Goal: Task Accomplishment & Management: Manage account settings

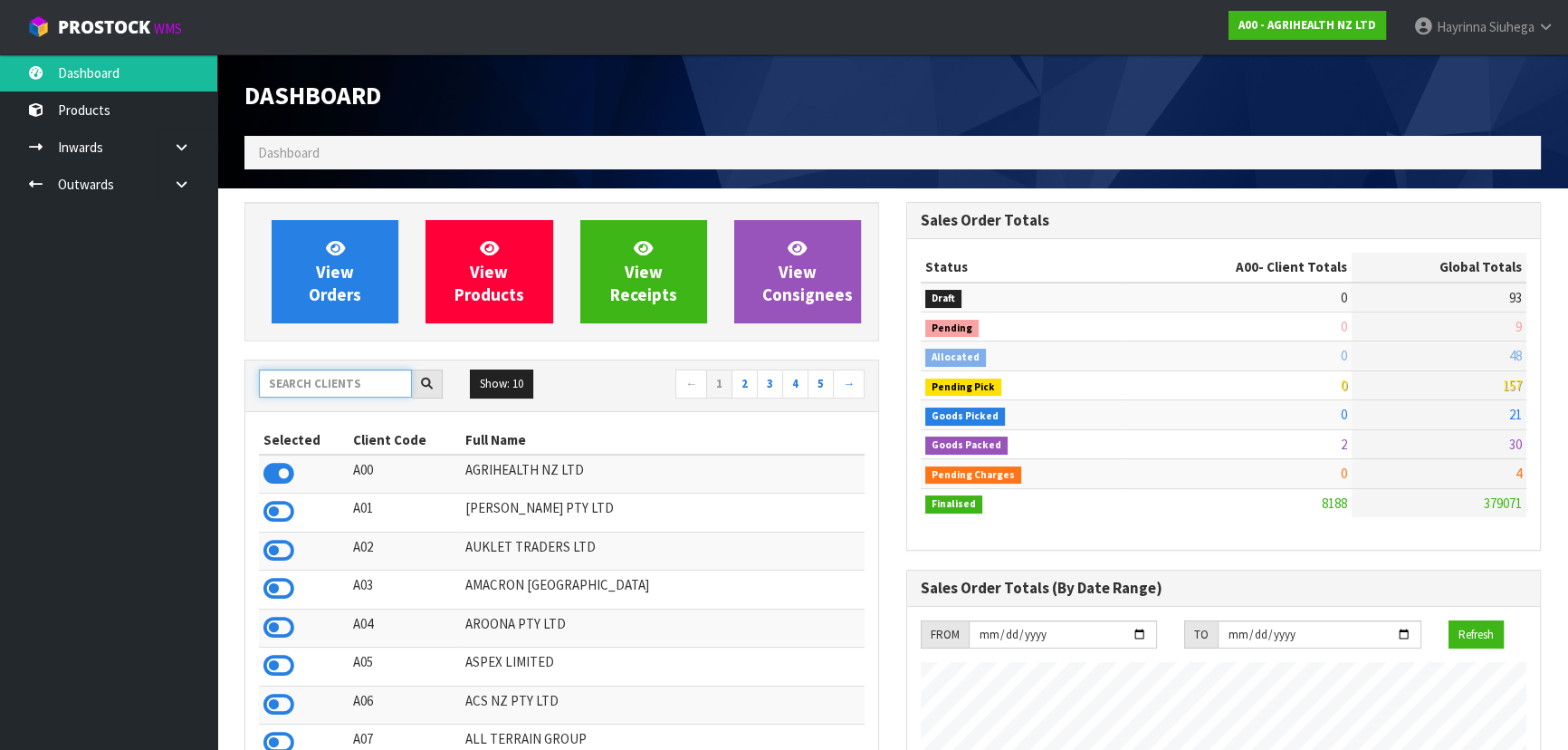
click at [349, 392] on input "text" at bounding box center [335, 383] width 153 height 28
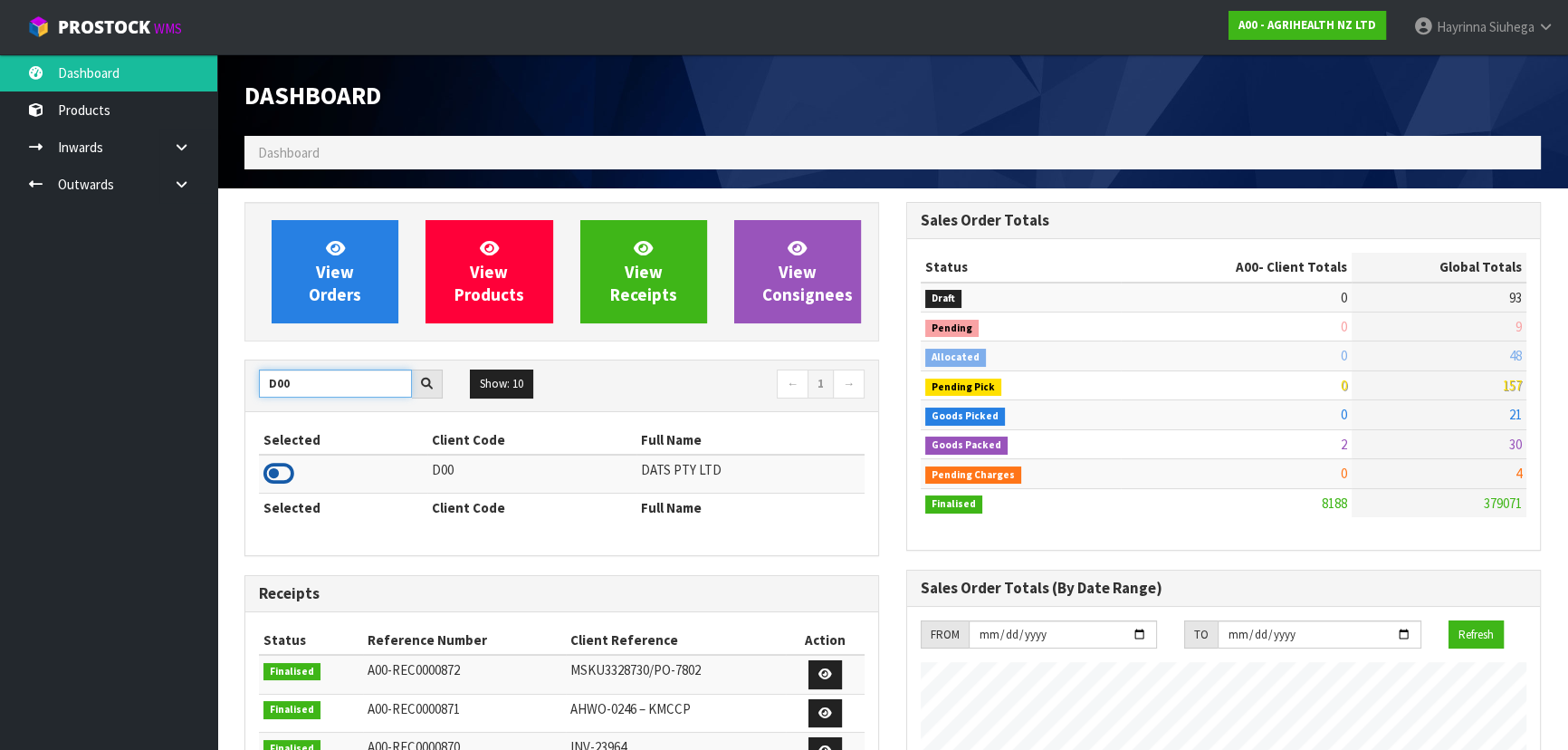
type input "D00"
click at [281, 468] on icon at bounding box center [279, 473] width 31 height 27
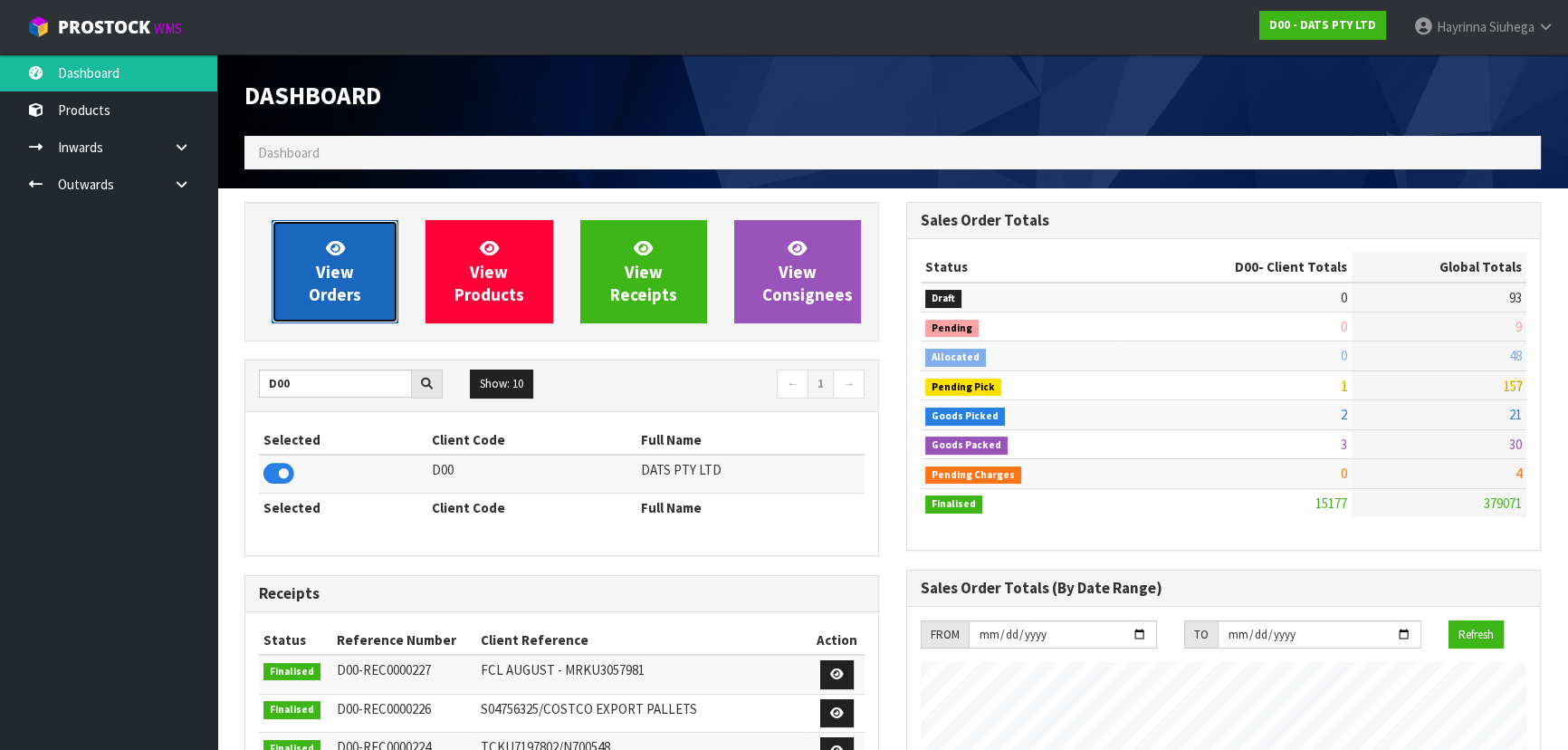
scroll to position [1368, 661]
click at [342, 291] on span "View Orders" at bounding box center [335, 271] width 53 height 68
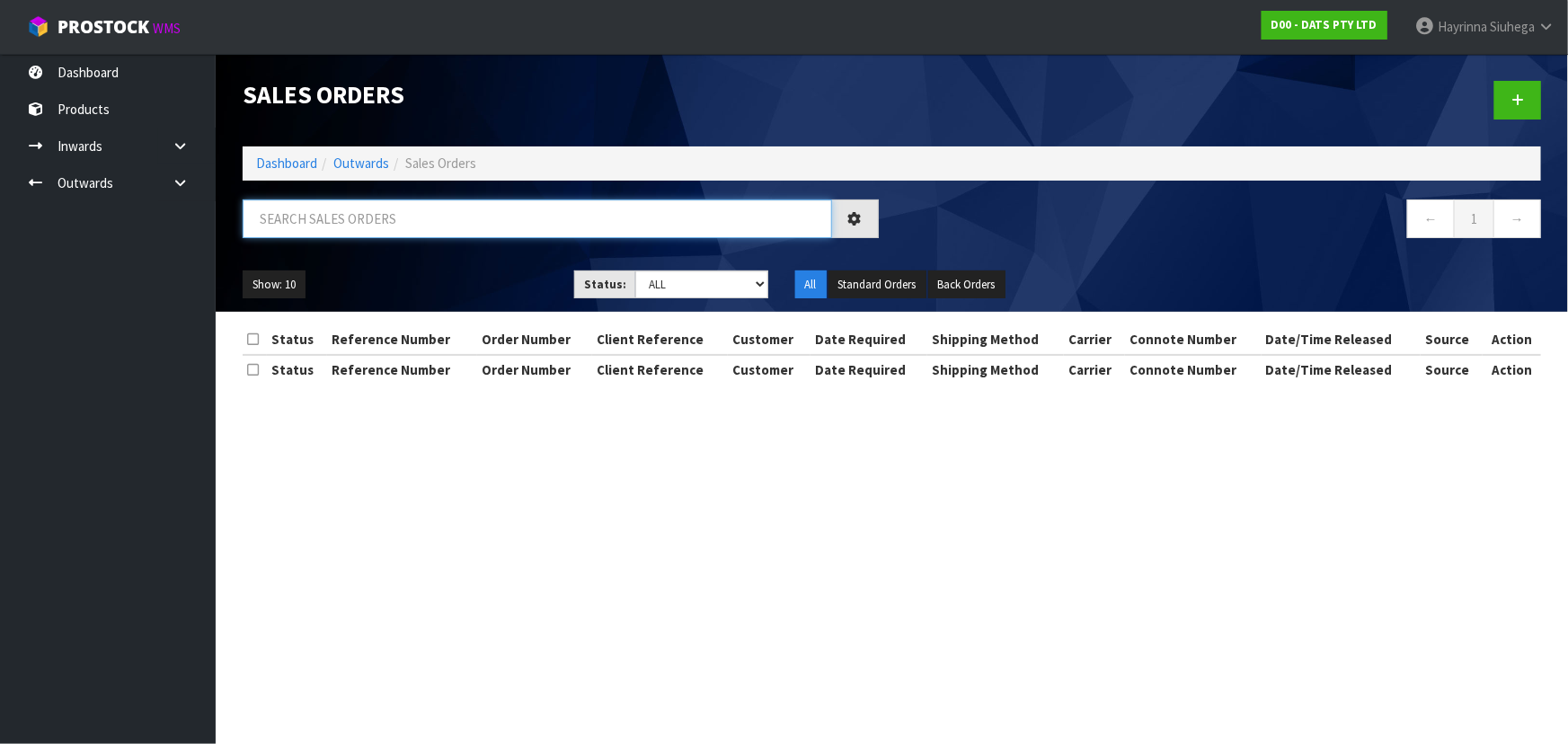
click at [401, 222] on input "text" at bounding box center [537, 218] width 589 height 39
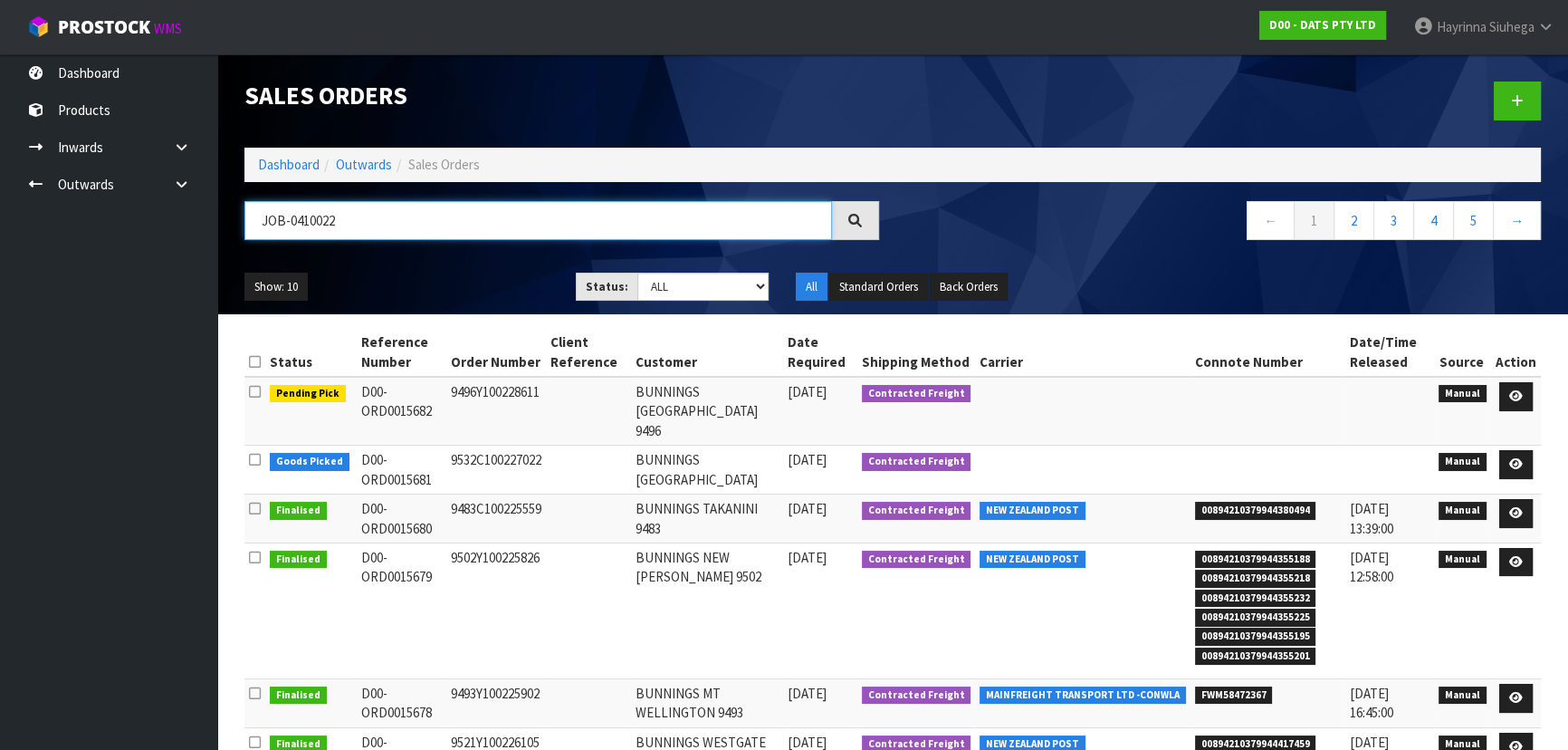
type input "JOB-0410022"
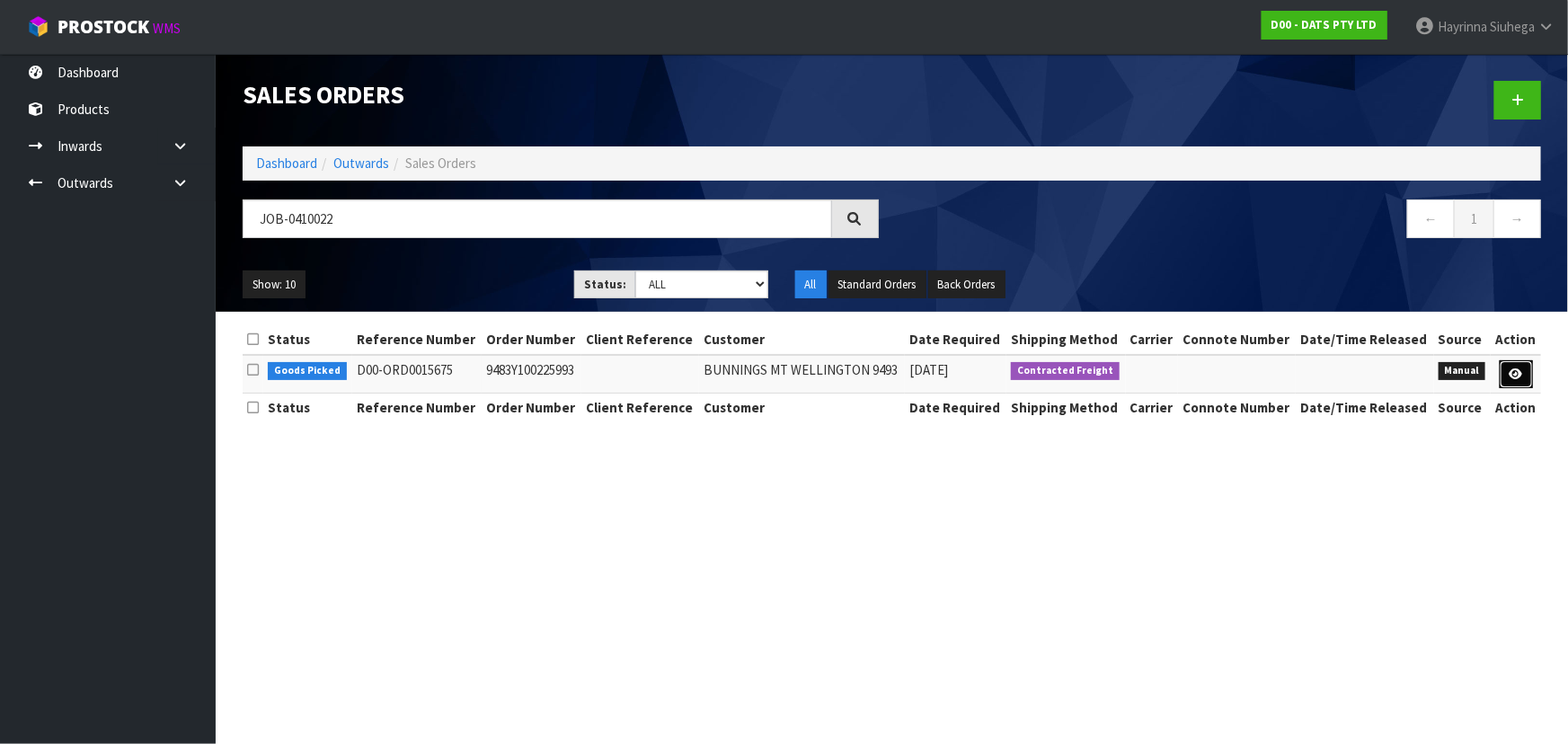
click at [823, 377] on link at bounding box center [1516, 375] width 33 height 29
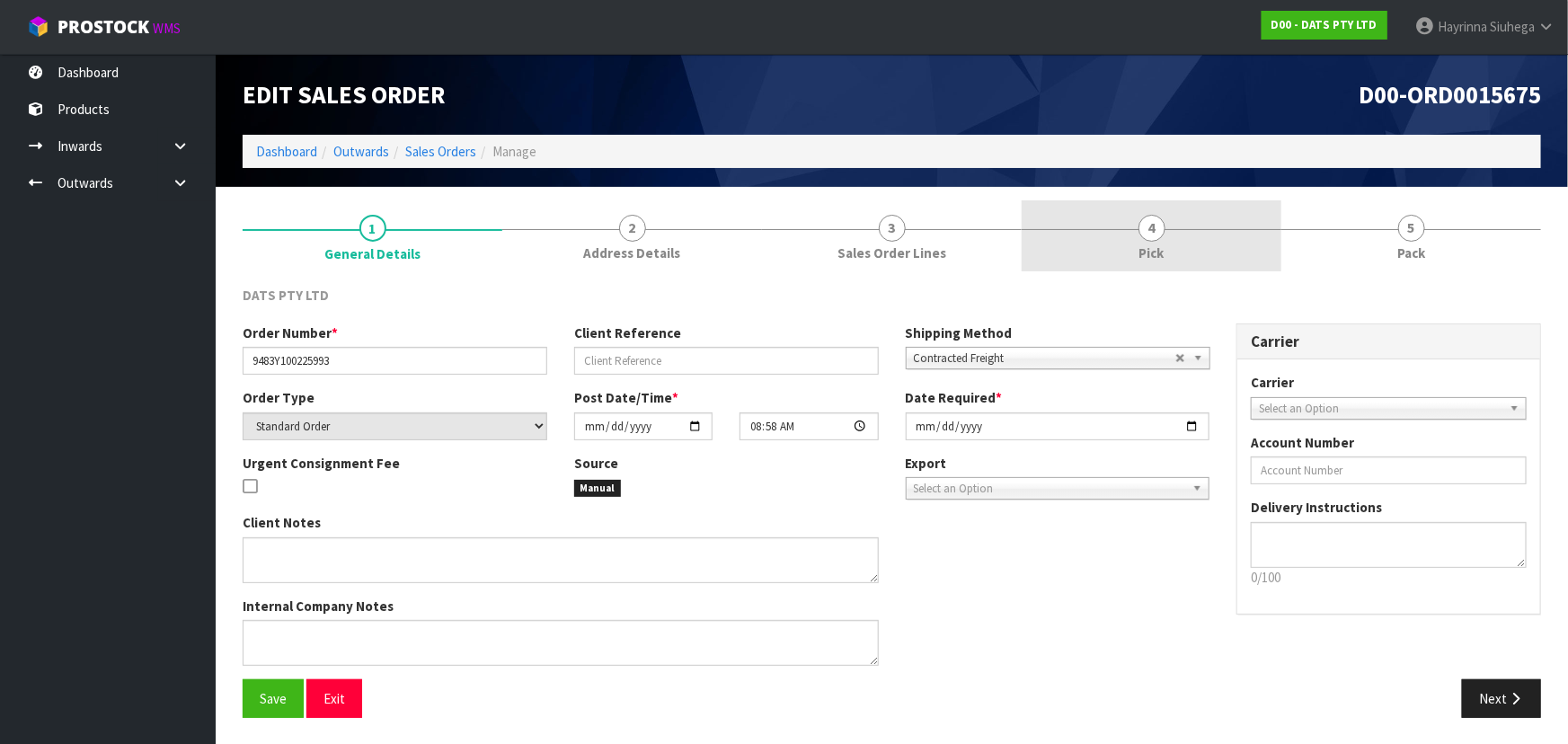
click at [823, 219] on link "4 Pick" at bounding box center [1152, 235] width 260 height 71
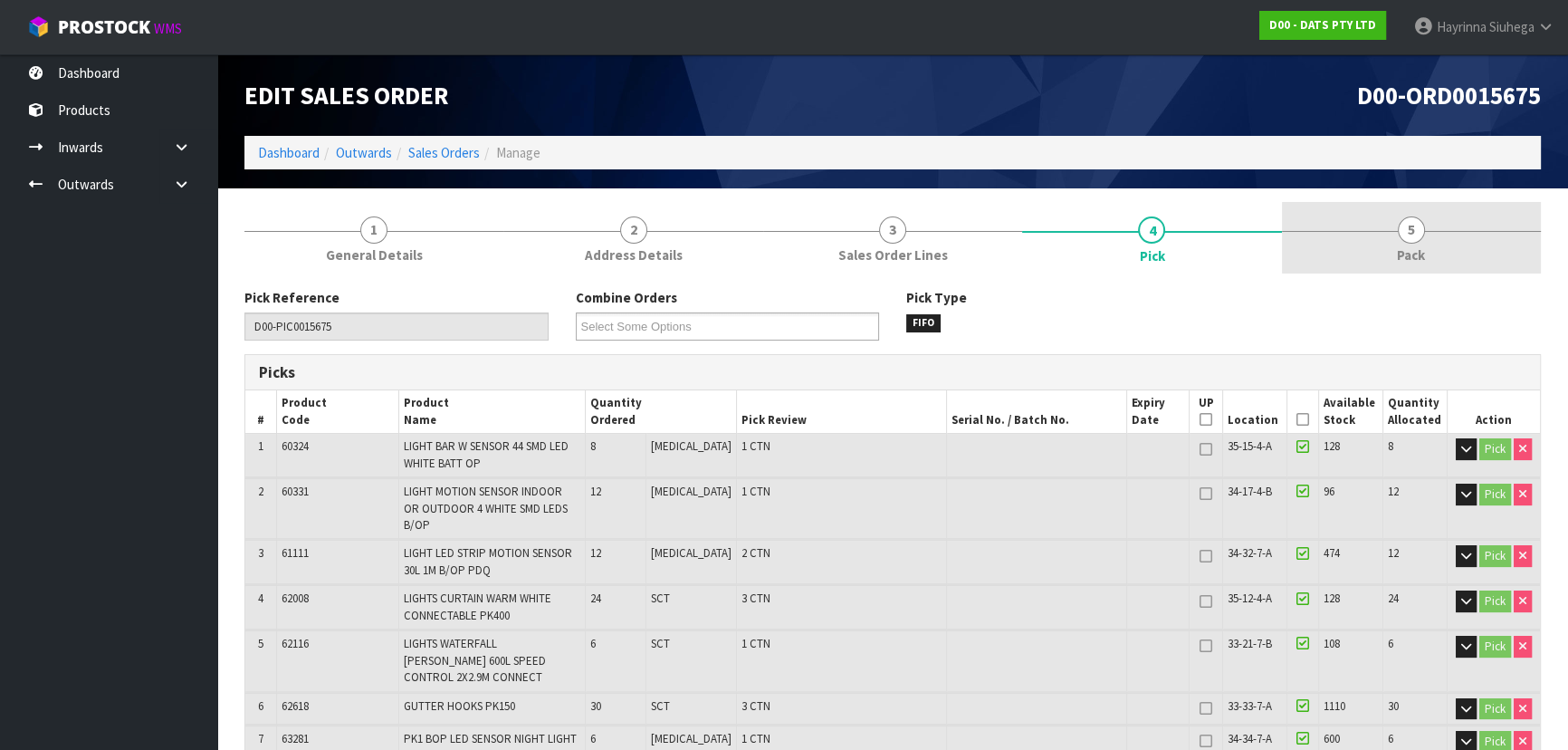
click at [829, 226] on link "5 Pack" at bounding box center [1411, 237] width 259 height 72
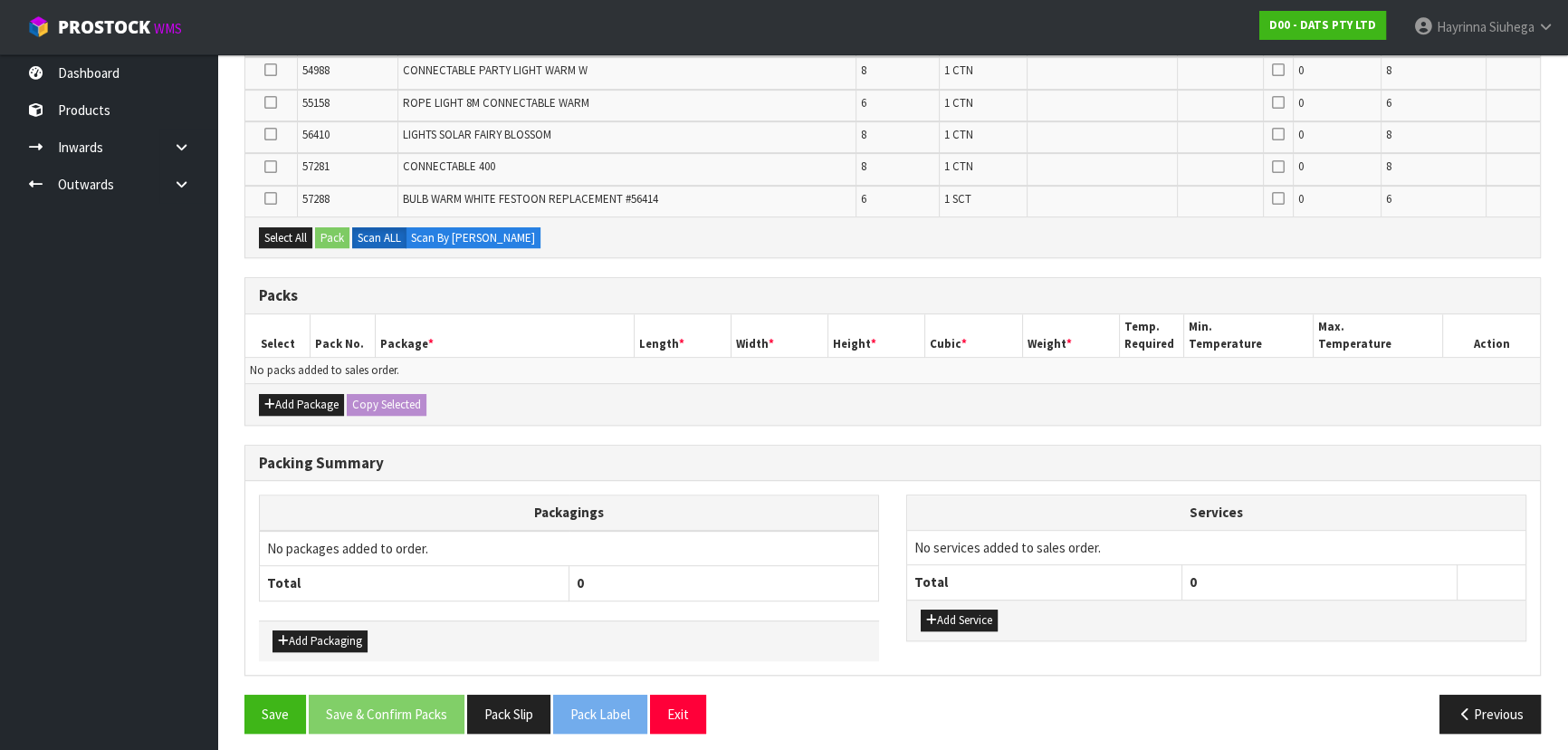
scroll to position [972, 0]
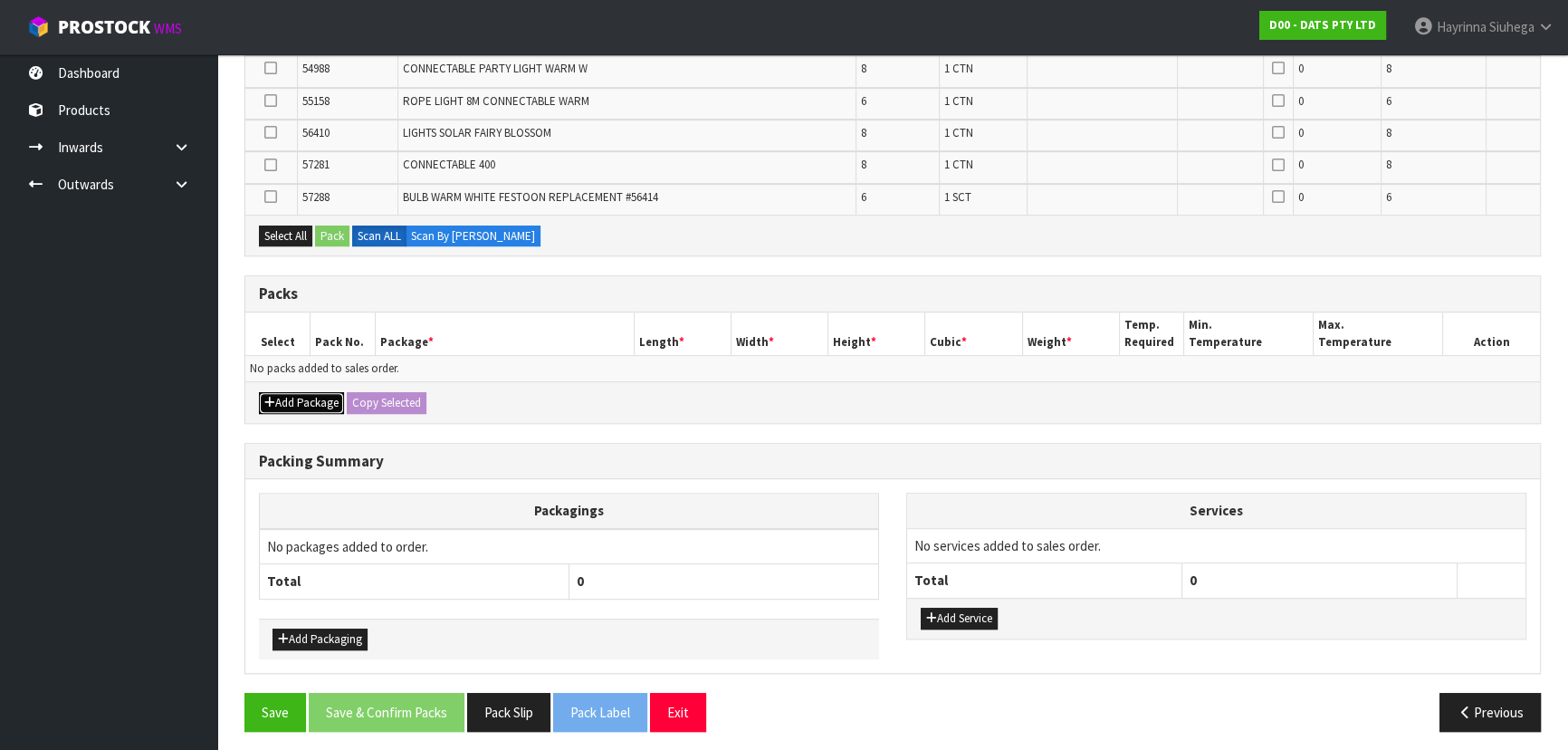
click at [305, 392] on button "Add Package" at bounding box center [301, 403] width 85 height 22
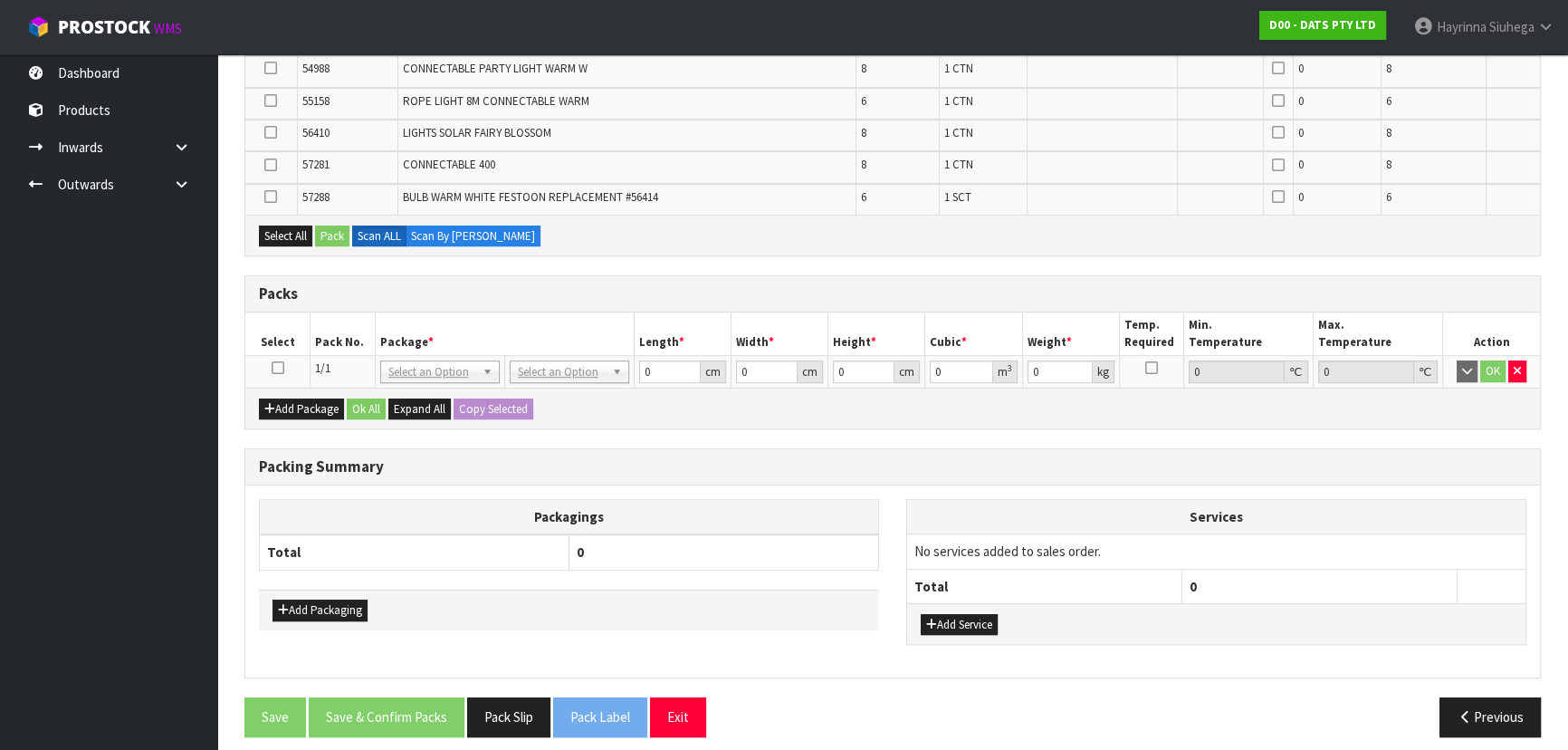
click at [280, 368] on icon at bounding box center [278, 368] width 13 height 1
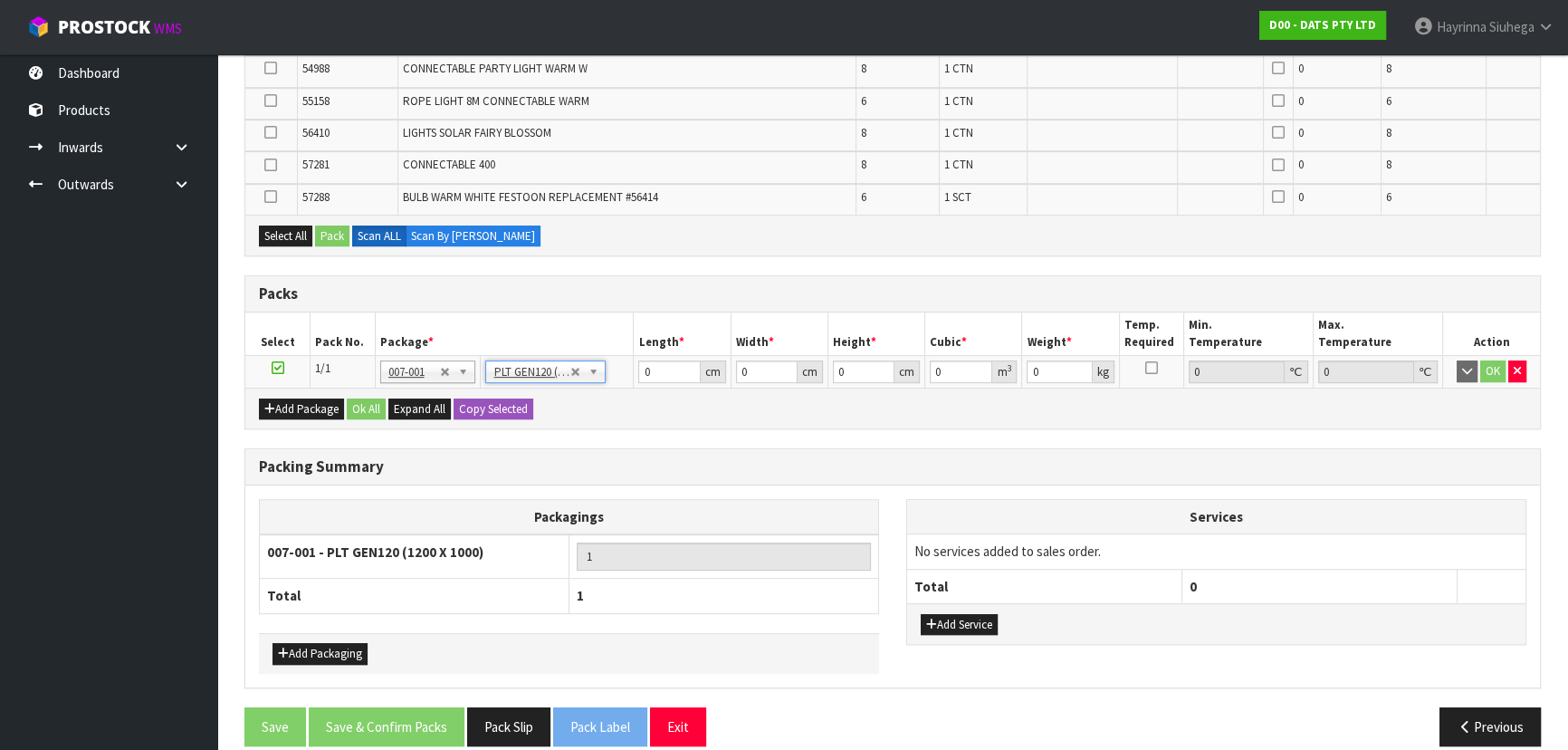
type input "120"
type input "100"
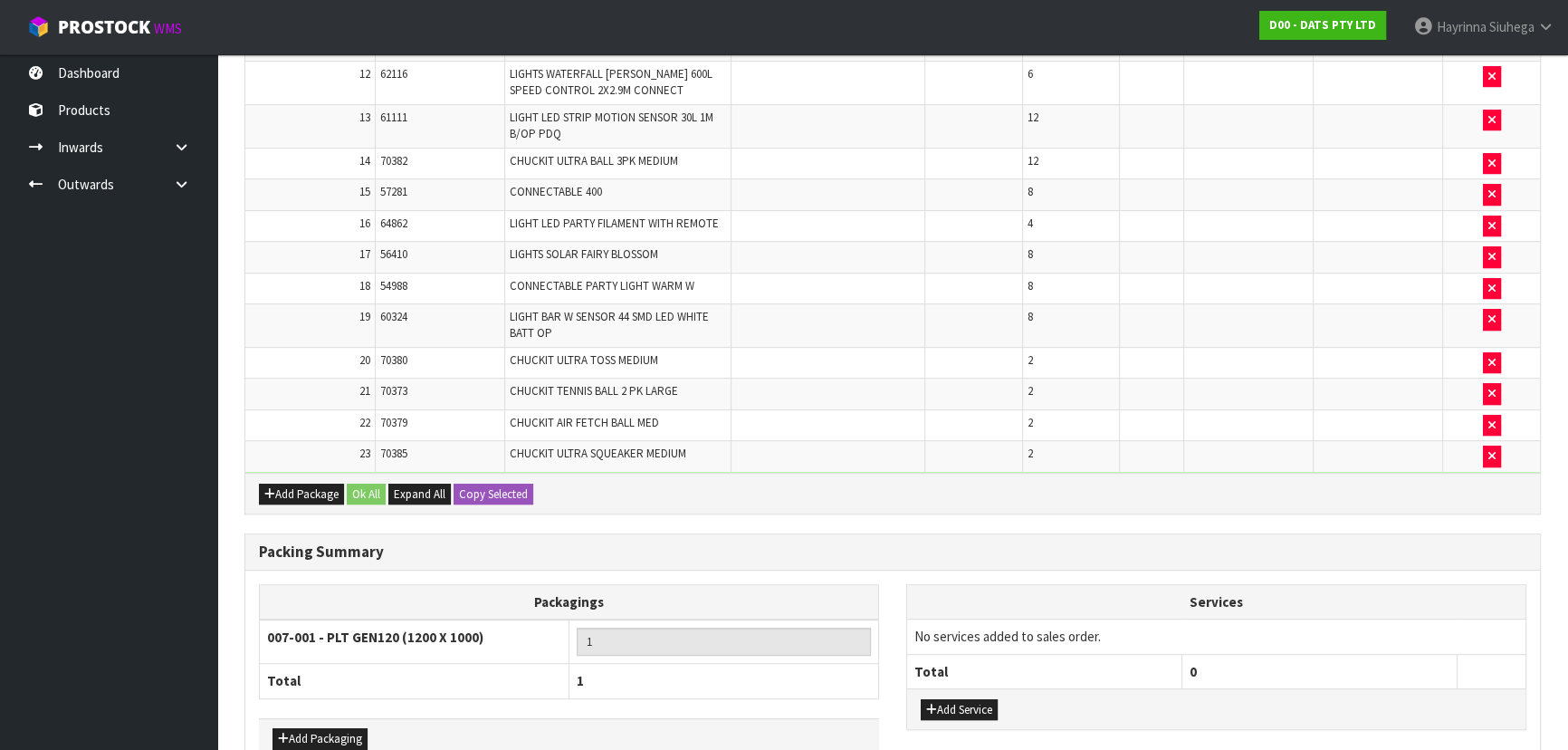
scroll to position [1090, 0]
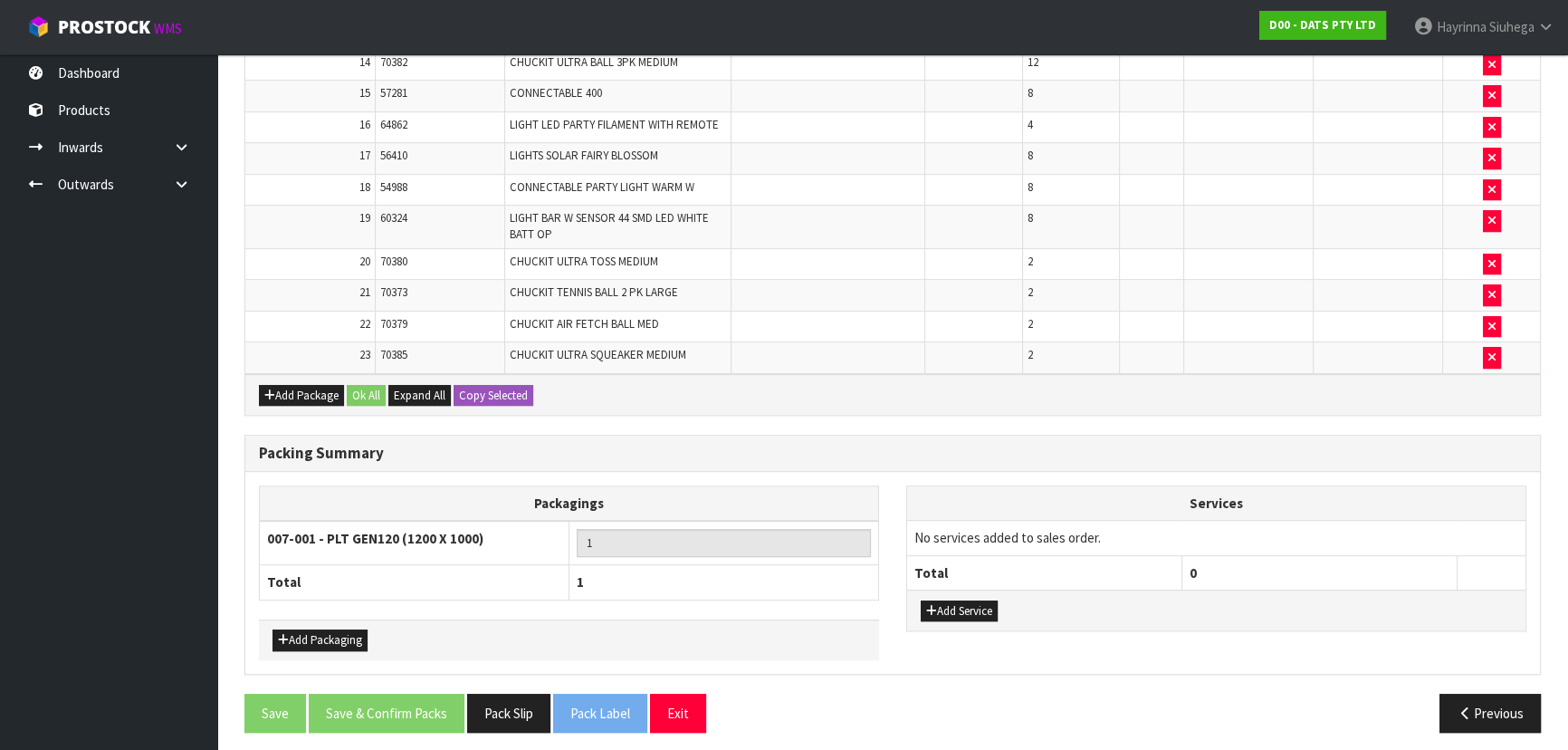
click at [368, 492] on div "Add Packaging" at bounding box center [568, 639] width 620 height 41
click at [354, 492] on button "Add Packaging" at bounding box center [320, 640] width 95 height 22
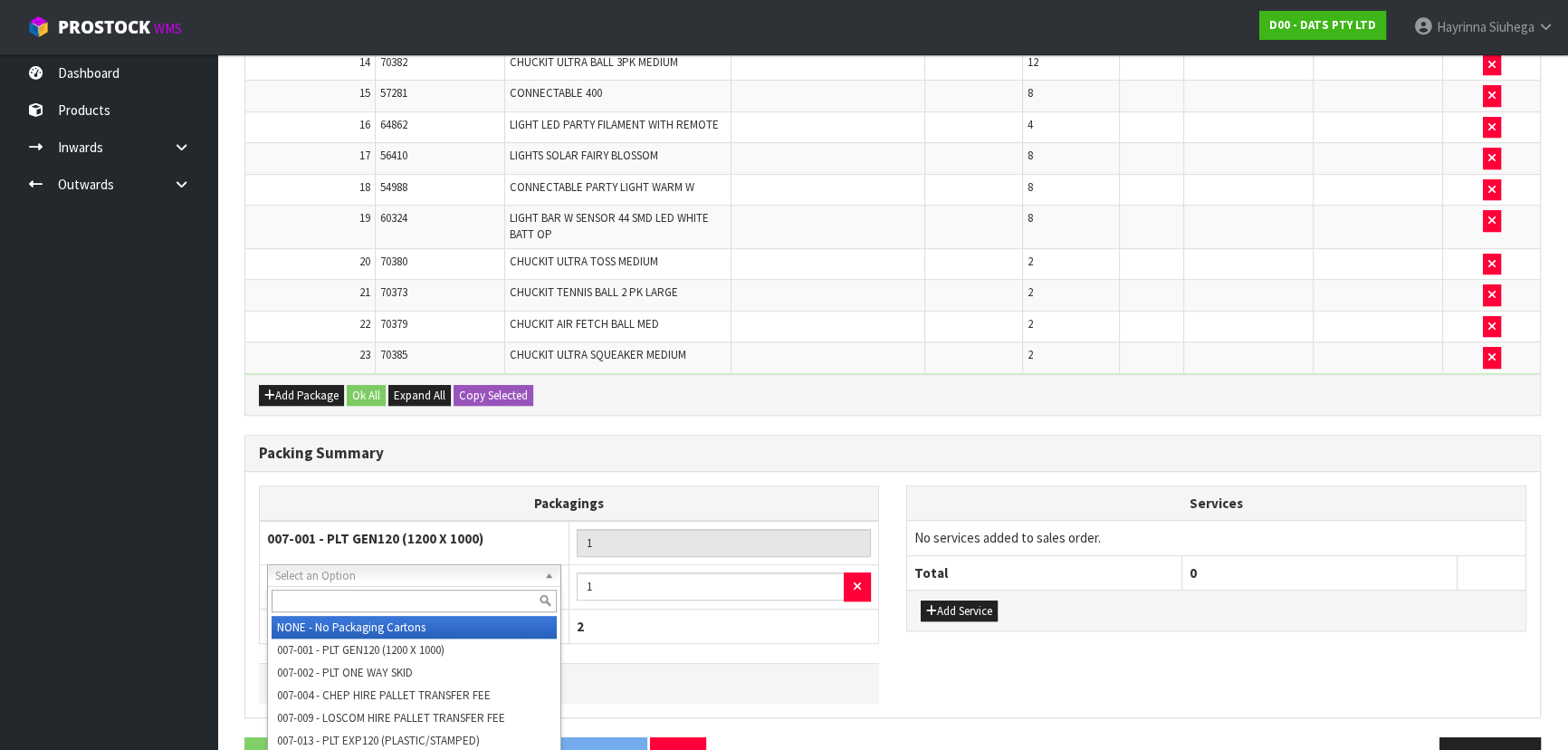
click at [409, 492] on input "text" at bounding box center [414, 600] width 285 height 23
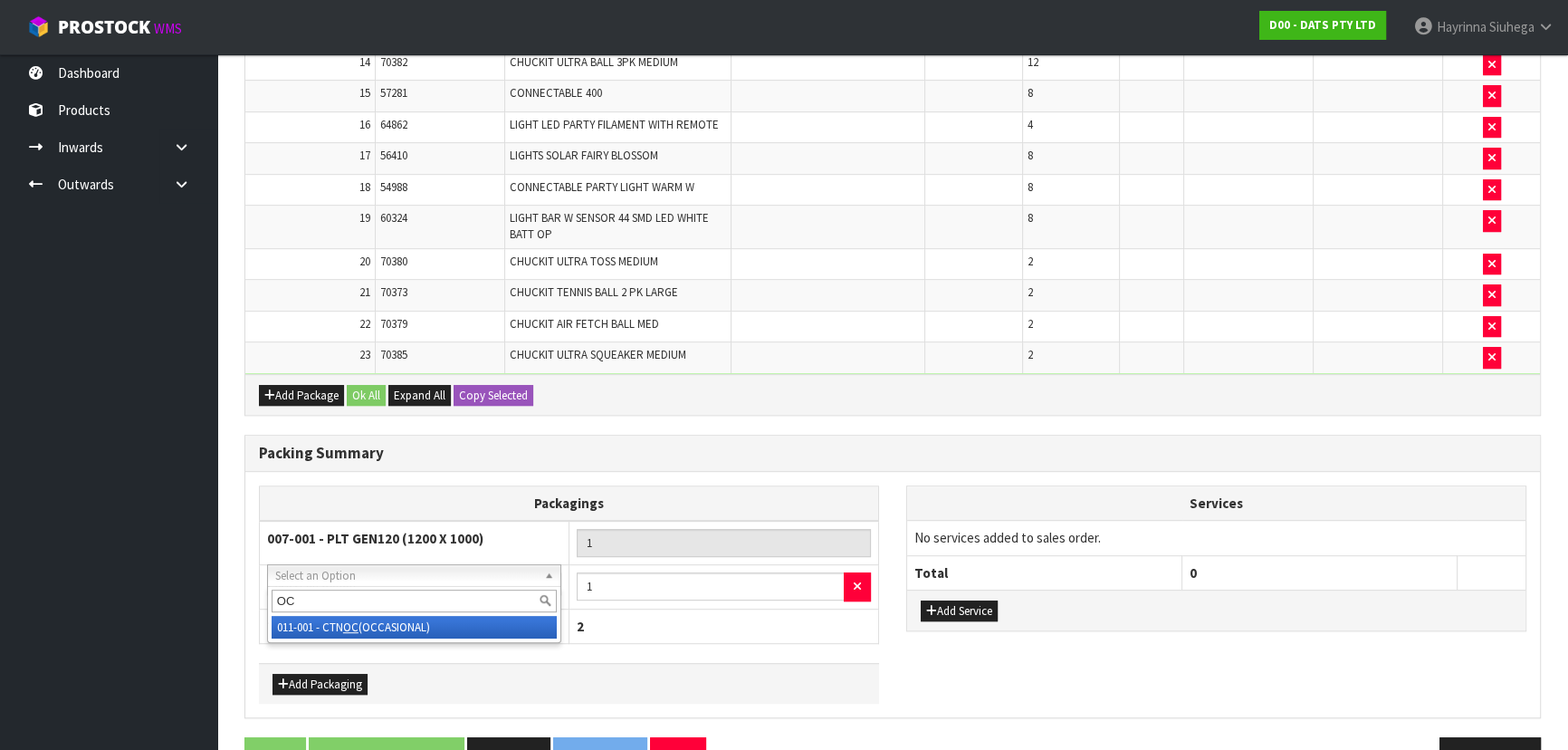
type input "OC"
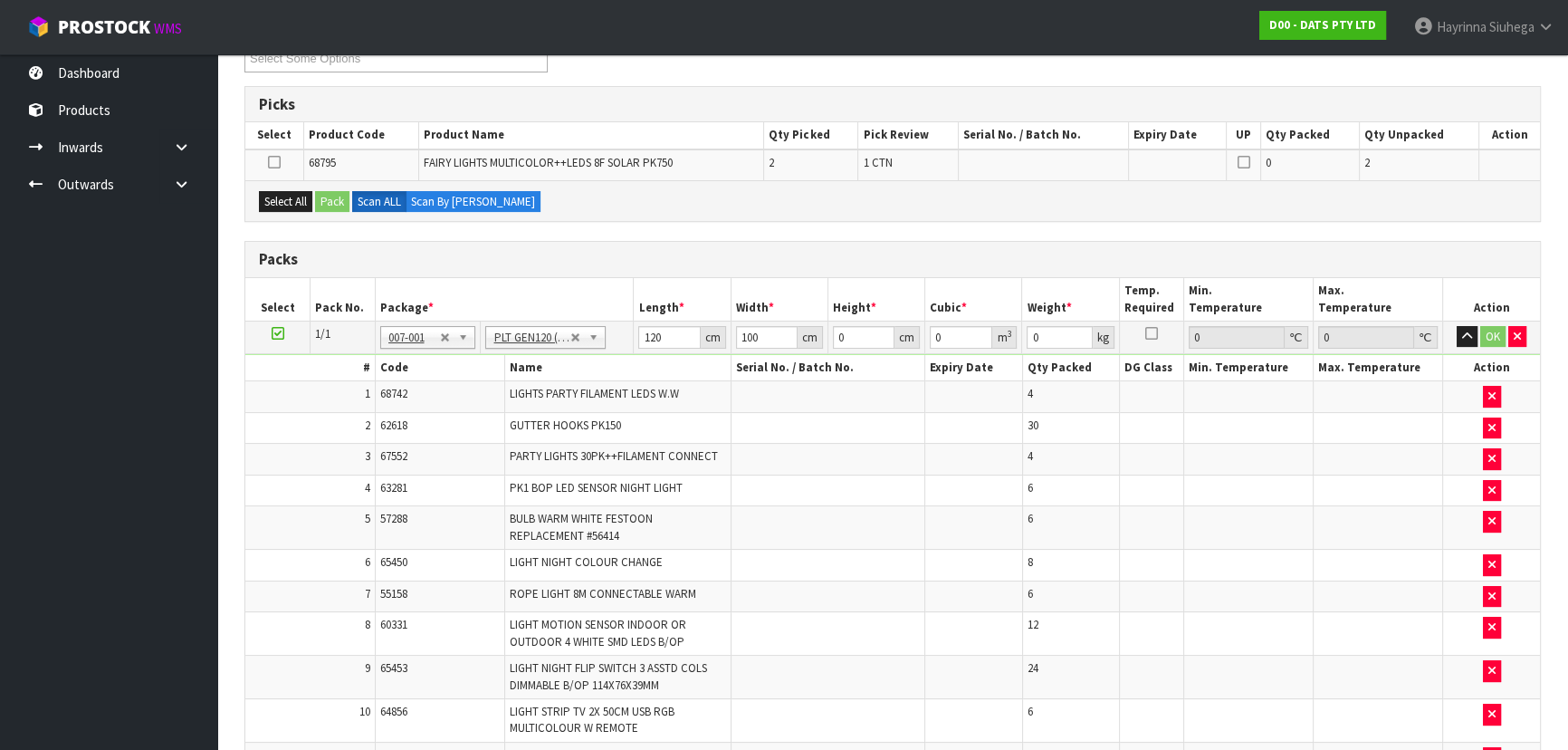
scroll to position [136, 0]
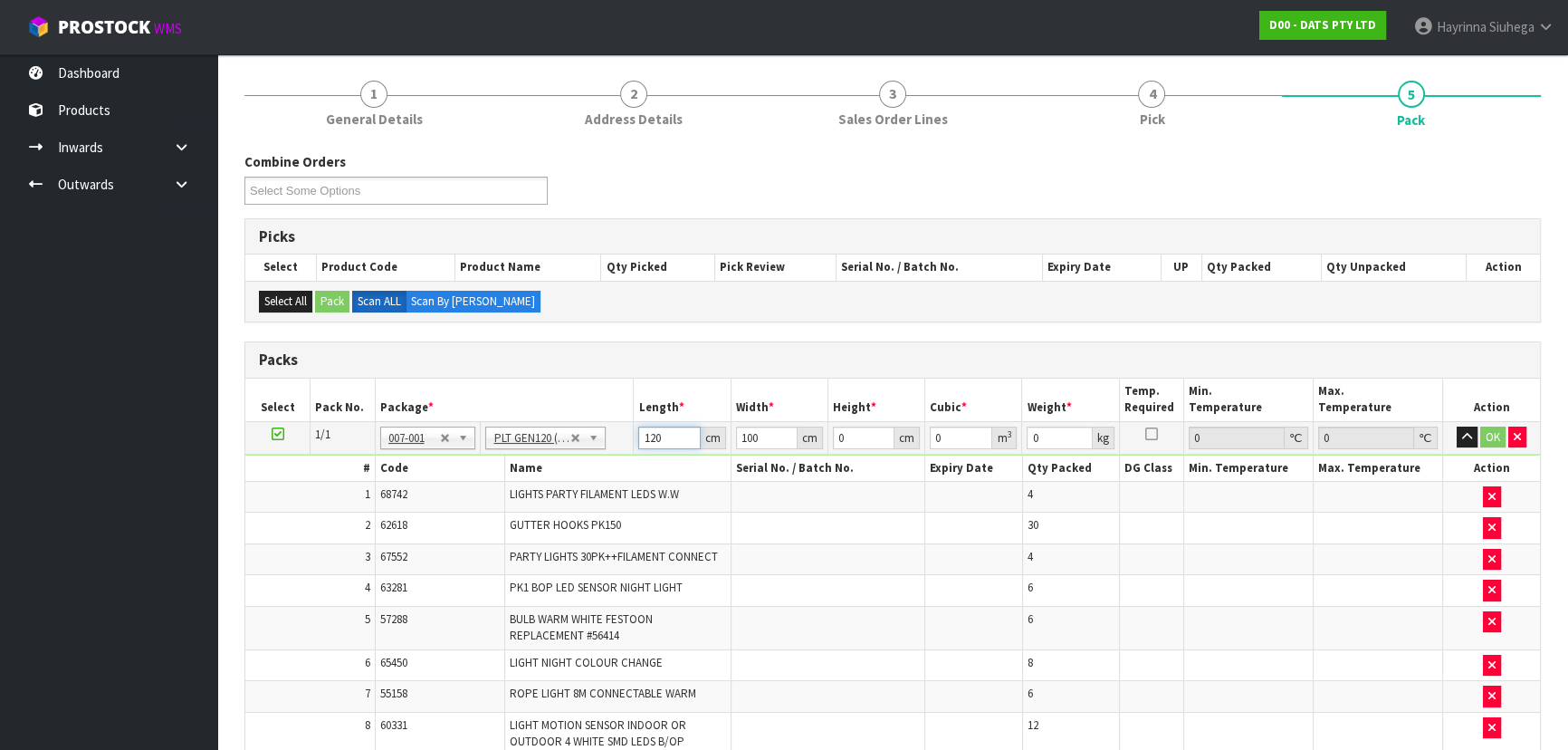
click at [646, 428] on input "120" at bounding box center [669, 438] width 62 height 23
type input "116"
type input "8"
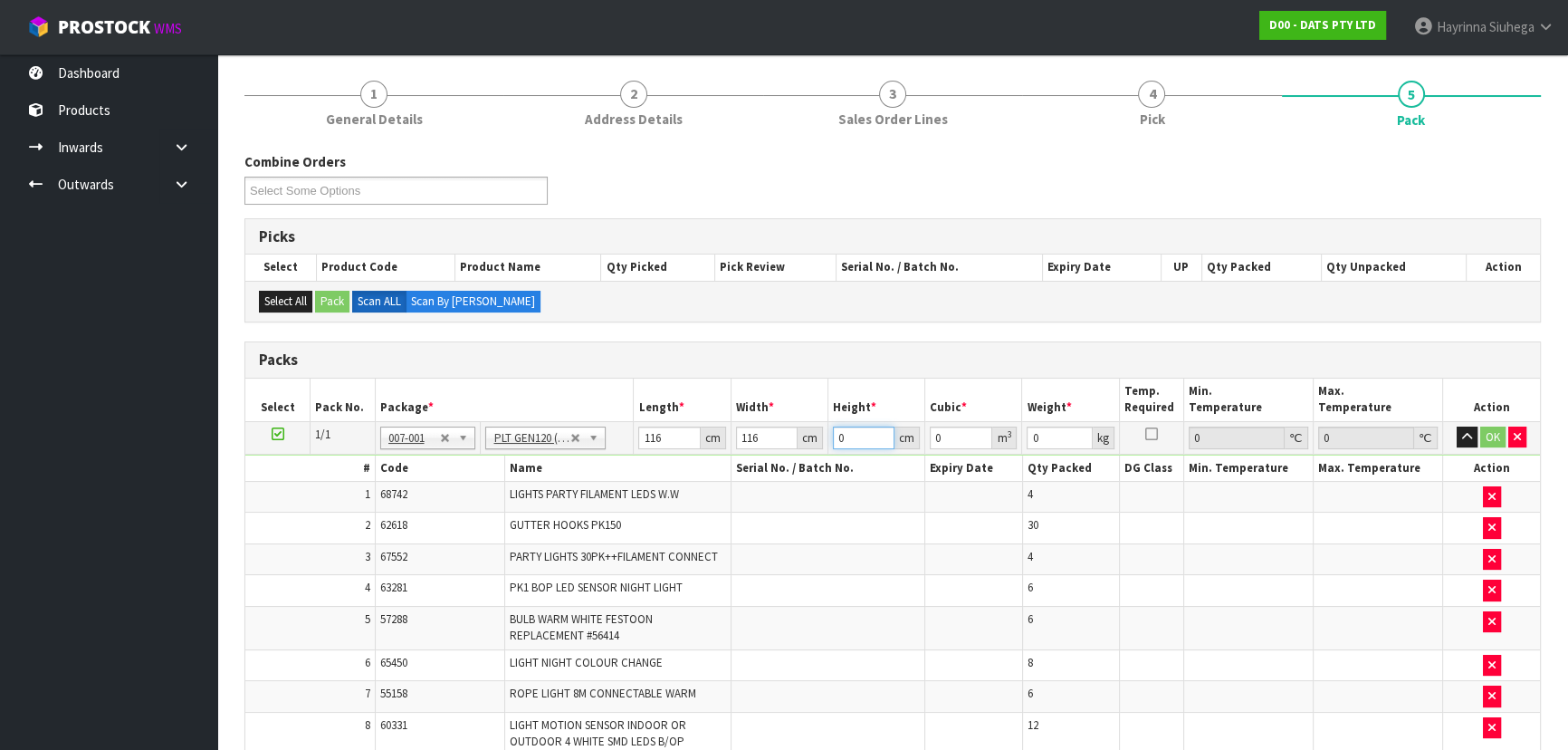
type input "0.107648"
type input "81"
type input "1.089936"
type input "81"
type input "120"
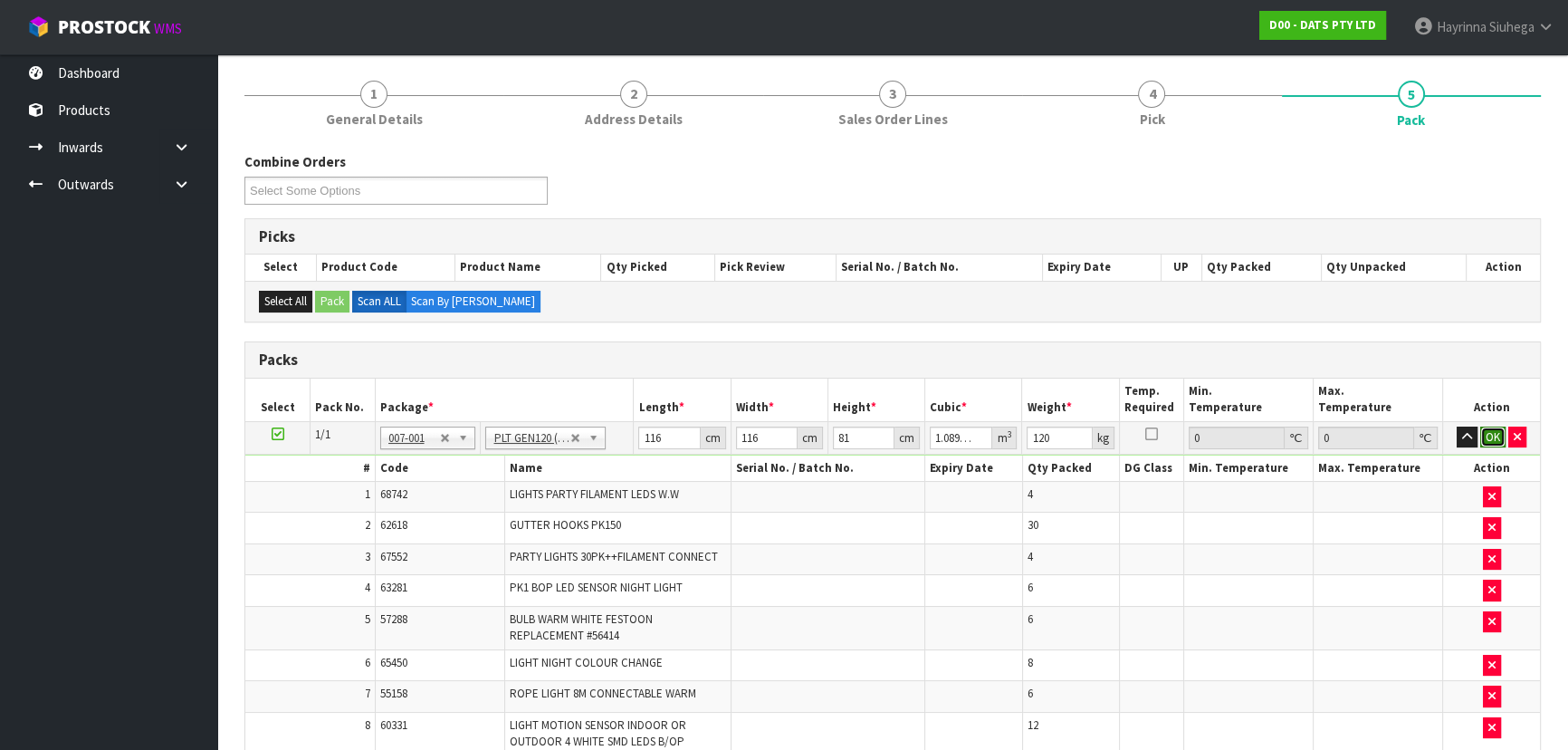
click at [829, 428] on button "OK" at bounding box center [1493, 438] width 25 height 22
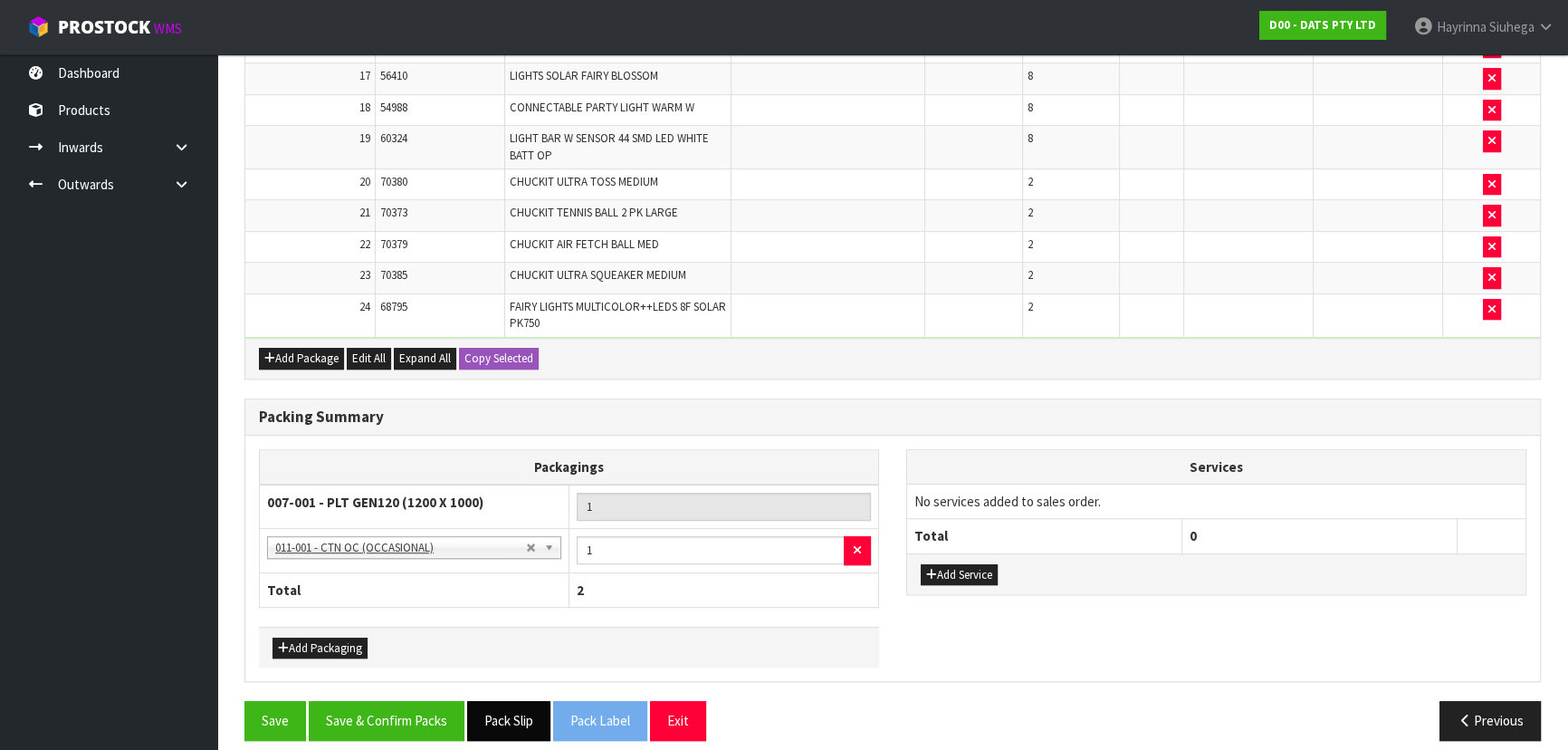
scroll to position [1144, 0]
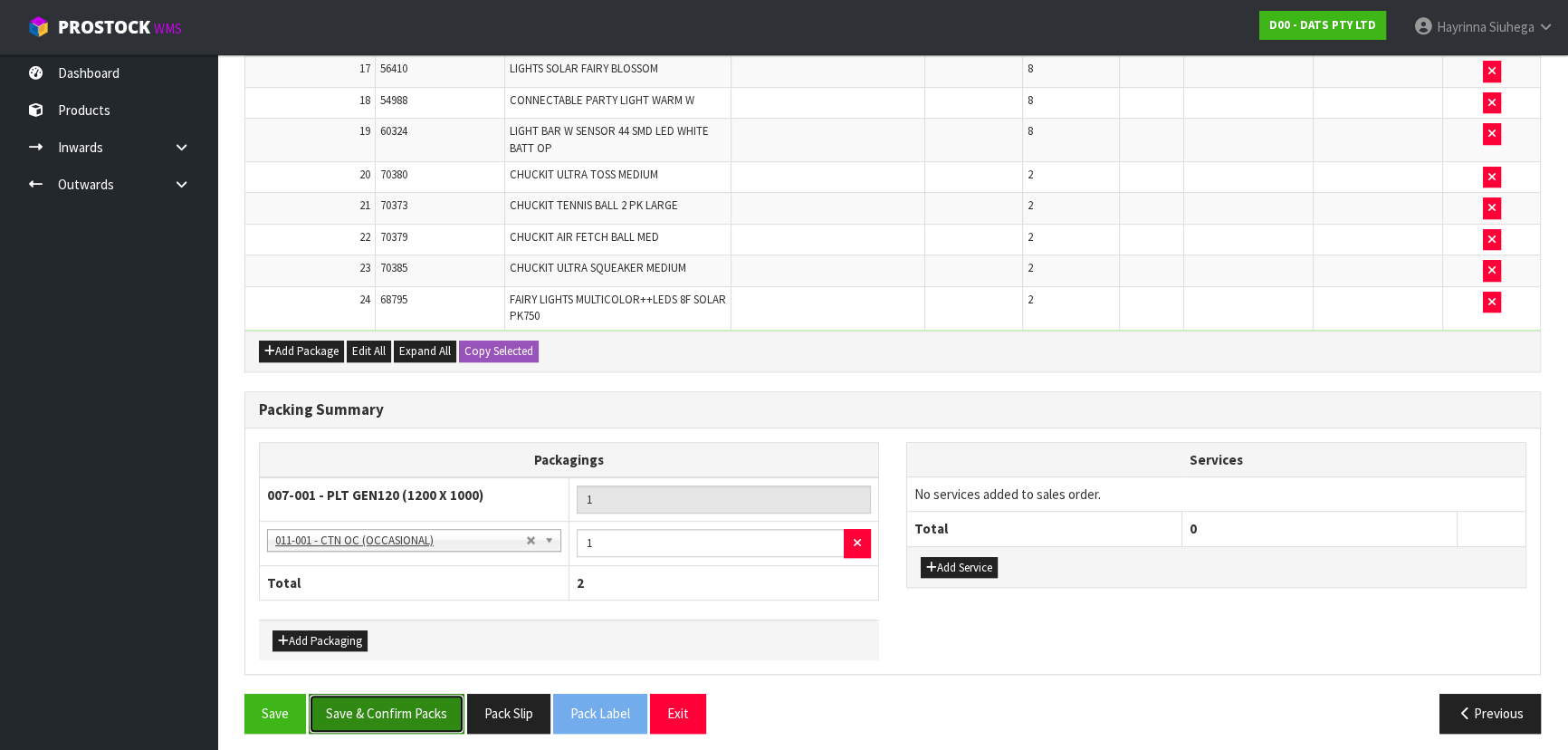
click at [443, 492] on button "Save & Confirm Packs" at bounding box center [386, 713] width 155 height 39
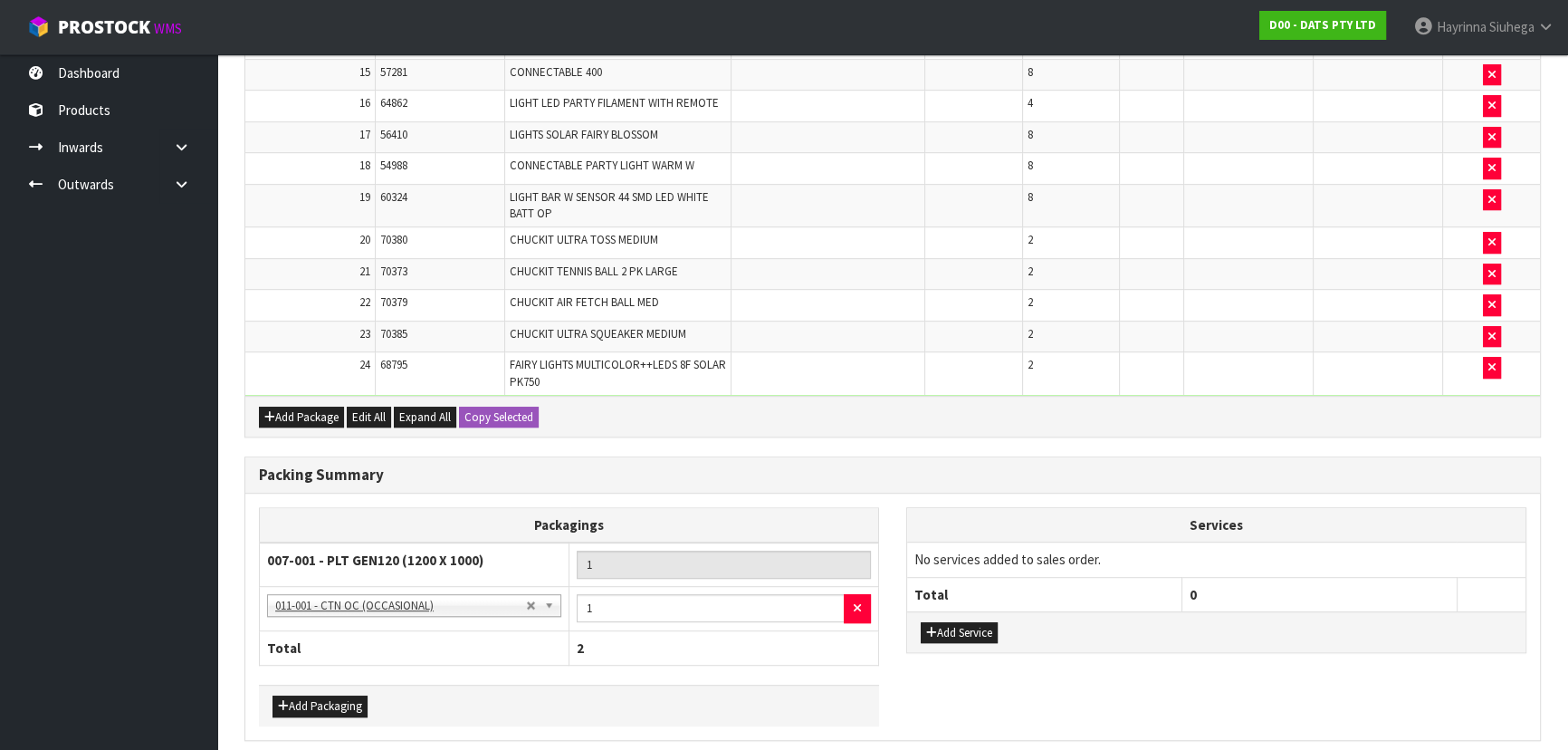
scroll to position [0, 0]
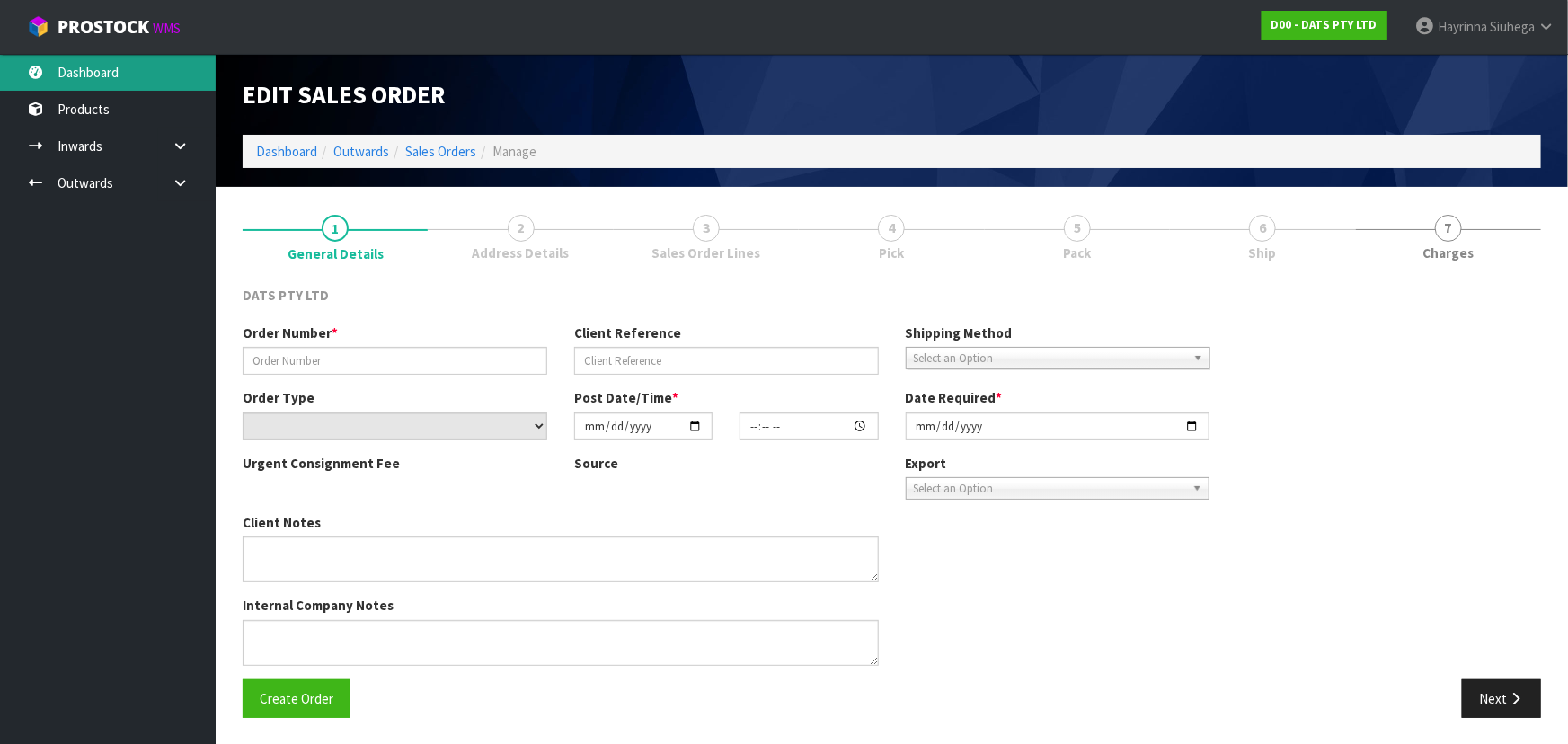
type input "9483Y100225993"
select select "number:0"
type input "[DATE]"
type input "08:58:00.000"
type input "[DATE]"
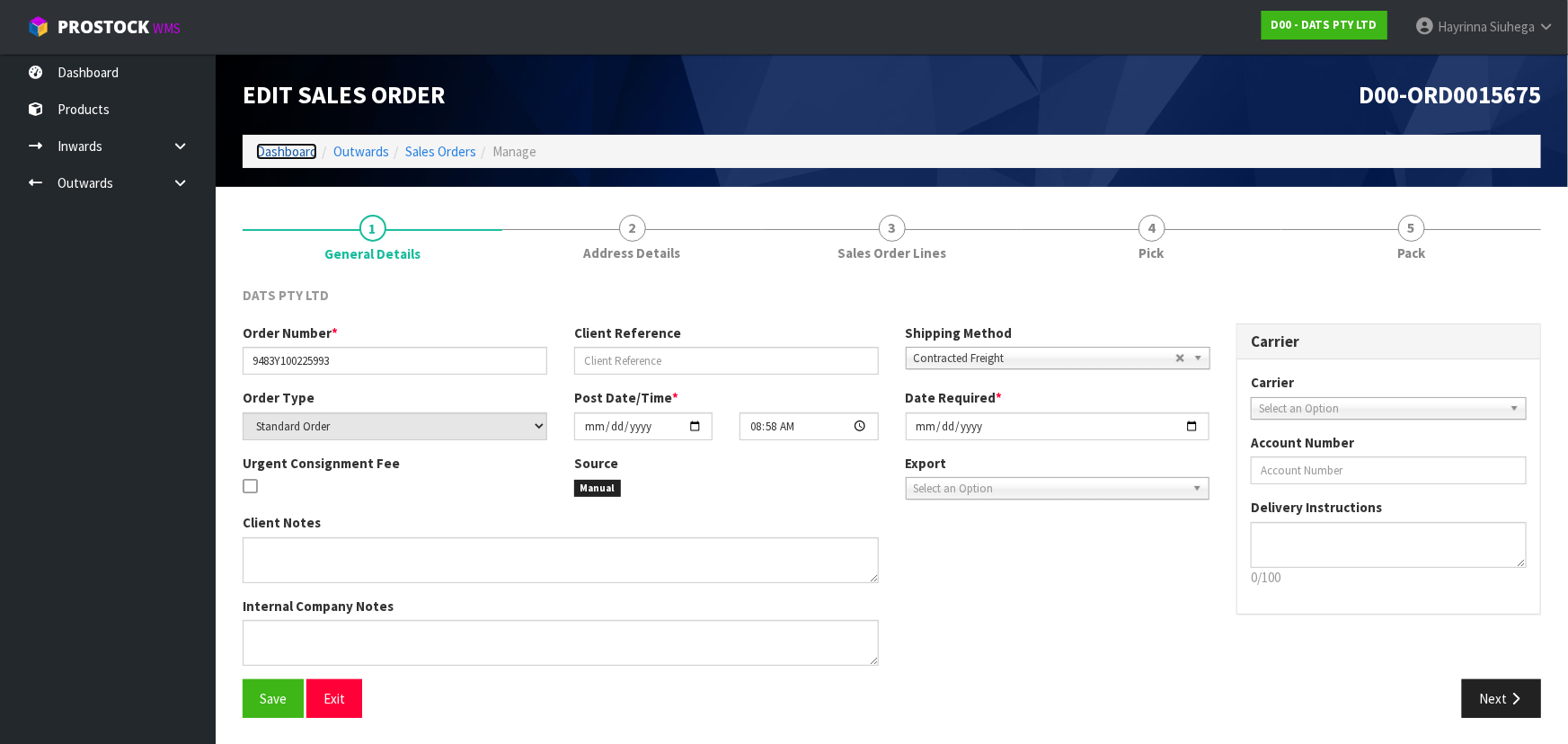
click at [295, 154] on link "Dashboard" at bounding box center [287, 151] width 61 height 17
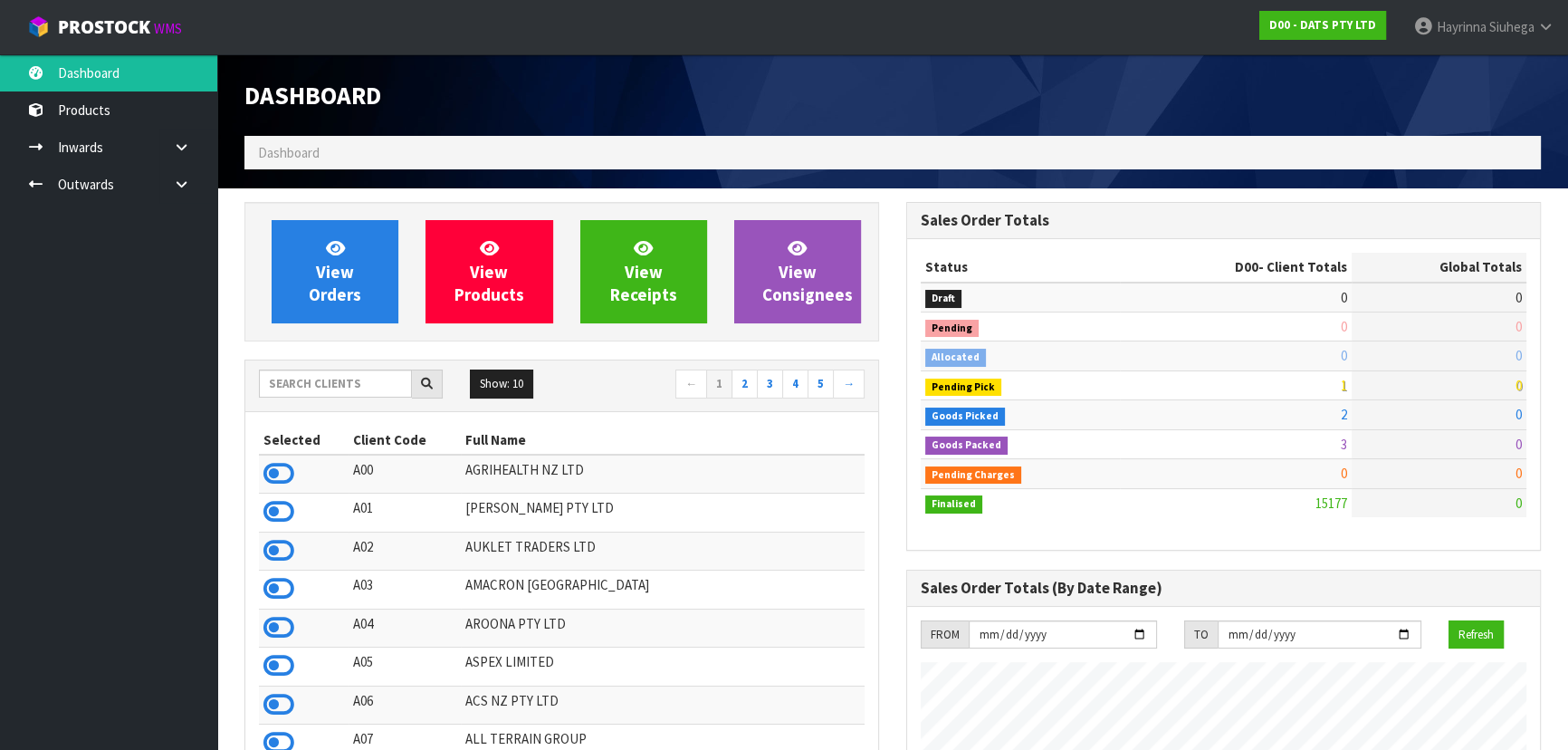
scroll to position [1368, 661]
click at [397, 385] on input "text" at bounding box center [335, 383] width 153 height 28
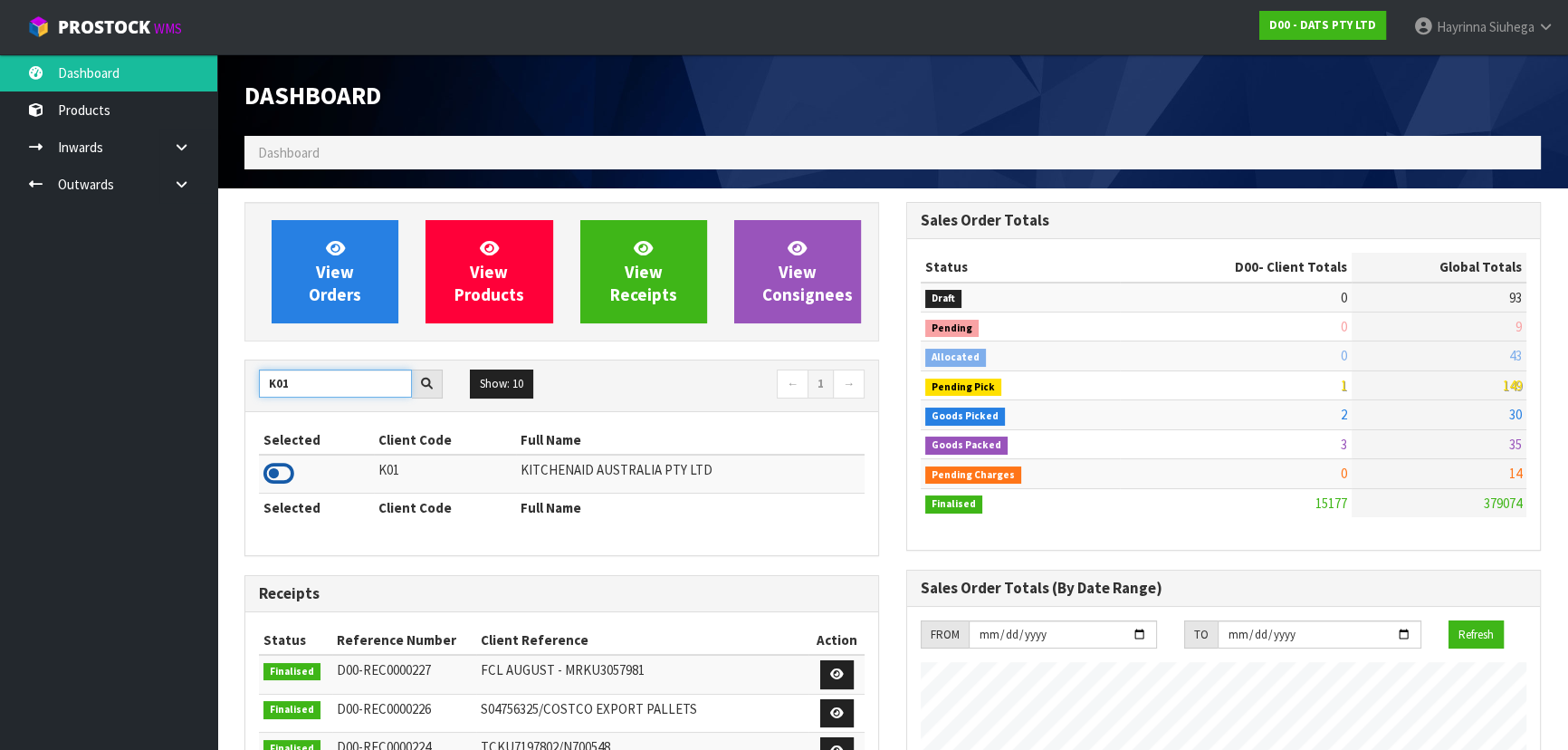
type input "K01"
click at [289, 468] on icon at bounding box center [279, 473] width 31 height 27
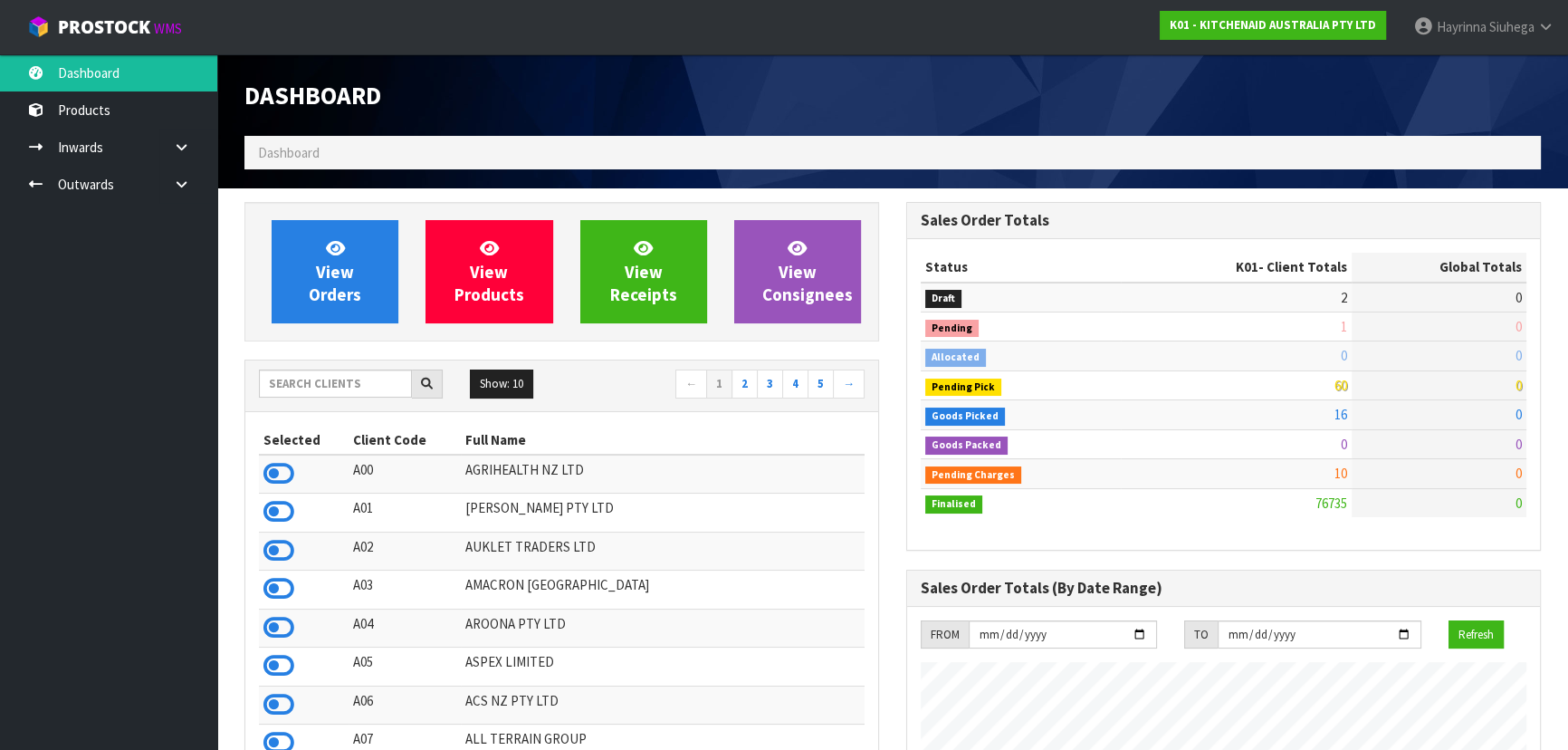
scroll to position [1368, 661]
click at [363, 386] on input "text" at bounding box center [335, 383] width 153 height 28
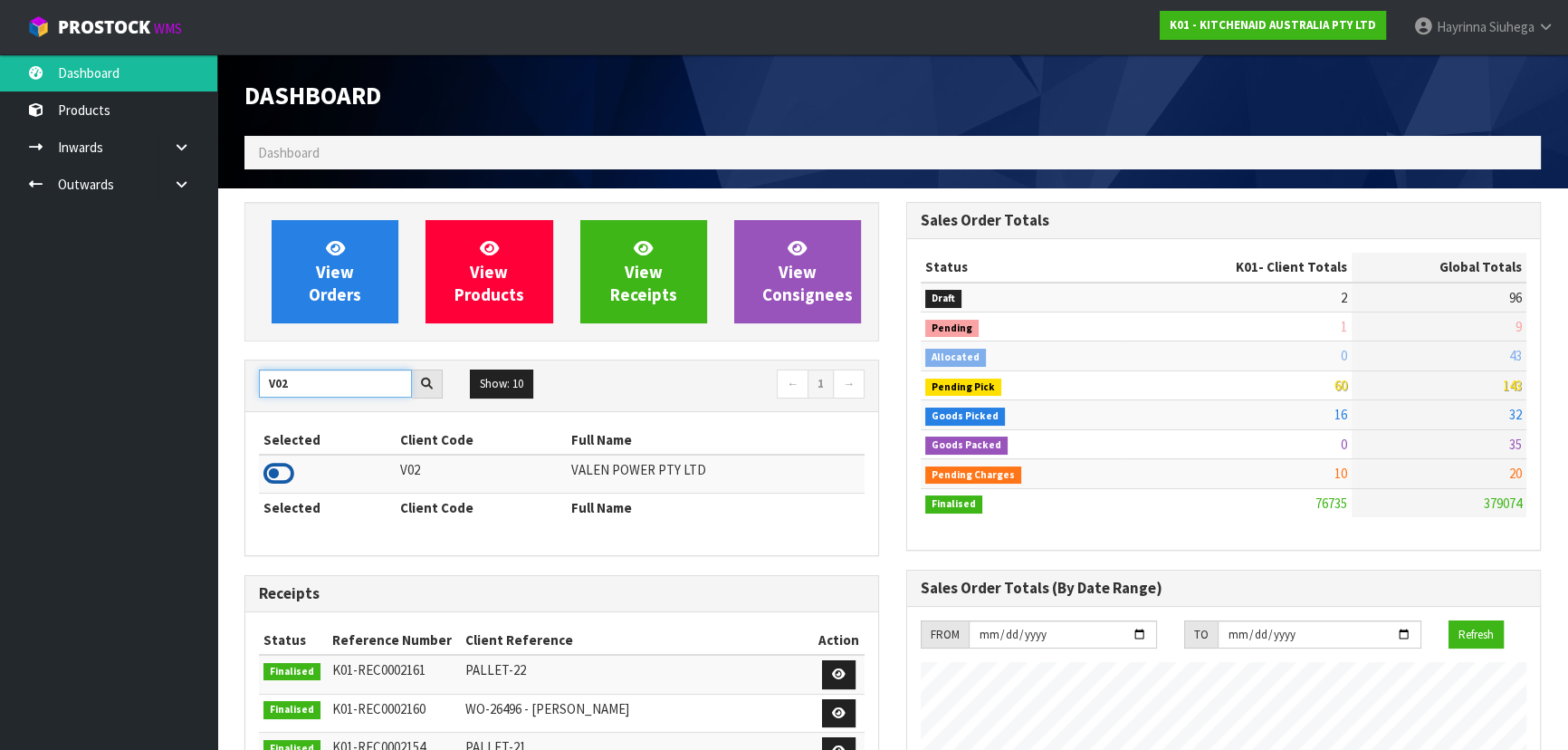
type input "V02"
click at [274, 472] on icon at bounding box center [279, 473] width 31 height 27
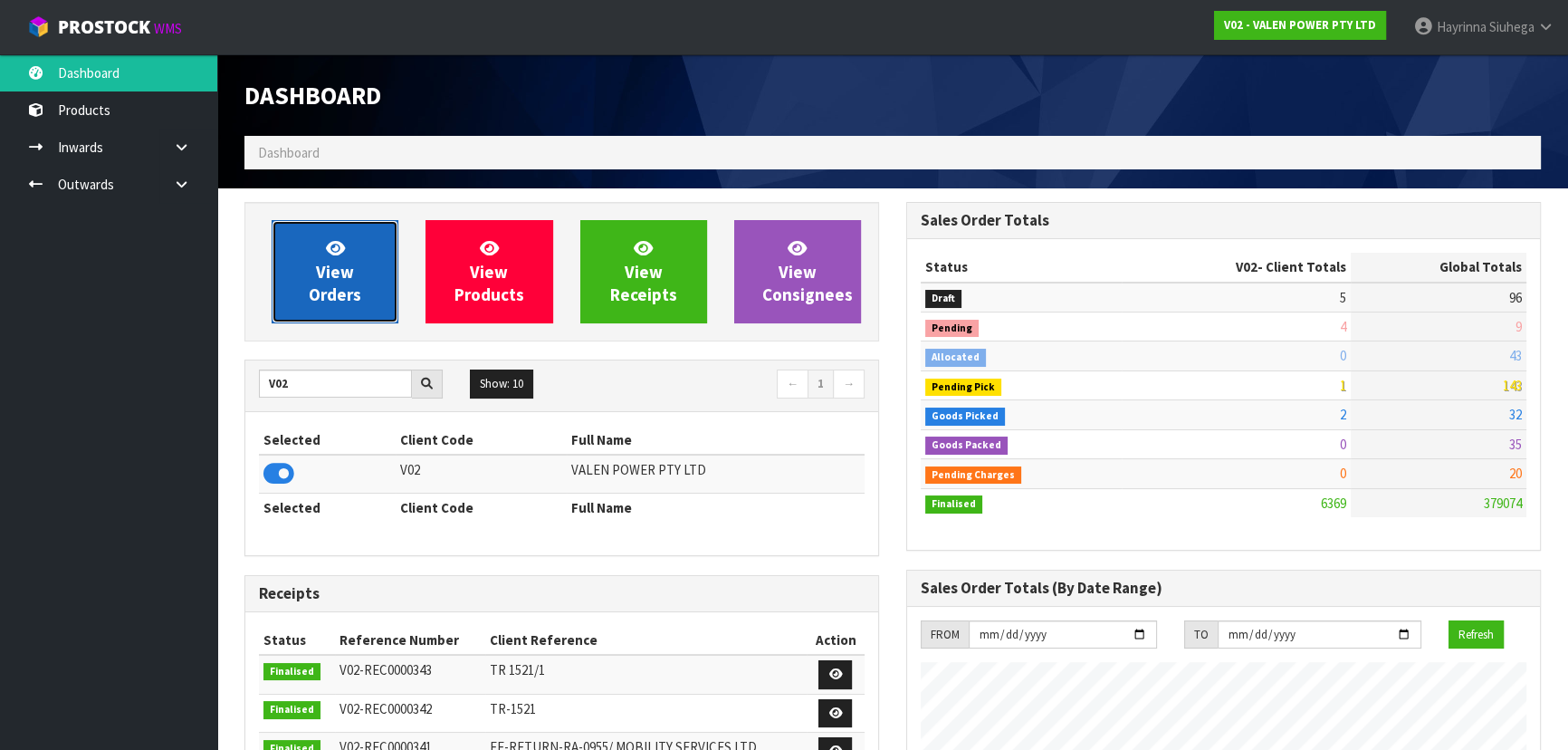
click at [328, 252] on icon at bounding box center [335, 247] width 19 height 17
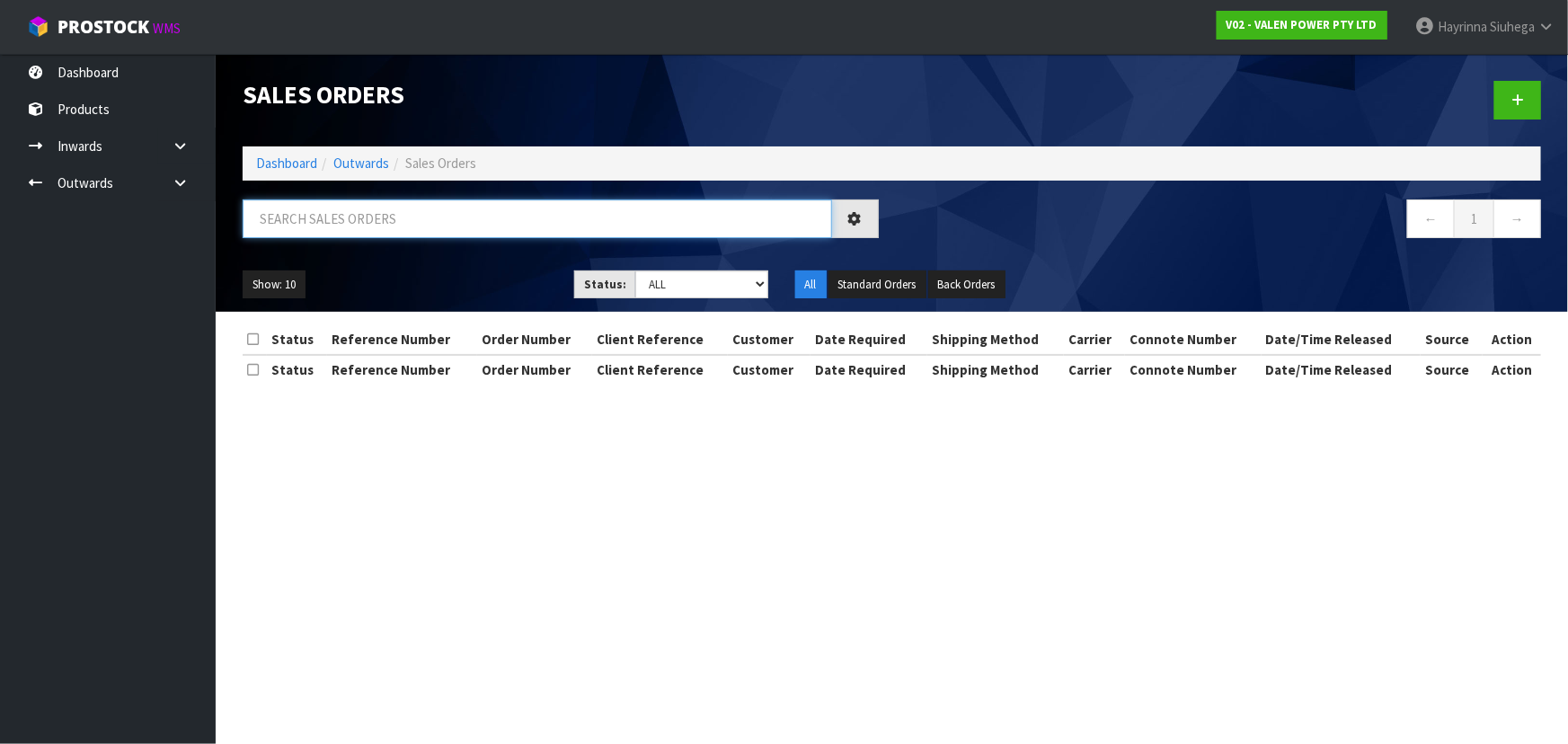
click at [378, 209] on input "text" at bounding box center [537, 218] width 589 height 39
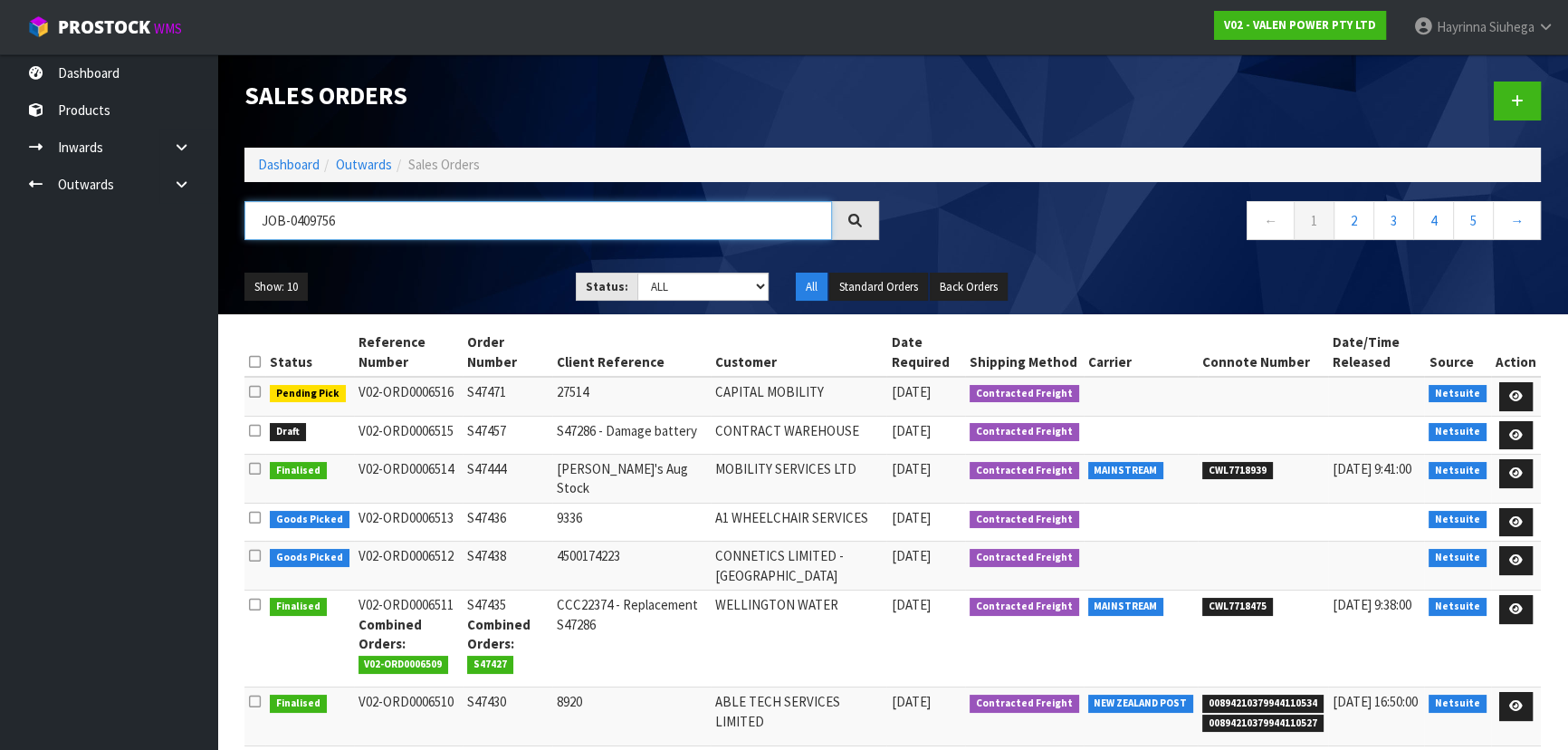
type input "JOB-0409756"
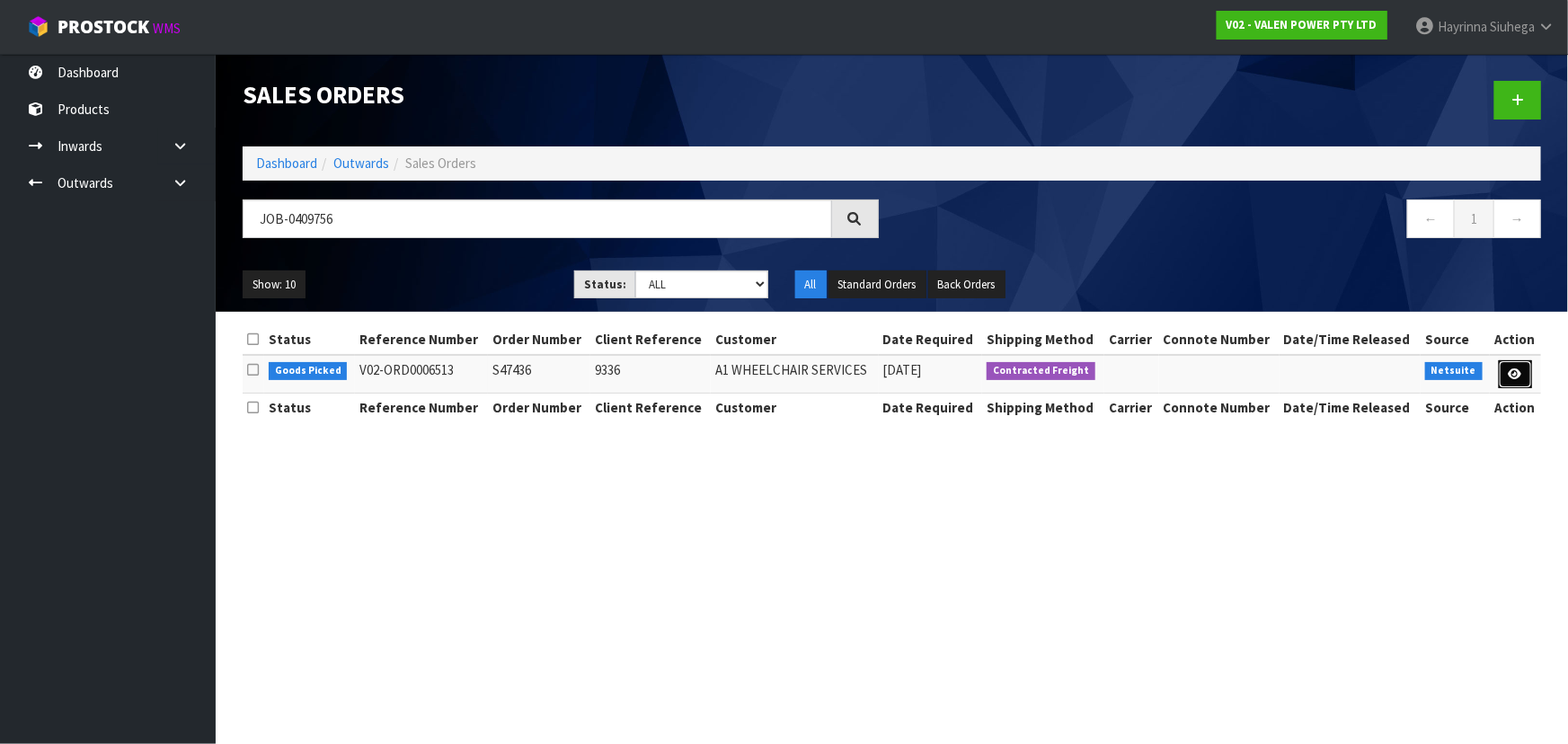
click at [1506, 368] on link at bounding box center [1515, 375] width 33 height 29
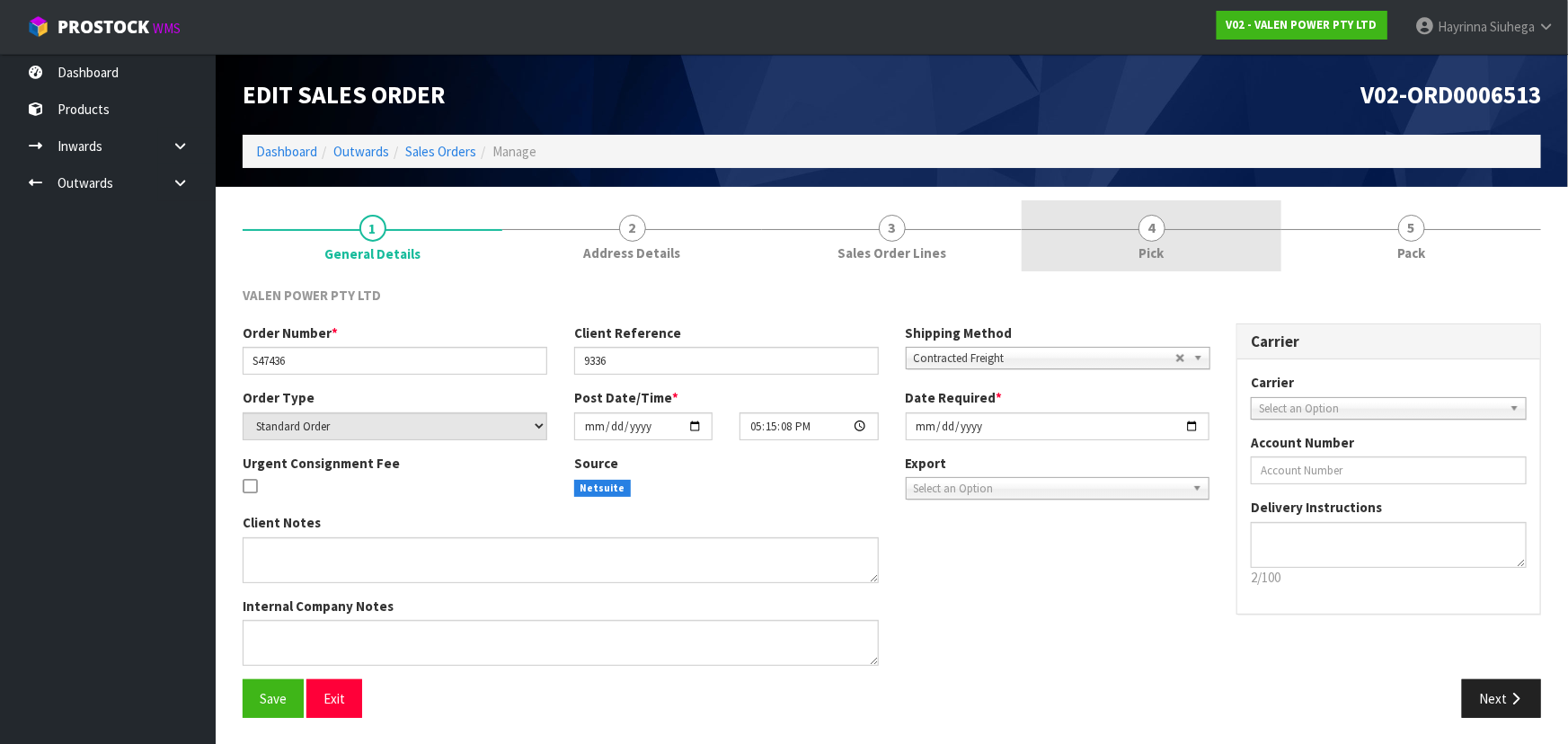
click at [1119, 234] on link "4 Pick" at bounding box center [1152, 235] width 260 height 71
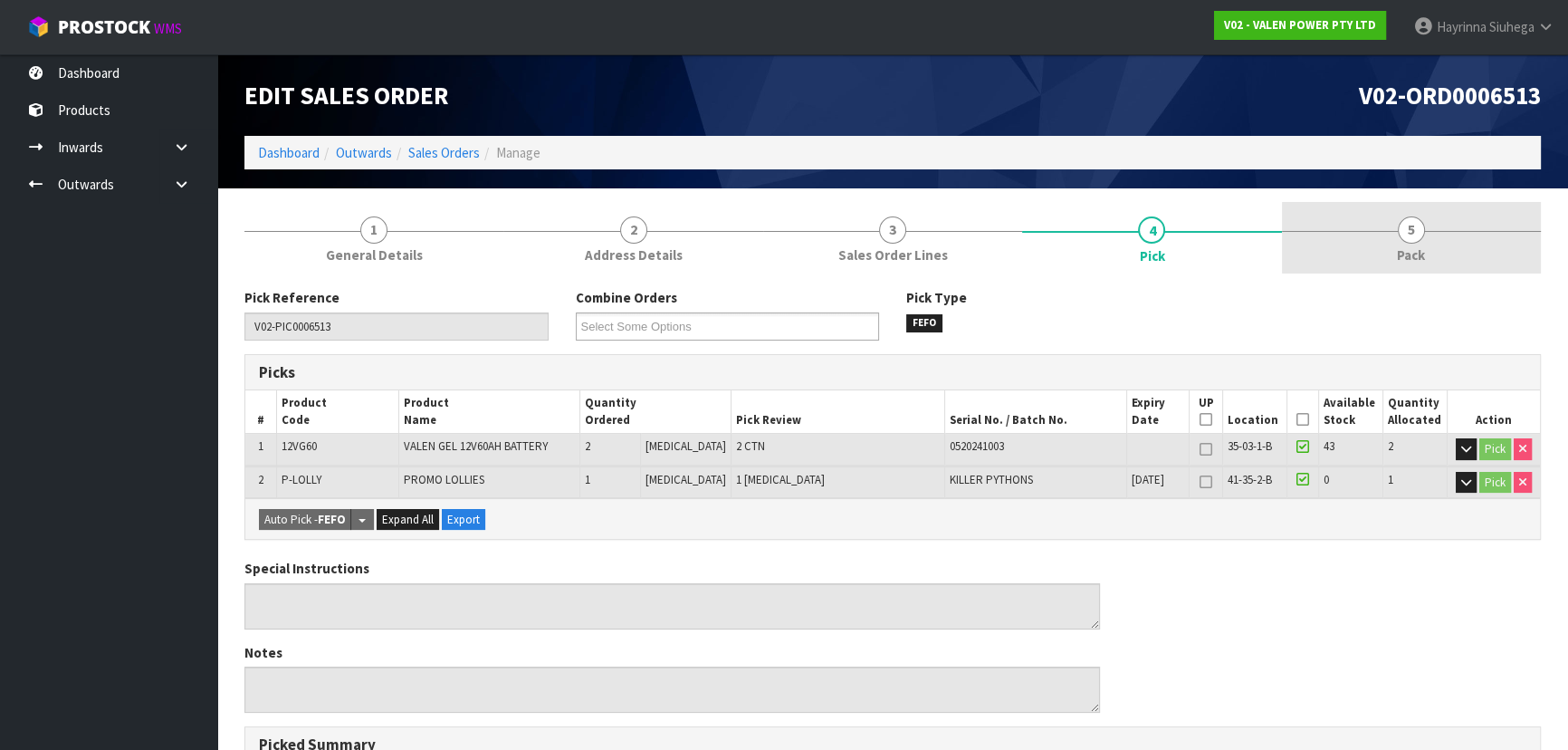
click at [1427, 271] on link "5 Pack" at bounding box center [1411, 237] width 259 height 72
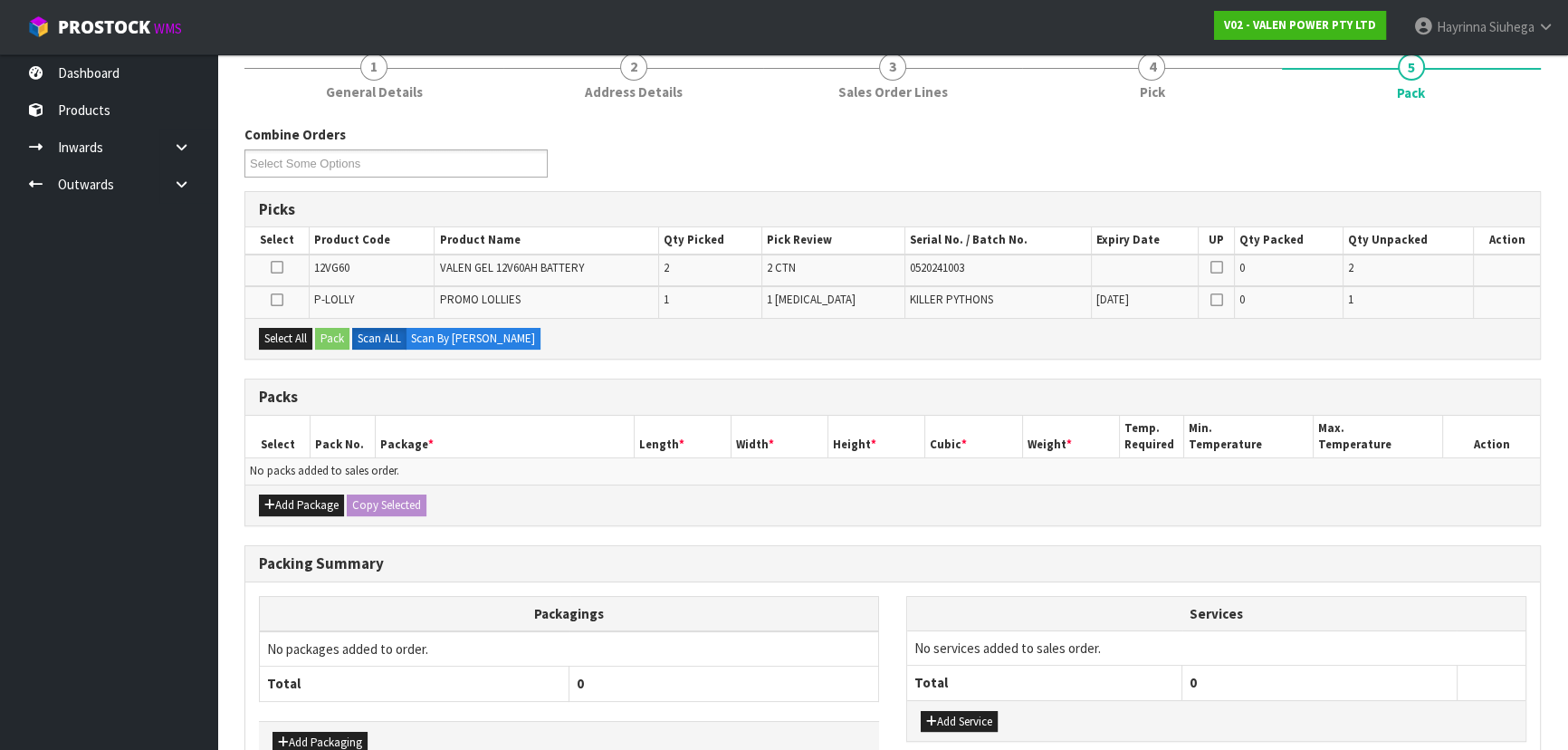
scroll to position [163, 0]
click at [303, 496] on button "Add Package" at bounding box center [301, 504] width 85 height 22
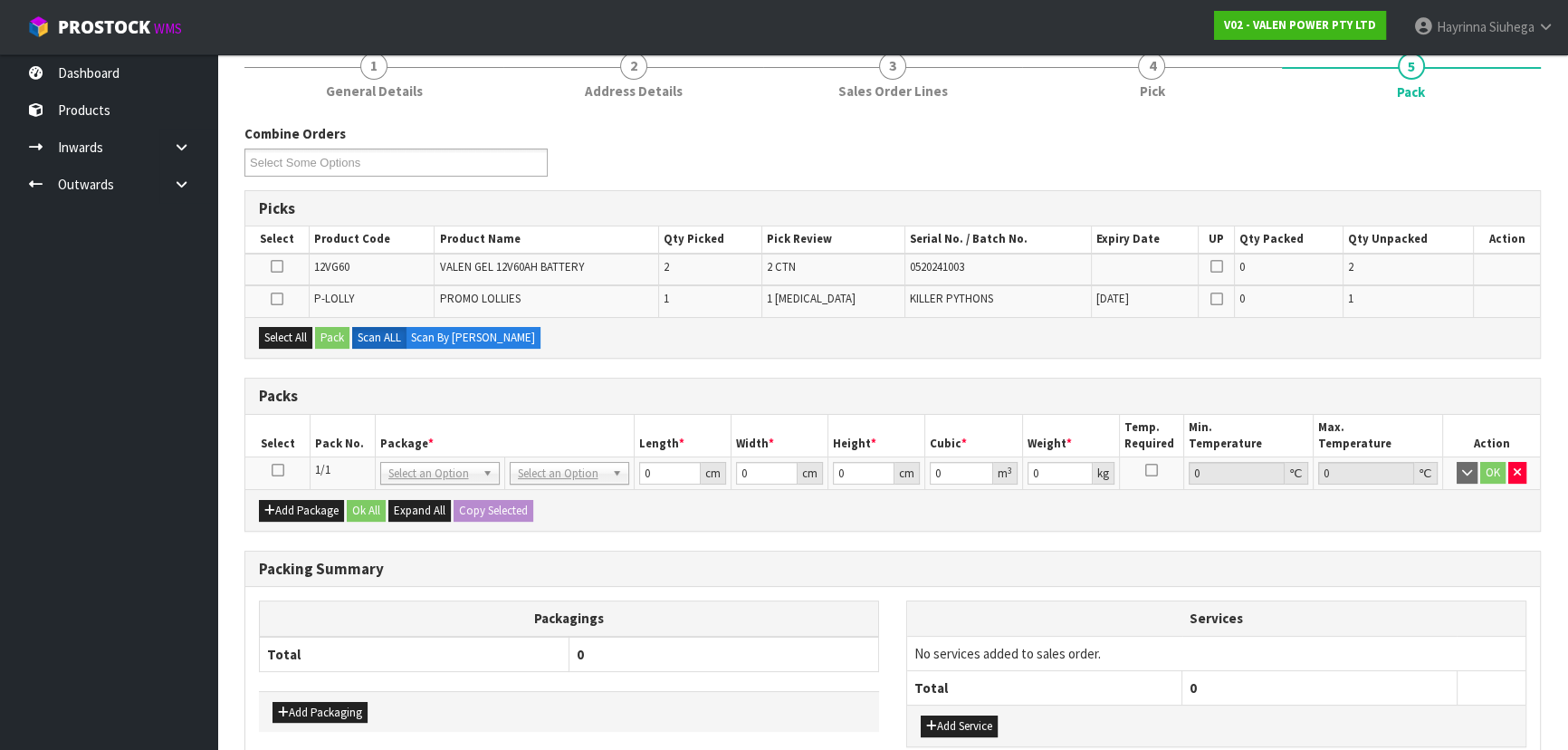
click at [281, 469] on icon at bounding box center [278, 469] width 13 height 1
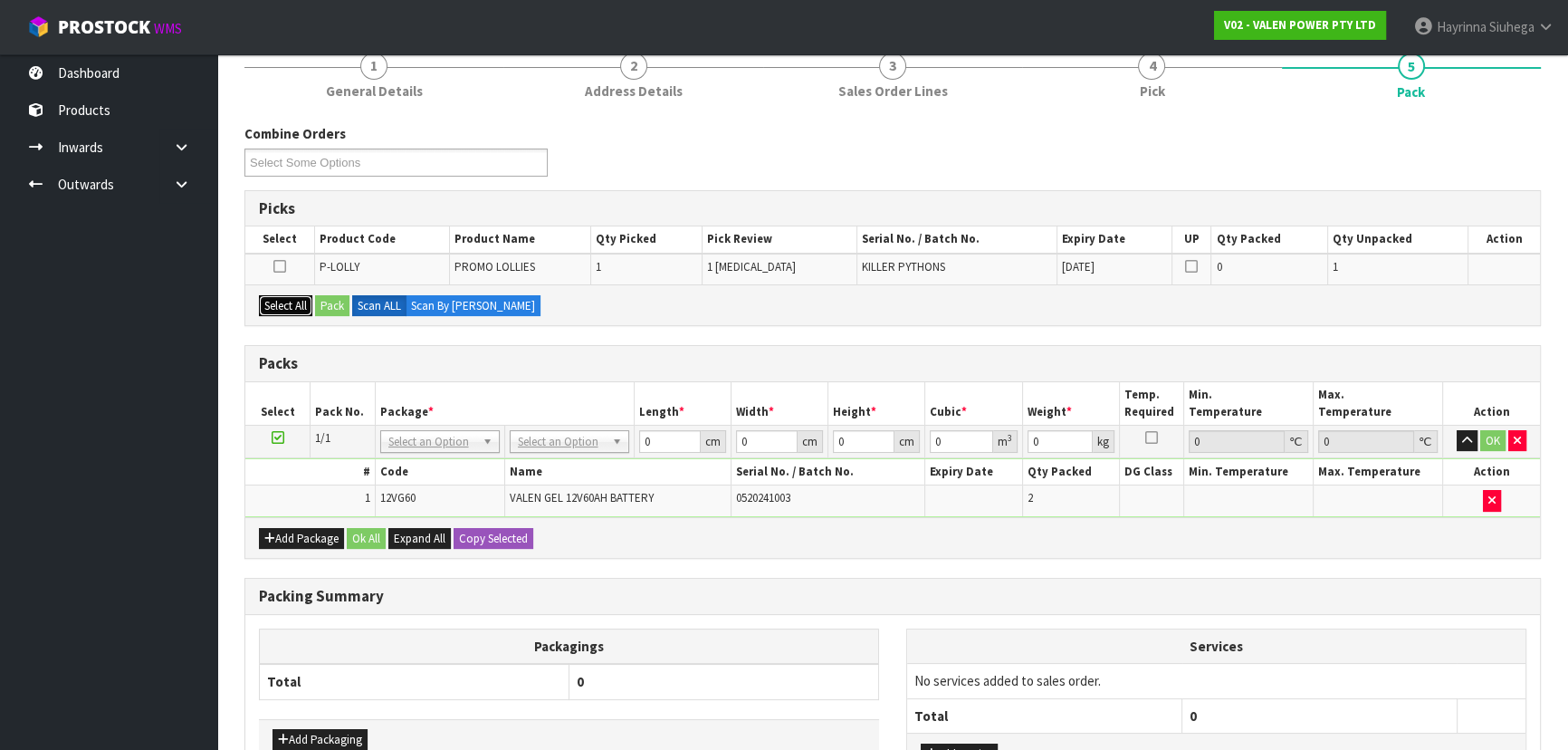
click at [288, 299] on button "Select All" at bounding box center [285, 306] width 54 height 22
click at [338, 301] on button "Pack" at bounding box center [332, 306] width 35 height 22
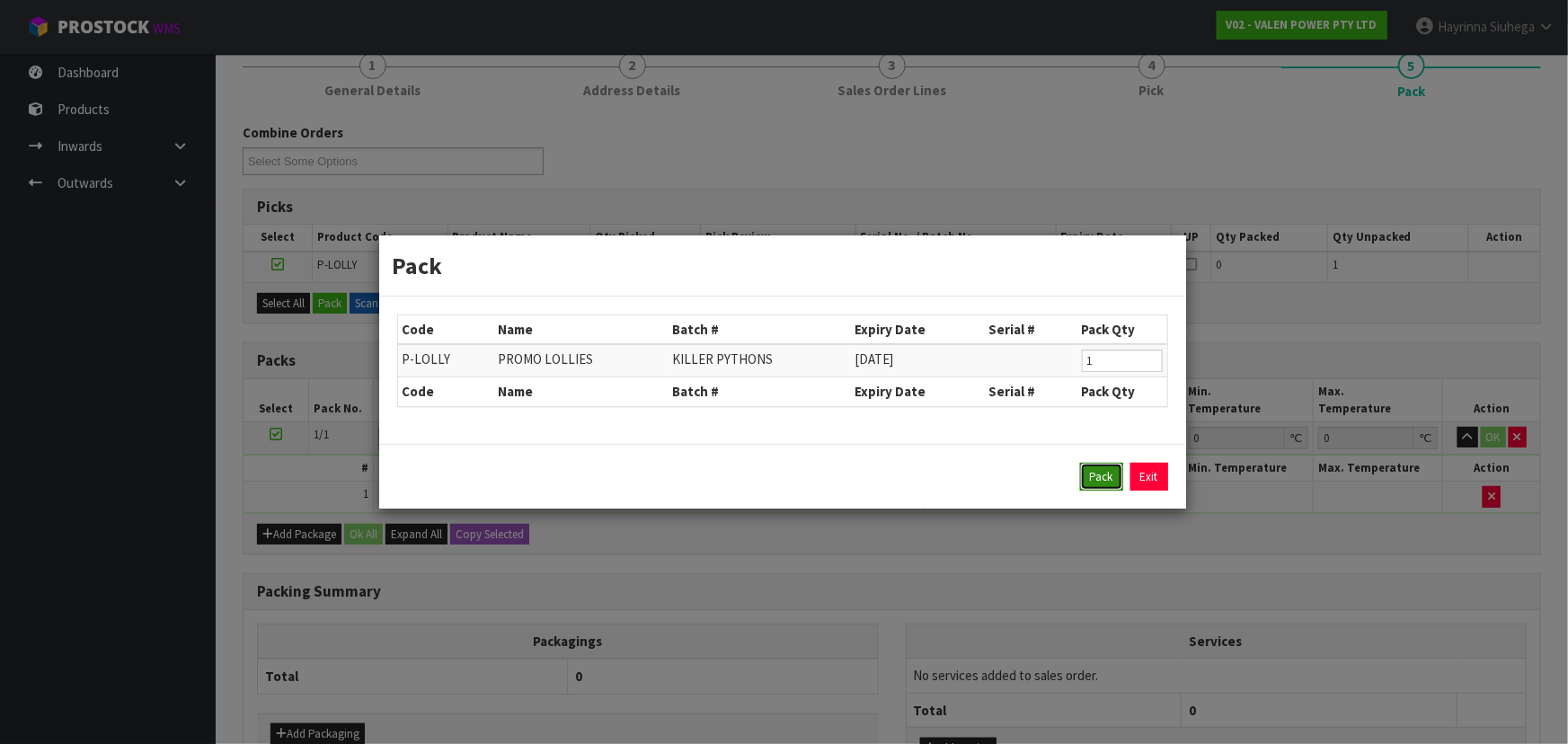
click at [1101, 487] on button "Pack" at bounding box center [1101, 476] width 43 height 29
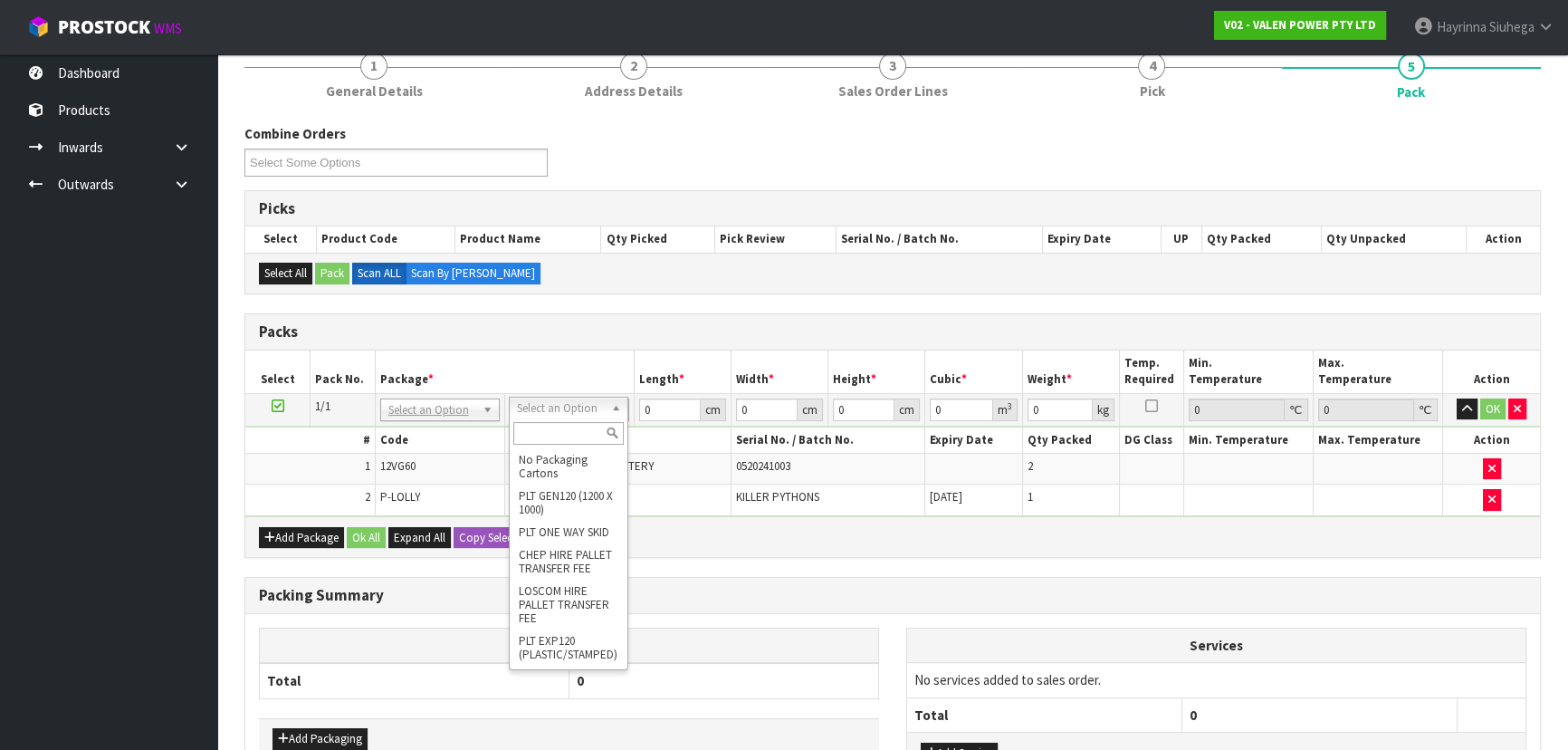
click at [567, 439] on input "text" at bounding box center [568, 433] width 111 height 23
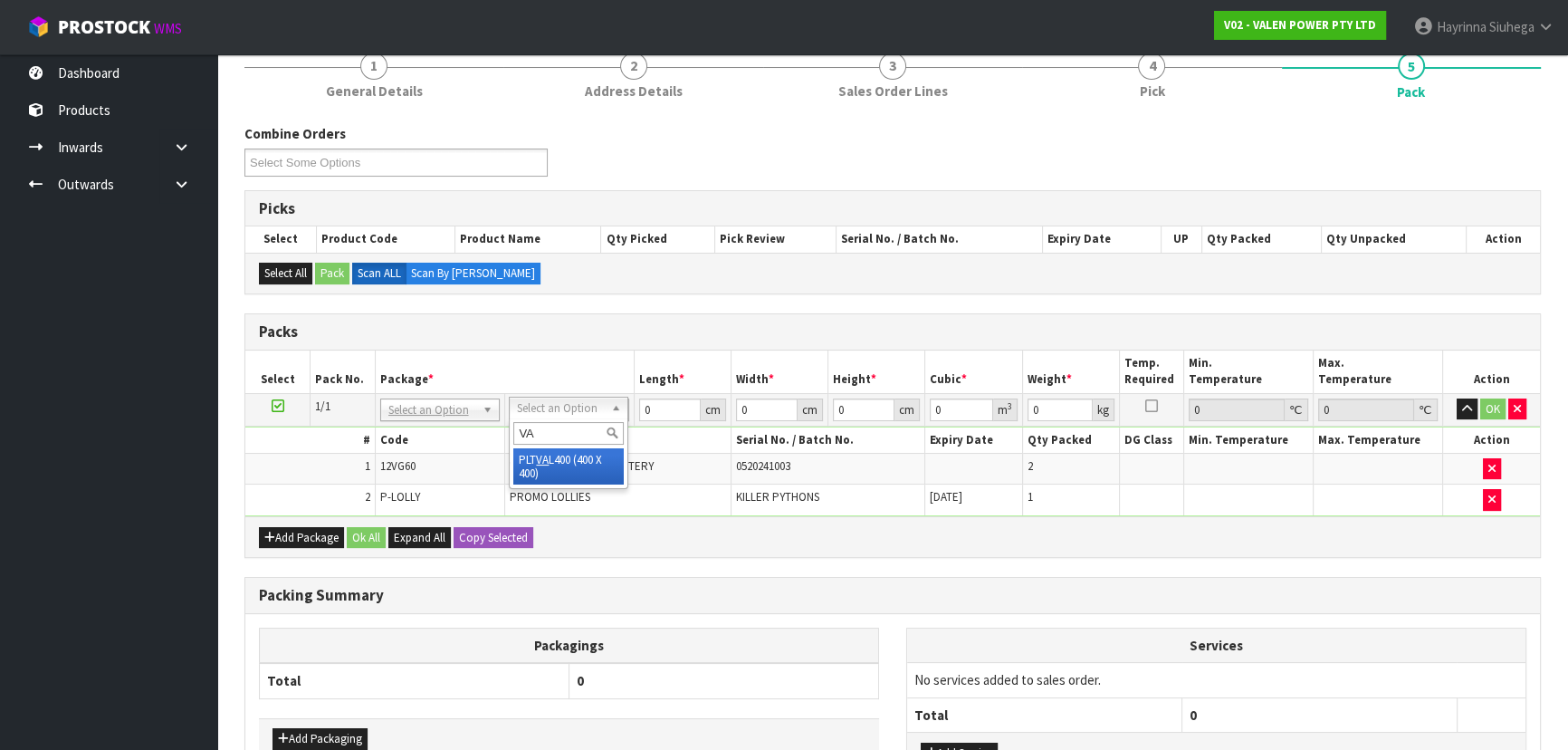
type input "VA"
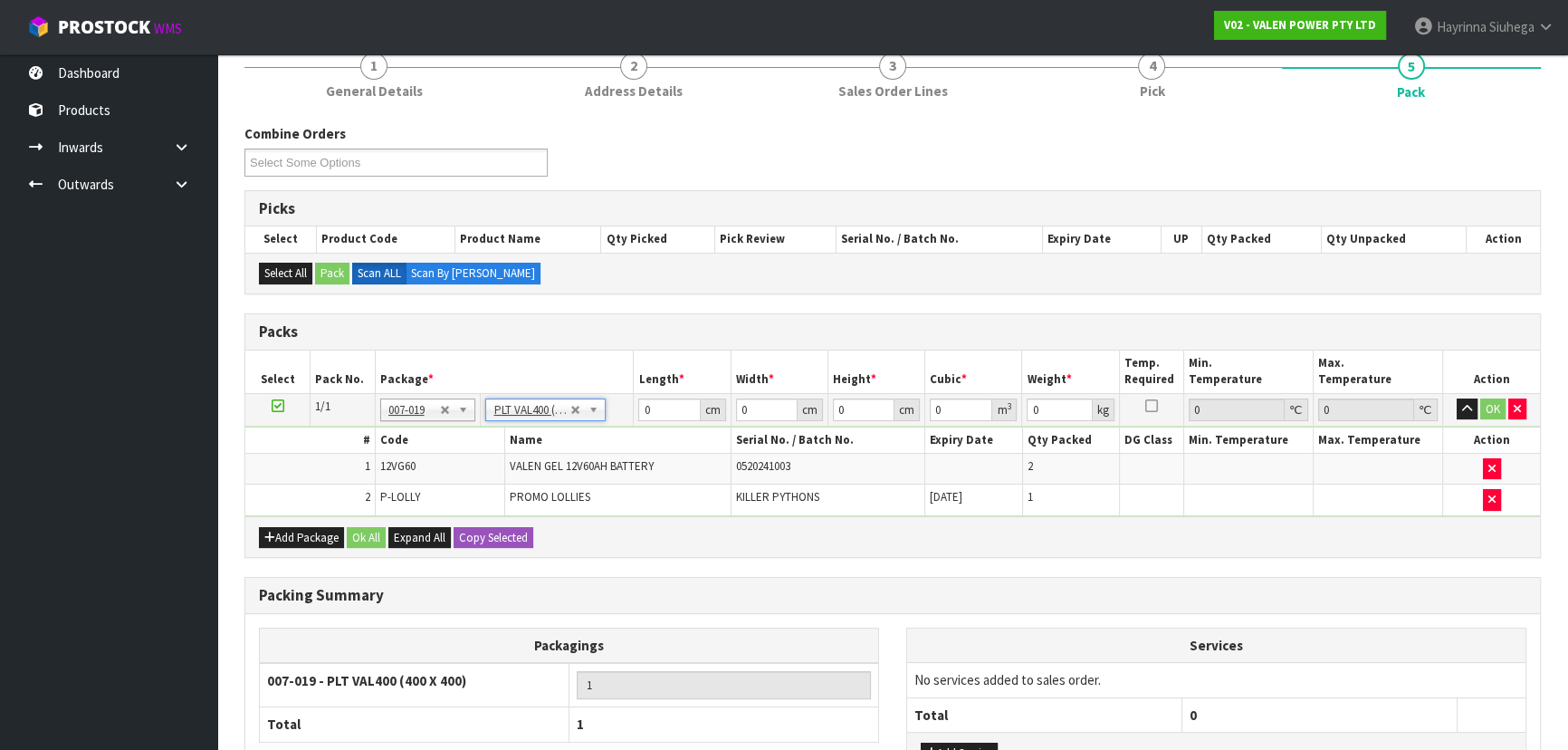
type input "40"
type input "44.2"
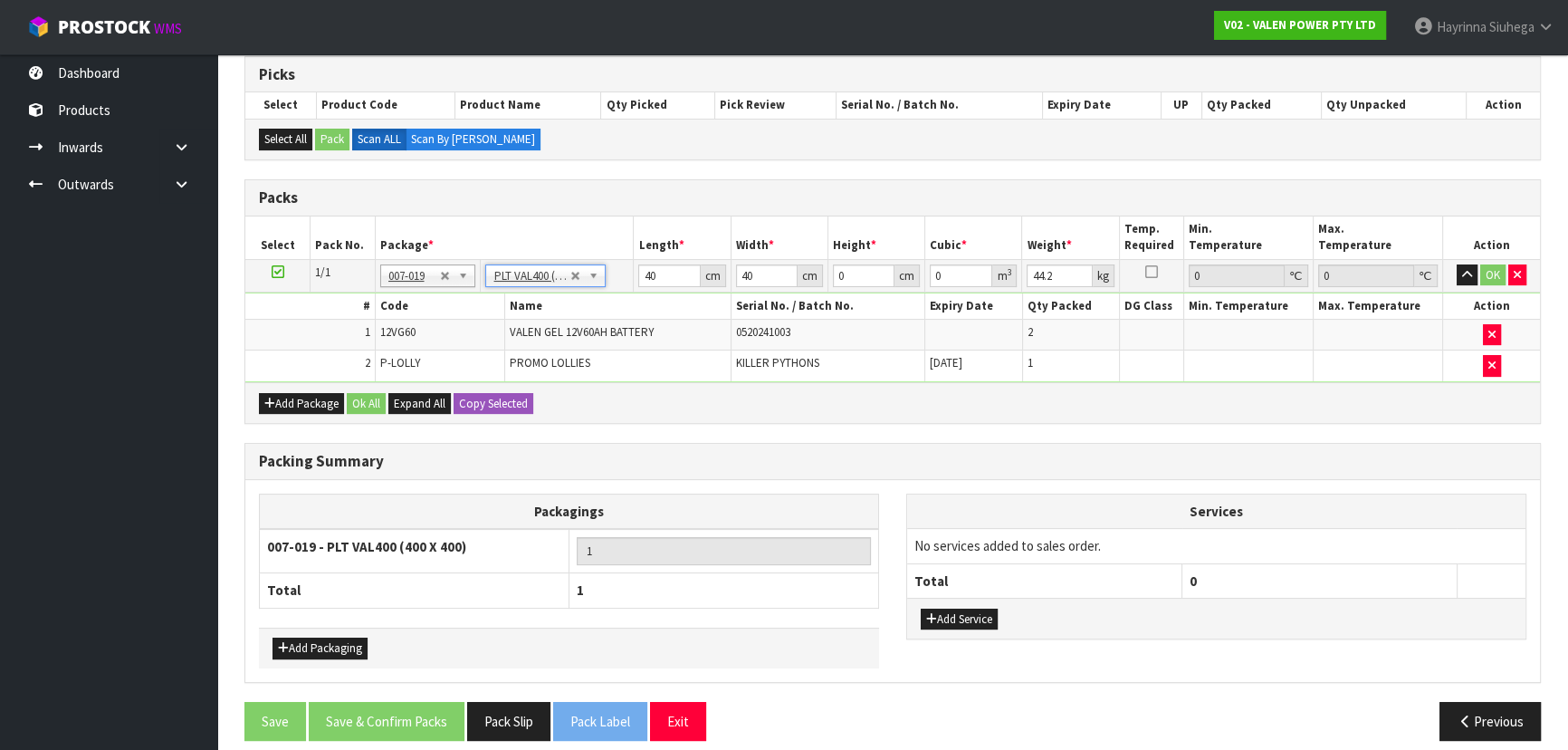
scroll to position [311, 0]
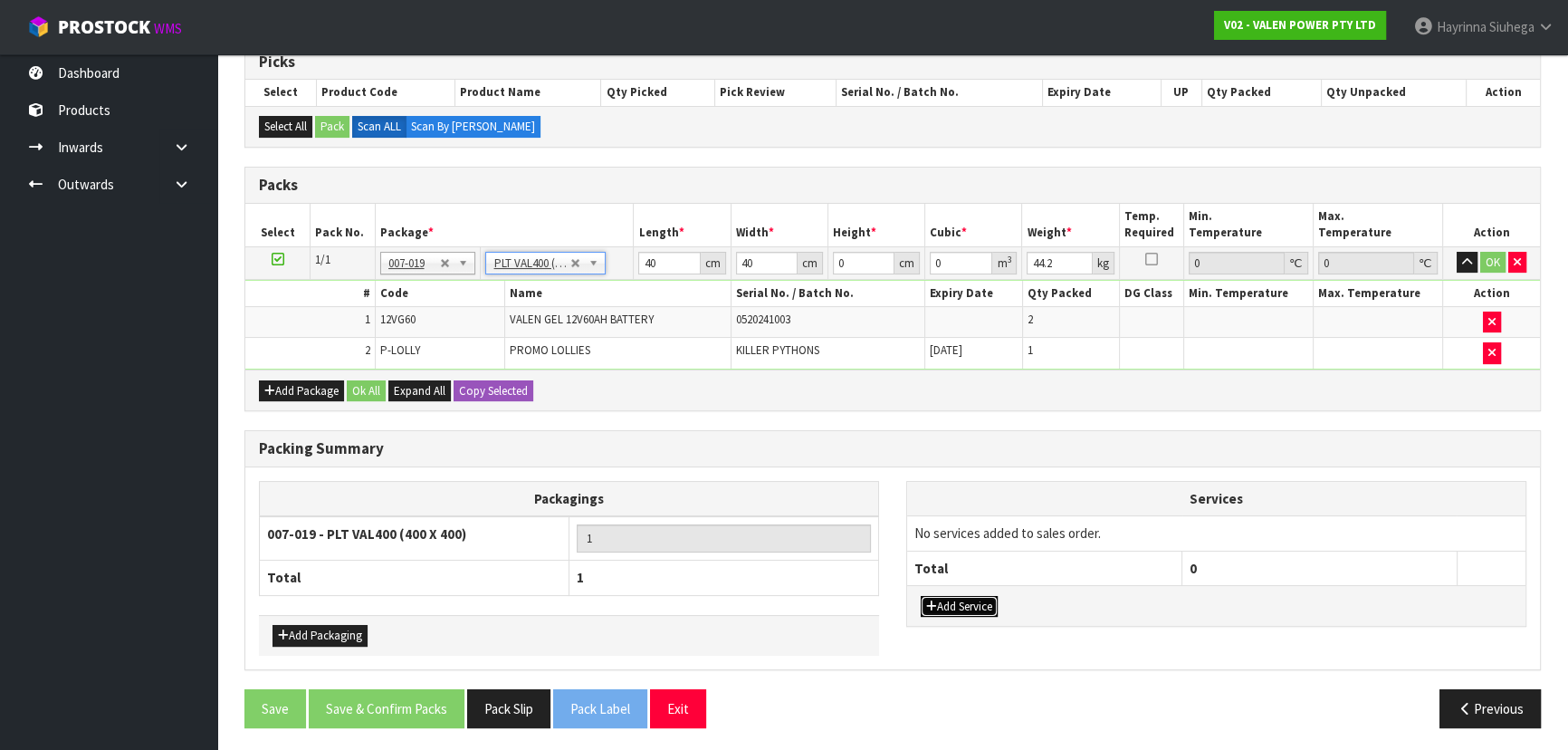
click at [969, 605] on button "Add Service" at bounding box center [959, 607] width 77 height 22
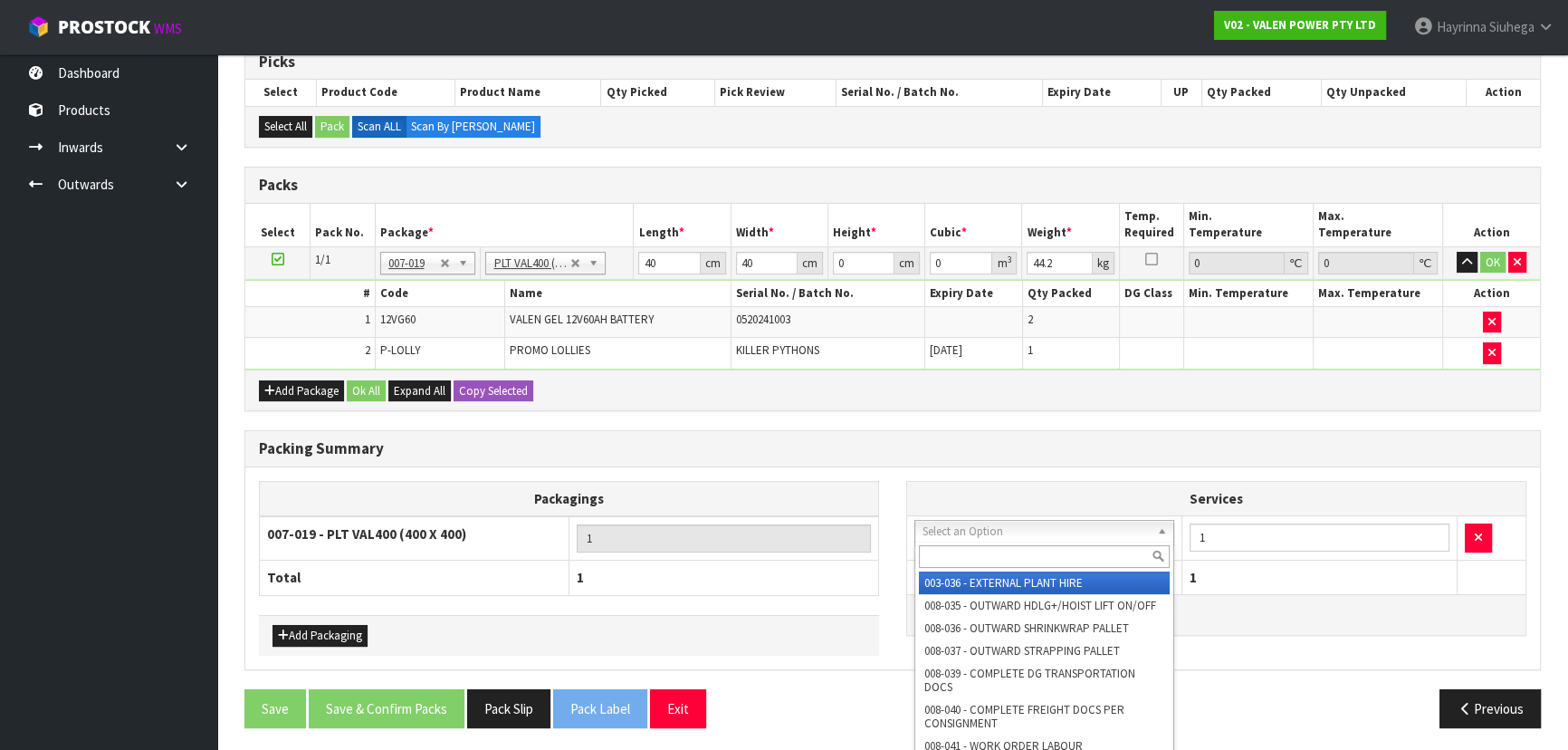
click at [1020, 559] on input "text" at bounding box center [1044, 556] width 251 height 23
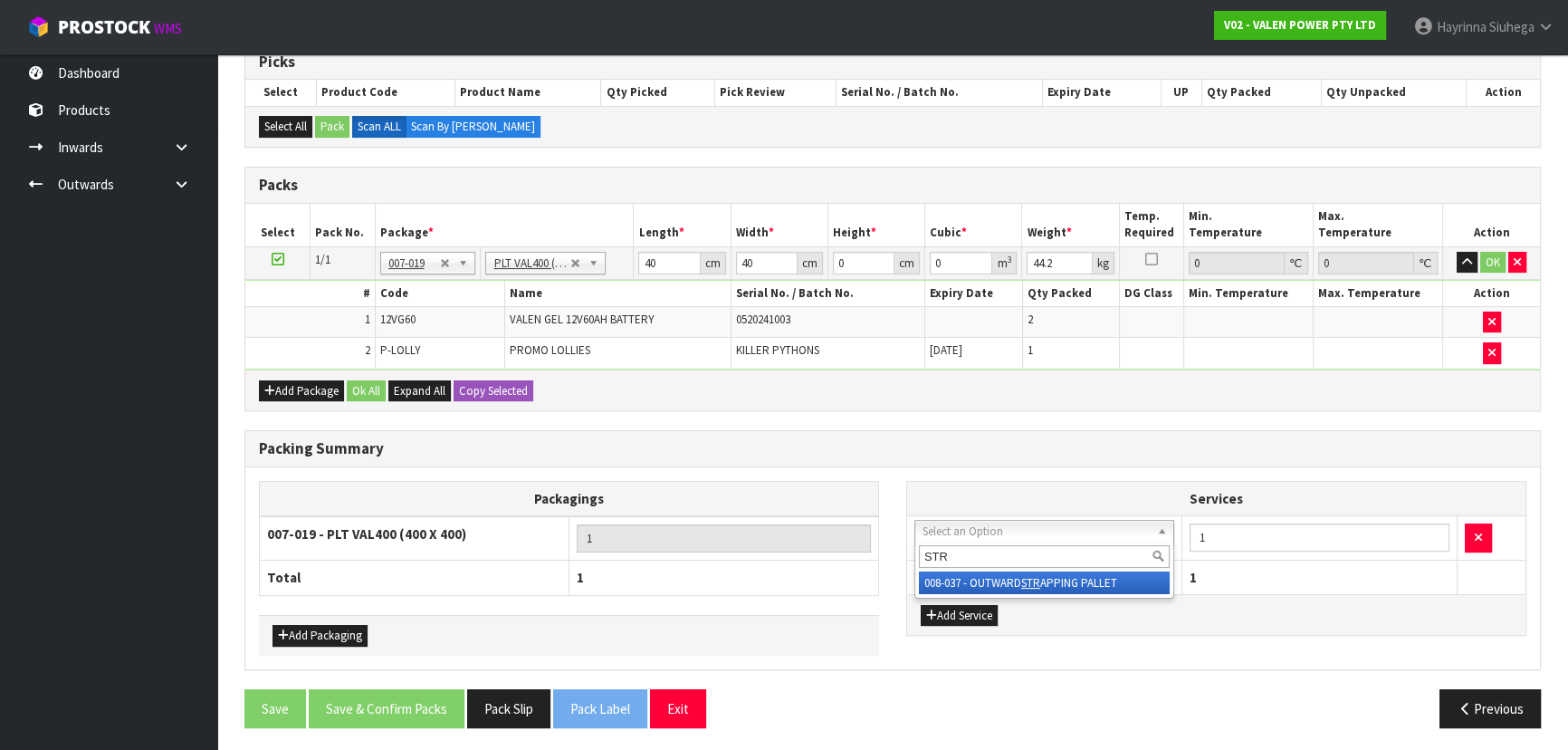
type input "STR"
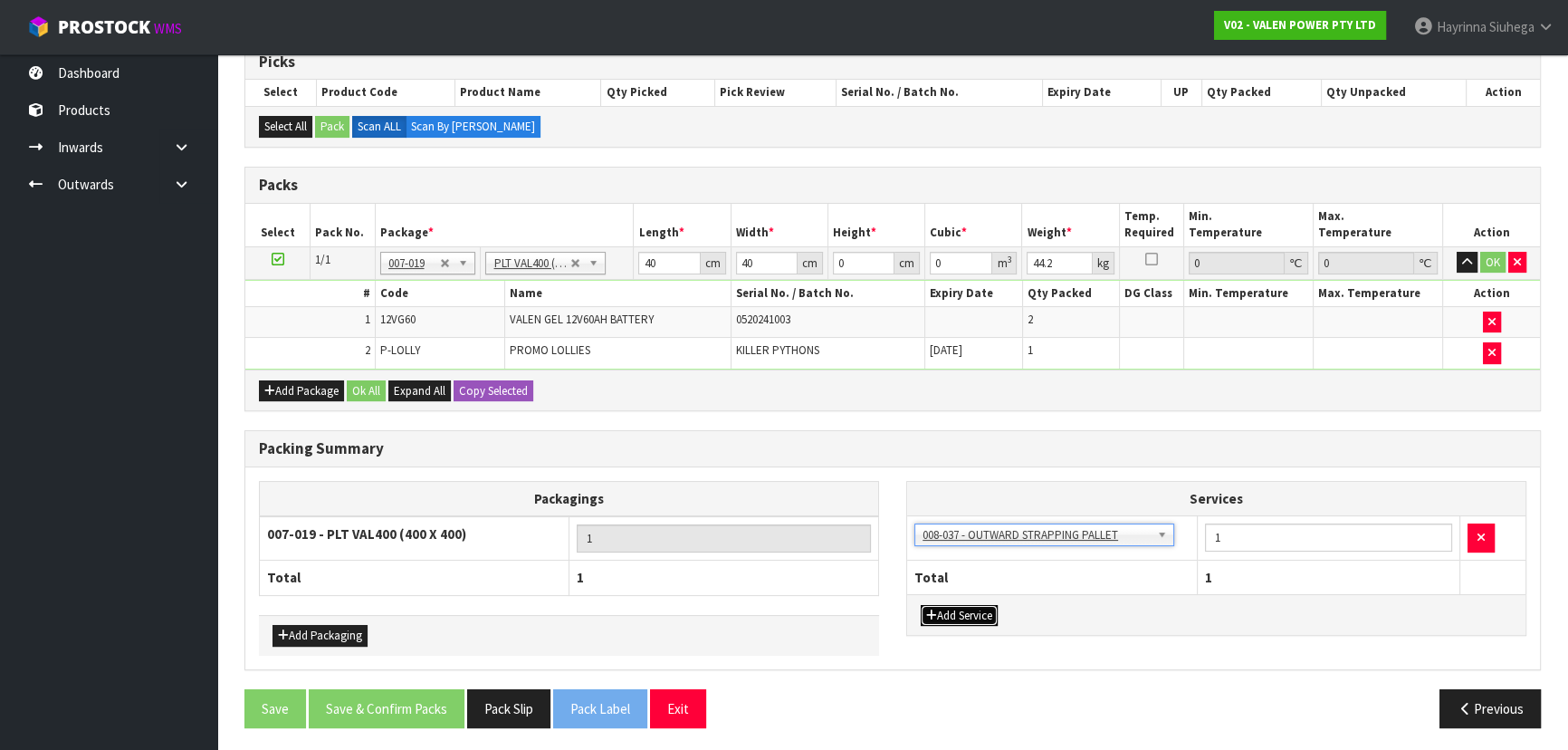
click at [985, 608] on button "Add Service" at bounding box center [959, 616] width 77 height 22
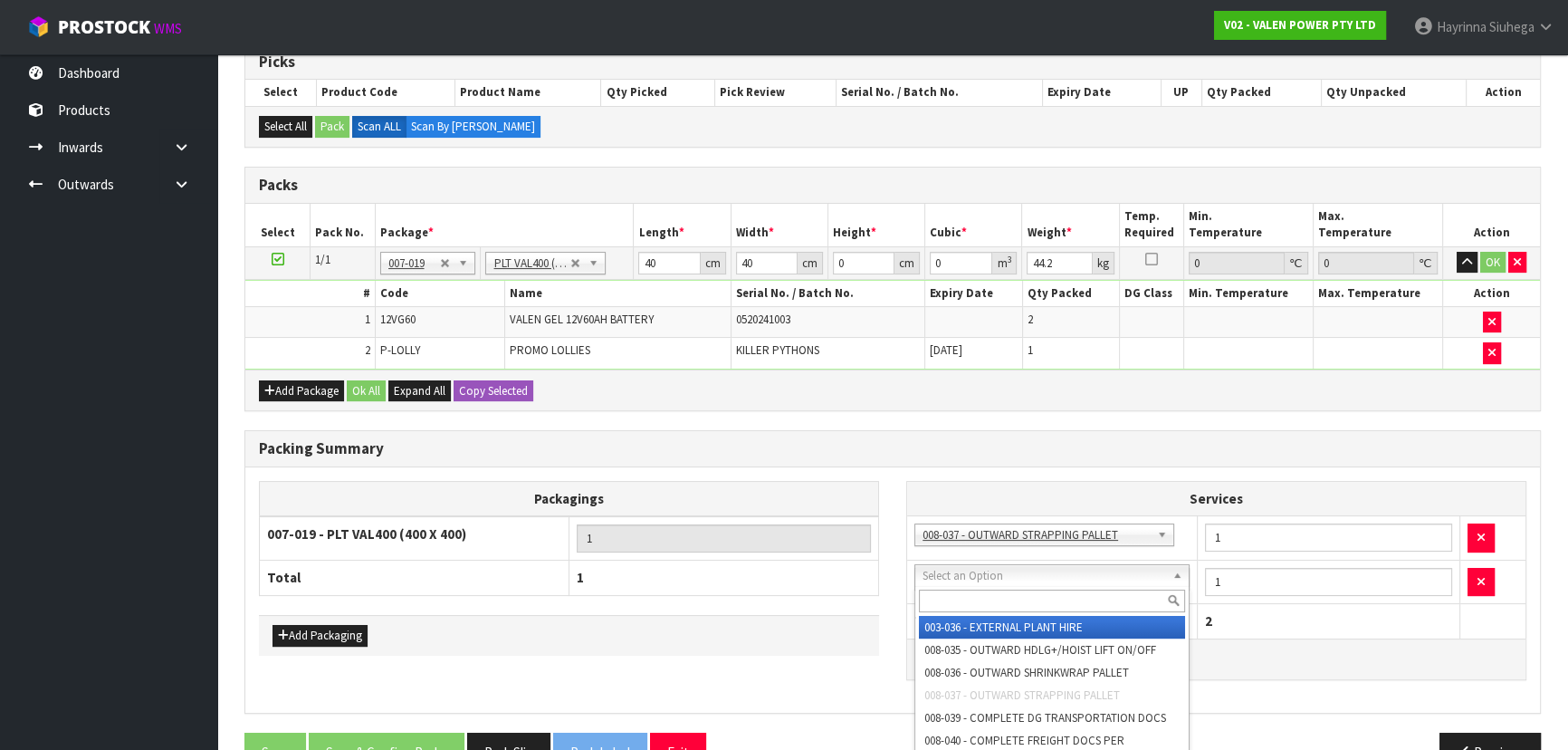
click at [998, 600] on input "text" at bounding box center [1051, 600] width 266 height 23
type input "S"
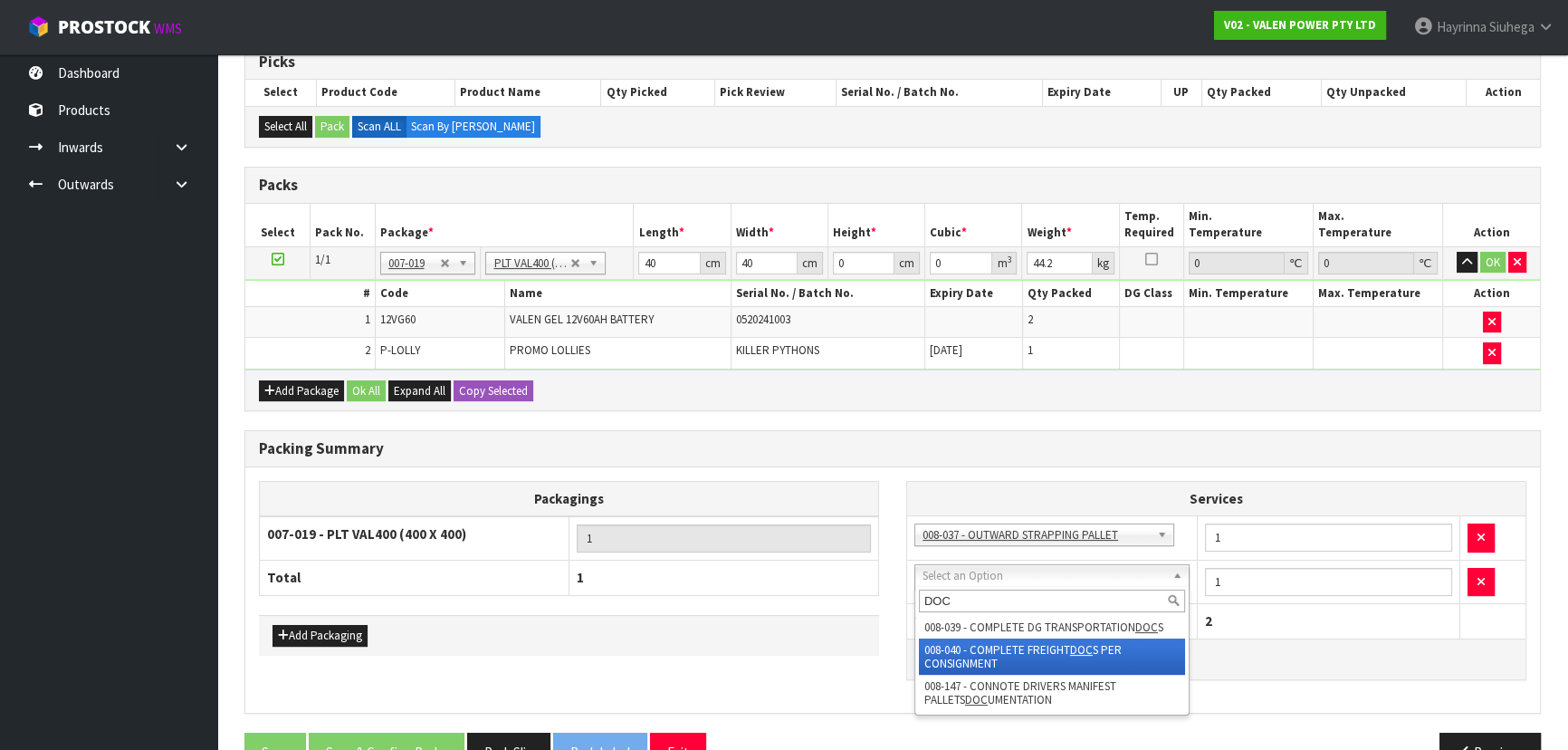
type input "DOC"
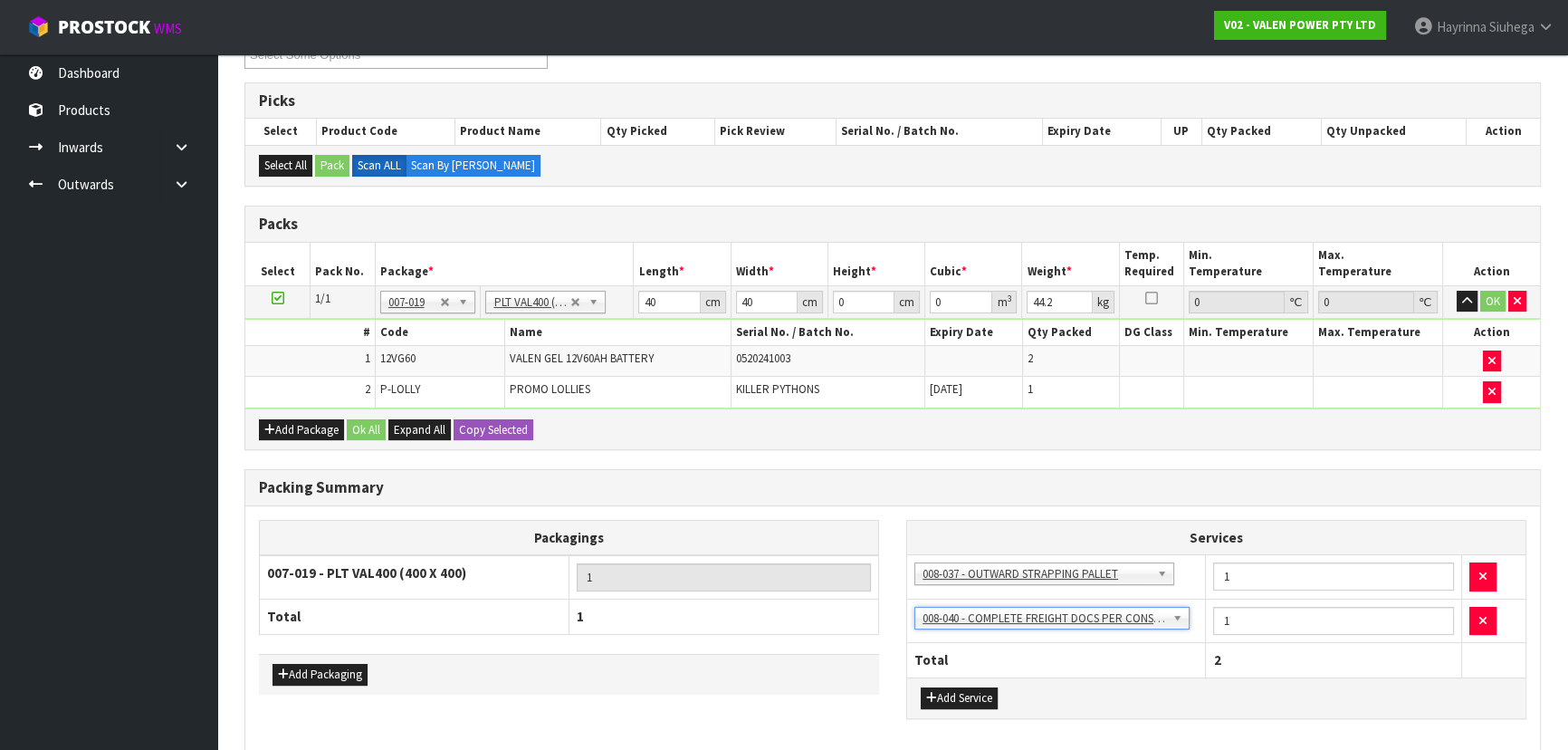
scroll to position [190, 0]
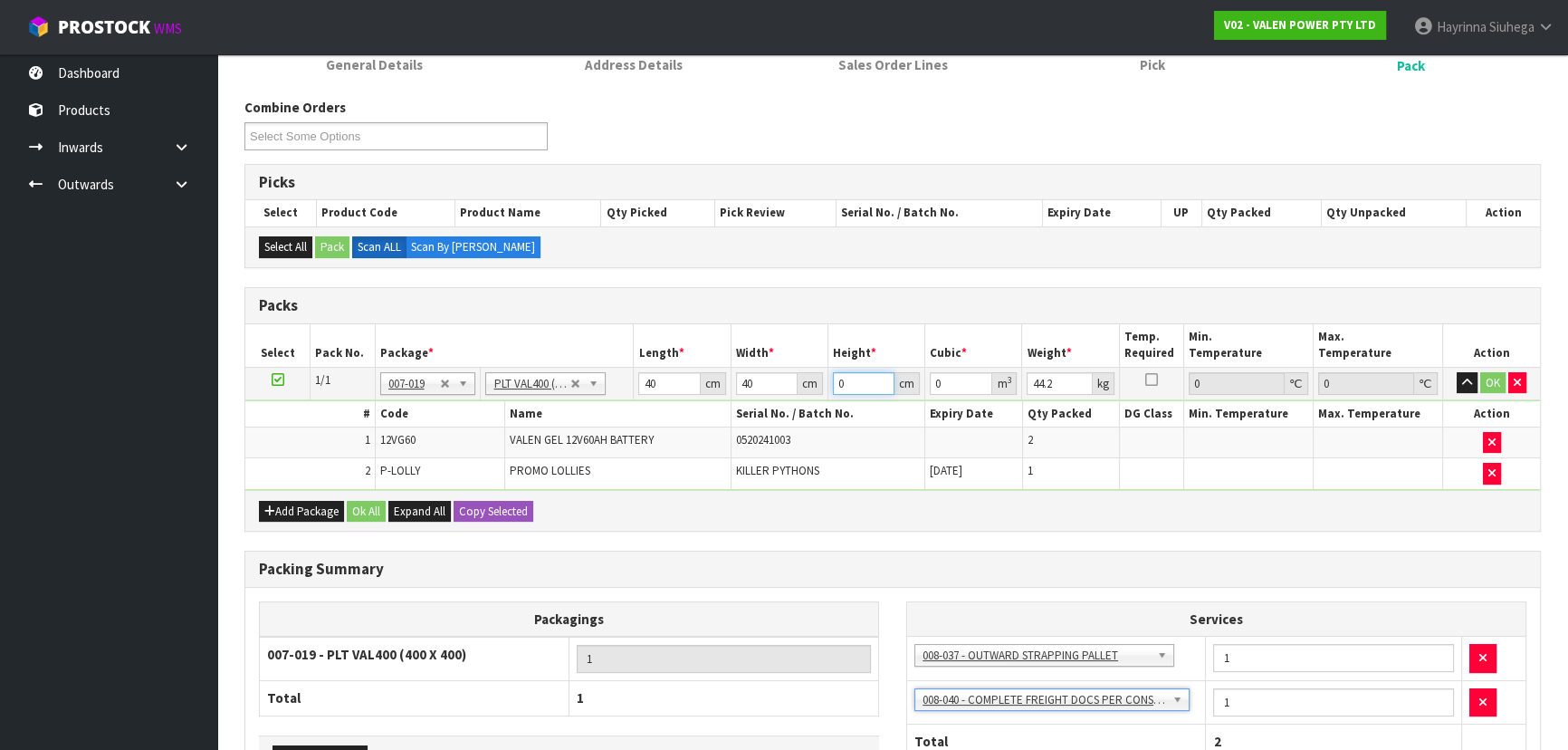
click at [837, 379] on input "0" at bounding box center [863, 383] width 62 height 23
type input "3"
type input "0.0048"
type input "33"
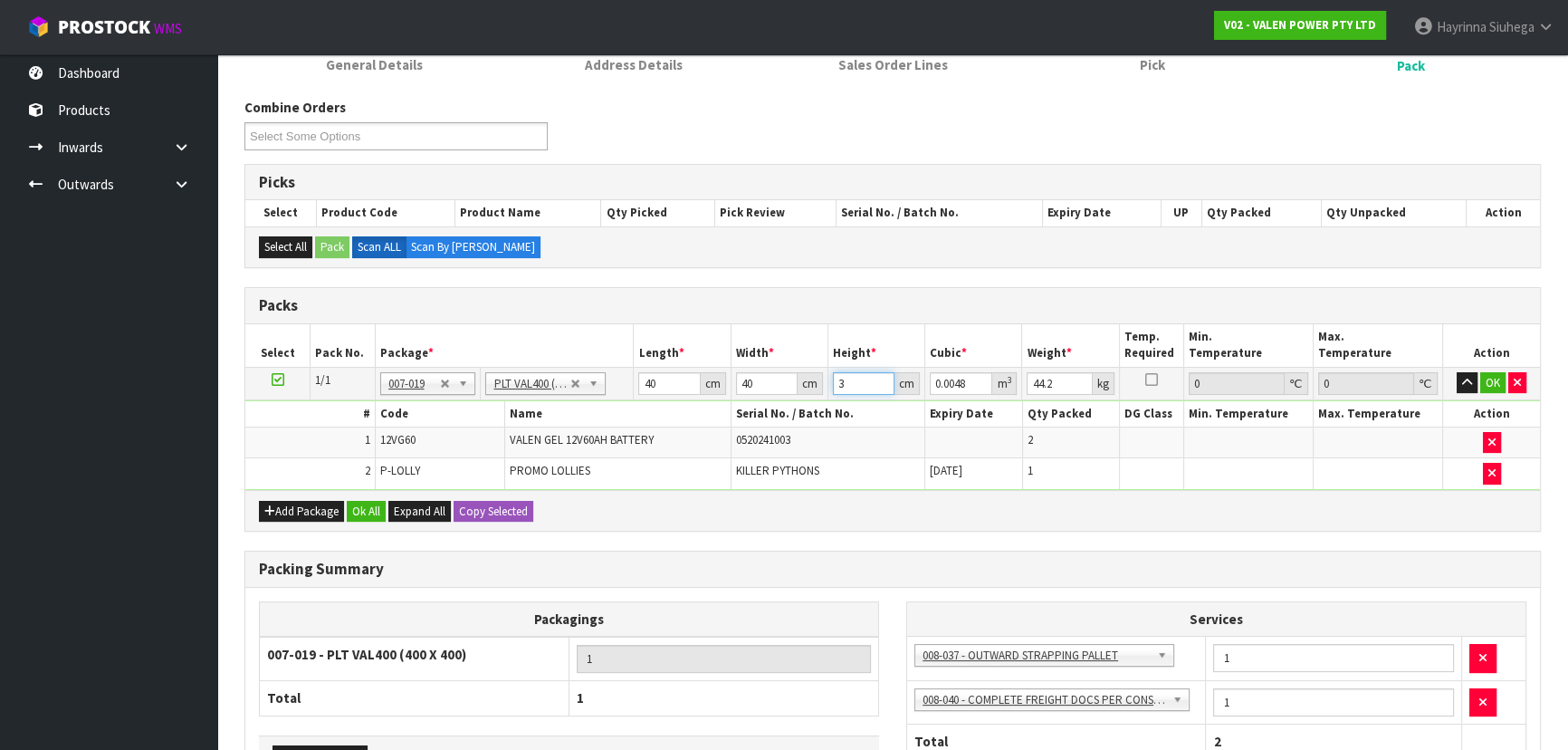
type input "0.0528"
type input "33"
type input "46"
click button "OK" at bounding box center [1493, 383] width 25 height 22
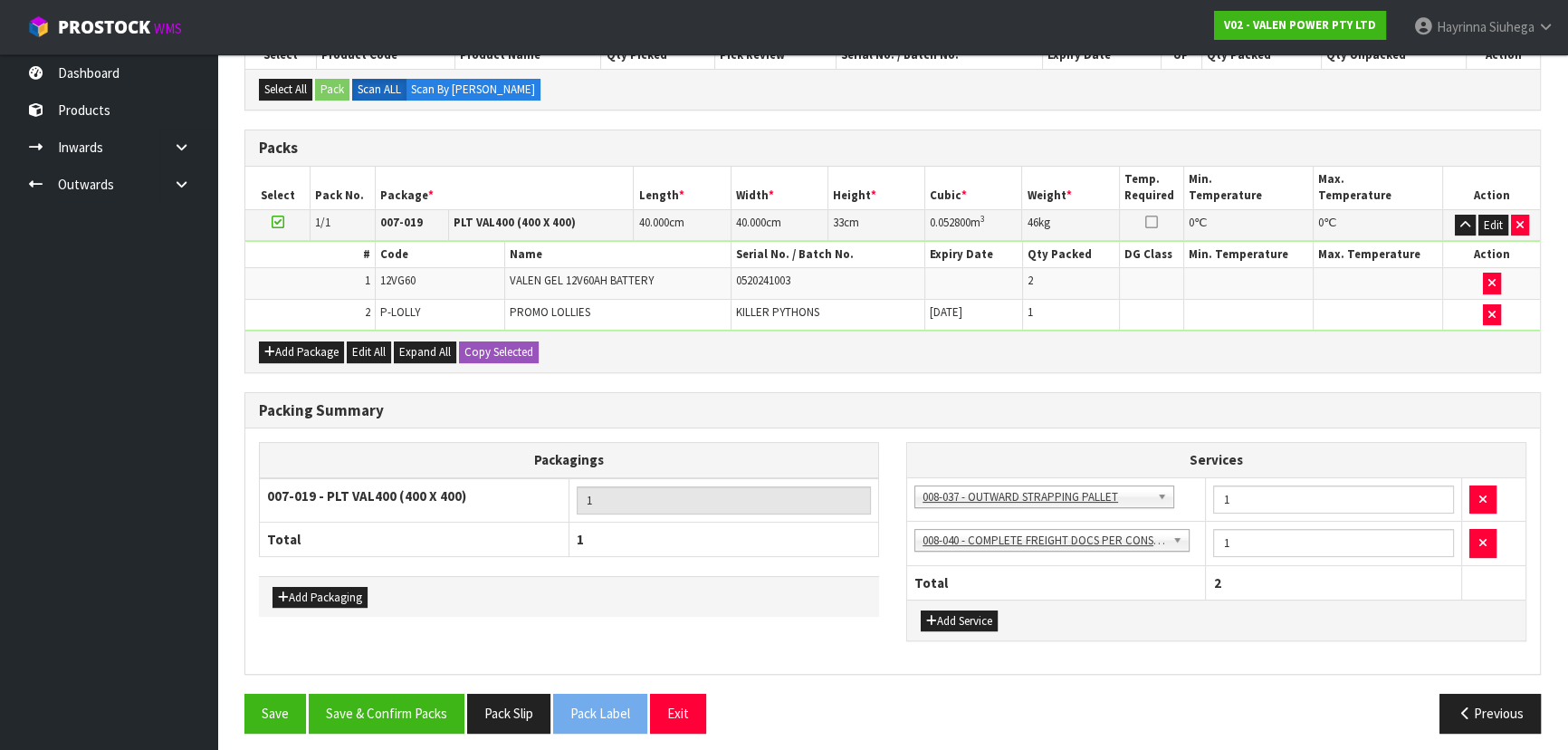
scroll to position [353, 0]
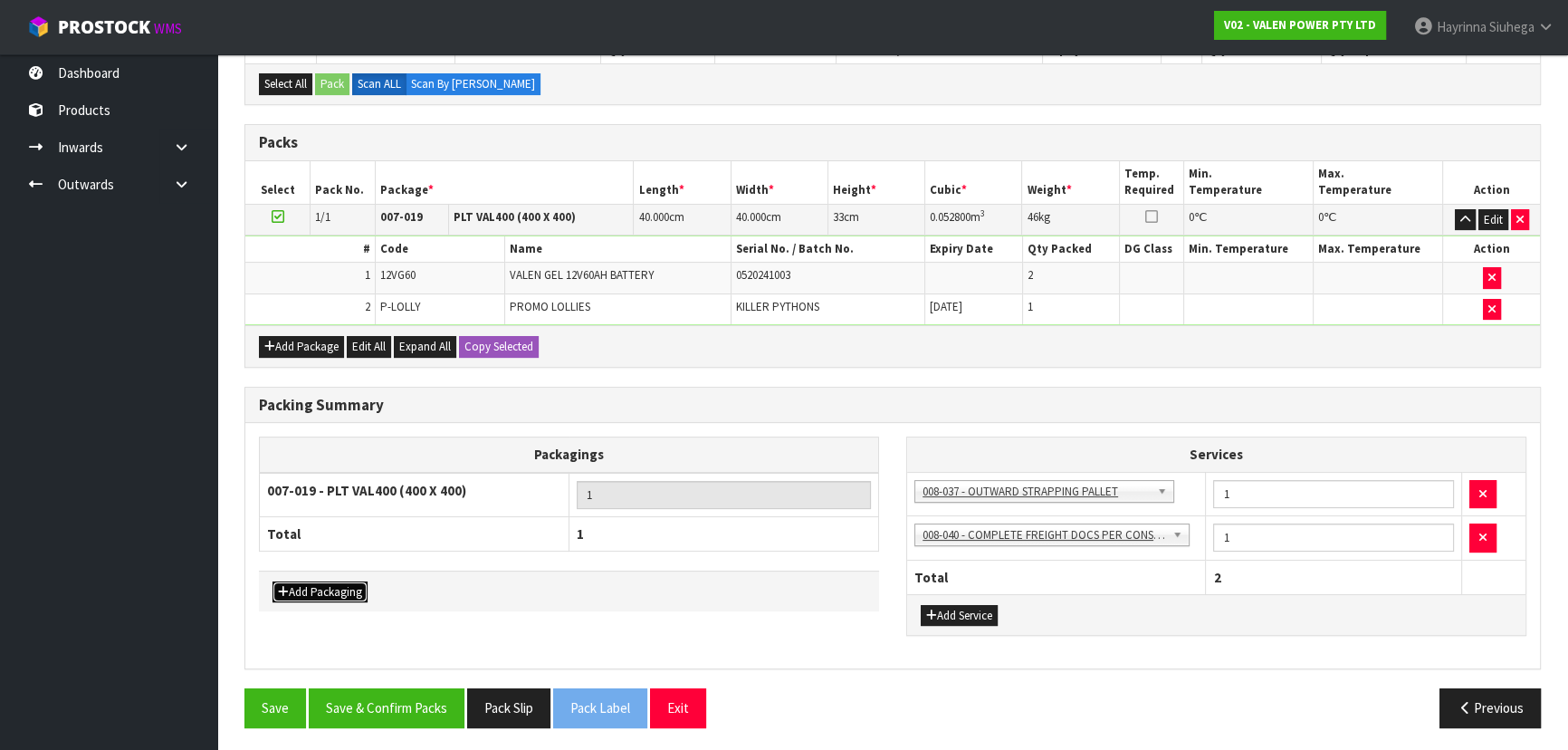
click at [348, 590] on button "Add Packaging" at bounding box center [320, 592] width 95 height 22
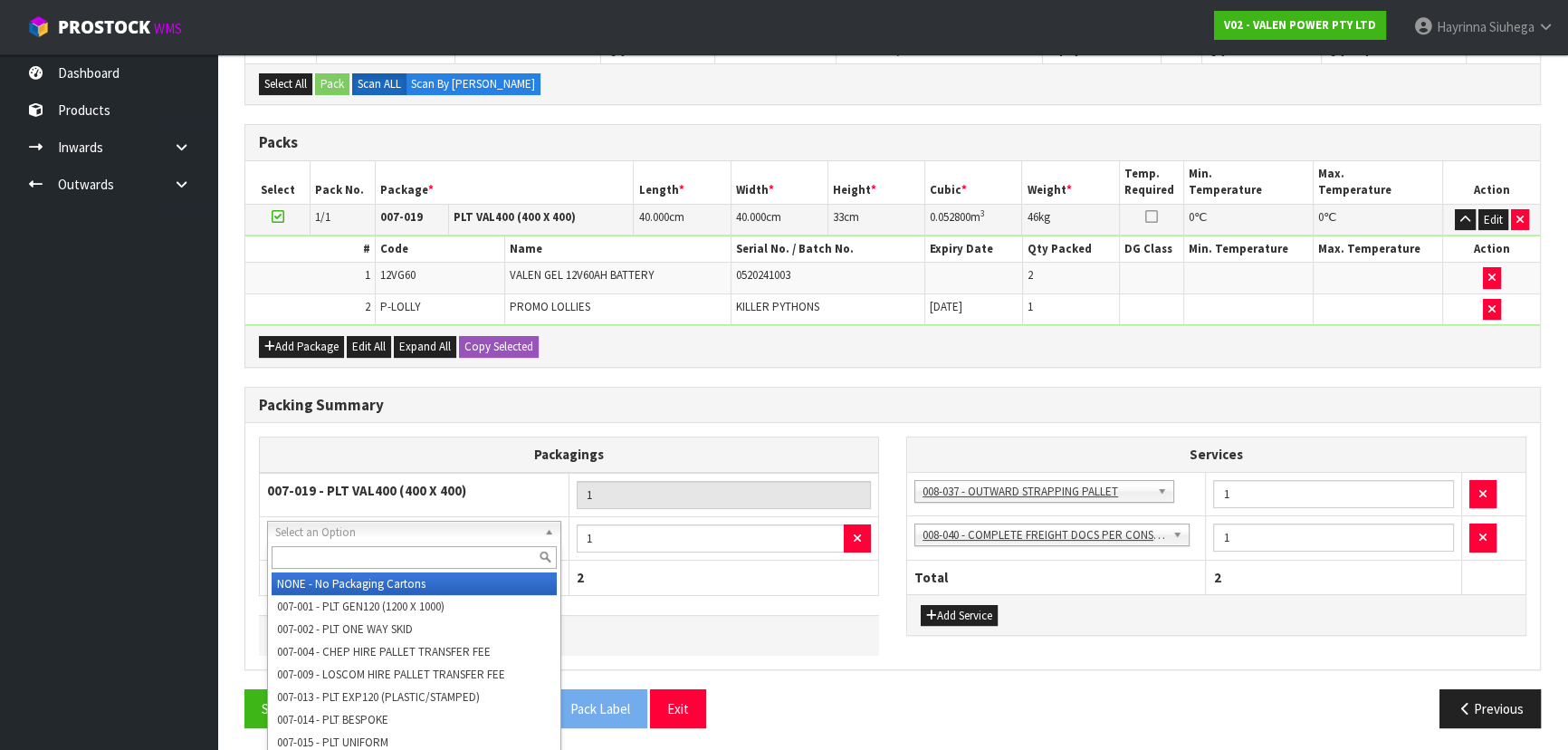
click at [407, 563] on input "text" at bounding box center [414, 557] width 285 height 23
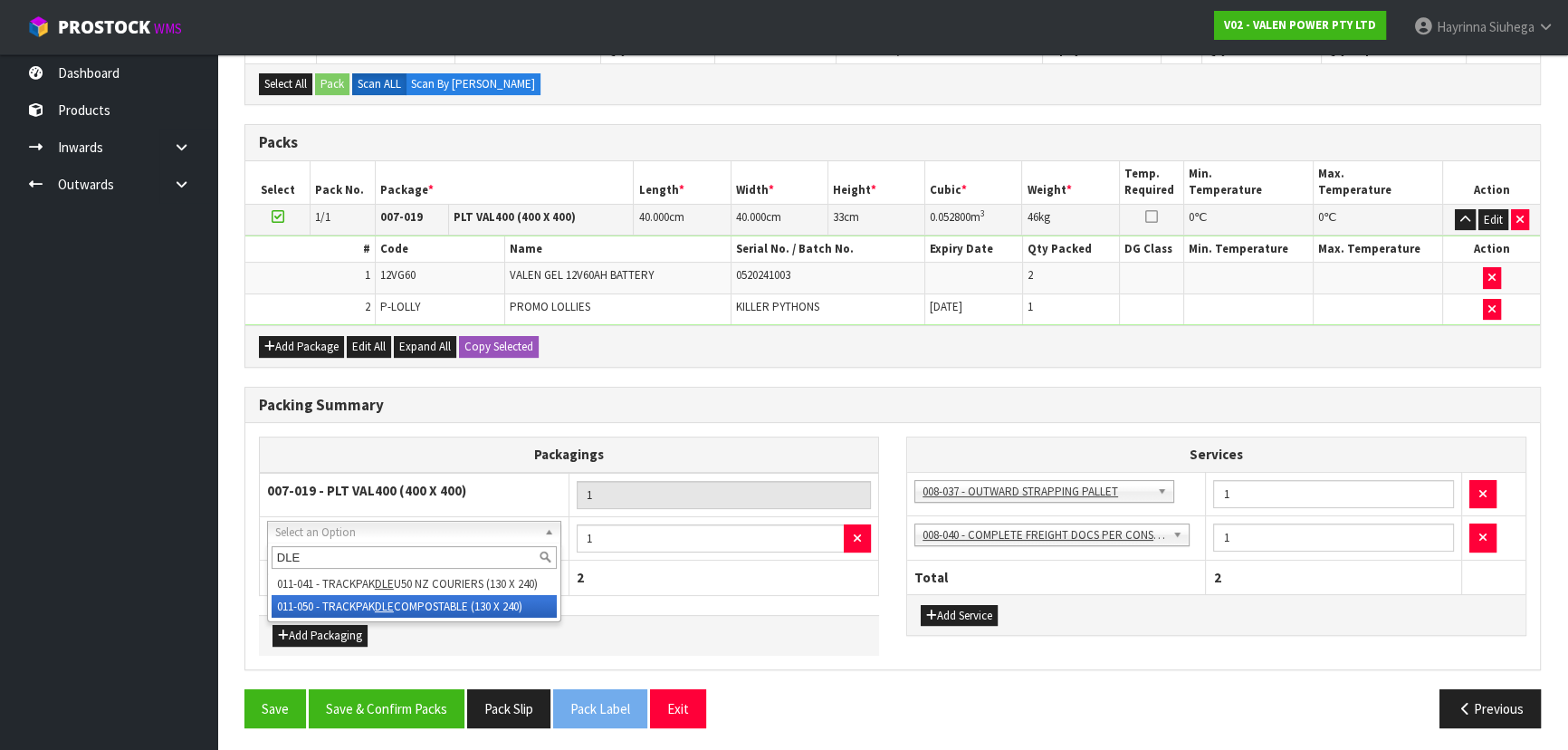
type input "DLE"
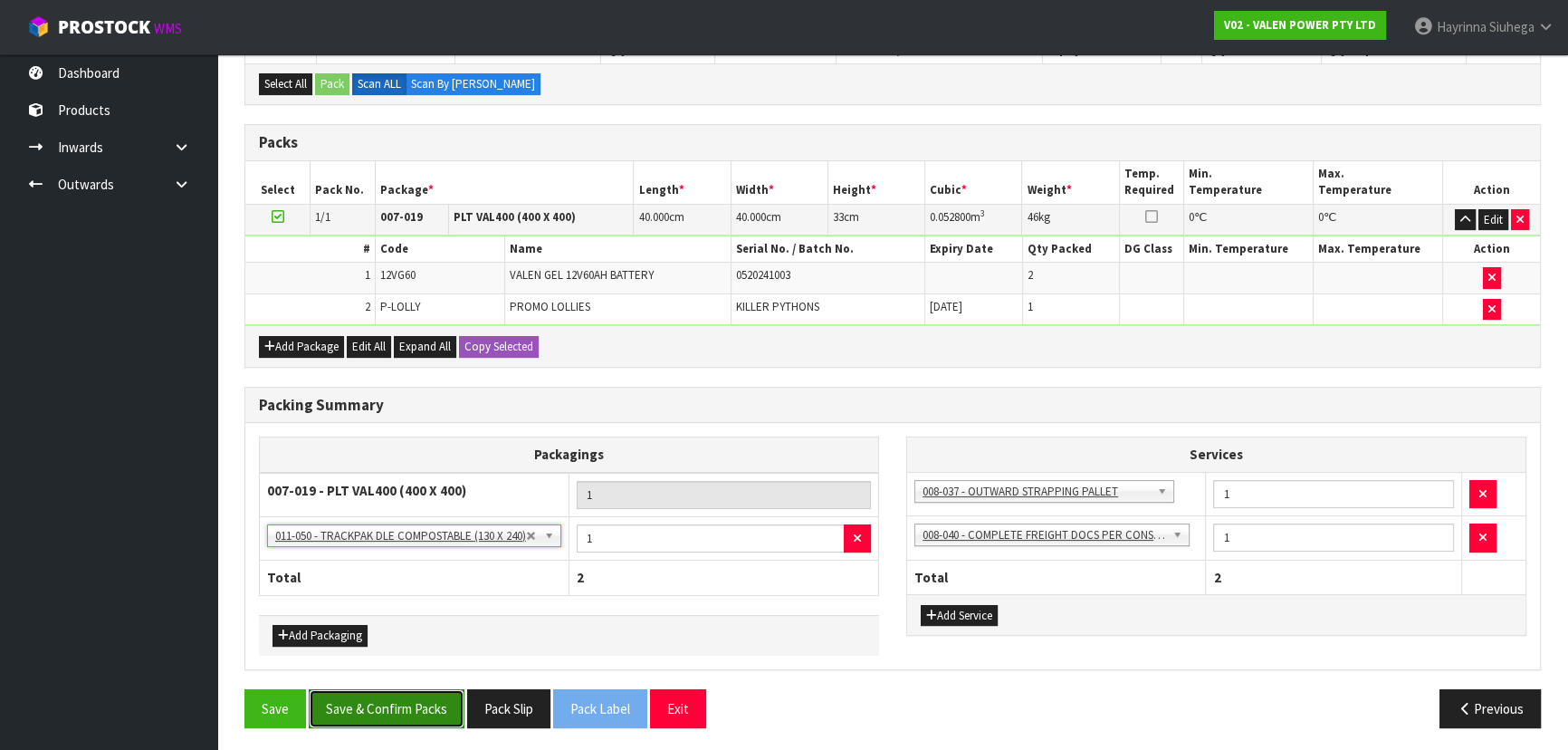
click at [425, 689] on button "Save & Confirm Packs" at bounding box center [386, 708] width 155 height 39
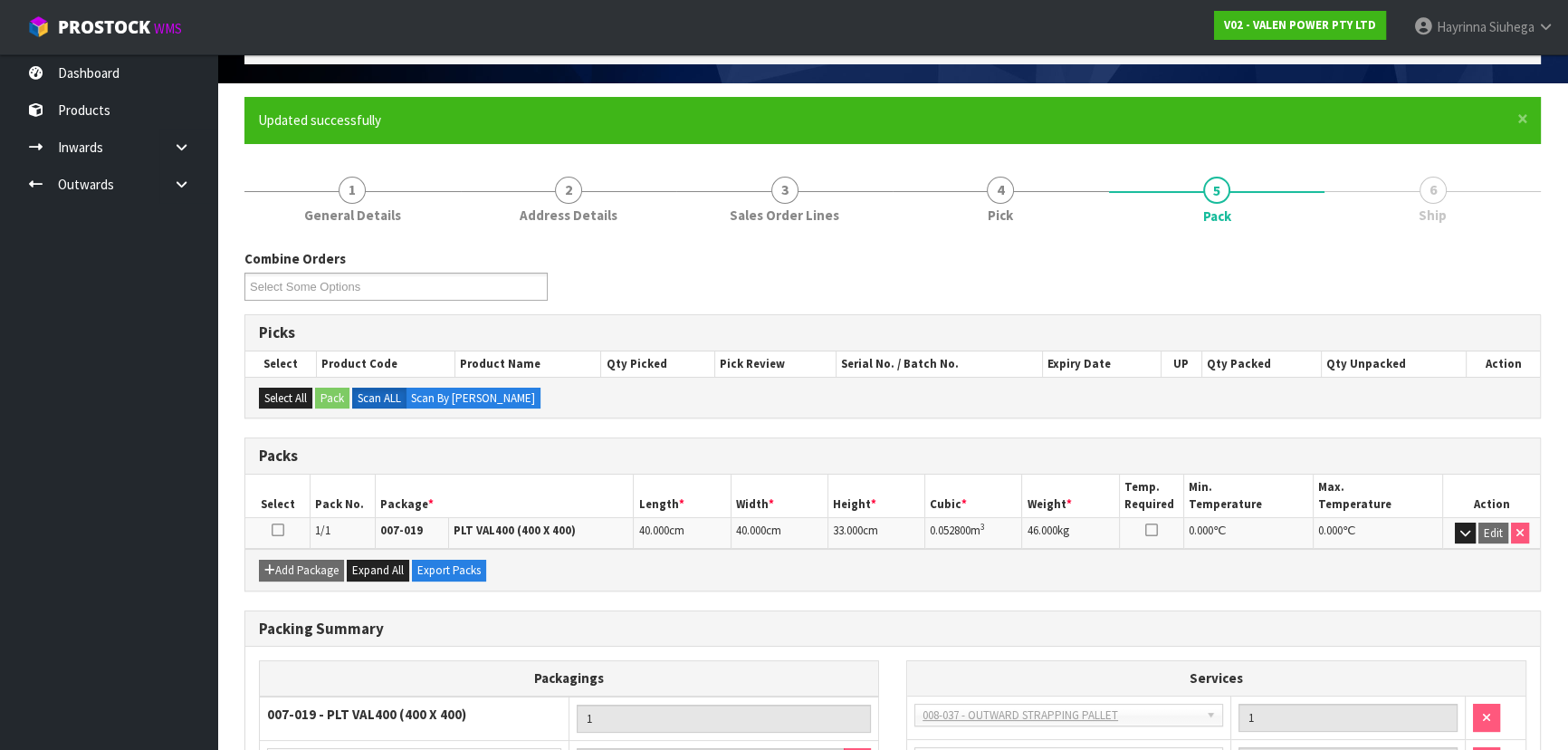
scroll to position [290, 0]
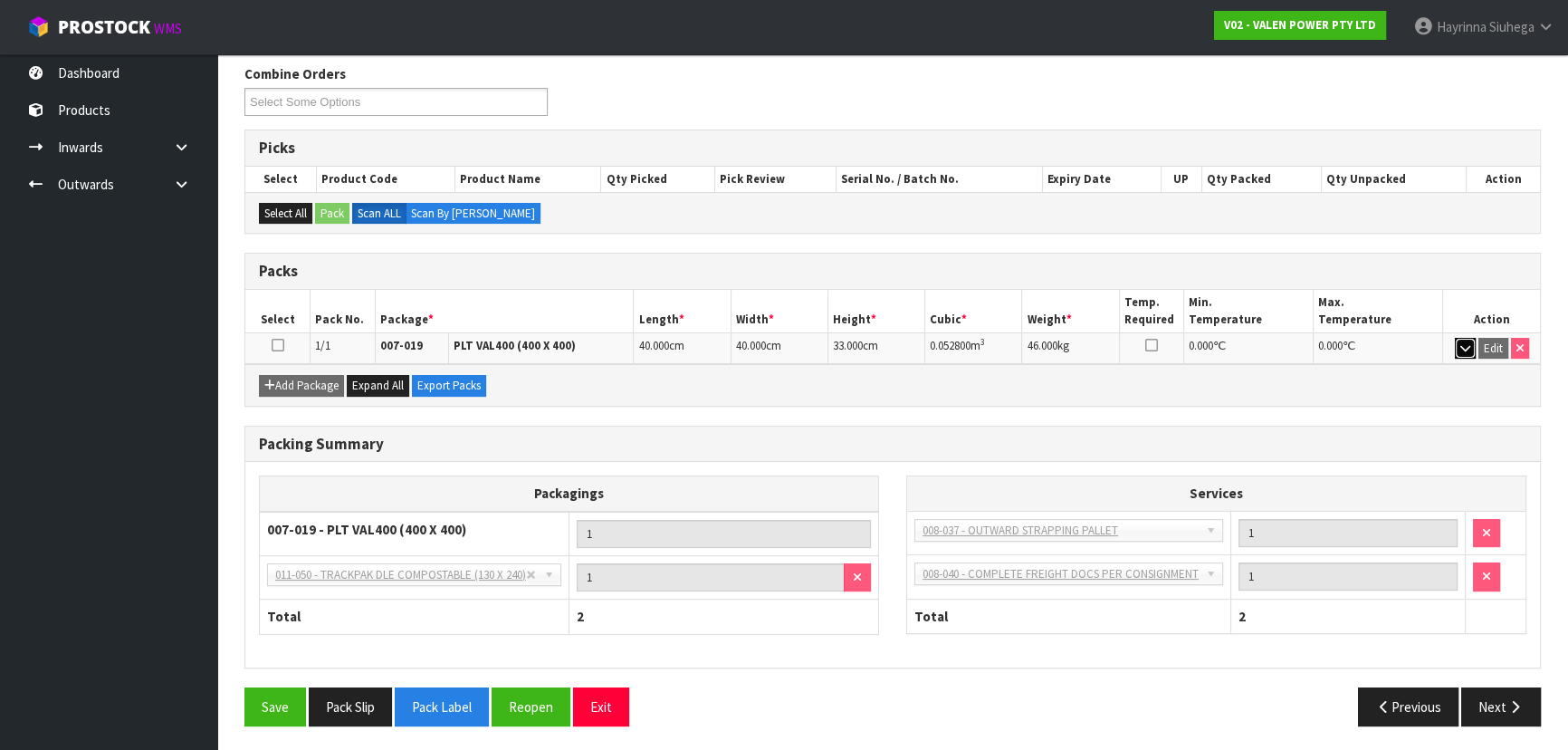
click at [1464, 342] on icon "button" at bounding box center [1464, 348] width 10 height 12
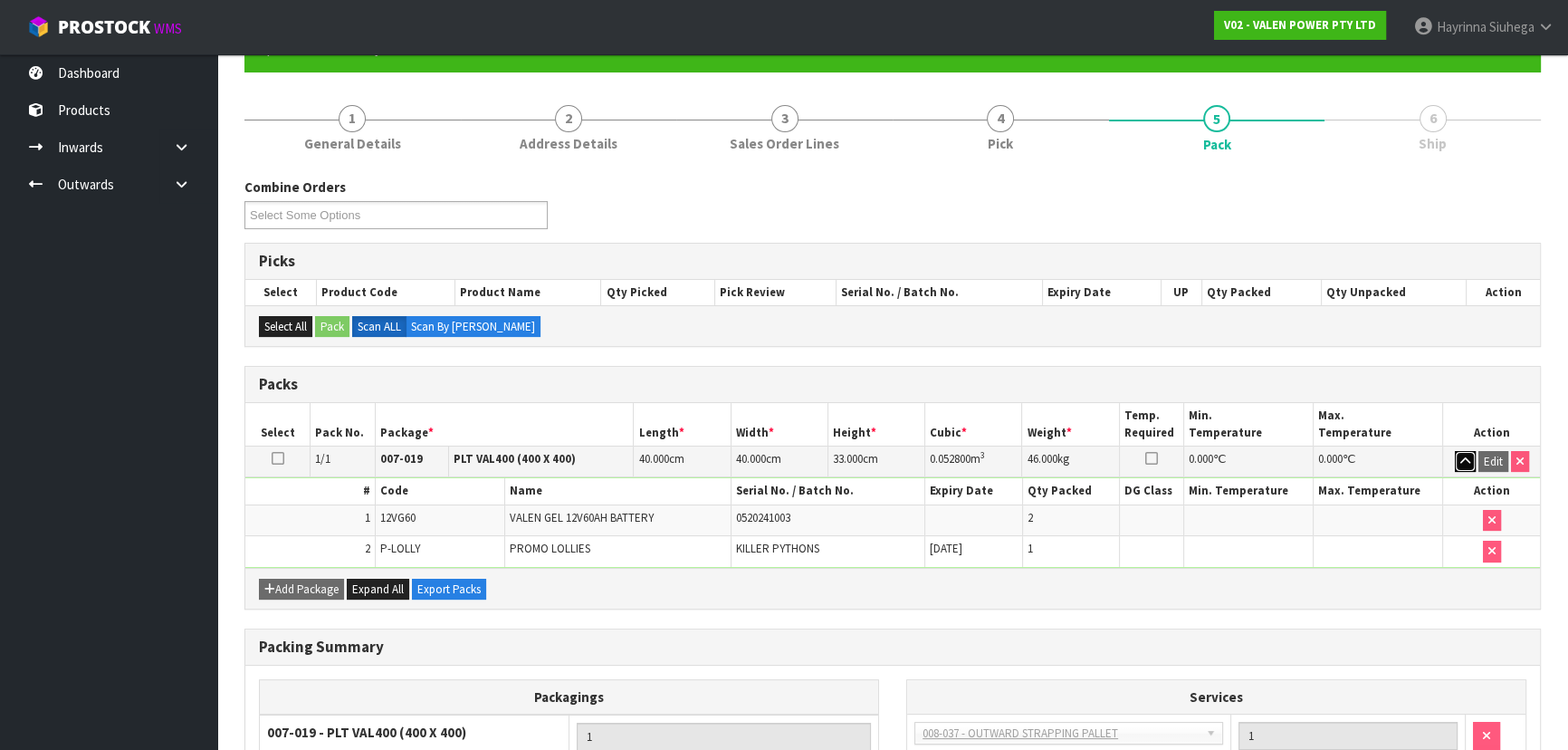
scroll to position [0, 0]
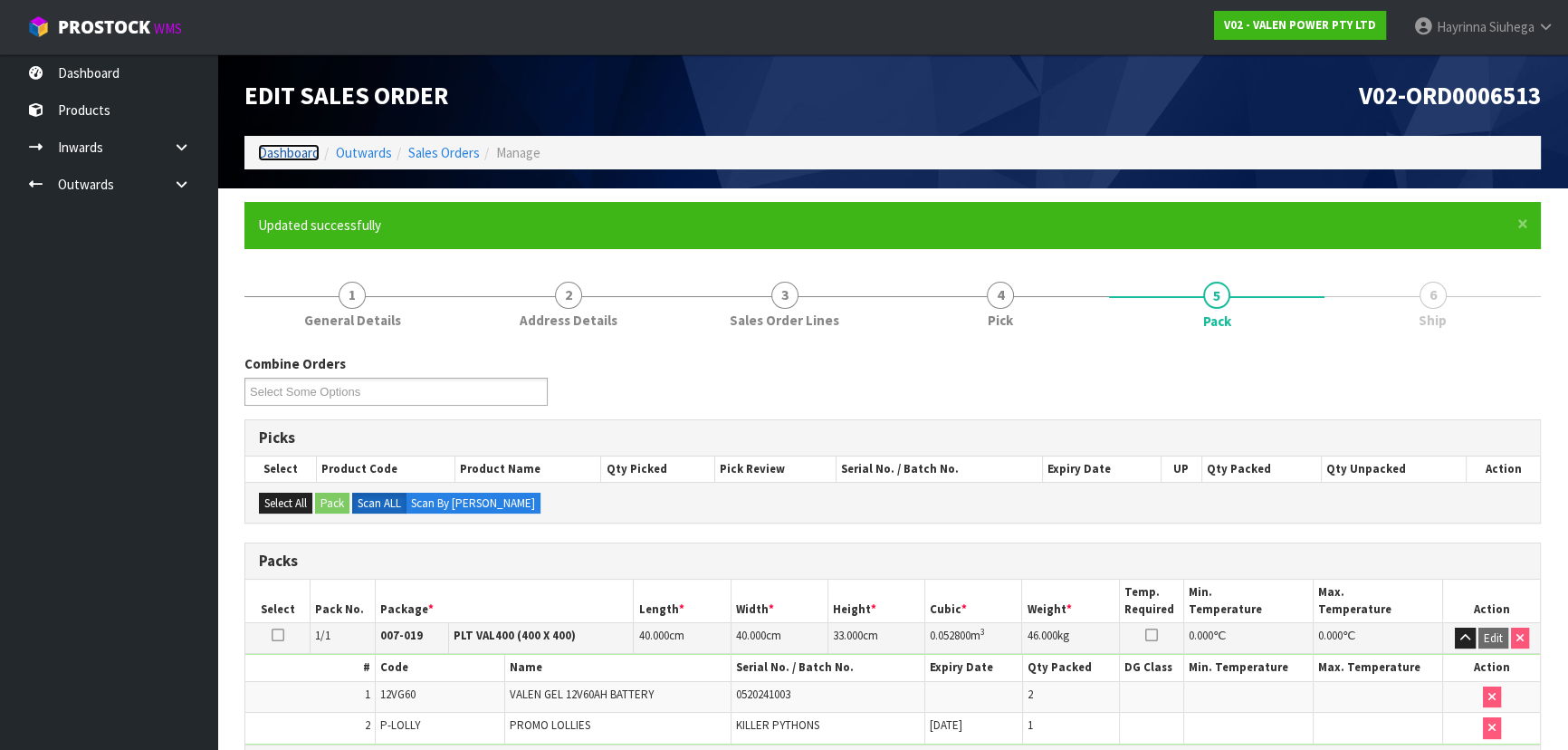
click at [281, 152] on link "Dashboard" at bounding box center [289, 153] width 62 height 17
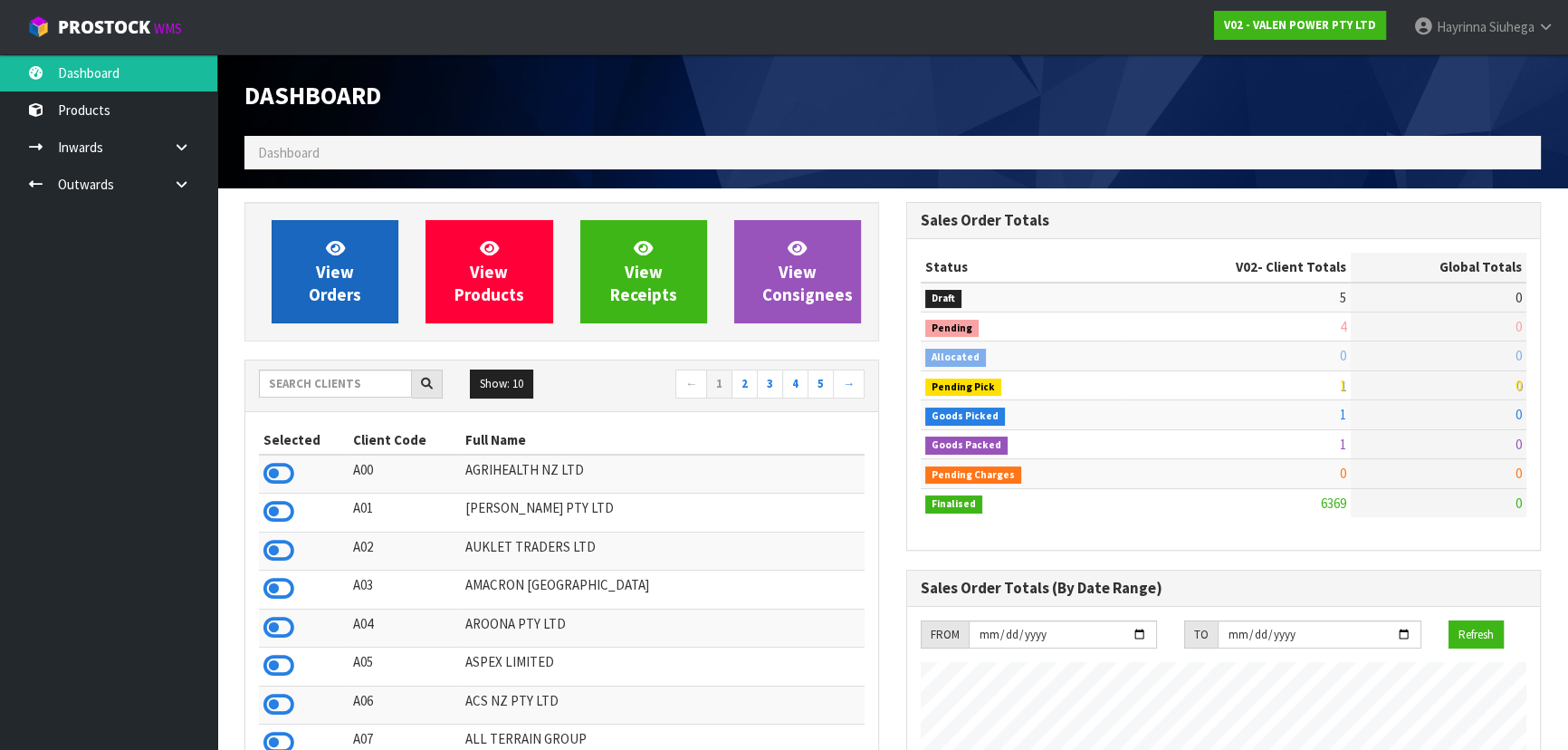
scroll to position [1368, 661]
click at [337, 268] on span "View Orders" at bounding box center [335, 271] width 53 height 68
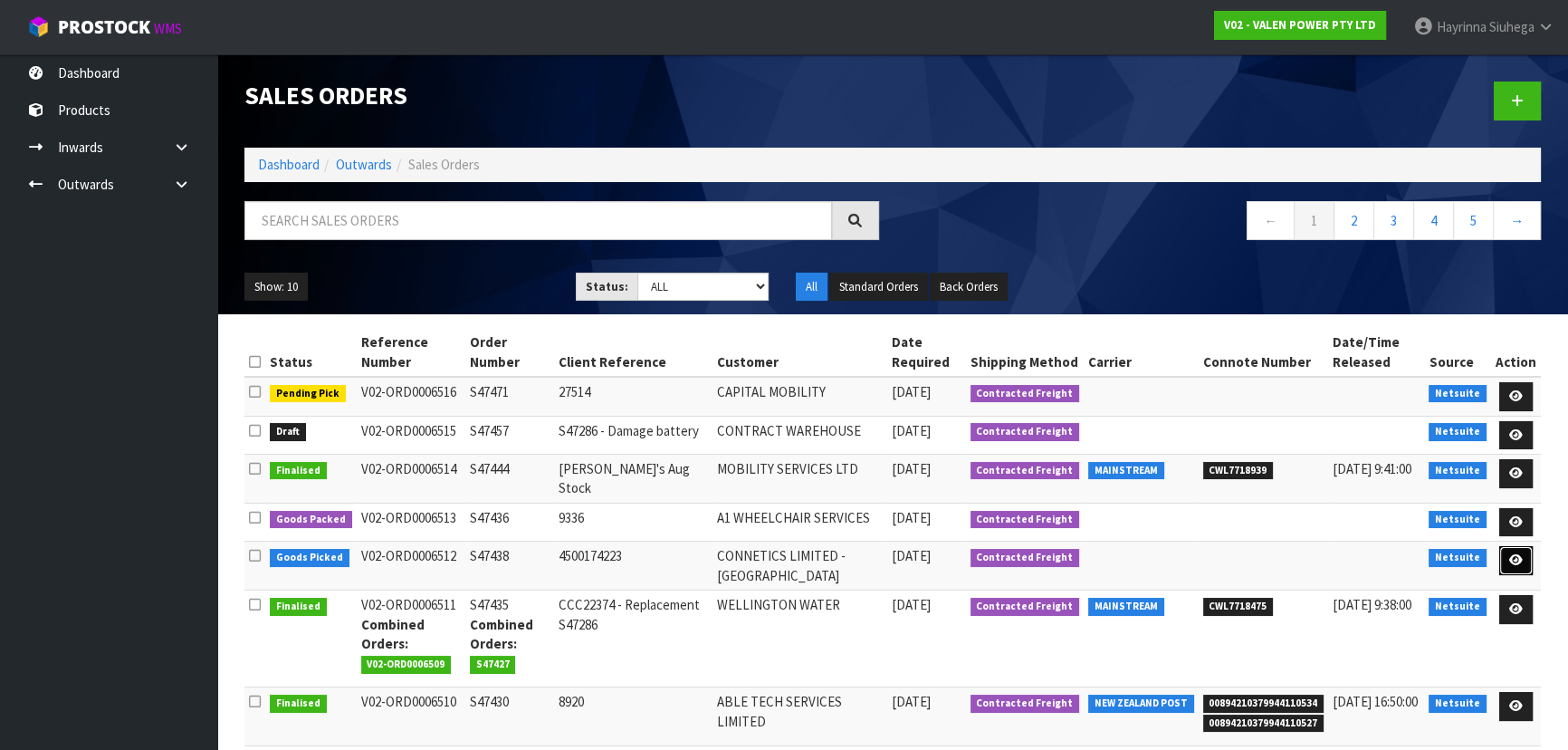
click at [1510, 565] on link at bounding box center [1515, 560] width 34 height 29
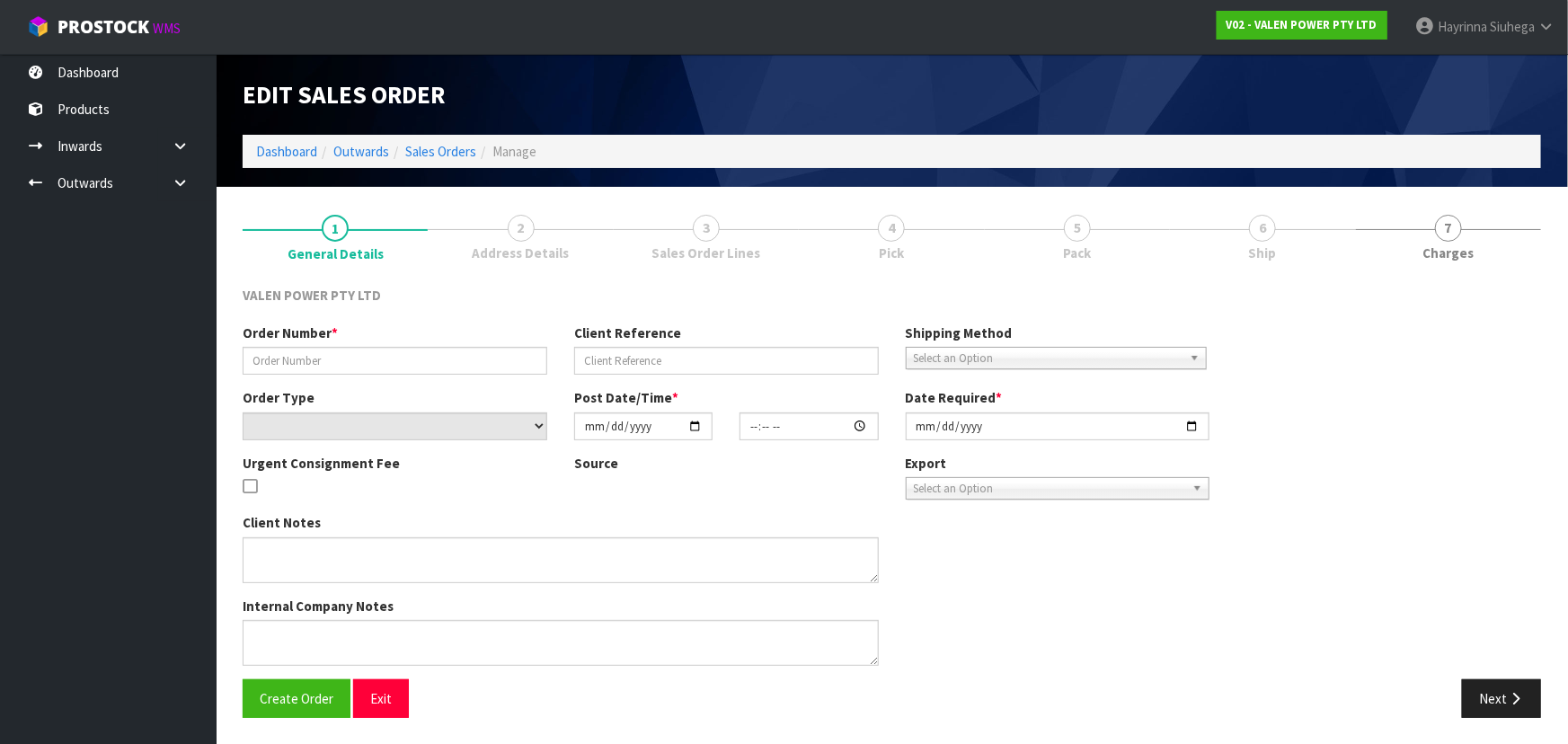
type input "S47438"
type input "4500174223"
select select "number:0"
type input "[DATE]"
type input "16:30:07.000"
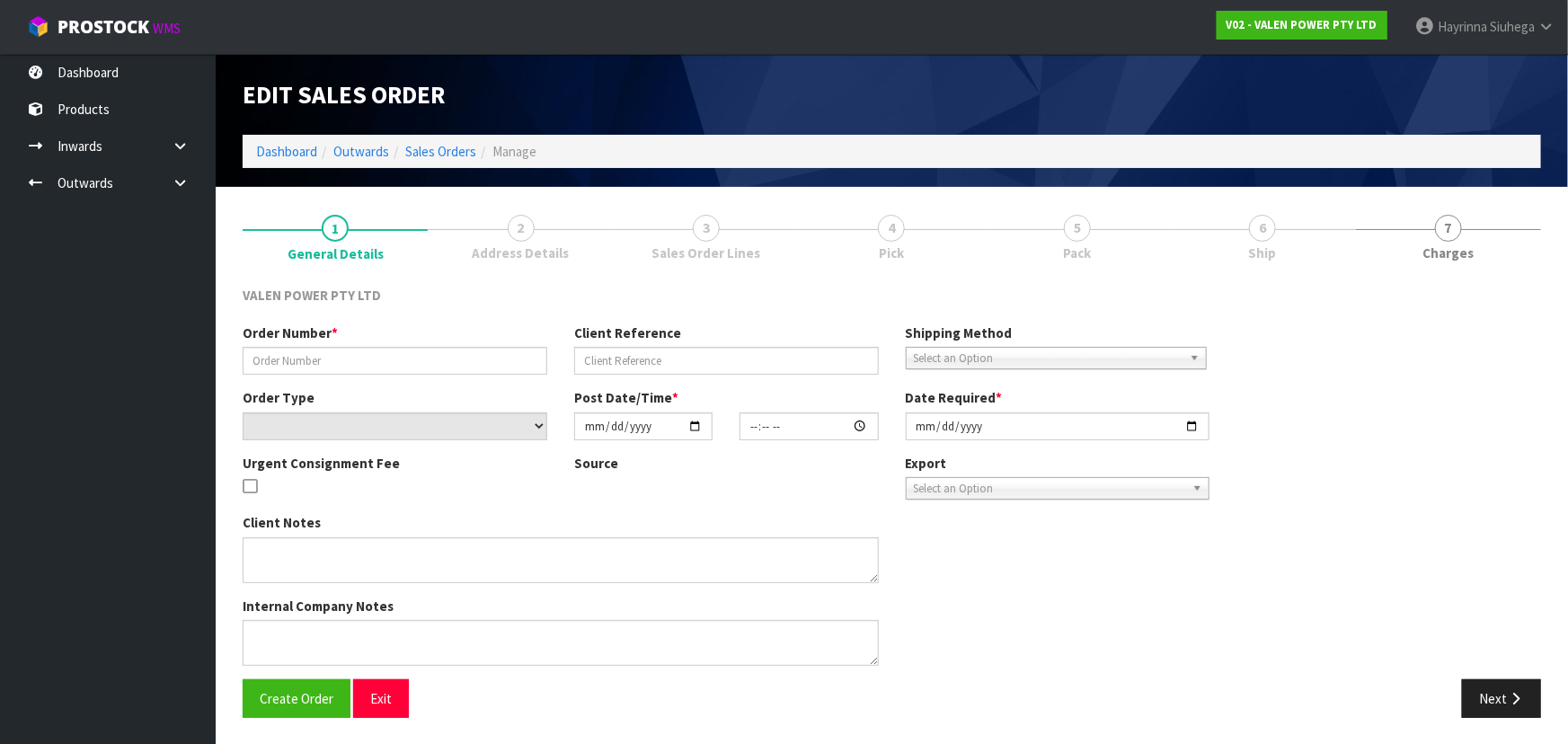
type input "[DATE]"
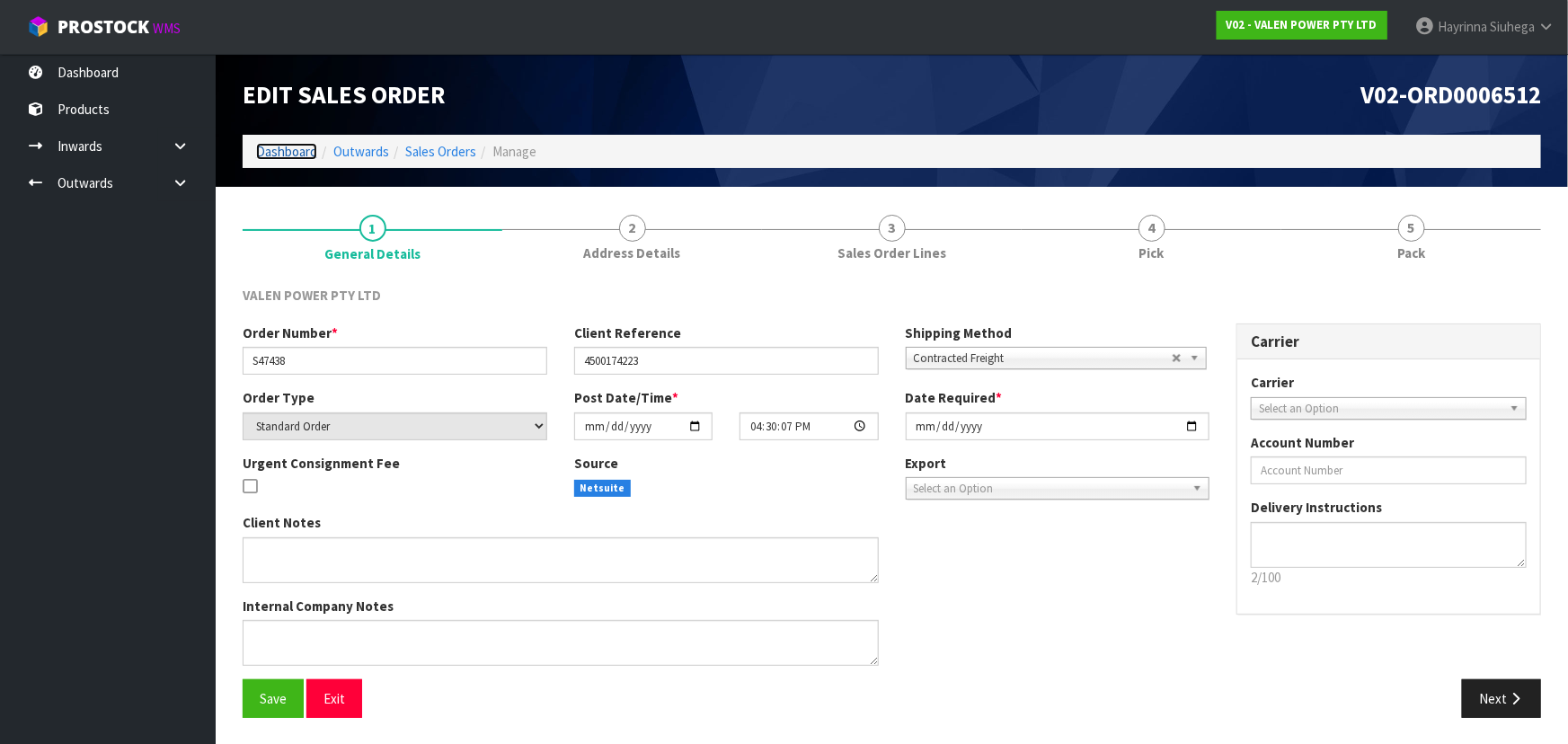
click at [296, 150] on link "Dashboard" at bounding box center [287, 151] width 61 height 17
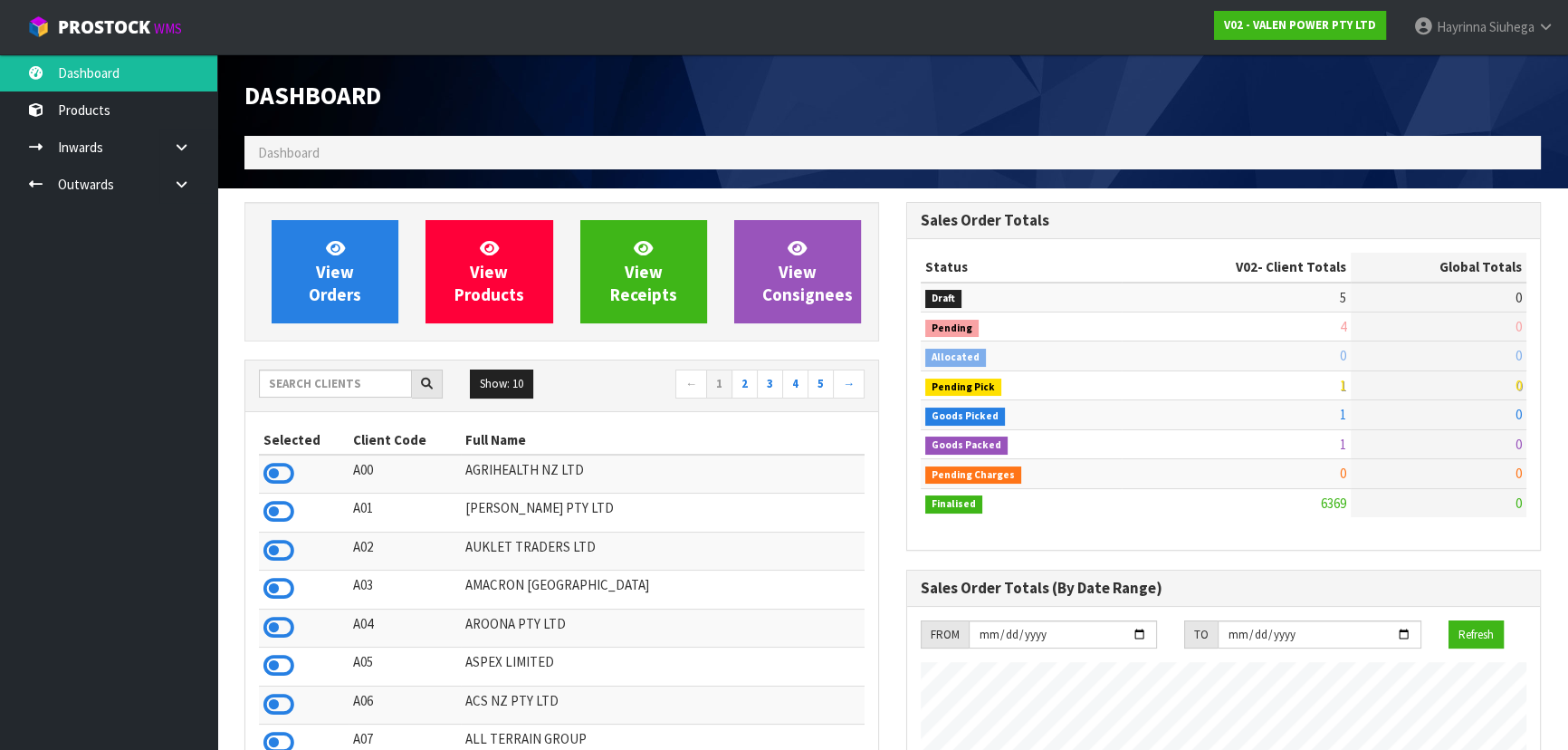
scroll to position [1368, 661]
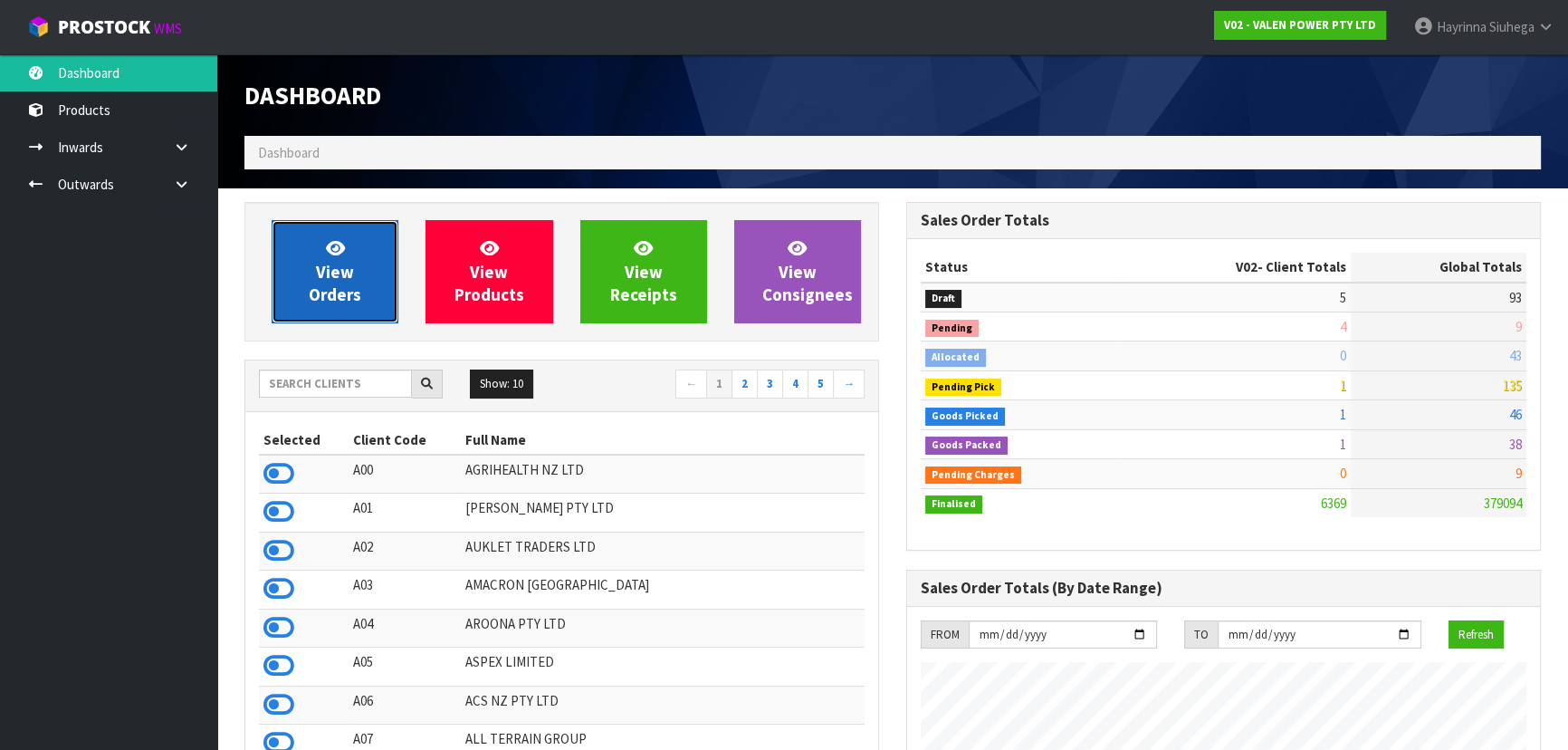
click at [363, 266] on link "View Orders" at bounding box center [335, 271] width 127 height 104
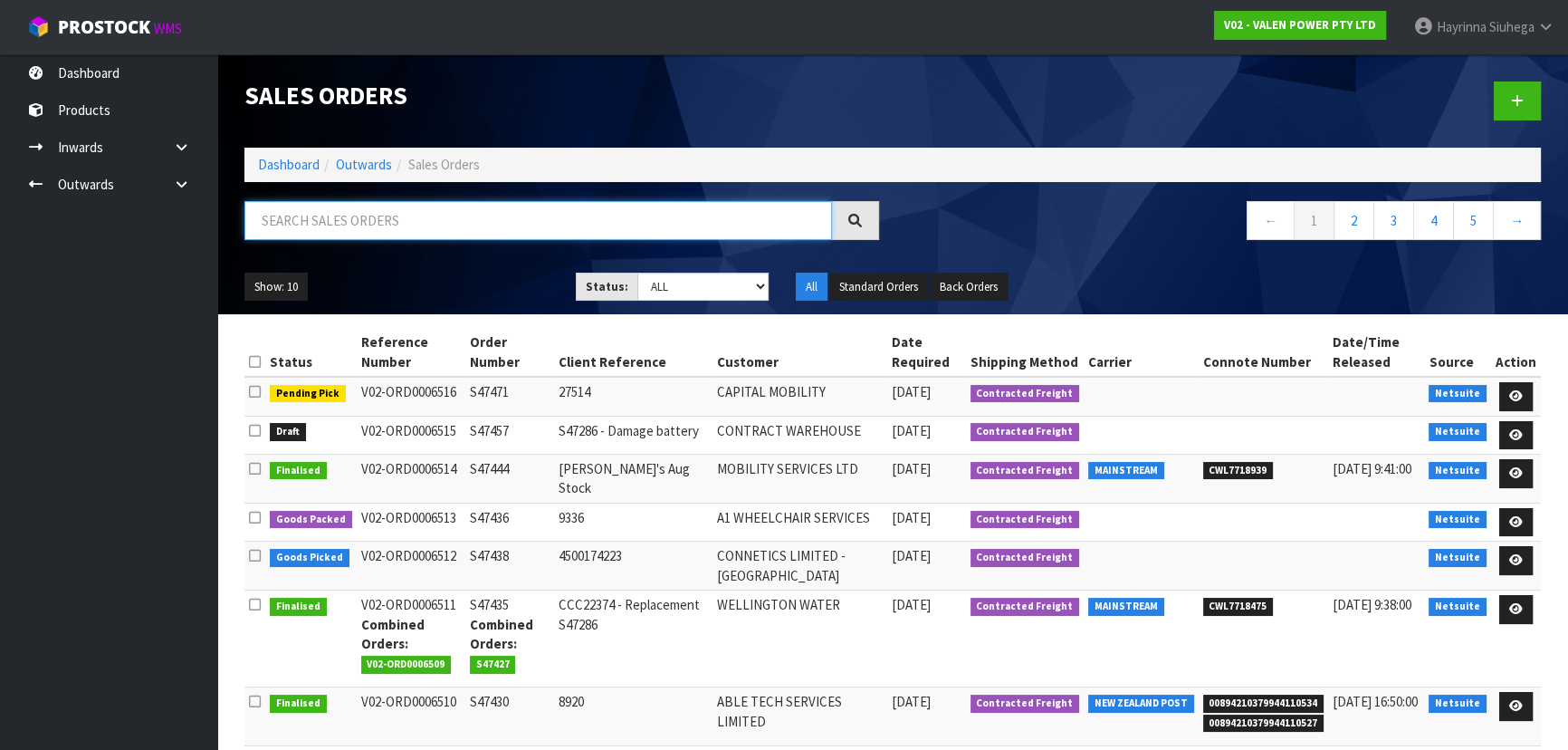
click at [393, 208] on input "text" at bounding box center [537, 220] width 587 height 39
type input "JOB-0409749"
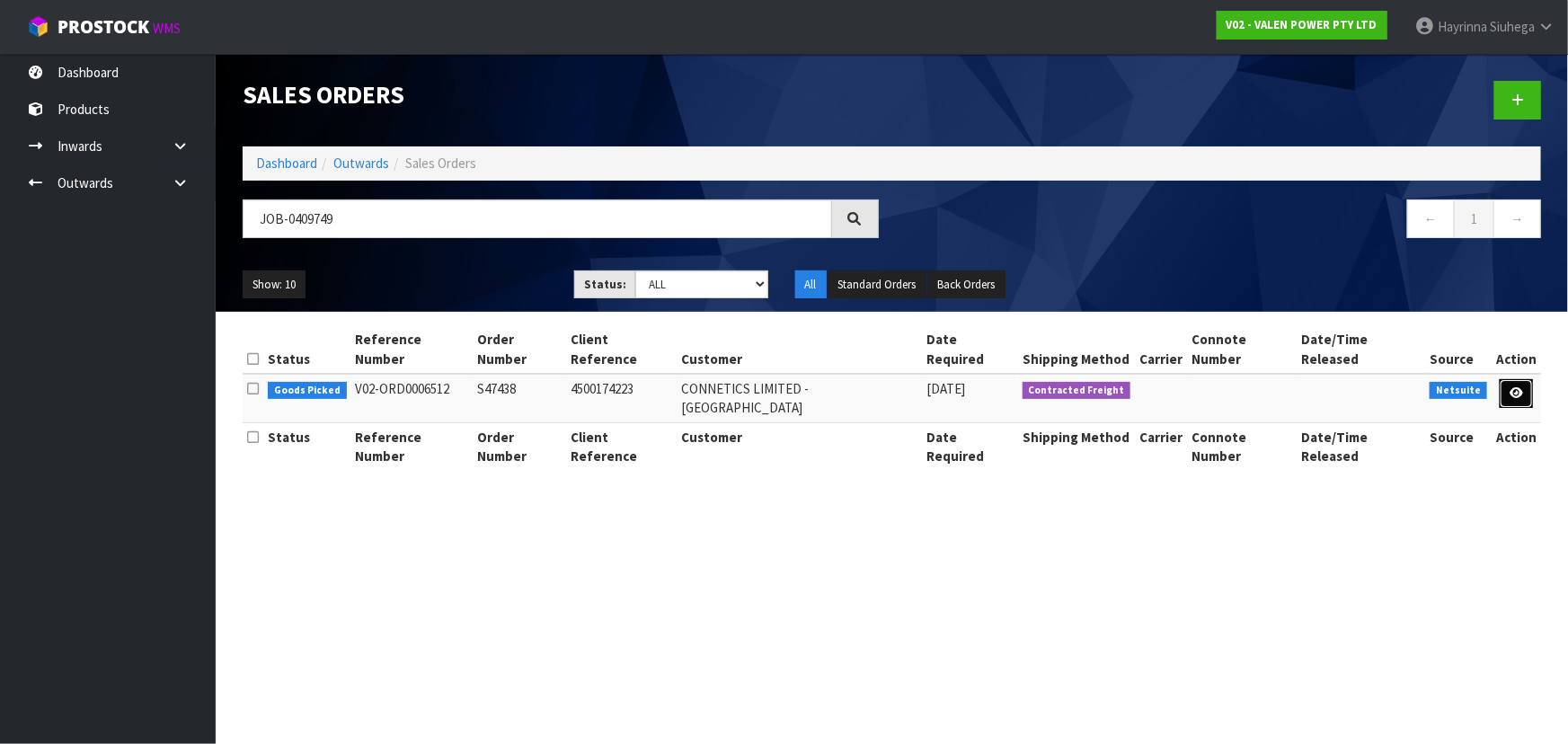
click at [1524, 382] on link at bounding box center [1516, 394] width 33 height 29
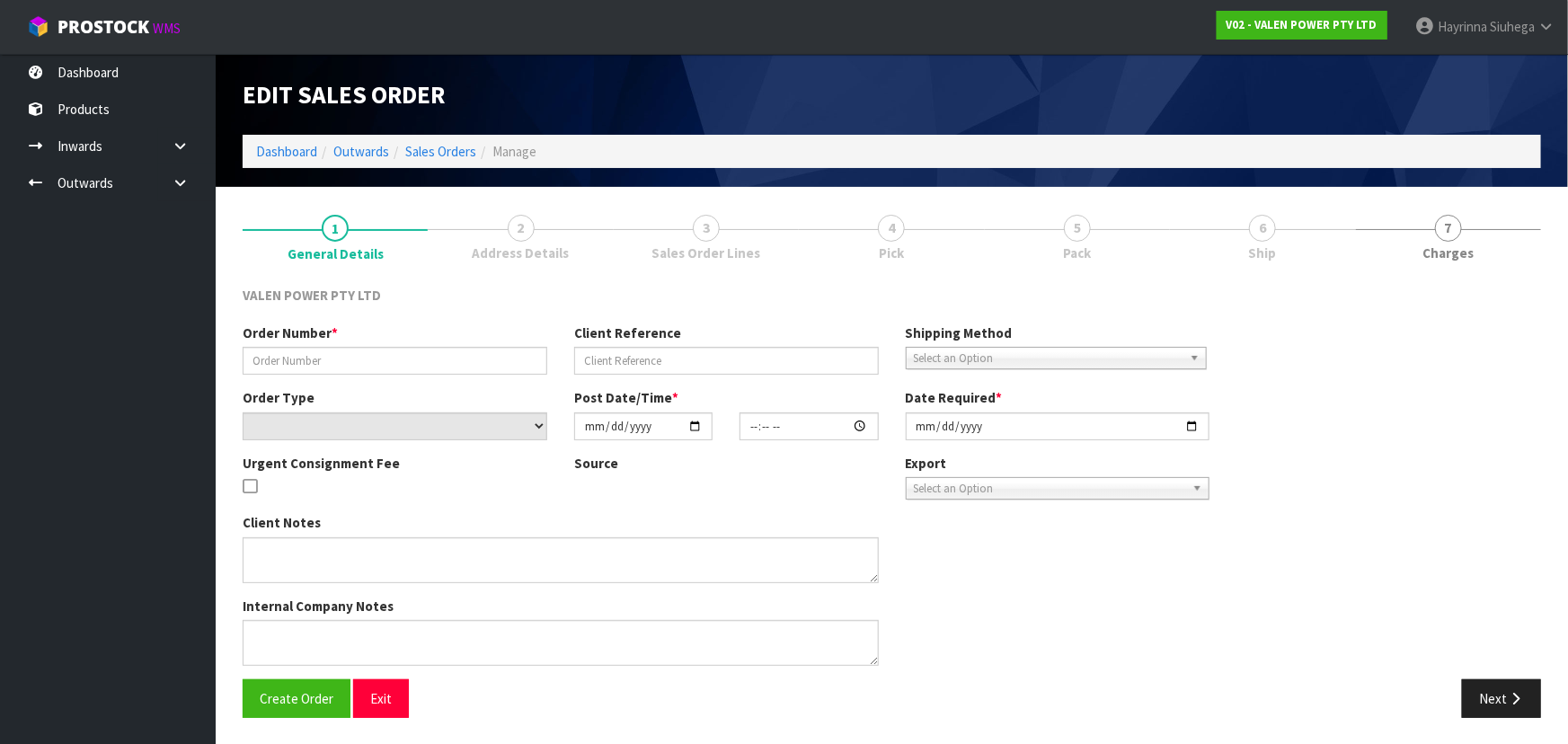
type input "S47438"
type input "4500174223"
select select "number:0"
type input "[DATE]"
type input "16:30:07.000"
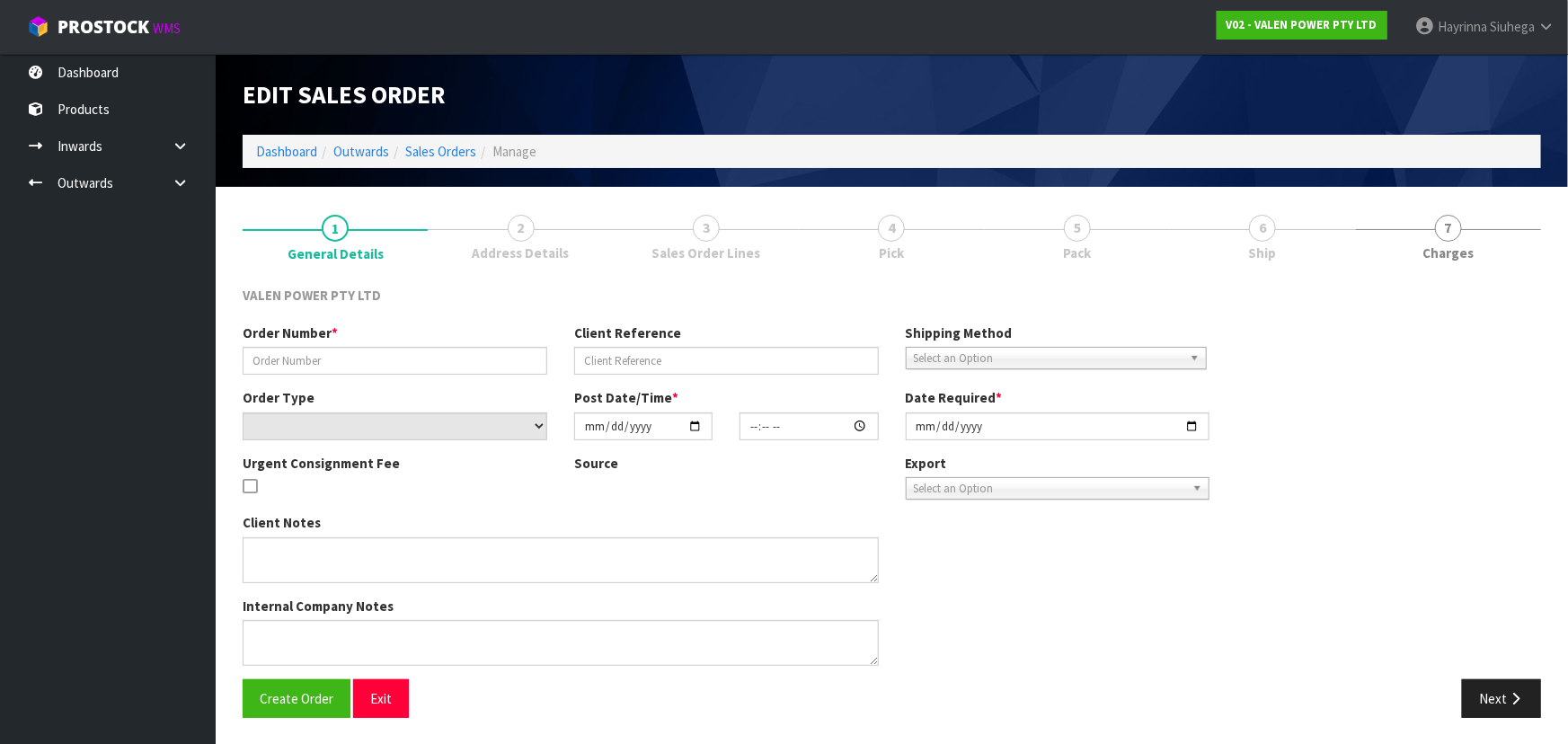
type input "[DATE]"
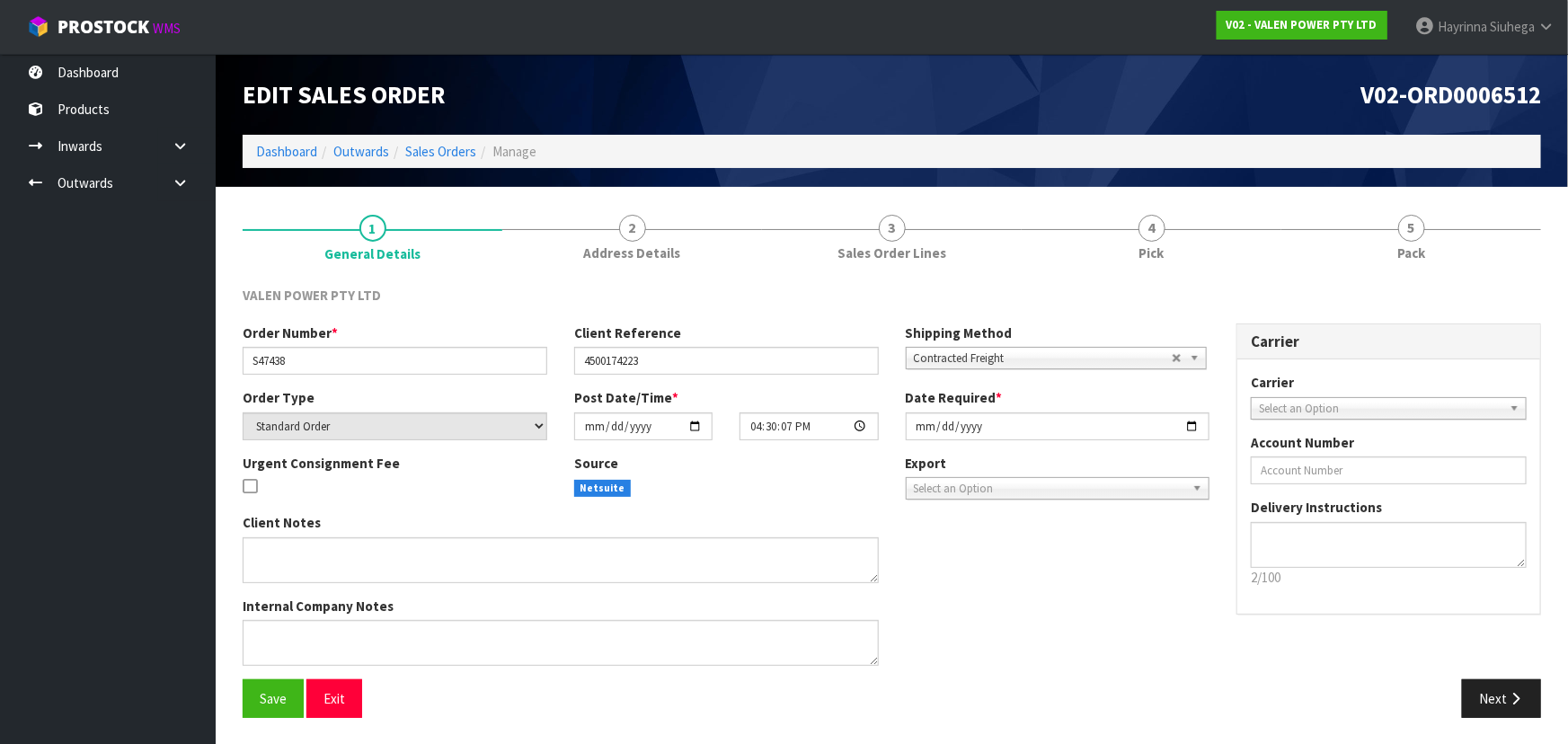
click at [1150, 186] on section "1 General Details 2 Address Details 3 Sales Order Lines 4 Pick 5 Pack VALEN POW…" at bounding box center [891, 465] width 1353 height 558
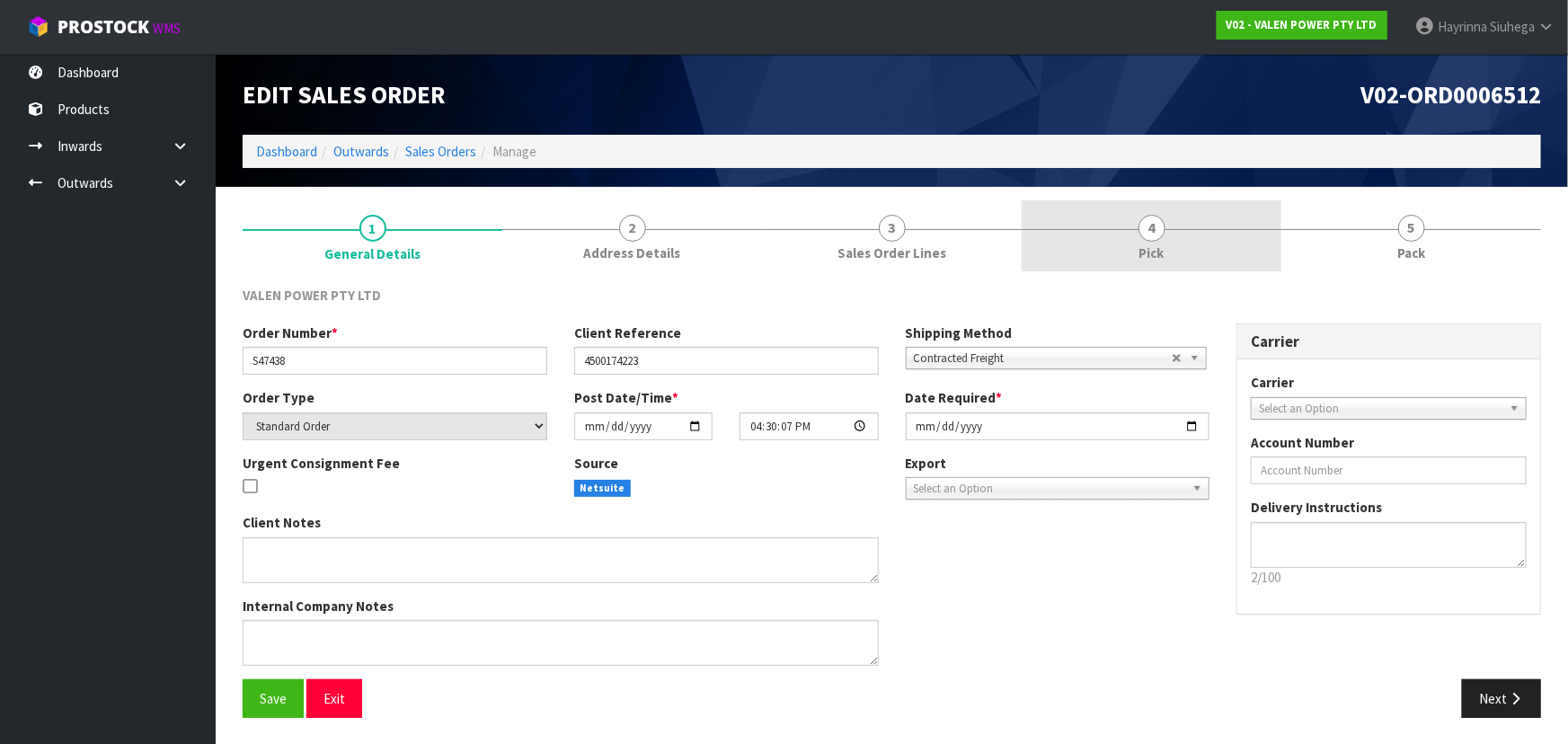
click at [1159, 213] on link "4 Pick" at bounding box center [1152, 235] width 260 height 71
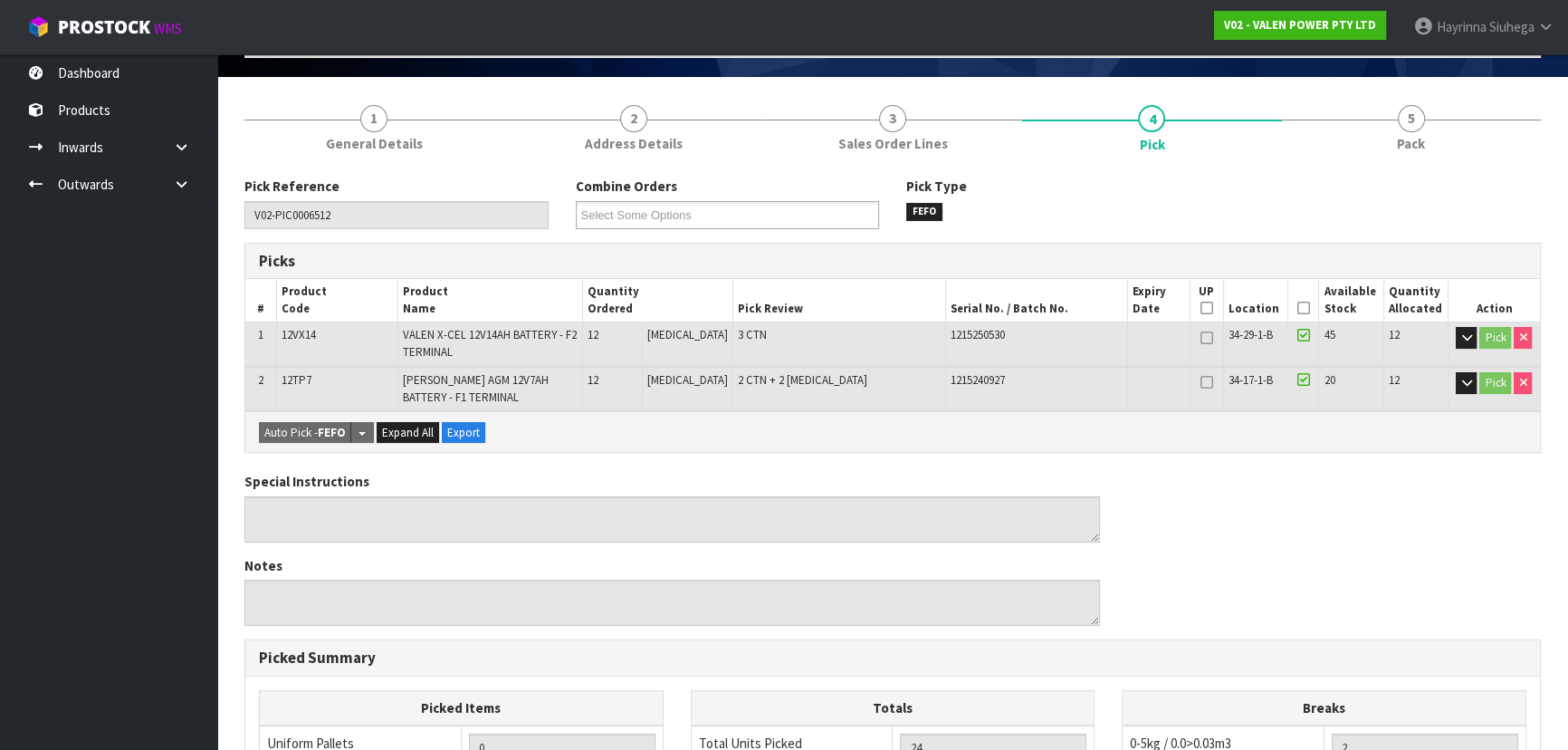
scroll to position [82, 0]
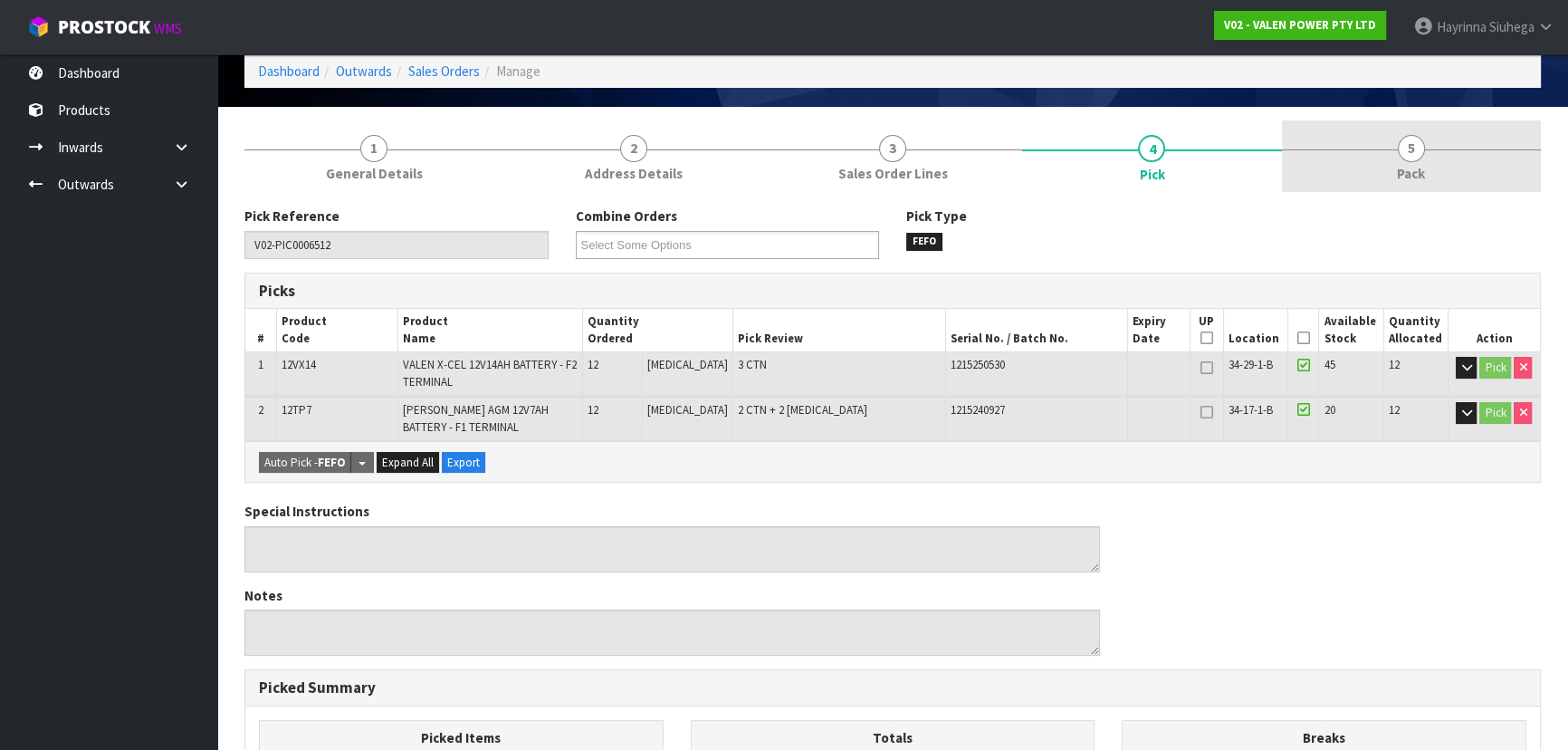
click at [1445, 170] on link "5 Pack" at bounding box center [1411, 156] width 259 height 72
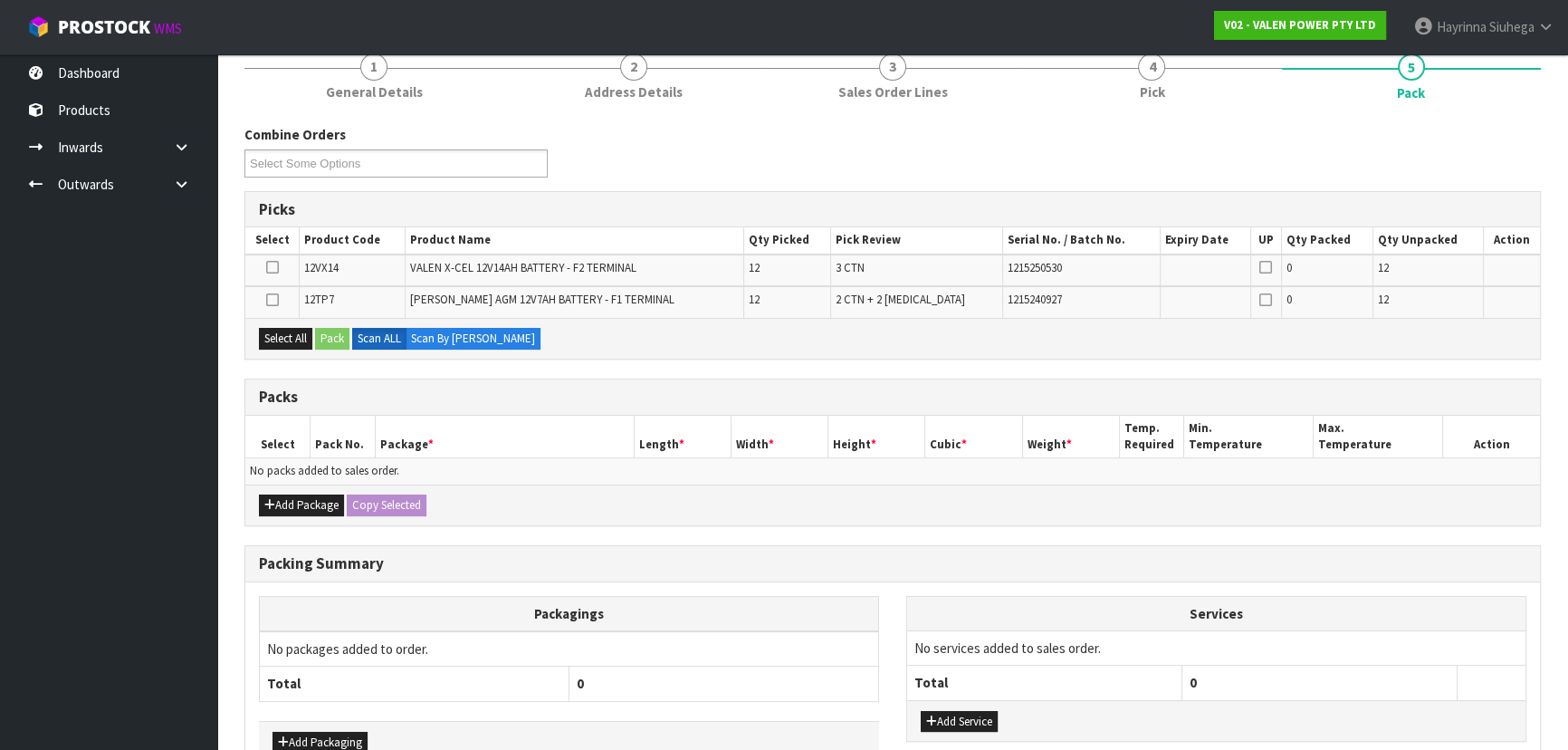
scroll to position [270, 0]
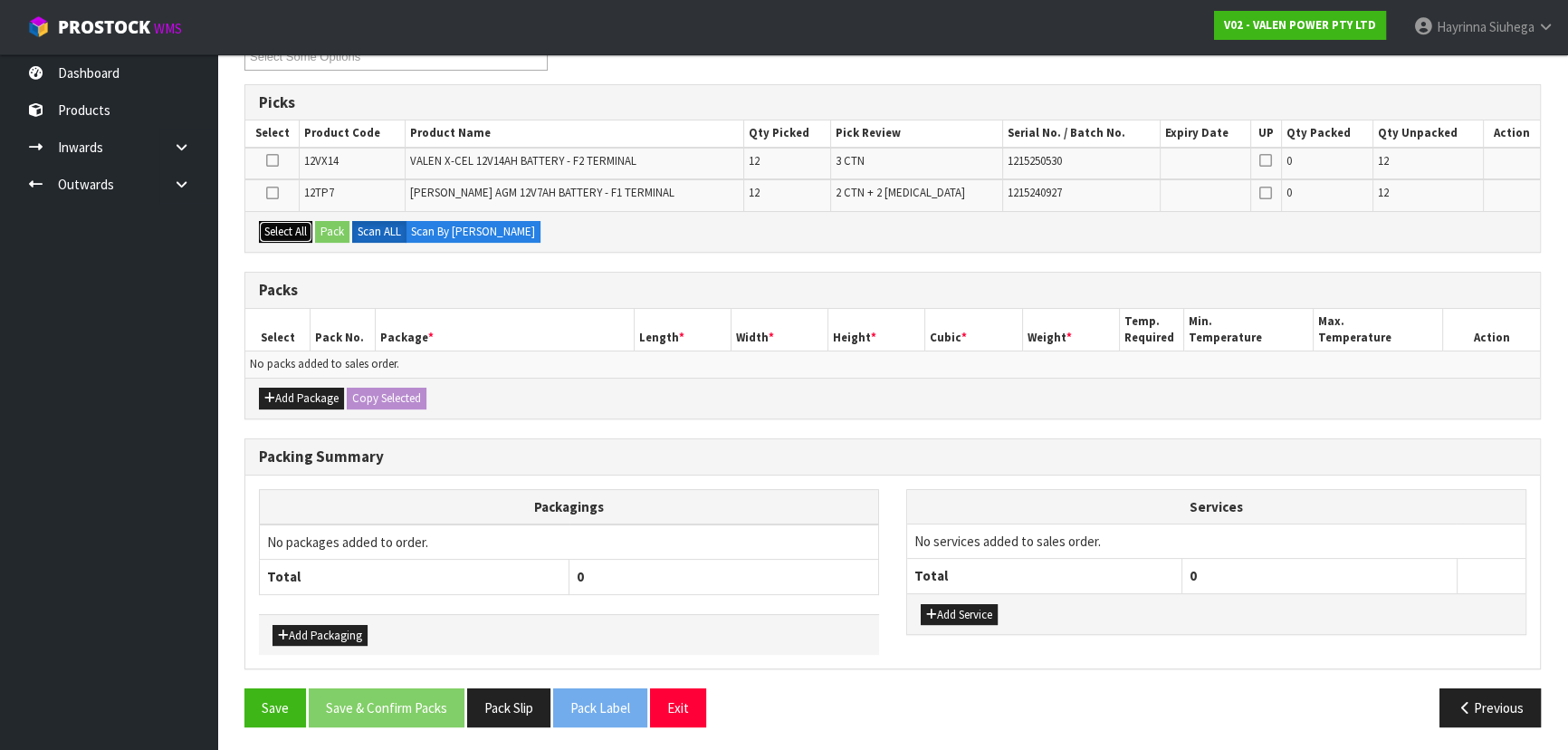
click at [281, 231] on button "Select All" at bounding box center [285, 232] width 54 height 22
click at [292, 388] on button "Add Package" at bounding box center [301, 399] width 85 height 22
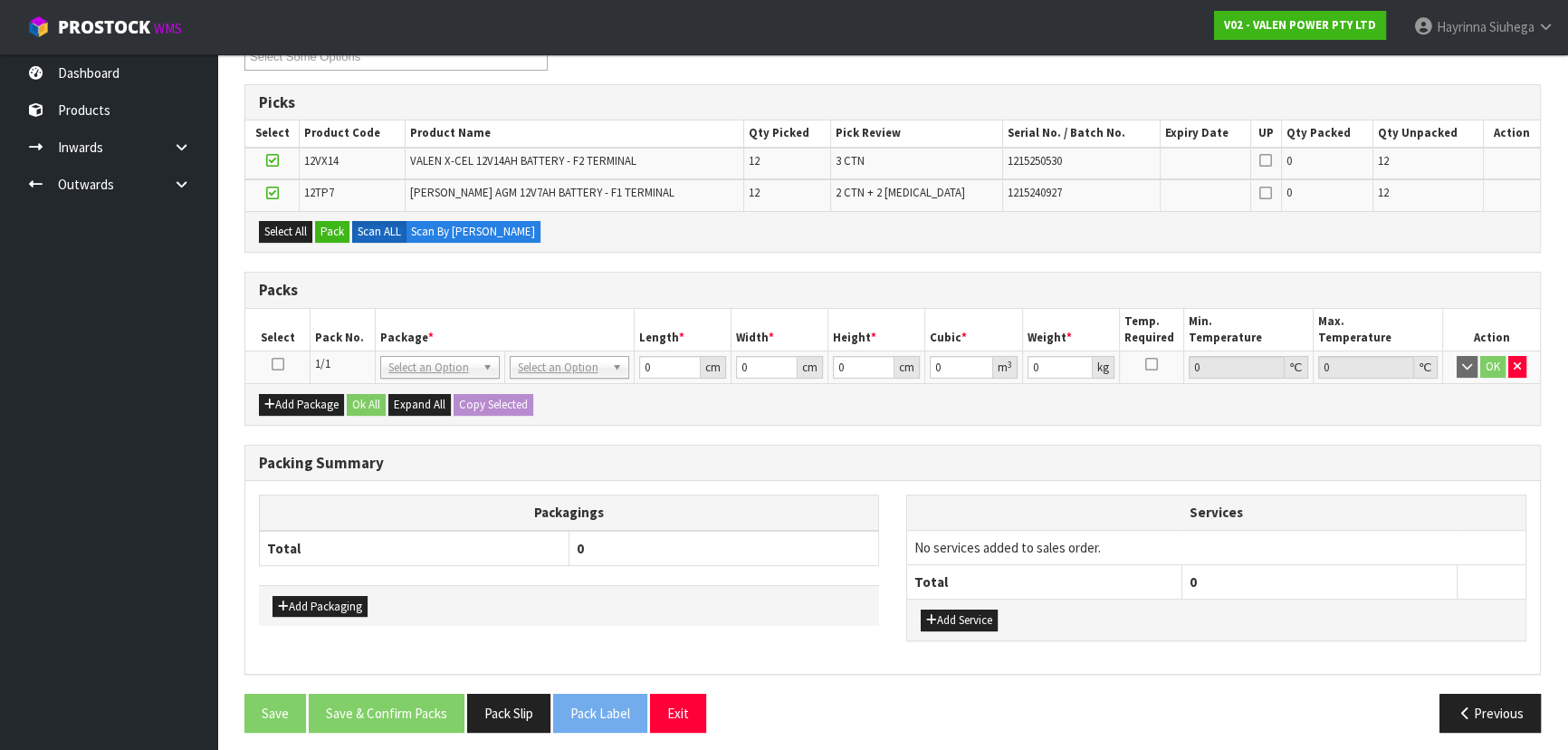
click at [282, 364] on icon at bounding box center [278, 364] width 13 height 1
click at [335, 227] on button "Pack" at bounding box center [332, 232] width 35 height 22
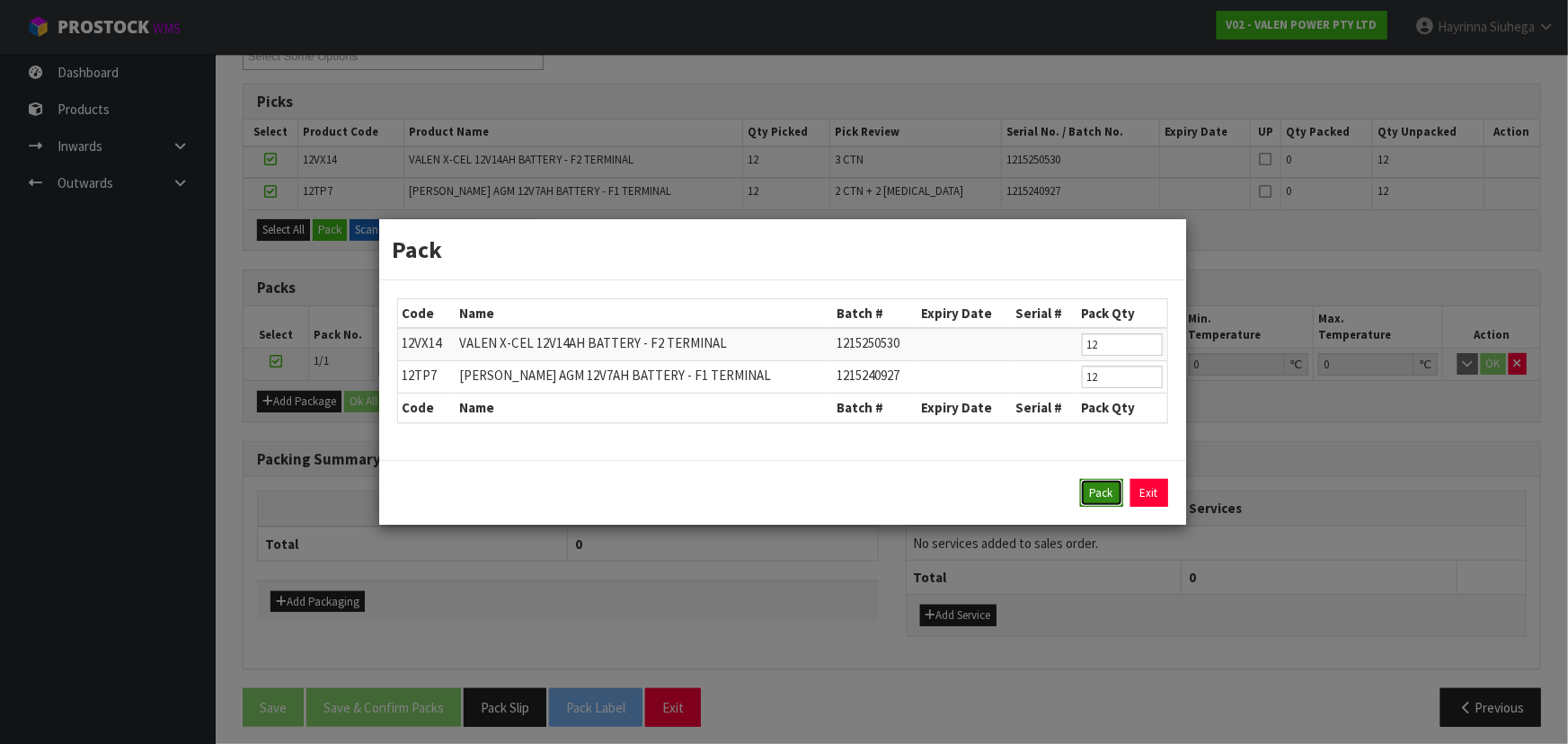
click at [1105, 485] on button "Pack" at bounding box center [1101, 493] width 43 height 29
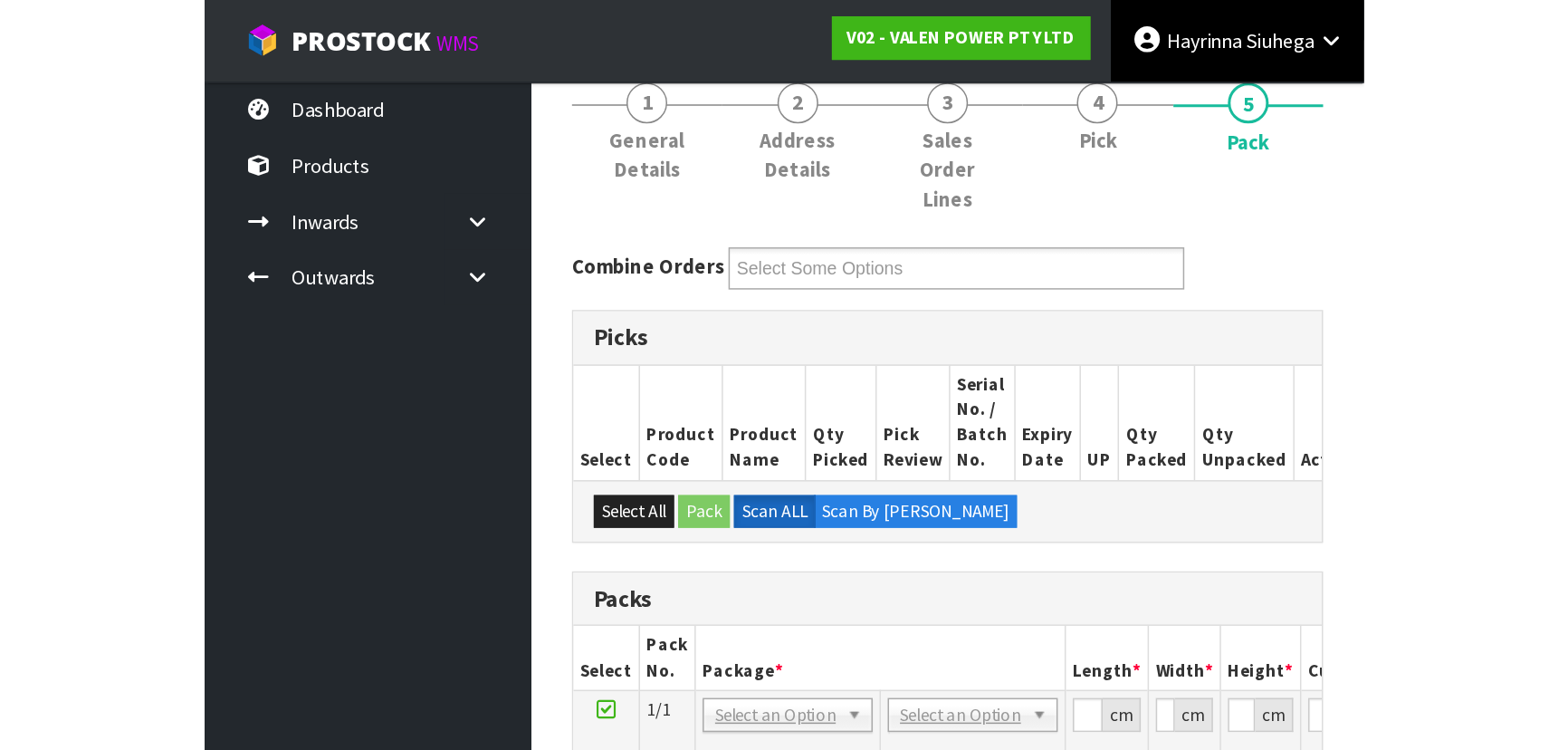
scroll to position [161, 0]
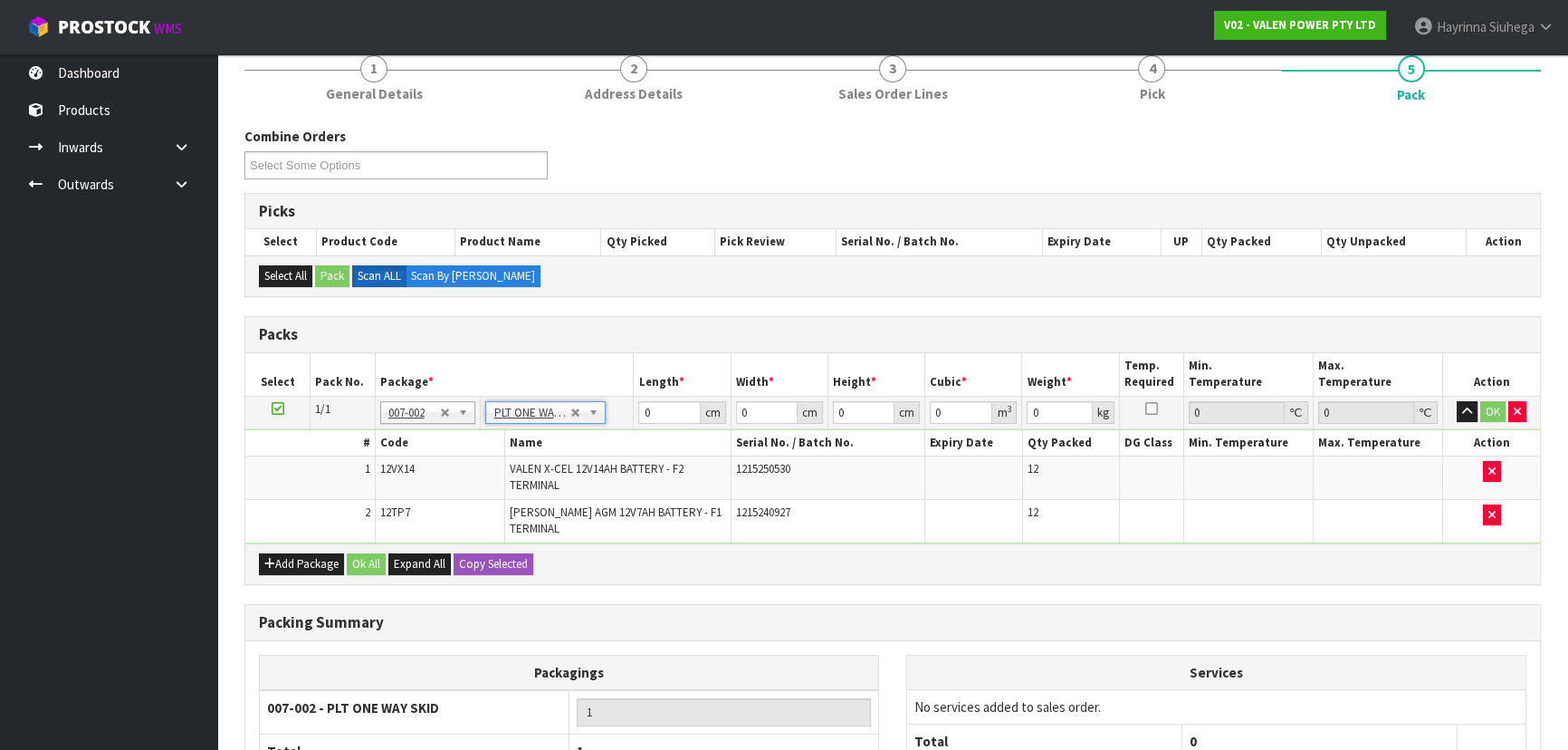
type input "78.87"
click at [646, 411] on input "0" at bounding box center [669, 412] width 62 height 23
click at [644, 411] on input "0" at bounding box center [669, 412] width 62 height 23
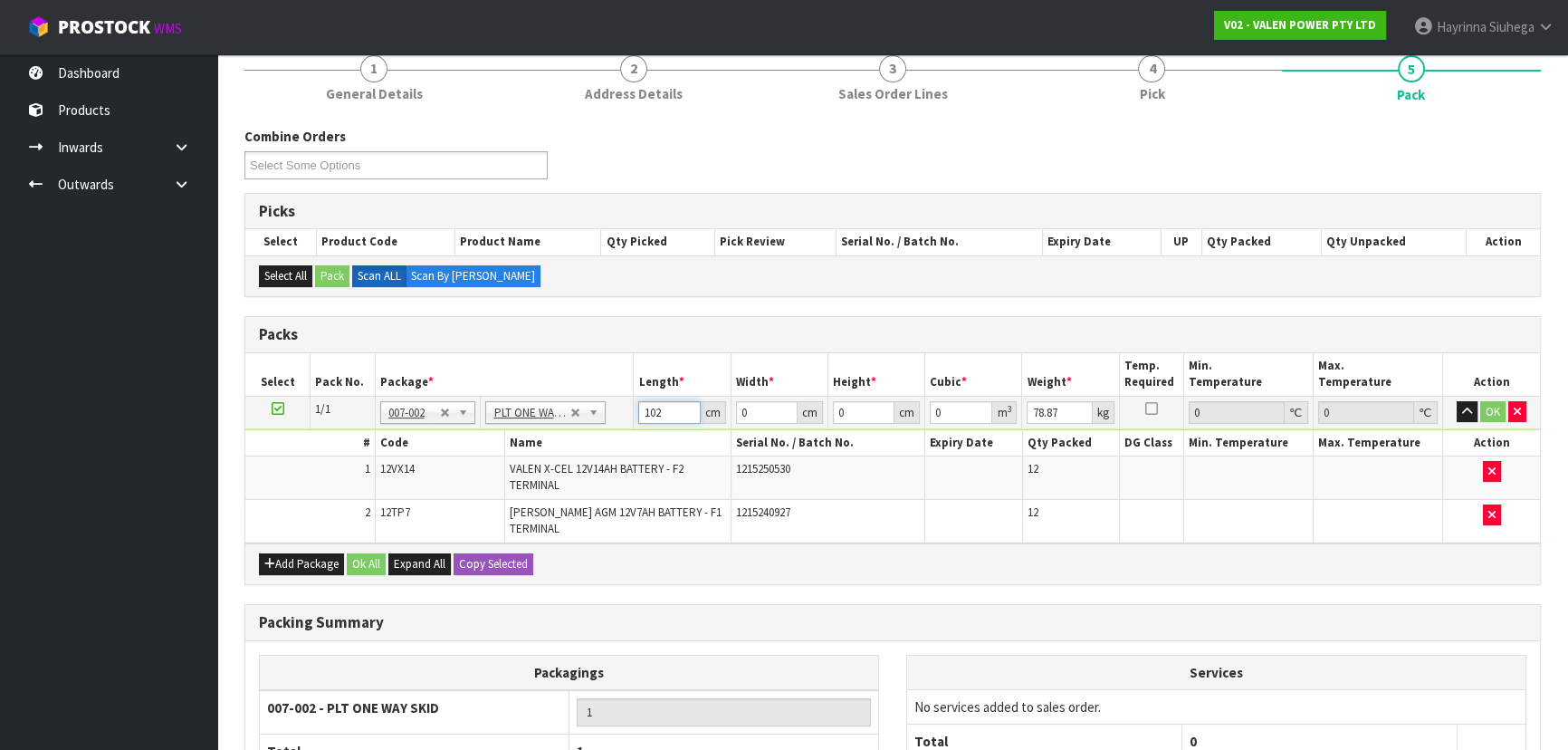
type input "102"
type input "50"
type input "2"
type input "0.0102"
type input "25"
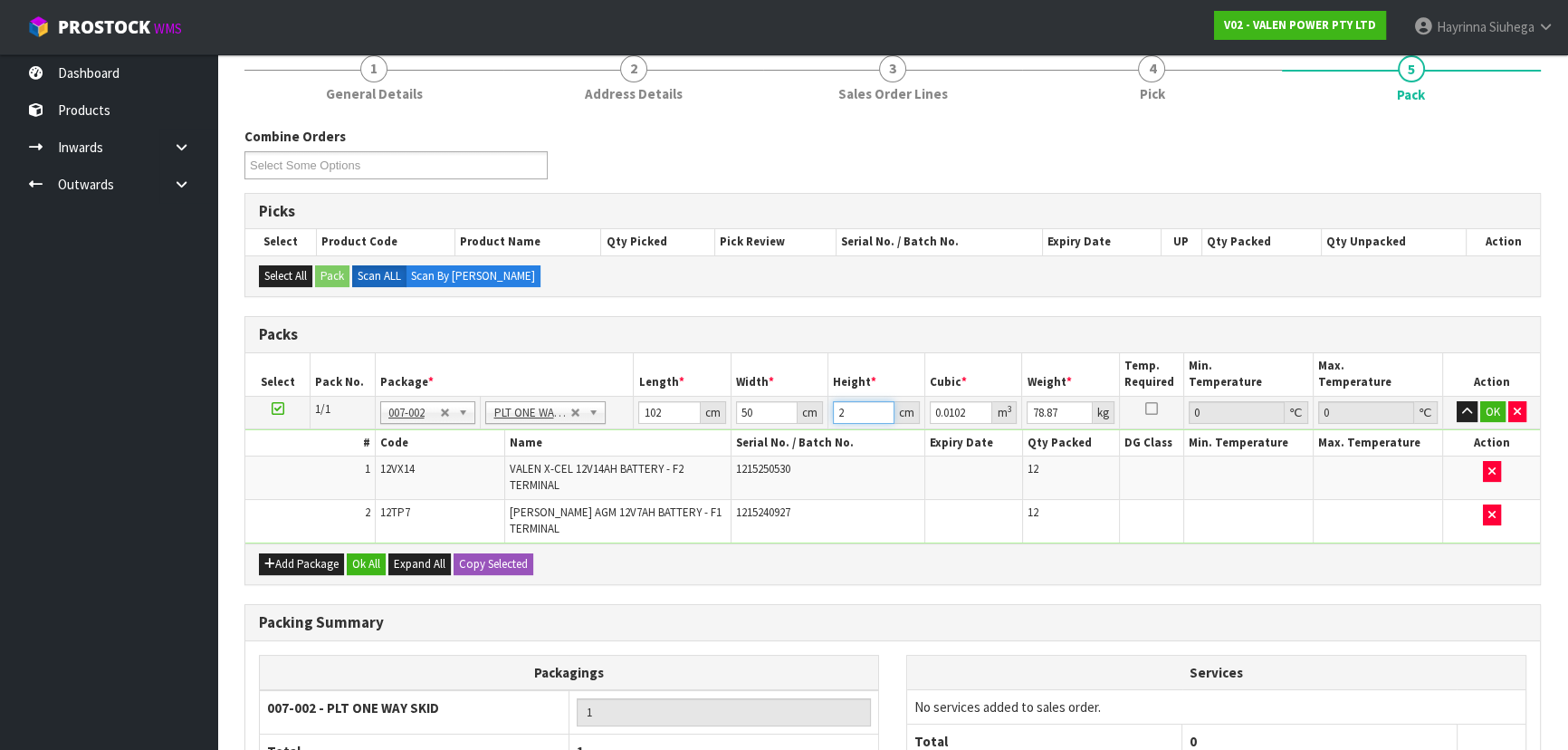
type input "0.1275"
type input "25"
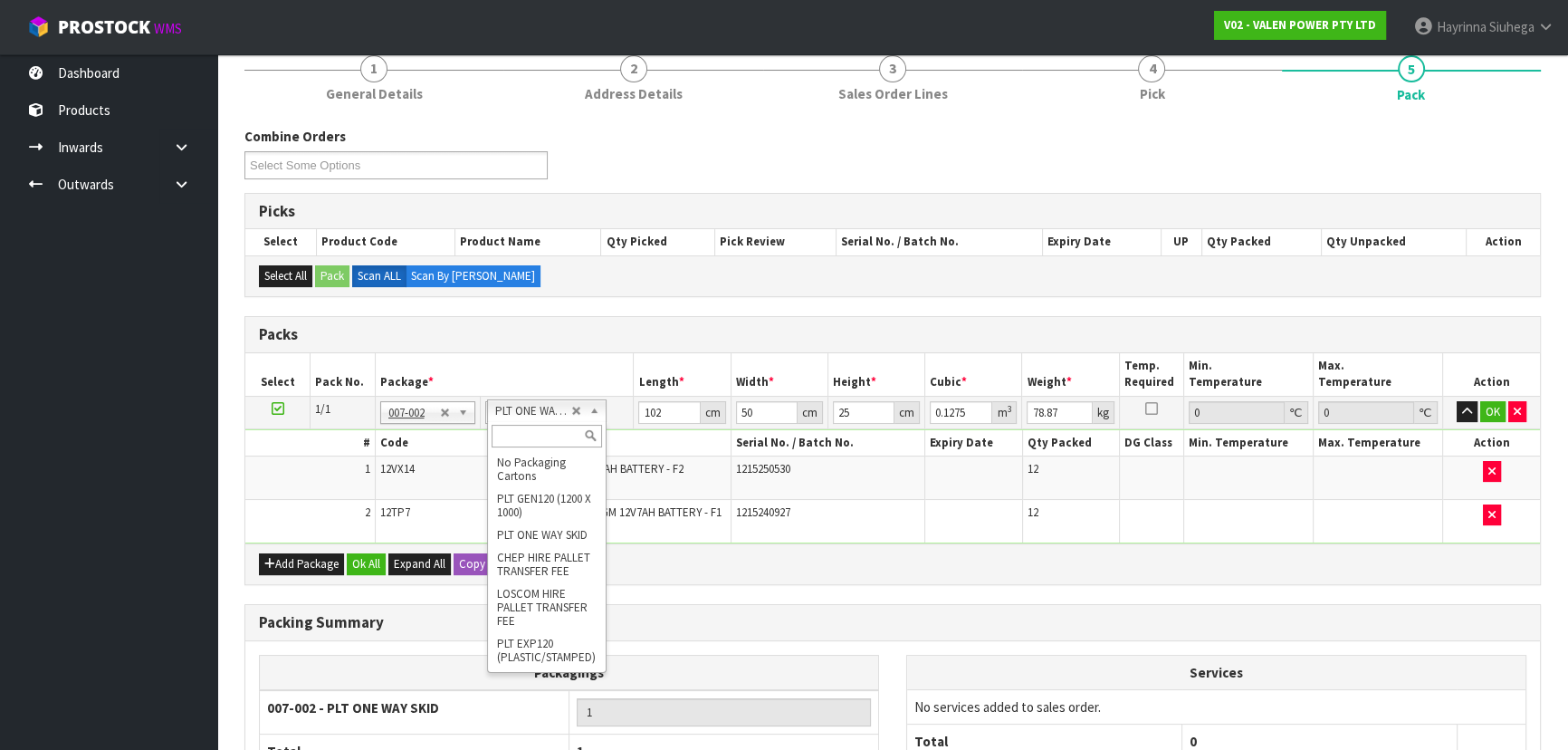
click at [543, 441] on input "text" at bounding box center [547, 436] width 111 height 23
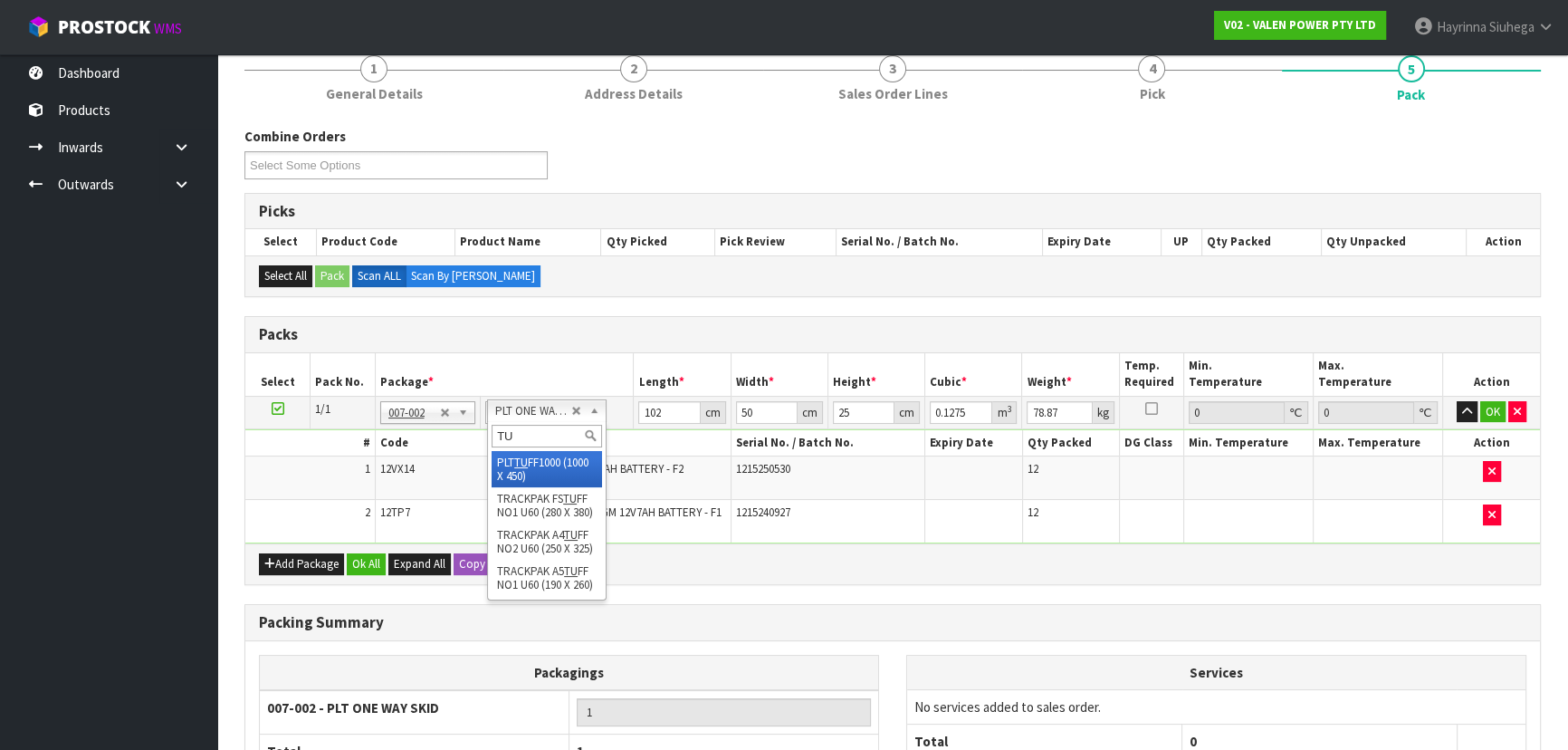
type input "TU"
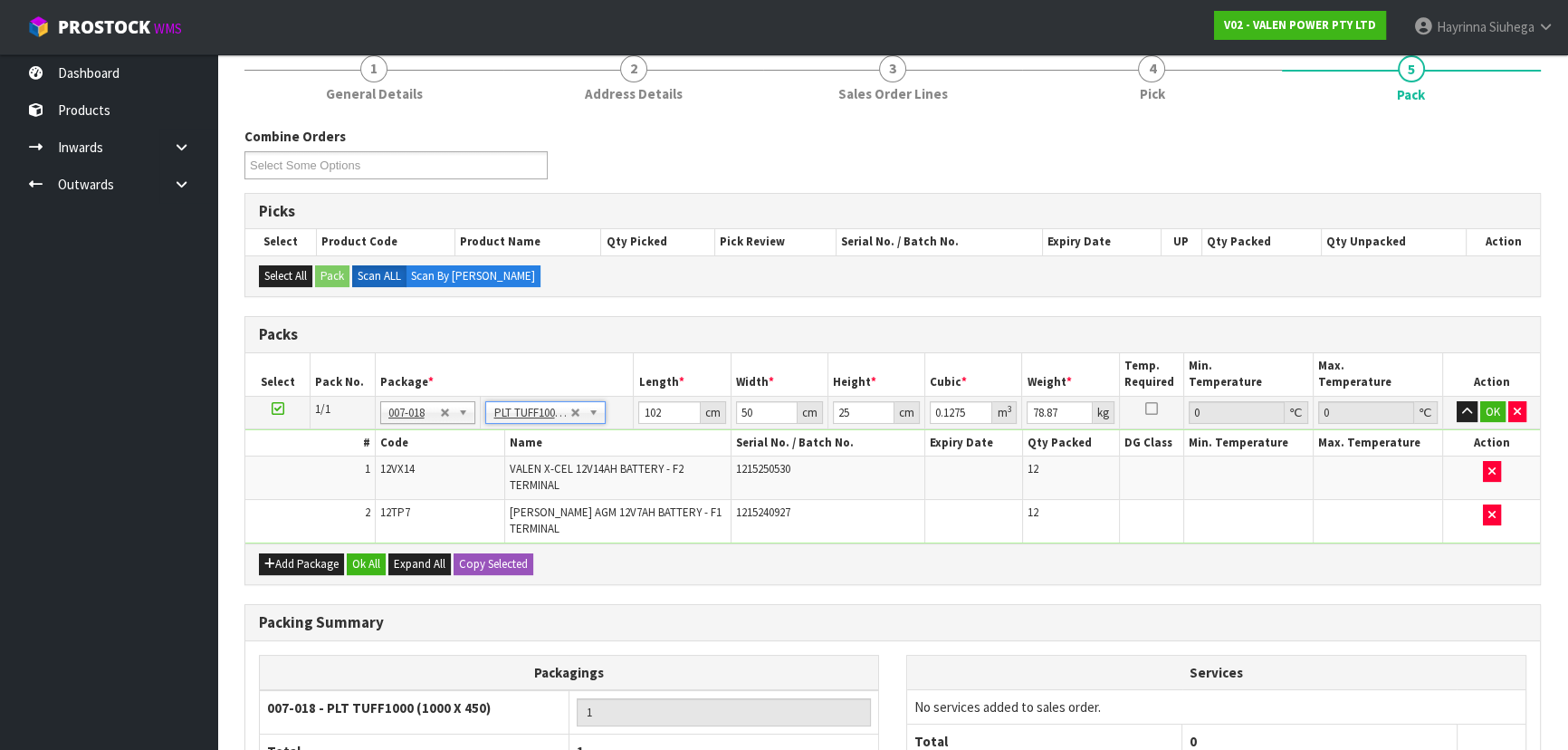
type input "100"
type input "45"
type input "0"
type input "86.87"
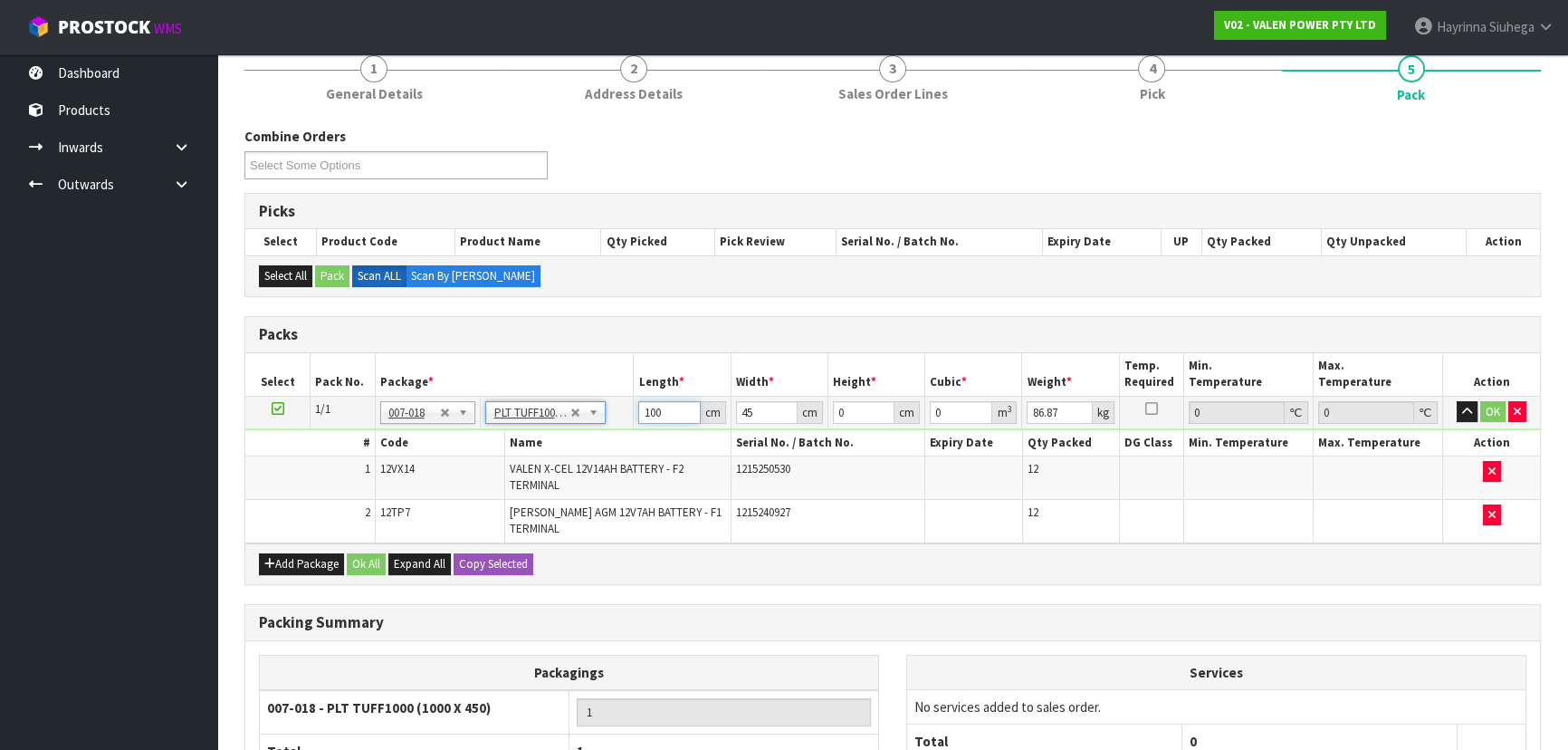
click at [648, 409] on input "100" at bounding box center [669, 412] width 62 height 23
type input "102"
type input "0"
type input "50"
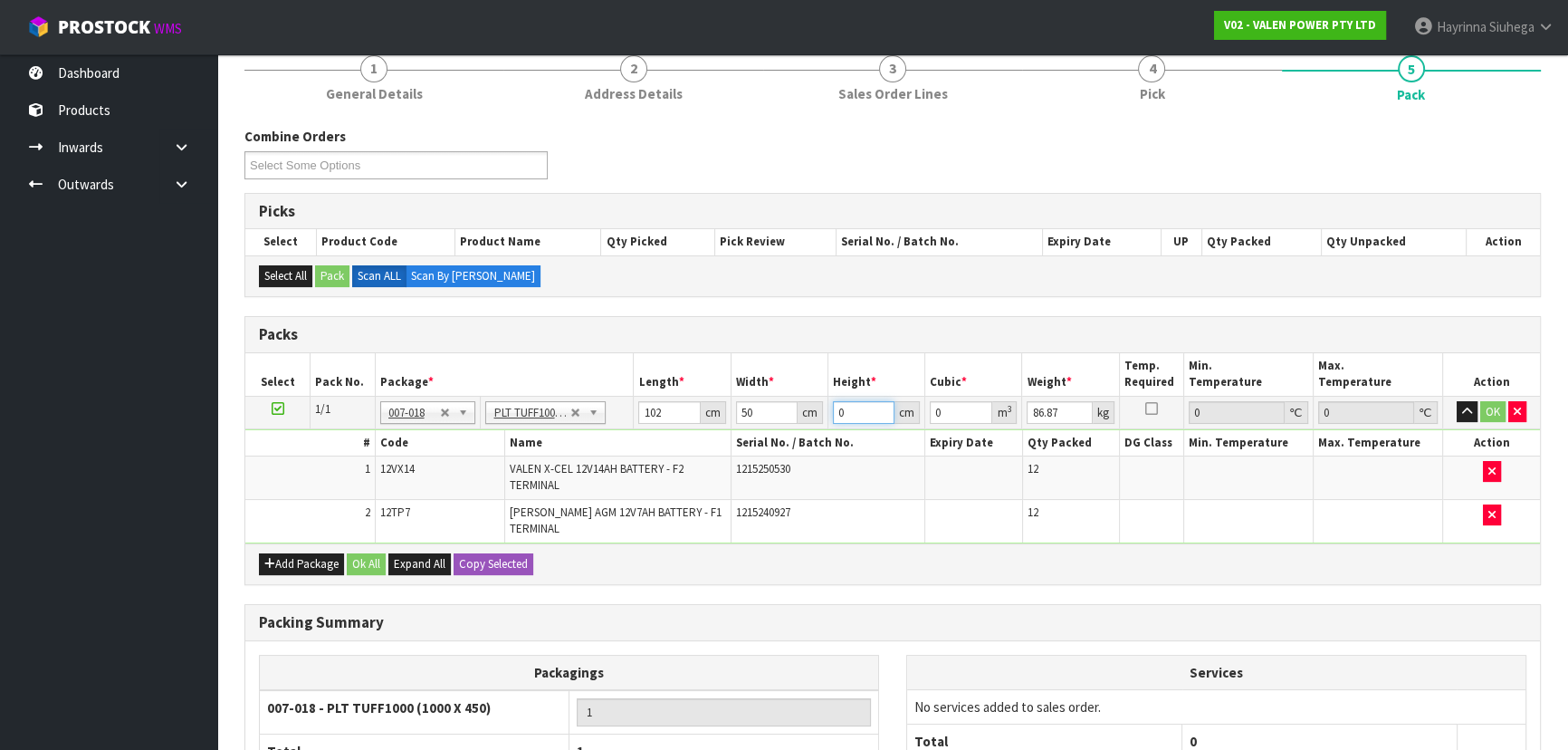
type input "2"
type input "0.0102"
type input "25"
type input "0.1275"
type input "25"
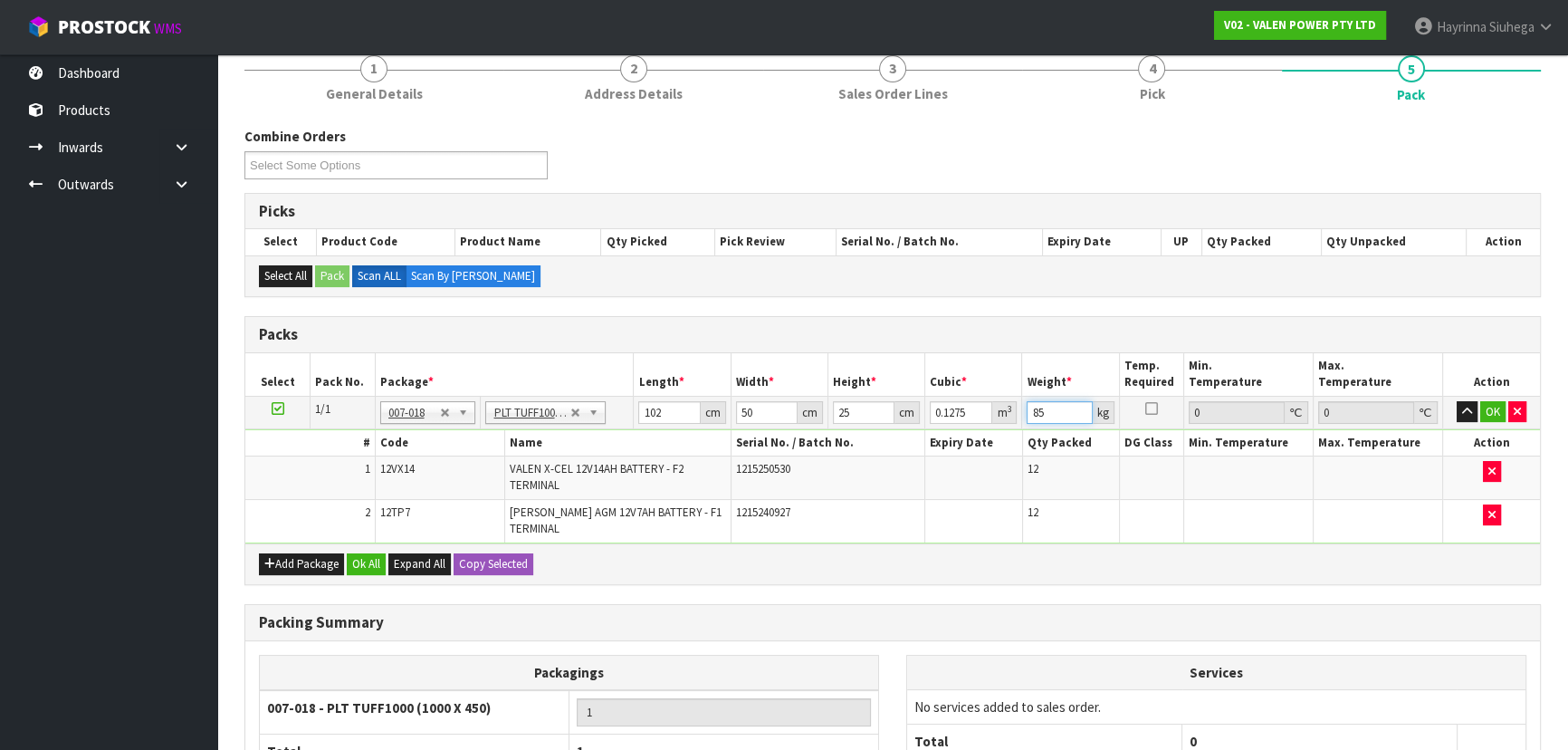
type input "85"
click button "OK" at bounding box center [1493, 412] width 25 height 22
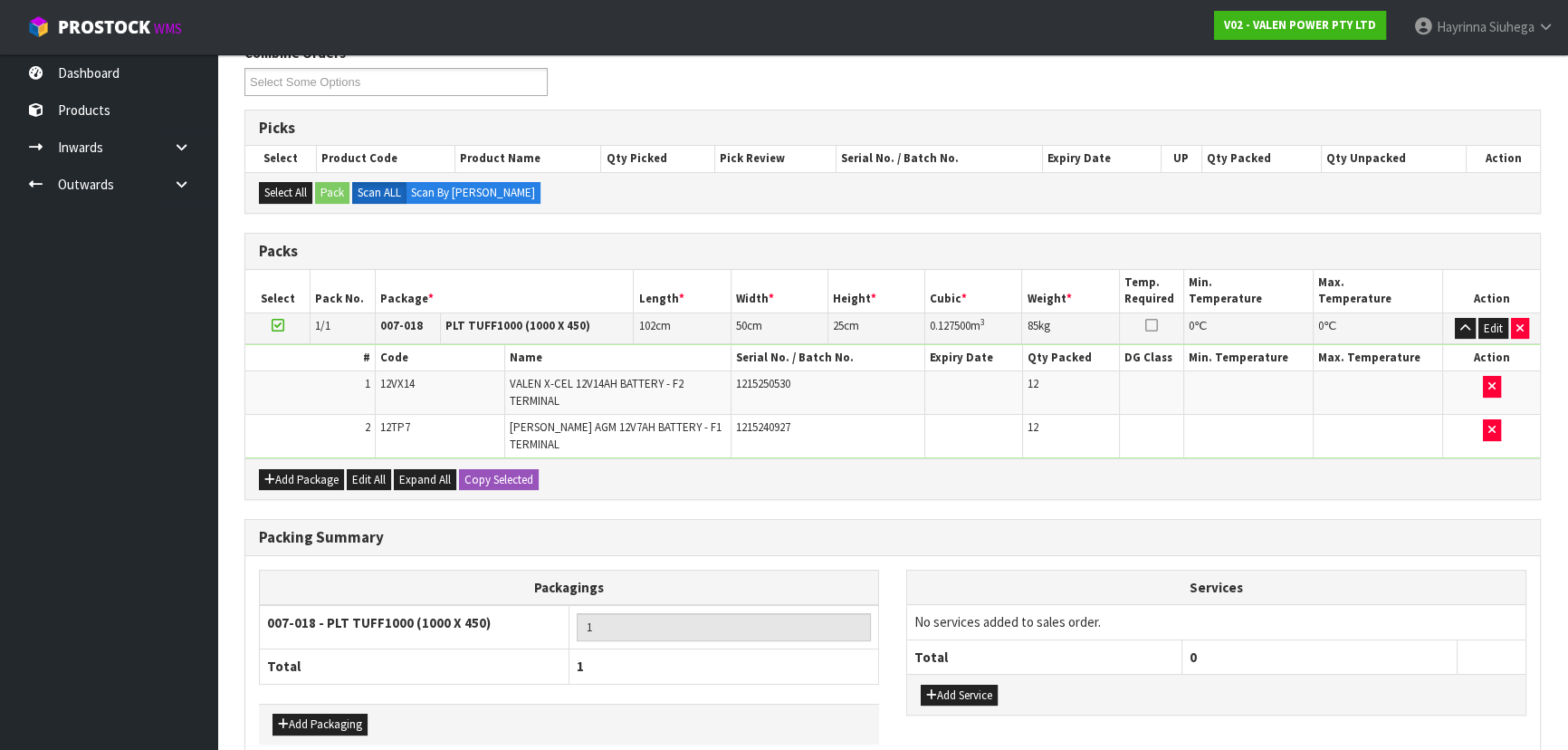
scroll to position [334, 0]
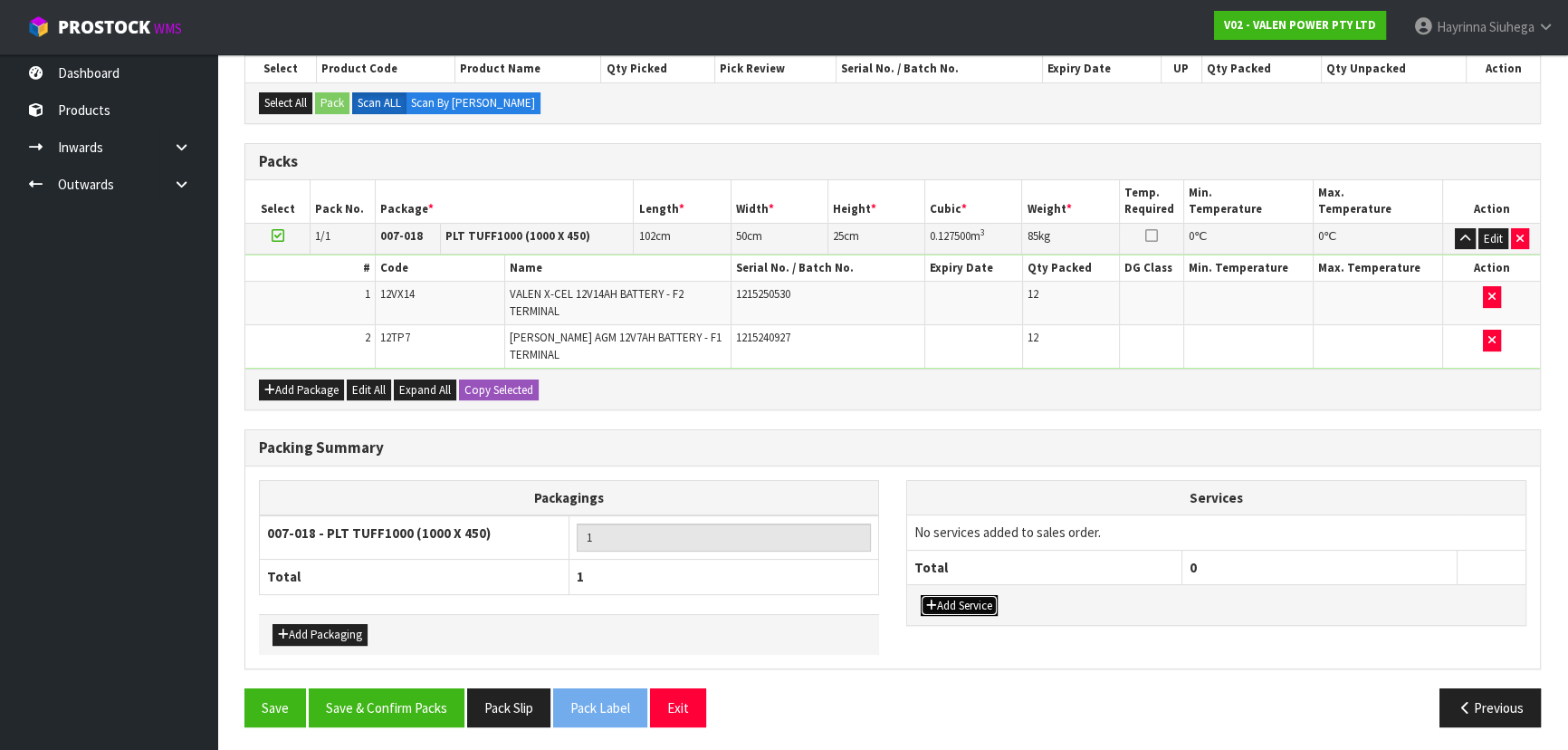
click at [964, 597] on button "Add Service" at bounding box center [959, 606] width 77 height 22
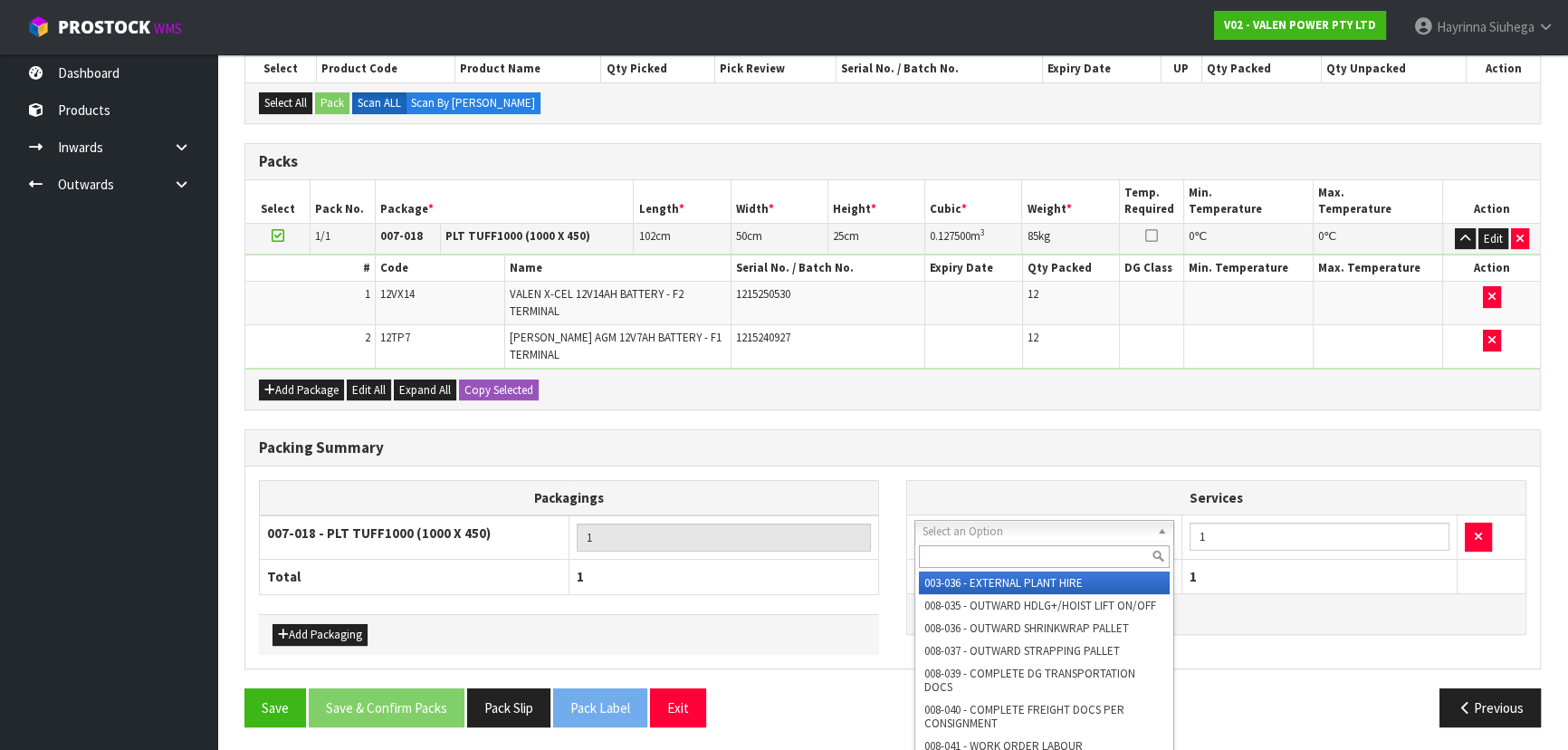
click at [1011, 560] on input "text" at bounding box center [1044, 556] width 251 height 23
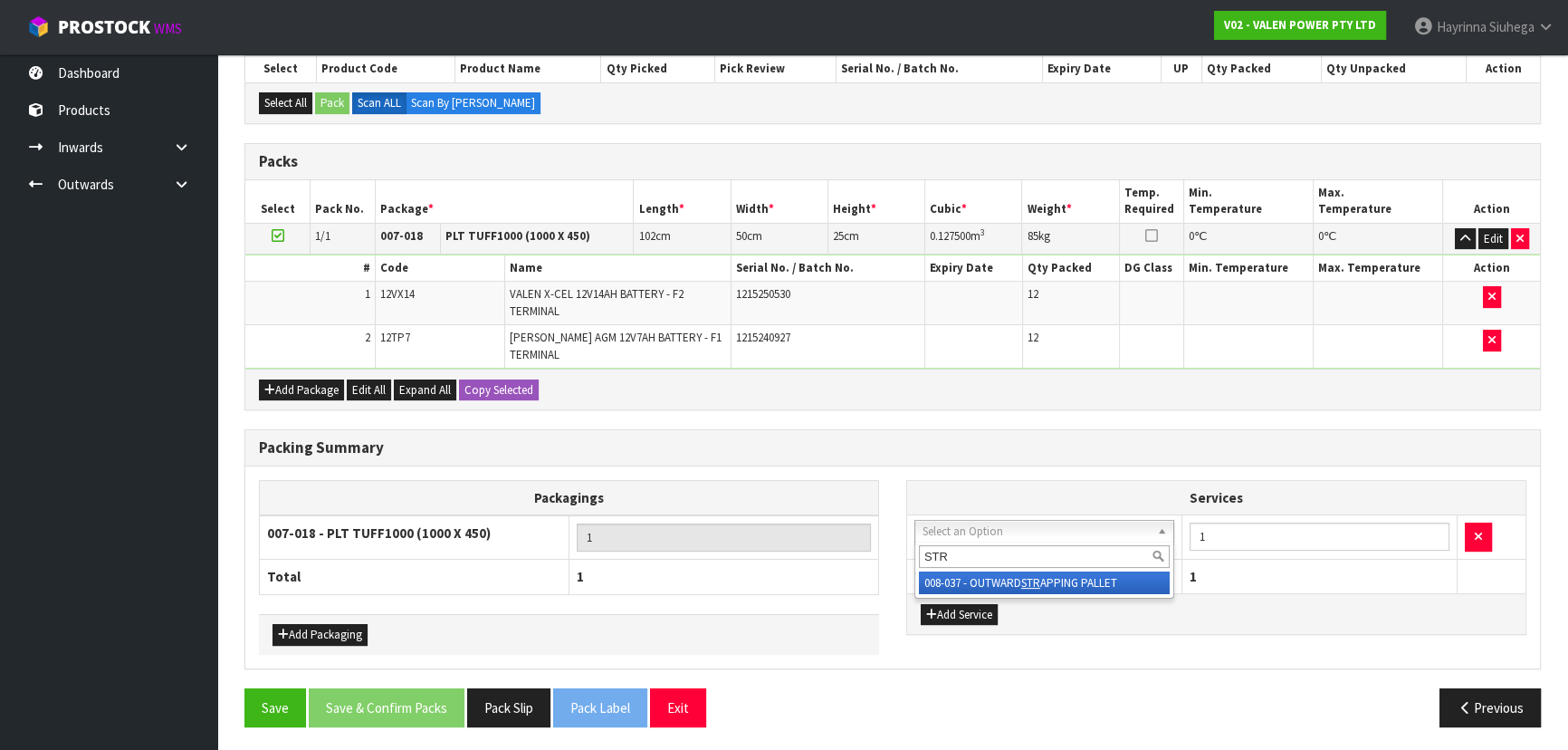
type input "STR"
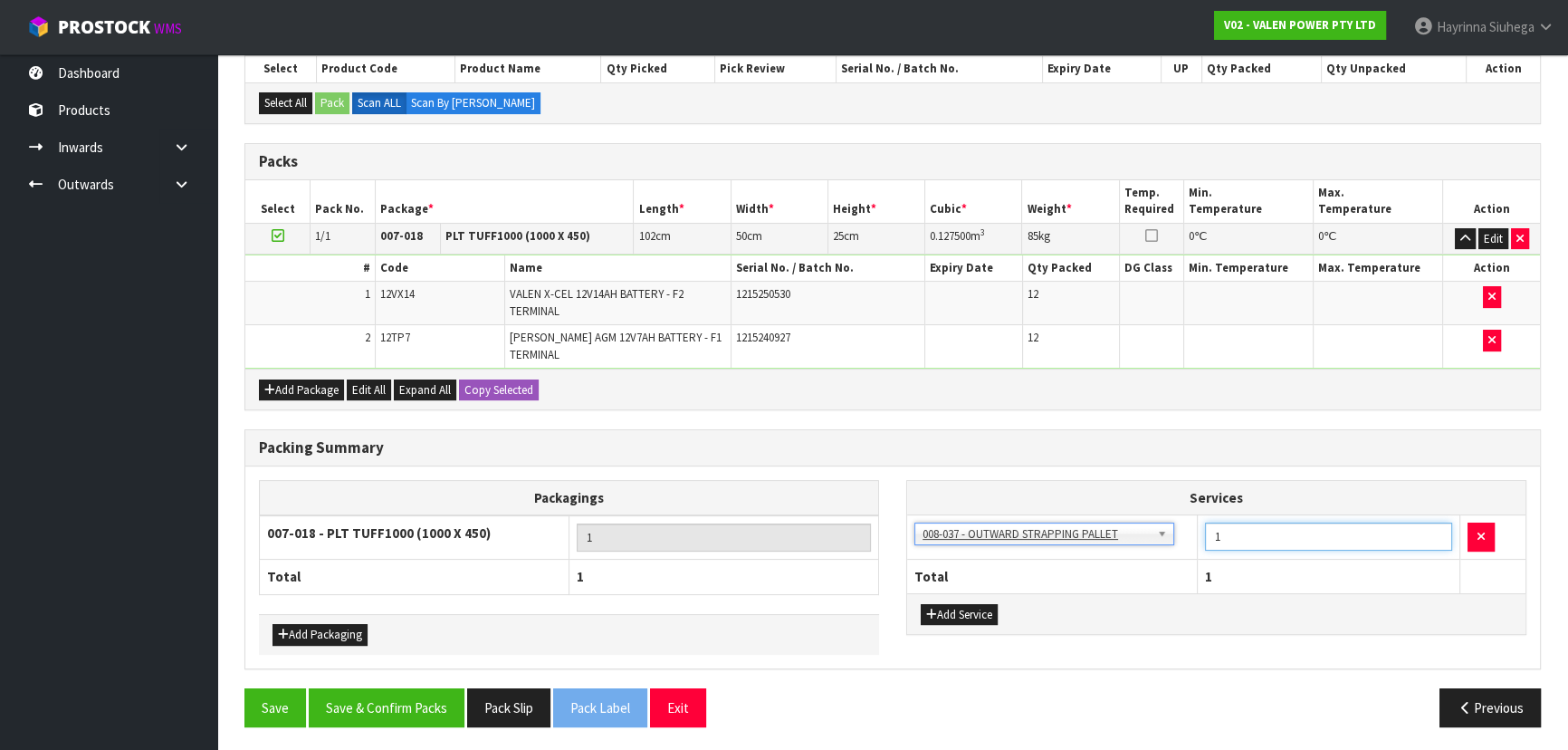
drag, startPoint x: 1225, startPoint y: 537, endPoint x: 1141, endPoint y: 538, distance: 84.0
click at [1137, 537] on tr "003-036 - EXTERNAL PLANT HIRE 008-035 - OUTWARD HDLG+/HOIST LIFT ON/OFF 008-036…" at bounding box center [1216, 537] width 618 height 44
type input "2"
click at [975, 615] on button "Add Service" at bounding box center [959, 615] width 77 height 22
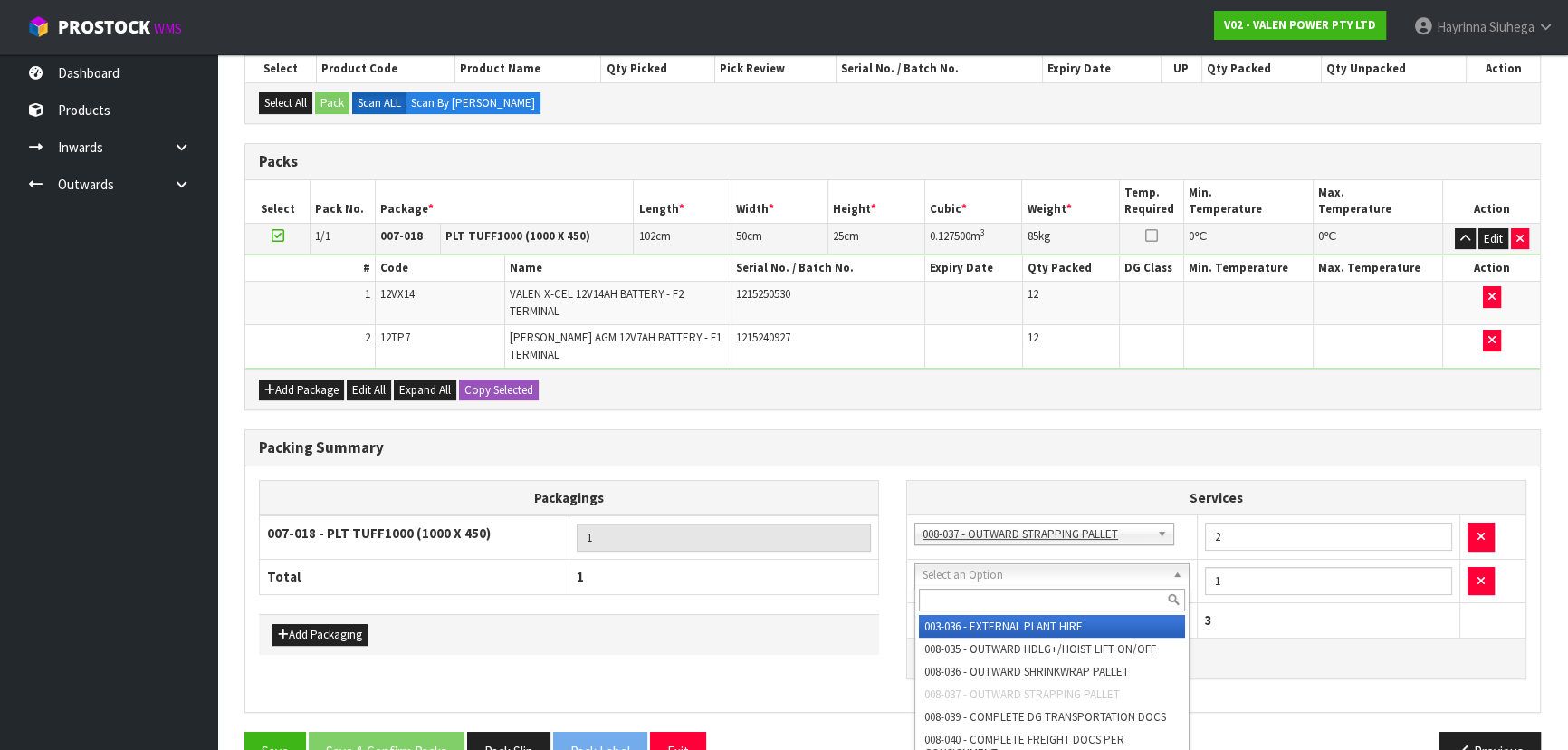
click at [990, 602] on input "text" at bounding box center [1051, 599] width 266 height 23
type input "S"
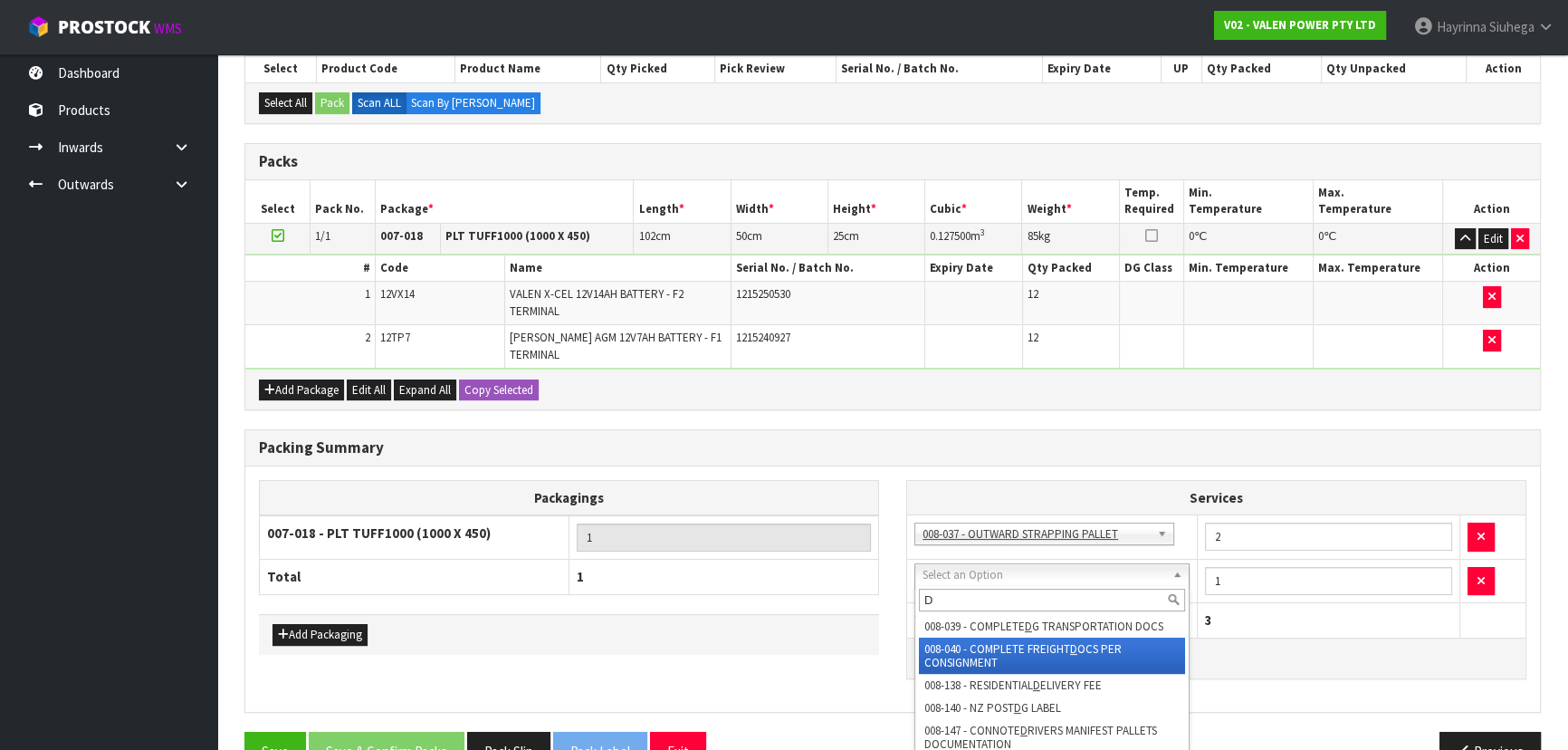
type input "D"
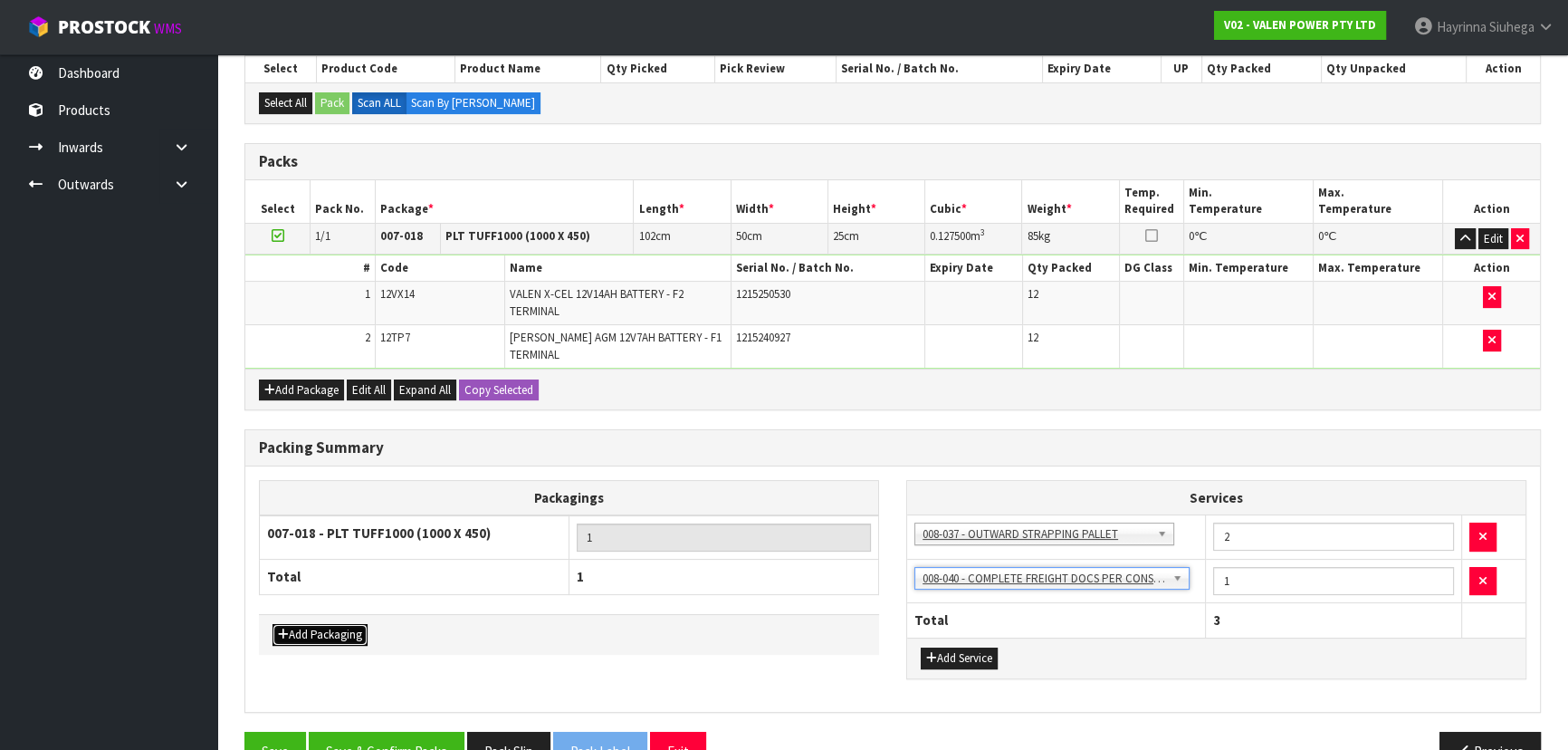
click at [352, 629] on button "Add Packaging" at bounding box center [320, 635] width 95 height 22
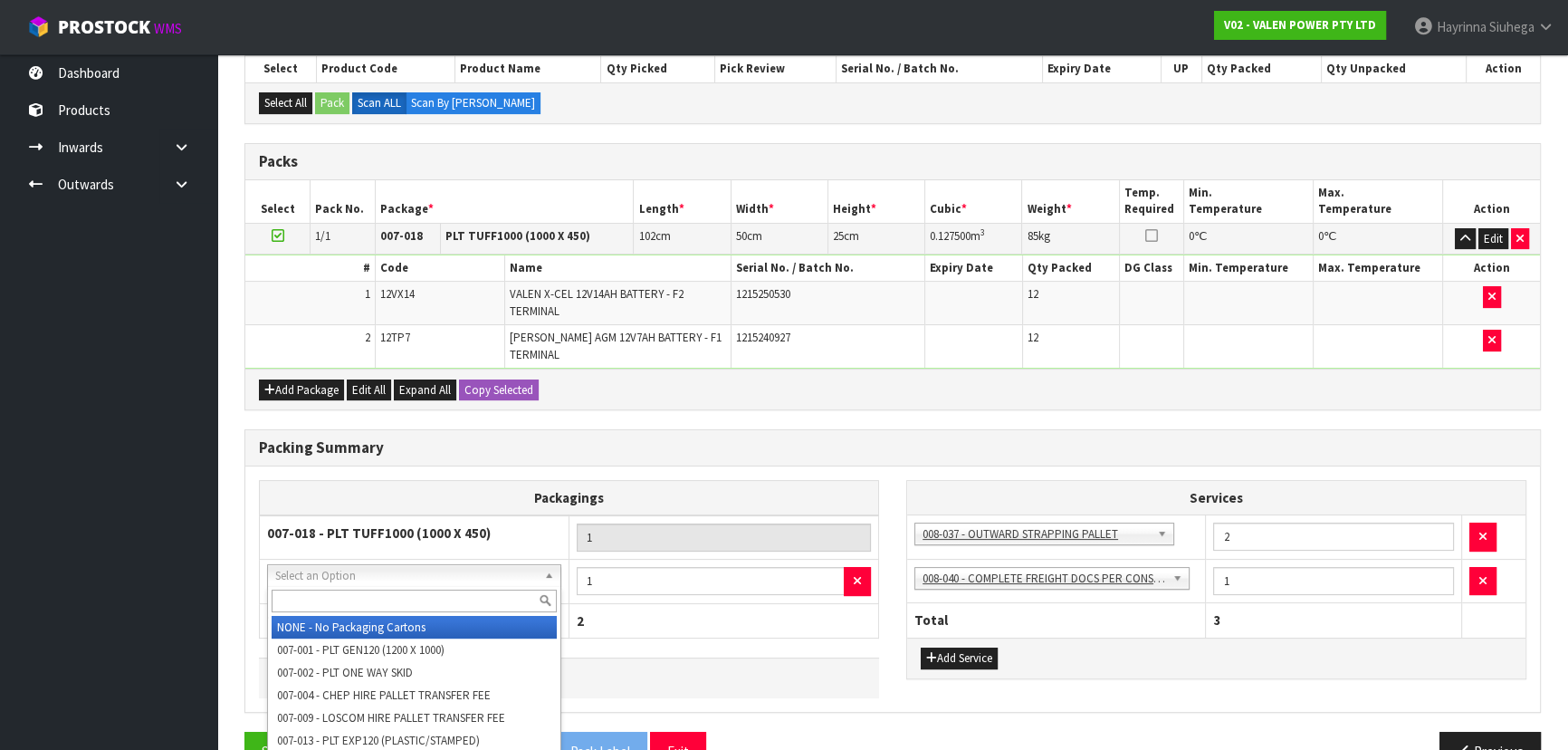
click at [414, 591] on input "text" at bounding box center [414, 600] width 285 height 23
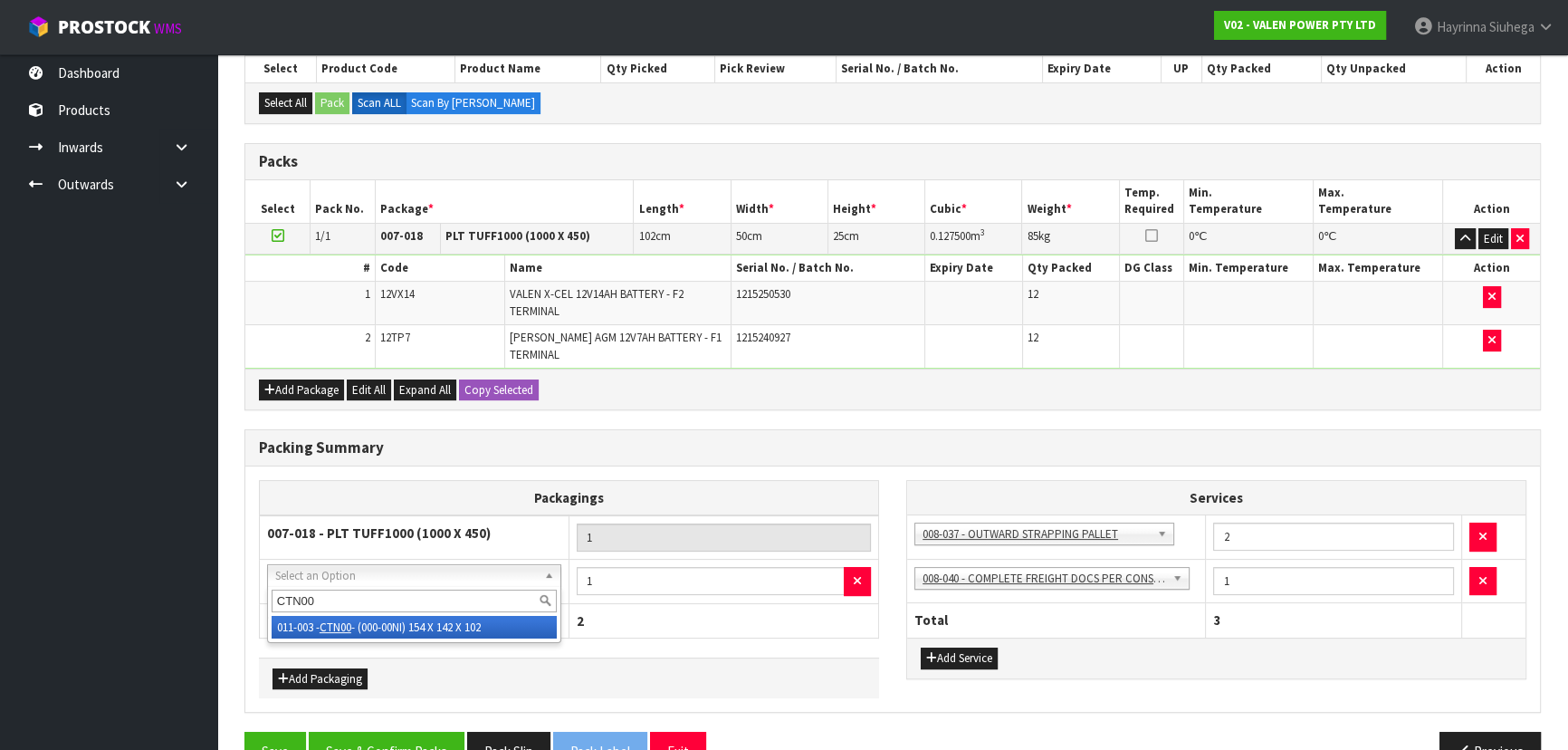
type input "CTN00"
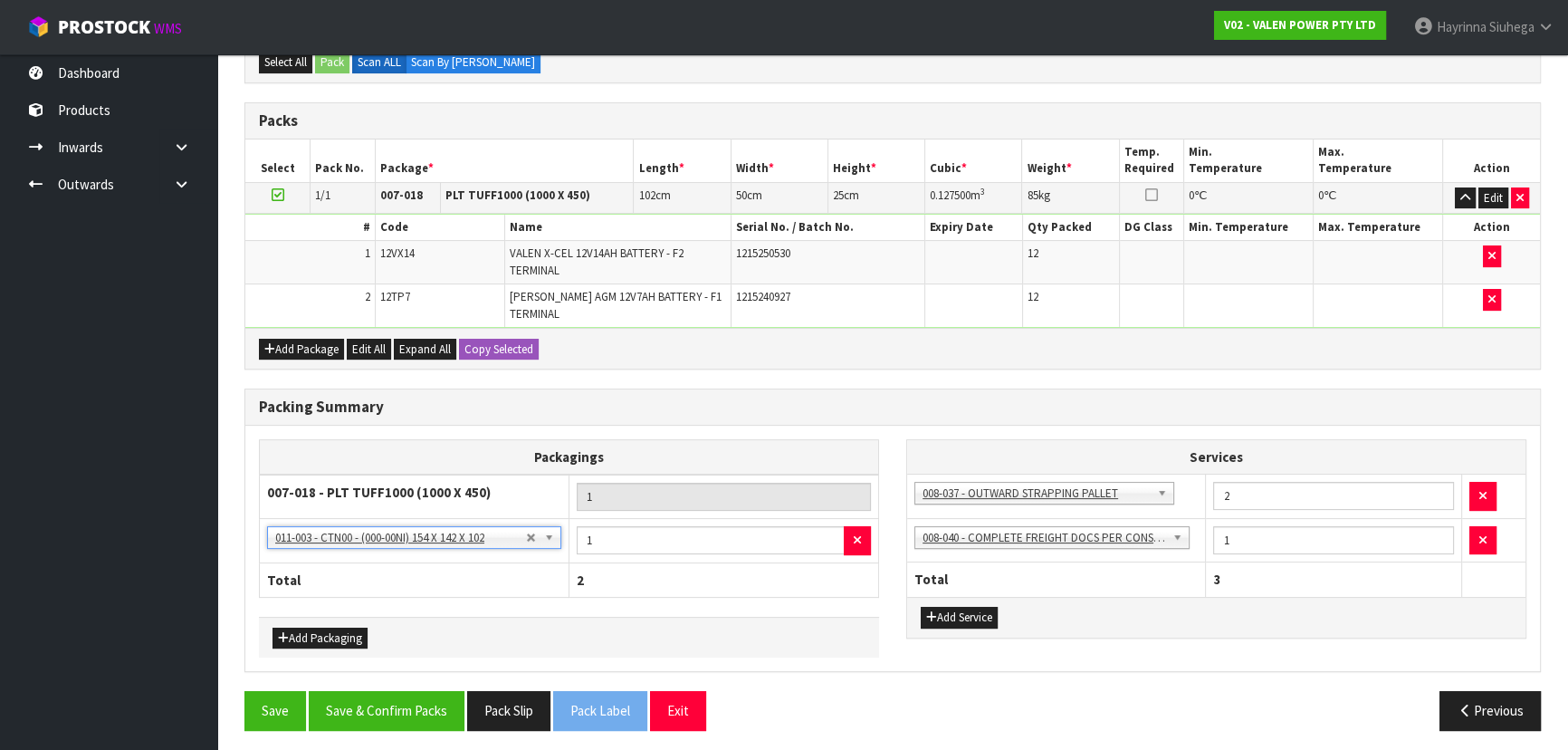
scroll to position [378, 0]
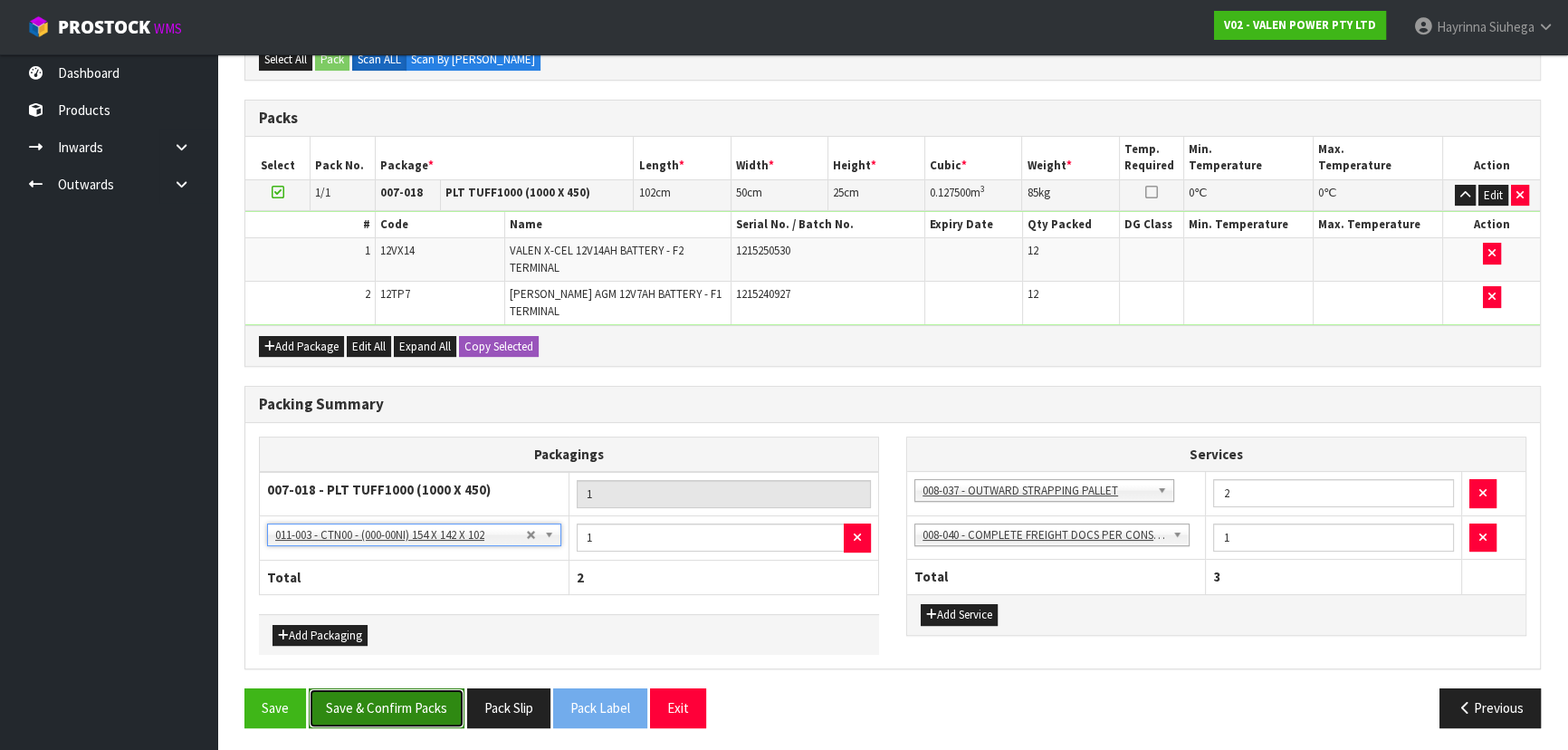
click at [429, 707] on button "Save & Confirm Packs" at bounding box center [386, 707] width 155 height 39
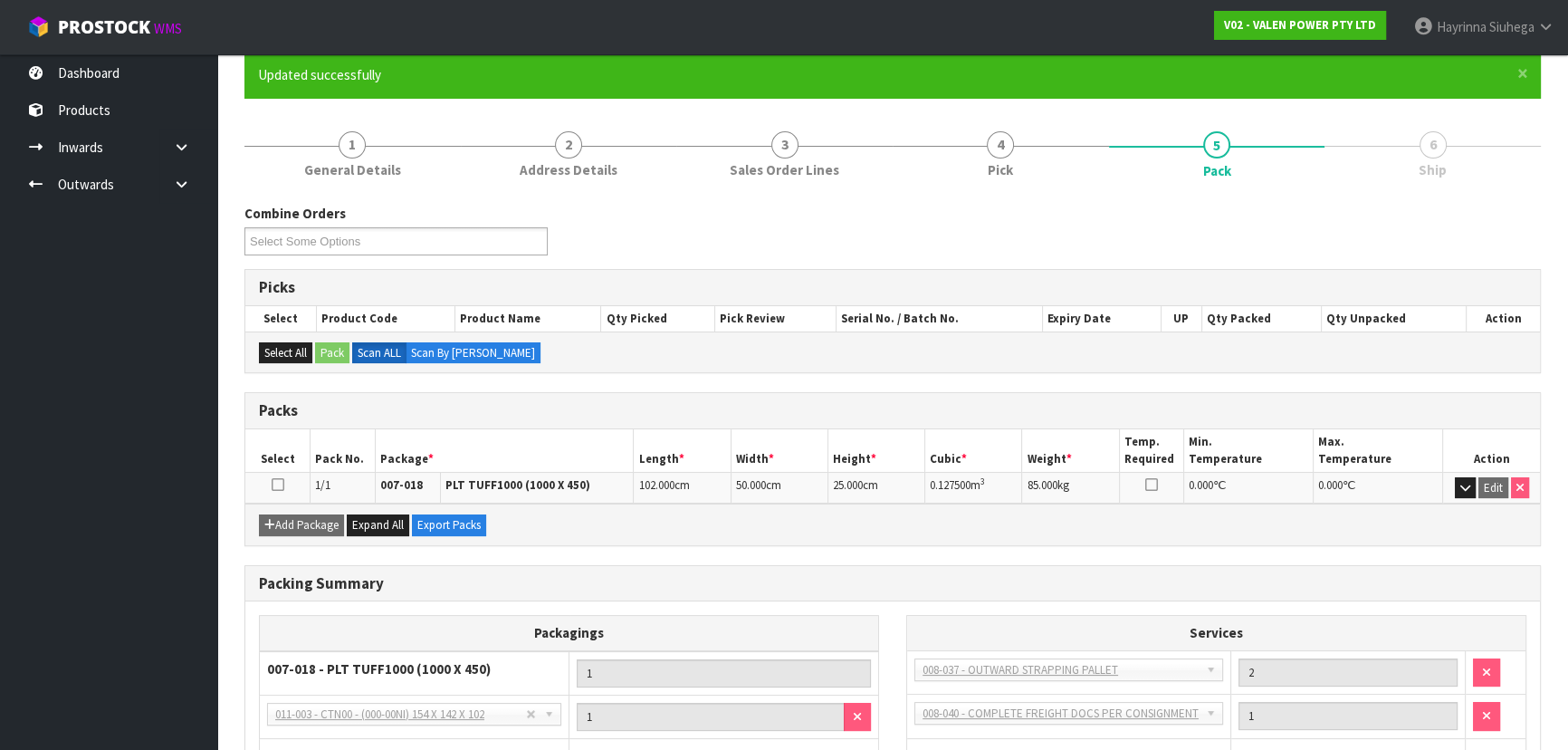
scroll to position [0, 0]
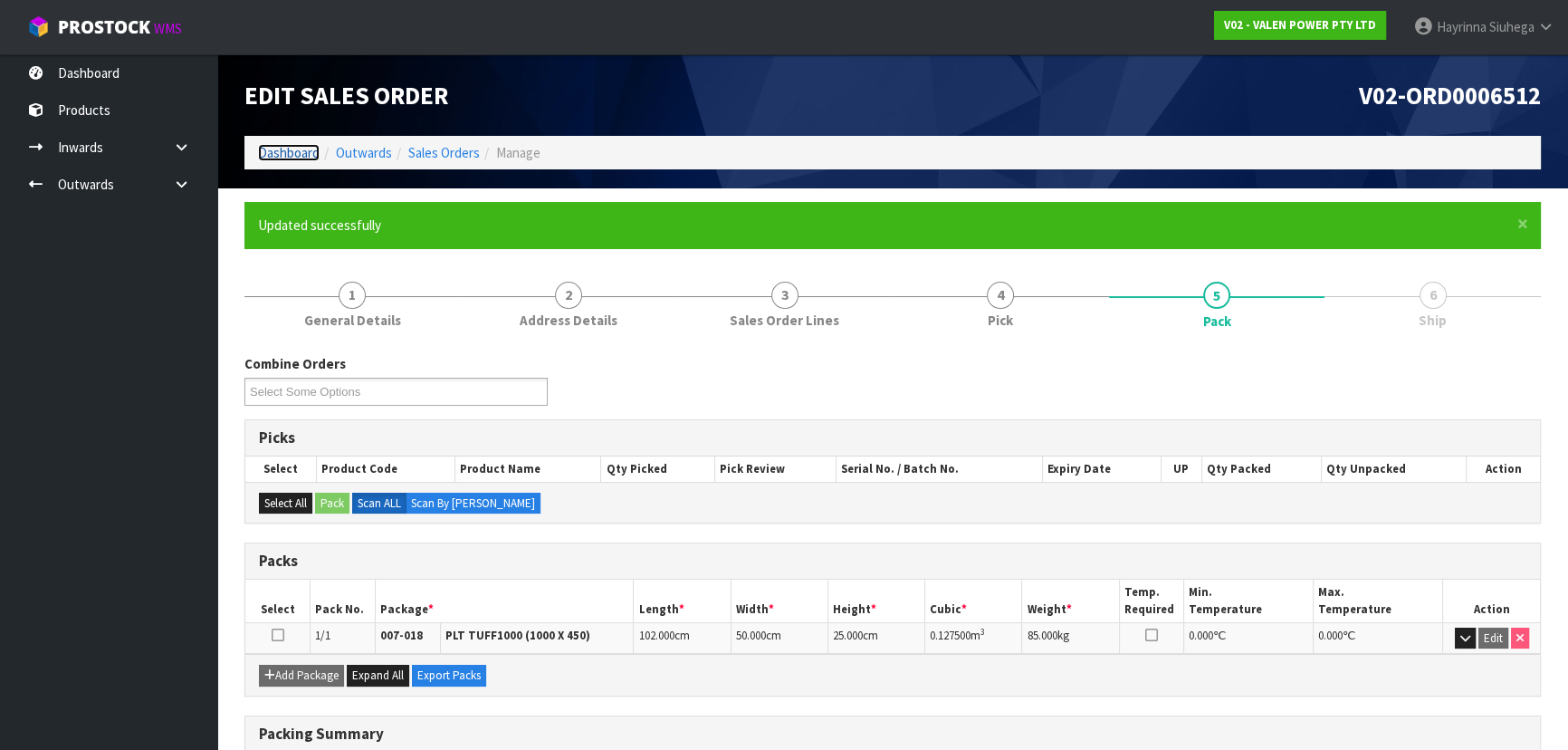
click at [279, 152] on link "Dashboard" at bounding box center [289, 153] width 62 height 17
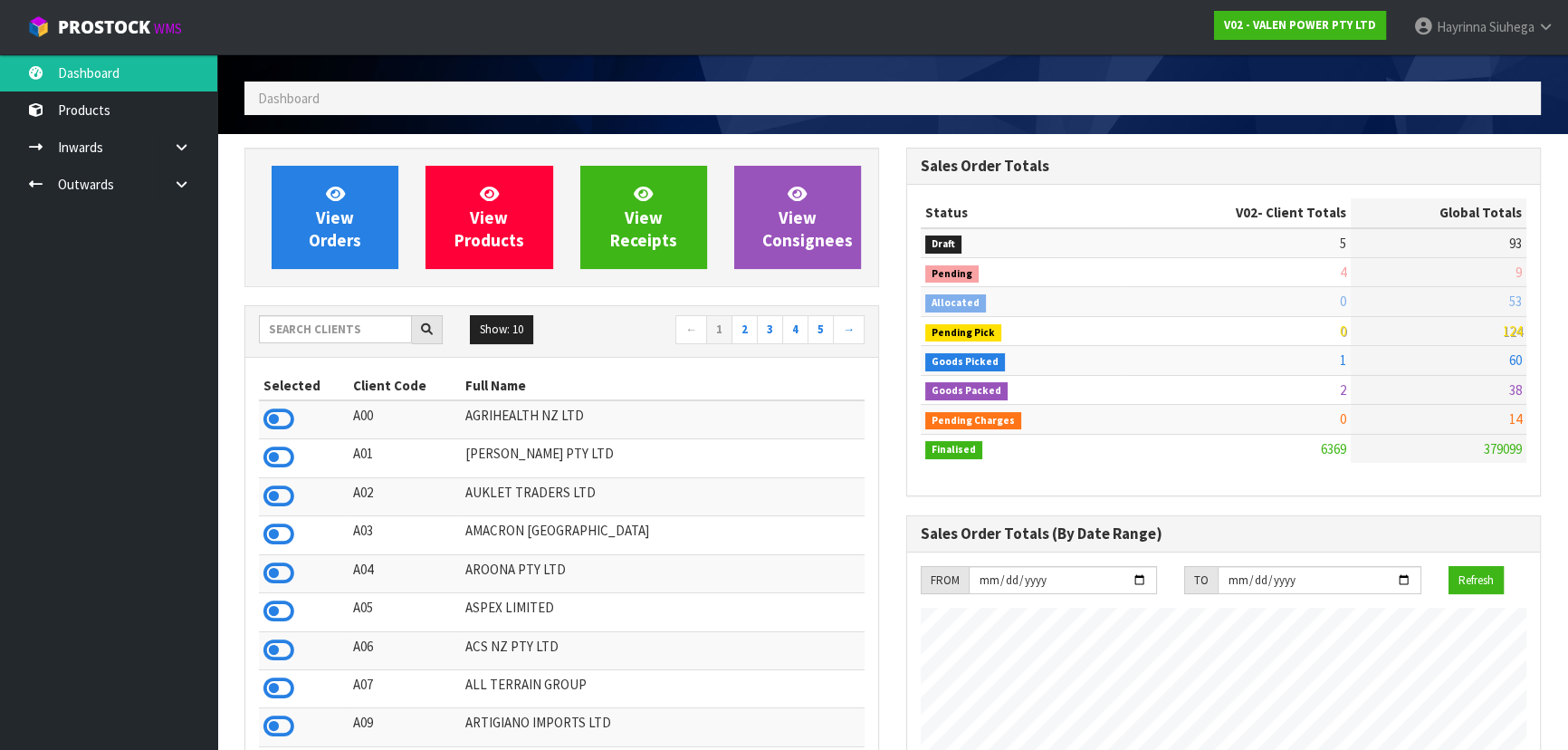
scroll to position [82, 0]
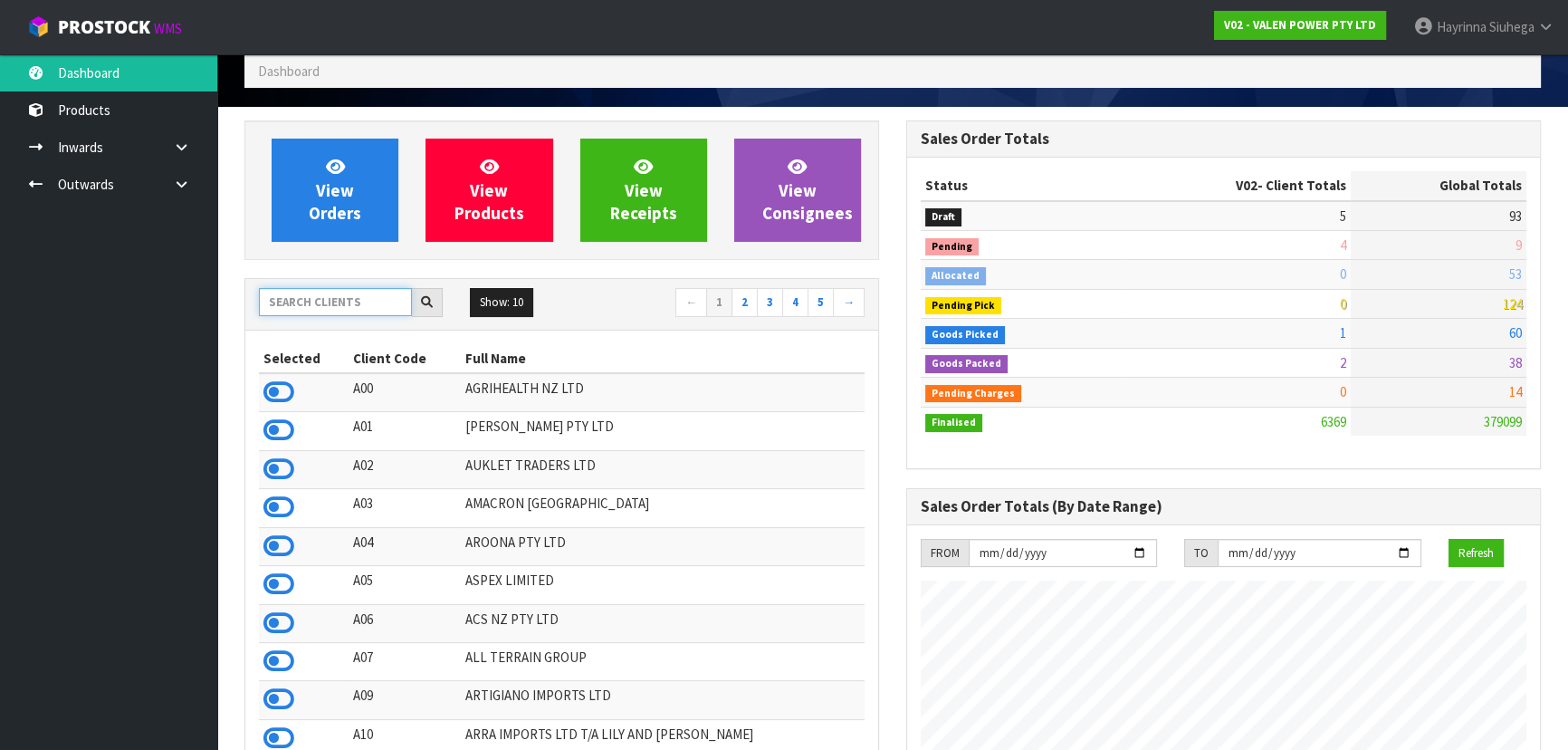
click at [365, 308] on input "text" at bounding box center [335, 301] width 153 height 28
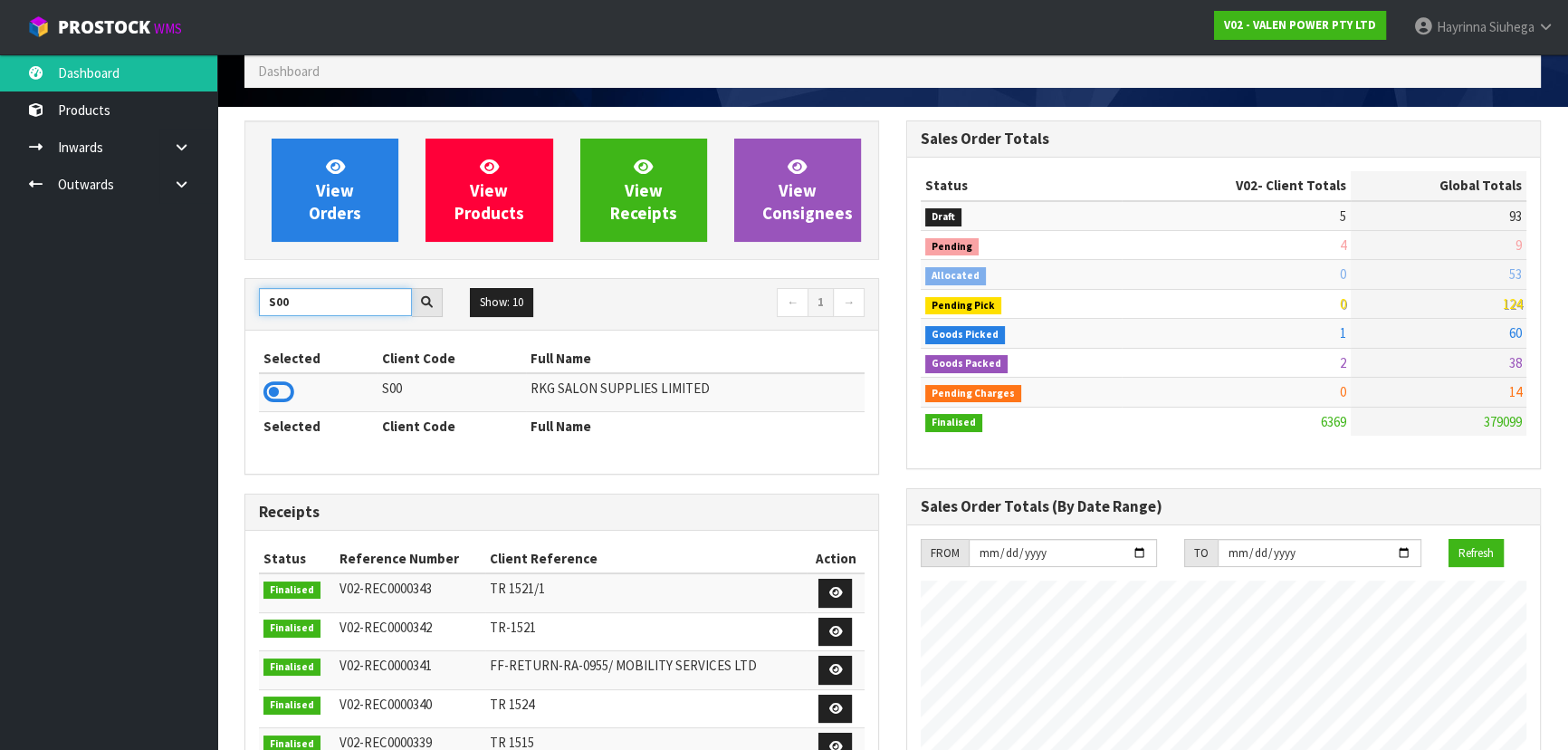
drag, startPoint x: 353, startPoint y: 297, endPoint x: 311, endPoint y: 296, distance: 42.0
click at [319, 292] on input "S00" at bounding box center [335, 301] width 153 height 28
drag, startPoint x: 294, startPoint y: 306, endPoint x: 113, endPoint y: 289, distance: 181.8
click at [121, 288] on body "Toggle navigation ProStock WMS V02 - VALEN POWER PTY LTD [PERSON_NAME] Logout D…" at bounding box center [784, 293] width 1568 height 750
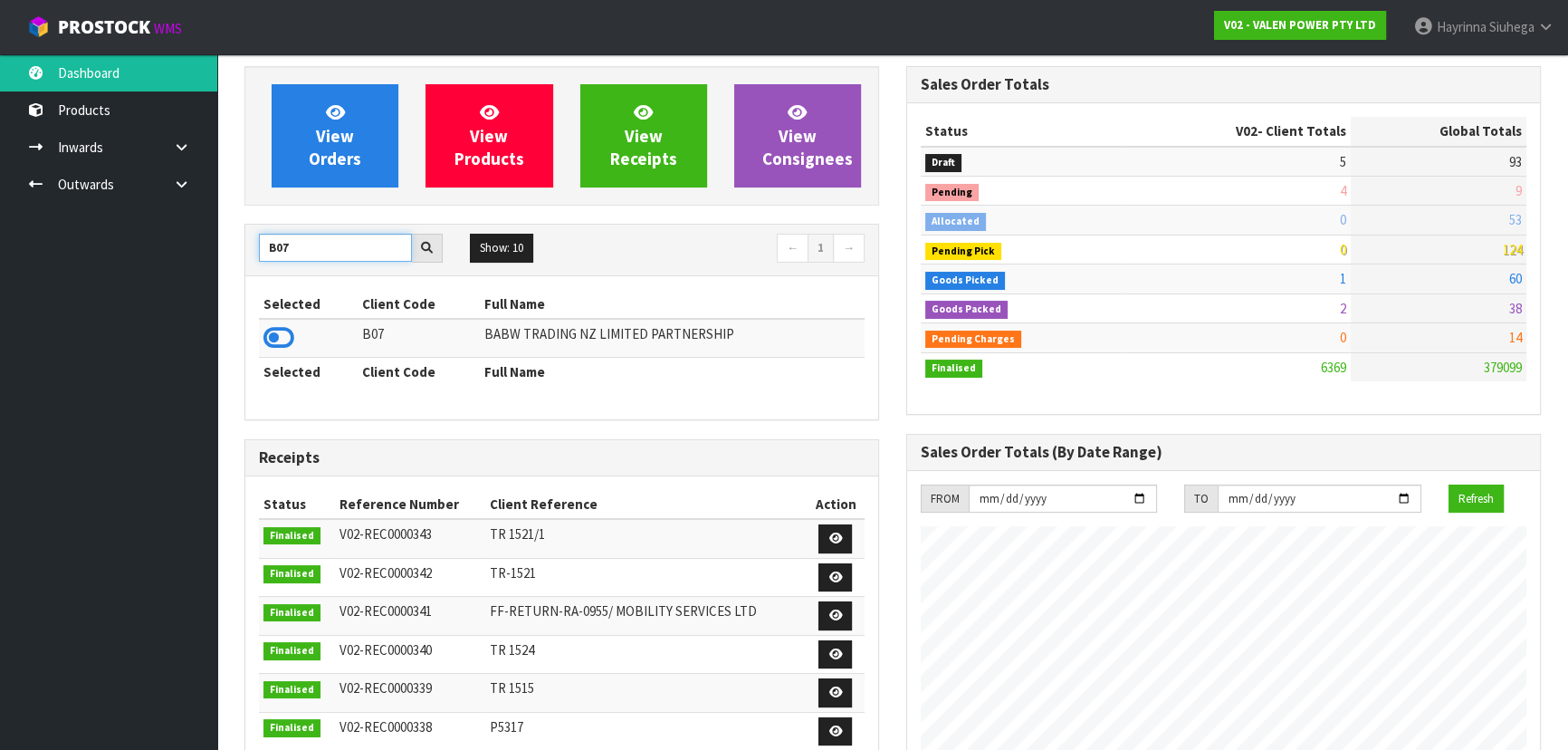
scroll to position [163, 0]
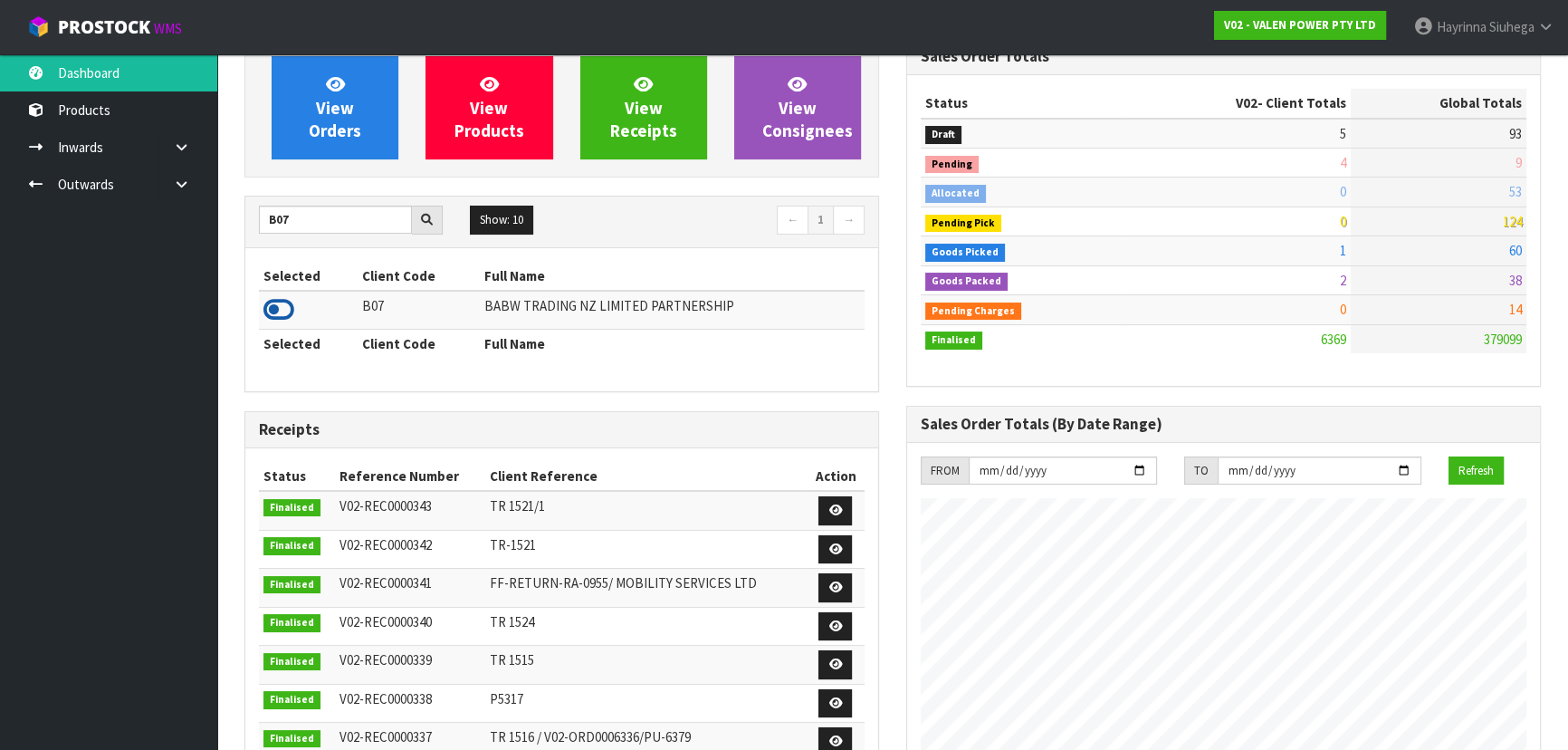
click at [273, 306] on icon at bounding box center [279, 310] width 31 height 27
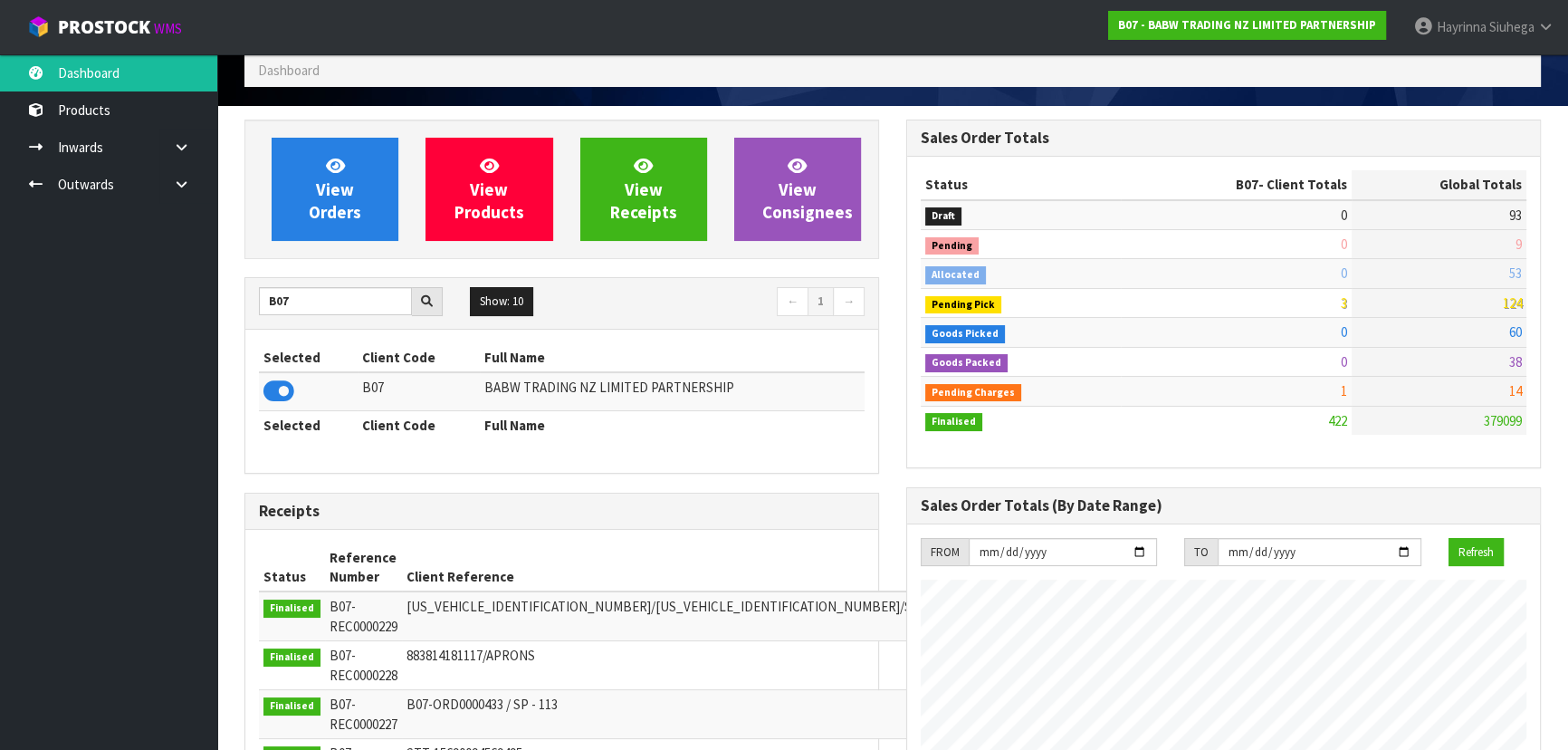
scroll to position [82, 0]
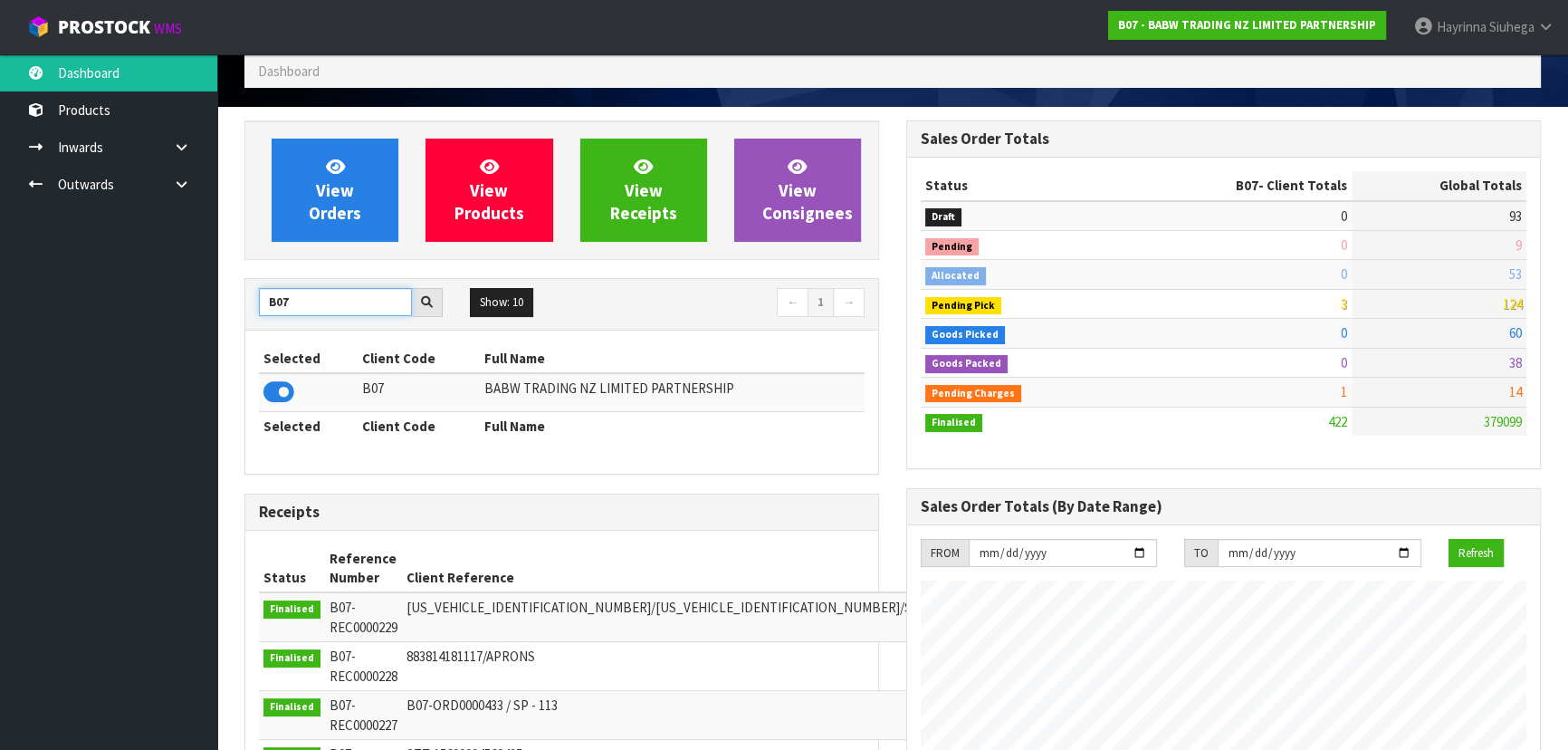
drag, startPoint x: 294, startPoint y: 302, endPoint x: 134, endPoint y: 306, distance: 160.0
click at [134, 306] on body "Toggle navigation ProStock WMS B07 - BABW TRADING NZ LIMITED PARTNERSHIP [PERSO…" at bounding box center [784, 293] width 1568 height 750
type input "S00"
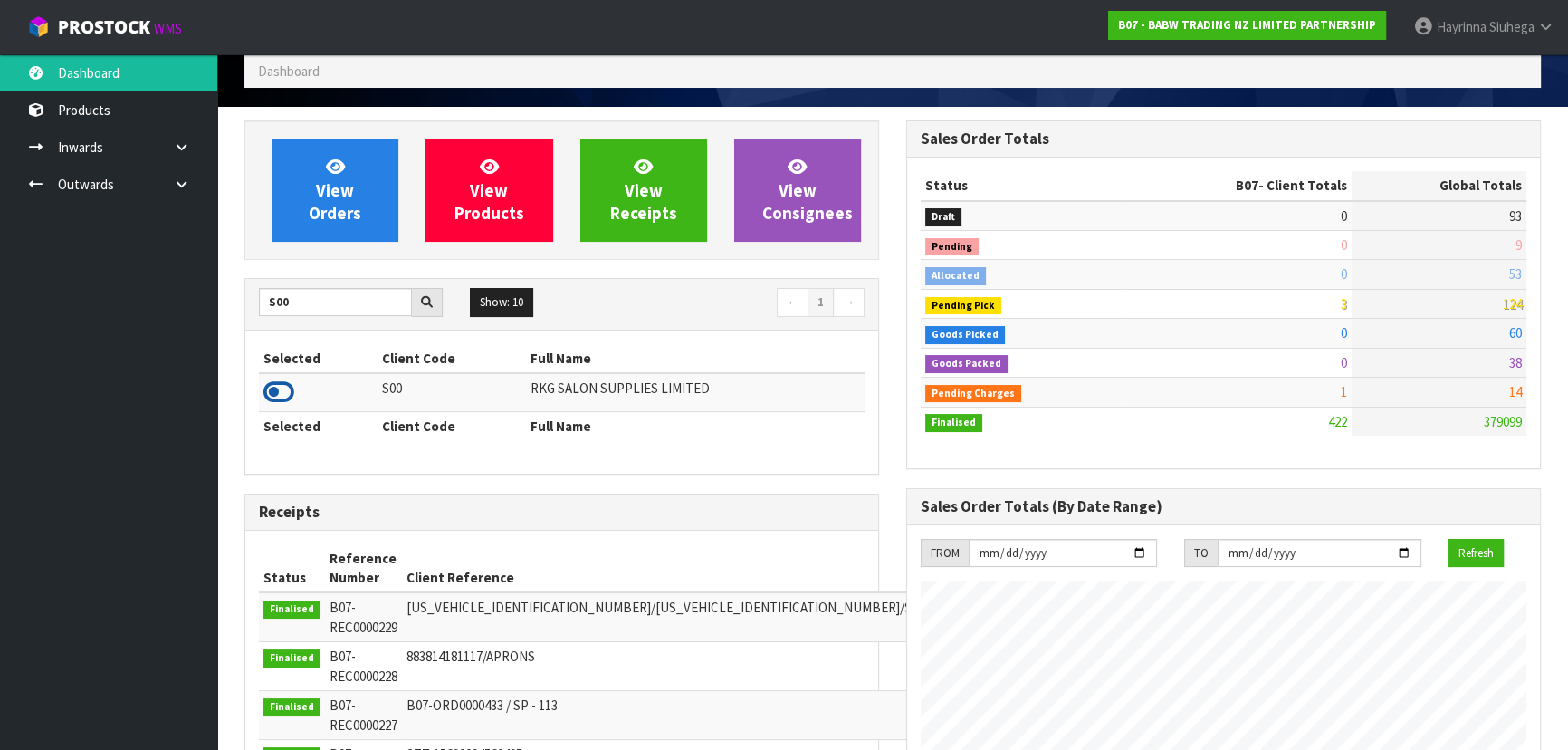
click at [283, 399] on icon at bounding box center [279, 392] width 31 height 27
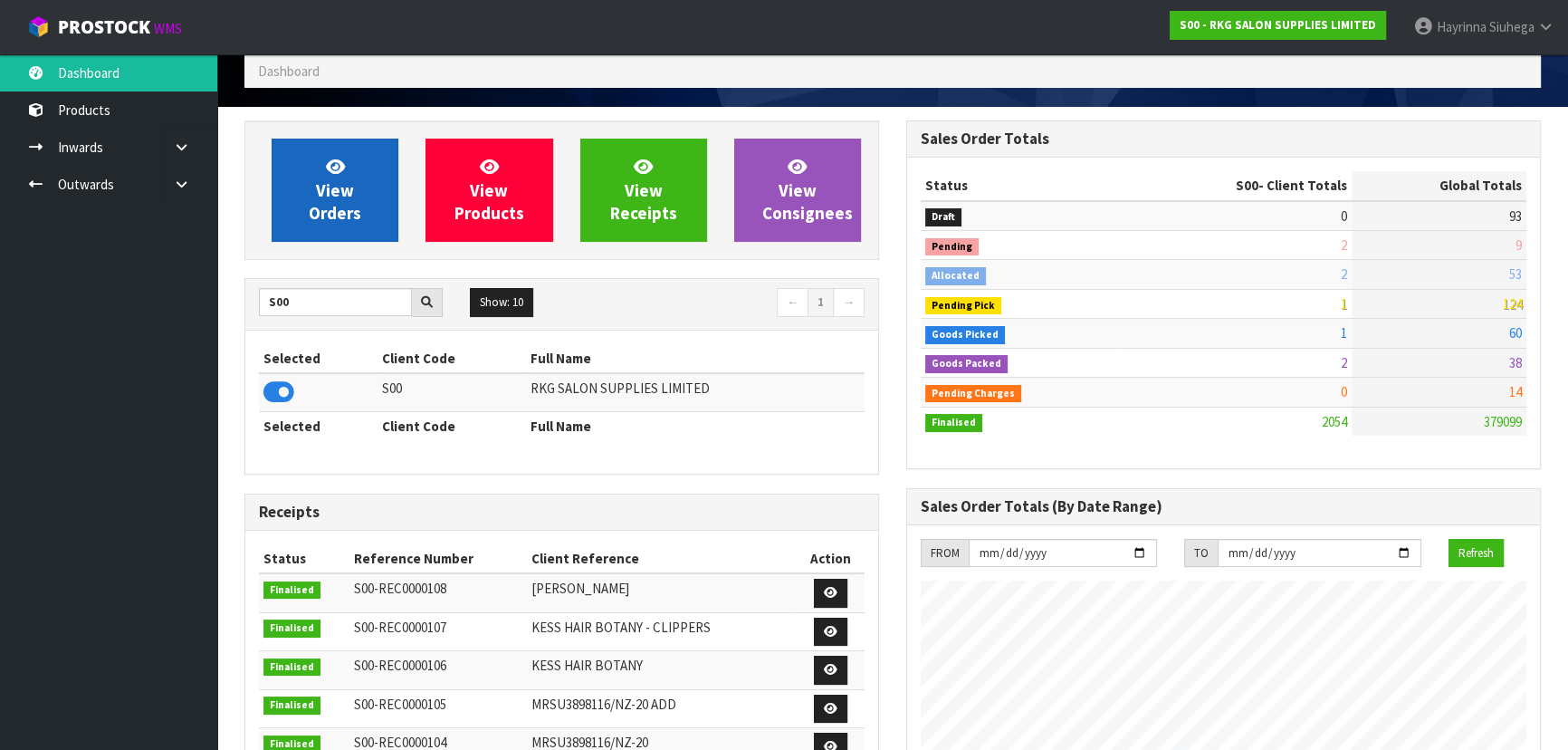
scroll to position [1407, 661]
click at [341, 192] on span "View Orders" at bounding box center [335, 189] width 53 height 68
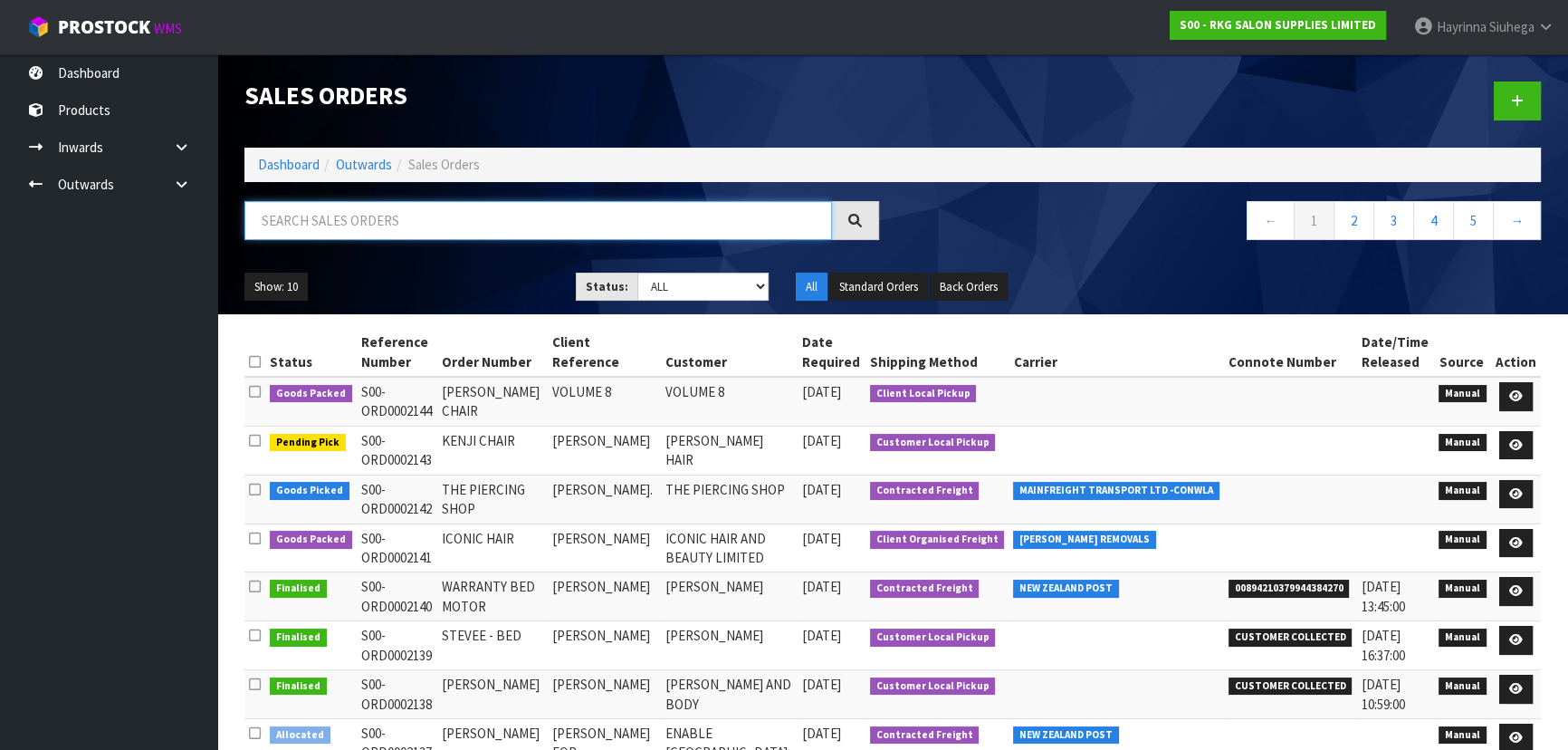
click at [371, 205] on input "text" at bounding box center [537, 220] width 587 height 39
type input "JOB-0410110"
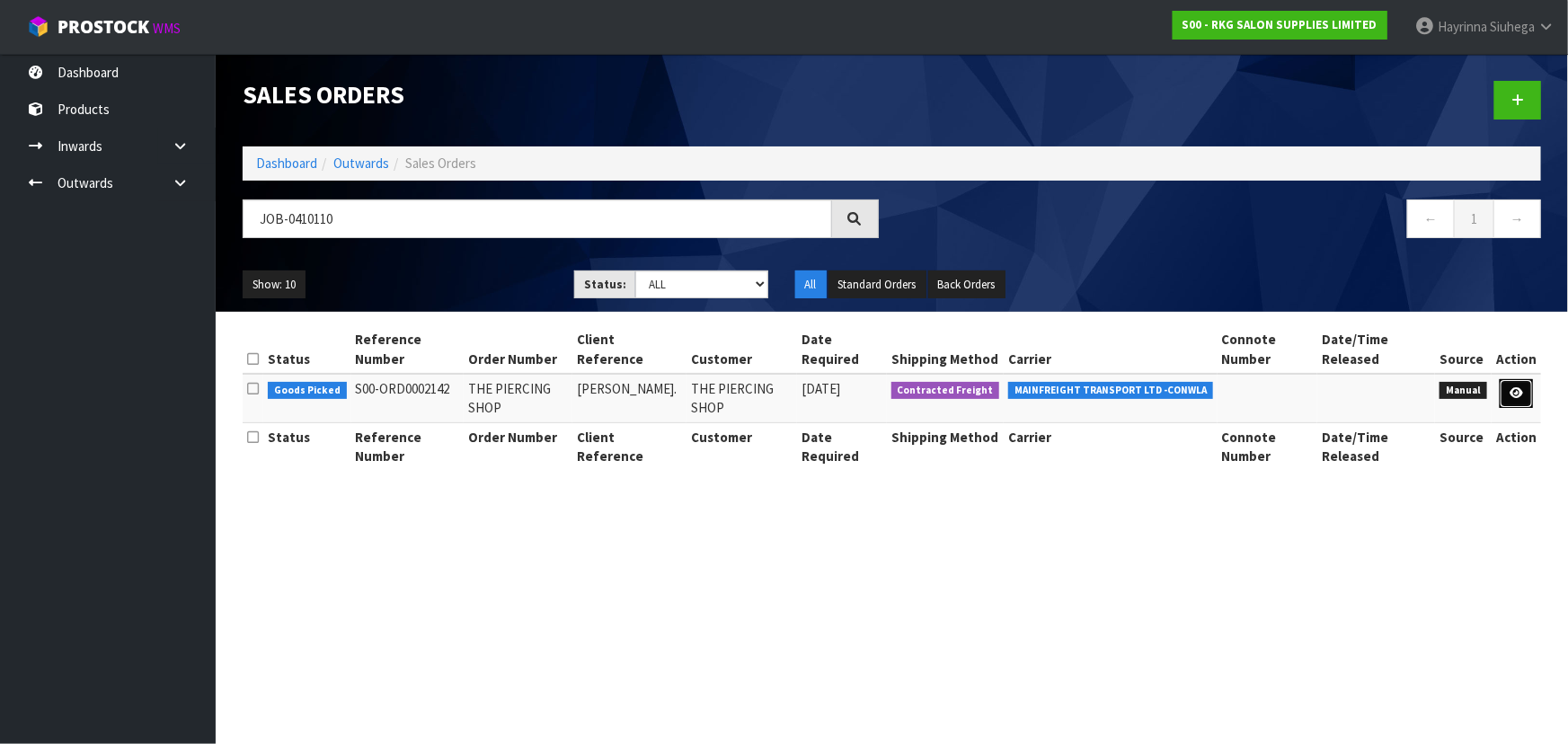
click at [1527, 391] on link at bounding box center [1516, 394] width 33 height 29
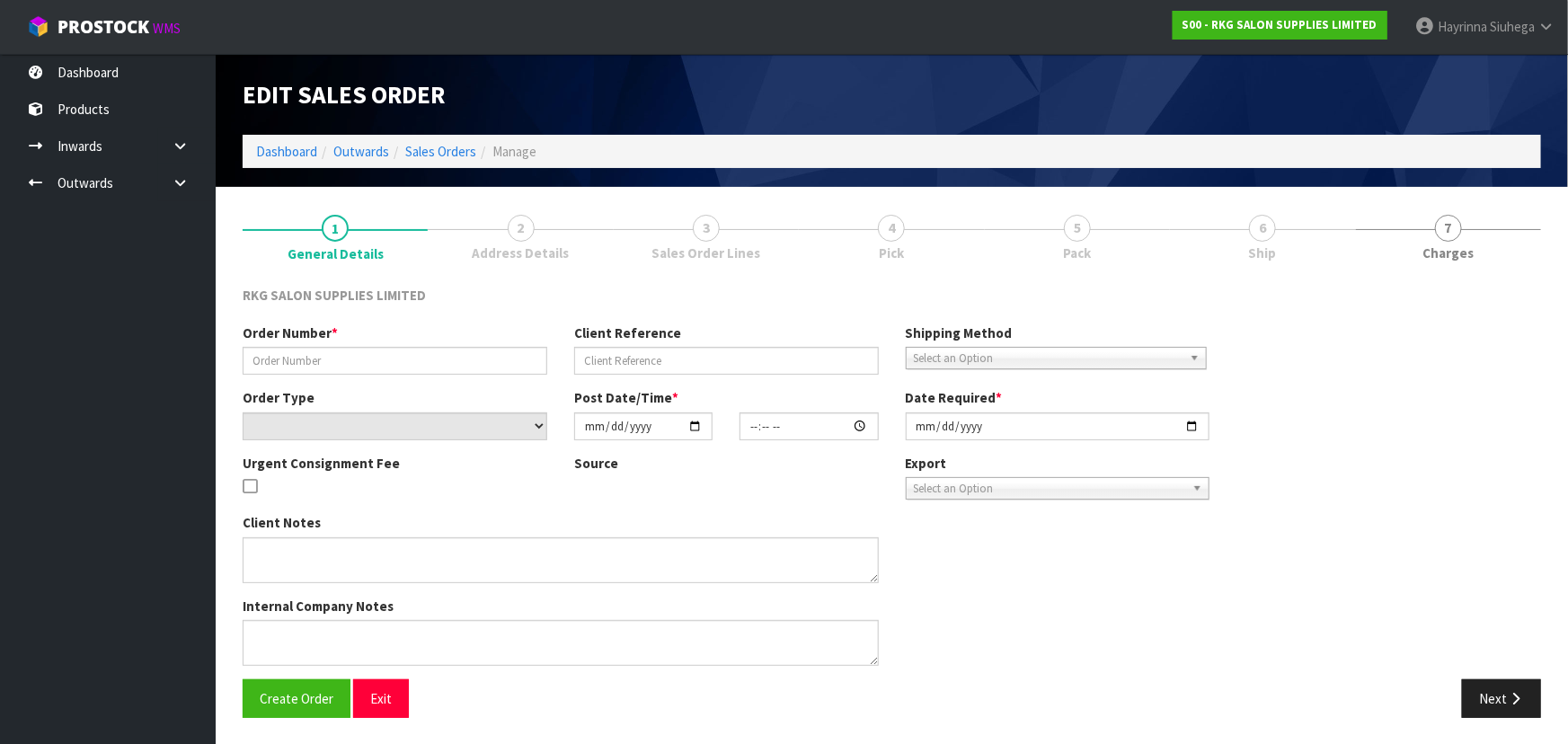
type input "THE PIERCING SHOP"
type input "[PERSON_NAME]."
select select "number:0"
type input "[DATE]"
type input "00:00:00.000"
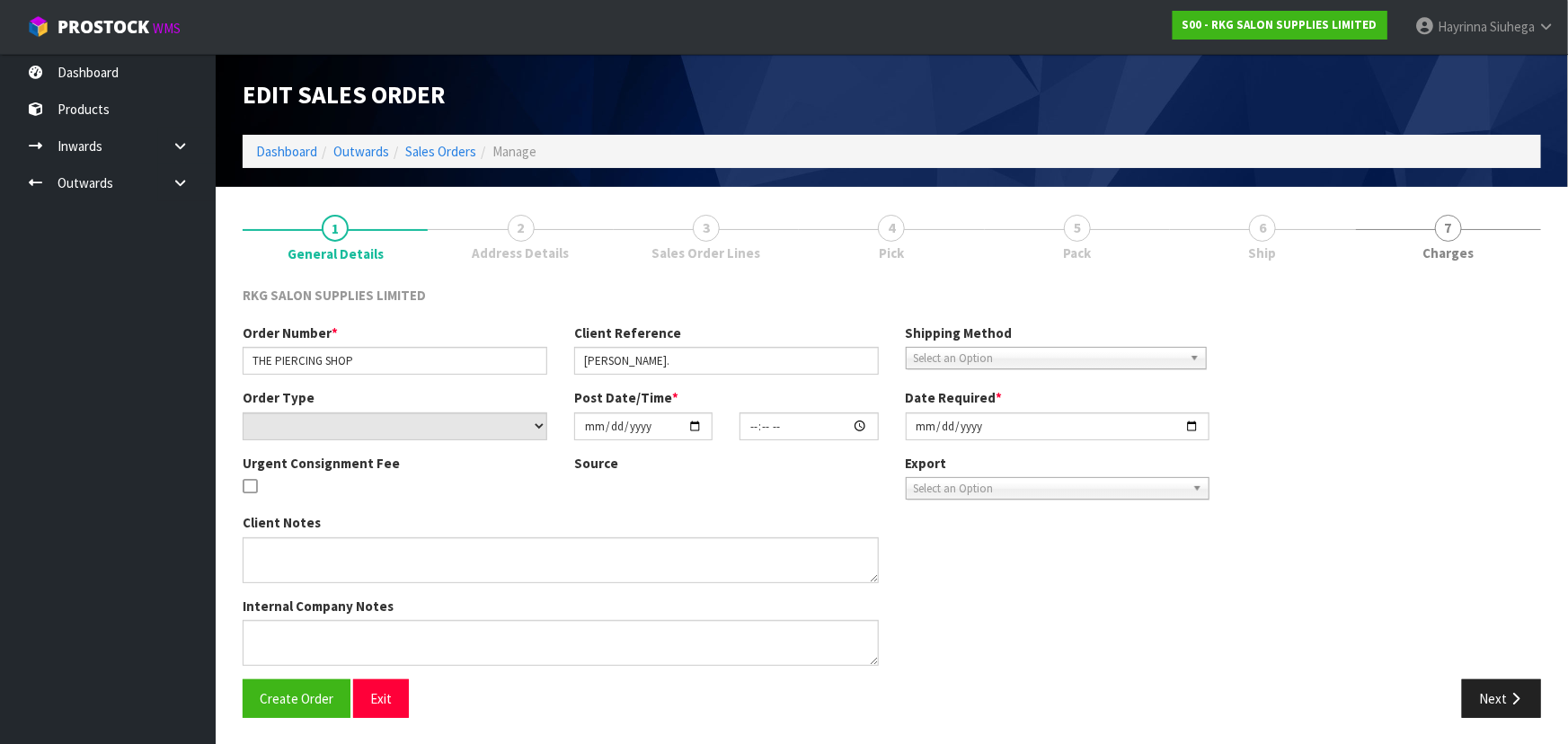
type input "[DATE]"
type textarea "2 BEDS ON 1 PALLET PLEASE"
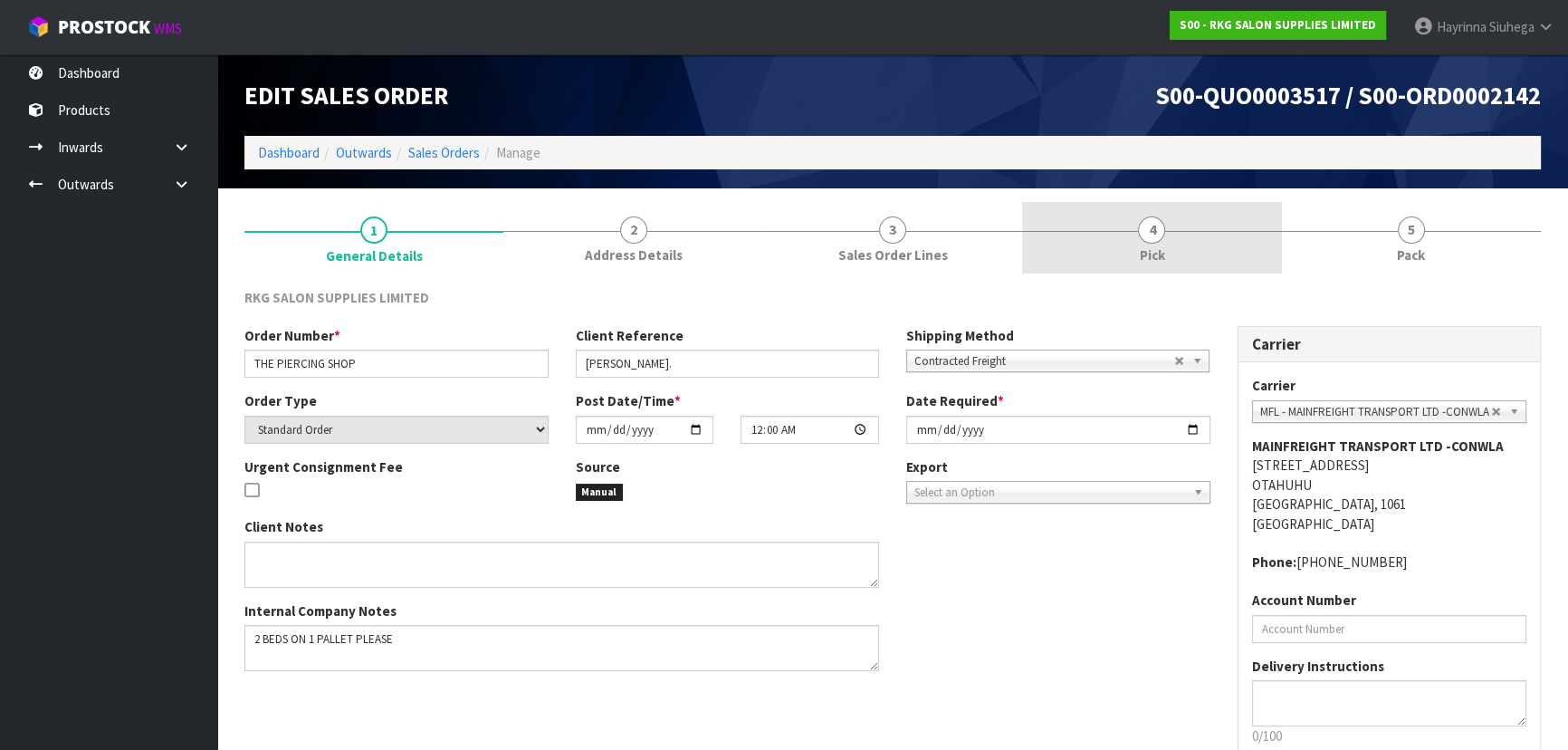
click at [1222, 227] on link "4 Pick" at bounding box center [1151, 237] width 259 height 72
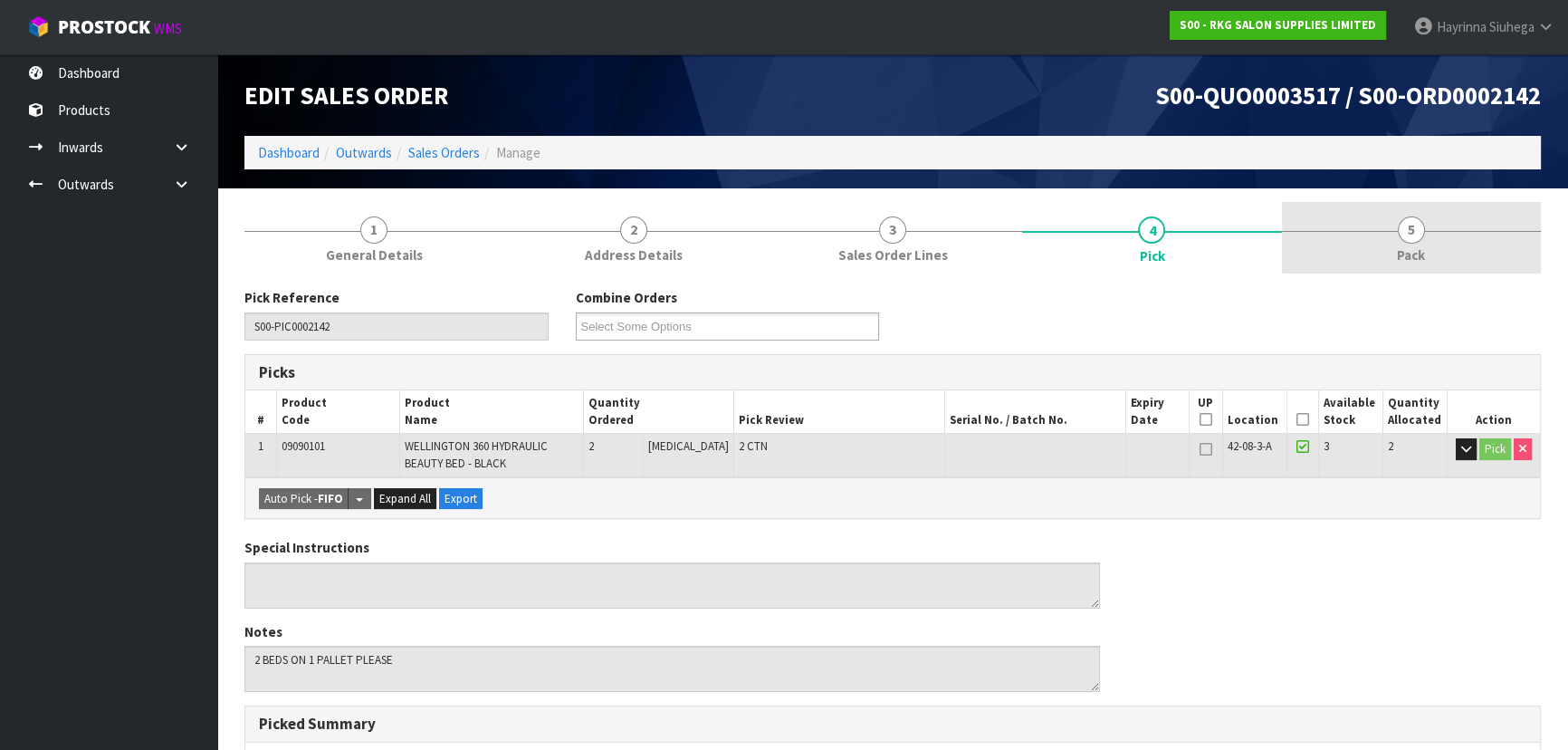
click at [1345, 225] on link "5 Pack" at bounding box center [1411, 237] width 259 height 72
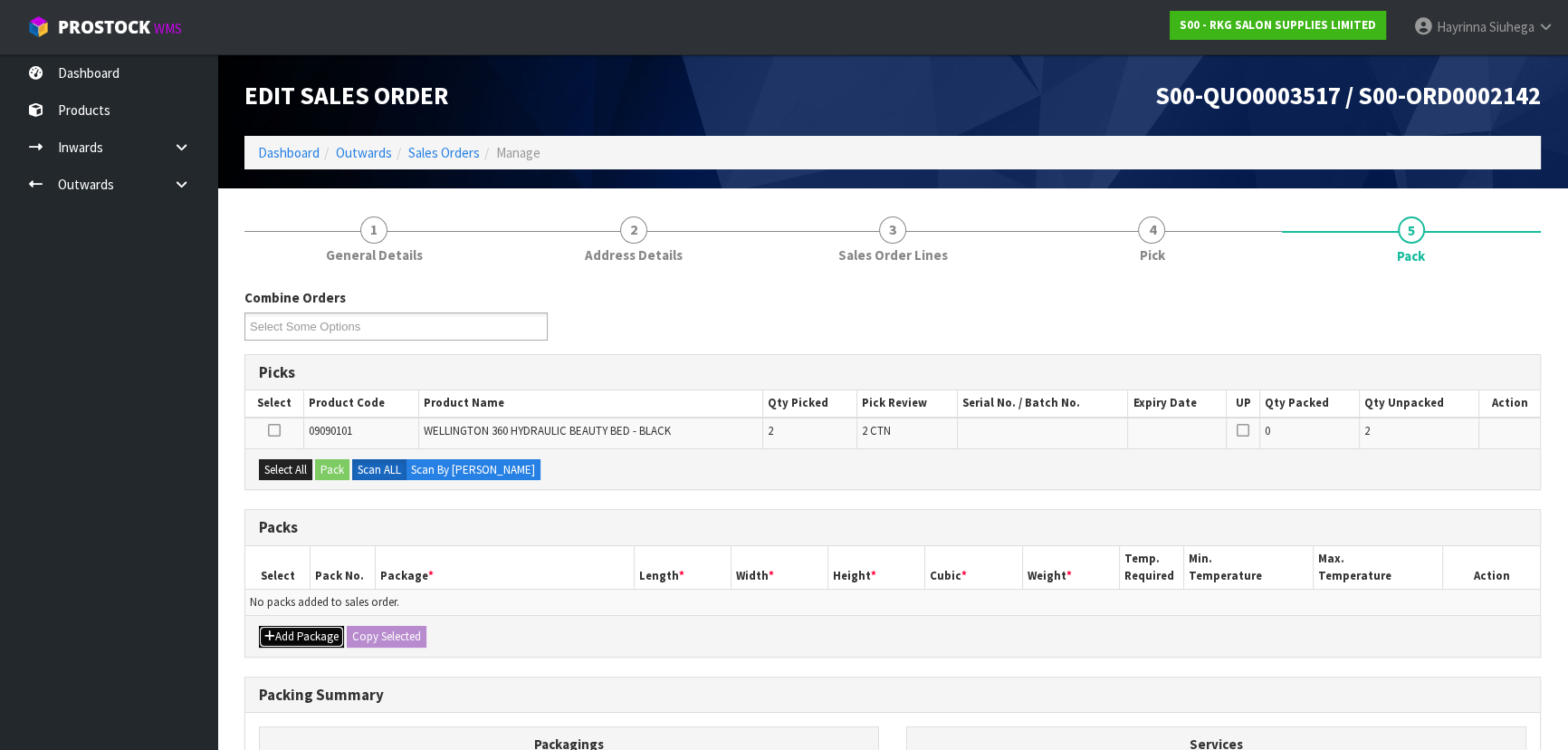
click at [306, 626] on button "Add Package" at bounding box center [301, 637] width 85 height 22
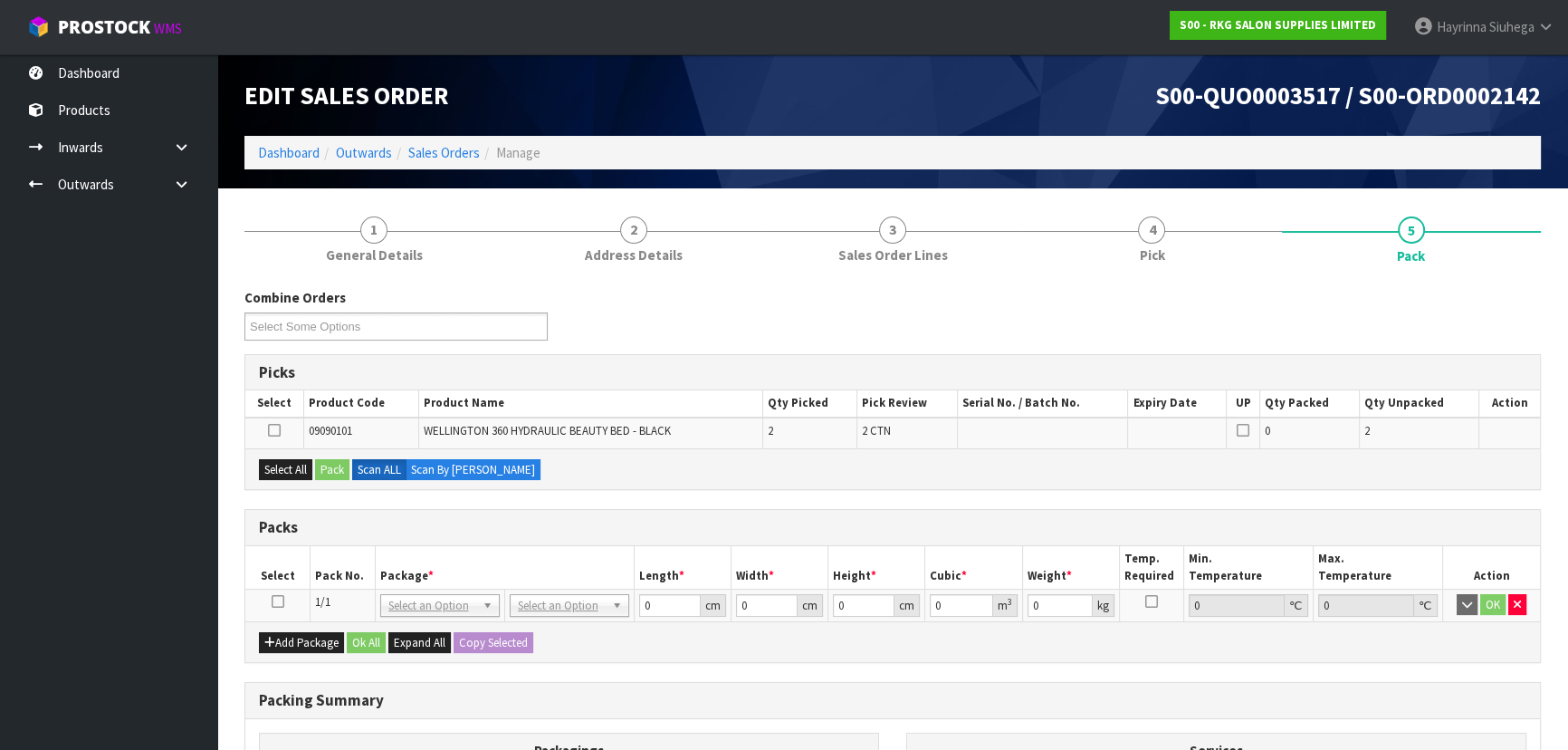
click at [278, 601] on icon at bounding box center [278, 601] width 13 height 1
type input "120"
type input "100"
click at [296, 470] on button "Select All" at bounding box center [285, 469] width 54 height 22
click at [330, 471] on button "Pack" at bounding box center [332, 469] width 35 height 22
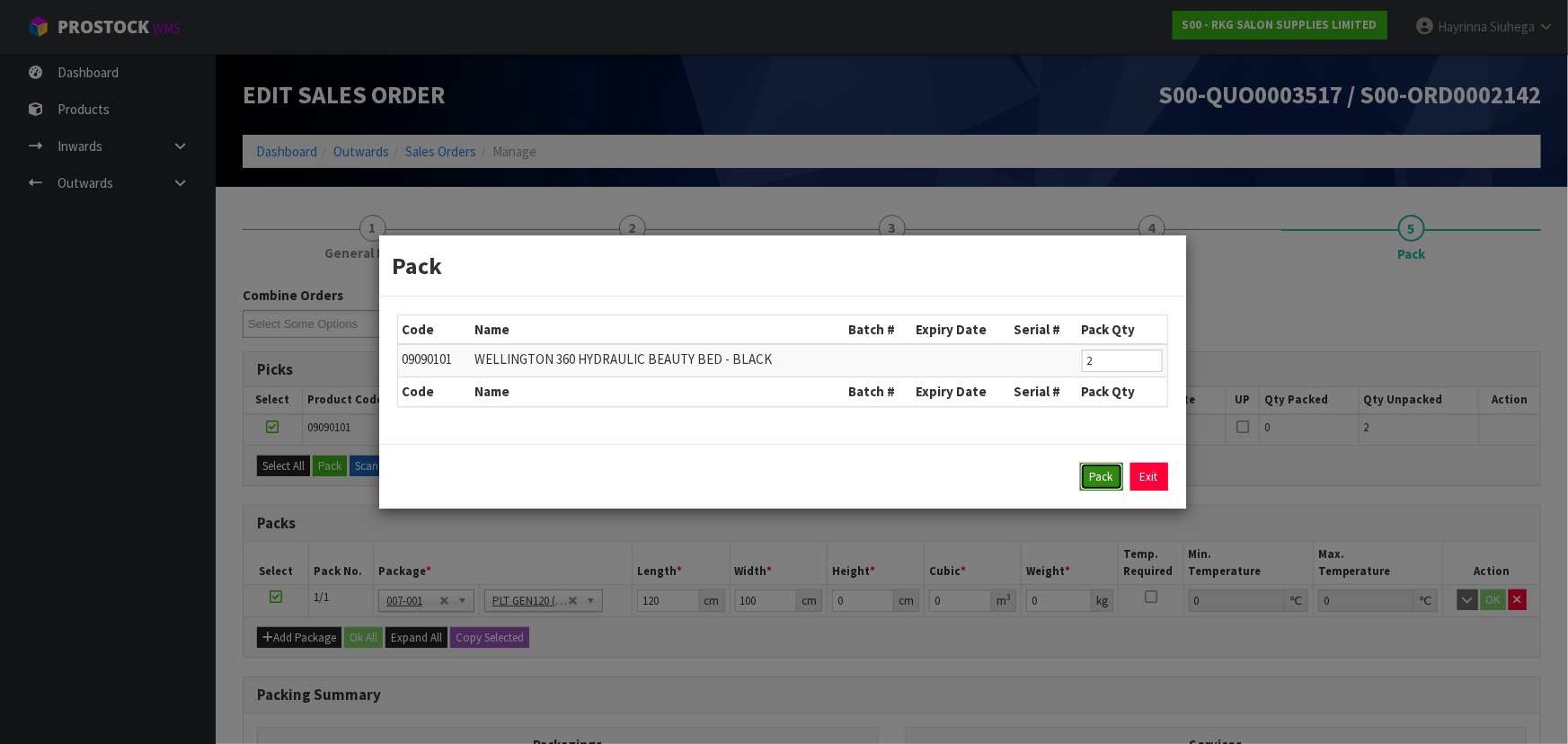
click at [1087, 471] on button "Pack" at bounding box center [1101, 476] width 43 height 29
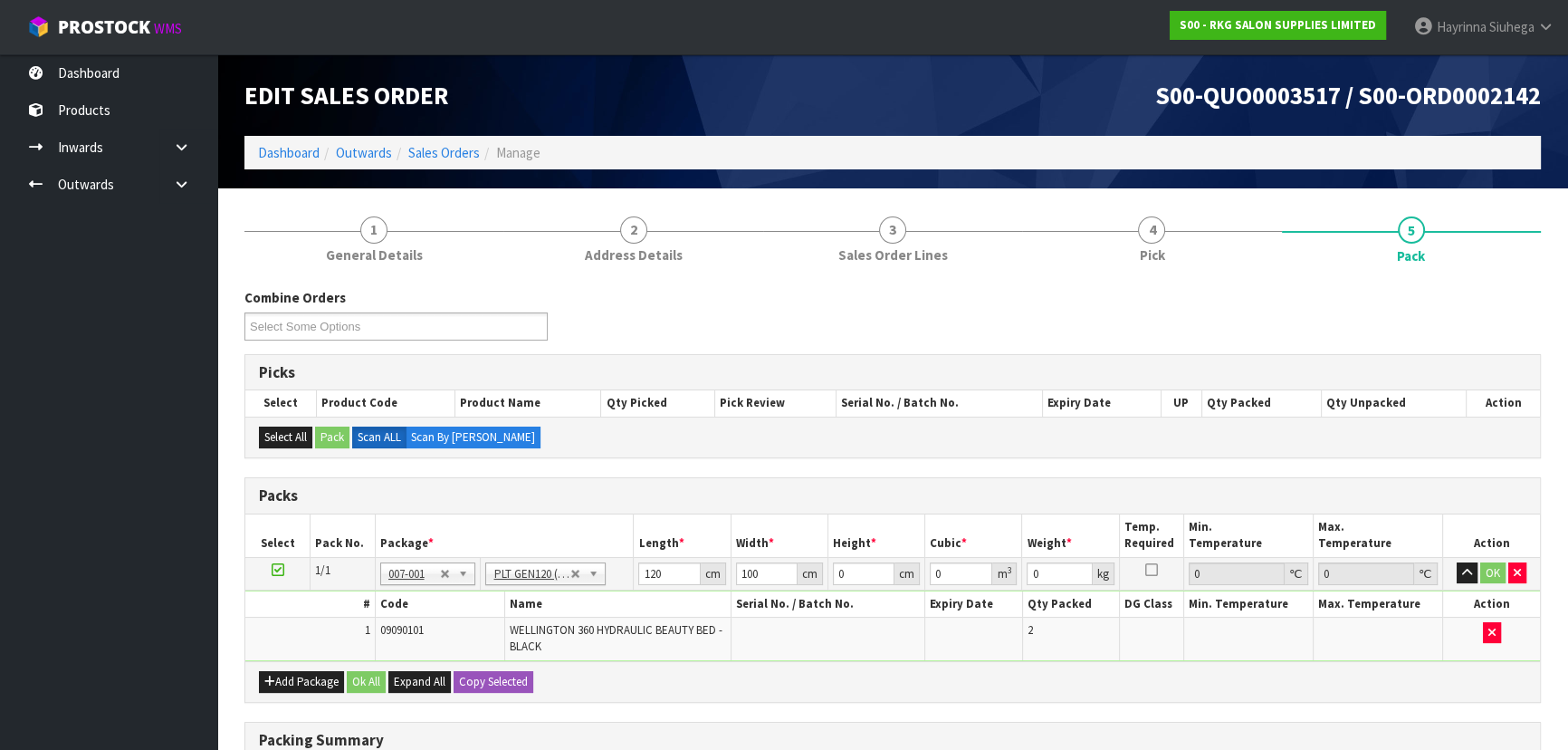
type input "97.24"
click at [655, 577] on input "120" at bounding box center [669, 573] width 62 height 23
type input "123"
type input "100"
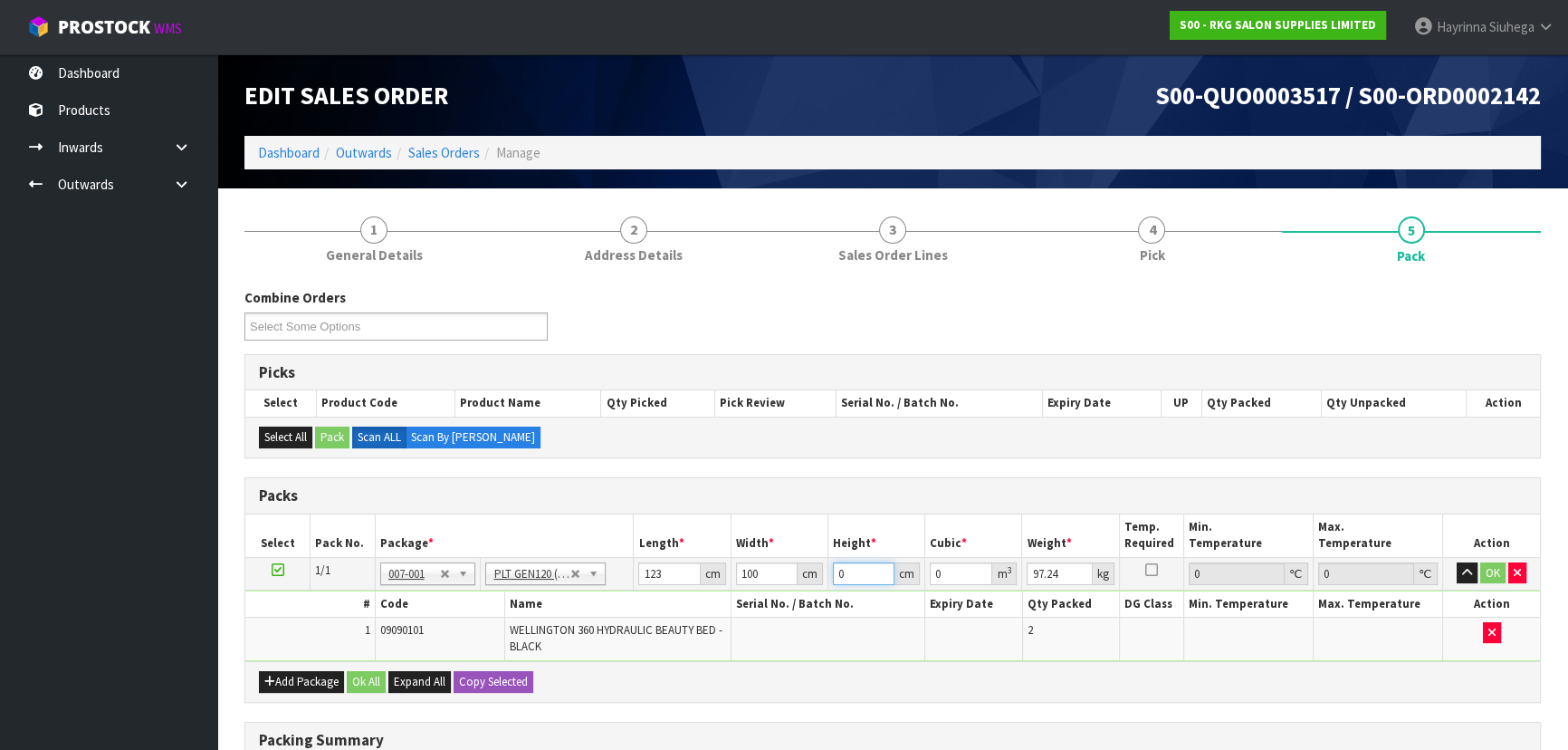
type input "8"
type input "0.0984"
type input "80"
type input "0.984"
type input "80"
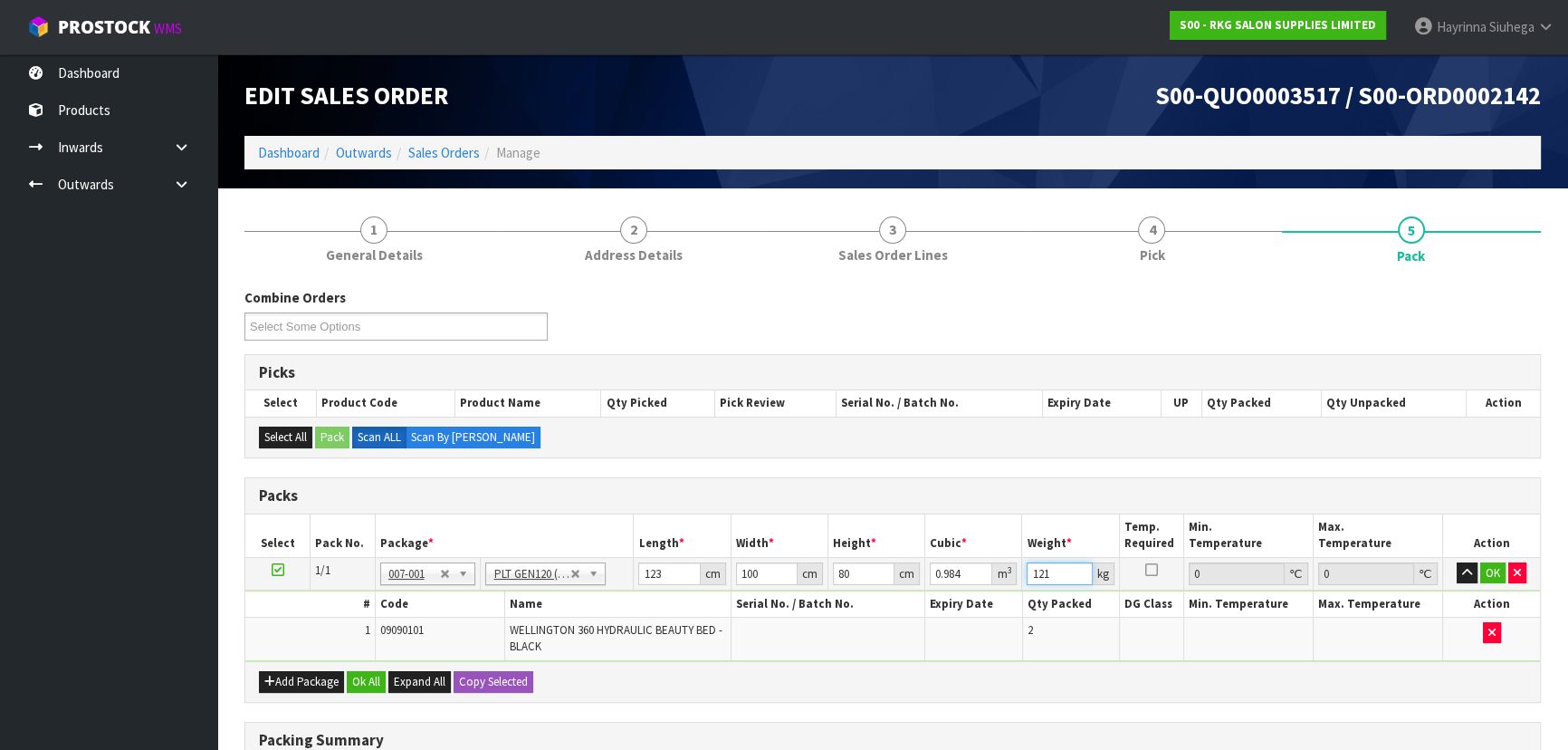
type input "121"
click button "OK" at bounding box center [1493, 573] width 25 height 22
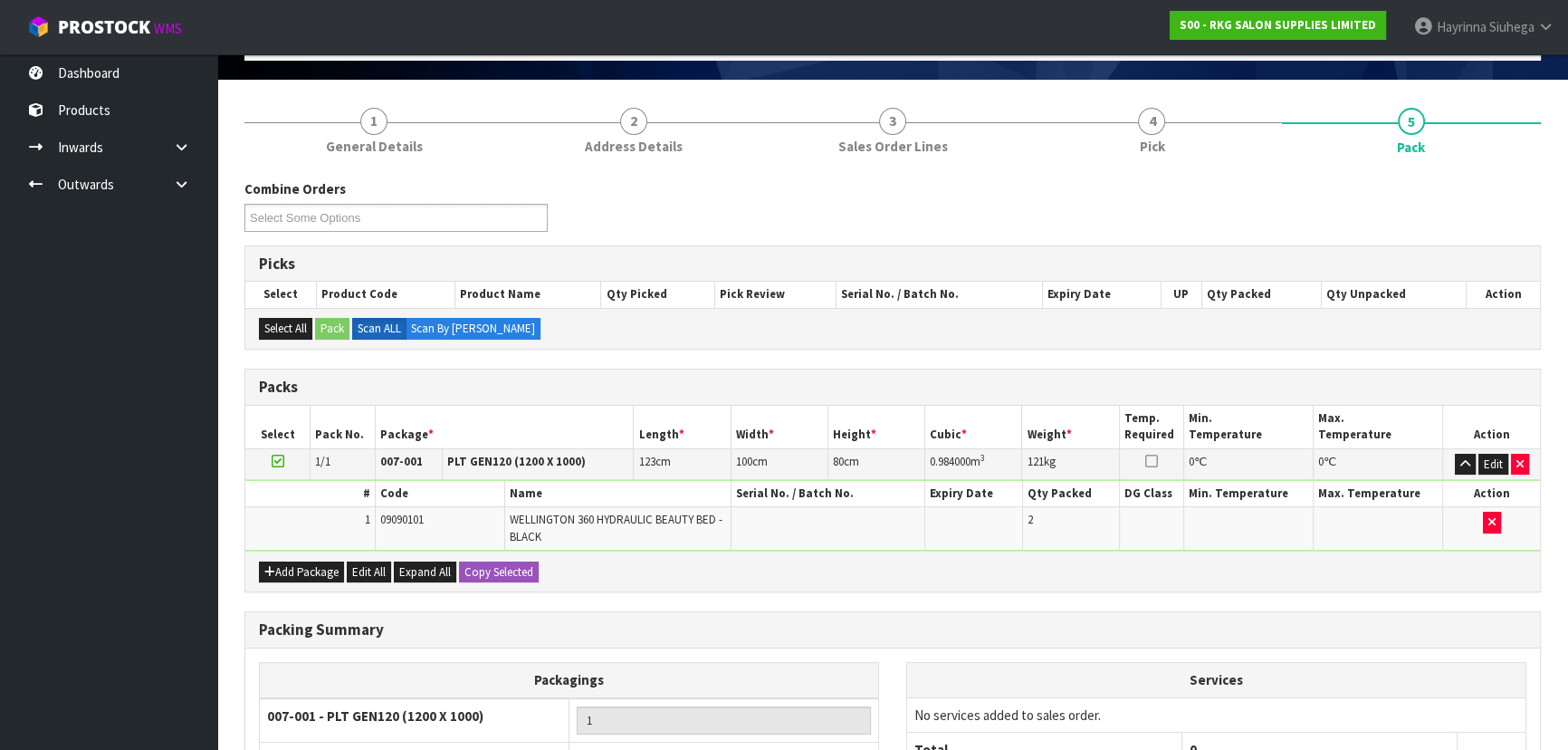
scroll to position [291, 0]
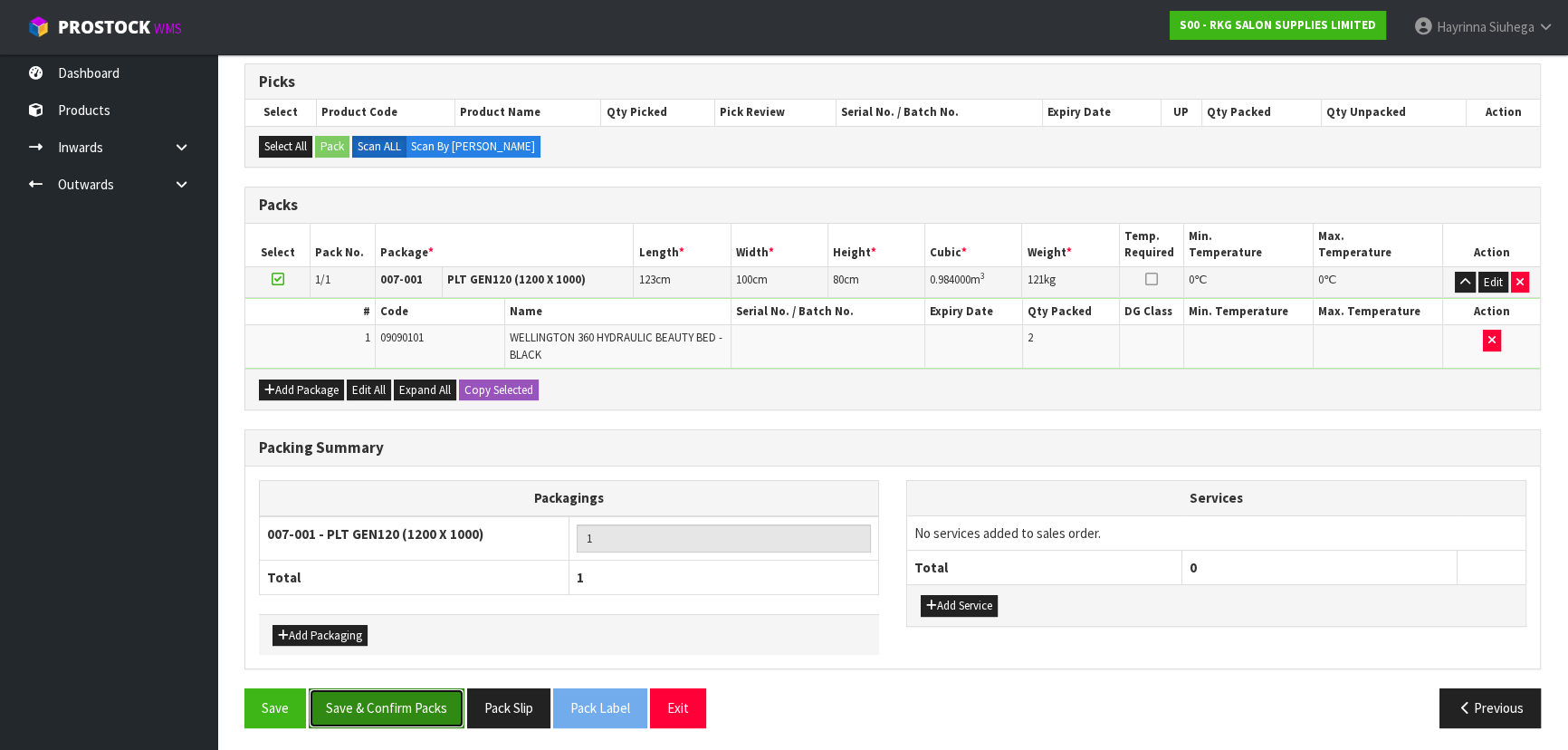
click at [439, 700] on button "Save & Confirm Packs" at bounding box center [386, 707] width 155 height 39
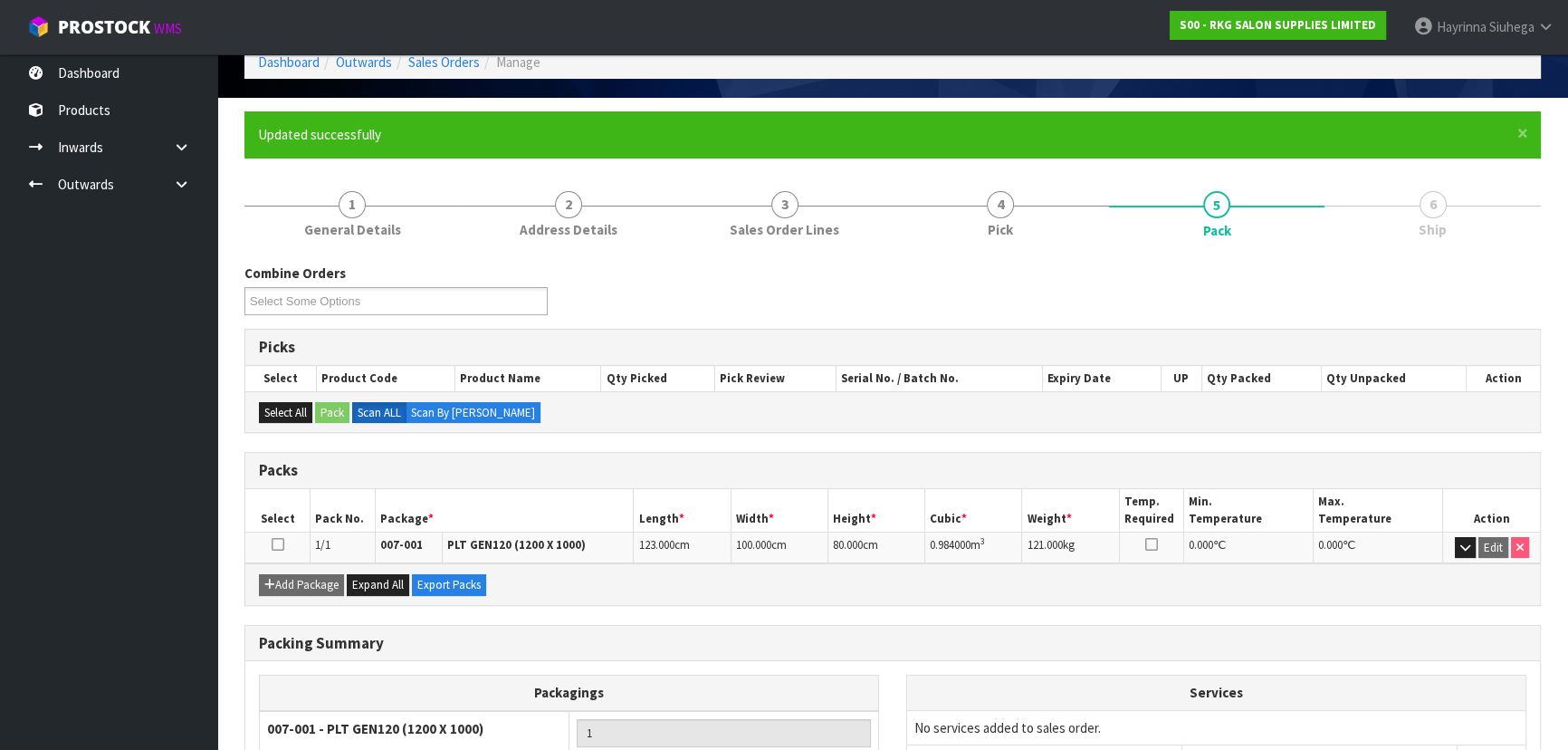
scroll to position [245, 0]
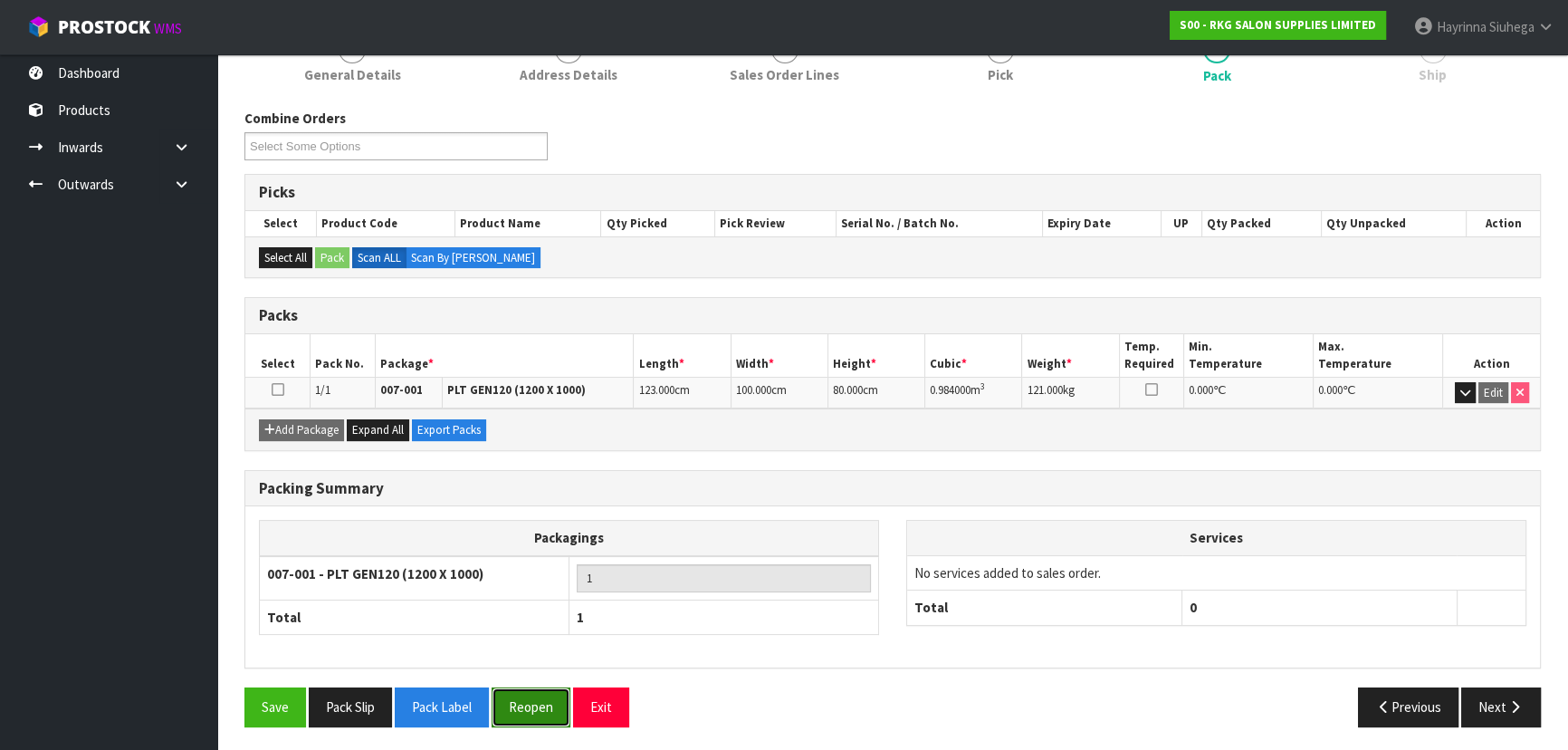
click at [525, 707] on button "Reopen" at bounding box center [530, 706] width 79 height 39
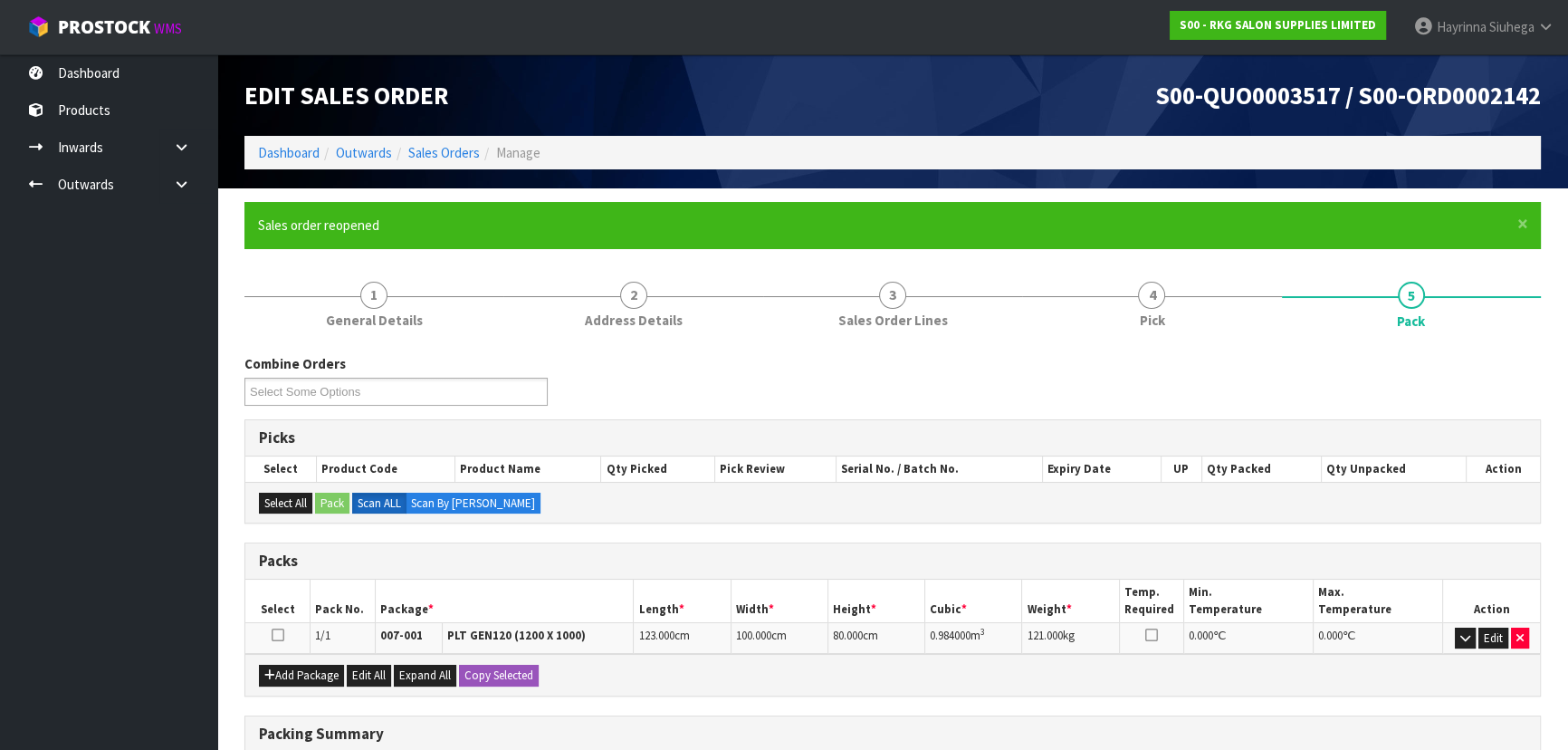
click at [987, 359] on div "Combine Orders S00-ORD0002132 S00-ORD0002137 S00-ORD0002141 S00-ORD0002142 S00-…" at bounding box center [892, 387] width 1324 height 65
click at [1498, 627] on button "Edit" at bounding box center [1493, 638] width 30 height 22
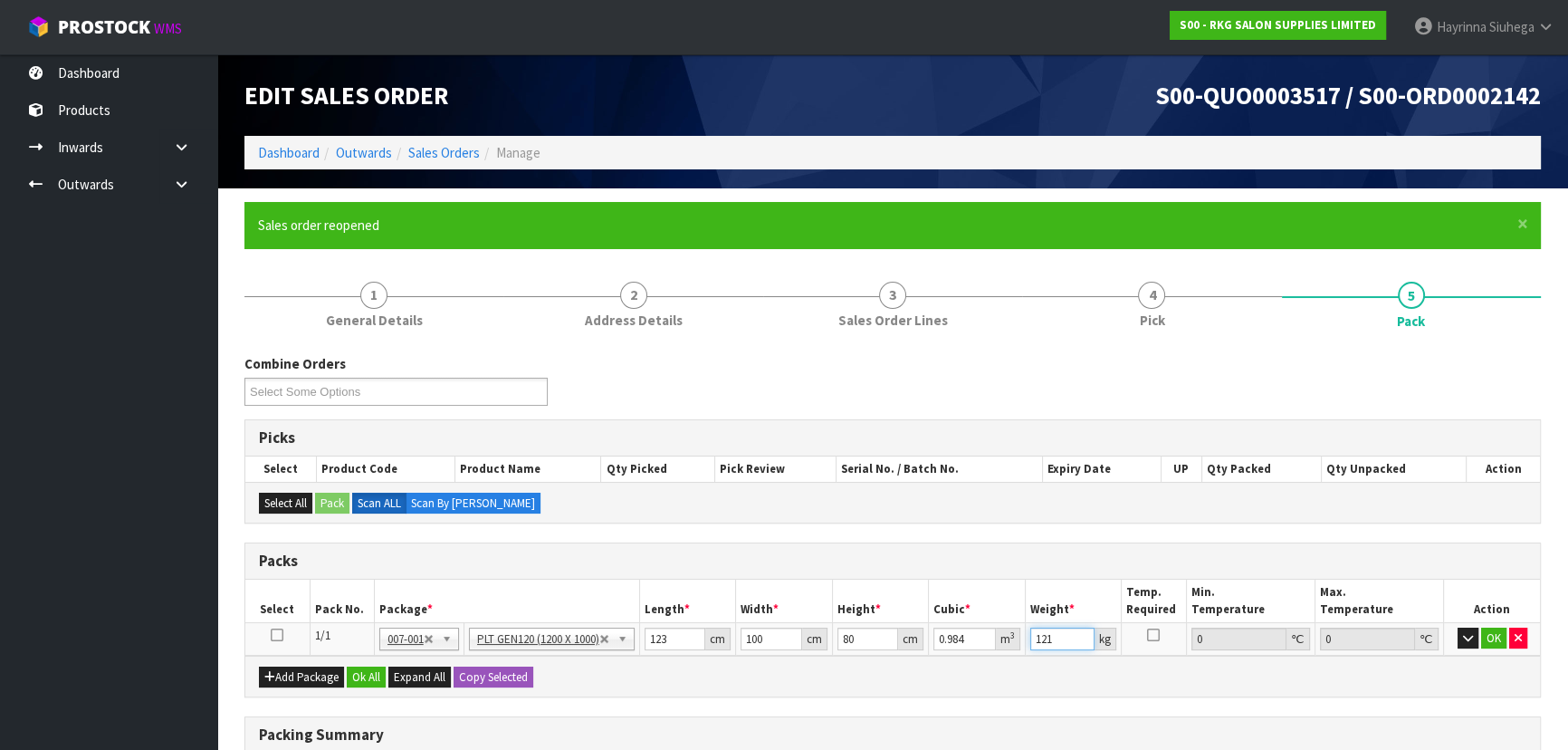
click at [1033, 627] on input "121" at bounding box center [1063, 638] width 65 height 23
type input "120"
click at [1494, 640] on button "OK" at bounding box center [1494, 638] width 25 height 22
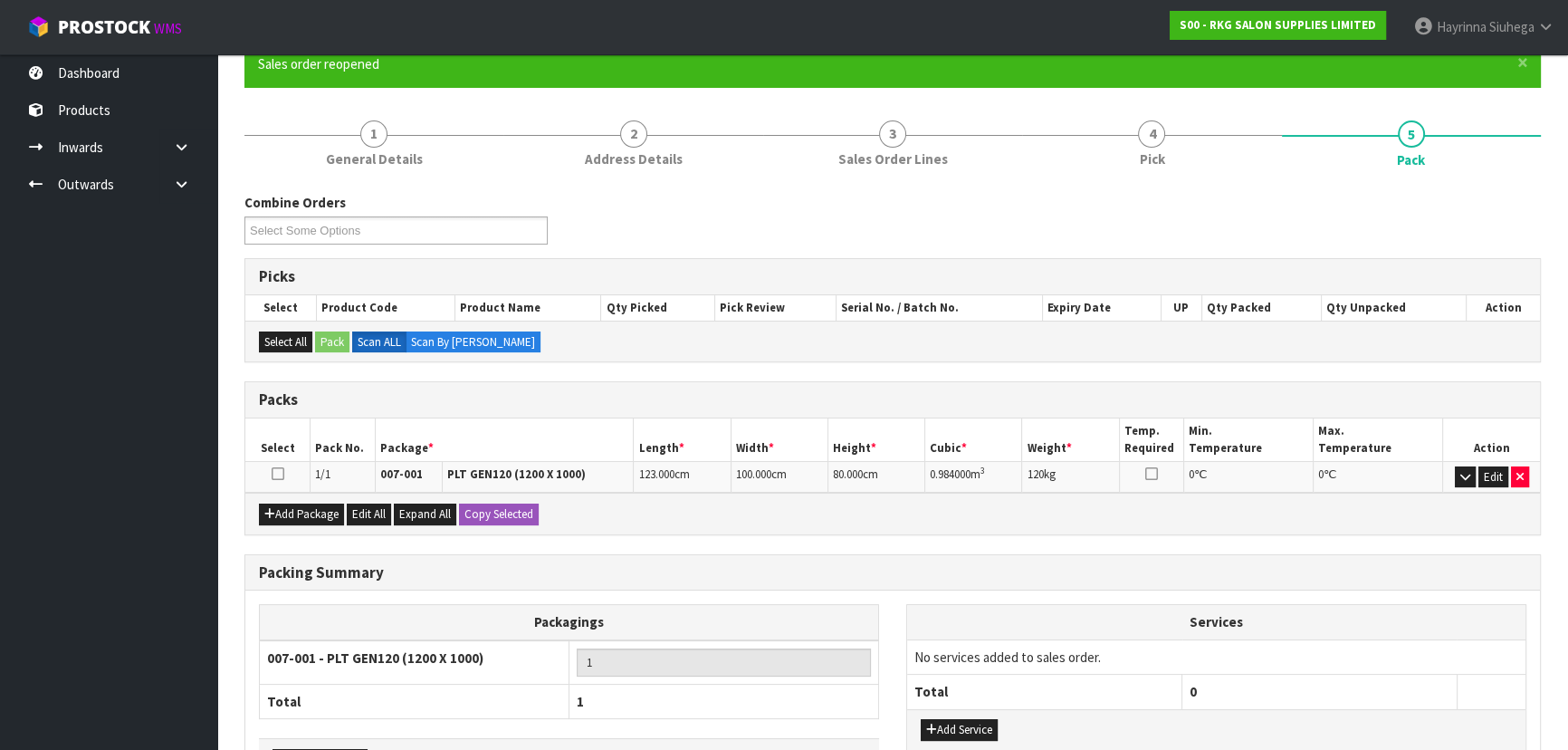
scroll to position [286, 0]
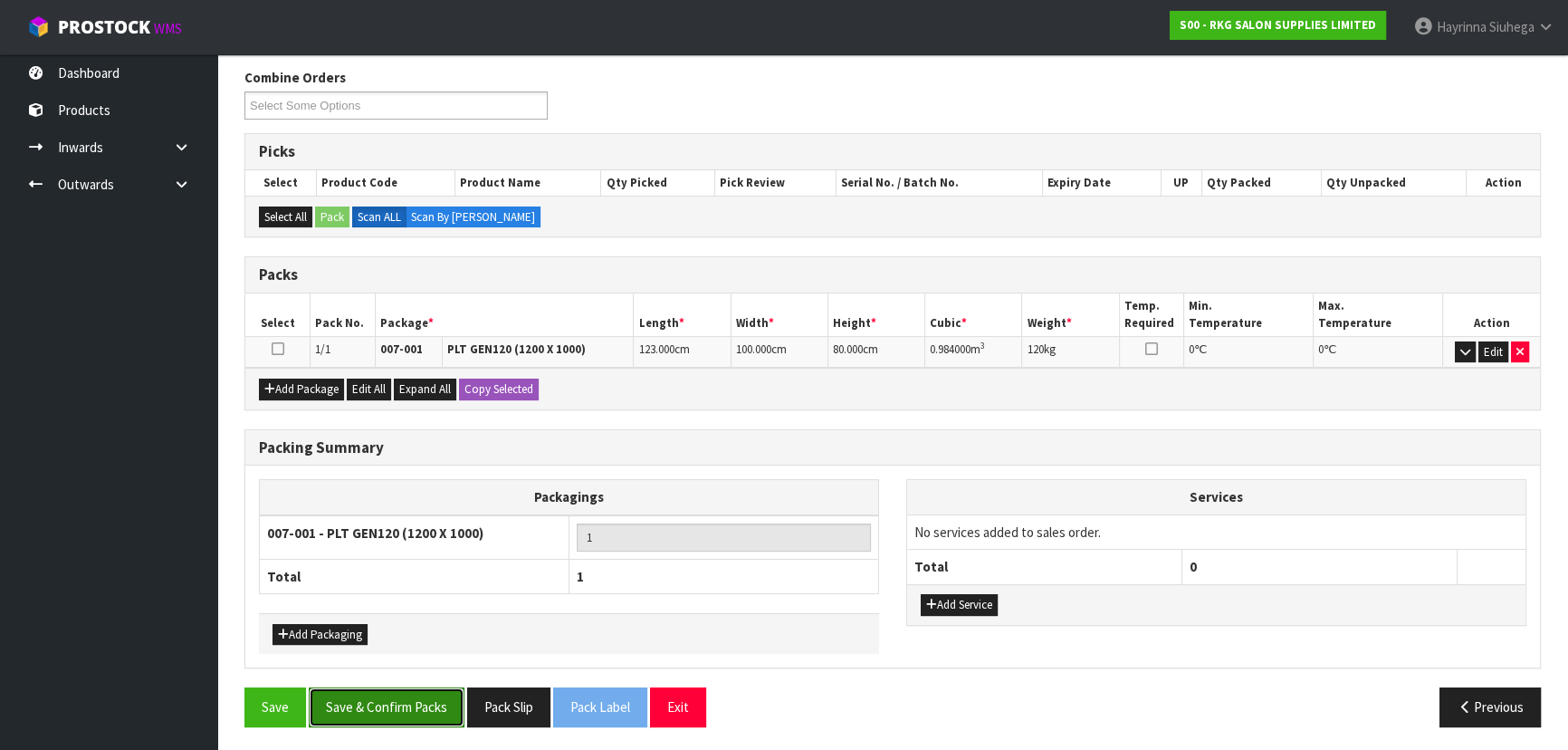
click at [416, 712] on button "Save & Confirm Packs" at bounding box center [386, 706] width 155 height 39
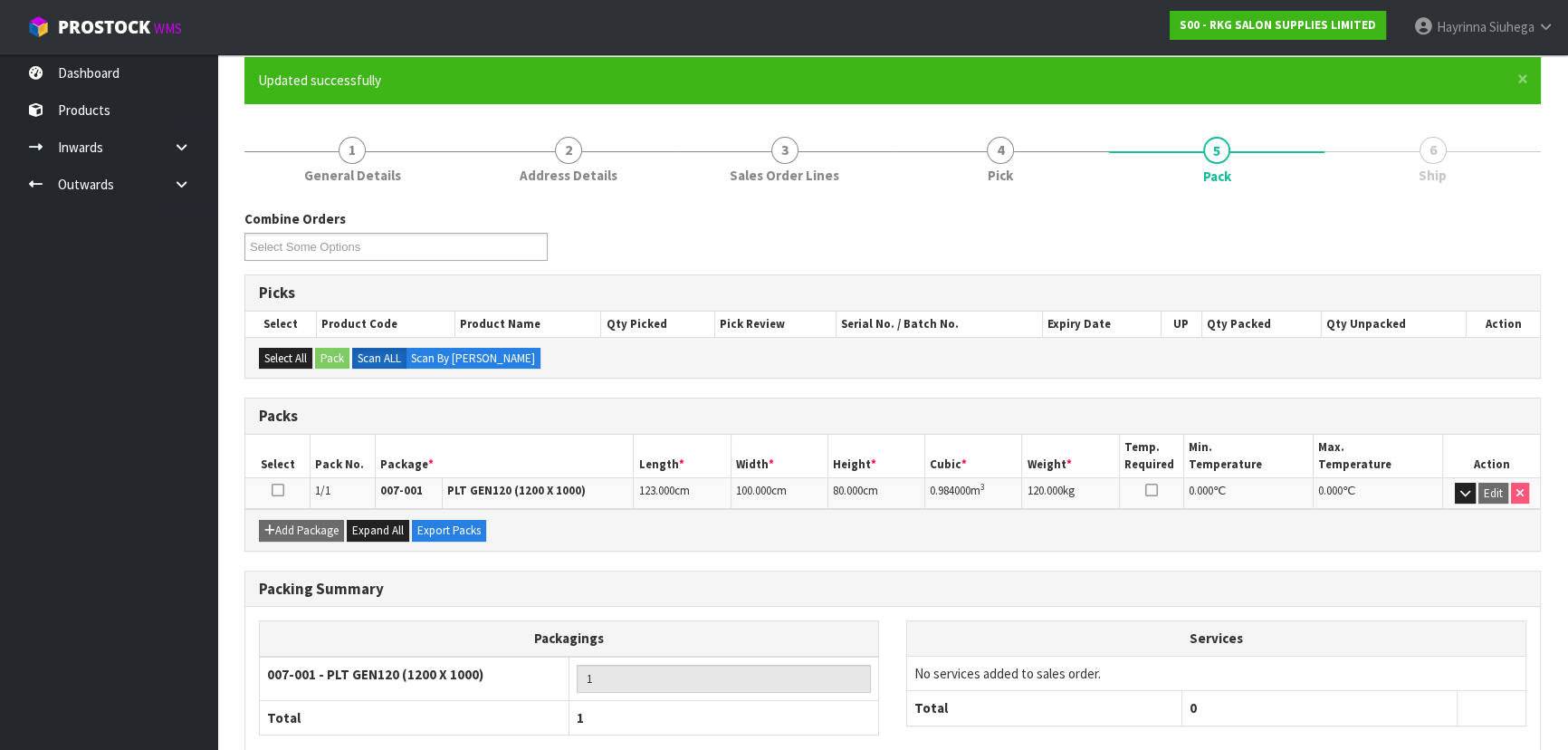
scroll to position [0, 0]
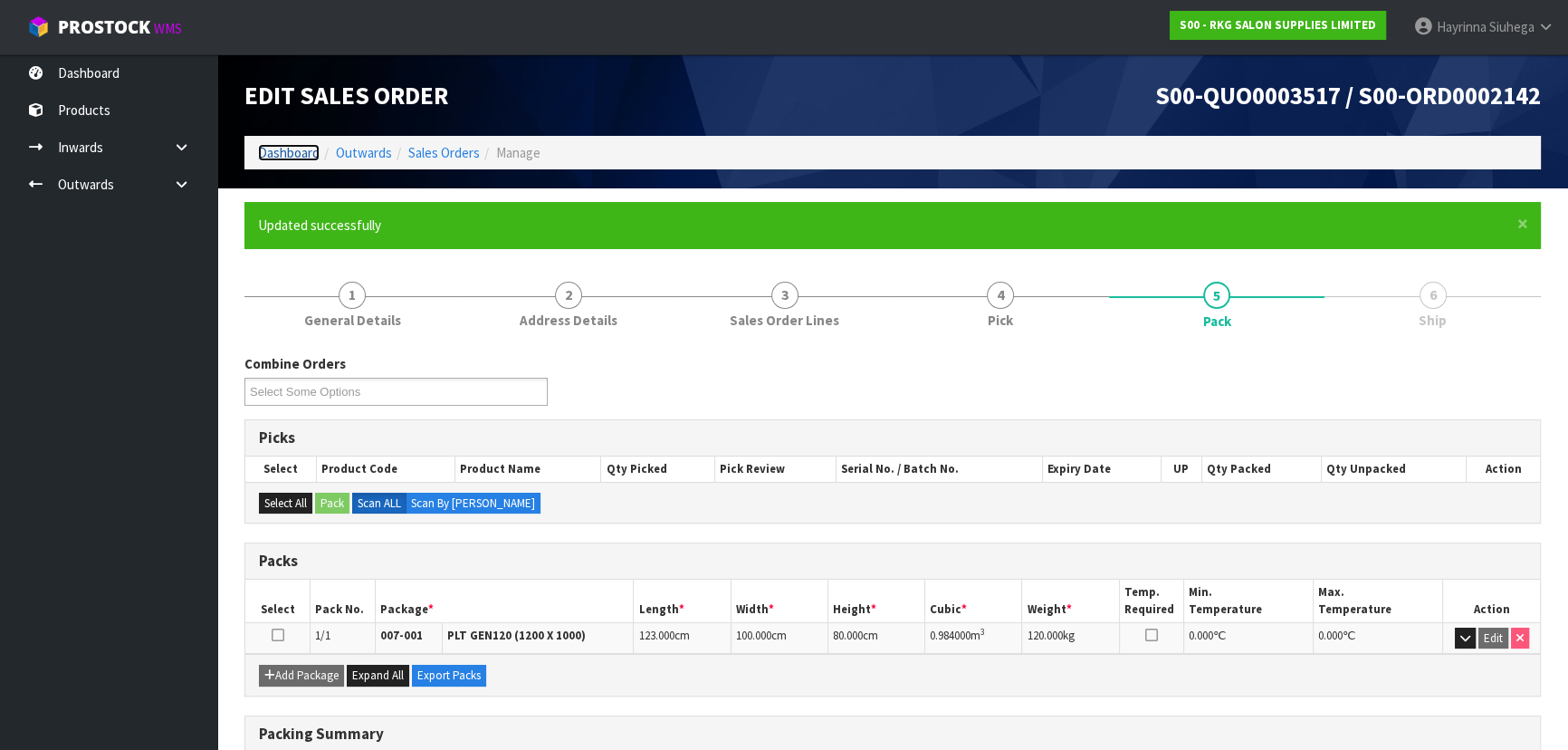
click at [298, 153] on link "Dashboard" at bounding box center [289, 153] width 62 height 17
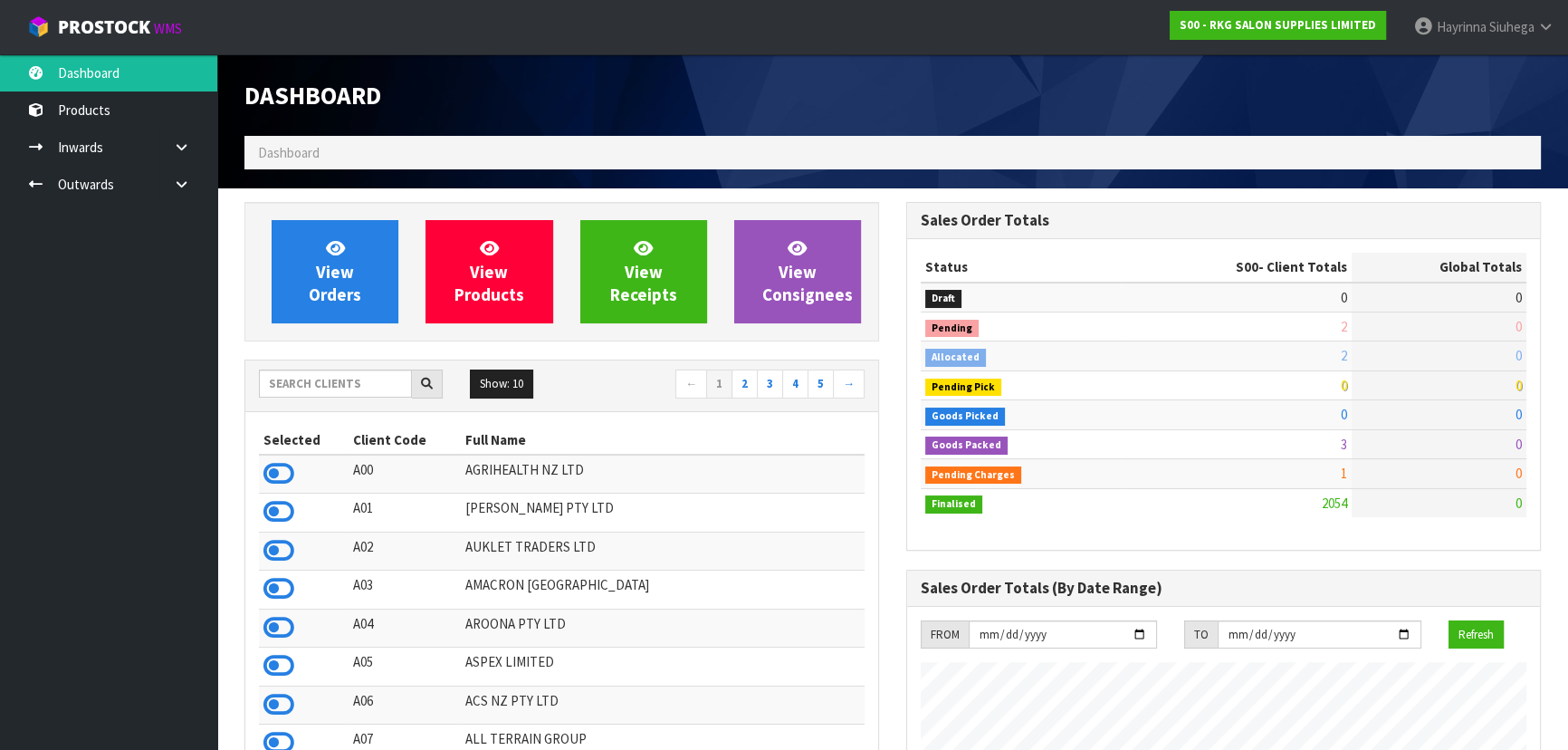
scroll to position [1407, 661]
click at [390, 381] on input "text" at bounding box center [335, 383] width 153 height 28
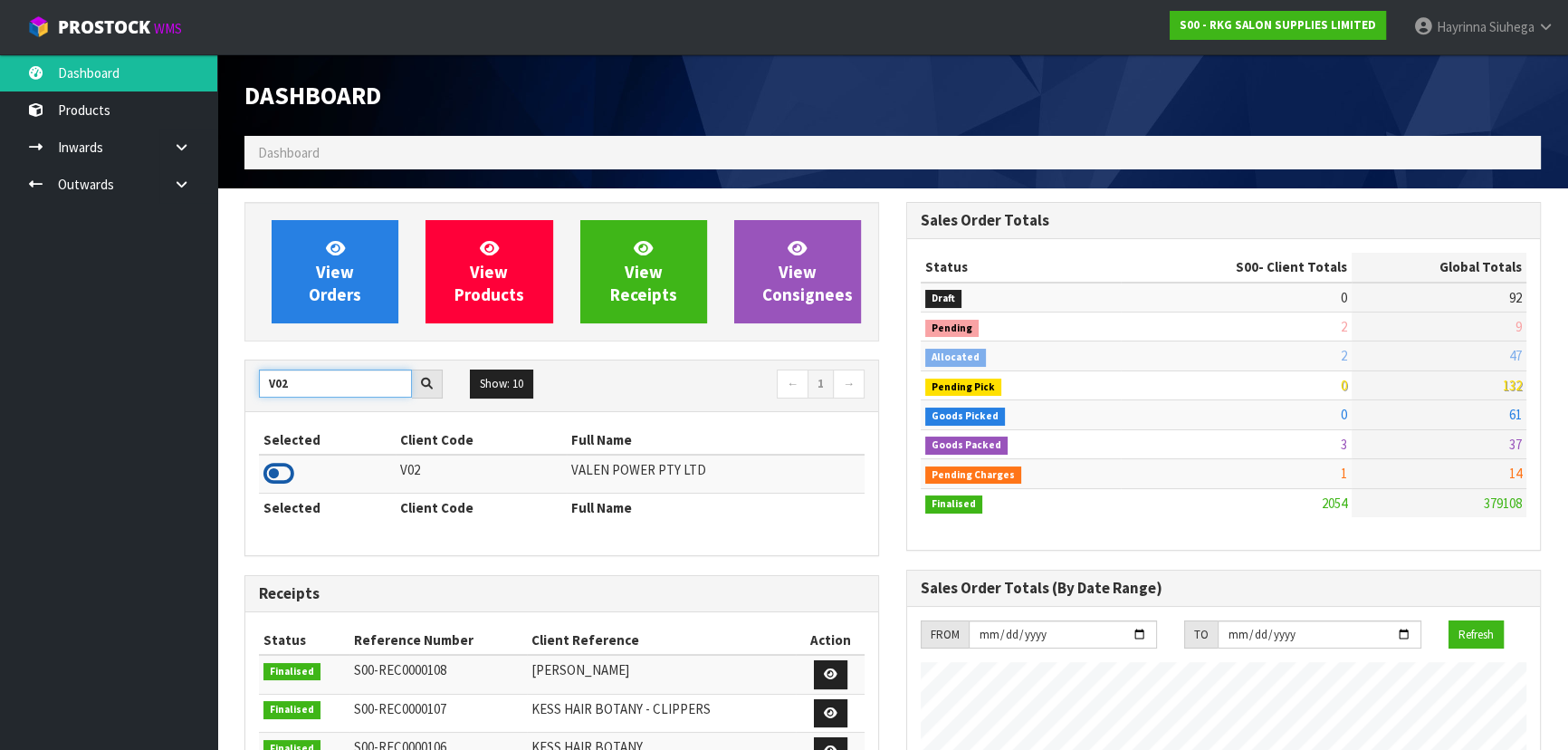
type input "V02"
click at [281, 471] on icon at bounding box center [279, 473] width 31 height 27
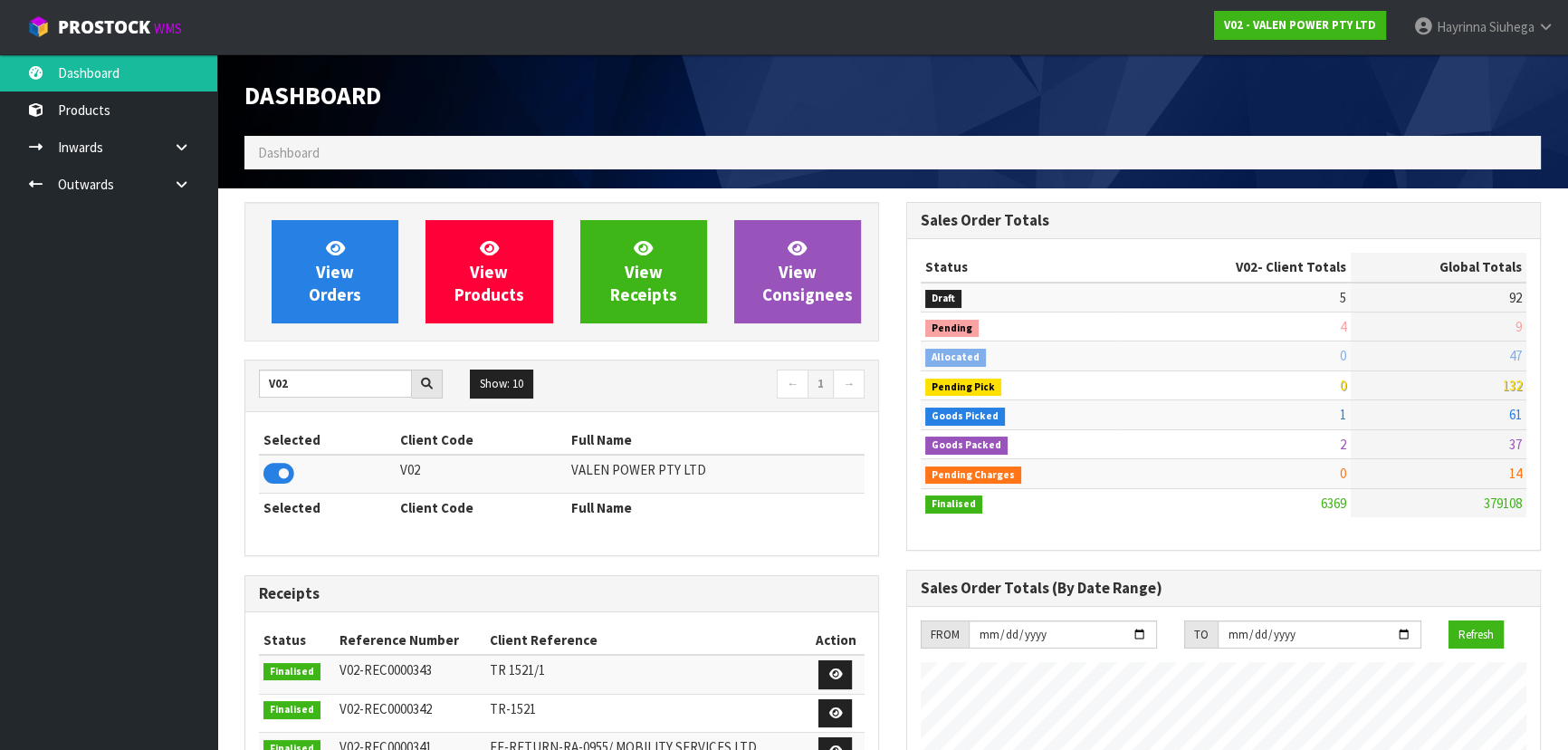
scroll to position [1368, 661]
click at [329, 302] on span "View Orders" at bounding box center [335, 271] width 53 height 68
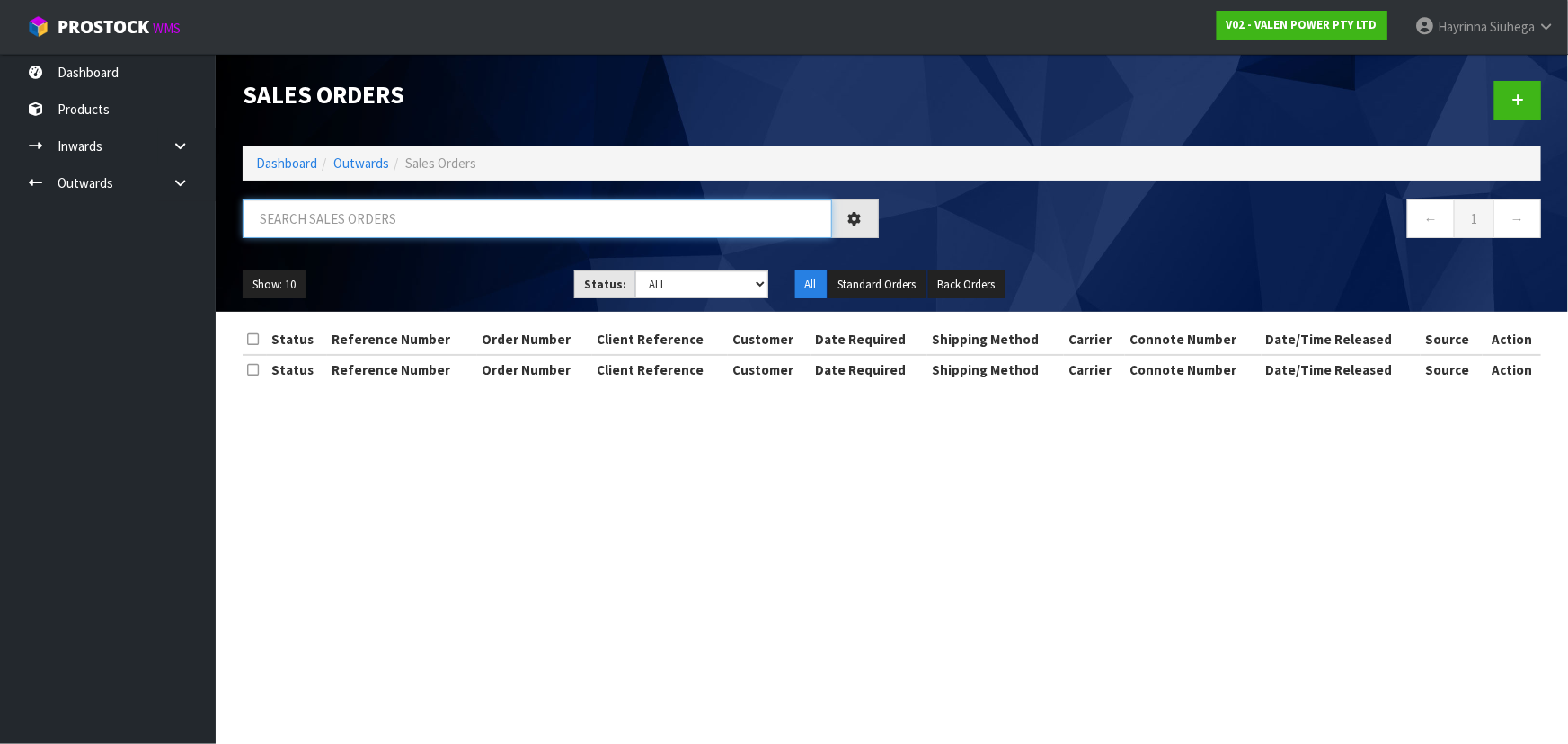
click at [390, 220] on input "text" at bounding box center [537, 218] width 589 height 39
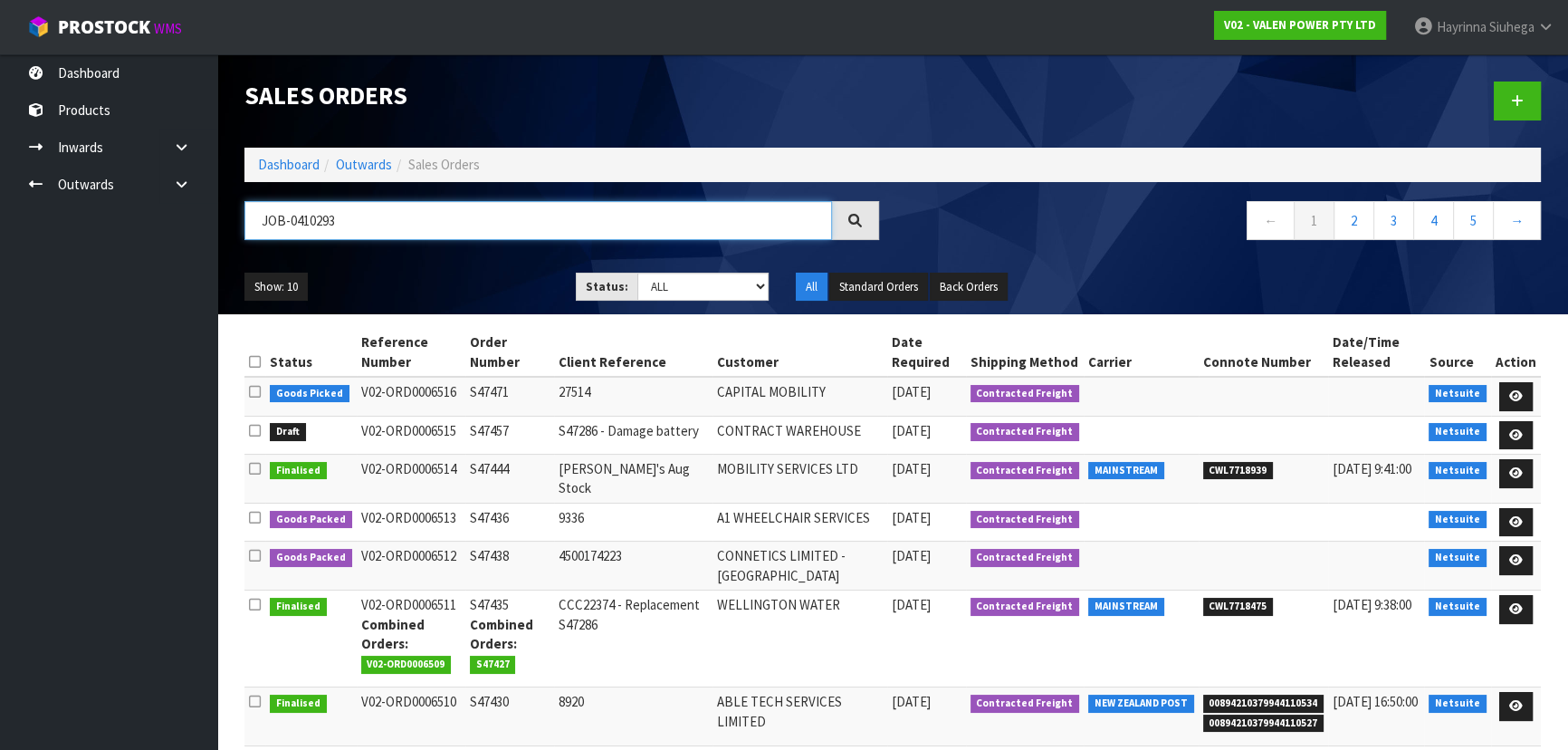
type input "JOB-0410293"
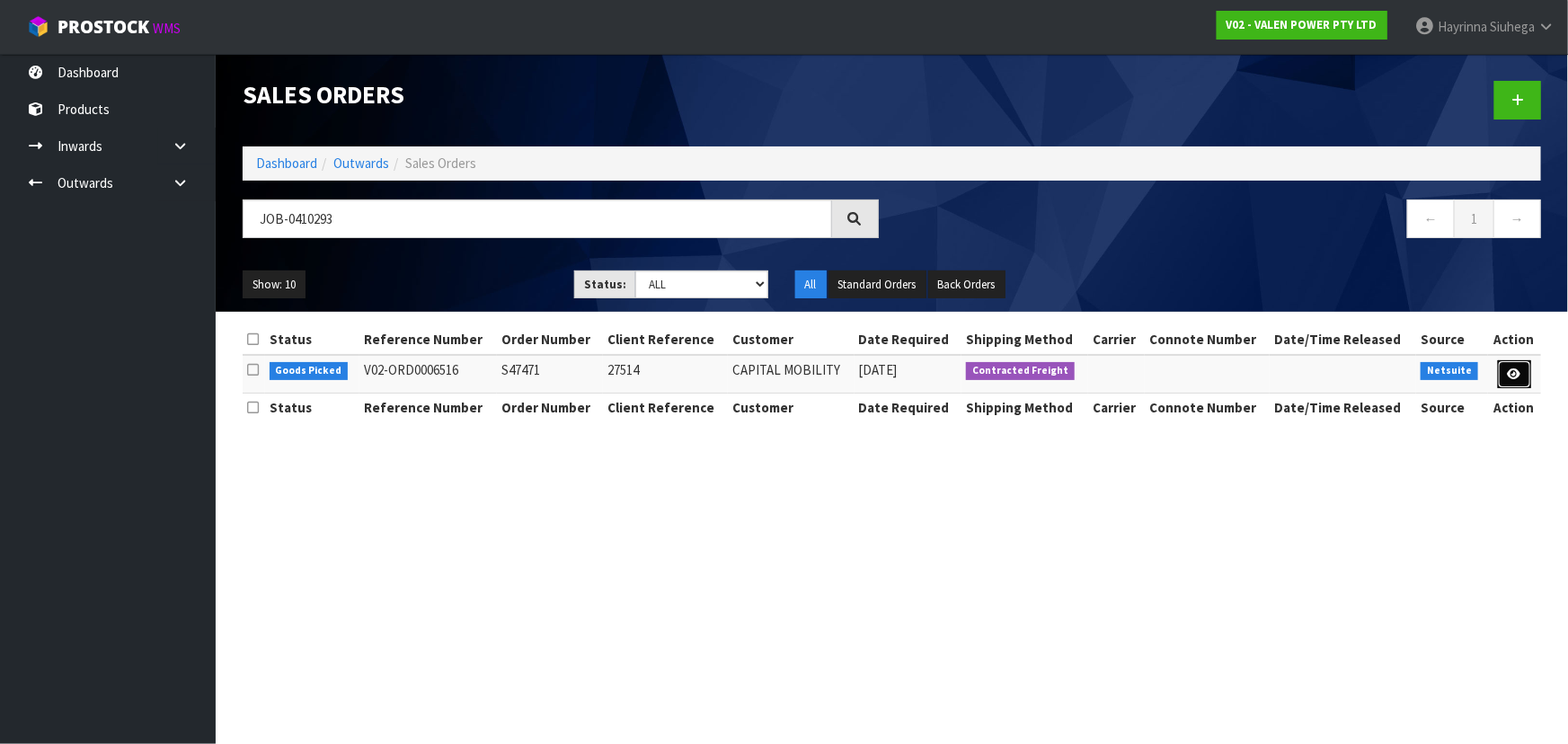
click at [1521, 363] on link at bounding box center [1514, 375] width 33 height 29
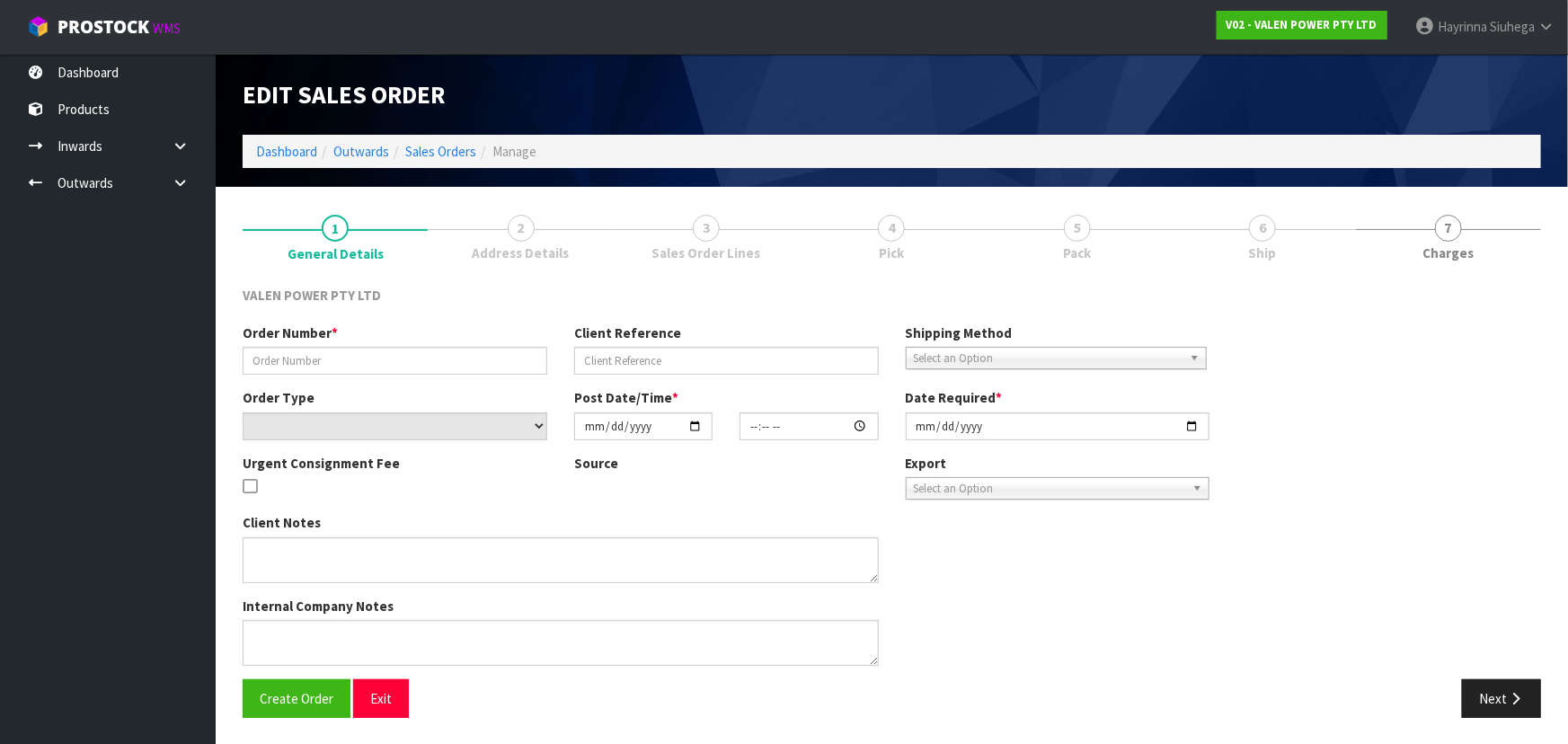
type input "S47471"
type input "27514"
select select "number:0"
type input "[DATE]"
type input "09:45:08.000"
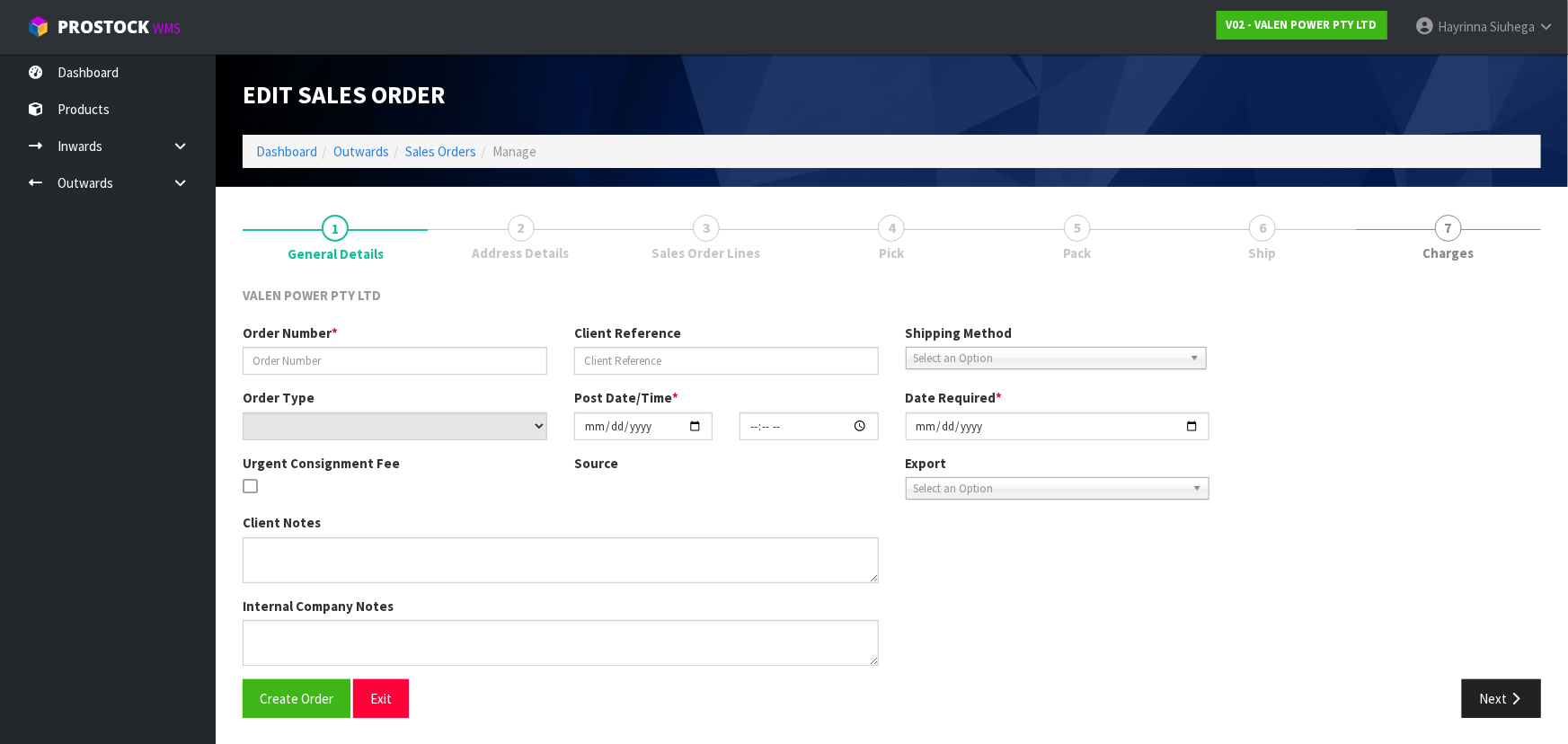
type input "[DATE]"
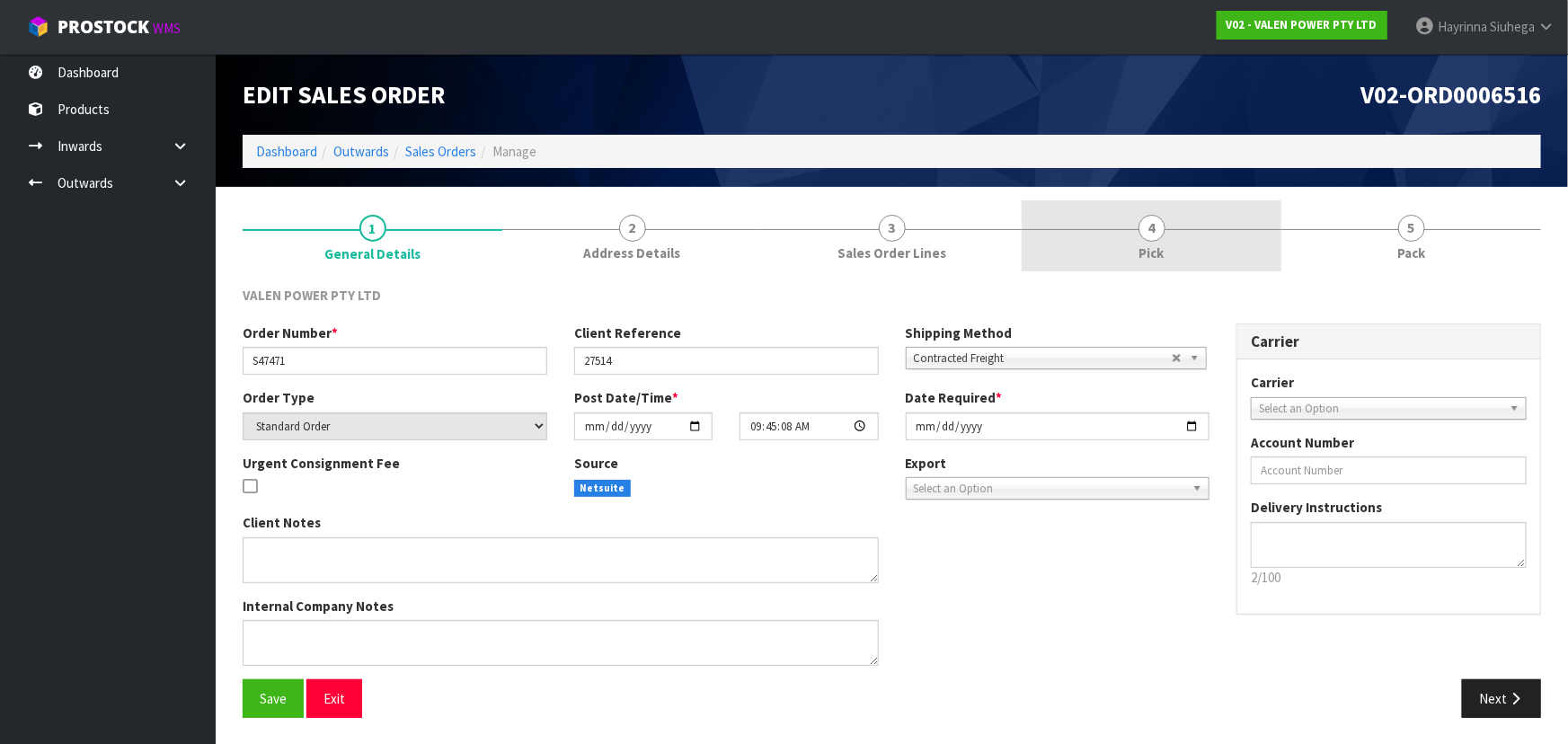
click at [1145, 229] on span "4" at bounding box center [1152, 228] width 27 height 27
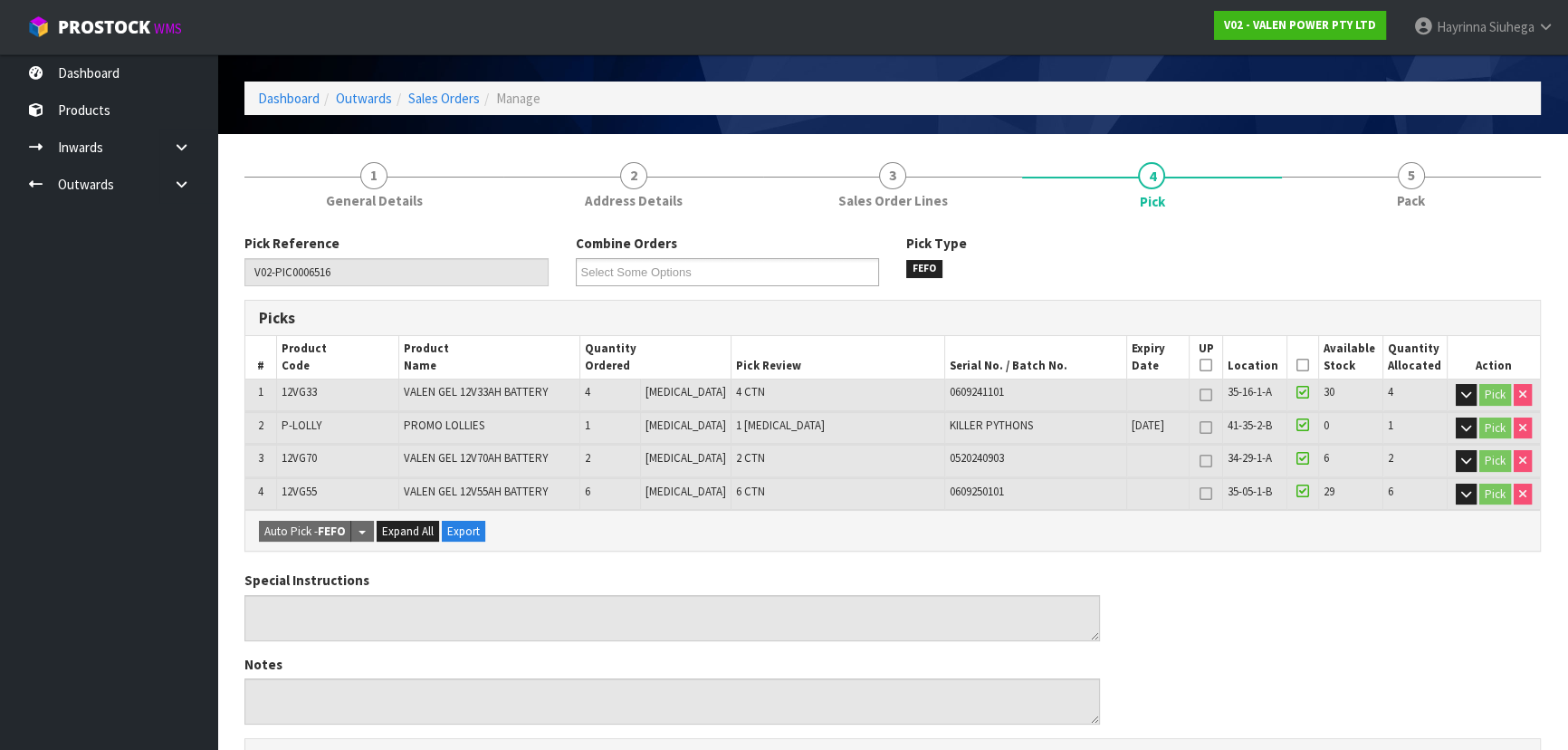
scroll to position [82, 0]
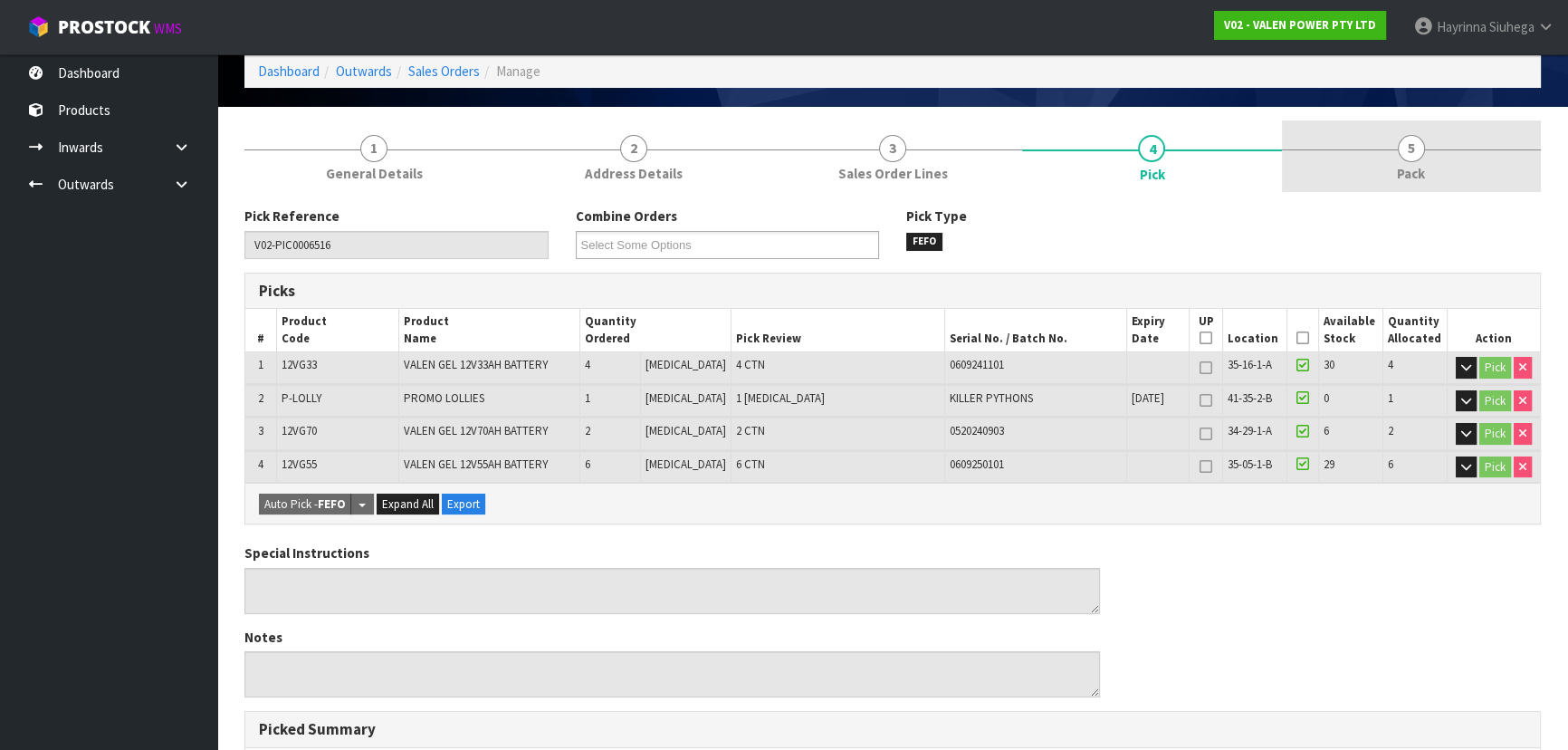
click at [1368, 162] on link "5 Pack" at bounding box center [1411, 156] width 259 height 72
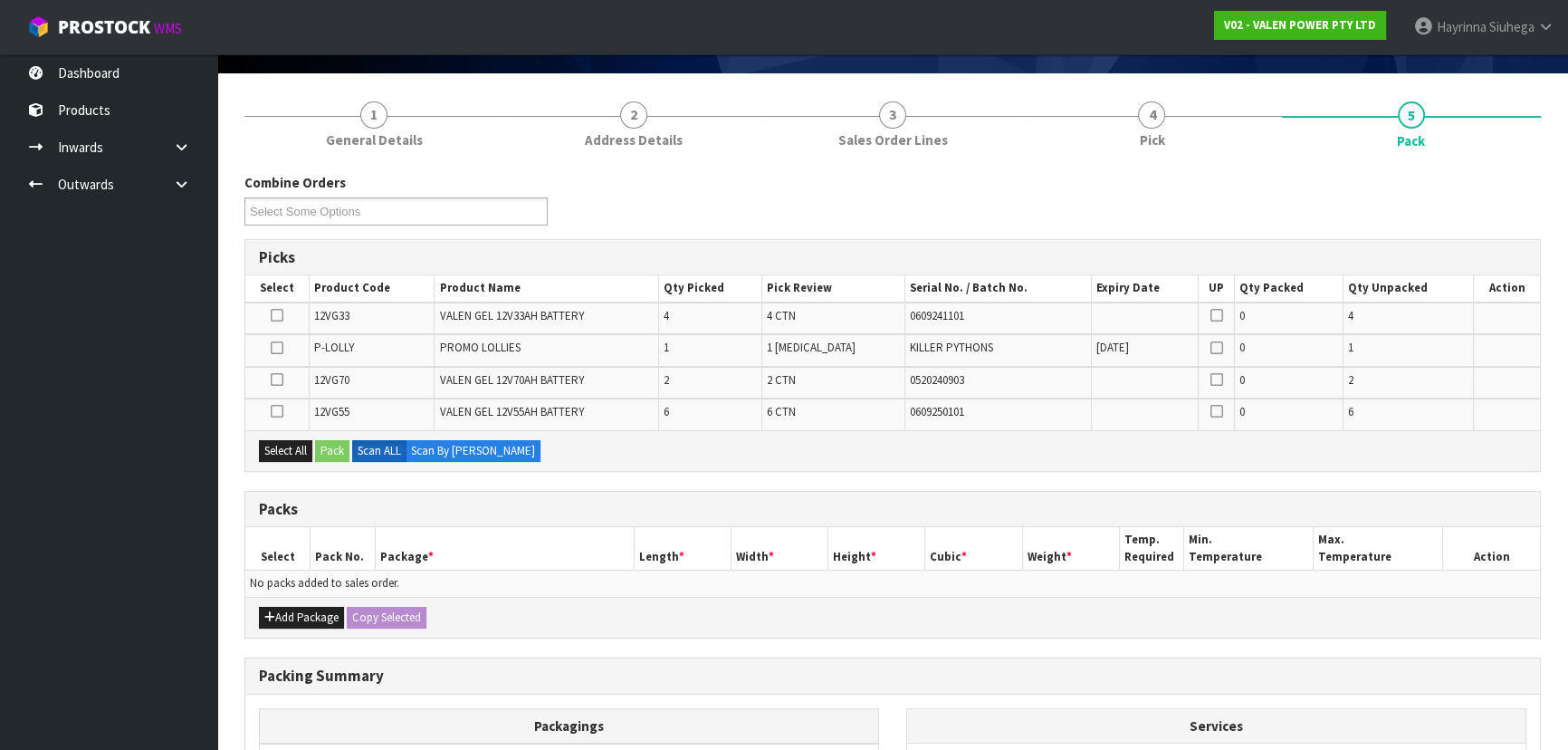
scroll to position [163, 0]
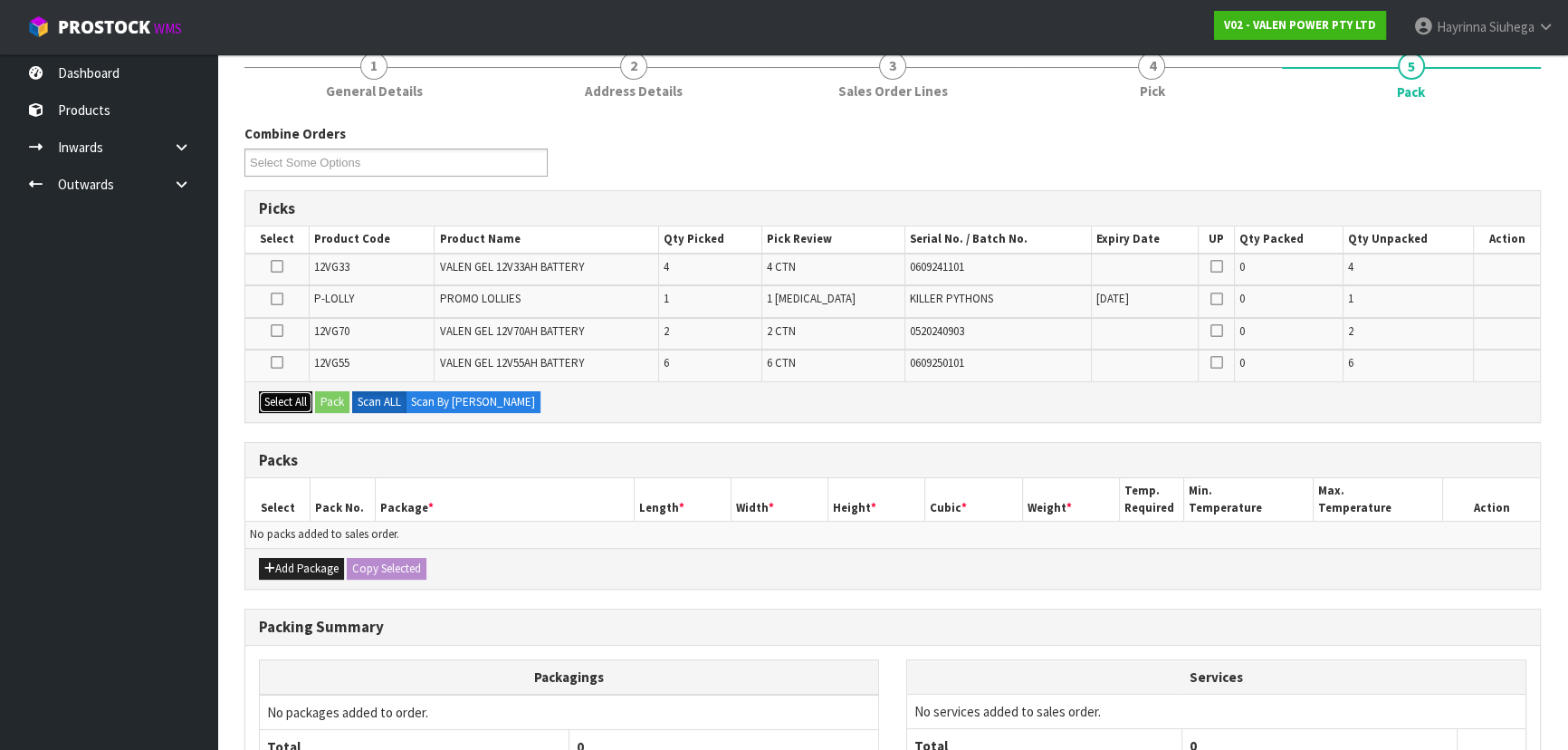
click at [268, 398] on button "Select All" at bounding box center [285, 402] width 54 height 22
click at [259, 391] on button "Select All" at bounding box center [285, 402] width 54 height 22
click at [307, 570] on button "Add Package" at bounding box center [301, 568] width 85 height 22
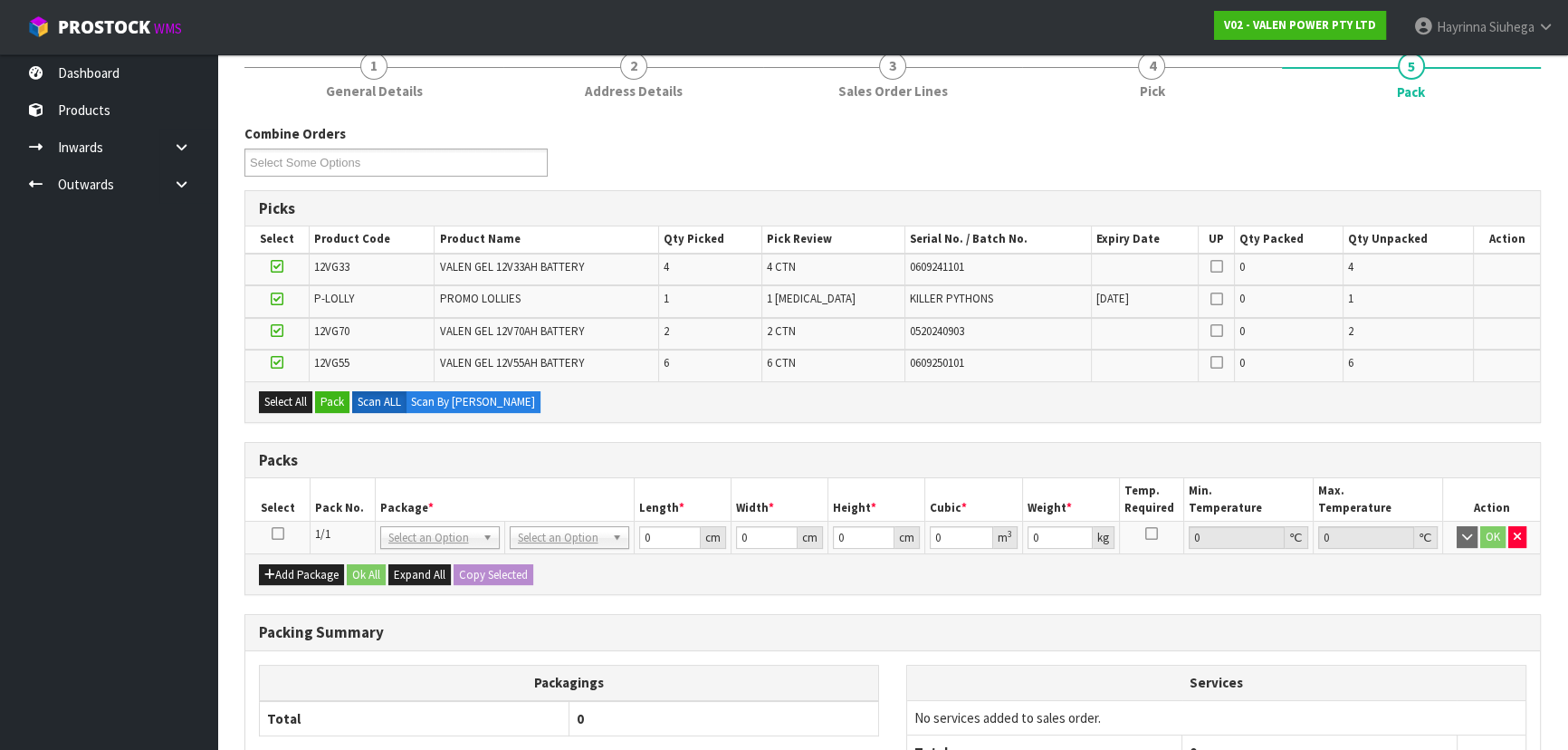
click at [281, 533] on icon at bounding box center [278, 533] width 13 height 1
click at [332, 403] on button "Pack" at bounding box center [332, 402] width 35 height 22
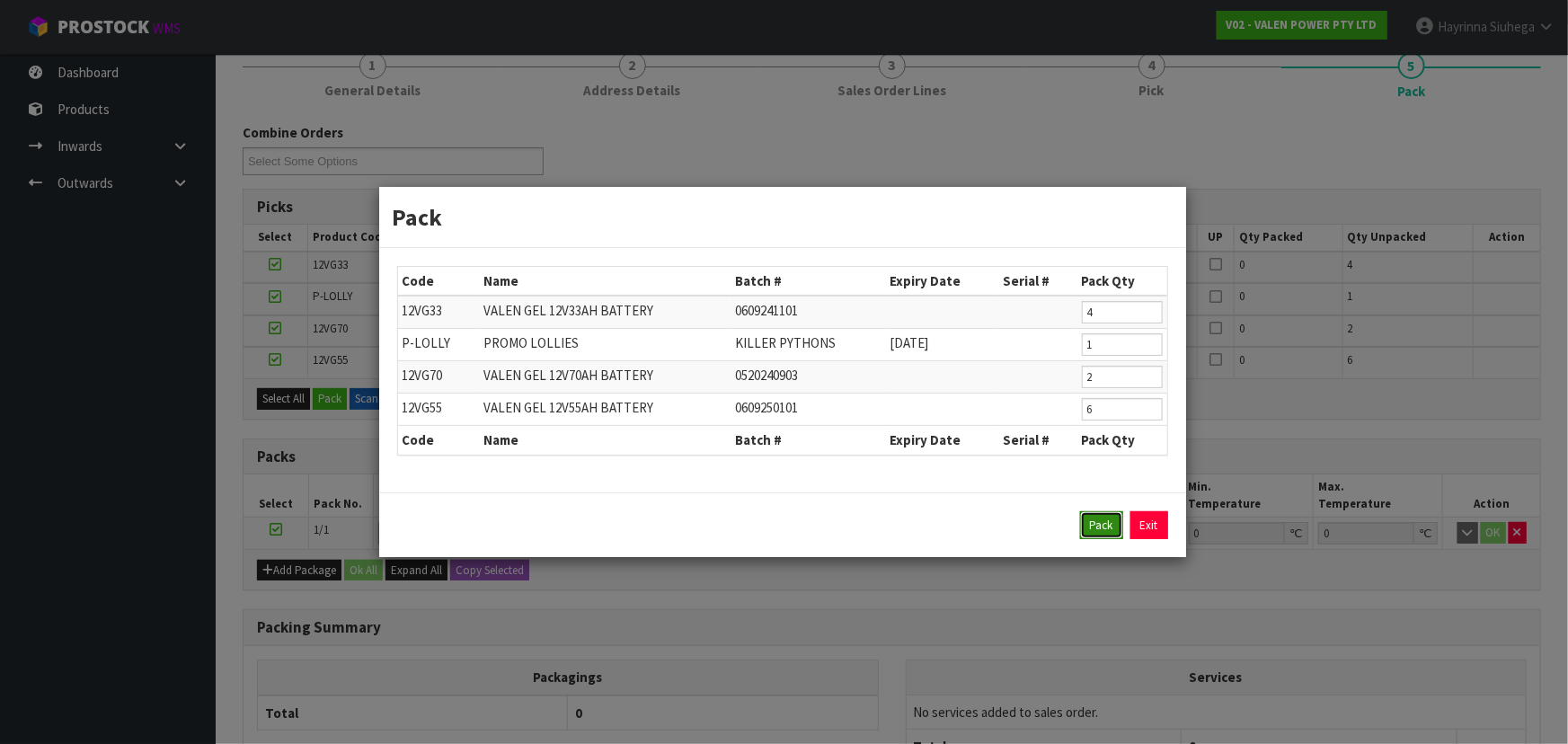
click at [1108, 528] on button "Pack" at bounding box center [1101, 525] width 43 height 29
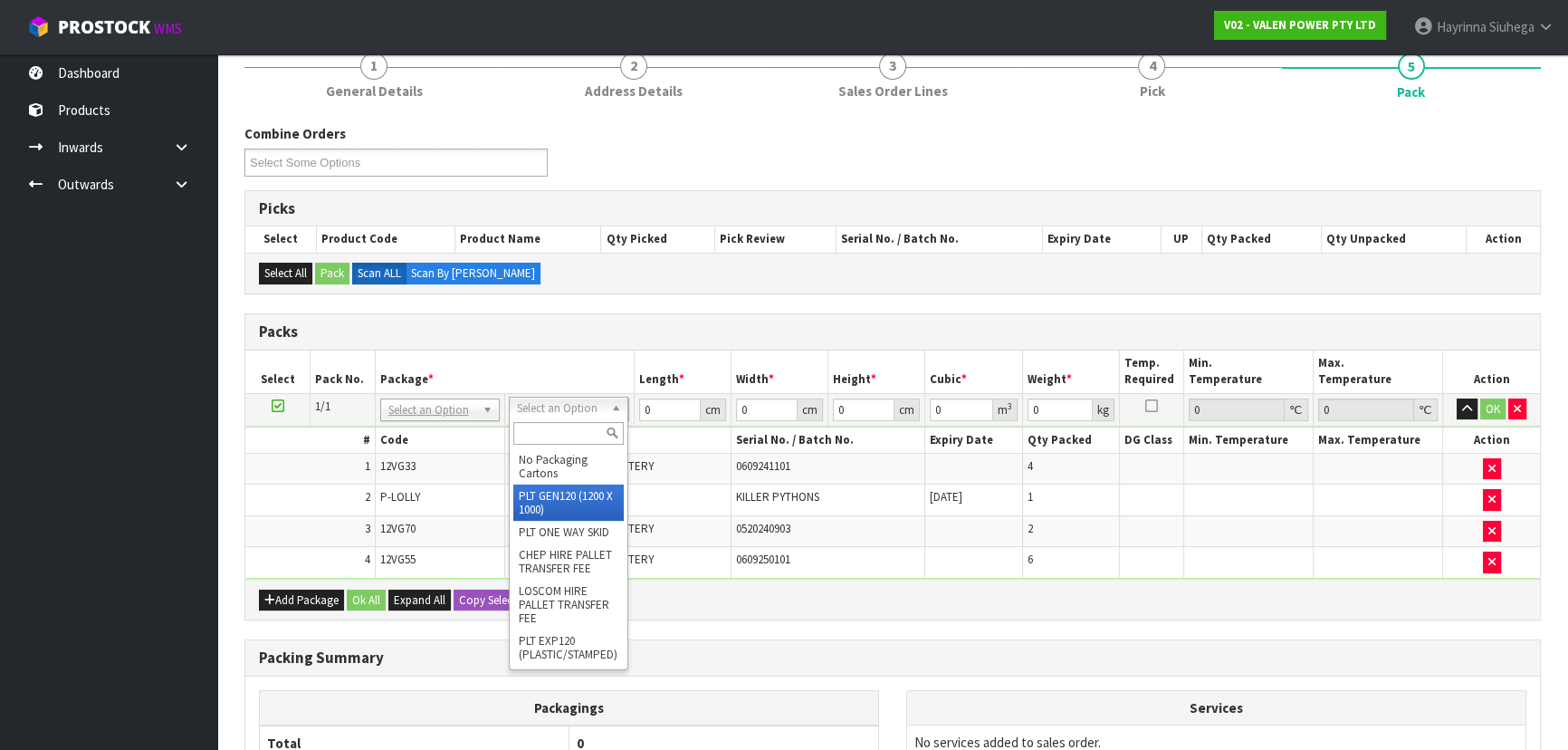
type input "120"
type input "100"
type input "208.12"
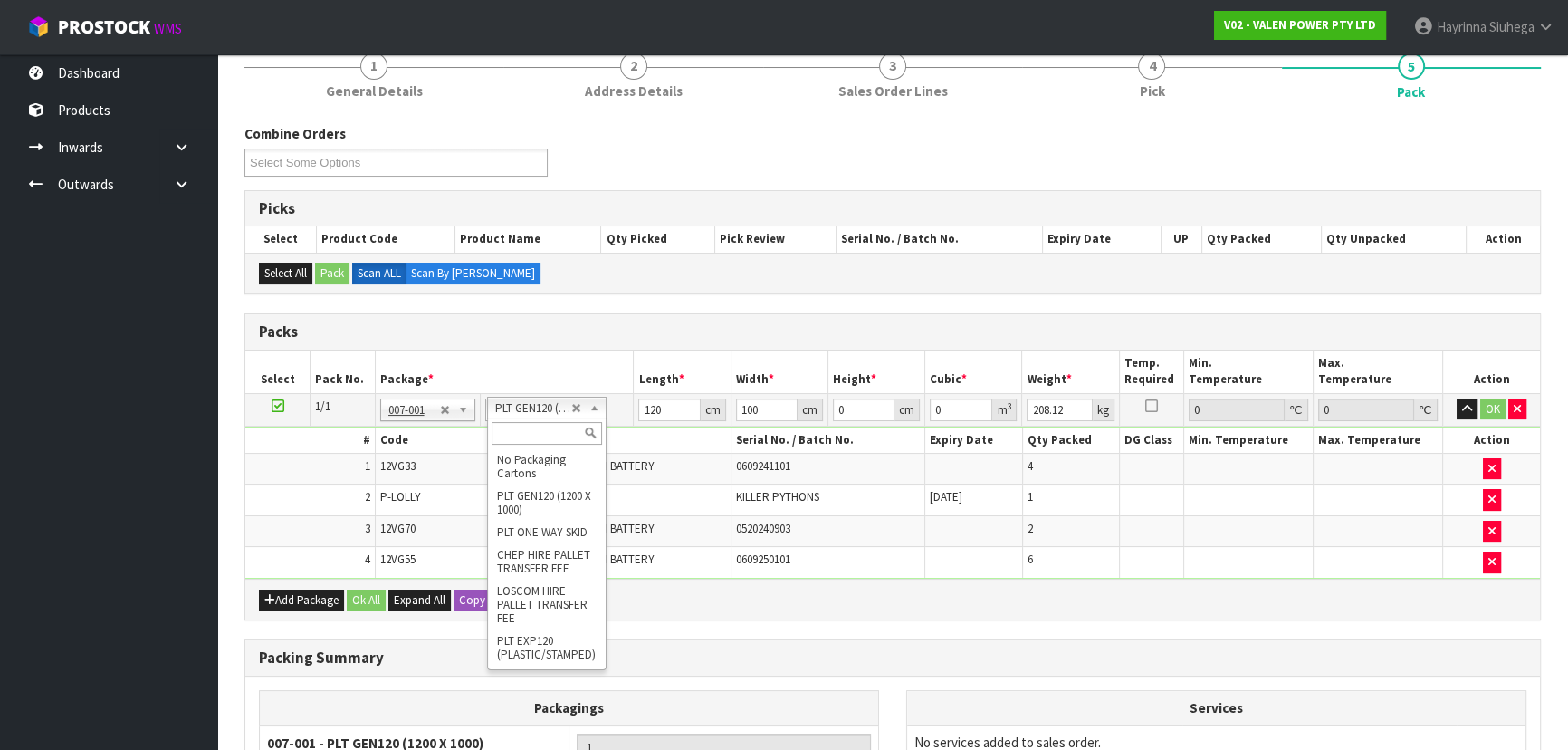
click at [537, 429] on input "text" at bounding box center [547, 433] width 111 height 23
type input "0"
click at [645, 403] on input "0" at bounding box center [669, 410] width 62 height 23
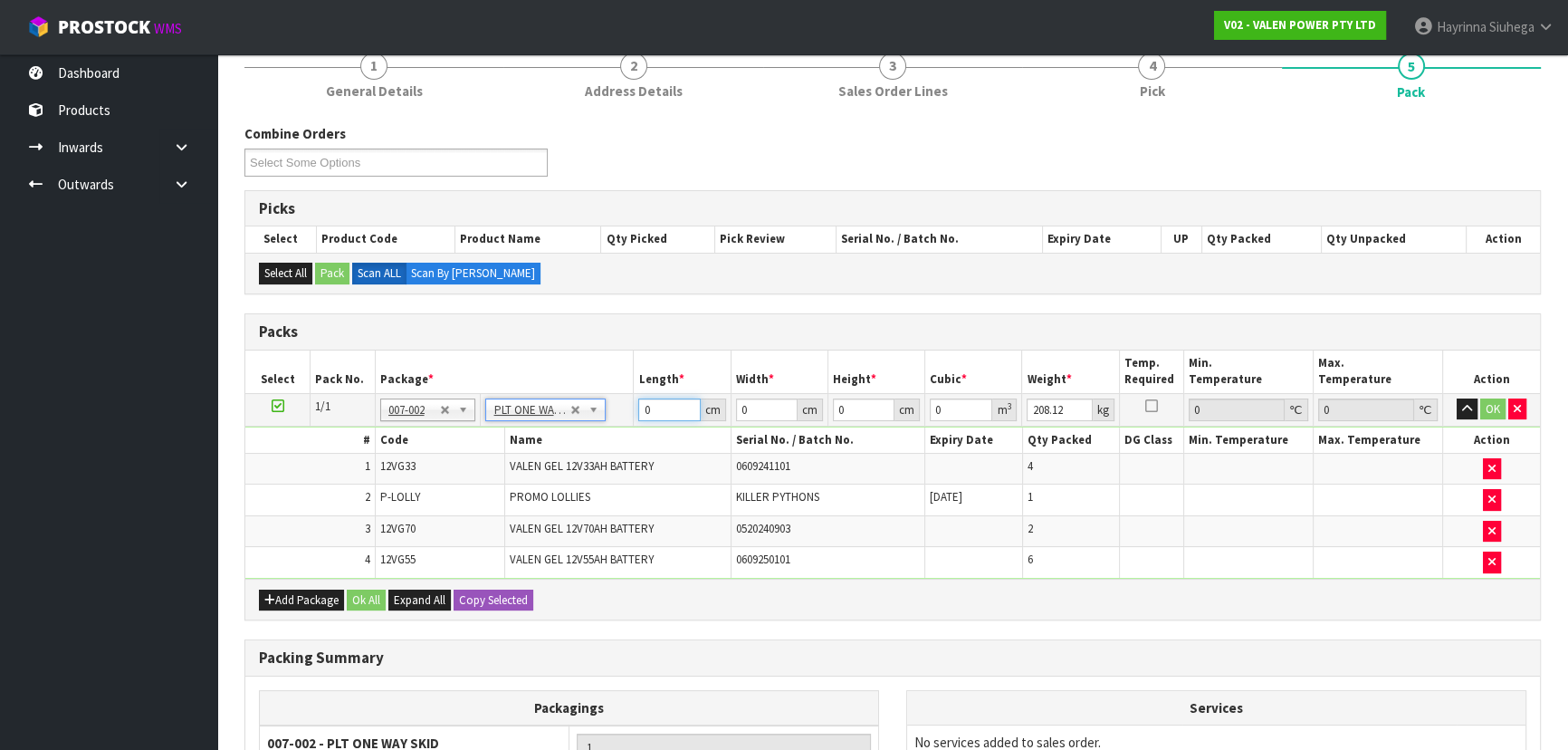
click at [645, 403] on input "0" at bounding box center [669, 410] width 62 height 23
type input "110"
type input "55"
type input "3"
type input "0.01815"
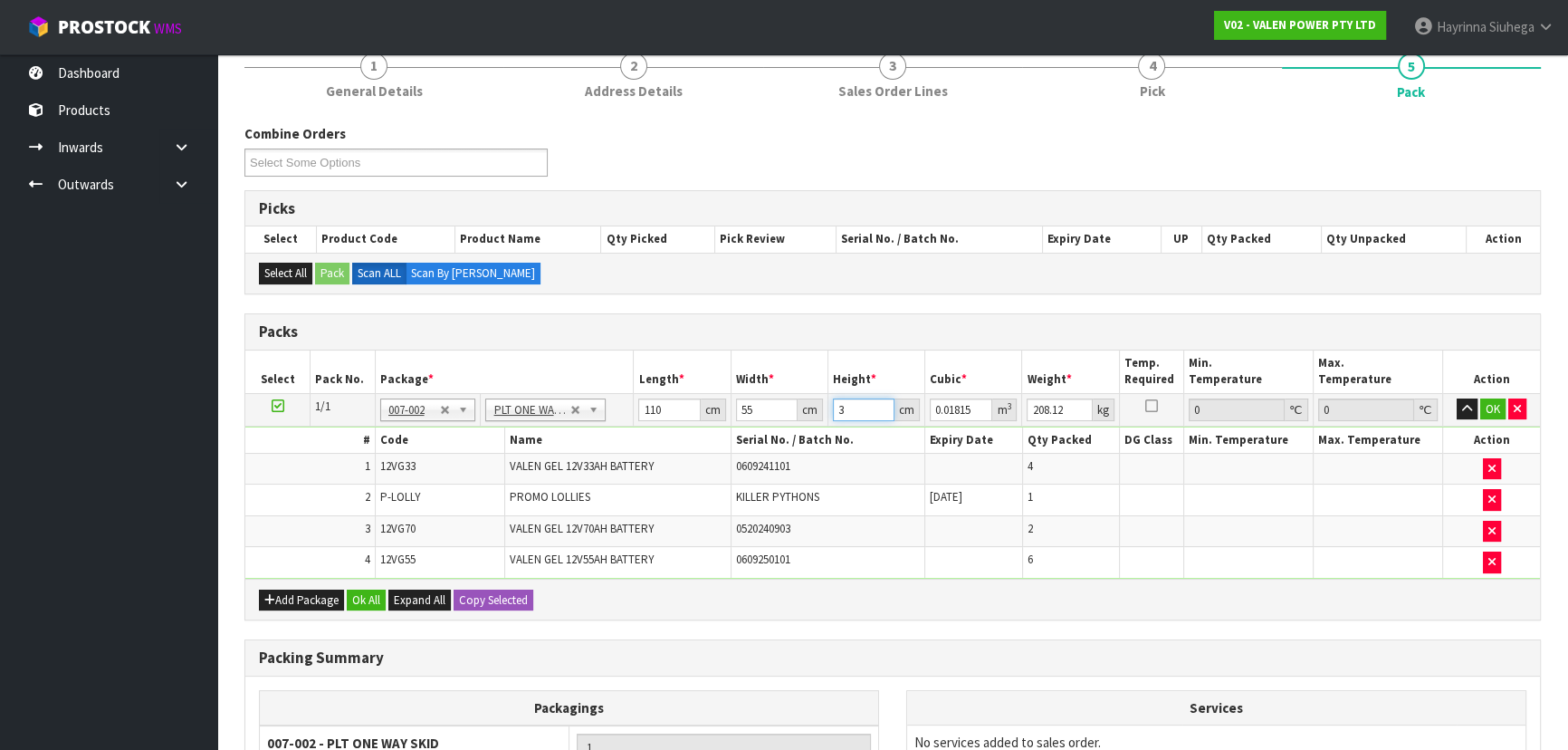
type input "35"
type input "0.21175"
type input "35"
type input "210"
click button "OK" at bounding box center [1493, 410] width 25 height 22
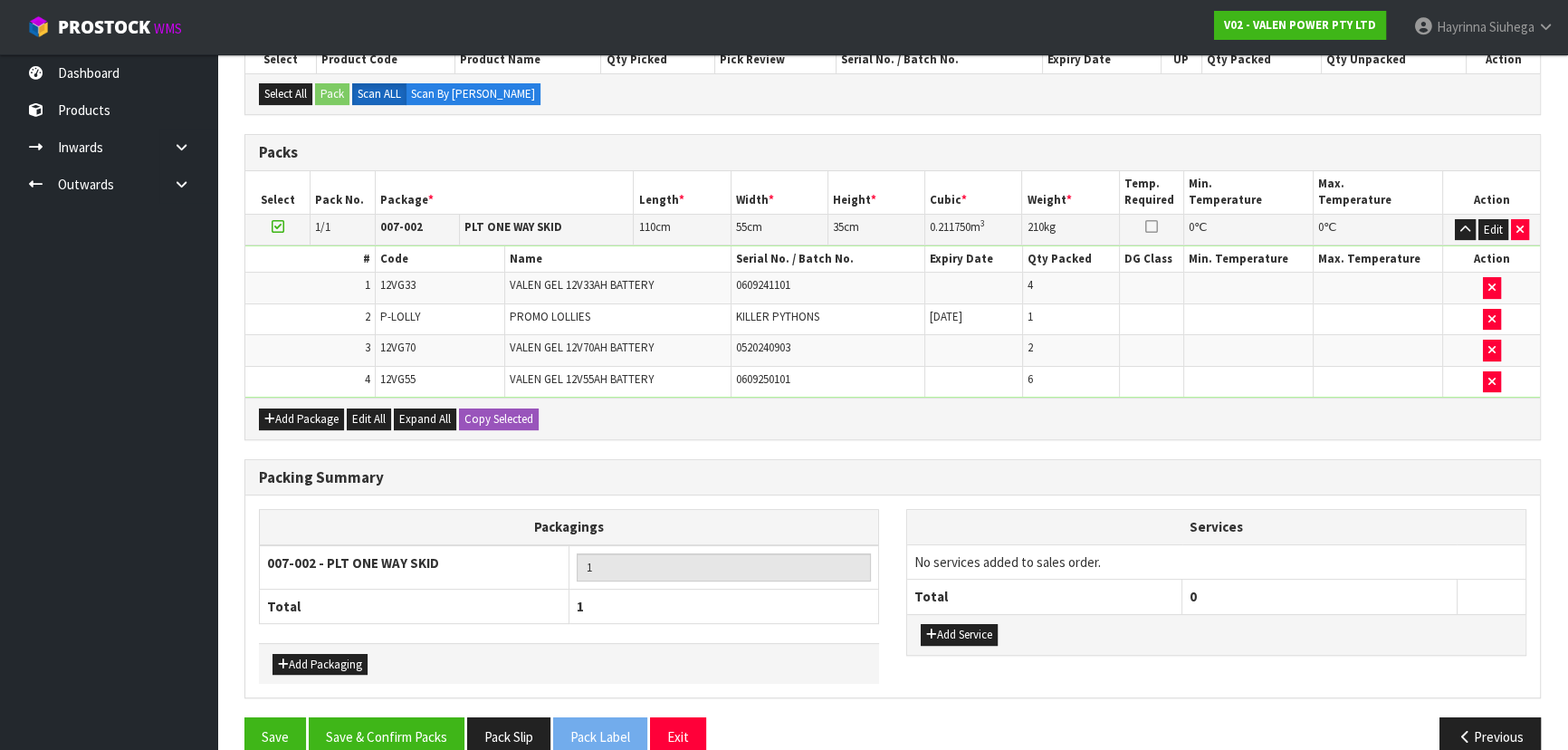
scroll to position [371, 0]
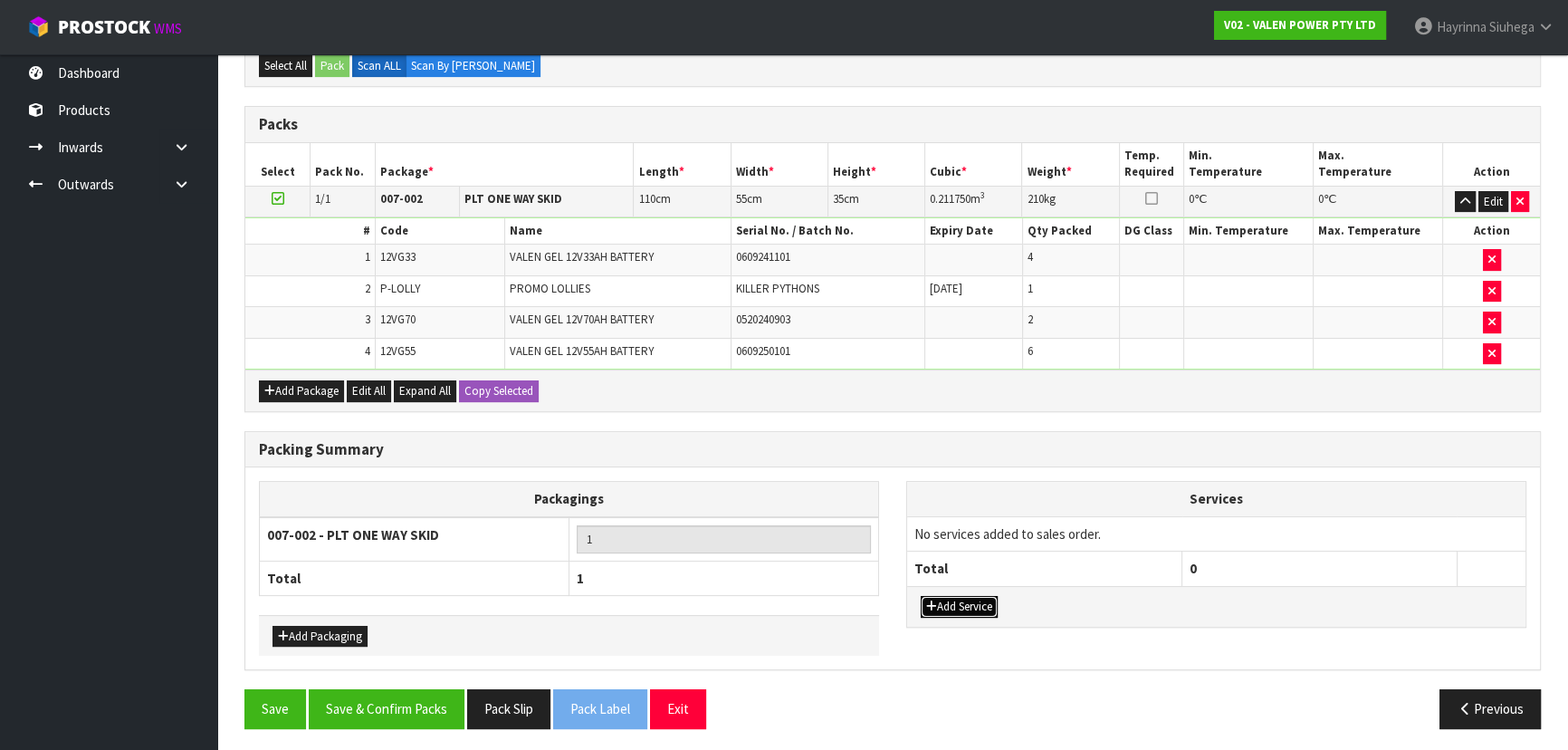
click at [965, 597] on button "Add Service" at bounding box center [959, 607] width 77 height 22
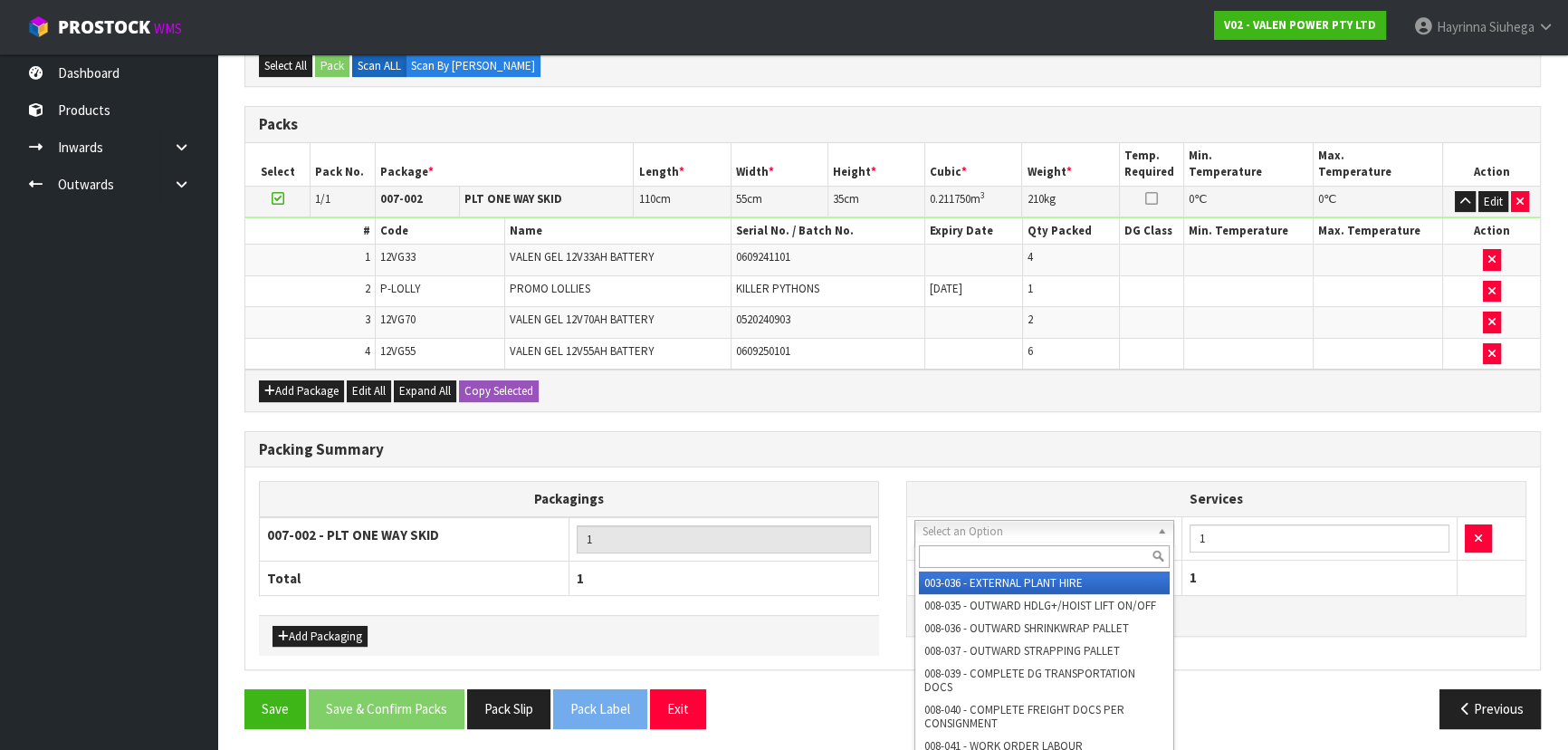
click at [978, 562] on input "text" at bounding box center [1044, 556] width 251 height 23
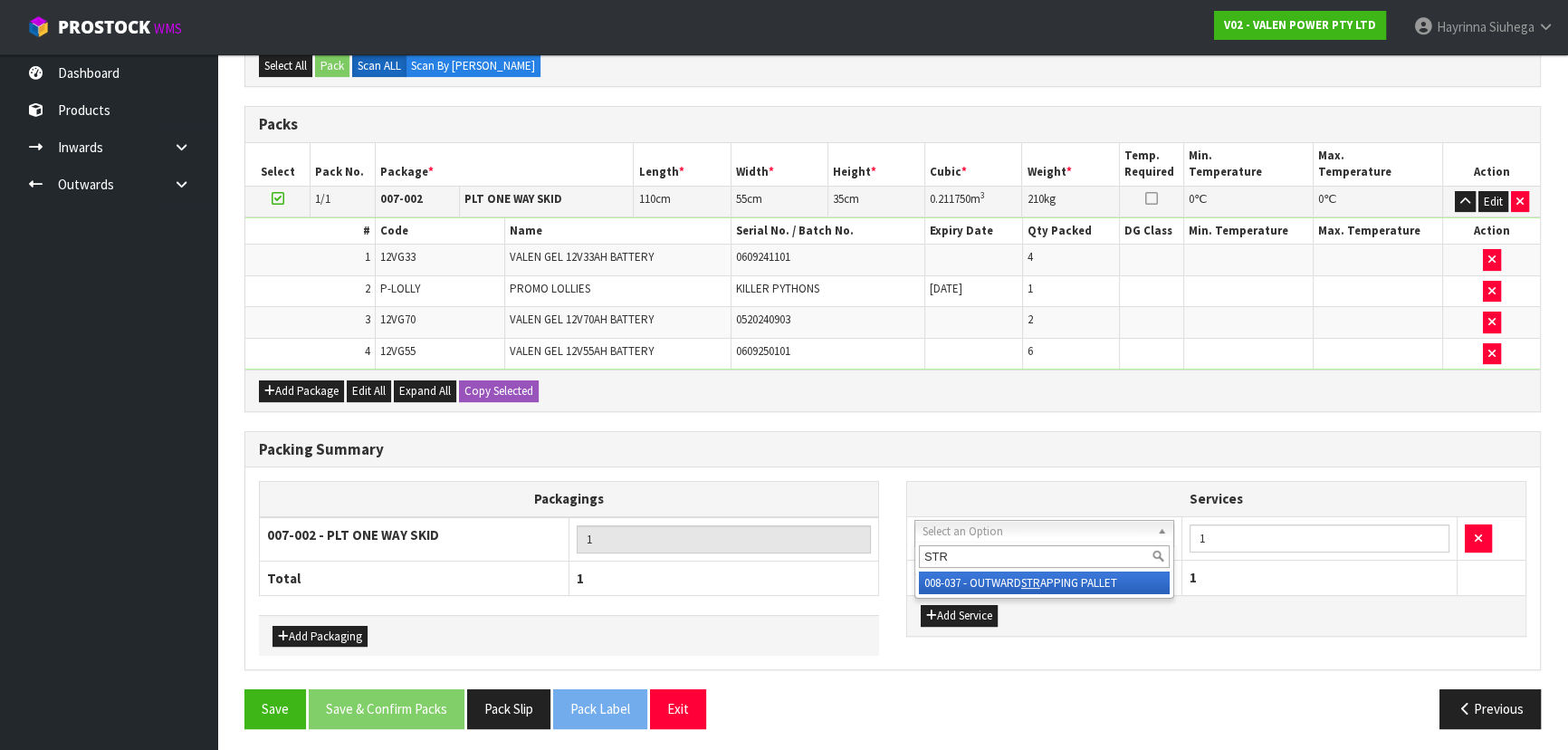
type input "STR"
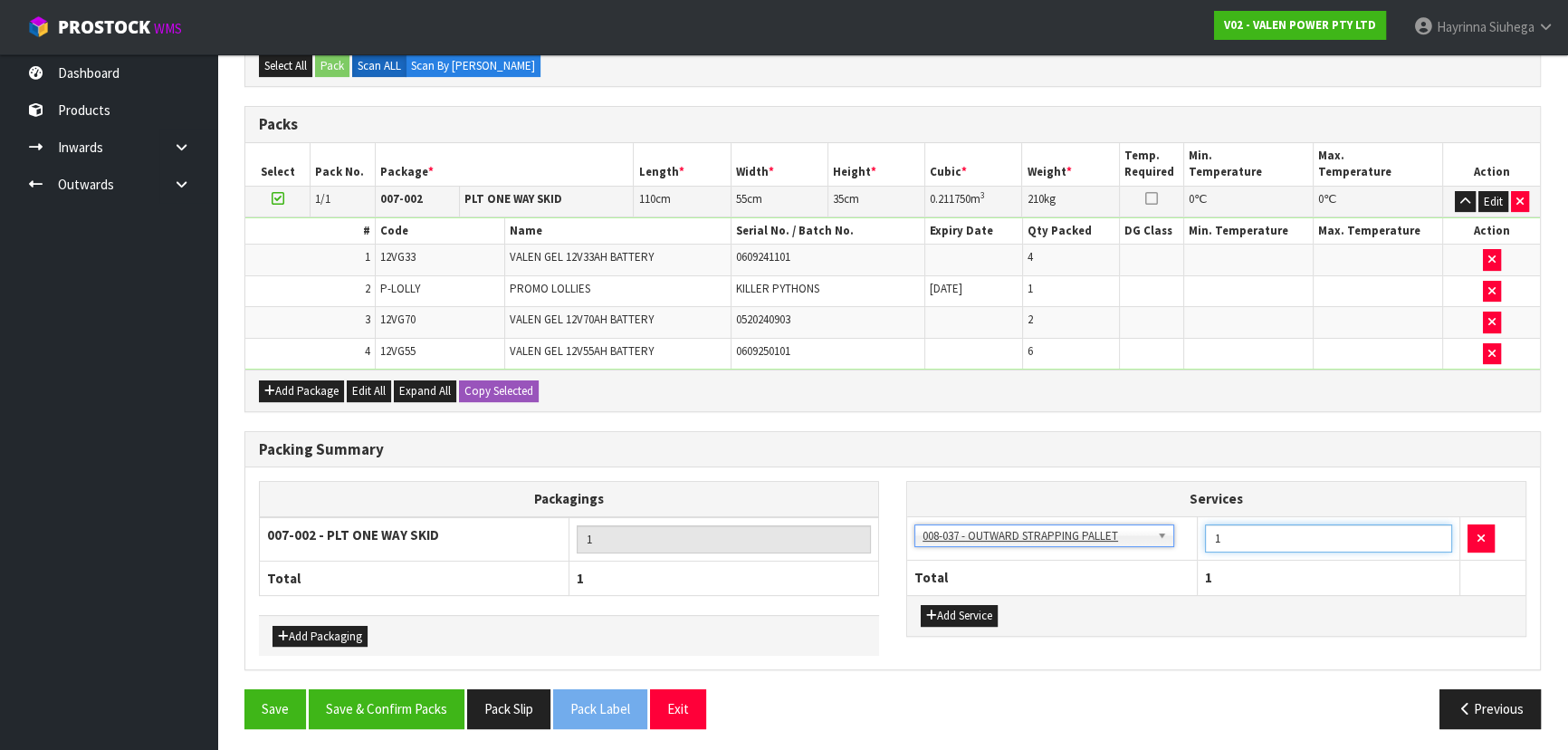
click at [1195, 535] on tr "003-036 - EXTERNAL PLANT HIRE 008-035 - OUTWARD HDLG+/HOIST LIFT ON/OFF 008-036…" at bounding box center [1216, 538] width 618 height 44
type input "2"
click at [953, 619] on button "Add Service" at bounding box center [959, 616] width 77 height 22
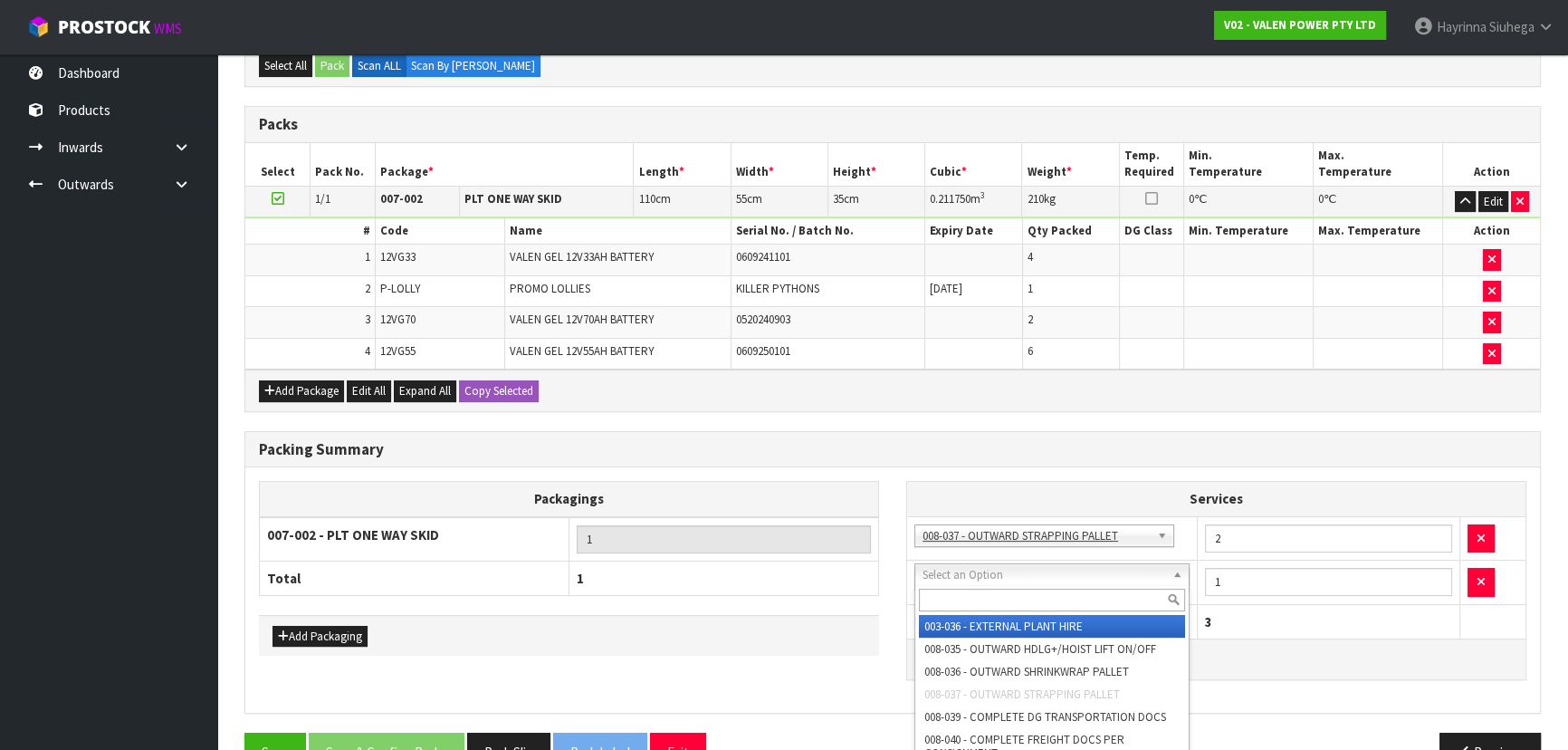
click at [991, 587] on div at bounding box center [1051, 599] width 273 height 30
click at [986, 601] on input "text" at bounding box center [1051, 599] width 266 height 23
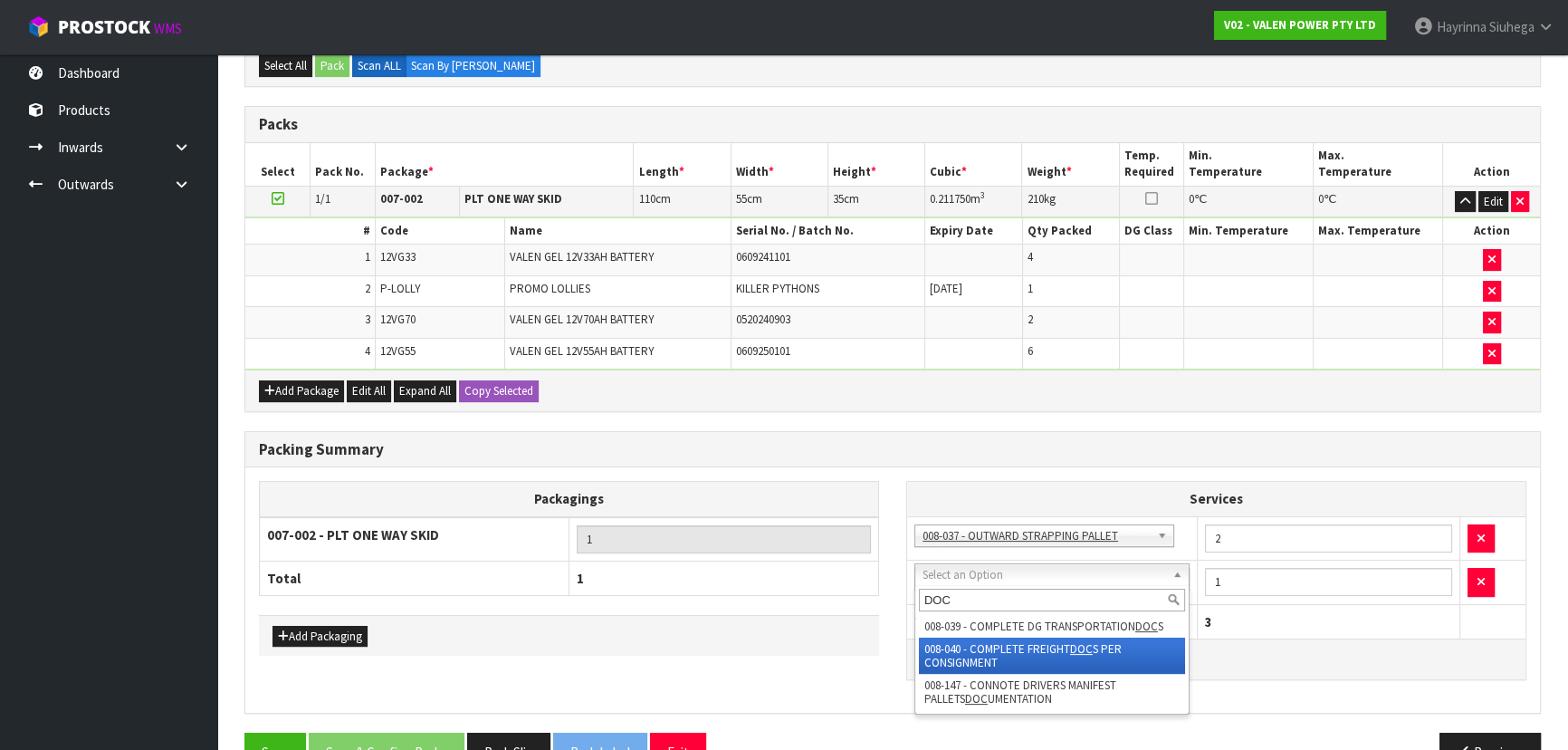
type input "DOC"
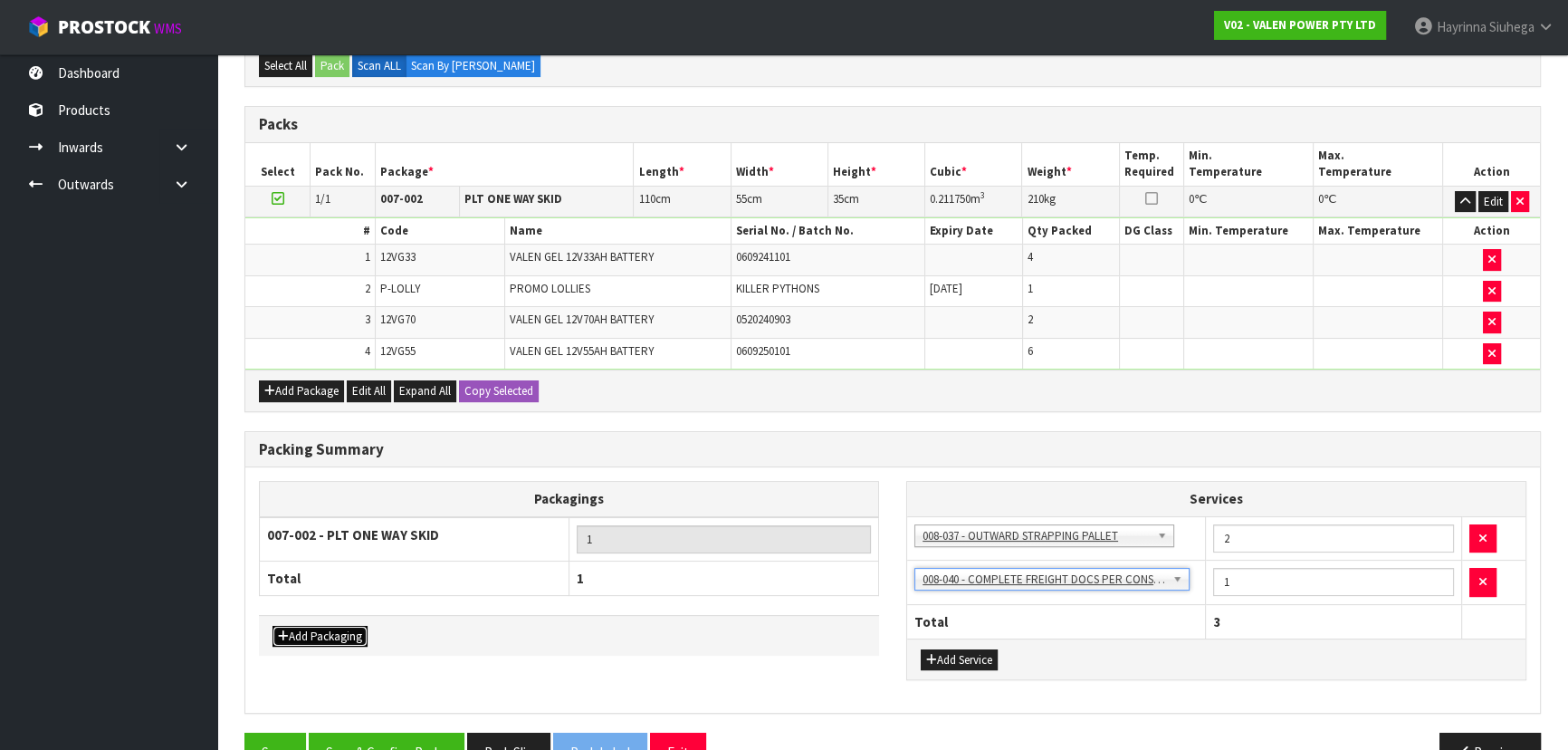
click at [335, 626] on button "Add Packaging" at bounding box center [320, 637] width 95 height 22
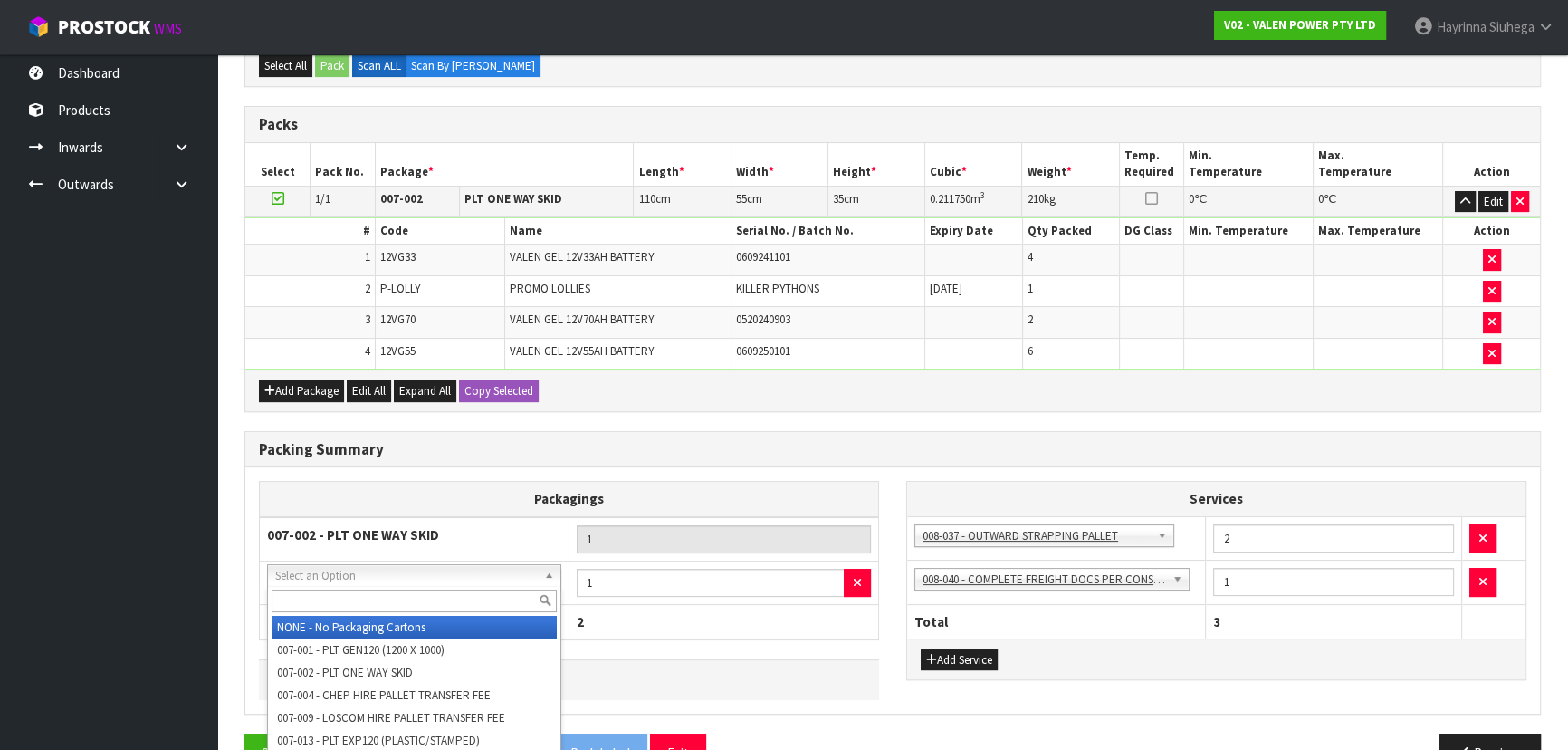
click at [381, 599] on input "text" at bounding box center [414, 600] width 285 height 23
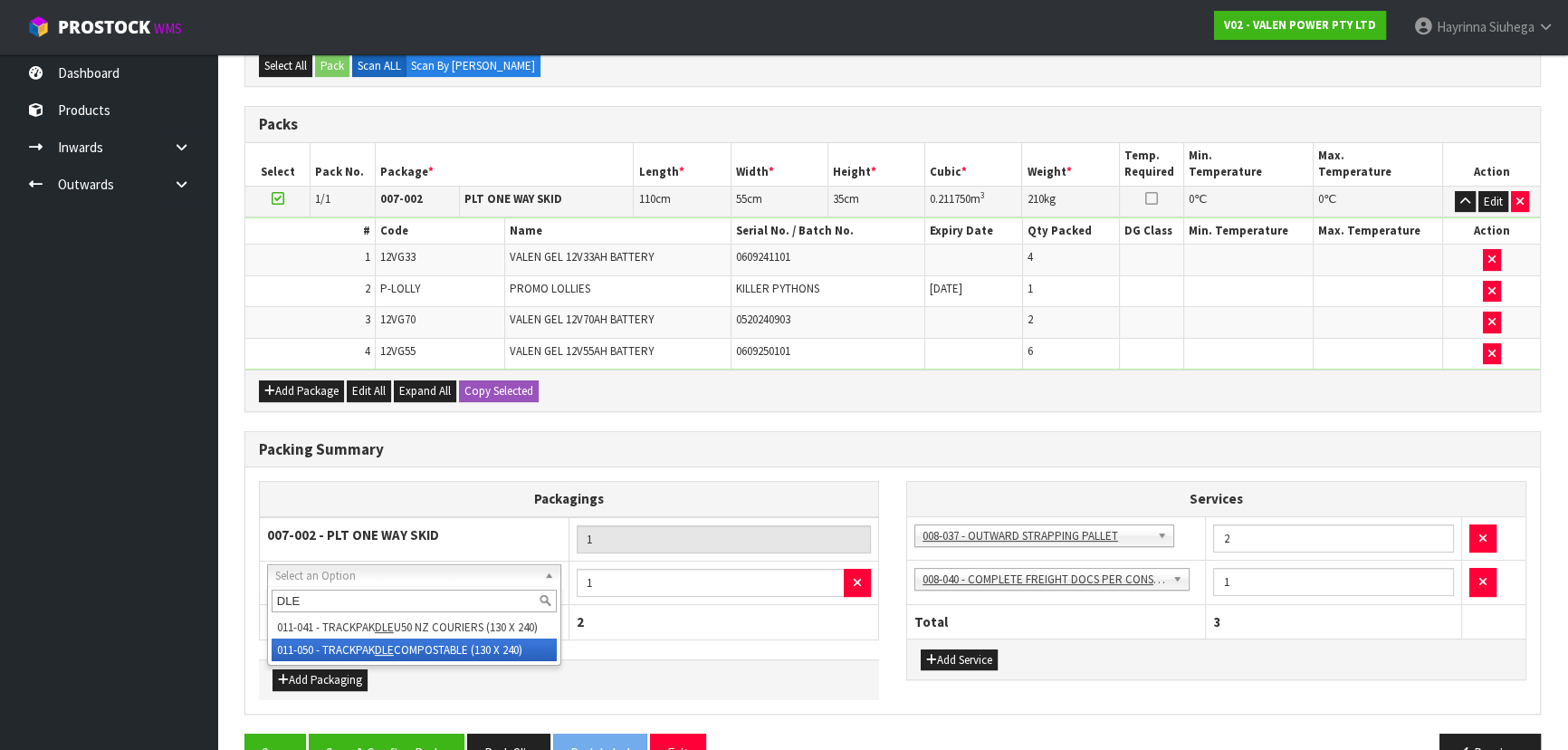
type input "DLE"
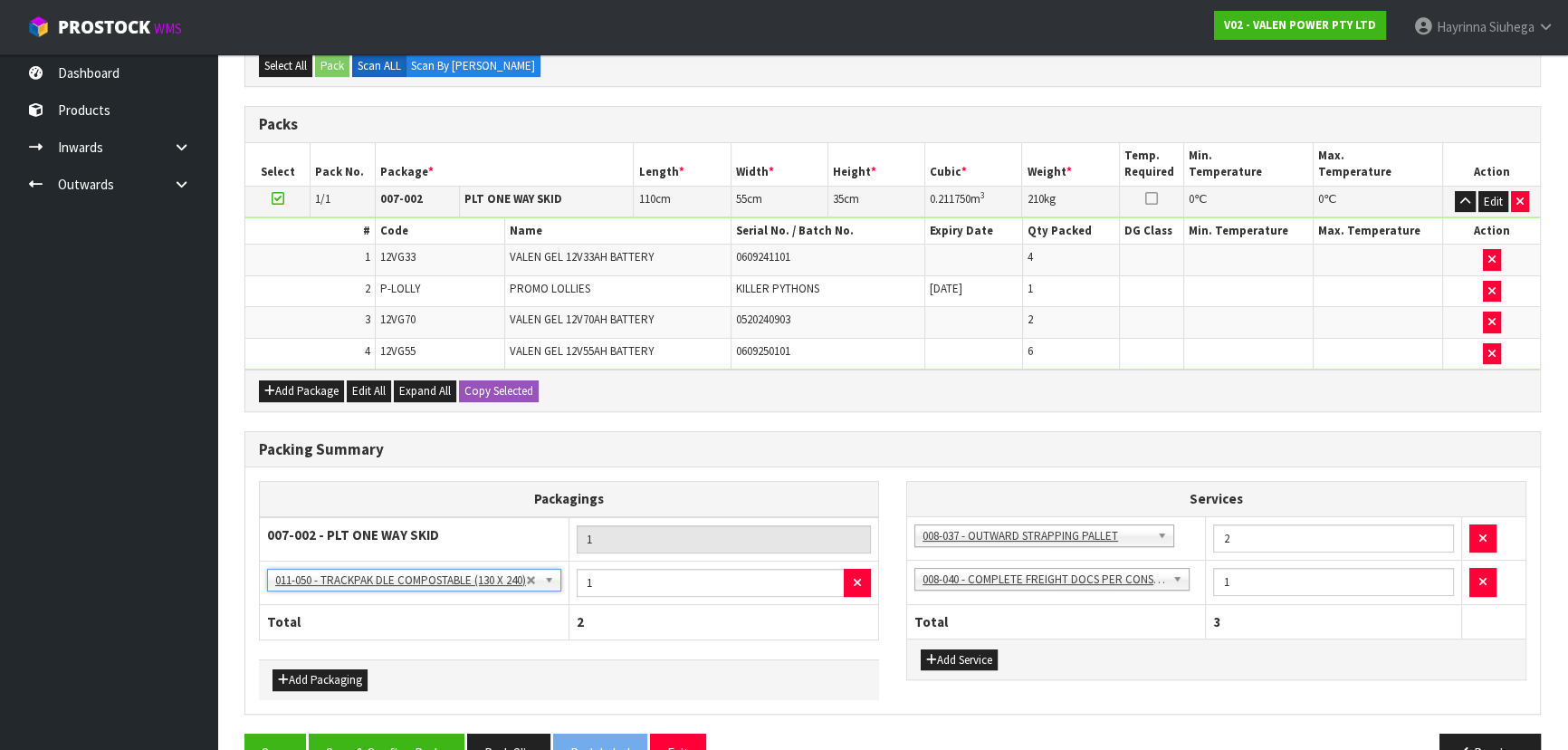
scroll to position [416, 0]
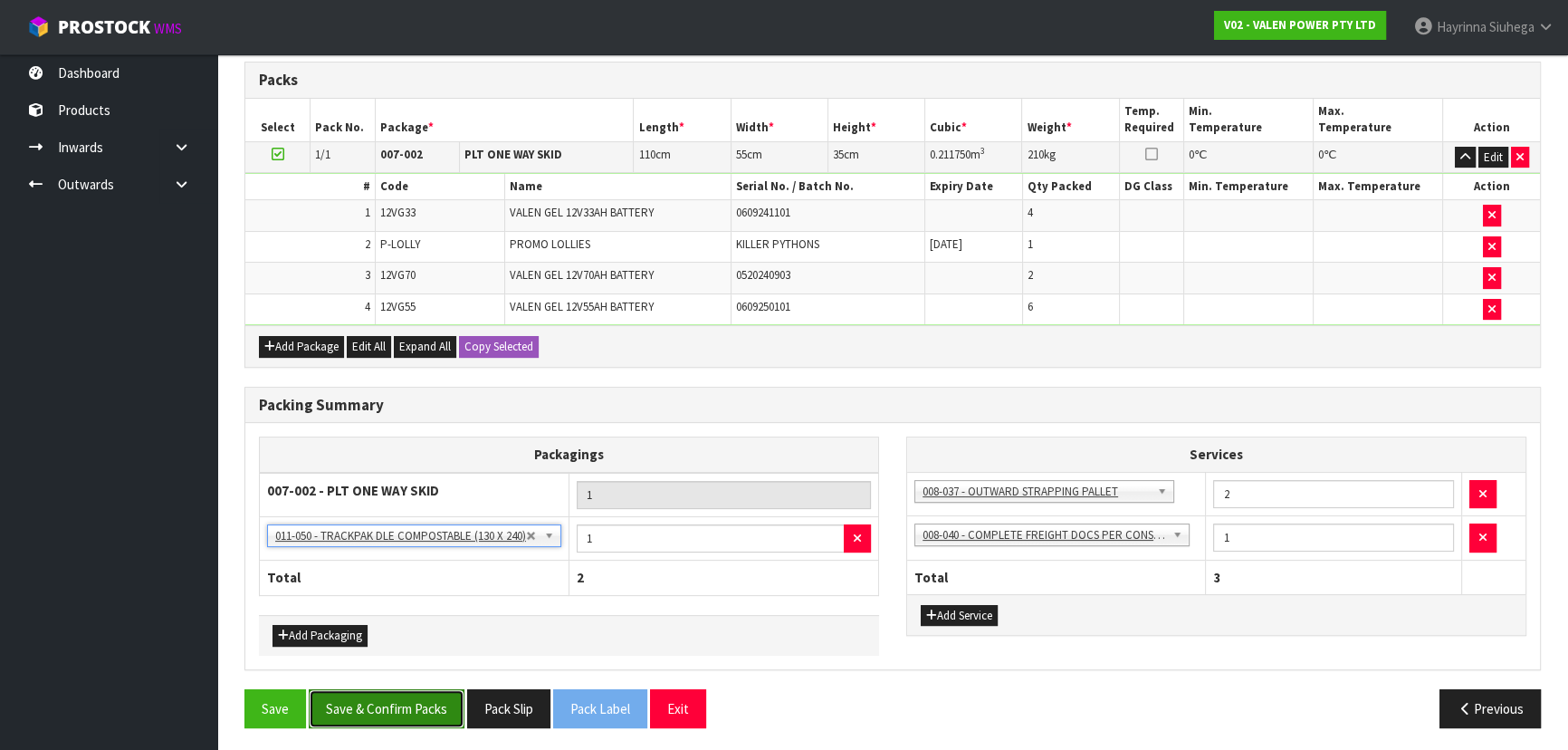
click at [418, 695] on button "Save & Confirm Packs" at bounding box center [386, 708] width 155 height 39
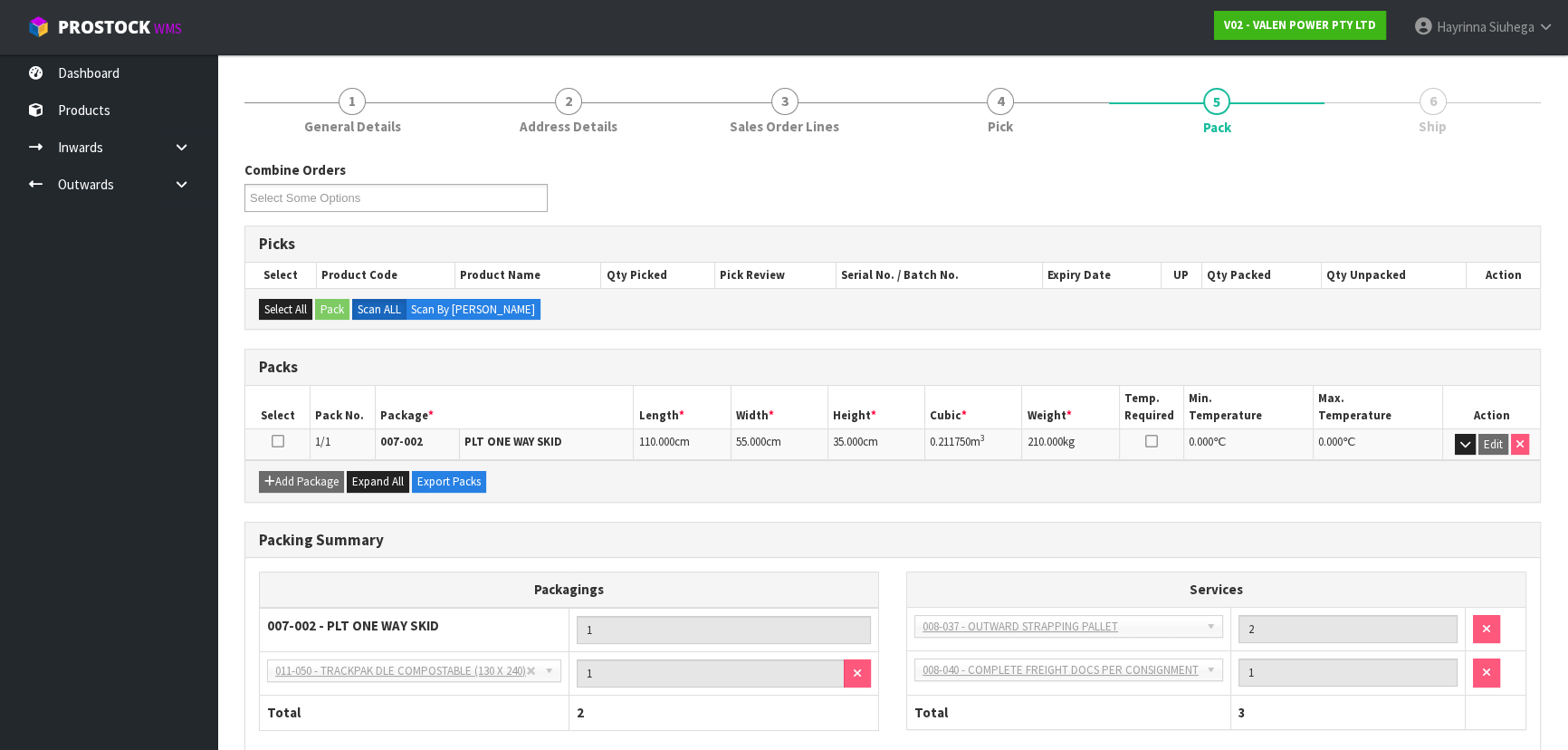
scroll to position [82, 0]
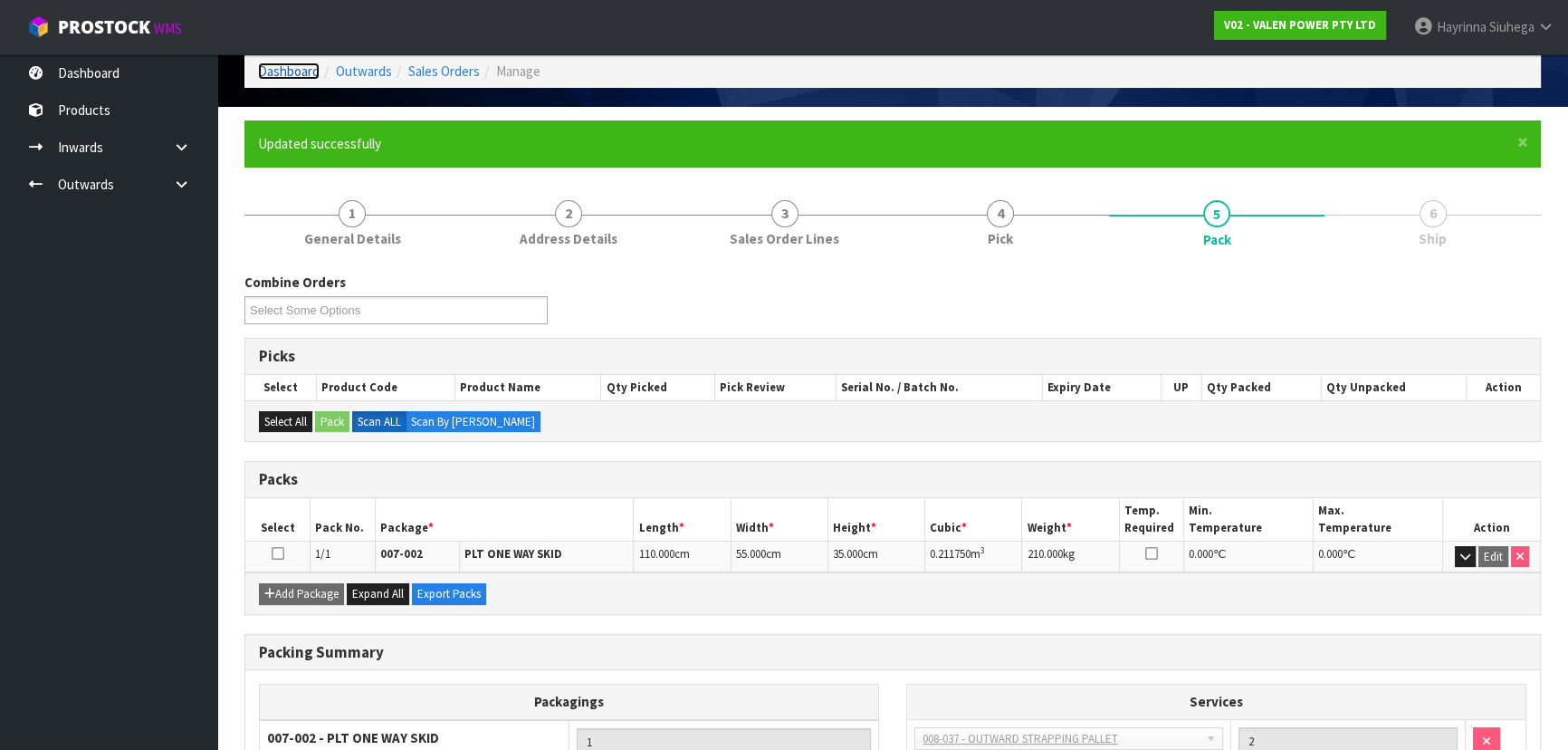
click at [309, 67] on link "Dashboard" at bounding box center [289, 71] width 62 height 17
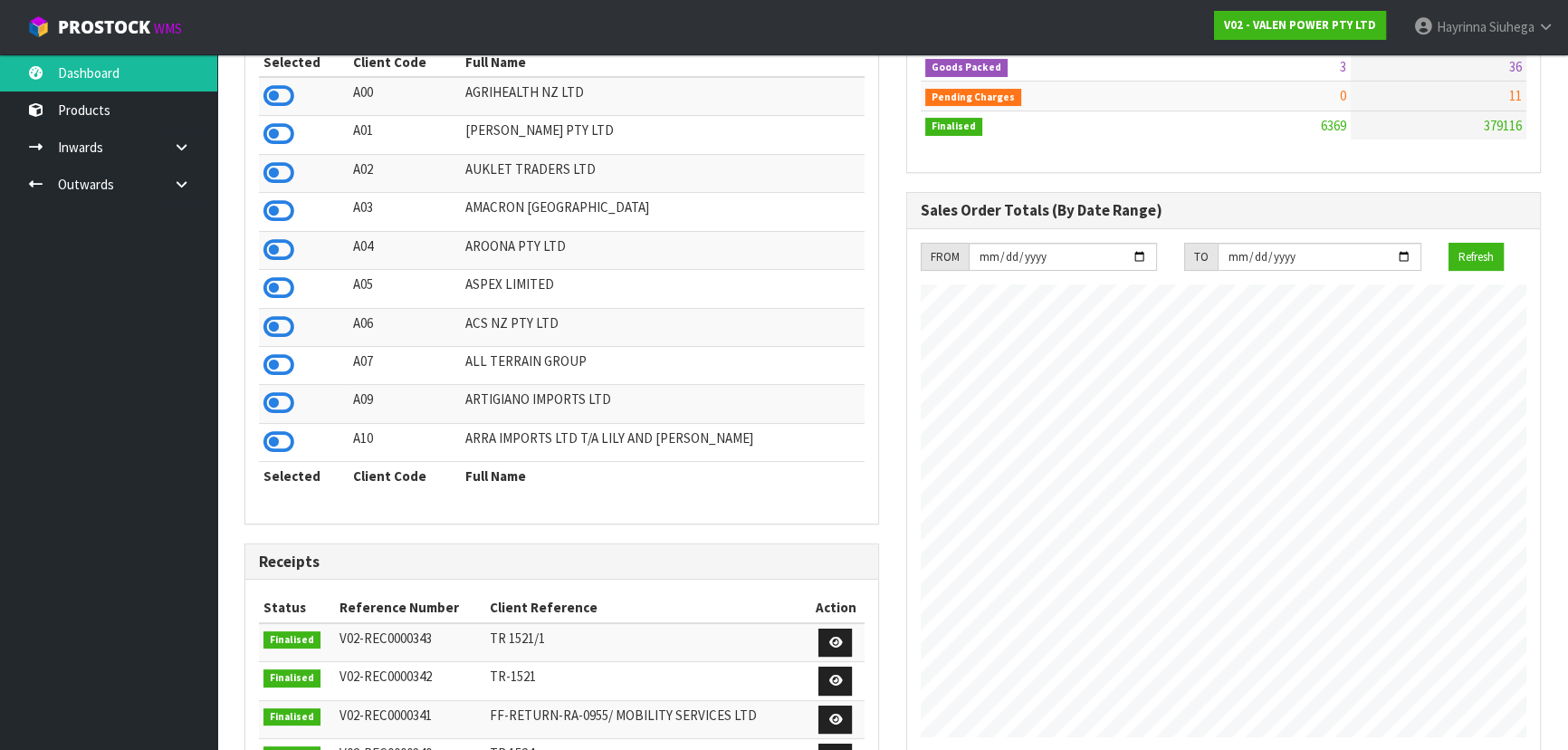
scroll to position [44, 0]
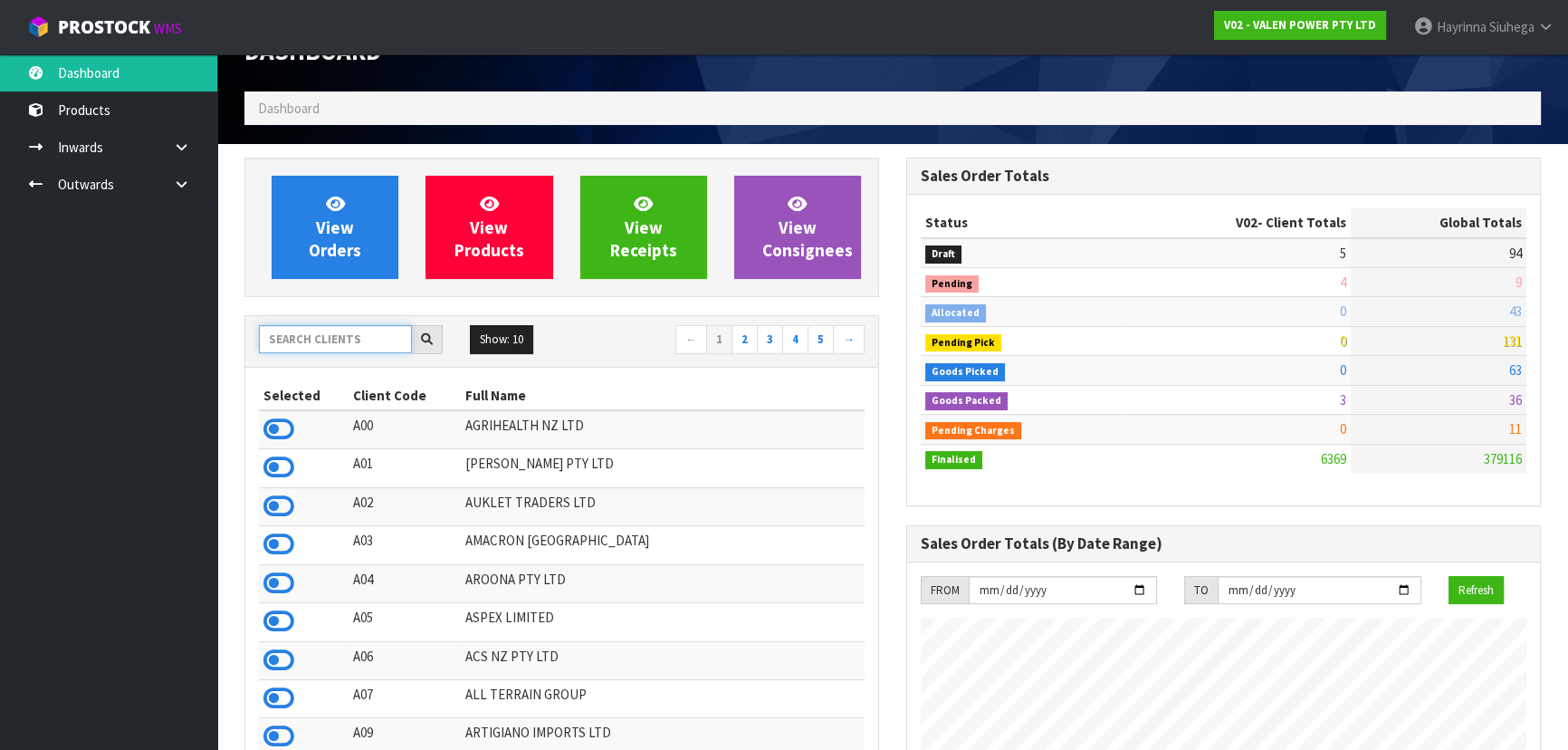
click at [360, 340] on input "text" at bounding box center [335, 339] width 153 height 28
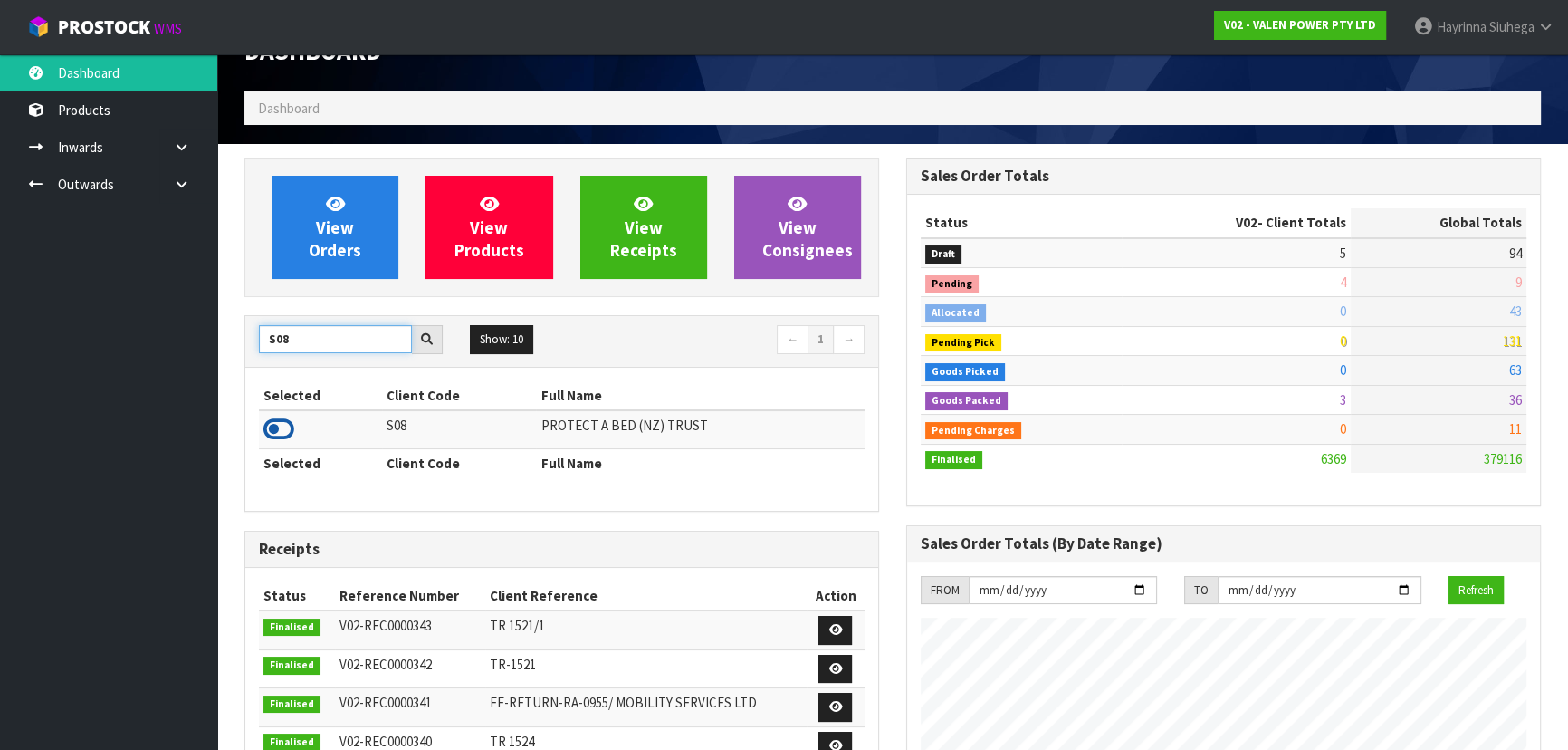
type input "S08"
click at [291, 425] on icon at bounding box center [279, 429] width 31 height 27
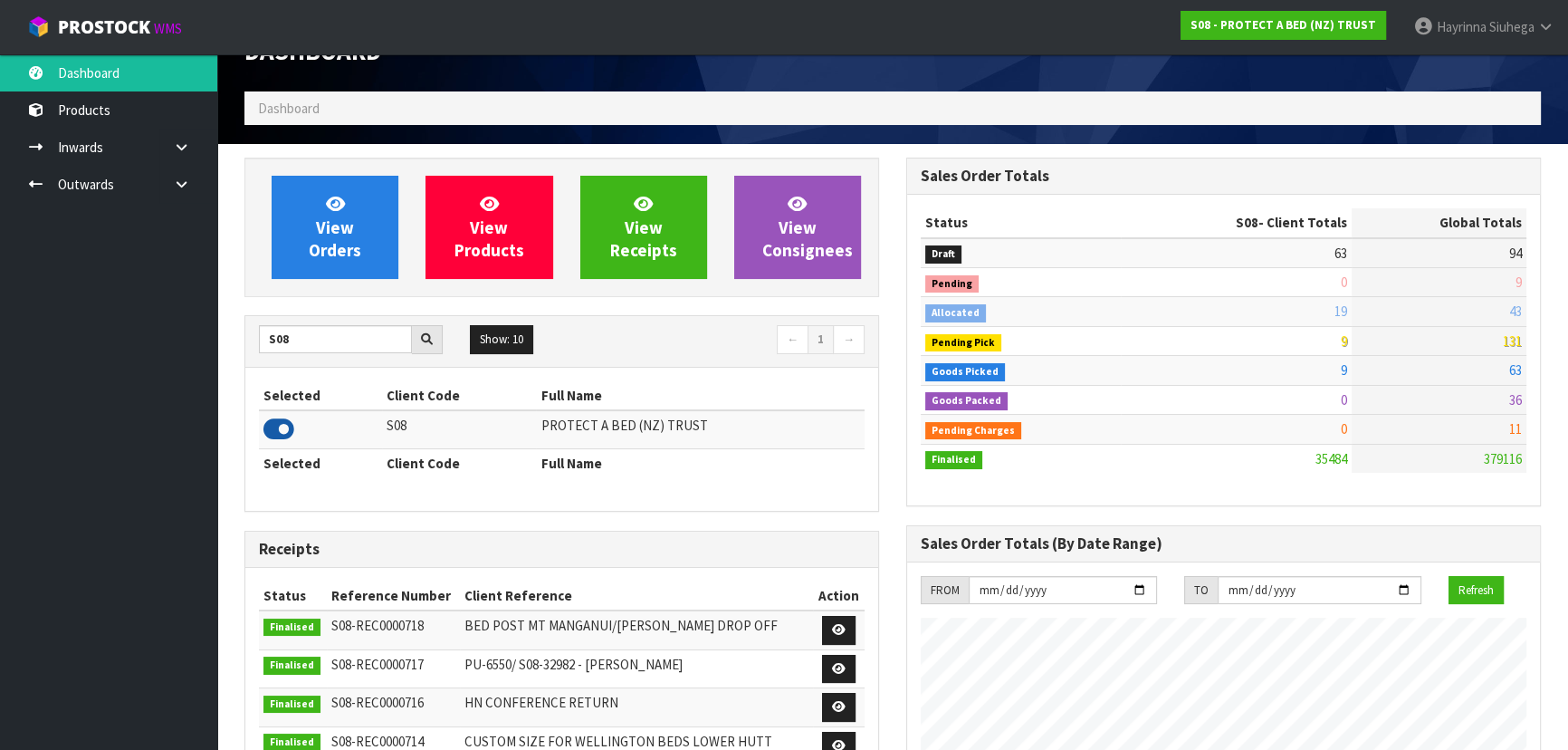
scroll to position [1368, 661]
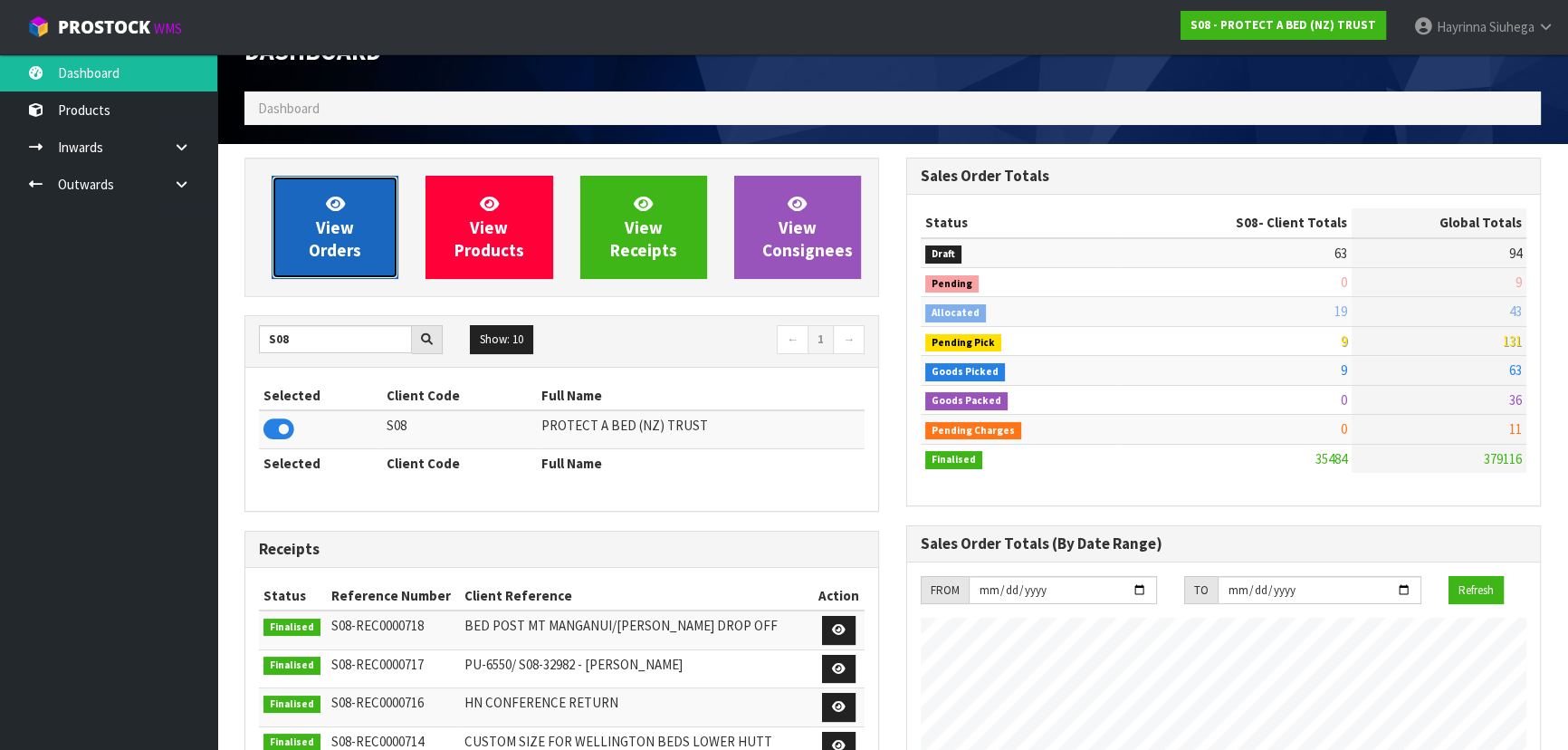
click at [353, 232] on link "View Orders" at bounding box center [335, 227] width 127 height 104
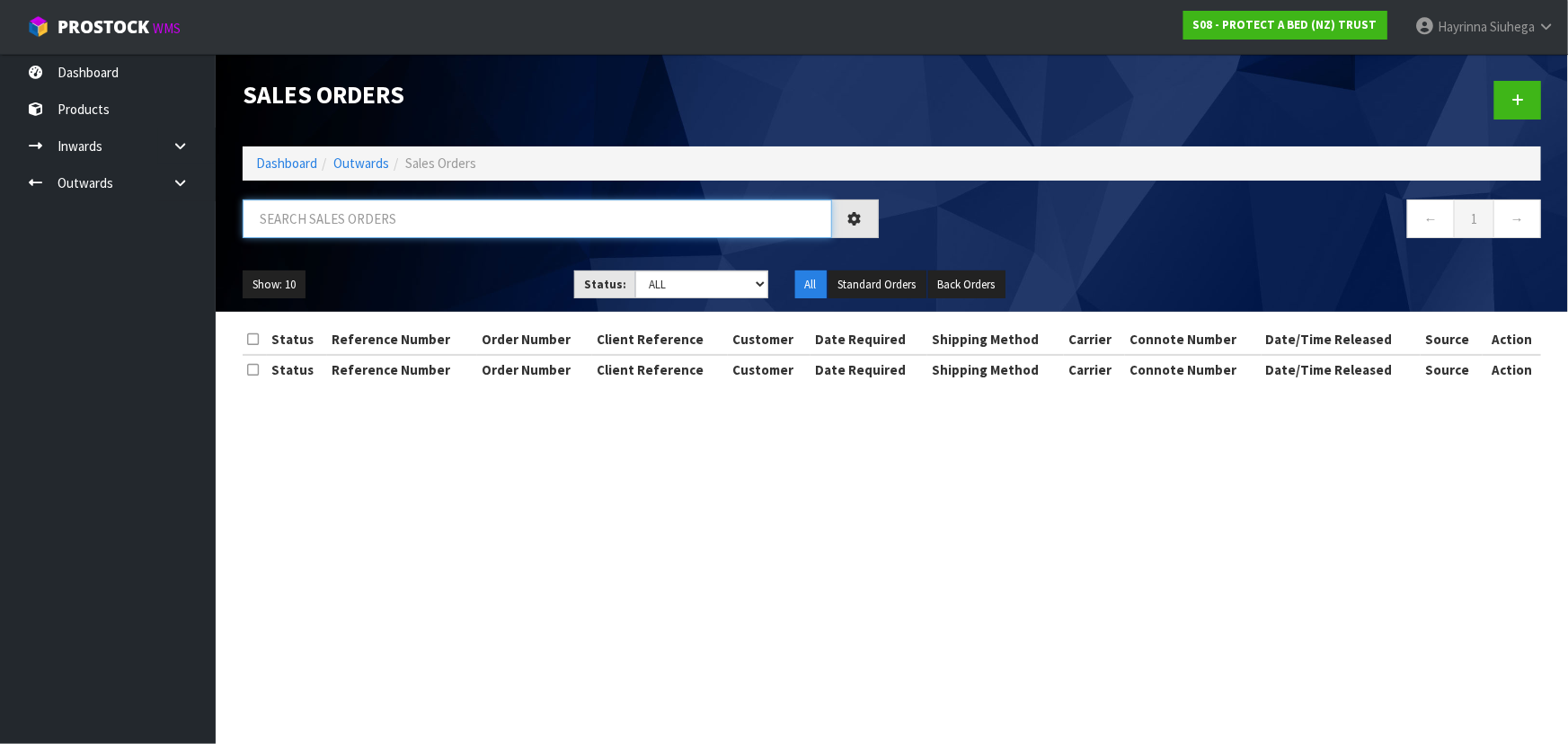
click at [368, 209] on input "text" at bounding box center [537, 218] width 589 height 39
type input "JOB-0410280"
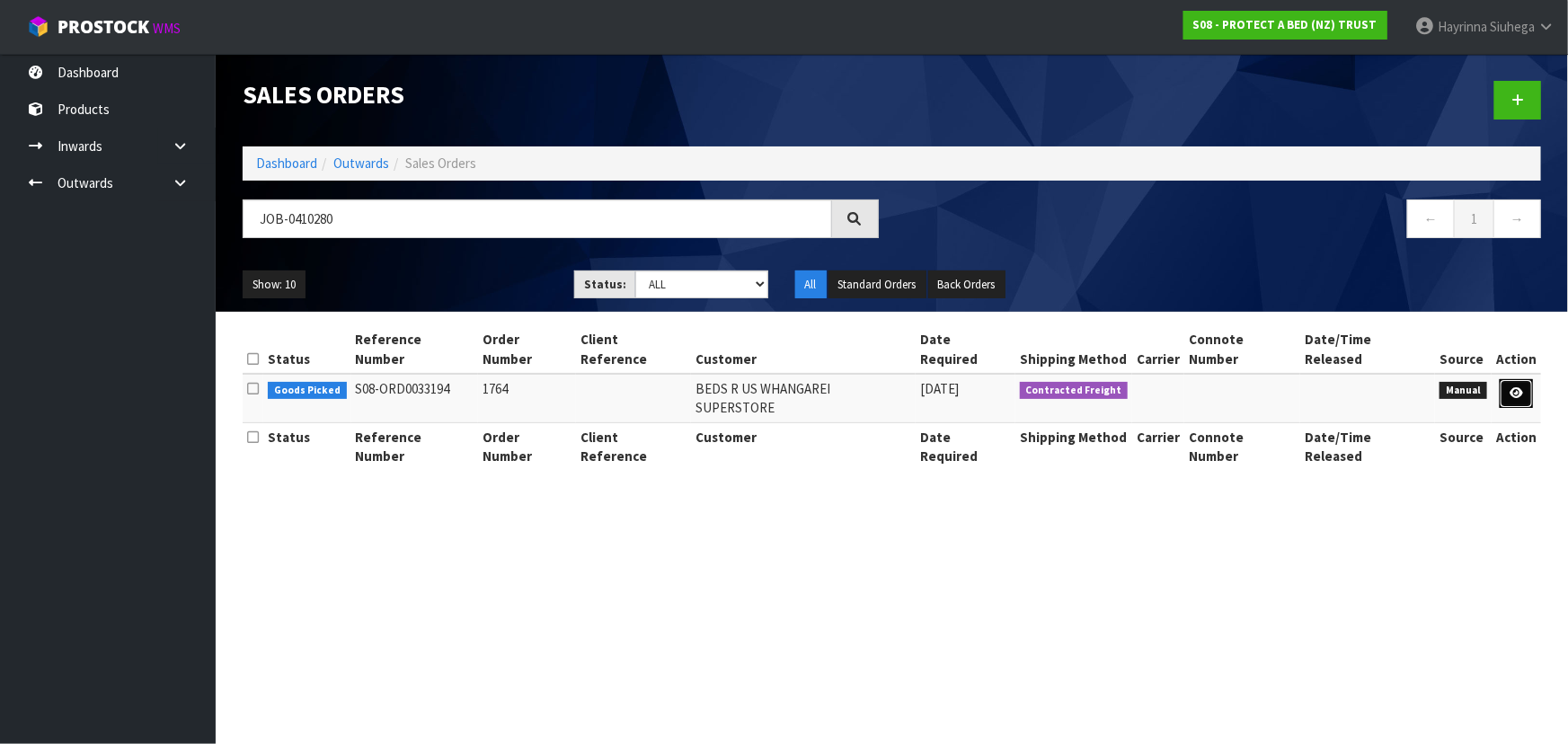
click at [1524, 379] on link at bounding box center [1516, 394] width 33 height 29
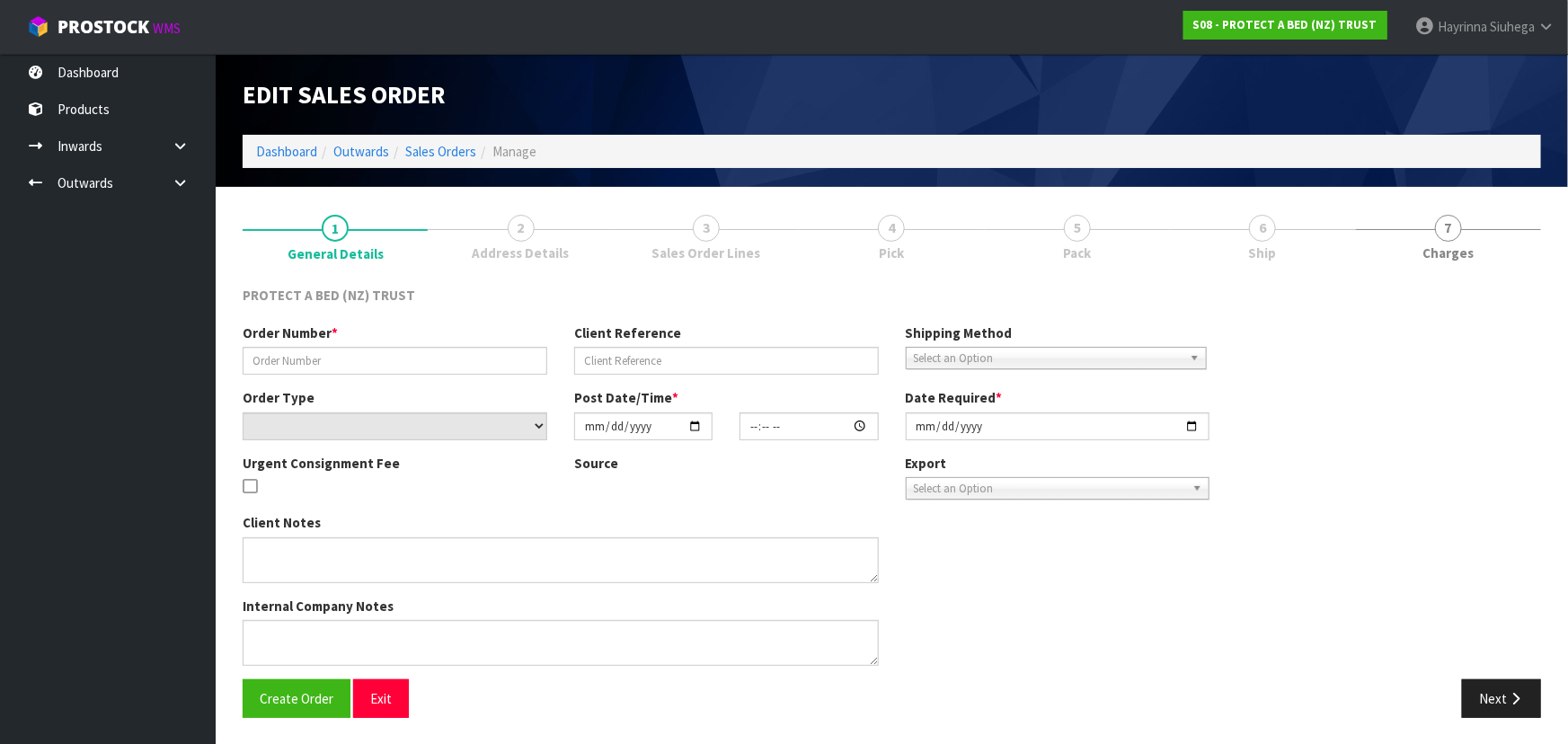
type input "1764"
select select "number:0"
type input "[DATE]"
type input "08:48:00.000"
type input "[DATE]"
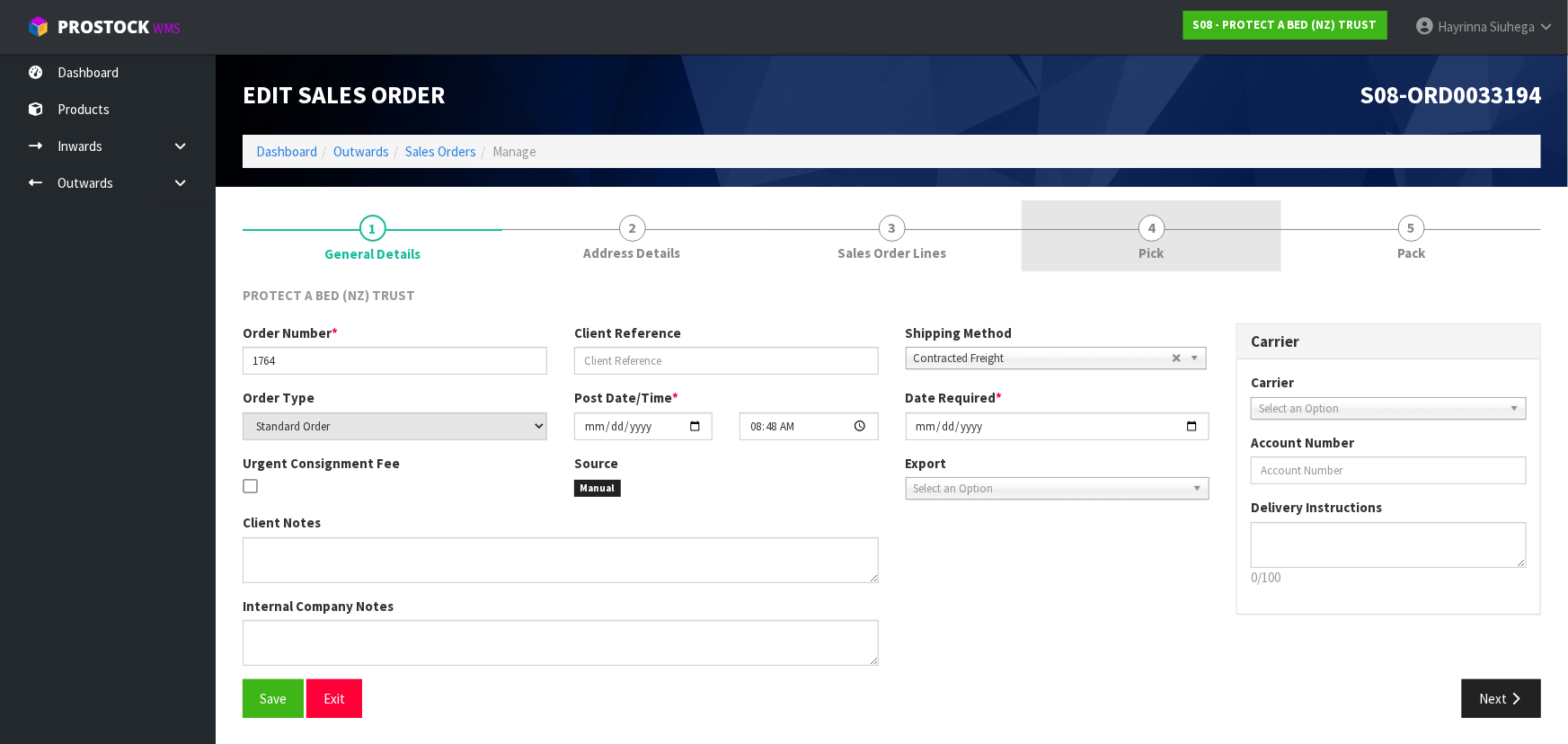
click at [1219, 250] on link "4 Pick" at bounding box center [1152, 235] width 260 height 71
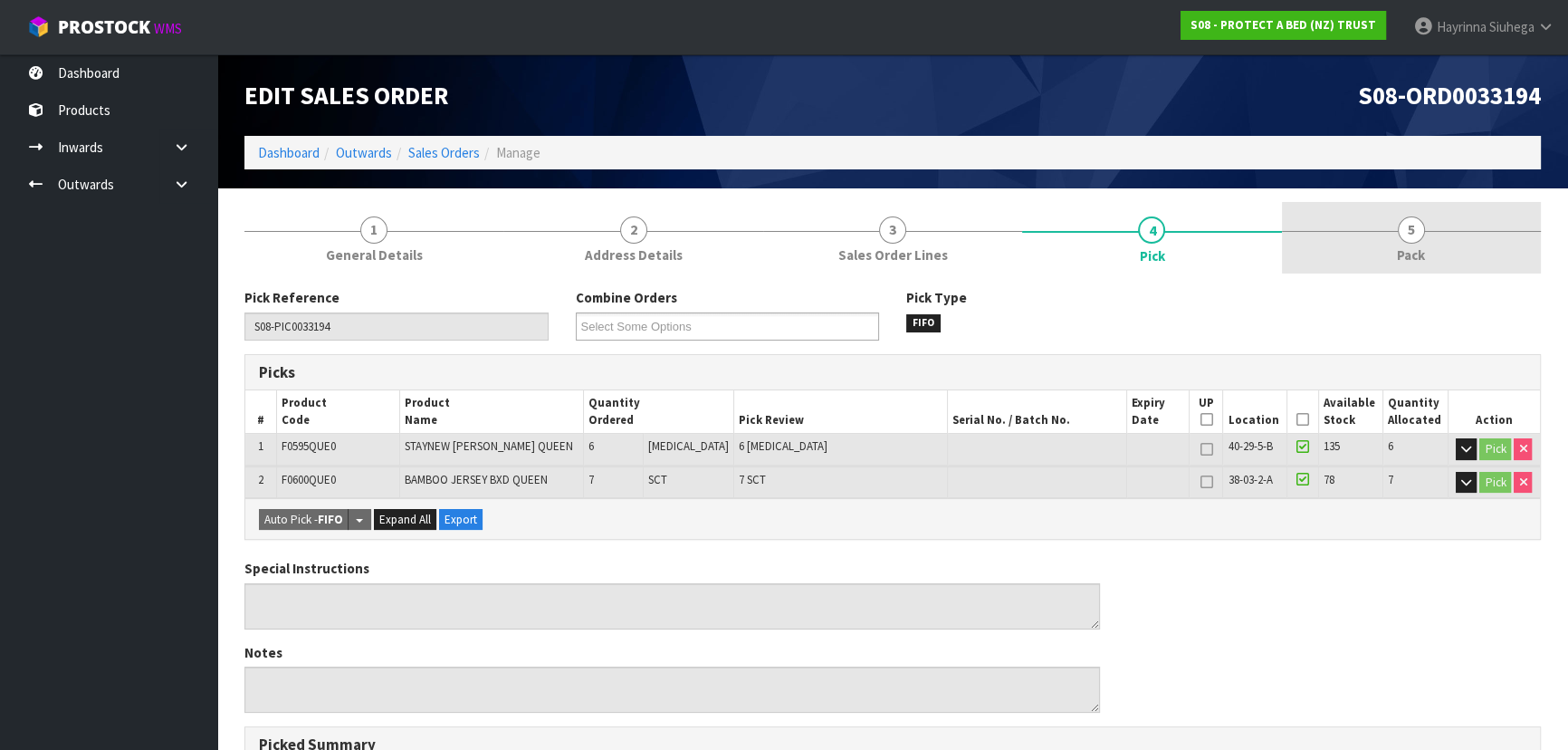
click at [1336, 231] on link "5 Pack" at bounding box center [1411, 237] width 259 height 72
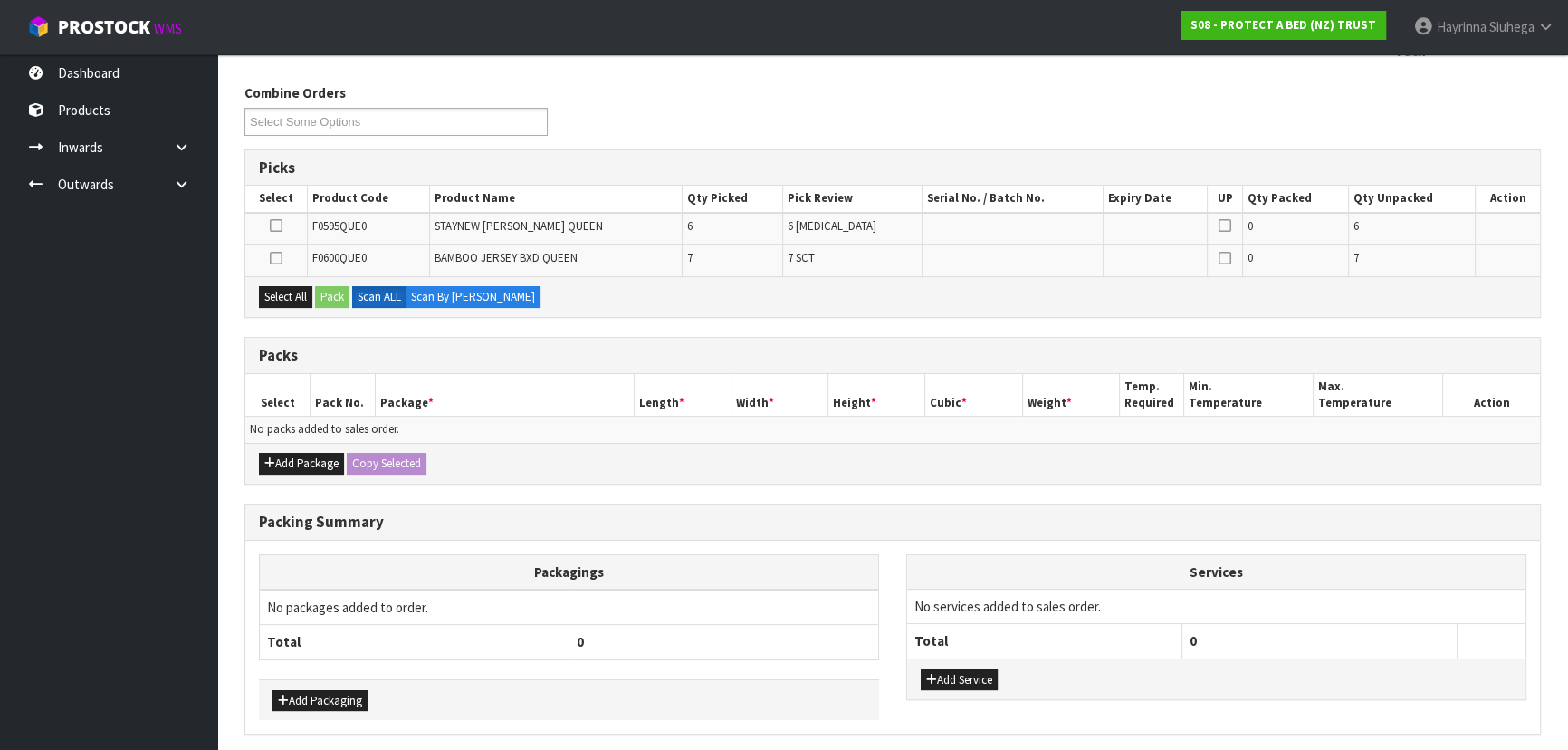
scroll to position [246, 0]
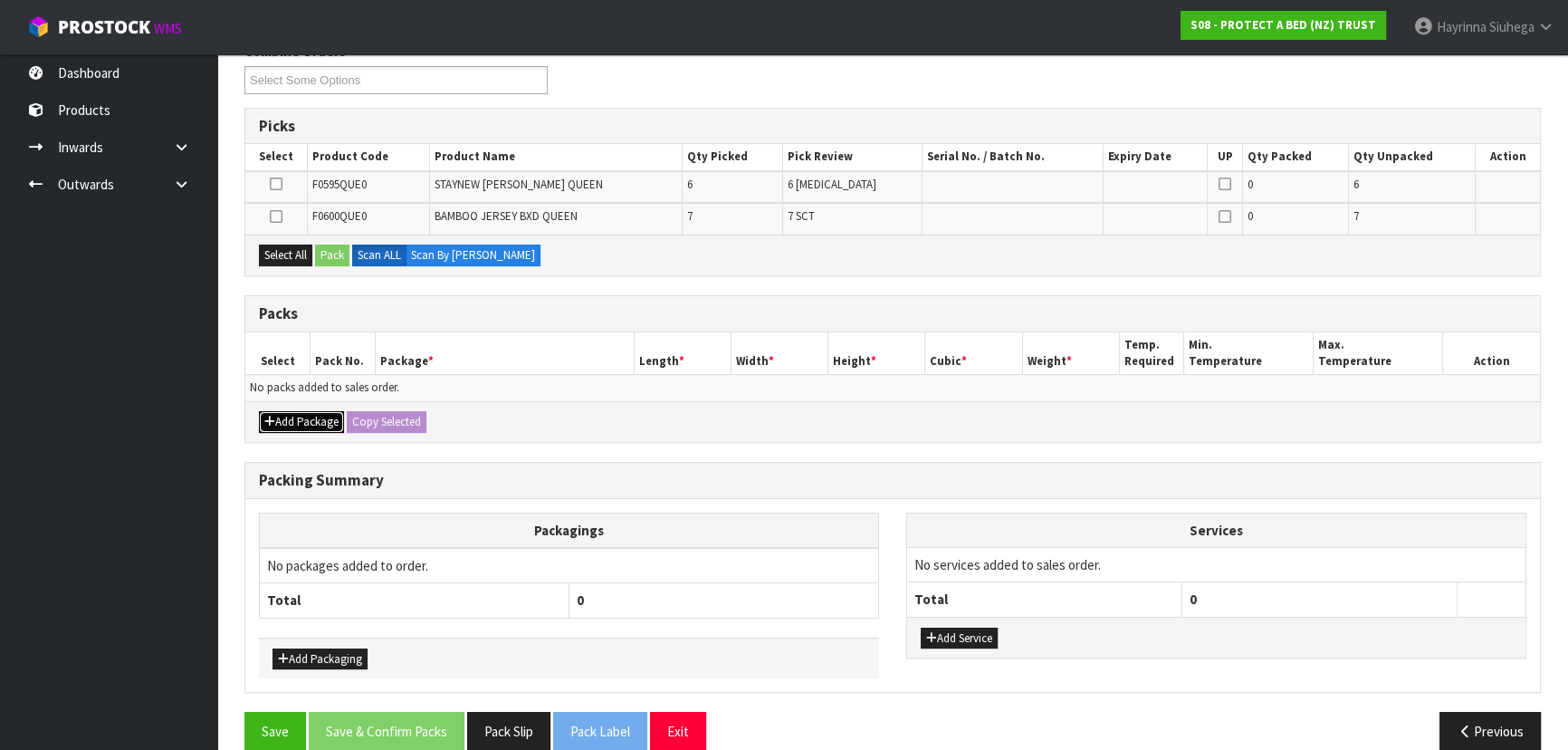
click at [311, 416] on button "Add Package" at bounding box center [301, 422] width 85 height 22
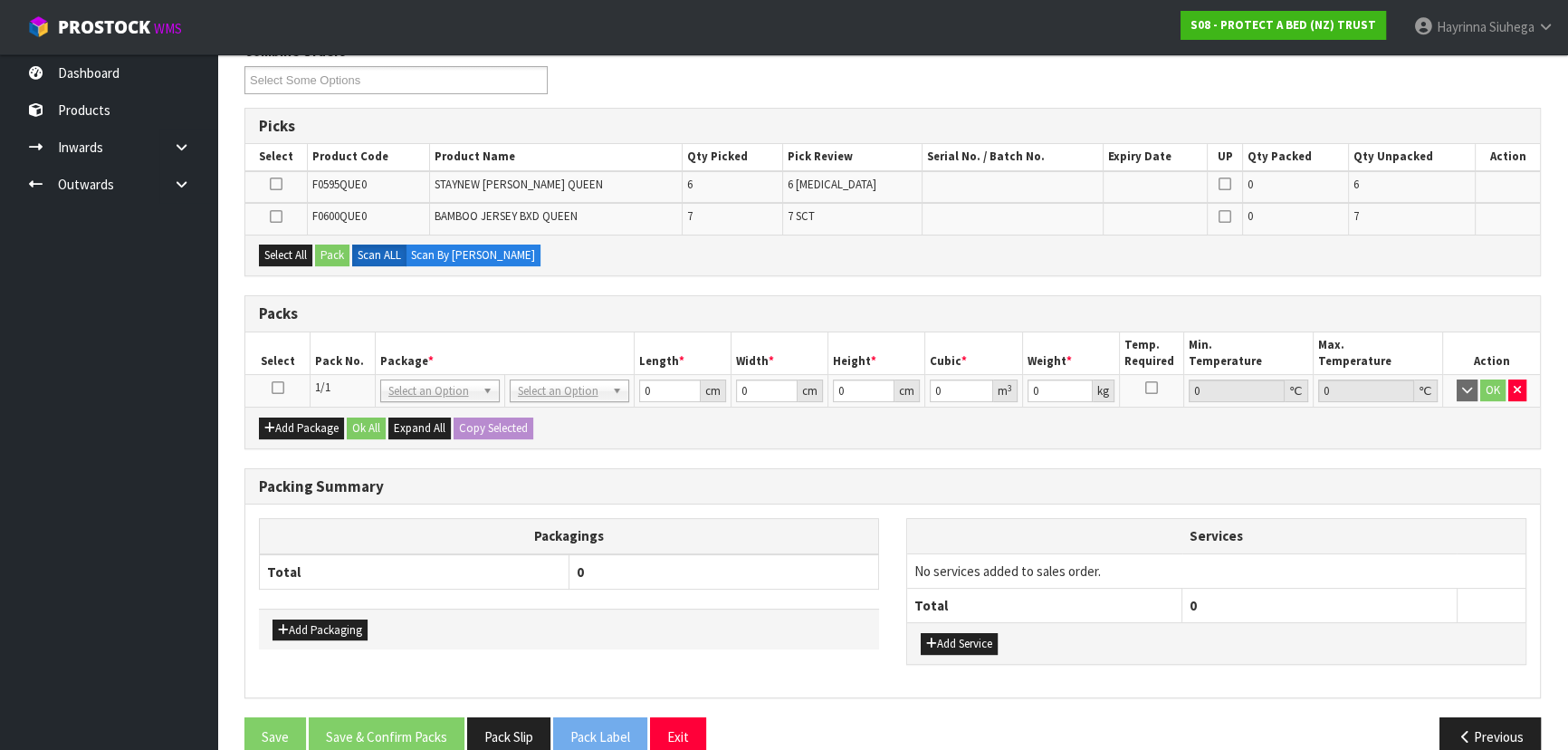
click at [271, 389] on icon at bounding box center [278, 388] width 13 height 1
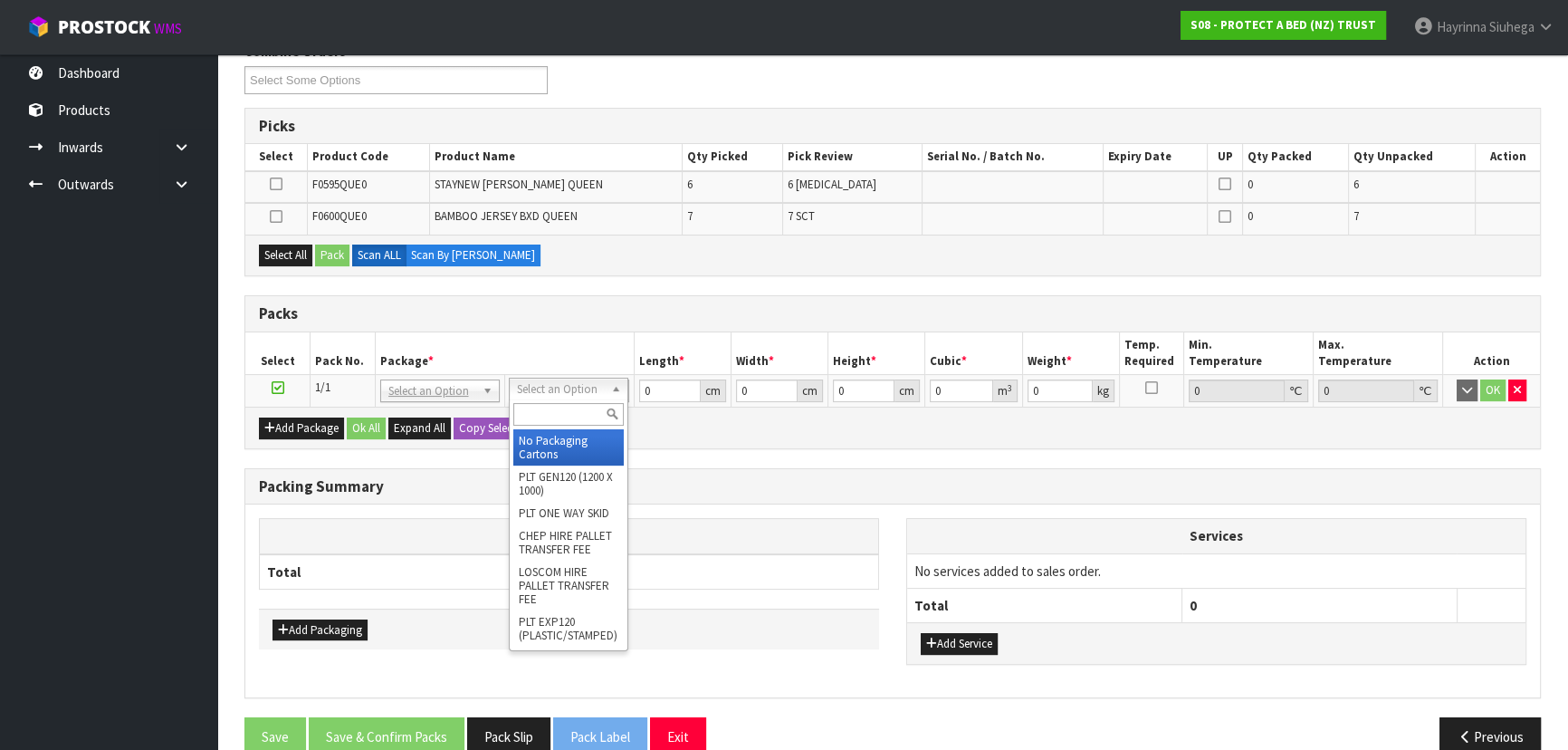
click at [550, 422] on input "text" at bounding box center [568, 414] width 111 height 23
type input "OC"
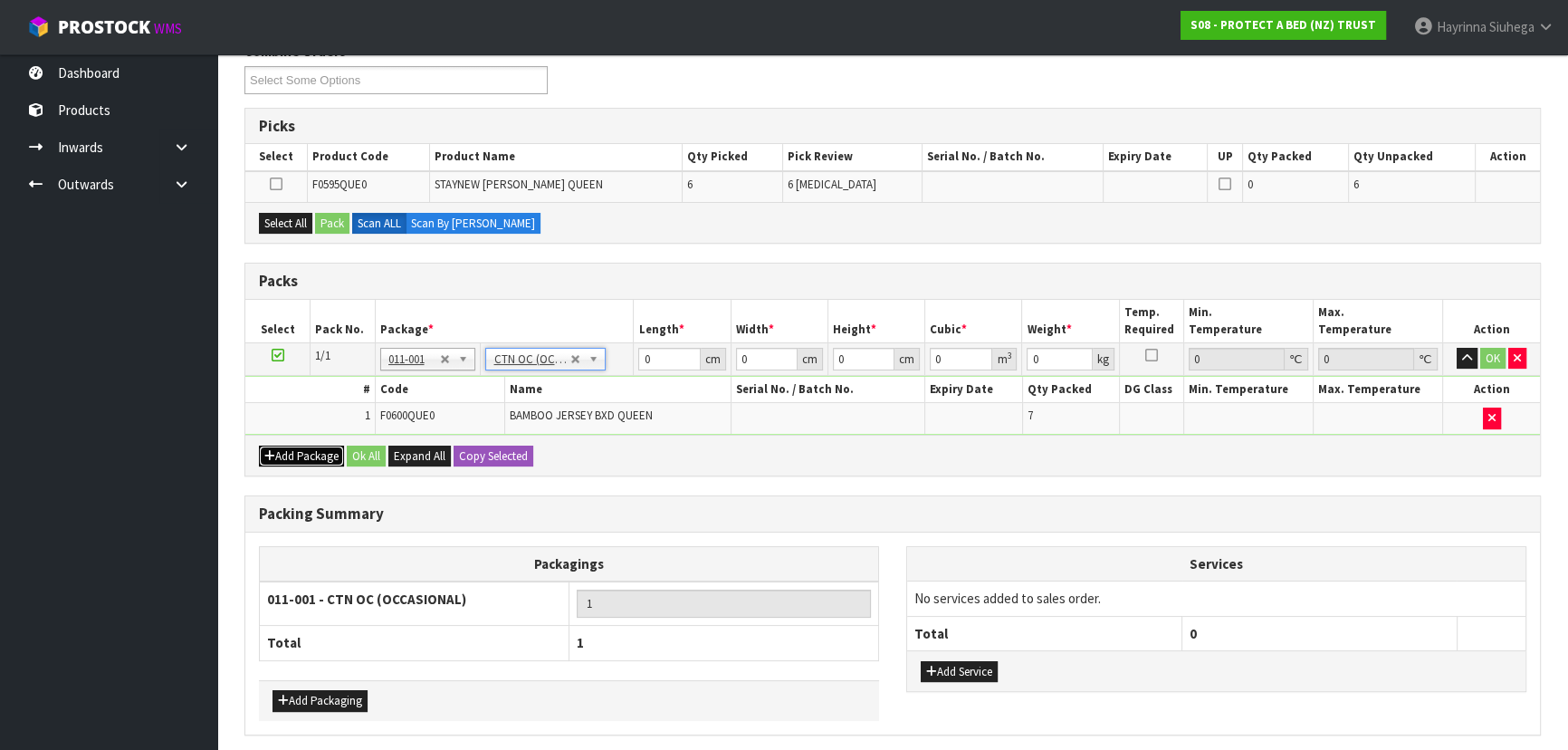
click at [305, 455] on button "Add Package" at bounding box center [301, 457] width 85 height 22
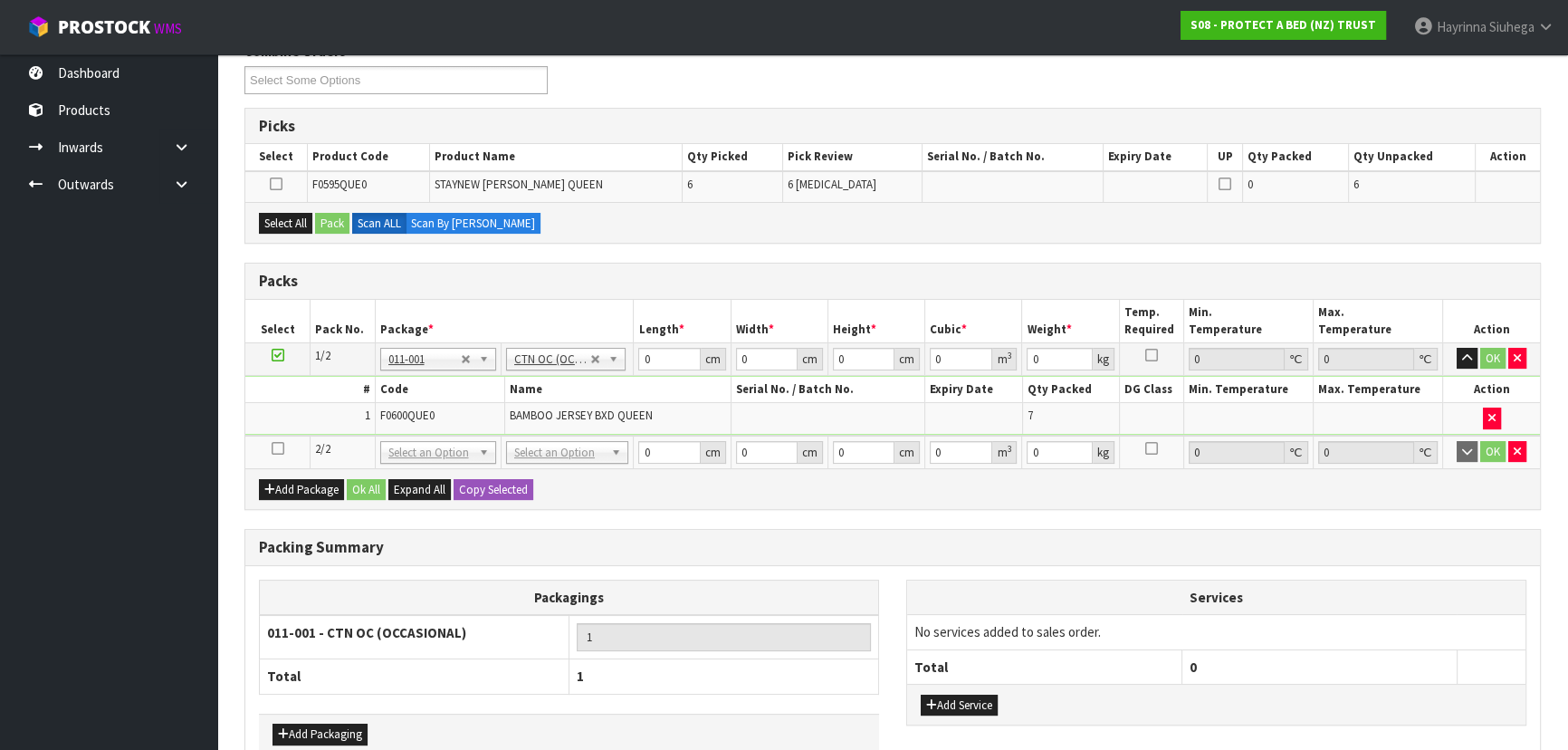
click at [281, 449] on icon at bounding box center [278, 449] width 13 height 1
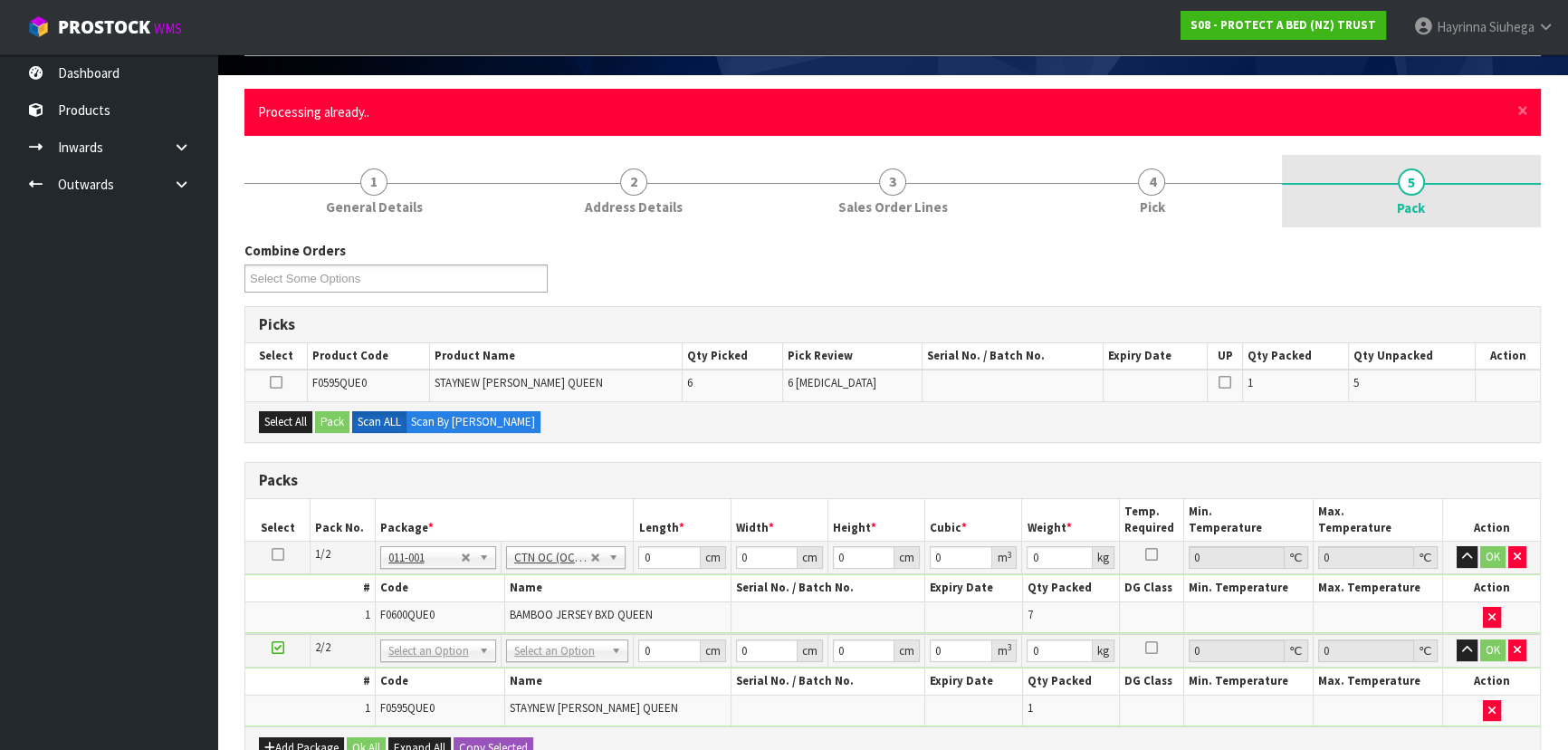
scroll to position [82, 0]
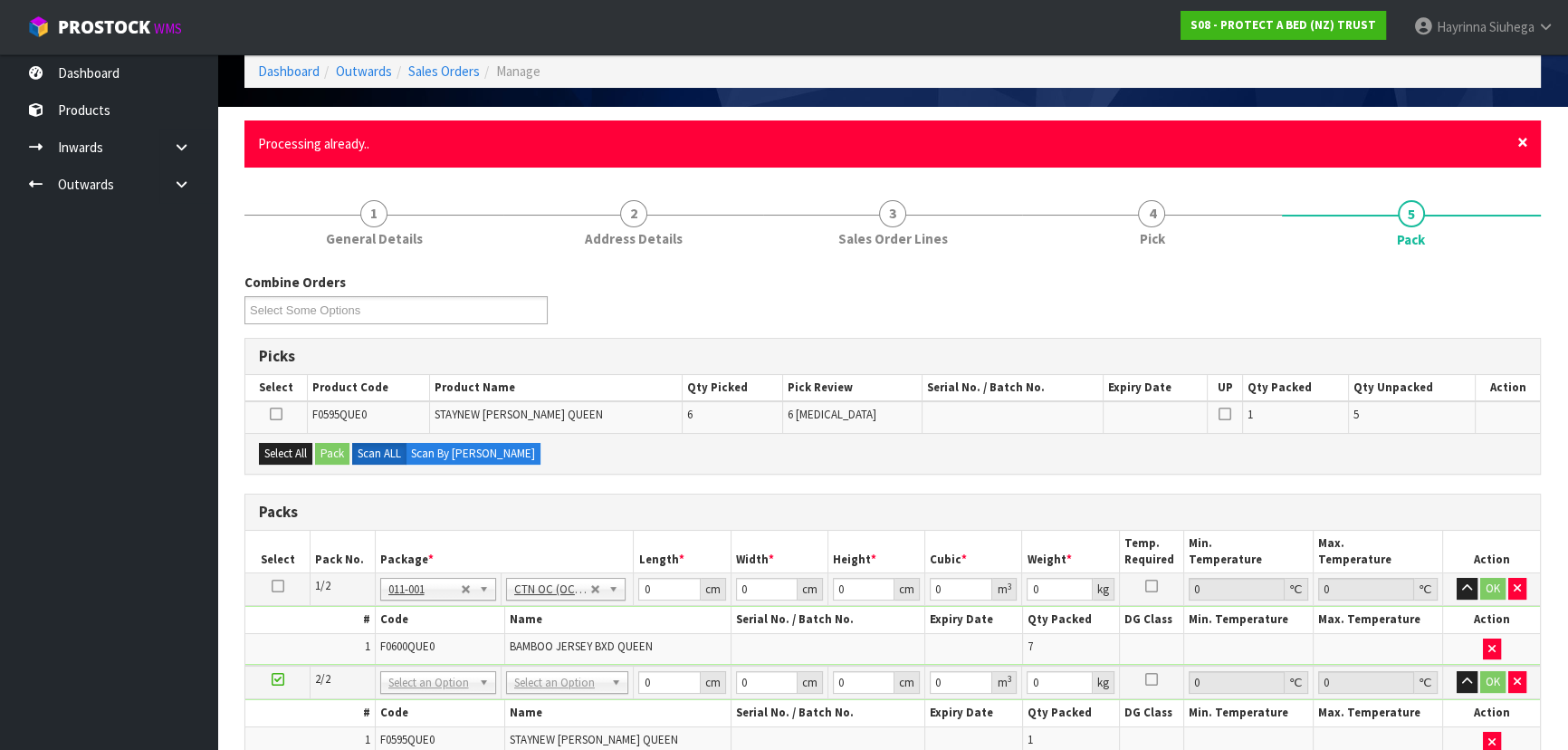
click at [1525, 145] on span "×" at bounding box center [1523, 143] width 11 height 25
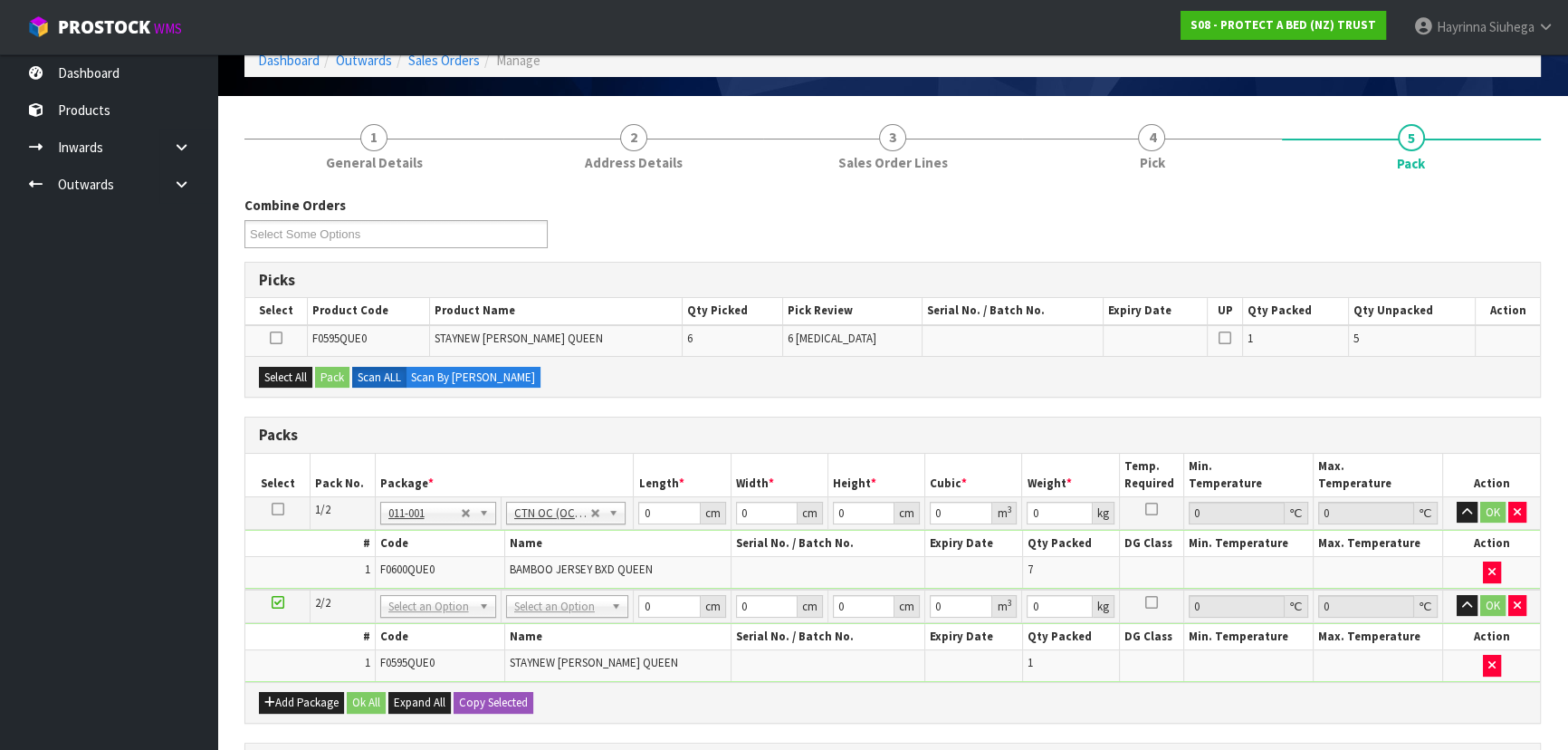
scroll to position [246, 0]
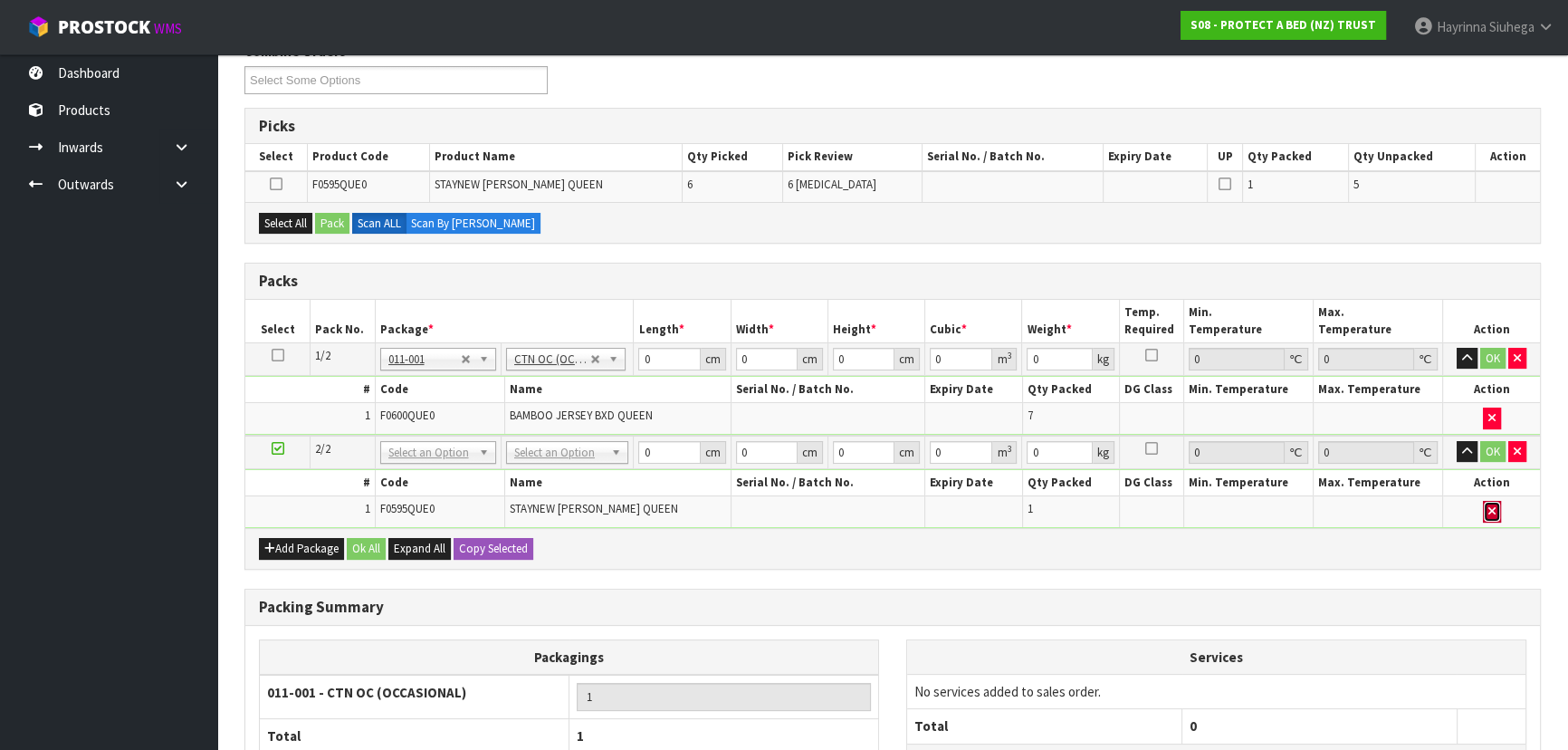
click at [1490, 505] on icon "button" at bounding box center [1492, 510] width 7 height 12
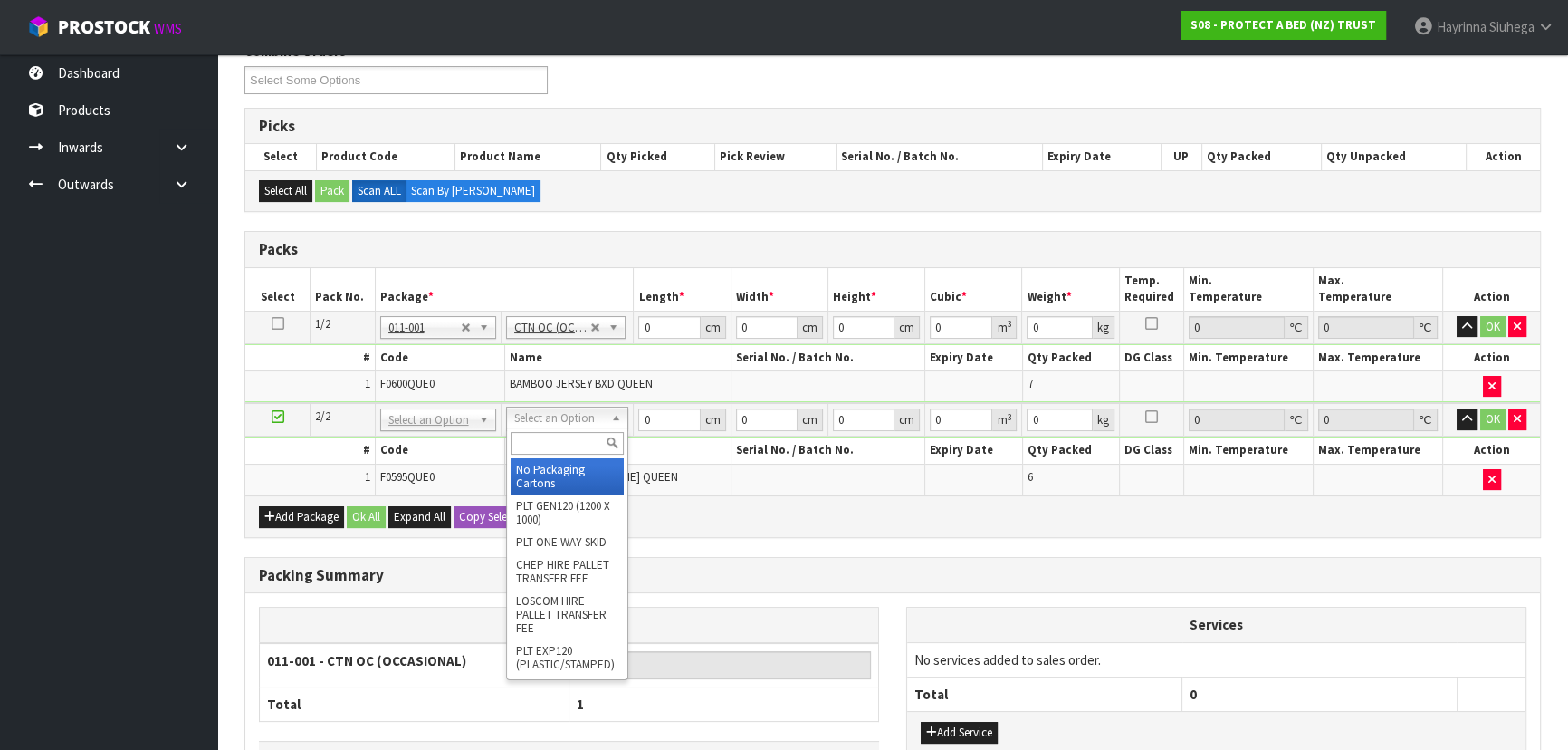
click at [572, 453] on div at bounding box center [567, 443] width 121 height 30
type input "OC"
type input "2"
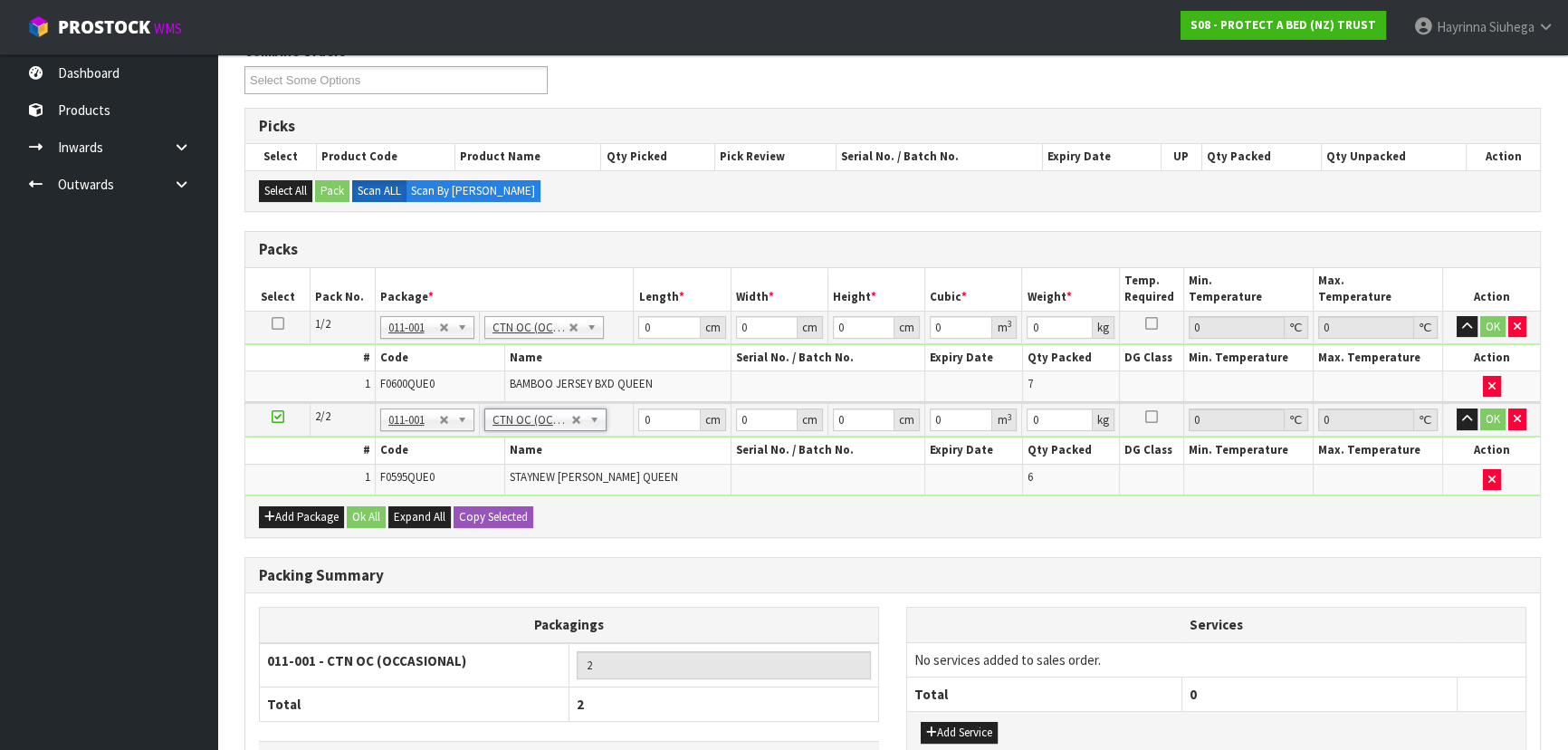
type input "5.4"
click at [646, 321] on input "0" at bounding box center [669, 327] width 62 height 23
type input "58"
type input "41"
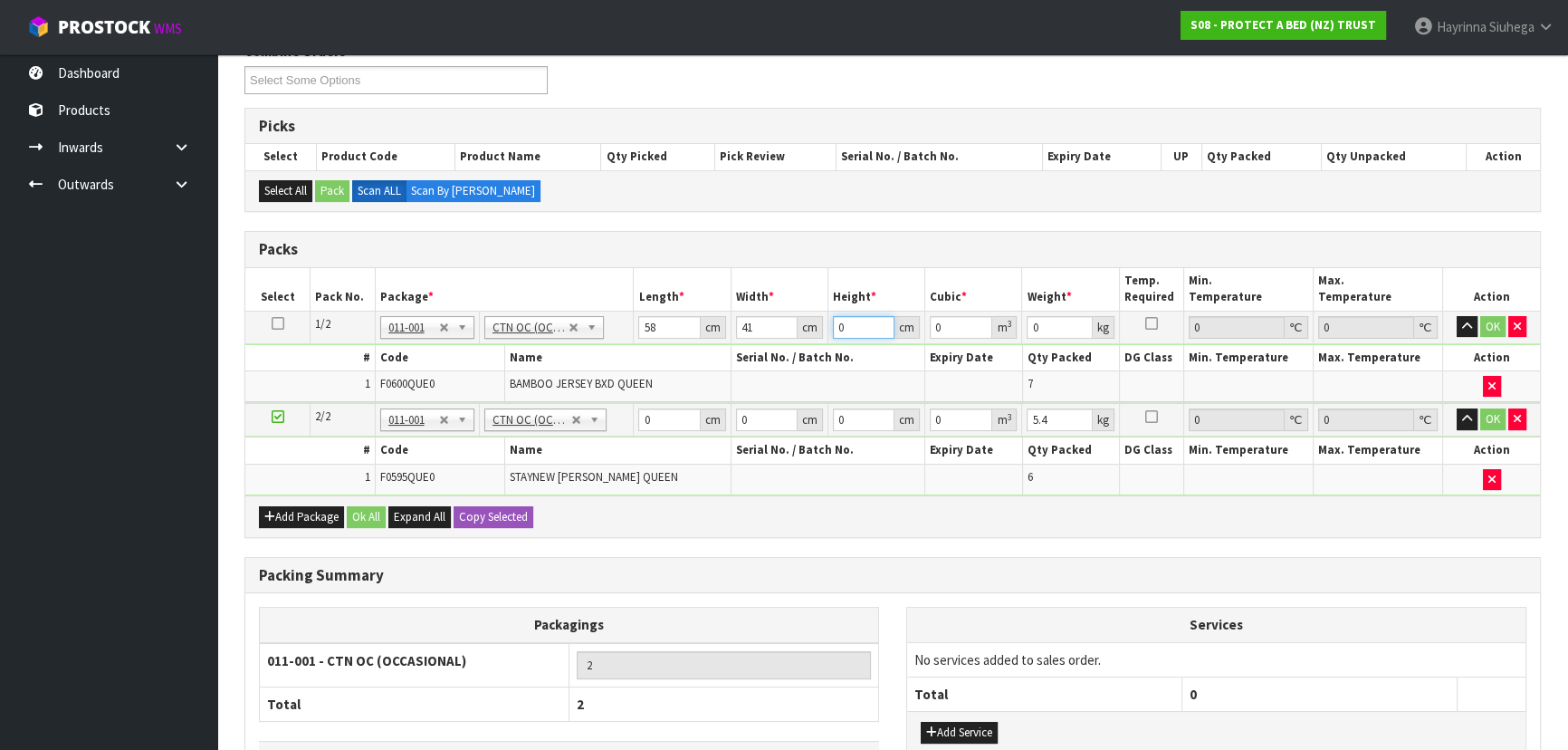
type input "3"
type input "0.007134"
type input "32"
type input "0.076096"
type input "32"
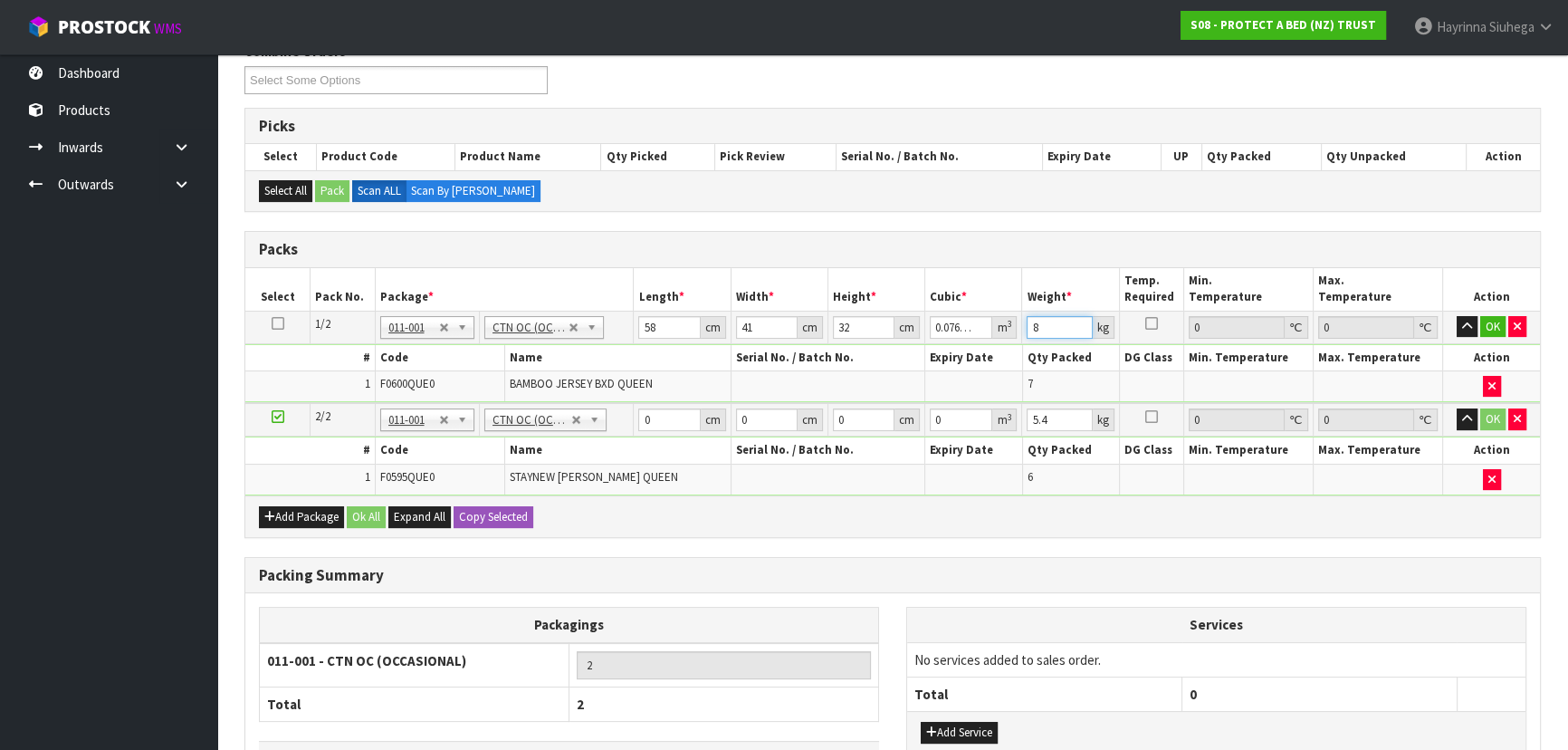
type input "8"
click button "OK" at bounding box center [1493, 327] width 25 height 22
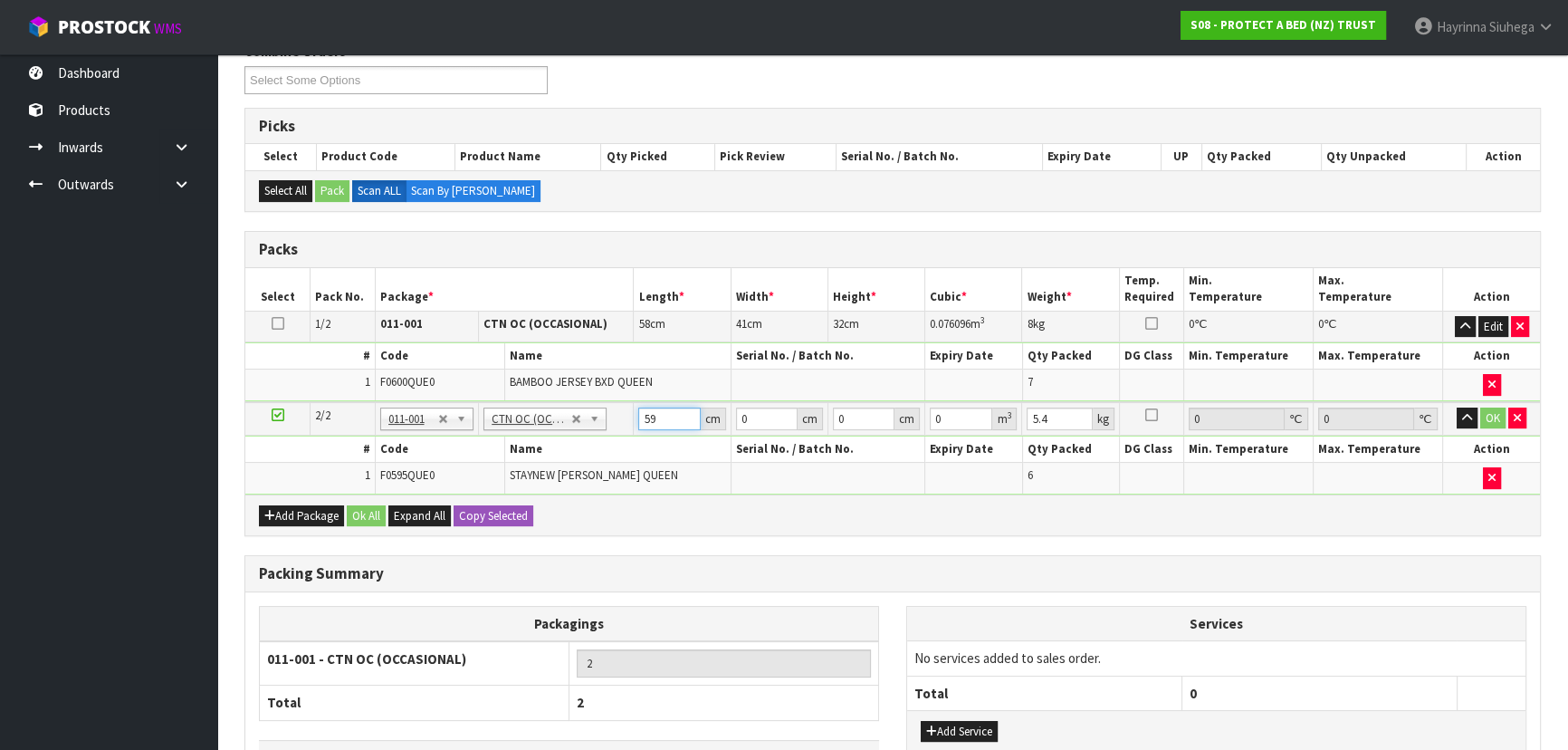
type input "59"
type input "40"
type input "3"
type input "0.00708"
type input "32"
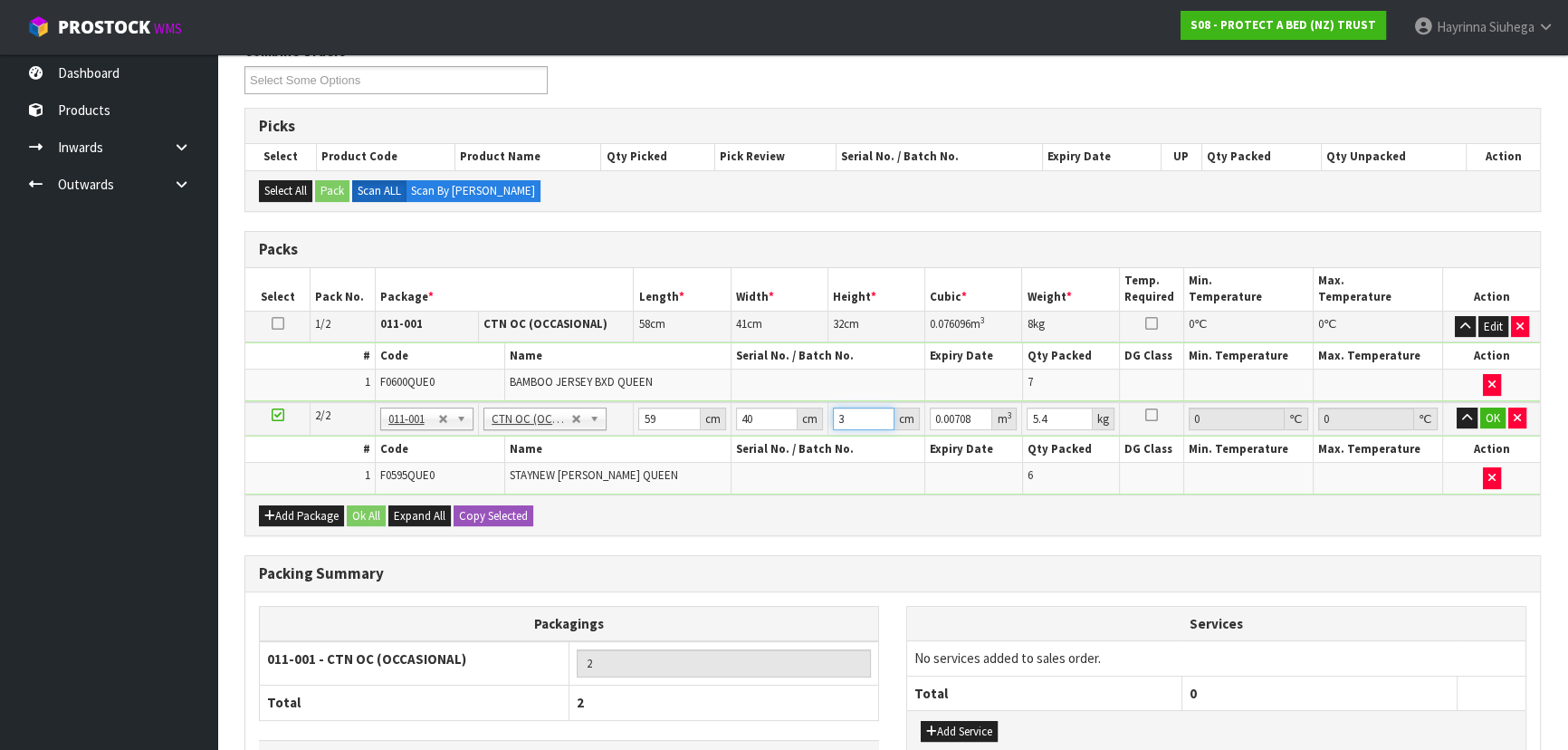
type input "0.07552"
type input "32"
type input "7"
click button "OK" at bounding box center [1493, 419] width 25 height 22
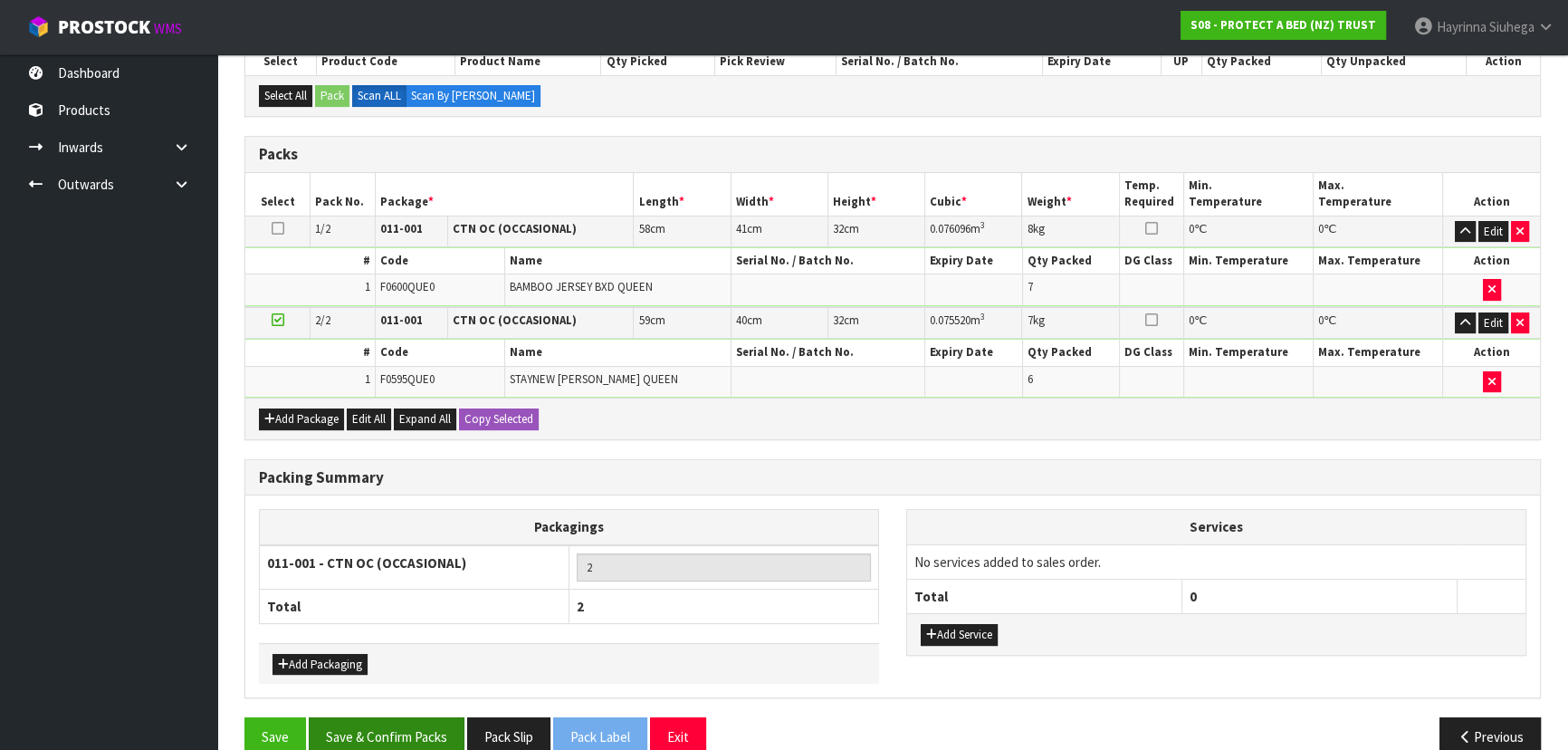
scroll to position [370, 0]
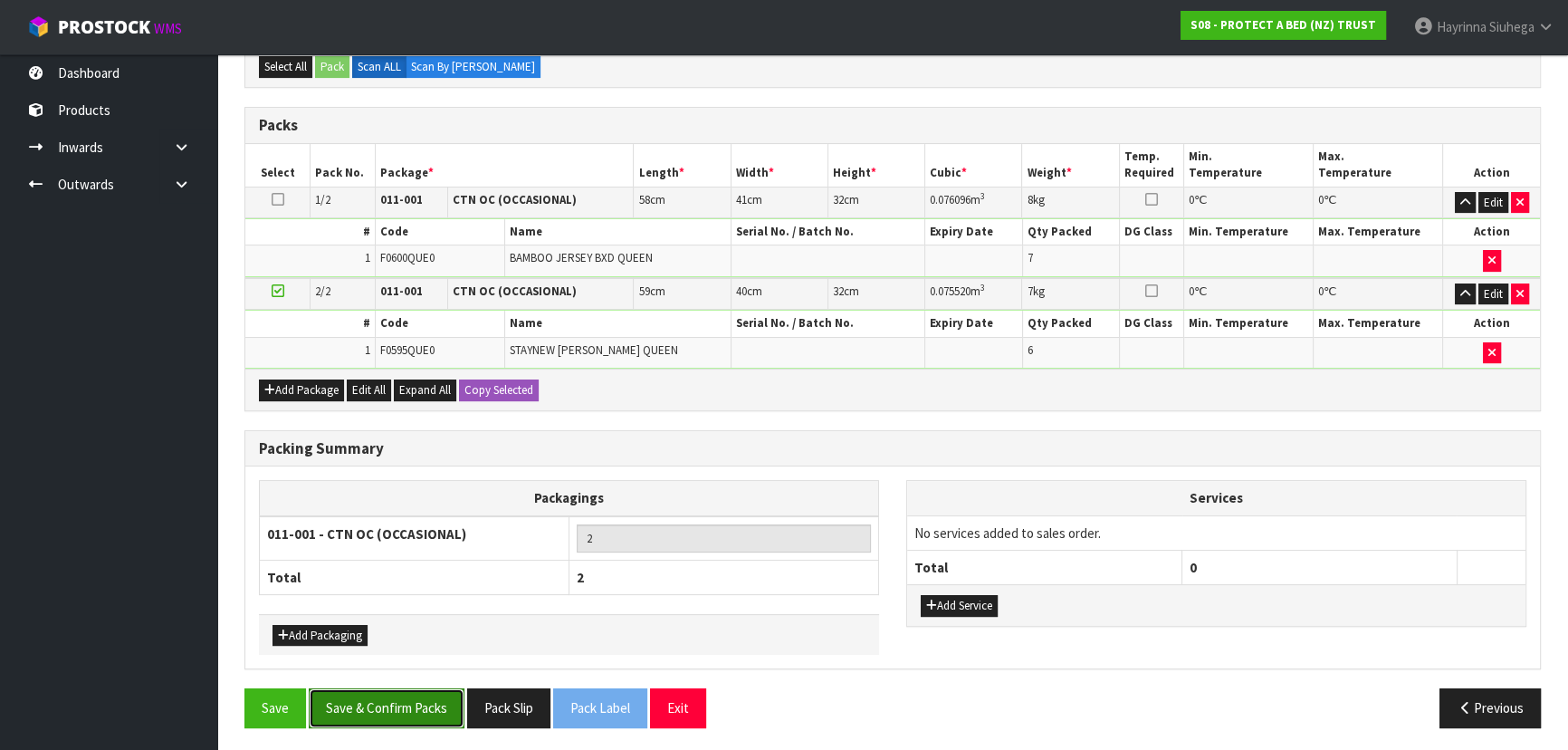
click at [435, 706] on button "Save & Confirm Packs" at bounding box center [386, 707] width 155 height 39
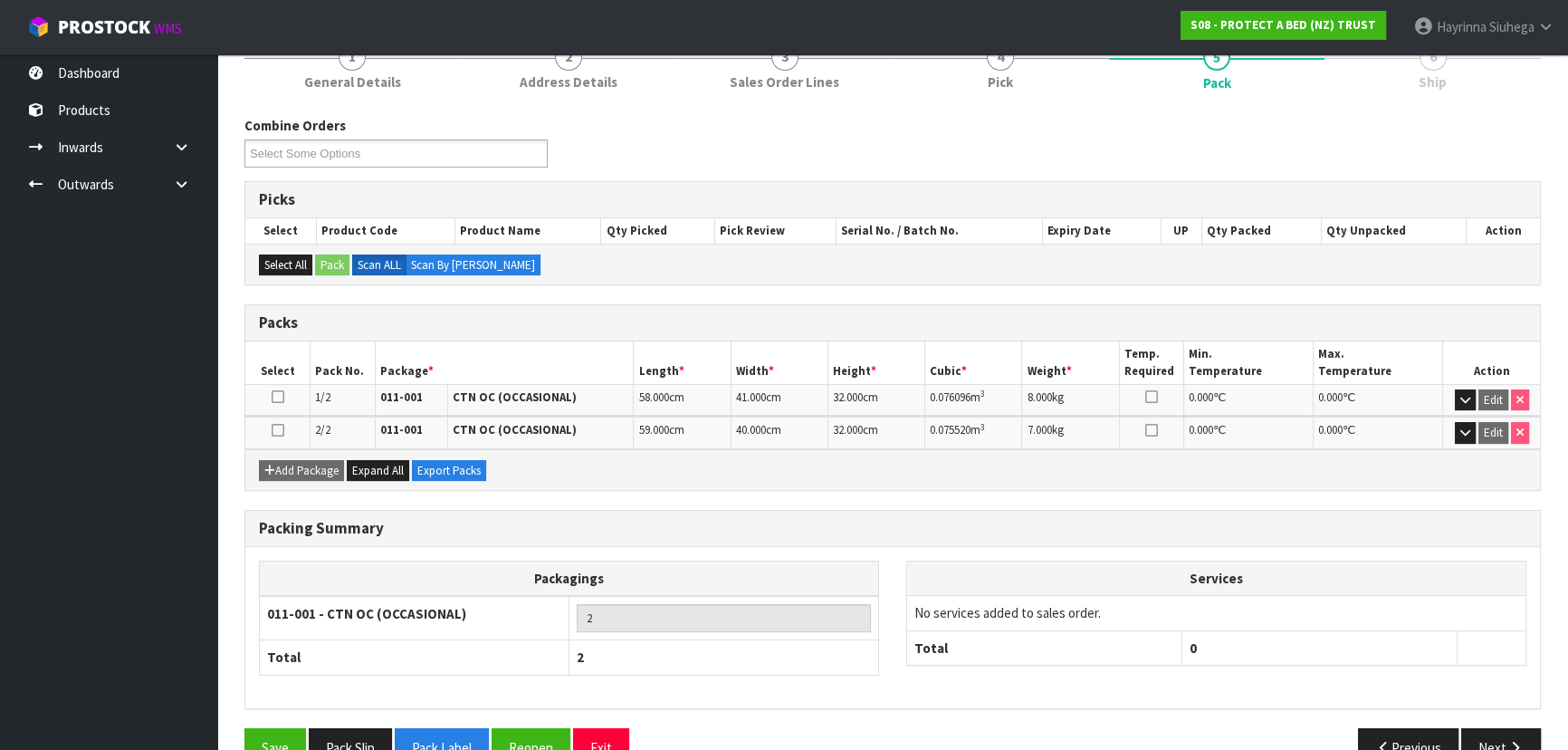
scroll to position [279, 0]
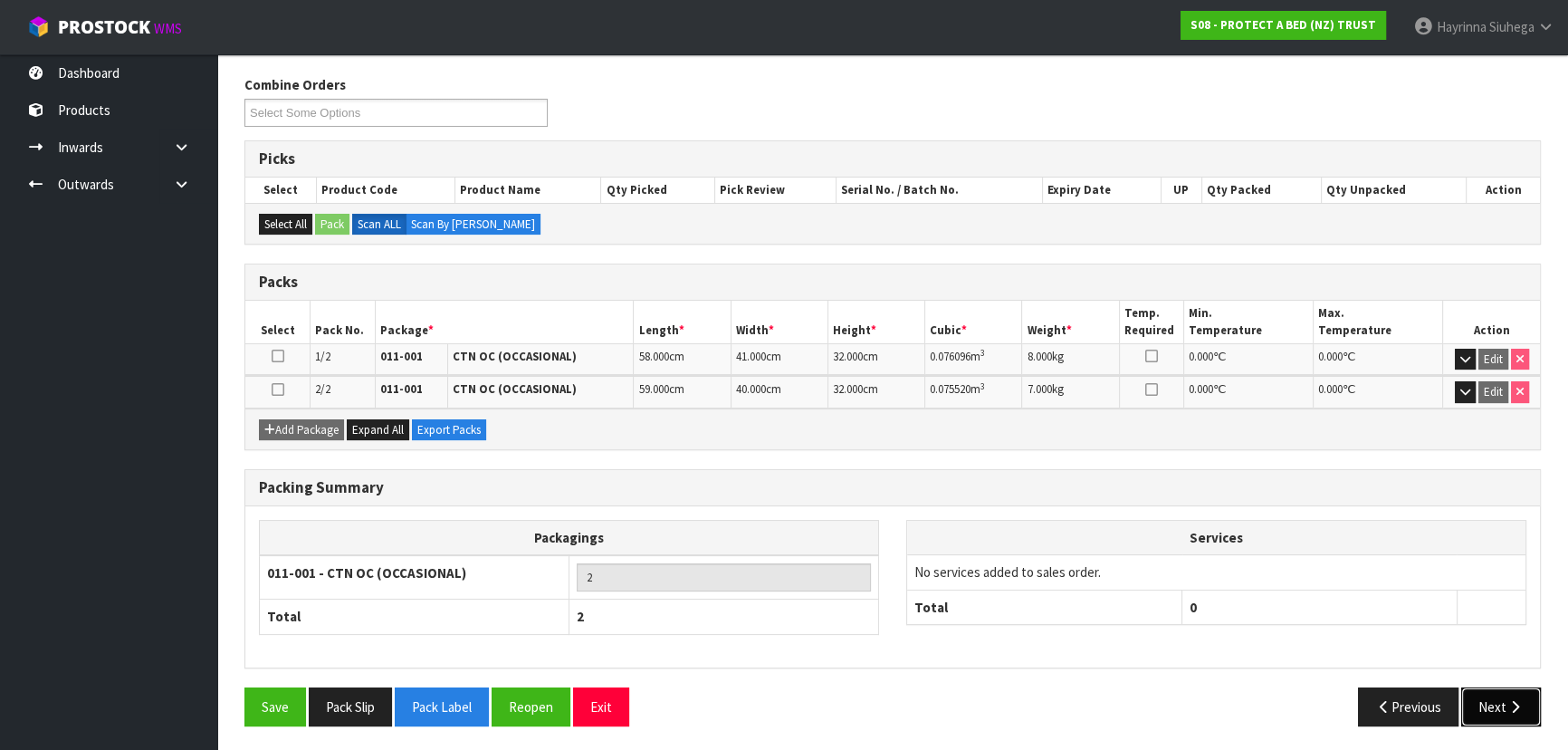
click at [1512, 687] on button "Next" at bounding box center [1501, 706] width 80 height 39
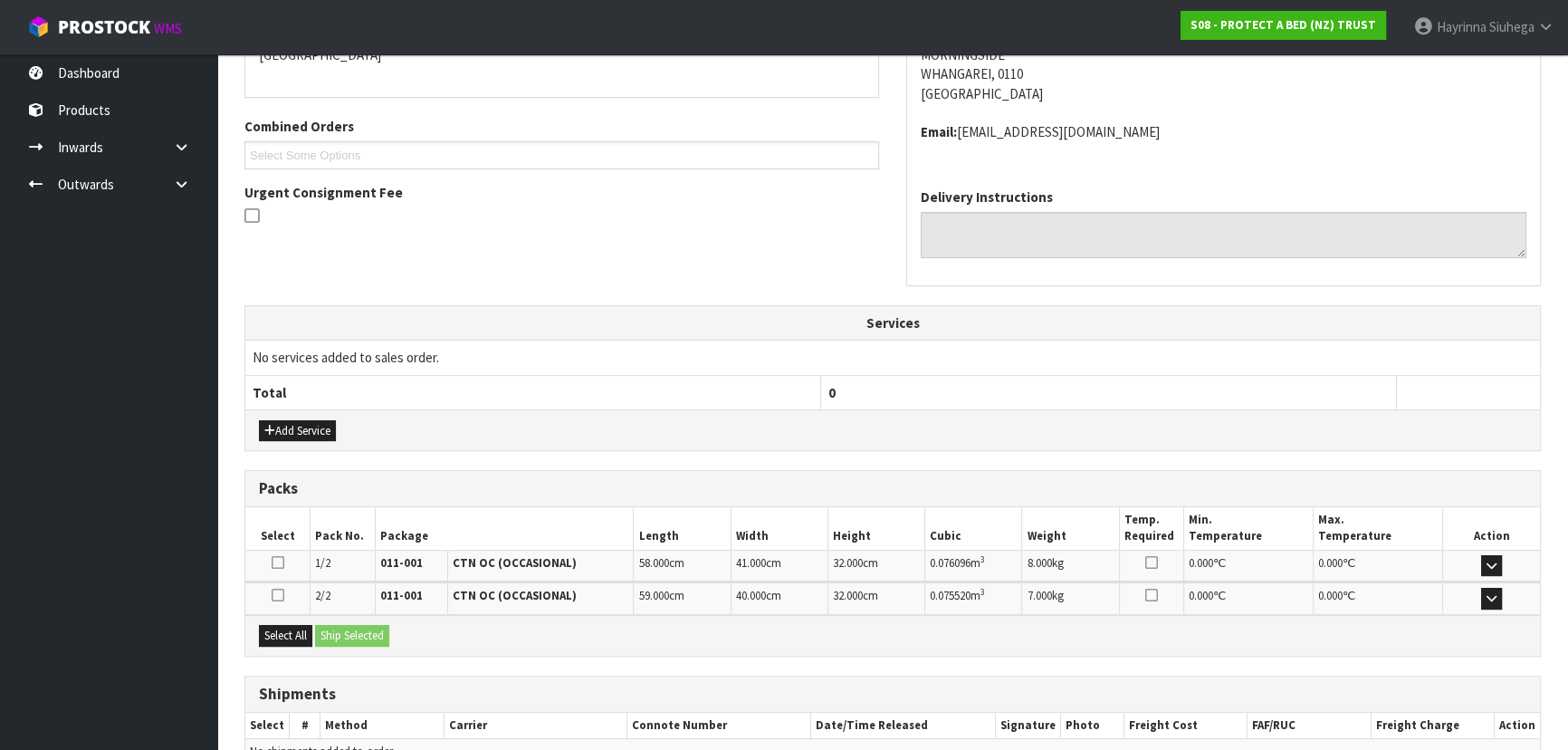
scroll to position [514, 0]
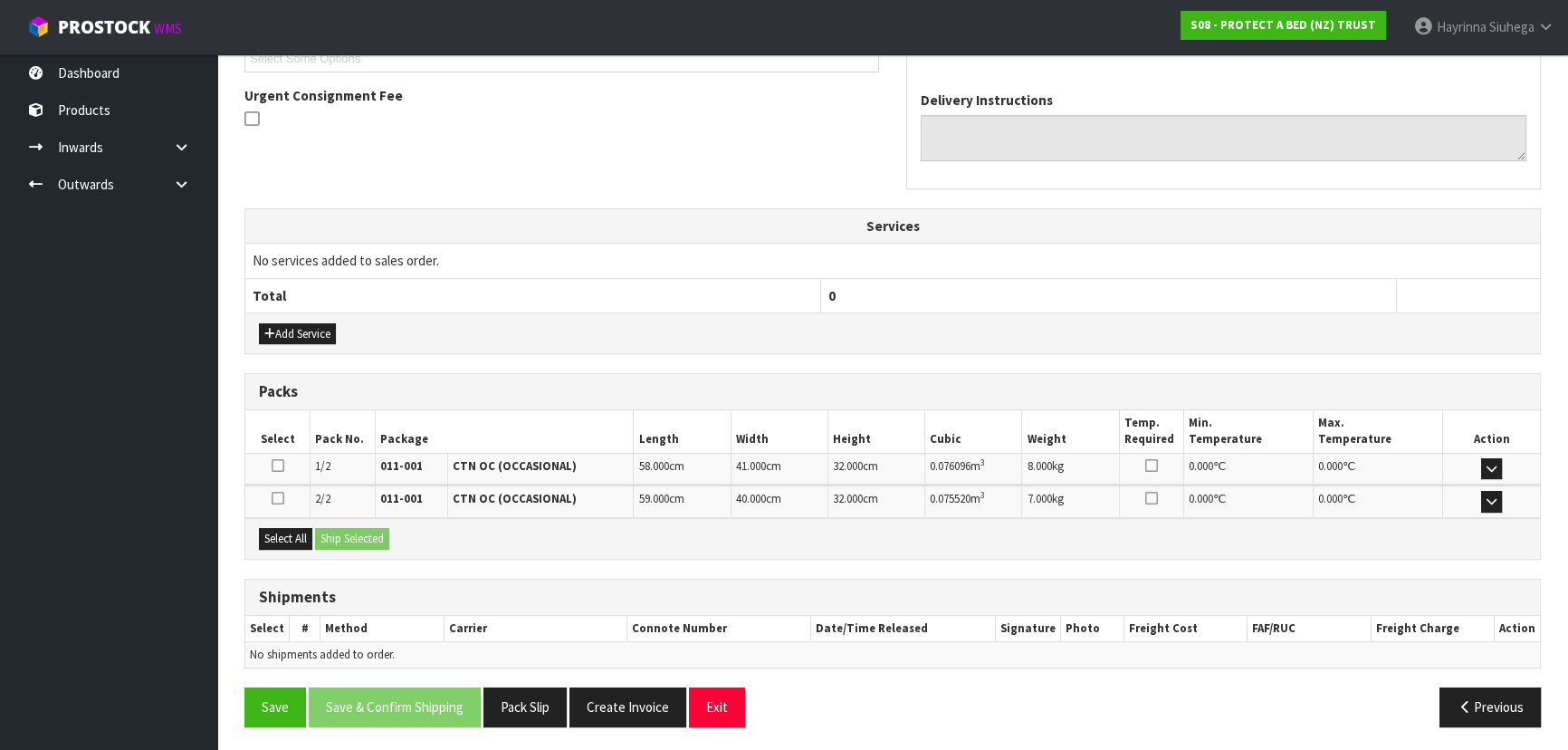
click at [278, 522] on div "Select All Ship Selected" at bounding box center [892, 538] width 1295 height 41
click at [311, 536] on button "Select All" at bounding box center [285, 538] width 54 height 22
click at [336, 536] on button "Ship Selected" at bounding box center [352, 538] width 74 height 22
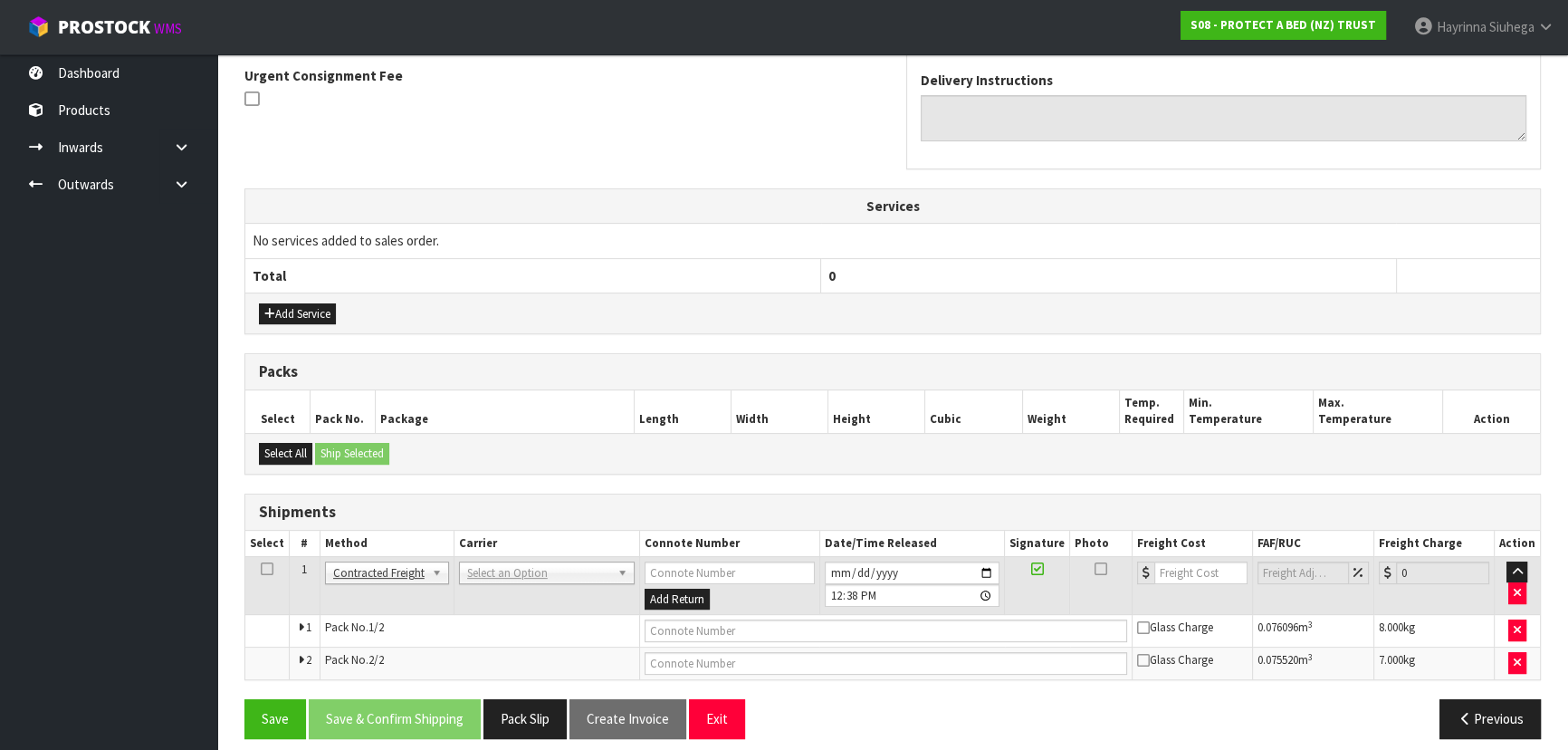
scroll to position [546, 0]
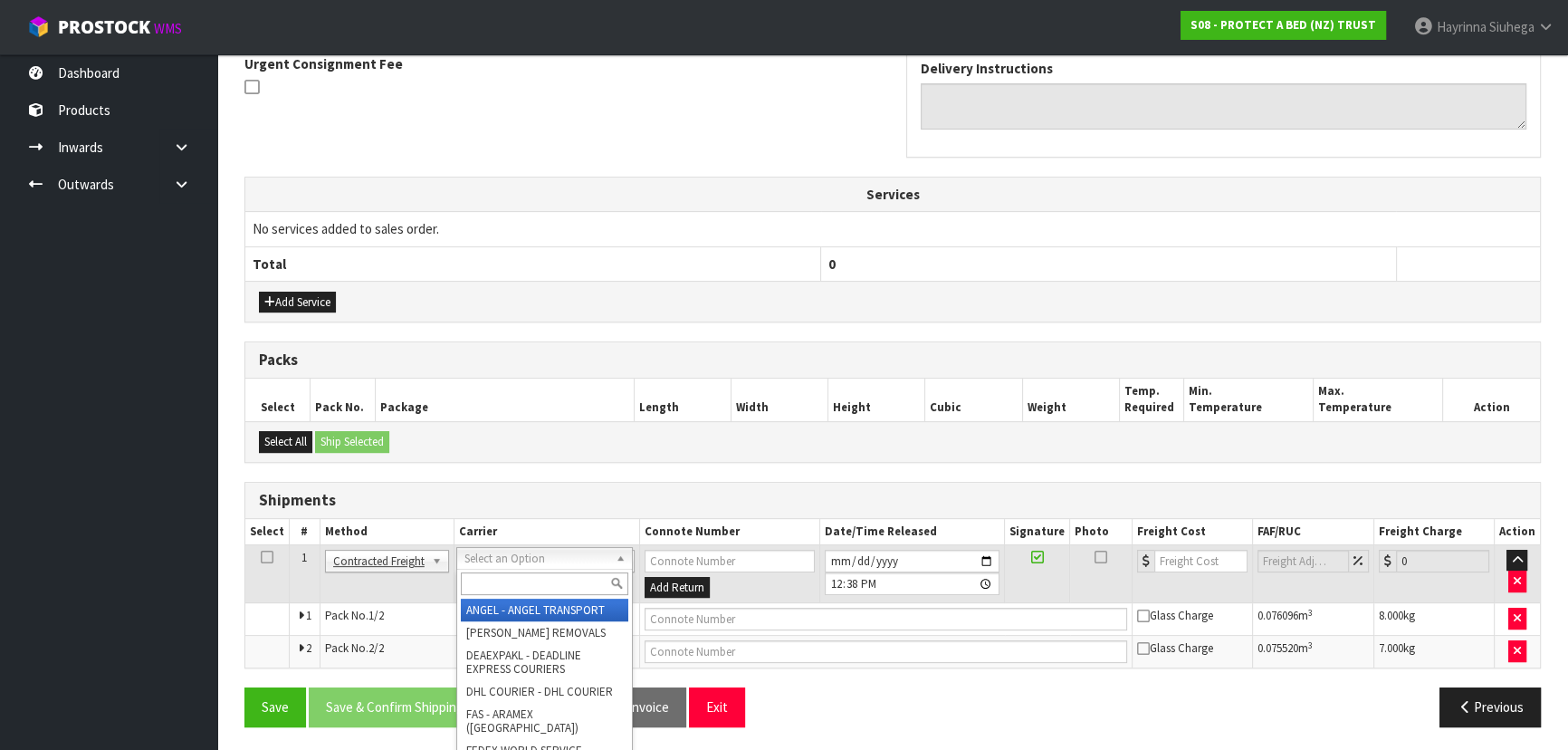
click at [489, 579] on input "text" at bounding box center [544, 583] width 167 height 23
type input "NZP"
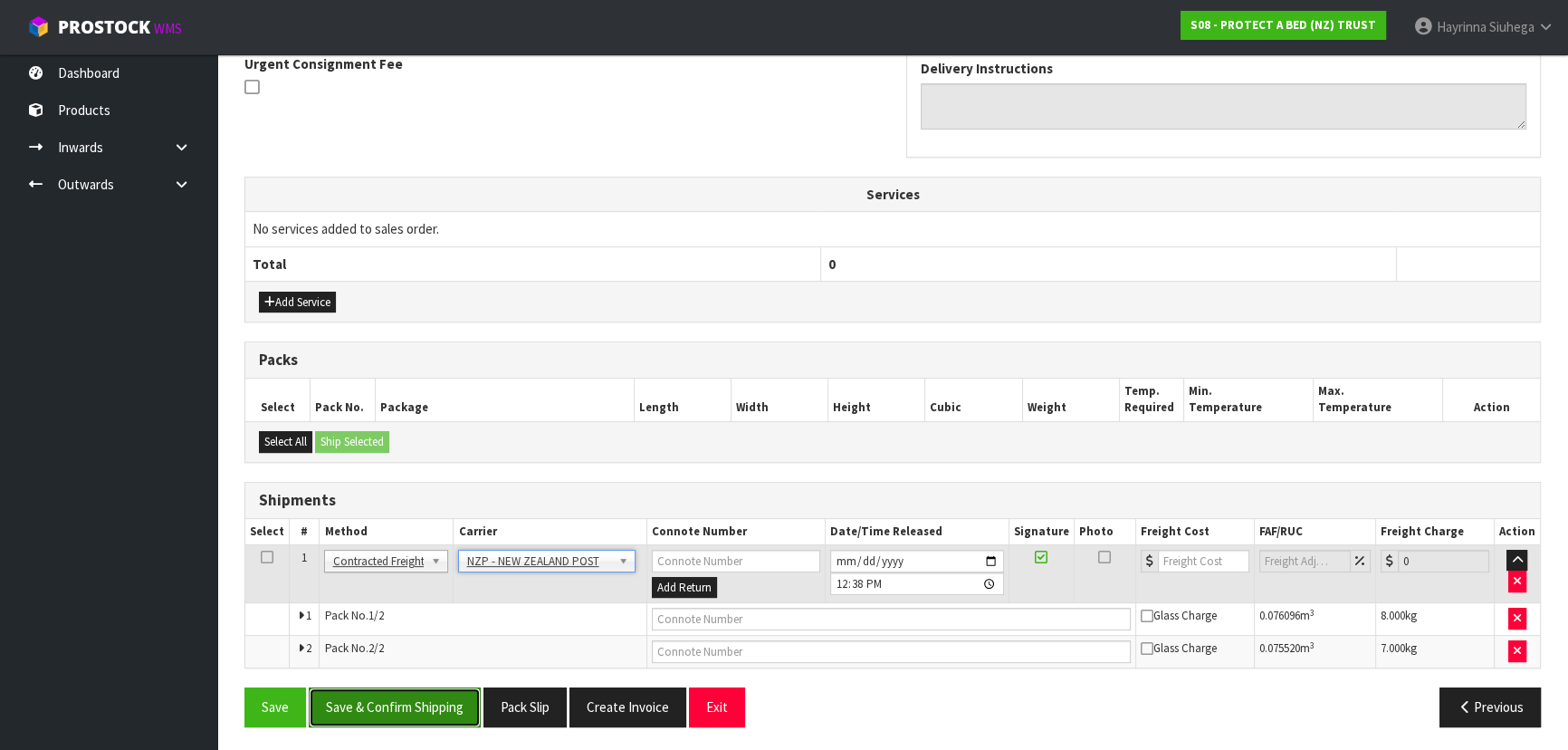
click at [446, 706] on button "Save & Confirm Shipping" at bounding box center [394, 706] width 172 height 39
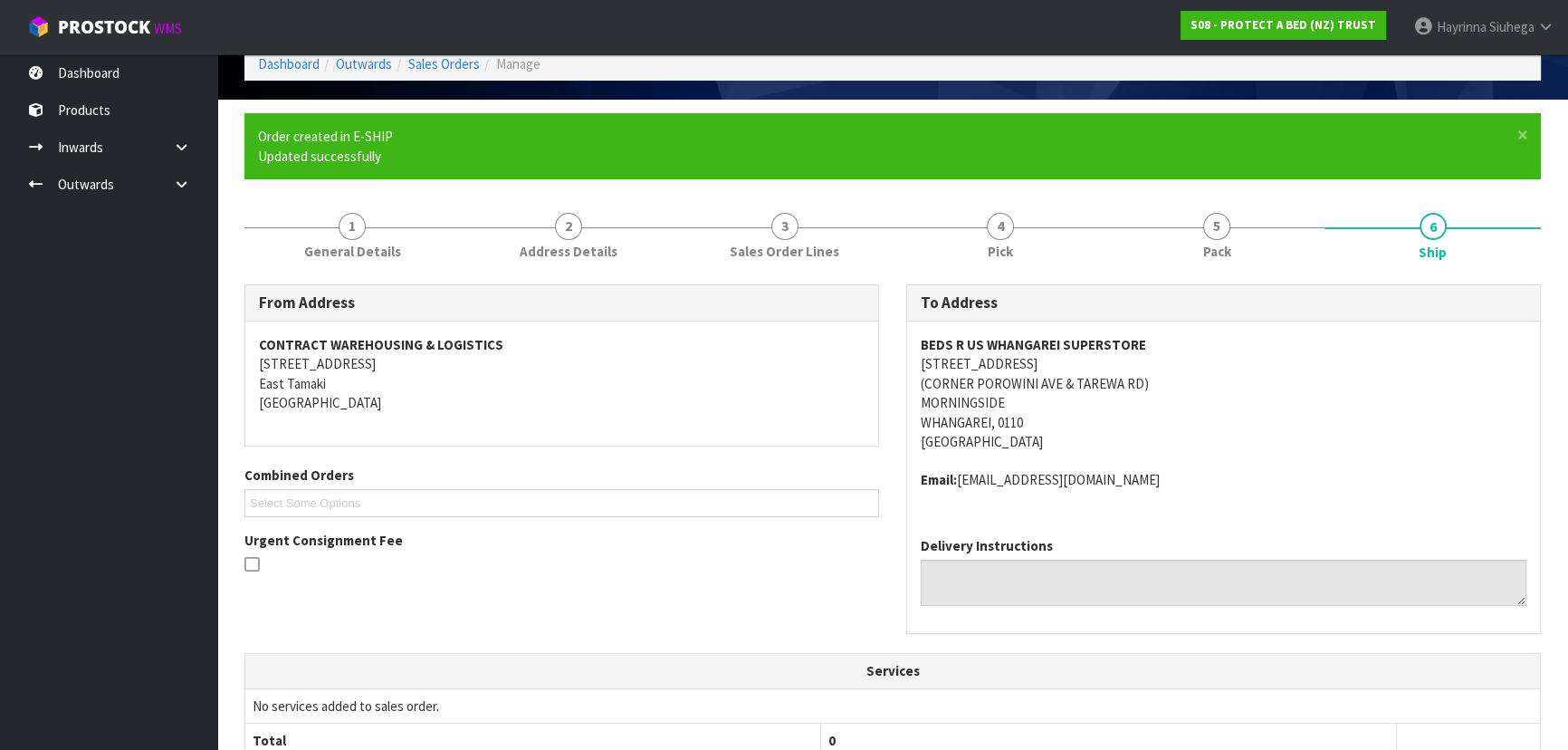
scroll to position [493, 0]
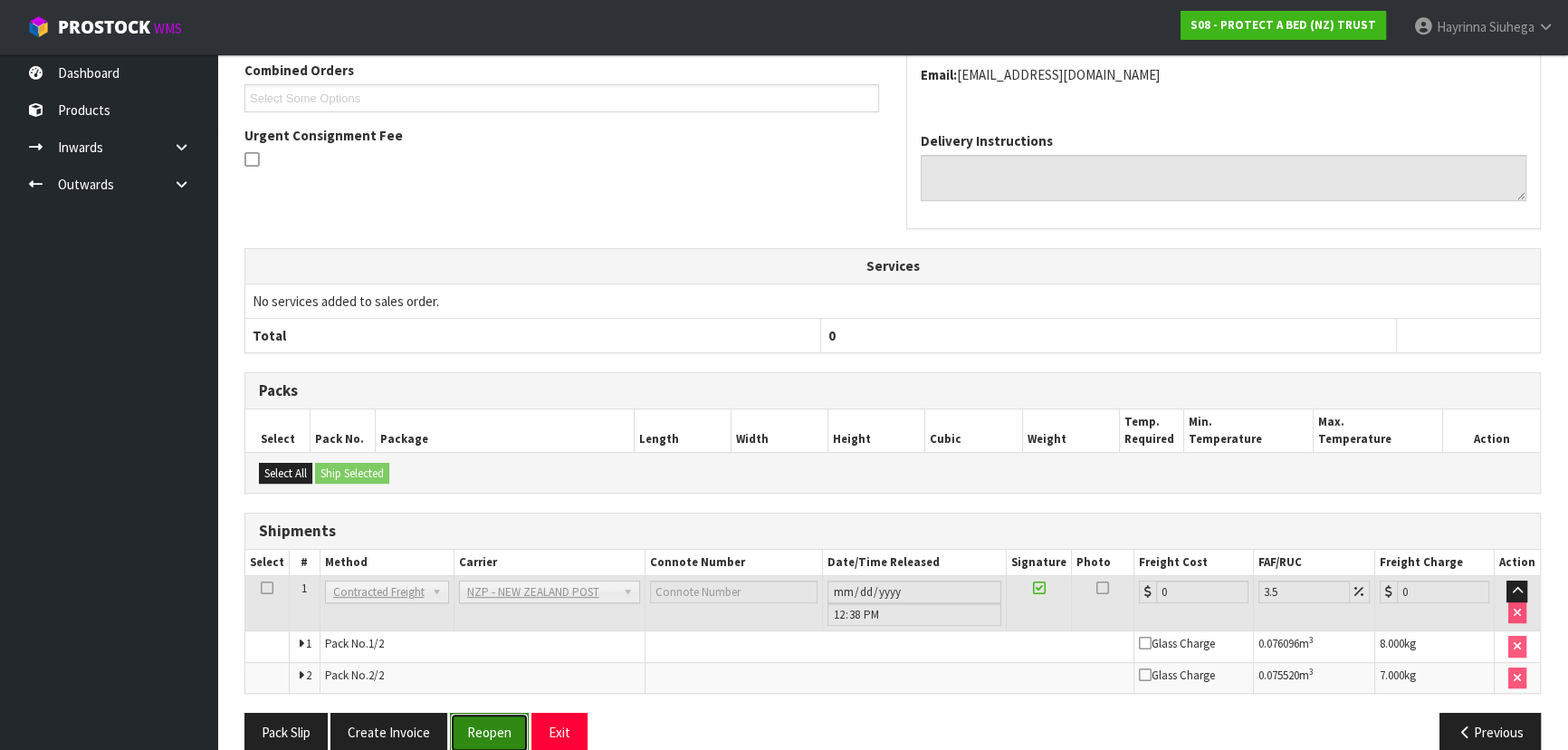
click at [493, 726] on button "Reopen" at bounding box center [489, 732] width 79 height 39
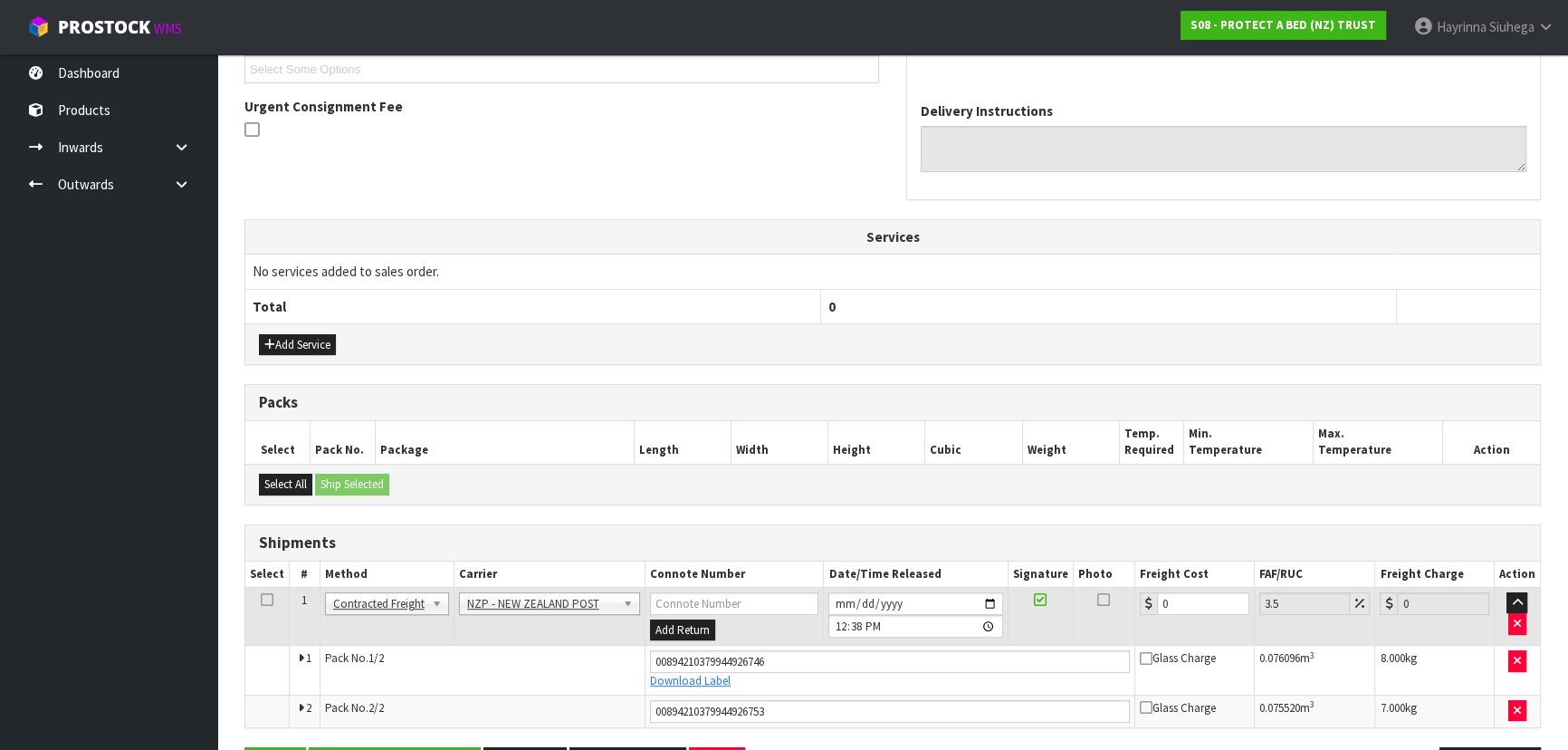
scroll to position [563, 0]
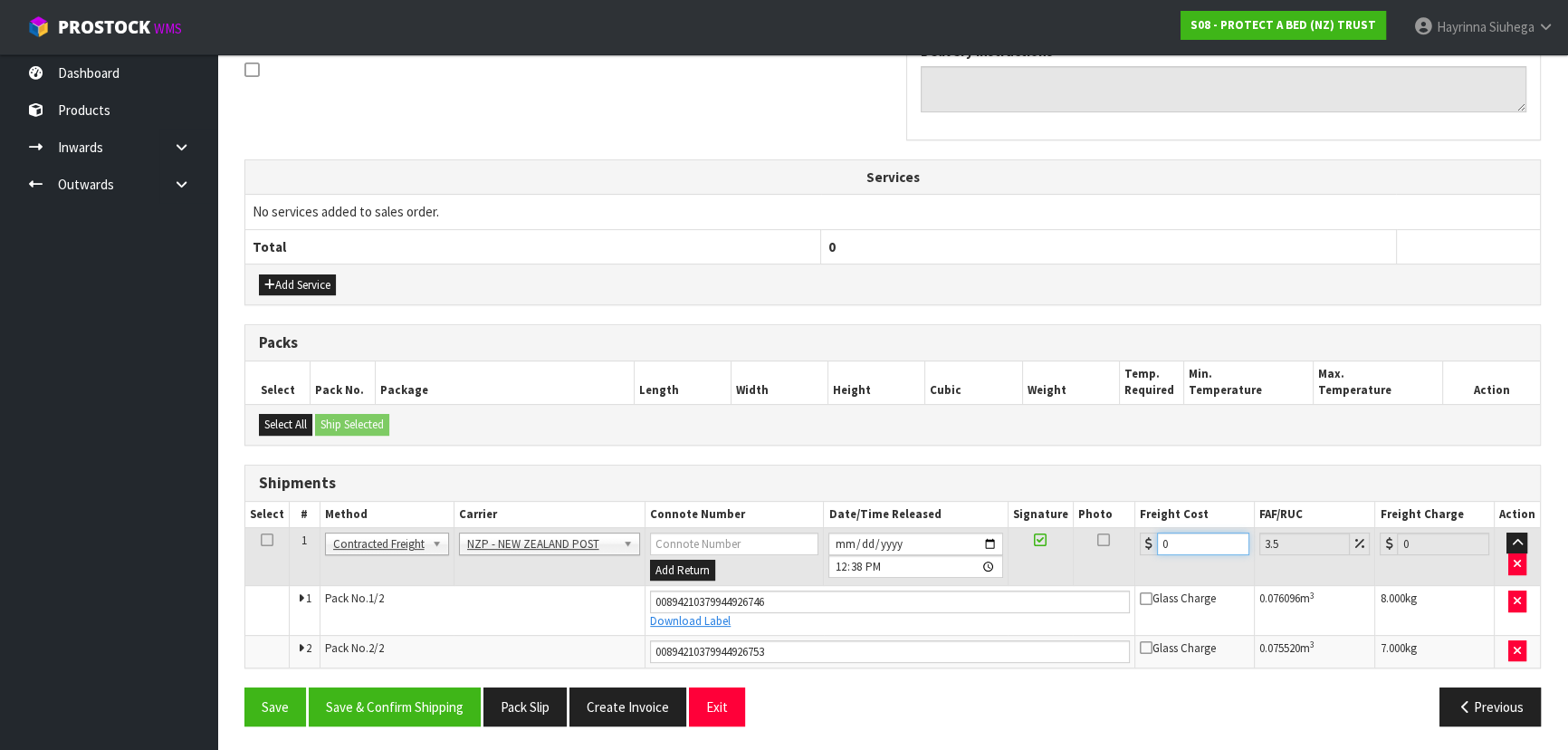
drag, startPoint x: 1173, startPoint y: 540, endPoint x: 1130, endPoint y: 541, distance: 43.0
click at [1131, 541] on tr "1 Client Local Pickup Customer Local Pickup Company Freight Contracted Freight …" at bounding box center [892, 556] width 1295 height 59
type input "1"
type input "1.03"
type input "15"
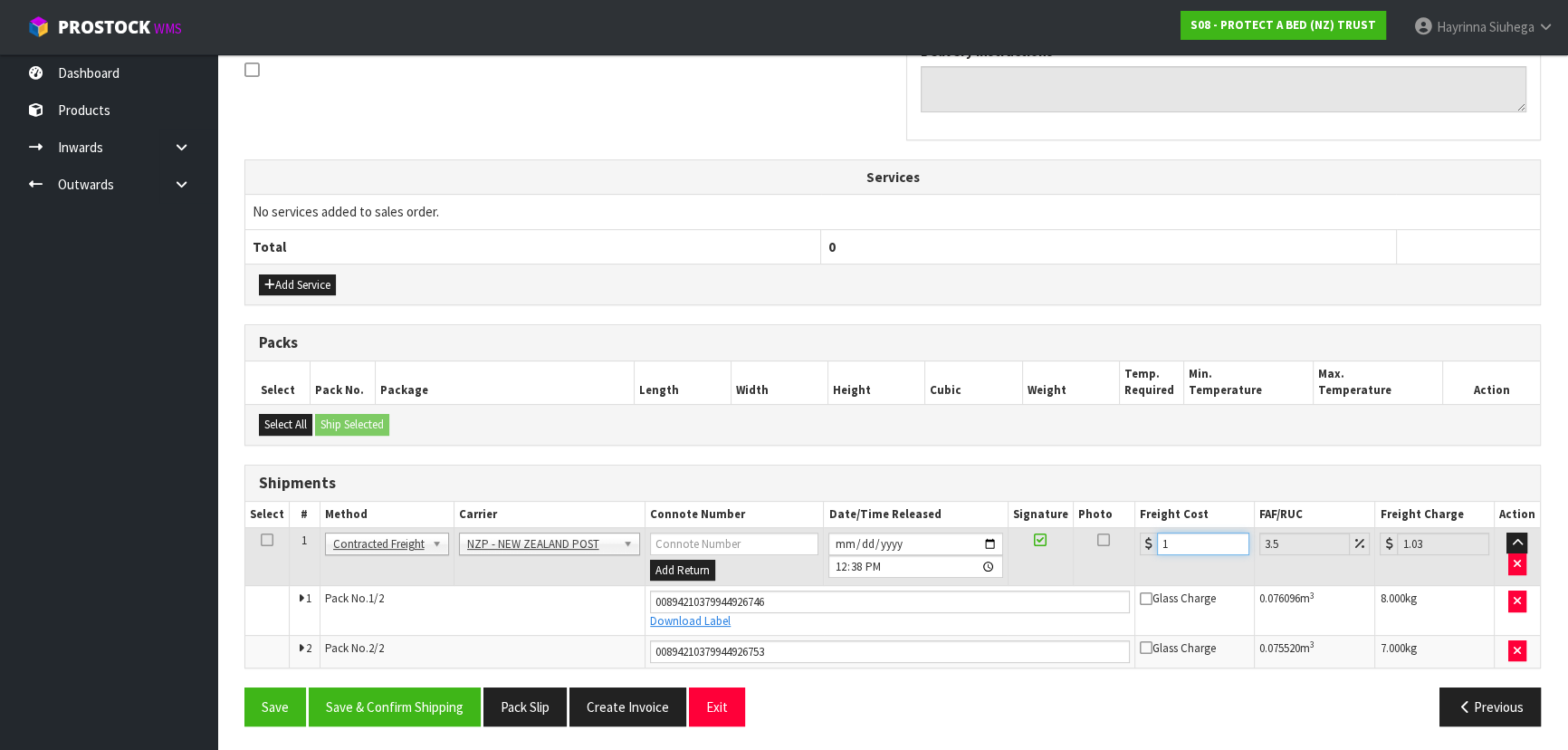
type input "15.52"
type input "15.4"
type input "15.94"
type input "15.42"
type input "15.96"
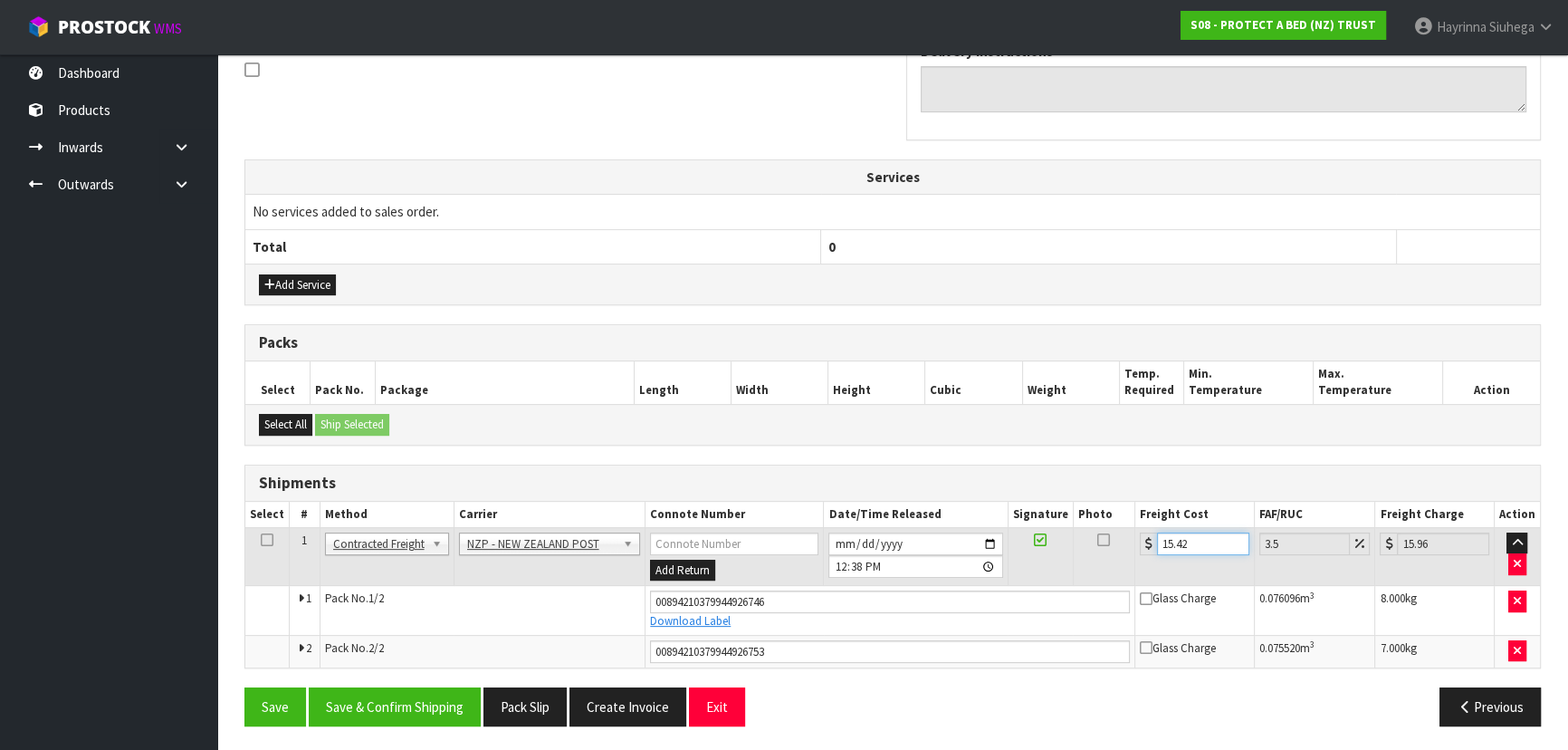
type input "15.42"
click at [244, 687] on button "Save" at bounding box center [275, 706] width 62 height 39
click at [433, 687] on button "Save & Confirm Shipping" at bounding box center [394, 706] width 172 height 39
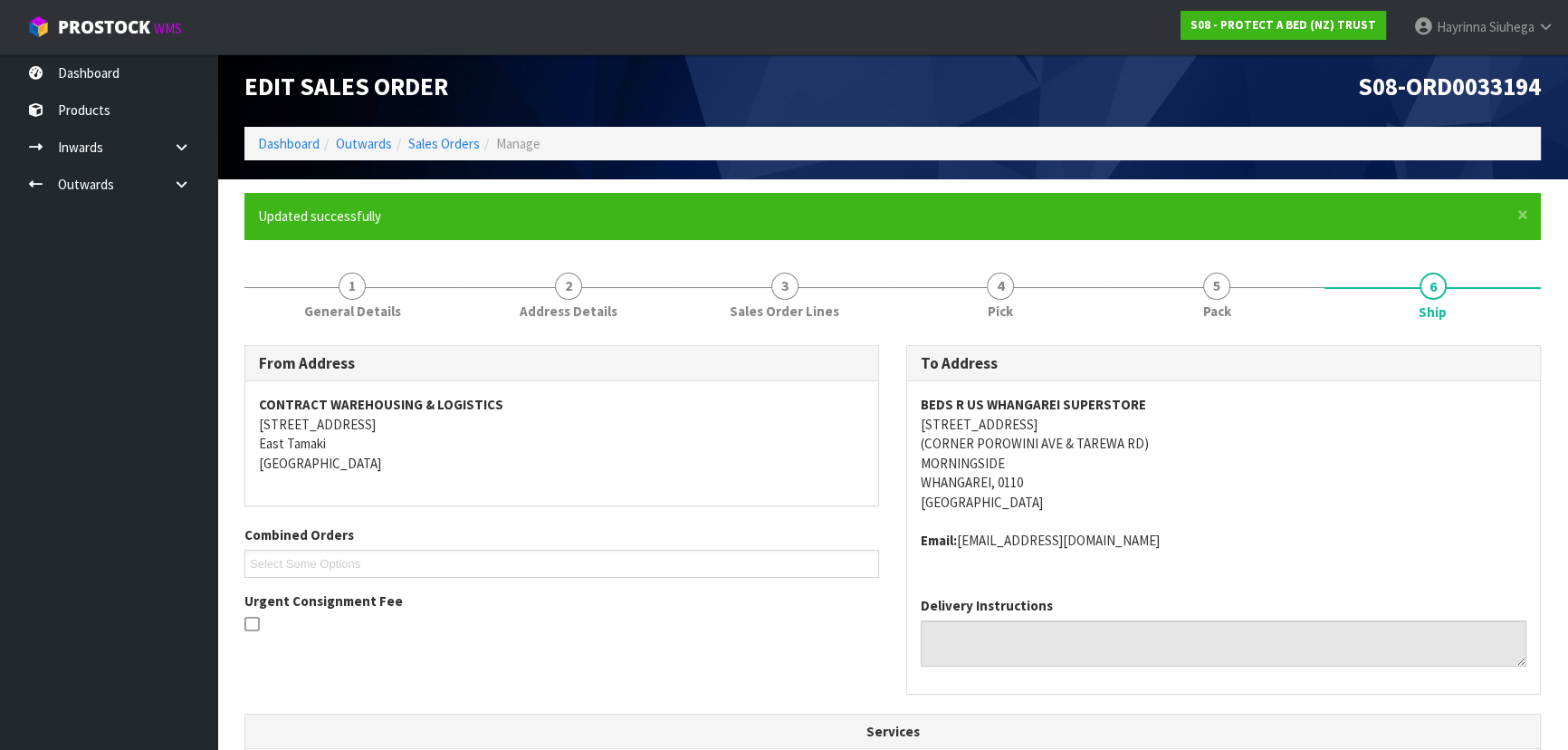
scroll to position [0, 0]
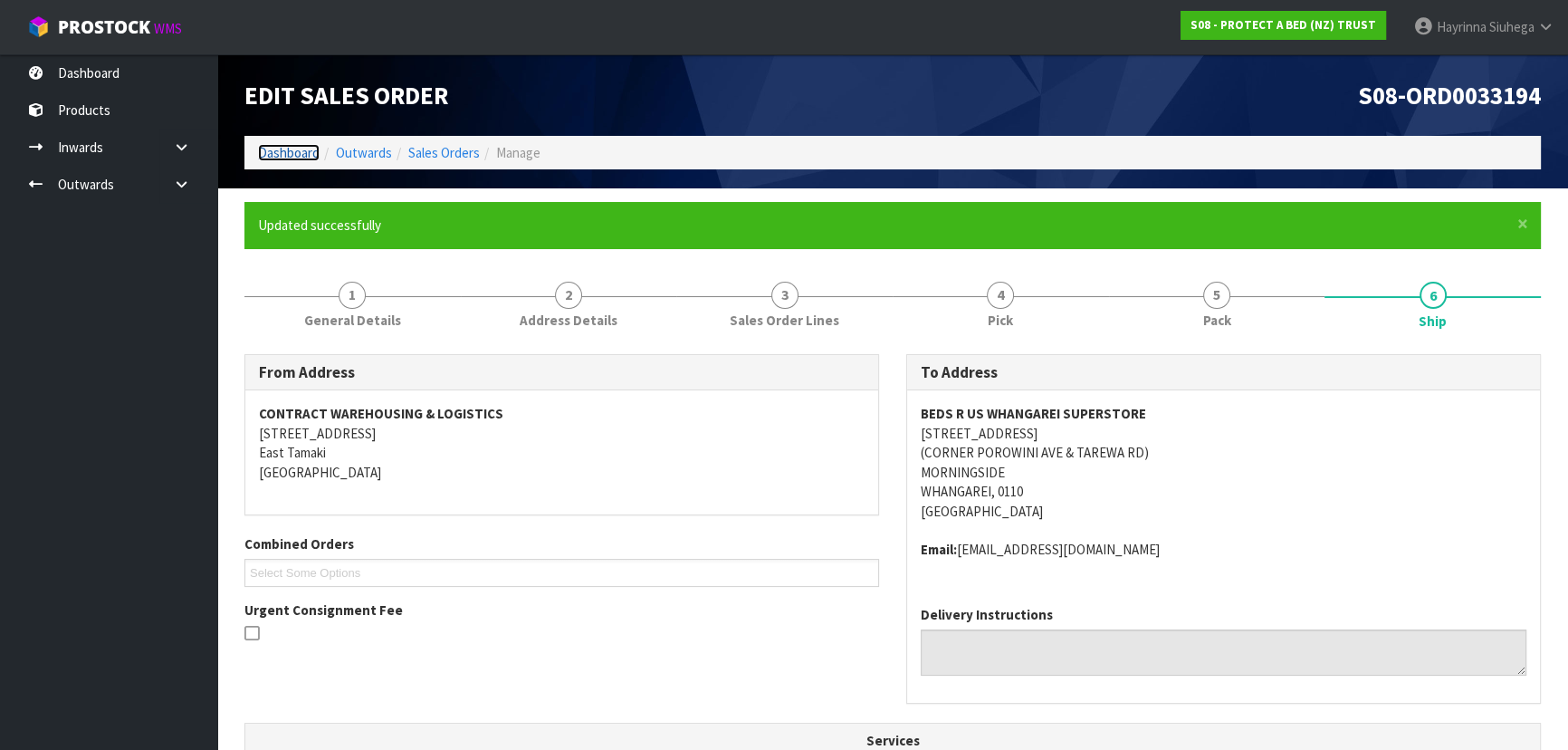
click at [286, 156] on link "Dashboard" at bounding box center [289, 153] width 62 height 17
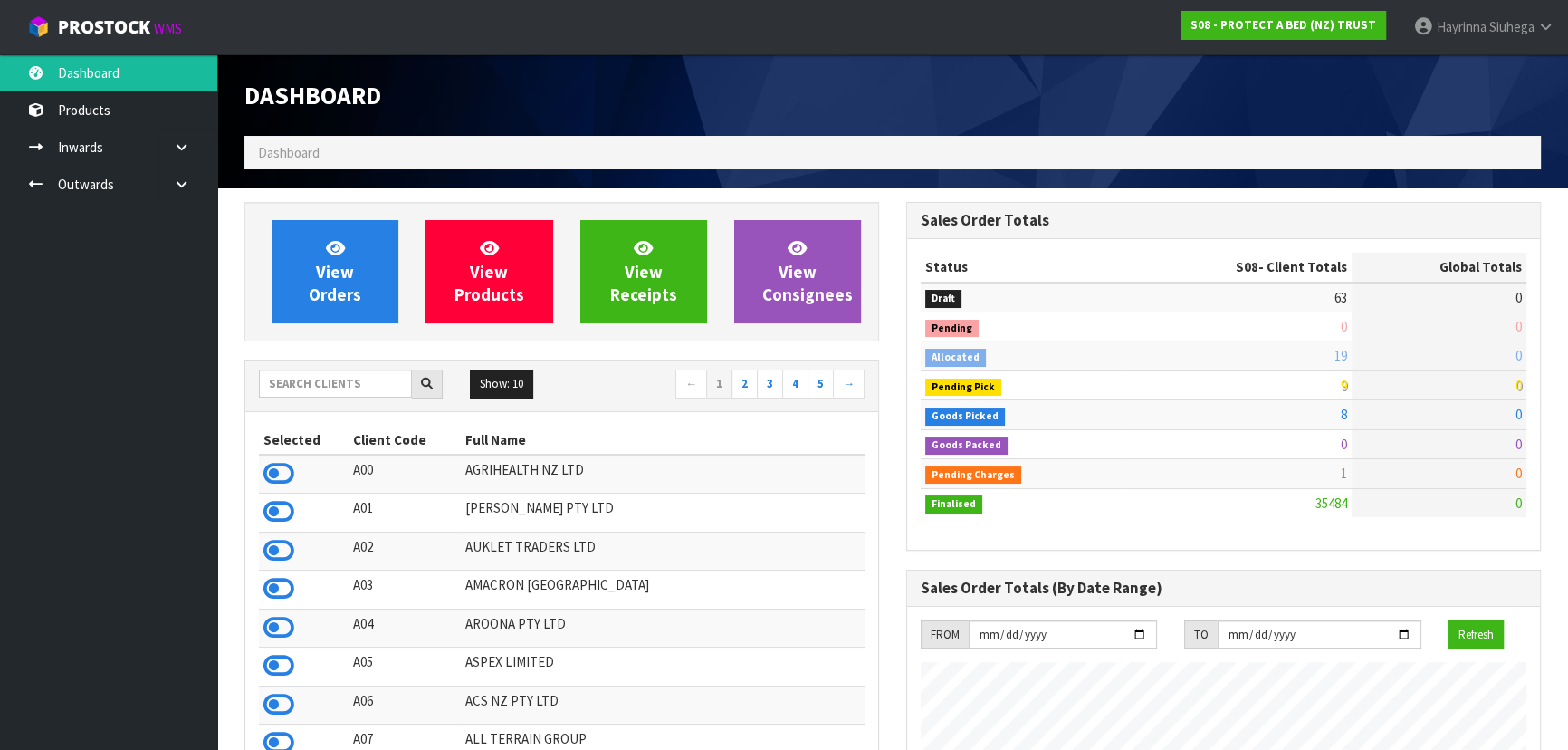
scroll to position [1368, 661]
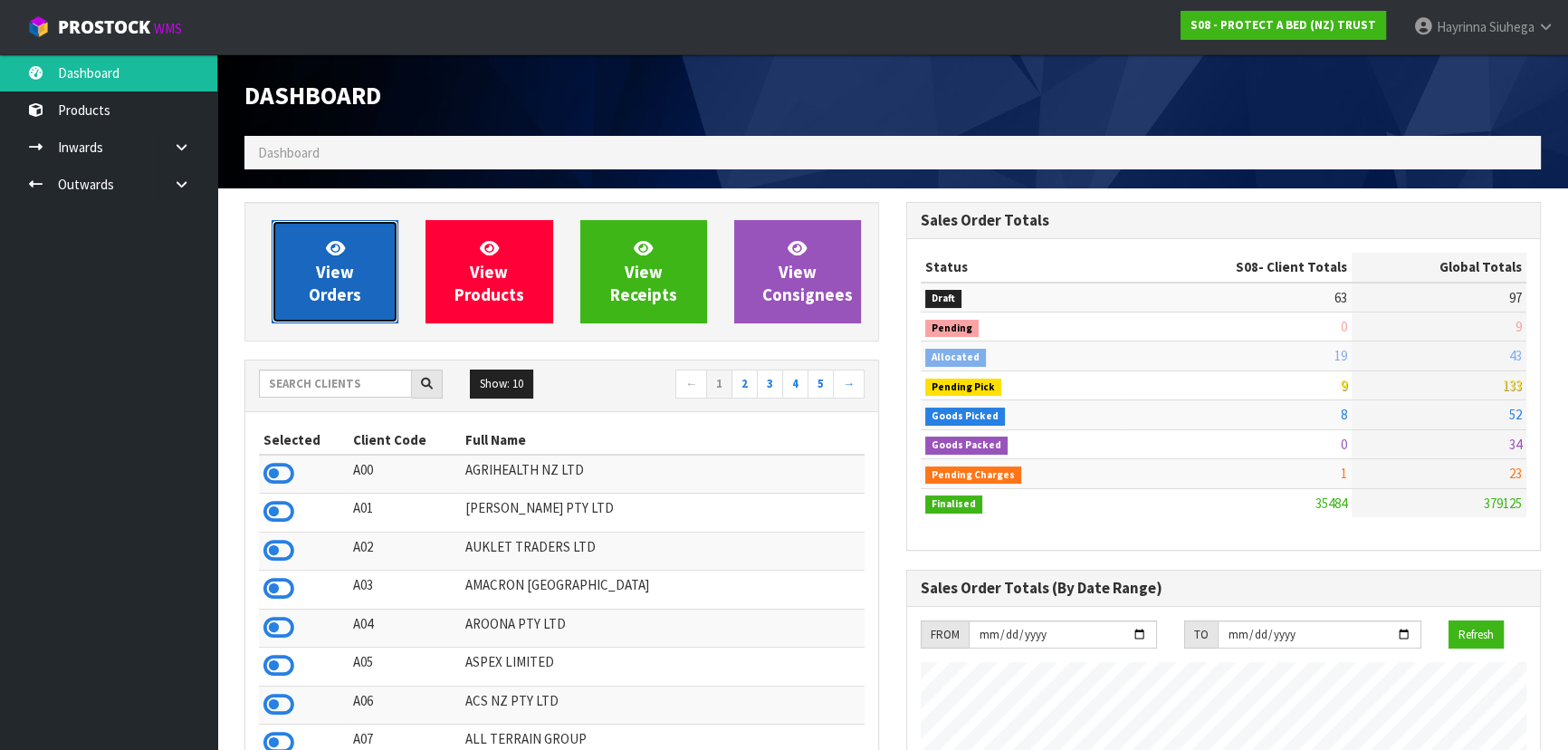
click at [306, 288] on link "View Orders" at bounding box center [335, 271] width 127 height 104
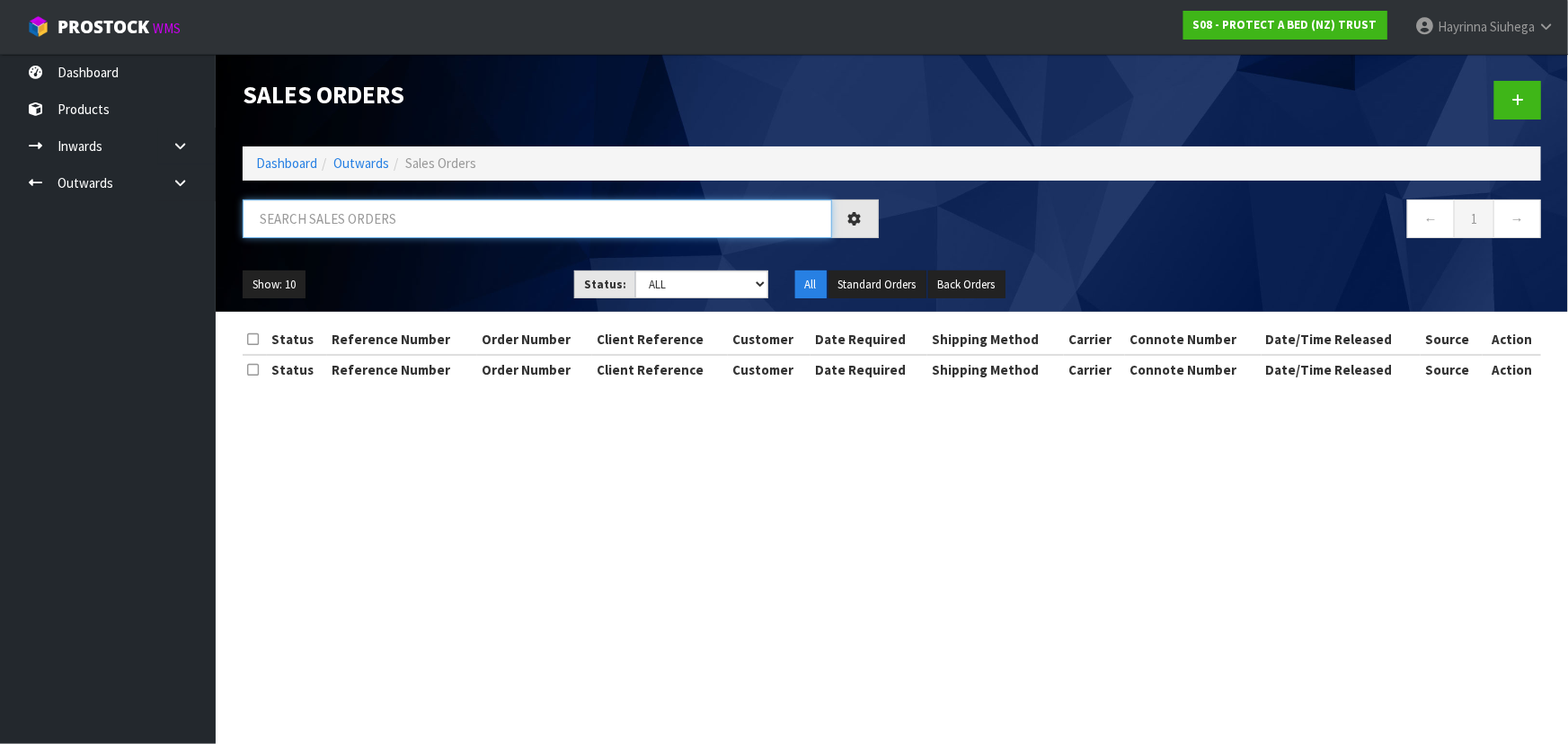
click at [383, 215] on input "text" at bounding box center [537, 218] width 589 height 39
type input "JOB-0410109"
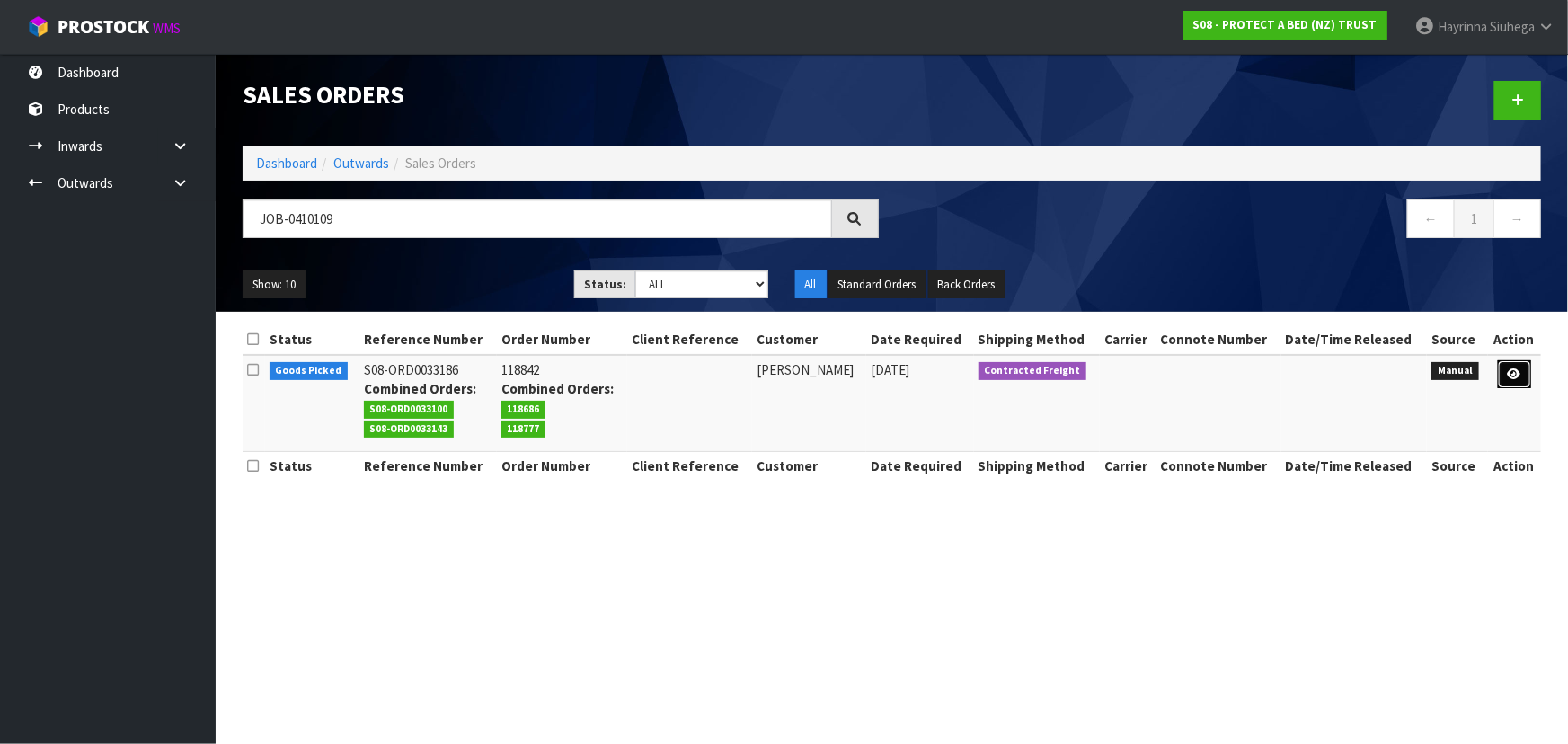
click at [1518, 373] on icon at bounding box center [1514, 374] width 14 height 12
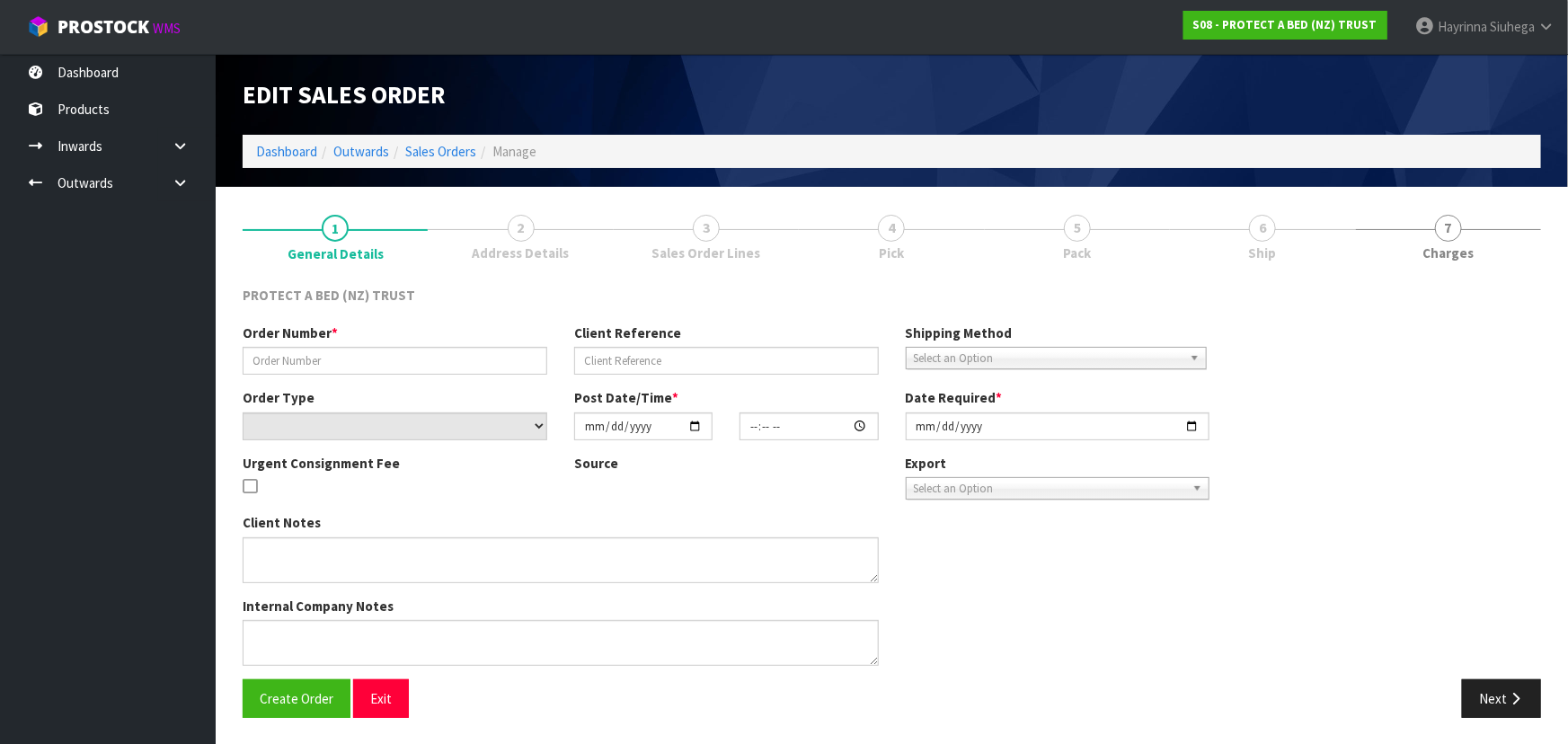
type input "118842"
select select "number:0"
type input "[DATE]"
type input "14:59:00.000"
type input "[DATE]"
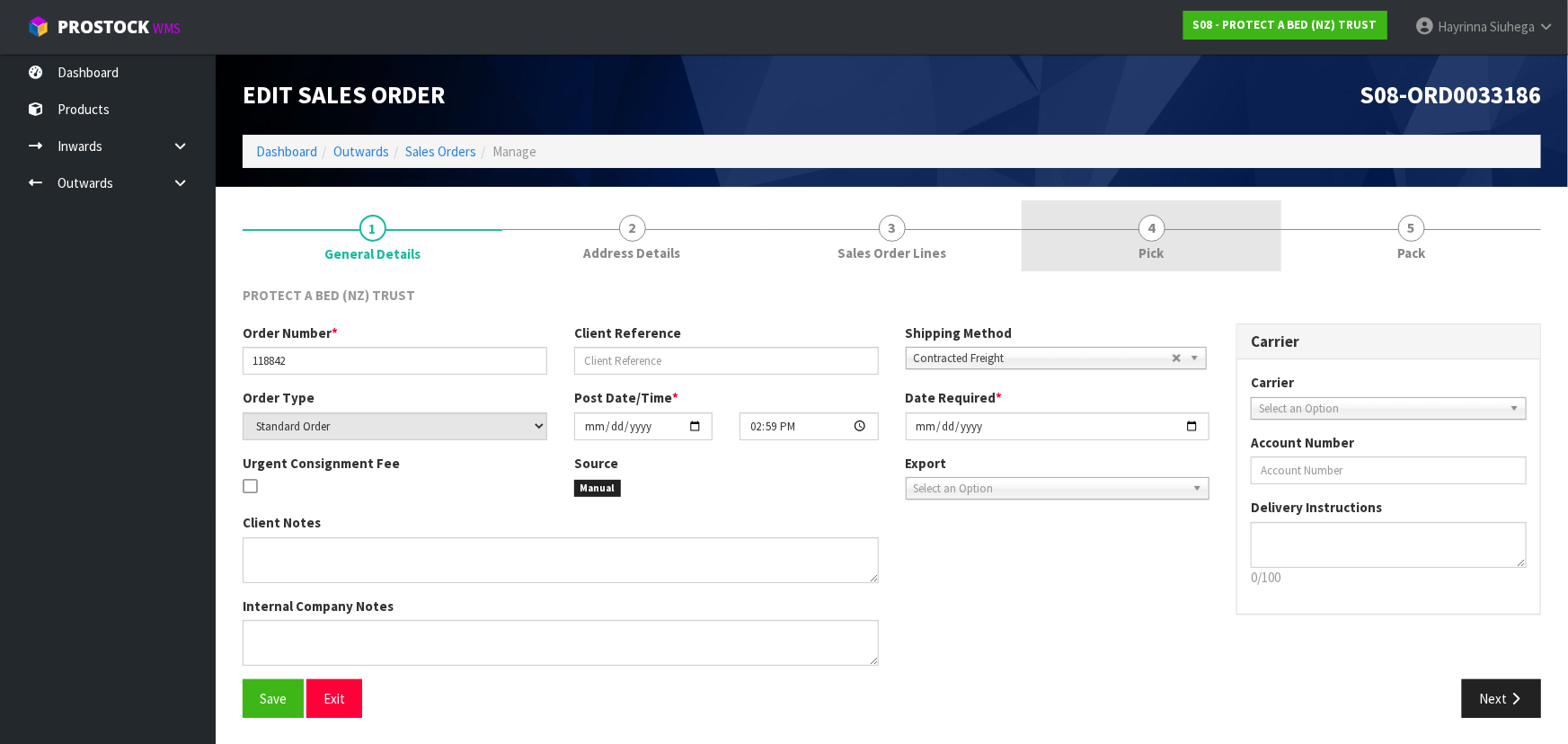
click at [1168, 251] on link "4 Pick" at bounding box center [1152, 235] width 260 height 71
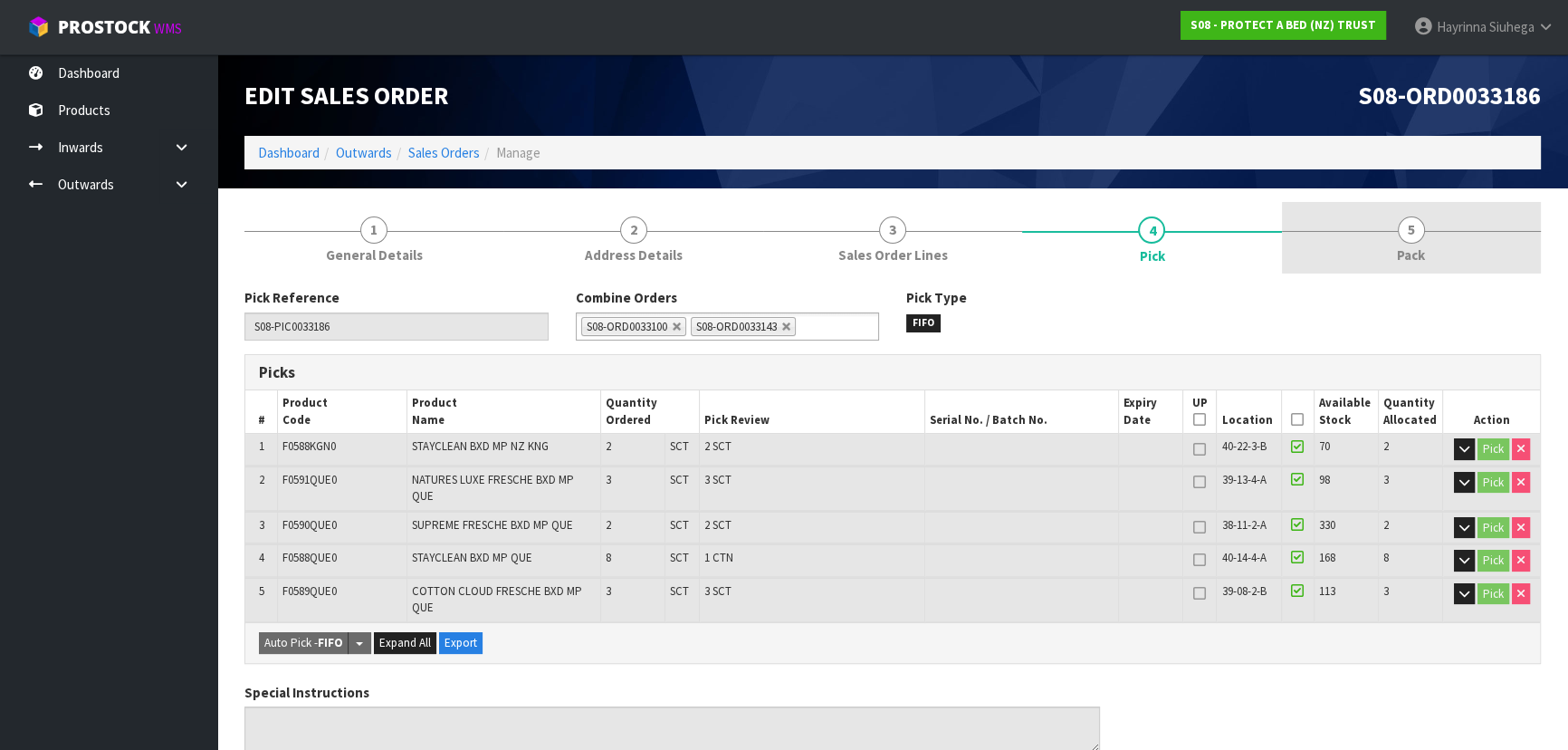
click at [1397, 212] on link "5 Pack" at bounding box center [1411, 237] width 259 height 72
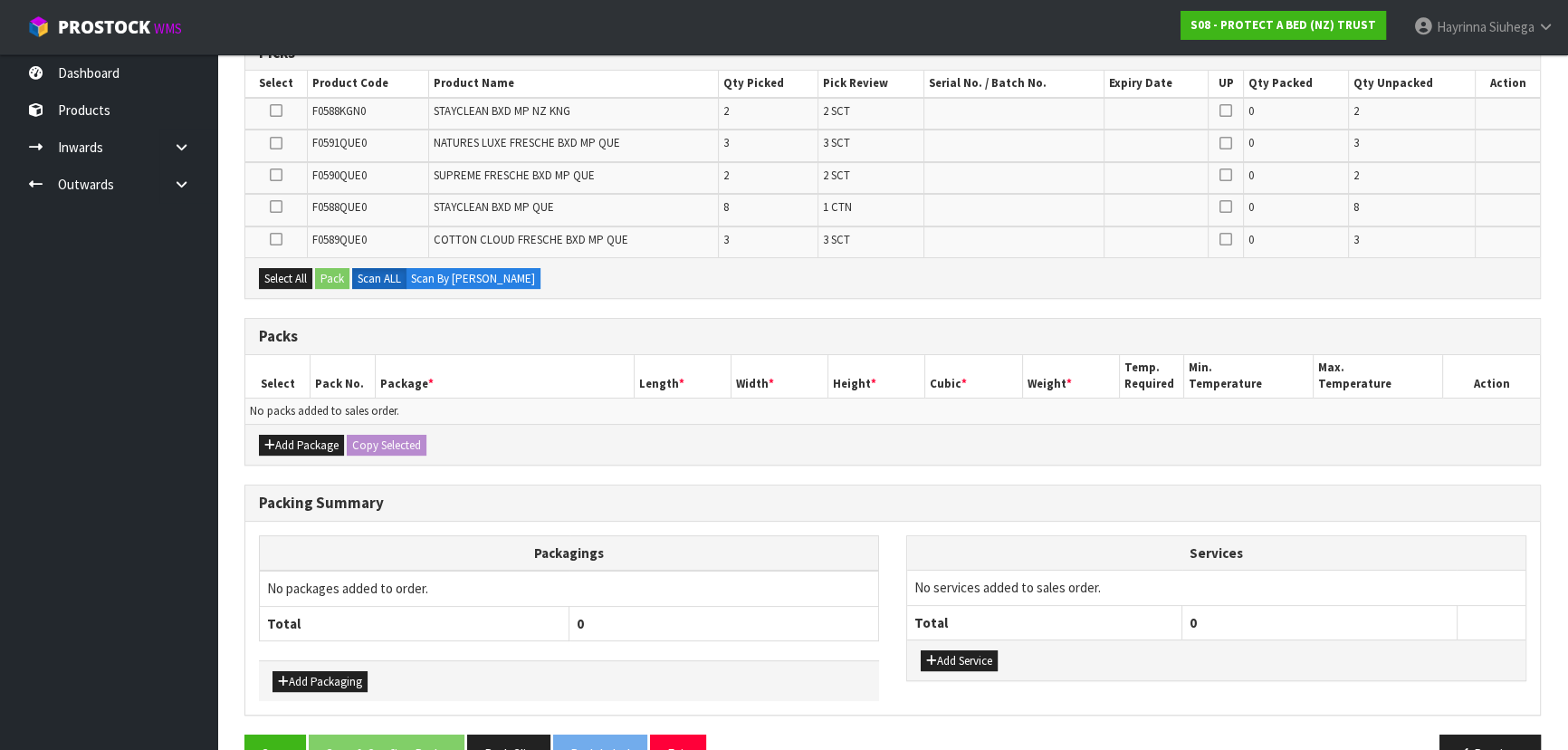
scroll to position [366, 0]
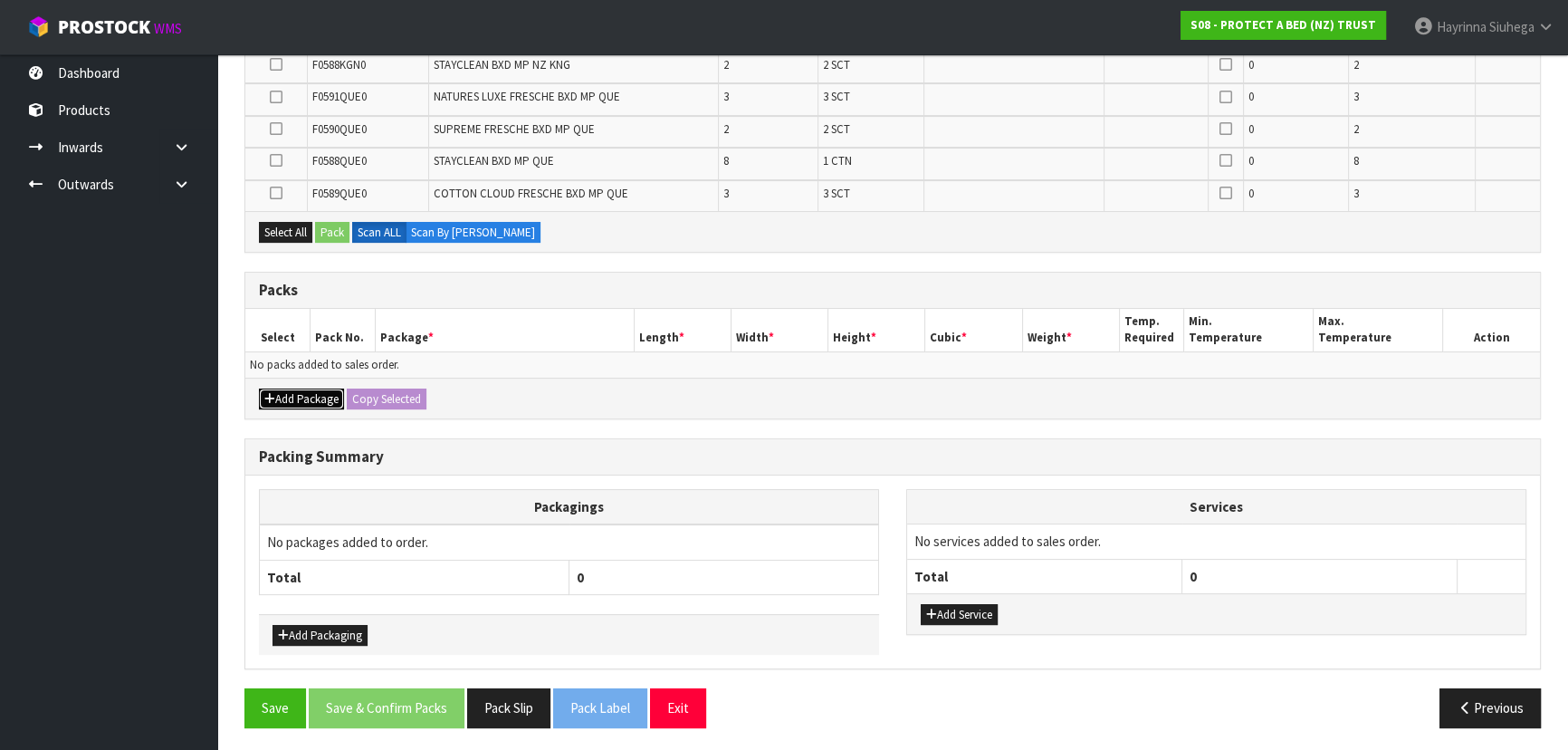
click at [316, 398] on button "Add Package" at bounding box center [301, 400] width 85 height 22
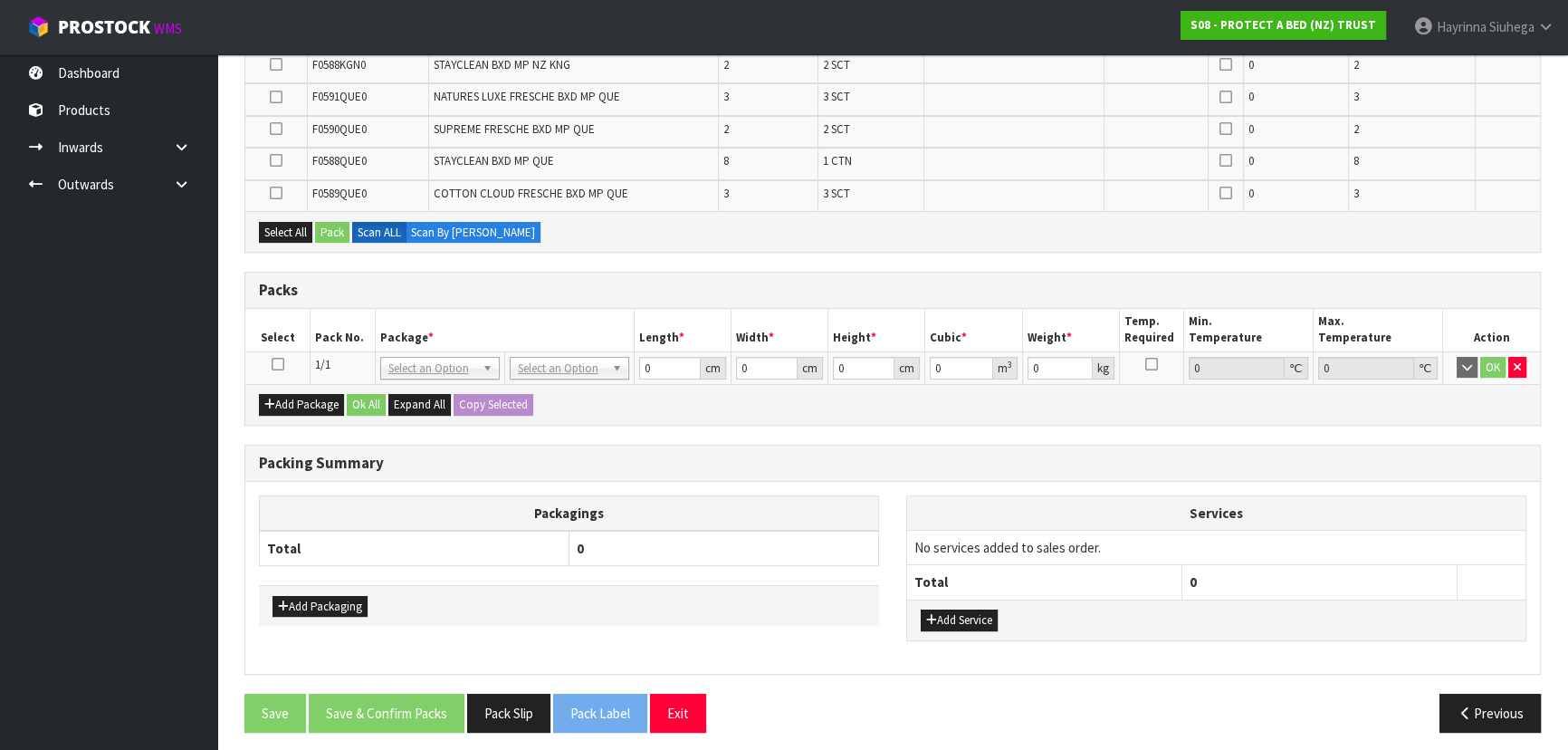
click at [280, 364] on icon at bounding box center [278, 364] width 13 height 1
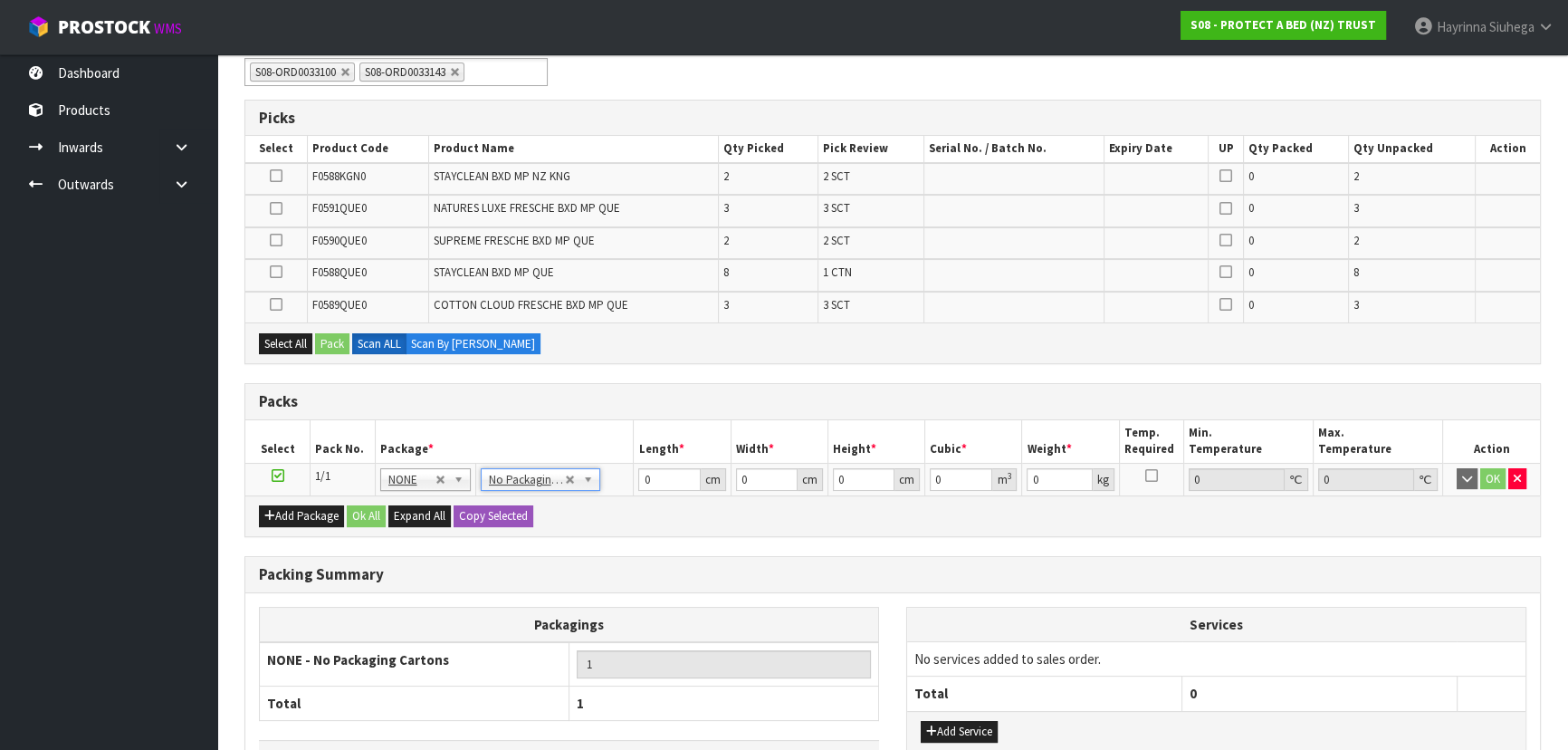
scroll to position [283, 0]
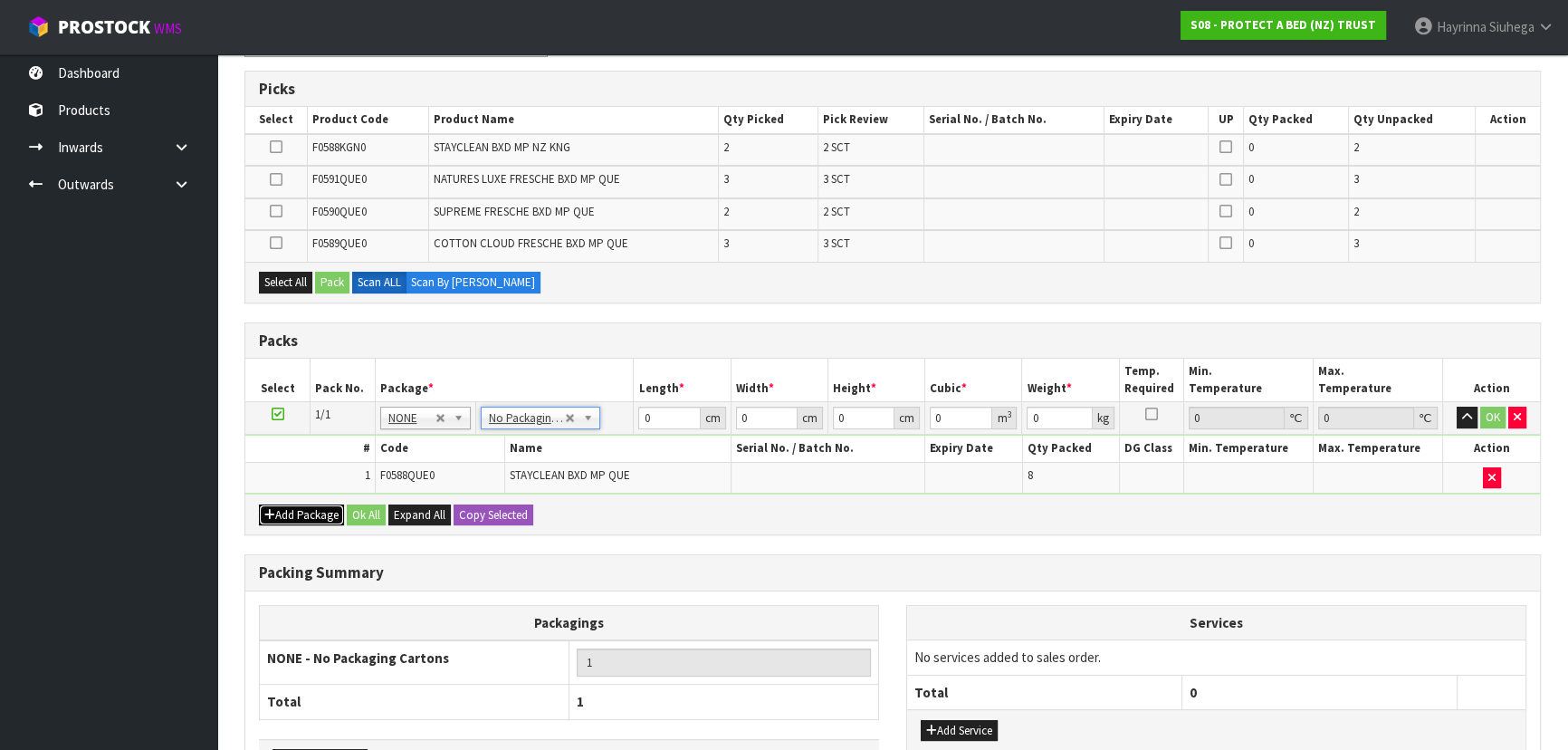
click at [293, 518] on button "Add Package" at bounding box center [301, 515] width 85 height 22
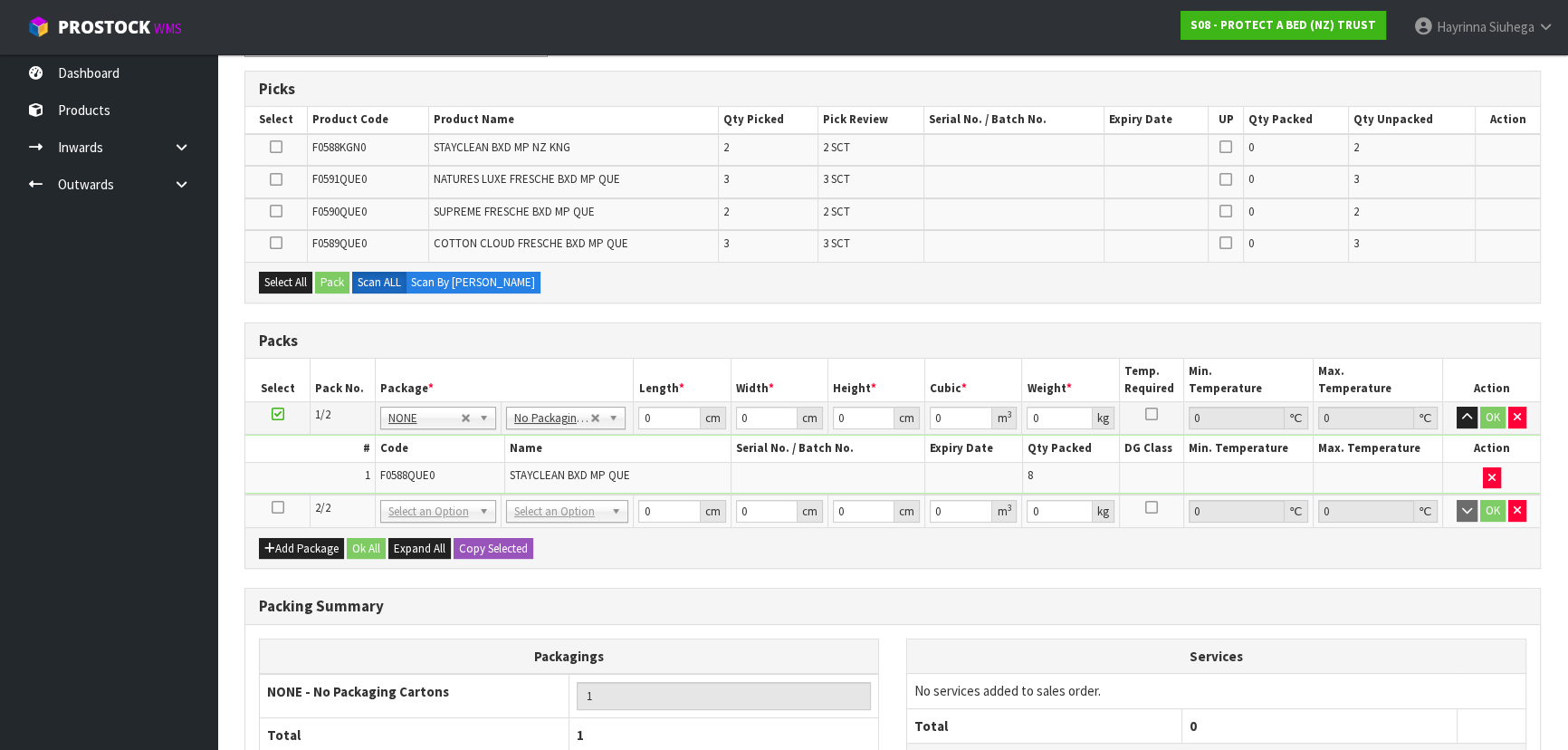
click at [279, 507] on icon at bounding box center [278, 507] width 13 height 1
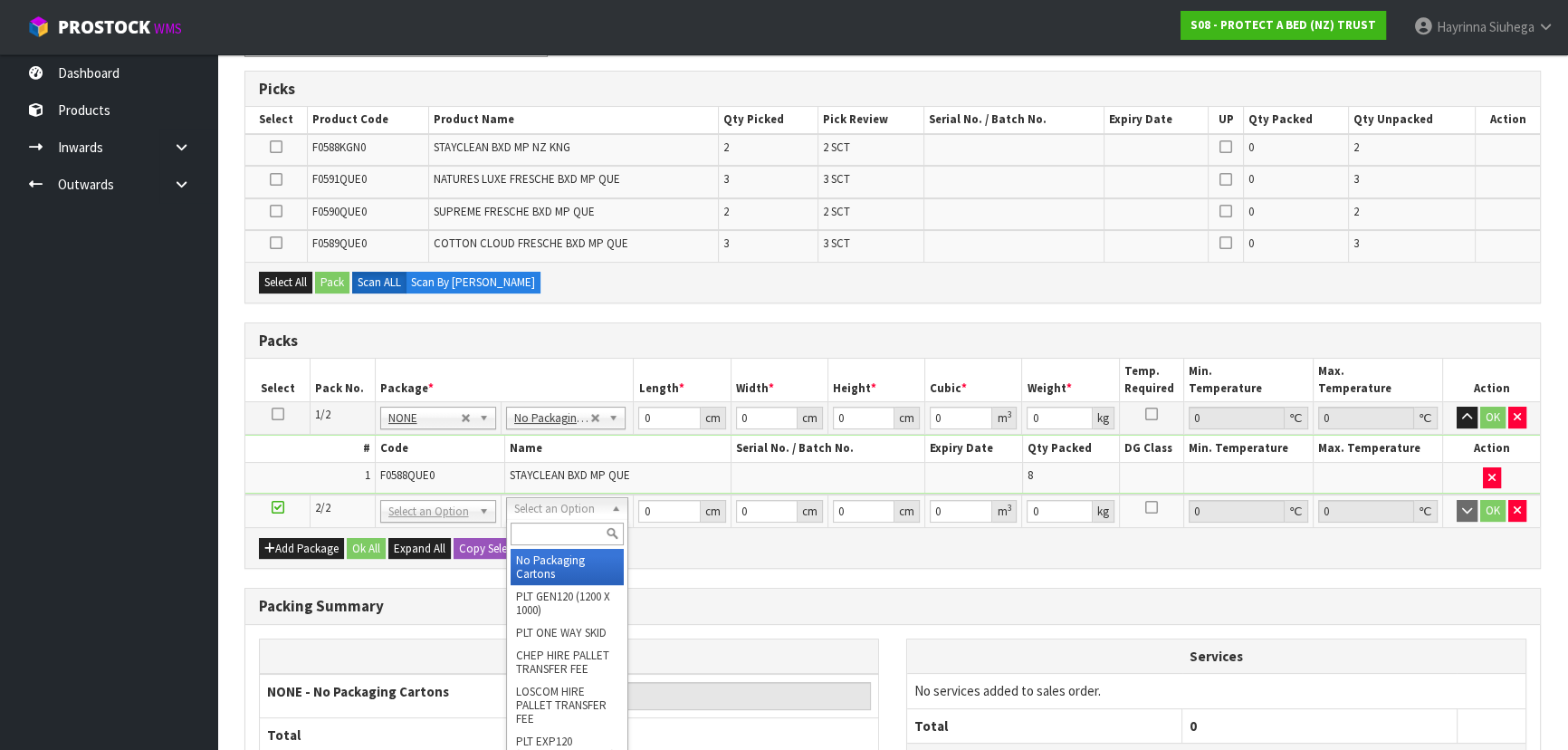
click at [570, 532] on input "text" at bounding box center [567, 533] width 113 height 23
type input "OC"
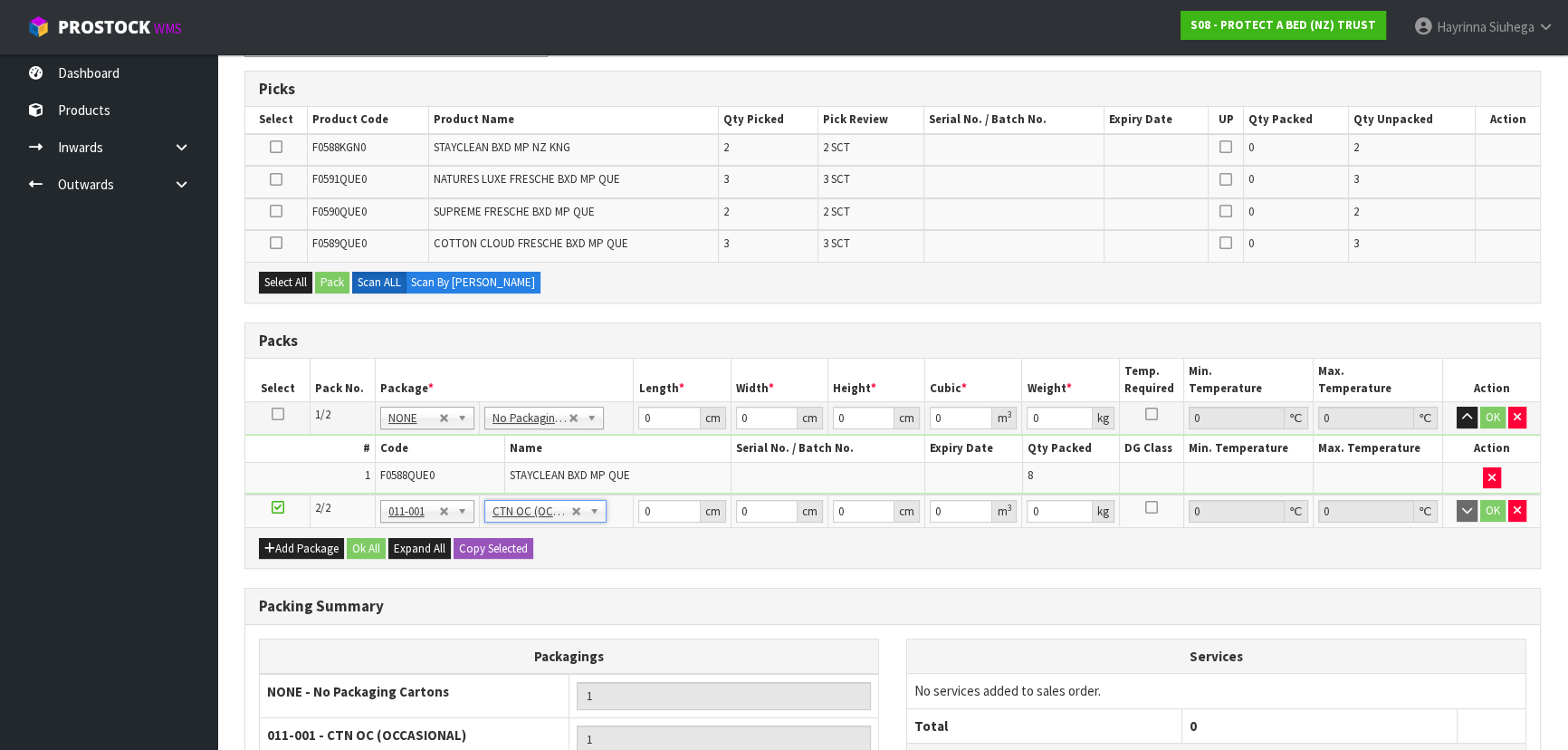
click at [686, 556] on div "Add Package Ok All Expand All Copy Selected" at bounding box center [892, 547] width 1295 height 41
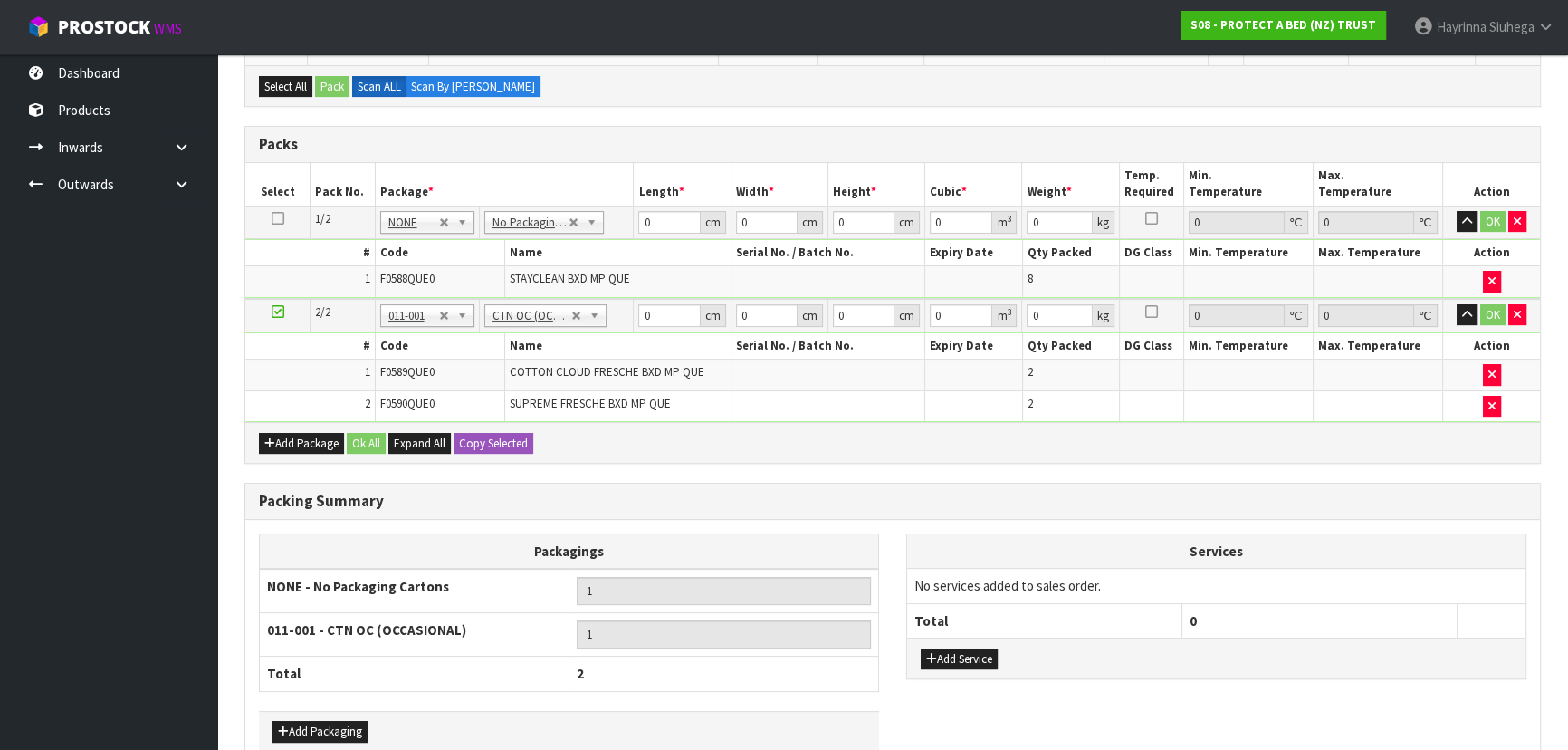
scroll to position [449, 0]
click at [291, 439] on button "Add Package" at bounding box center [301, 443] width 85 height 22
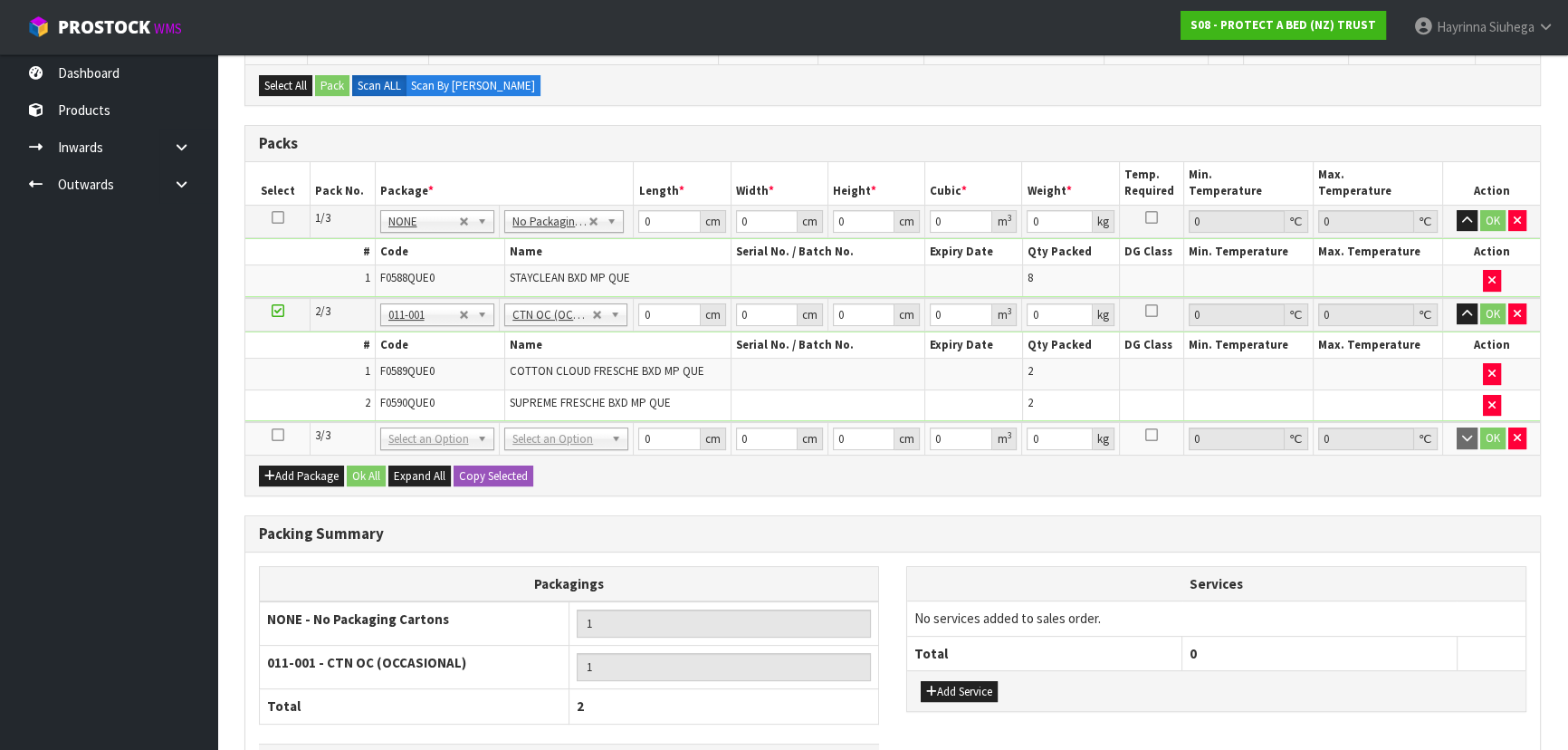
click at [278, 435] on icon at bounding box center [278, 435] width 13 height 1
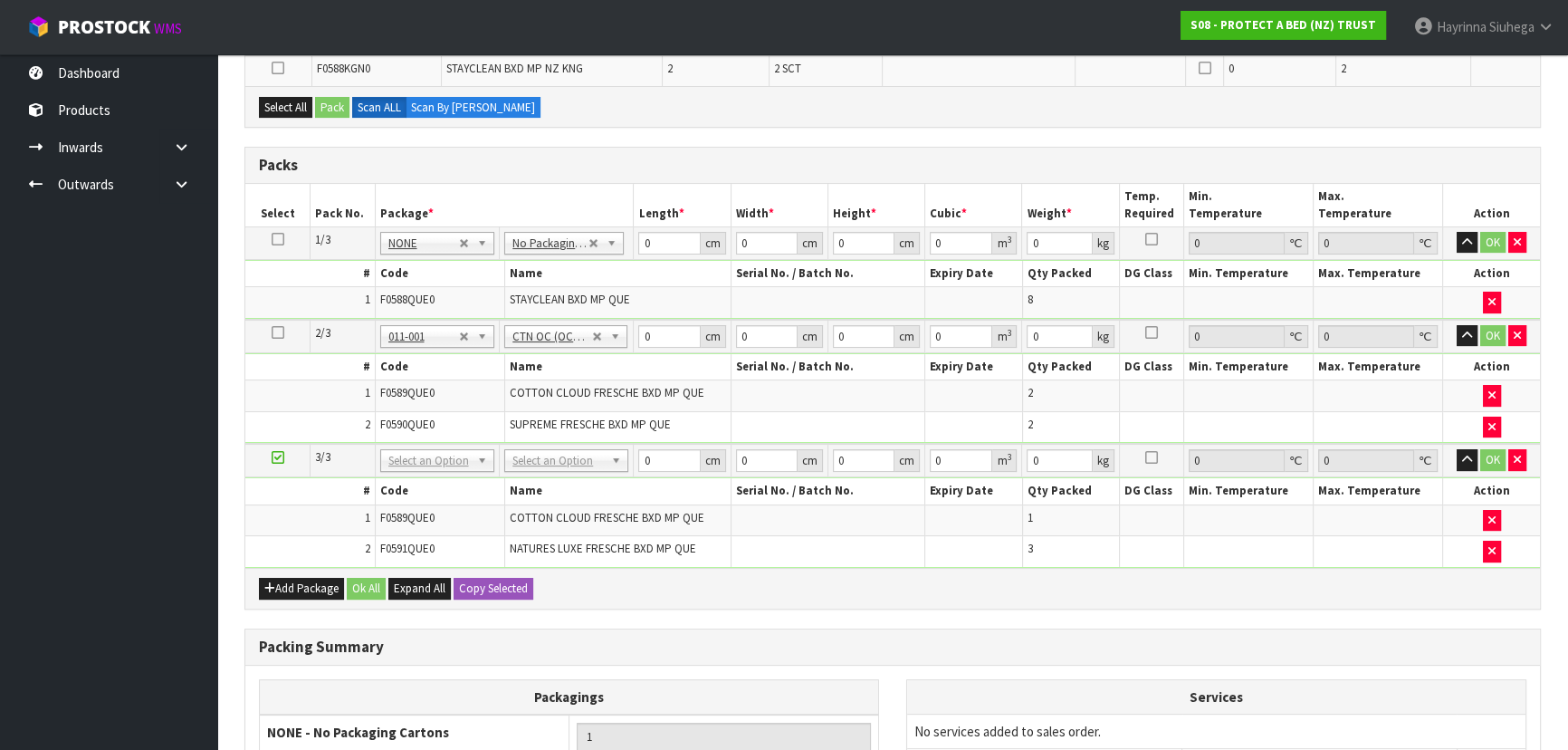
scroll to position [366, 0]
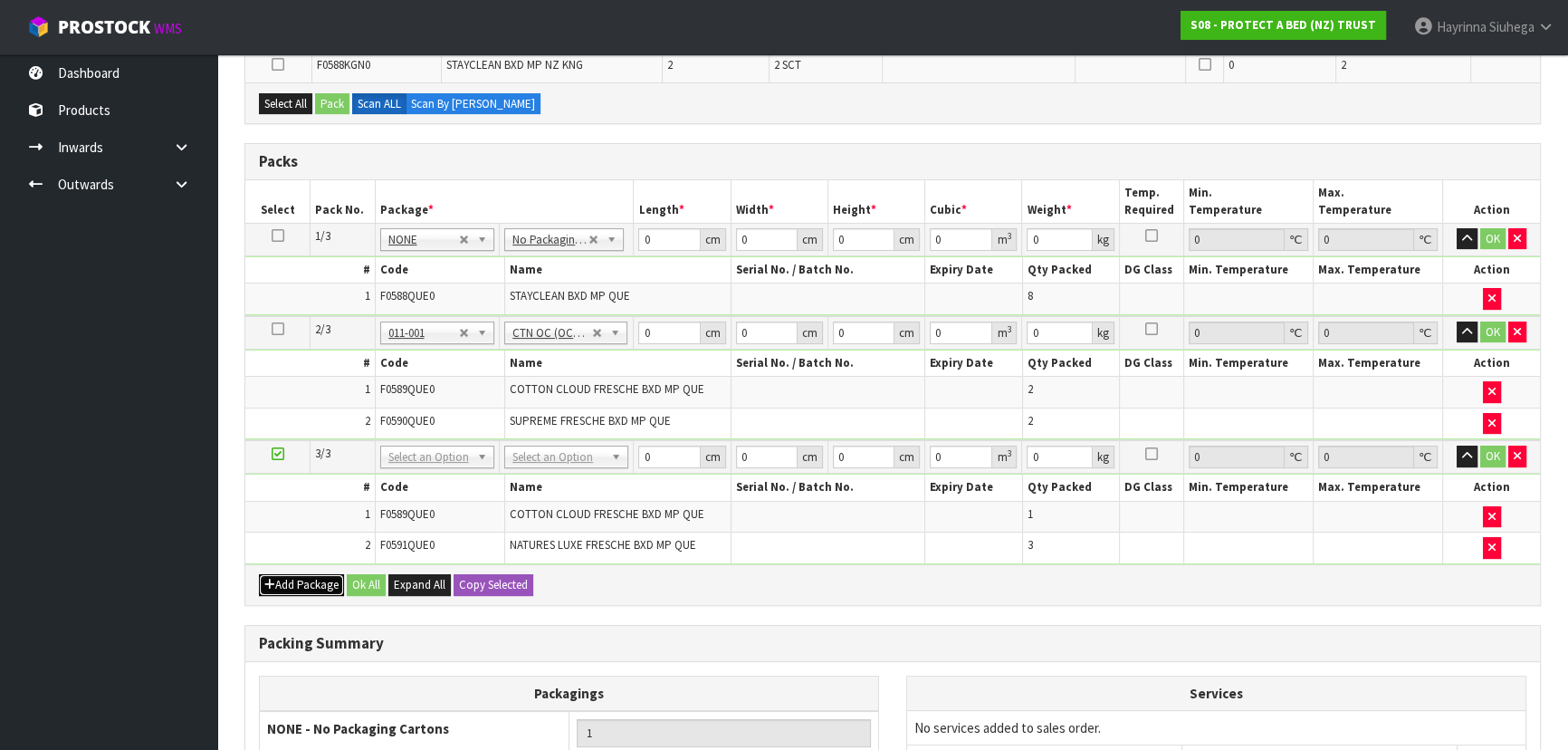
click at [301, 585] on button "Add Package" at bounding box center [301, 585] width 85 height 22
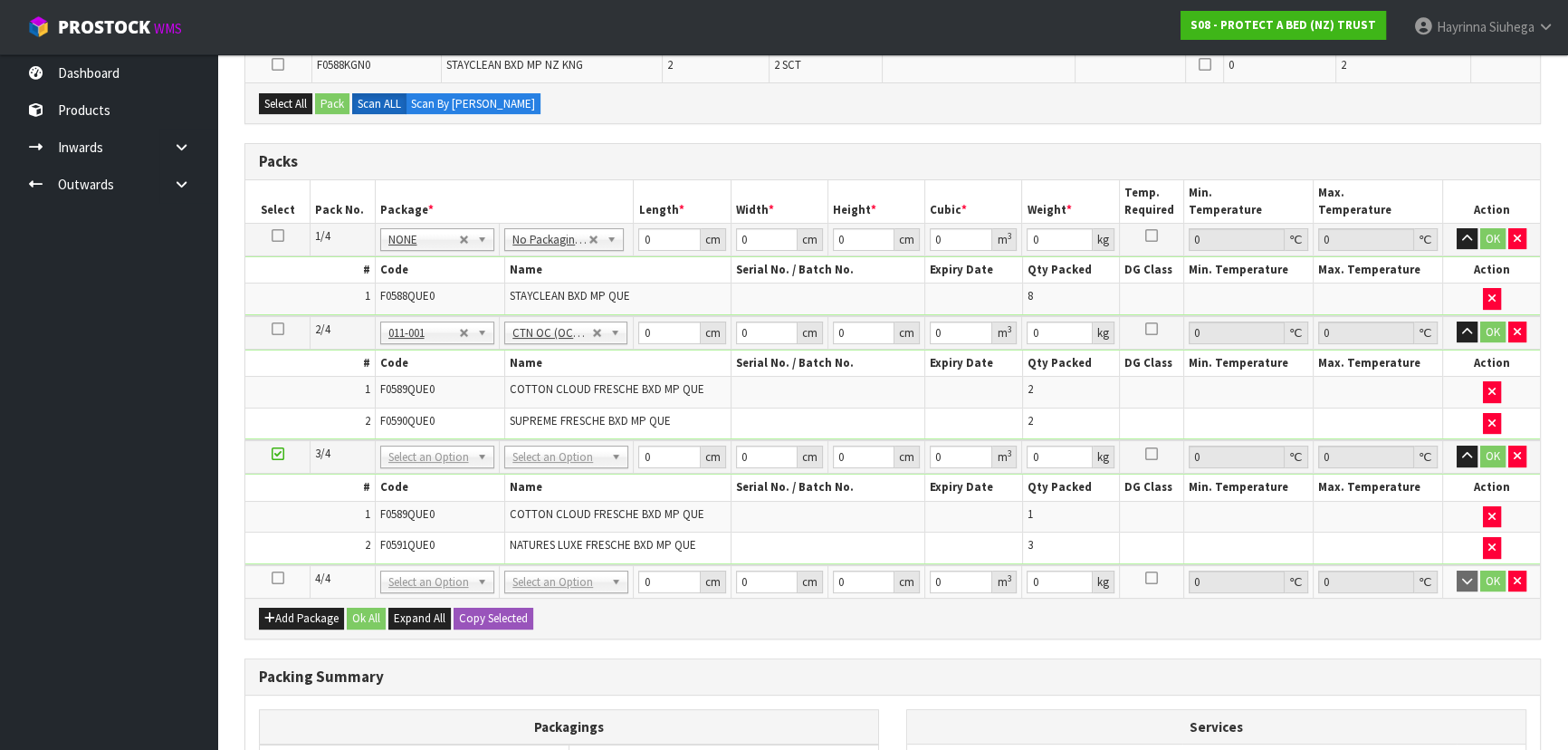
click at [285, 572] on td at bounding box center [278, 581] width 65 height 33
drag, startPoint x: 281, startPoint y: 572, endPoint x: 301, endPoint y: 577, distance: 20.6
click at [281, 577] on icon at bounding box center [278, 577] width 13 height 1
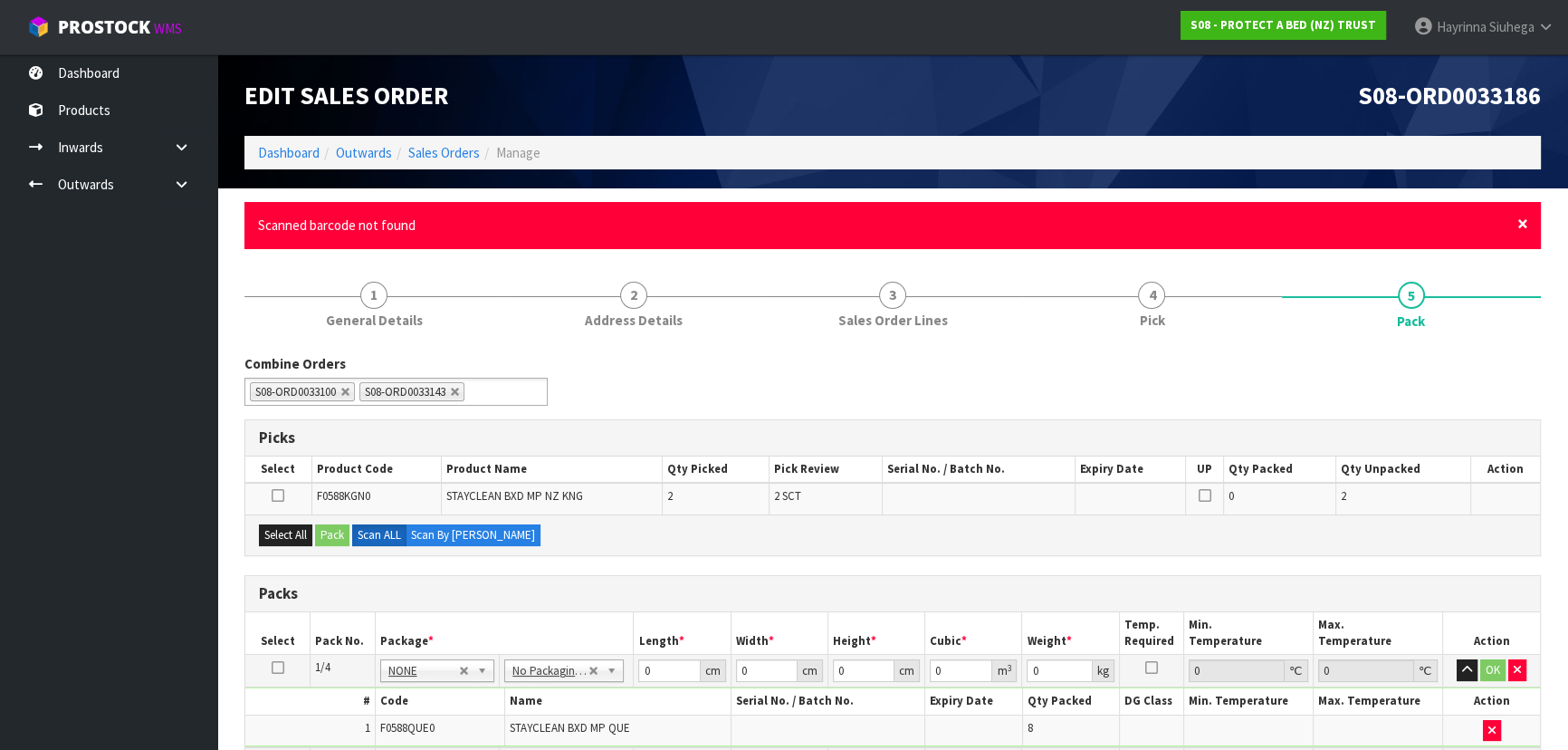
click at [1521, 224] on span "×" at bounding box center [1523, 223] width 11 height 25
click at [1521, 218] on span "×" at bounding box center [1523, 223] width 11 height 25
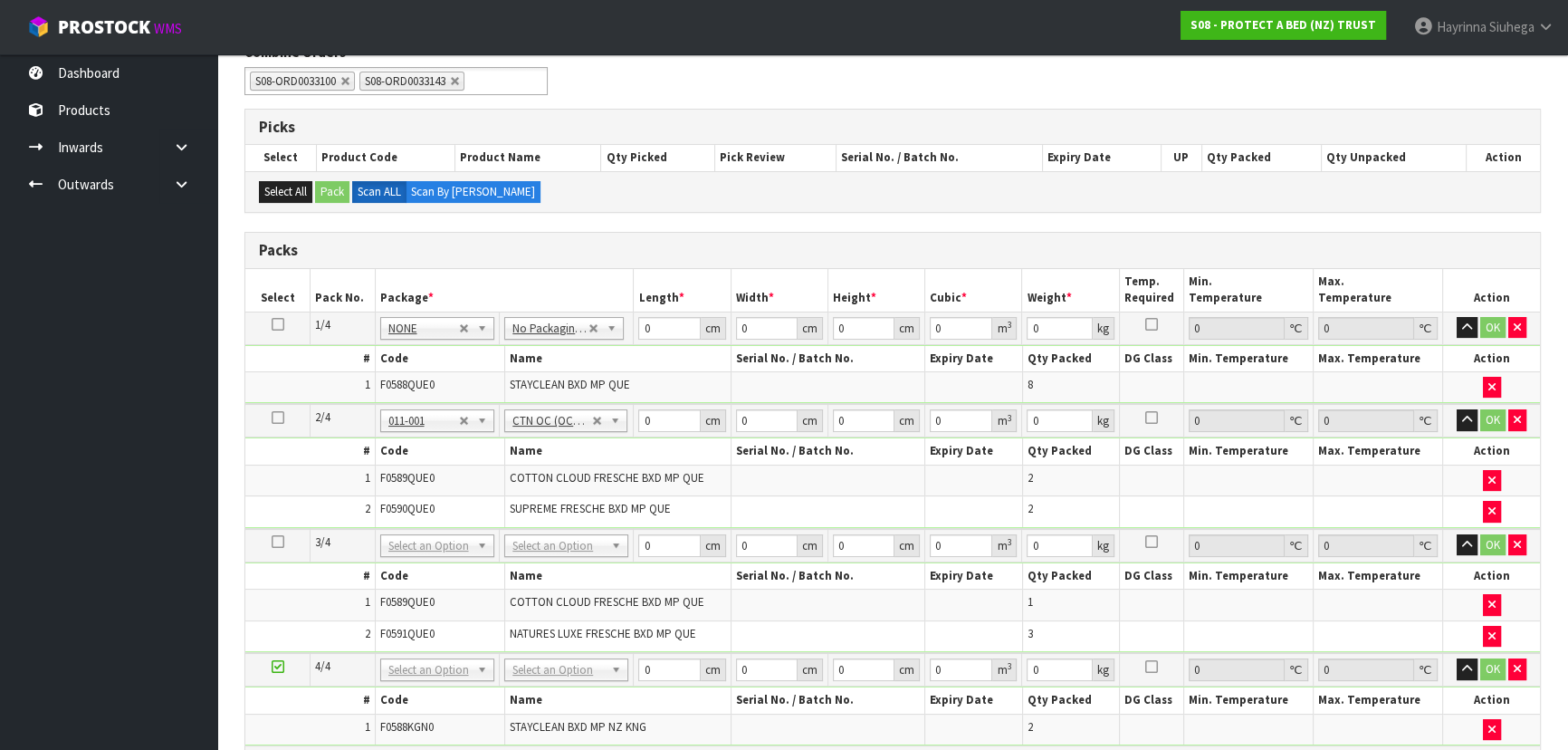
scroll to position [246, 0]
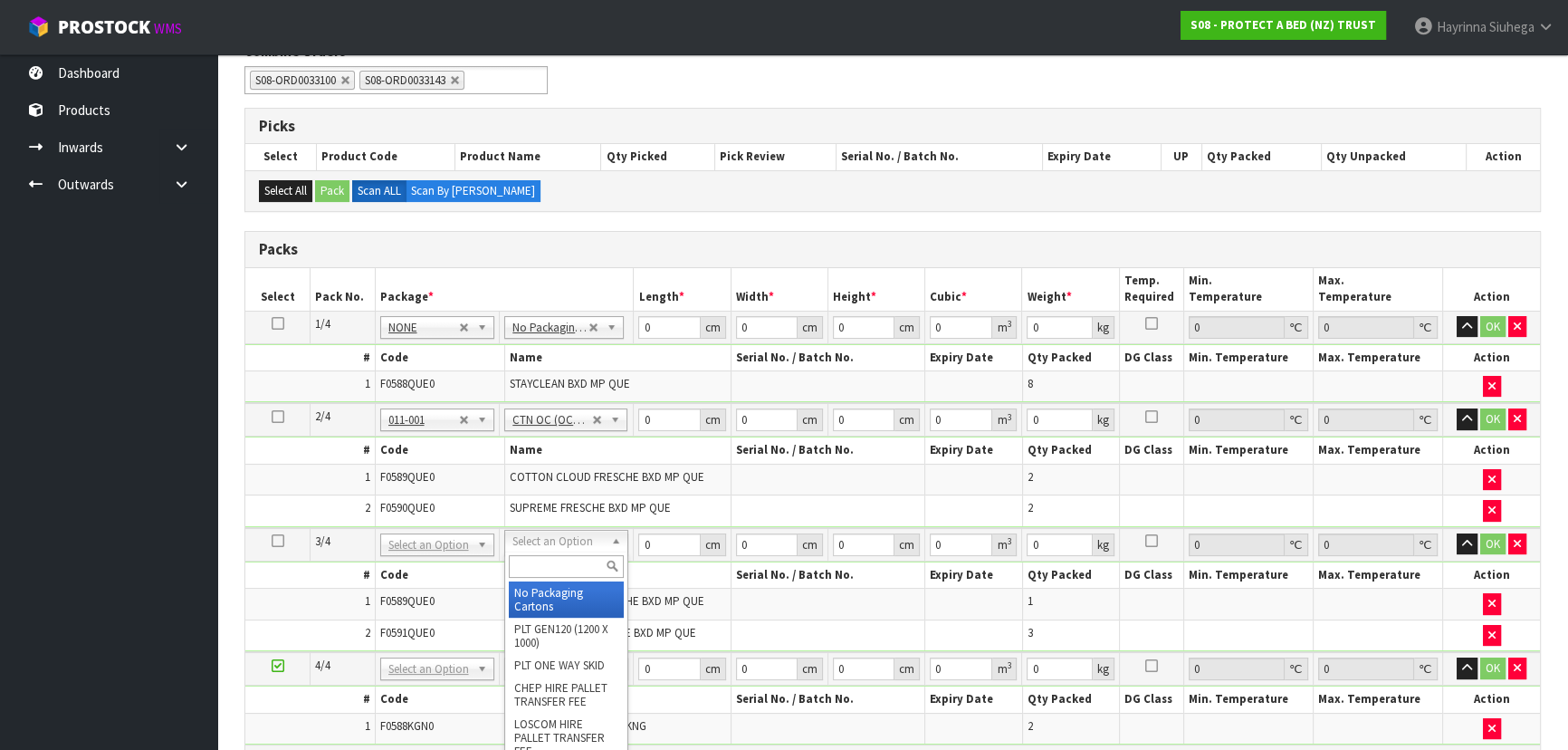
click at [543, 556] on input "text" at bounding box center [566, 566] width 115 height 23
type input "OC"
type input "2"
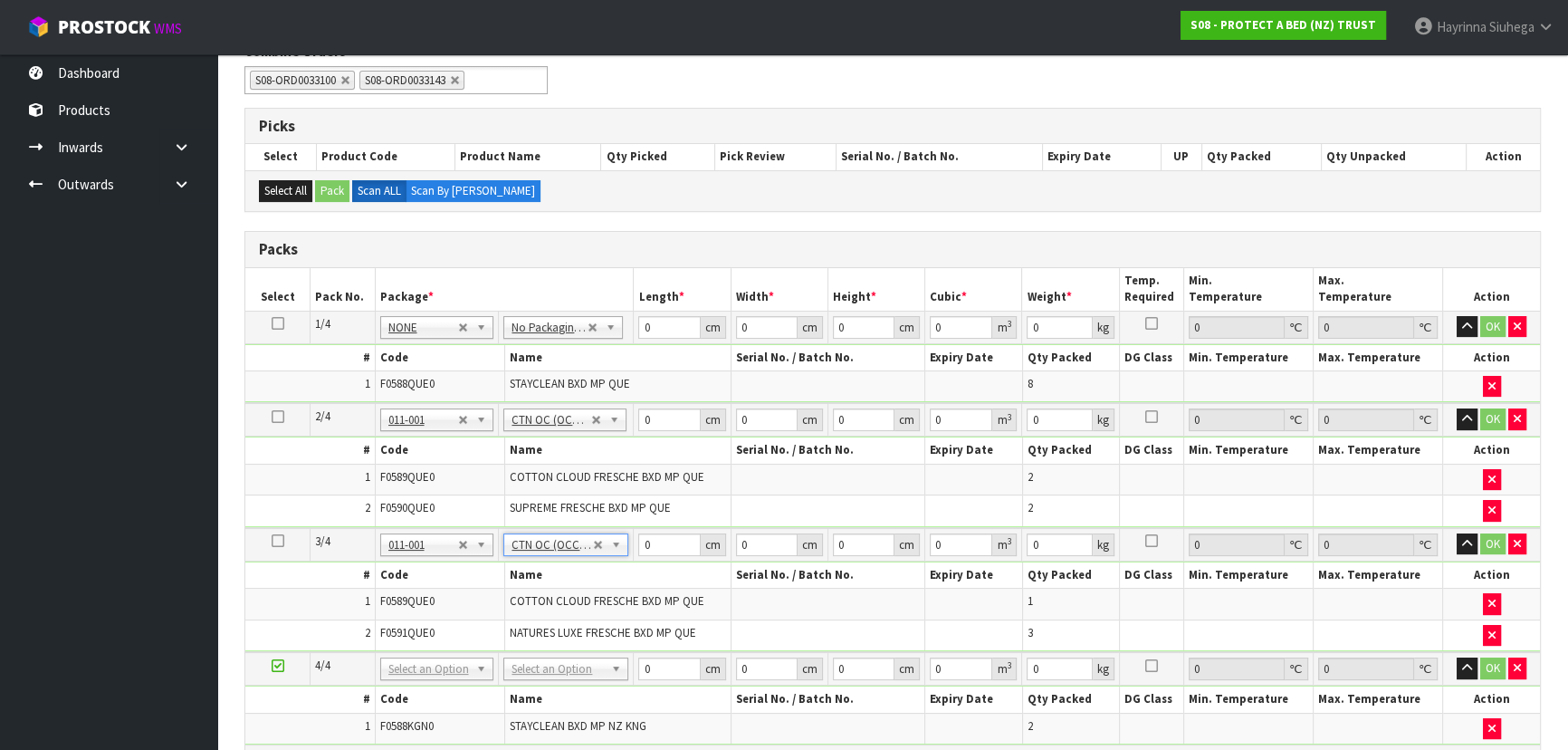
type input "7.25"
click at [538, 684] on input "text" at bounding box center [566, 690] width 116 height 23
type input "OC"
type input "3"
type input "2"
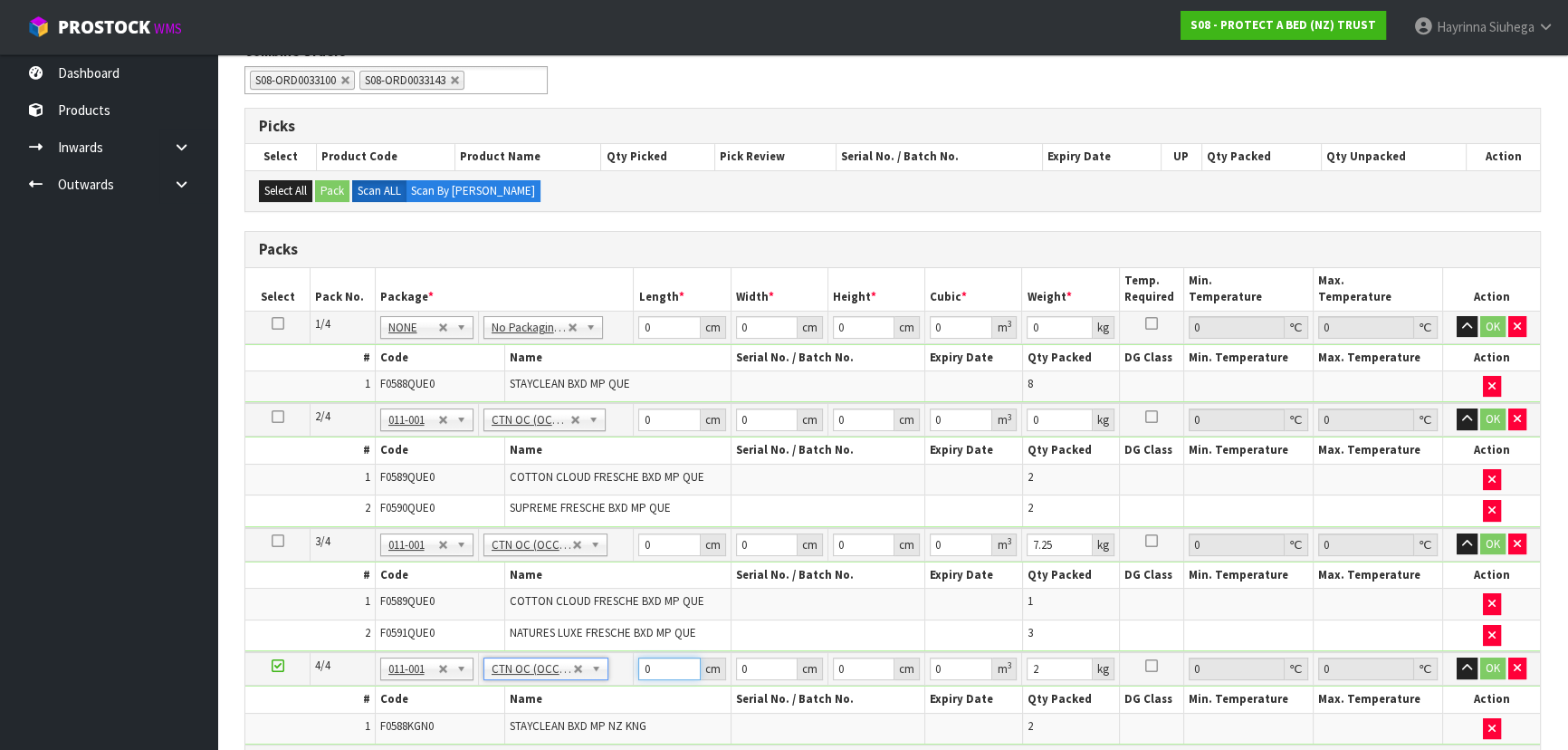
click at [645, 669] on input "0" at bounding box center [669, 668] width 62 height 23
type input "58"
type input "42"
type input "3"
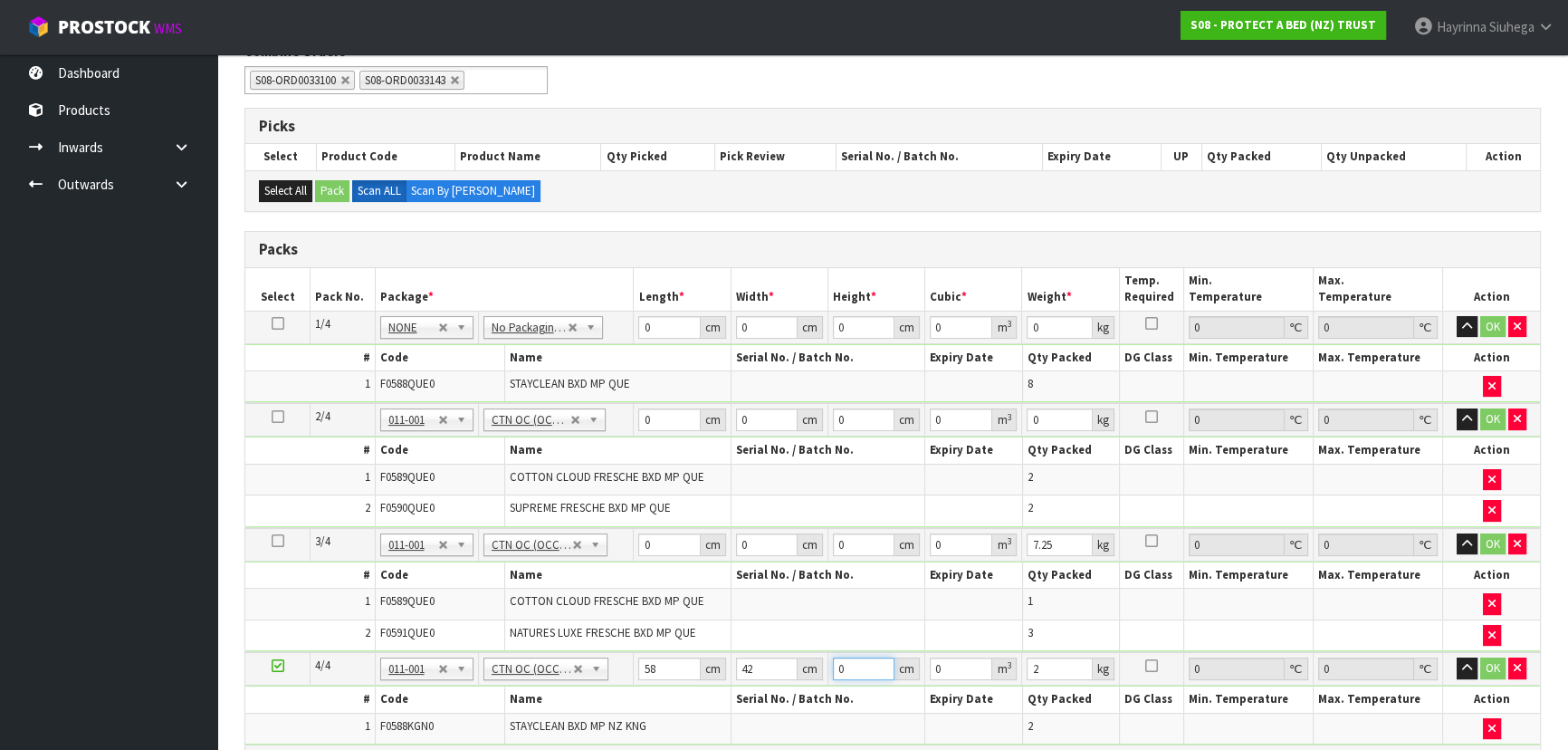
type input "0.007308"
type input "31"
type input "0.075516"
type input "31"
type input "12"
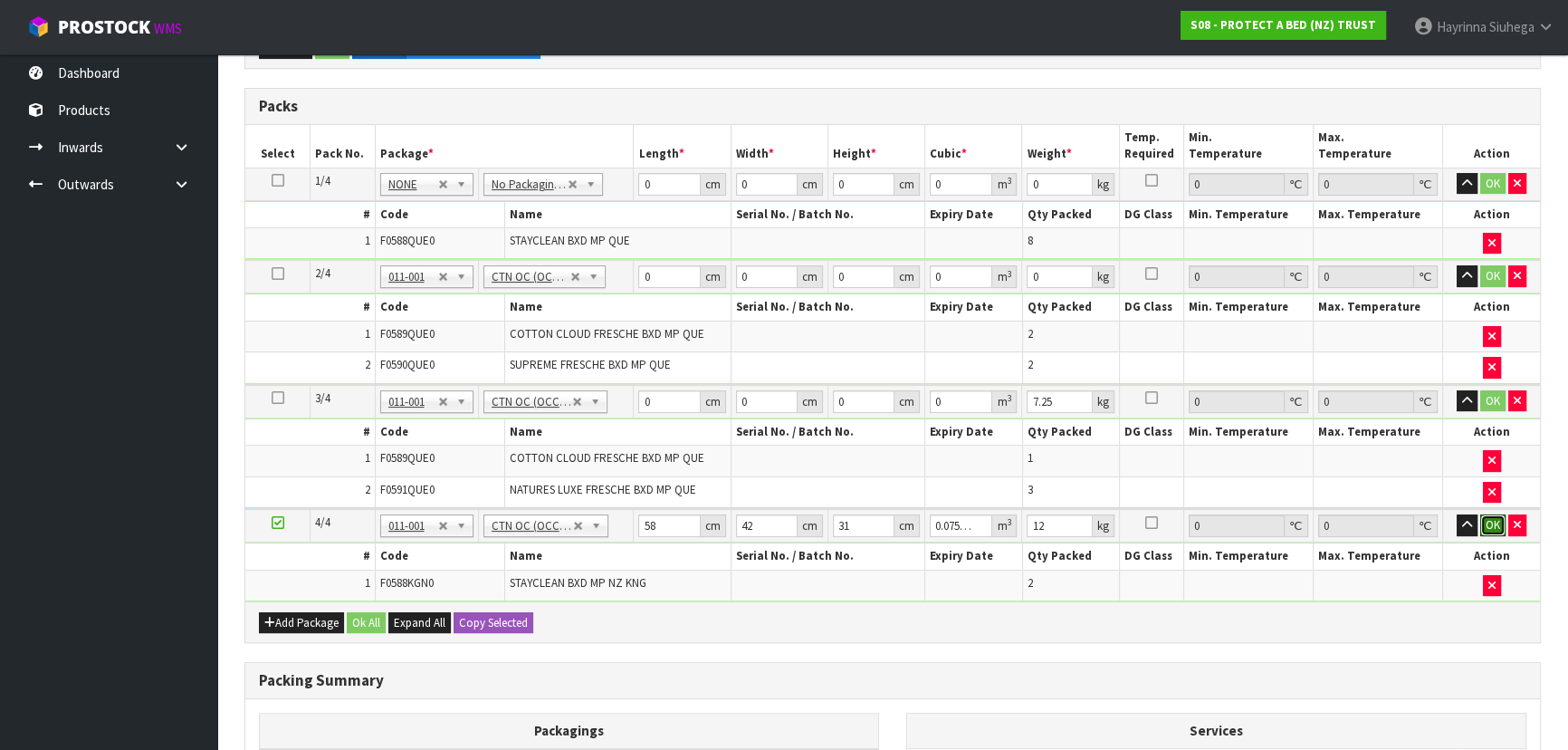
scroll to position [658, 0]
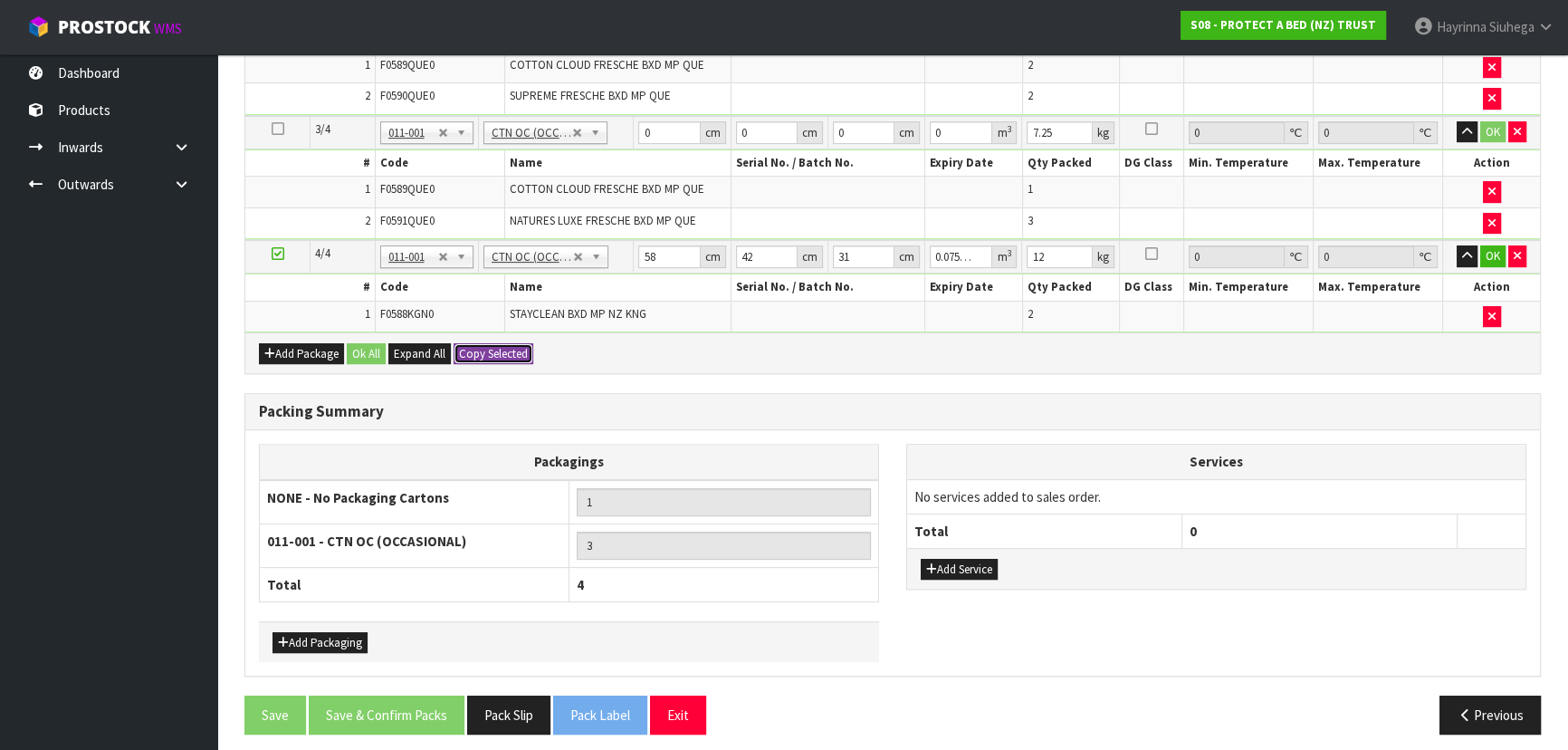
click at [492, 348] on button "Copy Selected" at bounding box center [494, 354] width 80 height 22
click at [492, 348] on span "Confirm" at bounding box center [478, 353] width 40 height 15
type input "58"
type input "42"
type input "31"
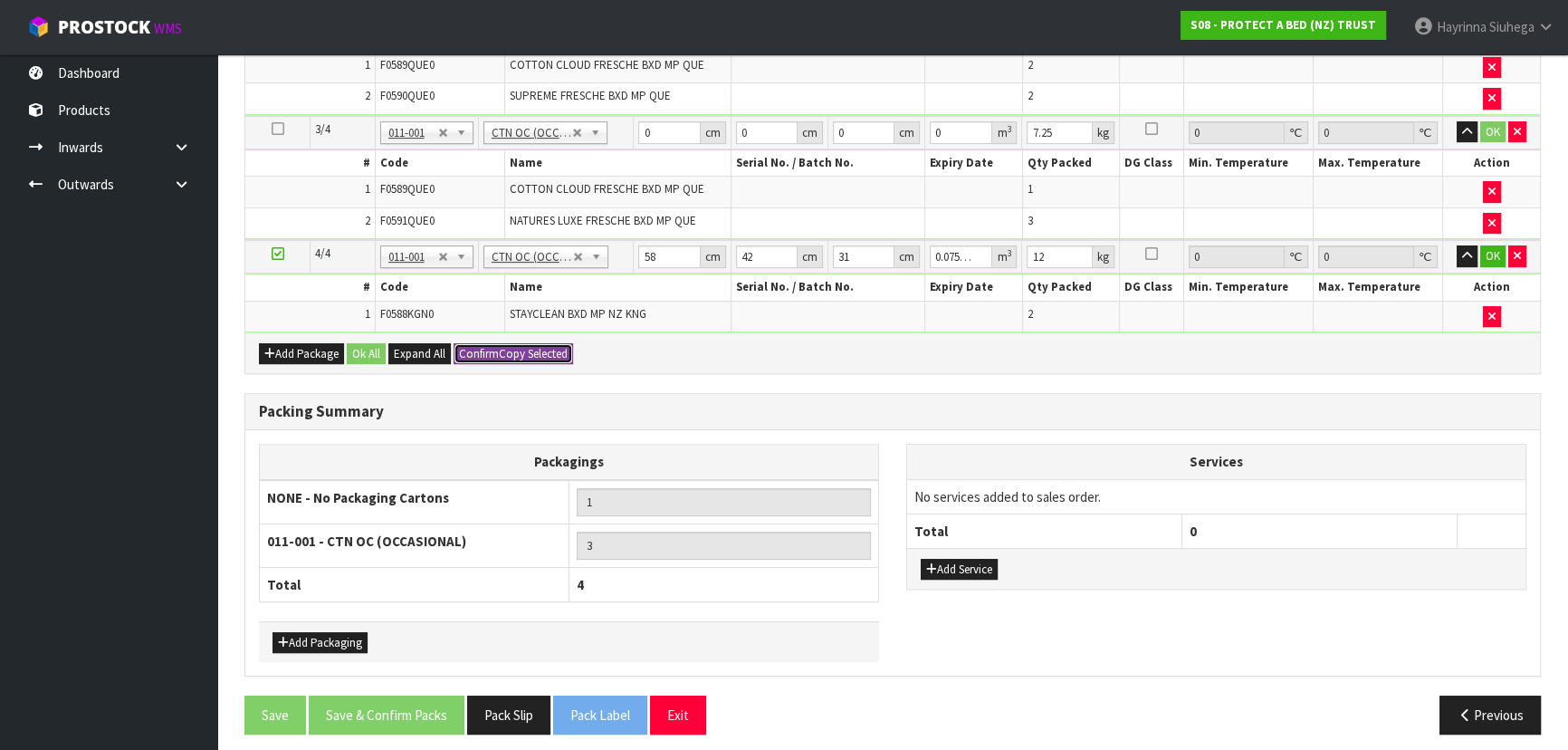
type input "0.075516"
type input "12"
type input "4"
type input "58"
type input "42"
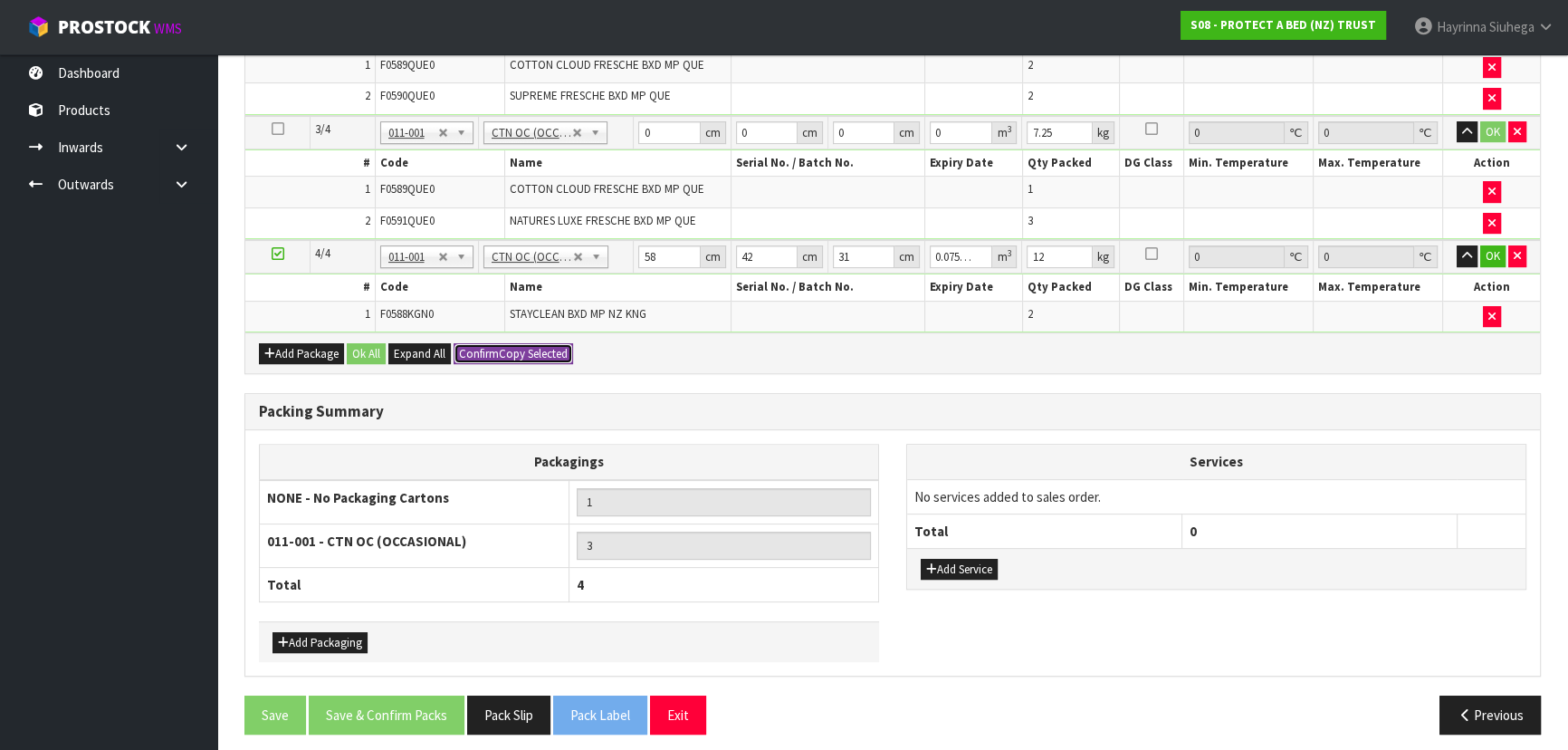
type input "31"
type input "0.075516"
type input "12"
type input "58"
type input "42"
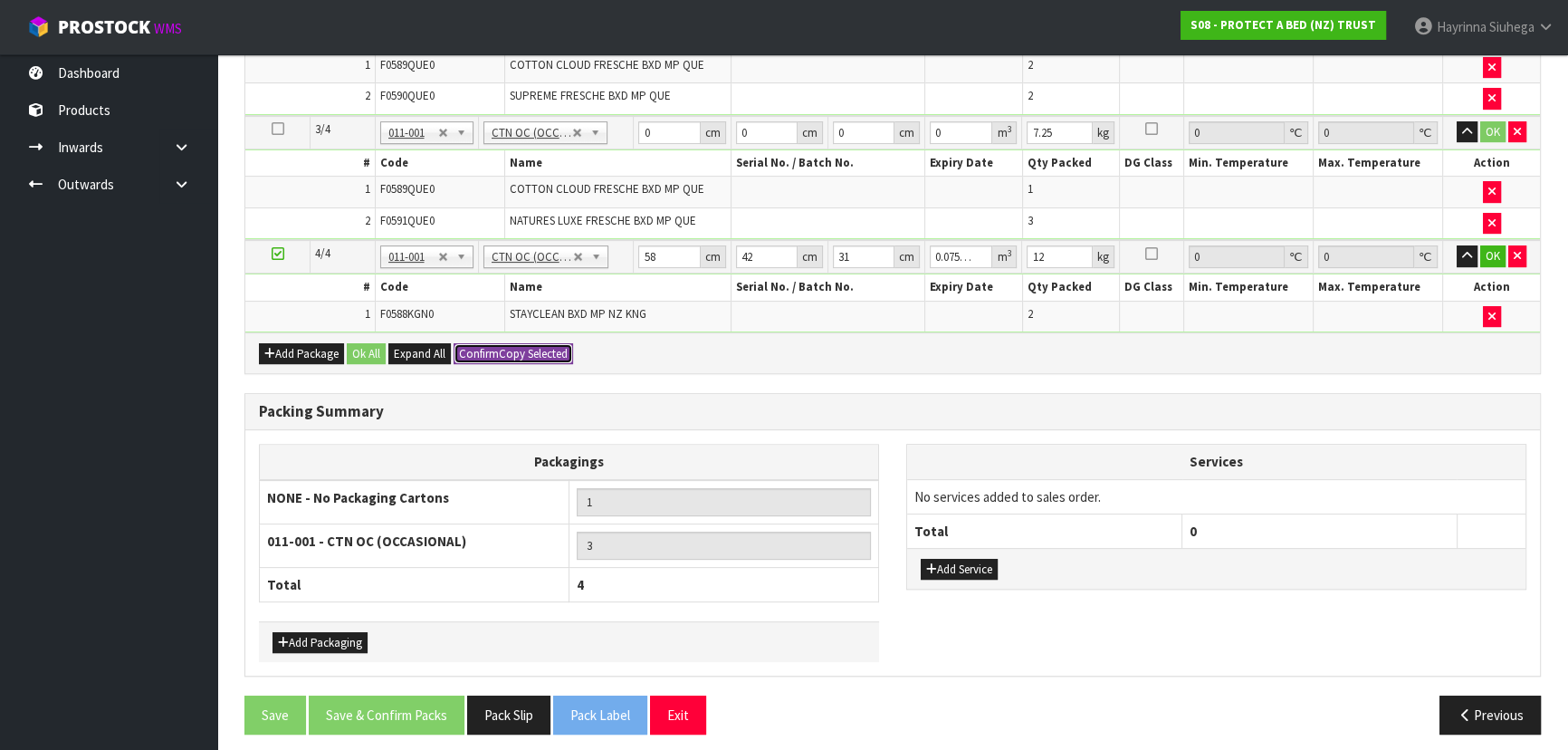
type input "31"
type input "0.075516"
type input "12"
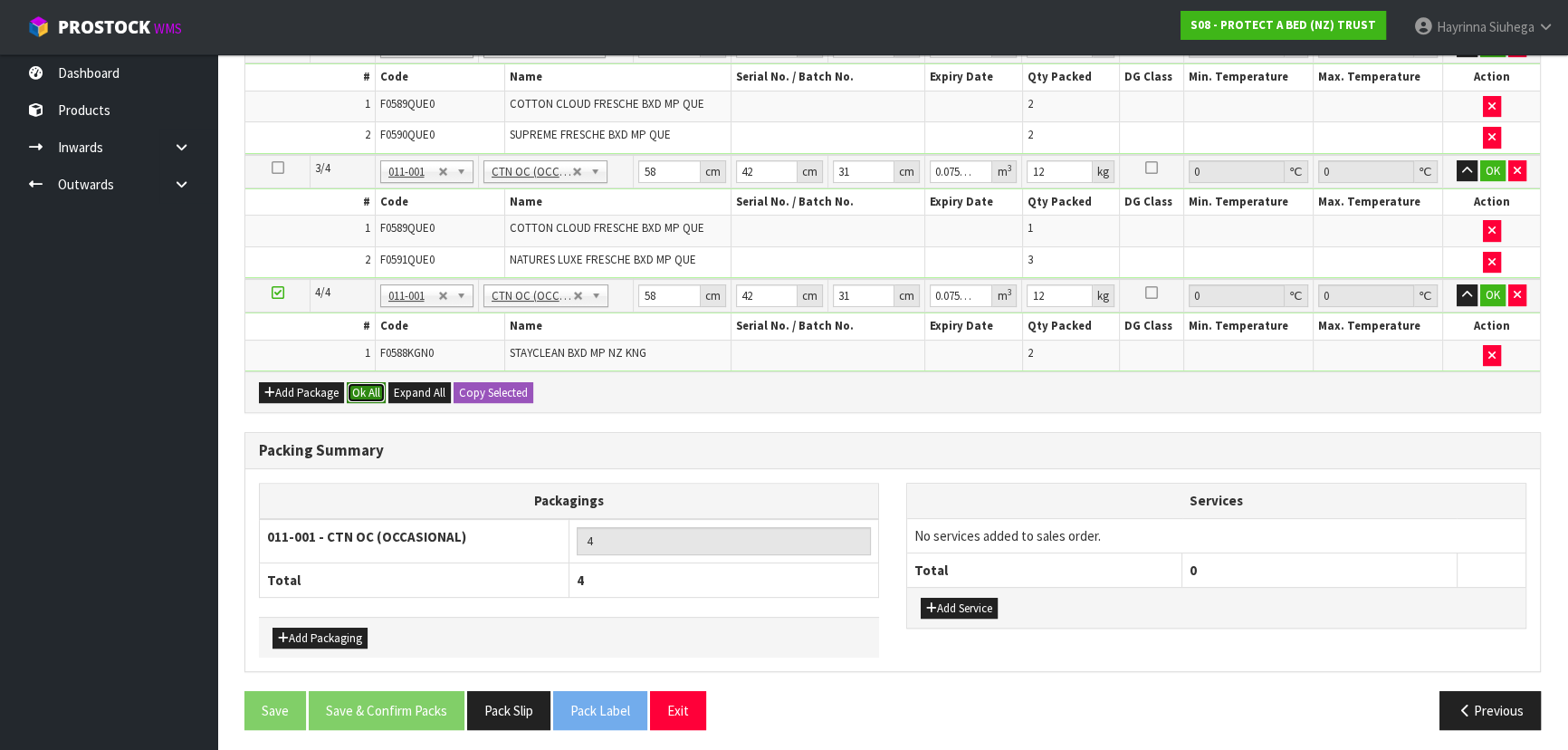
click at [366, 382] on button "Ok All" at bounding box center [366, 393] width 39 height 22
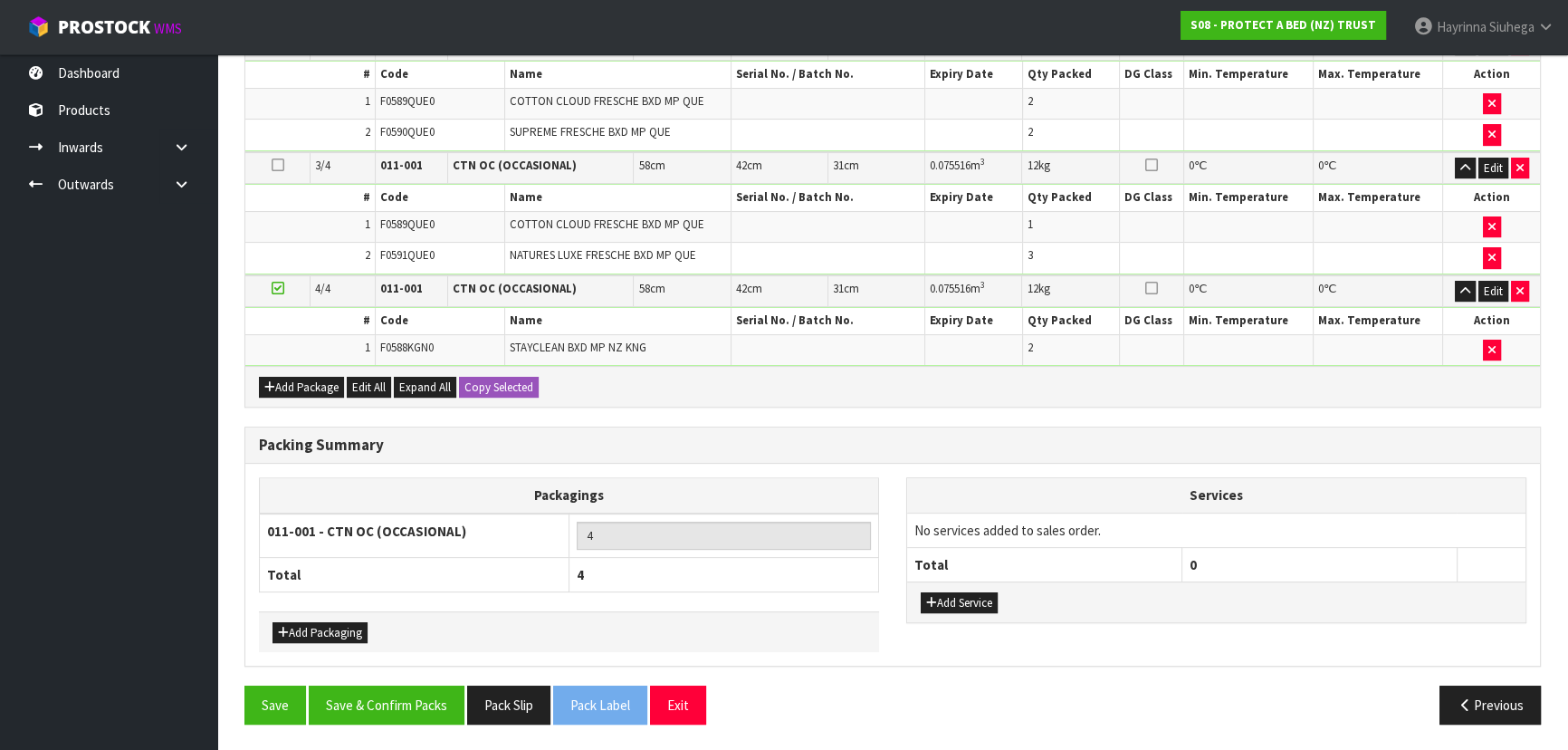
scroll to position [614, 0]
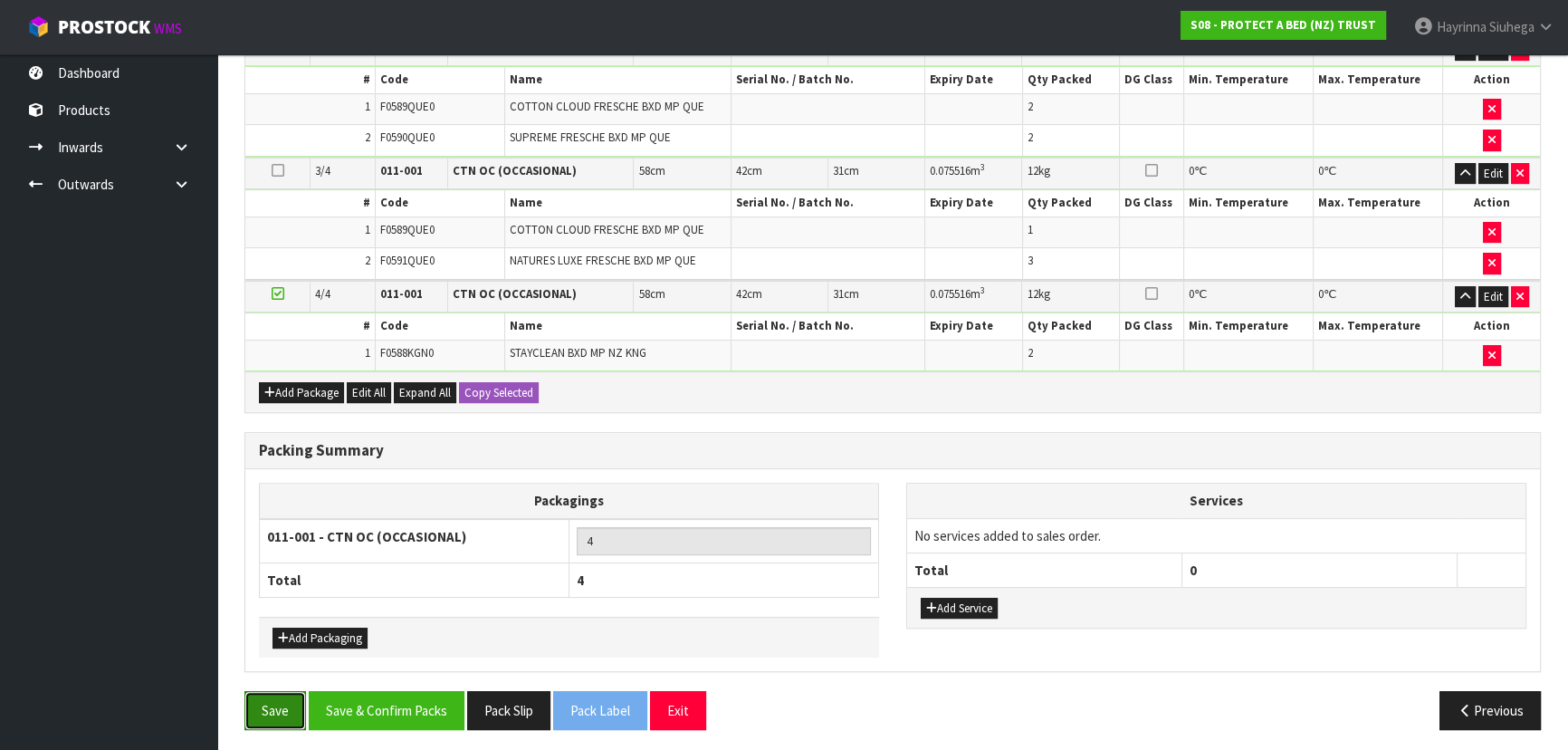
click at [262, 701] on button "Save" at bounding box center [275, 710] width 62 height 39
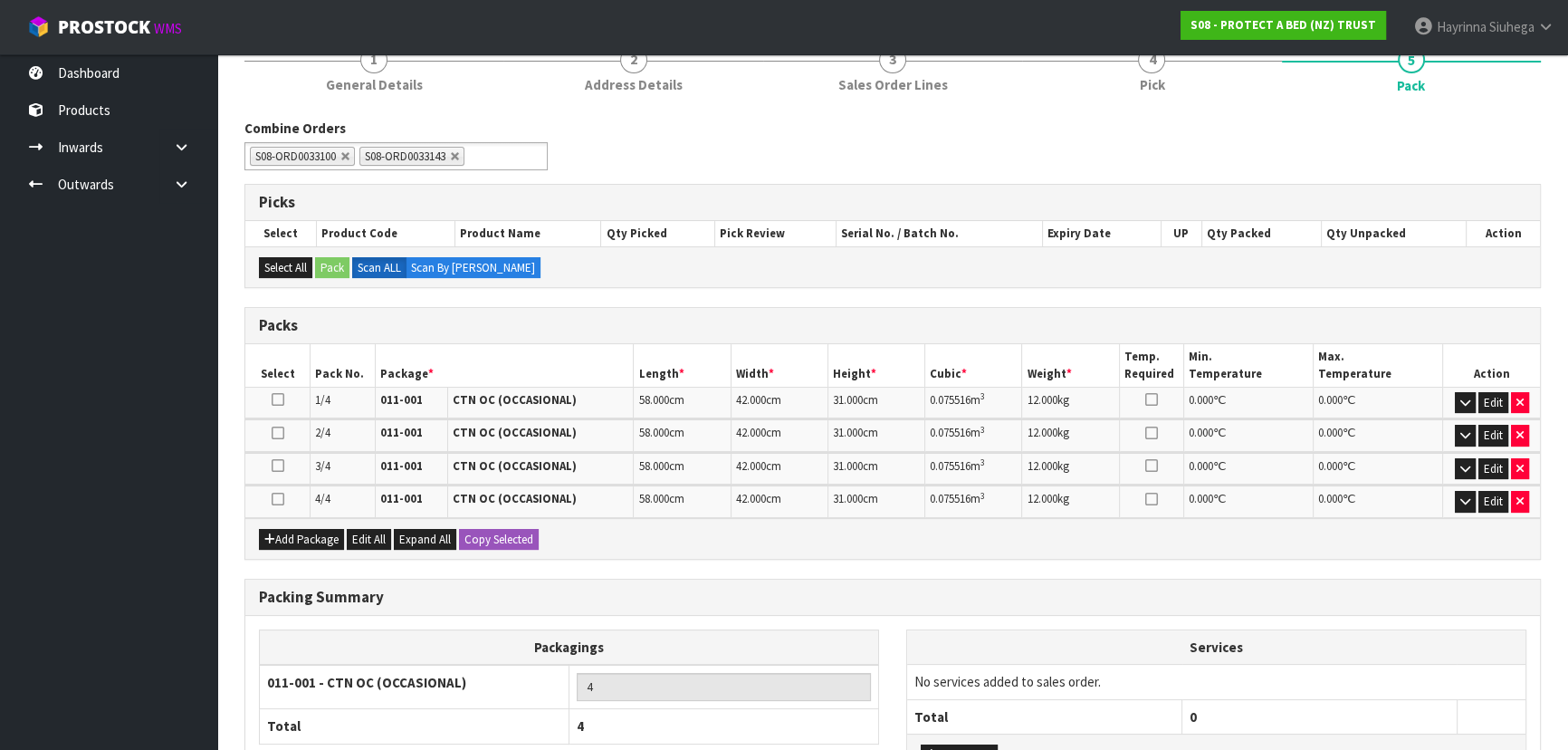
scroll to position [0, 0]
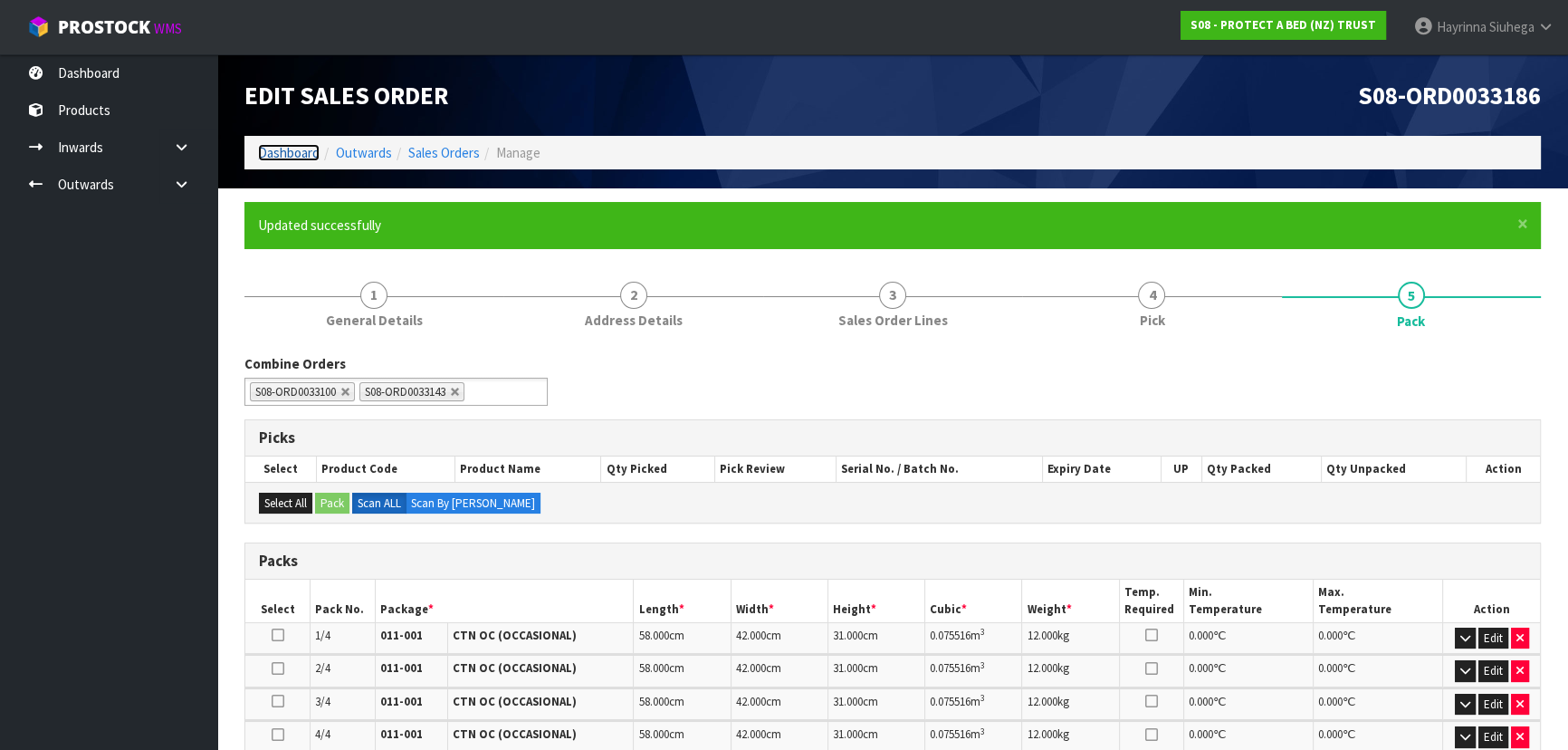
click at [279, 155] on link "Dashboard" at bounding box center [289, 153] width 62 height 17
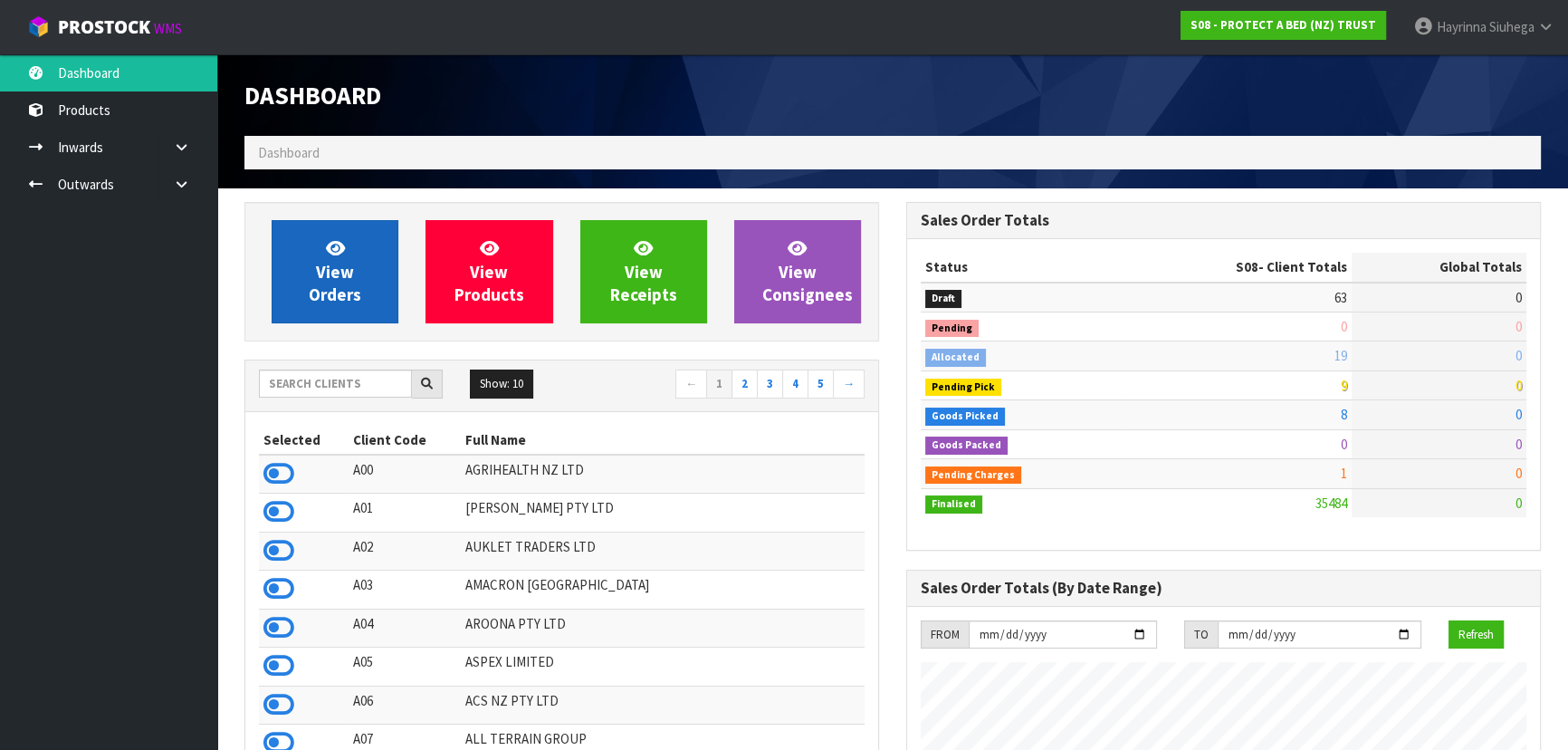
scroll to position [1127, 661]
click at [307, 231] on link "View Orders" at bounding box center [335, 271] width 127 height 104
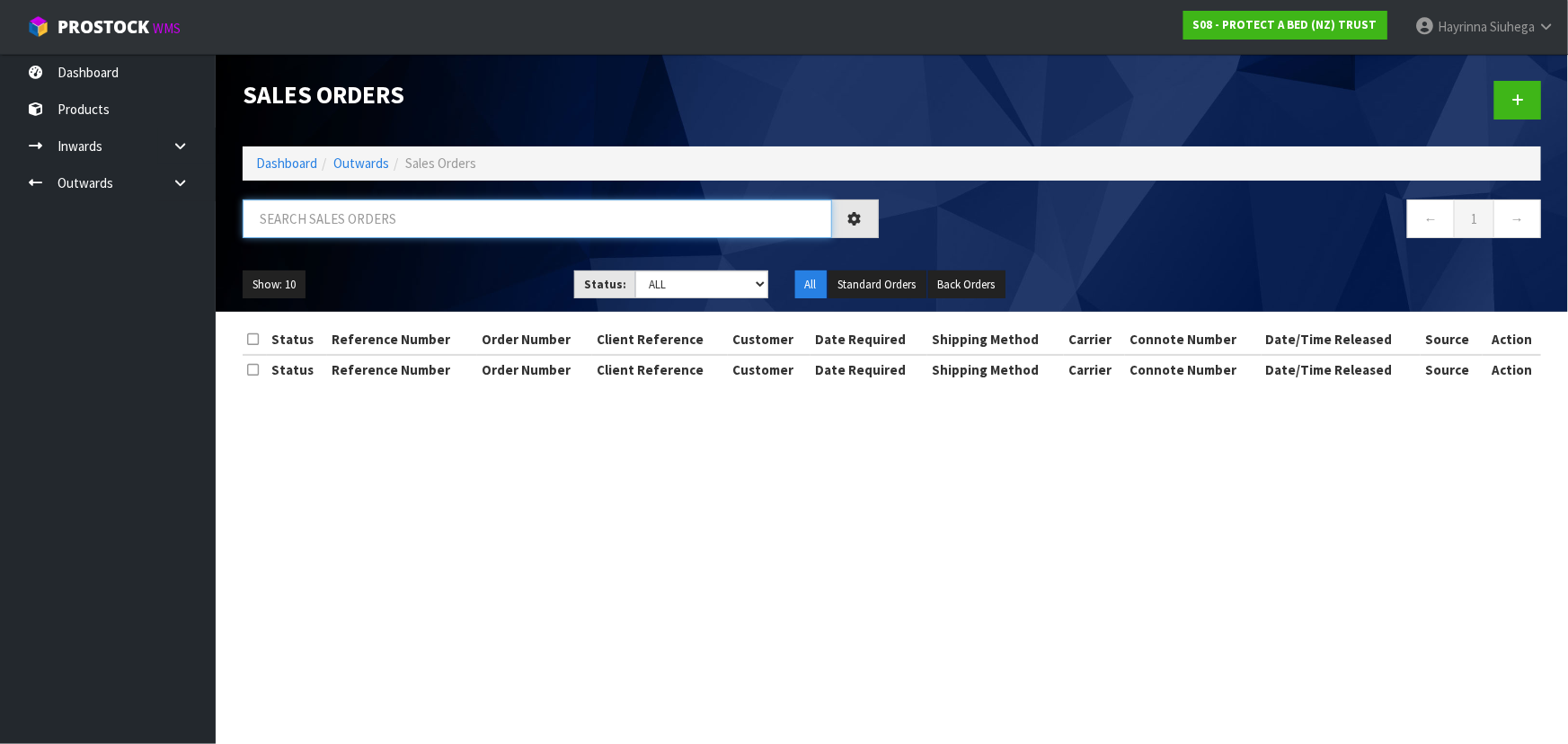
click at [324, 199] on input "text" at bounding box center [537, 218] width 589 height 39
type input "JOB-0408726"
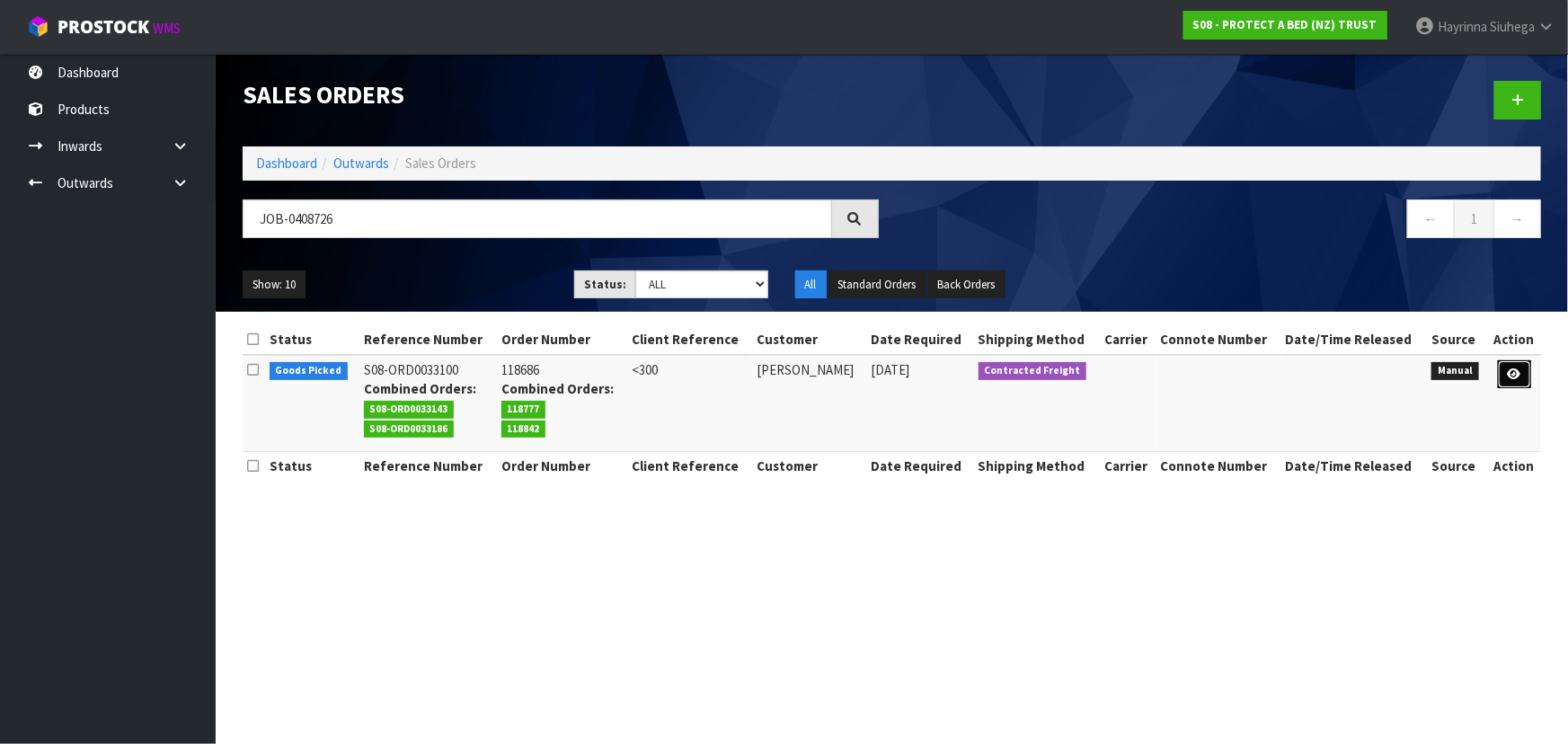
click at [1516, 374] on icon at bounding box center [1514, 374] width 14 height 12
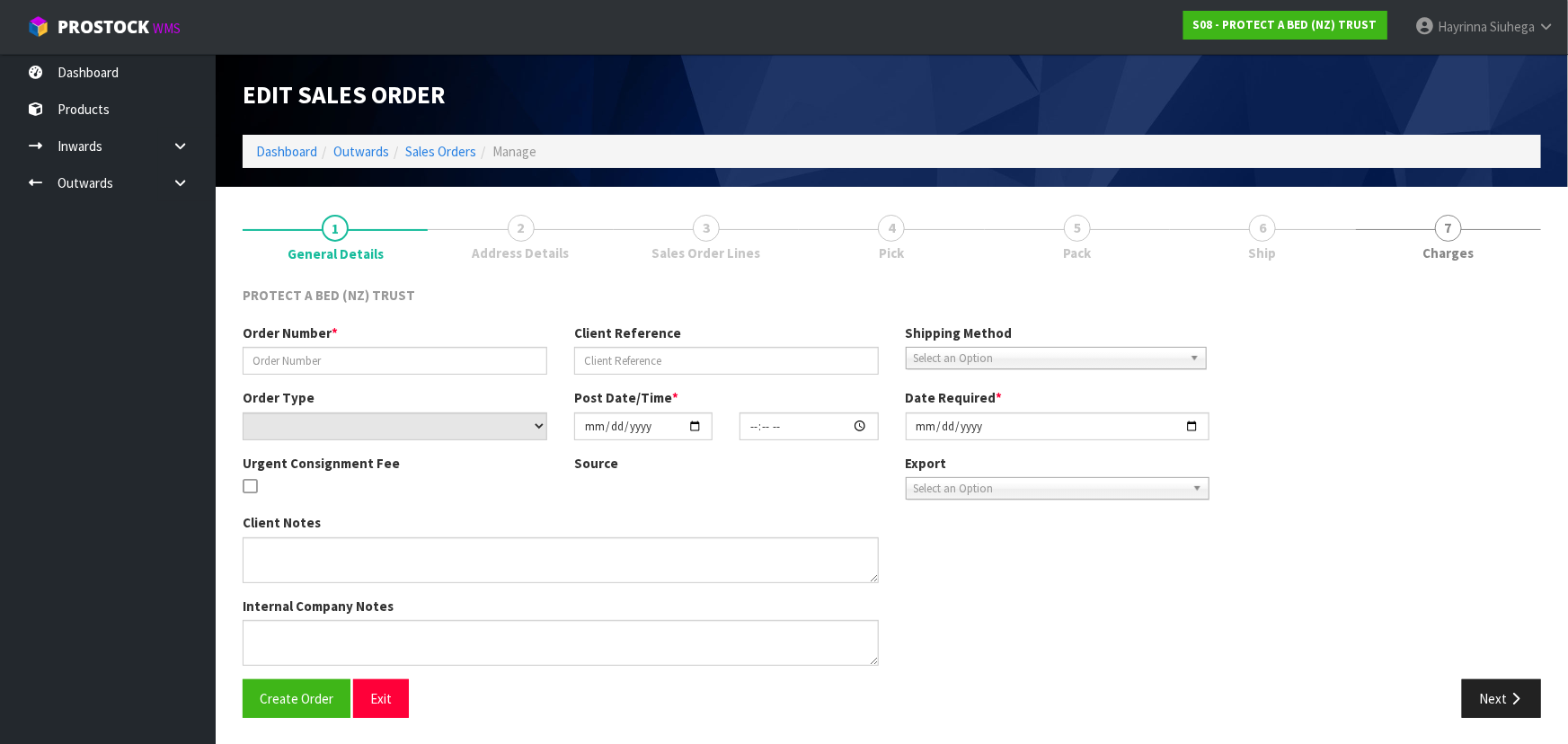
type input "118686"
type input "<300"
select select "number:0"
type input "[DATE]"
type input "09:10:00.000"
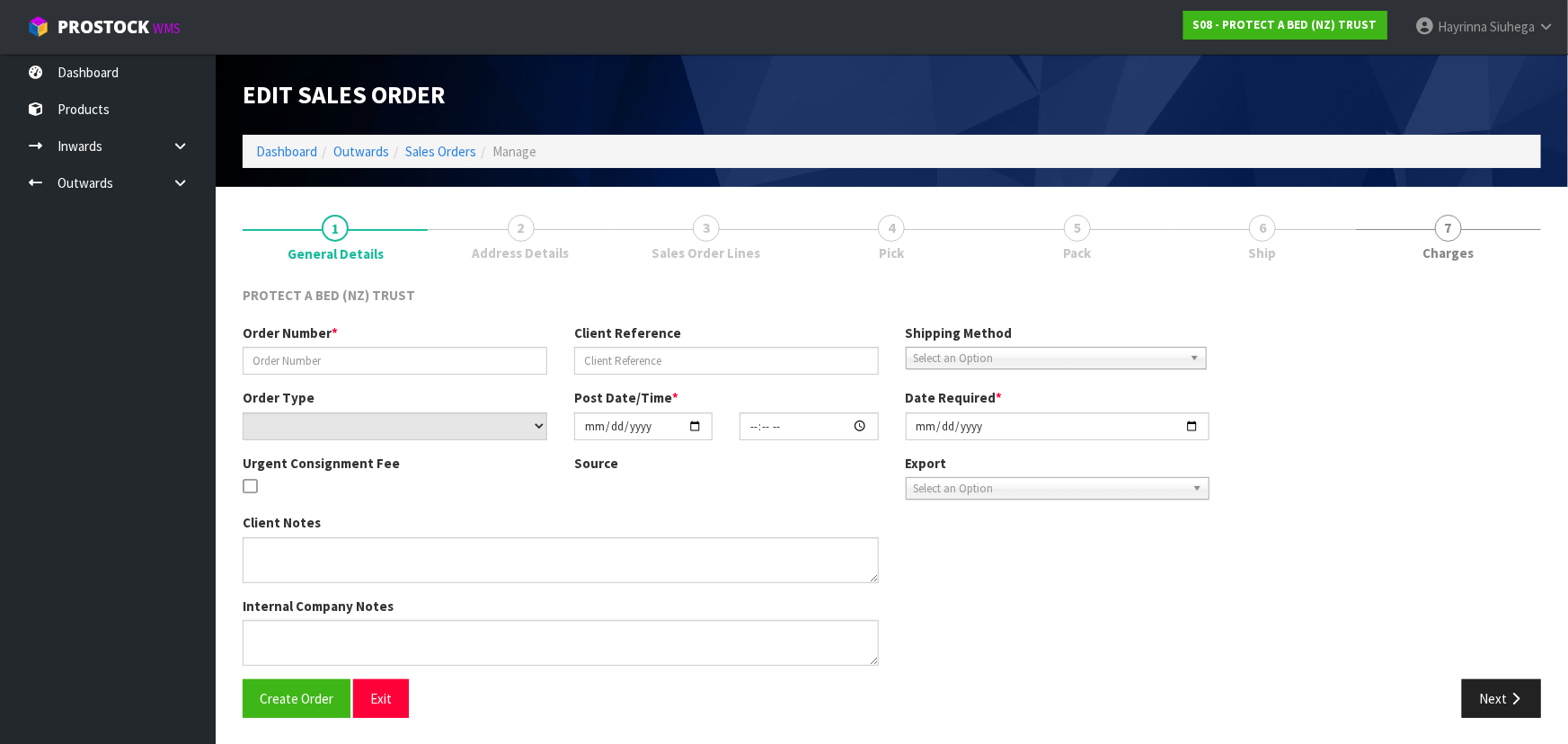
type input "[DATE]"
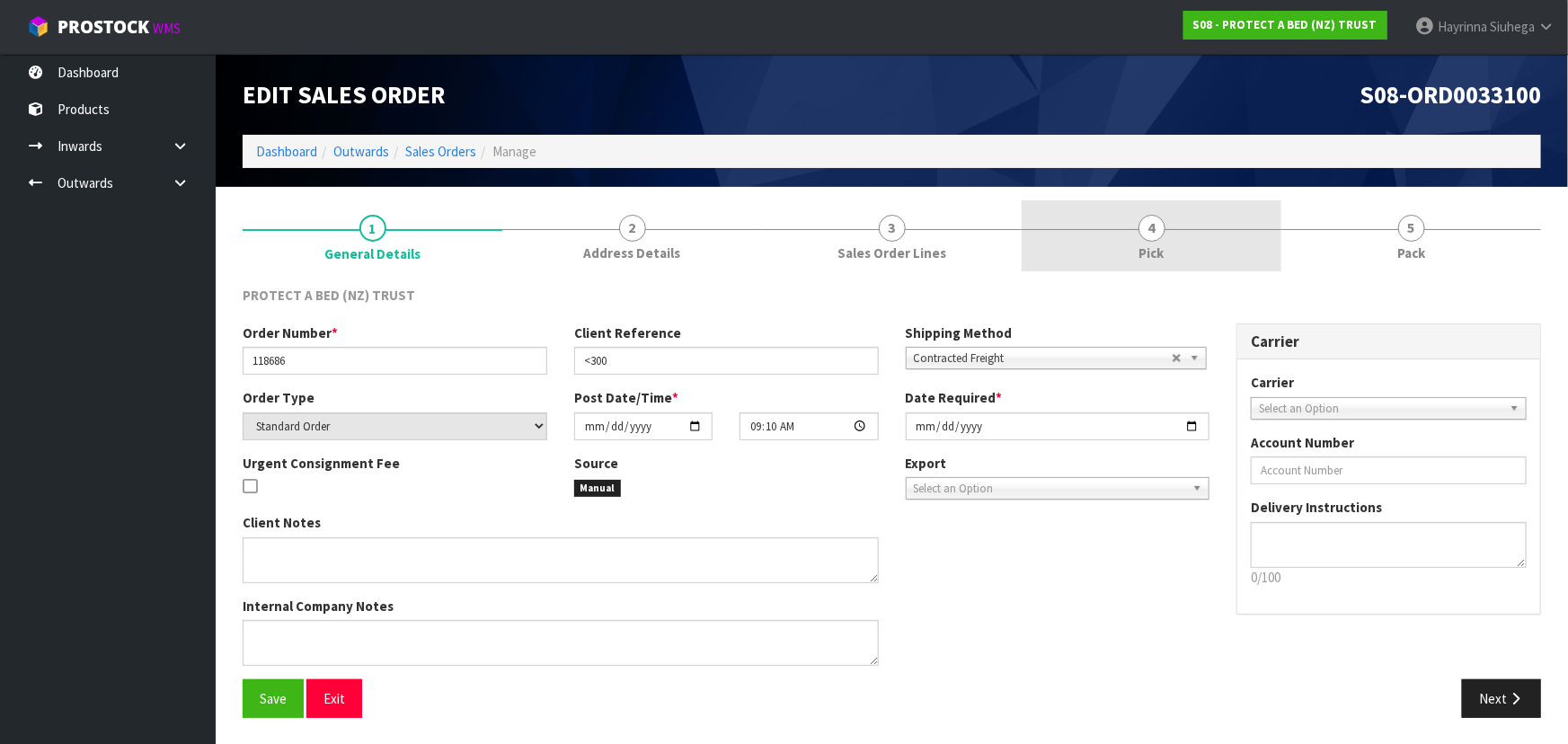
click at [1157, 239] on span "4" at bounding box center [1152, 228] width 27 height 27
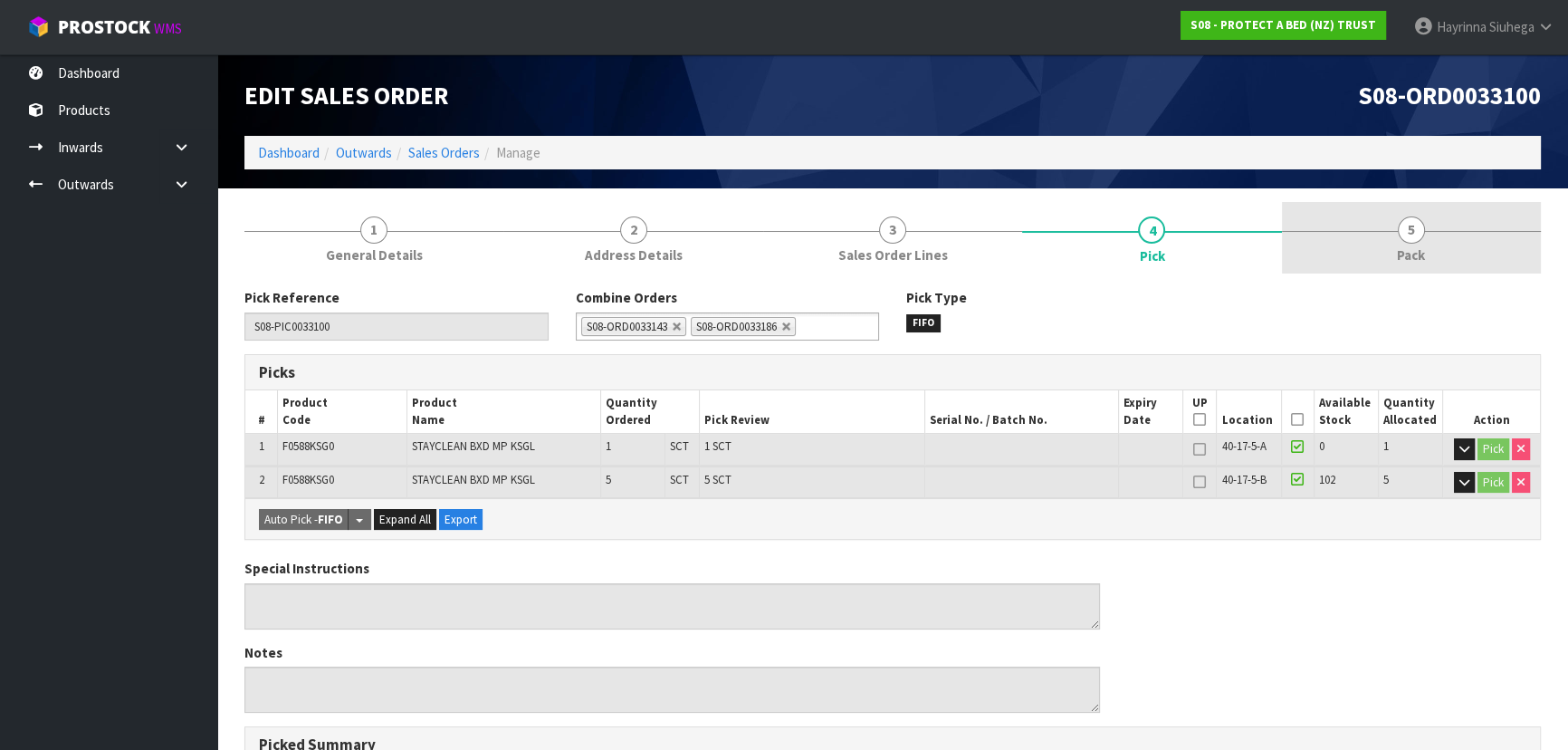
click at [1337, 231] on link "5 Pack" at bounding box center [1411, 237] width 259 height 72
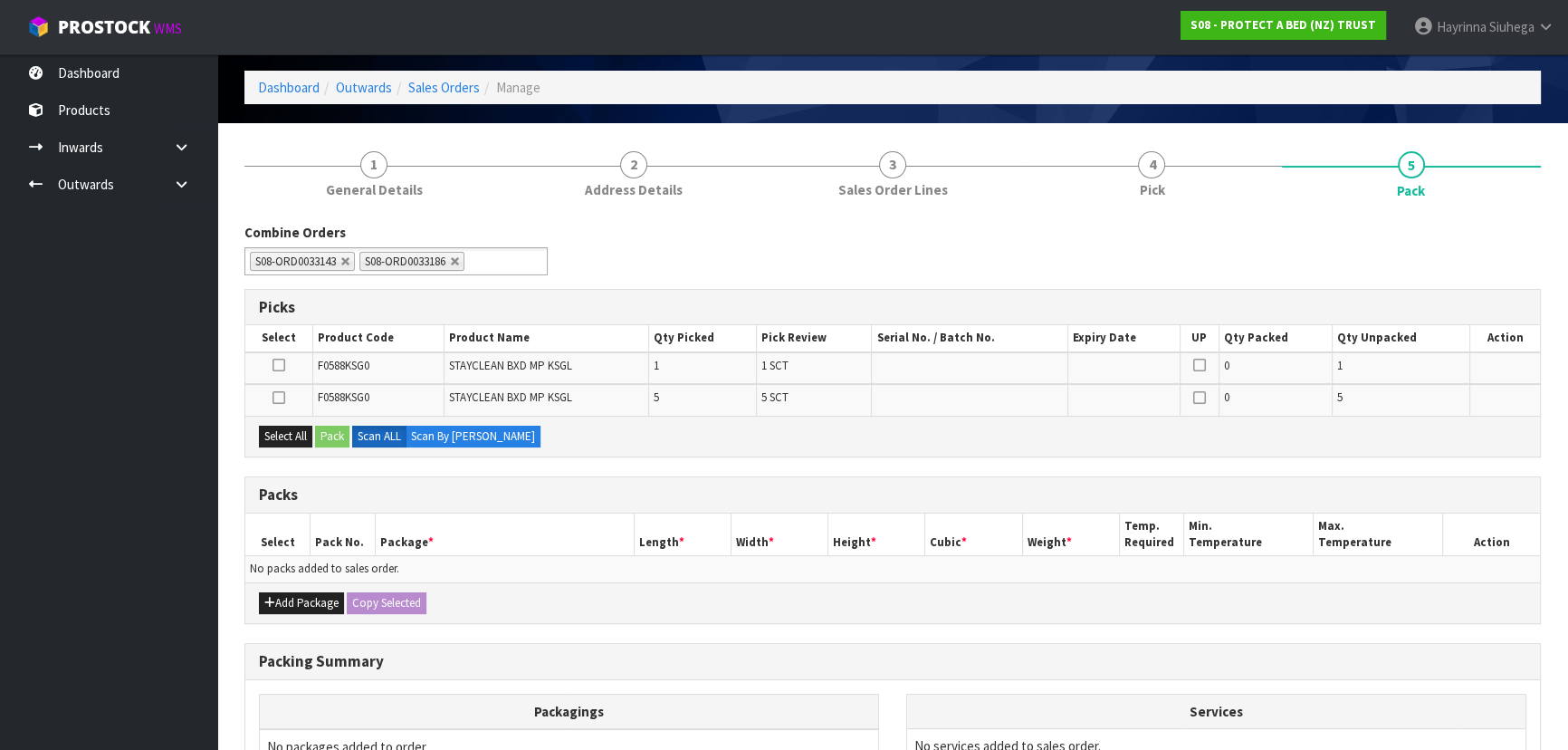
scroll to position [163, 0]
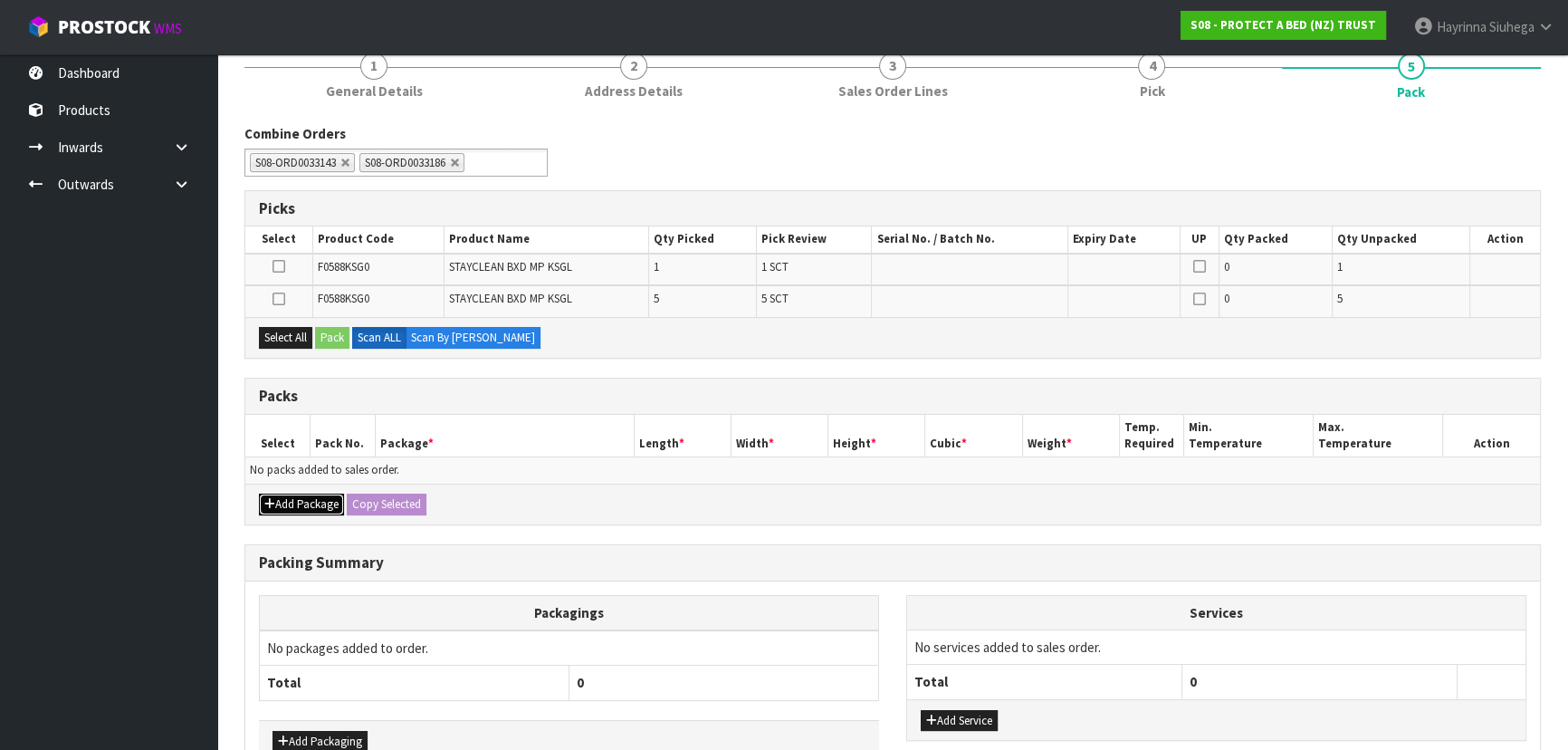
click at [326, 493] on button "Add Package" at bounding box center [301, 504] width 85 height 22
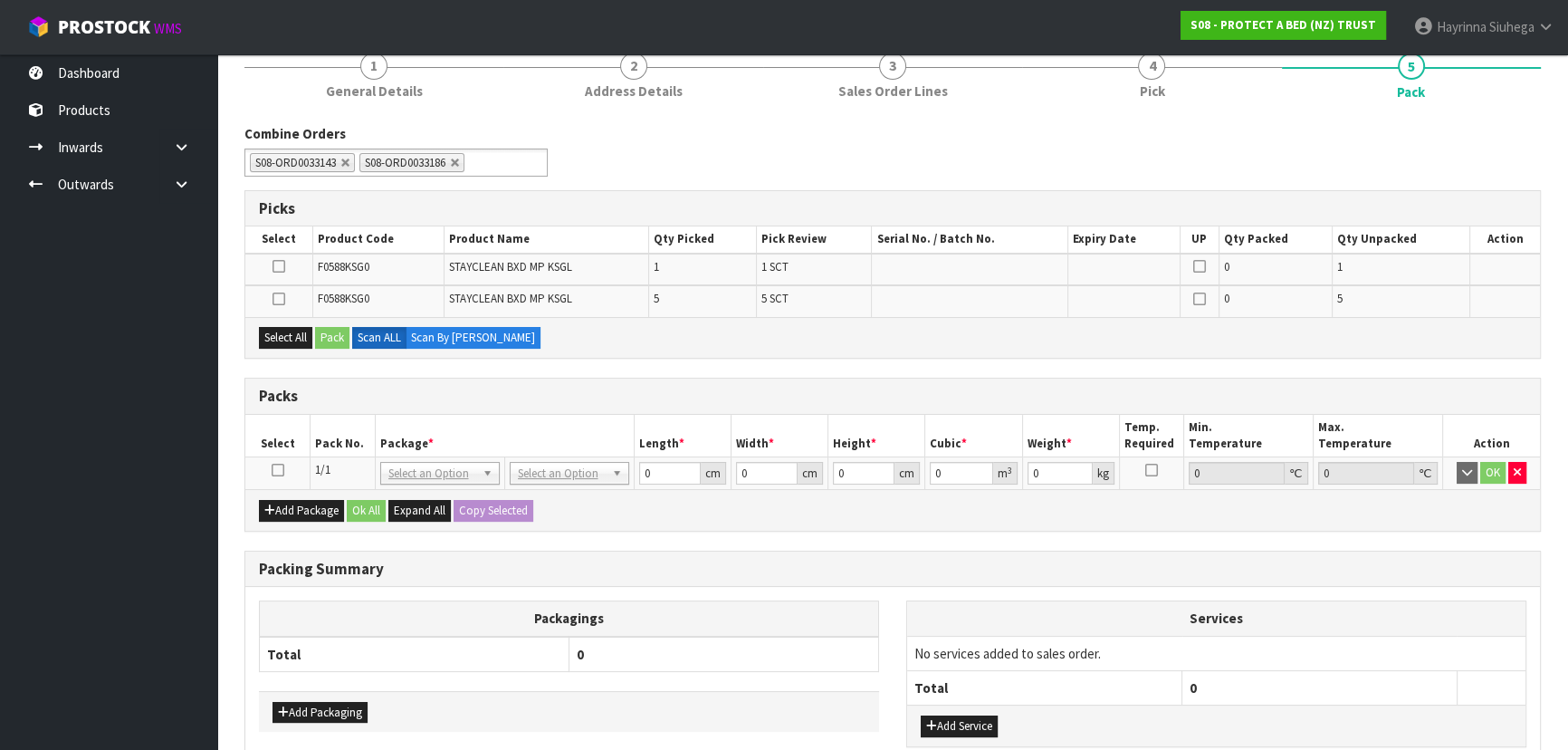
click at [272, 474] on td at bounding box center [278, 473] width 65 height 33
click at [281, 470] on icon at bounding box center [278, 469] width 13 height 1
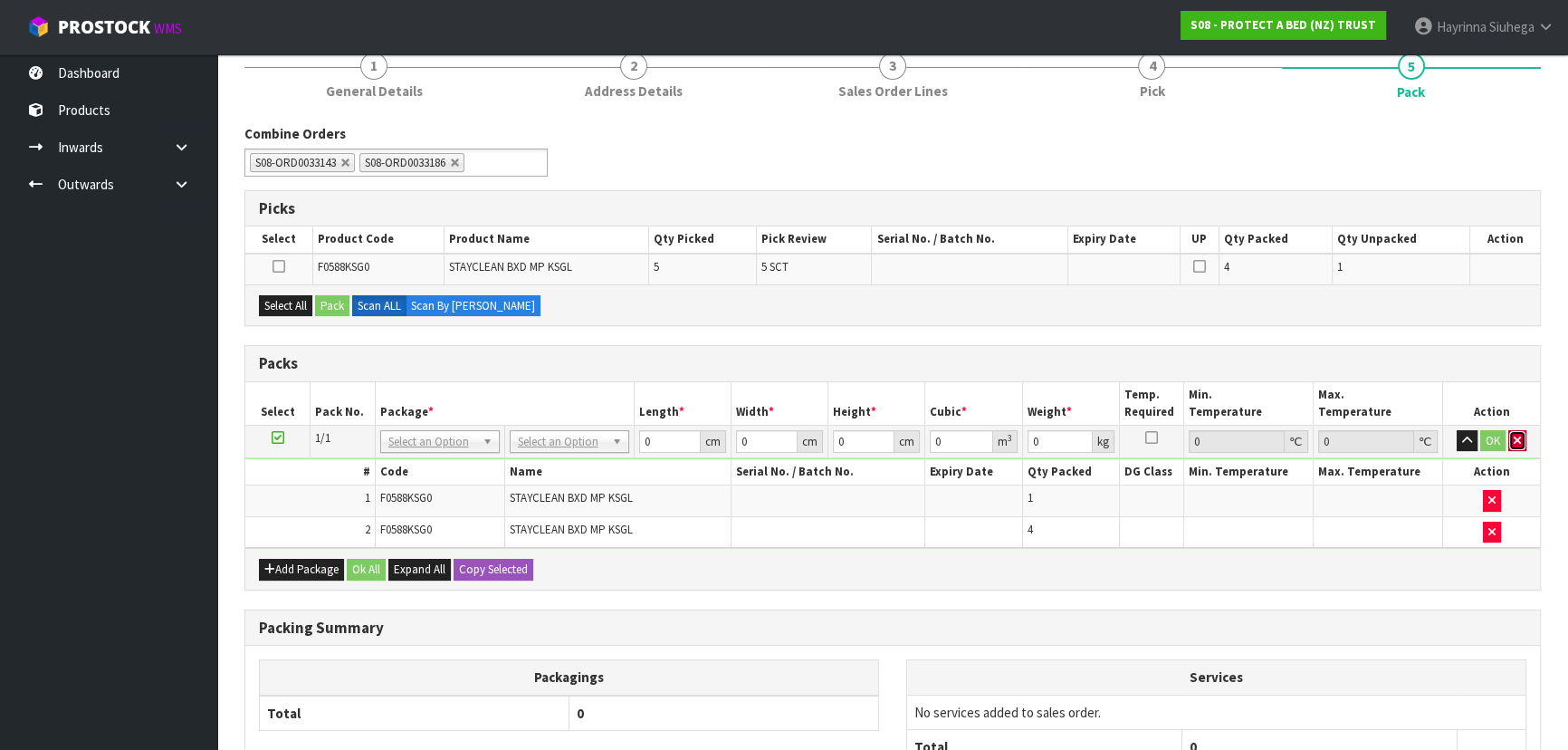
click at [1519, 444] on button "button" at bounding box center [1517, 441] width 18 height 22
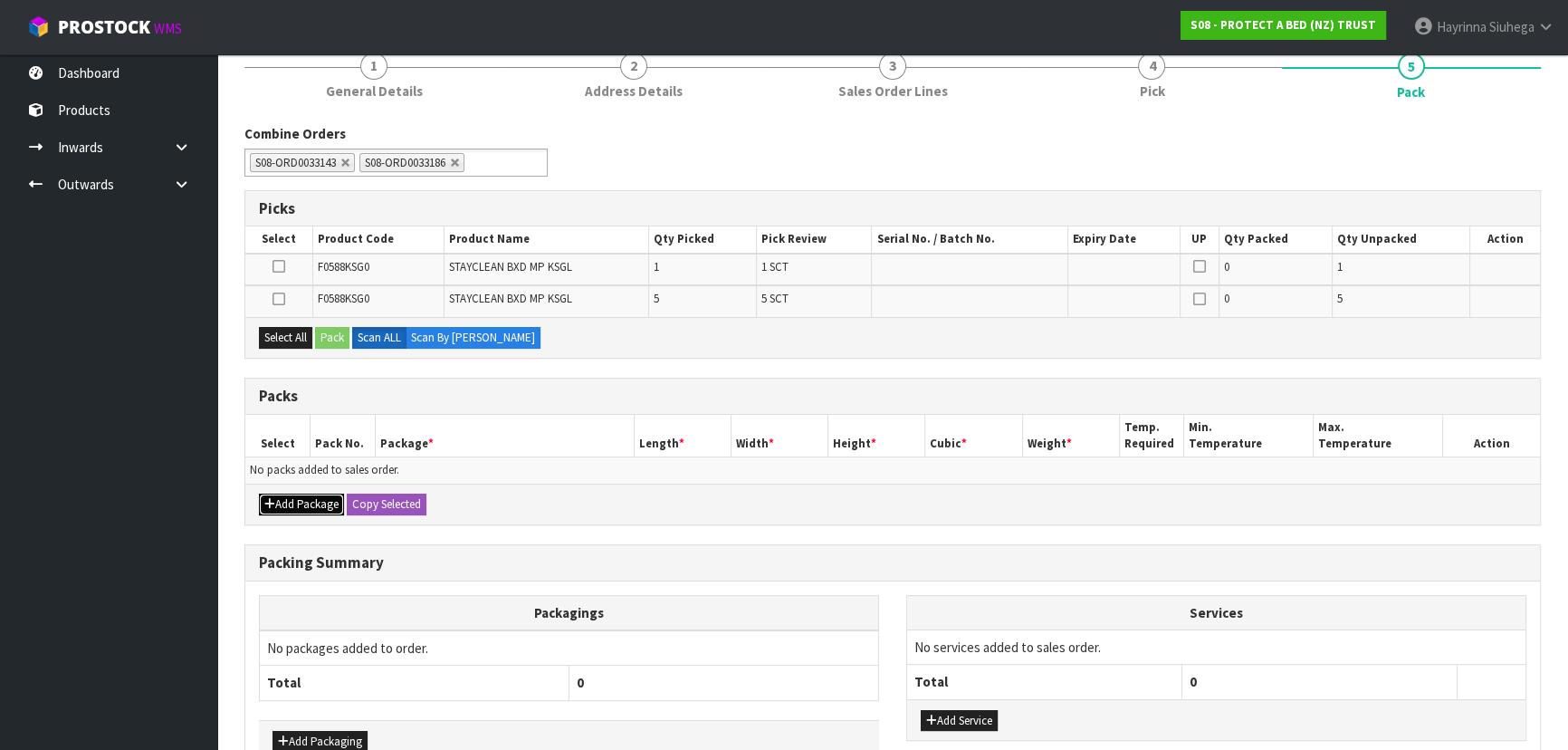
click at [272, 493] on button "Add Package" at bounding box center [301, 504] width 85 height 22
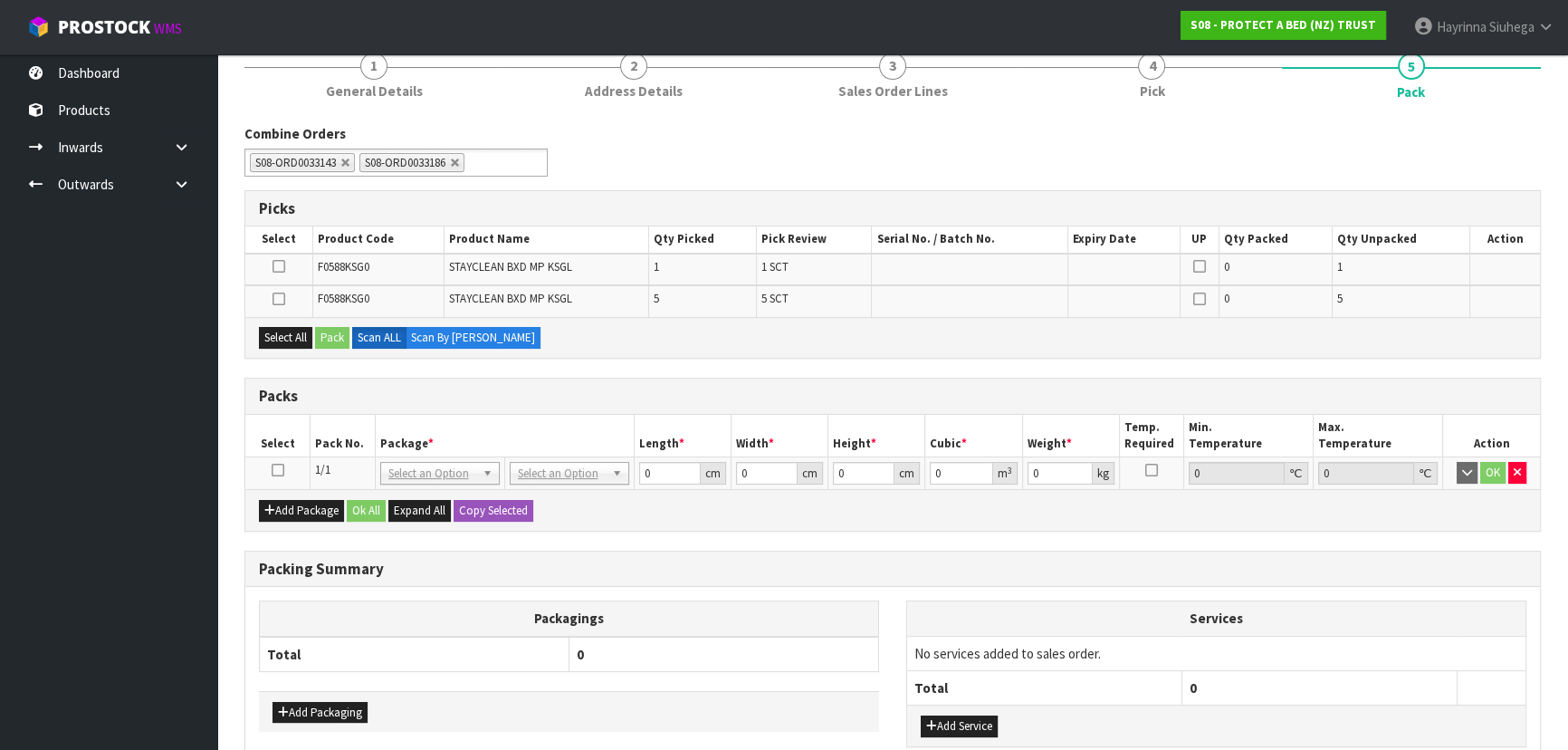
click at [273, 469] on icon at bounding box center [278, 469] width 13 height 1
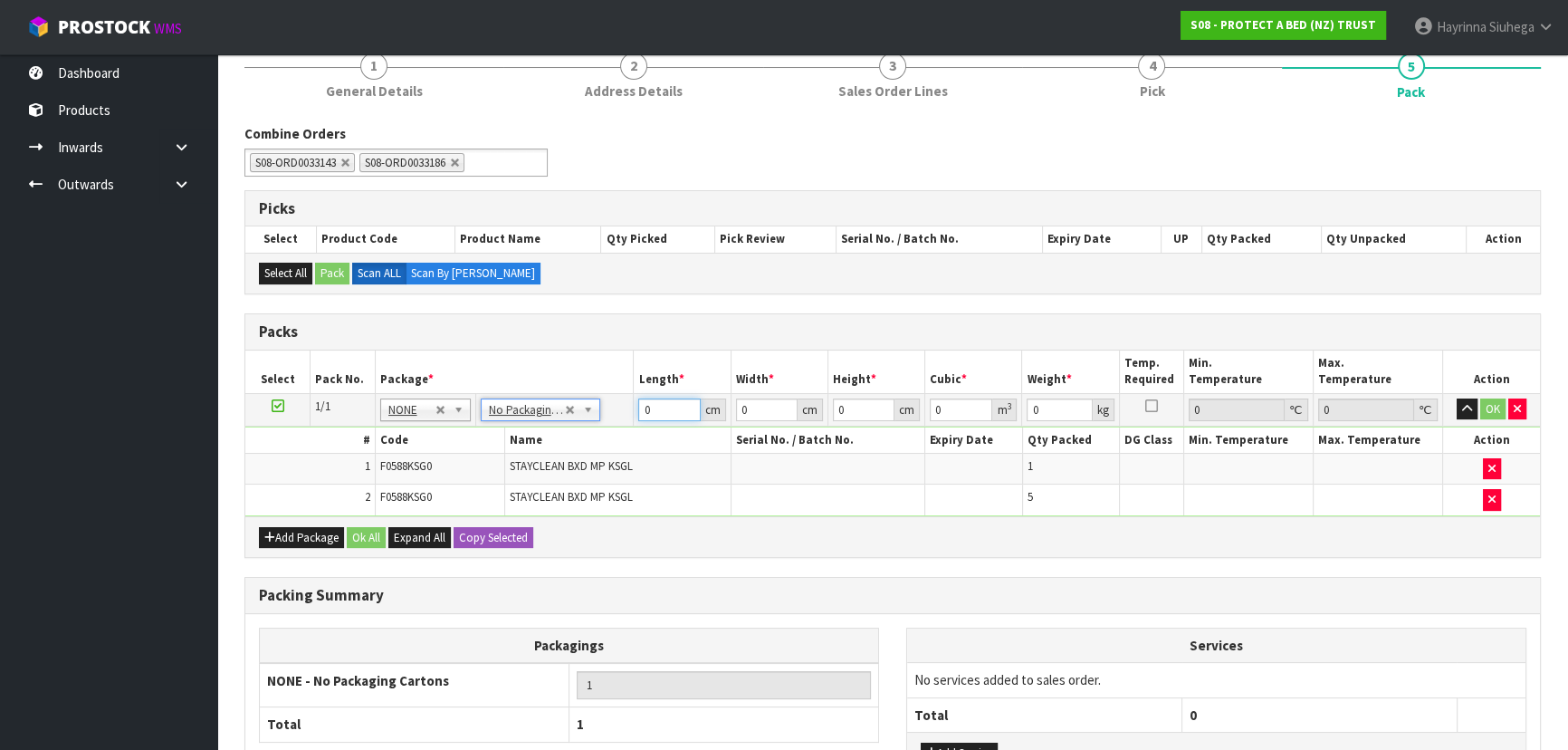
click at [646, 399] on input "0" at bounding box center [669, 410] width 62 height 23
click at [639, 412] on input "0" at bounding box center [669, 410] width 62 height 23
type input "12"
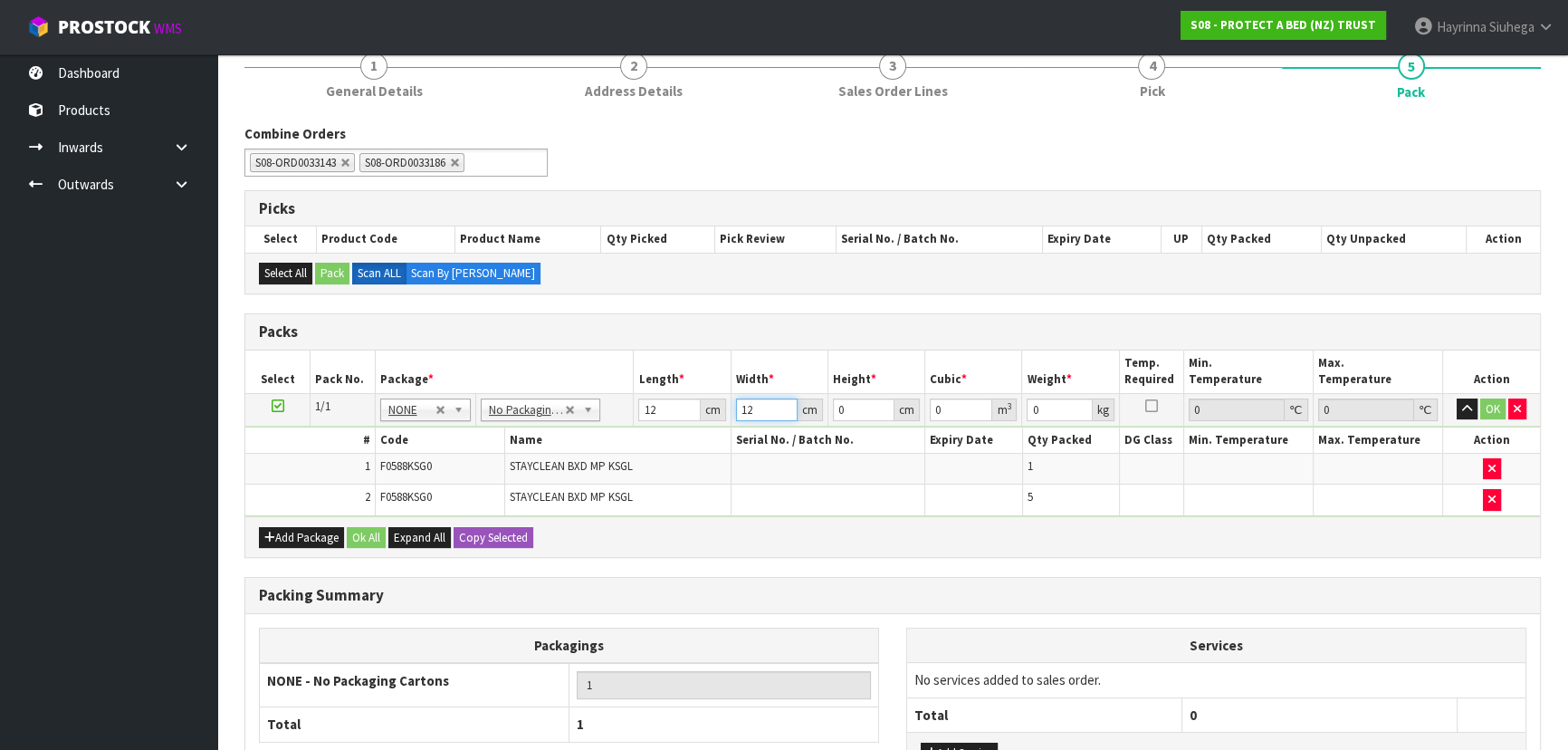
type input "12"
type input "1"
type input "0.000144"
type input "12"
click button "OK" at bounding box center [1493, 410] width 25 height 22
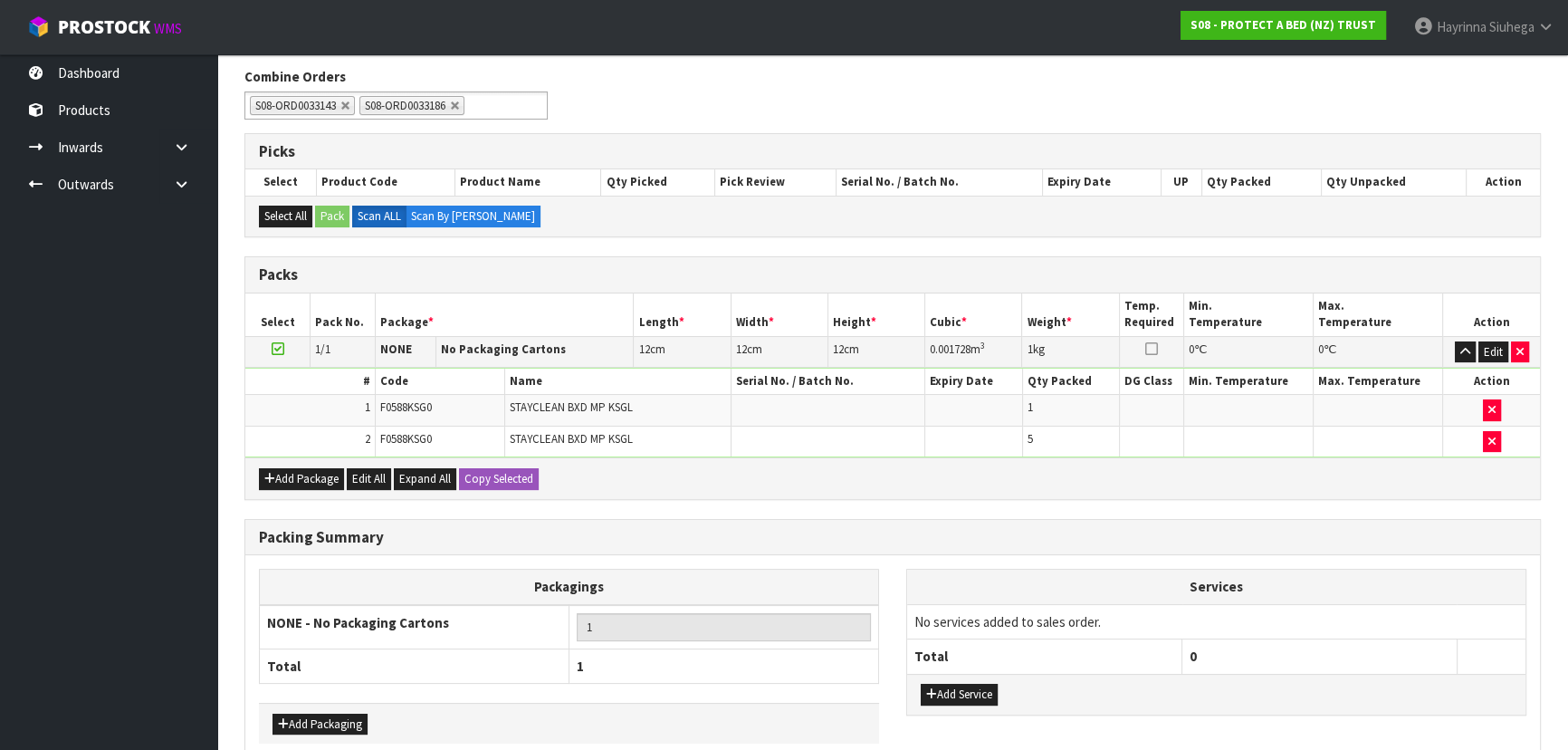
scroll to position [309, 0]
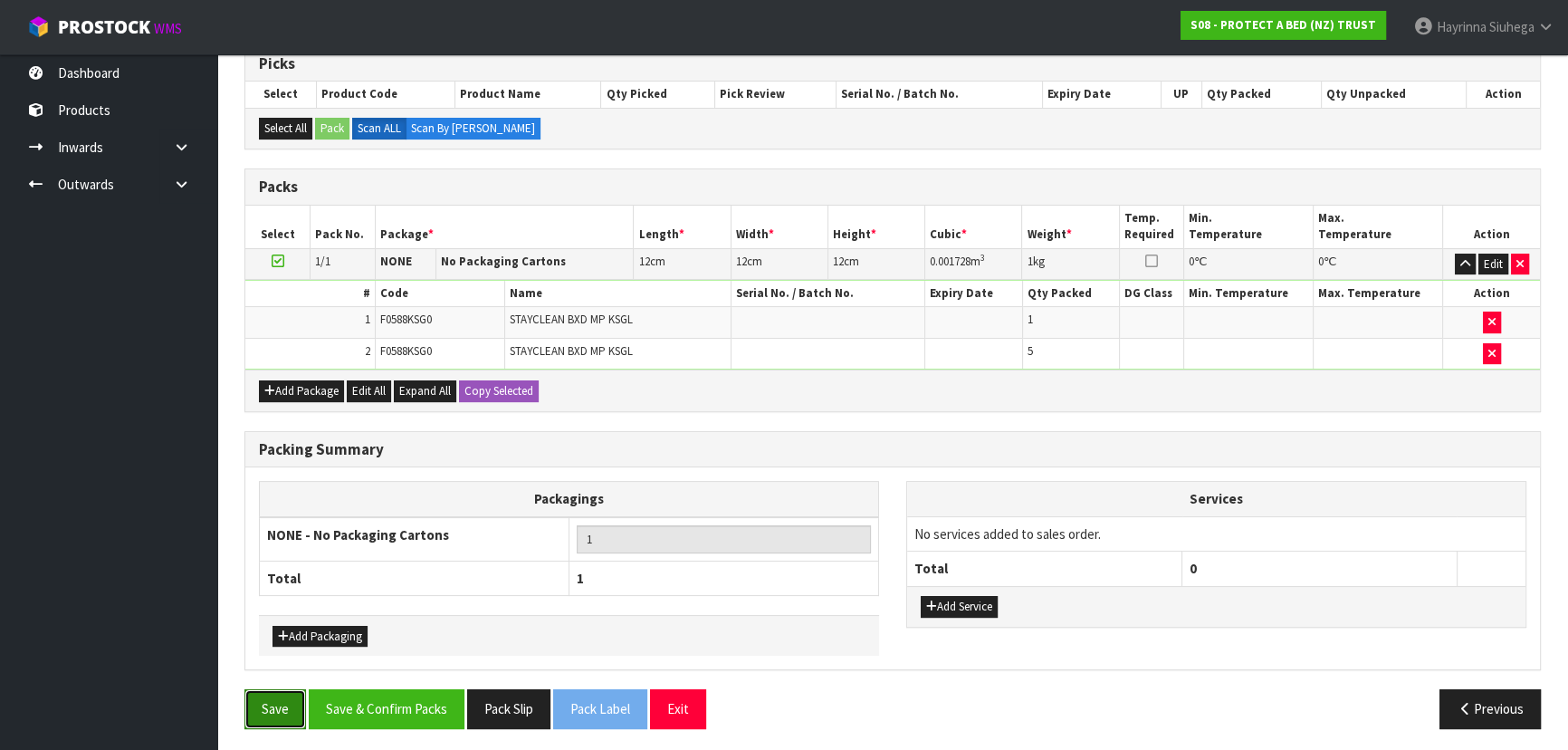
click at [245, 697] on button "Save" at bounding box center [275, 708] width 62 height 39
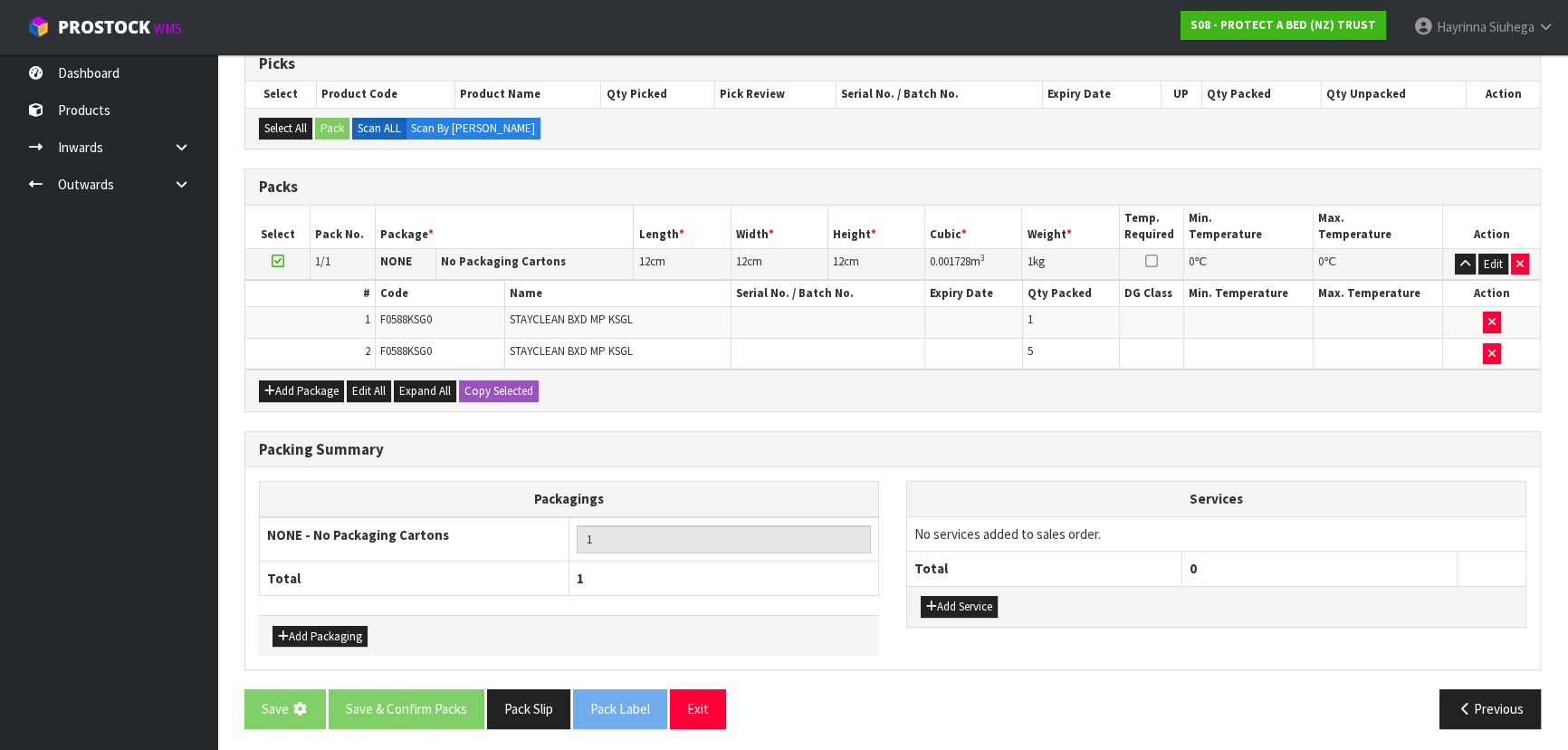
scroll to position [0, 0]
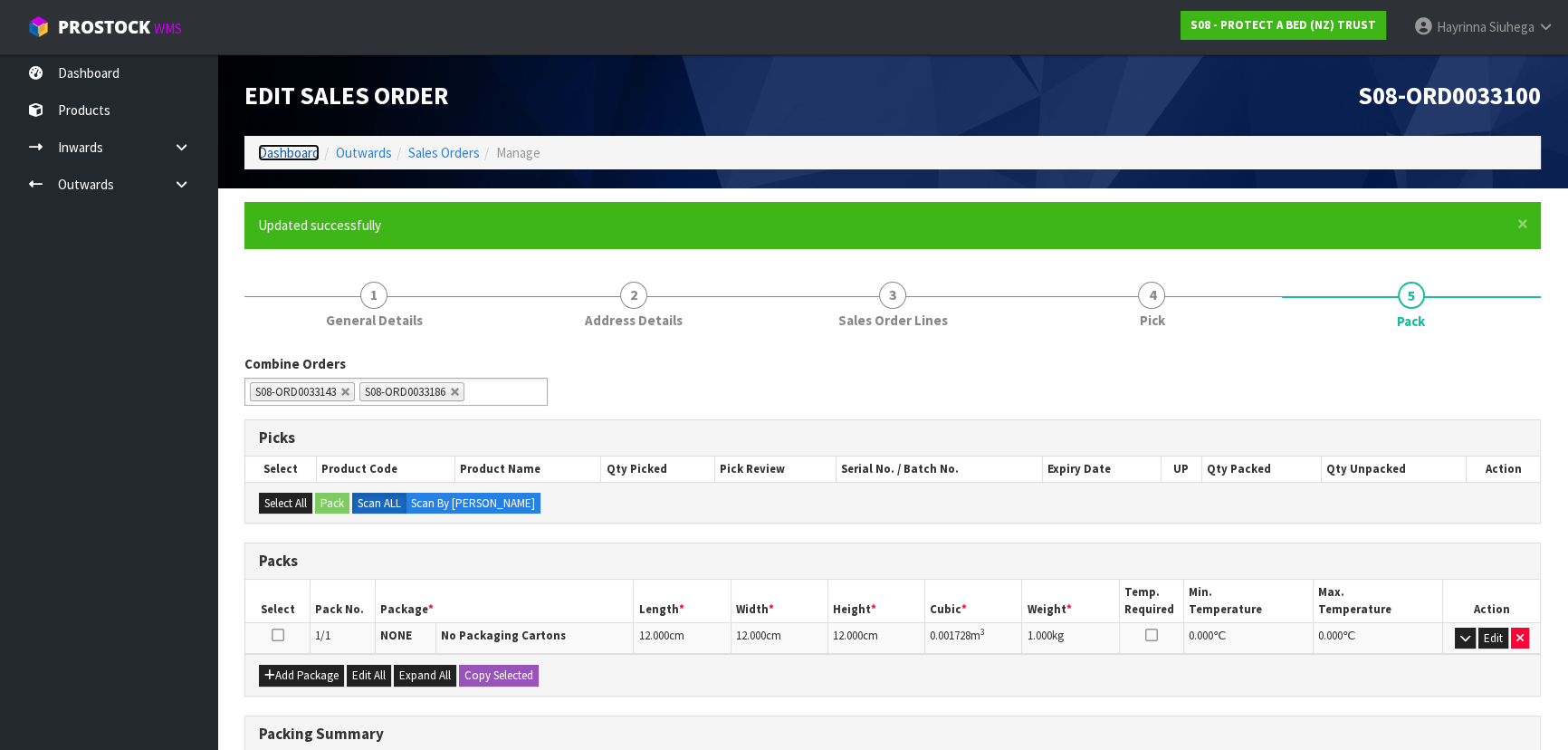
click at [306, 152] on link "Dashboard" at bounding box center [289, 153] width 62 height 17
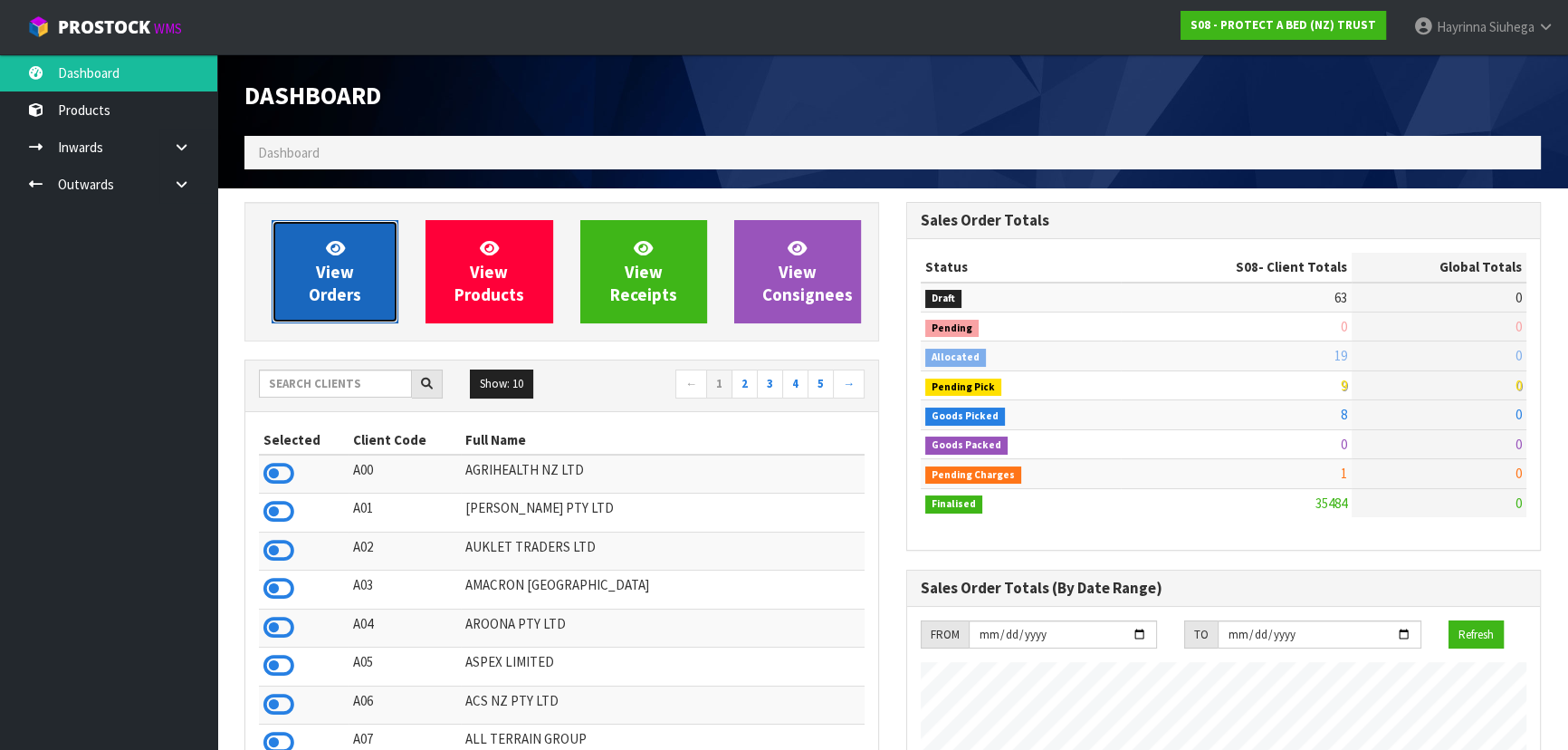
click at [321, 256] on link "View Orders" at bounding box center [335, 271] width 127 height 104
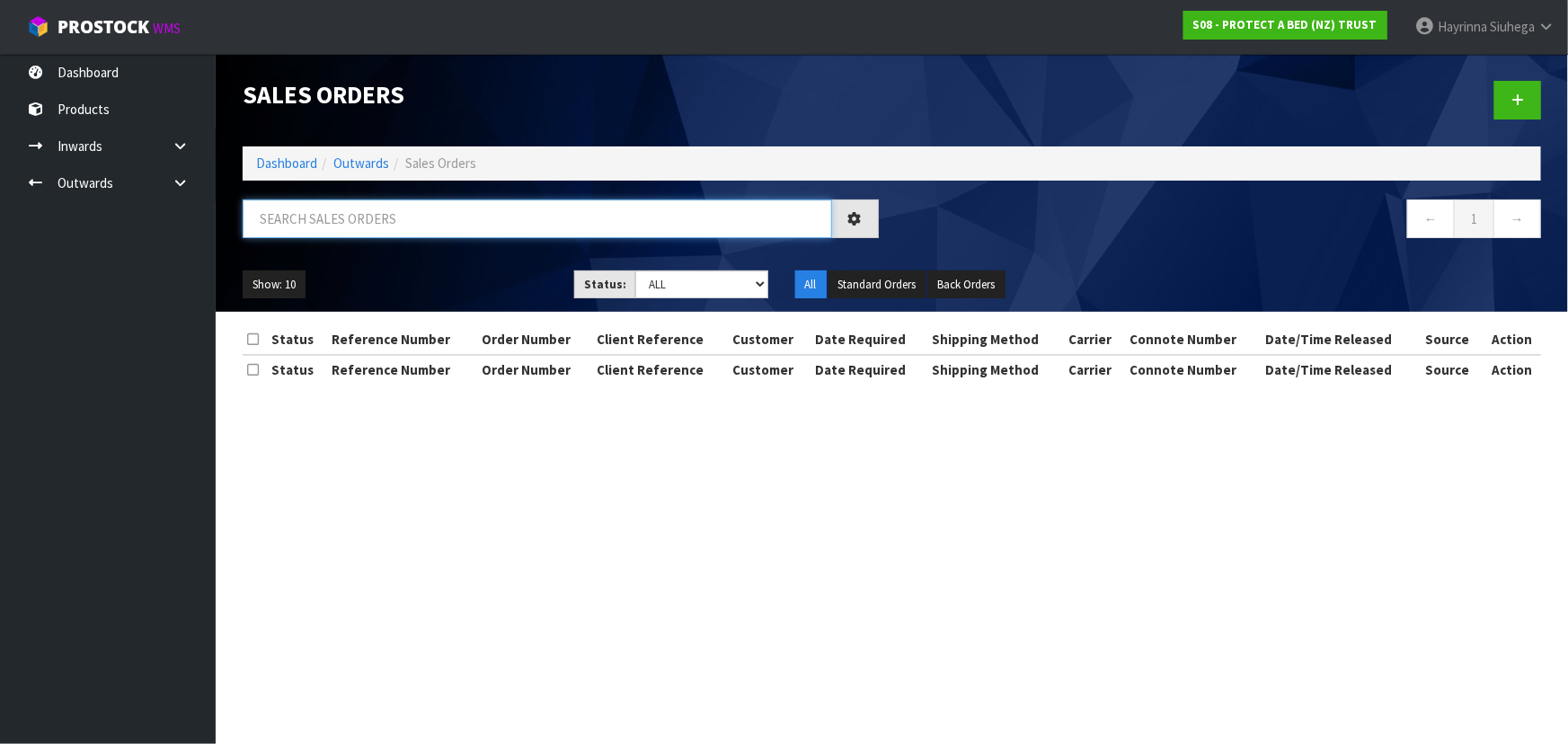
click at [356, 207] on input "text" at bounding box center [537, 218] width 589 height 39
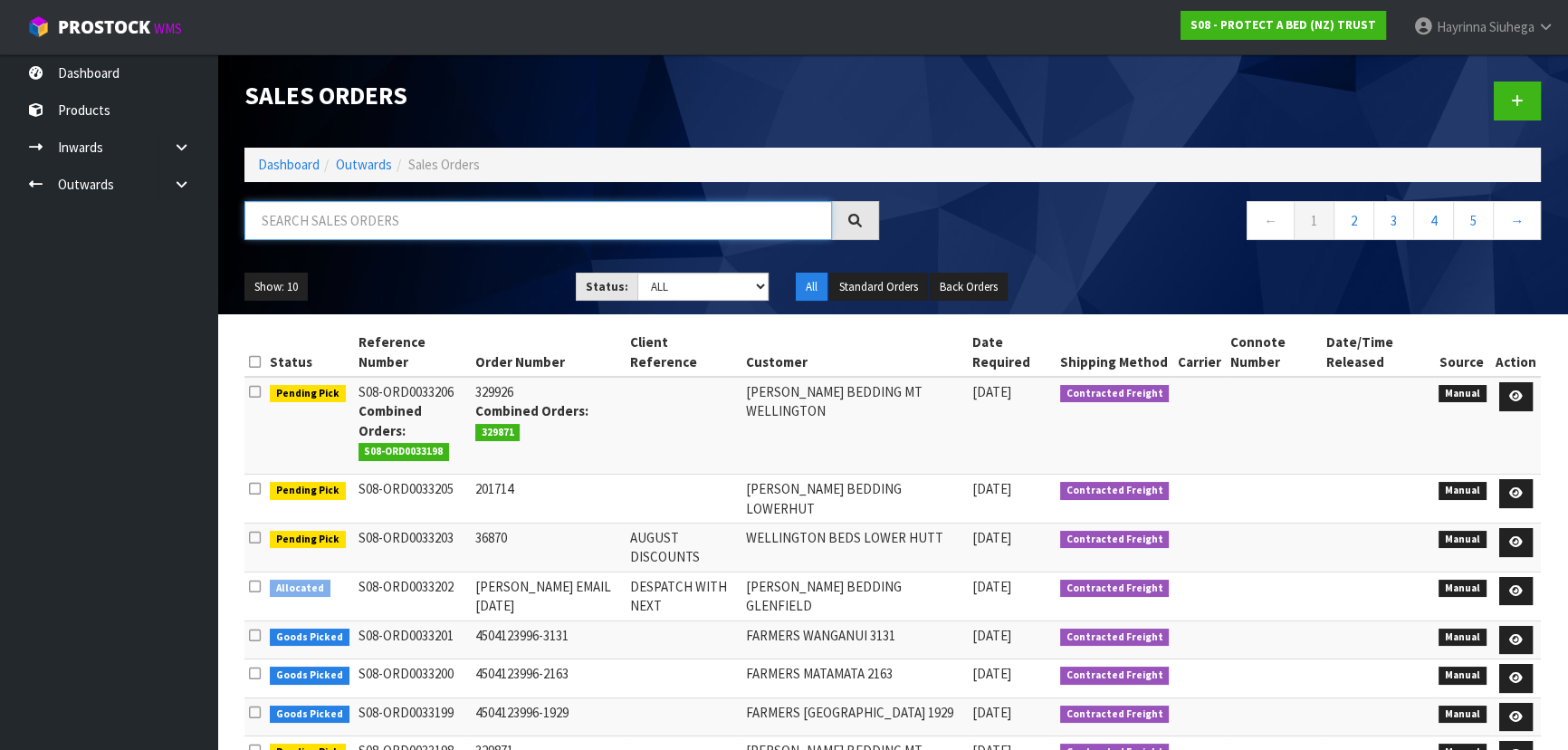
click at [369, 227] on input "text" at bounding box center [537, 220] width 587 height 39
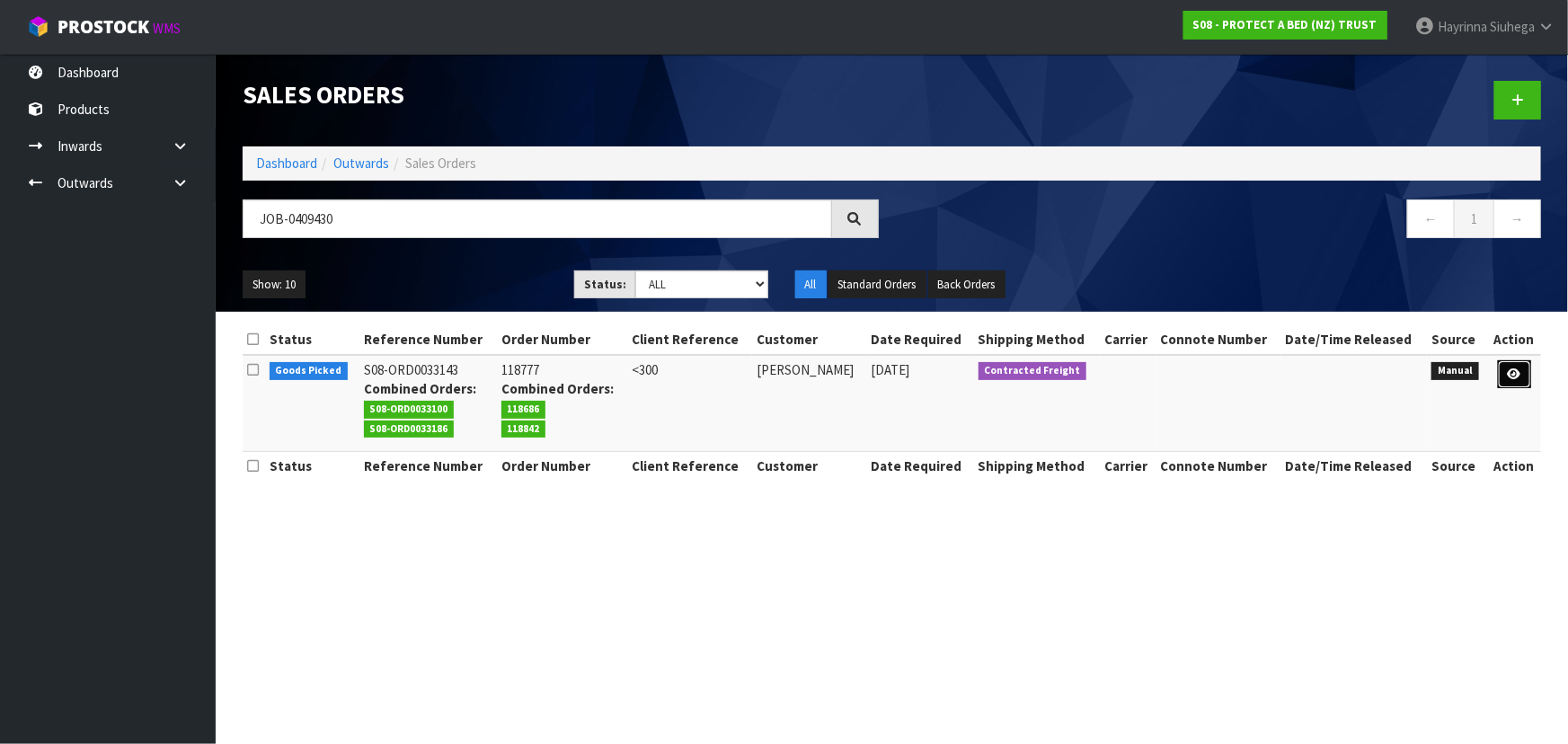
click at [1527, 368] on link at bounding box center [1514, 375] width 33 height 29
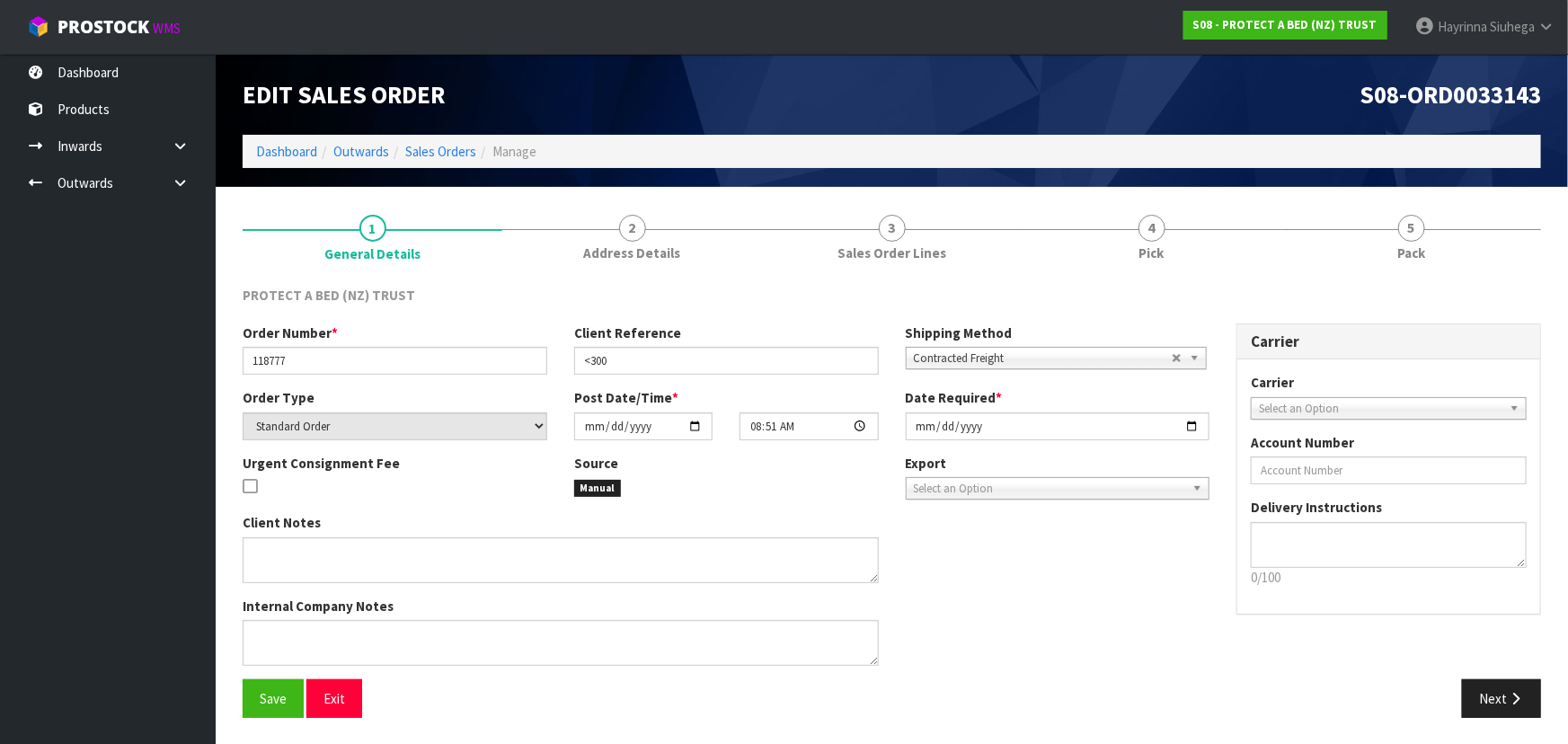
click at [1230, 214] on link "4 Pick" at bounding box center [1152, 235] width 260 height 71
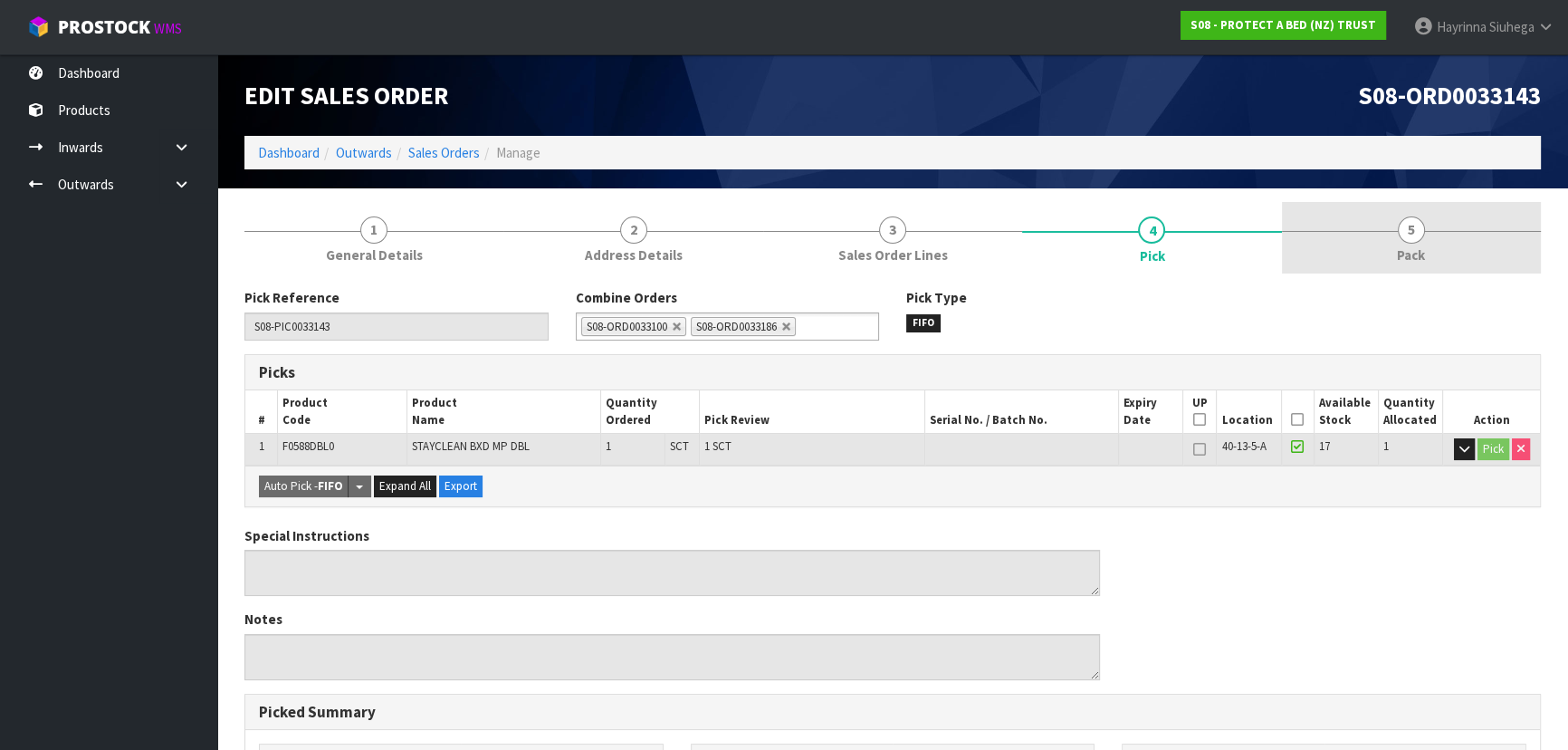
click at [1376, 224] on link "5 Pack" at bounding box center [1411, 237] width 259 height 72
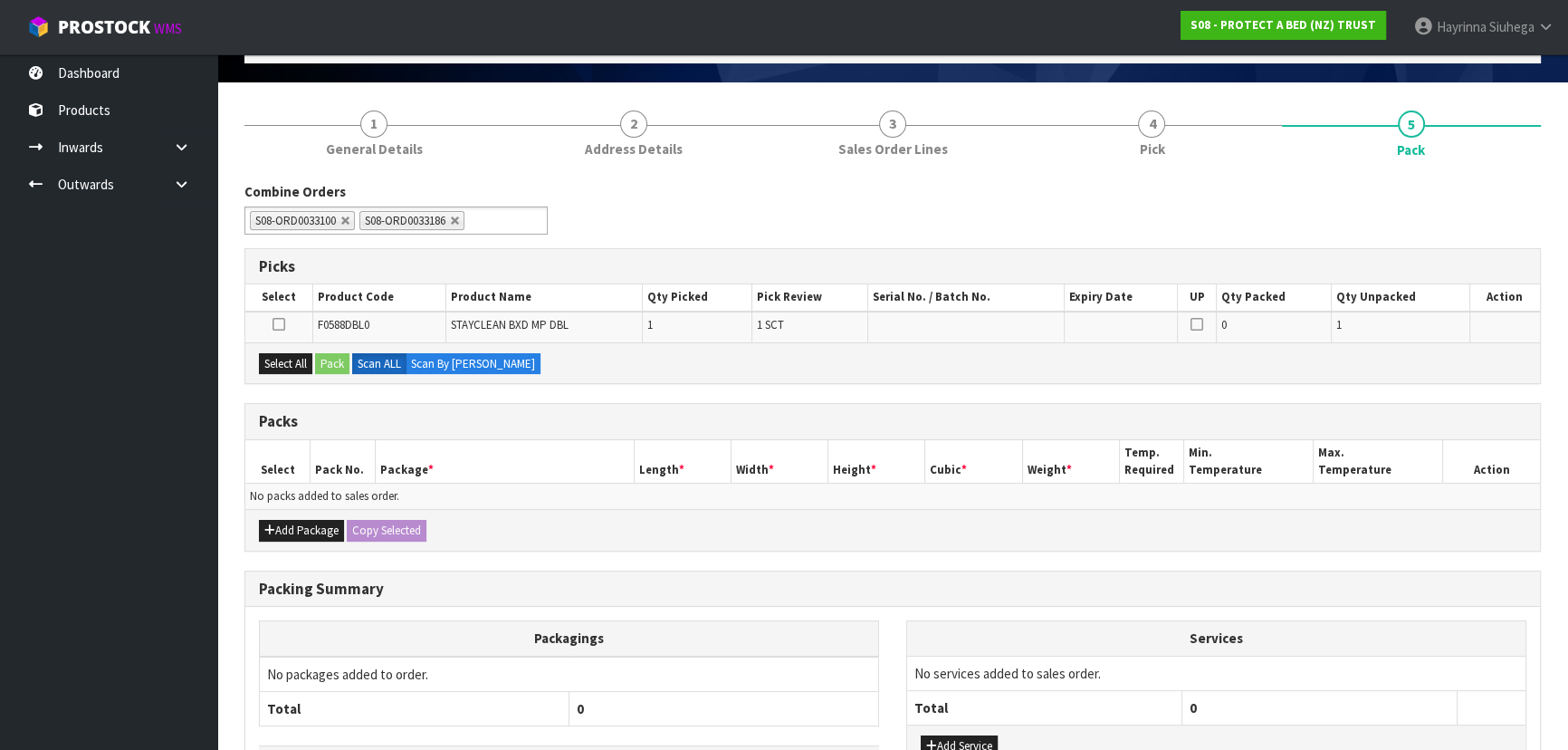
scroll to position [163, 0]
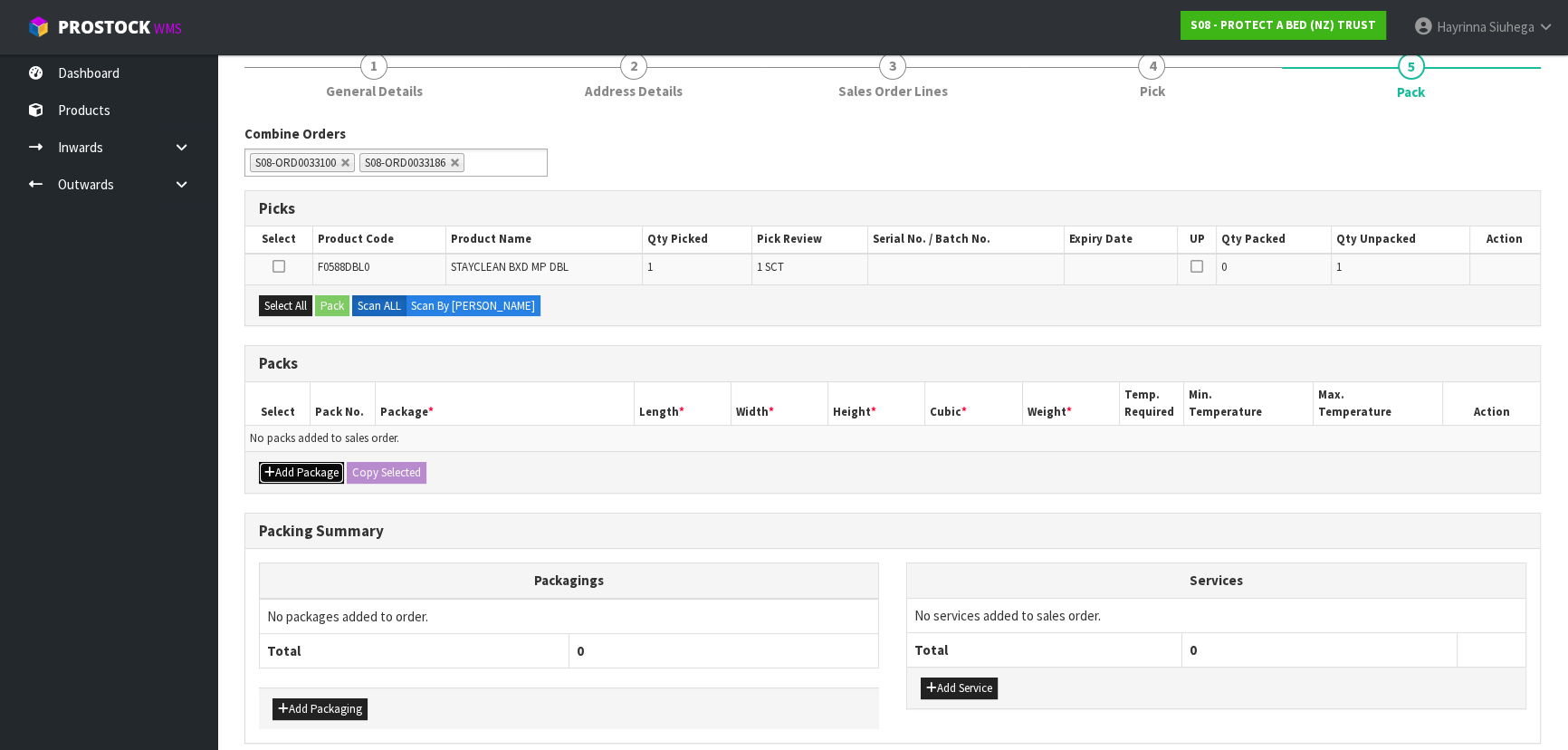
click at [297, 462] on button "Add Package" at bounding box center [301, 472] width 85 height 22
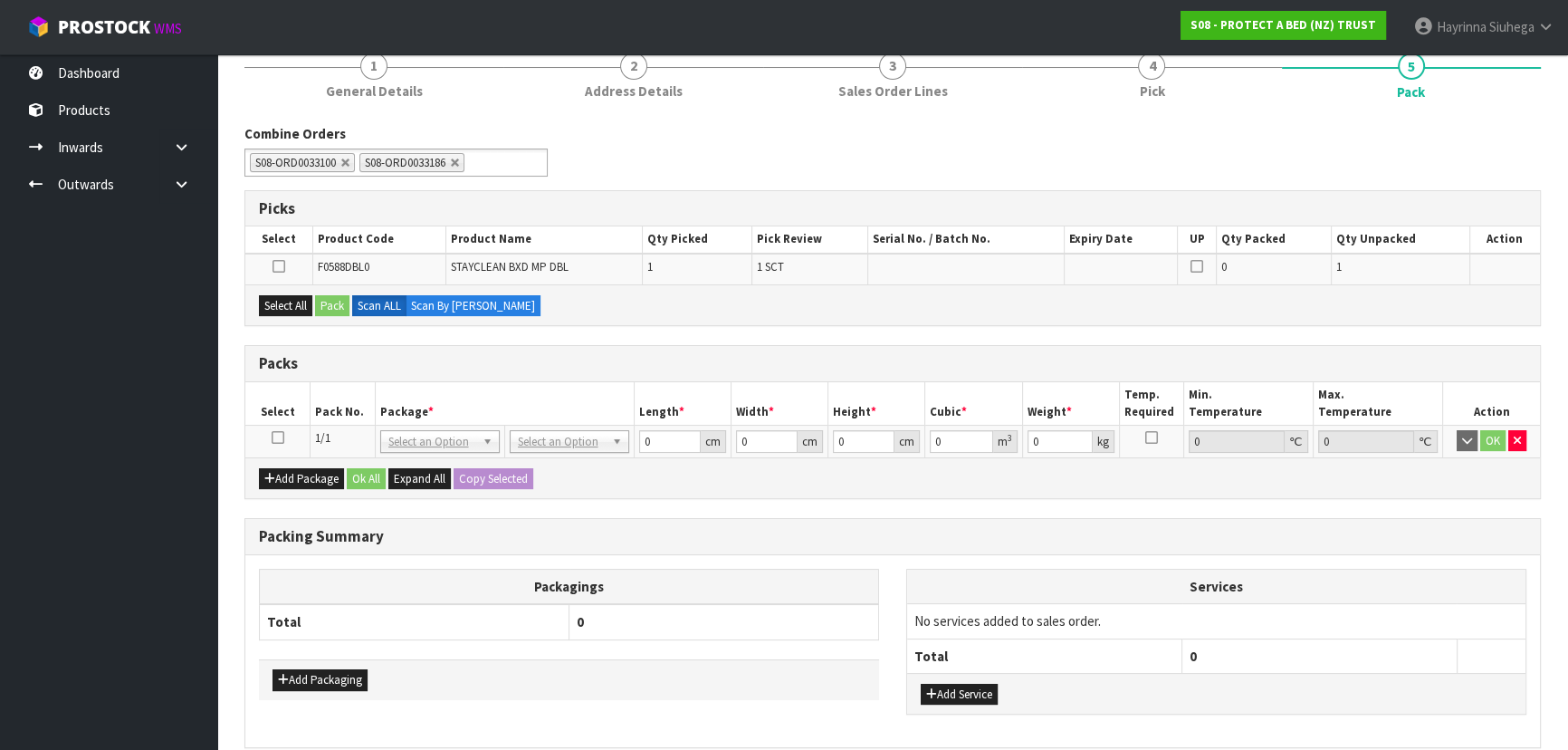
click at [281, 438] on icon at bounding box center [278, 438] width 13 height 1
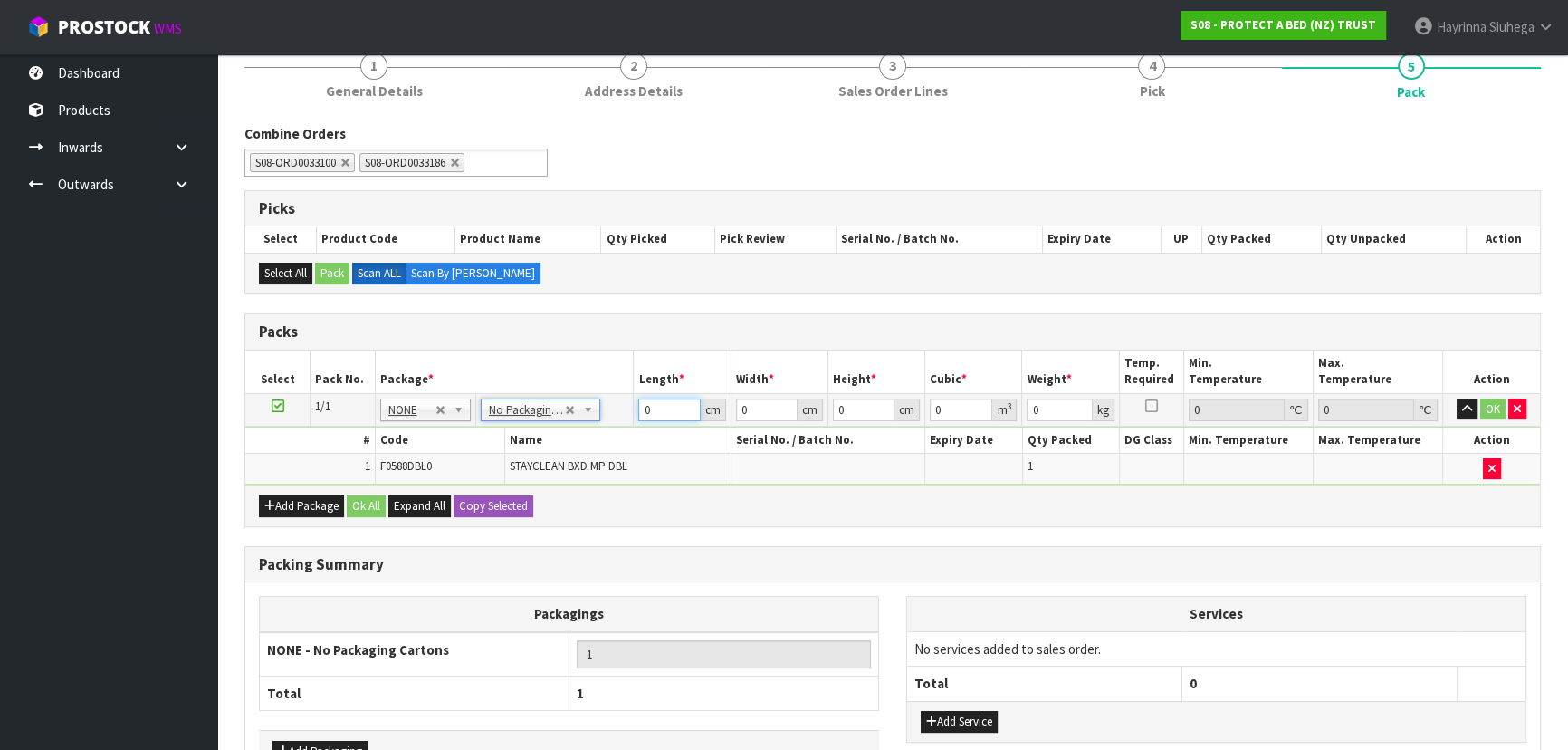
click at [644, 399] on input "0" at bounding box center [669, 410] width 62 height 23
click button "OK" at bounding box center [1493, 410] width 25 height 22
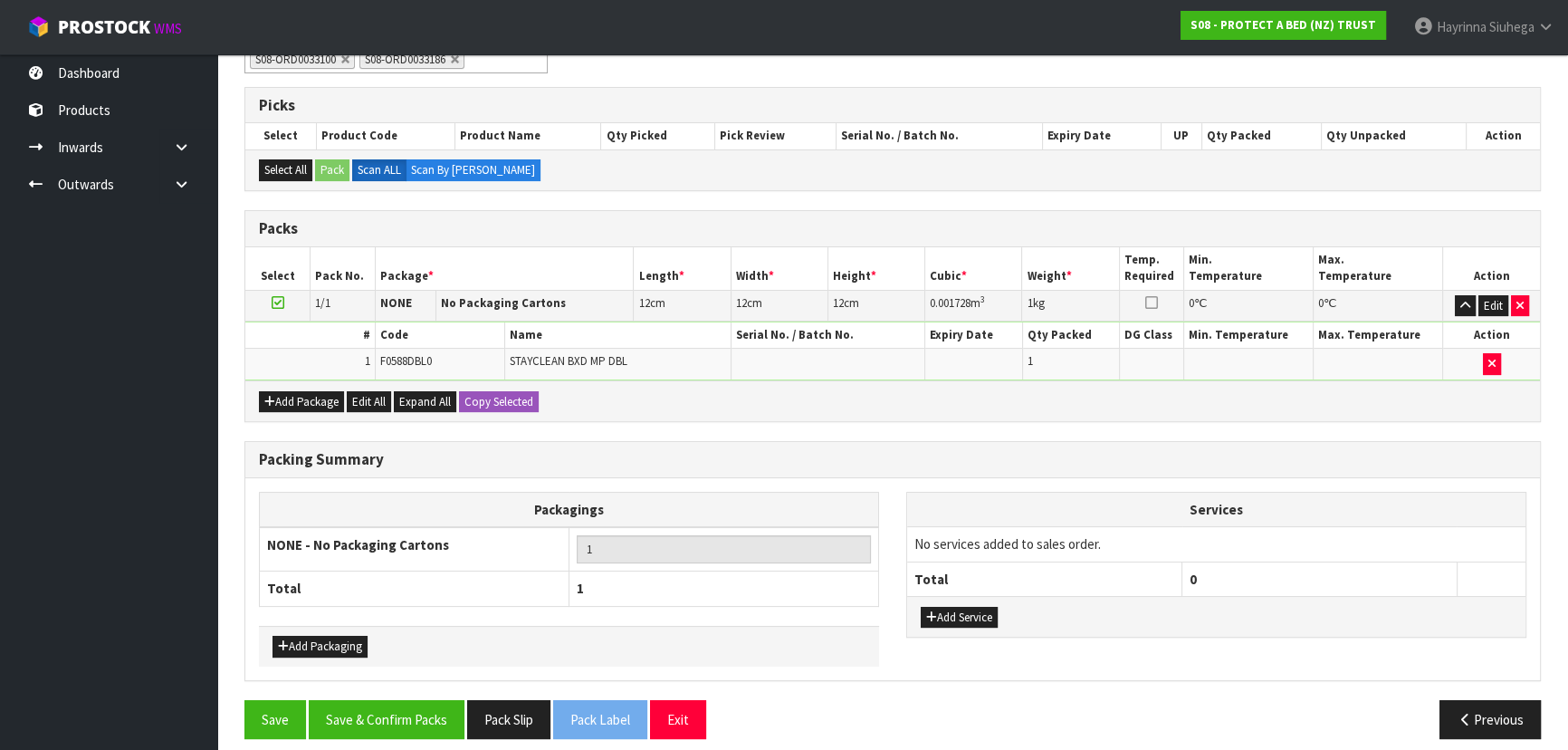
scroll to position [279, 0]
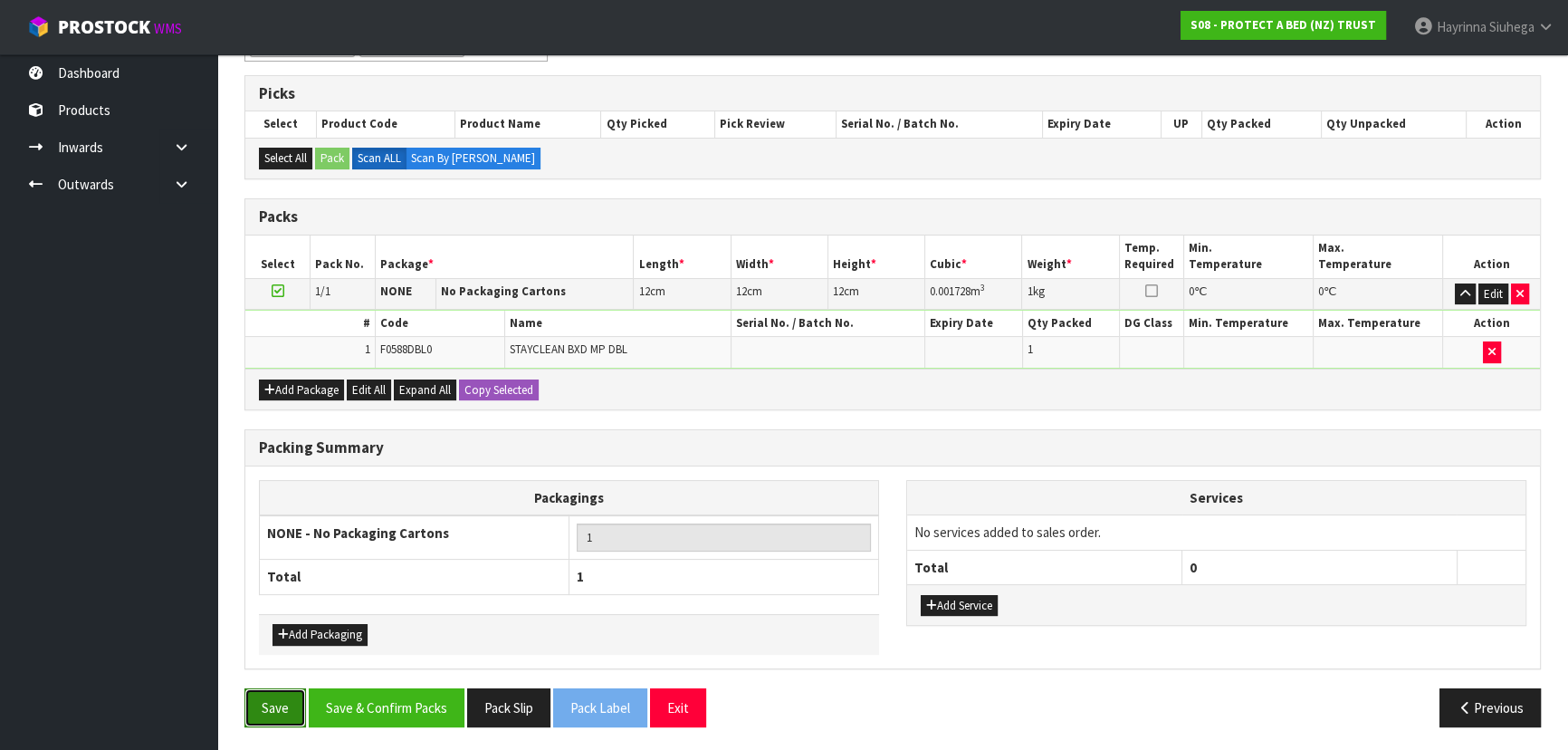
click at [254, 697] on button "Save" at bounding box center [275, 707] width 62 height 39
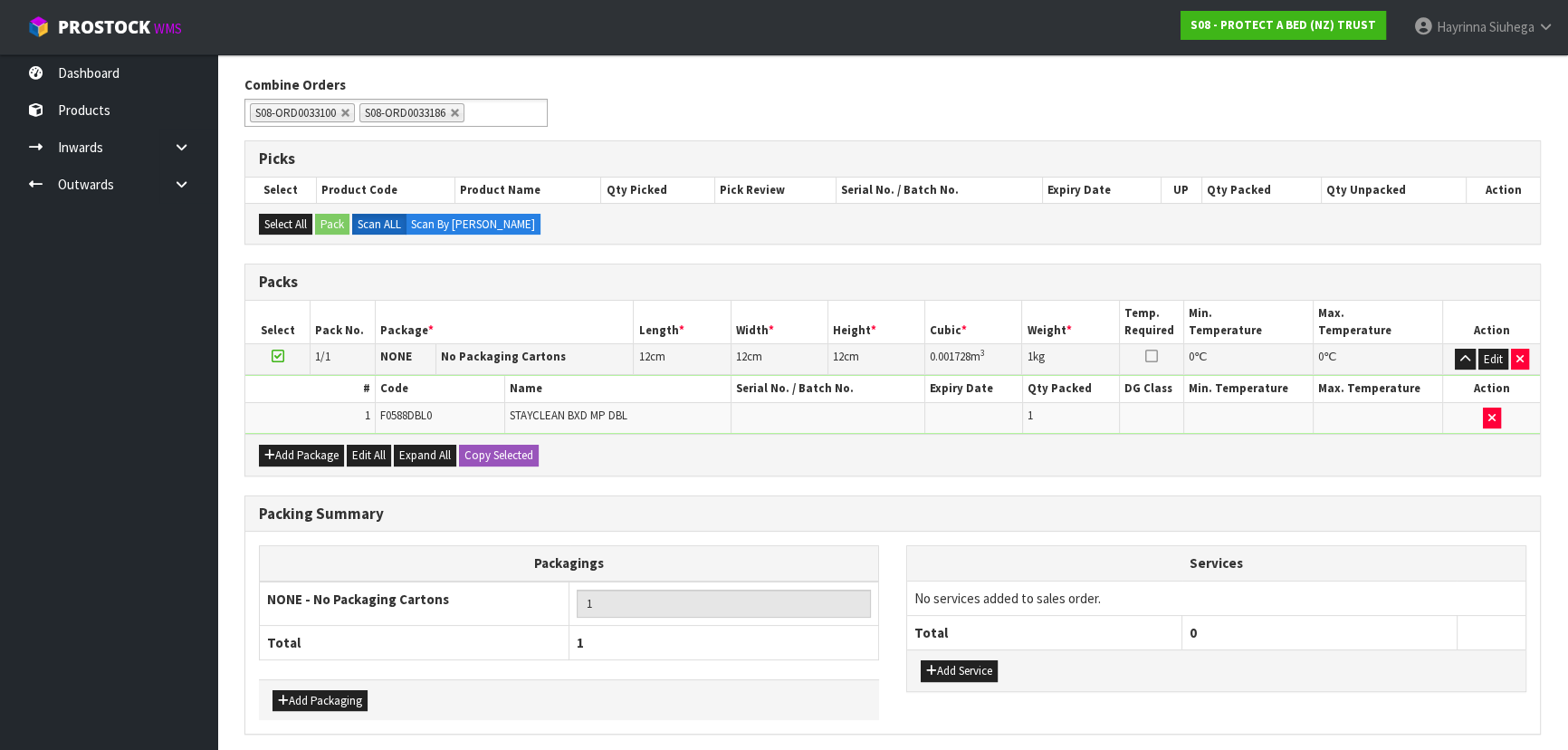
scroll to position [0, 0]
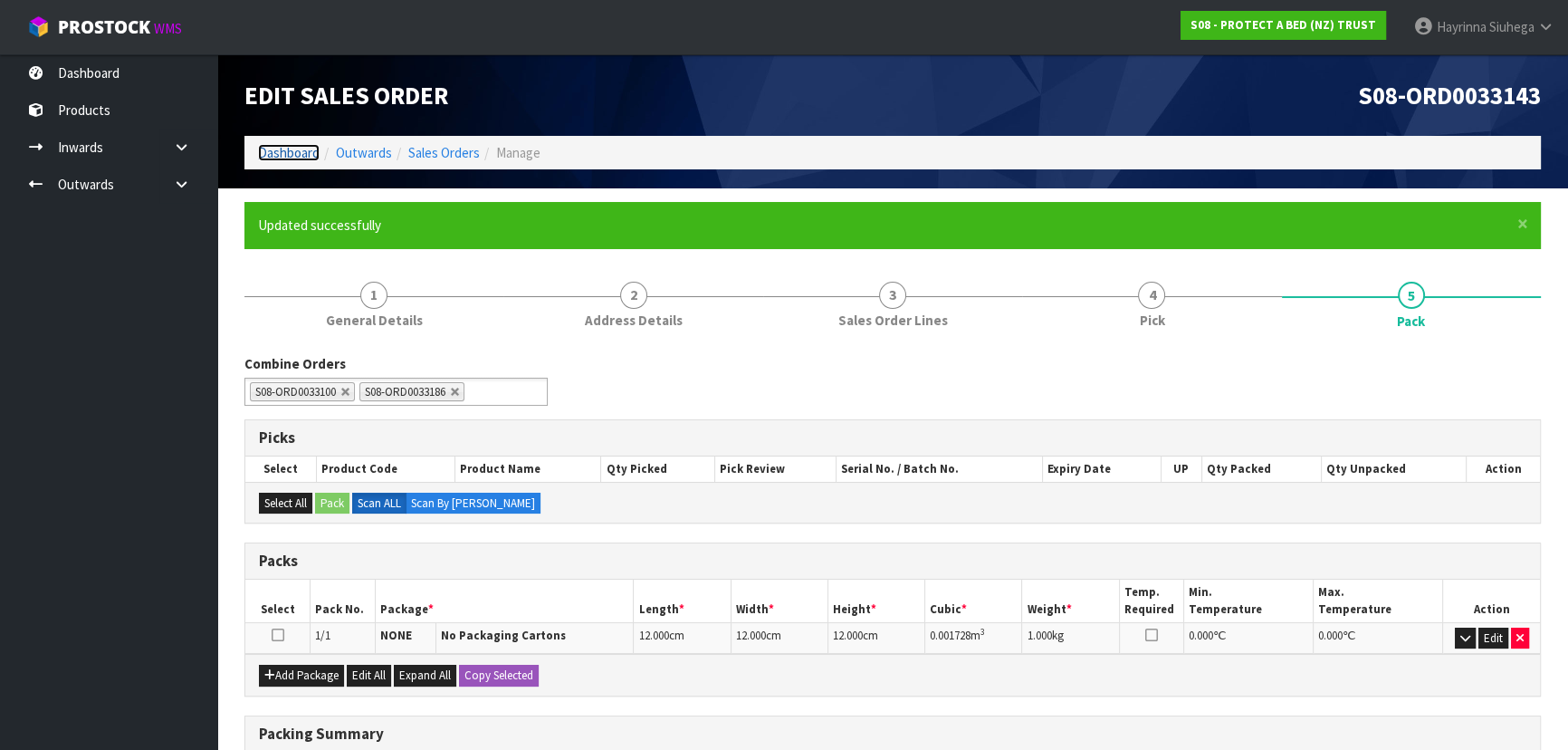
click at [307, 152] on link "Dashboard" at bounding box center [289, 153] width 62 height 17
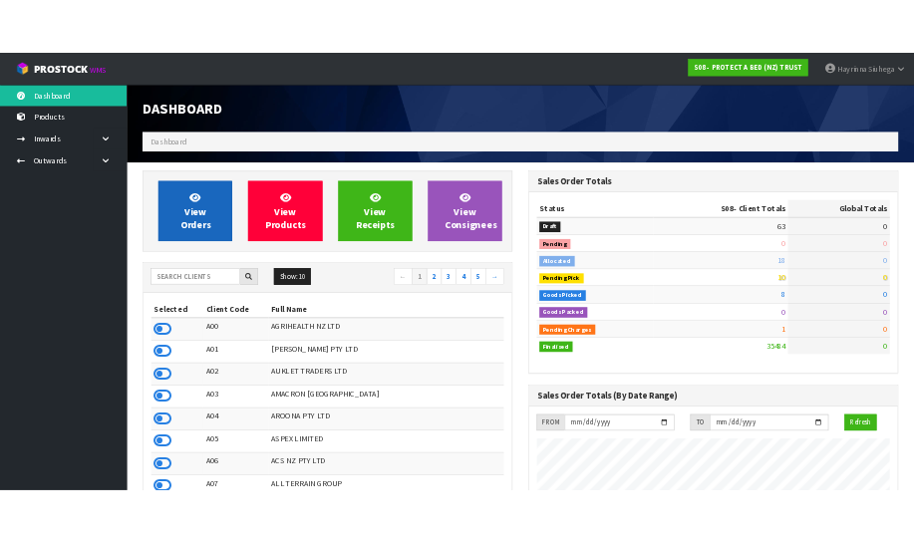
scroll to position [1507, 728]
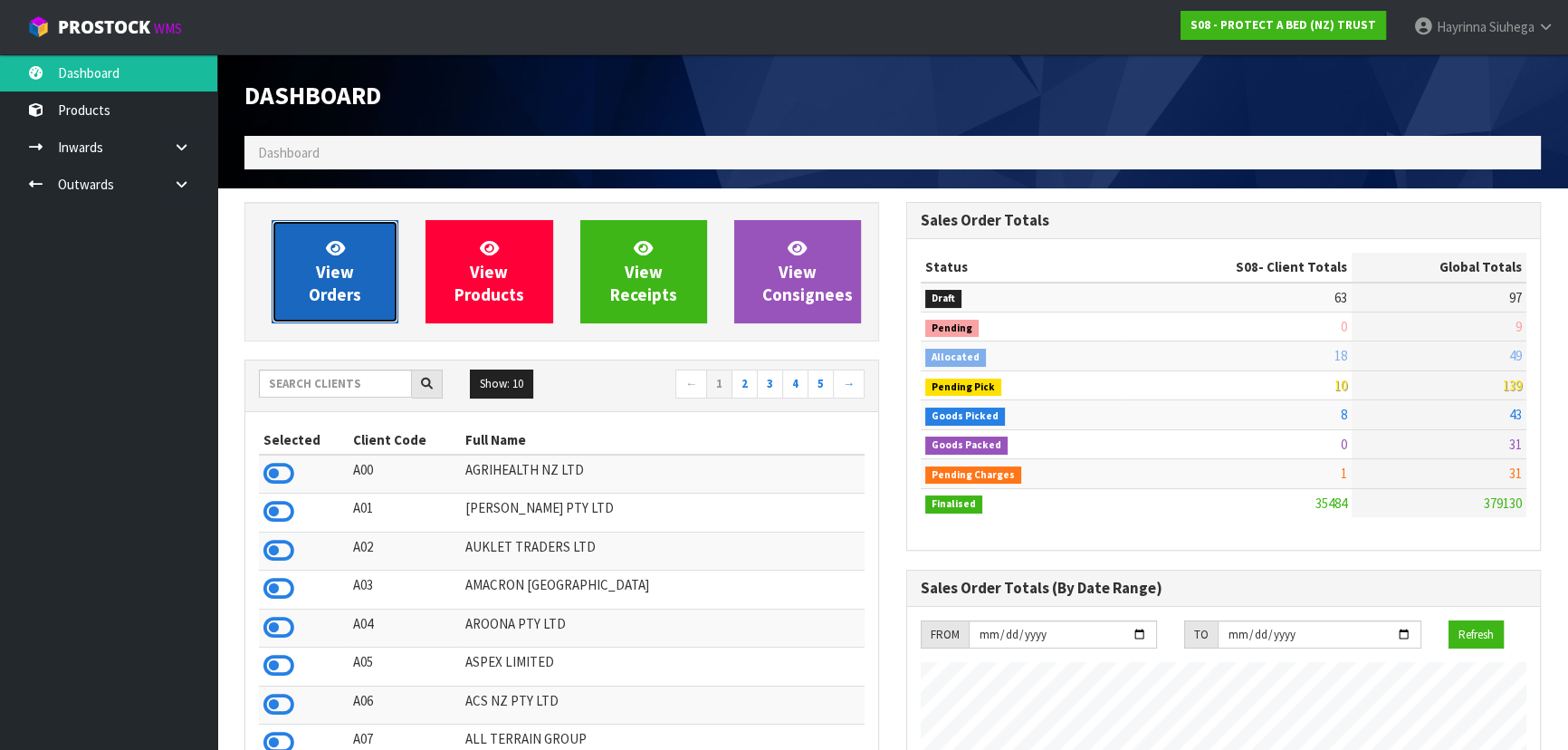
click at [352, 292] on span "View Orders" at bounding box center [335, 271] width 53 height 68
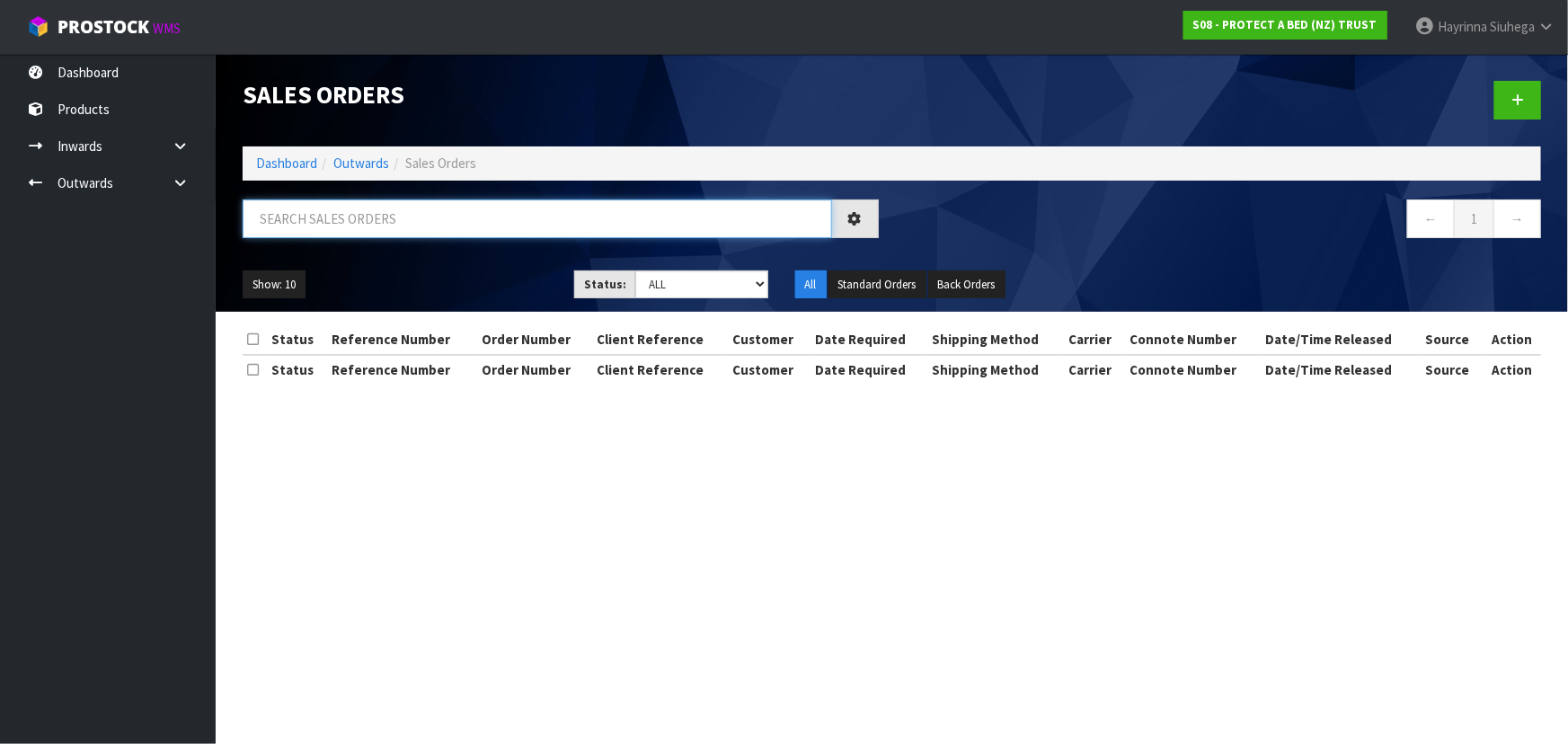
click at [336, 233] on input "text" at bounding box center [537, 218] width 589 height 39
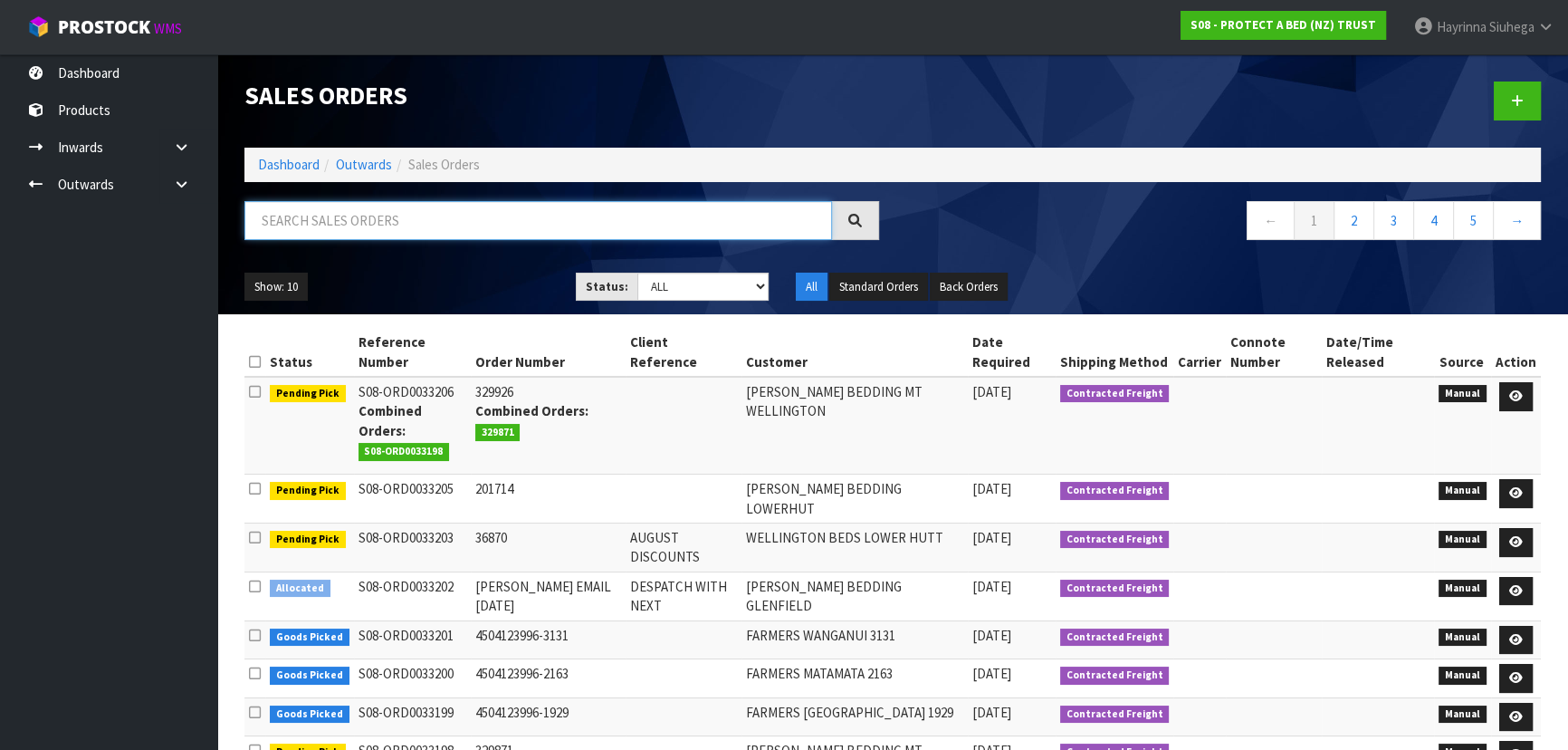
click at [390, 233] on input "text" at bounding box center [537, 220] width 587 height 39
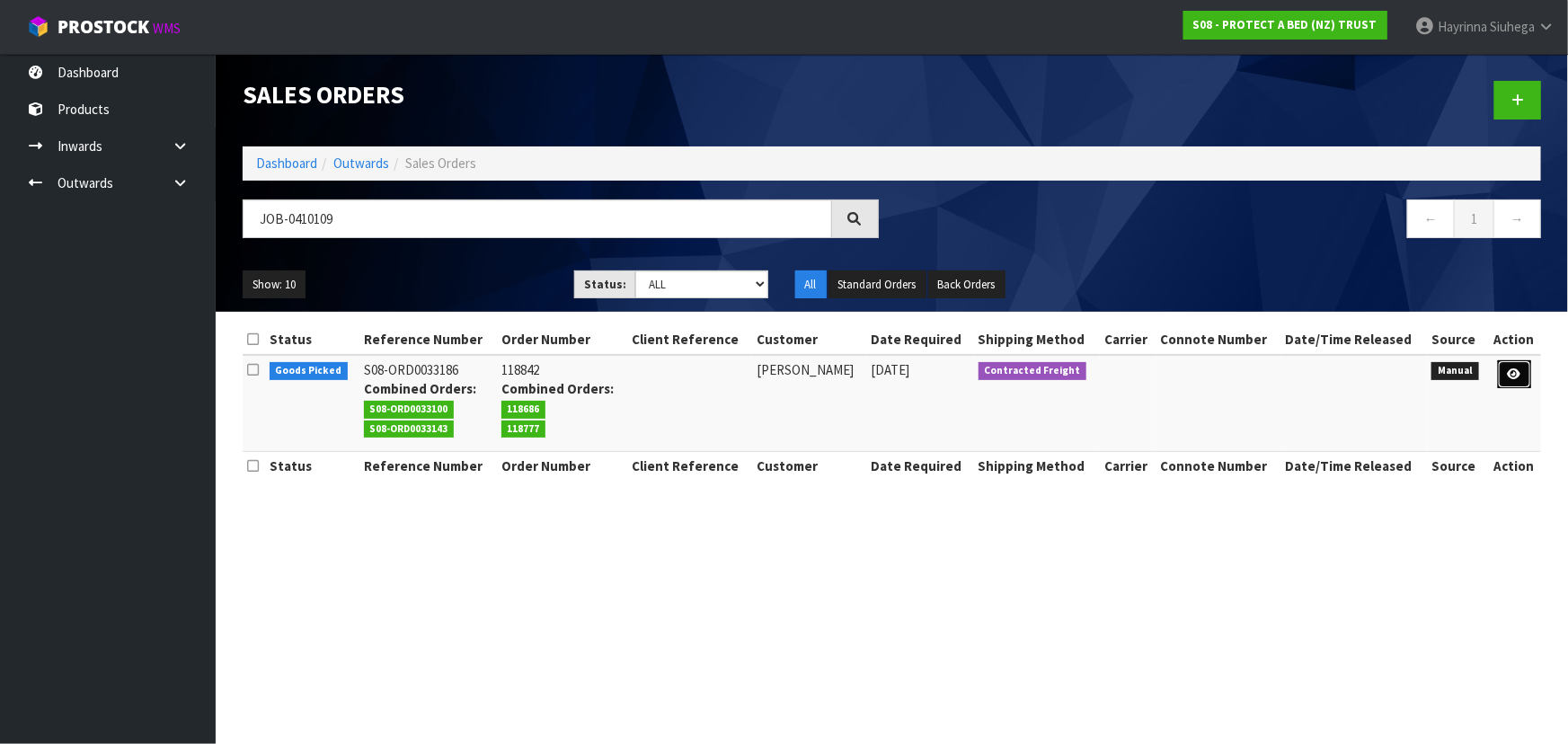
click at [1510, 376] on icon at bounding box center [1514, 374] width 14 height 12
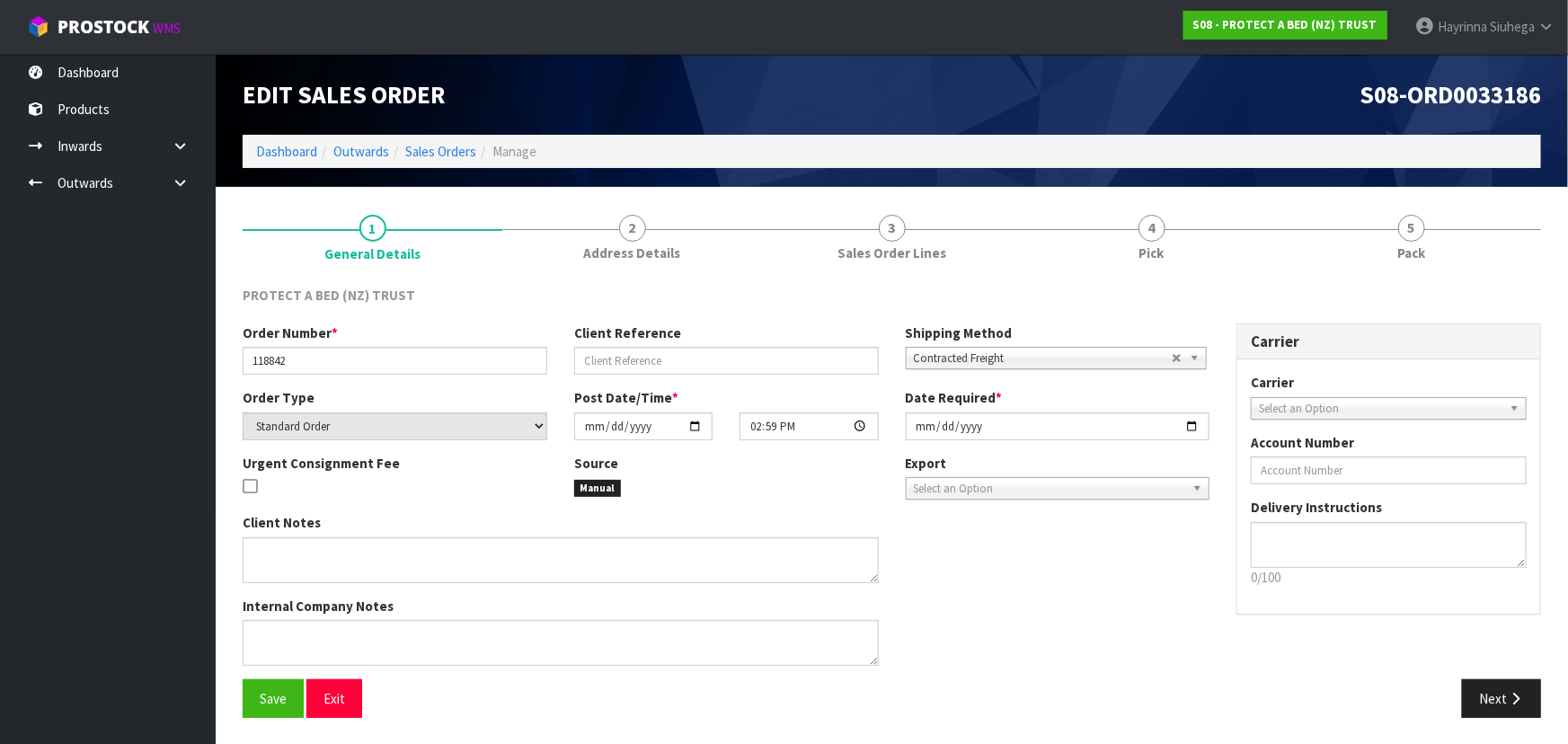
click at [1197, 247] on link "4 Pick" at bounding box center [1152, 235] width 260 height 71
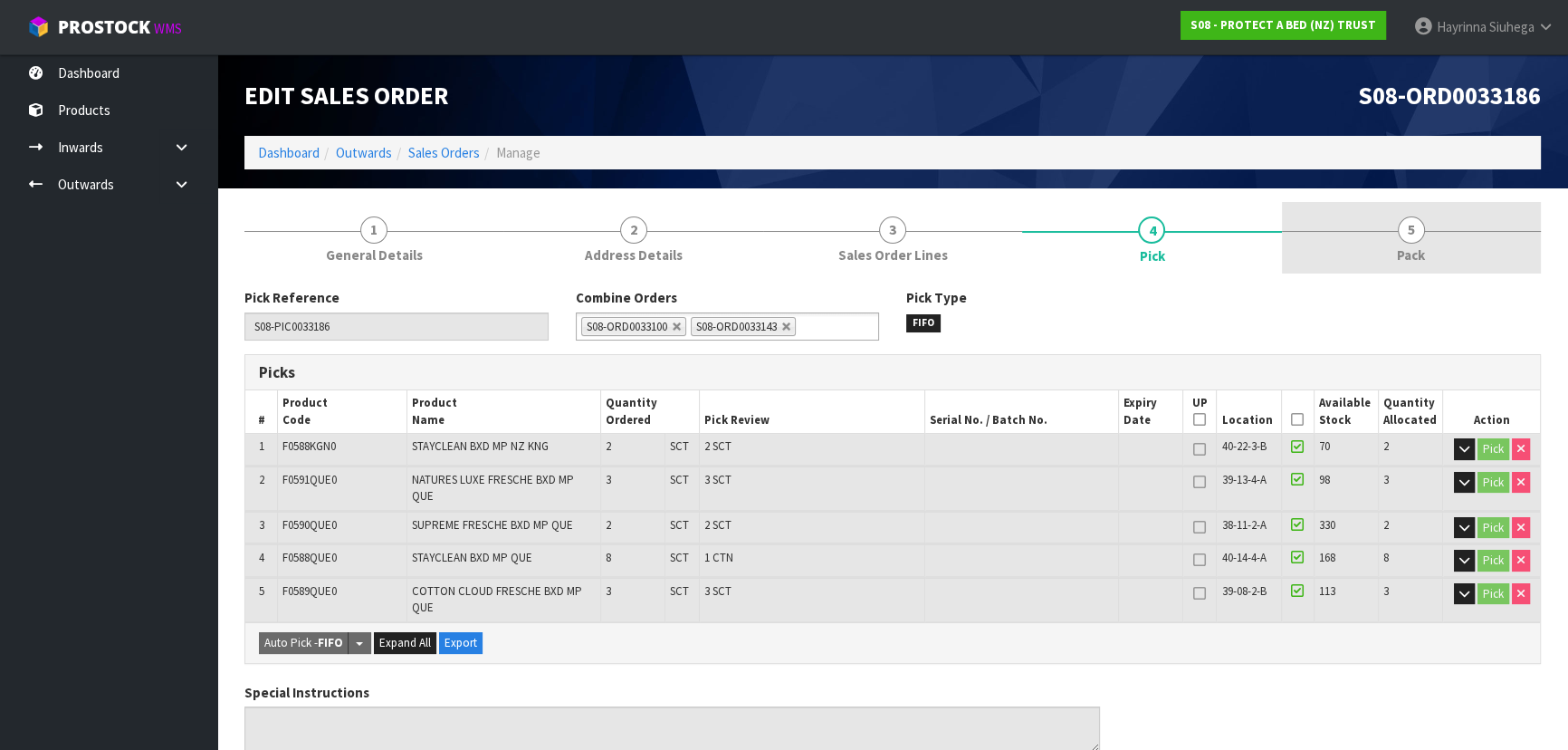
click at [1460, 242] on link "5 Pack" at bounding box center [1411, 237] width 259 height 72
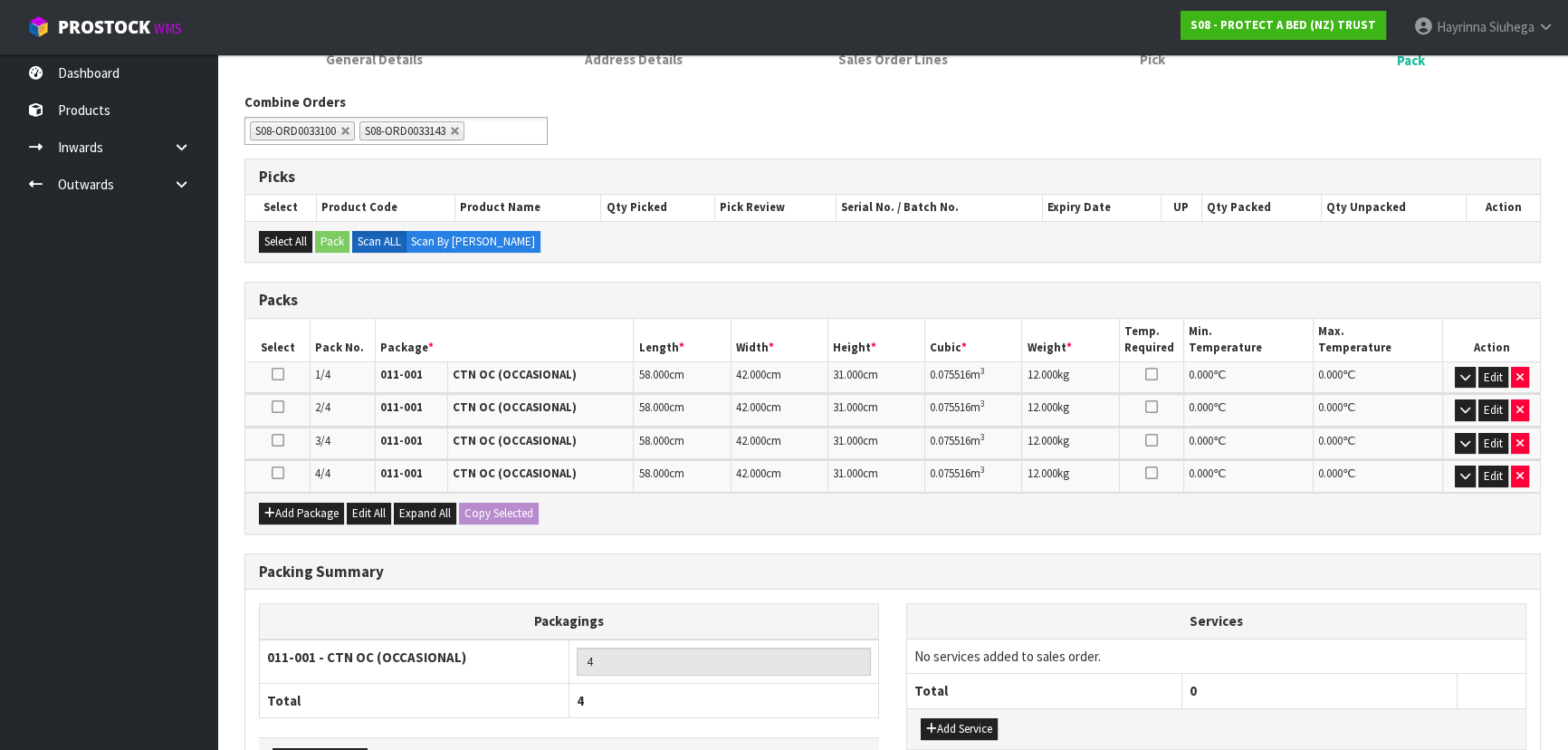
scroll to position [318, 0]
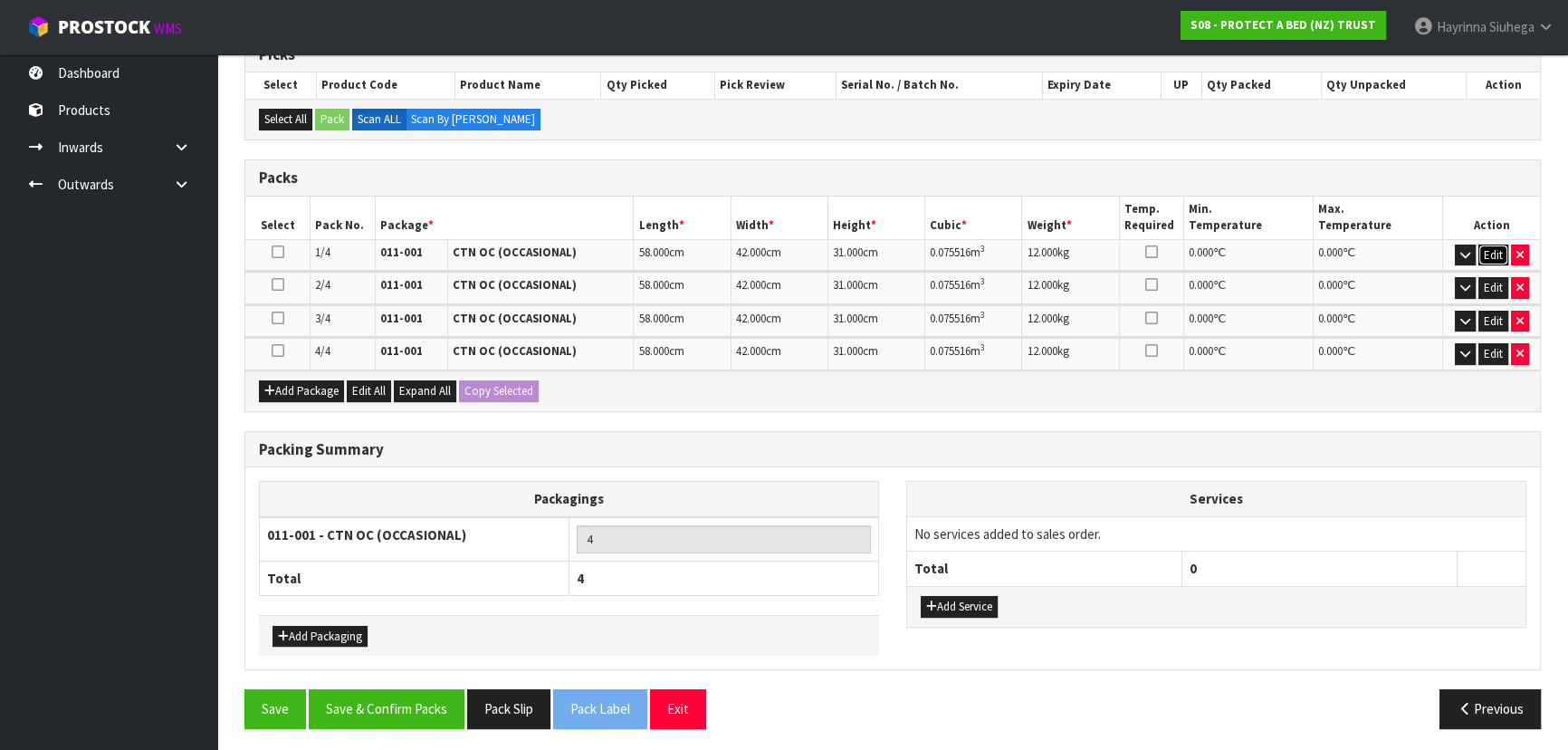
click at [1494, 252] on button "Edit" at bounding box center [1493, 255] width 30 height 22
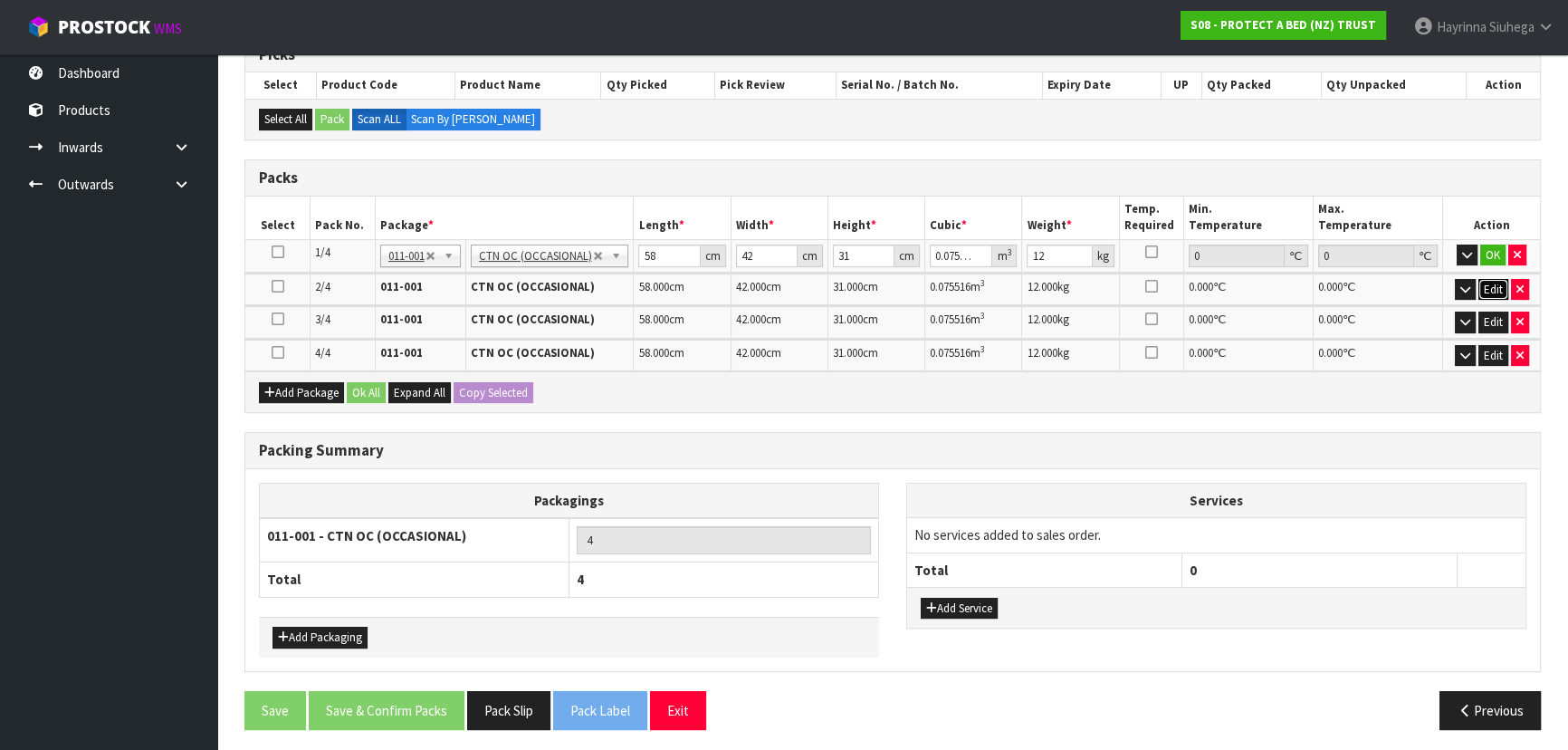
click at [1493, 294] on button "Edit" at bounding box center [1493, 290] width 30 height 22
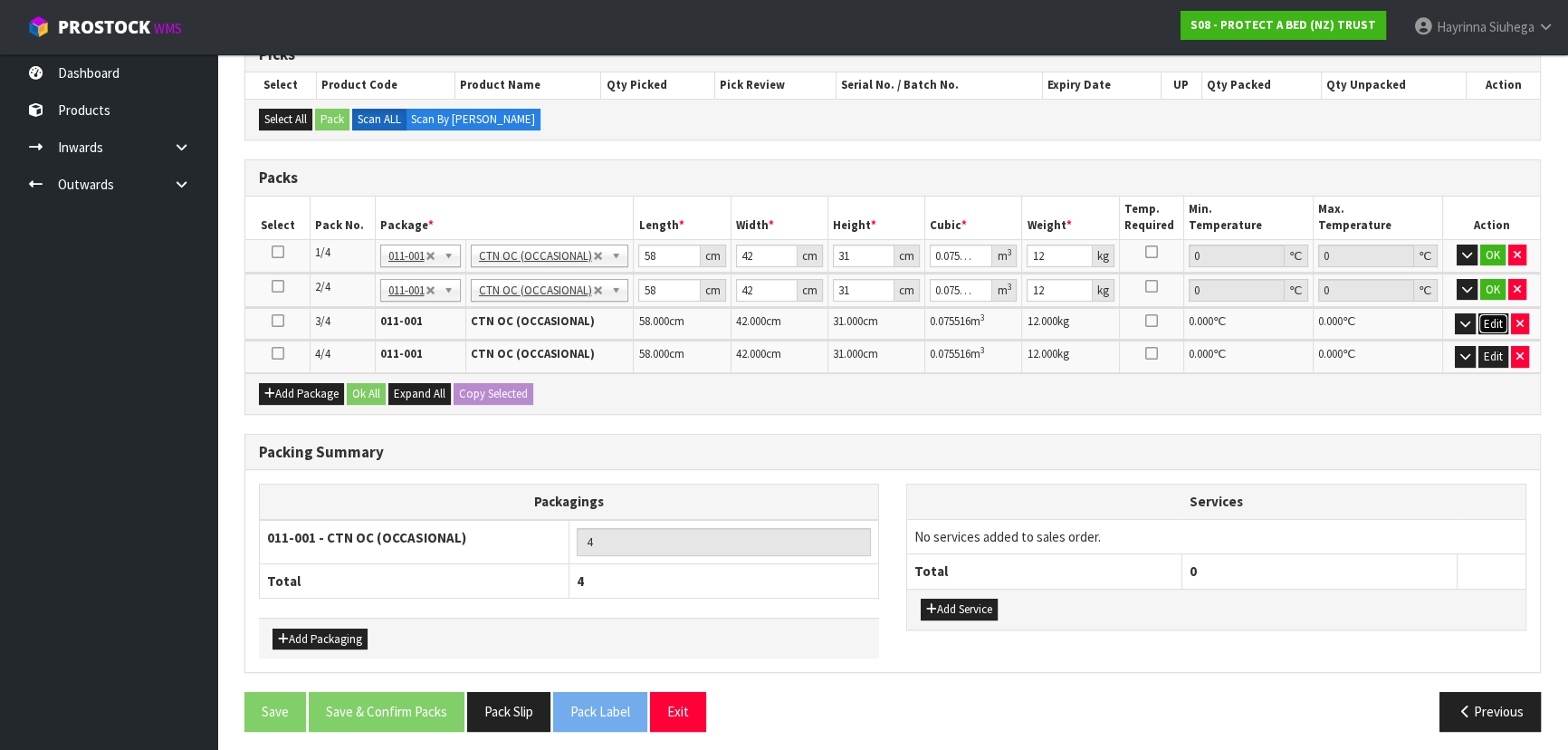
click at [1490, 314] on button "Edit" at bounding box center [1493, 324] width 30 height 22
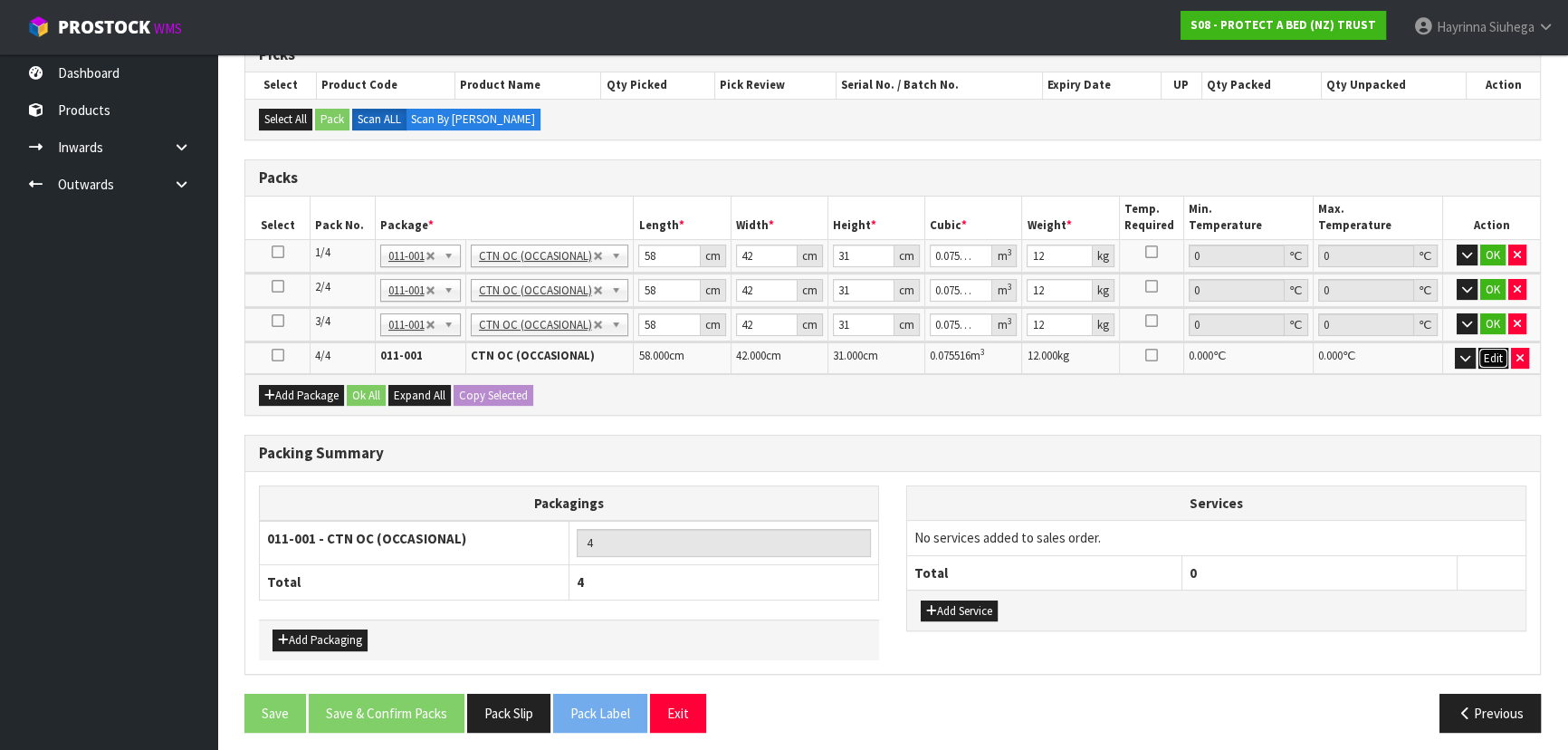
click at [1486, 356] on button "Edit" at bounding box center [1493, 359] width 30 height 22
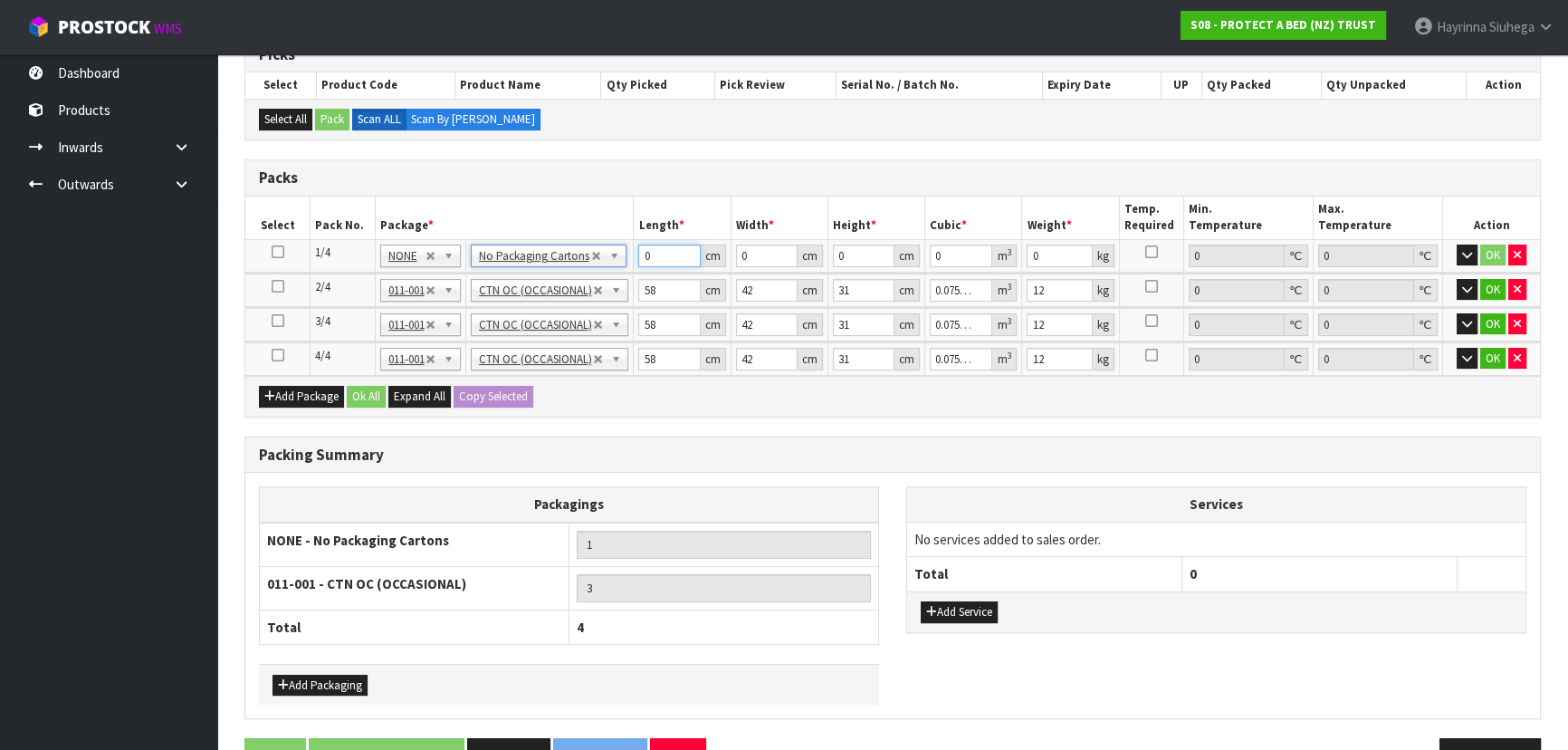
click at [642, 246] on input "0" at bounding box center [669, 255] width 62 height 23
click button "OK" at bounding box center [1493, 255] width 25 height 22
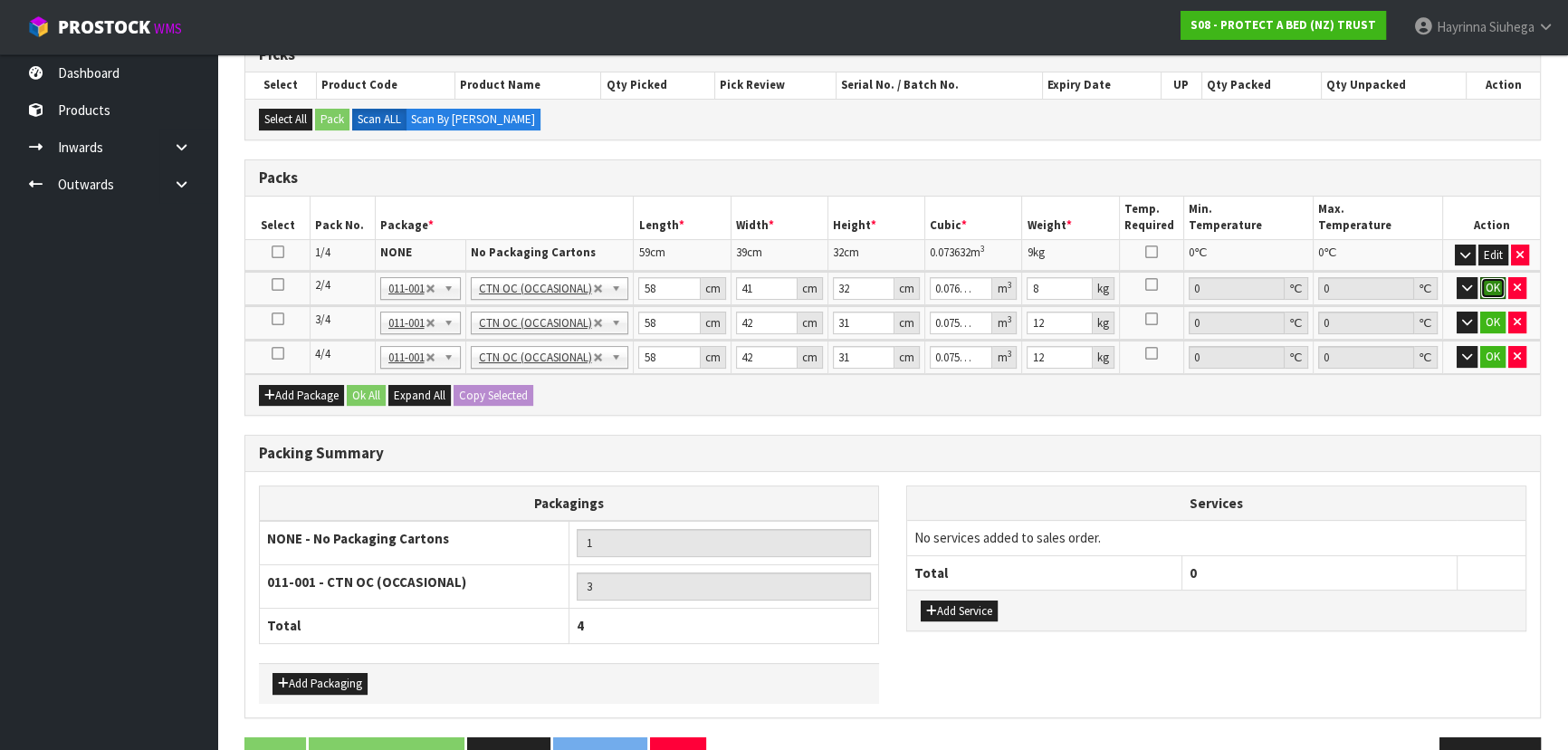
click button "OK" at bounding box center [1493, 288] width 25 height 22
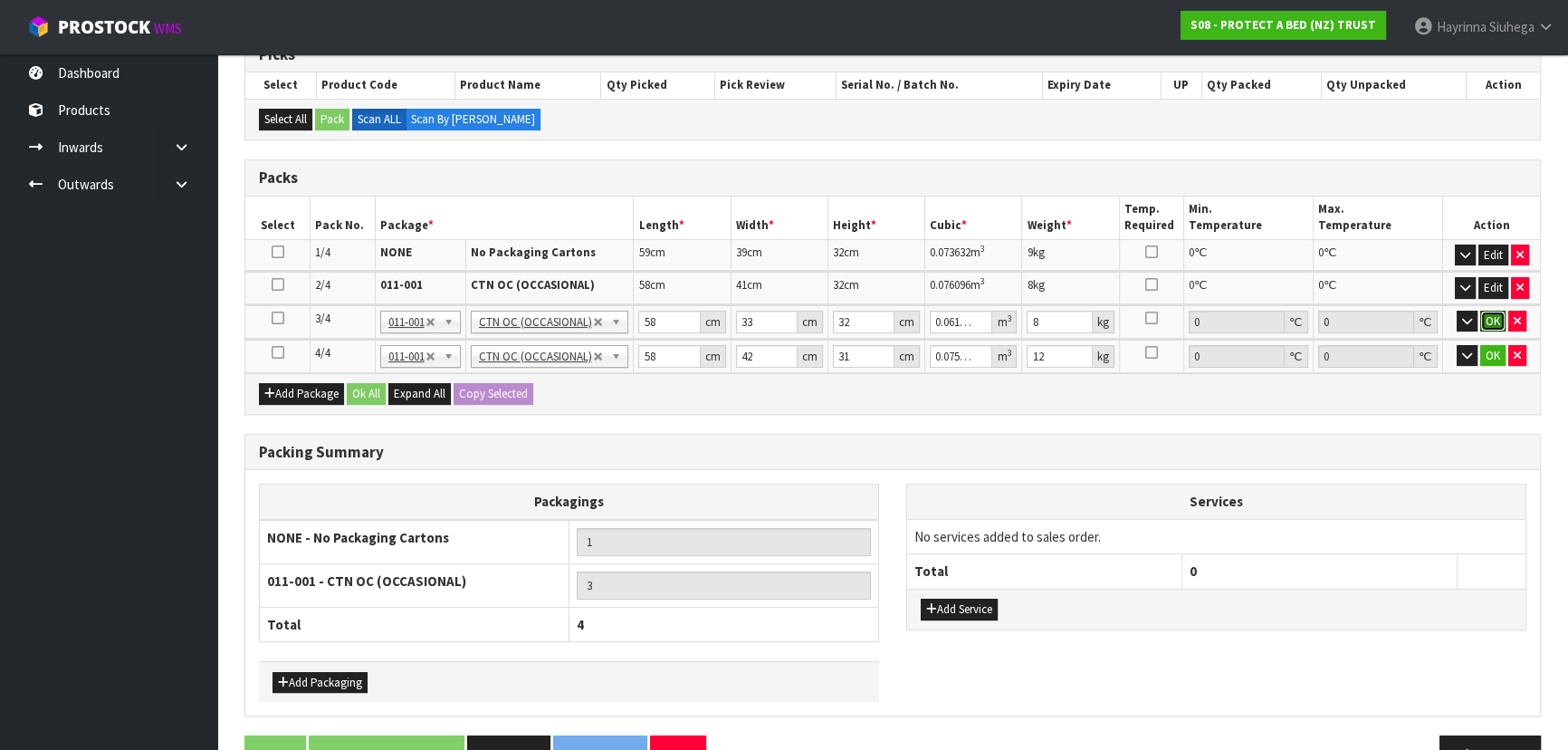
click button "OK" at bounding box center [1493, 321] width 25 height 22
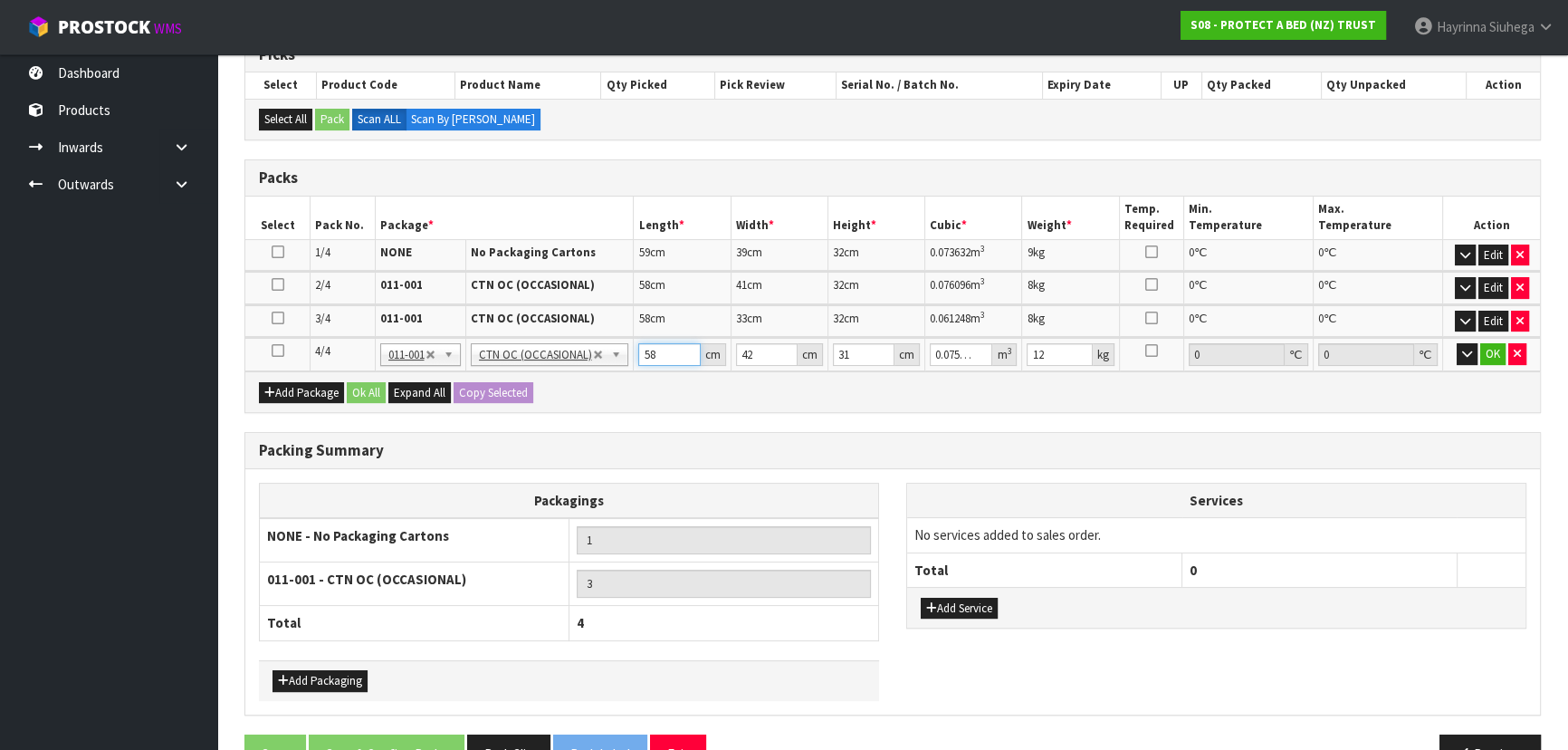
click at [647, 361] on input "58" at bounding box center [669, 354] width 62 height 23
click button "OK" at bounding box center [1493, 354] width 25 height 22
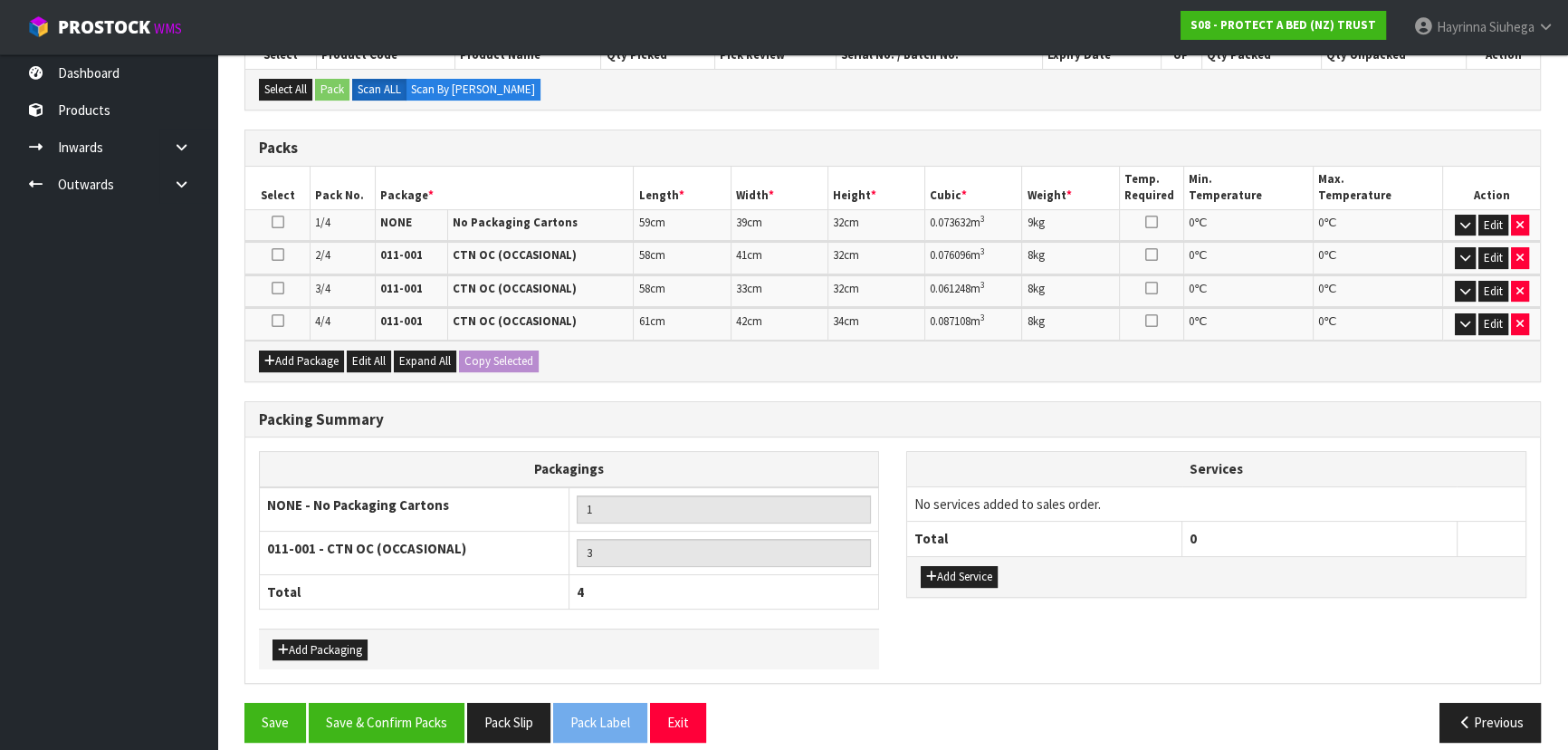
scroll to position [362, 0]
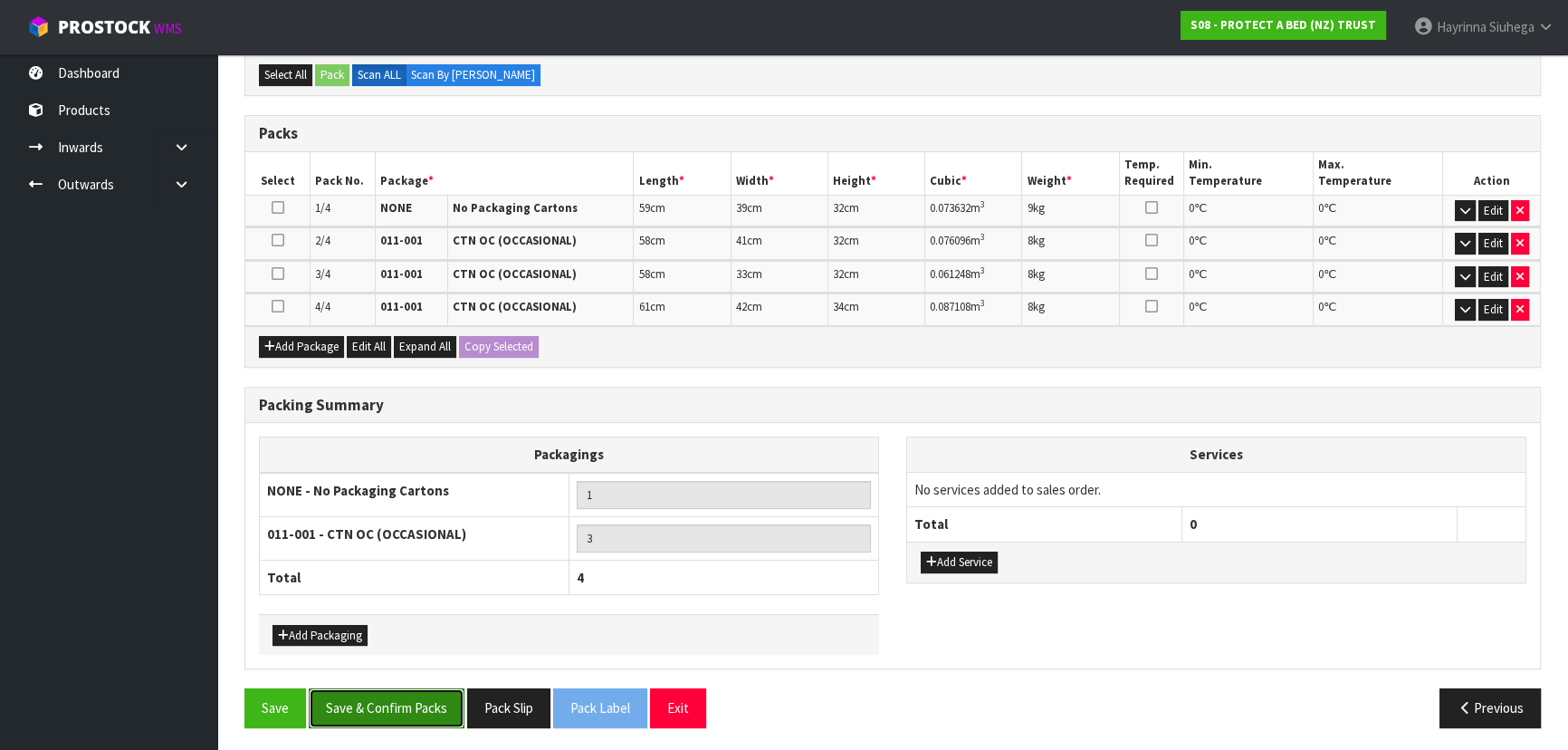
click at [379, 706] on button "Save & Confirm Packs" at bounding box center [386, 707] width 155 height 39
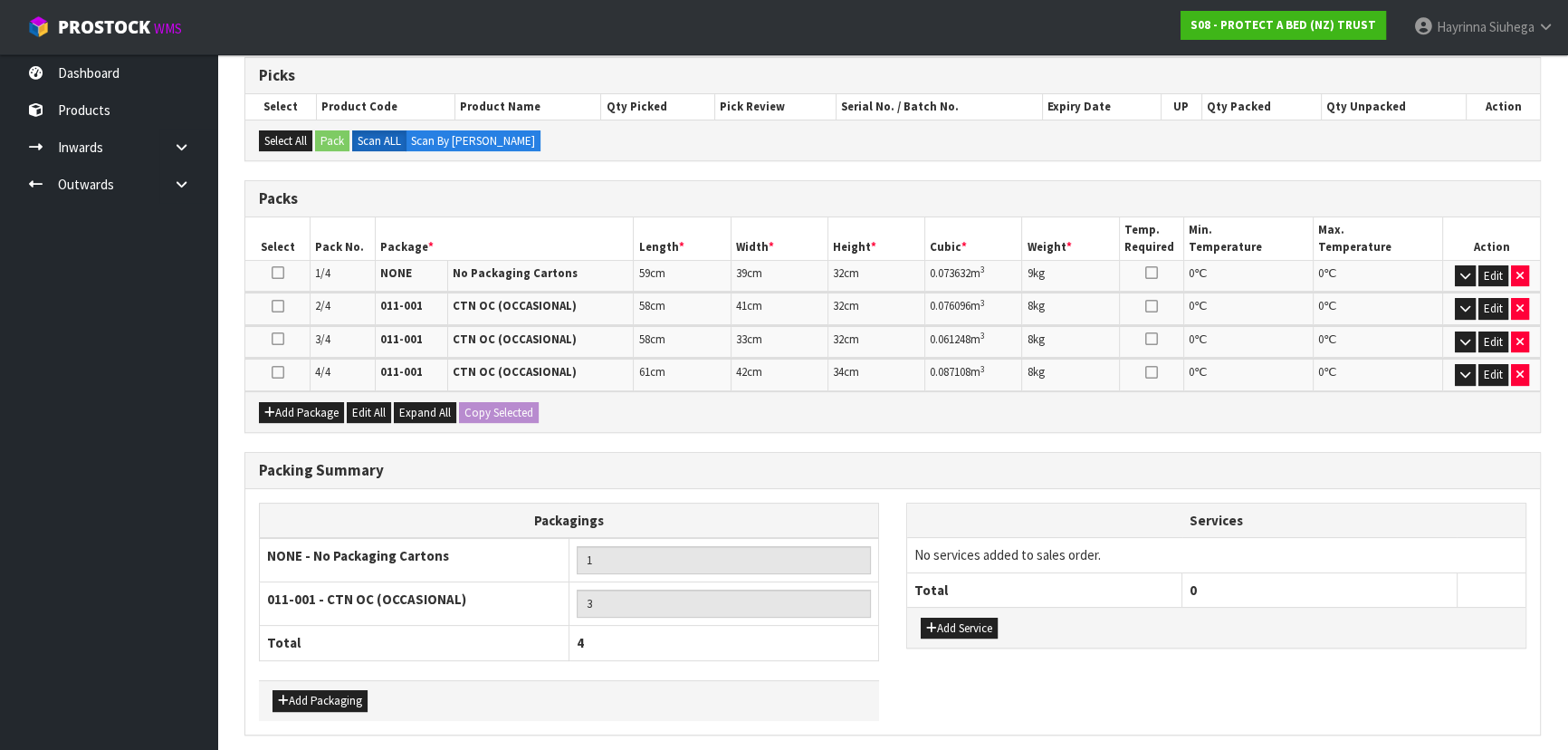
scroll to position [0, 0]
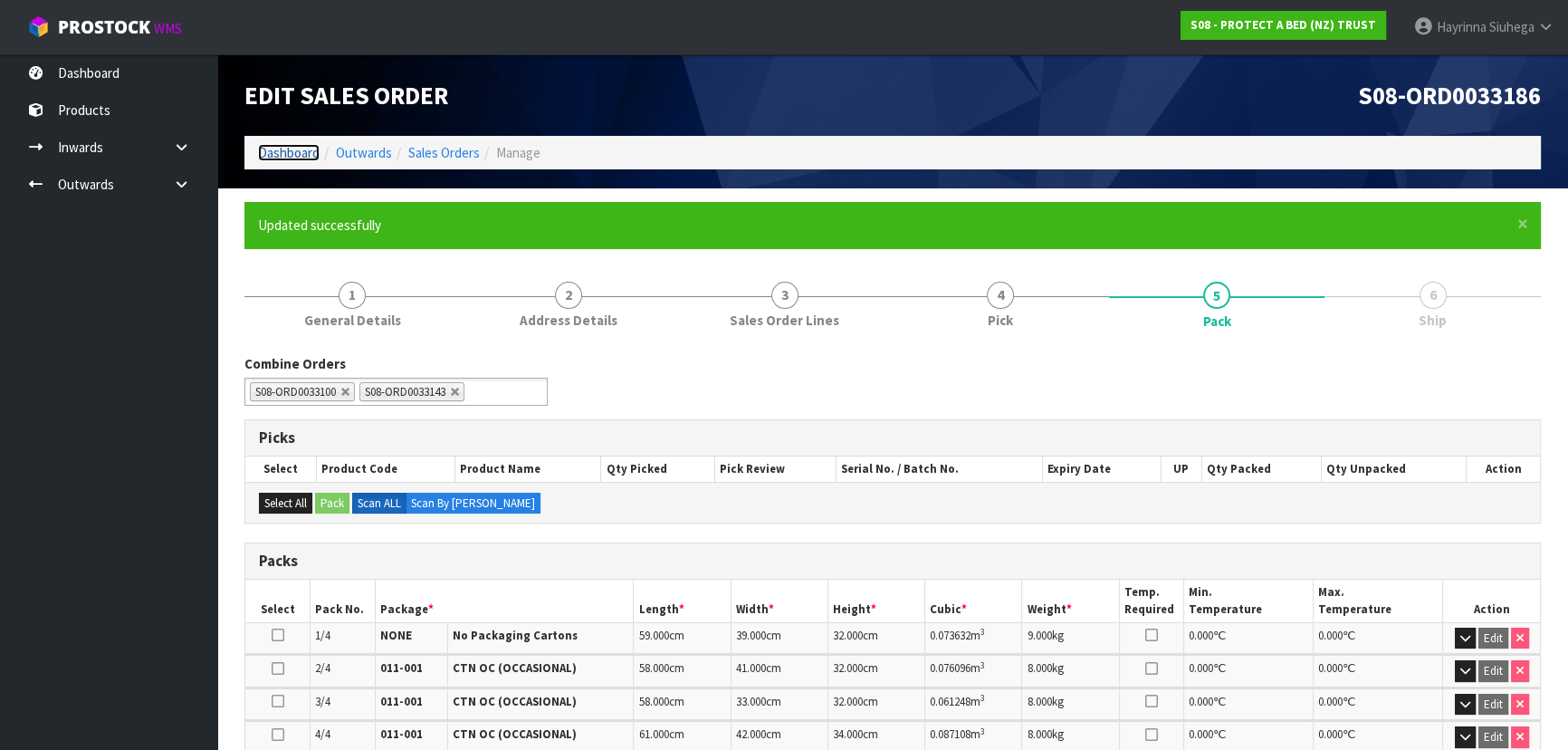
click at [287, 144] on link "Dashboard" at bounding box center [289, 153] width 62 height 17
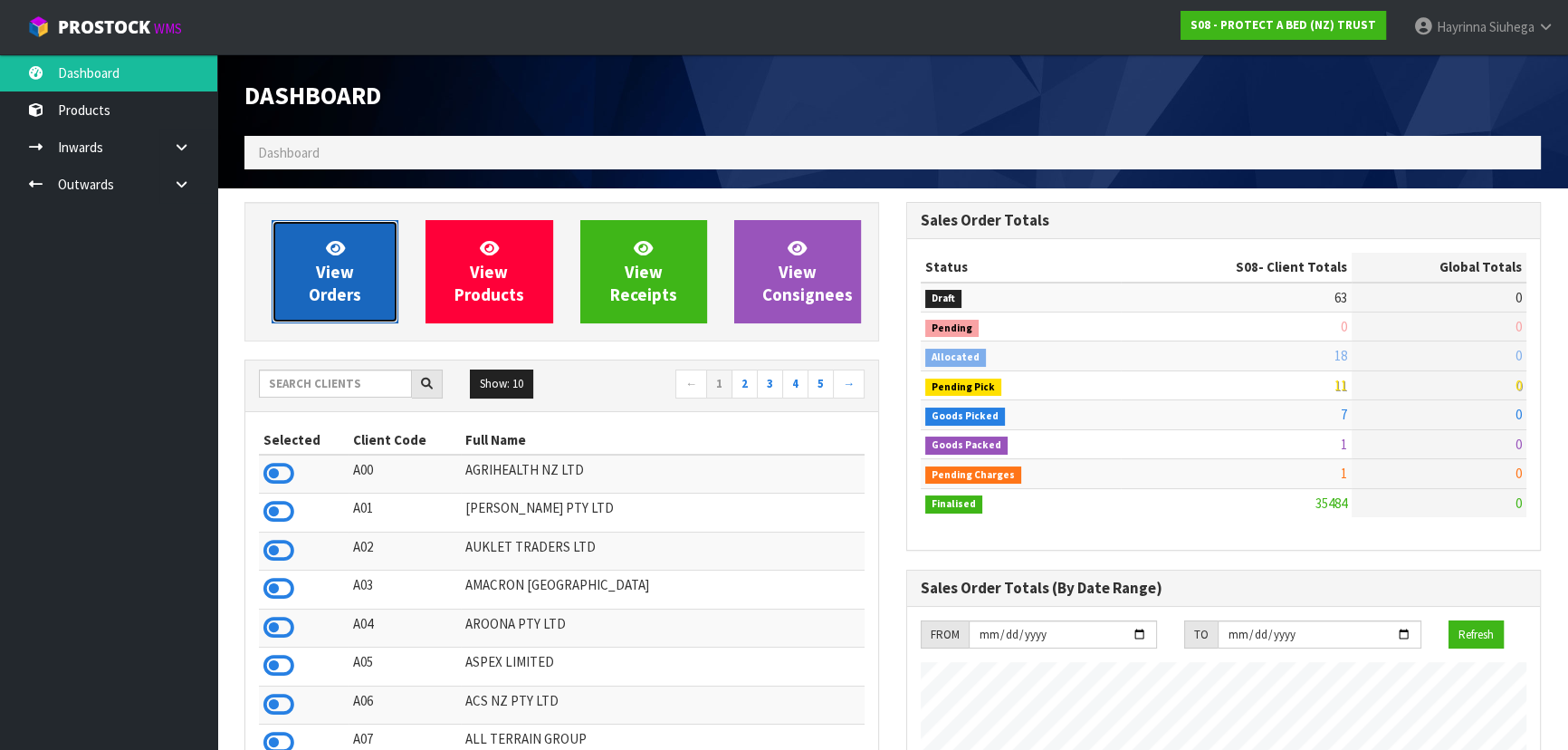
scroll to position [1368, 661]
click at [339, 252] on icon at bounding box center [335, 247] width 19 height 17
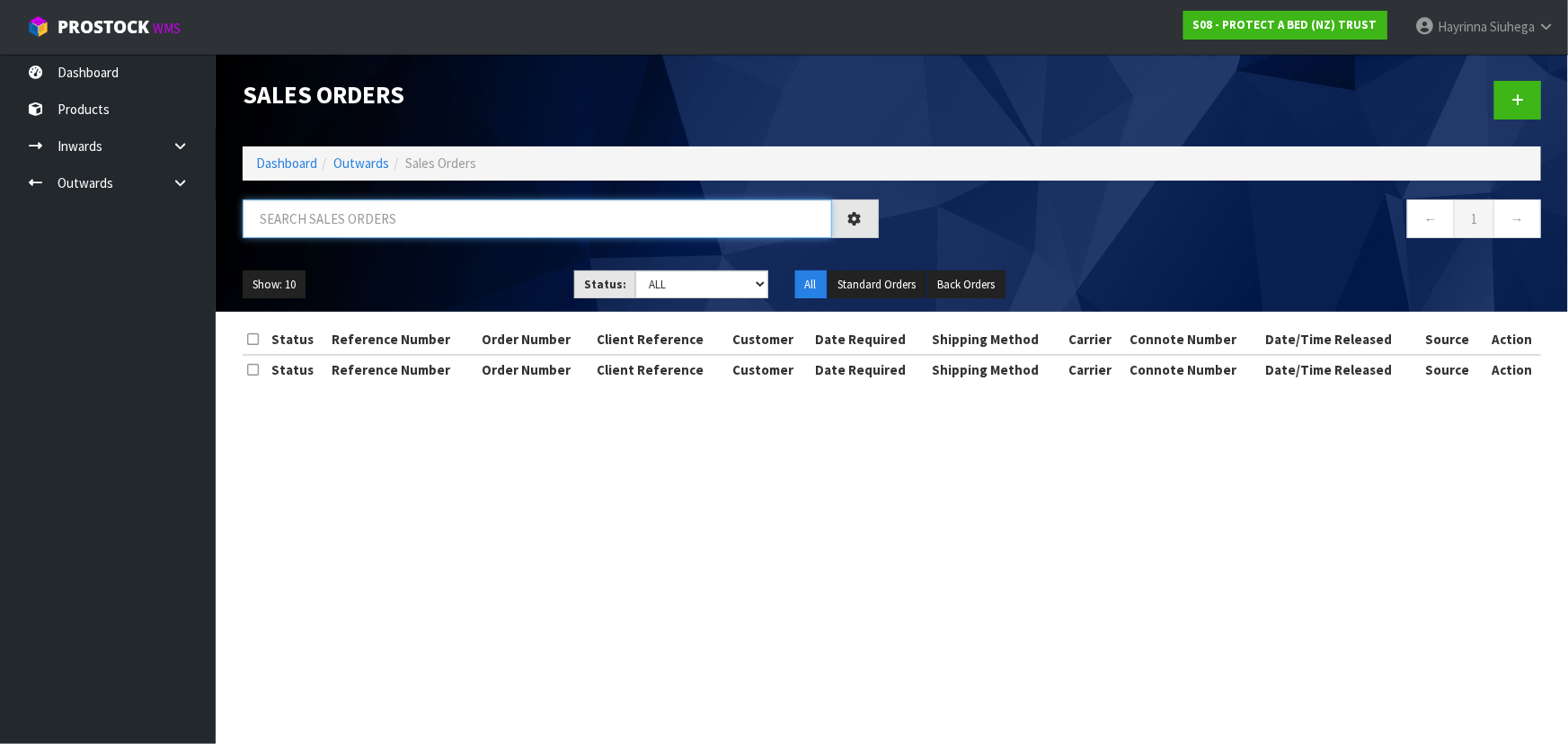
click at [345, 216] on input "text" at bounding box center [537, 218] width 589 height 39
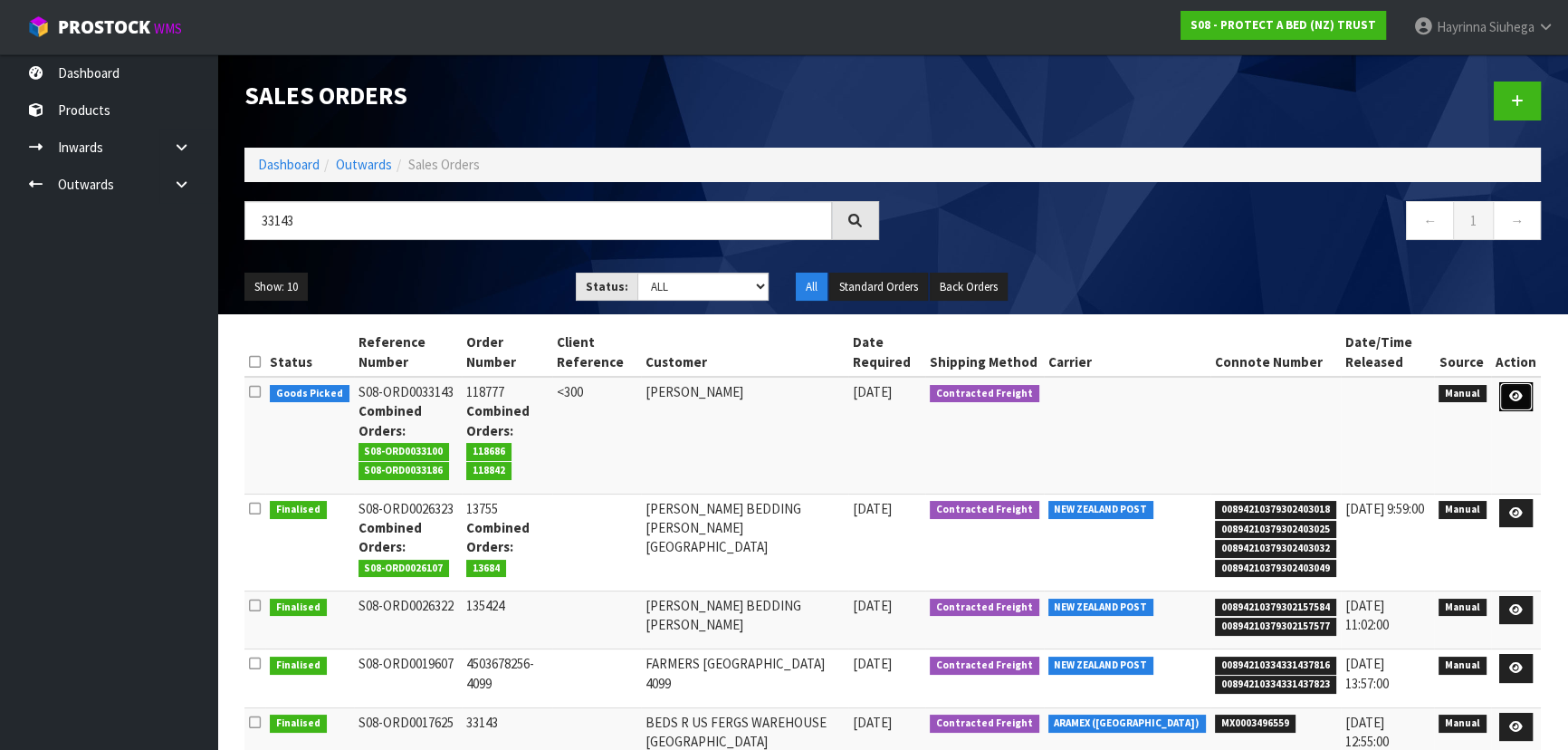
click at [1520, 398] on icon at bounding box center [1515, 396] width 14 height 12
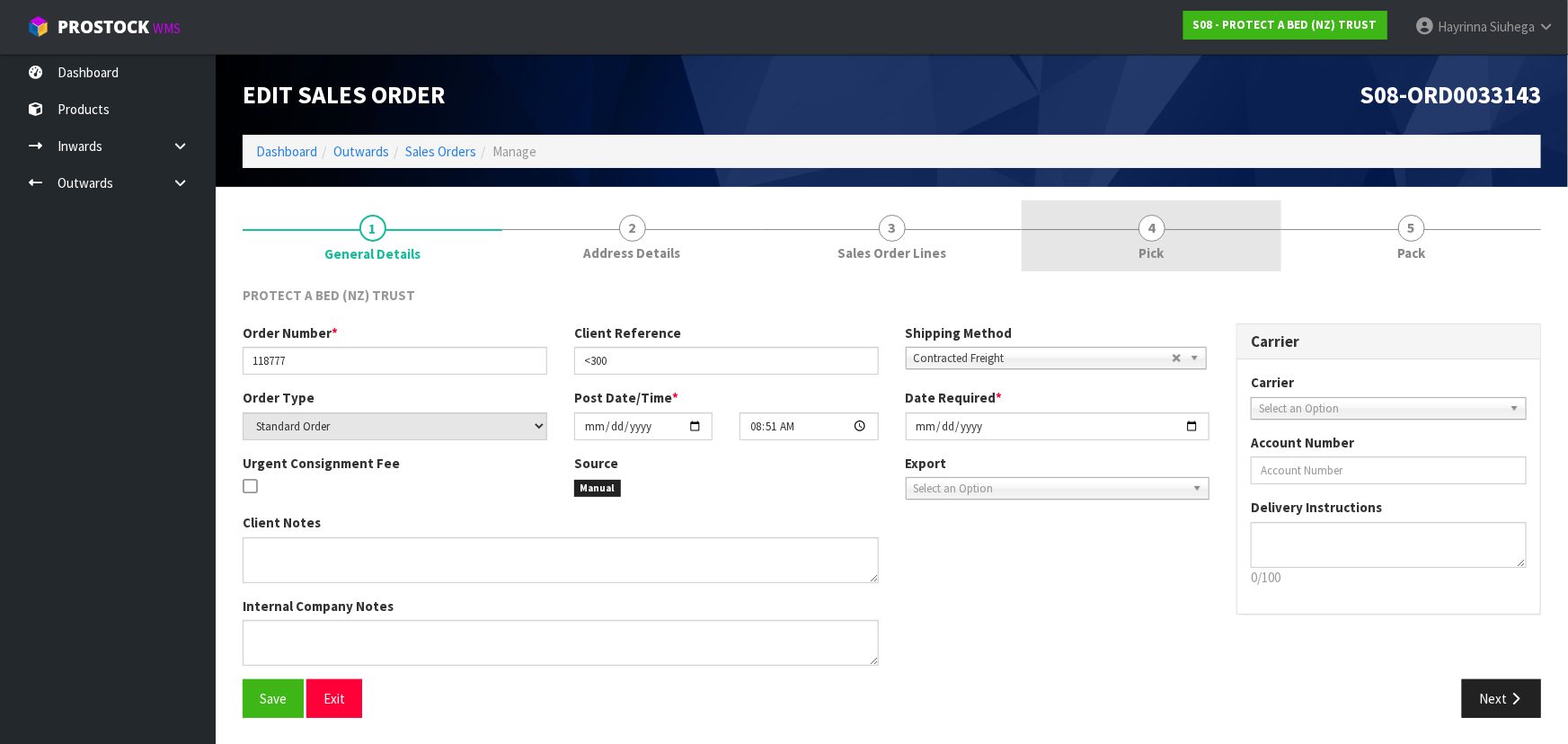
click at [1213, 231] on link "4 Pick" at bounding box center [1152, 235] width 260 height 71
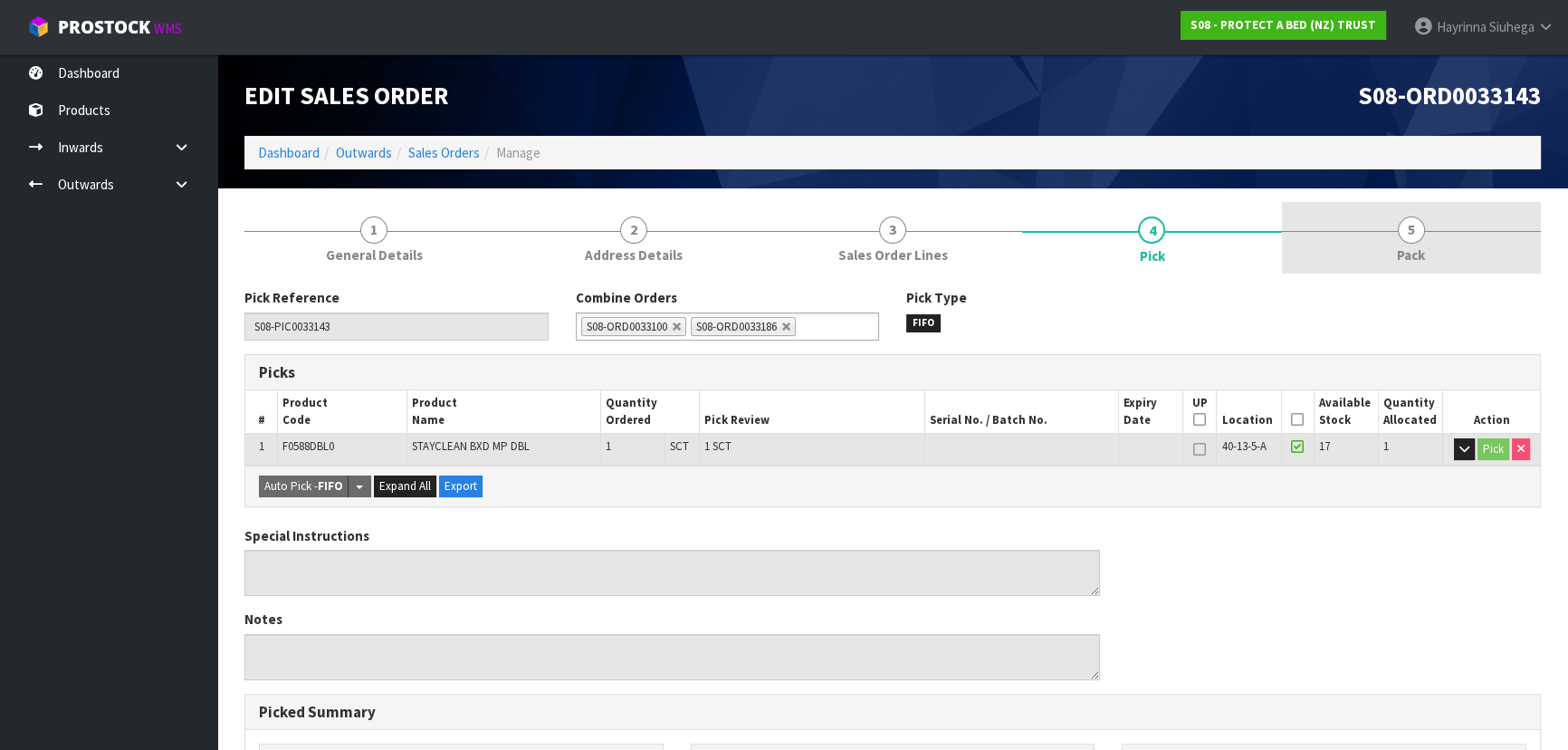
click at [1340, 226] on link "5 Pack" at bounding box center [1411, 237] width 259 height 72
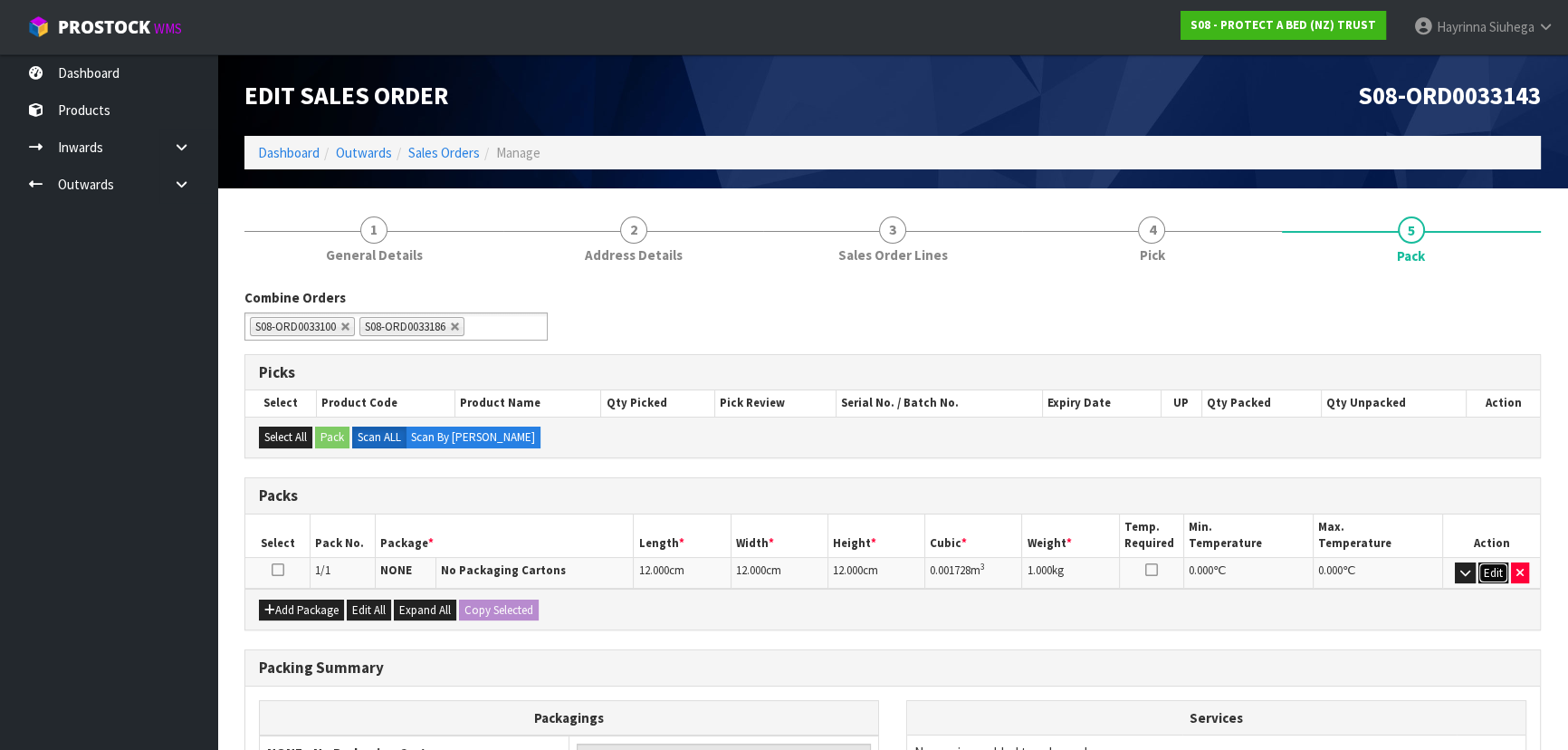
click at [1484, 571] on button "Edit" at bounding box center [1493, 573] width 30 height 22
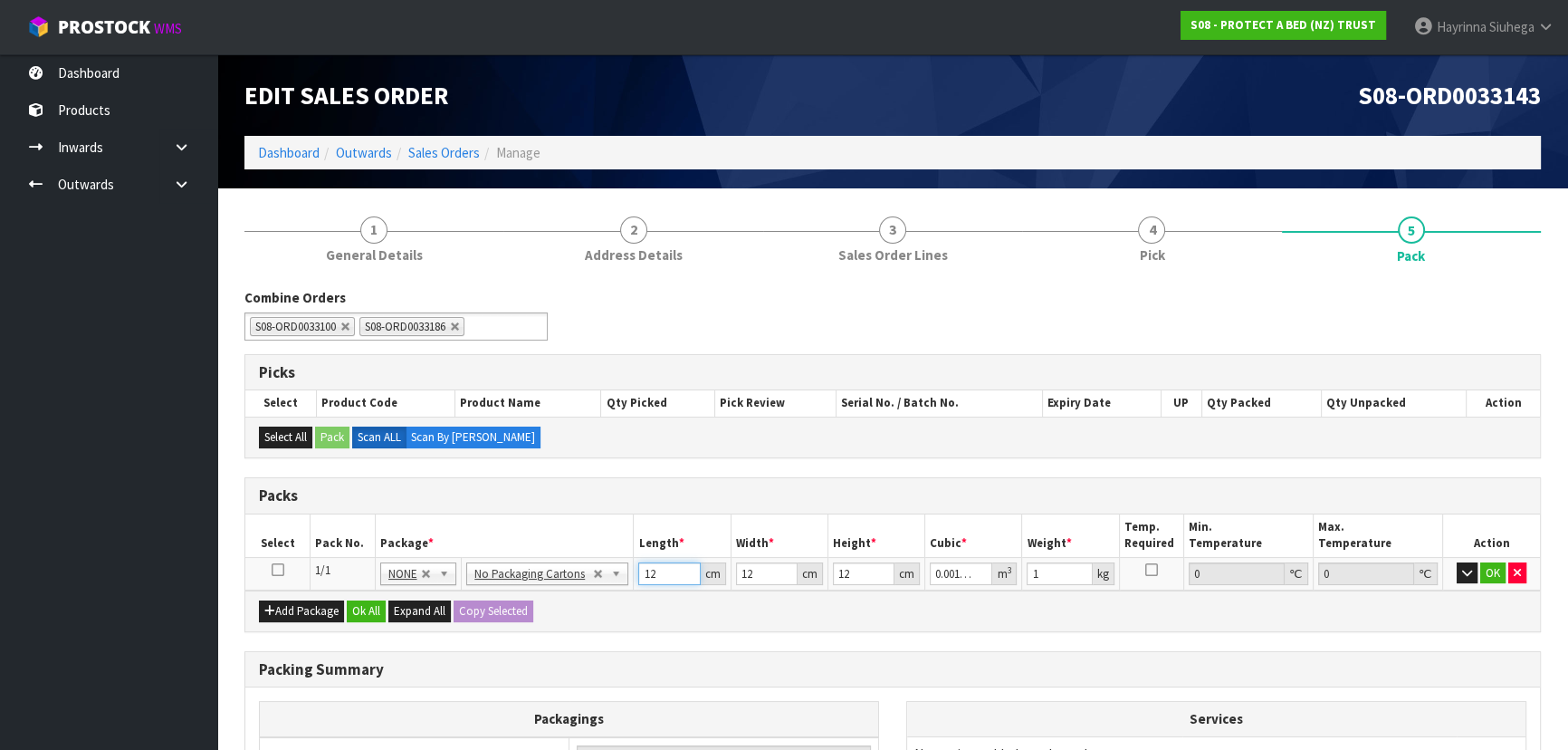
click at [652, 576] on input "12" at bounding box center [669, 573] width 62 height 23
click button "OK" at bounding box center [1493, 573] width 25 height 22
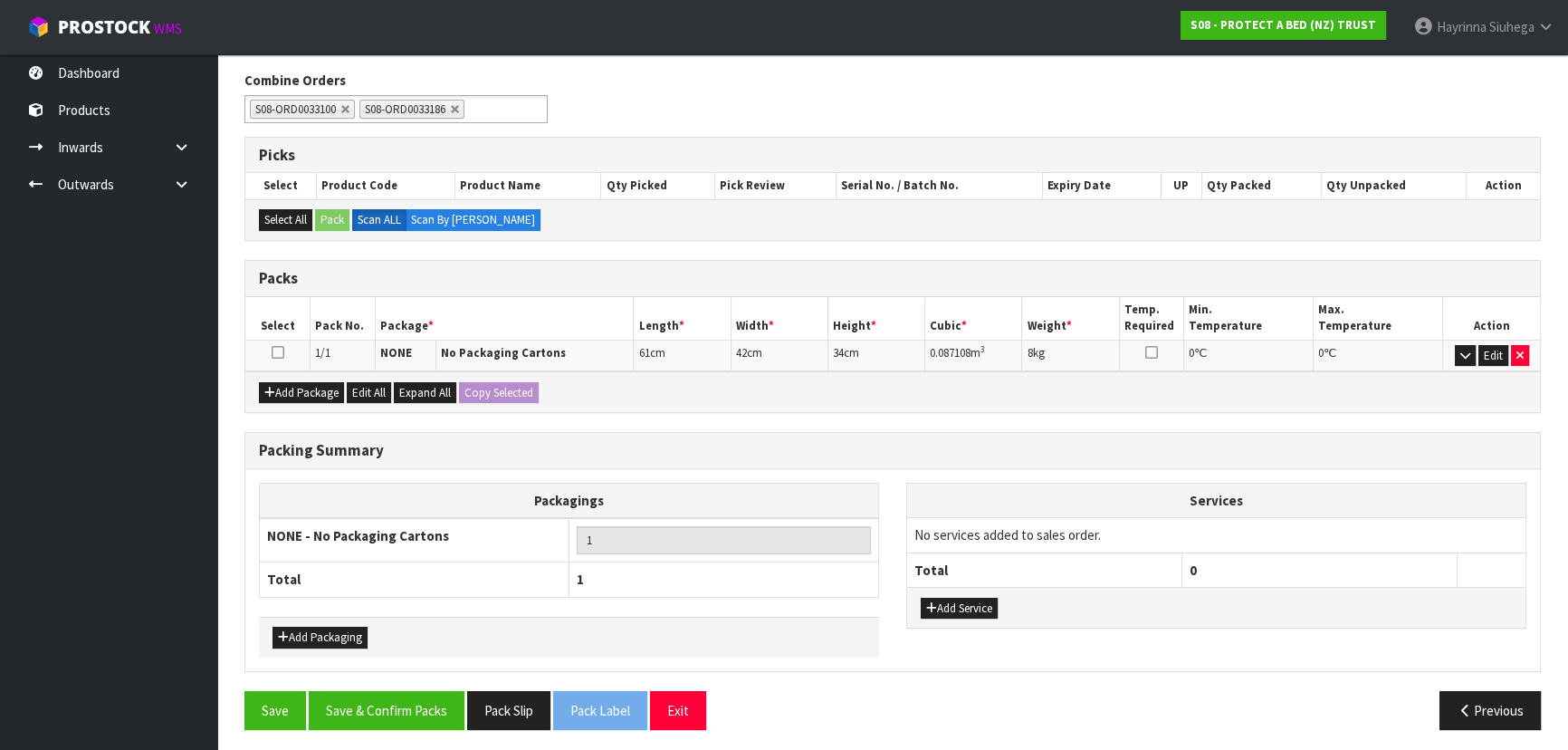
scroll to position [220, 0]
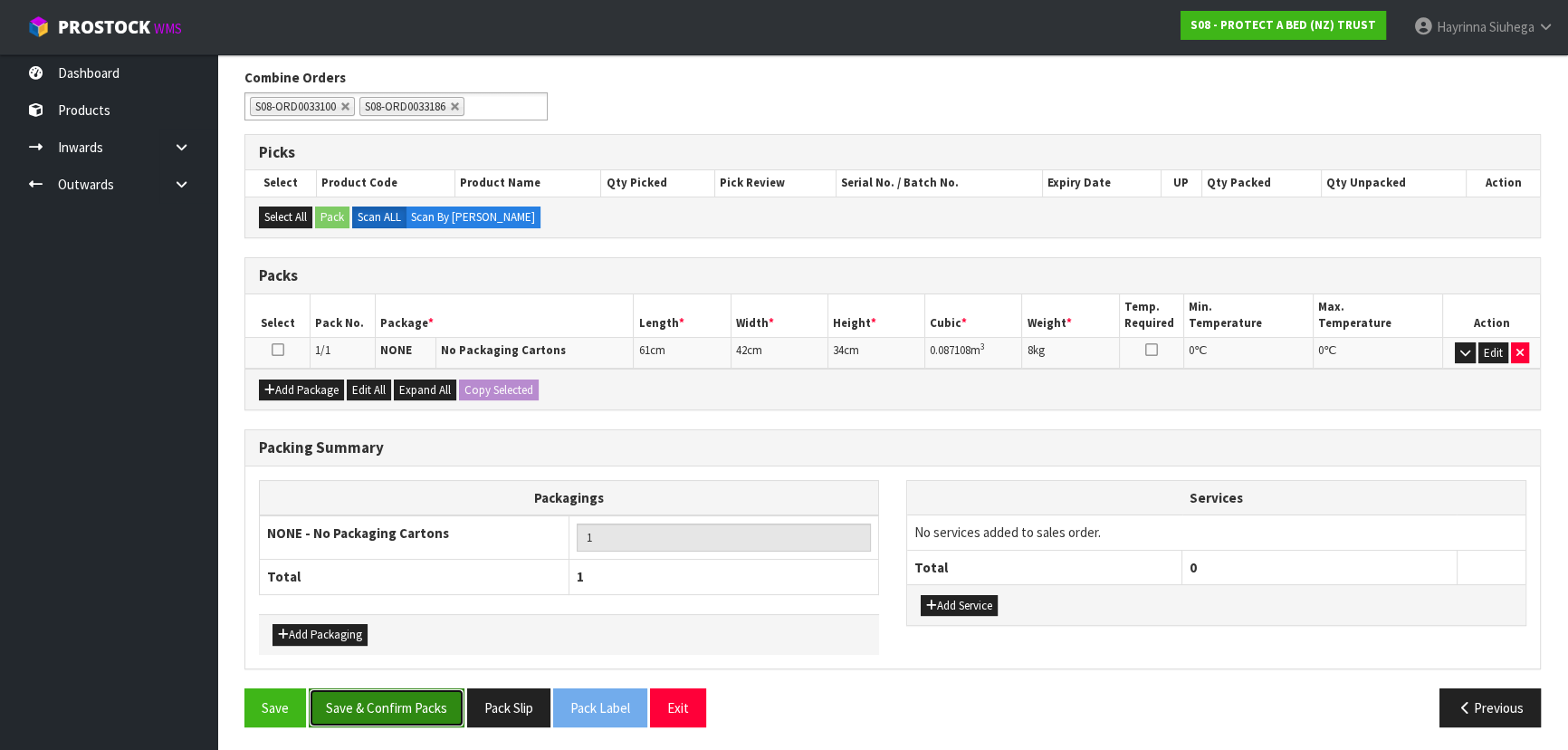
click at [402, 703] on button "Save & Confirm Packs" at bounding box center [386, 707] width 155 height 39
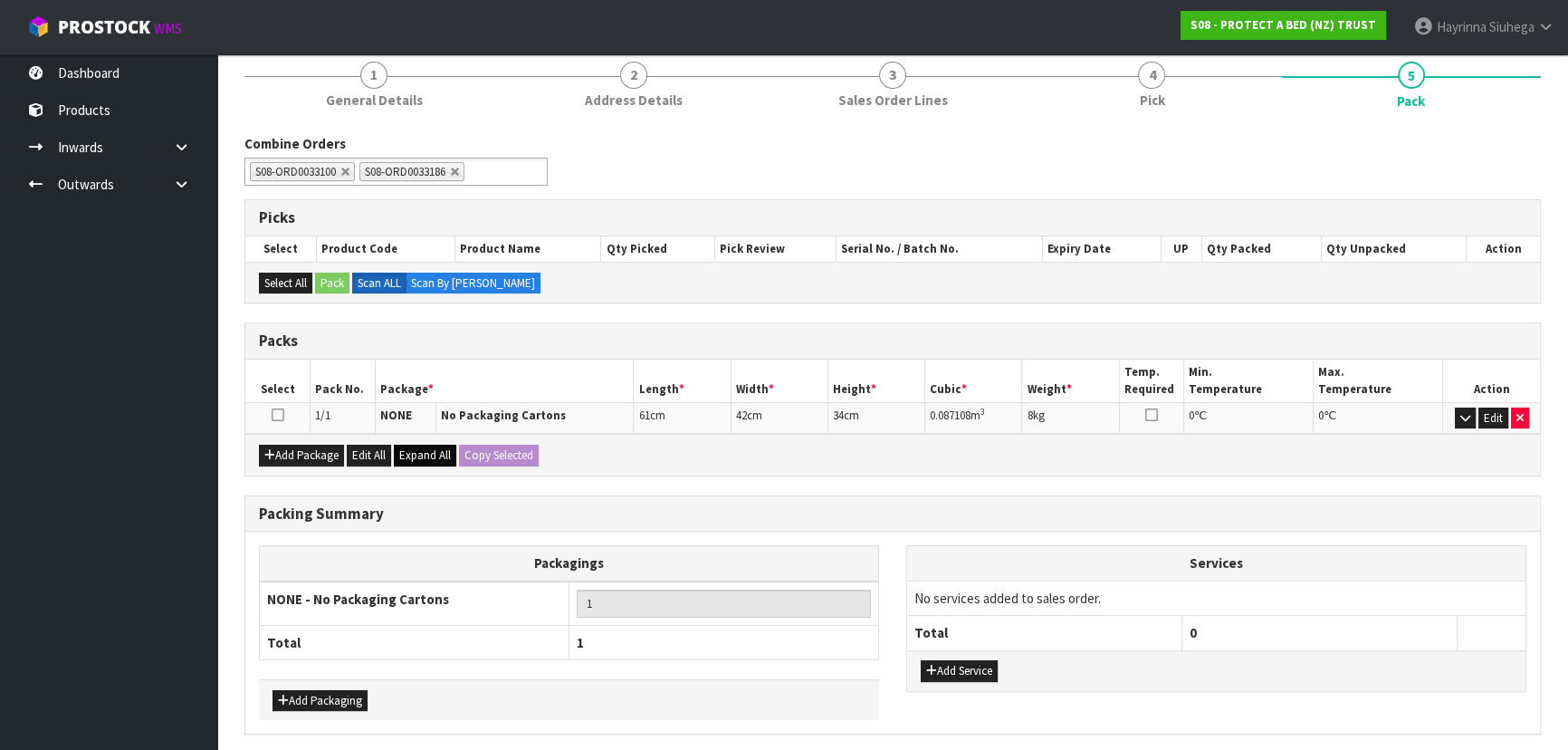
scroll to position [0, 0]
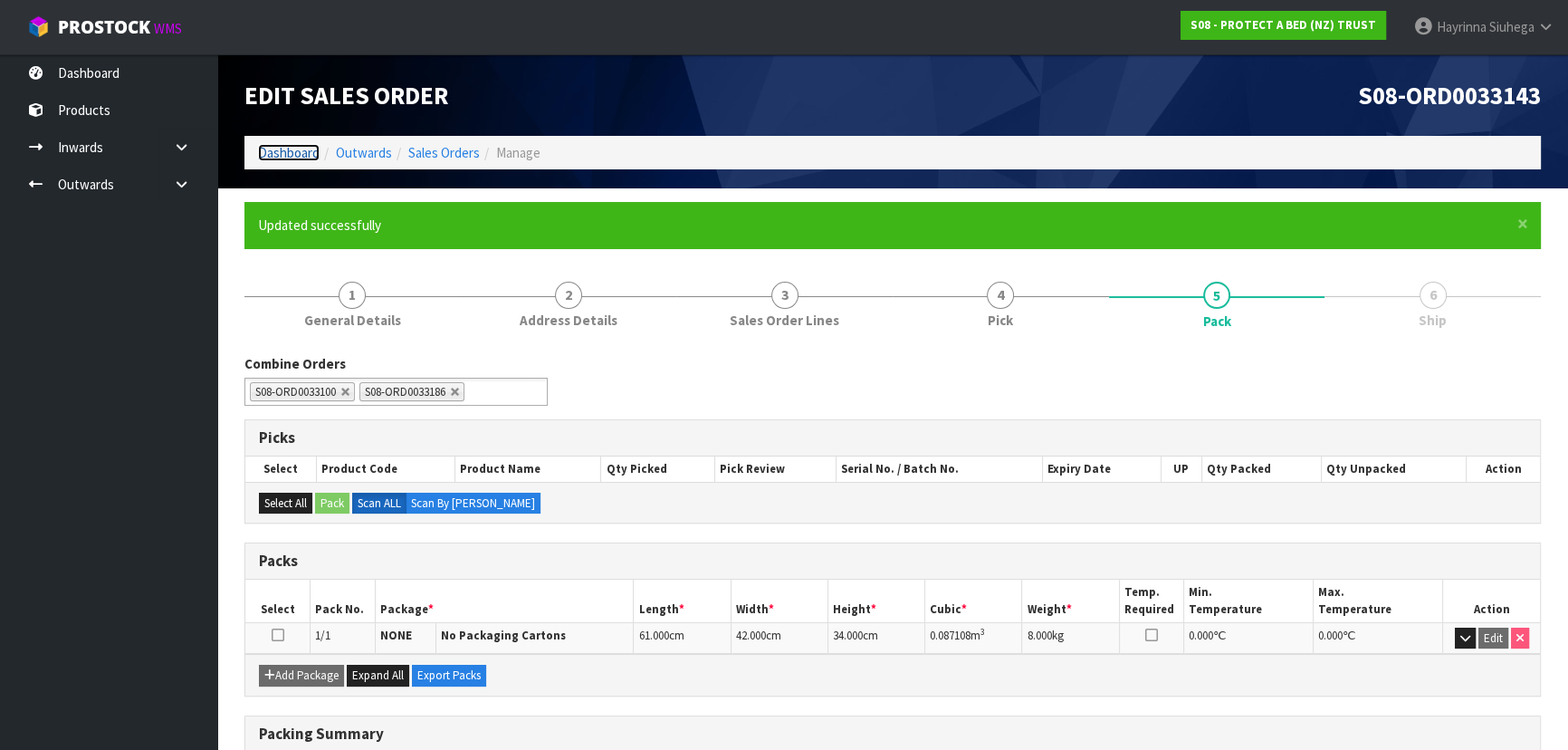
click at [290, 152] on link "Dashboard" at bounding box center [289, 153] width 62 height 17
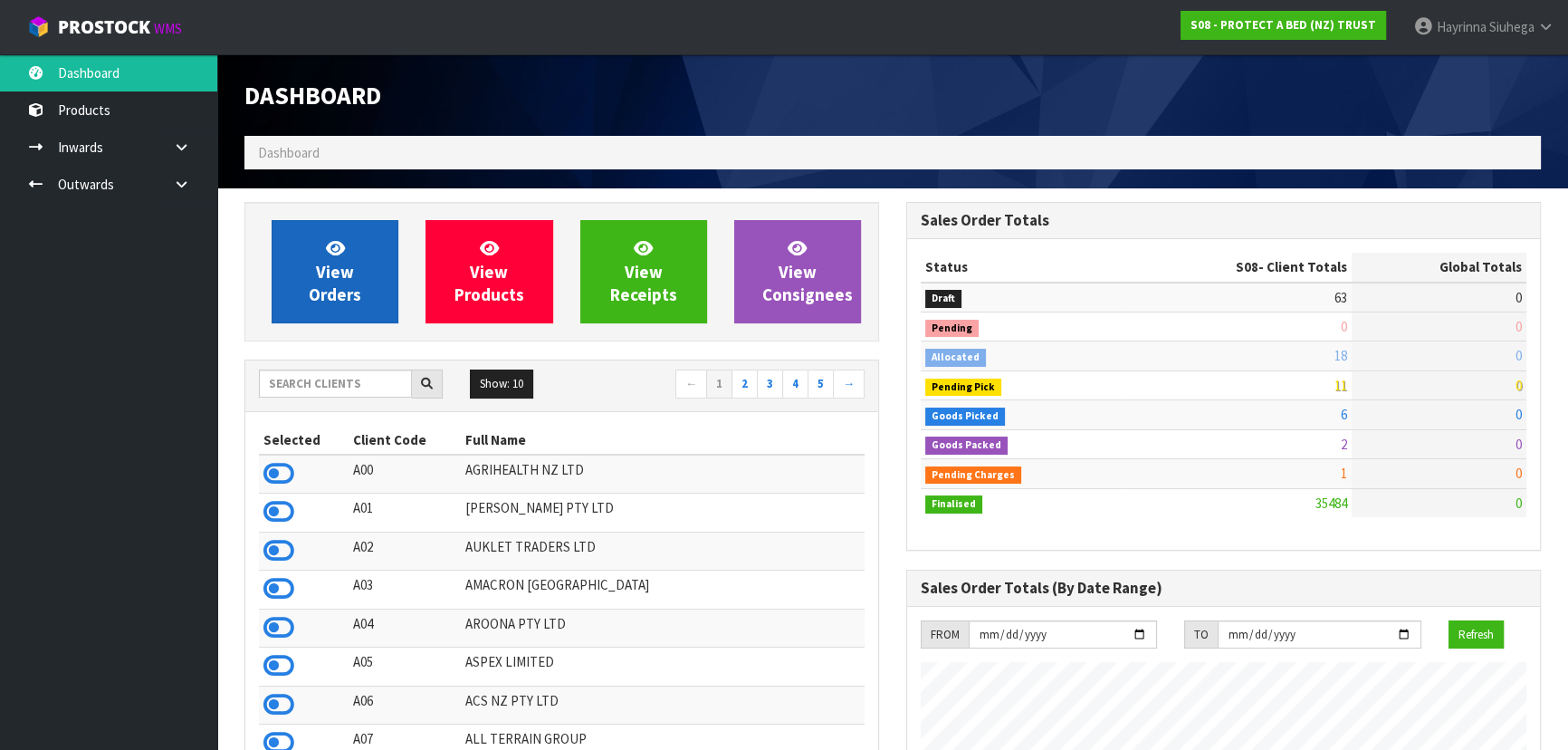
scroll to position [1127, 661]
click at [323, 246] on link "View Orders" at bounding box center [335, 271] width 127 height 104
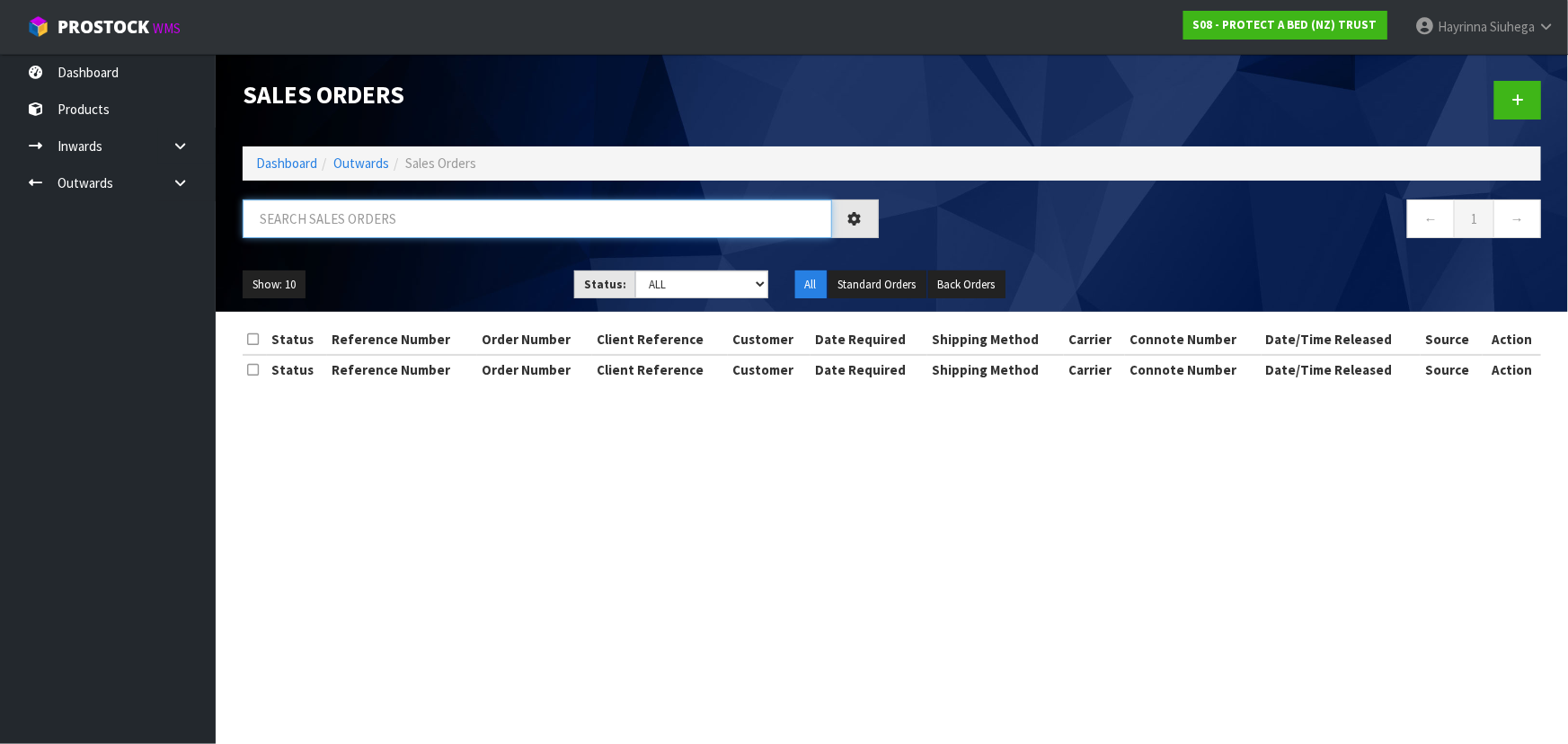
click at [356, 216] on input "text" at bounding box center [537, 218] width 589 height 39
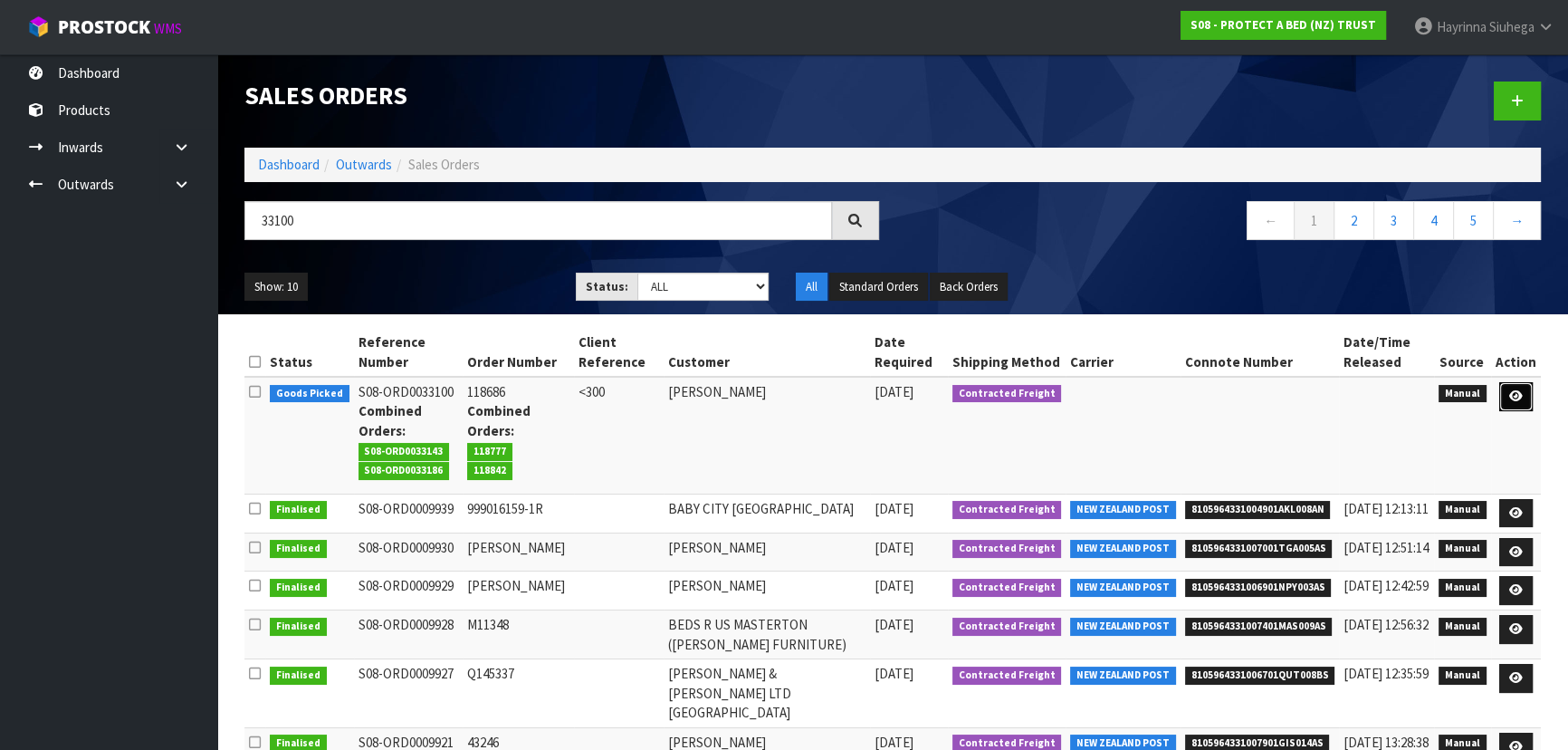
click at [1521, 396] on icon at bounding box center [1515, 396] width 14 height 12
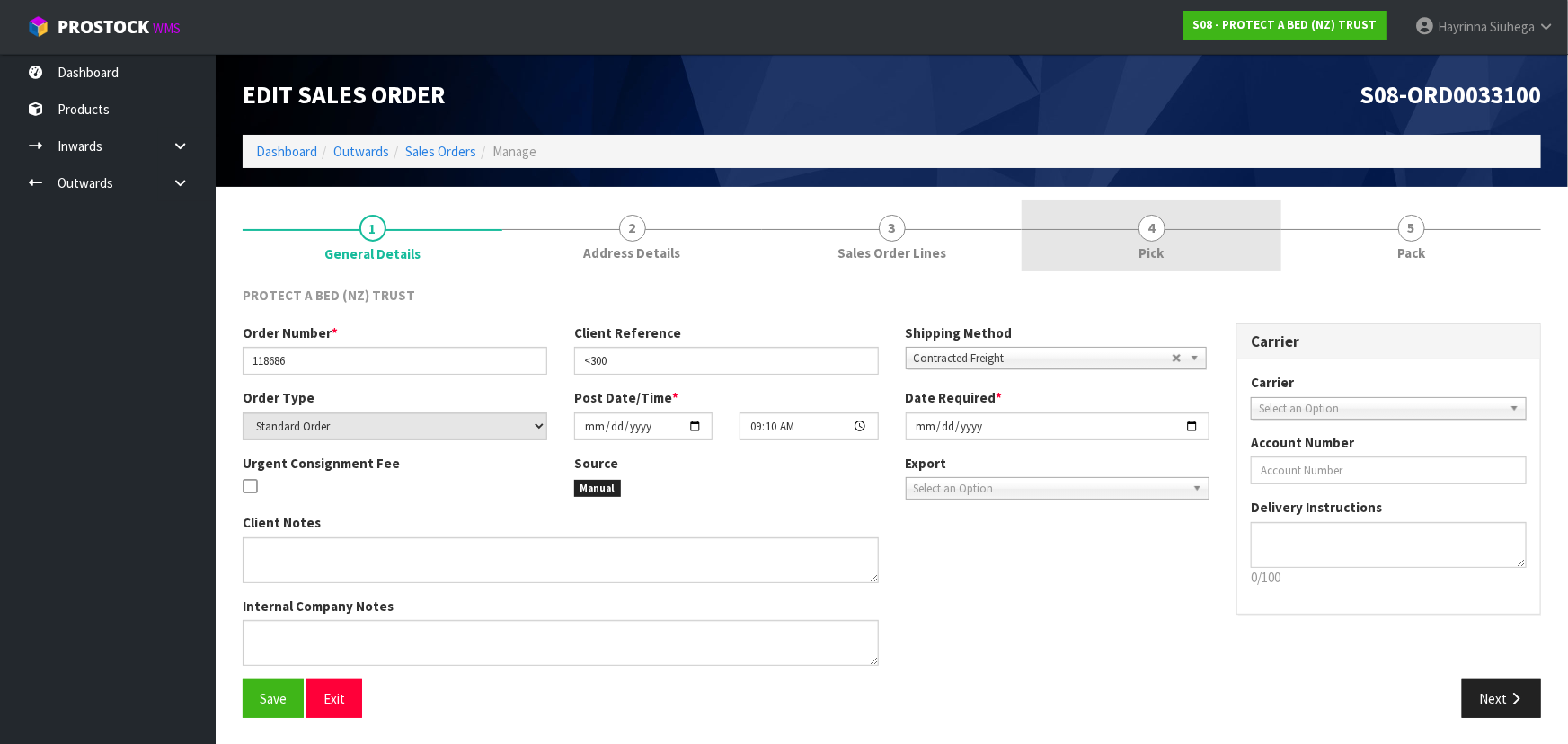
click at [1268, 265] on link "4 Pick" at bounding box center [1152, 235] width 260 height 71
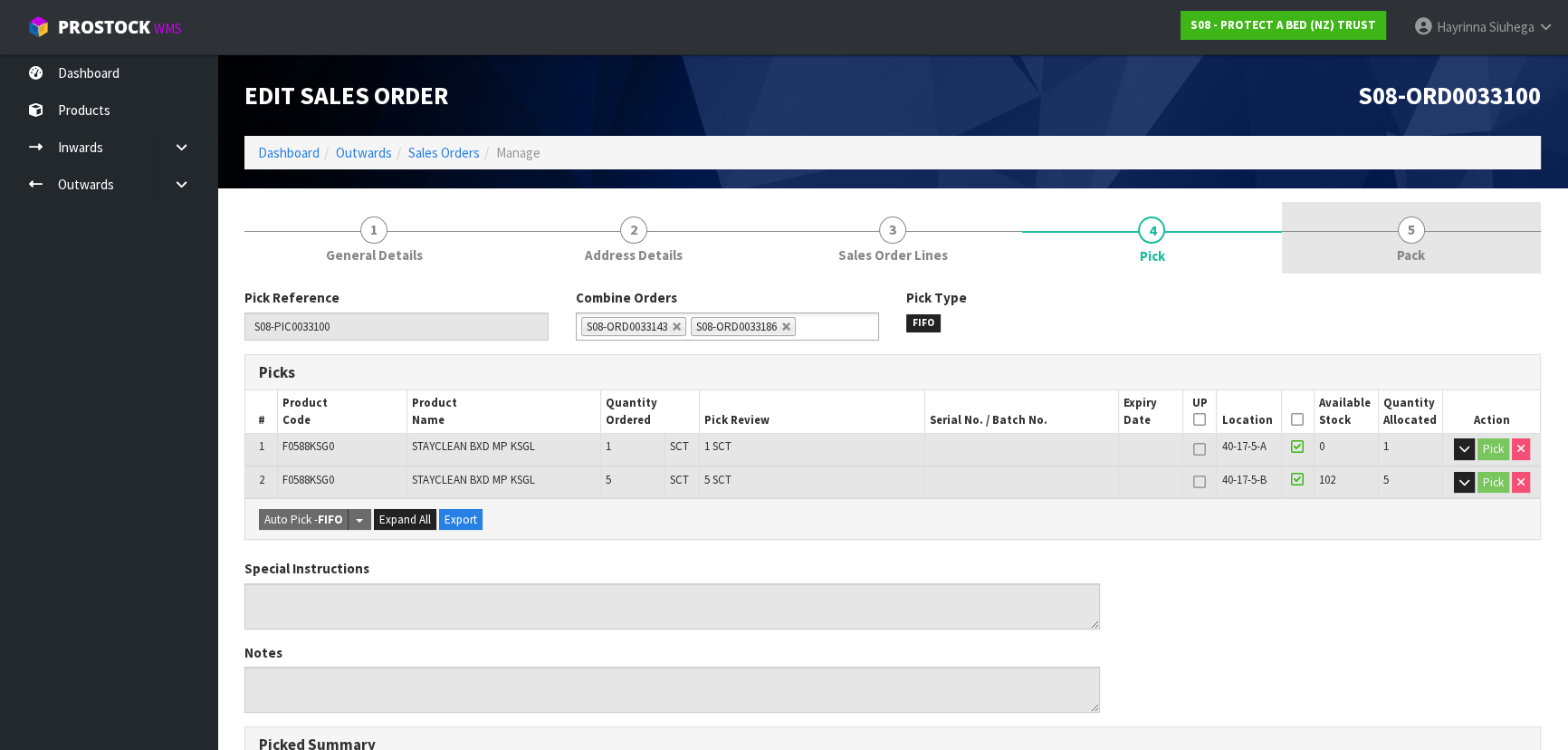
click at [1376, 250] on link "5 Pack" at bounding box center [1411, 237] width 259 height 72
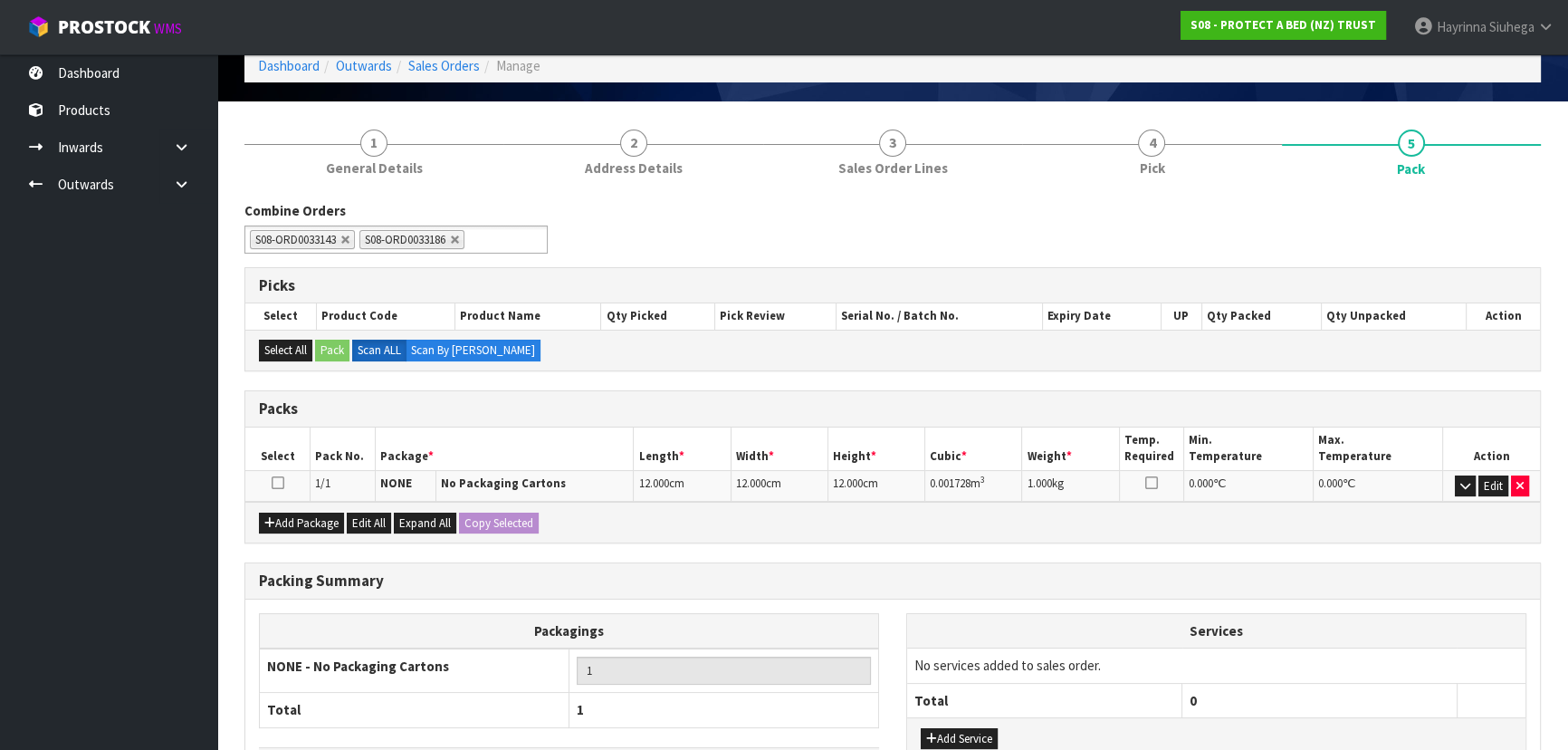
scroll to position [163, 0]
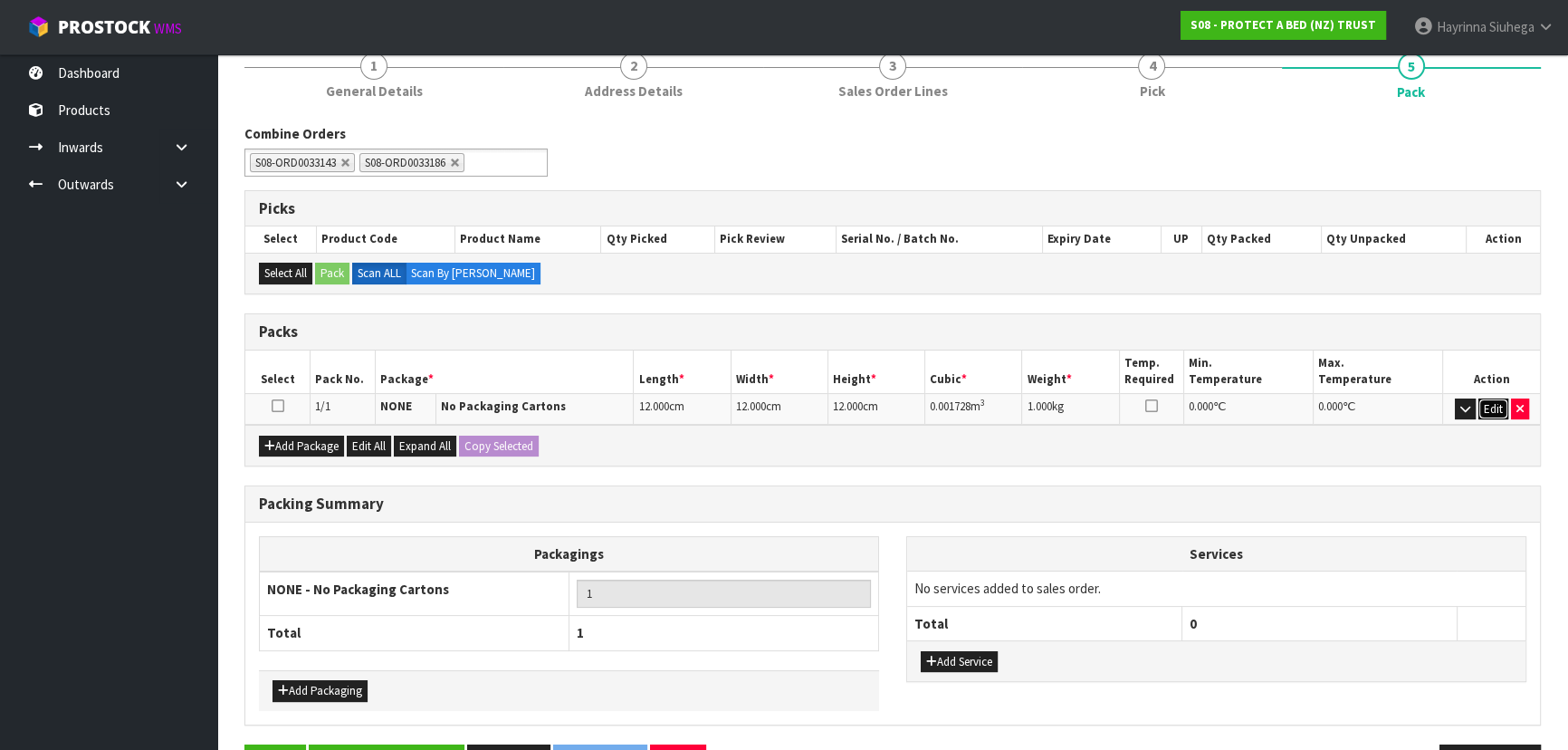
click at [1479, 404] on button "Edit" at bounding box center [1493, 410] width 30 height 22
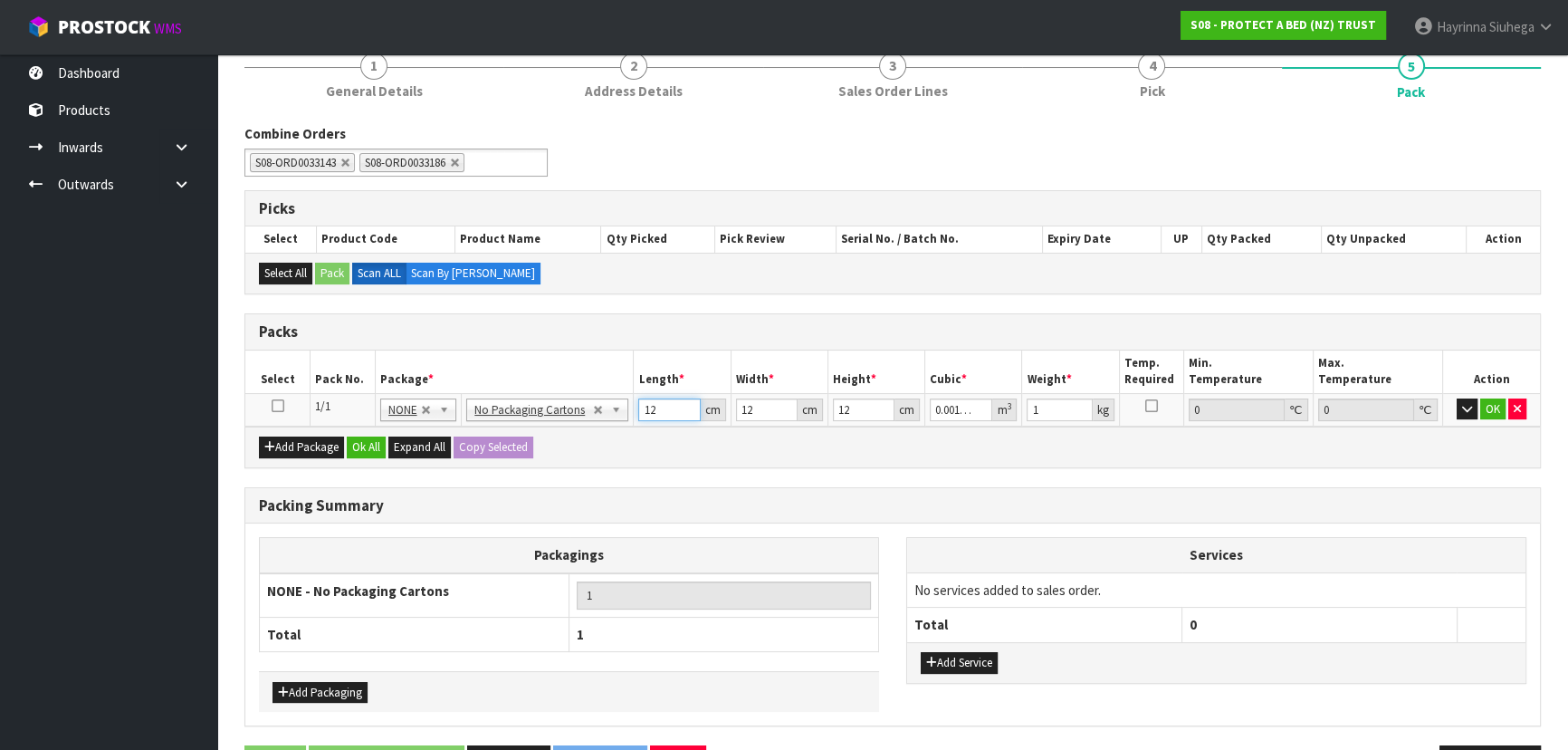
click at [646, 407] on input "12" at bounding box center [669, 410] width 62 height 23
click button "OK" at bounding box center [1493, 410] width 25 height 22
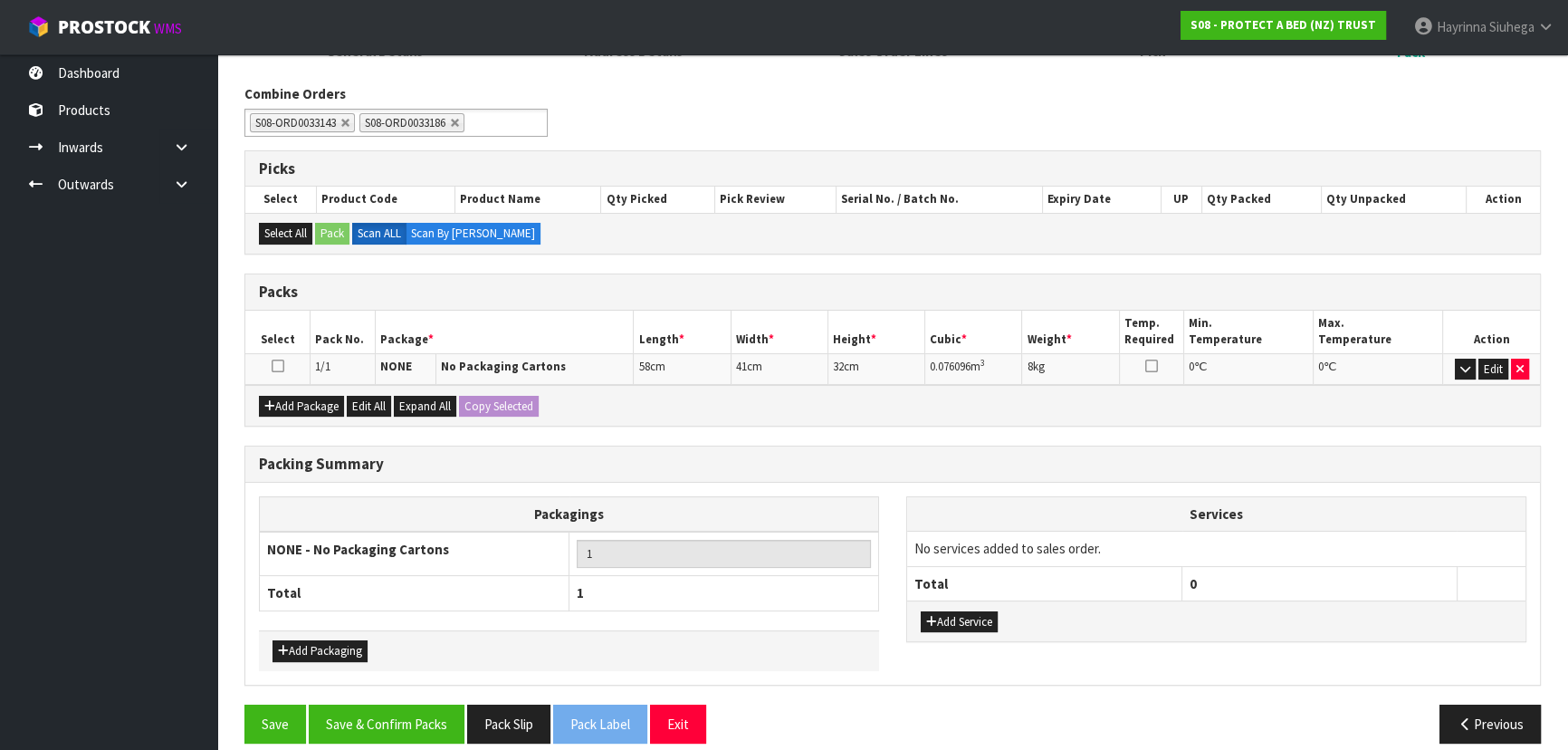
scroll to position [220, 0]
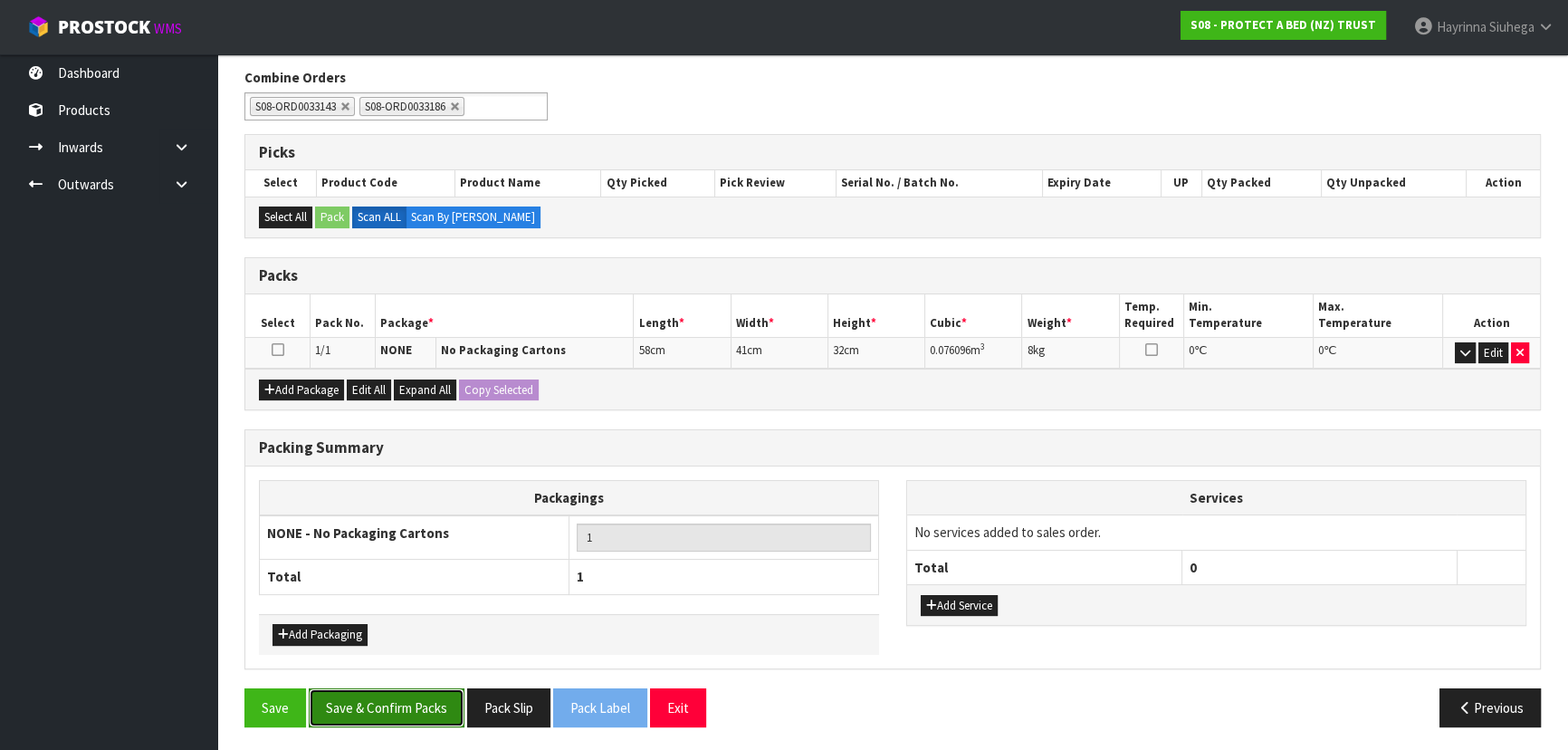
click at [455, 699] on button "Save & Confirm Packs" at bounding box center [386, 707] width 155 height 39
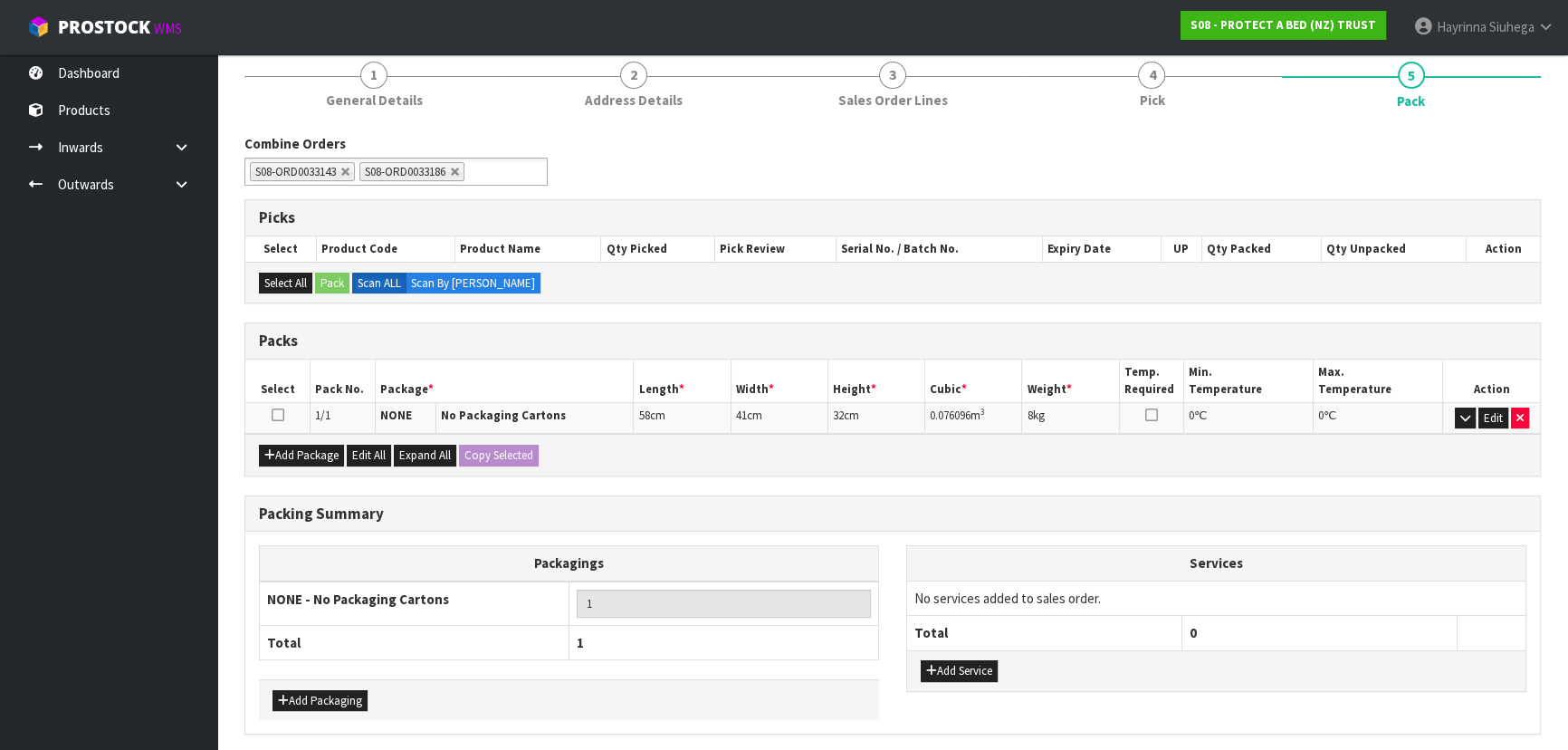
scroll to position [0, 0]
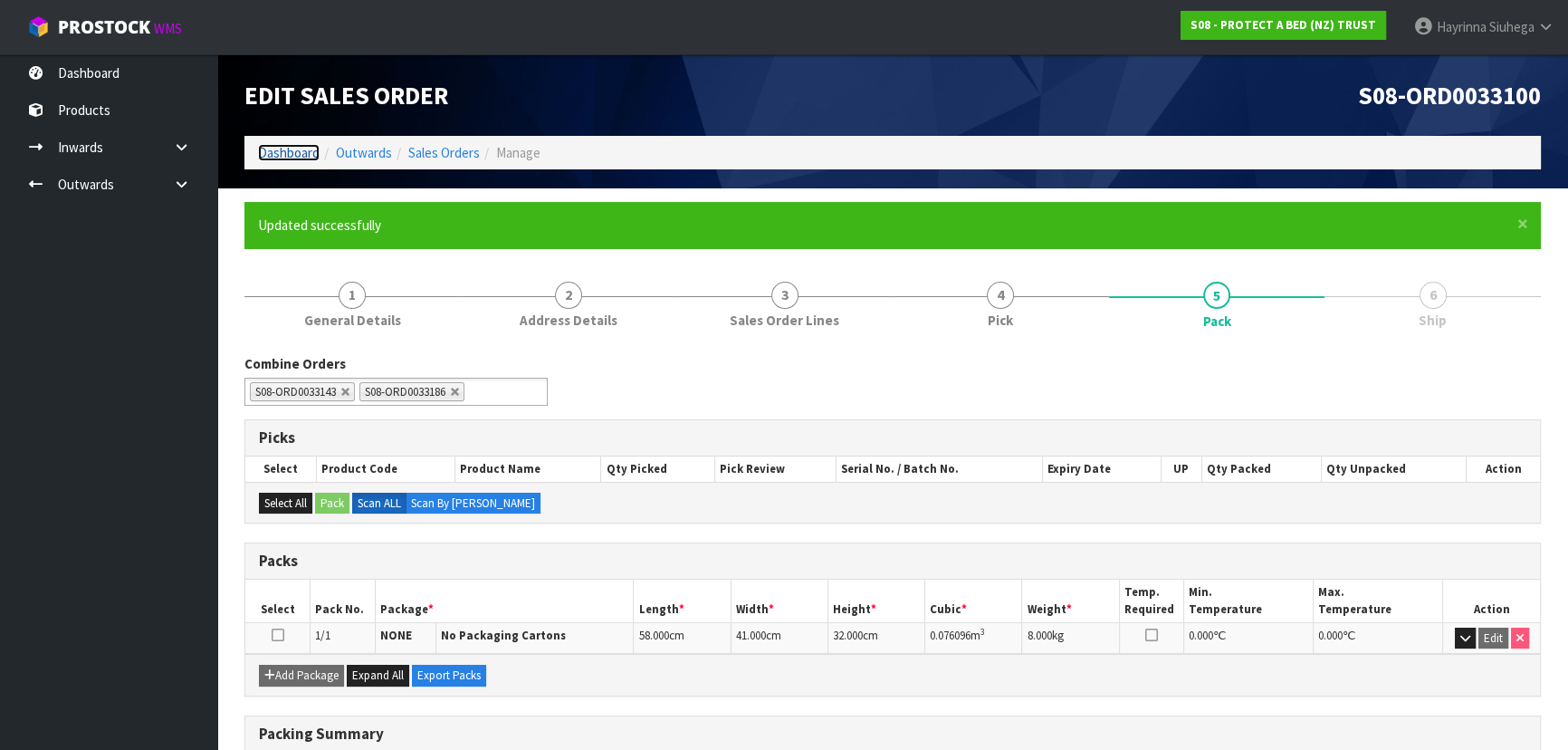
click at [300, 151] on link "Dashboard" at bounding box center [289, 153] width 62 height 17
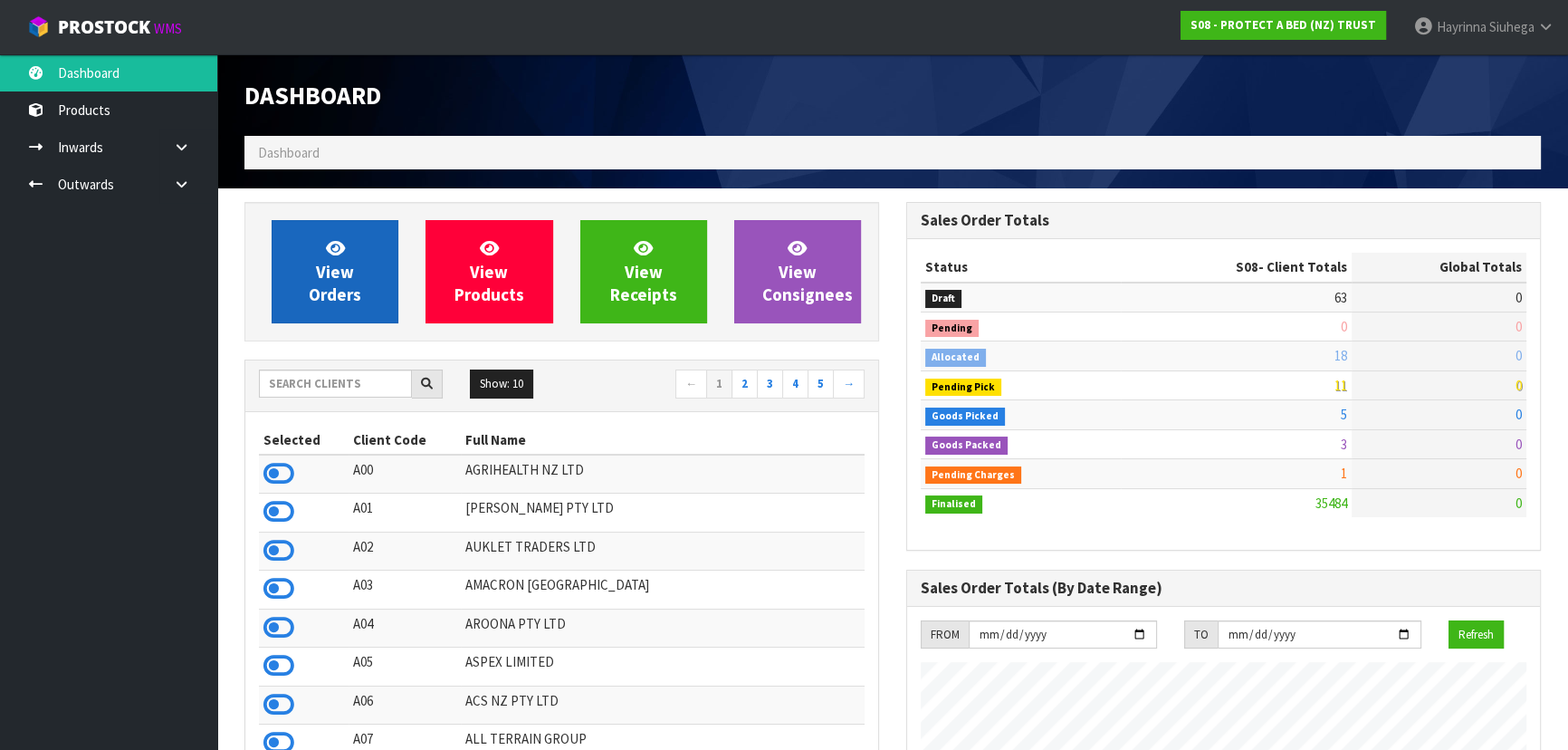
scroll to position [1127, 661]
click at [329, 248] on icon at bounding box center [335, 247] width 19 height 17
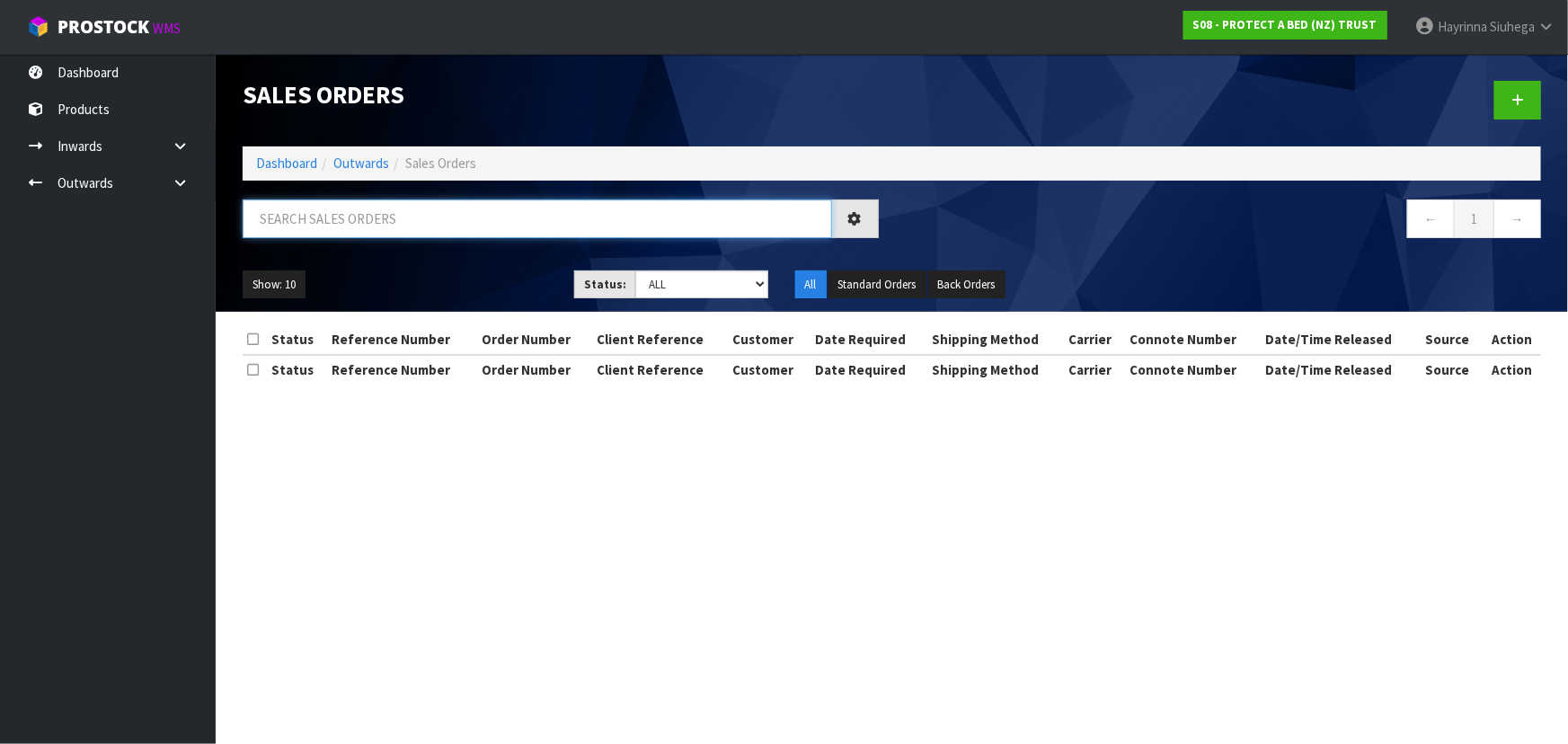
click at [355, 217] on input "text" at bounding box center [537, 218] width 589 height 39
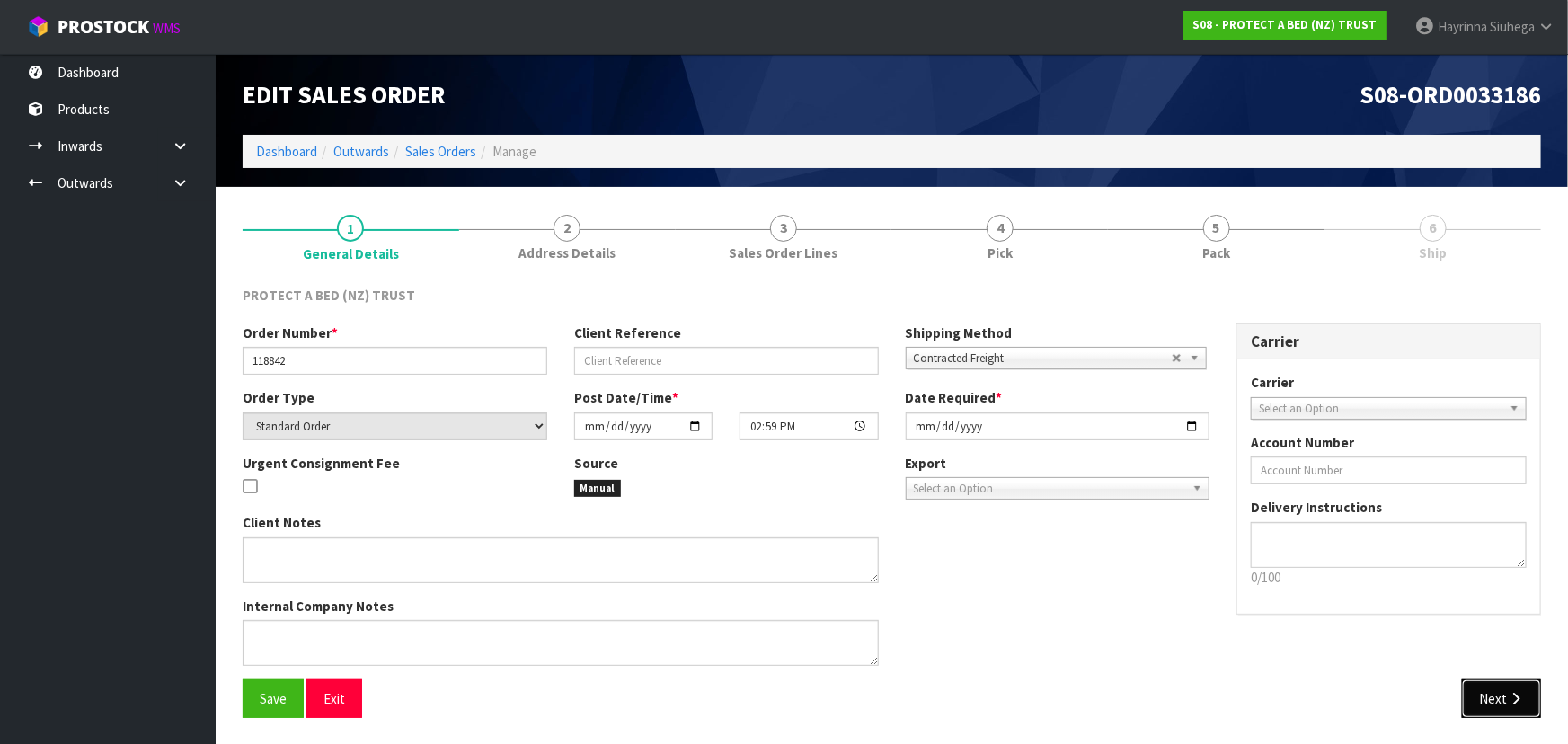
click at [1498, 692] on button "Next" at bounding box center [1501, 698] width 79 height 39
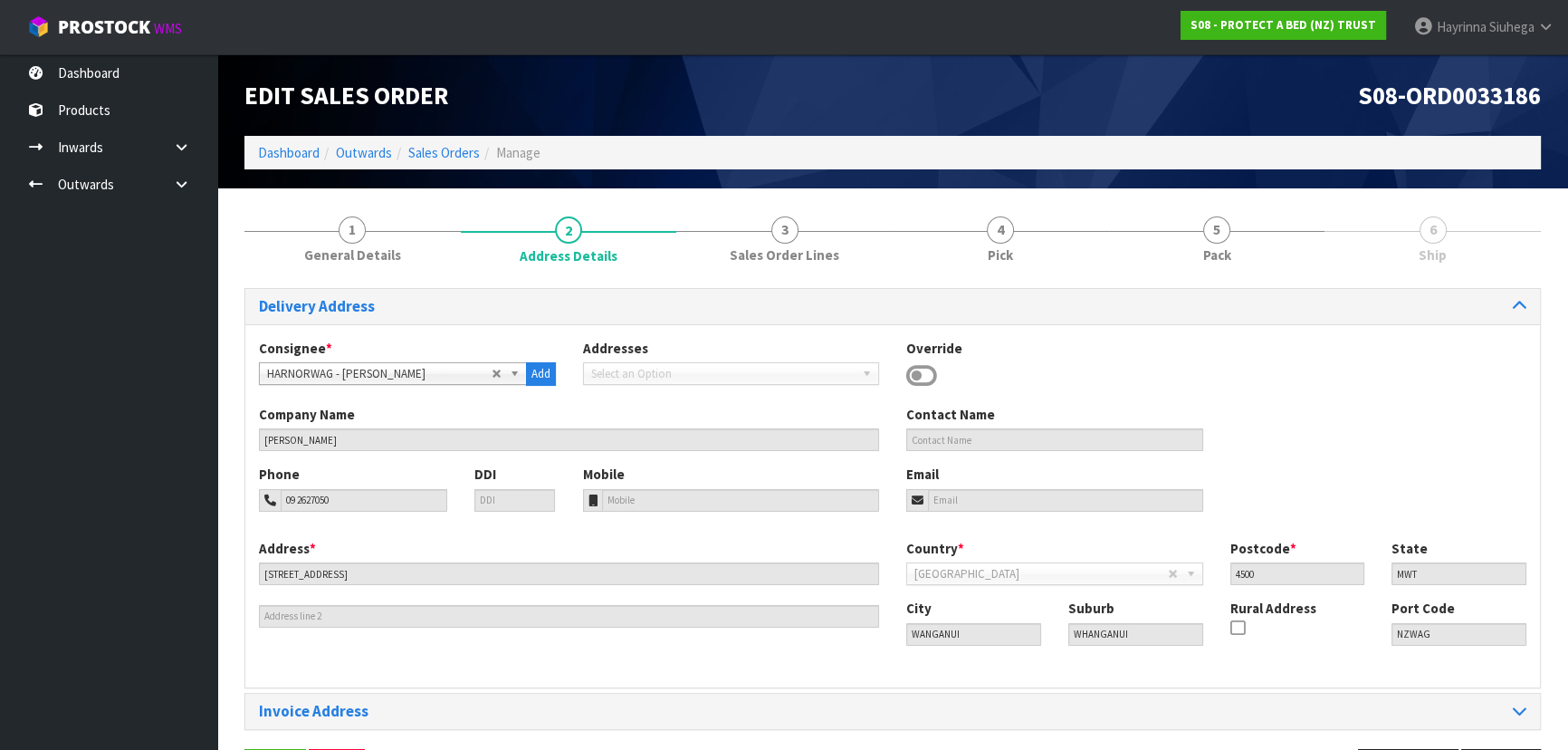
scroll to position [64, 0]
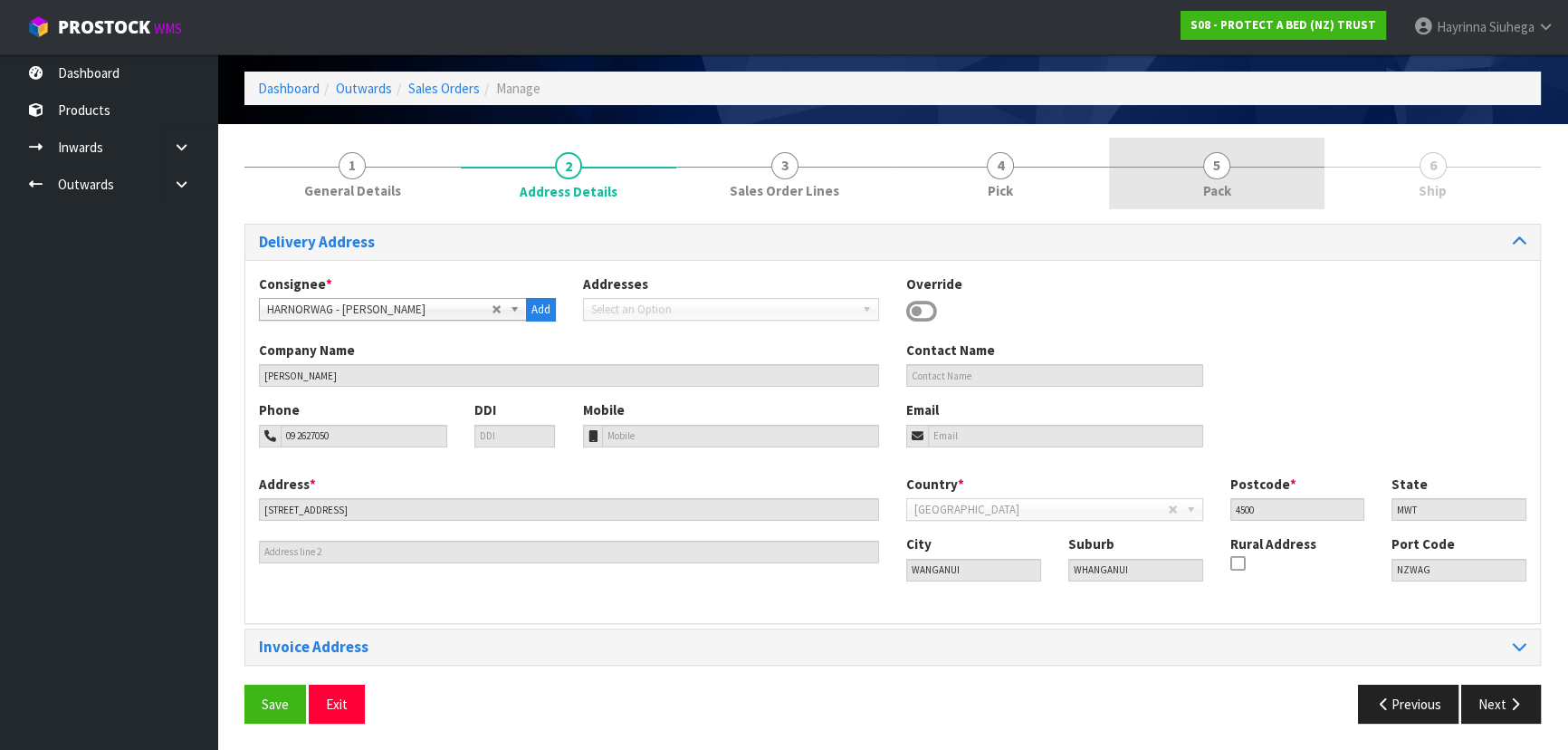
click at [1302, 163] on link "5 Pack" at bounding box center [1217, 173] width 216 height 72
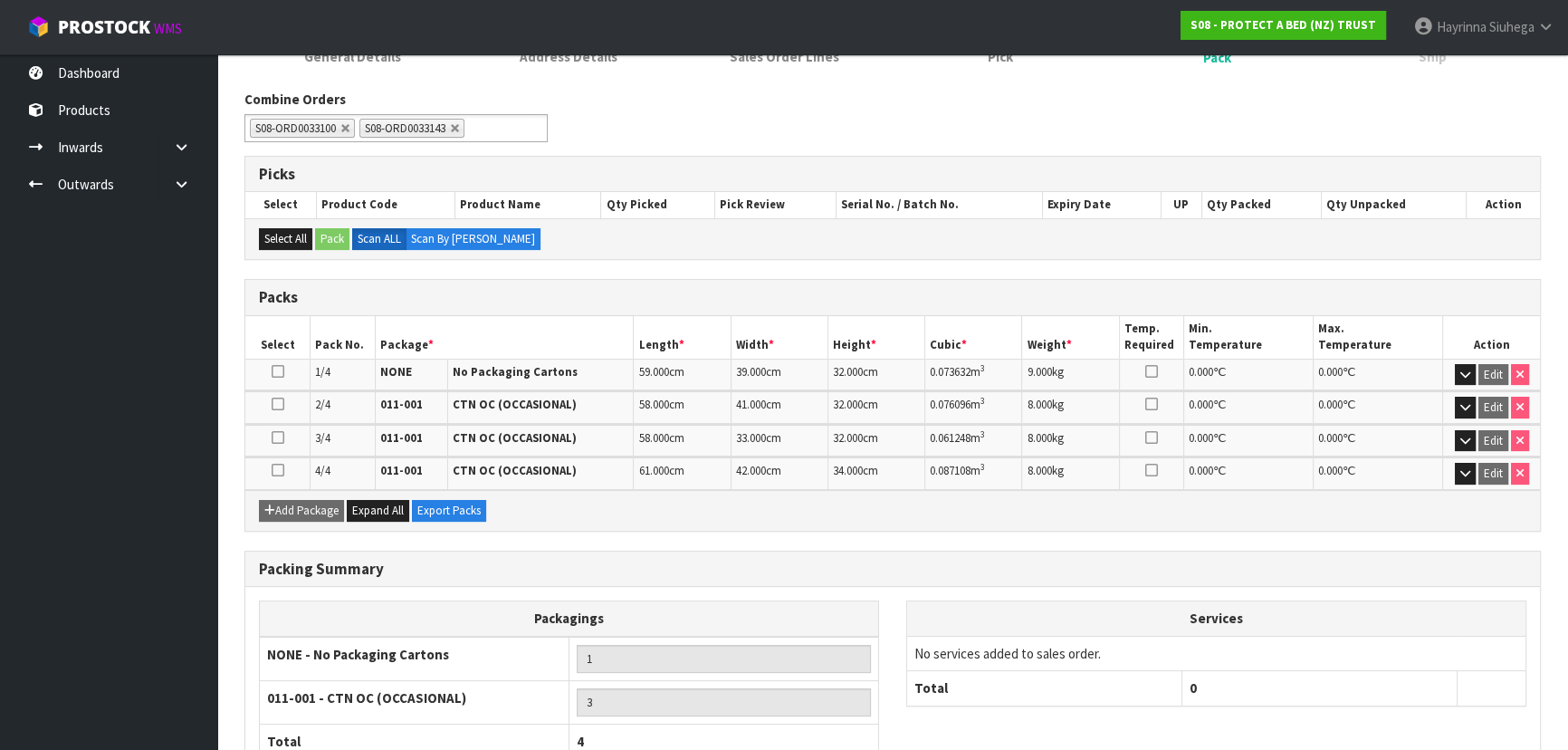
scroll to position [321, 0]
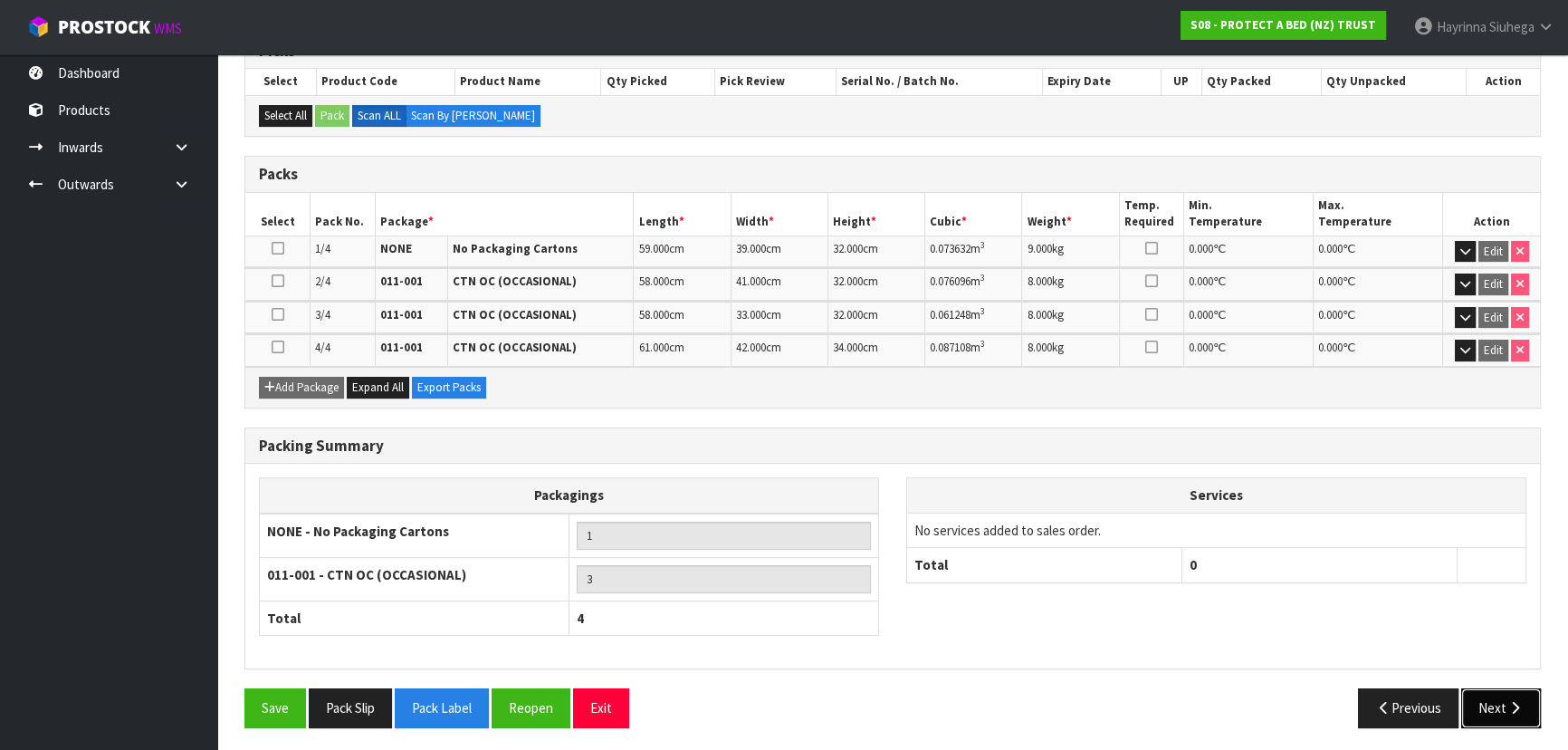
click at [1497, 718] on button "Next" at bounding box center [1501, 707] width 80 height 39
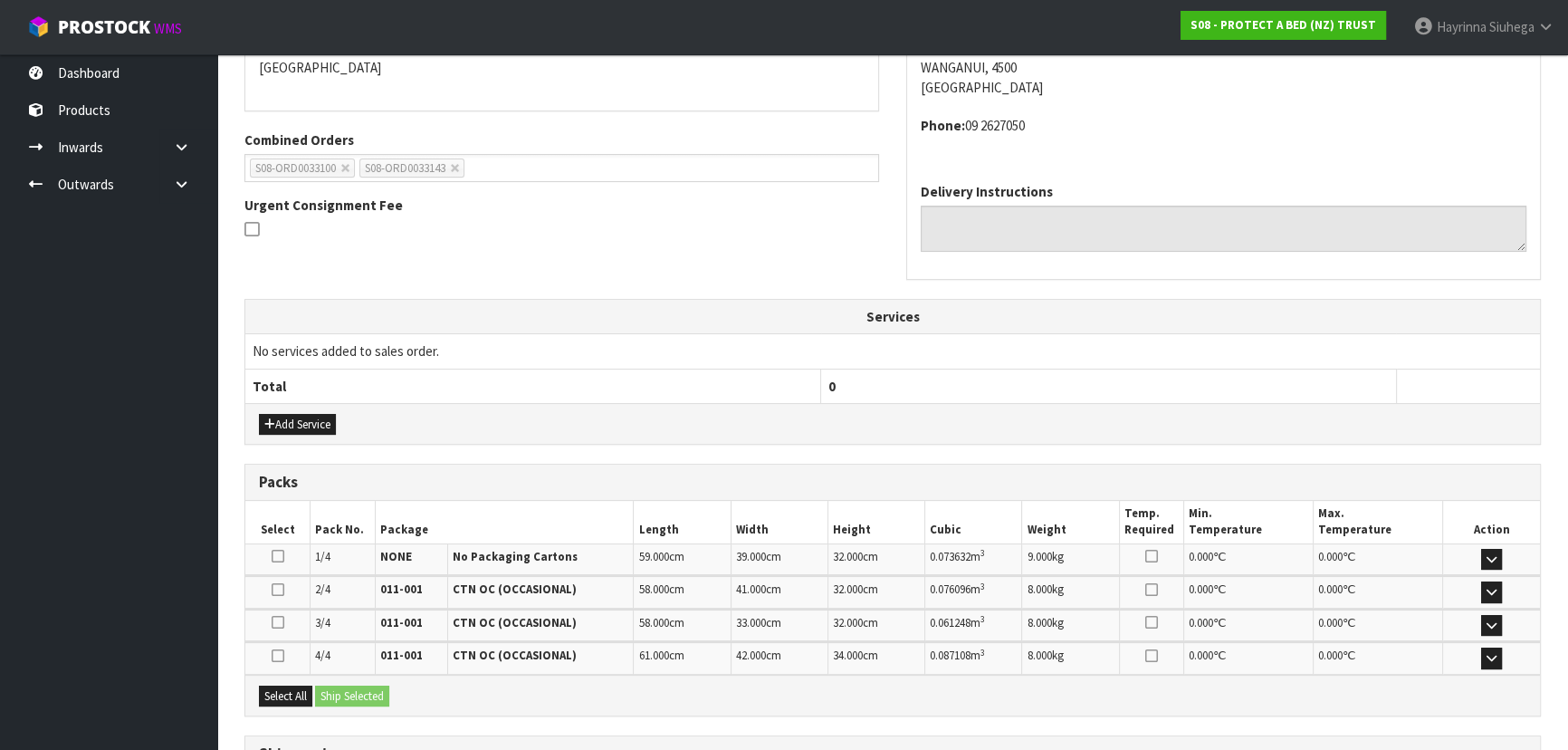
scroll to position [493, 0]
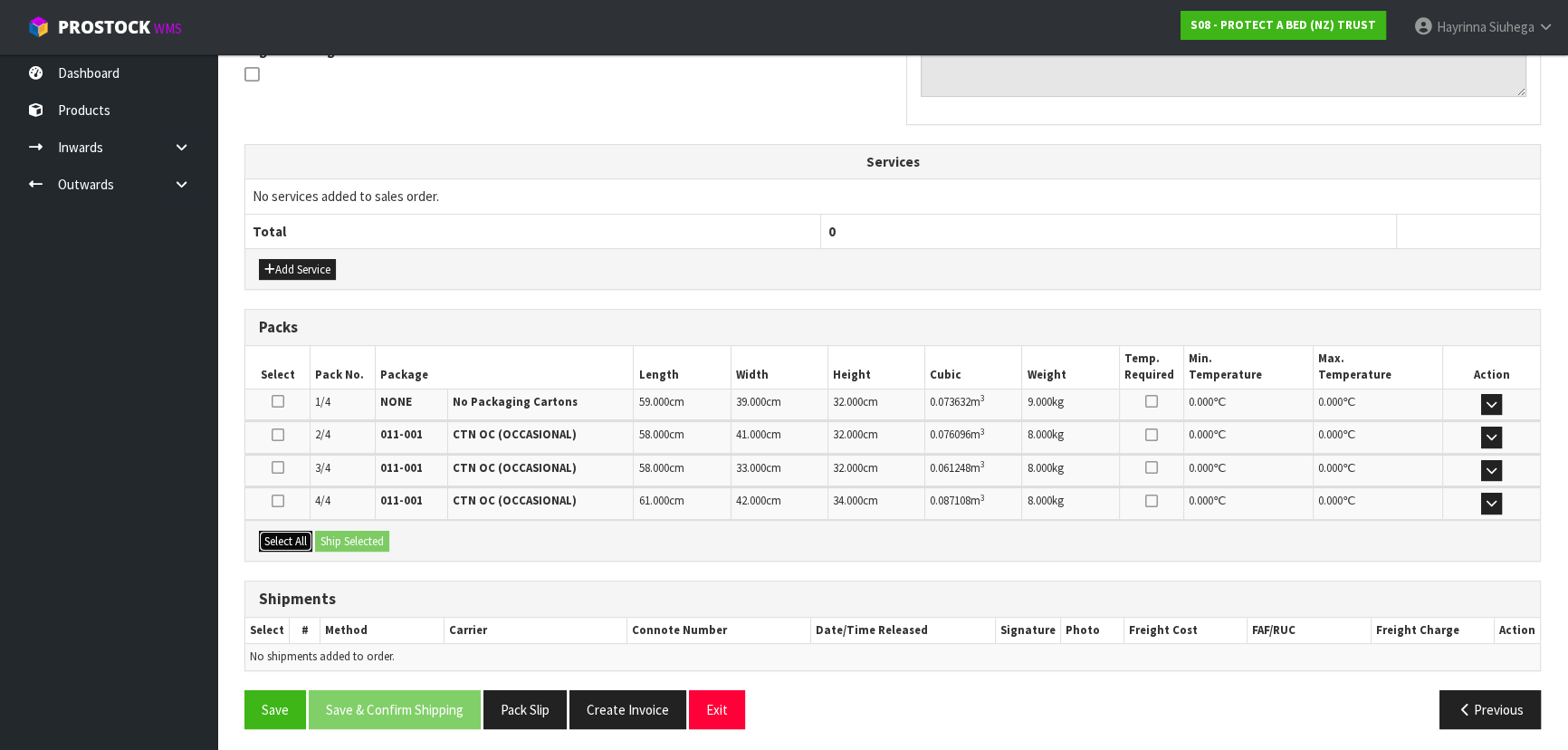
click at [278, 536] on button "Select All" at bounding box center [285, 541] width 54 height 22
click at [325, 530] on button "Ship Selected" at bounding box center [352, 541] width 74 height 22
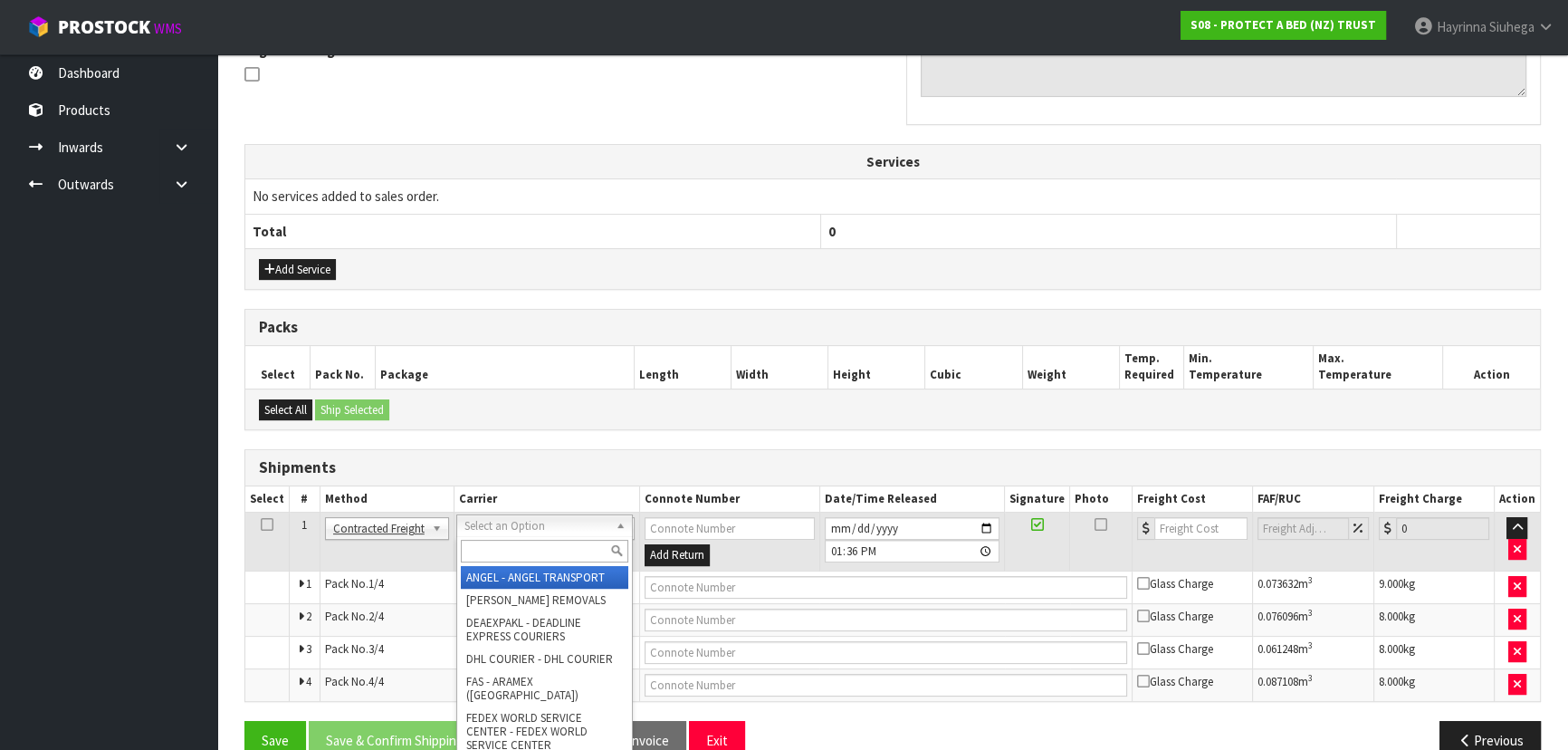
click at [471, 551] on input "text" at bounding box center [544, 550] width 167 height 23
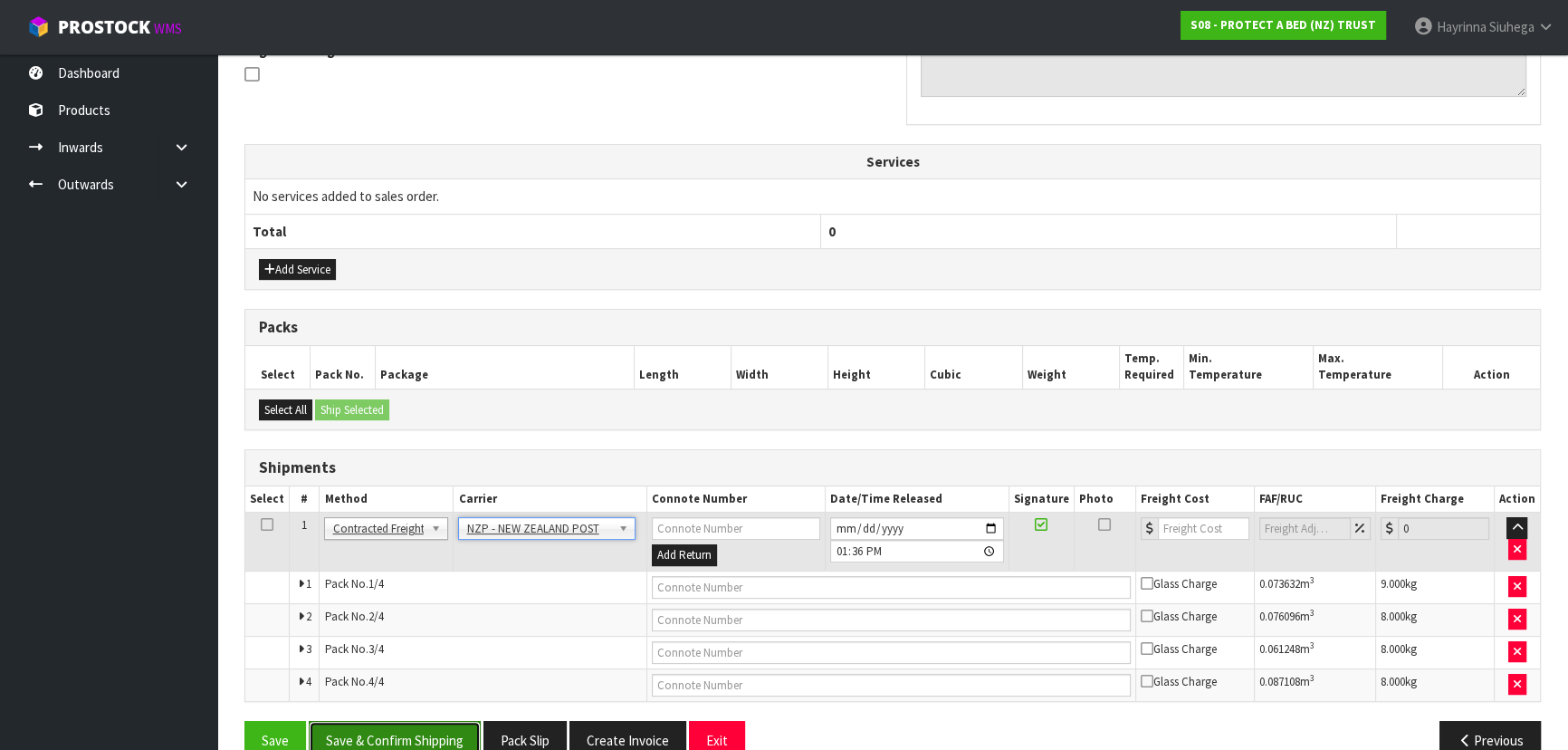
click at [416, 737] on button "Save & Confirm Shipping" at bounding box center [394, 740] width 172 height 39
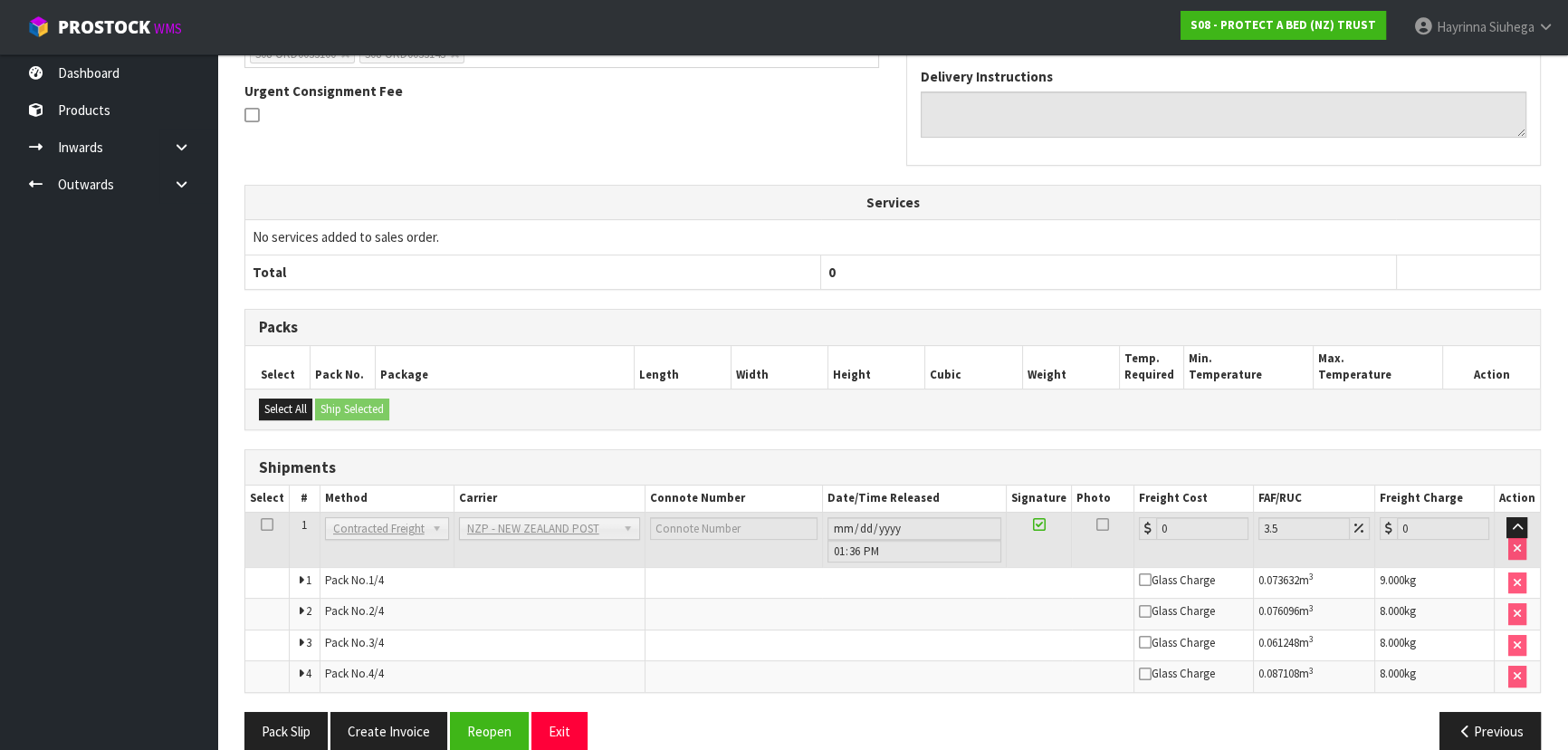
scroll to position [561, 0]
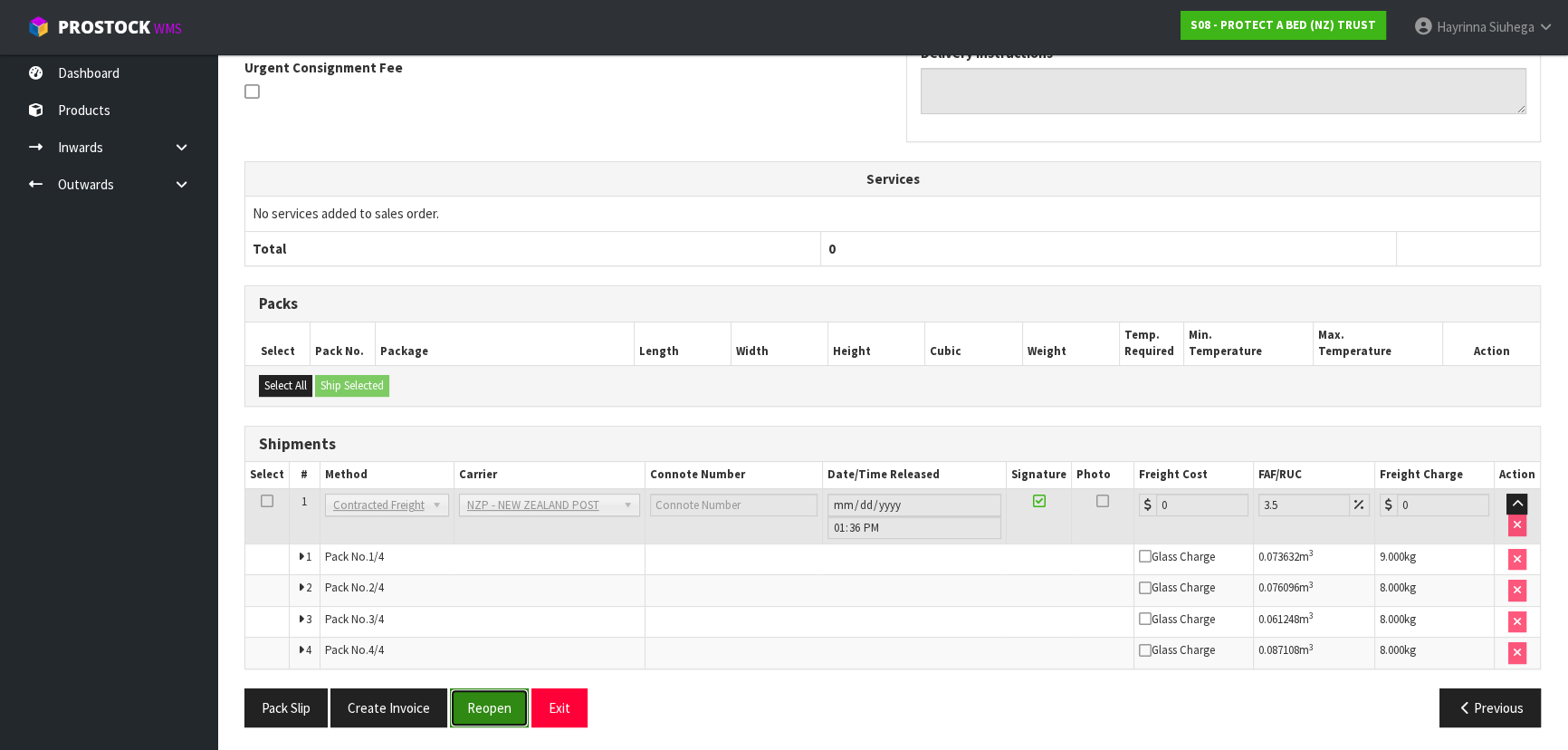
click at [495, 703] on button "Reopen" at bounding box center [489, 707] width 79 height 39
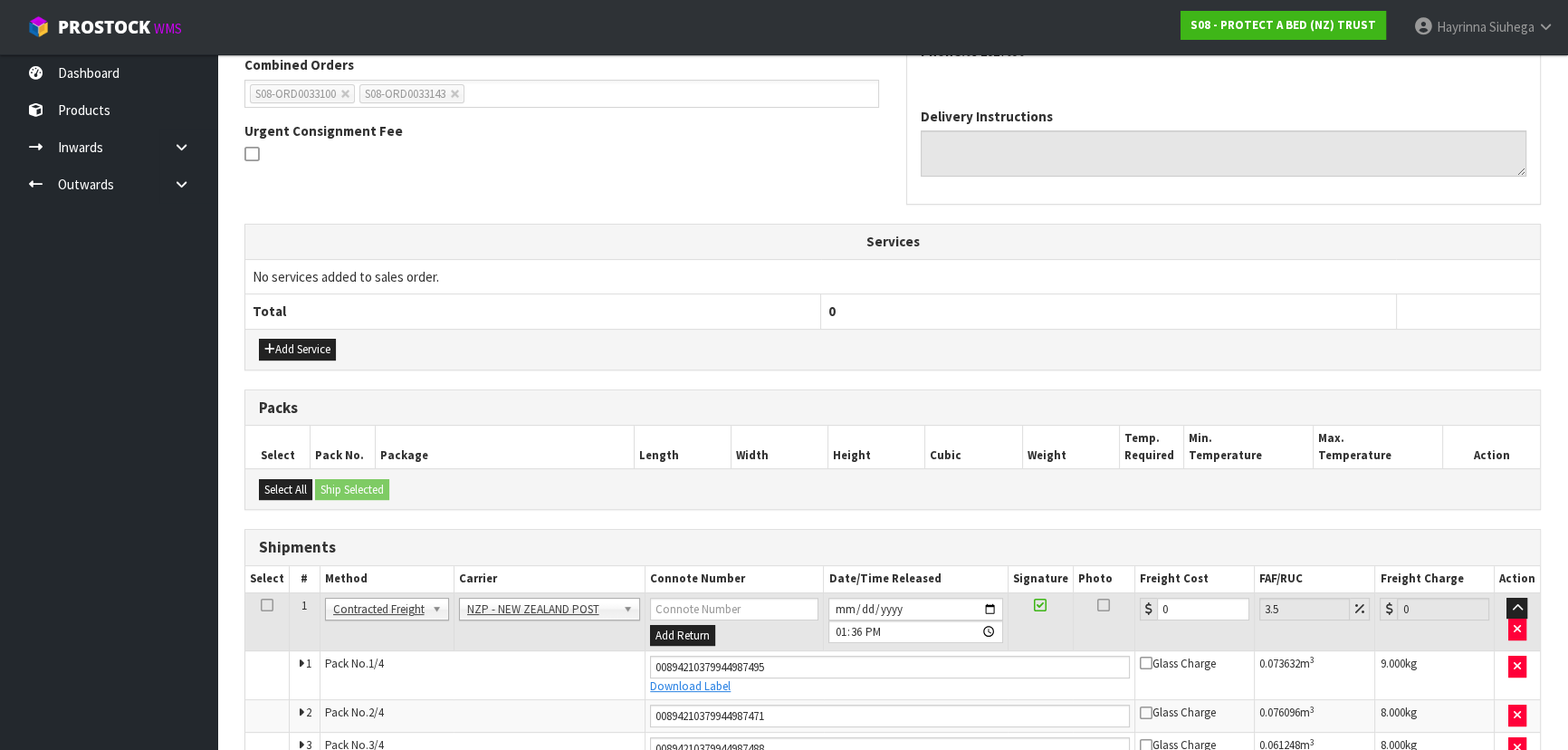
scroll to position [608, 0]
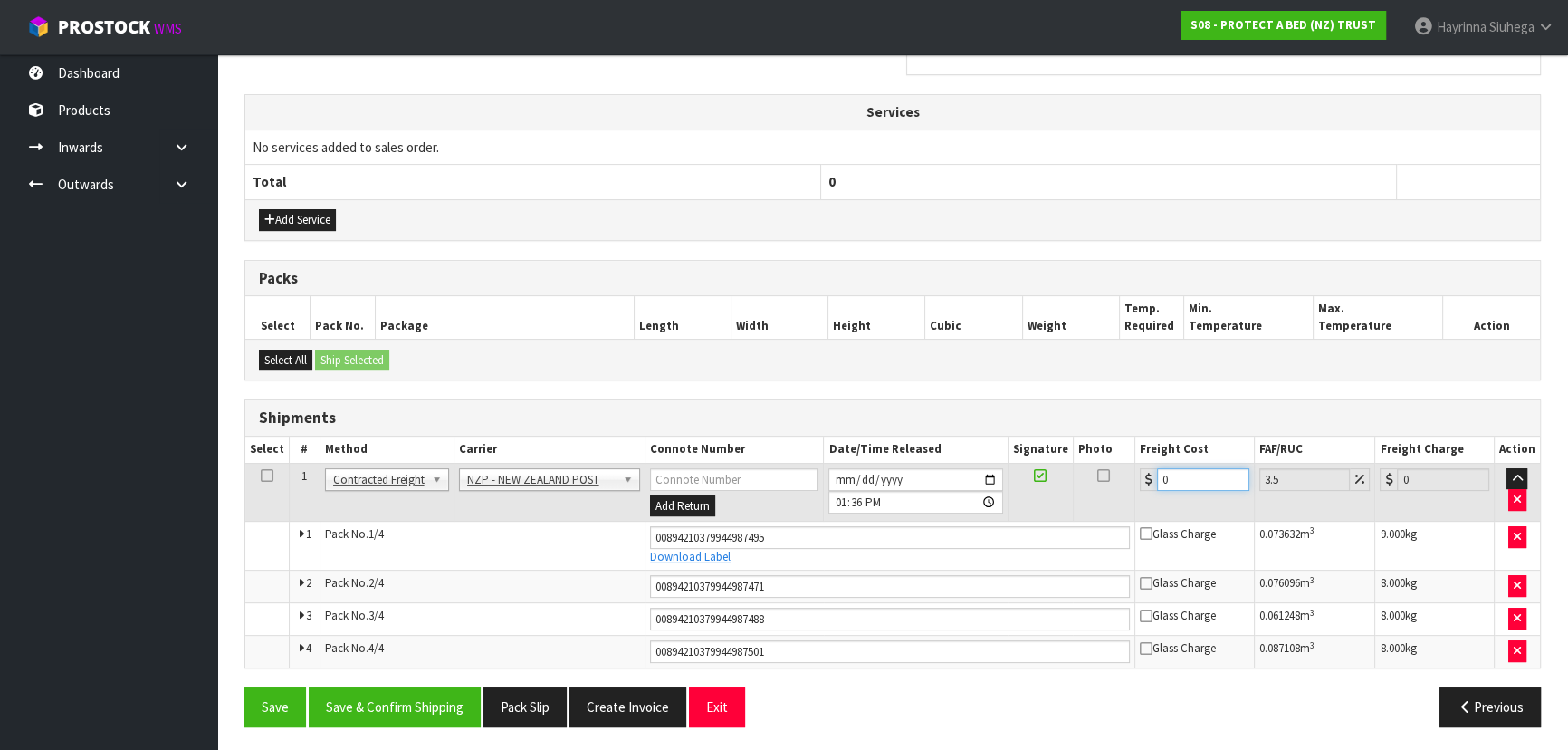
drag, startPoint x: 1180, startPoint y: 477, endPoint x: 1129, endPoint y: 479, distance: 51.0
click at [1131, 479] on tr "1 Client Local Pickup Customer Local Pickup Company Freight Contracted Freight …" at bounding box center [892, 491] width 1295 height 59
click at [244, 687] on button "Save" at bounding box center [275, 706] width 62 height 39
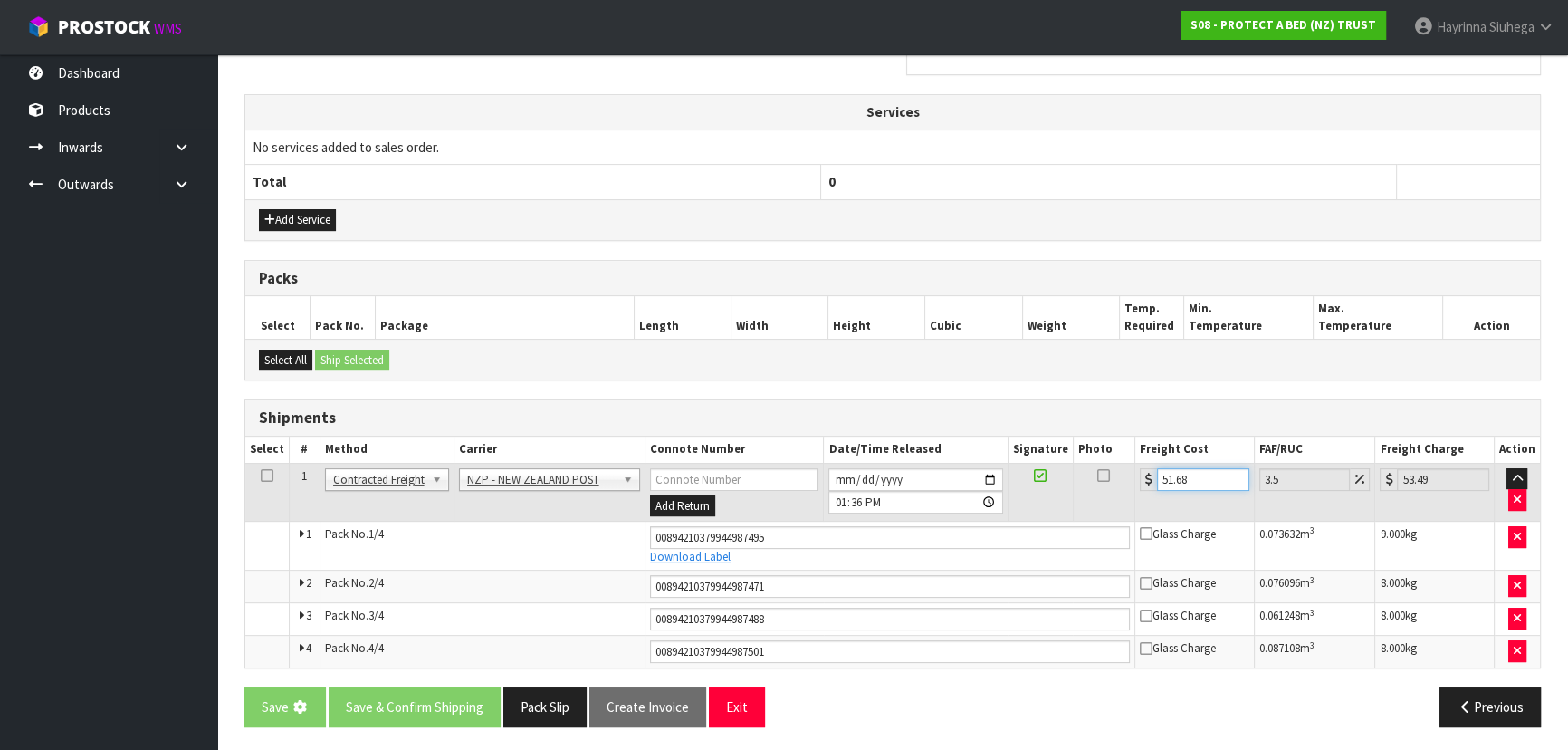
scroll to position [0, 0]
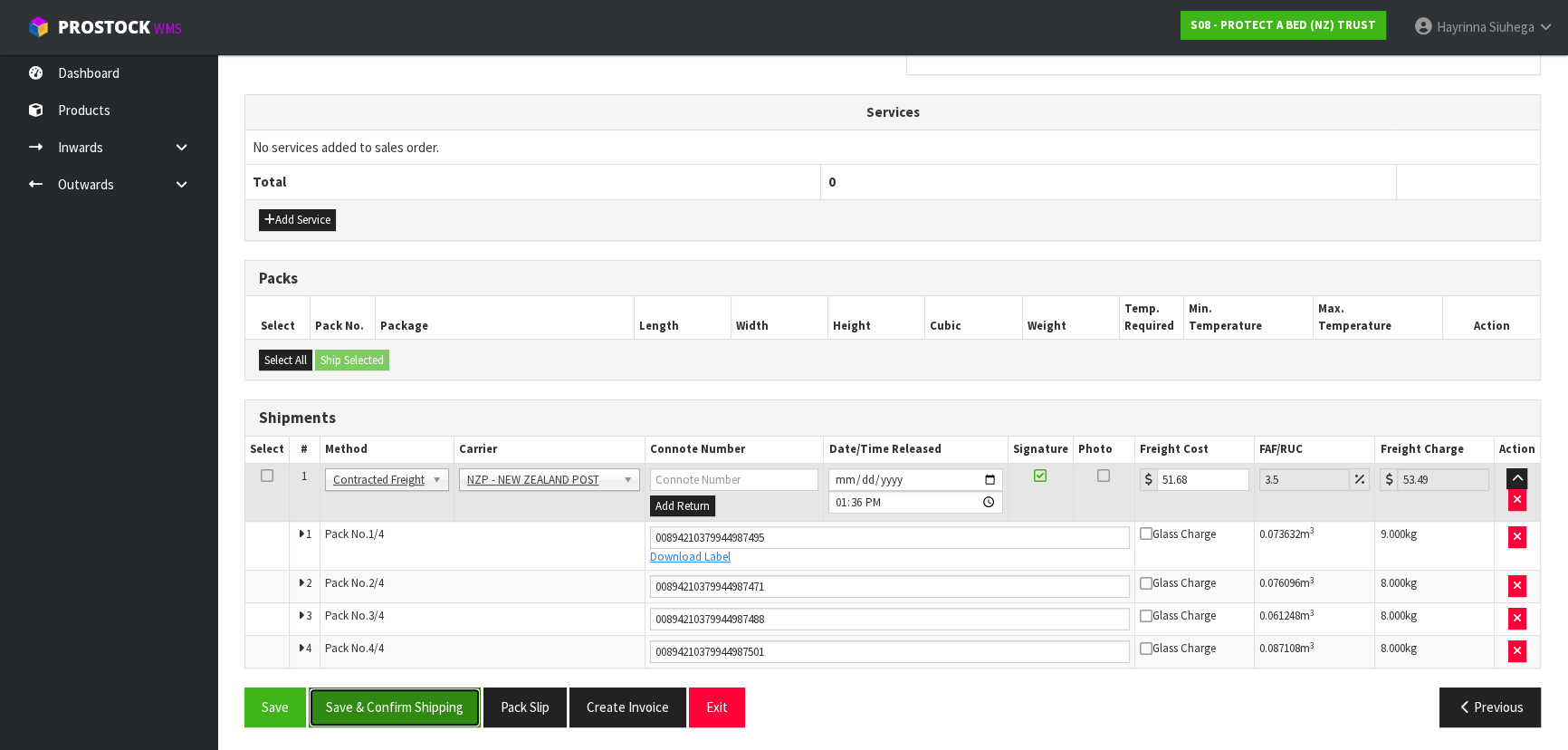
click at [412, 693] on button "Save & Confirm Shipping" at bounding box center [394, 706] width 172 height 39
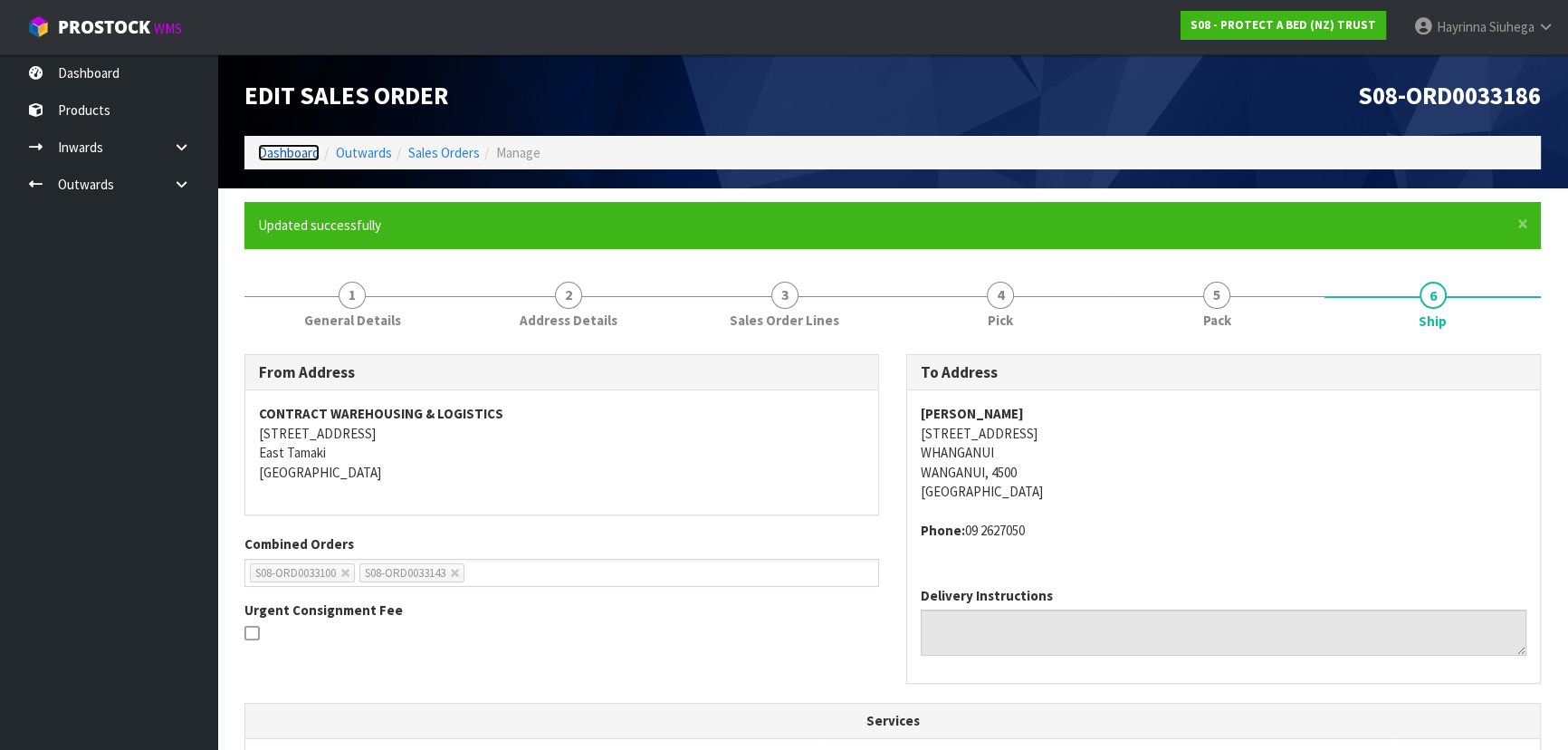
click at [295, 151] on link "Dashboard" at bounding box center [289, 153] width 62 height 17
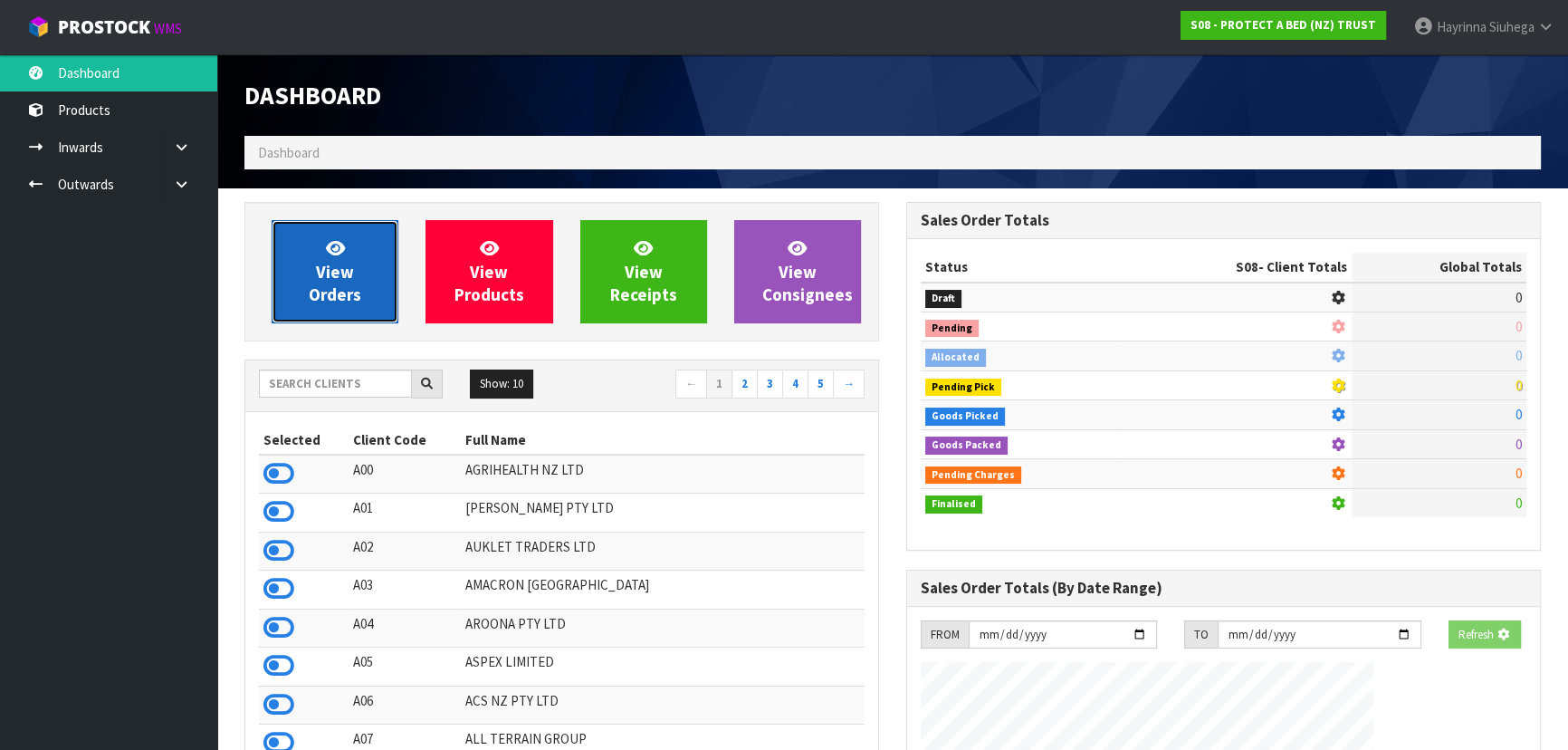
click at [365, 246] on link "View Orders" at bounding box center [335, 271] width 127 height 104
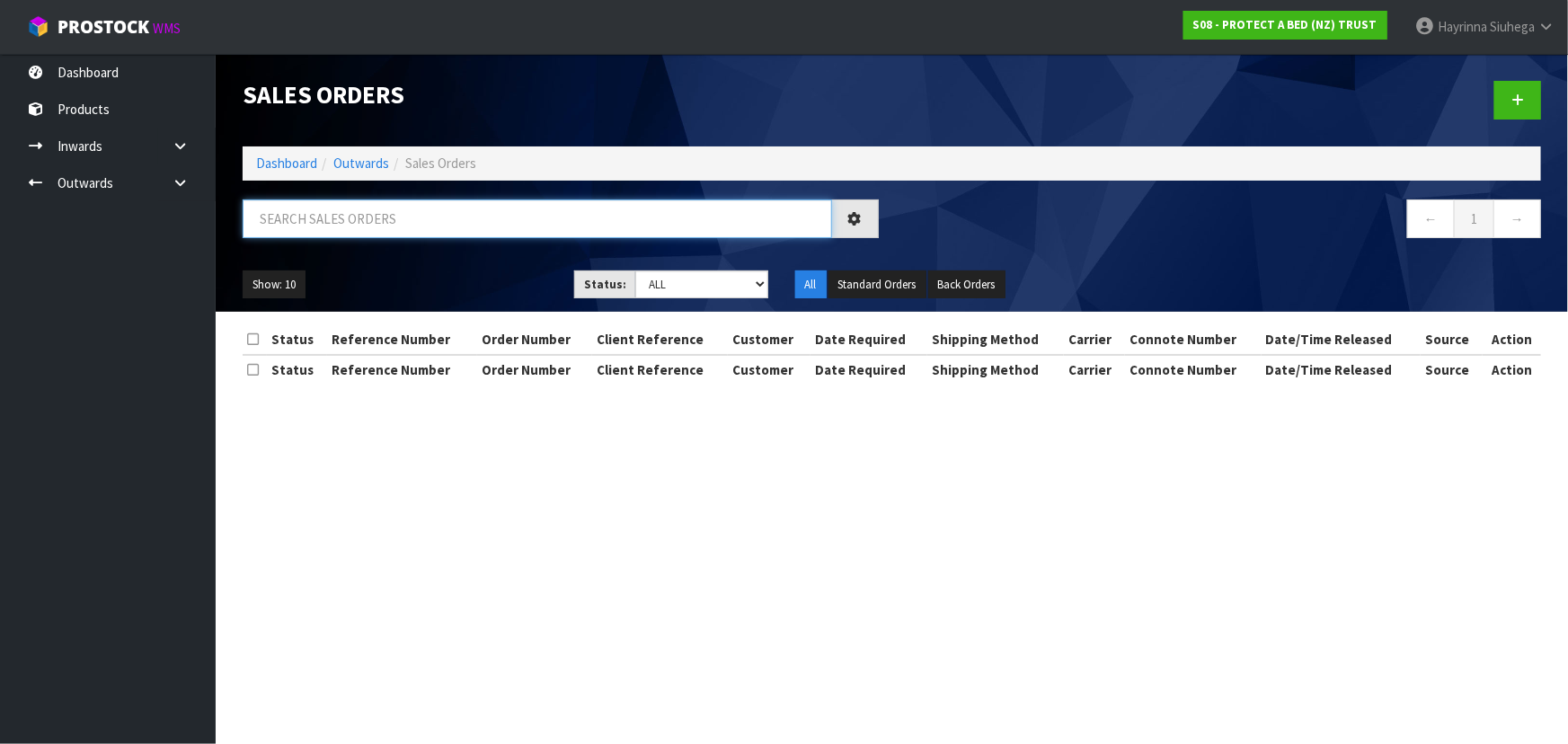
click at [390, 222] on input "text" at bounding box center [537, 218] width 589 height 39
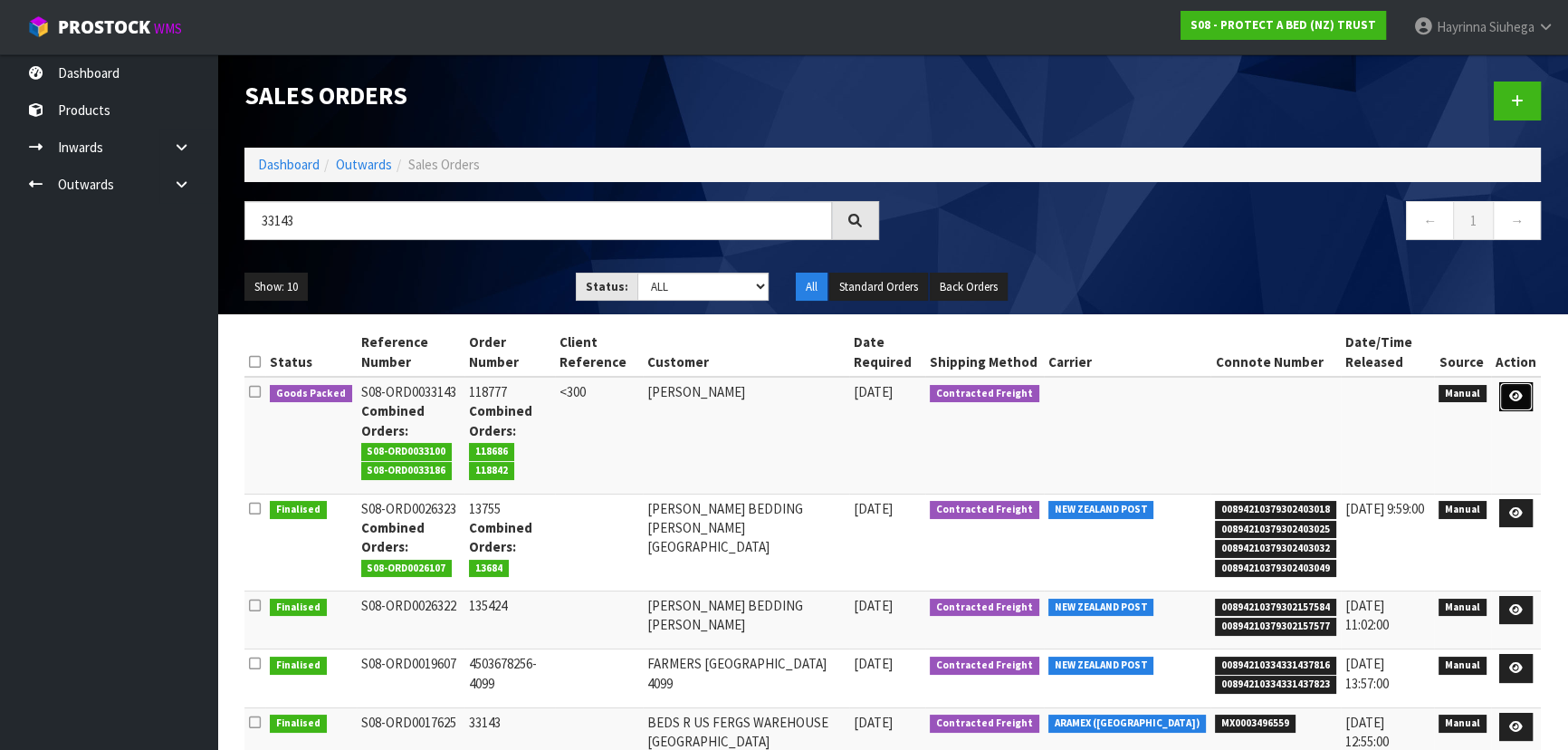
click at [1522, 390] on icon at bounding box center [1515, 396] width 14 height 12
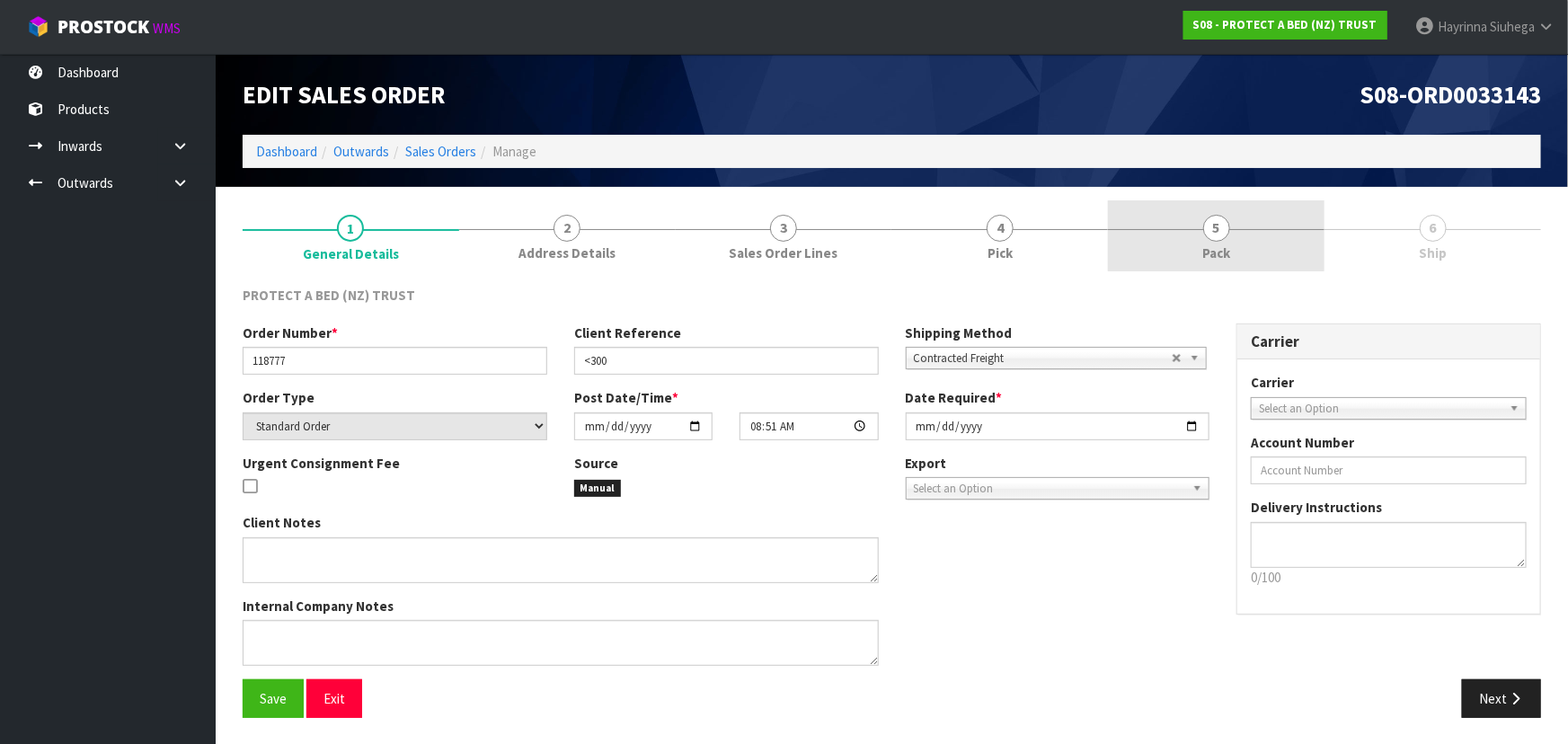
click at [1177, 231] on link "5 Pack" at bounding box center [1216, 235] width 216 height 71
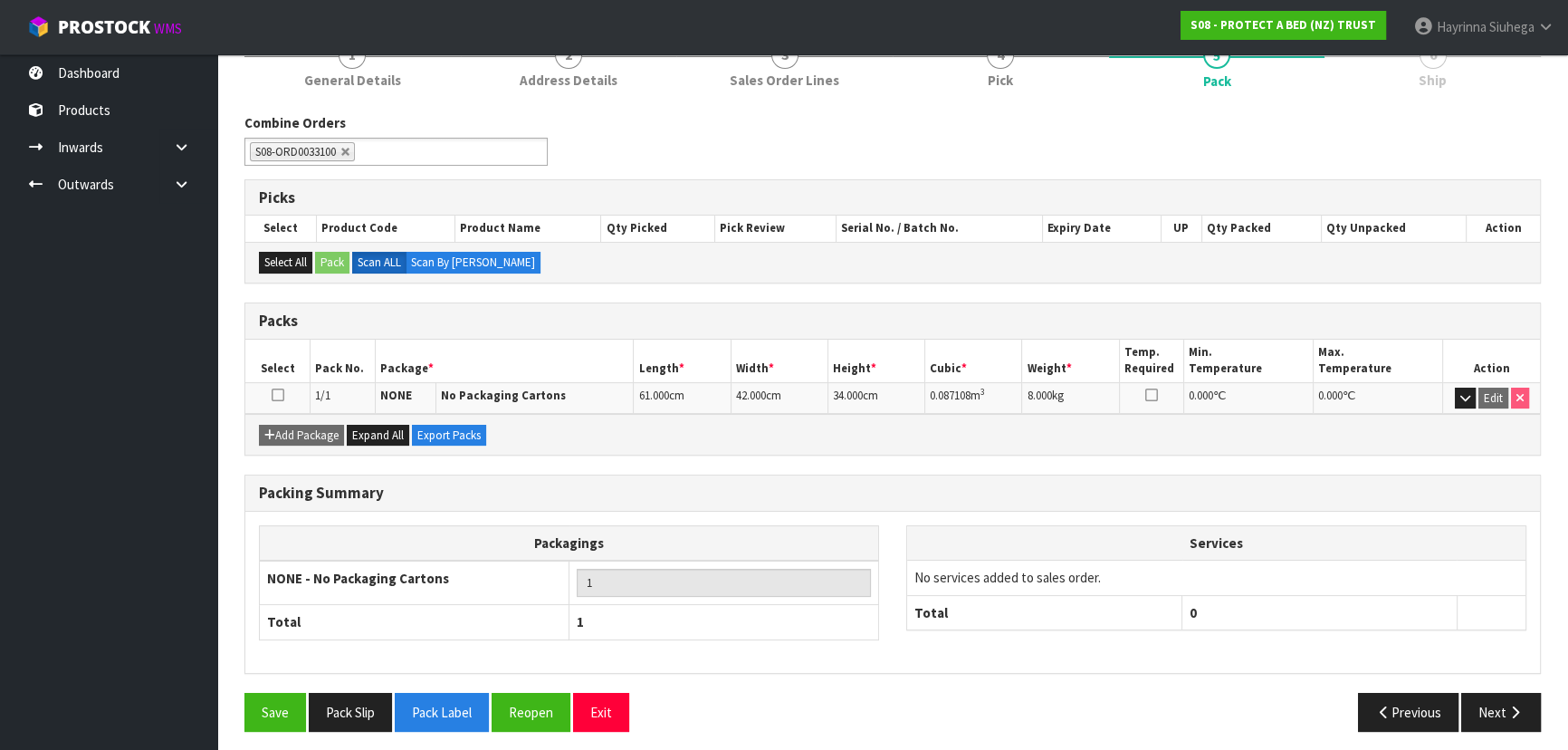
scroll to position [180, 0]
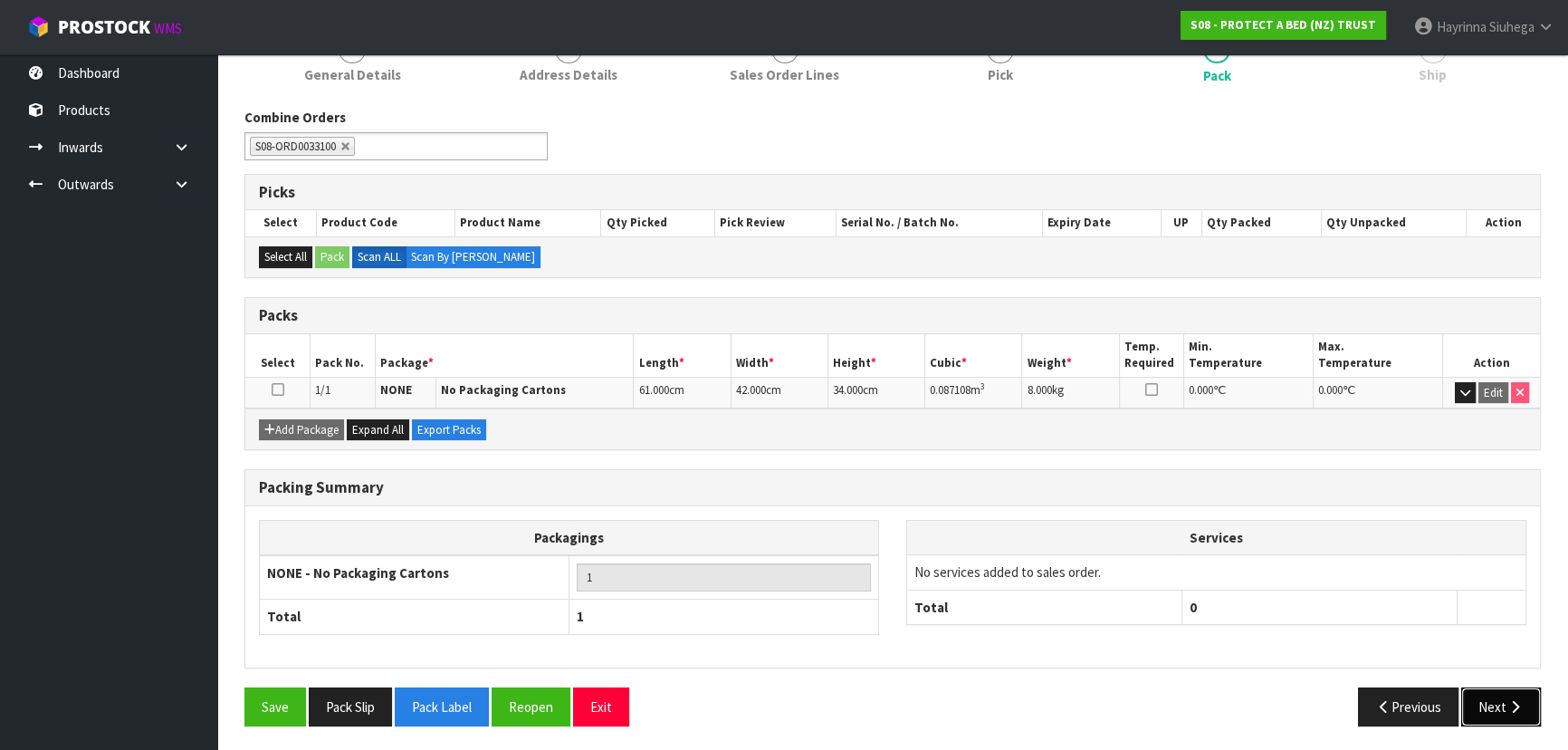
click at [1507, 706] on icon "button" at bounding box center [1514, 706] width 17 height 14
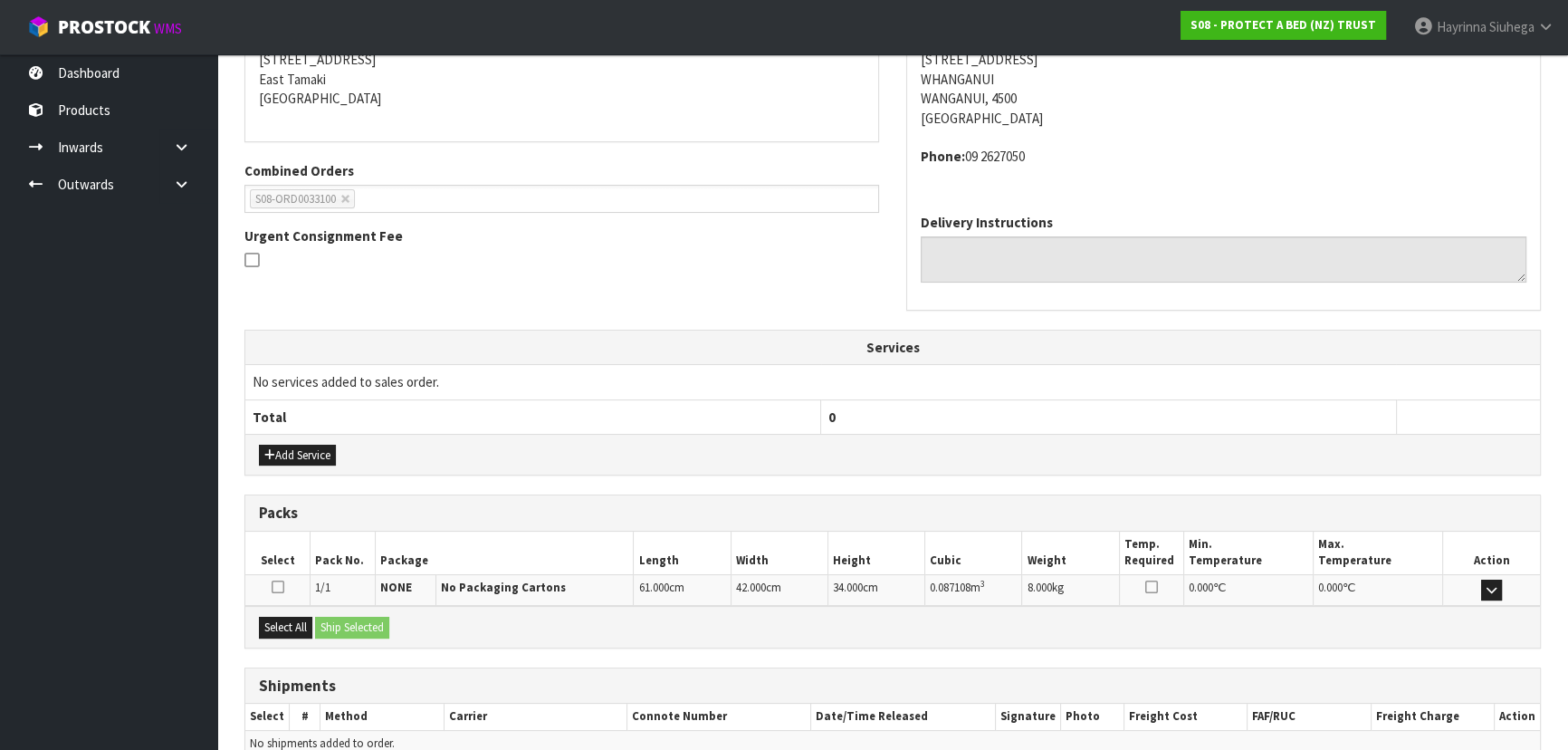
scroll to position [397, 0]
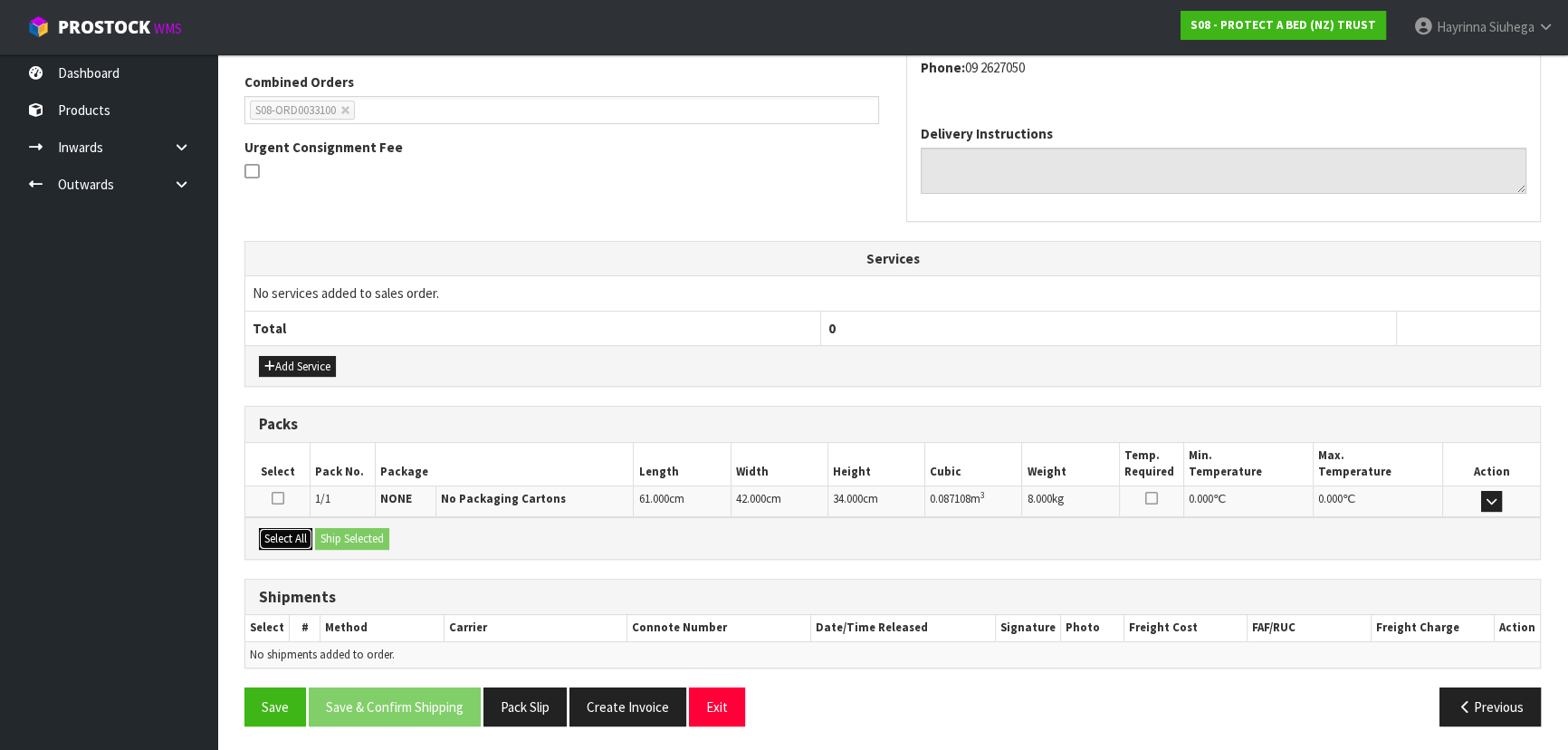
click at [271, 528] on button "Select All" at bounding box center [285, 538] width 54 height 22
click at [329, 531] on button "Ship Selected" at bounding box center [352, 538] width 74 height 22
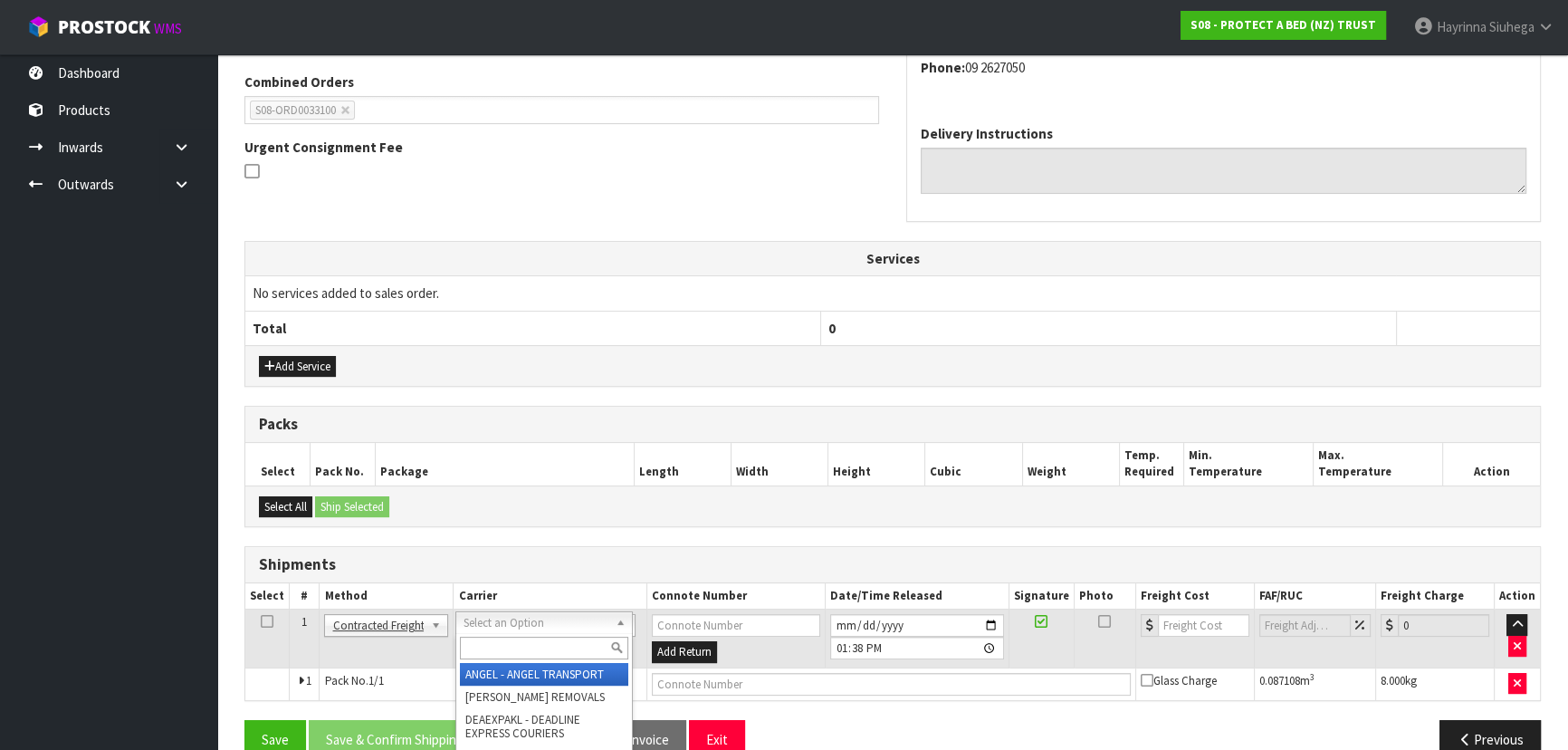
click at [512, 646] on input "text" at bounding box center [543, 647] width 167 height 23
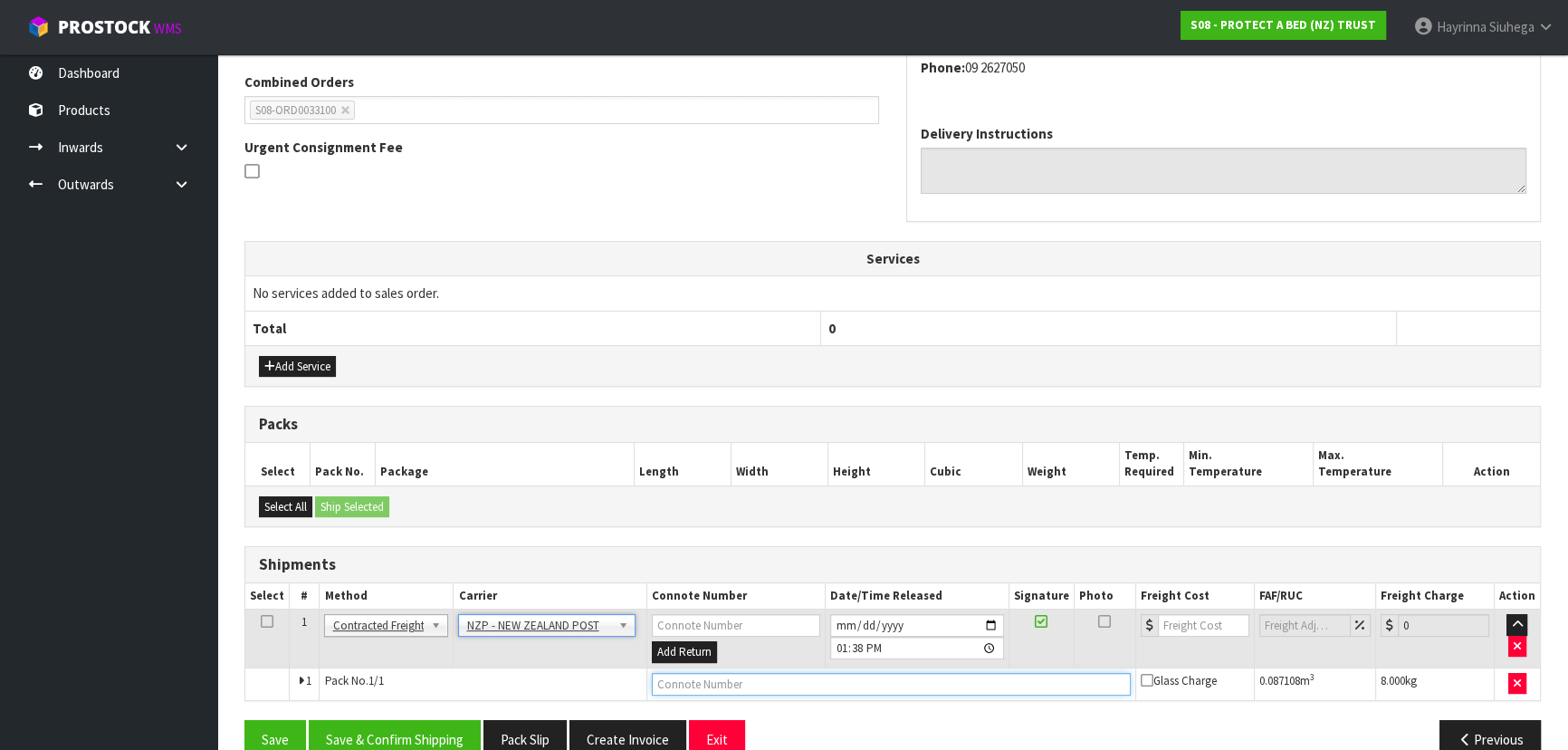
click at [1032, 673] on input "text" at bounding box center [891, 684] width 478 height 23
click at [244, 720] on button "Save" at bounding box center [275, 739] width 62 height 39
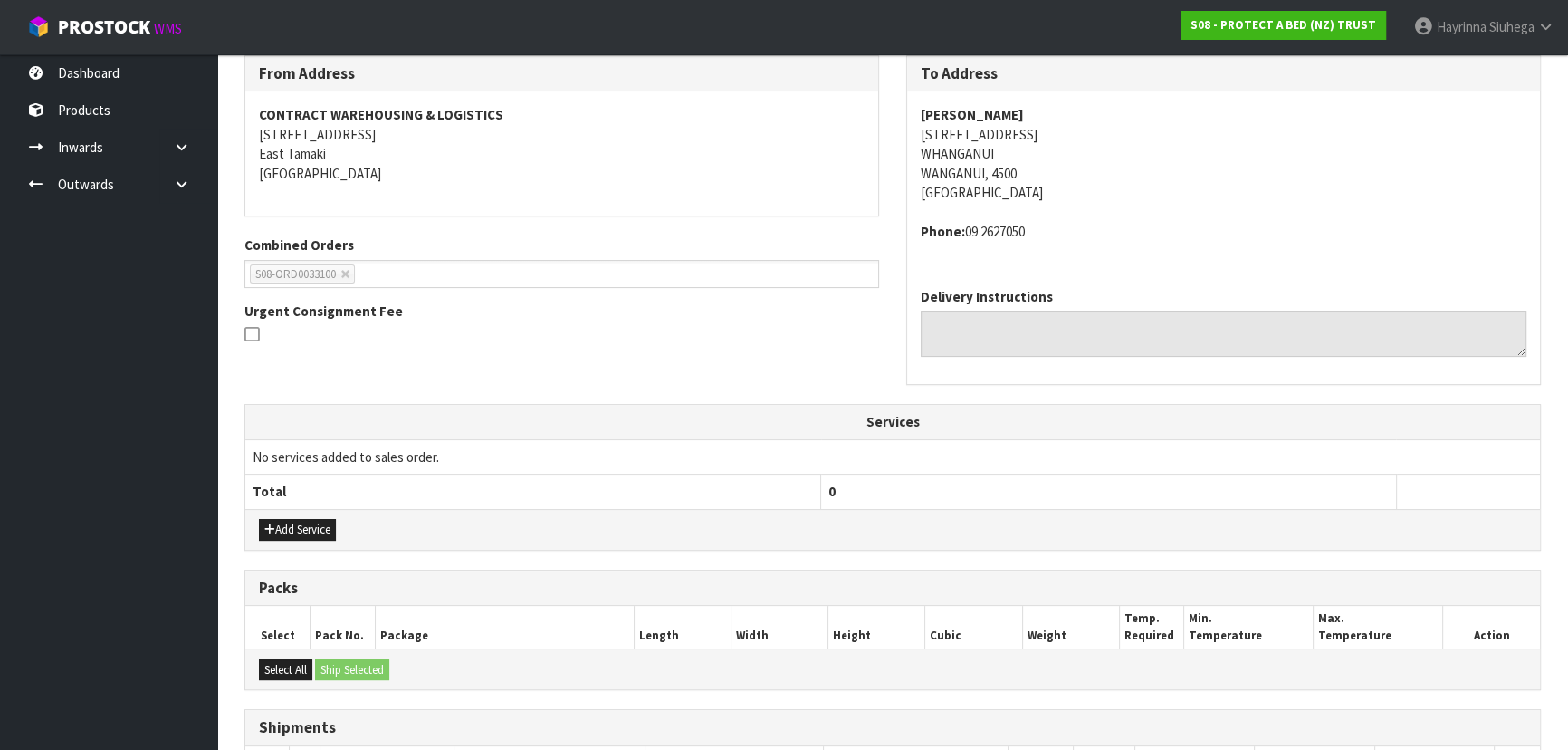
scroll to position [494, 0]
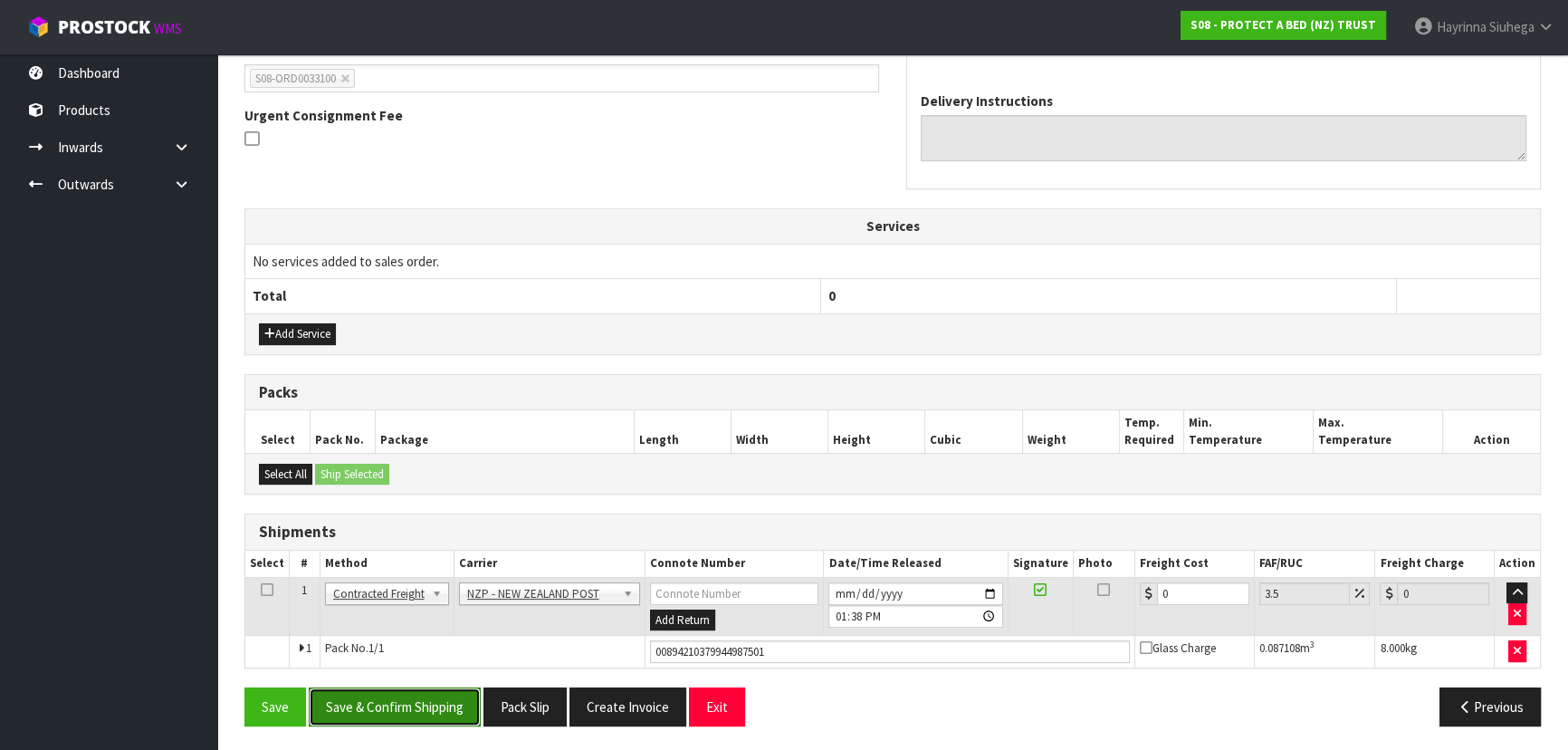
click at [418, 696] on button "Save & Confirm Shipping" at bounding box center [394, 706] width 172 height 39
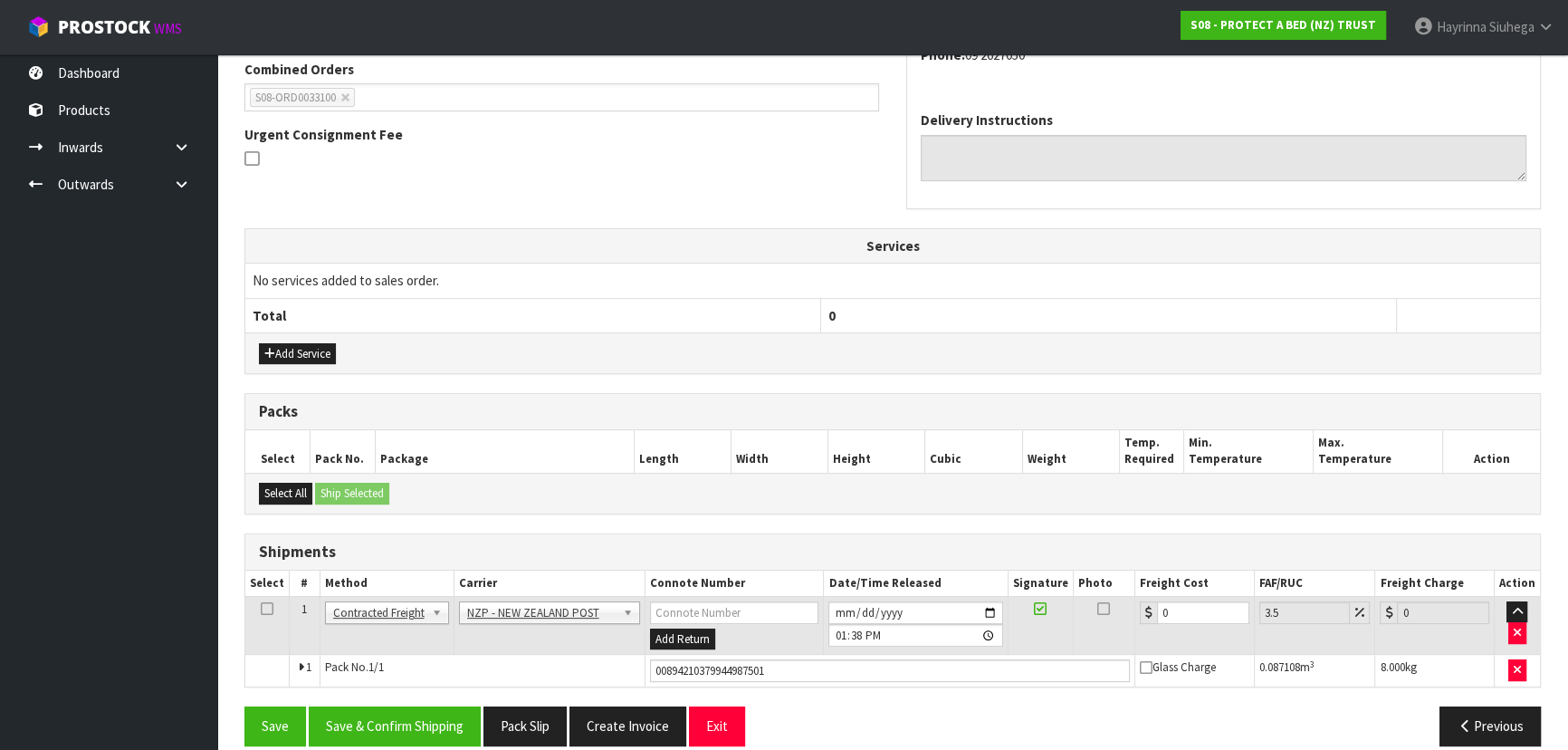
scroll to position [0, 0]
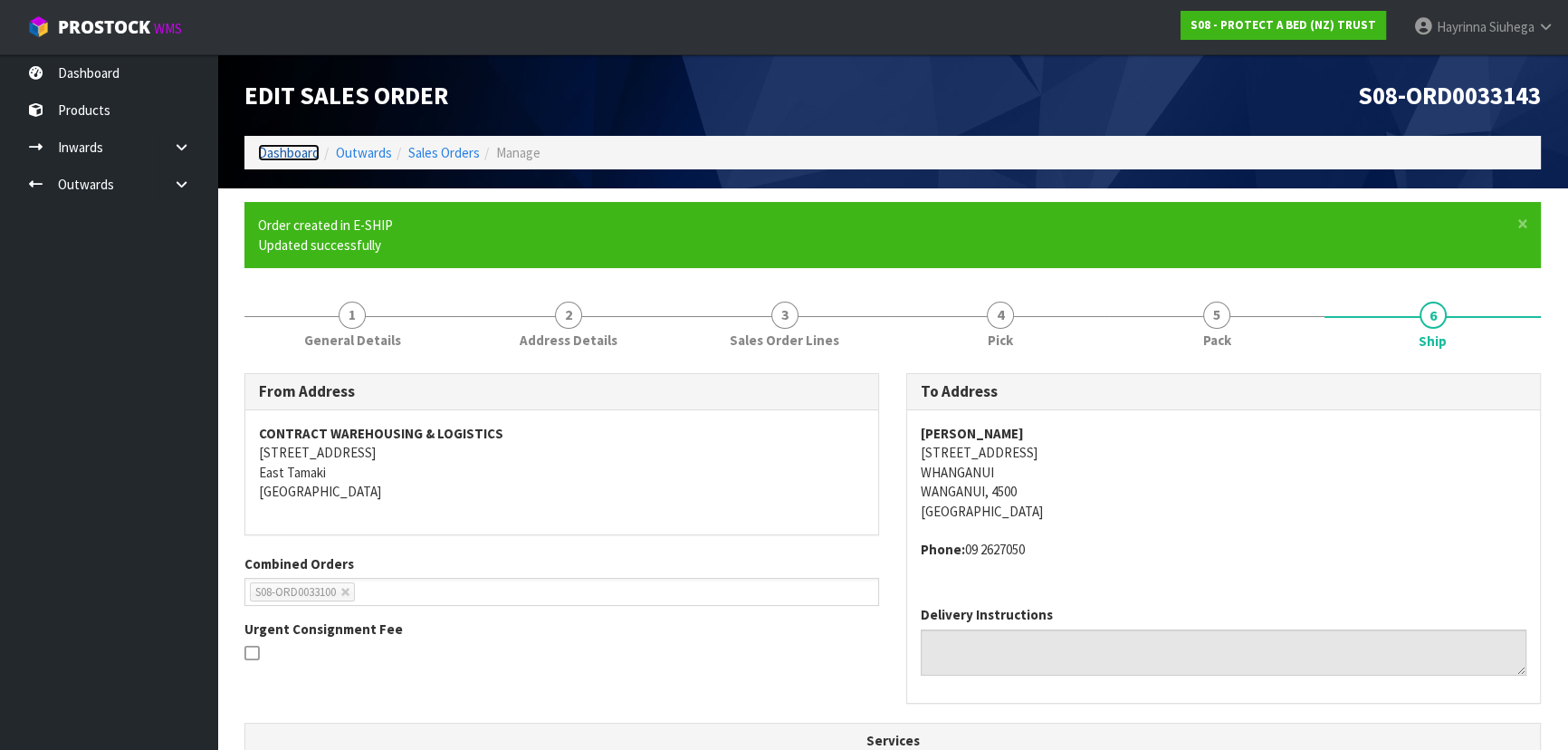
click at [295, 155] on link "Dashboard" at bounding box center [289, 153] width 62 height 17
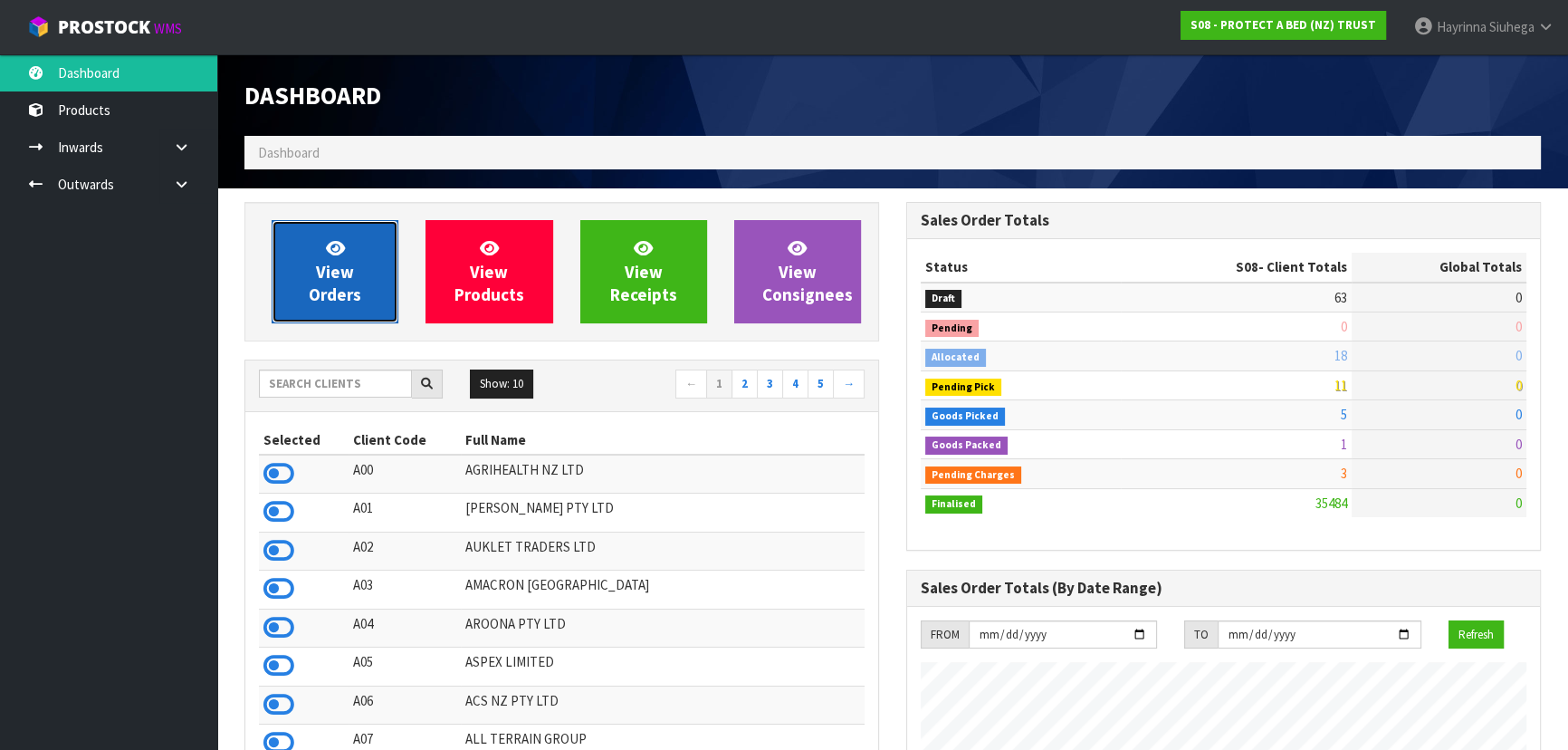
click at [332, 262] on span "View Orders" at bounding box center [335, 271] width 53 height 68
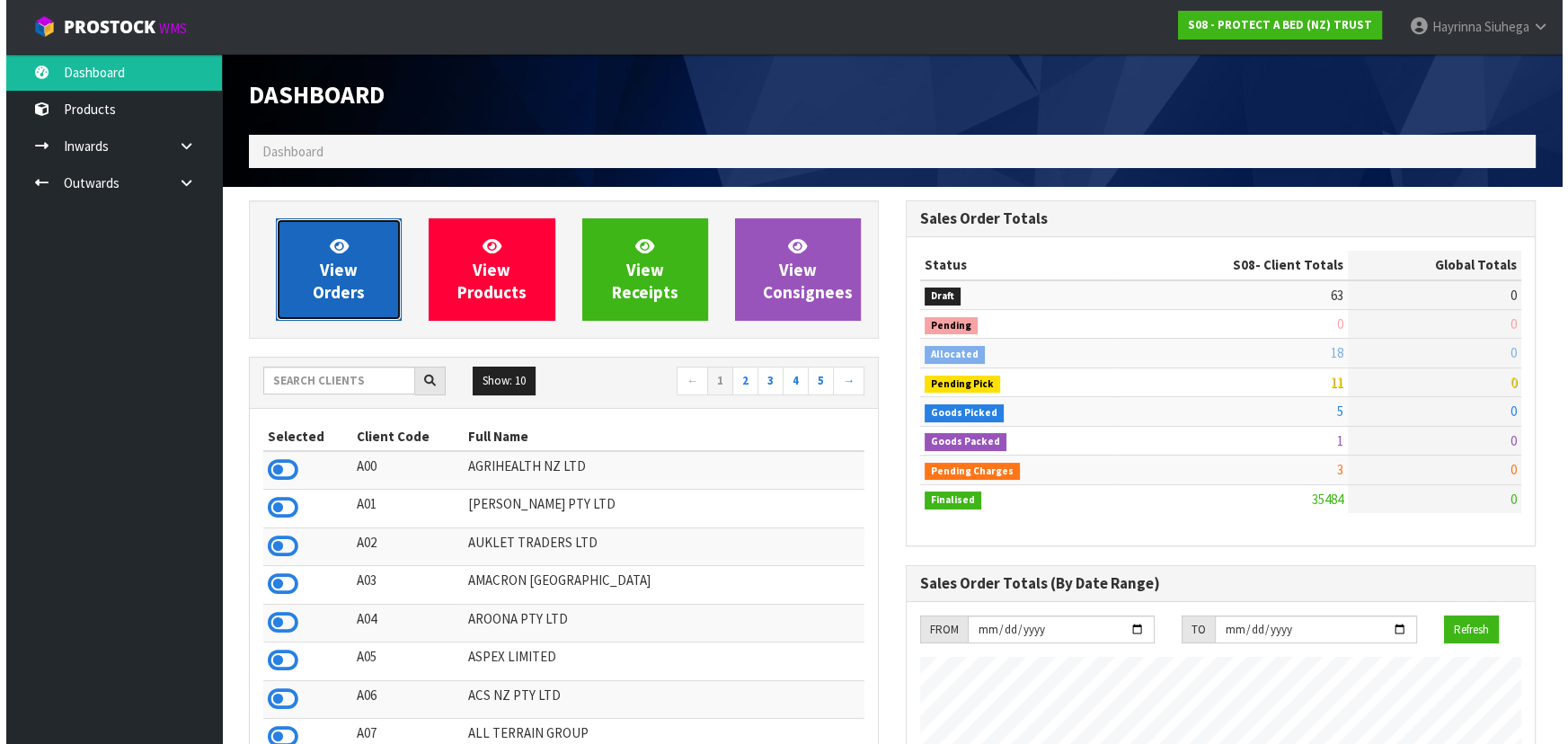
scroll to position [1118, 656]
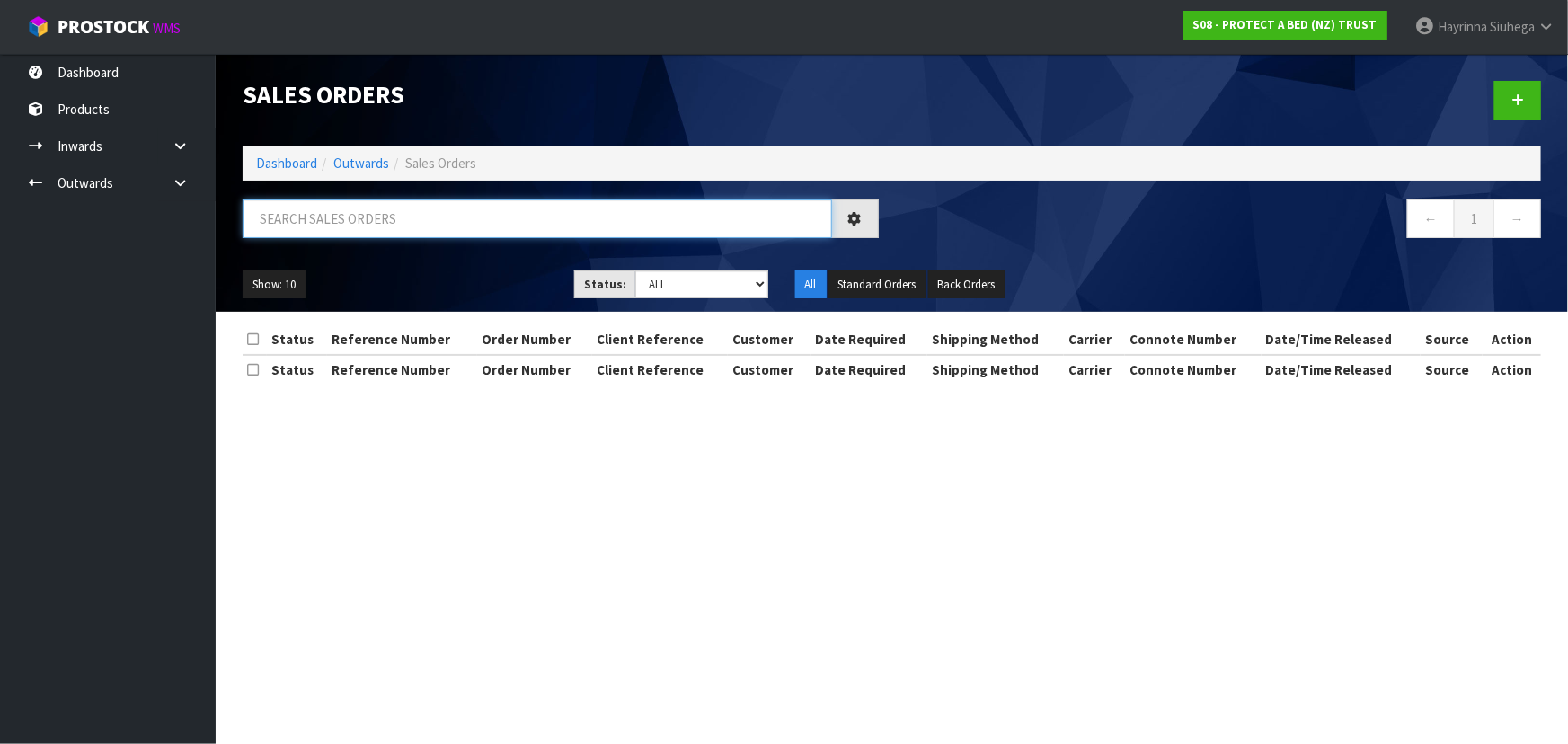
click at [392, 223] on input "text" at bounding box center [537, 218] width 589 height 39
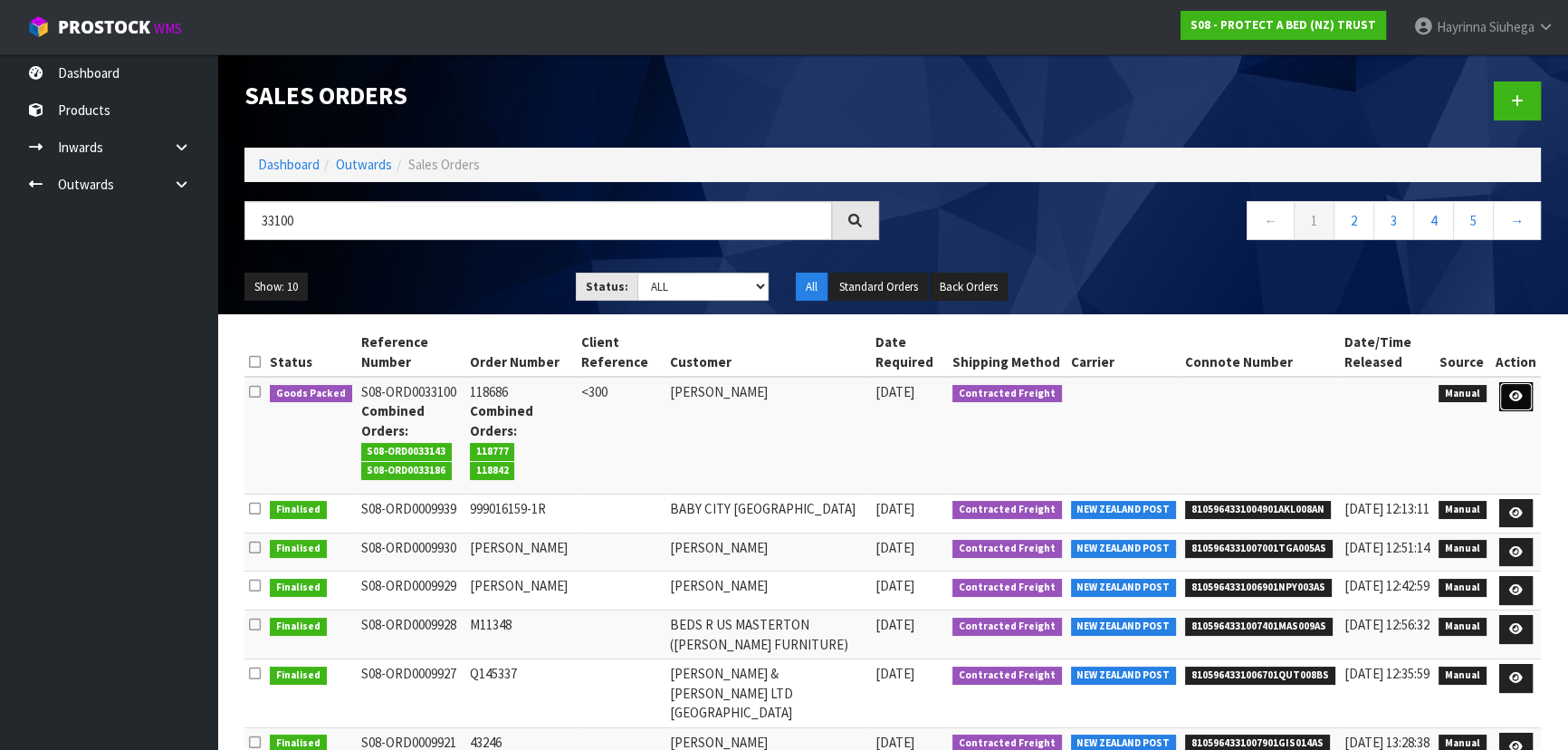
click at [1510, 394] on icon at bounding box center [1515, 396] width 14 height 12
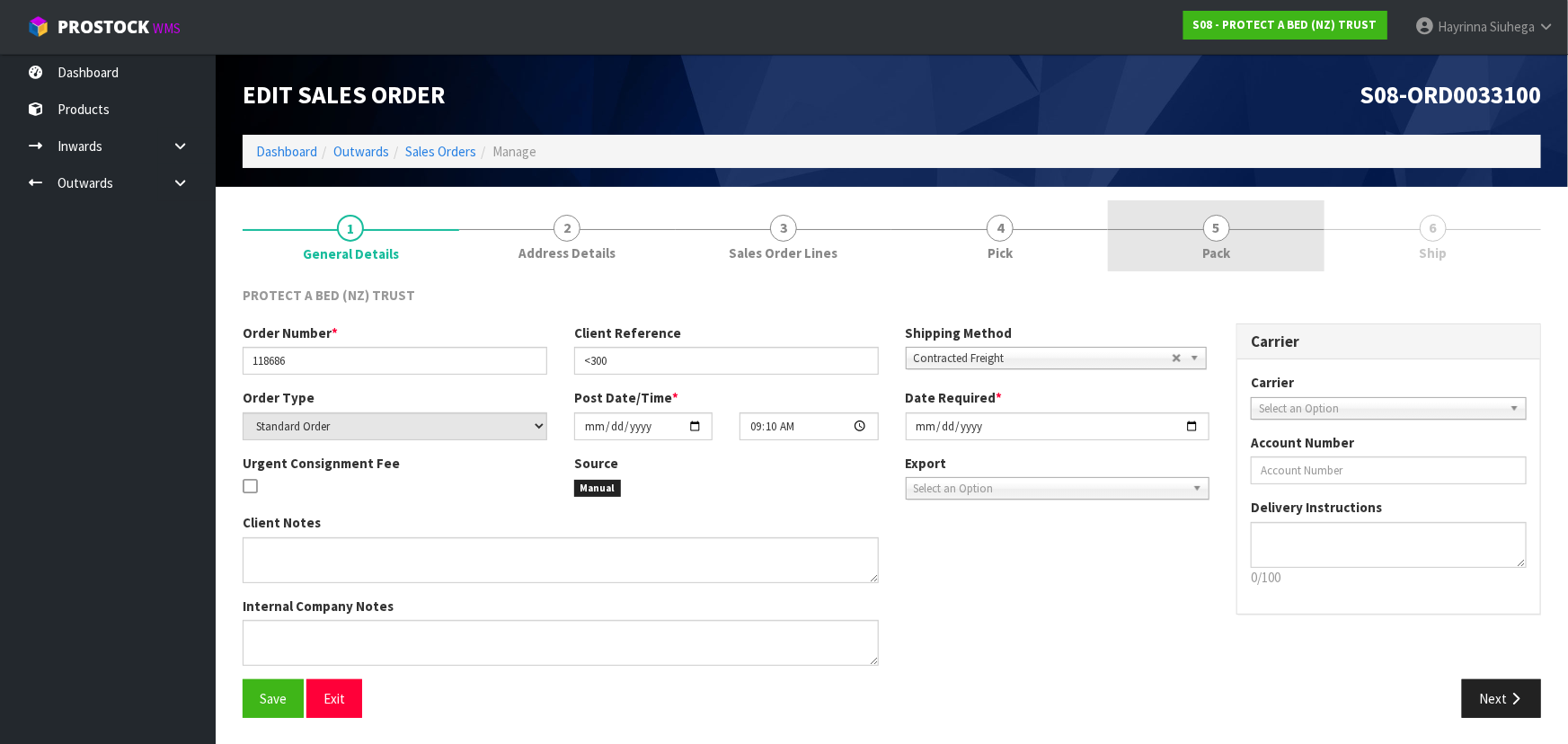
click at [1204, 240] on link "5 Pack" at bounding box center [1216, 235] width 216 height 71
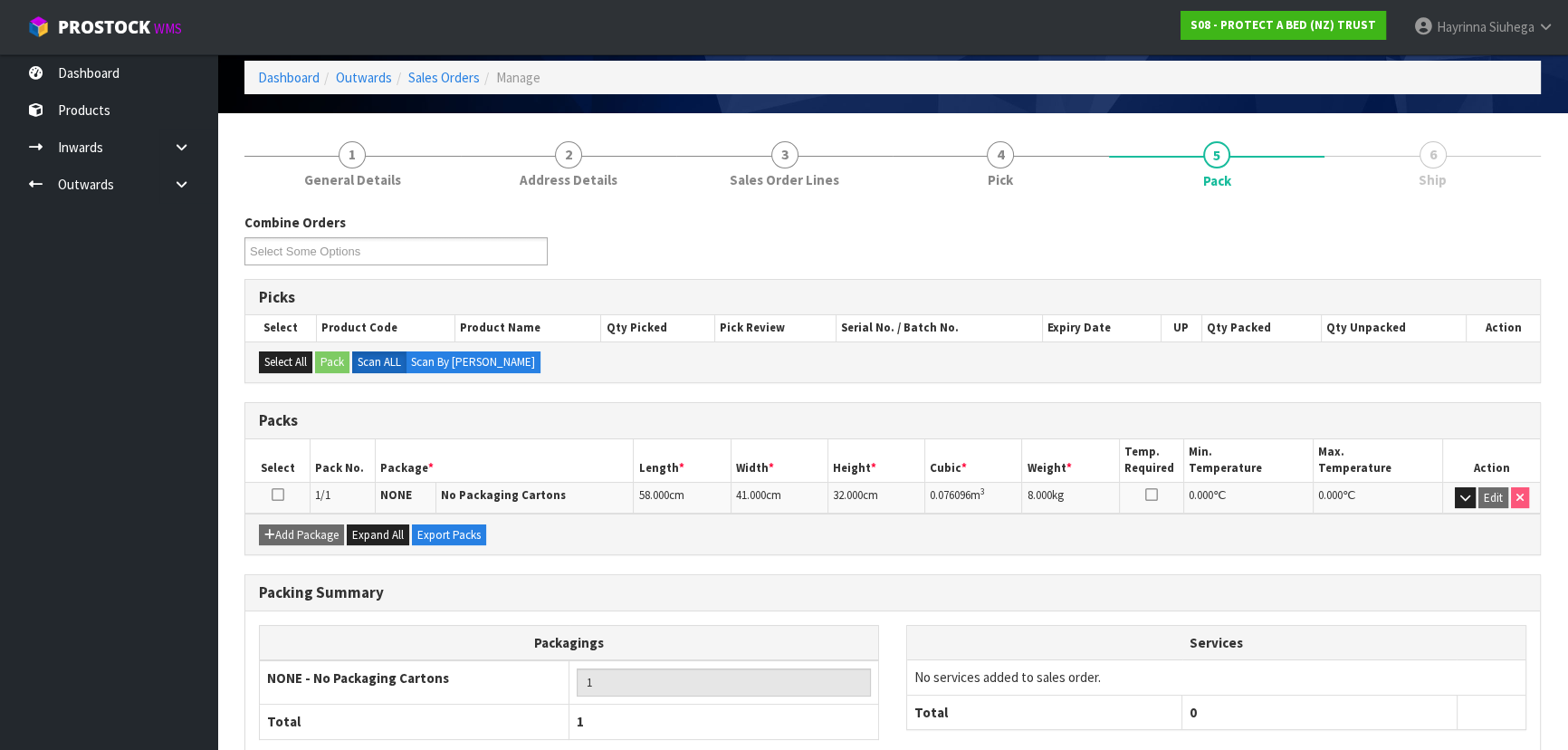
scroll to position [180, 0]
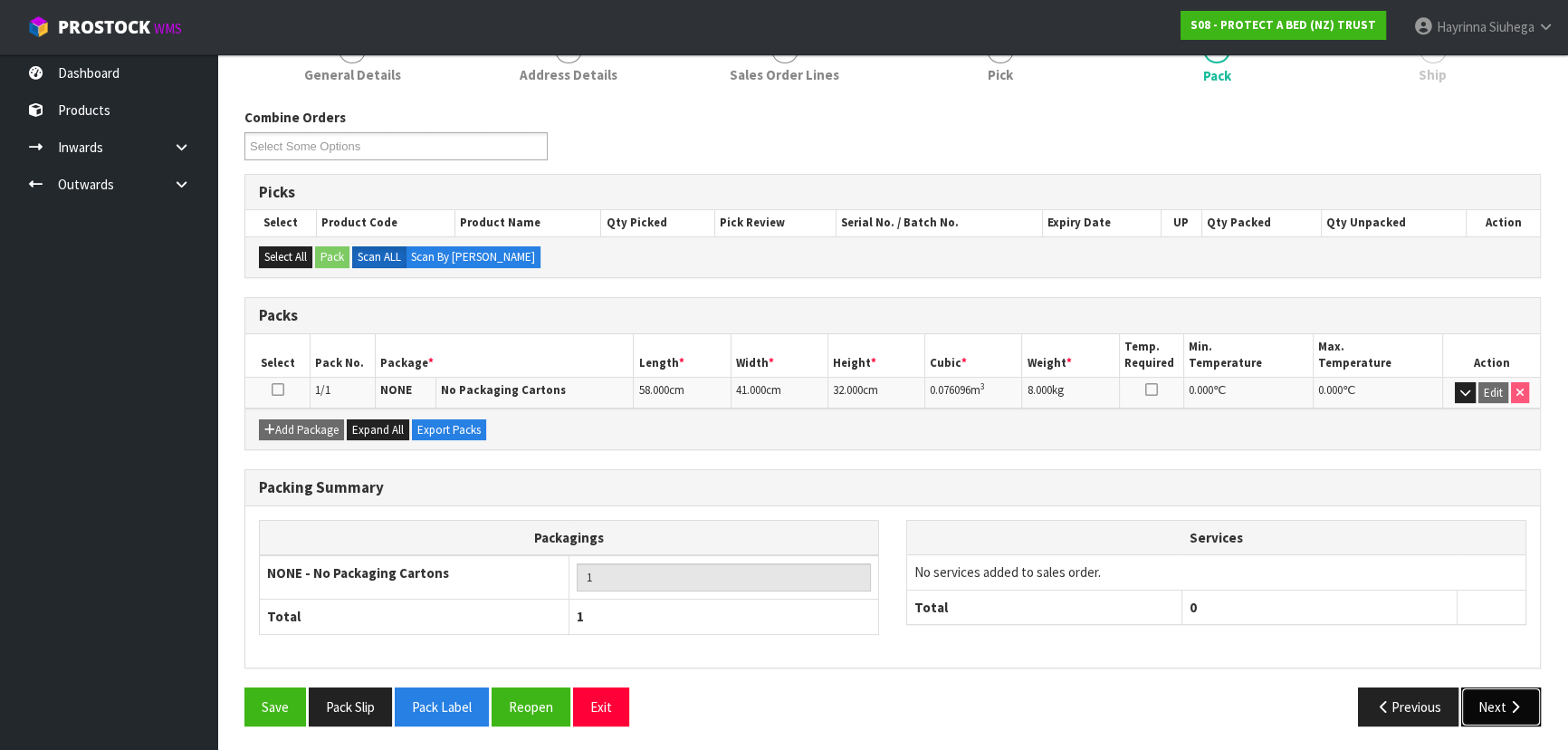
click at [1507, 693] on button "Next" at bounding box center [1501, 706] width 80 height 39
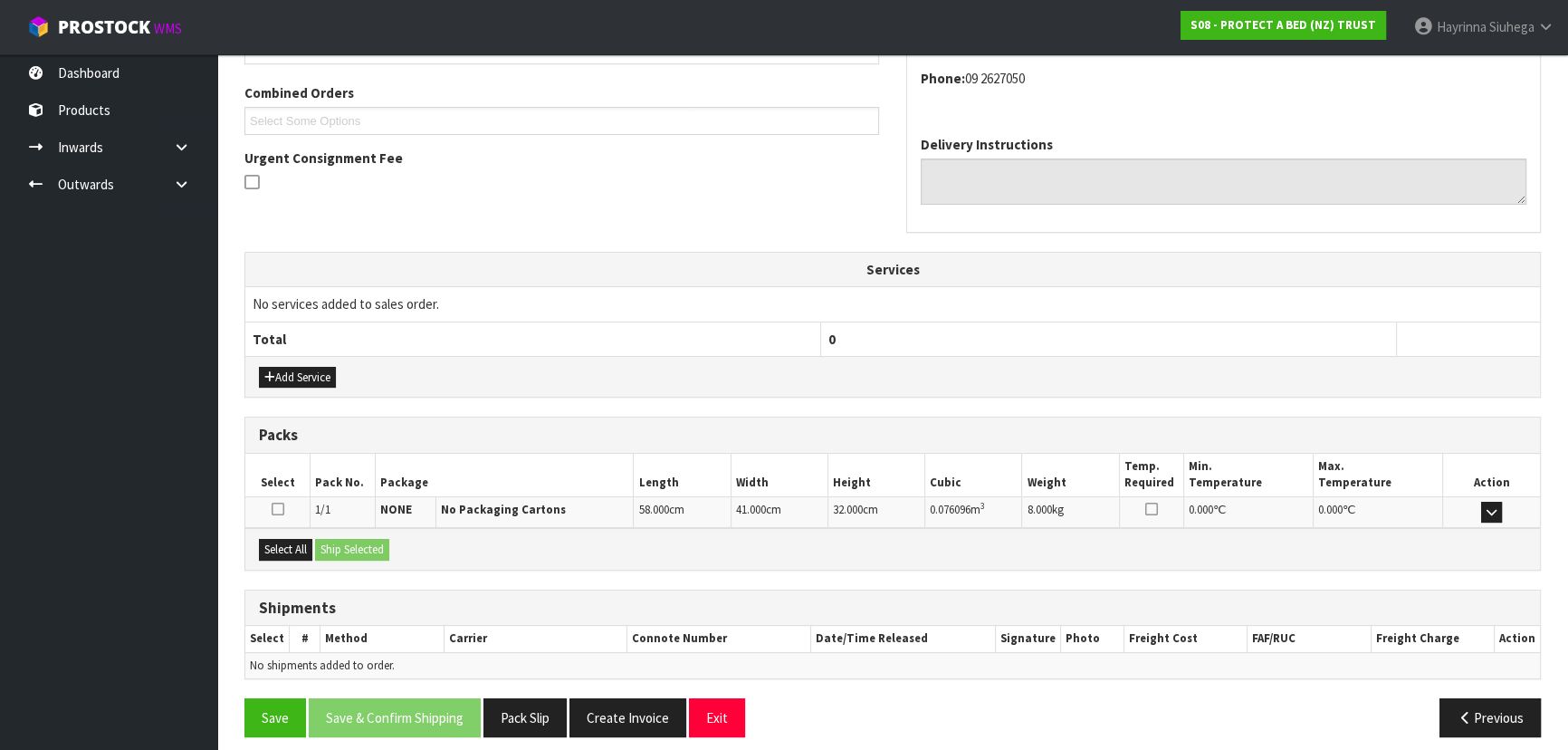
scroll to position [397, 0]
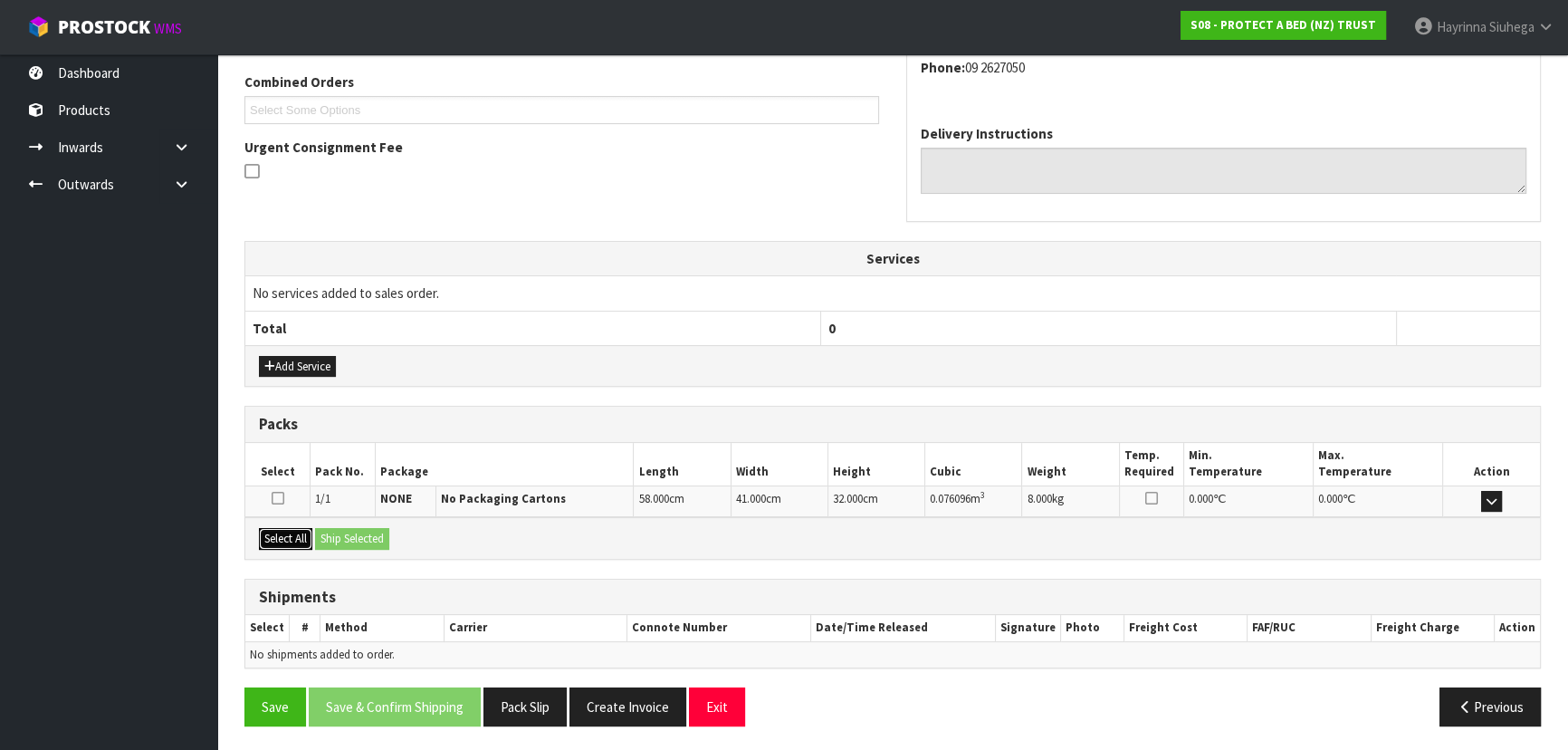
click at [288, 539] on button "Select All" at bounding box center [285, 538] width 54 height 22
click at [344, 537] on button "Ship Selected" at bounding box center [352, 538] width 74 height 22
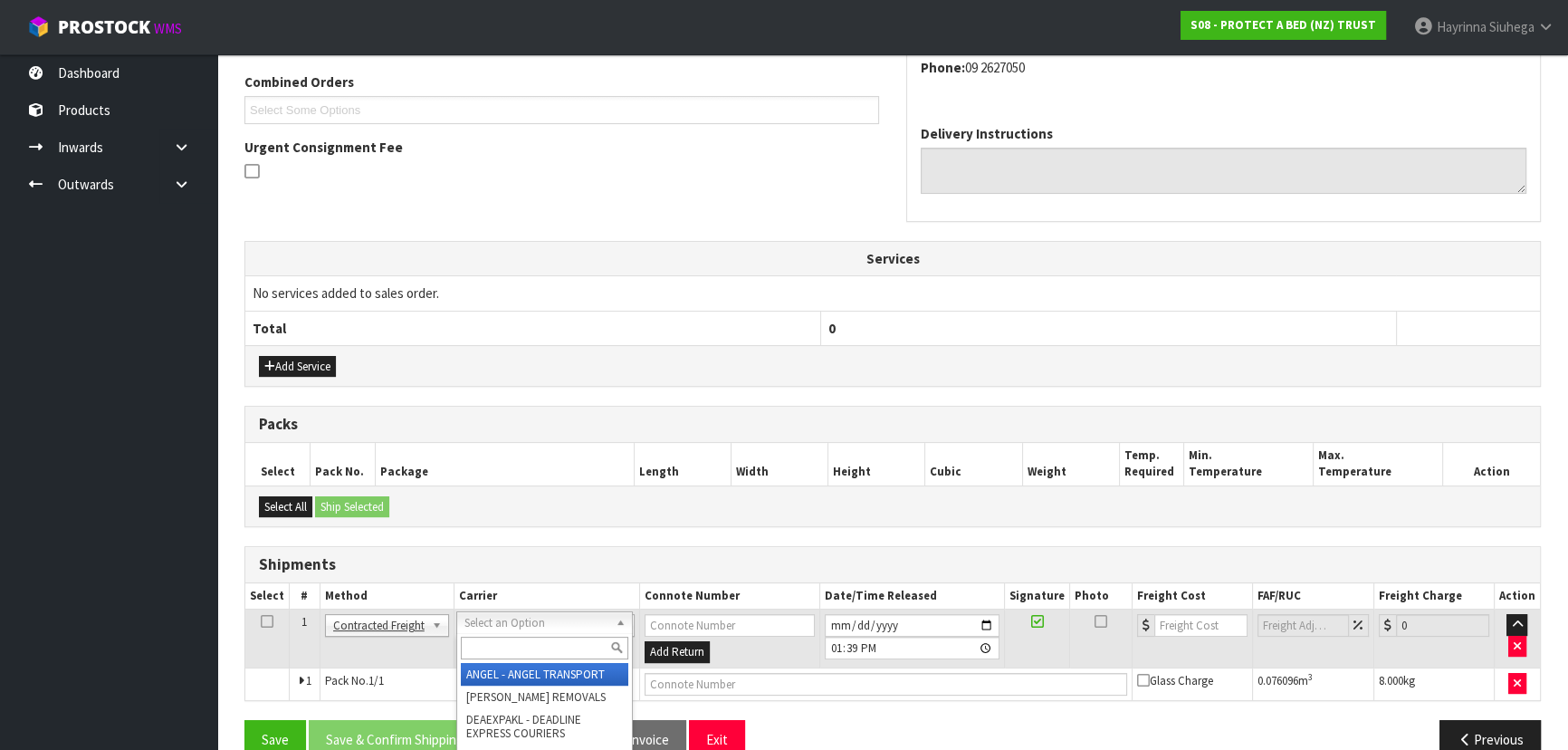
click at [574, 648] on input "text" at bounding box center [544, 647] width 167 height 23
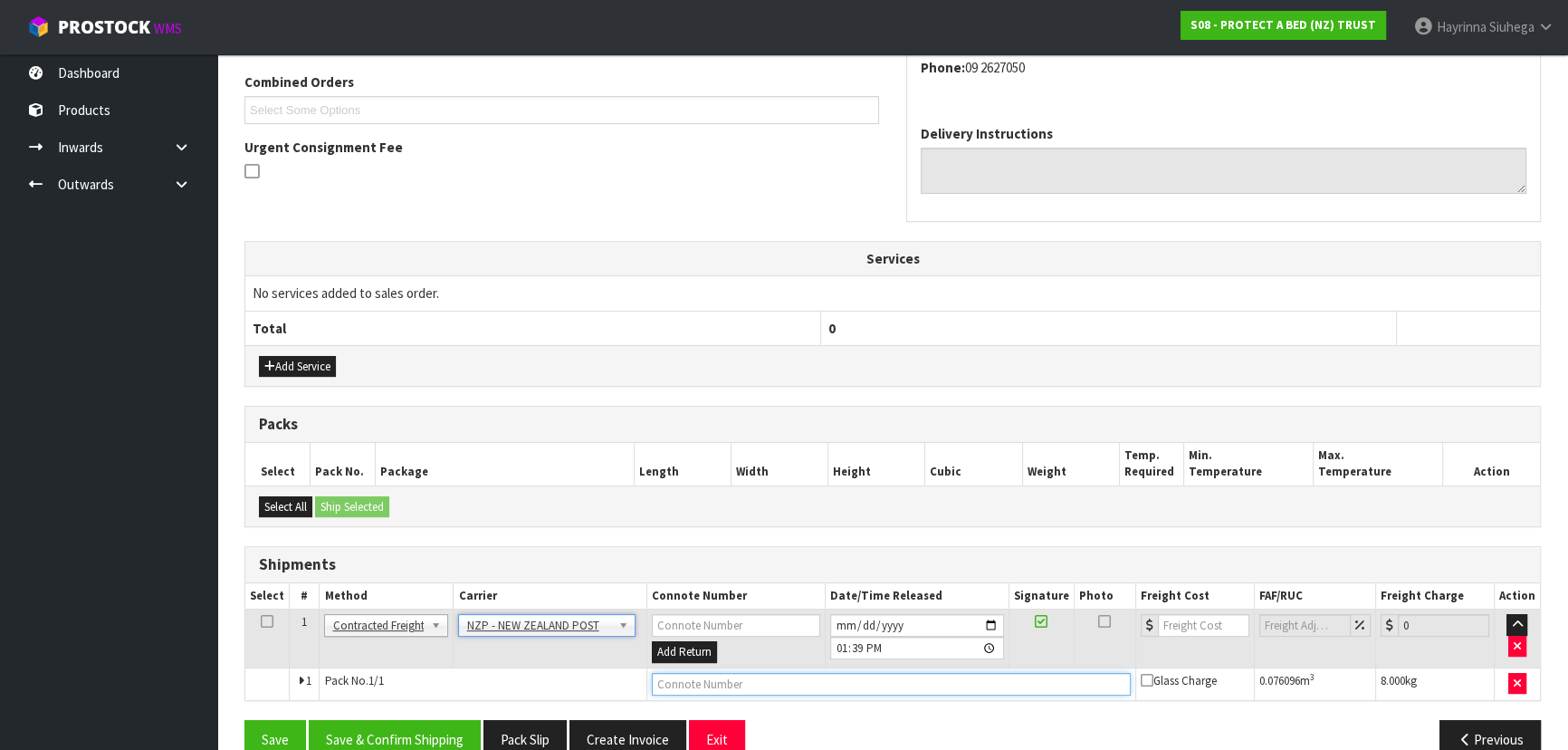
click at [722, 676] on input "text" at bounding box center [891, 684] width 478 height 23
click at [244, 720] on button "Save" at bounding box center [275, 739] width 62 height 39
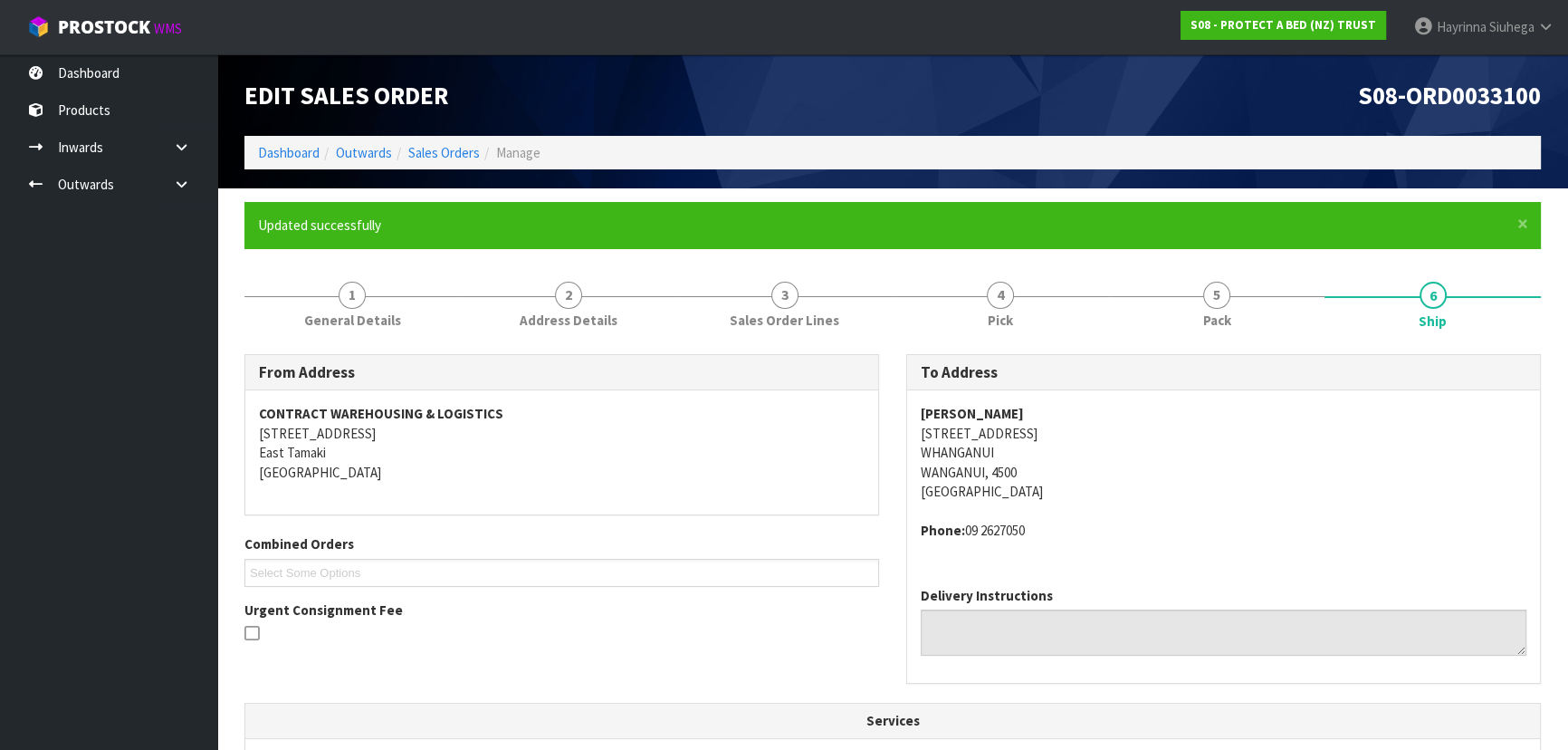
scroll to position [494, 0]
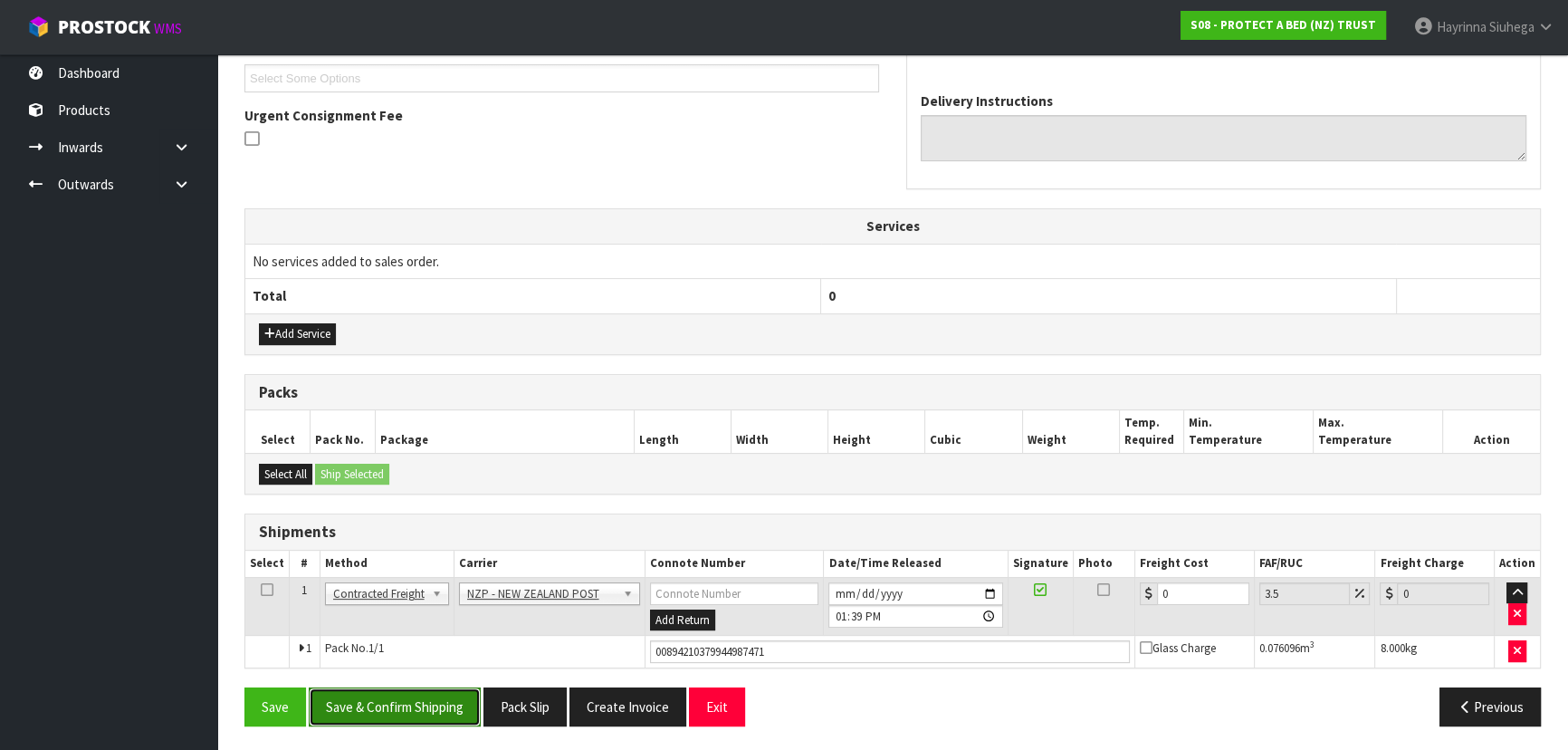
click at [442, 689] on button "Save & Confirm Shipping" at bounding box center [394, 706] width 172 height 39
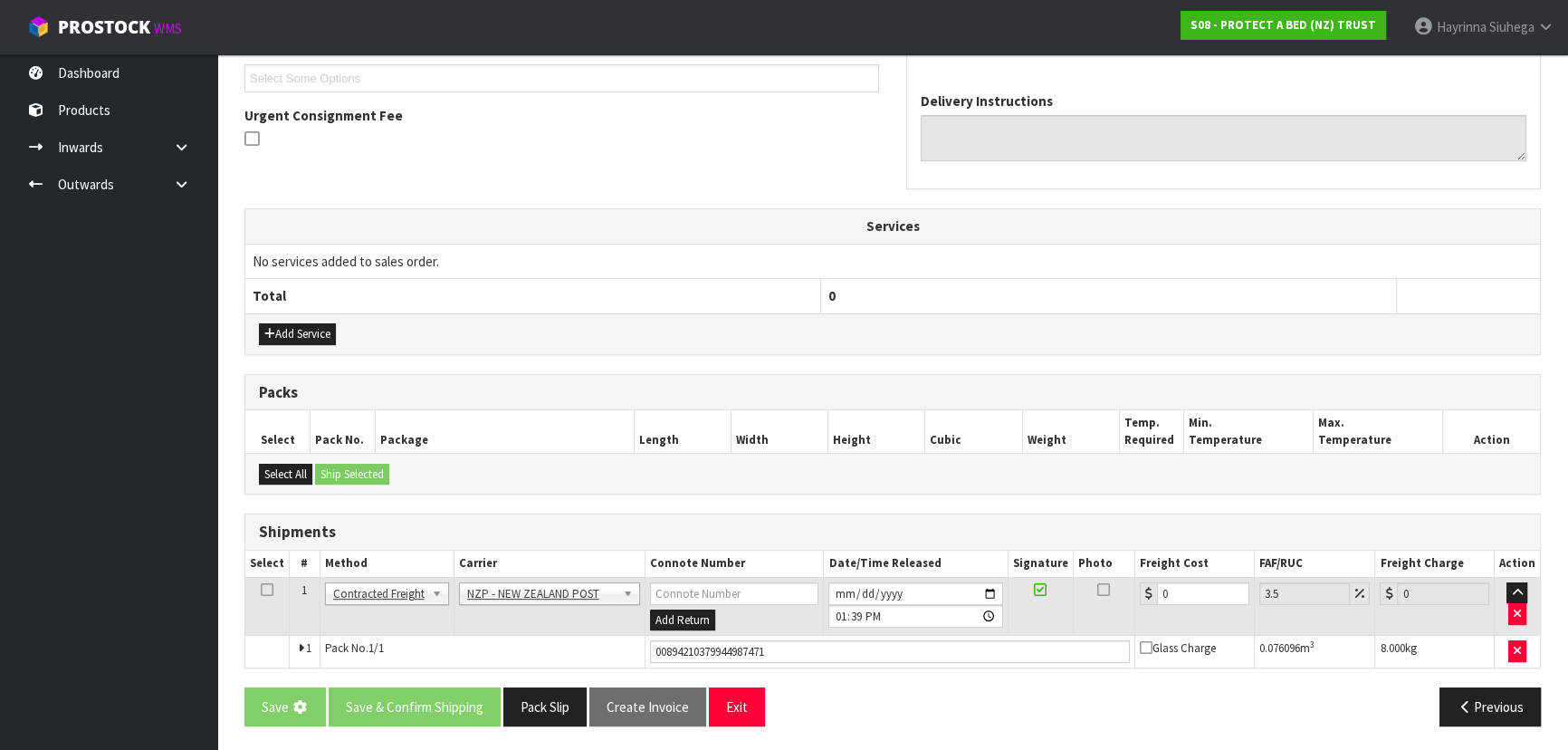
scroll to position [0, 0]
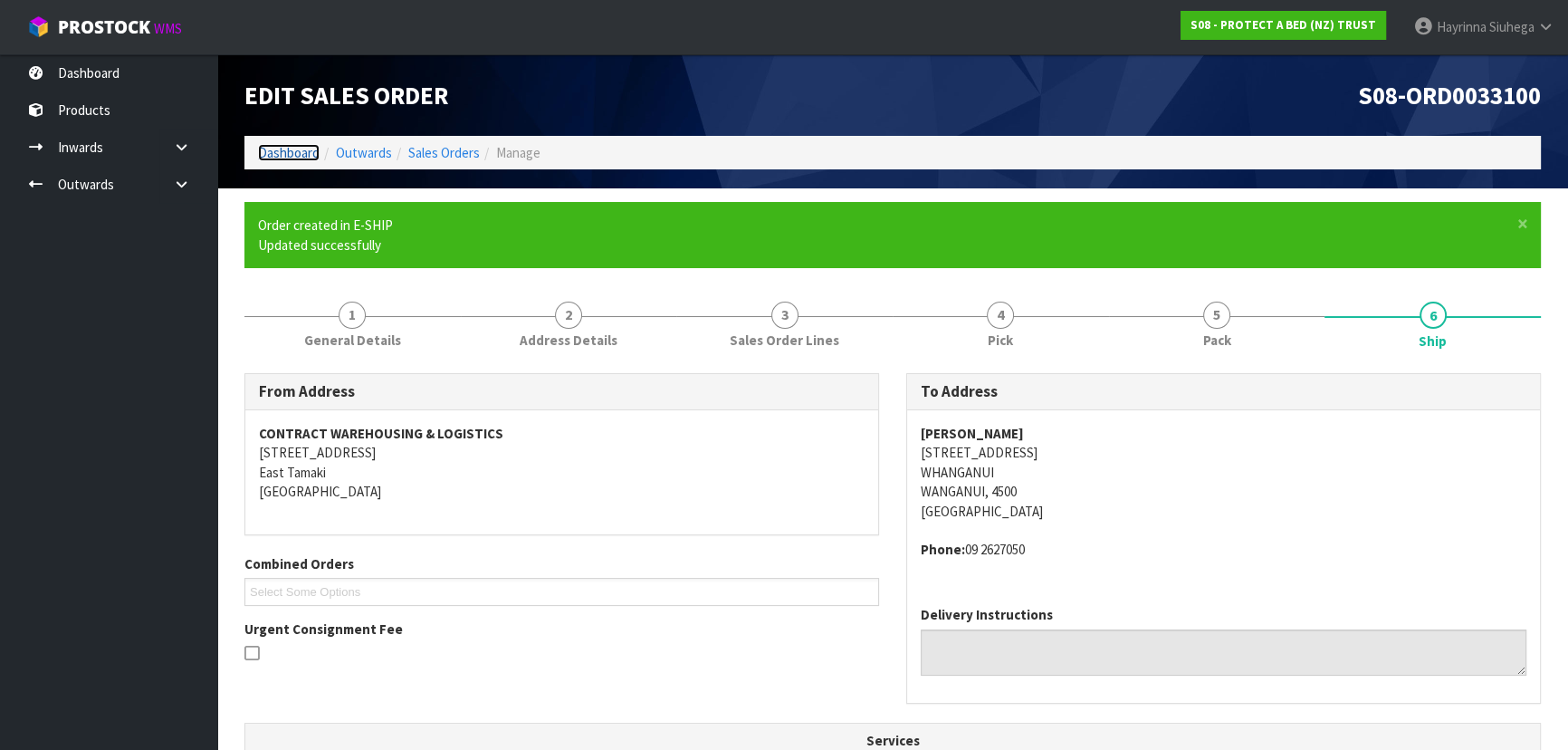
click at [290, 153] on link "Dashboard" at bounding box center [289, 153] width 62 height 17
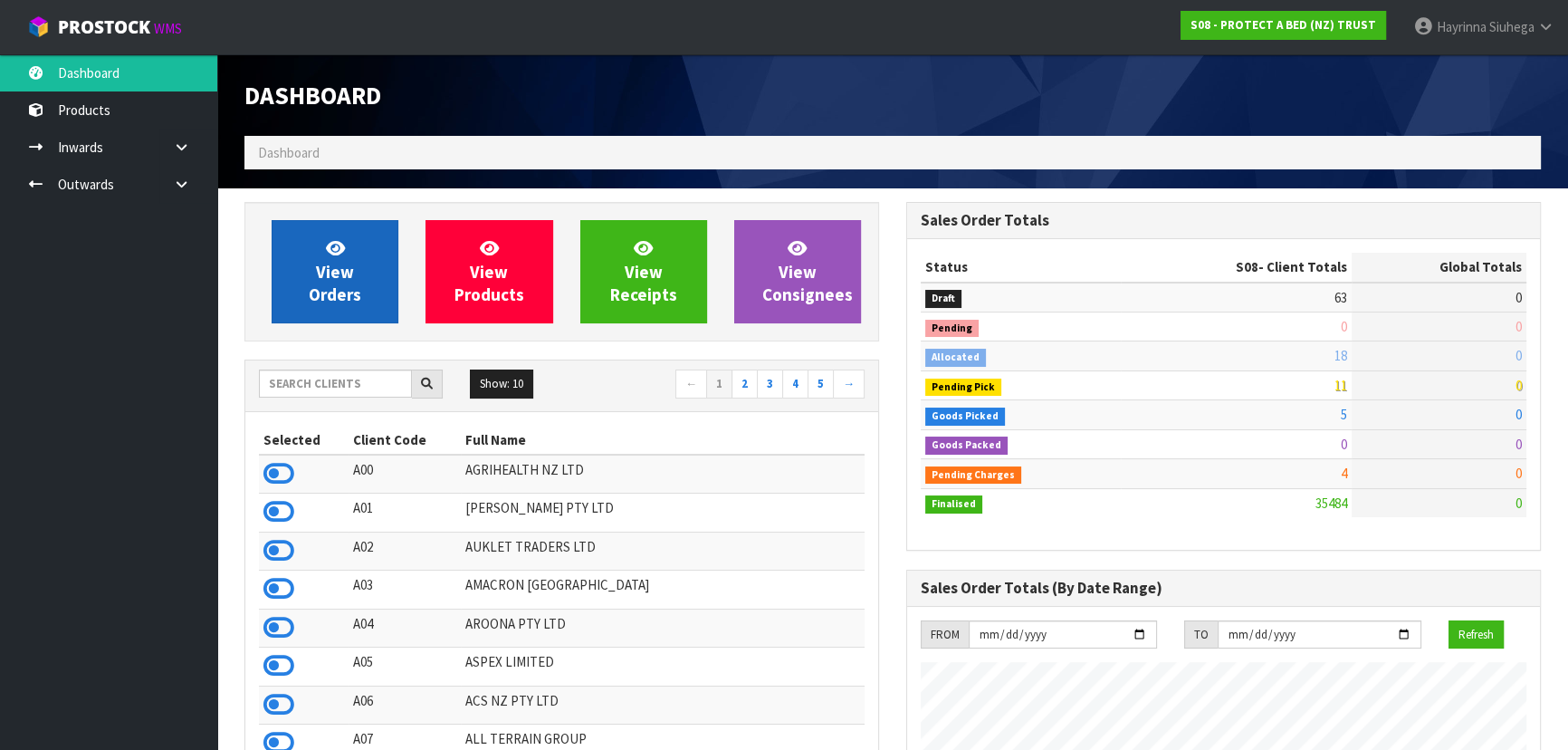
scroll to position [1368, 661]
click at [278, 272] on link "View Orders" at bounding box center [335, 271] width 127 height 104
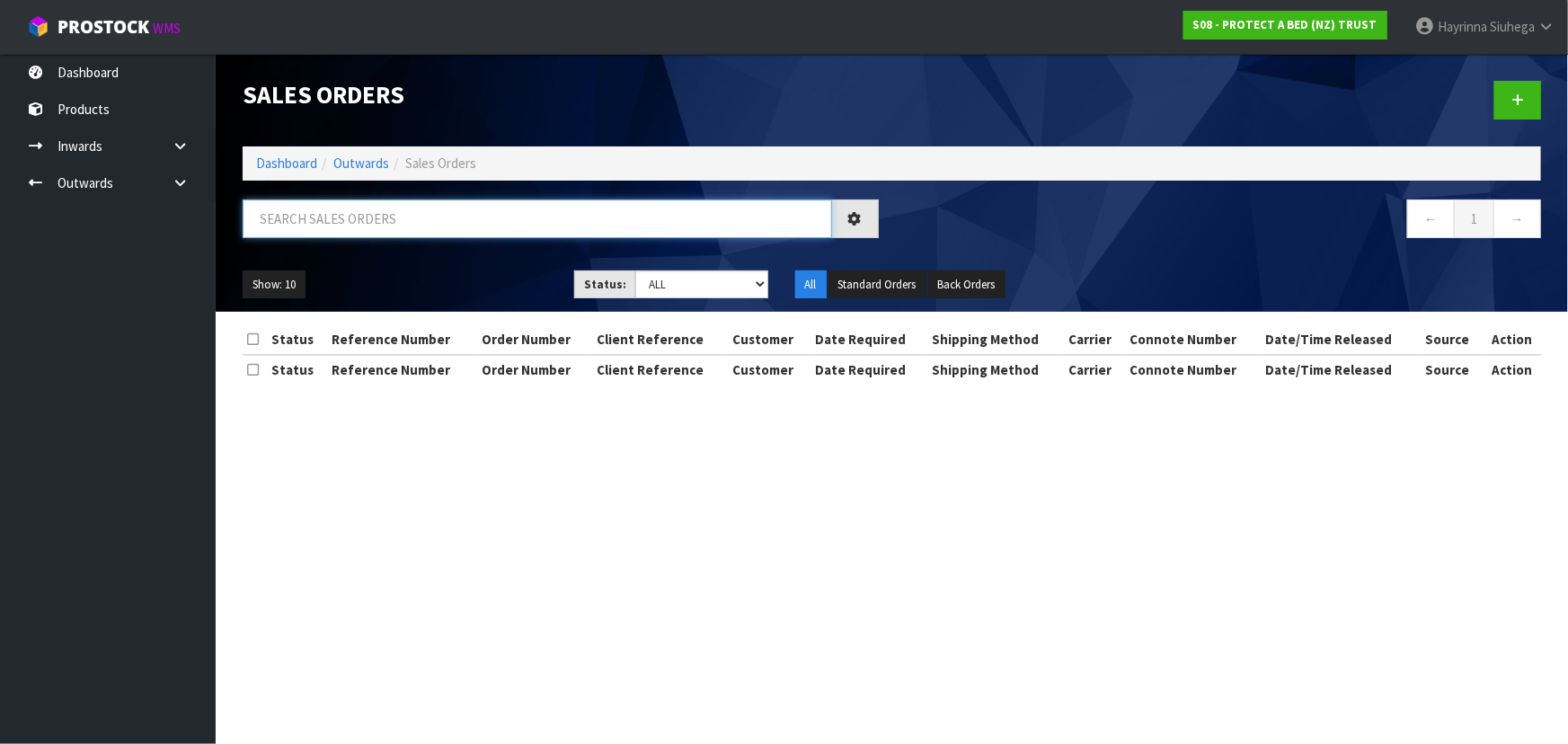
click at [318, 226] on input "text" at bounding box center [537, 218] width 589 height 39
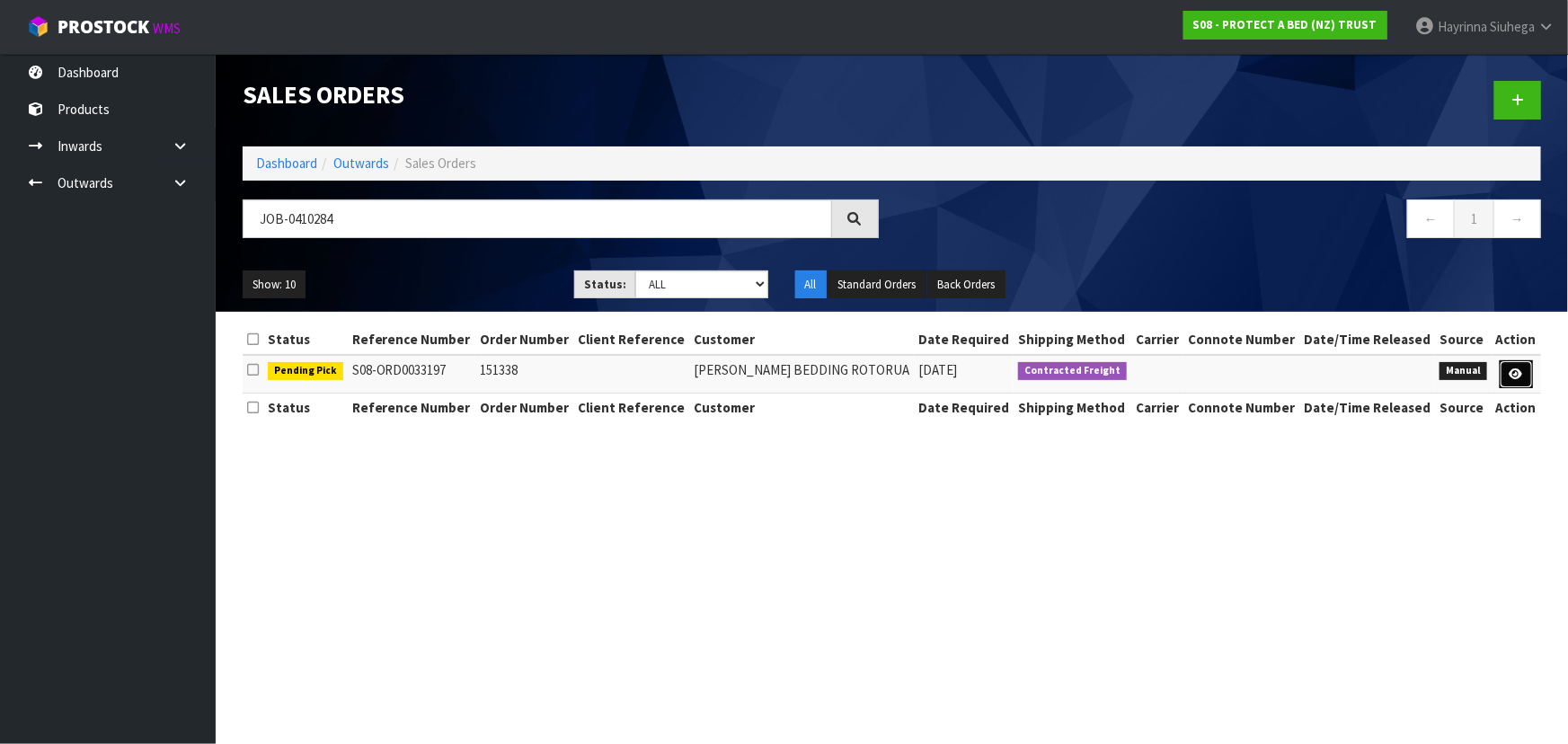
click at [1505, 374] on link at bounding box center [1516, 375] width 33 height 29
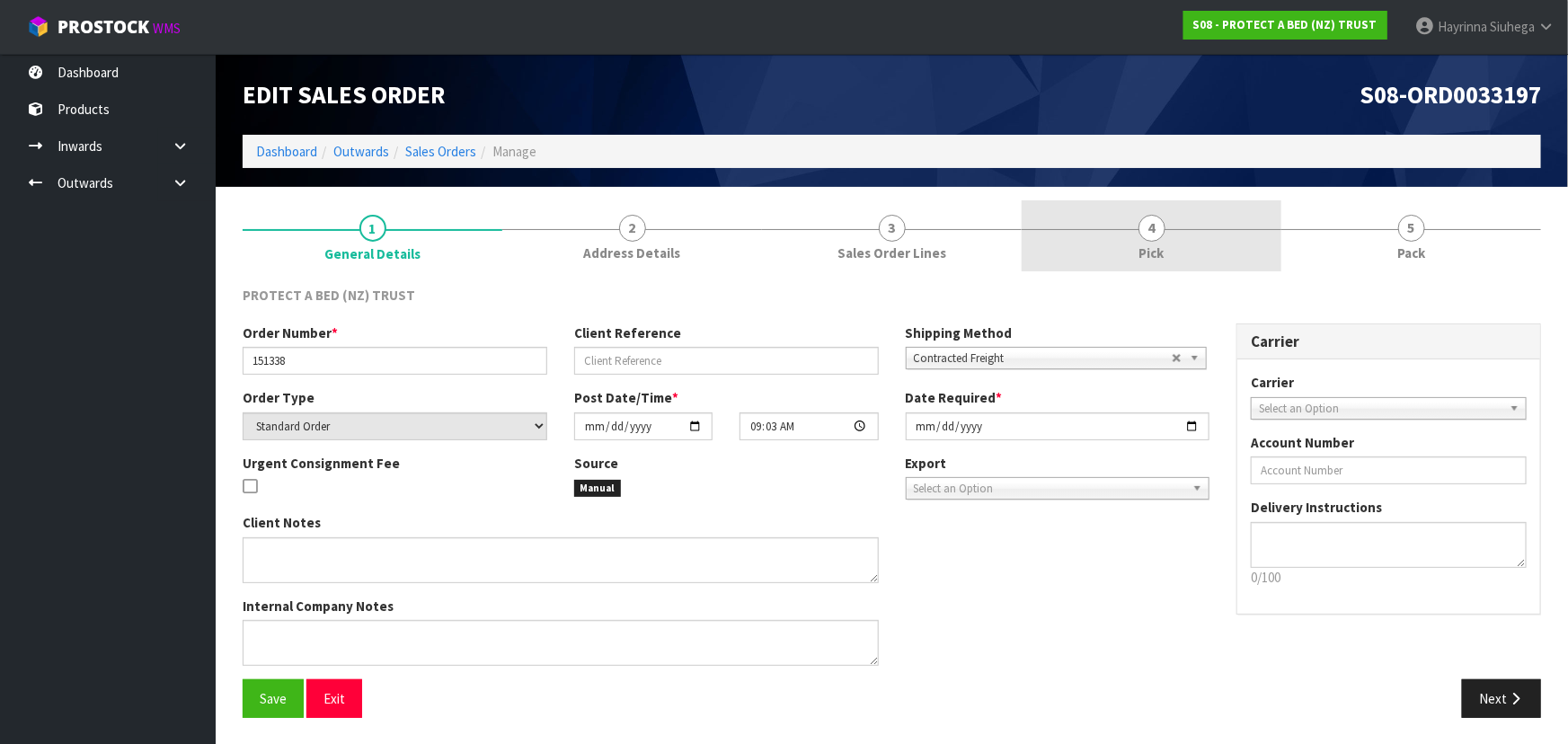
click at [1198, 242] on link "4 Pick" at bounding box center [1152, 235] width 260 height 71
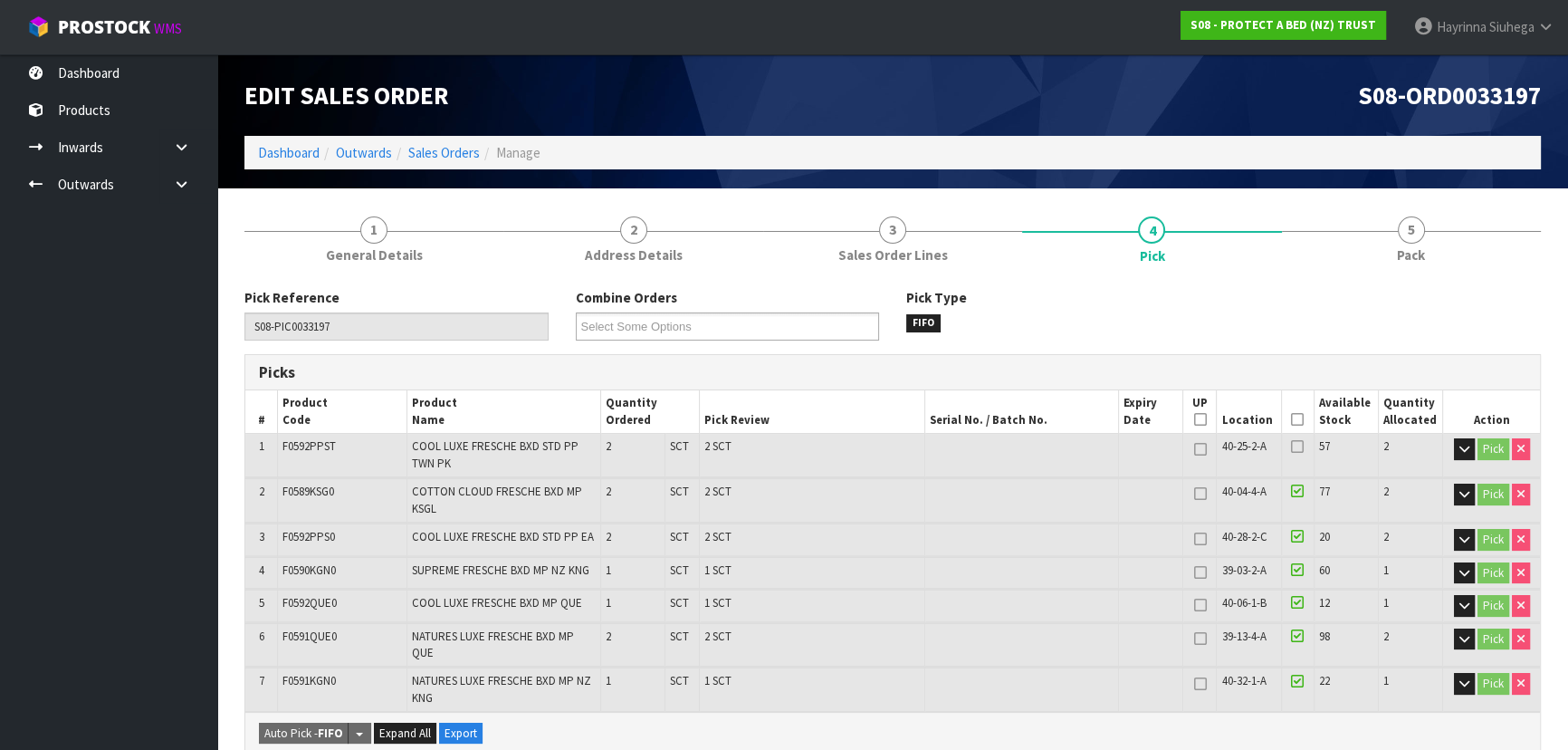
click at [1300, 420] on icon at bounding box center [1297, 419] width 13 height 1
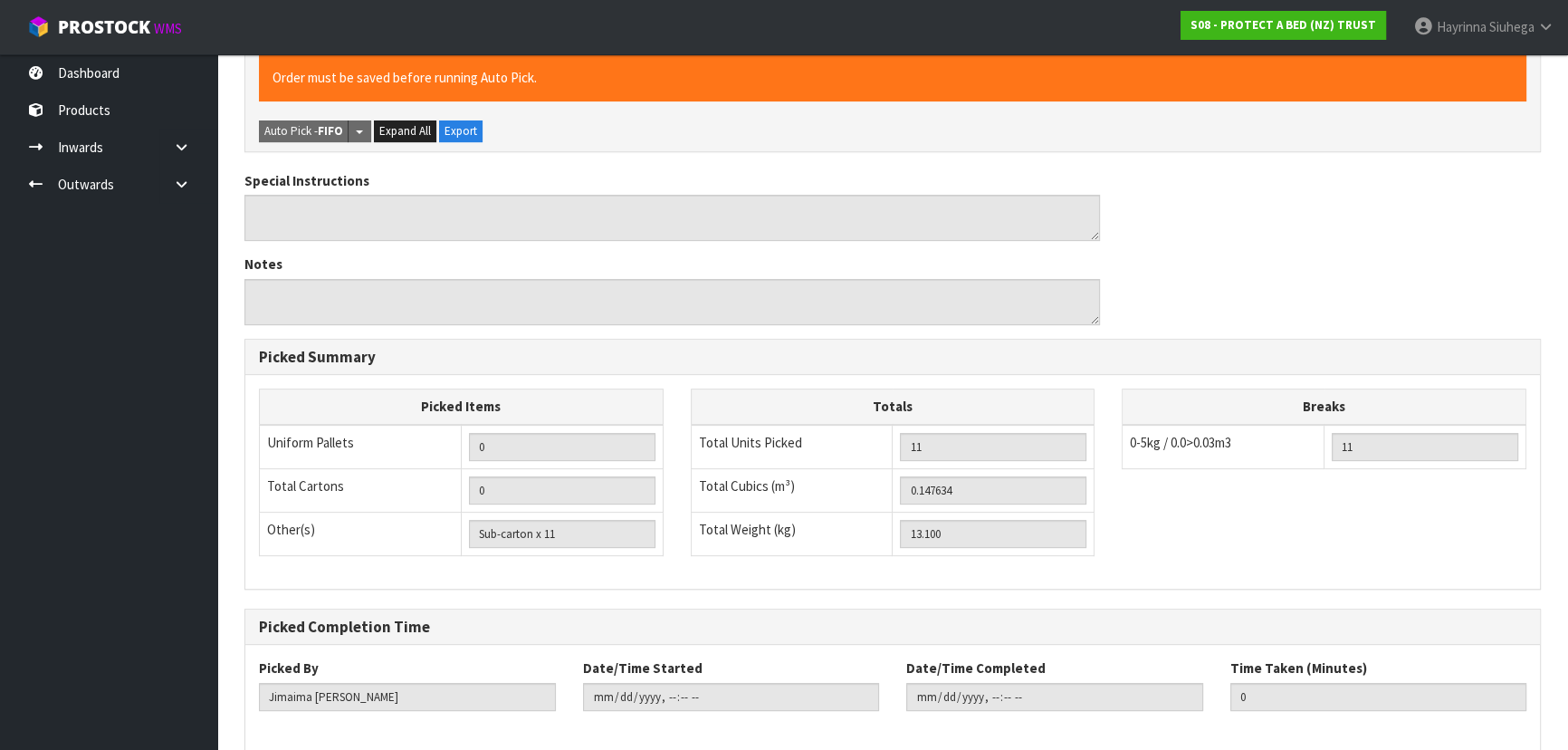
scroll to position [751, 0]
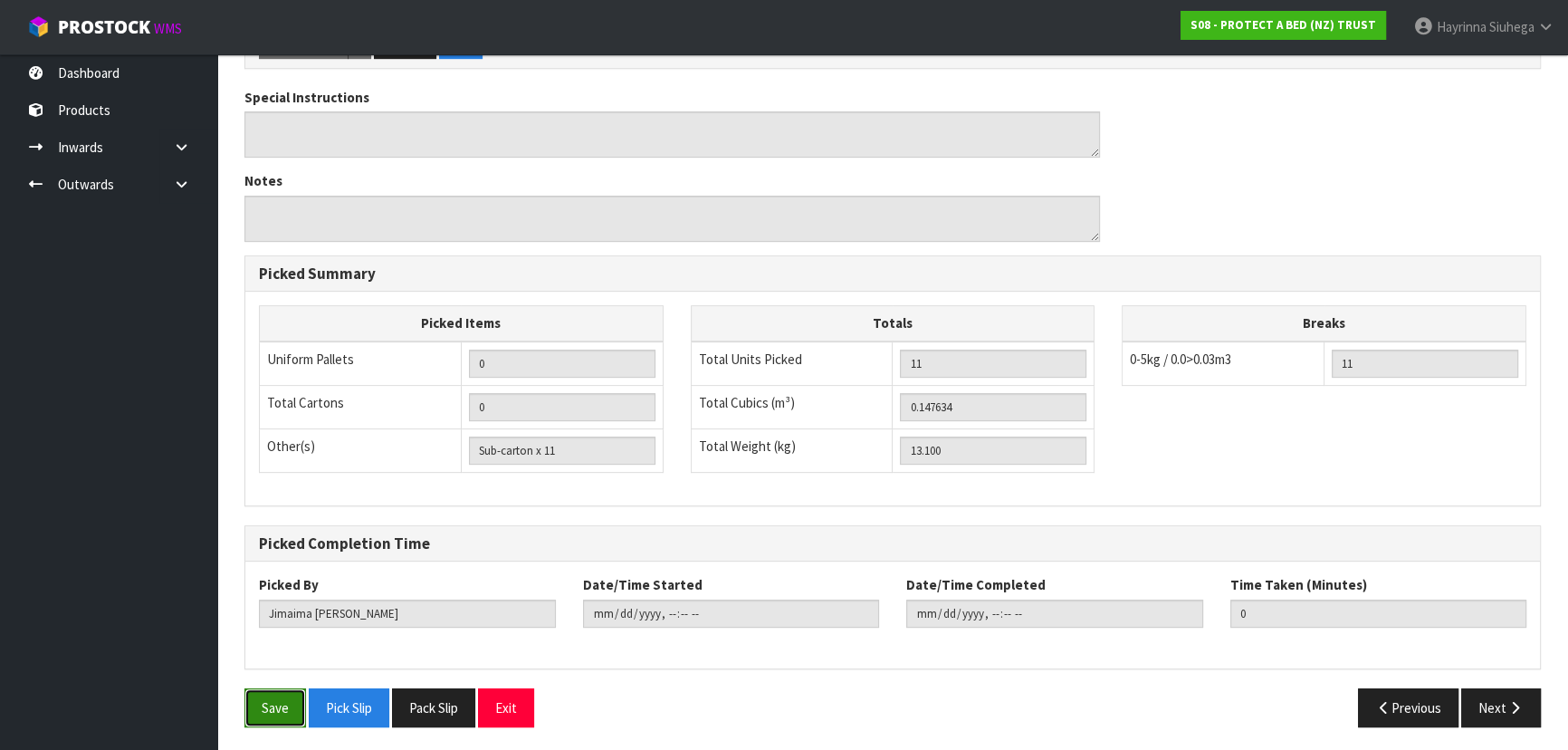
click at [253, 708] on button "Save" at bounding box center [275, 707] width 62 height 39
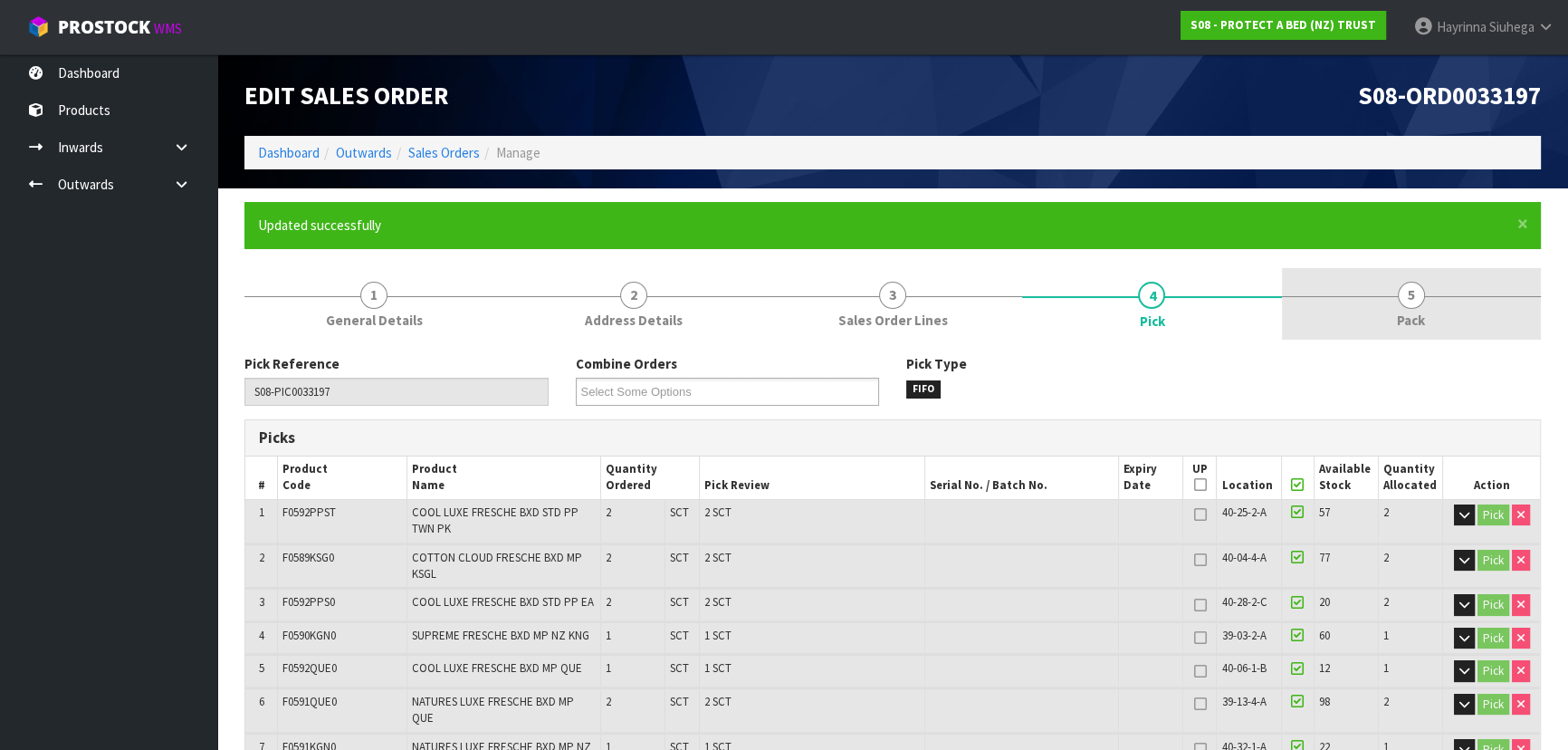
click at [1318, 317] on link "5 Pack" at bounding box center [1411, 303] width 259 height 72
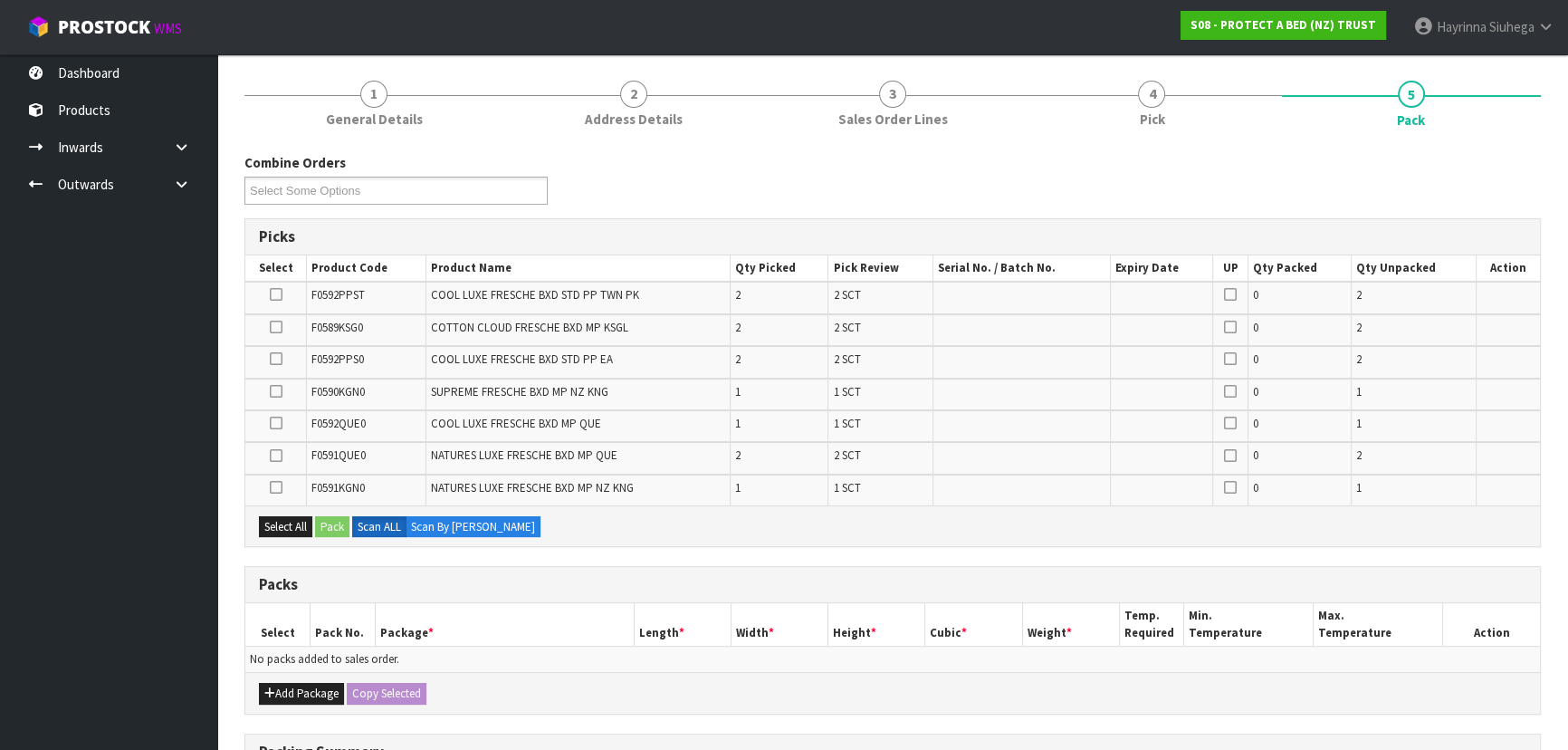
scroll to position [329, 0]
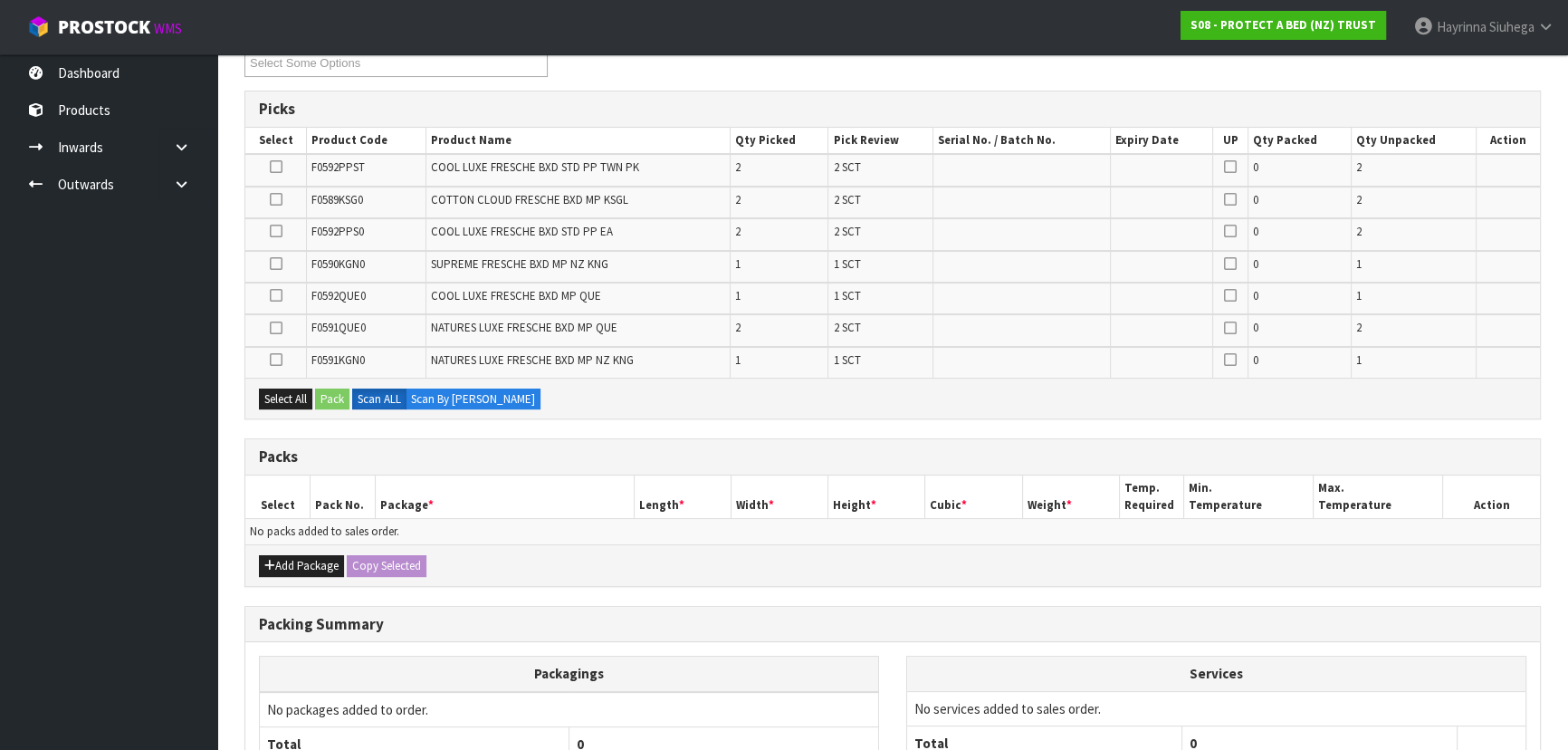
drag, startPoint x: 306, startPoint y: 548, endPoint x: 304, endPoint y: 557, distance: 9.2
click at [306, 551] on div "Add Package Copy Selected" at bounding box center [892, 564] width 1295 height 41
click at [304, 557] on button "Add Package" at bounding box center [301, 566] width 85 height 22
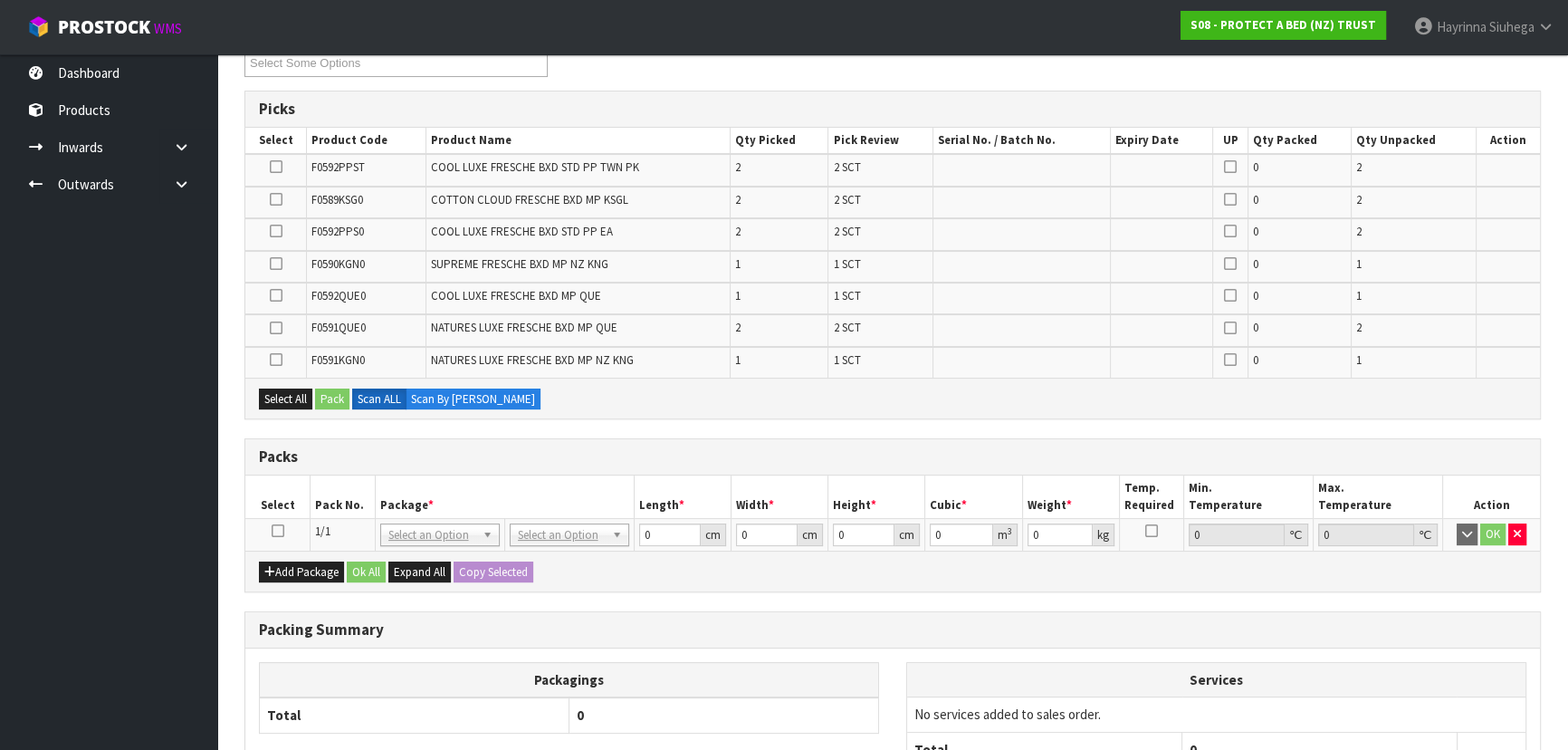
click at [271, 530] on icon at bounding box center [278, 530] width 13 height 1
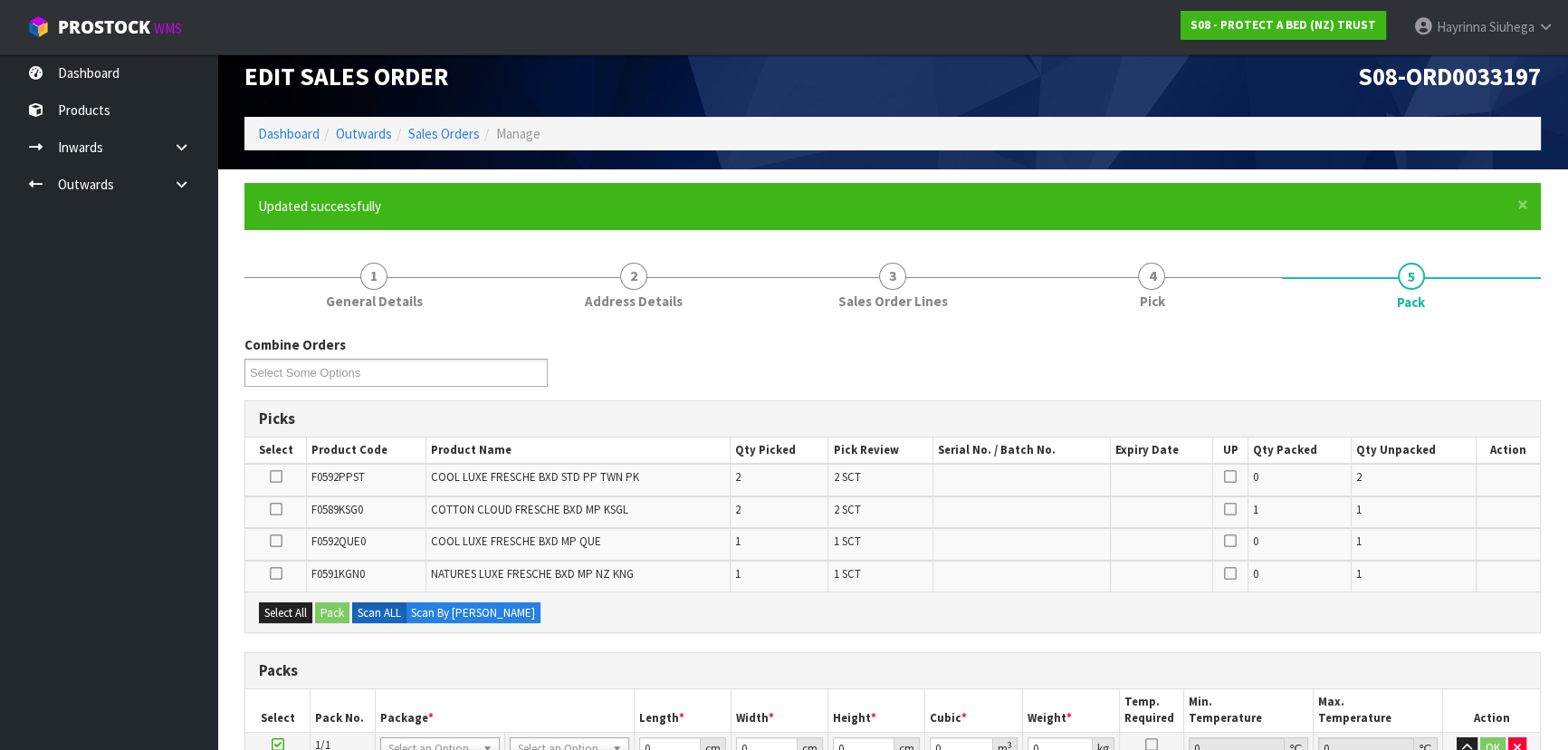
scroll to position [0, 0]
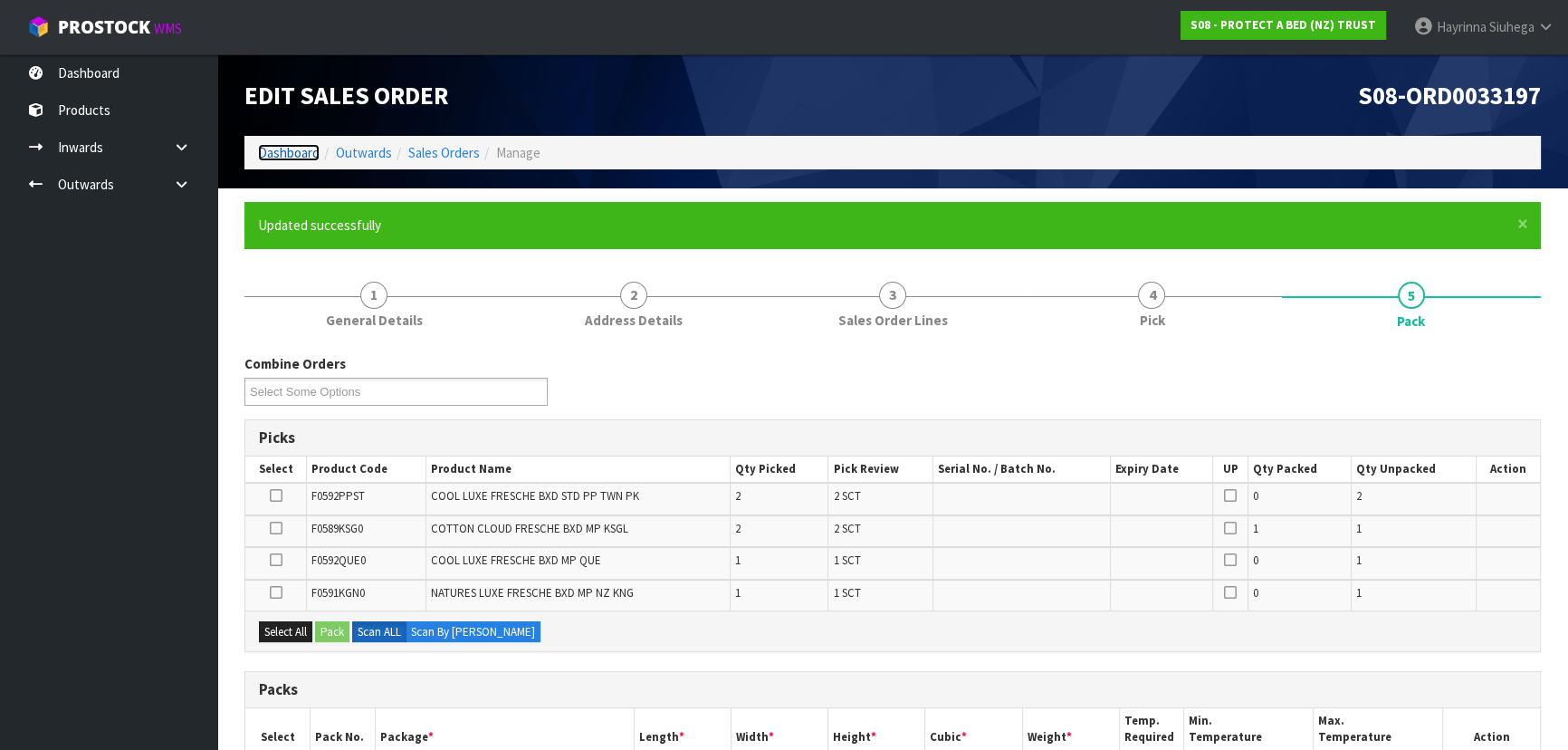
click at [301, 152] on link "Dashboard" at bounding box center [289, 153] width 62 height 17
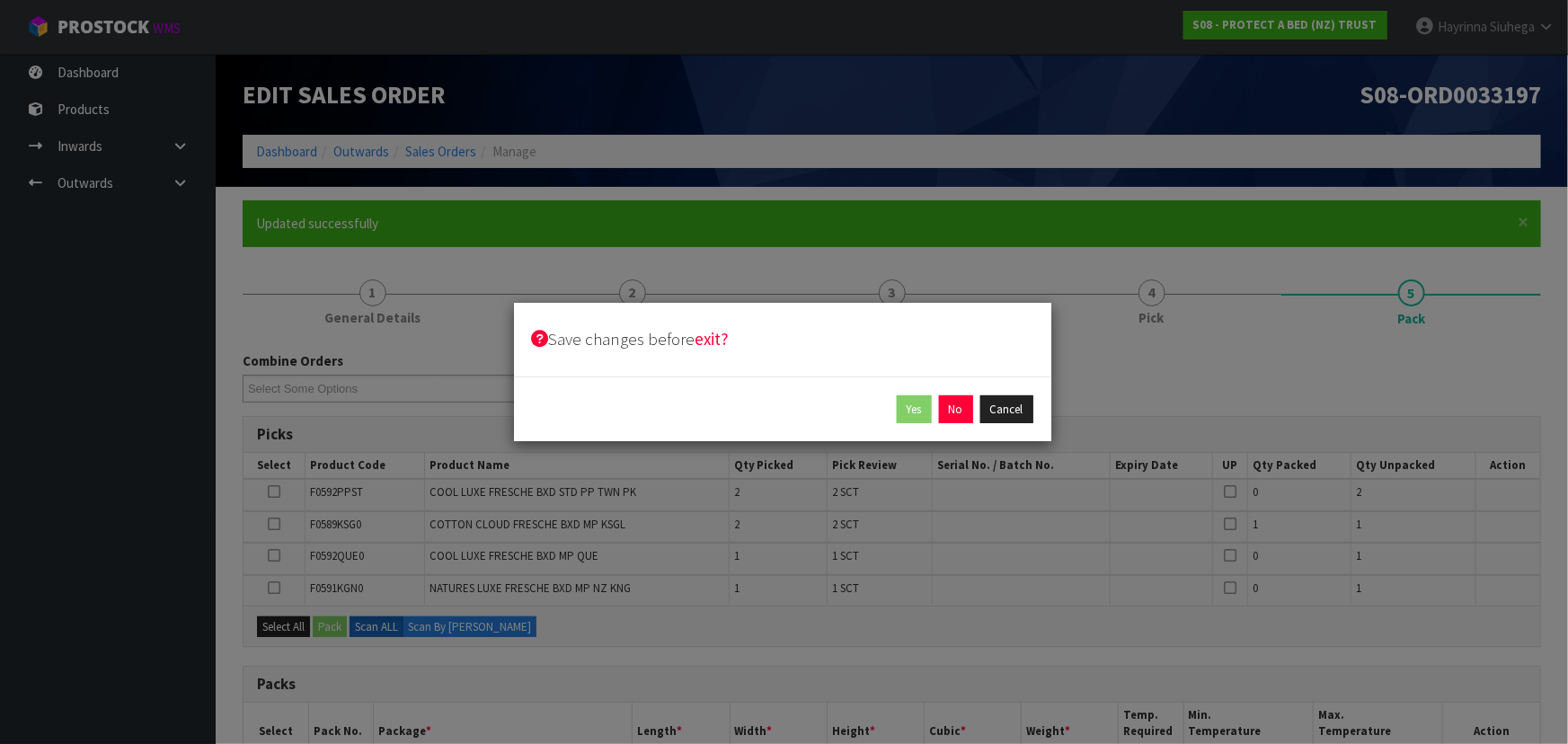
click at [961, 423] on div "Yes No Cancel" at bounding box center [782, 409] width 537 height 66
click at [955, 413] on button "No" at bounding box center [956, 410] width 34 height 29
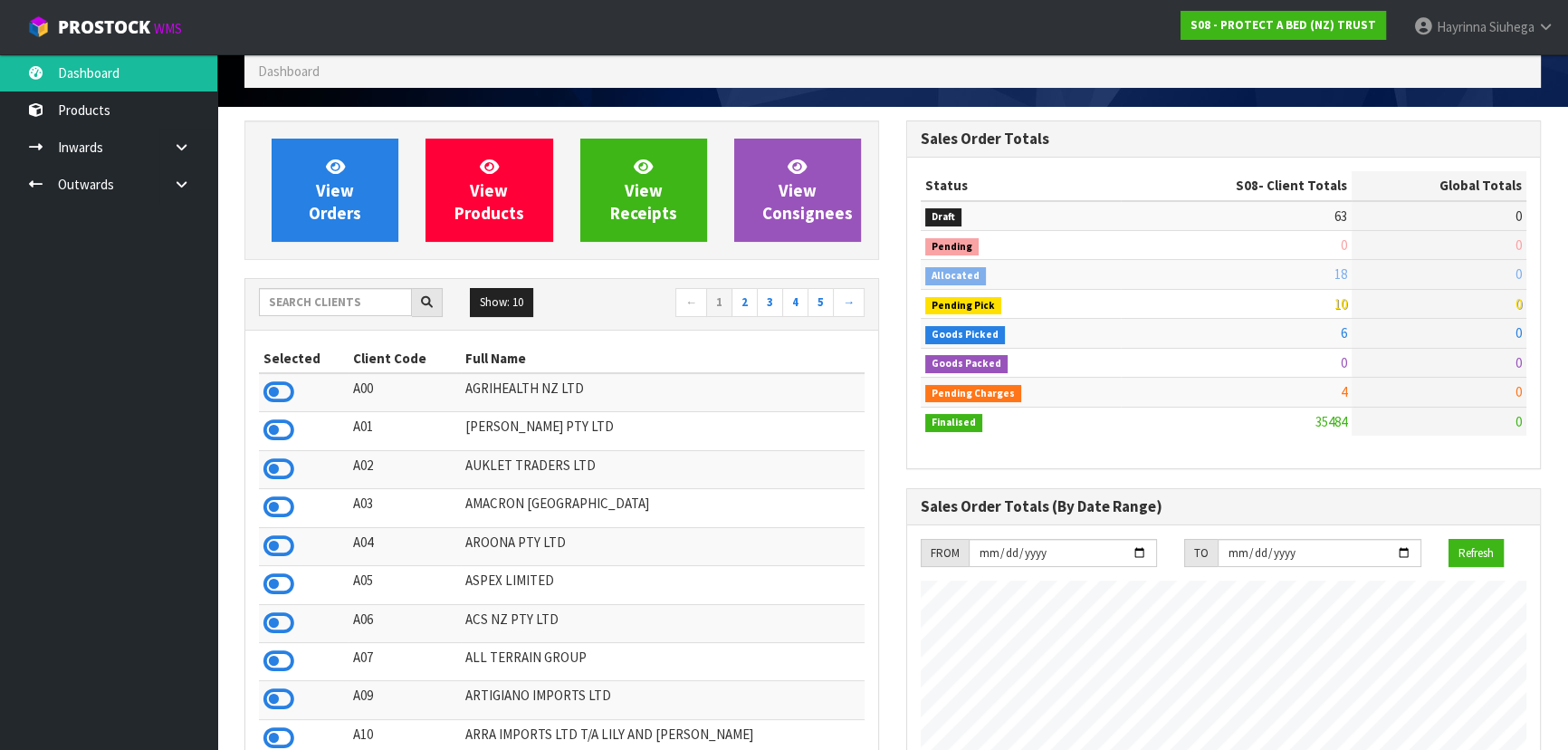
scroll to position [1368, 661]
click at [380, 301] on input "text" at bounding box center [335, 301] width 153 height 28
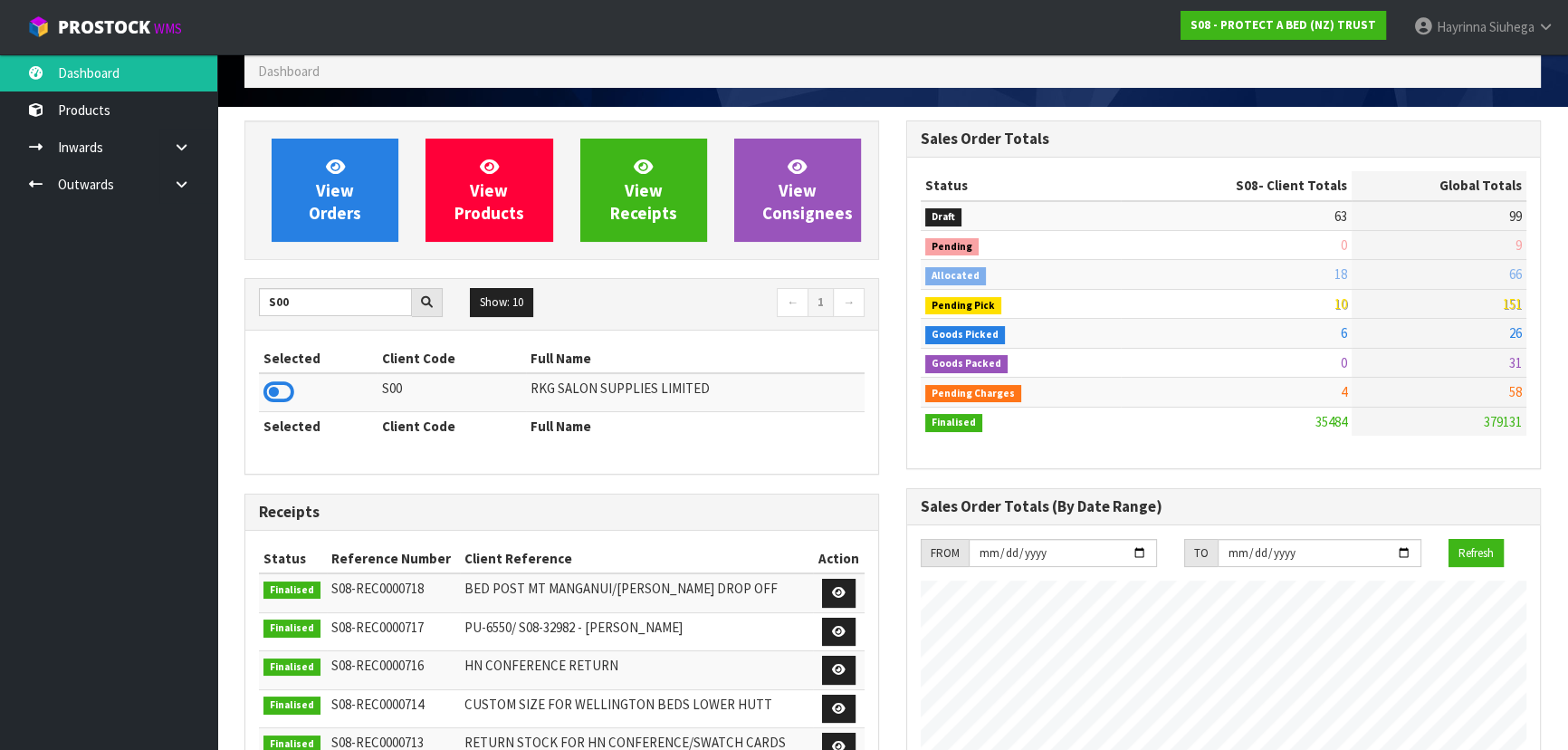
click at [285, 393] on icon at bounding box center [279, 392] width 31 height 27
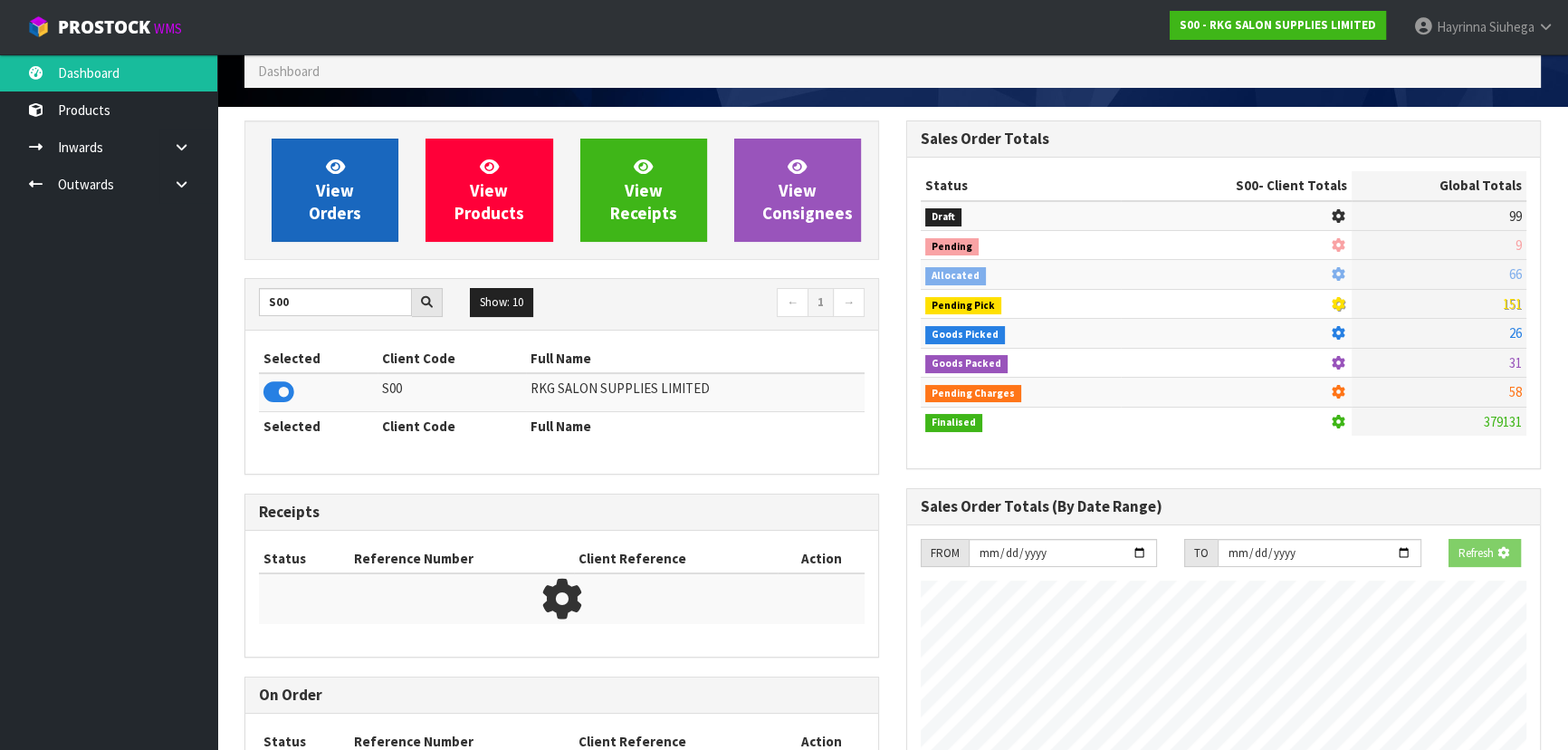
scroll to position [1426, 661]
click at [312, 196] on link "View Orders" at bounding box center [335, 191] width 127 height 104
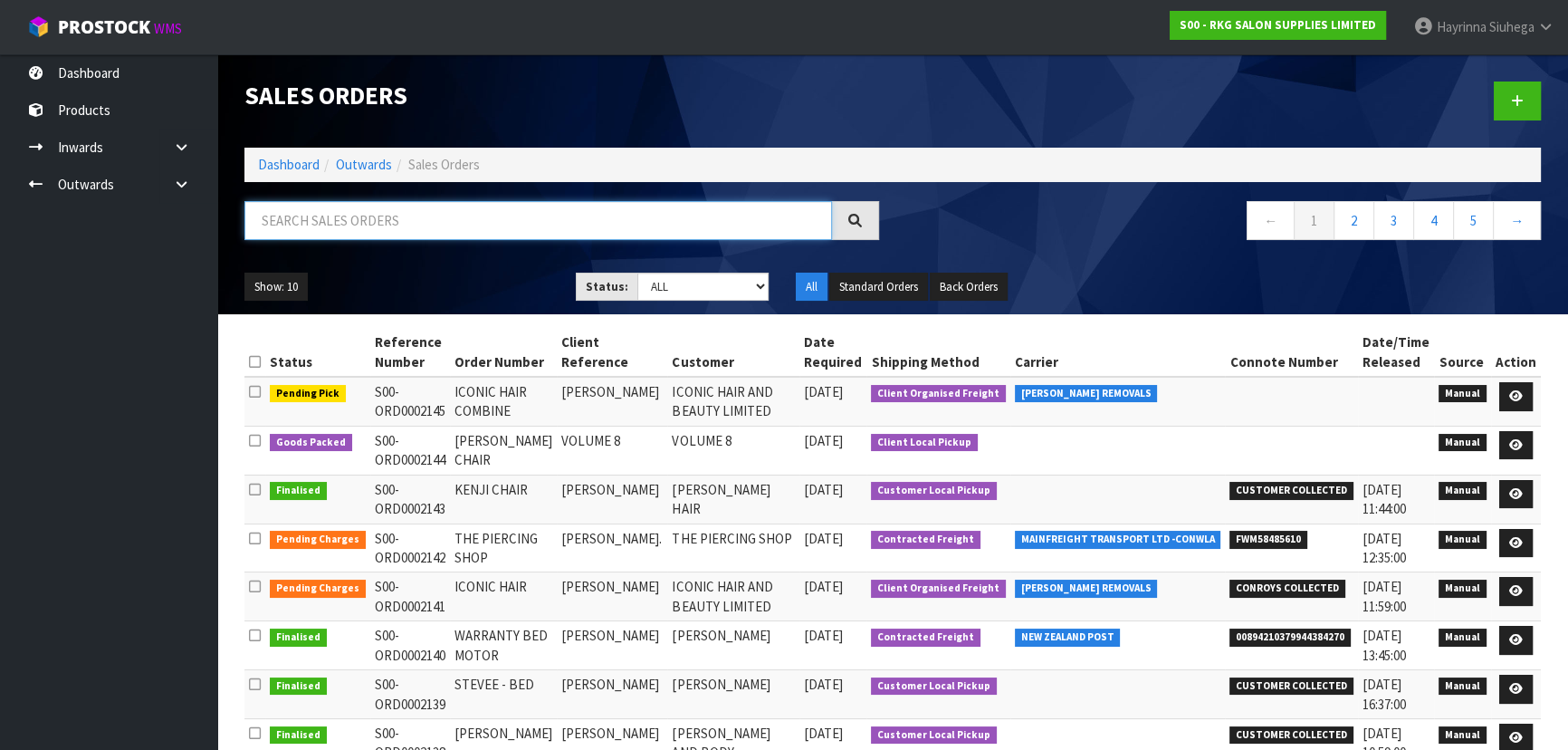
click at [330, 207] on input "text" at bounding box center [537, 220] width 587 height 39
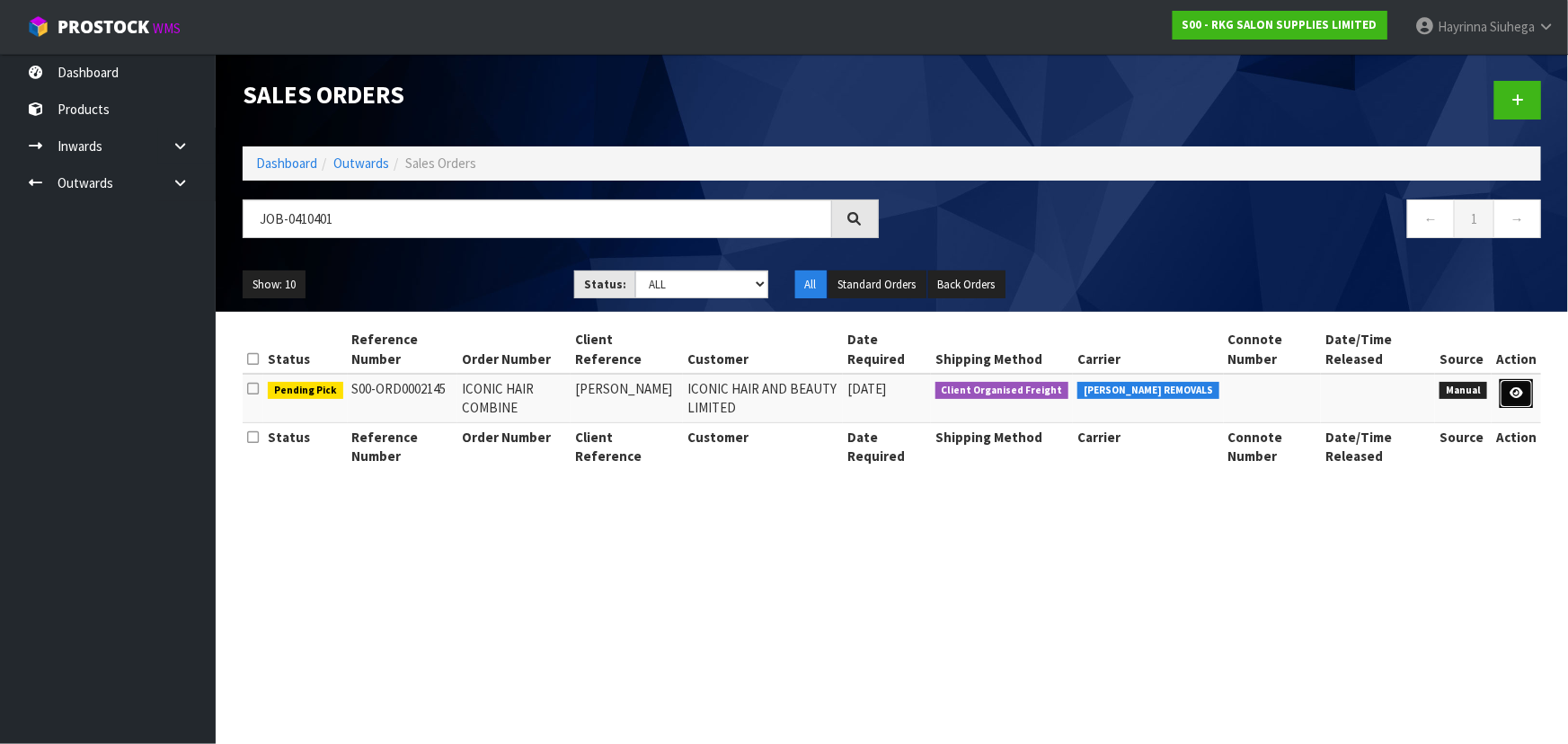
click at [1513, 384] on link at bounding box center [1516, 394] width 33 height 29
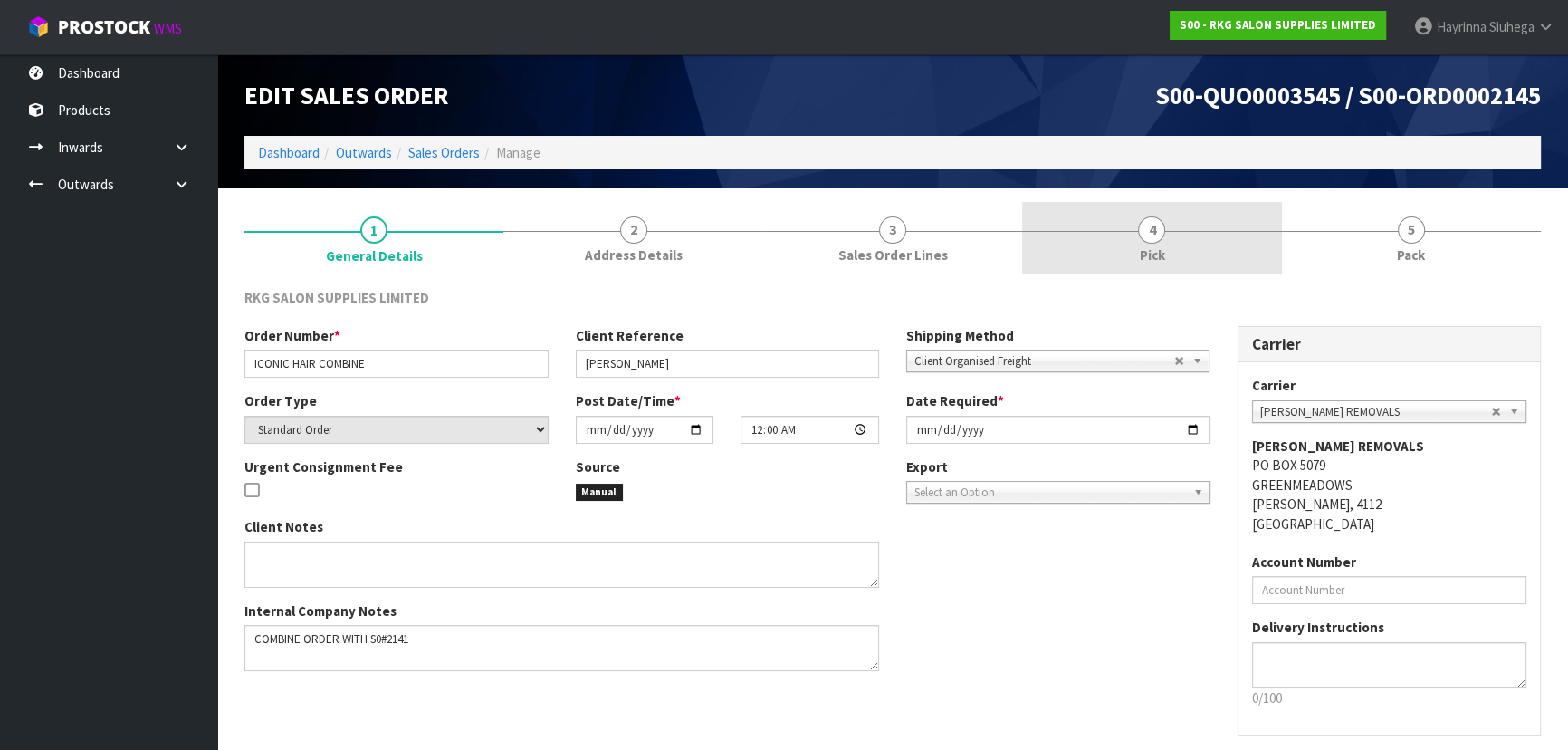
click at [1227, 228] on link "4 Pick" at bounding box center [1151, 237] width 259 height 72
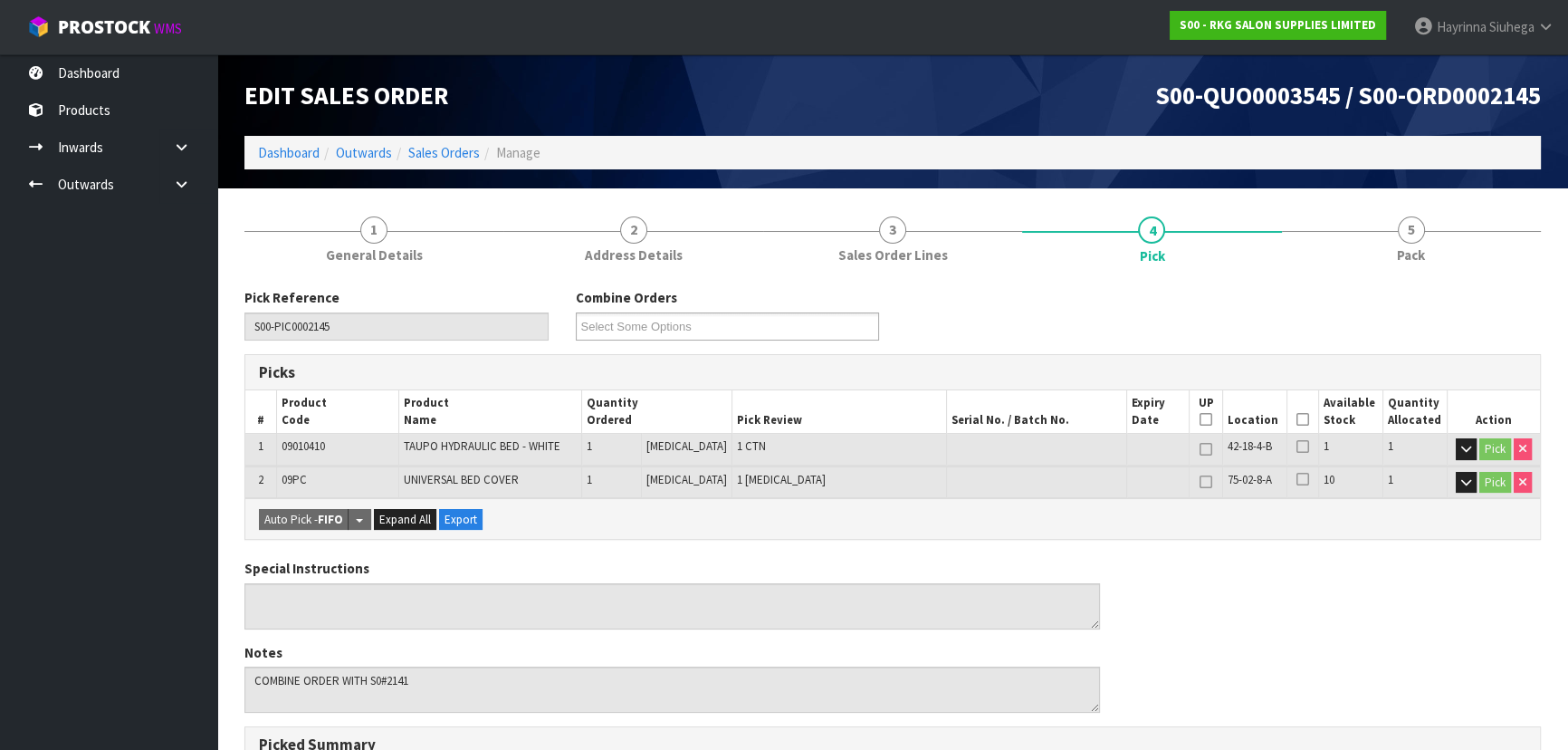
click at [1297, 419] on icon at bounding box center [1303, 419] width 13 height 1
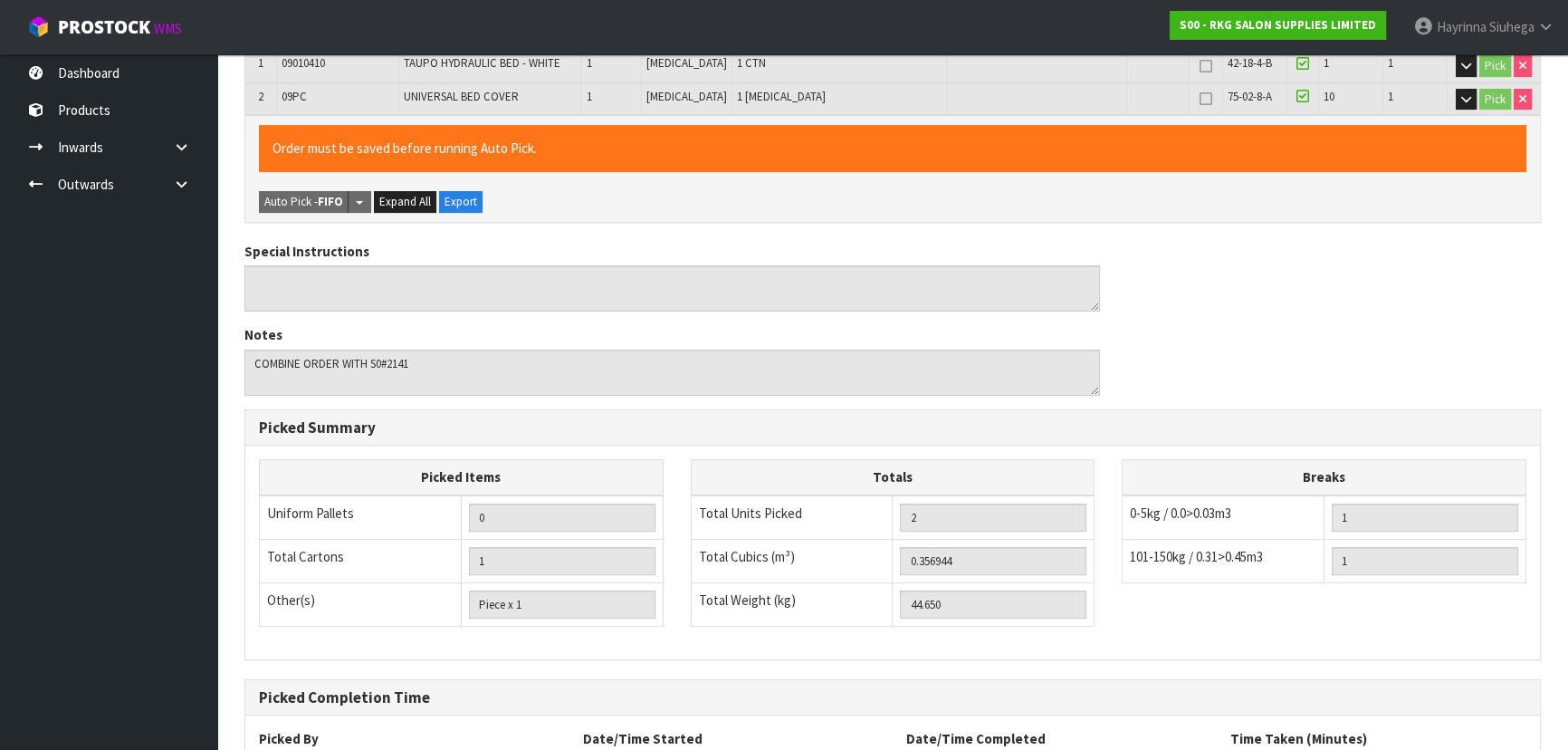
scroll to position [538, 0]
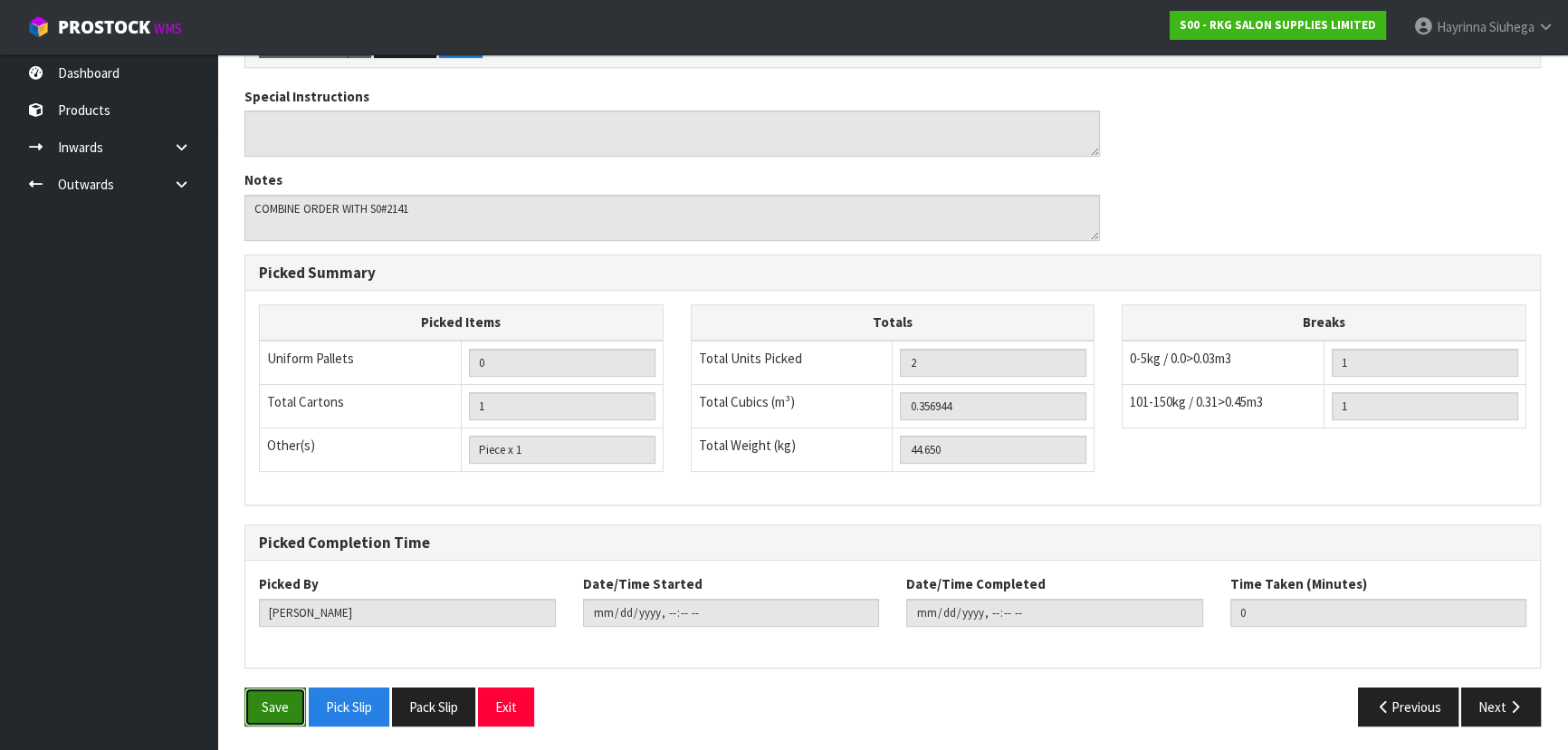
click at [271, 703] on button "Save" at bounding box center [275, 706] width 62 height 39
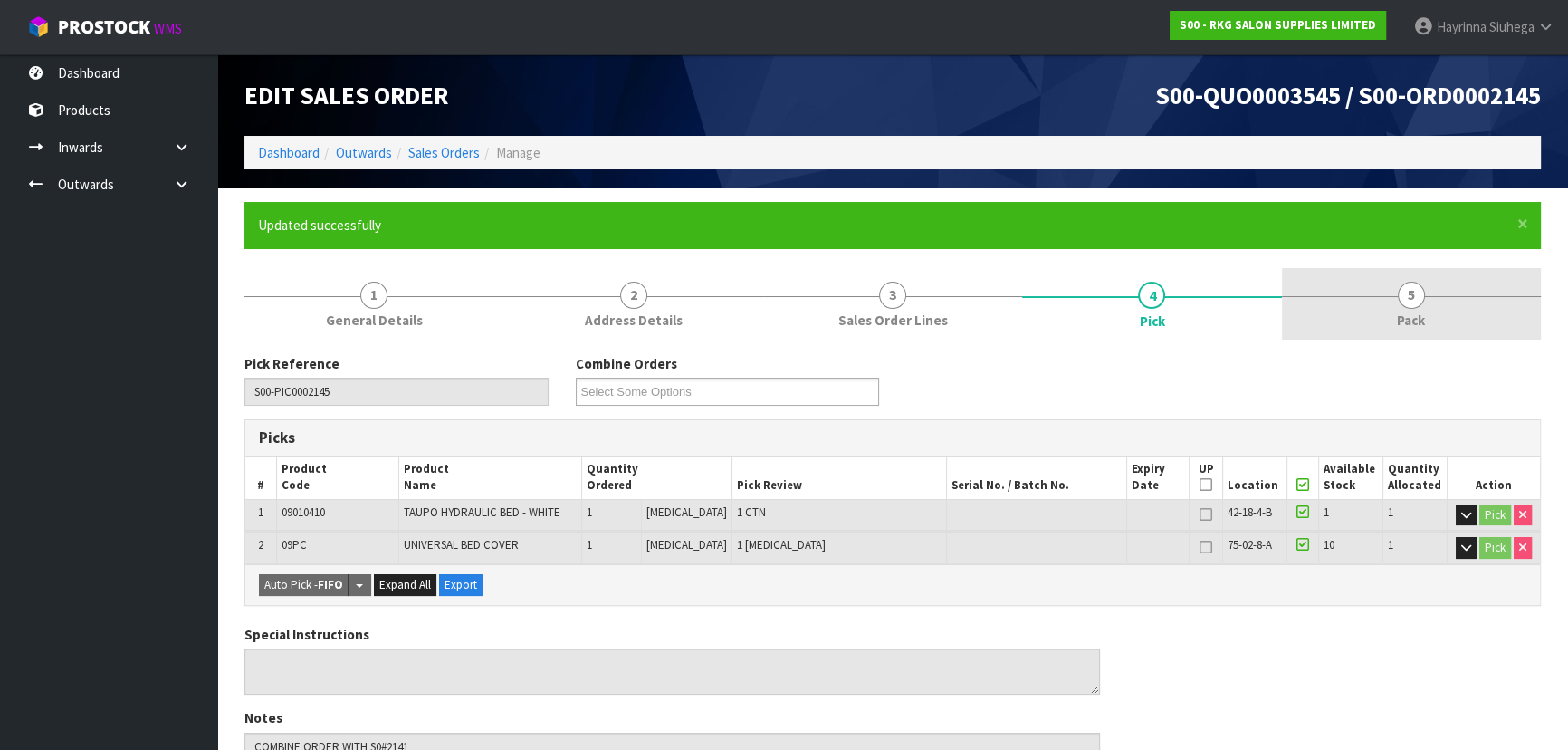
click at [1421, 308] on link "5 Pack" at bounding box center [1411, 303] width 259 height 72
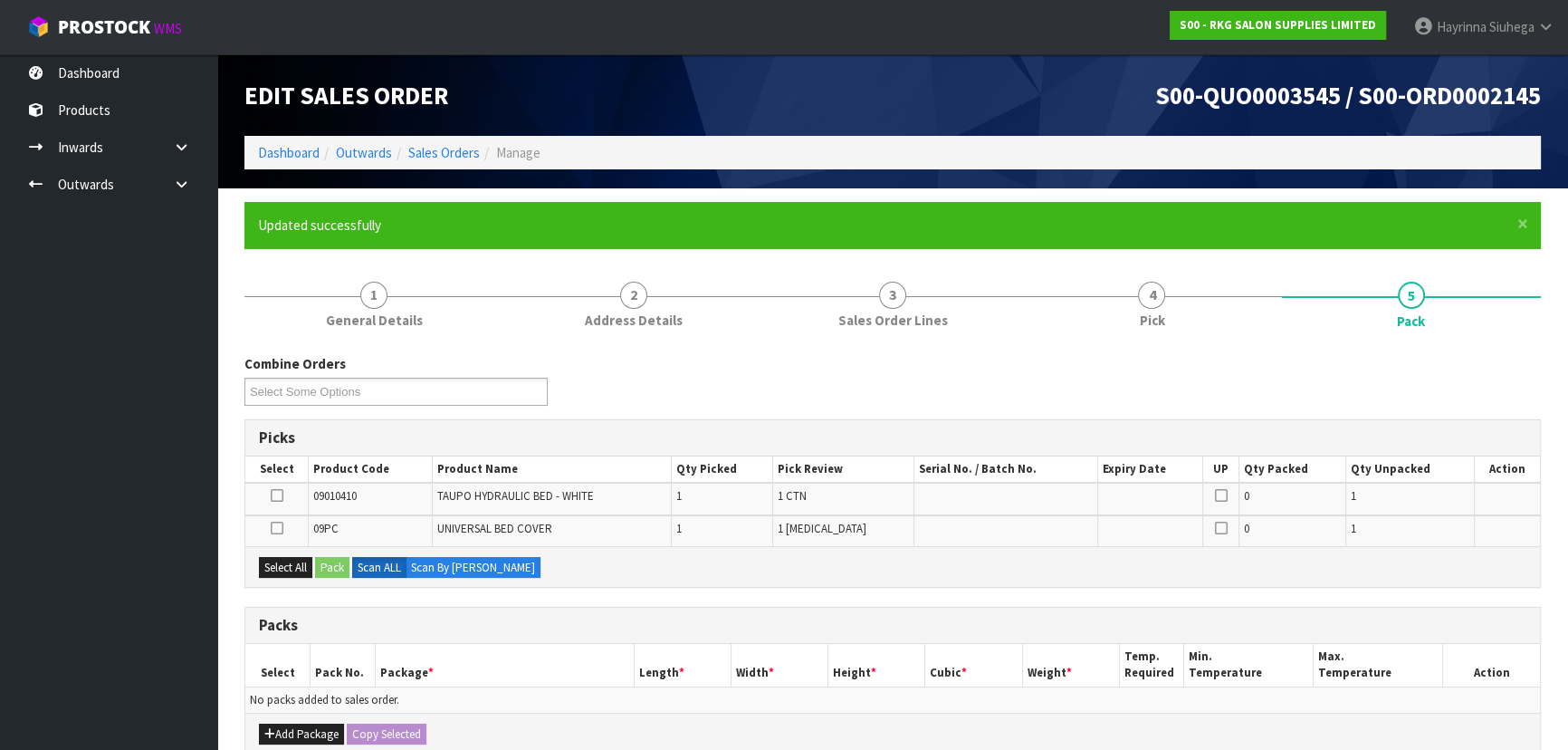
click at [273, 495] on icon at bounding box center [277, 495] width 13 height 1
click at [0, 0] on input "checkbox" at bounding box center [0, 0] width 0 height 0
click at [335, 570] on button "Pack" at bounding box center [332, 567] width 35 height 22
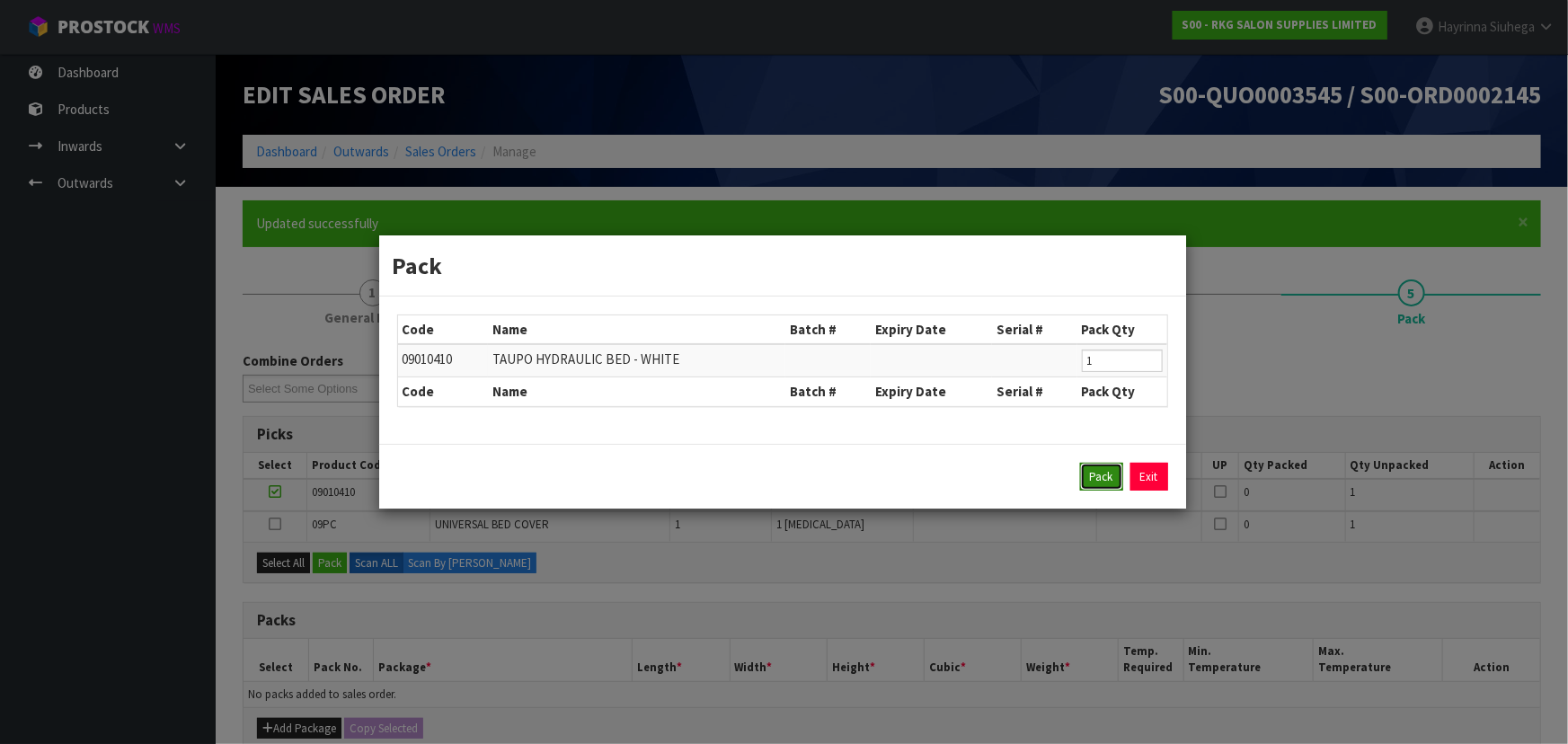
click at [1106, 462] on button "Pack" at bounding box center [1101, 476] width 43 height 29
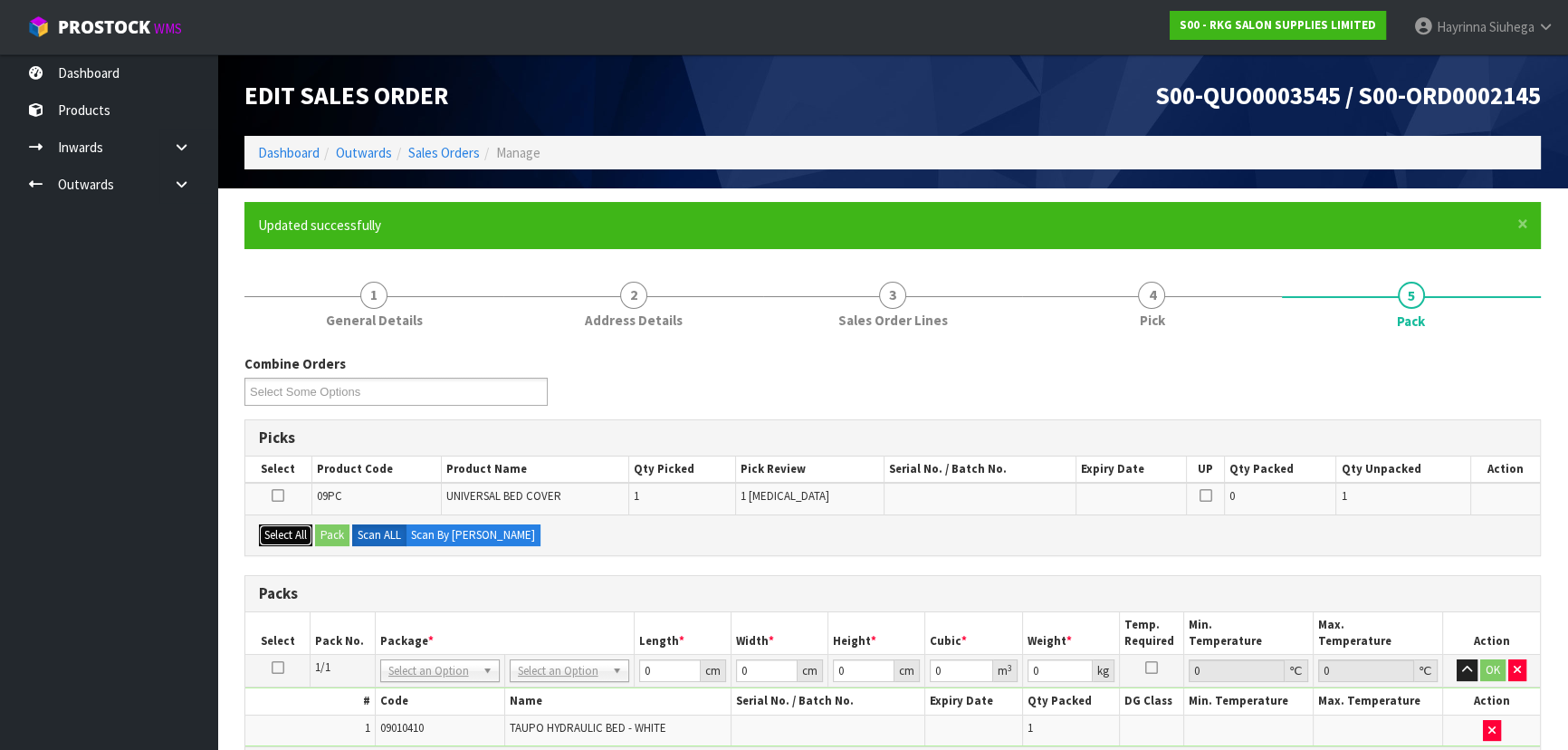
click at [280, 528] on button "Select All" at bounding box center [285, 535] width 54 height 22
click at [335, 531] on button "Pack" at bounding box center [332, 535] width 35 height 22
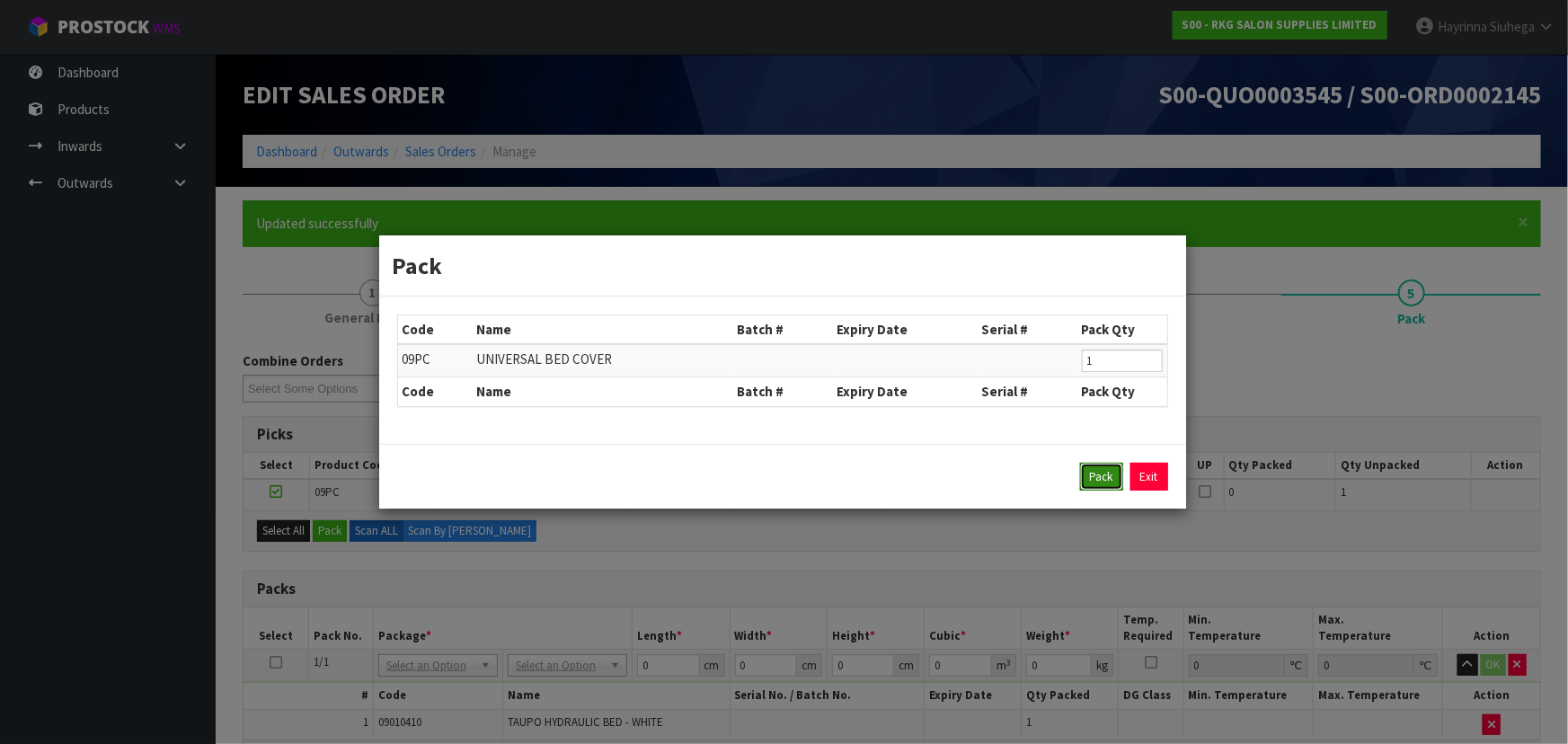
click at [1099, 476] on button "Pack" at bounding box center [1101, 476] width 43 height 29
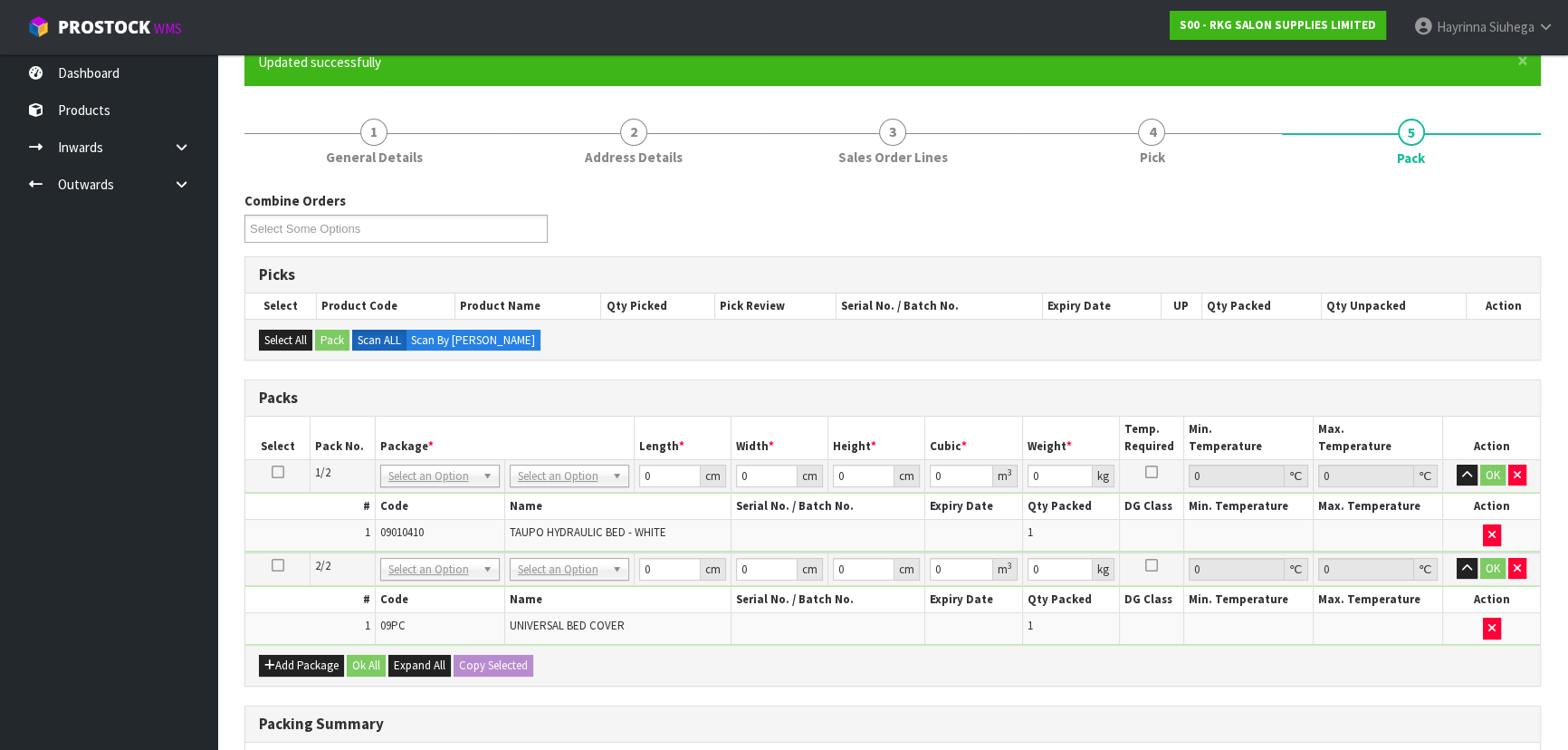
scroll to position [163, 0]
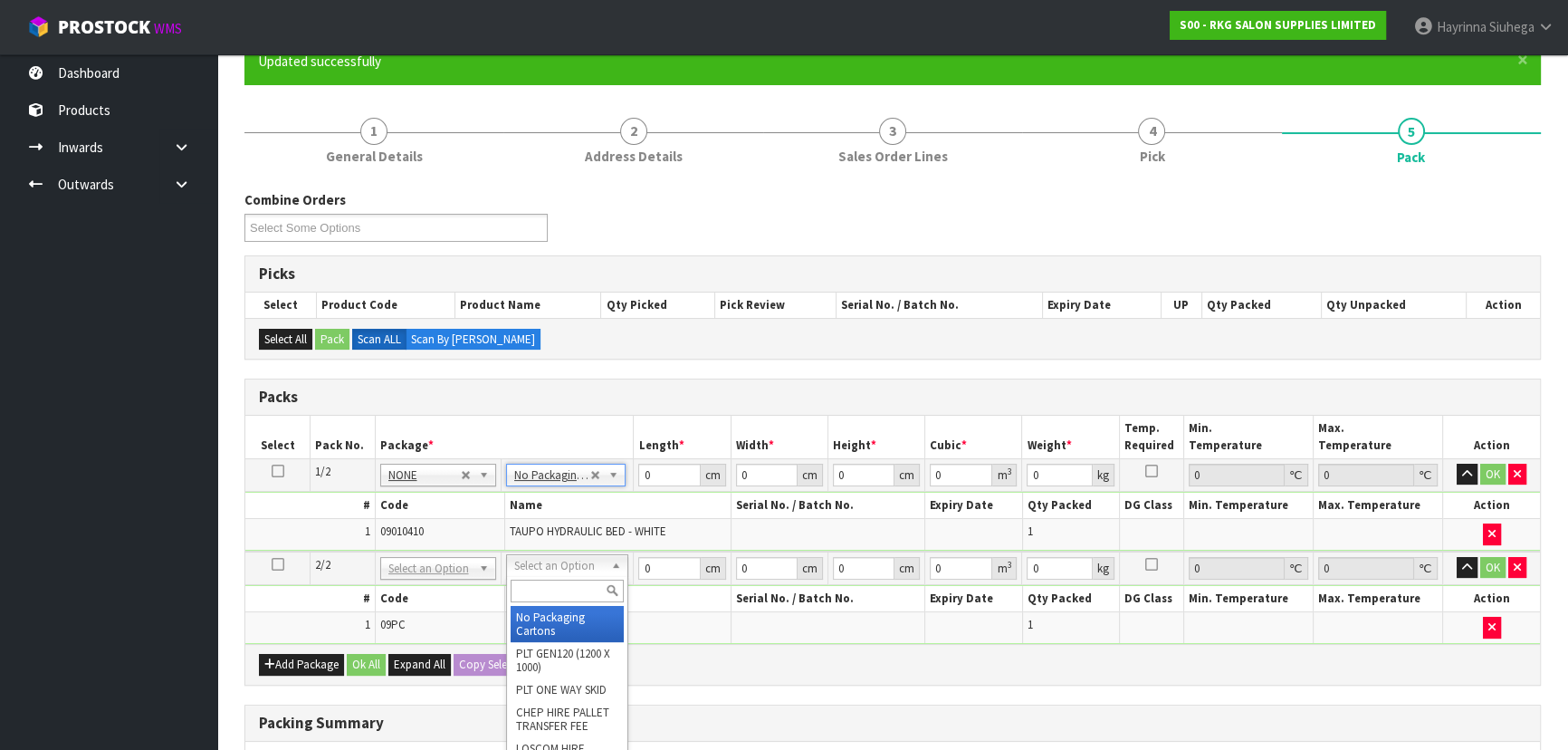
drag, startPoint x: 570, startPoint y: 616, endPoint x: 623, endPoint y: 495, distance: 132.1
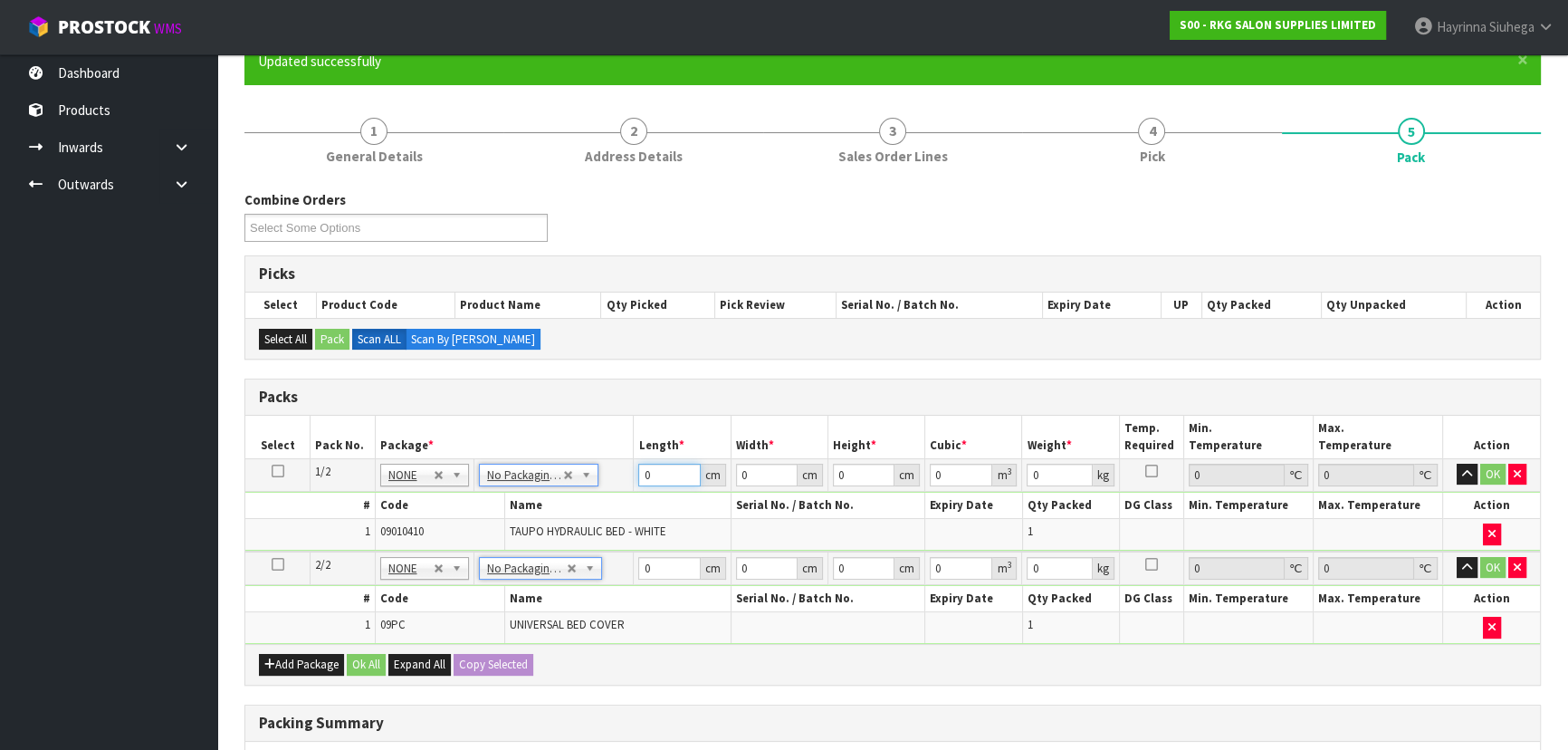
click at [642, 472] on input "0" at bounding box center [669, 474] width 62 height 23
click button "OK" at bounding box center [1493, 474] width 25 height 22
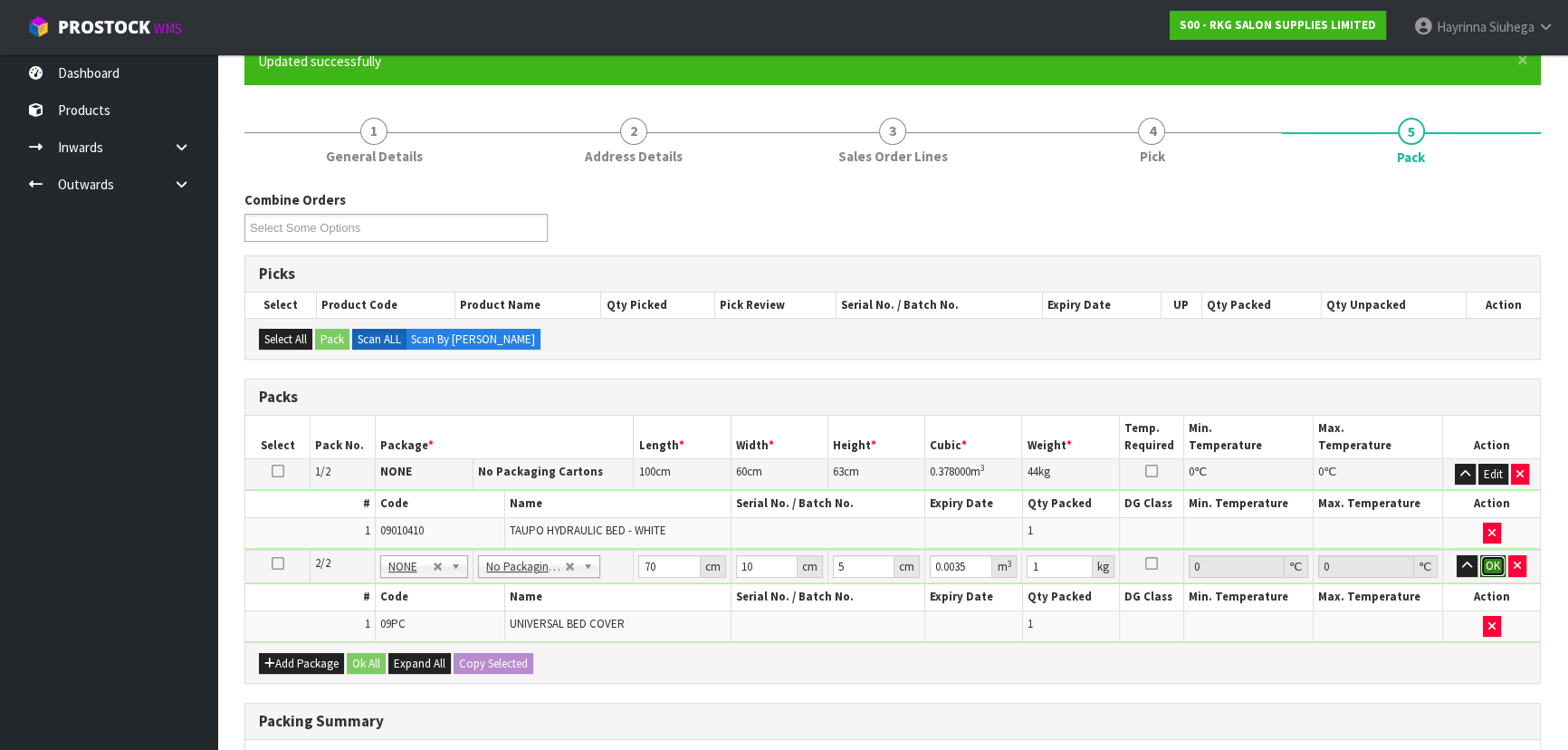
click button "OK" at bounding box center [1493, 566] width 25 height 22
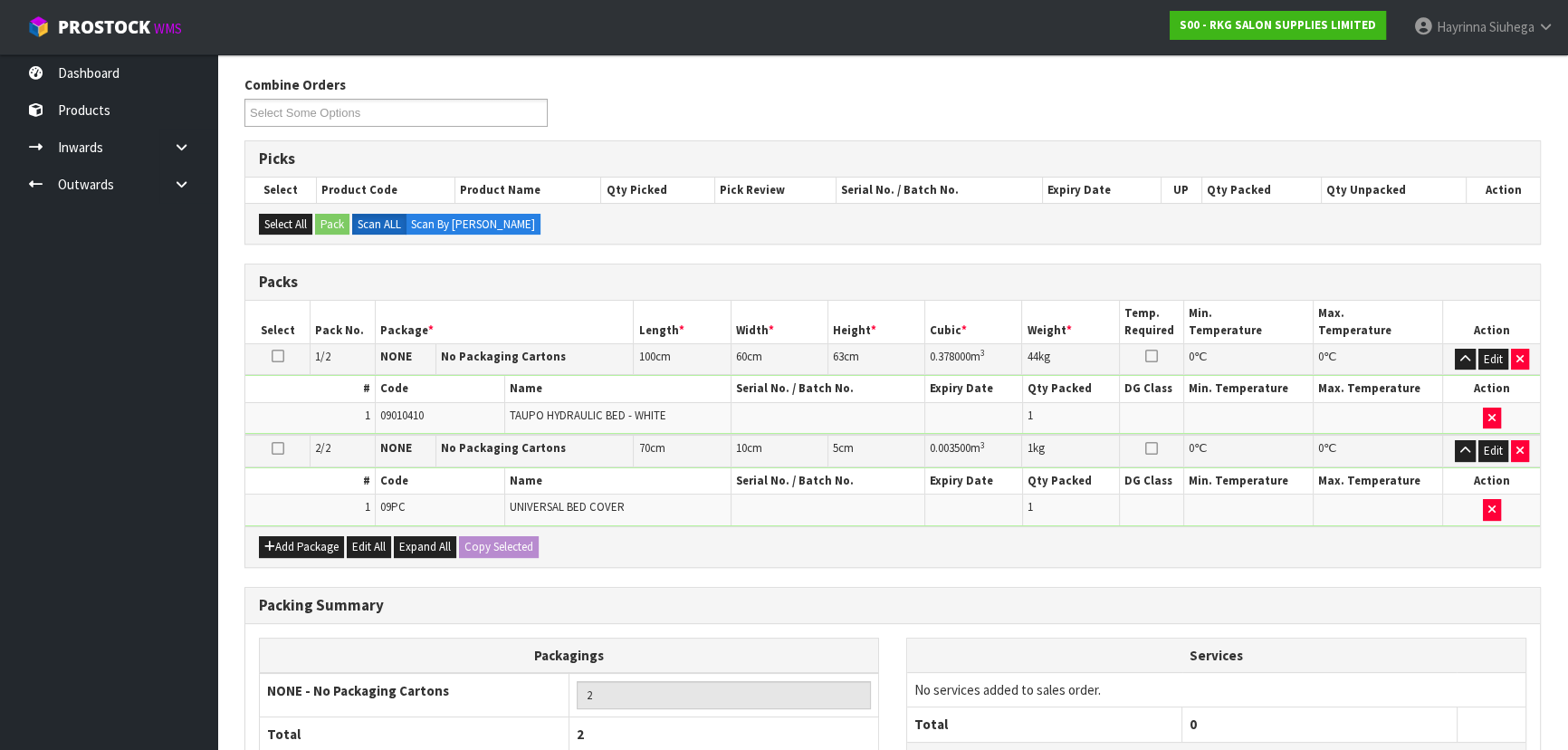
scroll to position [435, 0]
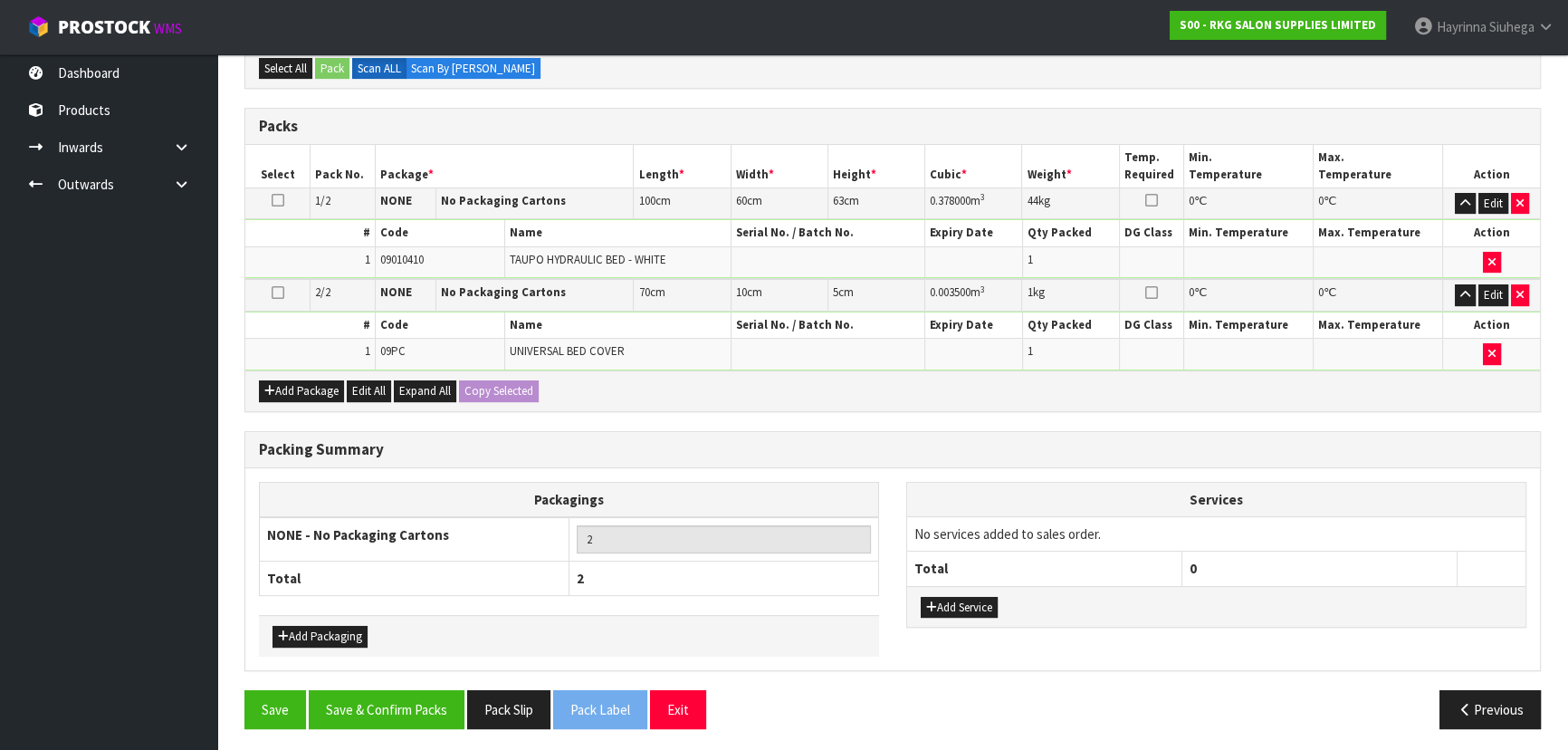
click at [439, 724] on div "Save Save & Confirm Packs Pack Slip Pack Label Exit Previous" at bounding box center [892, 716] width 1324 height 53
click at [433, 699] on button "Save & Confirm Packs" at bounding box center [386, 709] width 155 height 39
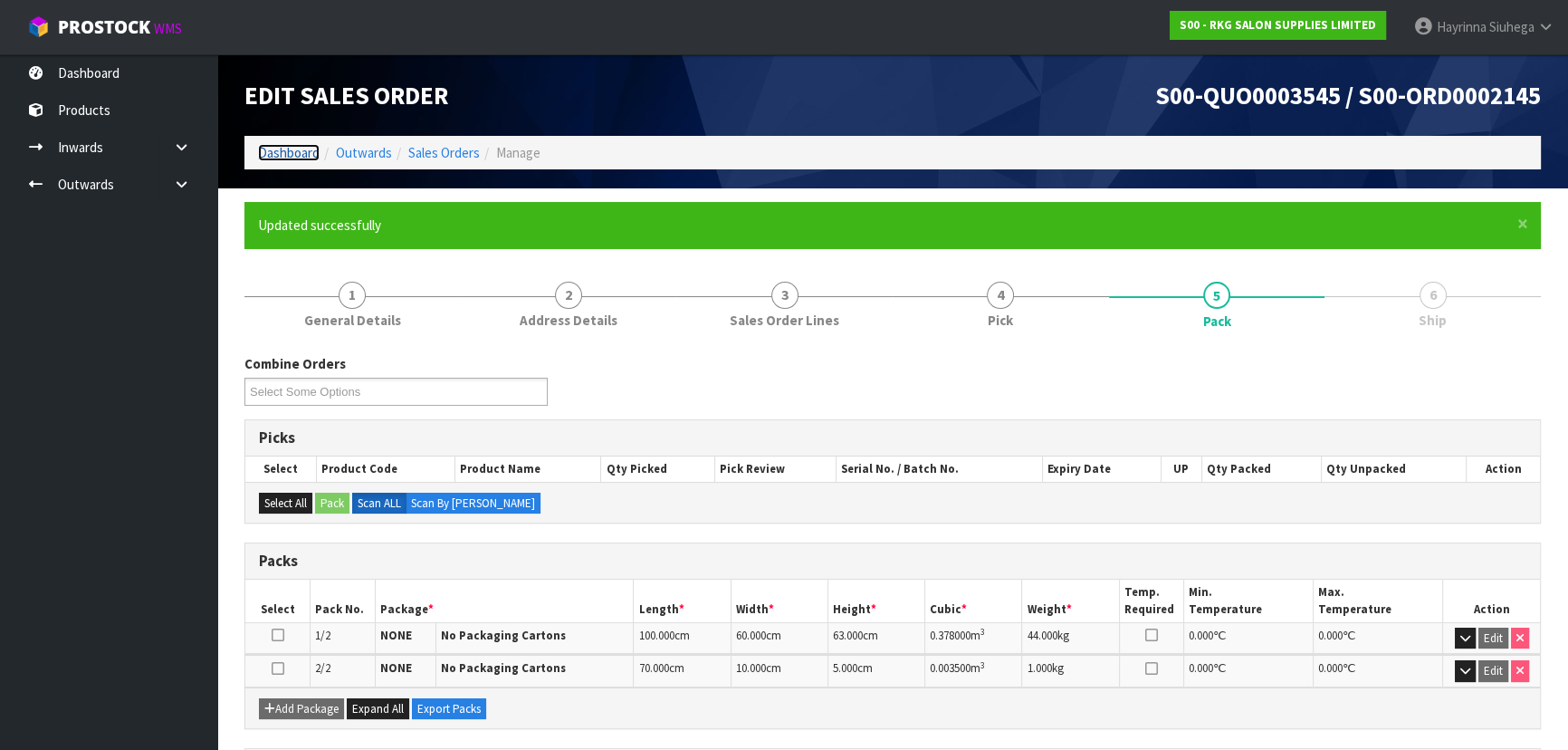
drag, startPoint x: 312, startPoint y: 152, endPoint x: 317, endPoint y: 141, distance: 12.1
click at [312, 152] on link "Dashboard" at bounding box center [289, 153] width 62 height 17
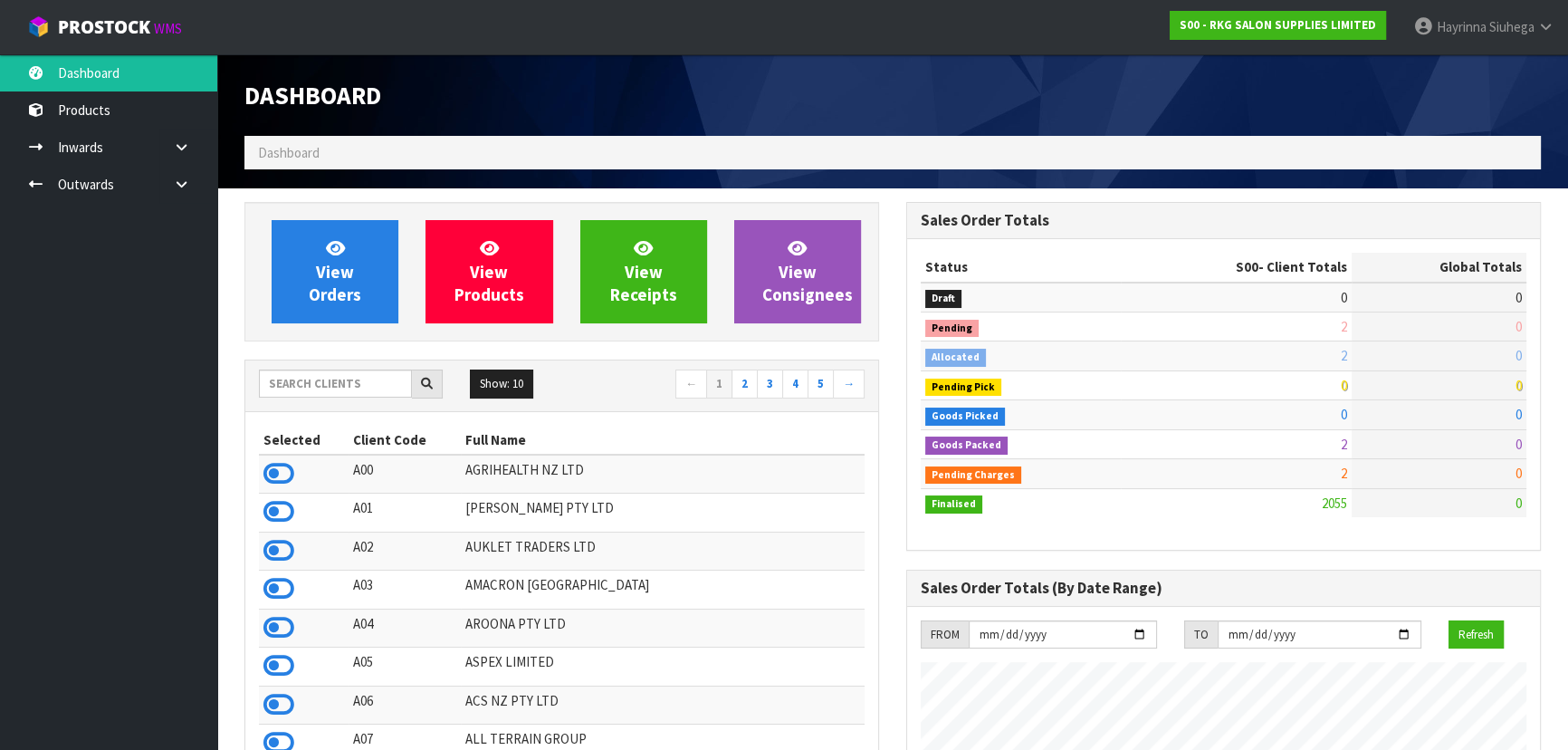
scroll to position [1368, 661]
click at [319, 388] on input "text" at bounding box center [335, 383] width 153 height 28
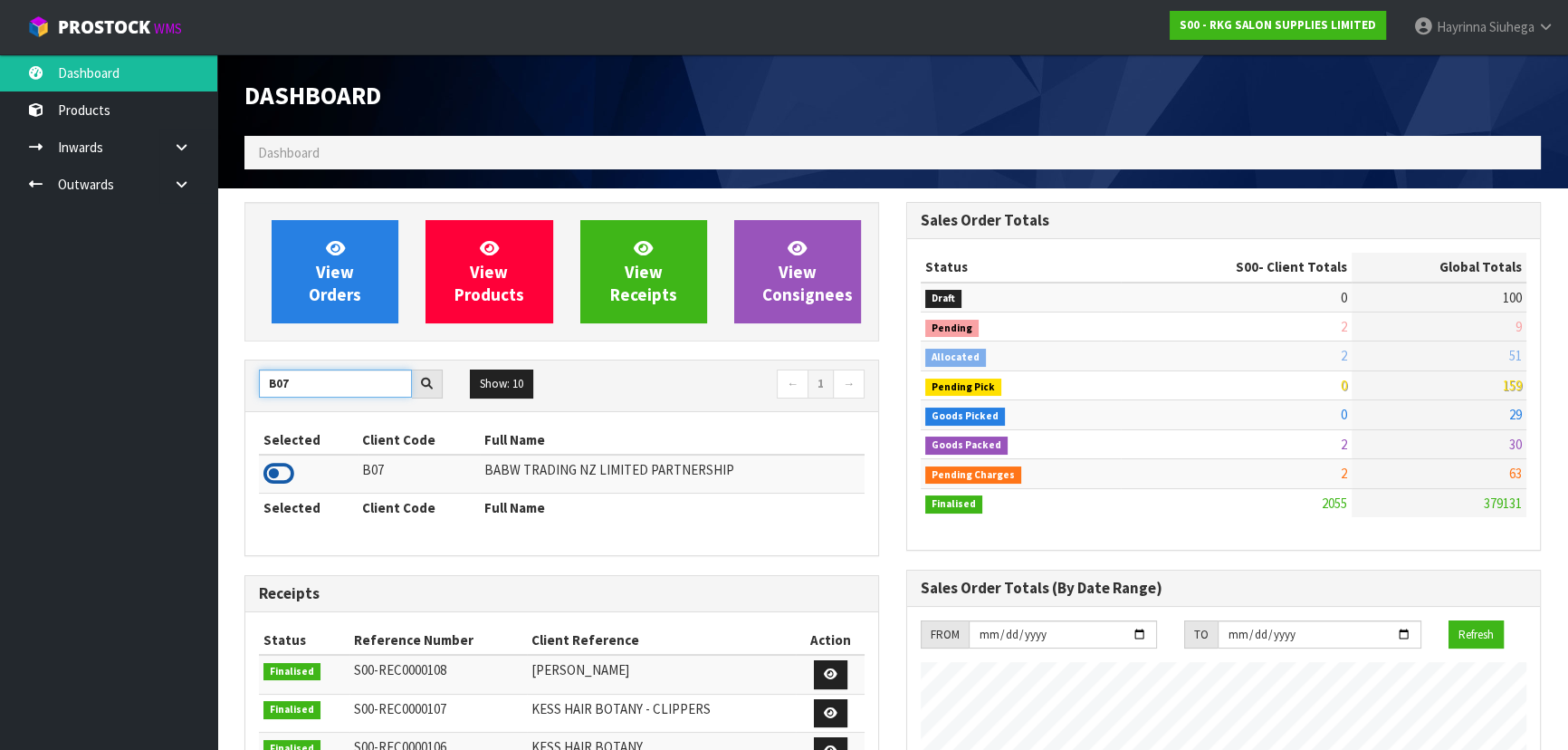
type input "B07"
click at [270, 462] on icon at bounding box center [279, 473] width 31 height 27
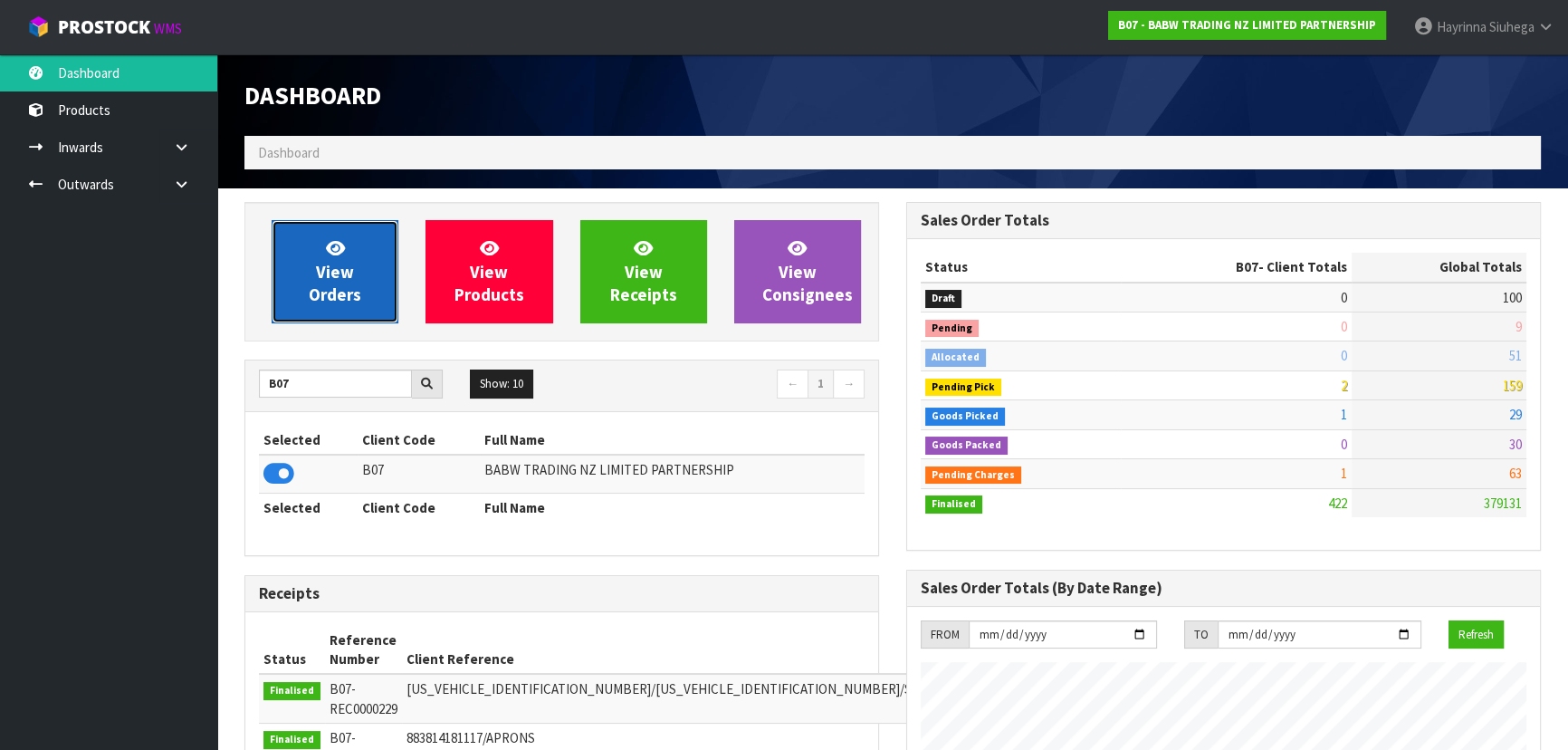
click at [369, 271] on link "View Orders" at bounding box center [335, 271] width 127 height 104
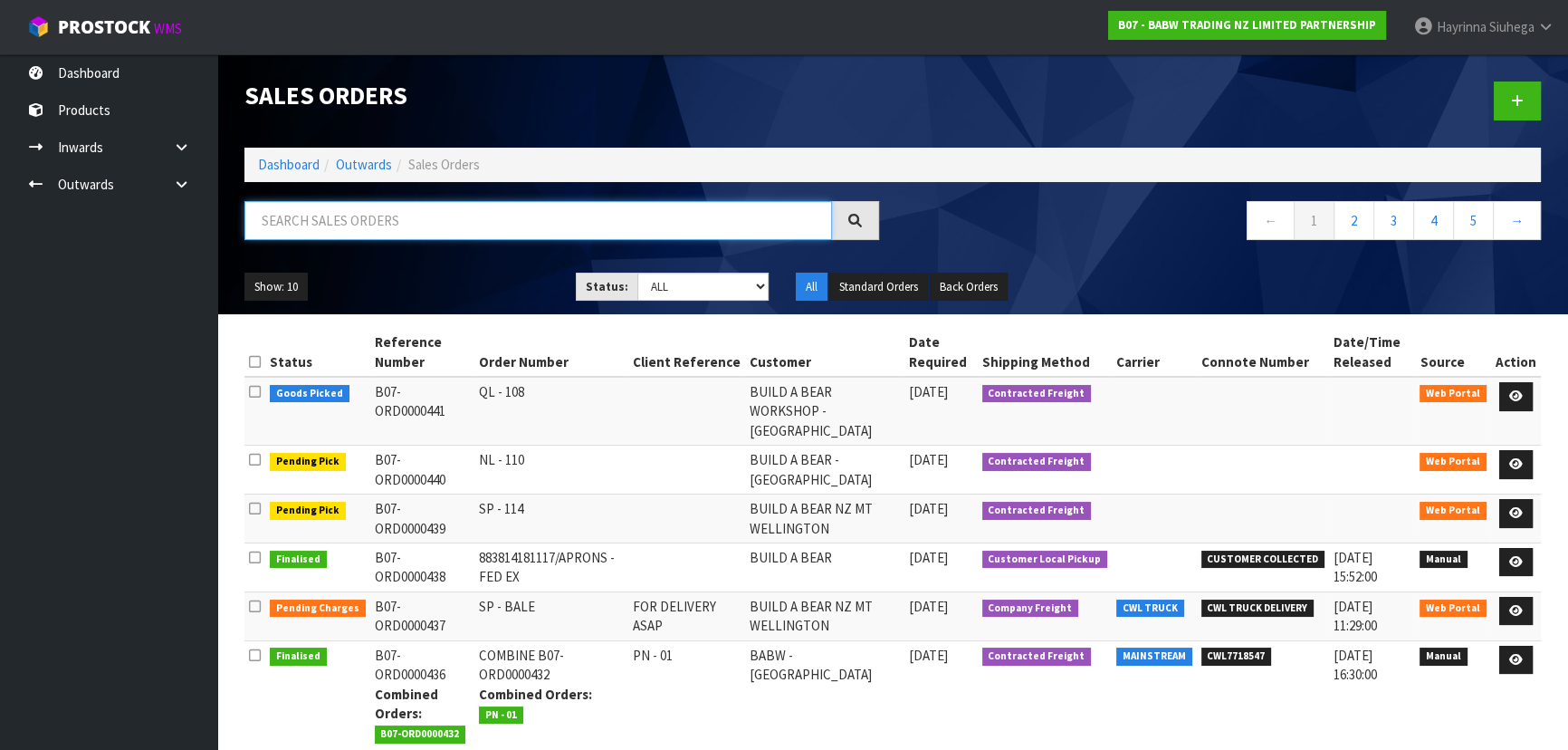
click at [413, 224] on input "text" at bounding box center [537, 220] width 587 height 39
type input "JOB-0410313"
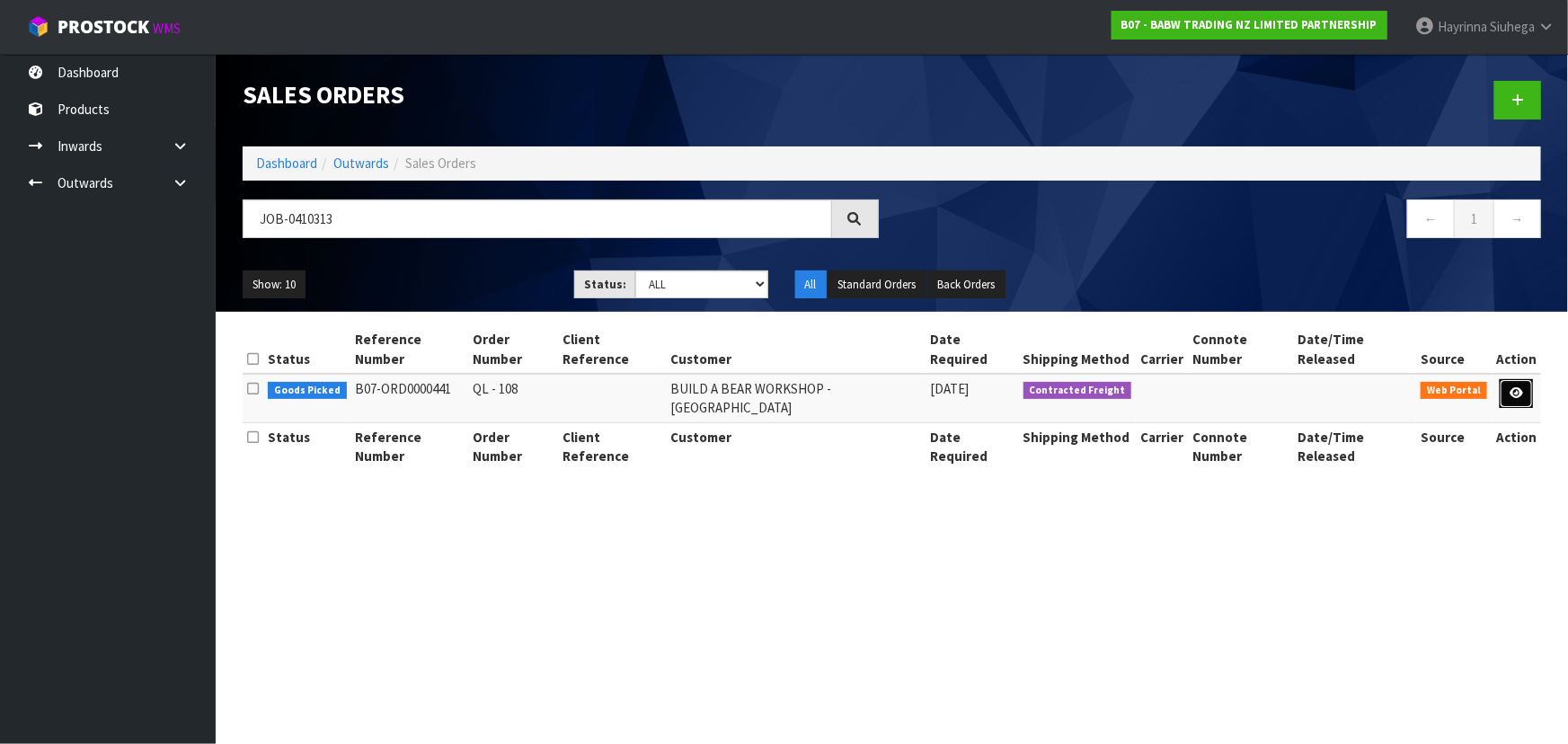
click at [1518, 379] on link at bounding box center [1516, 394] width 33 height 29
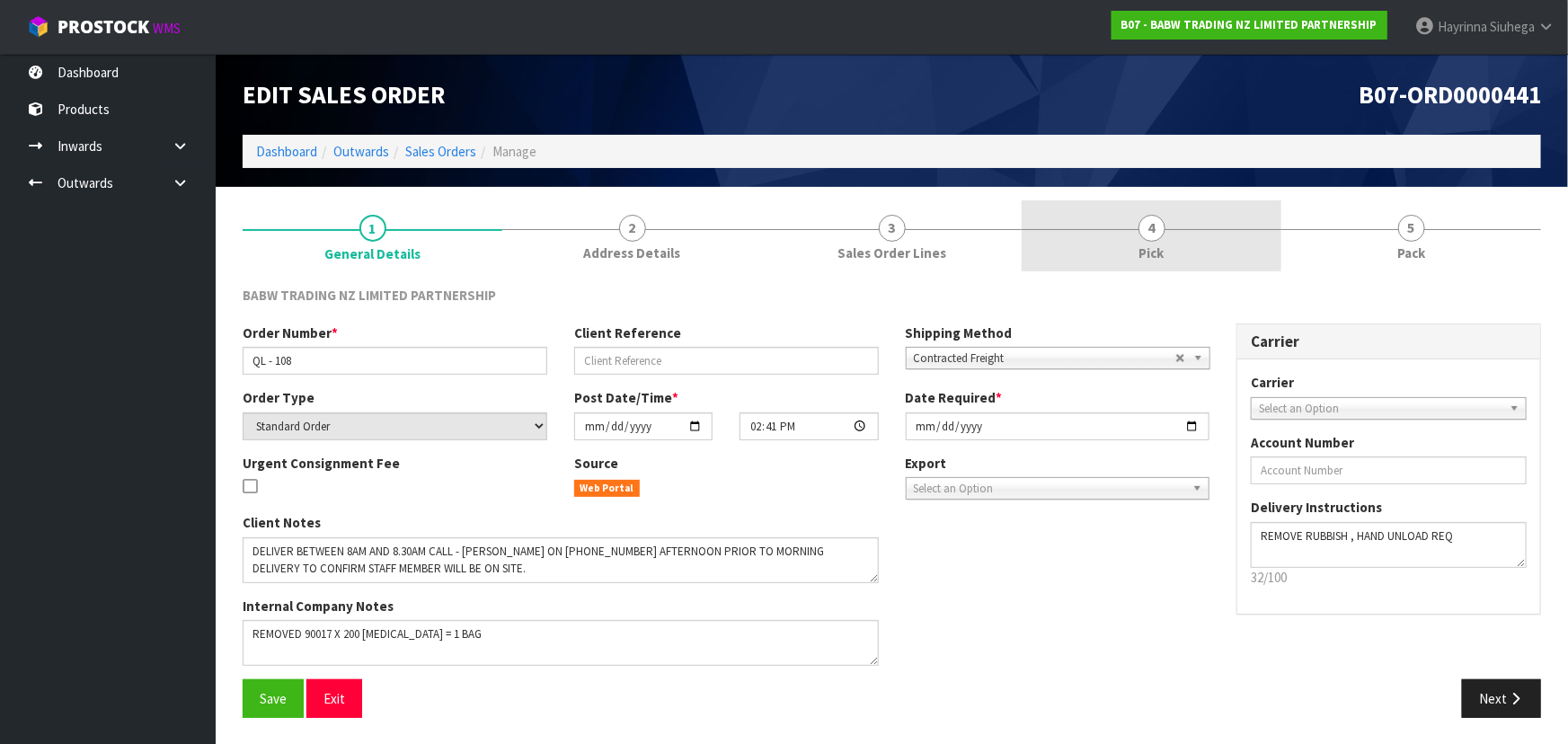
click at [1226, 249] on link "4 Pick" at bounding box center [1152, 235] width 260 height 71
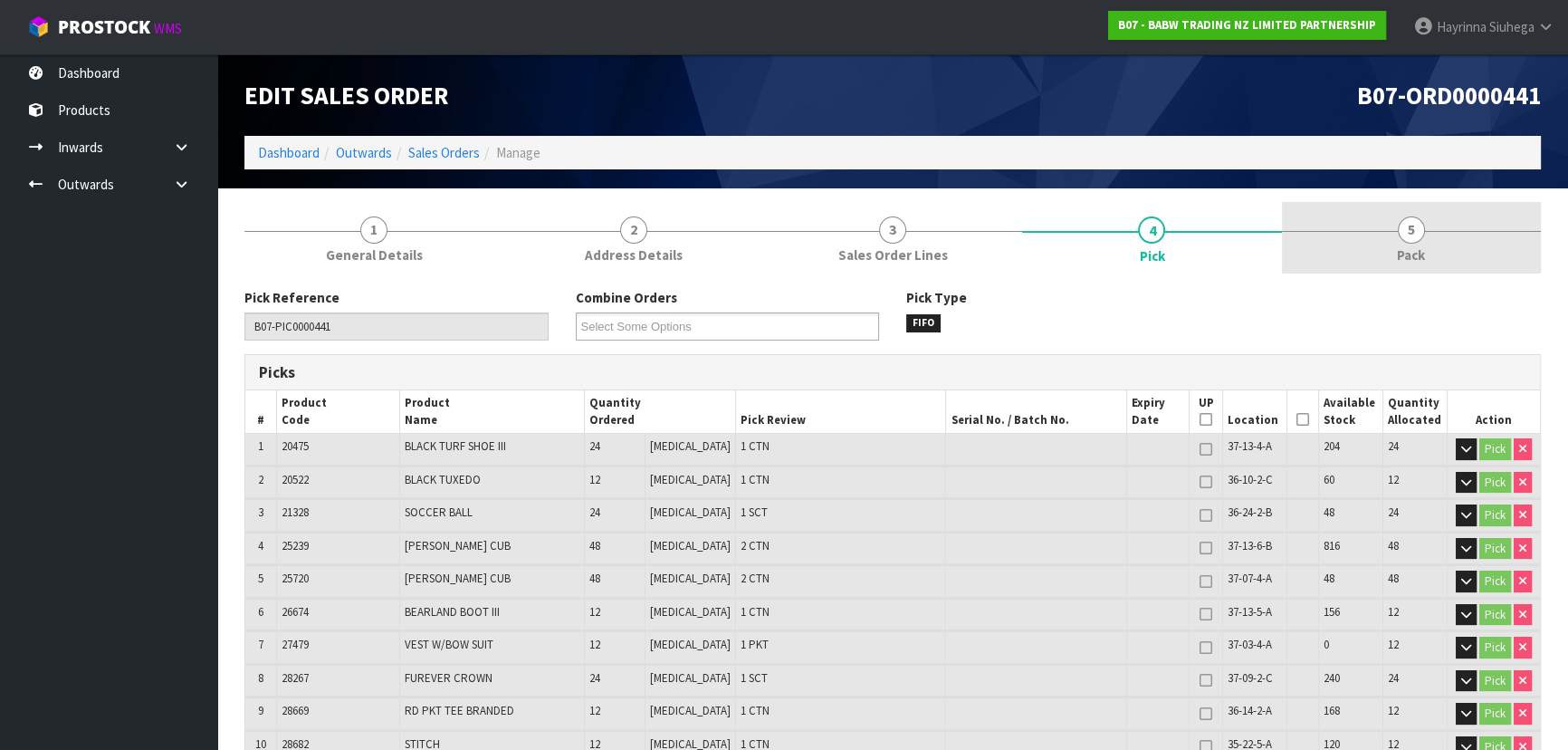
click at [1409, 231] on span "5" at bounding box center [1411, 230] width 27 height 27
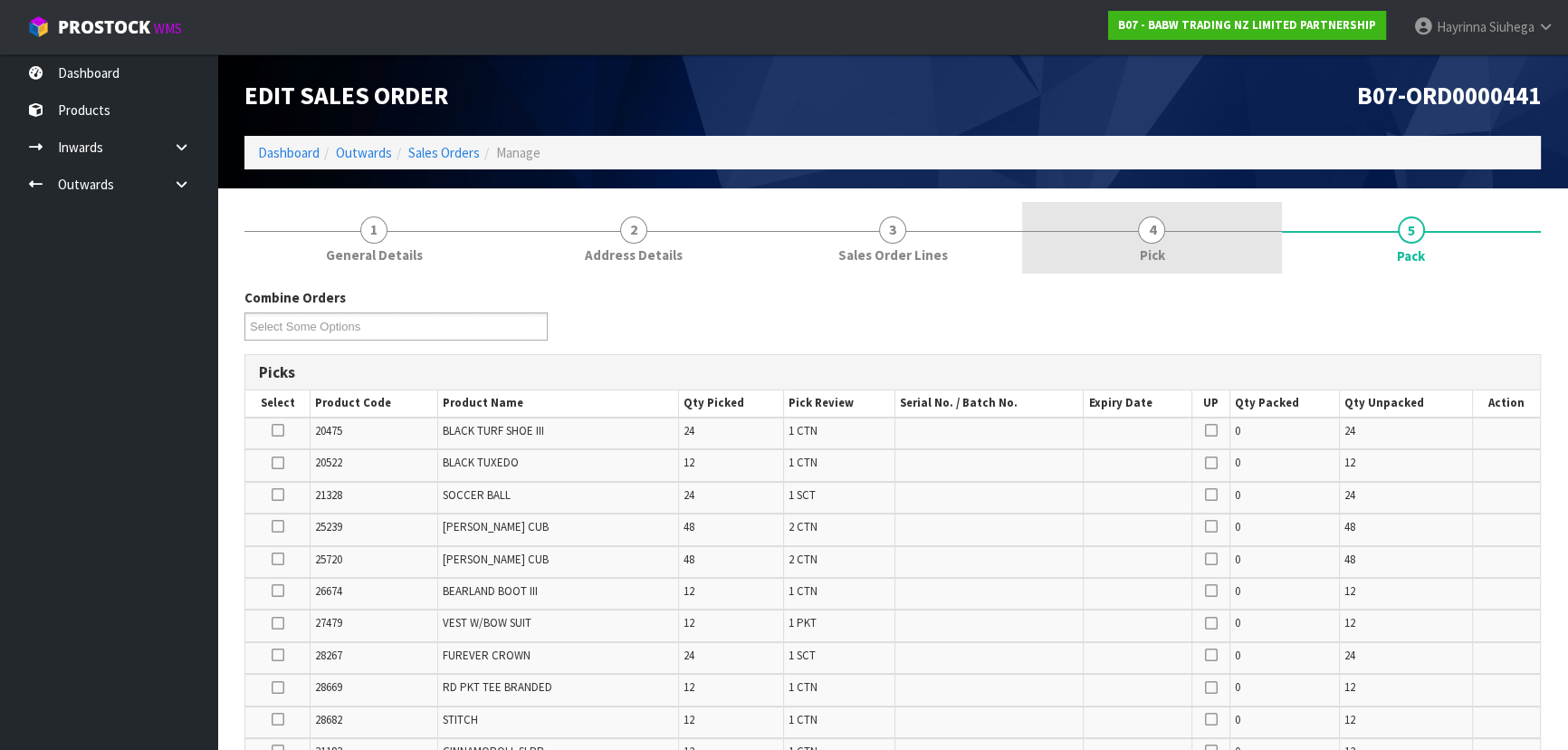
click at [1202, 233] on link "4 Pick" at bounding box center [1151, 237] width 259 height 72
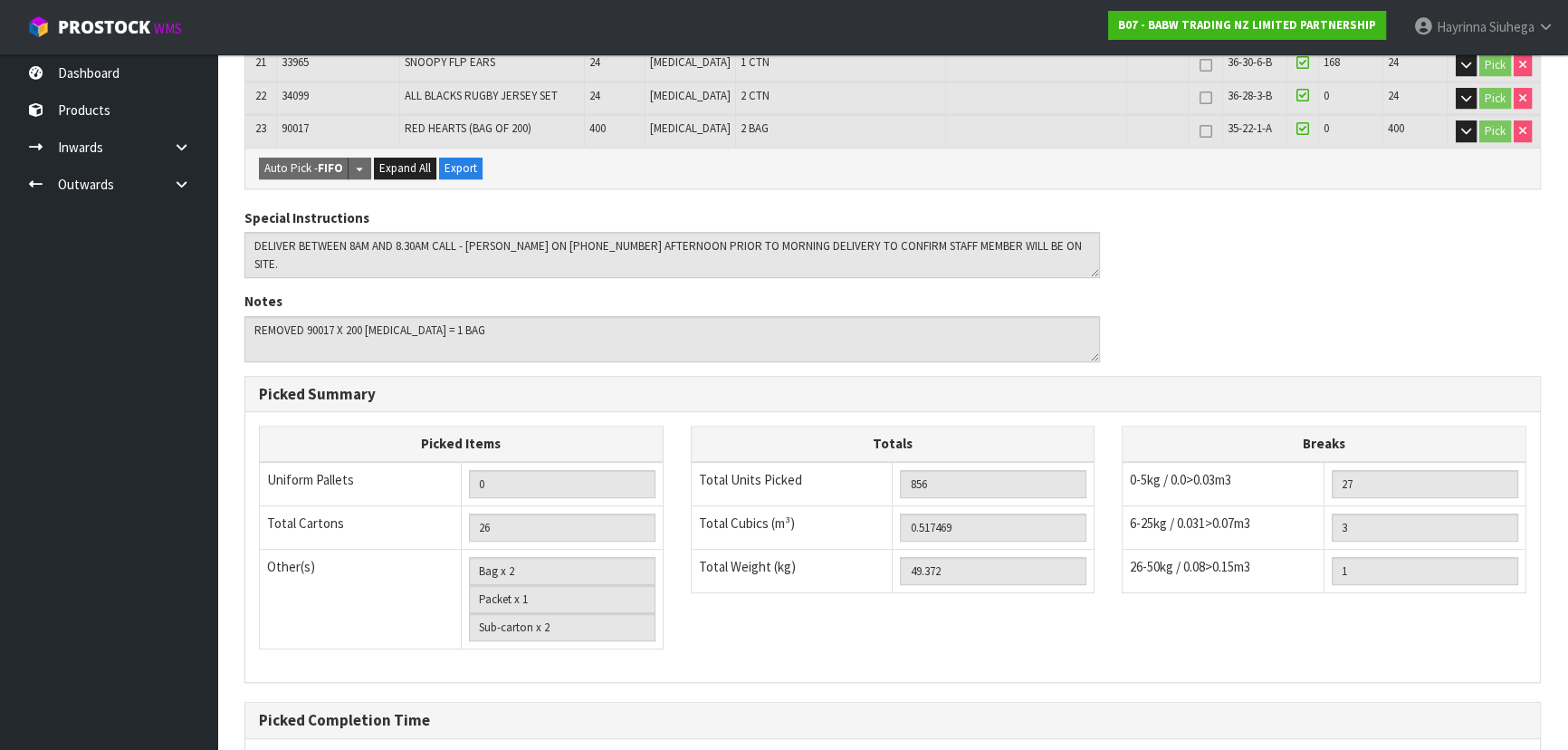
scroll to position [1213, 0]
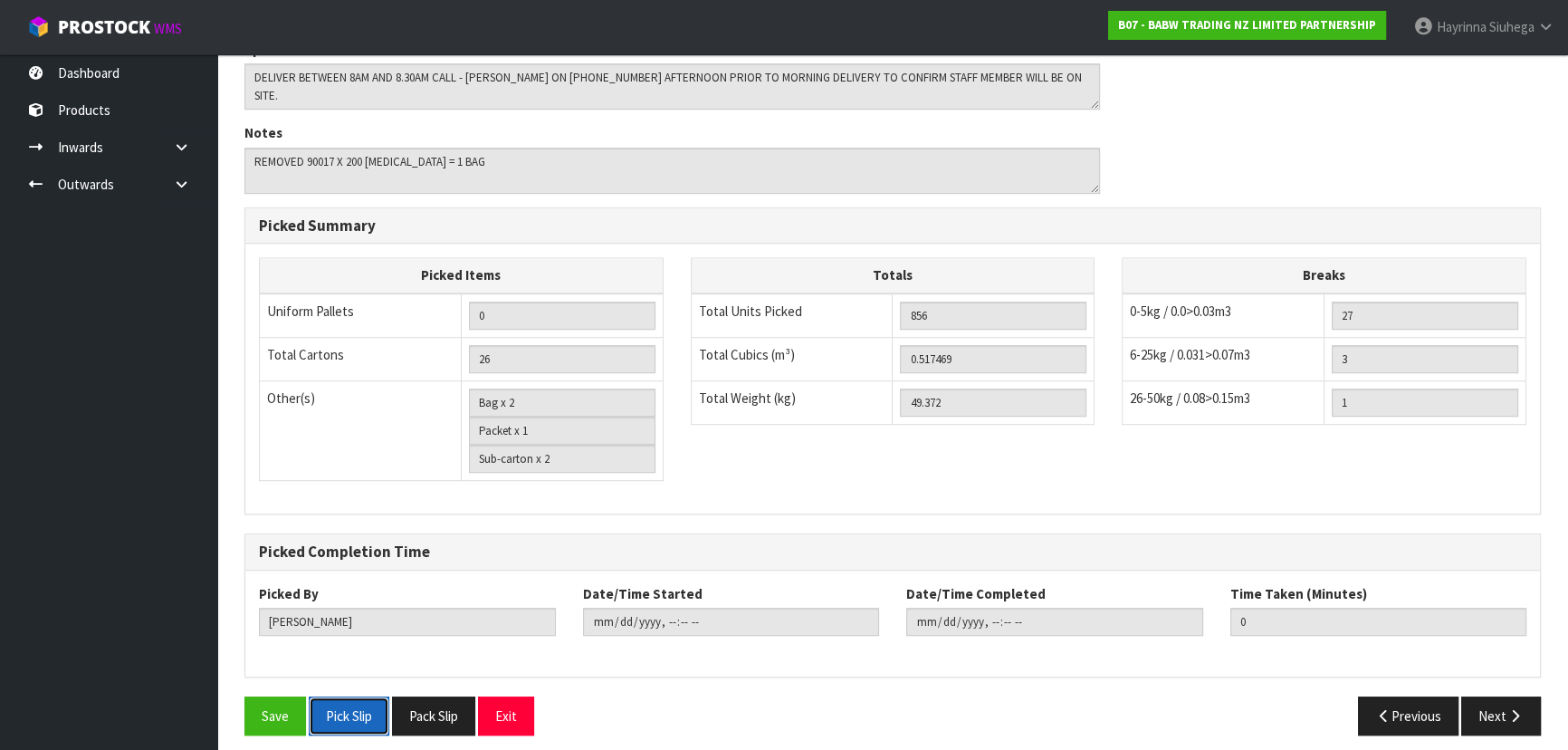
click at [347, 712] on button "Pick Slip" at bounding box center [349, 715] width 81 height 39
click at [309, 696] on button "Pick Slip" at bounding box center [349, 715] width 81 height 39
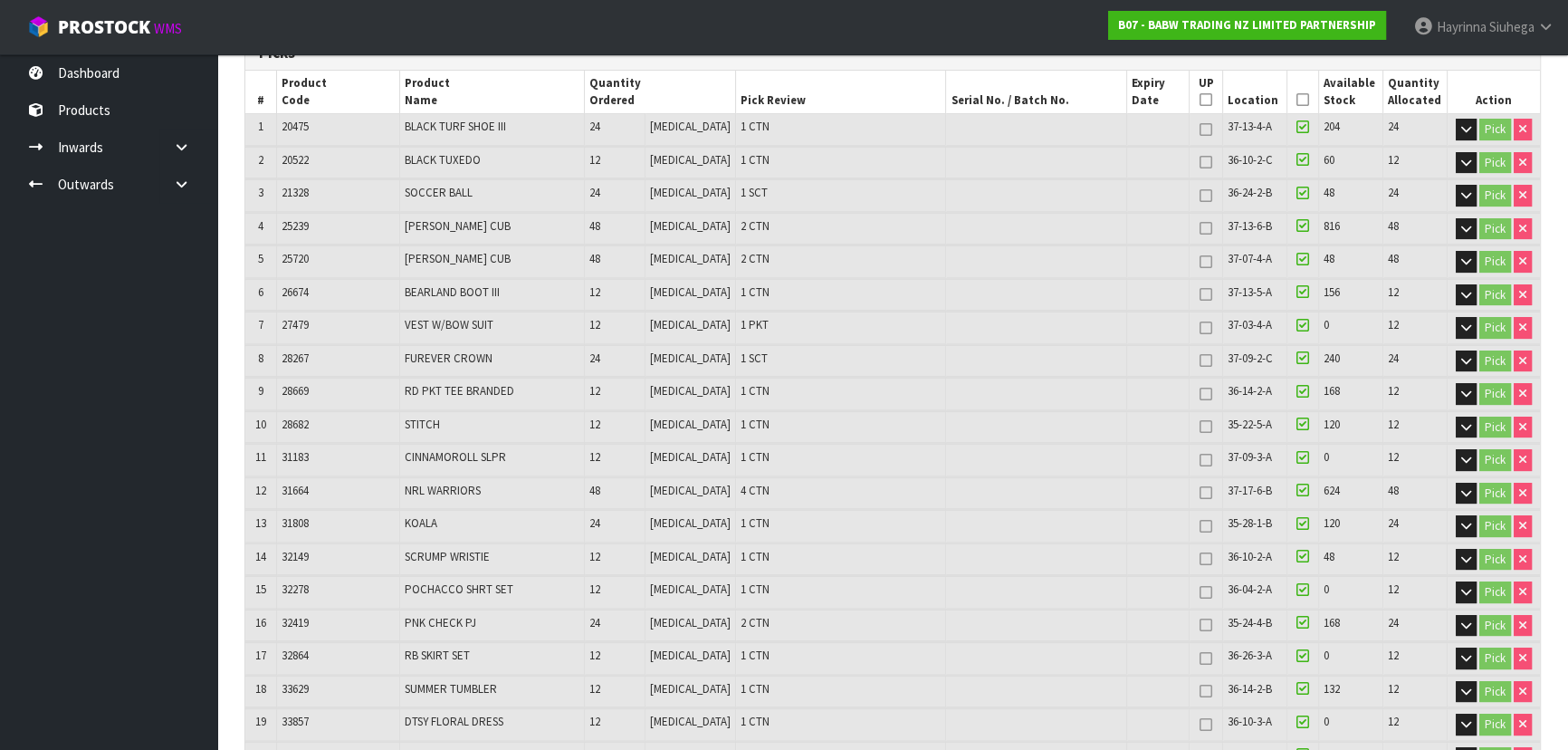
scroll to position [61, 0]
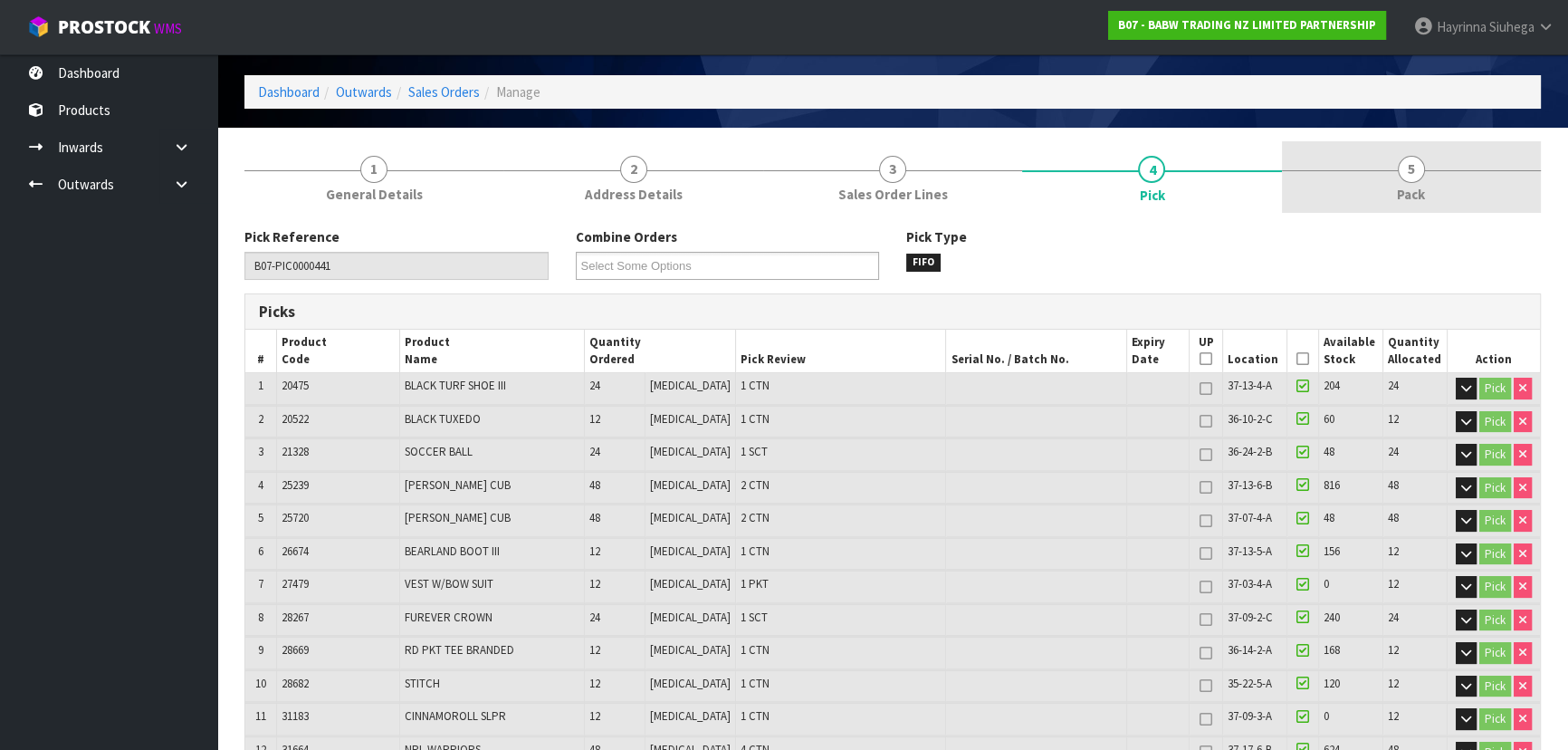
click at [1426, 196] on link "5 Pack" at bounding box center [1411, 177] width 259 height 72
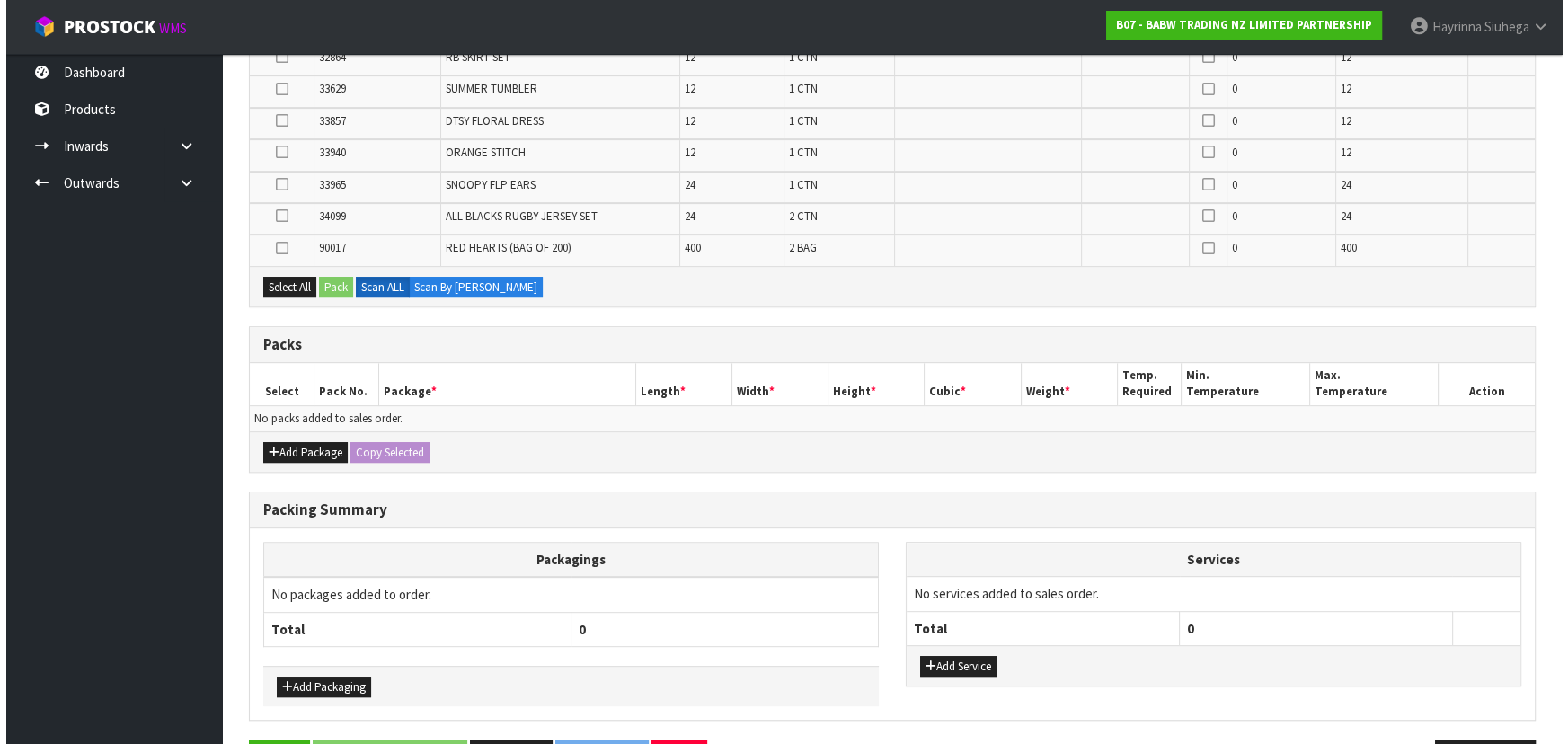
scroll to position [851, 0]
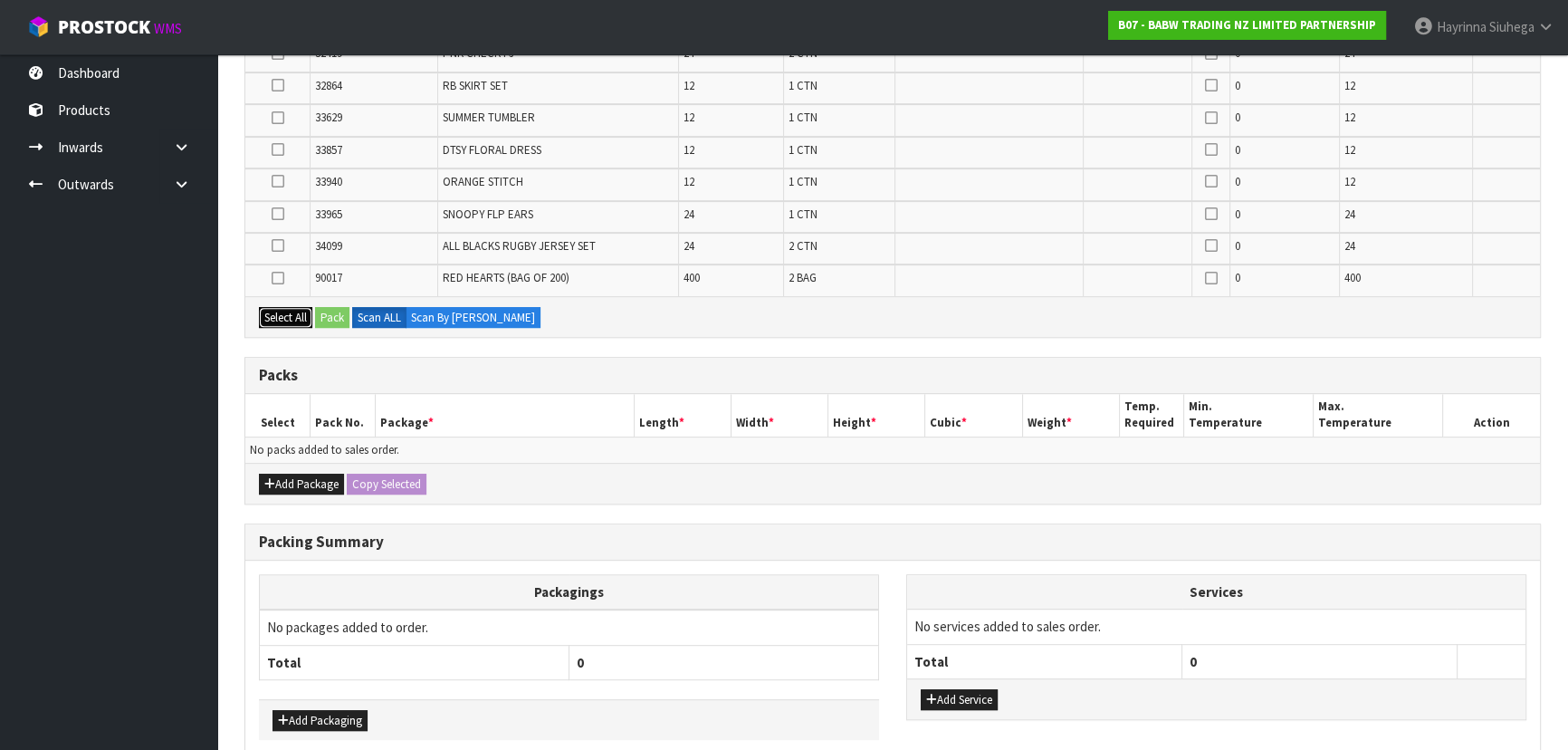
click at [289, 309] on button "Select All" at bounding box center [285, 318] width 54 height 22
click at [286, 464] on div "Add Package Copy Selected" at bounding box center [892, 482] width 1295 height 41
click at [284, 473] on button "Add Package" at bounding box center [301, 484] width 85 height 22
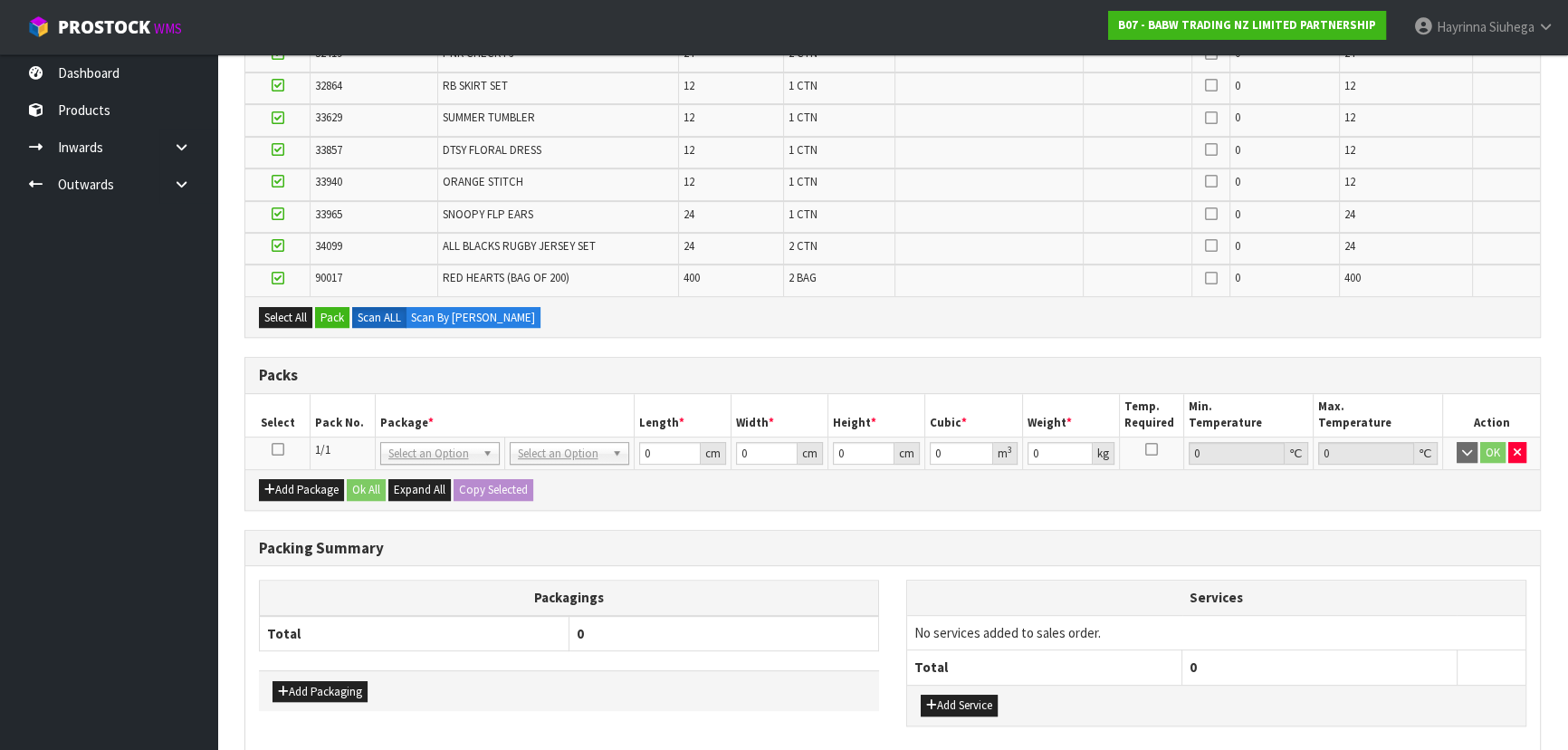
click at [281, 449] on icon at bounding box center [278, 449] width 13 height 1
click at [338, 313] on button "Pack" at bounding box center [332, 318] width 35 height 22
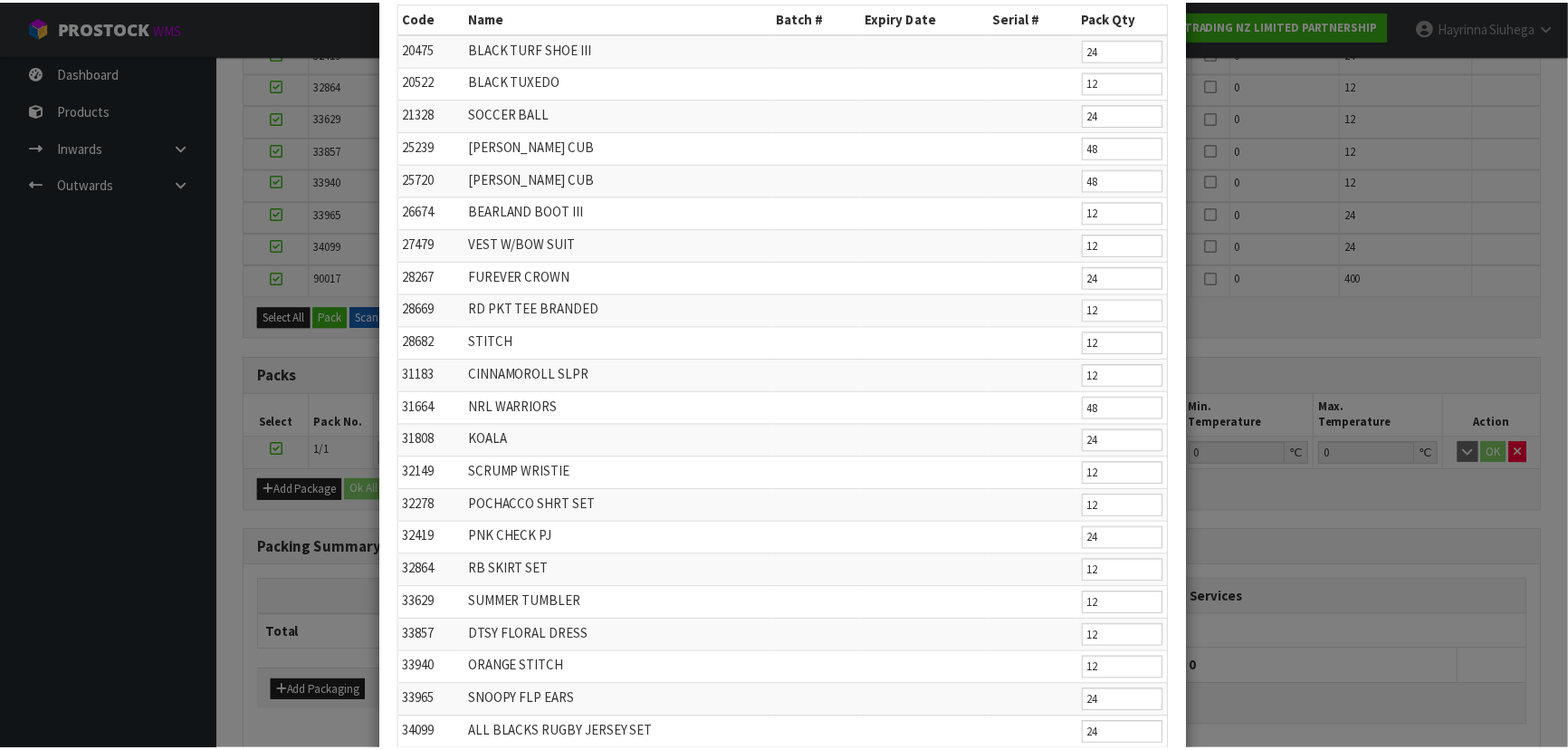
scroll to position [296, 0]
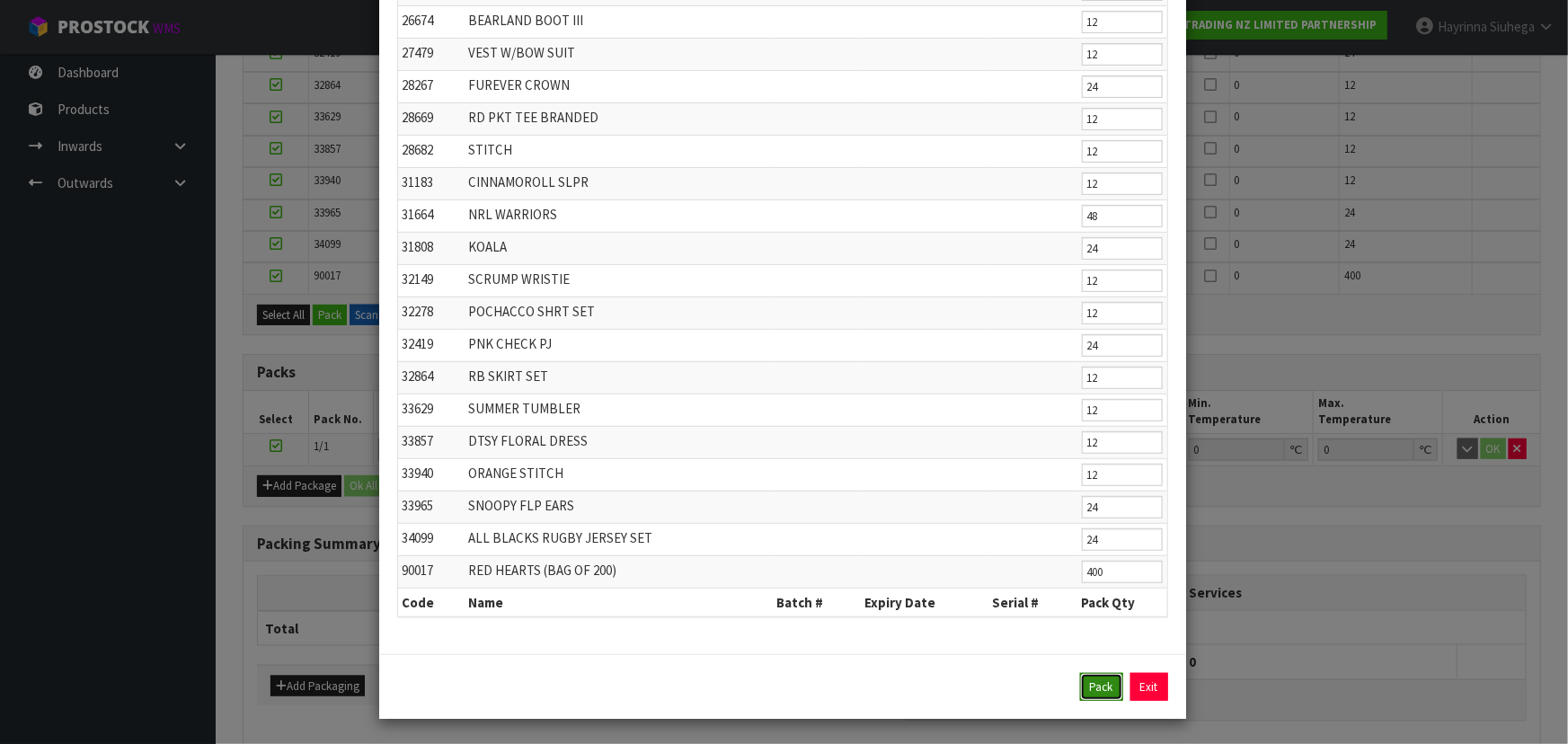
click at [1095, 676] on button "Pack" at bounding box center [1101, 687] width 43 height 29
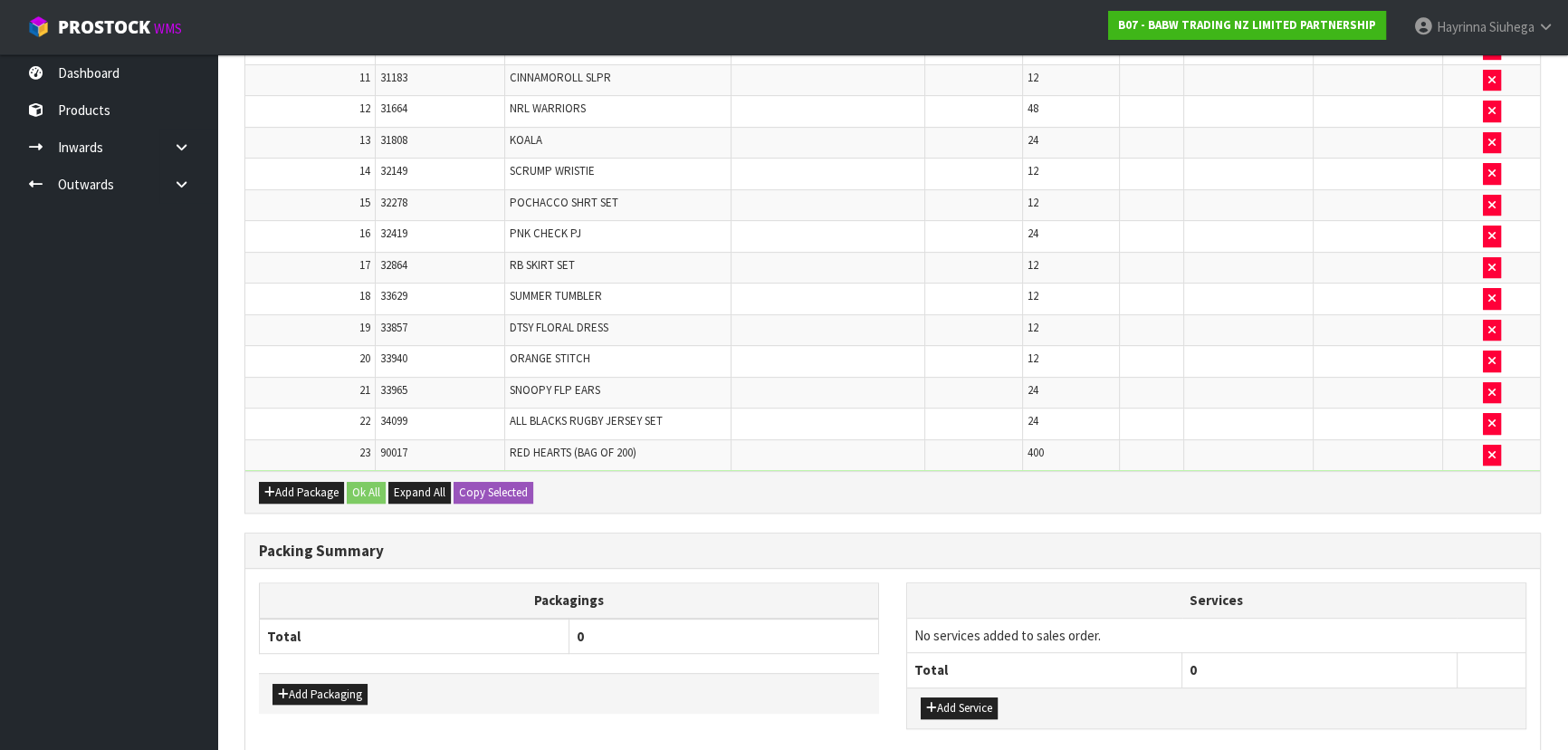
scroll to position [941, 0]
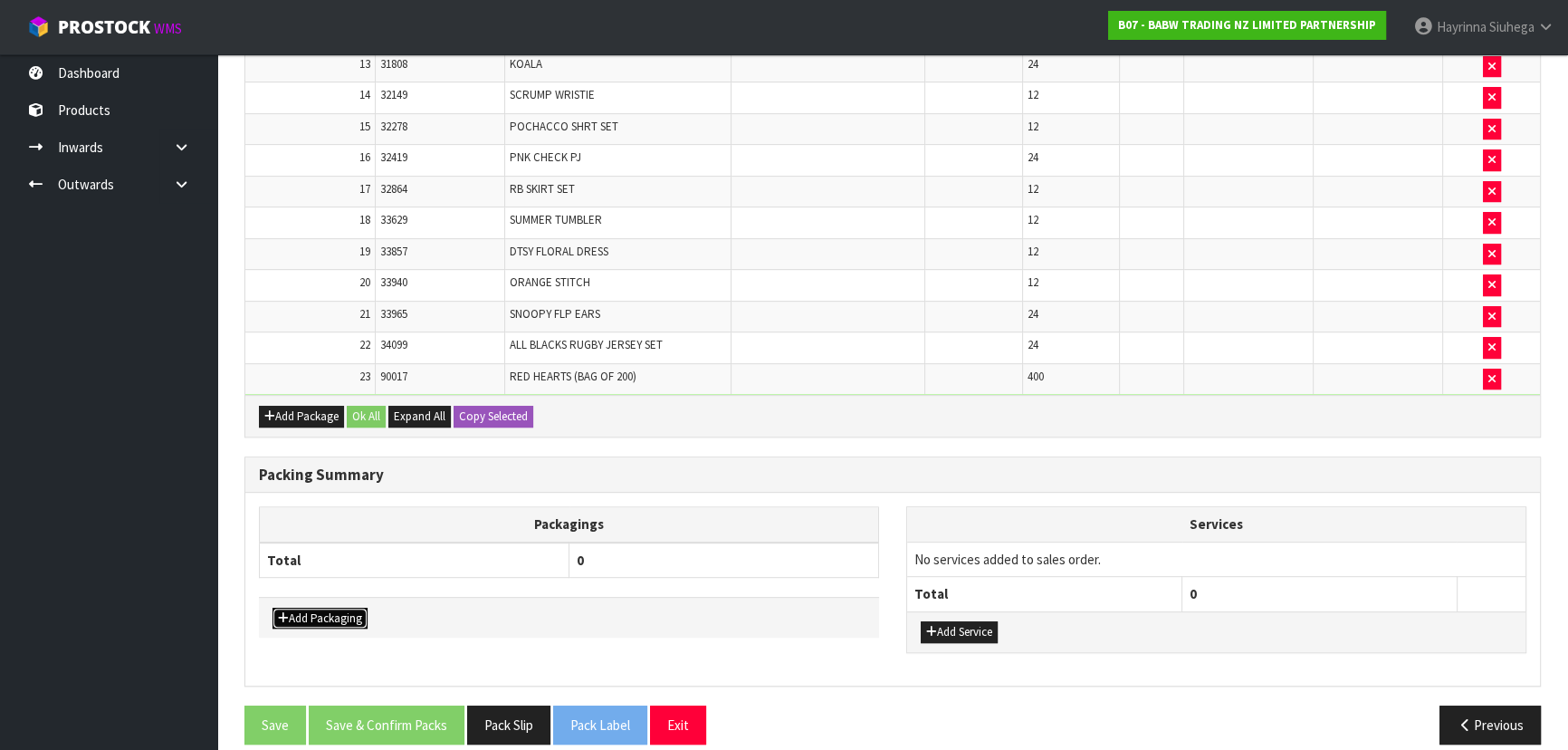
click at [347, 609] on button "Add Packaging" at bounding box center [320, 618] width 95 height 22
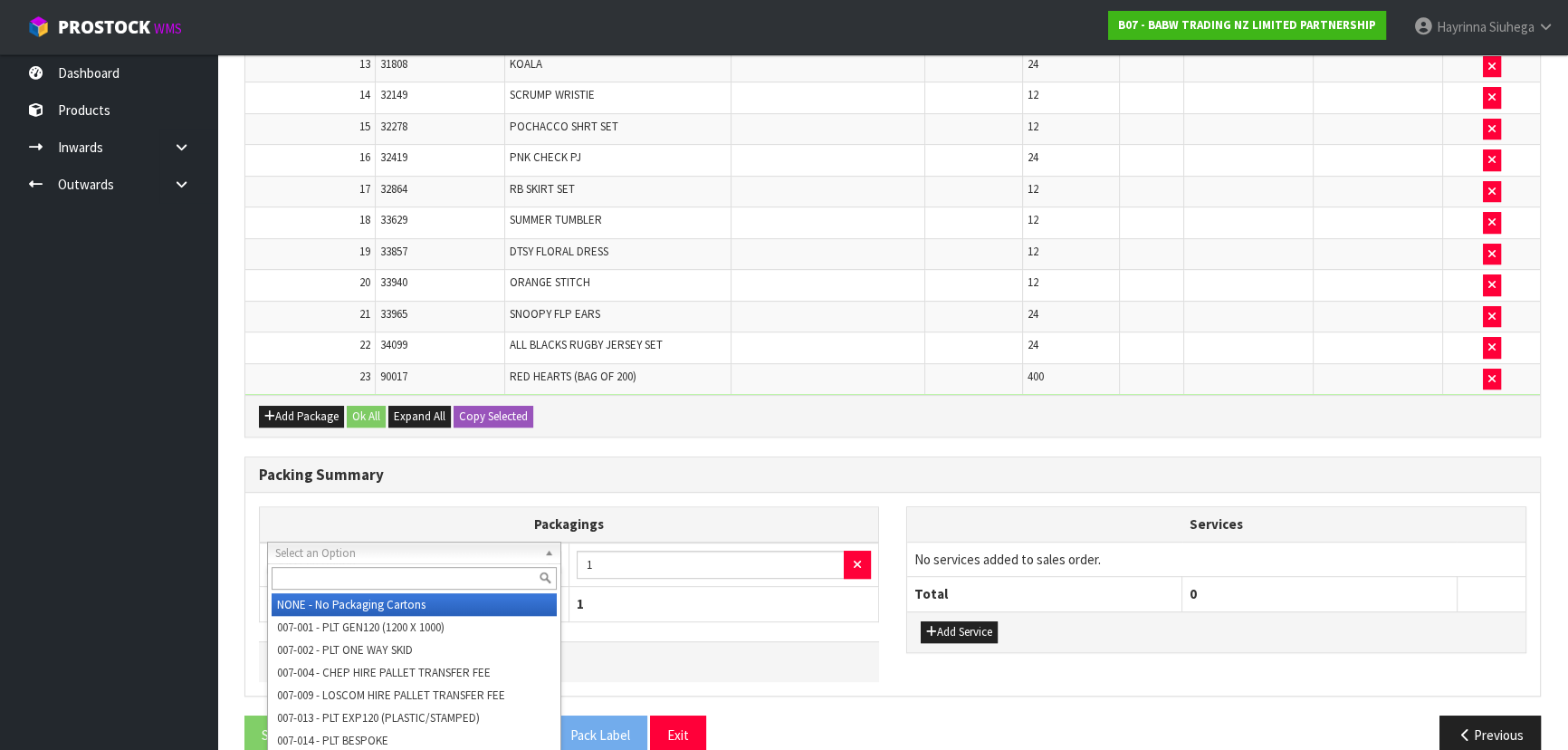
click at [418, 571] on input "text" at bounding box center [414, 577] width 285 height 23
type input "OC"
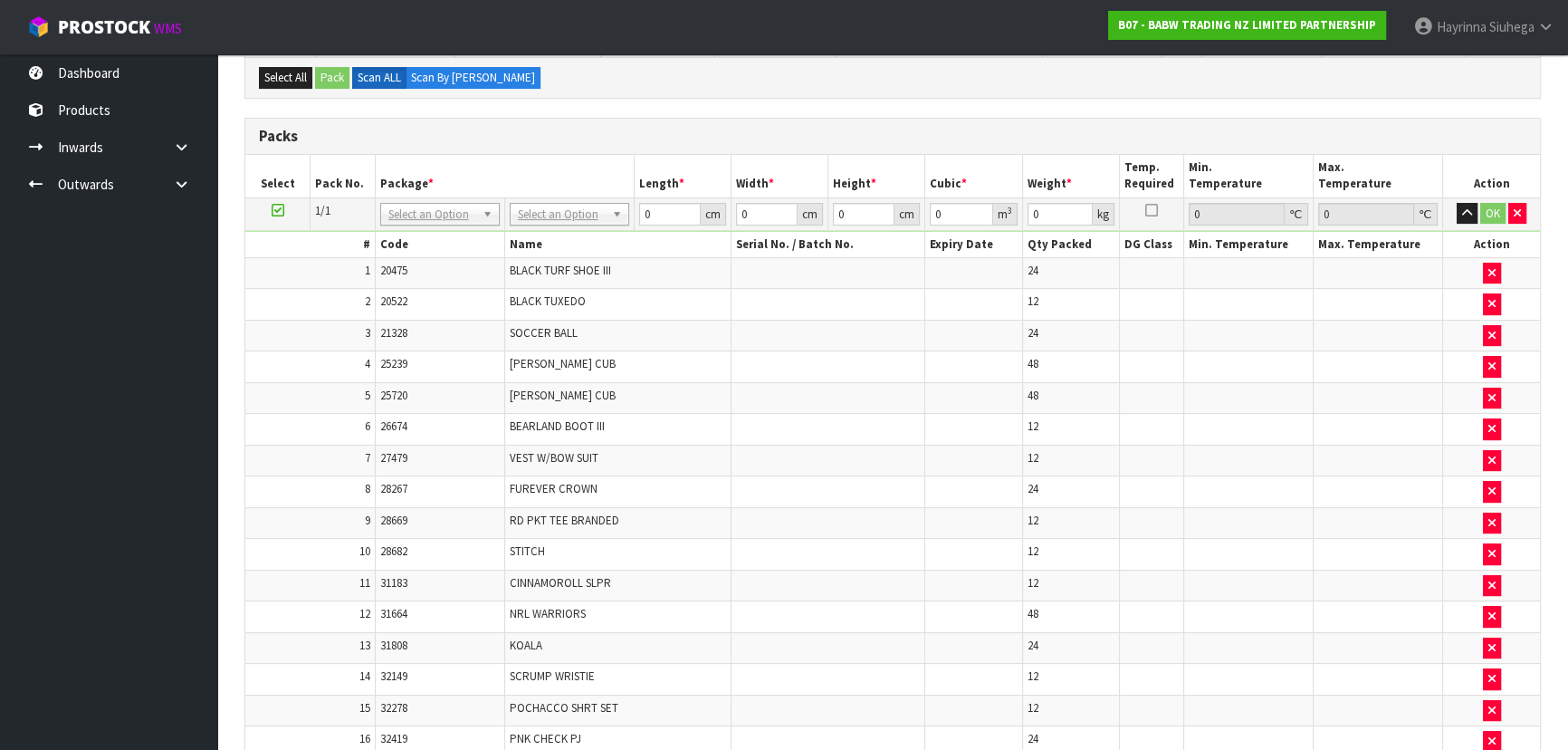
scroll to position [139, 0]
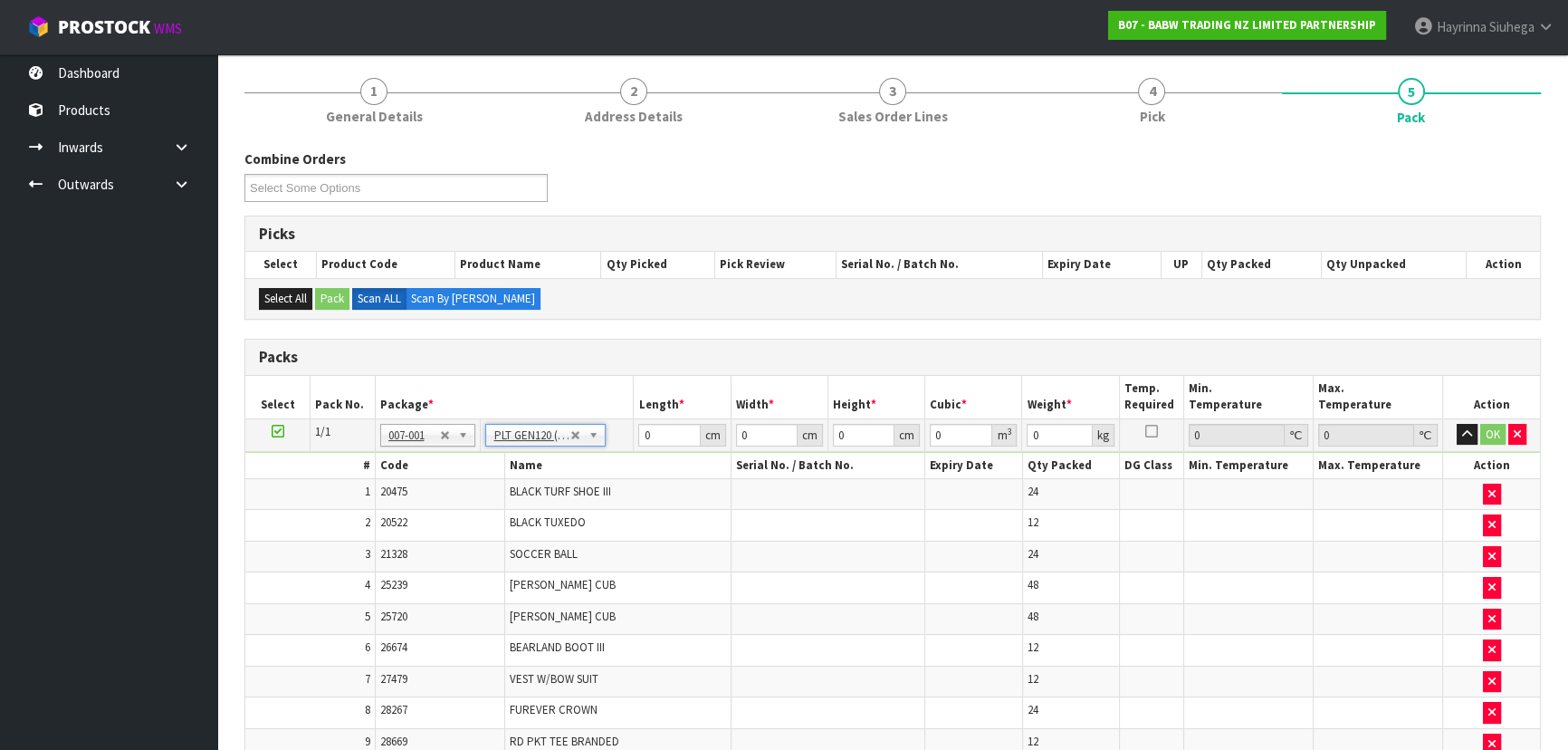
type input "120"
type input "100"
type input "49.372"
click at [643, 434] on input "120" at bounding box center [669, 435] width 62 height 23
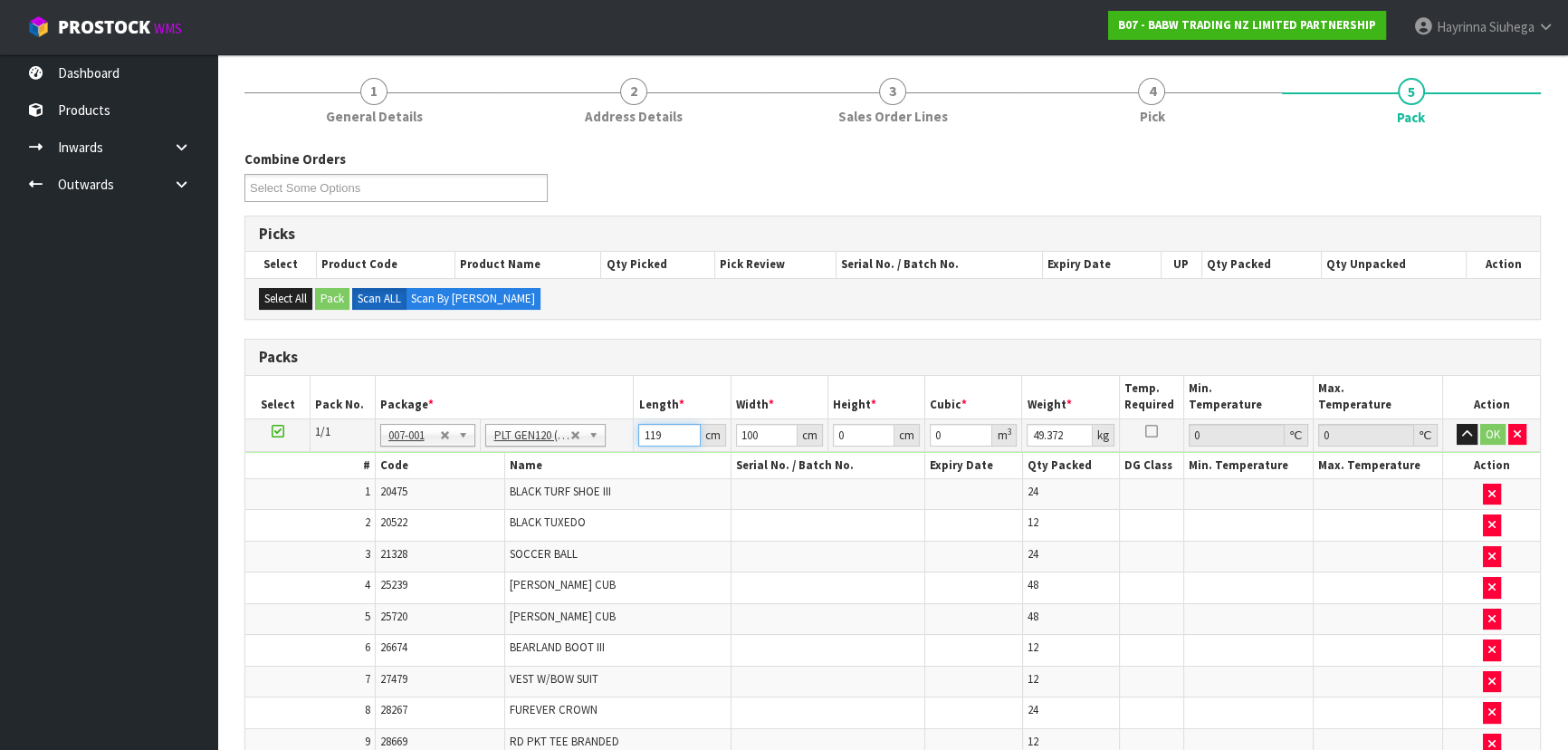
type input "119"
type input "118"
type input "6"
type input "0.084252"
type input "64"
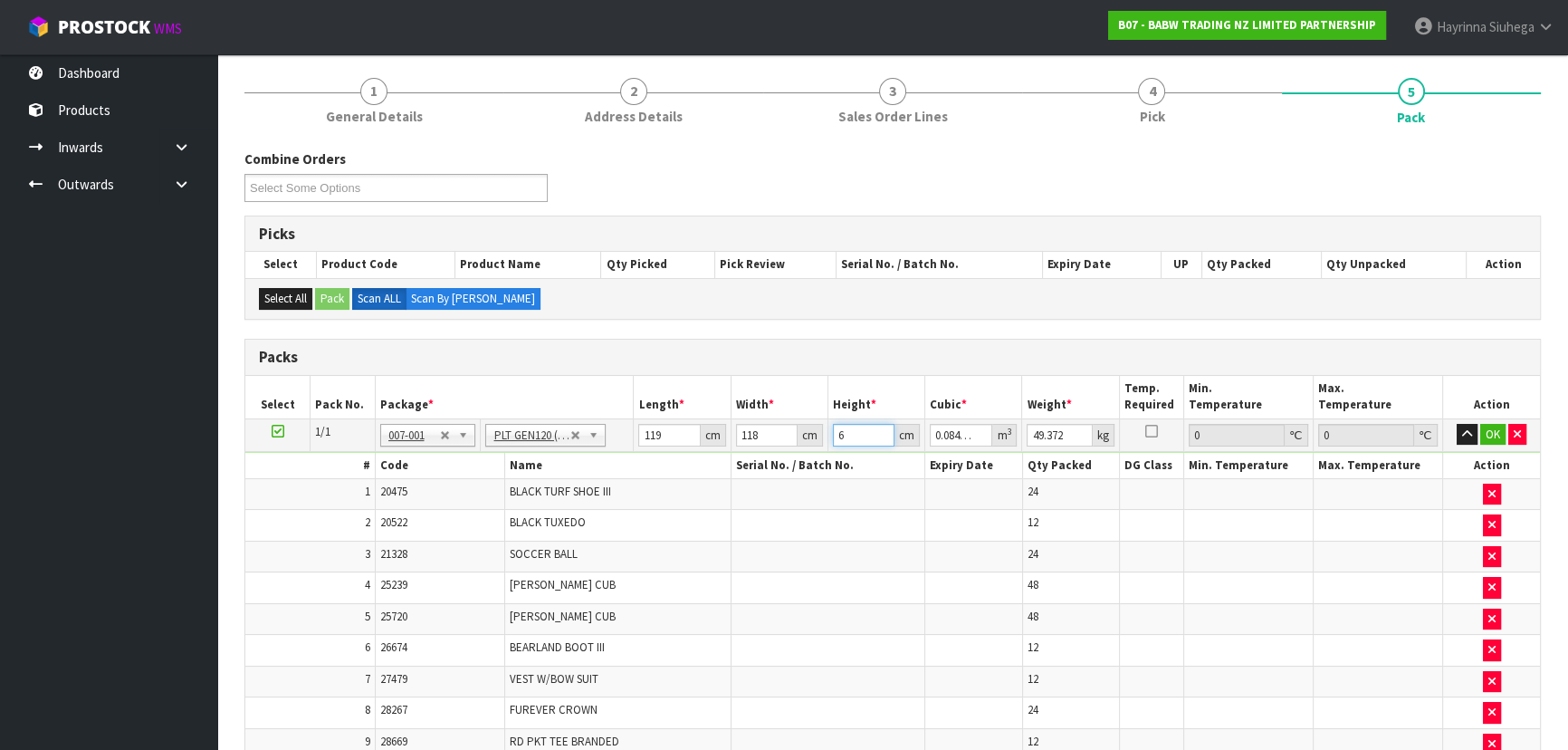
type input "0.898688"
click at [840, 434] on input "64" at bounding box center [863, 435] width 62 height 23
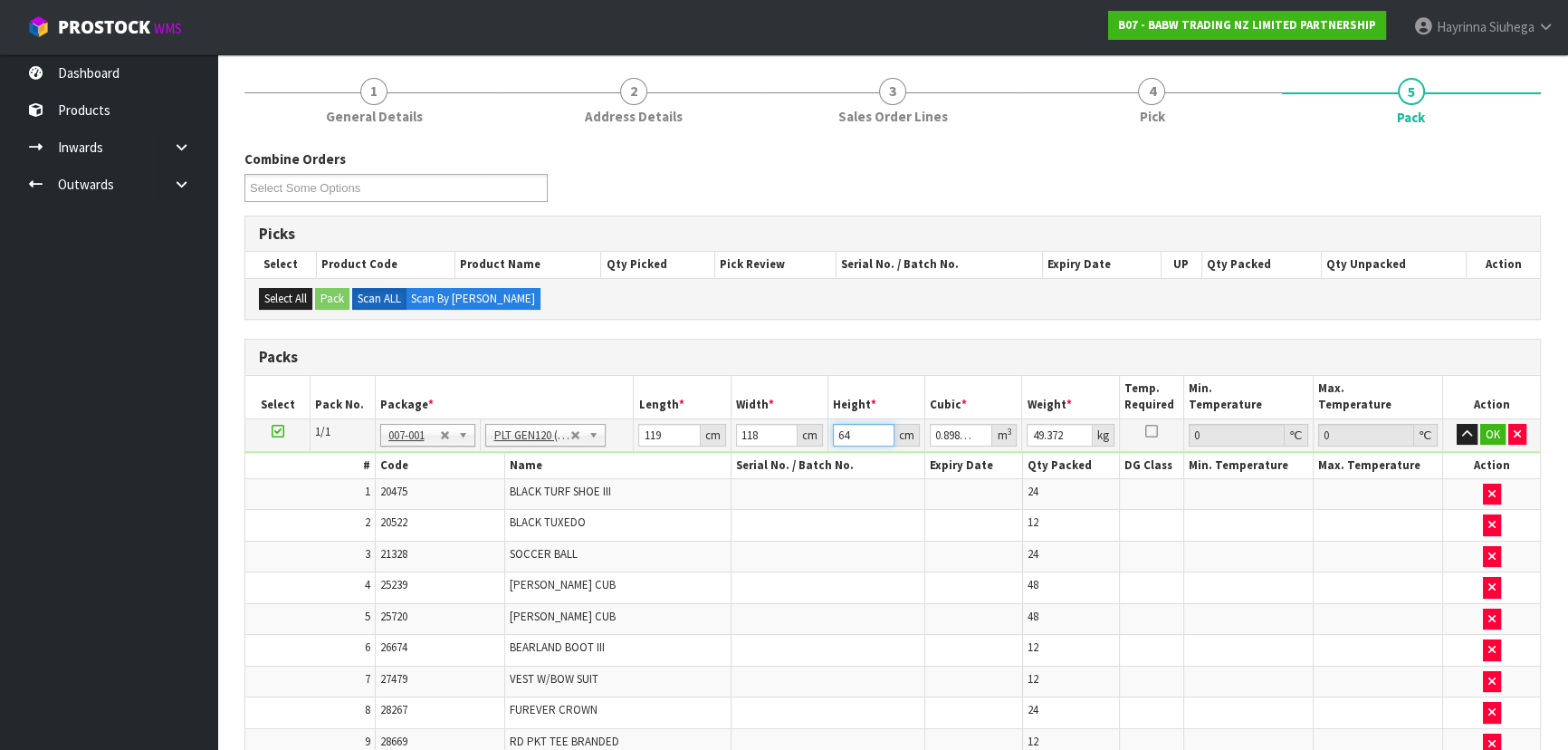
type input "6"
type input "0.084252"
type input "63"
type input "0.884646"
type input "63"
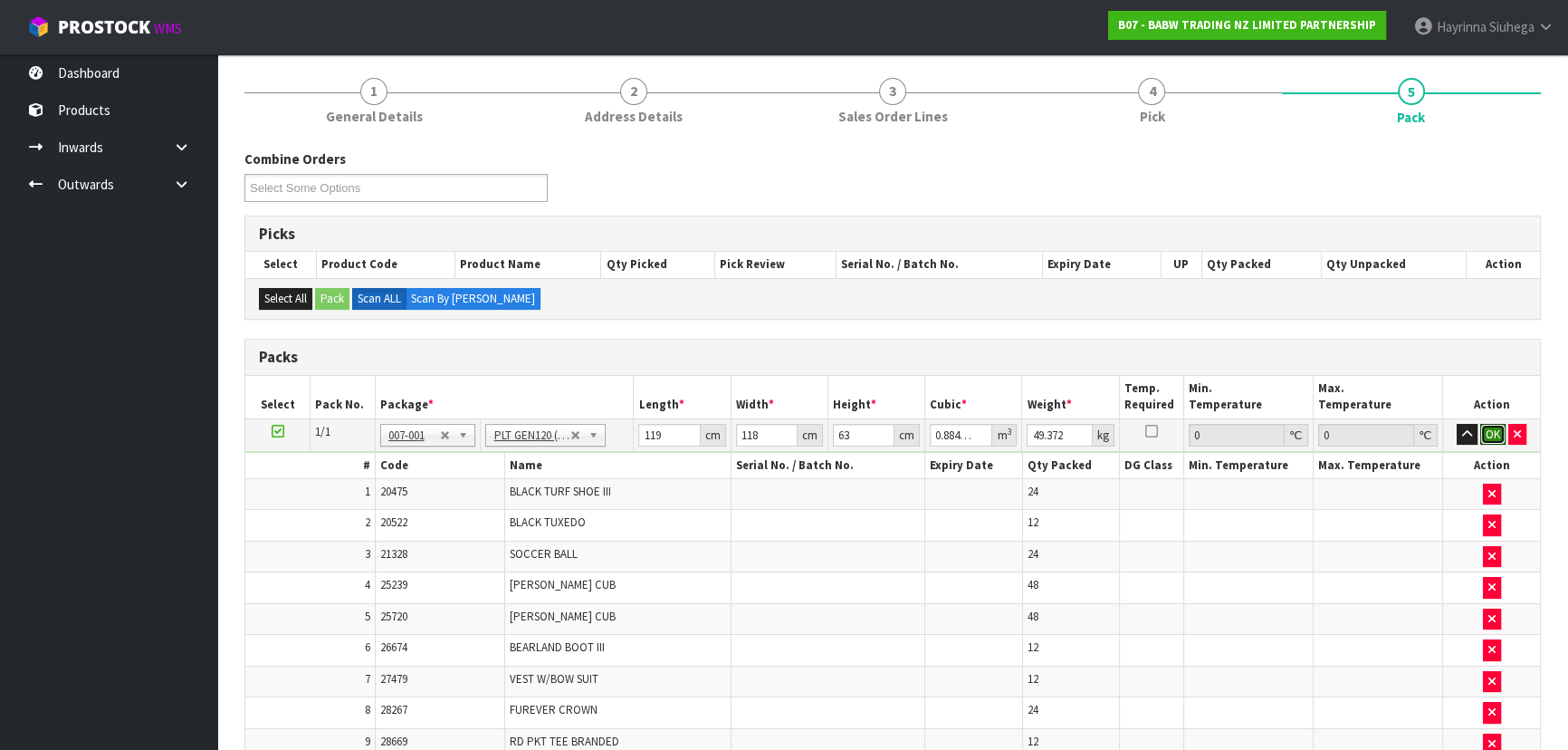
click button "OK" at bounding box center [1493, 435] width 25 height 22
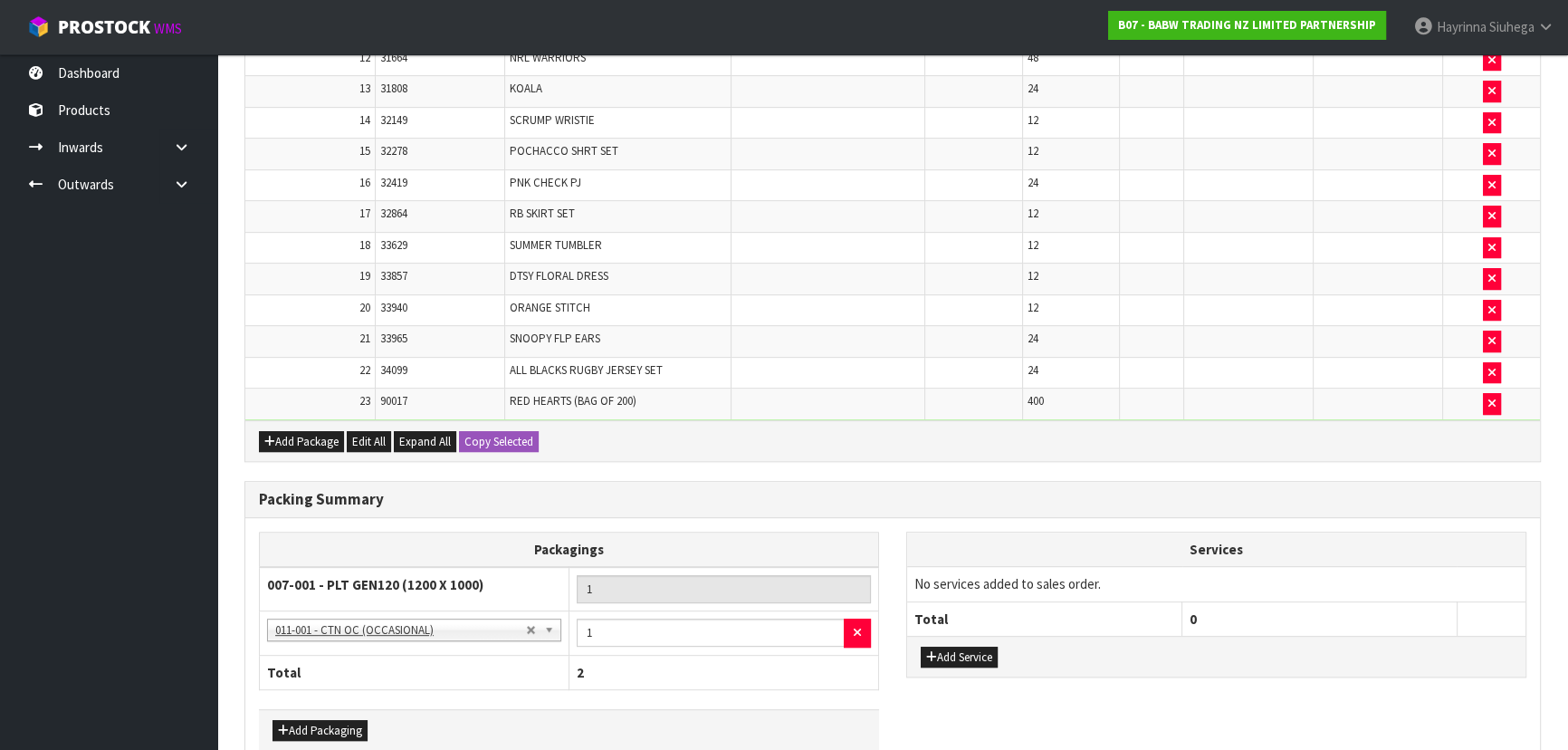
scroll to position [1004, 0]
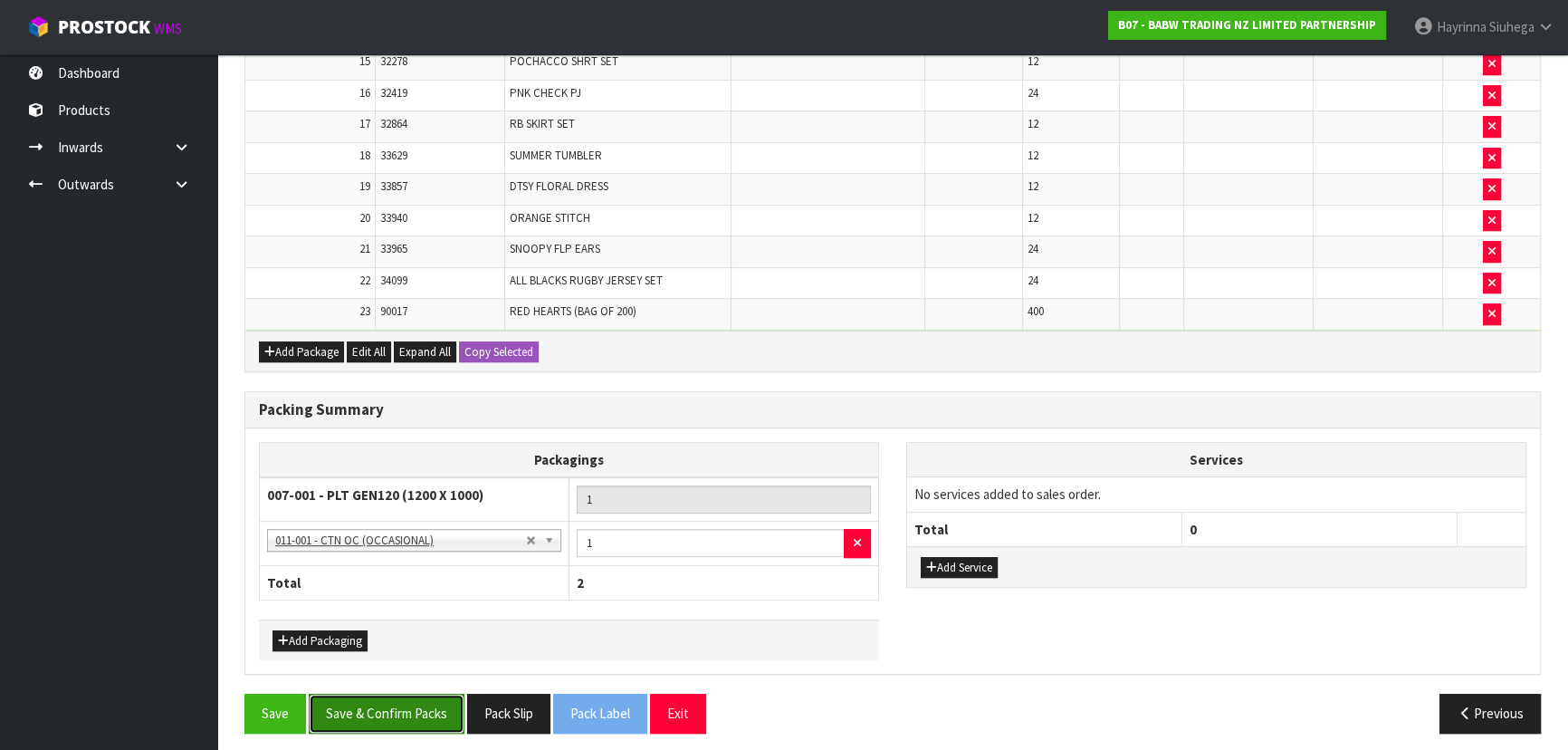
click at [412, 720] on button "Save & Confirm Packs" at bounding box center [386, 713] width 155 height 39
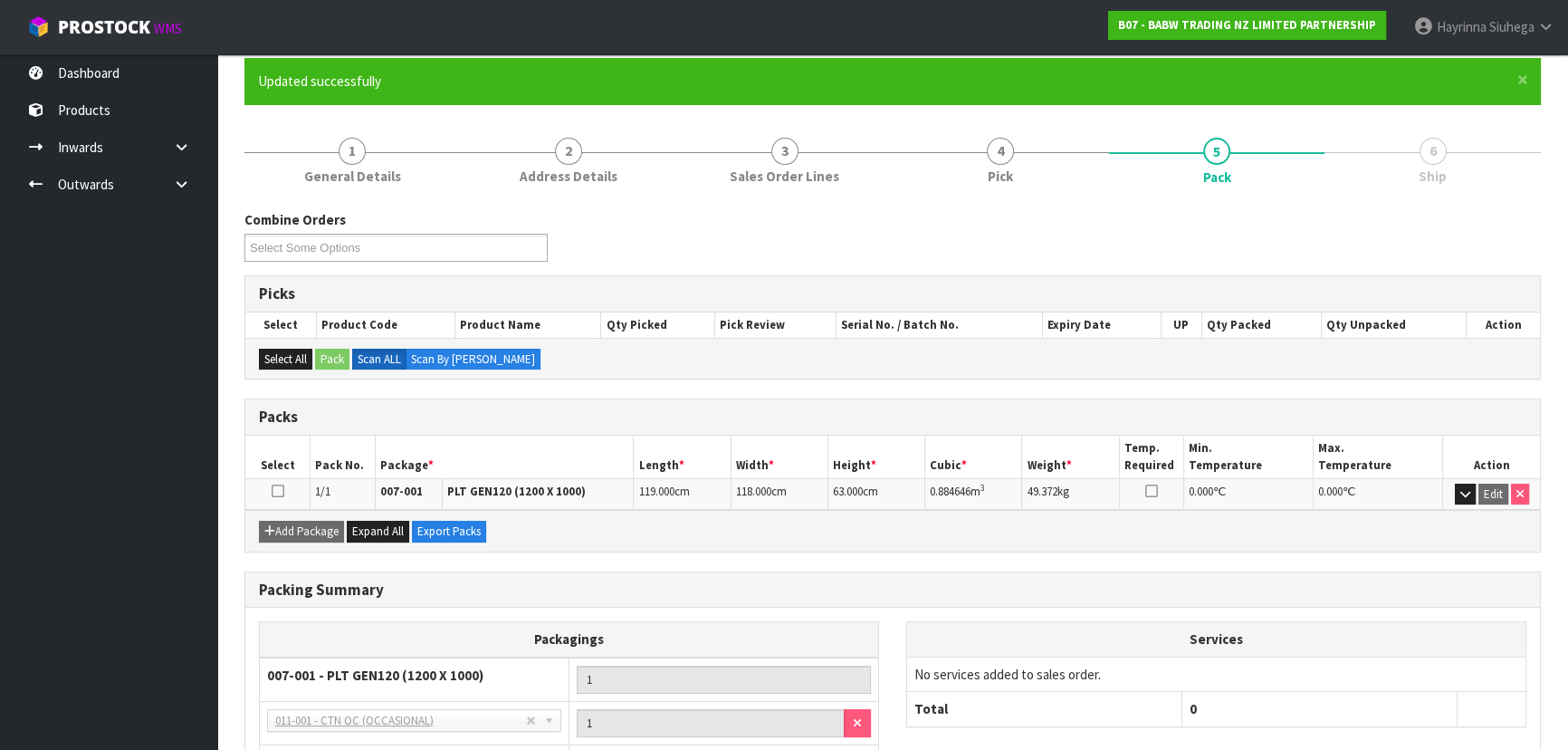
scroll to position [290, 0]
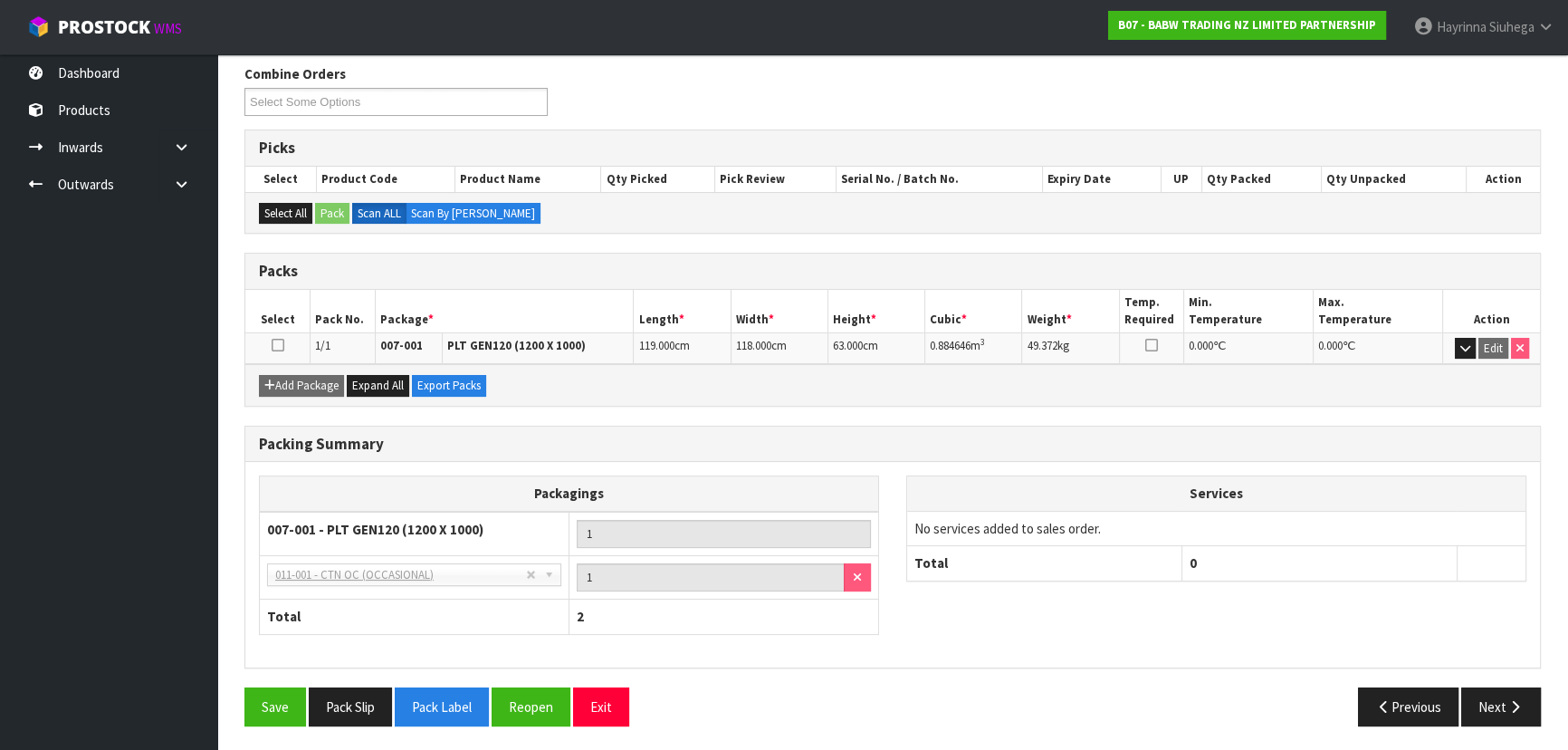
click at [508, 682] on div "Packing Summary Packagings 007-001 - PLT GEN120 (1200 X 1000) 1 NONE - No Packa…" at bounding box center [892, 557] width 1324 height 262
click at [524, 697] on button "Reopen" at bounding box center [530, 706] width 79 height 39
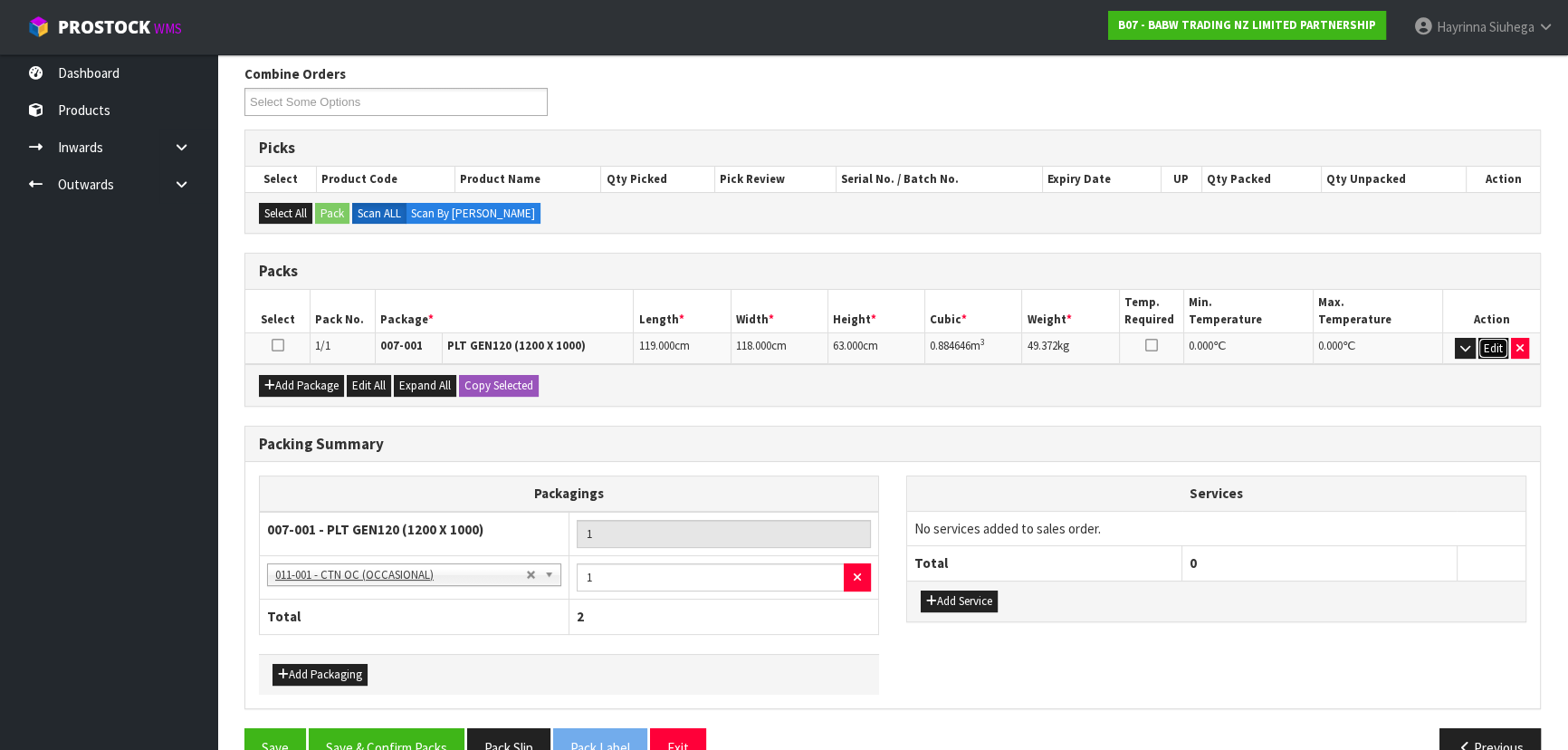
click at [1488, 344] on button "Edit" at bounding box center [1493, 349] width 30 height 22
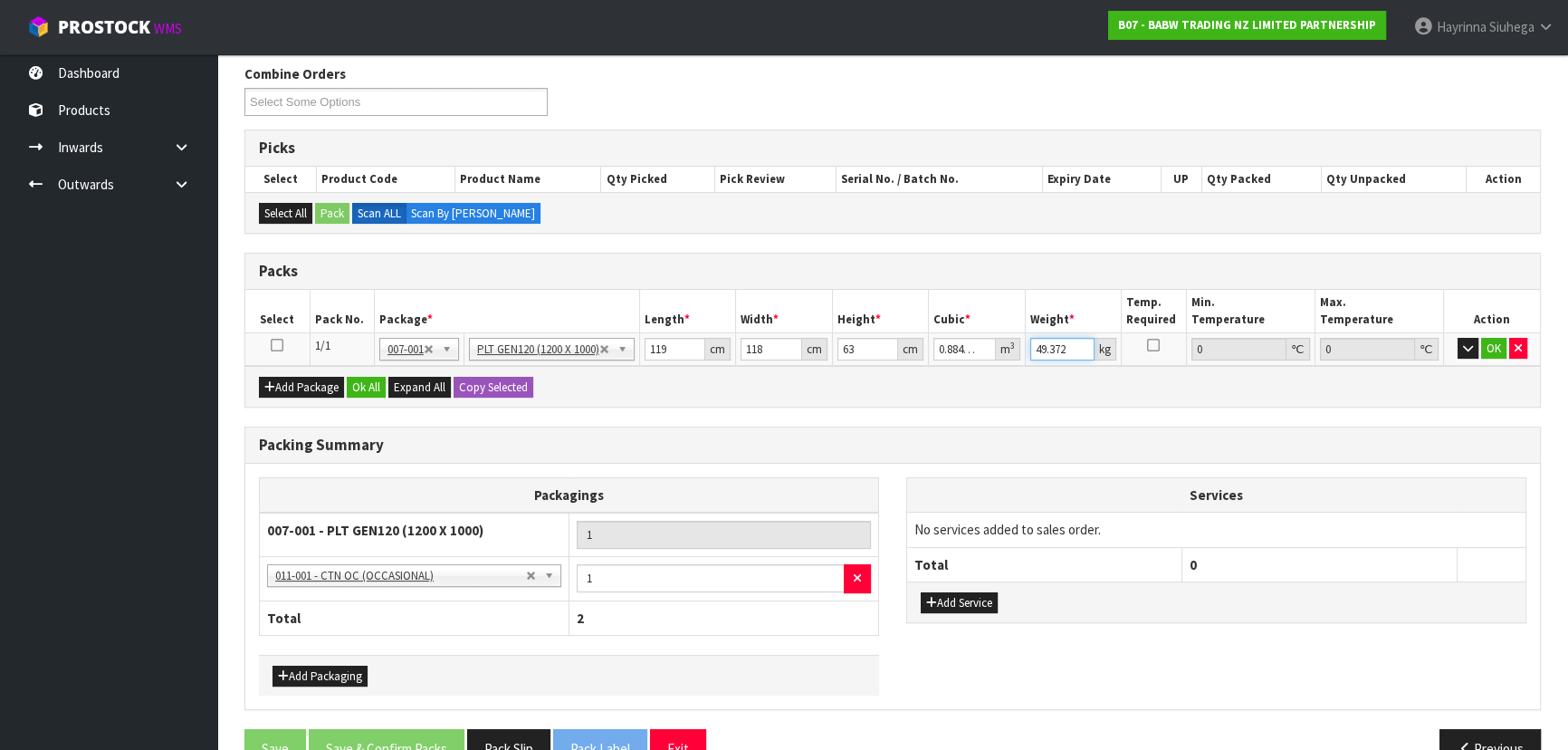
click at [1039, 348] on input "49.372" at bounding box center [1063, 349] width 65 height 23
click at [1040, 348] on input "49.372" at bounding box center [1063, 349] width 65 height 23
type input "62"
click at [1496, 339] on button "OK" at bounding box center [1494, 349] width 25 height 22
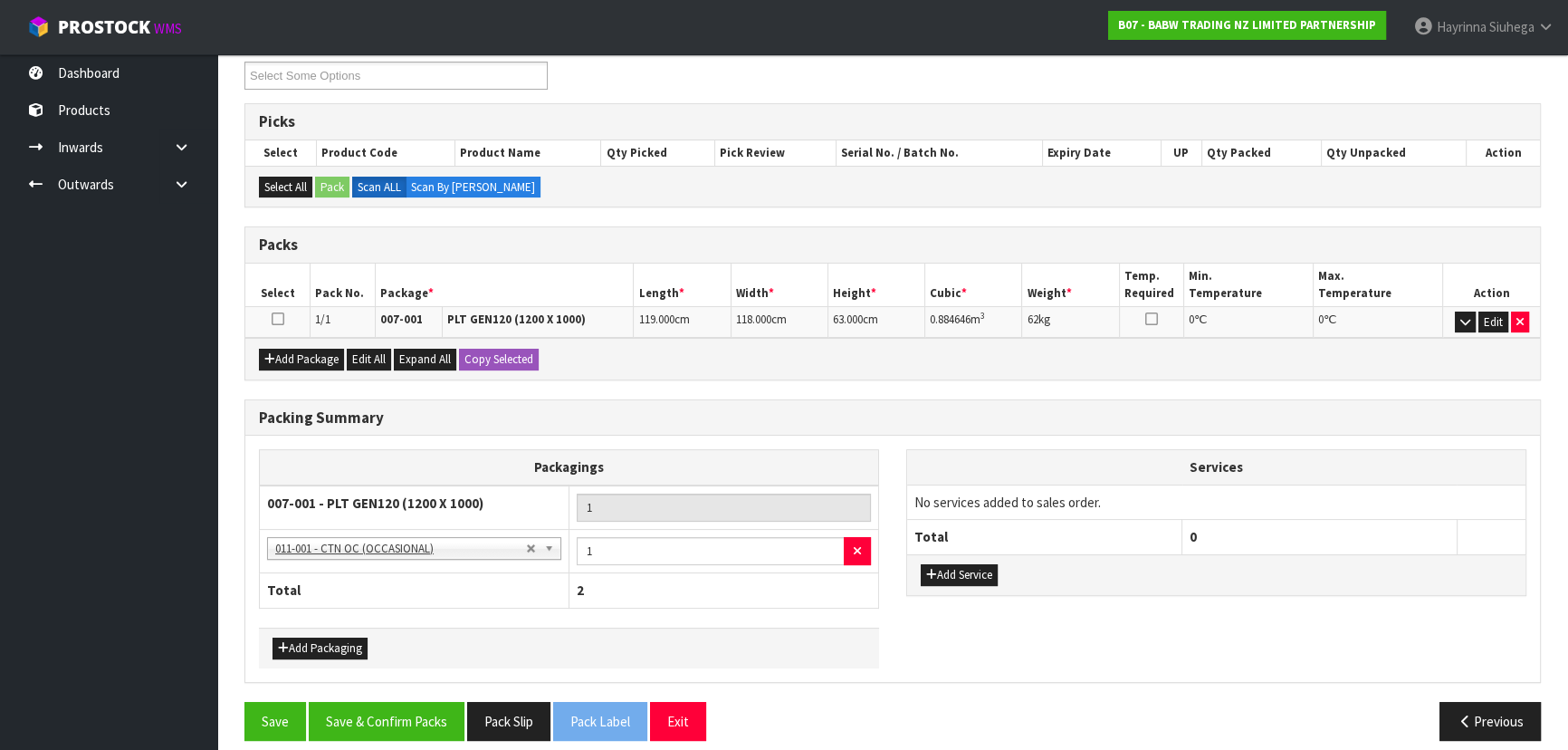
scroll to position [330, 0]
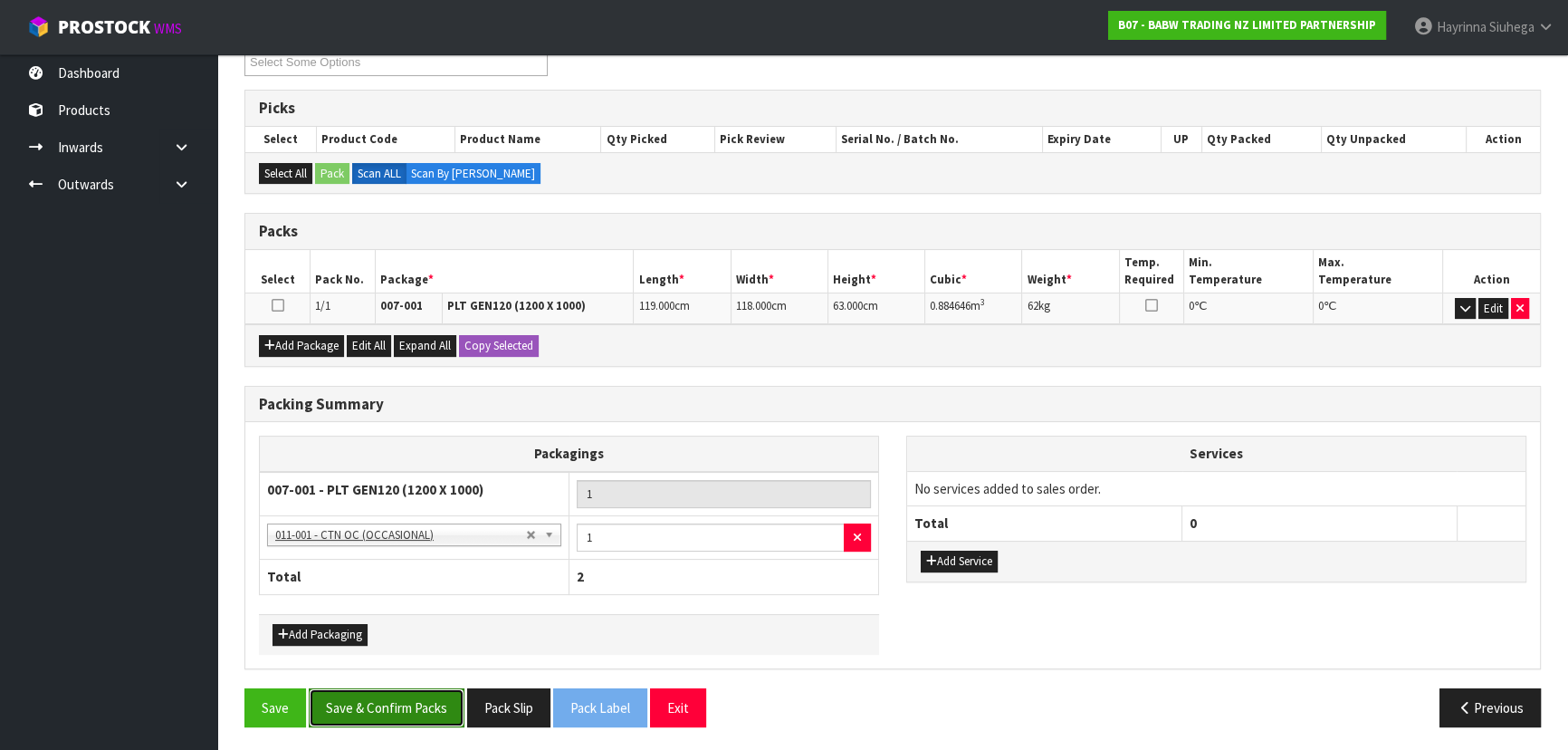
click at [416, 692] on button "Save & Confirm Packs" at bounding box center [386, 707] width 155 height 39
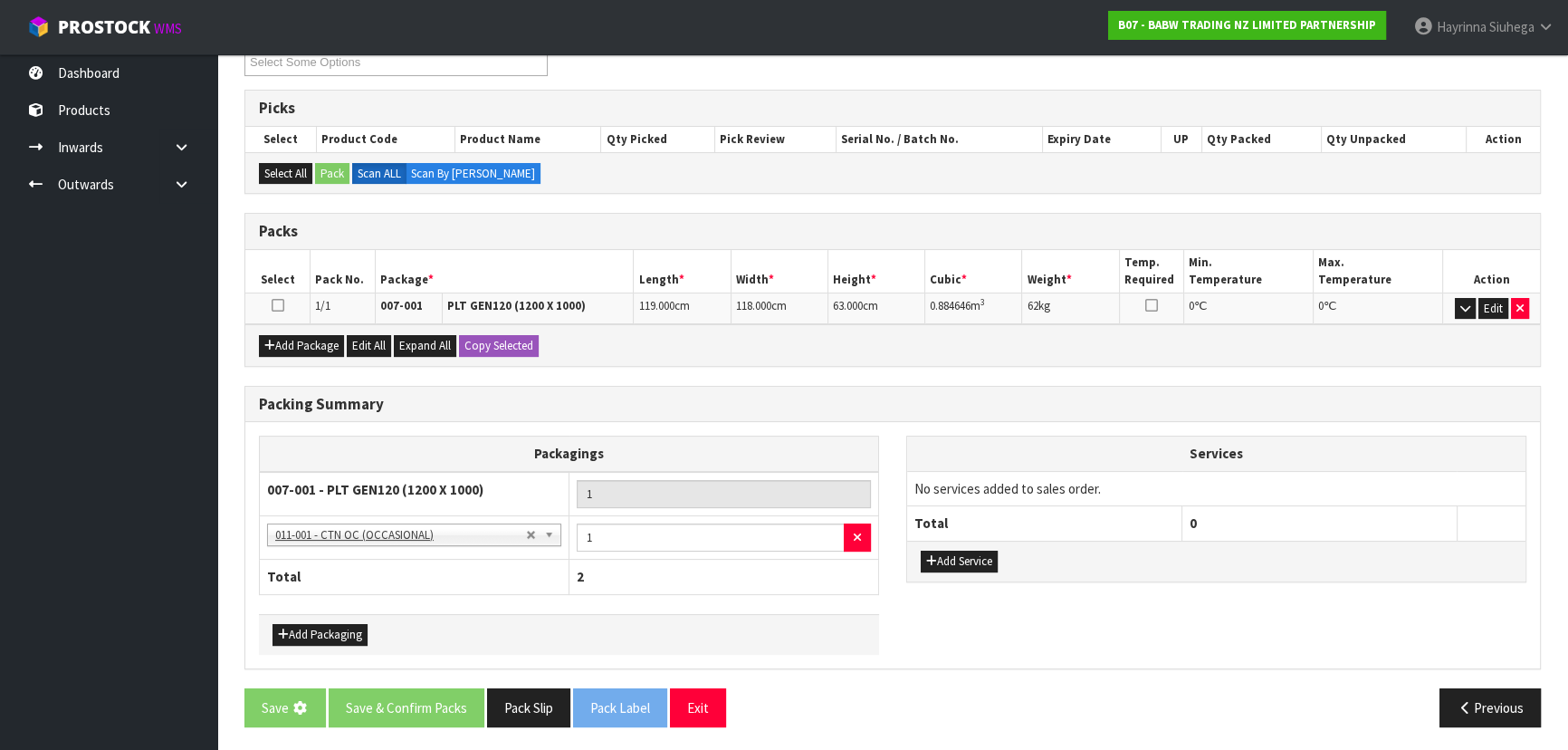
scroll to position [0, 0]
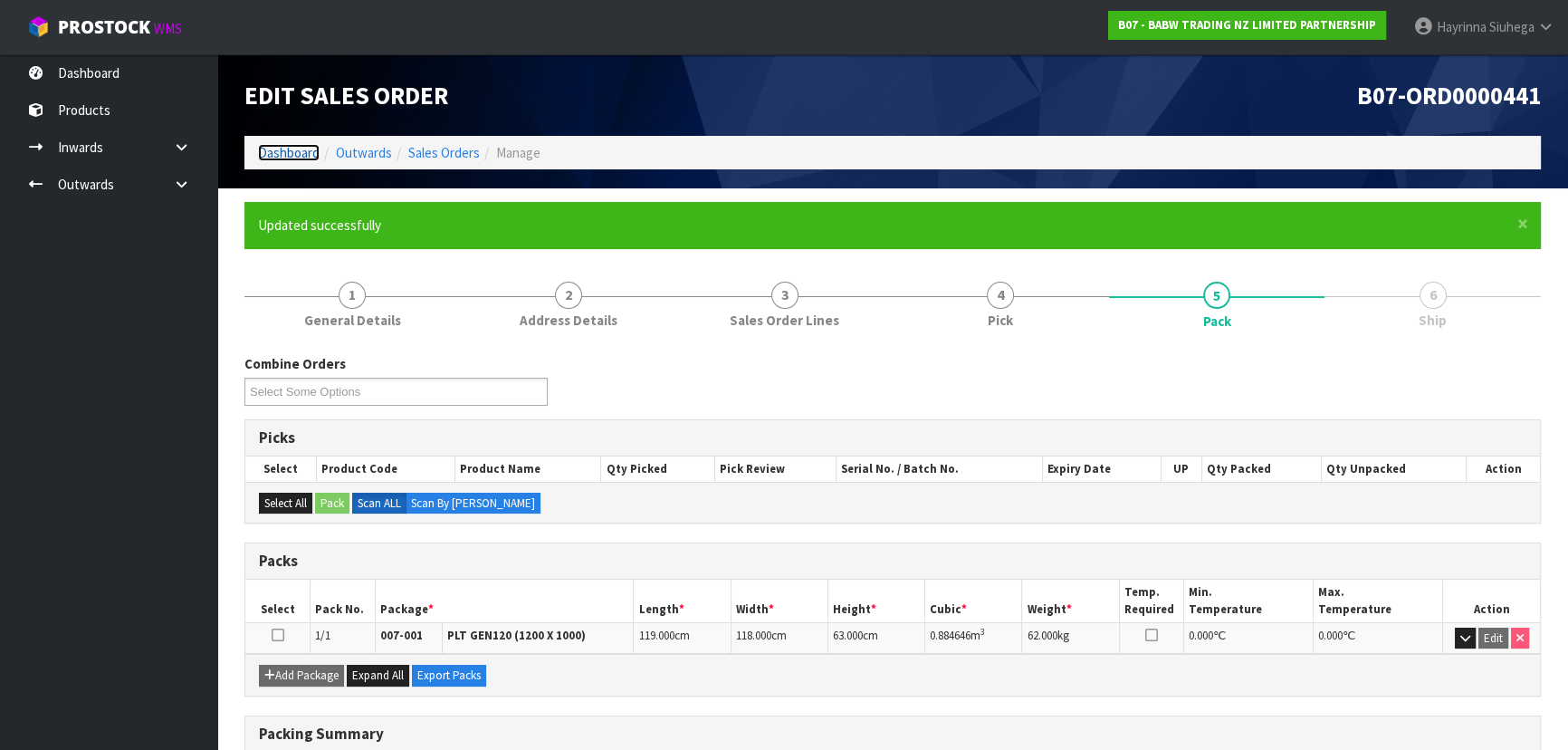
click at [285, 153] on link "Dashboard" at bounding box center [289, 153] width 62 height 17
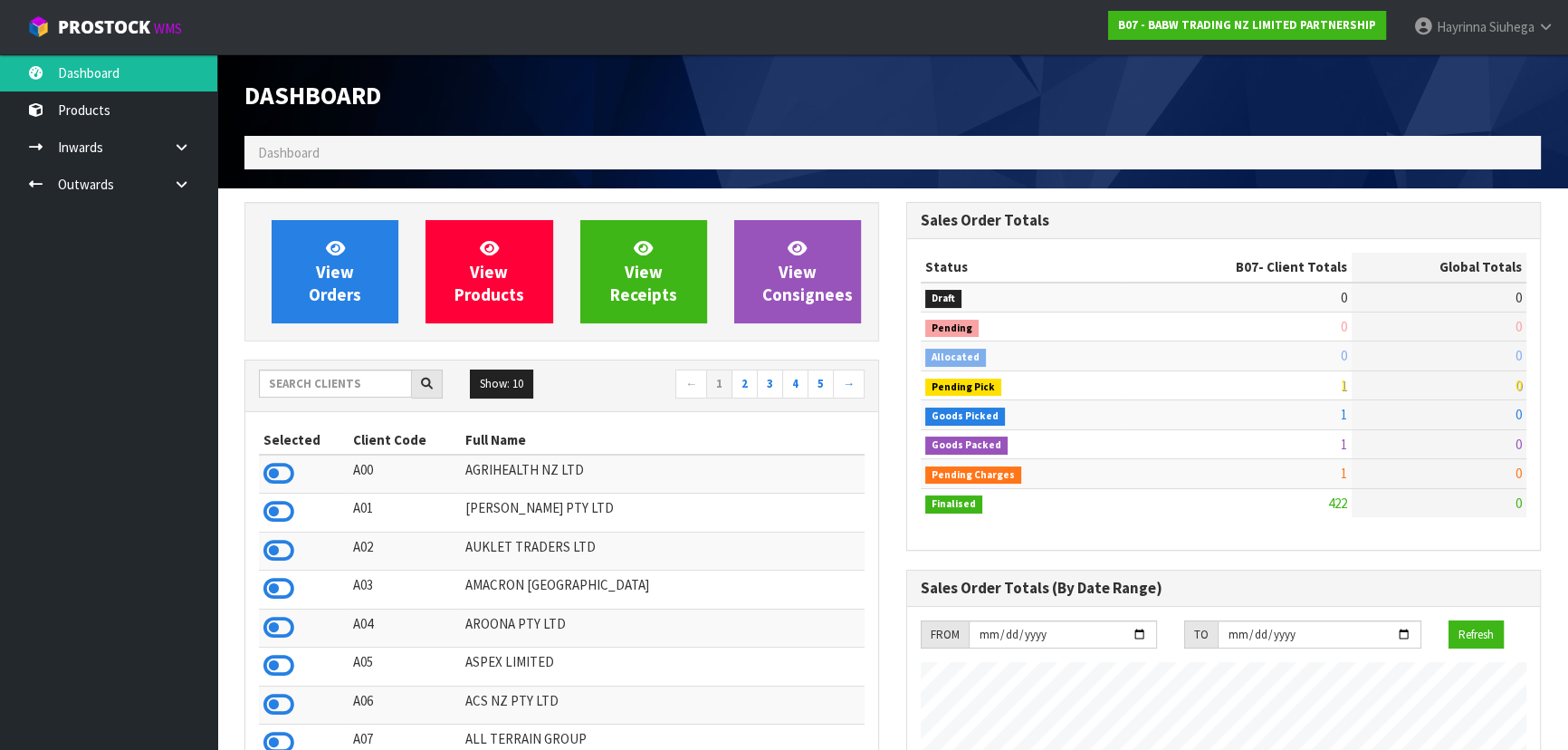
scroll to position [1368, 661]
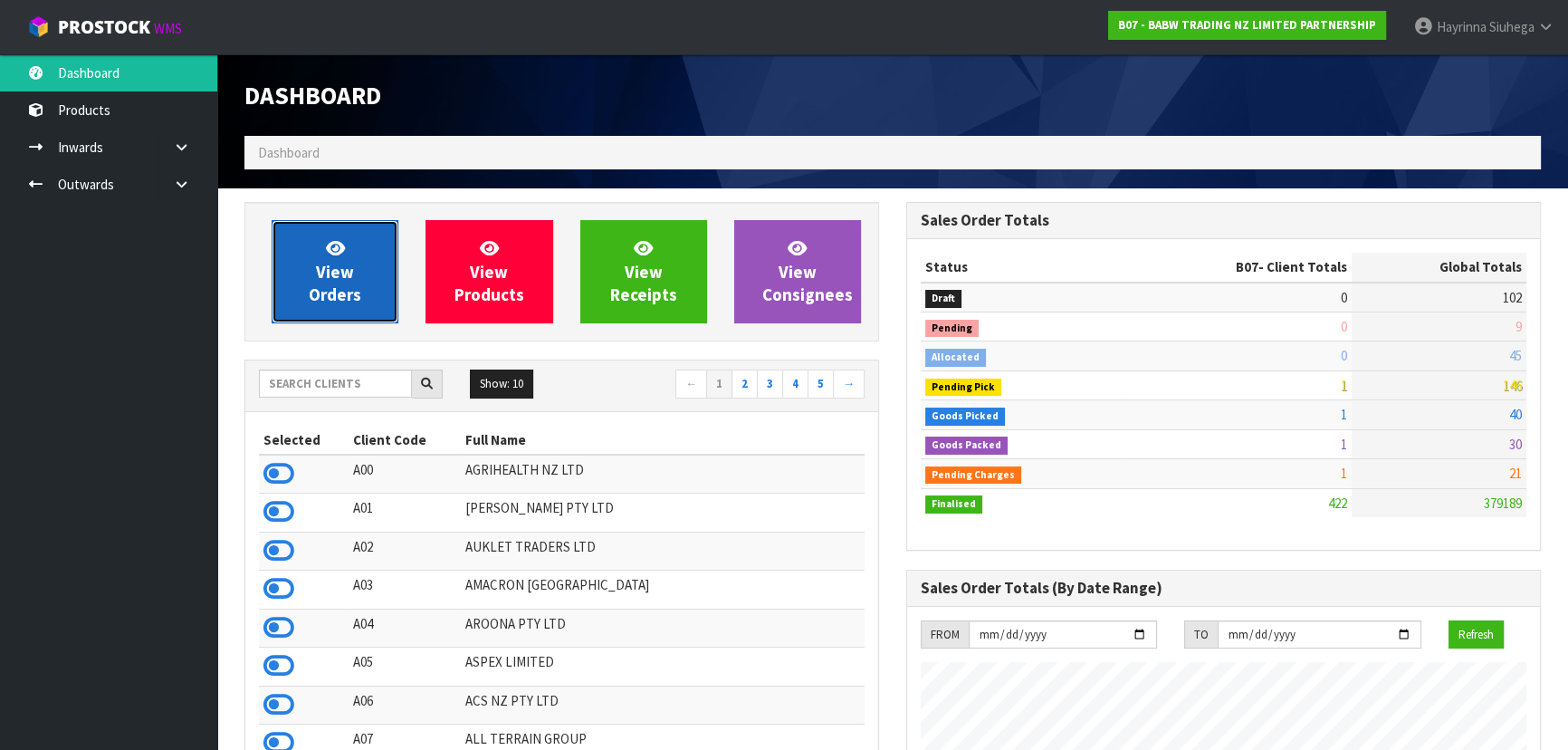
click at [364, 257] on link "View Orders" at bounding box center [335, 271] width 127 height 104
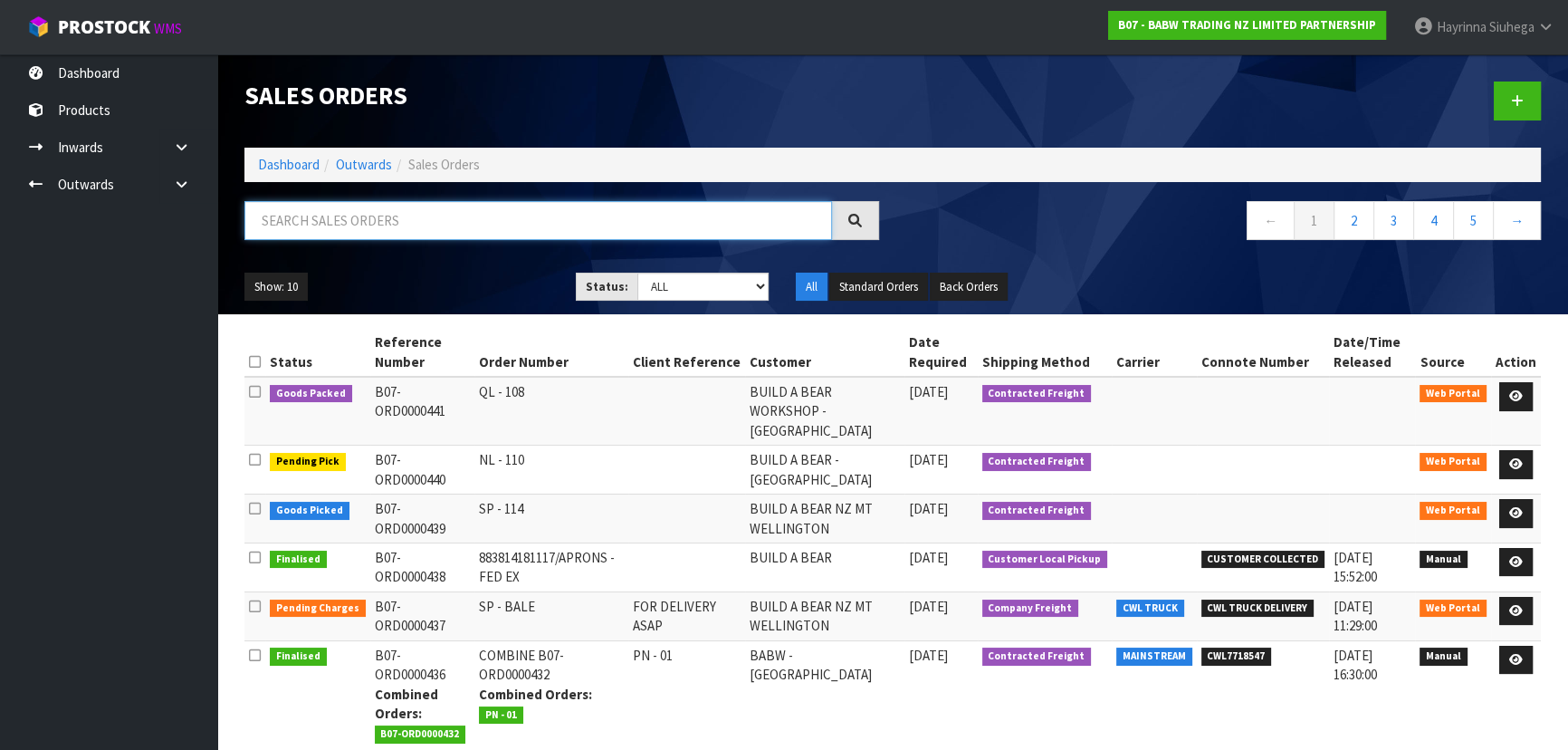
click at [411, 212] on input "text" at bounding box center [537, 220] width 587 height 39
type input "JOB-0410310"
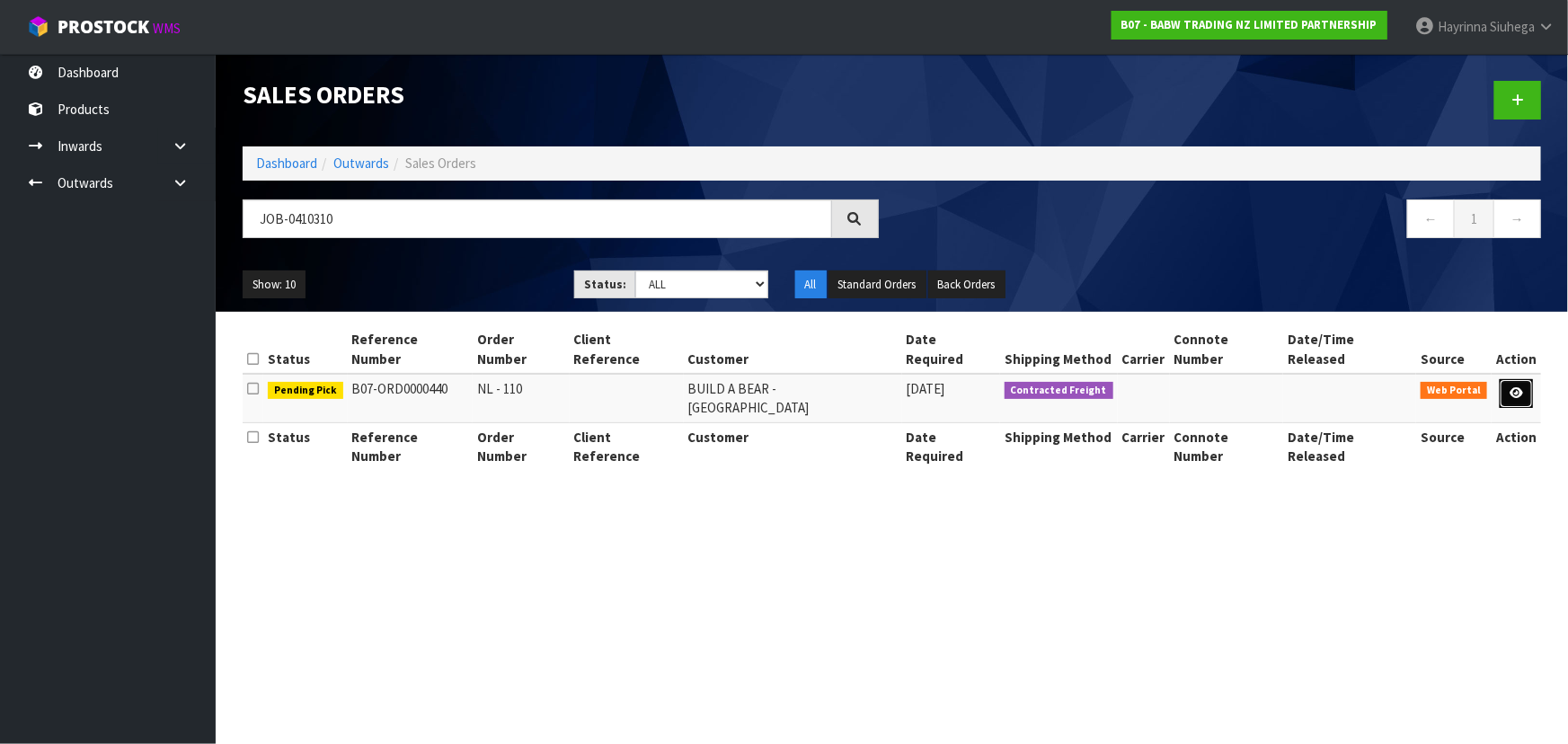
click at [1518, 387] on icon at bounding box center [1516, 393] width 14 height 12
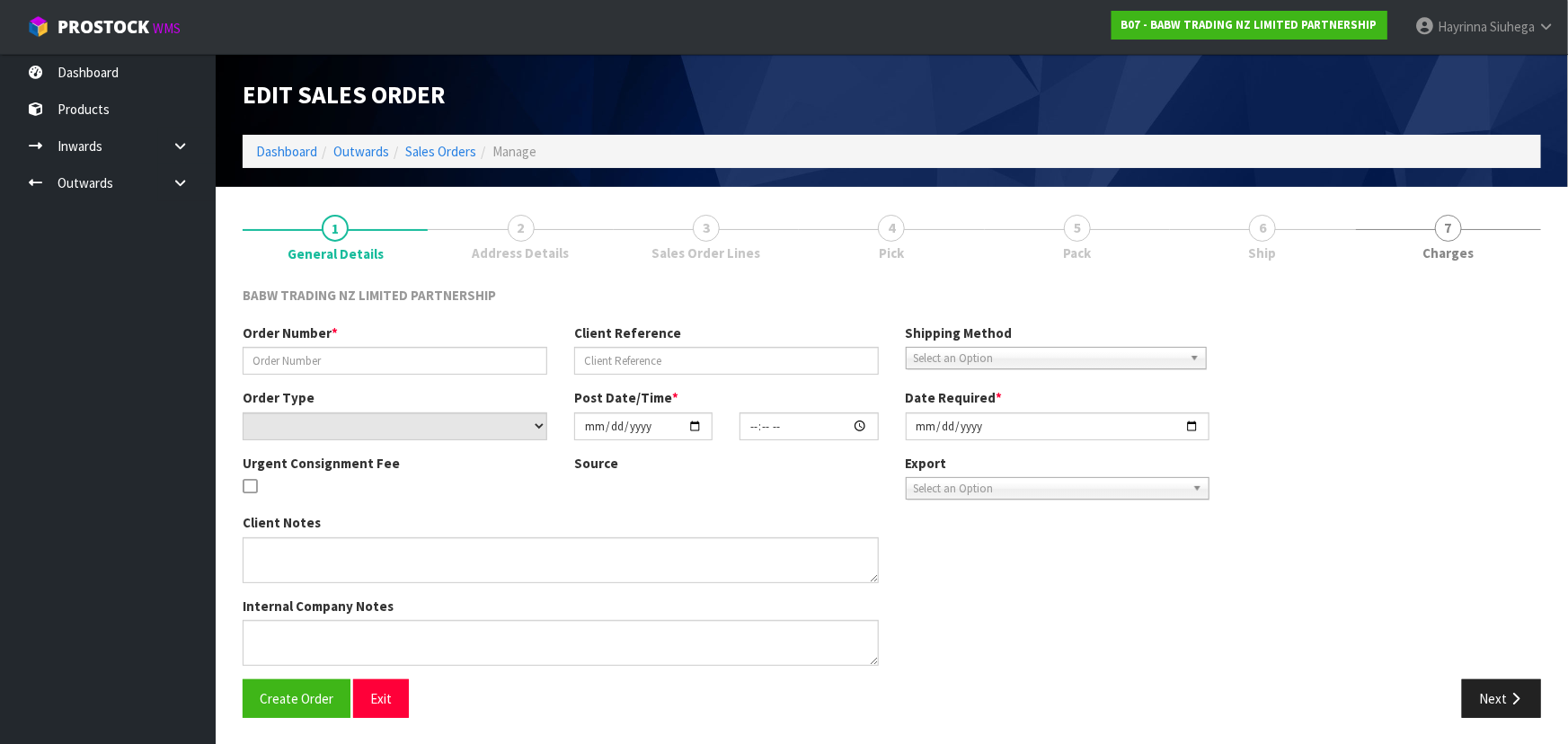
type input "NL - 110"
select select "number:0"
type input "[DATE]"
type input "14:39:00.000"
type input "[DATE]"
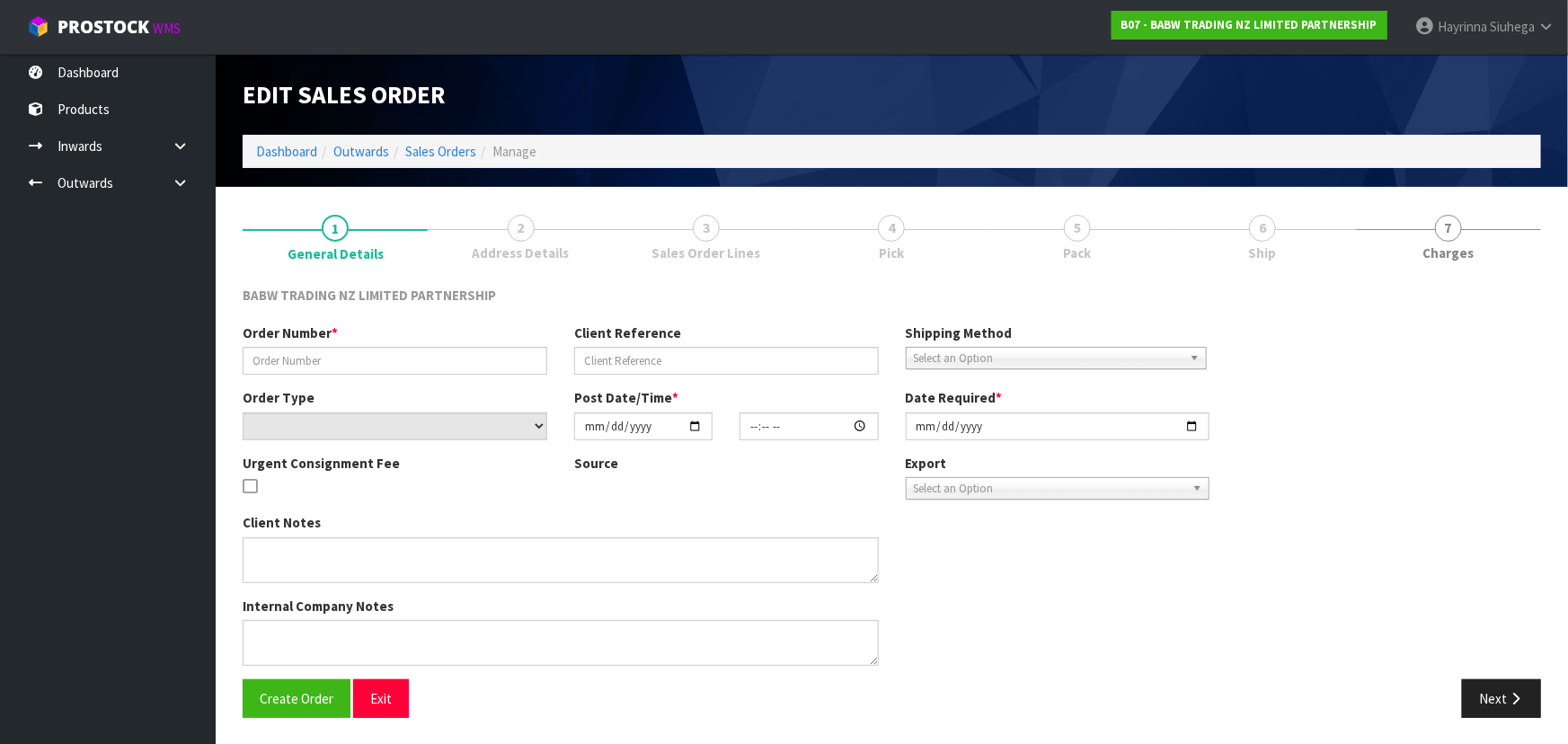
type textarea "DELIVER BETWEEN 8AM AND 8.30AM CALL - SANTANA ON 0221550016 AFTERNOON PRIOR TO …"
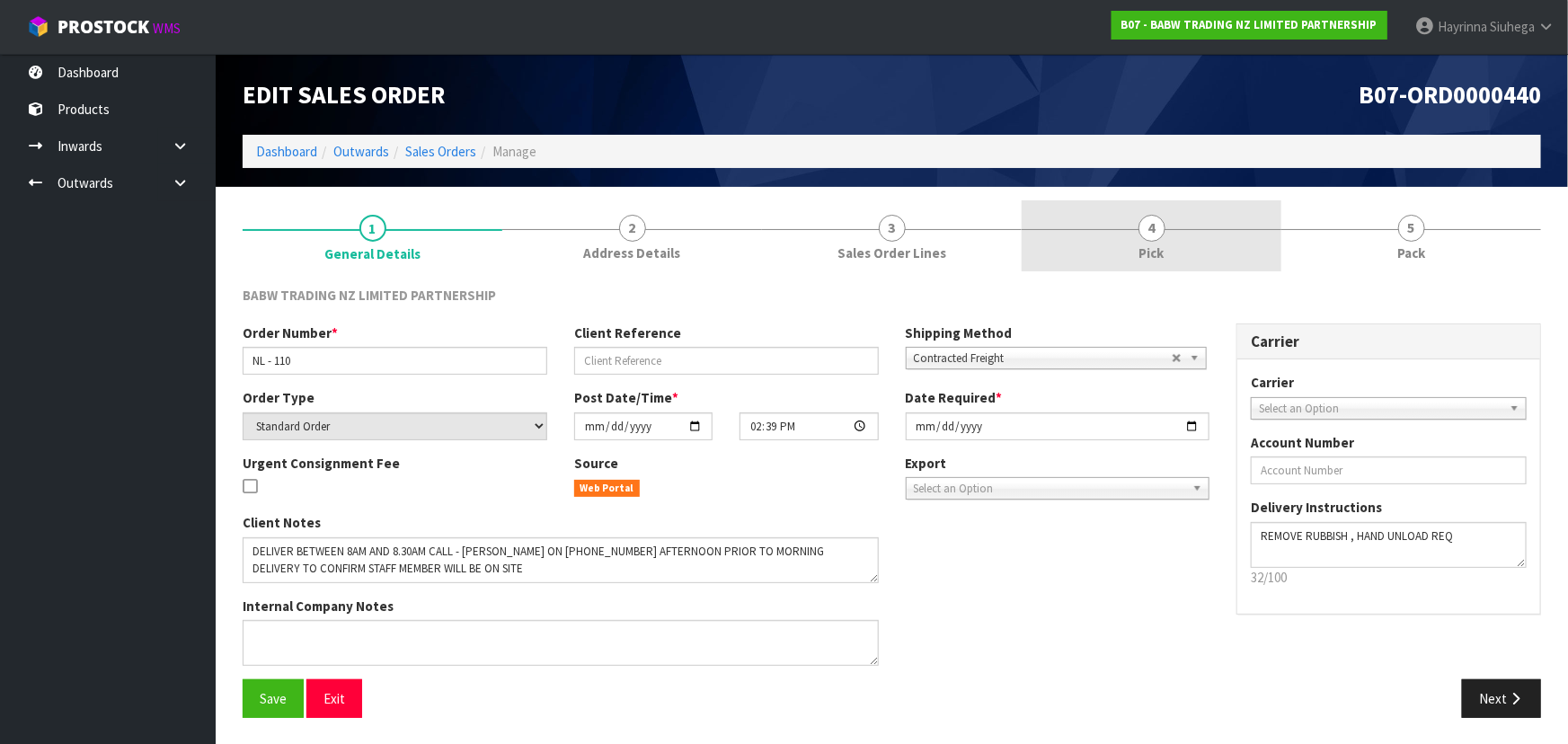
click at [1214, 242] on link "4 Pick" at bounding box center [1152, 235] width 260 height 71
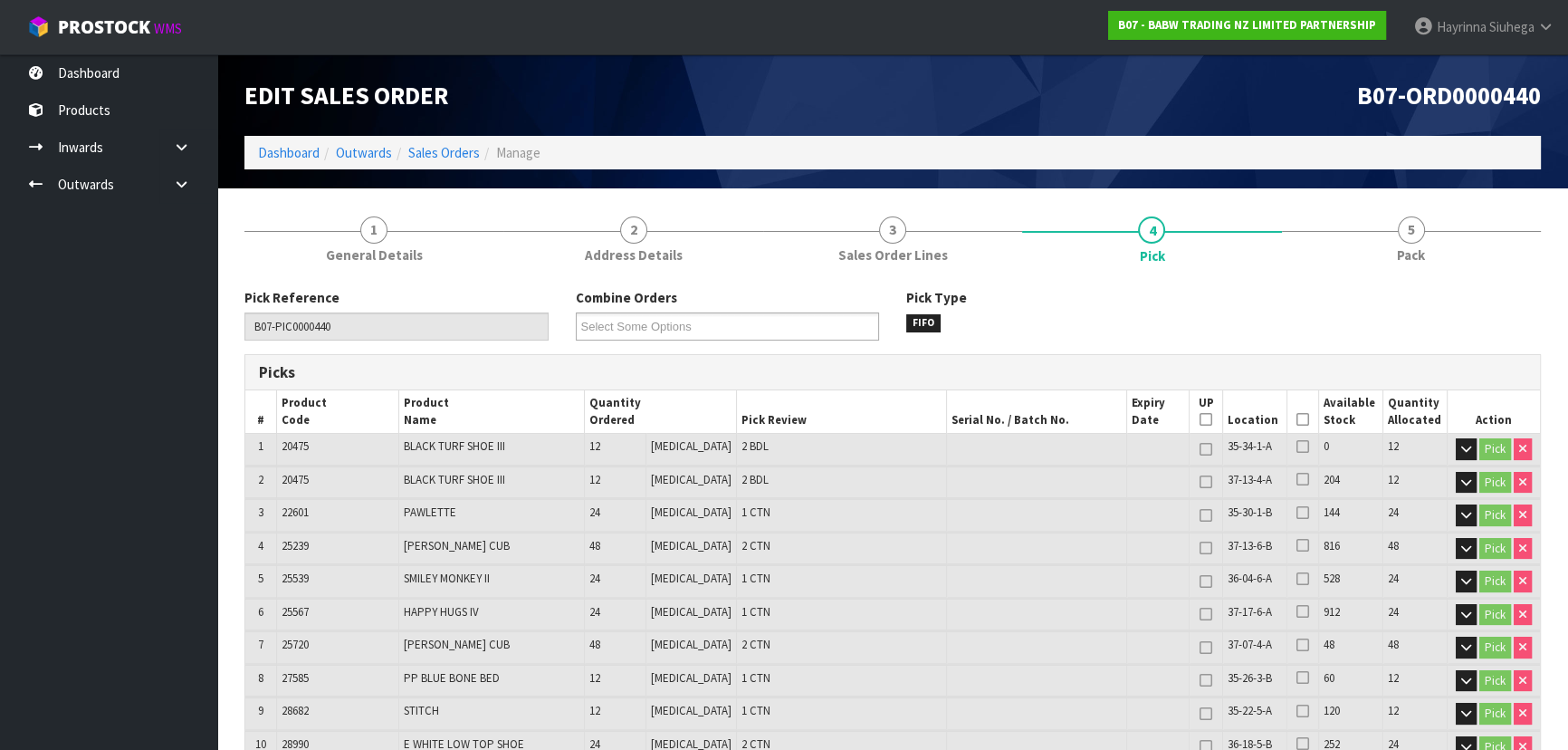
click at [1297, 419] on icon at bounding box center [1303, 419] width 13 height 1
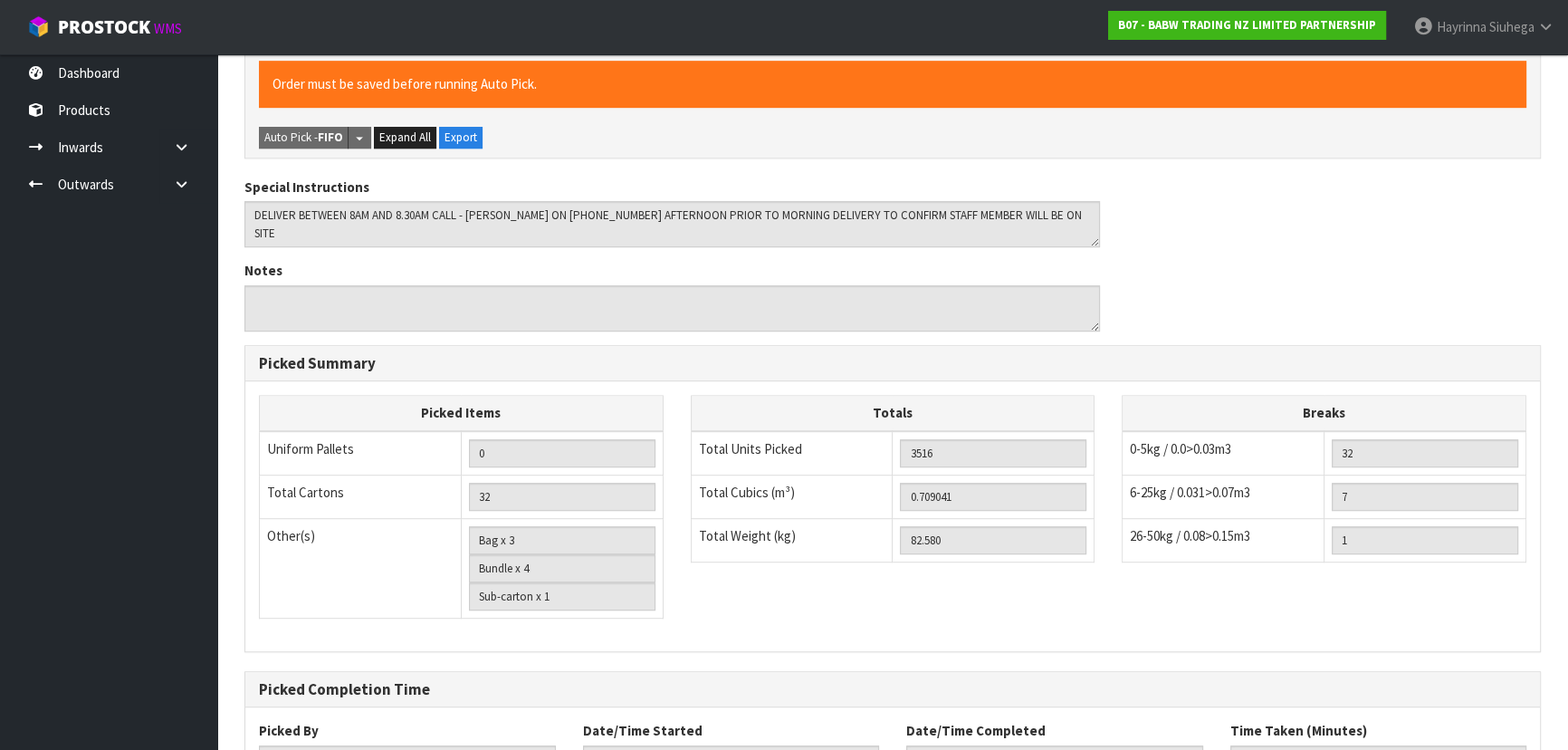
scroll to position [1421, 0]
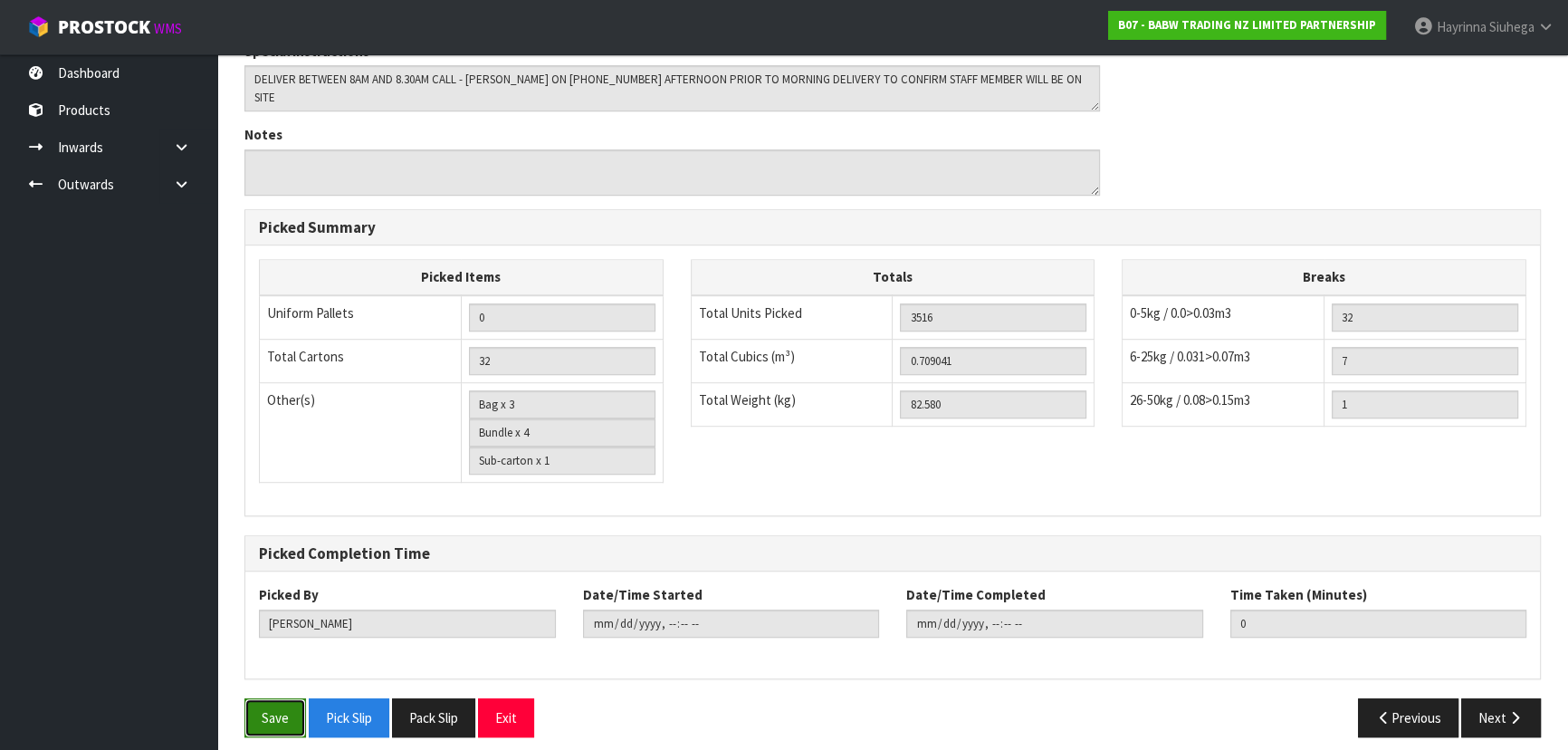
click at [263, 703] on button "Save" at bounding box center [275, 717] width 62 height 39
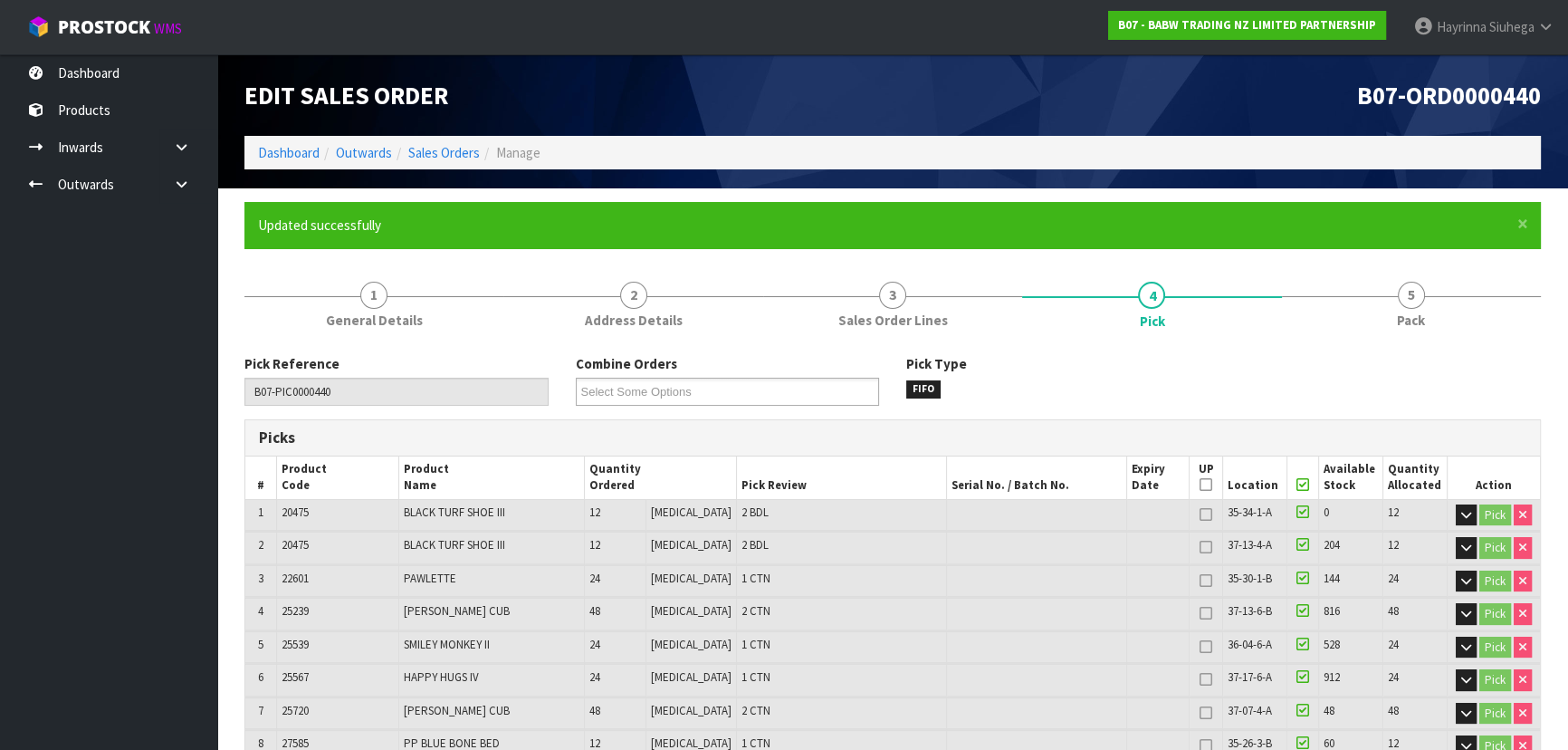
type input "[PERSON_NAME]"
type input "2025-09-01T14:35:02"
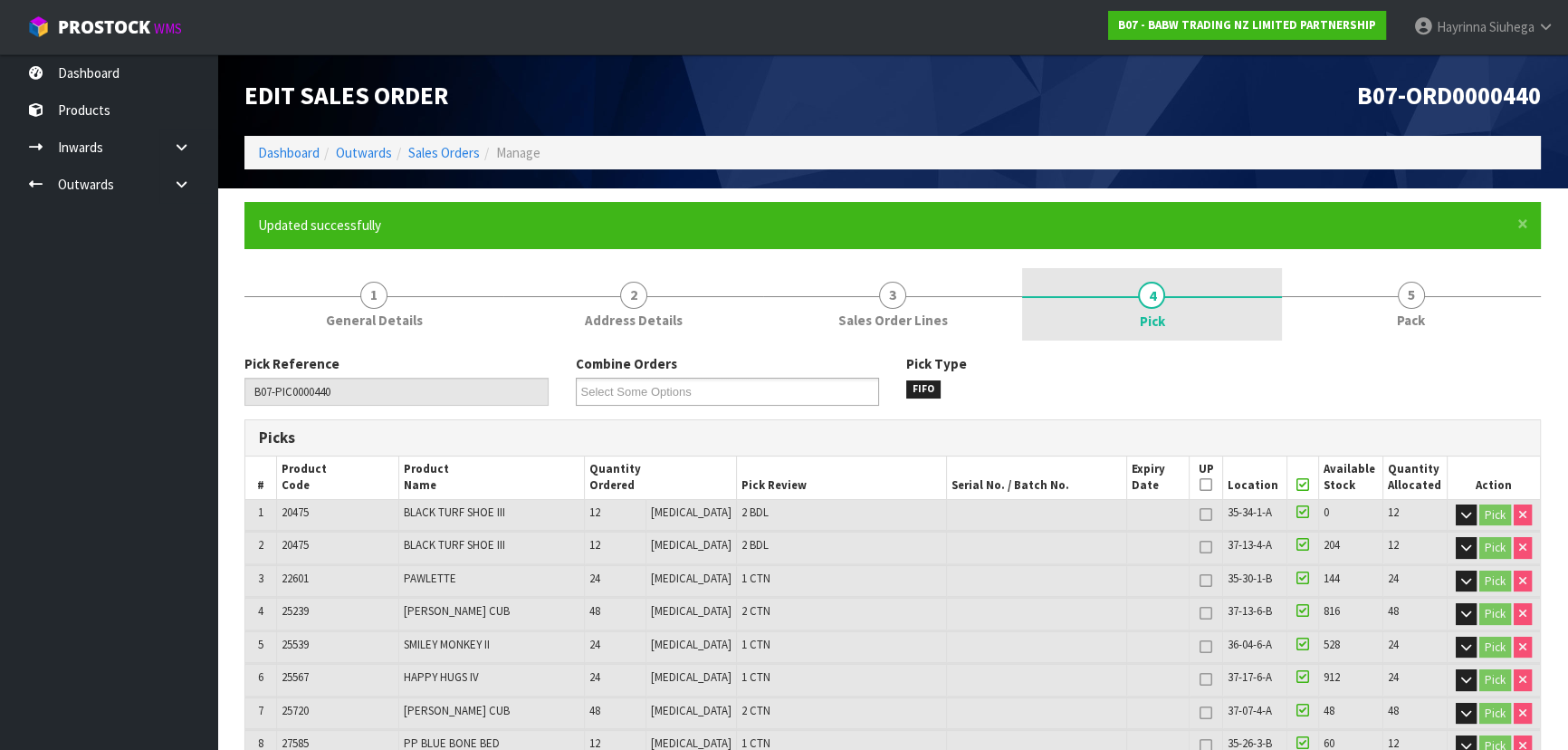
drag, startPoint x: 1421, startPoint y: 305, endPoint x: 1249, endPoint y: 297, distance: 172.2
click at [1421, 305] on link "5 Pack" at bounding box center [1411, 303] width 259 height 72
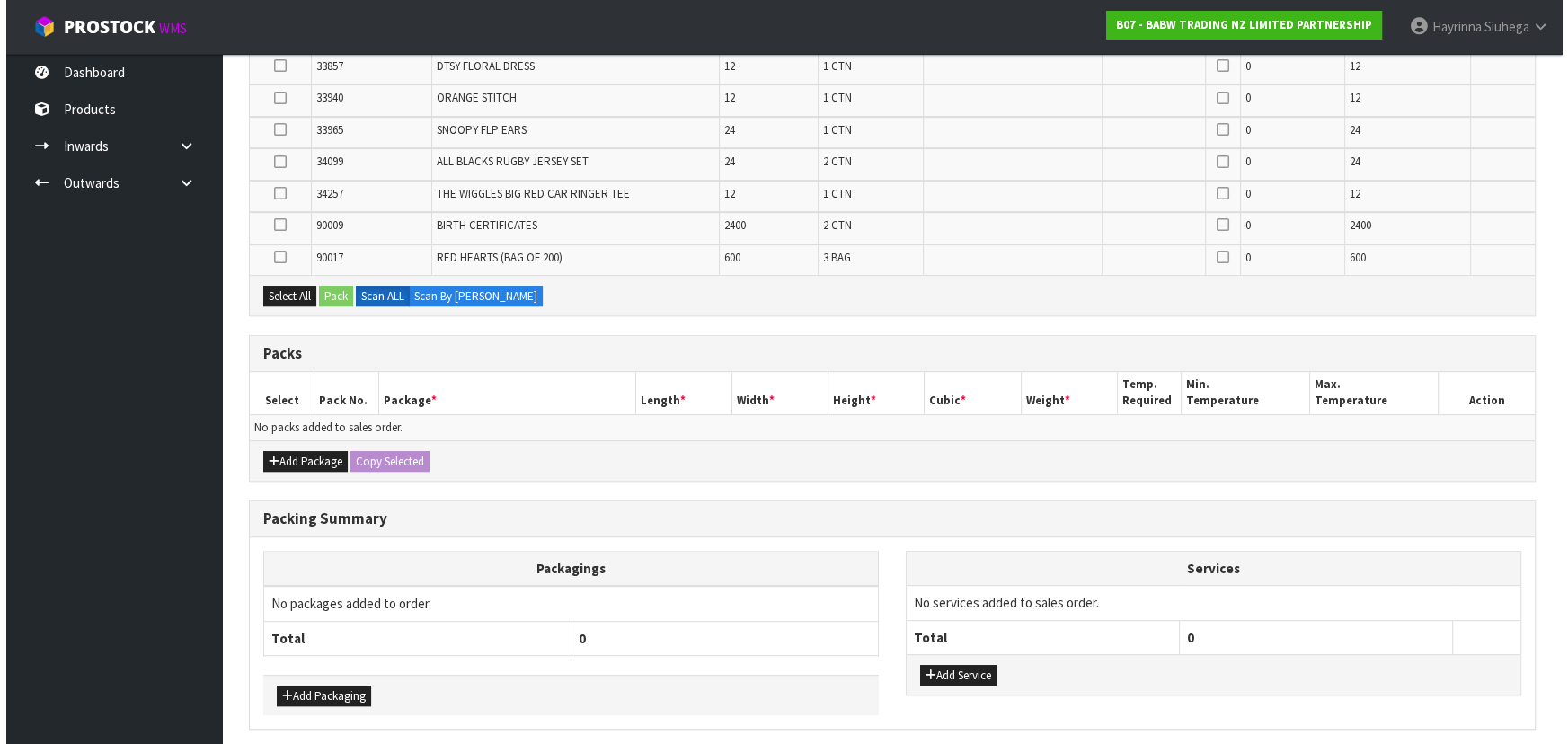
scroll to position [1123, 0]
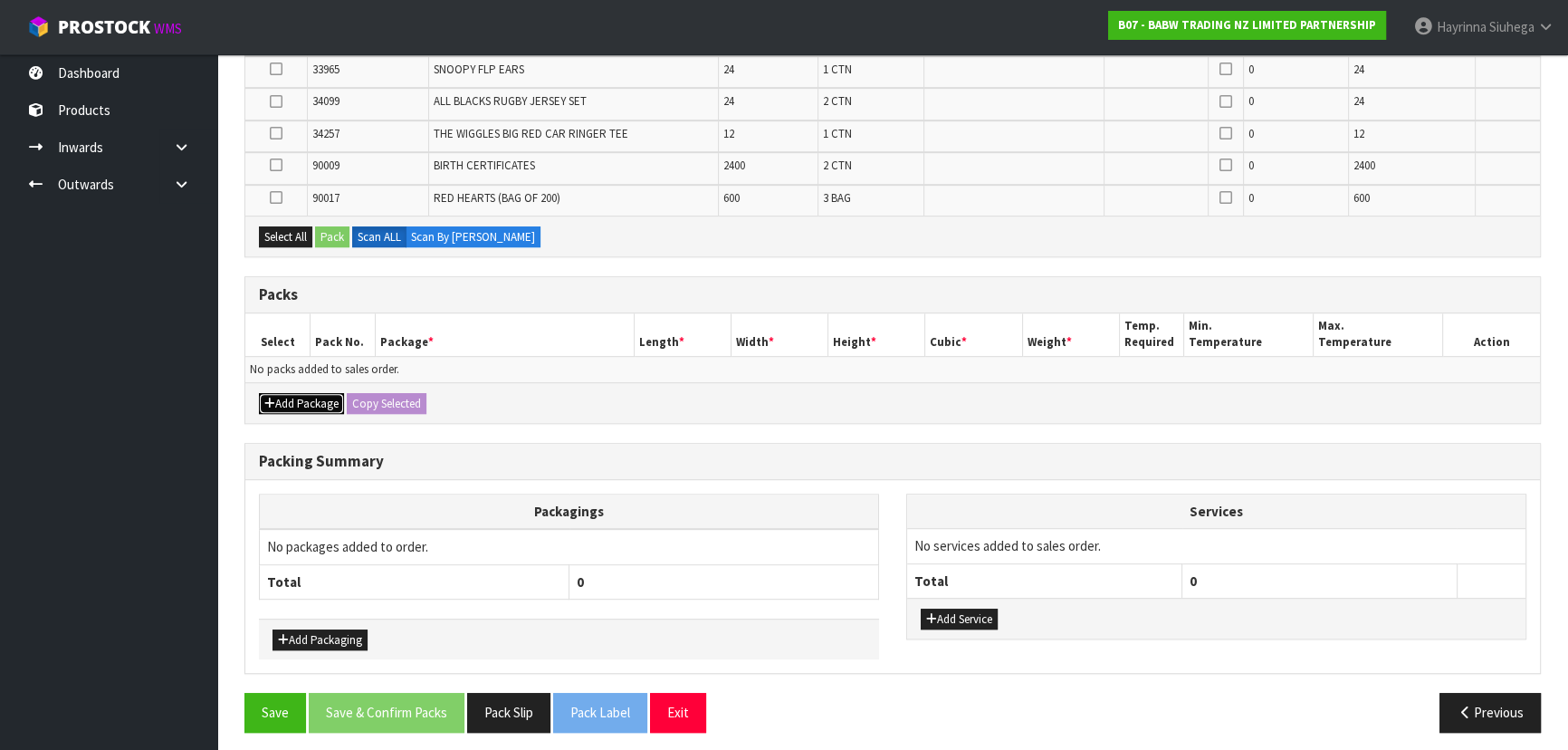
click at [317, 393] on button "Add Package" at bounding box center [301, 404] width 85 height 22
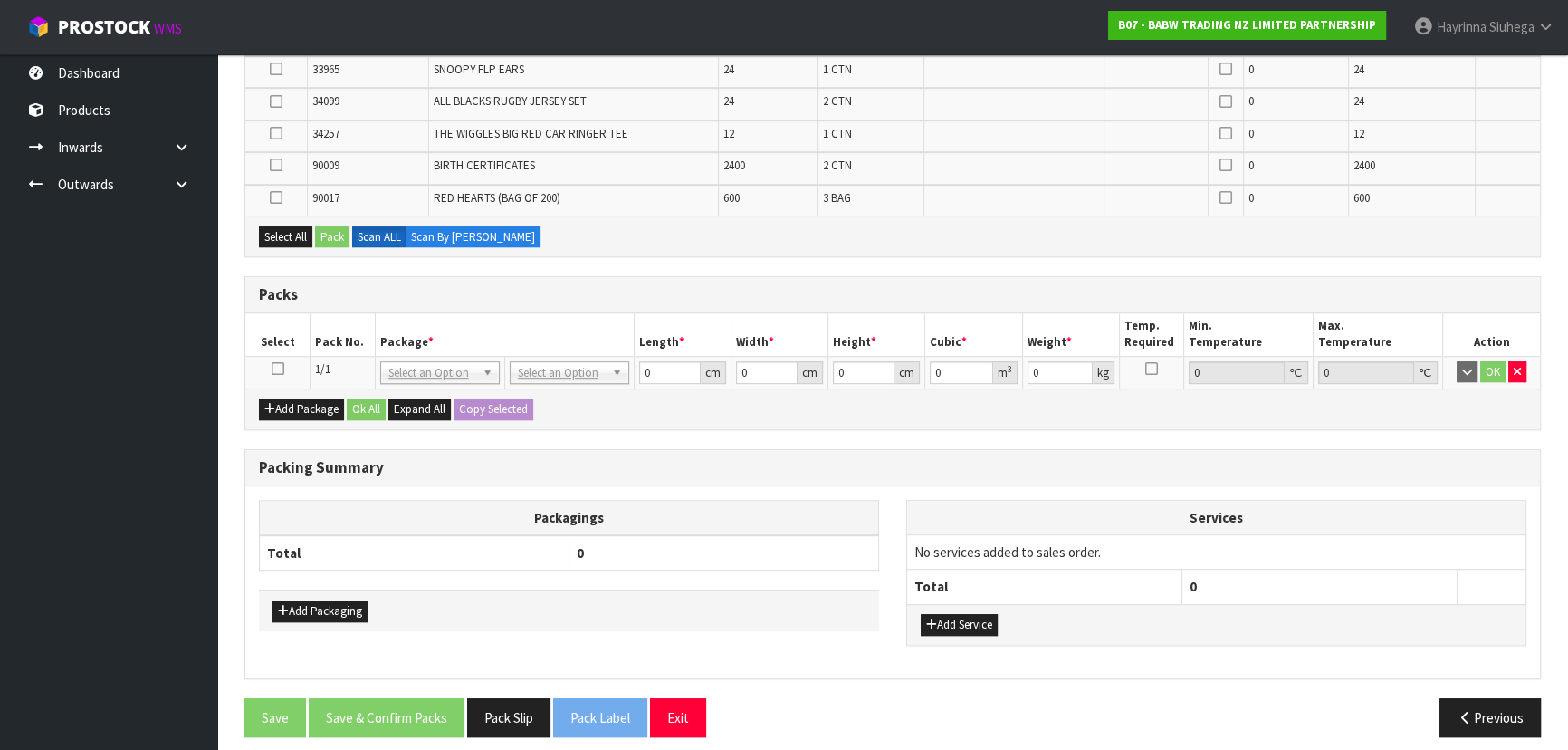
click at [269, 356] on td at bounding box center [278, 372] width 65 height 33
click at [269, 368] on td at bounding box center [278, 372] width 65 height 33
click at [273, 369] on icon at bounding box center [278, 369] width 13 height 1
click at [292, 217] on div "Select All Pack Scan ALL Scan By Quantity" at bounding box center [892, 235] width 1295 height 41
click at [291, 236] on button "Select All" at bounding box center [285, 237] width 54 height 22
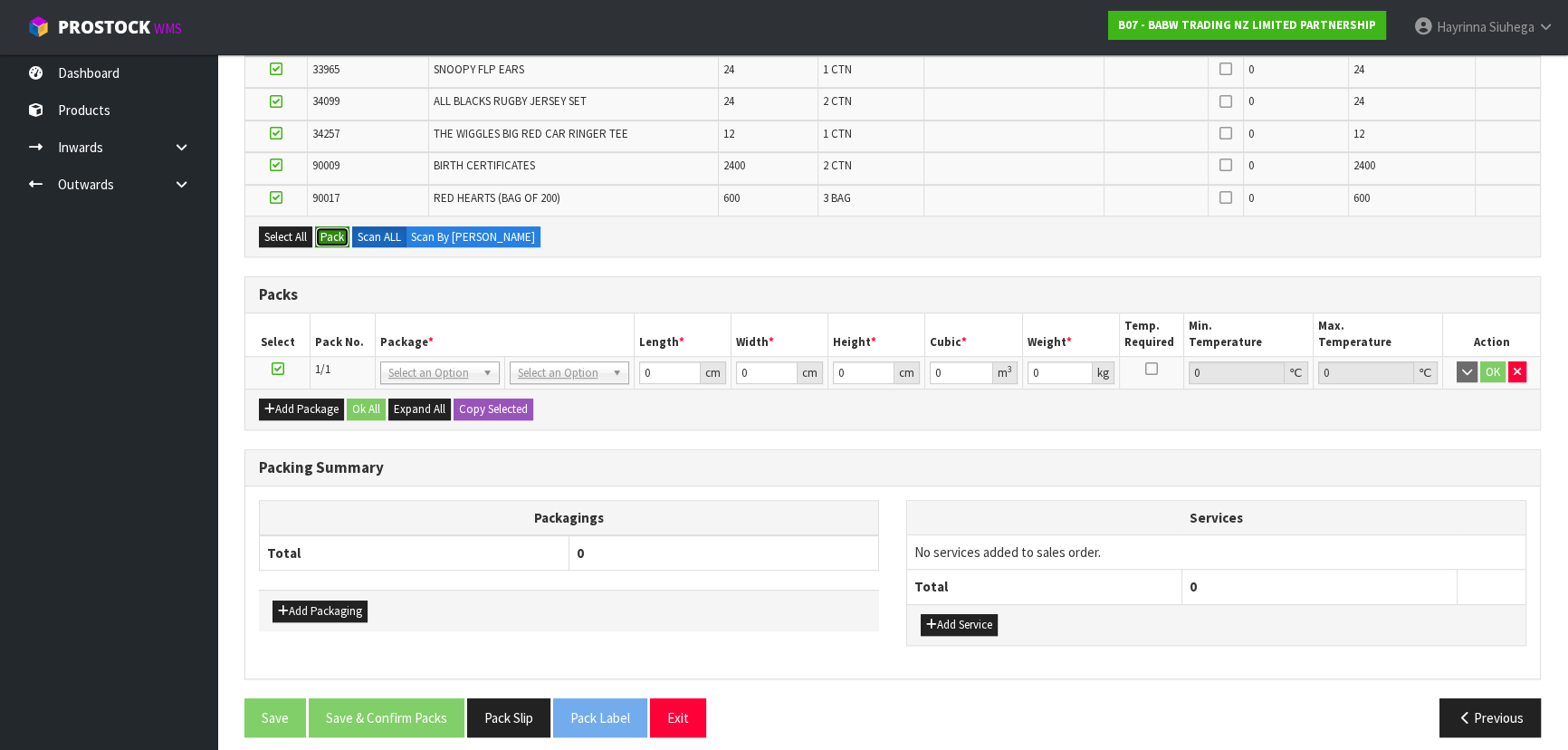
click at [335, 231] on button "Pack" at bounding box center [332, 237] width 35 height 22
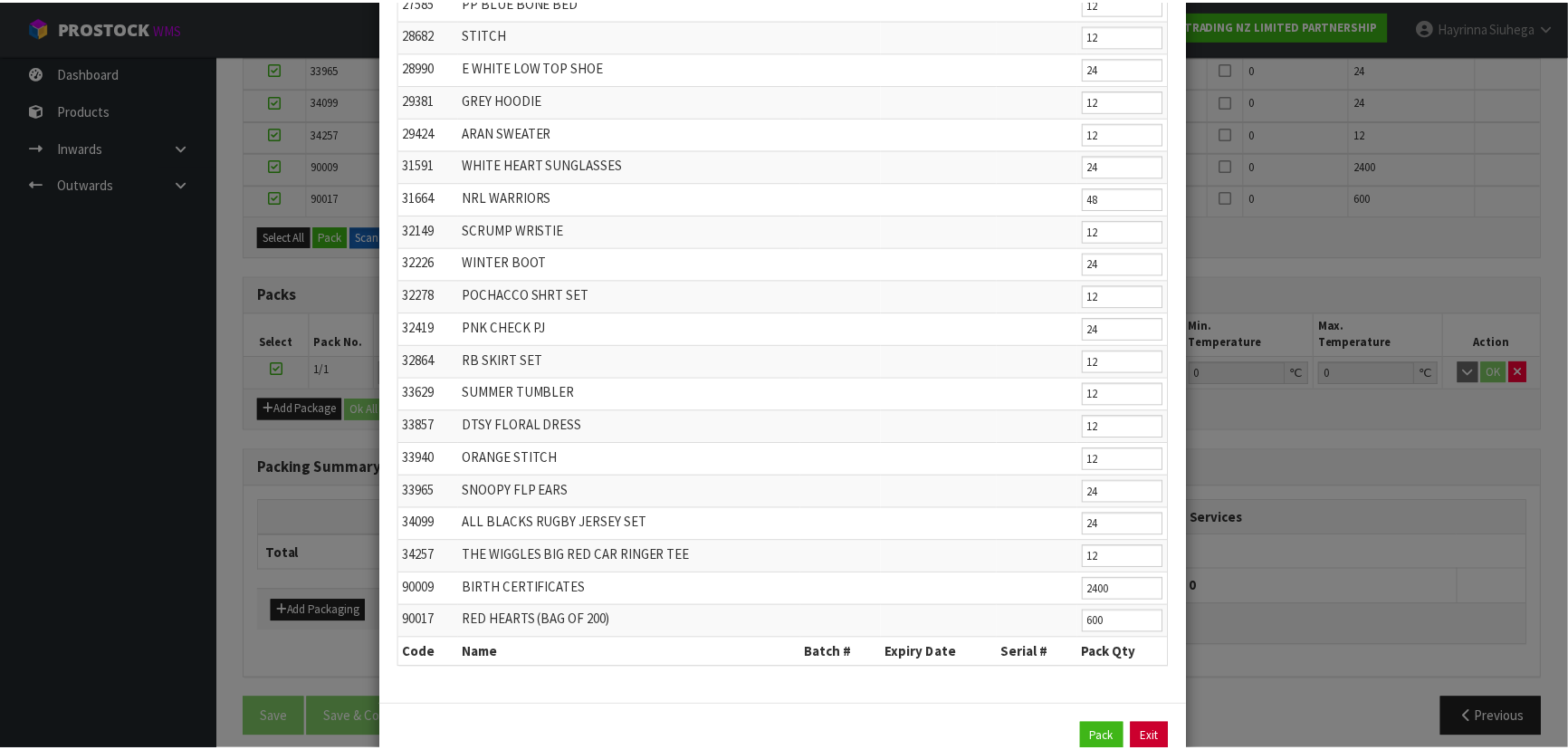
scroll to position [426, 0]
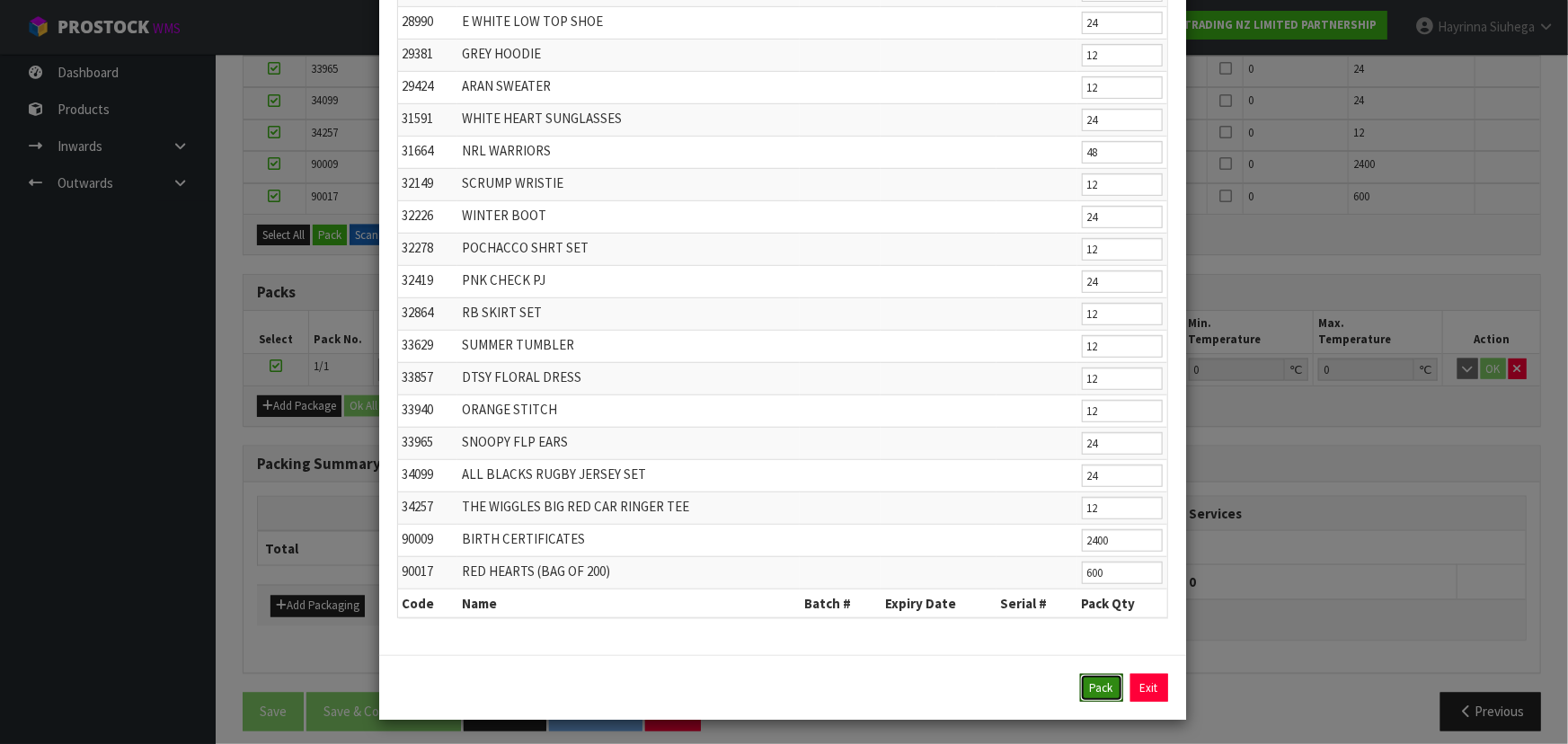
click at [1084, 690] on button "Pack" at bounding box center [1101, 688] width 43 height 29
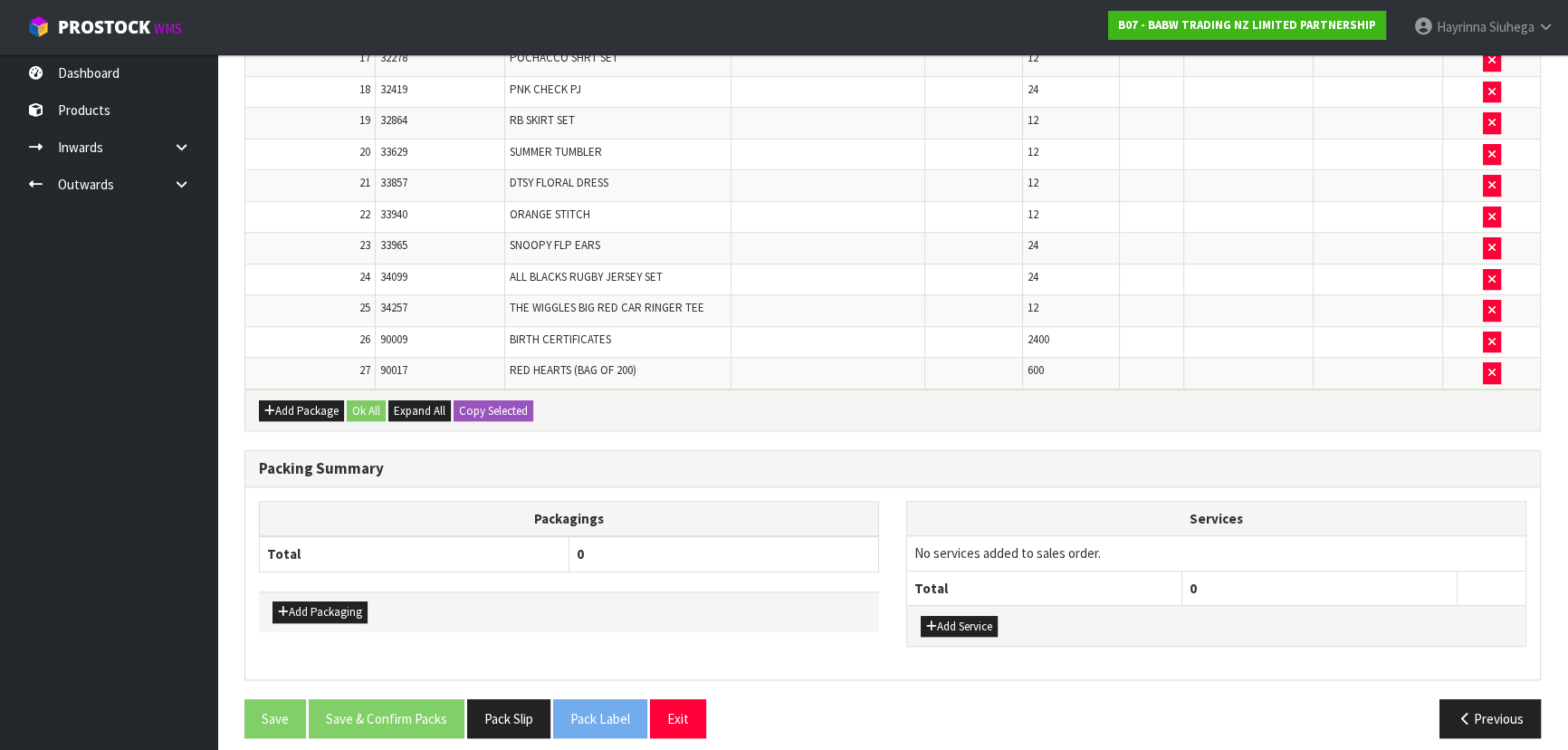
scroll to position [1140, 0]
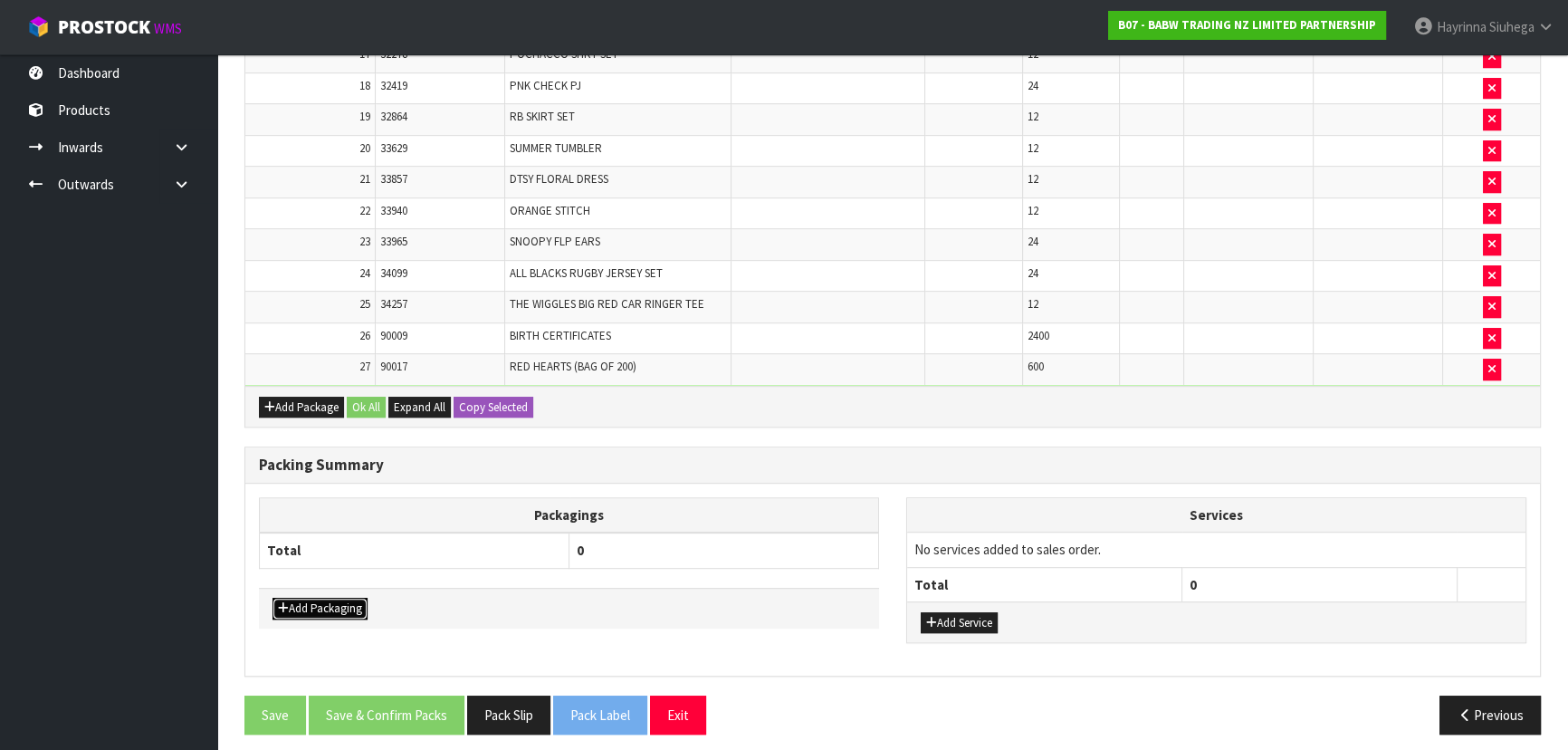
click at [352, 597] on button "Add Packaging" at bounding box center [320, 608] width 95 height 22
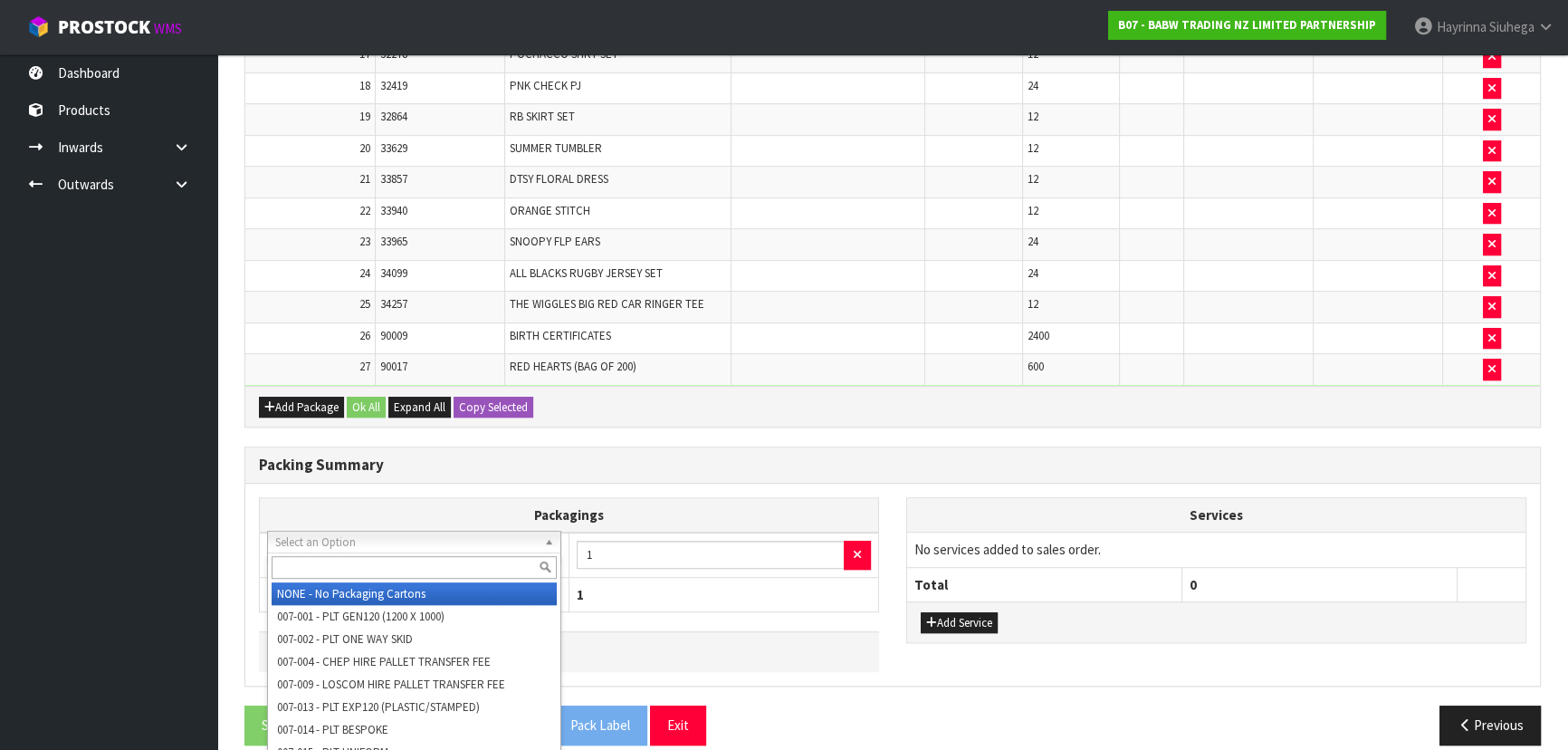
click at [363, 557] on input "text" at bounding box center [414, 567] width 285 height 23
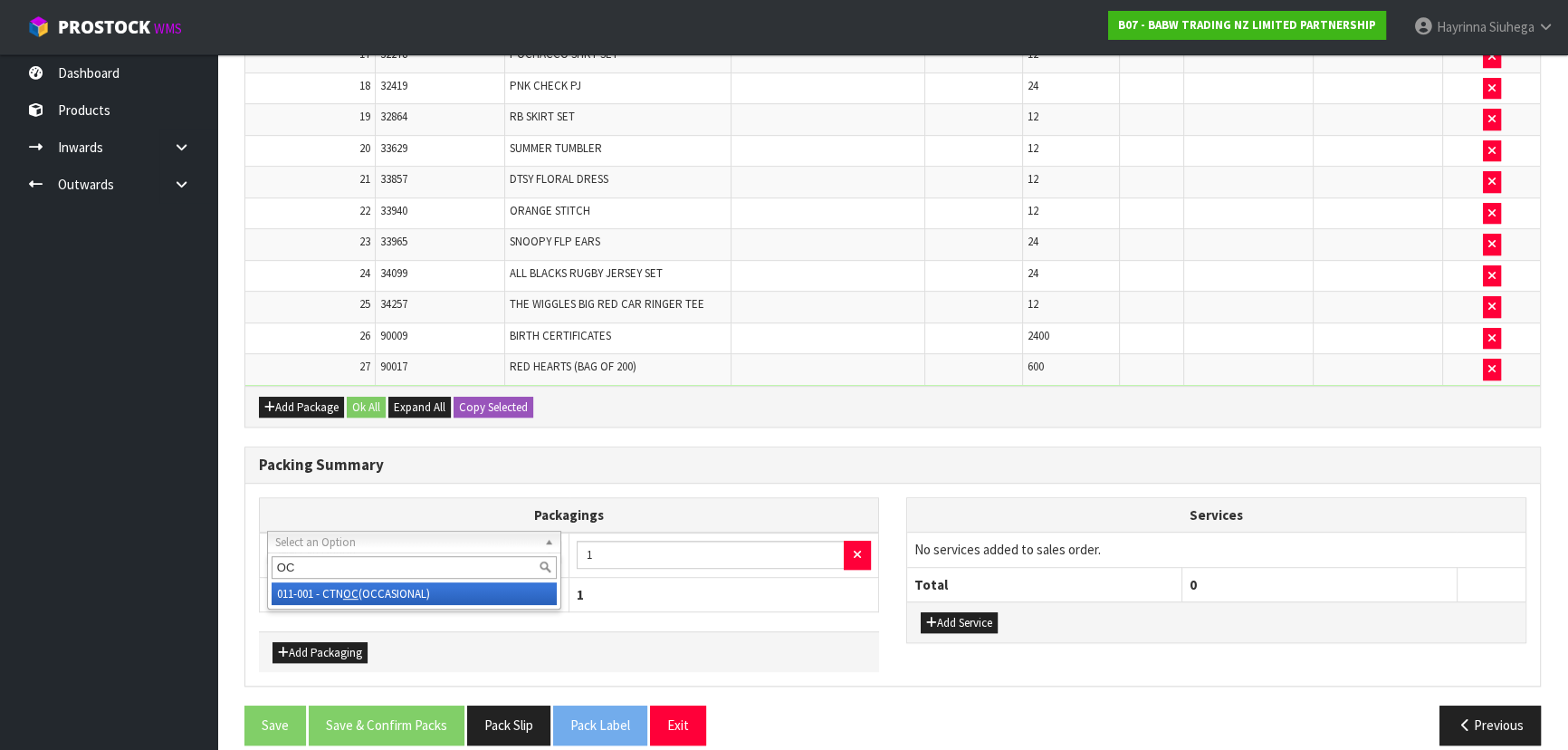
type input "OC"
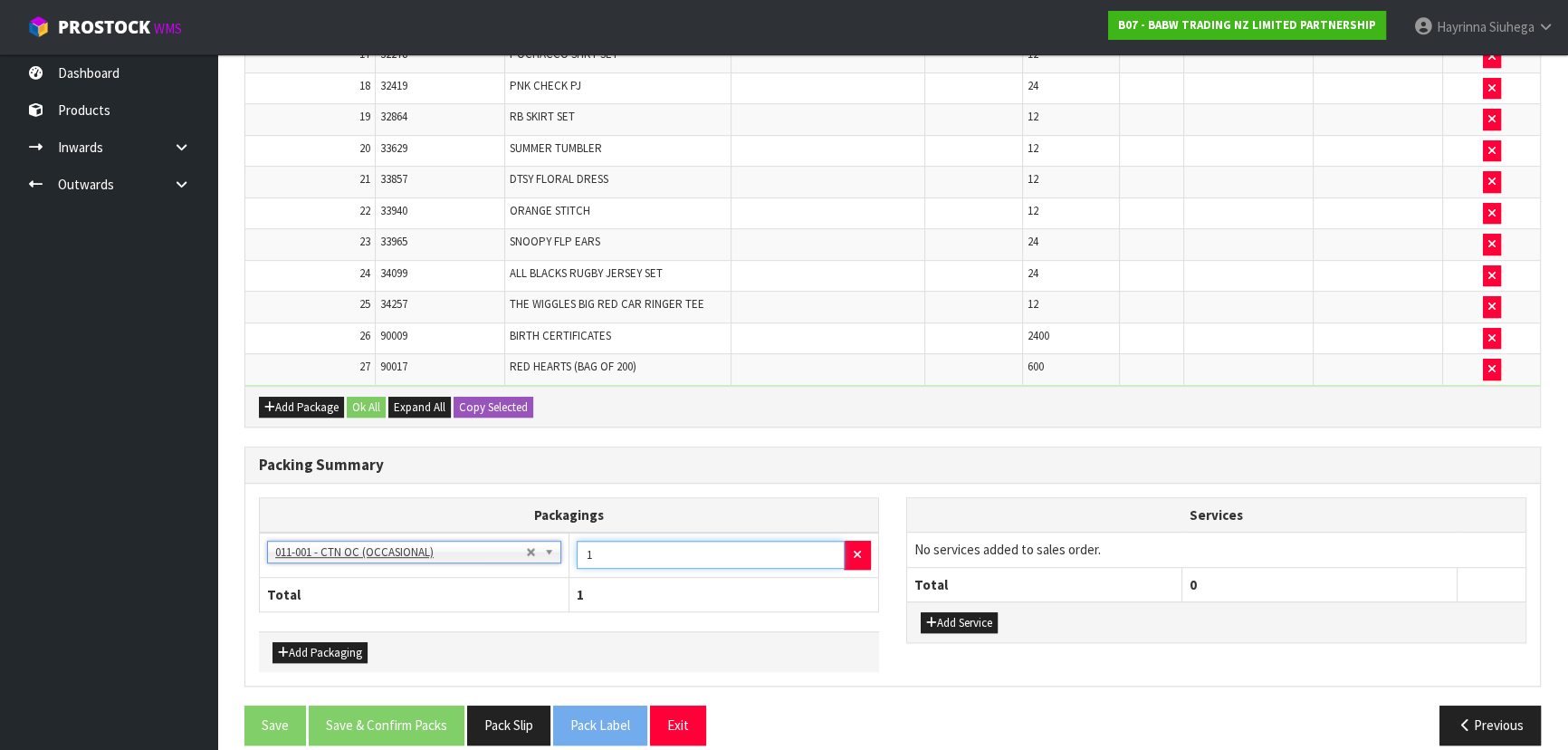
drag, startPoint x: 621, startPoint y: 546, endPoint x: 597, endPoint y: 553, distance: 25.0
click at [606, 545] on input "1" at bounding box center [710, 554] width 268 height 28
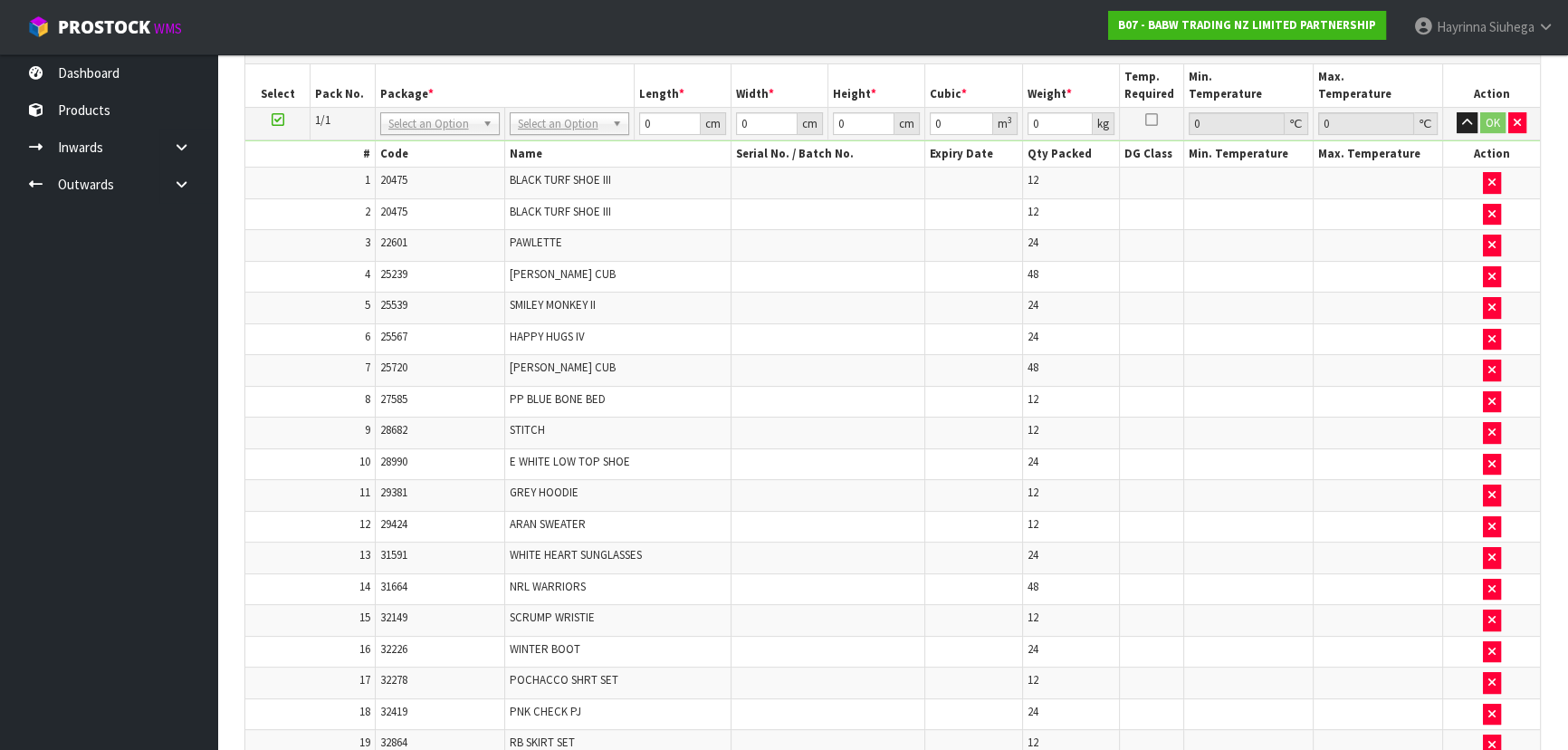
scroll to position [400, 0]
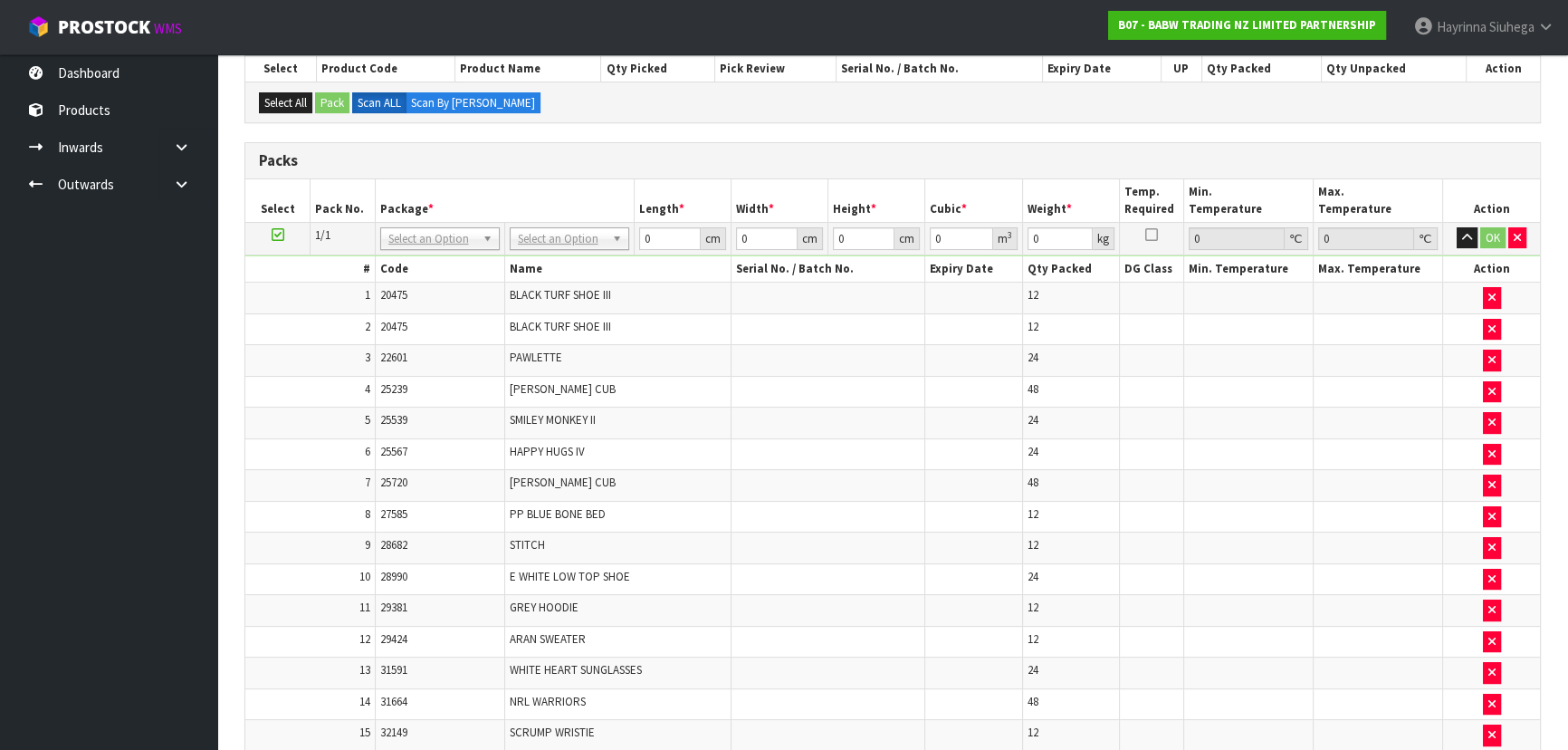
type input "2"
click at [563, 222] on td "No Packaging Cartons PLT GEN120 (1200 X 1000) PLT ONE WAY SKID CHEP HIRE PALLET…" at bounding box center [568, 238] width 130 height 33
type input "120"
type input "100"
type input "82.58"
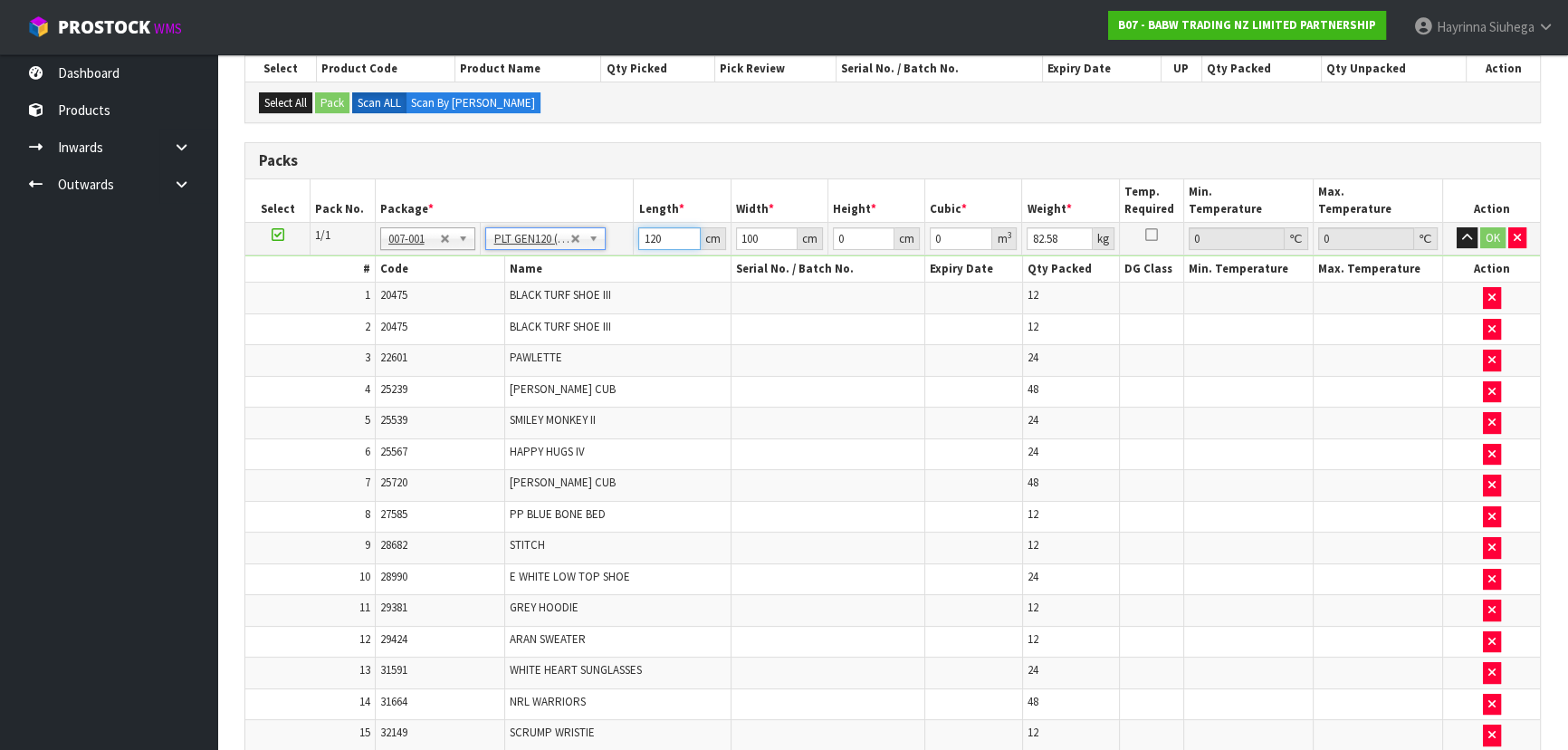
click at [644, 243] on input "120" at bounding box center [669, 238] width 62 height 23
type input "120"
type input "116"
type input "8"
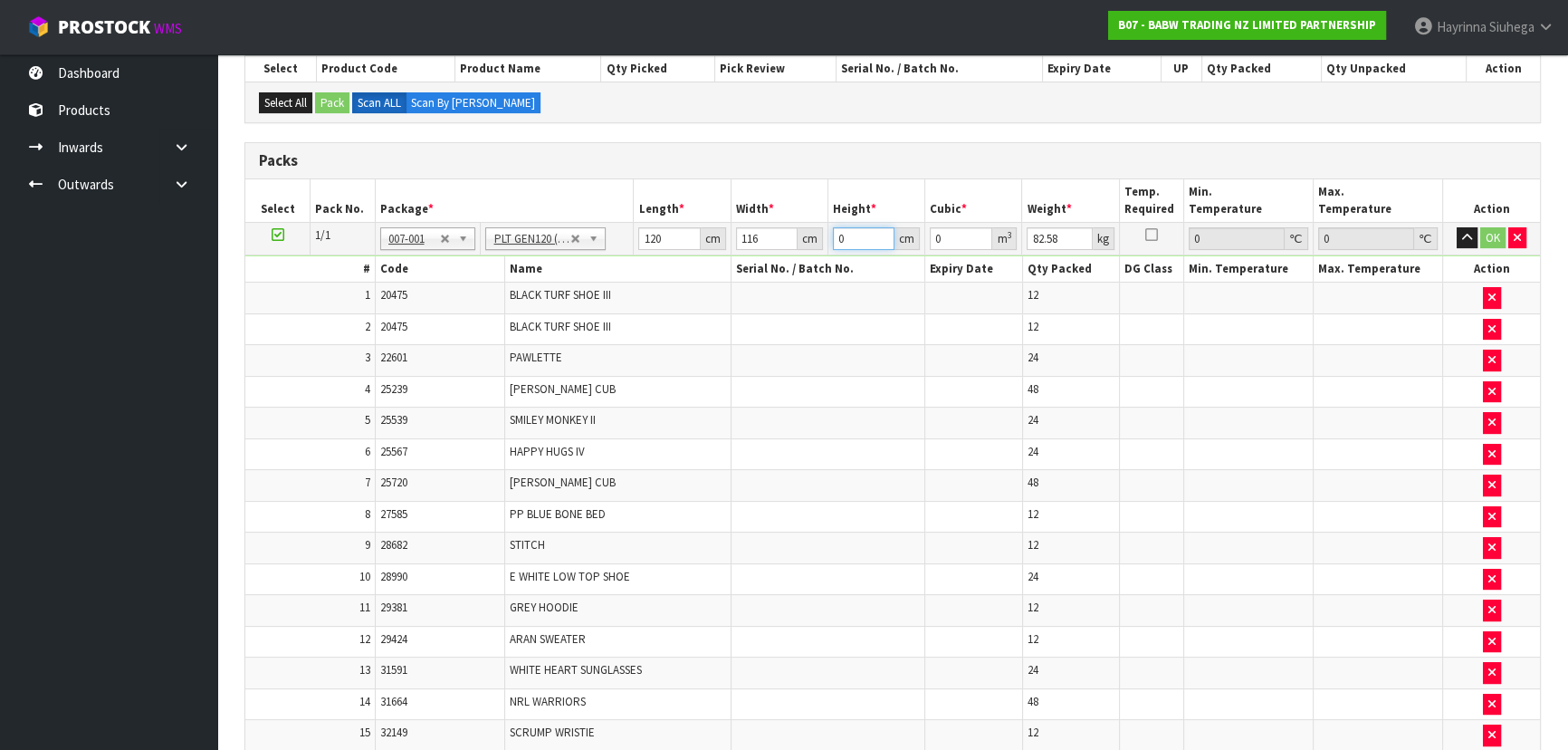
type input "0.11136"
type input "85"
type input "1.1832"
type input "85"
type input "88"
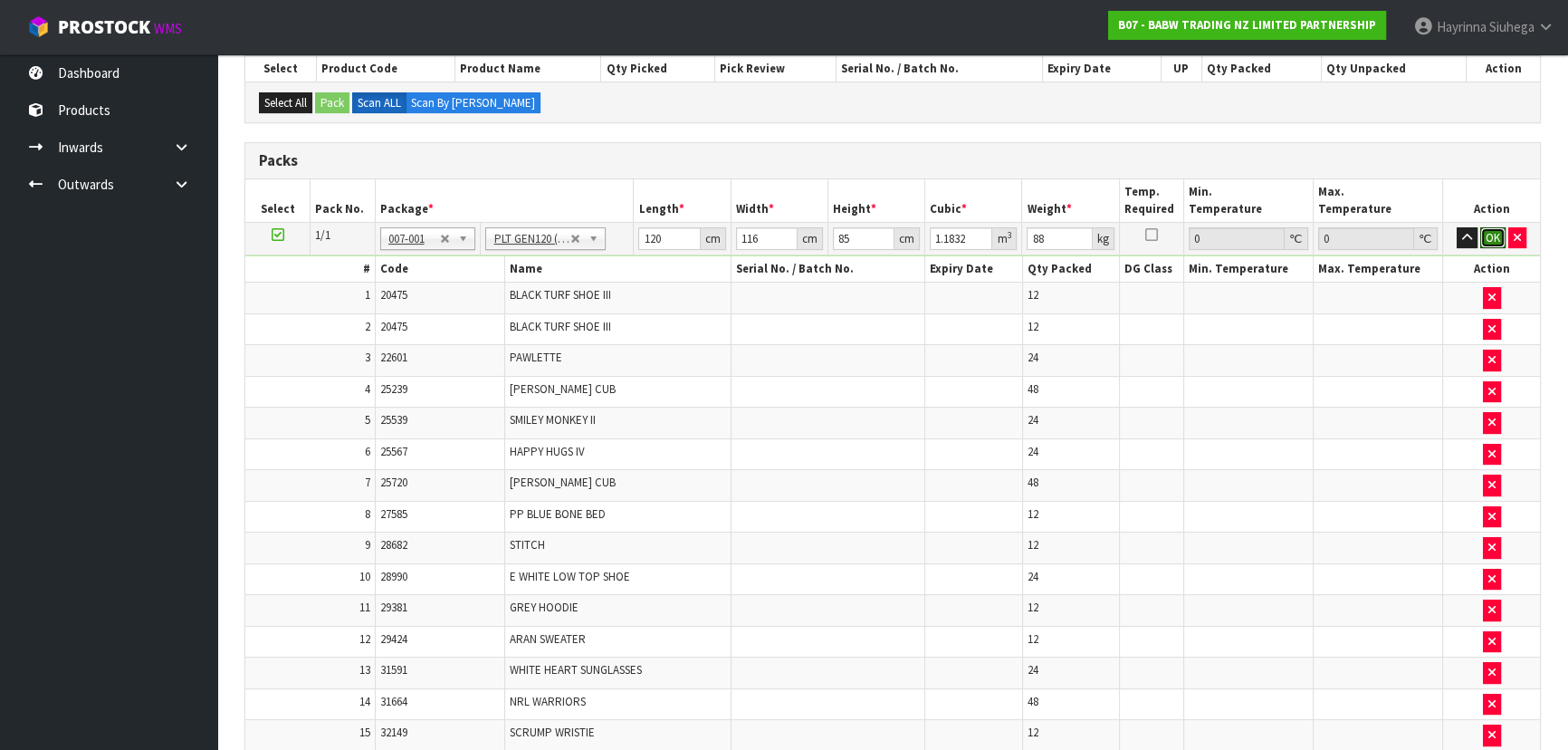
click button "OK" at bounding box center [1493, 238] width 25 height 22
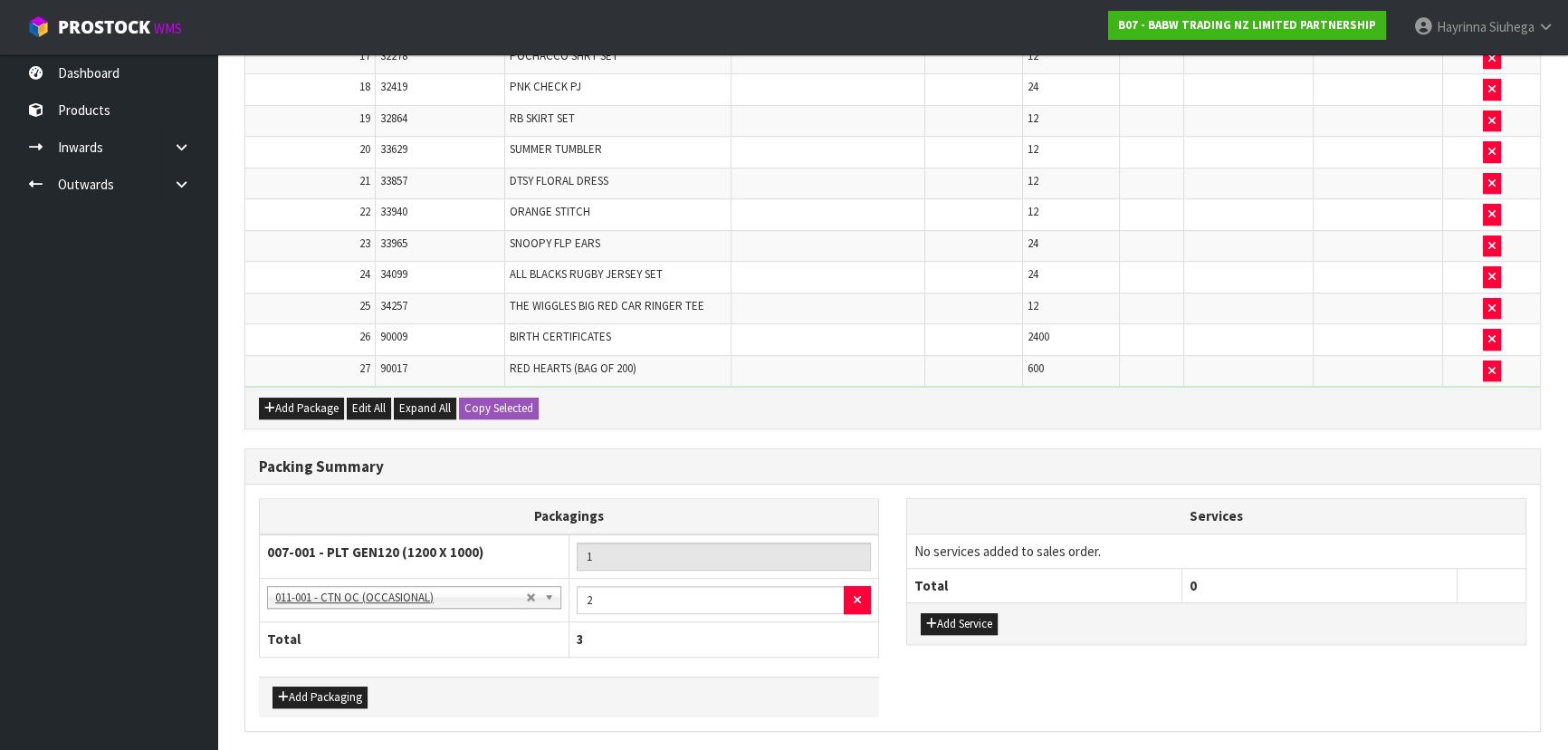
scroll to position [1193, 0]
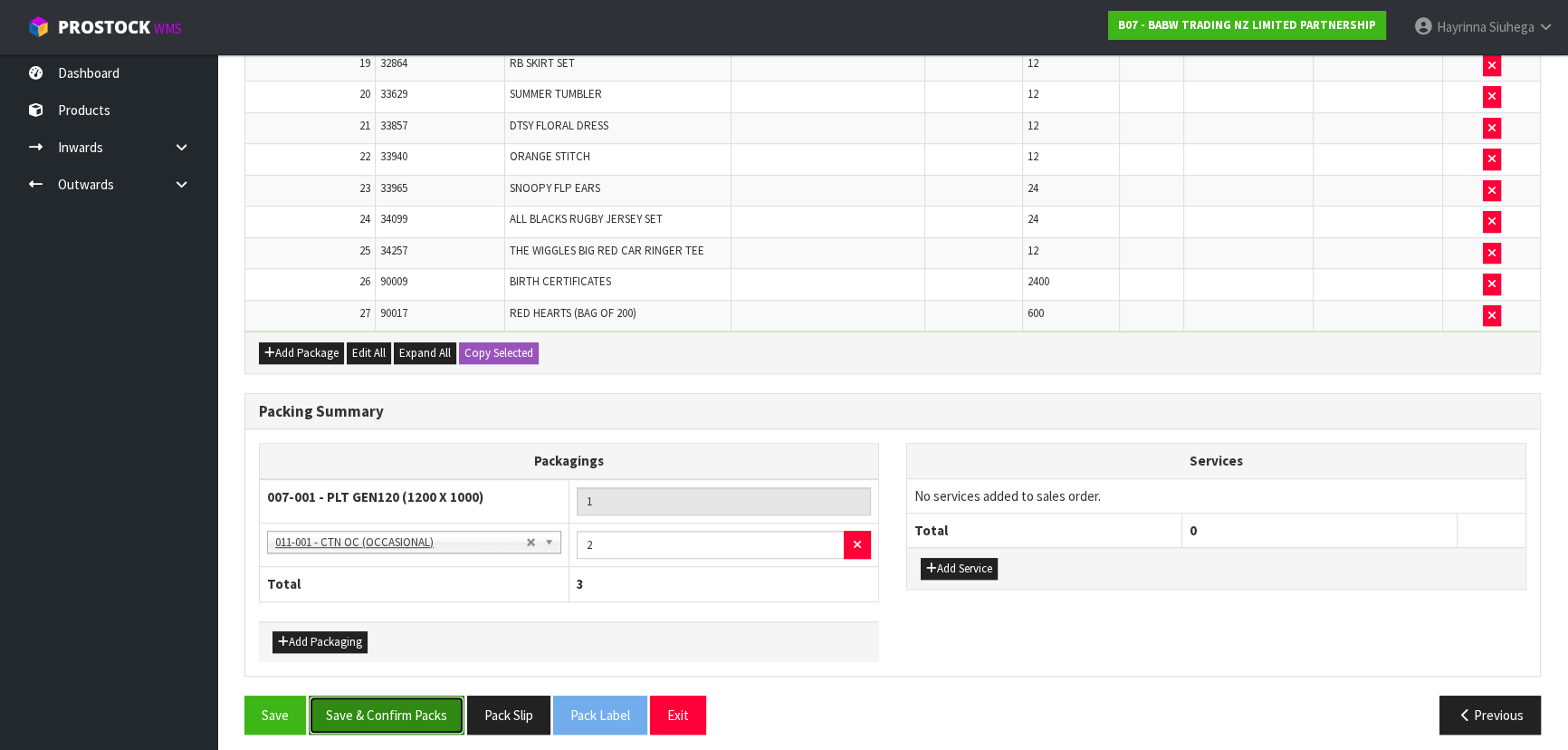
click at [449, 699] on button "Save & Confirm Packs" at bounding box center [386, 715] width 155 height 39
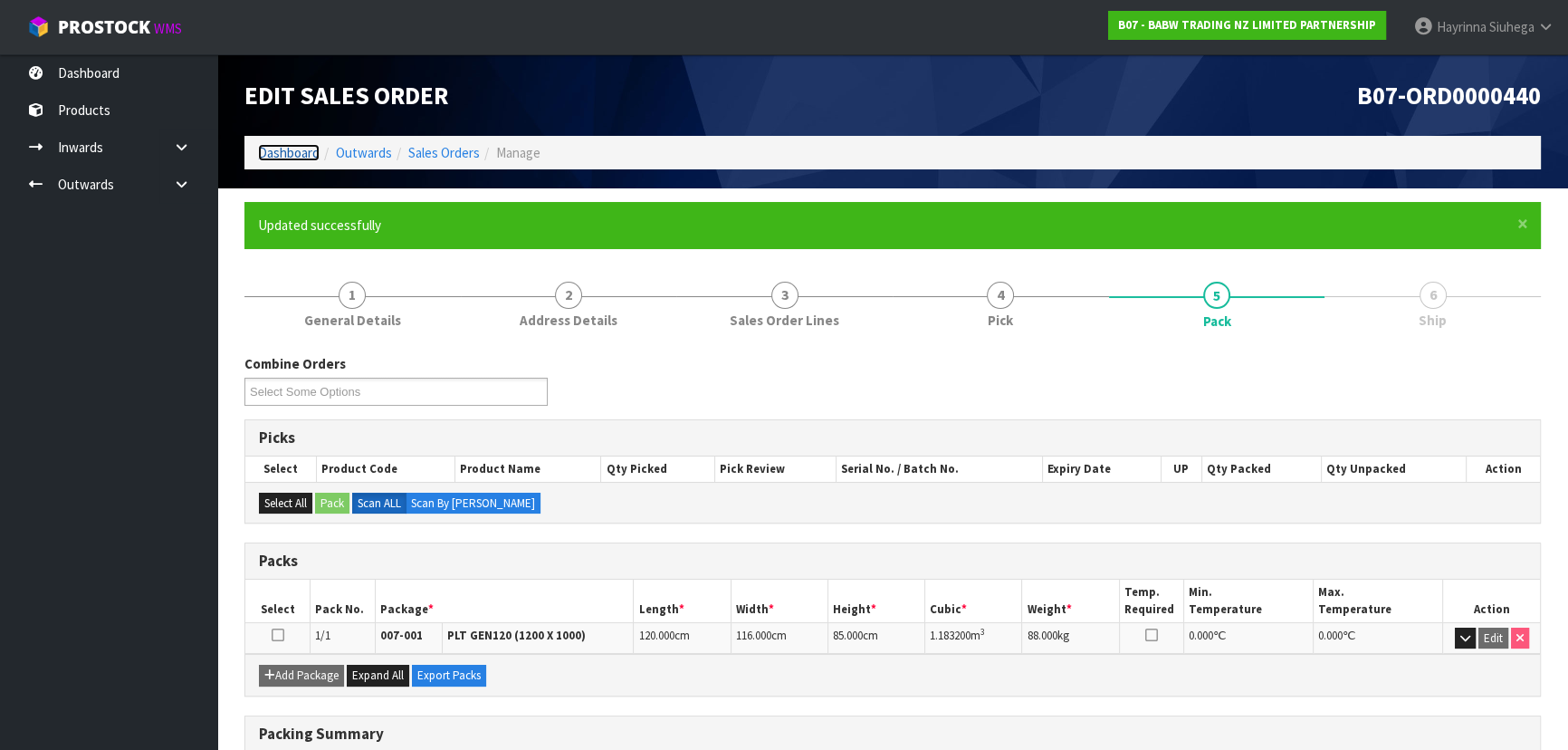
click at [288, 153] on link "Dashboard" at bounding box center [289, 153] width 62 height 17
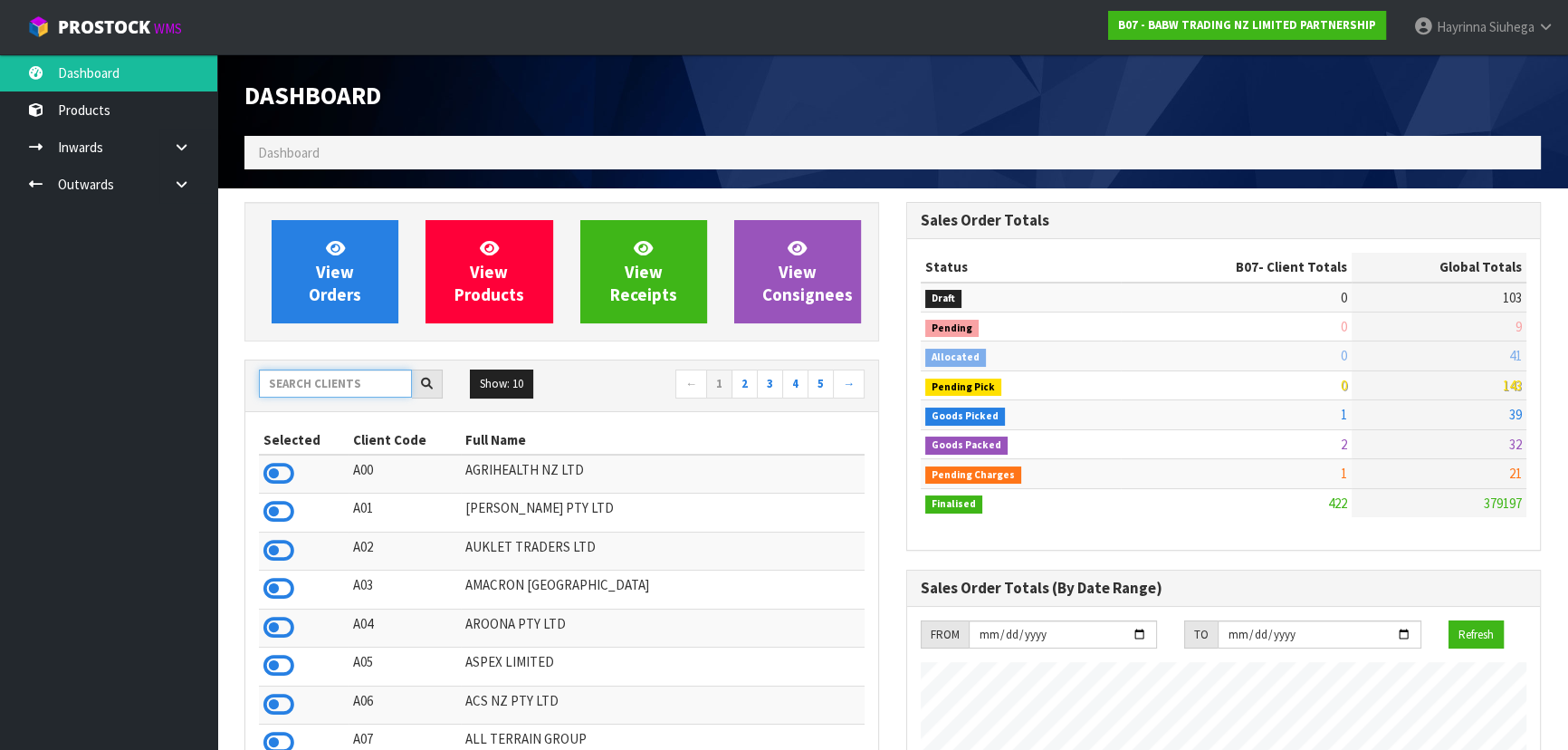
click at [353, 392] on input "text" at bounding box center [335, 383] width 153 height 28
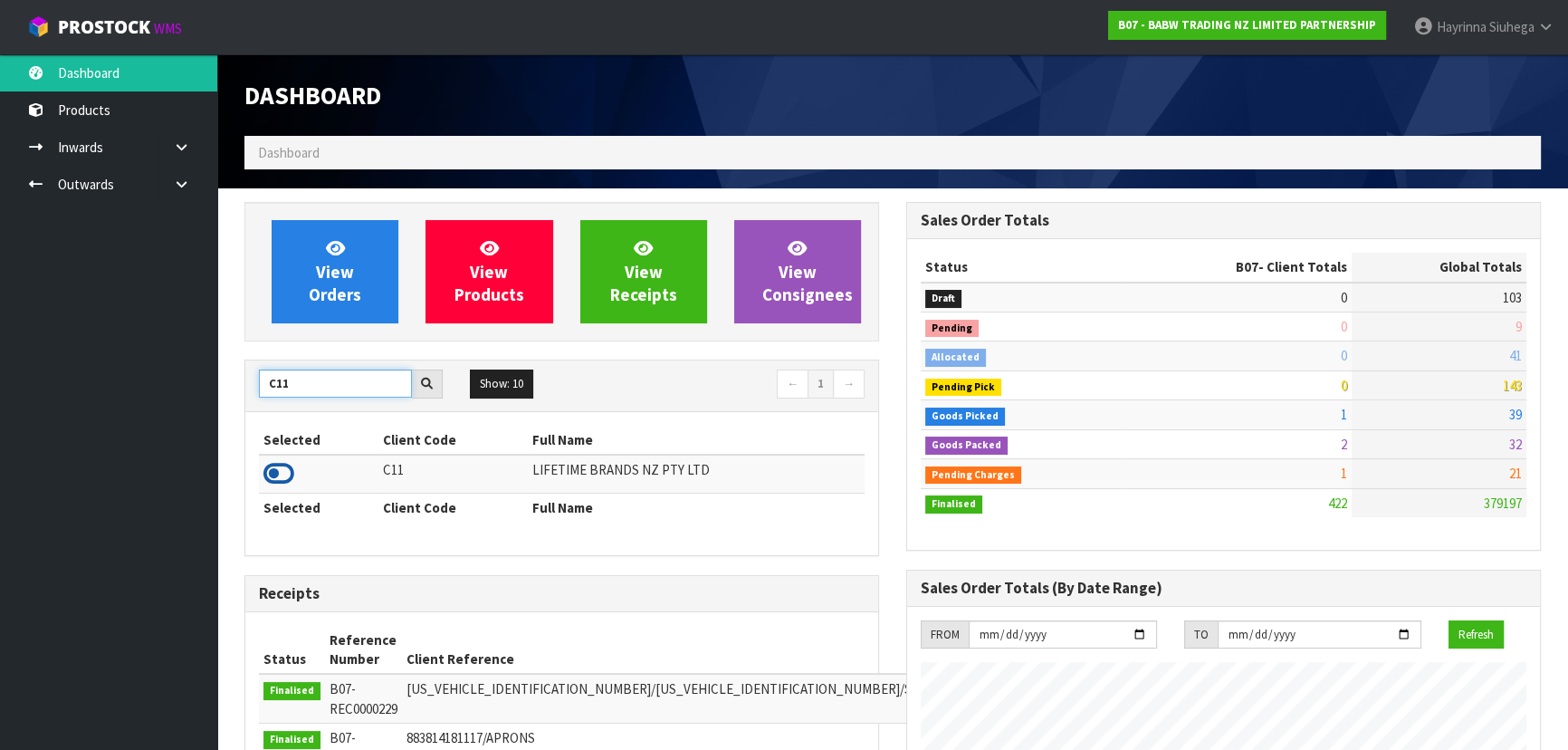
type input "C11"
click at [268, 472] on icon at bounding box center [279, 473] width 31 height 27
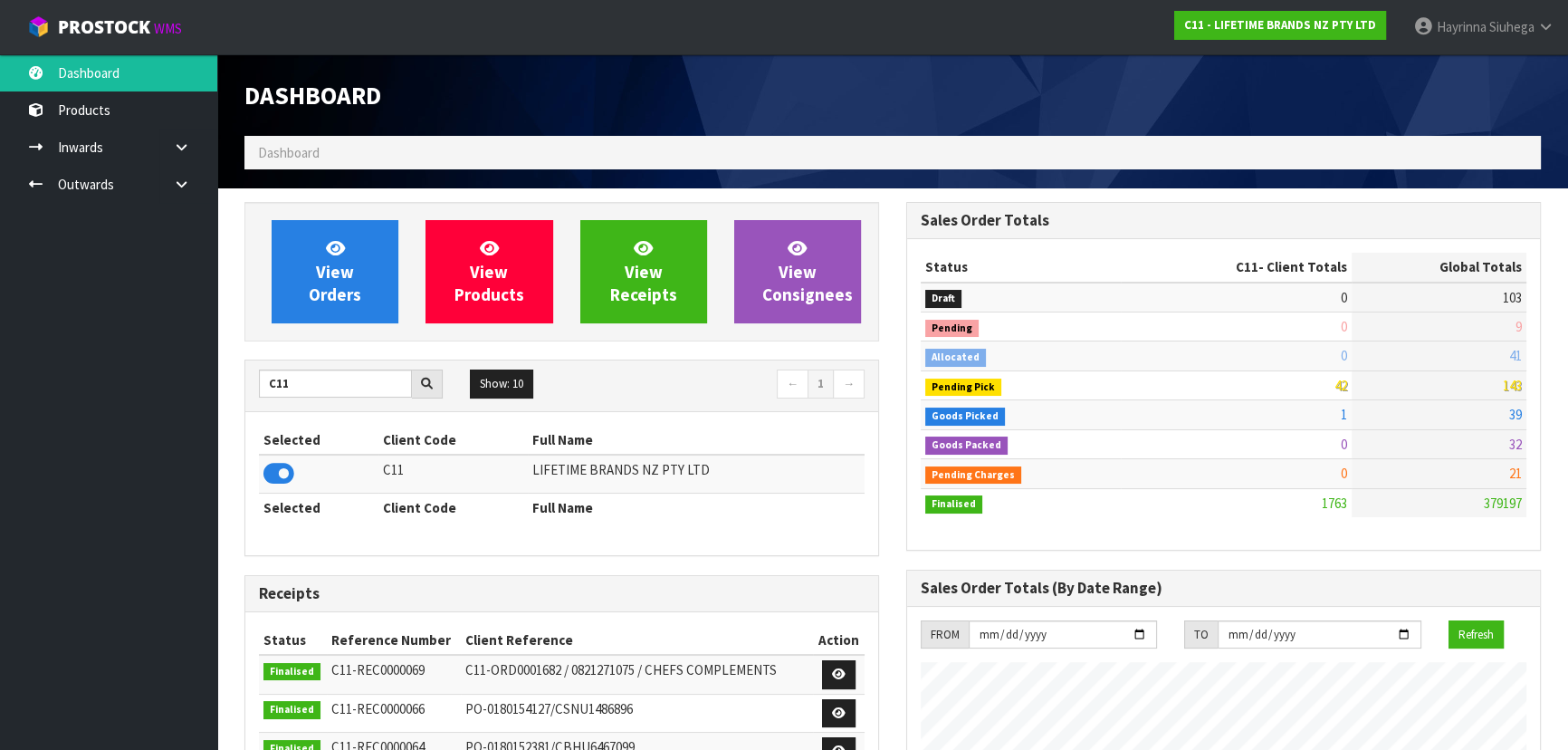
scroll to position [1368, 661]
click at [359, 294] on span "View Orders" at bounding box center [335, 271] width 53 height 68
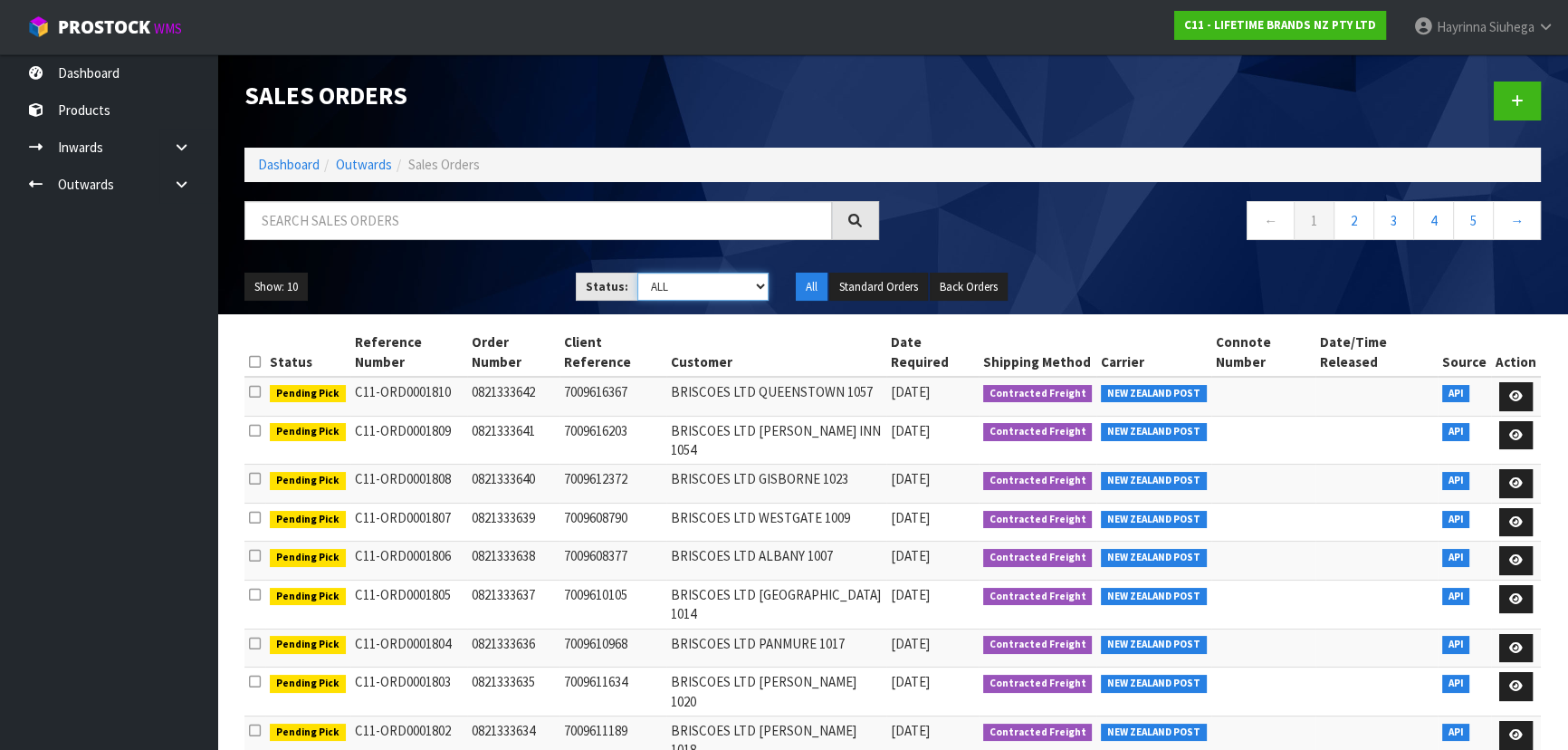
click at [674, 290] on select "Draft Pending Allocated Pending Pick Goods Picked Goods Packed Pending Charges …" at bounding box center [704, 286] width 133 height 28
select select "string:4"
click at [637, 272] on select "Draft Pending Allocated Pending Pick Goods Picked Goods Packed Pending Charges …" at bounding box center [704, 286] width 133 height 28
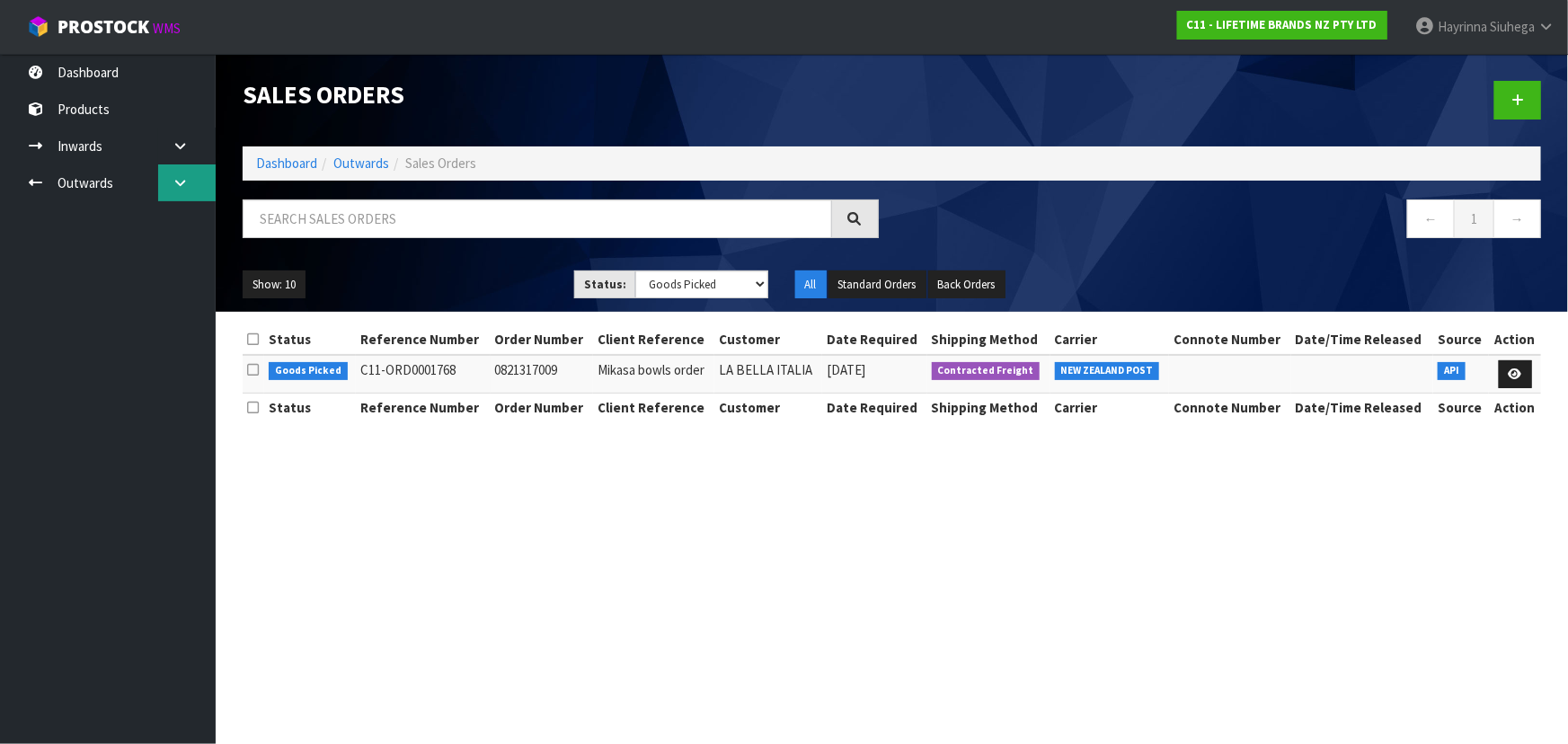
click at [188, 186] on link at bounding box center [187, 182] width 58 height 37
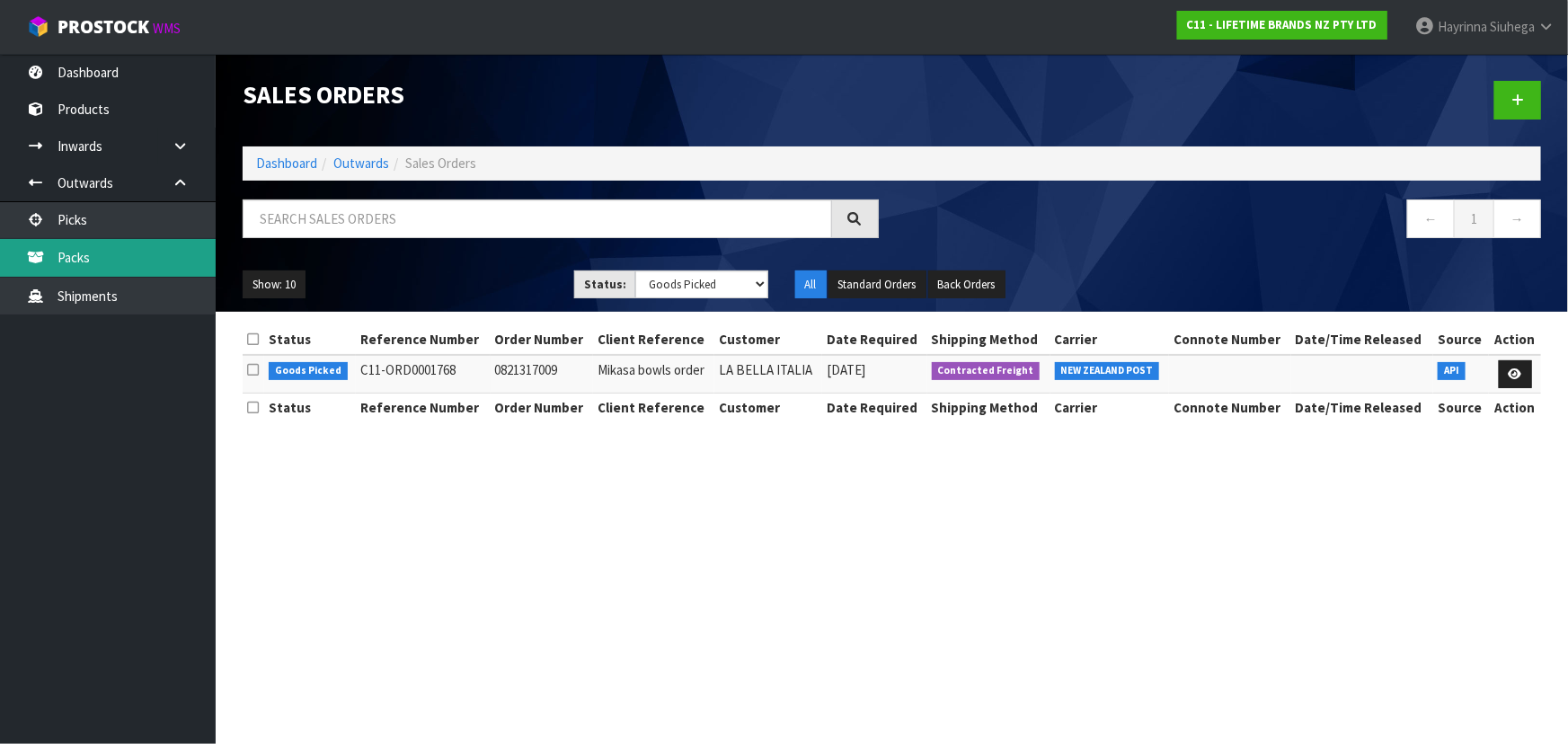
click at [160, 270] on link "Packs" at bounding box center [107, 257] width 215 height 37
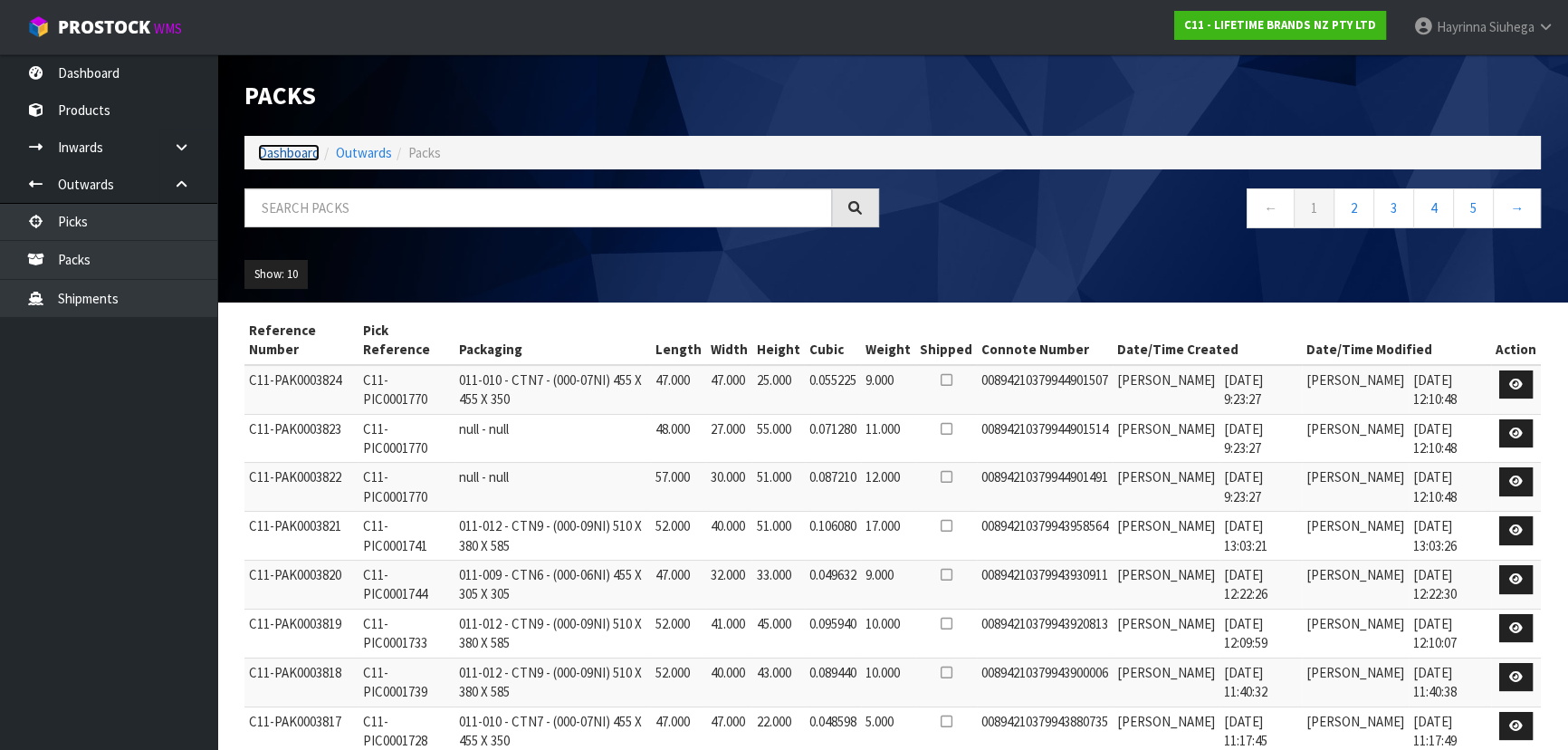
click at [293, 151] on link "Dashboard" at bounding box center [289, 153] width 62 height 17
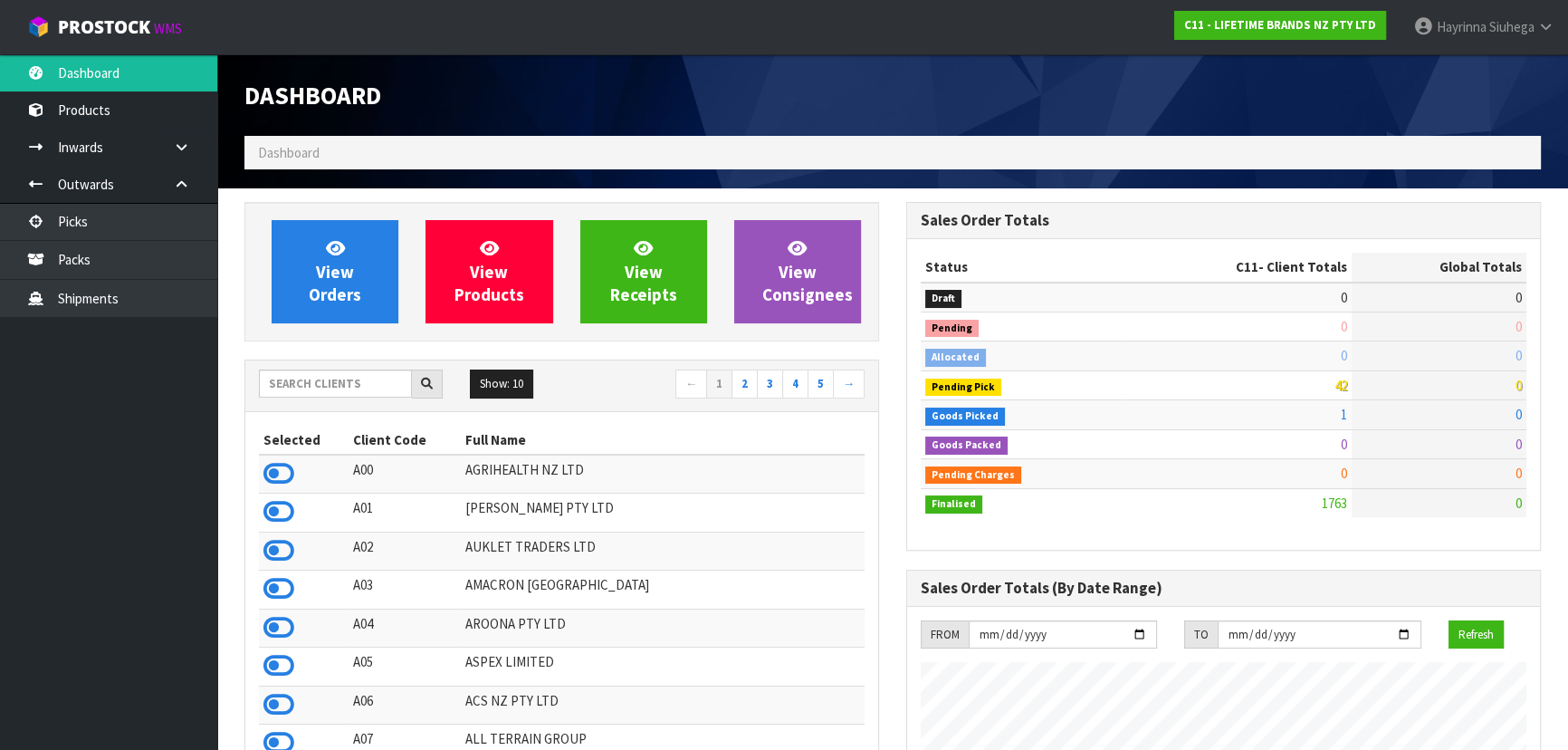
scroll to position [1368, 661]
click at [325, 393] on input "text" at bounding box center [335, 383] width 153 height 28
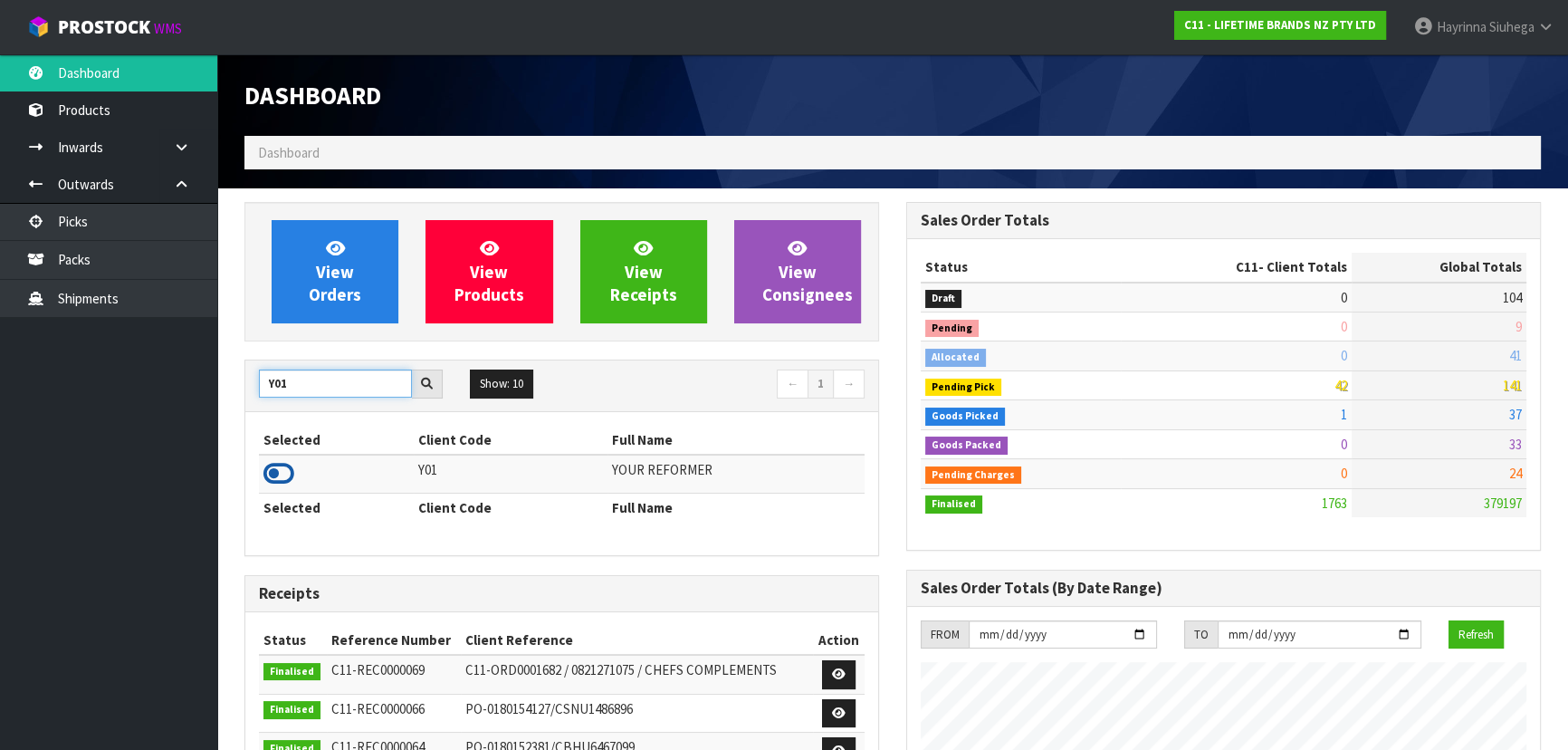
type input "Y01"
click at [280, 469] on icon at bounding box center [279, 473] width 31 height 27
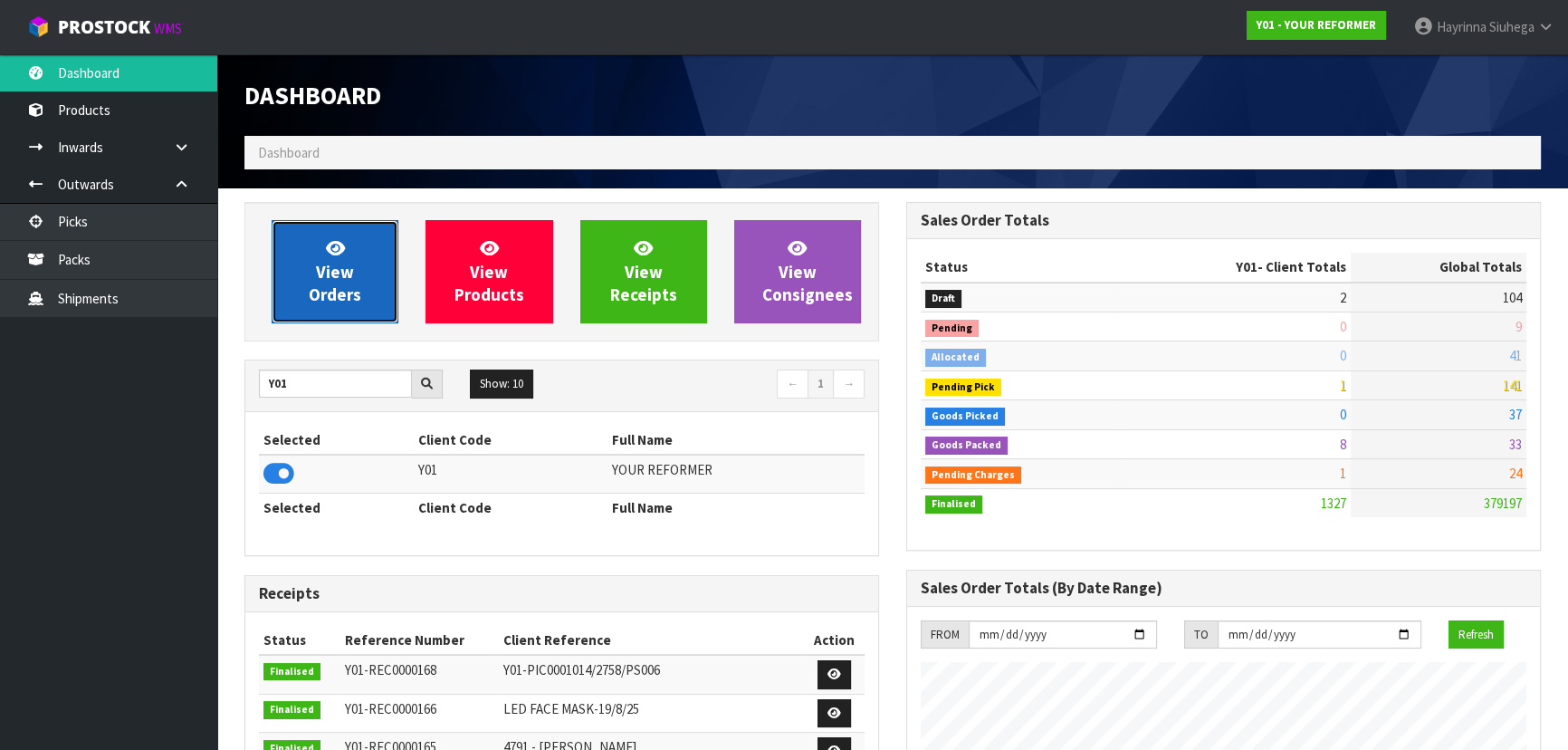
click at [361, 262] on link "View Orders" at bounding box center [335, 271] width 127 height 104
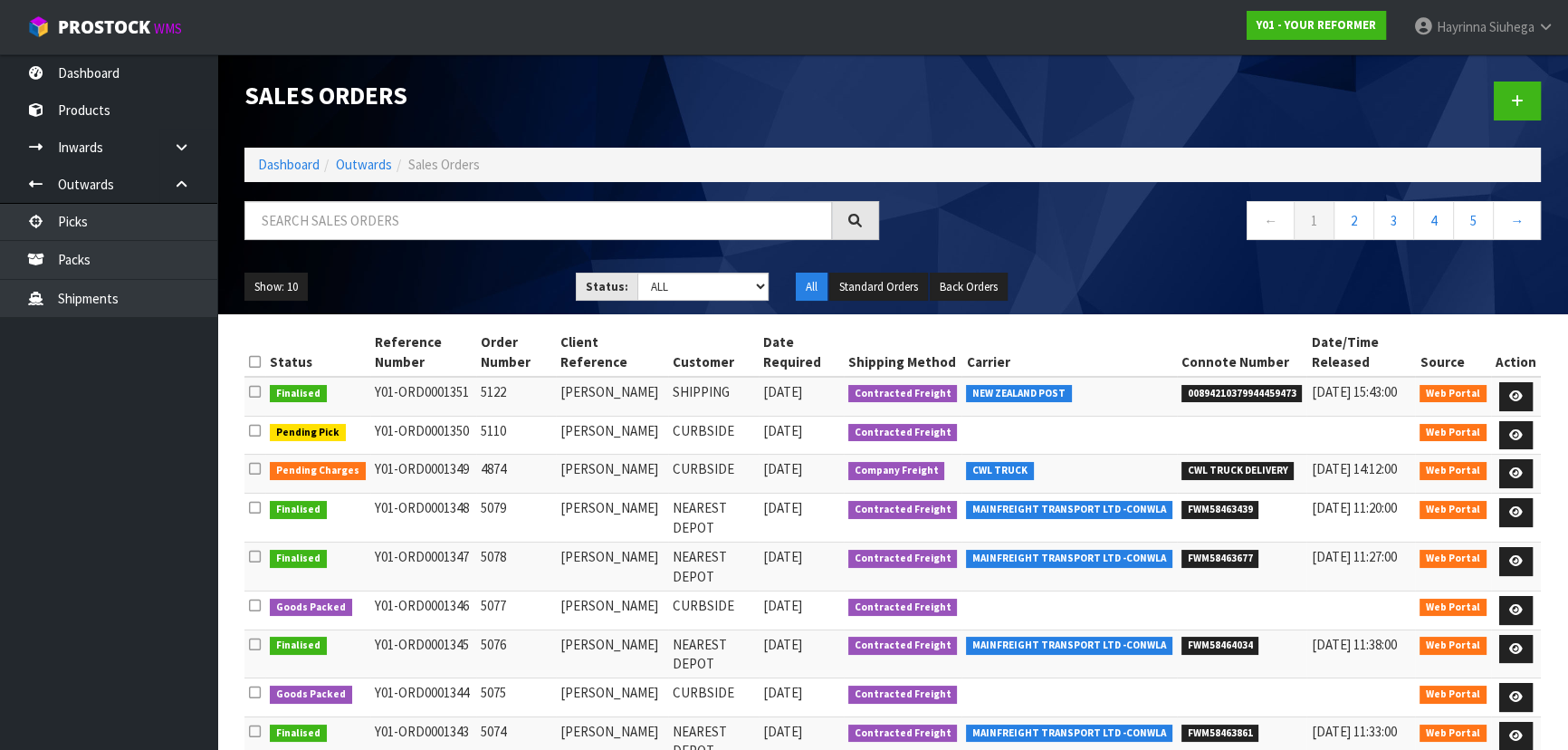
click at [743, 271] on div "Show: 10 5 10 25 50 Status: Draft Pending Allocated Pending Pick Goods Picked G…" at bounding box center [892, 287] width 1324 height 56
drag, startPoint x: 742, startPoint y: 271, endPoint x: 741, endPoint y: 283, distance: 12.0
click at [742, 272] on select "Draft Pending Allocated Pending Pick Goods Picked Goods Packed Pending Charges …" at bounding box center [704, 286] width 133 height 28
select select "string:3"
click at [637, 272] on select "Draft Pending Allocated Pending Pick Goods Picked Goods Packed Pending Charges …" at bounding box center [704, 286] width 133 height 28
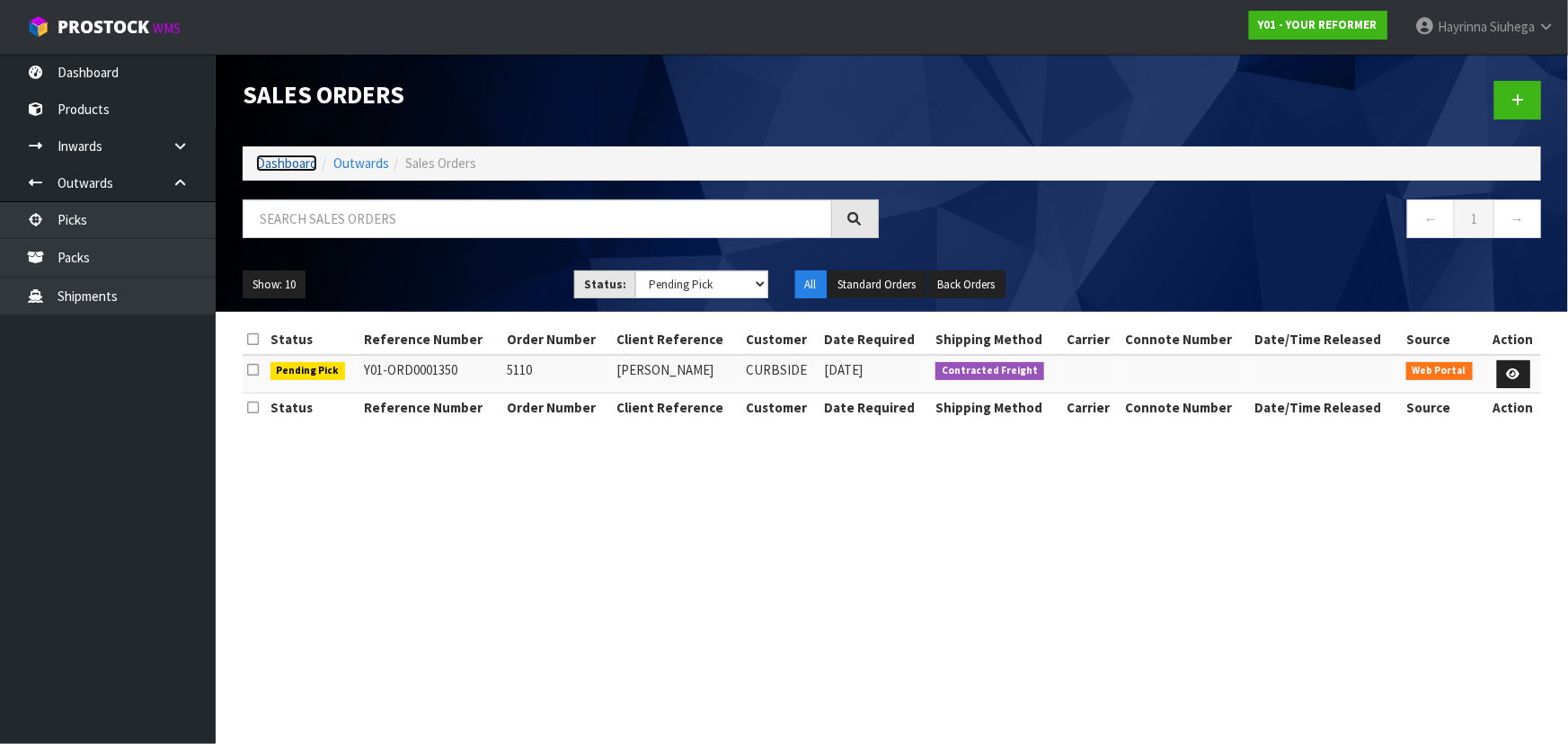
click at [284, 165] on link "Dashboard" at bounding box center [287, 162] width 61 height 17
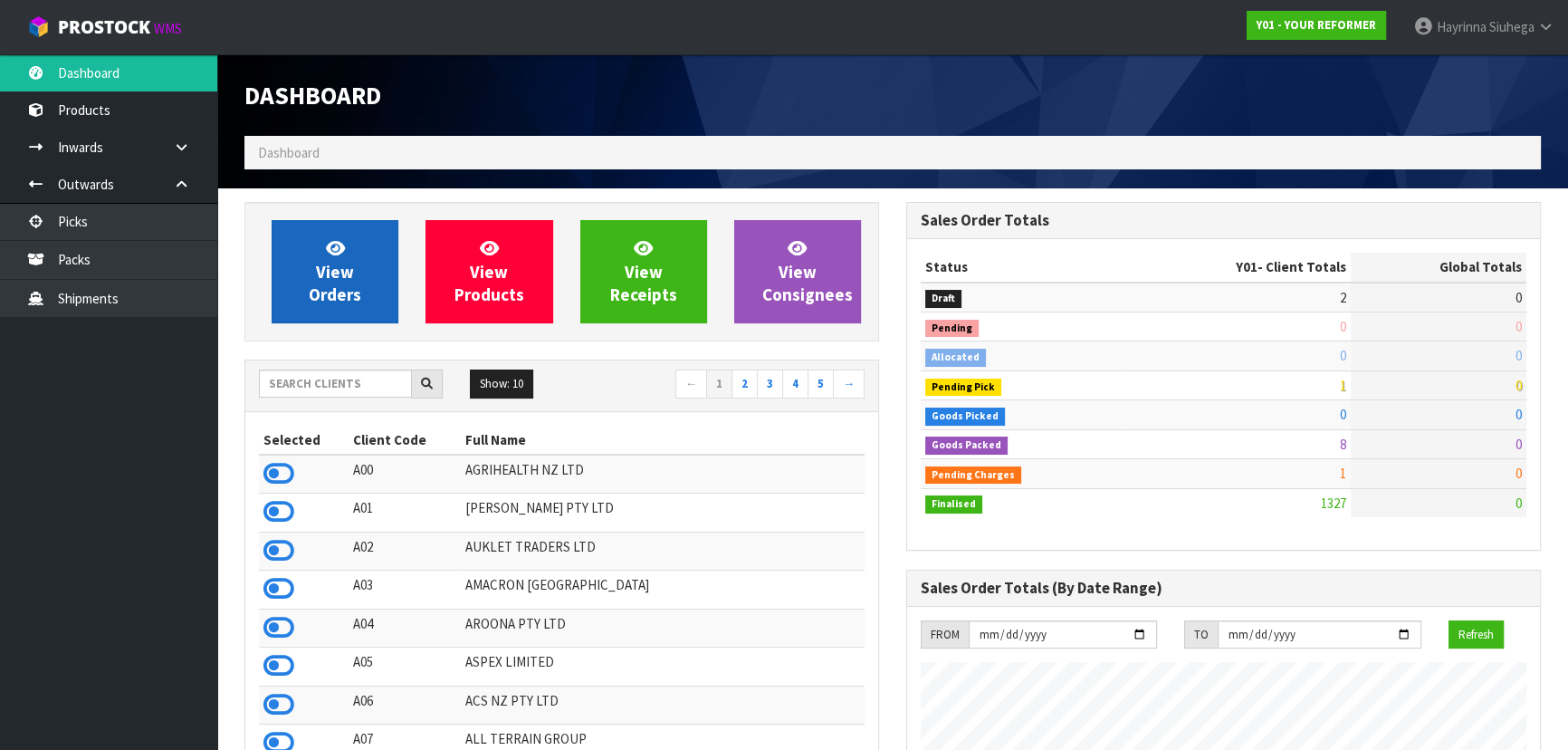
scroll to position [1368, 661]
click at [352, 281] on span "View Orders" at bounding box center [335, 271] width 53 height 68
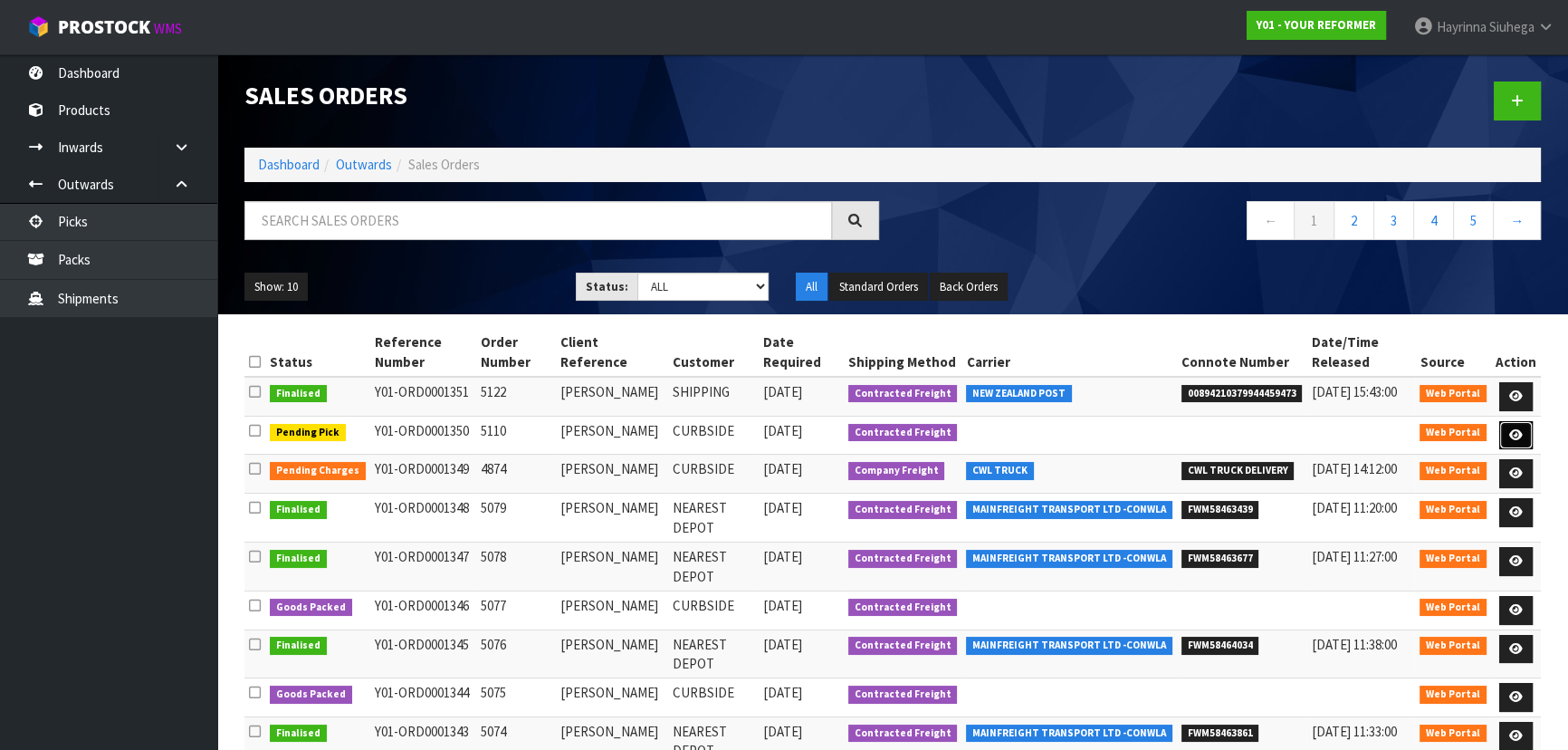
click at [1509, 440] on link at bounding box center [1515, 436] width 34 height 29
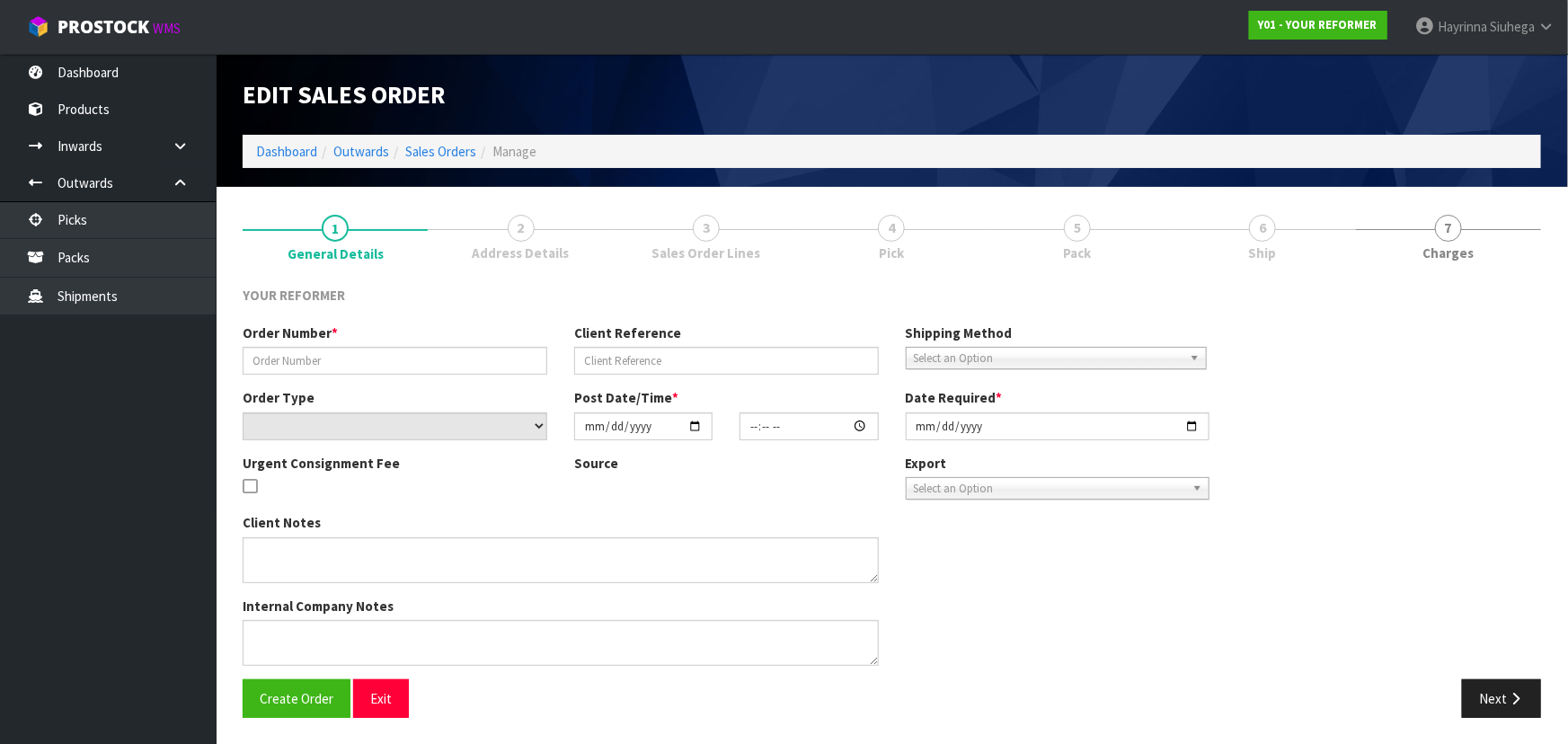
type input "5110"
type input "KATE HENSHAW"
select select "number:0"
type input "[DATE]"
type input "13:05:00.000"
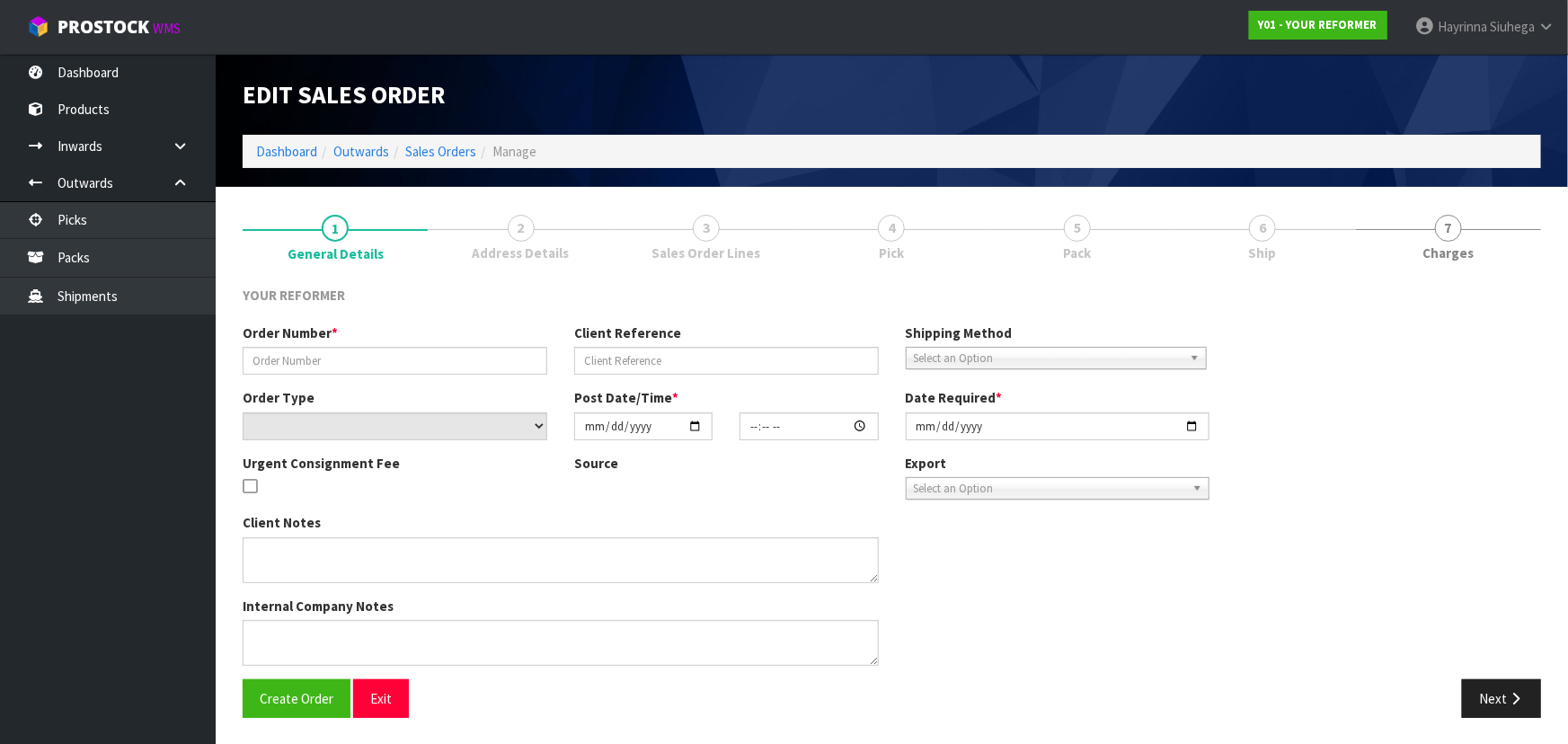
type input "[DATE]"
type textarea "KATE HENSHAW 67 ELIZABETH AVENUE SEED AND FIELD SERVICES CAN RAKAIA 7710 NEW ZE…"
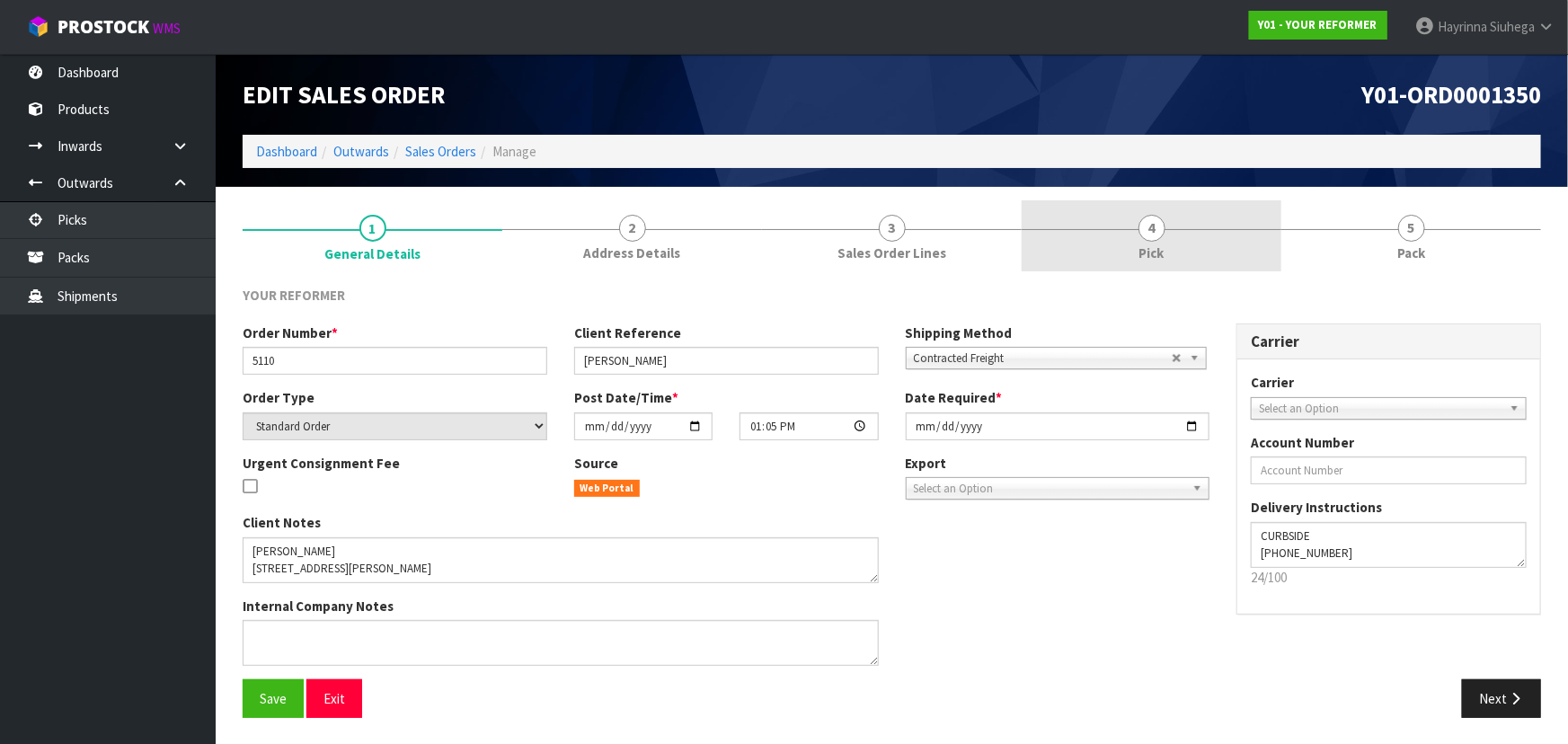
click at [1218, 252] on link "4 Pick" at bounding box center [1152, 235] width 260 height 71
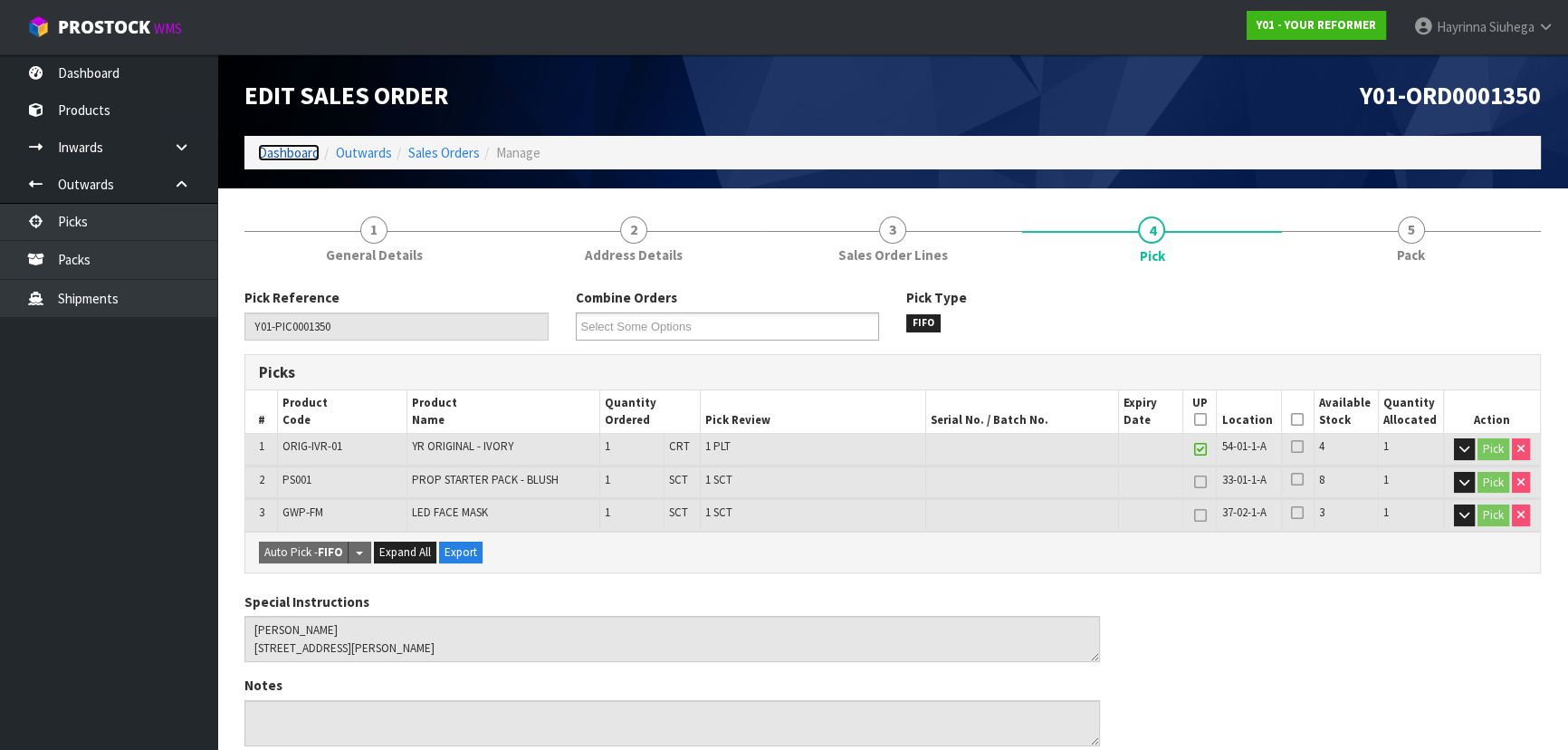
click at [281, 152] on link "Dashboard" at bounding box center [289, 153] width 62 height 17
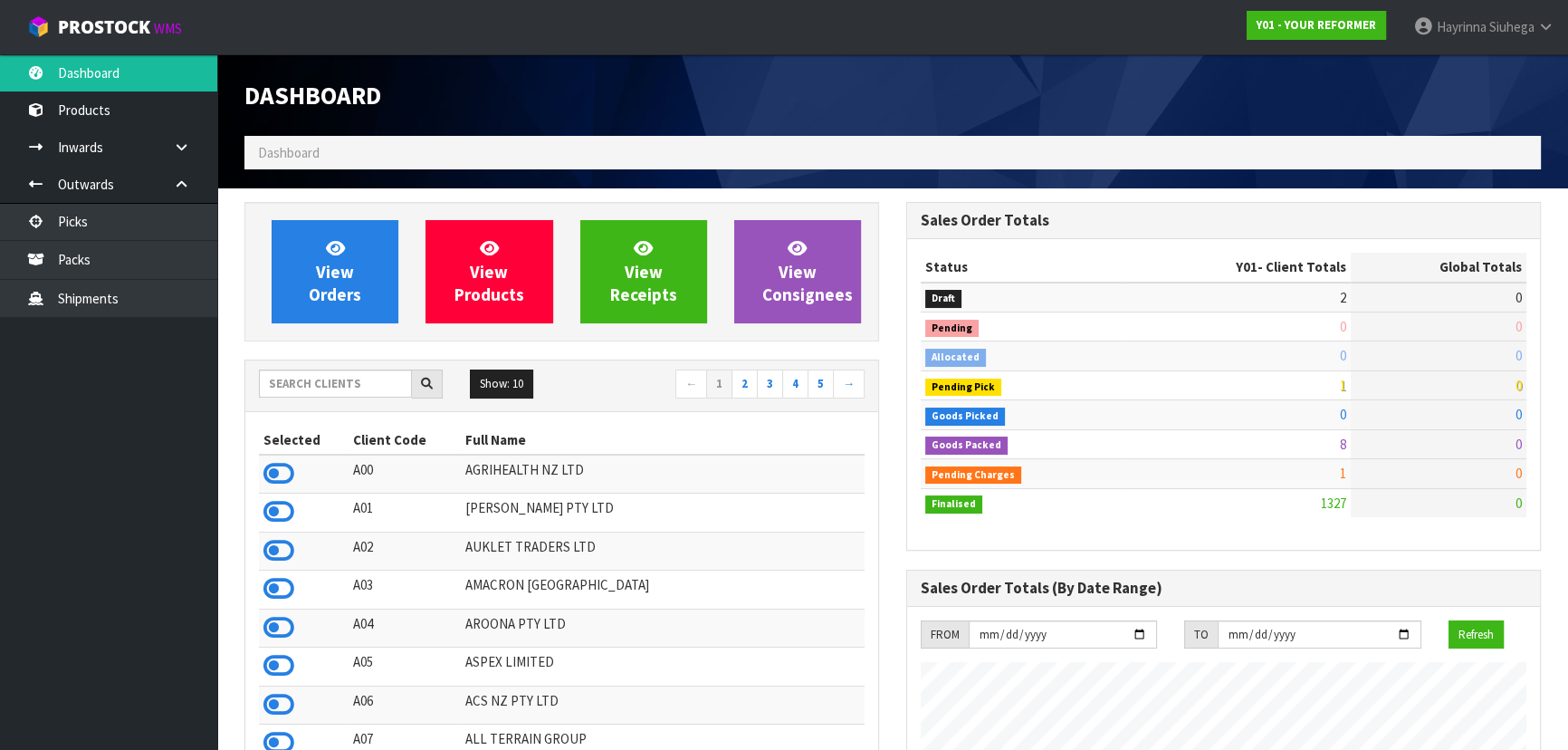
scroll to position [1368, 661]
click at [314, 386] on input "text" at bounding box center [335, 383] width 153 height 28
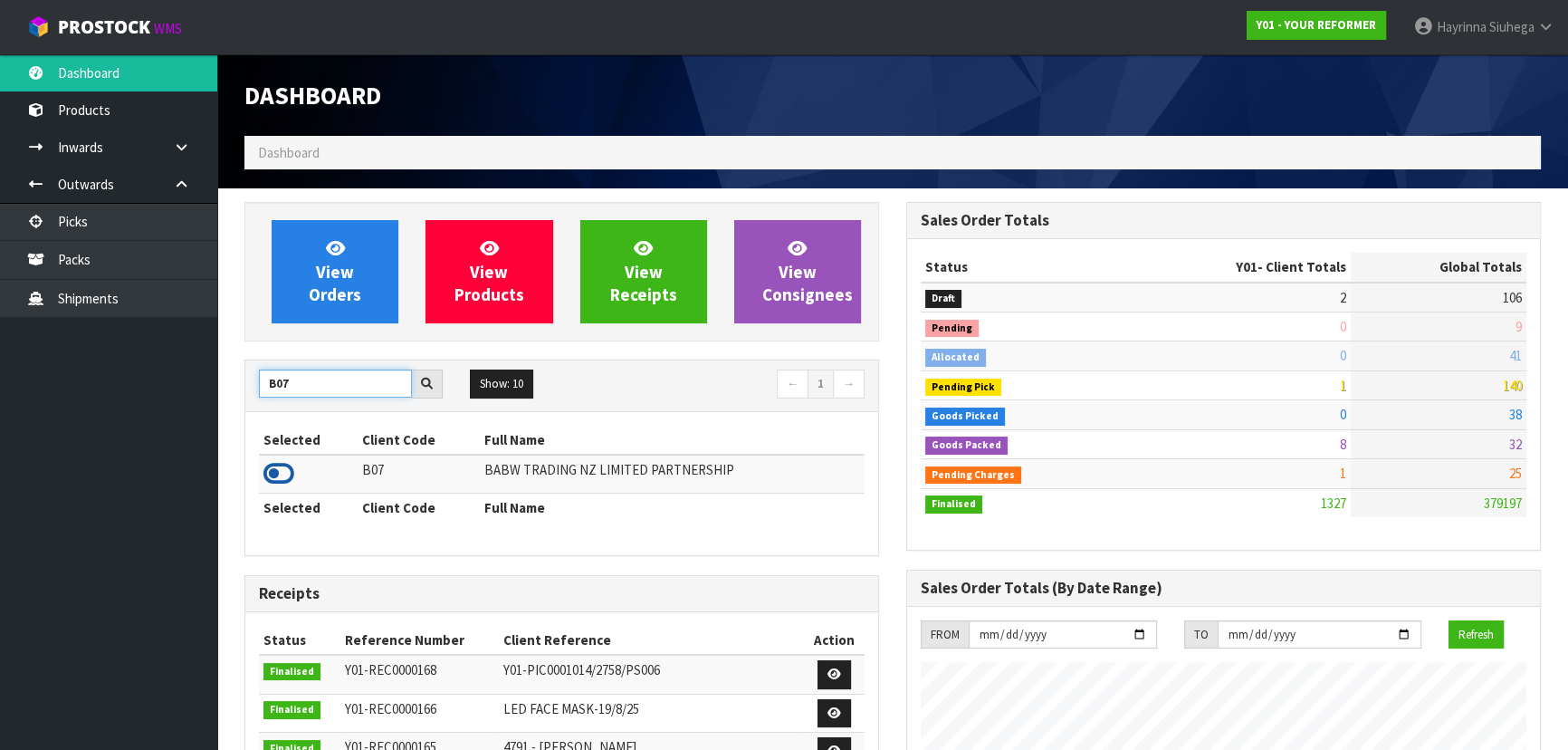
type input "B07"
click at [283, 459] on icon at bounding box center [279, 473] width 31 height 27
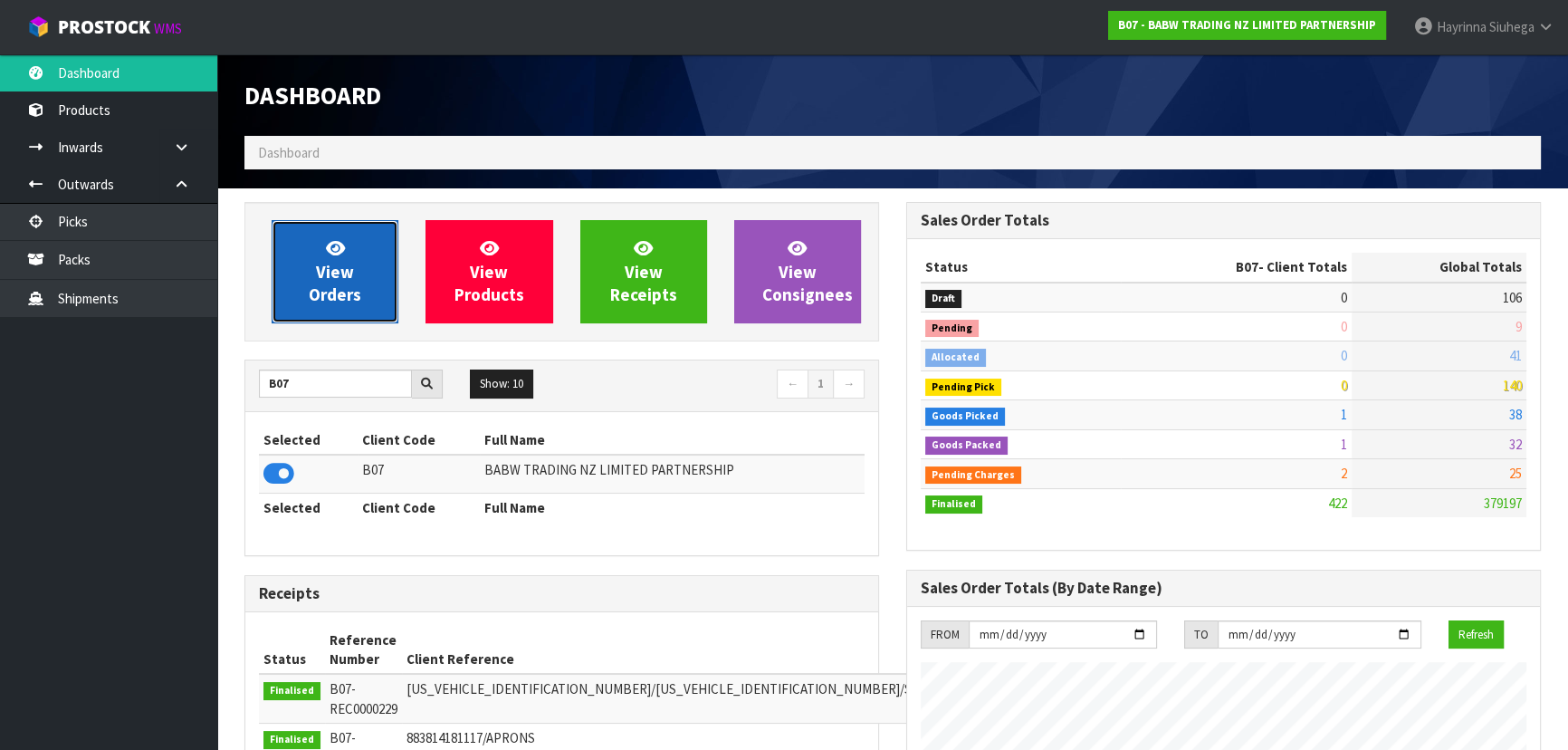
click at [317, 271] on span "View Orders" at bounding box center [335, 271] width 53 height 68
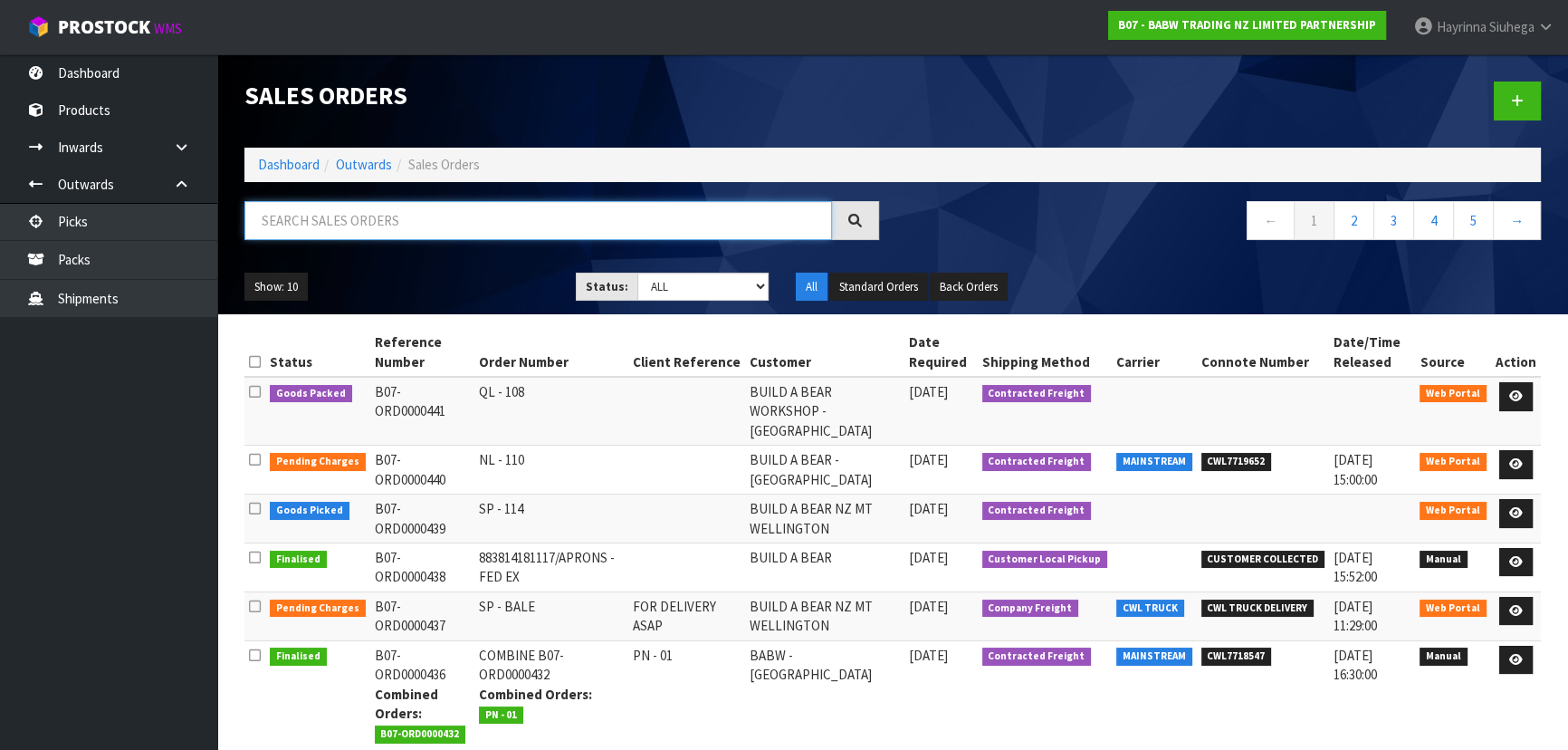
click at [349, 223] on input "text" at bounding box center [537, 220] width 587 height 39
click at [302, 168] on link "Dashboard" at bounding box center [289, 163] width 62 height 17
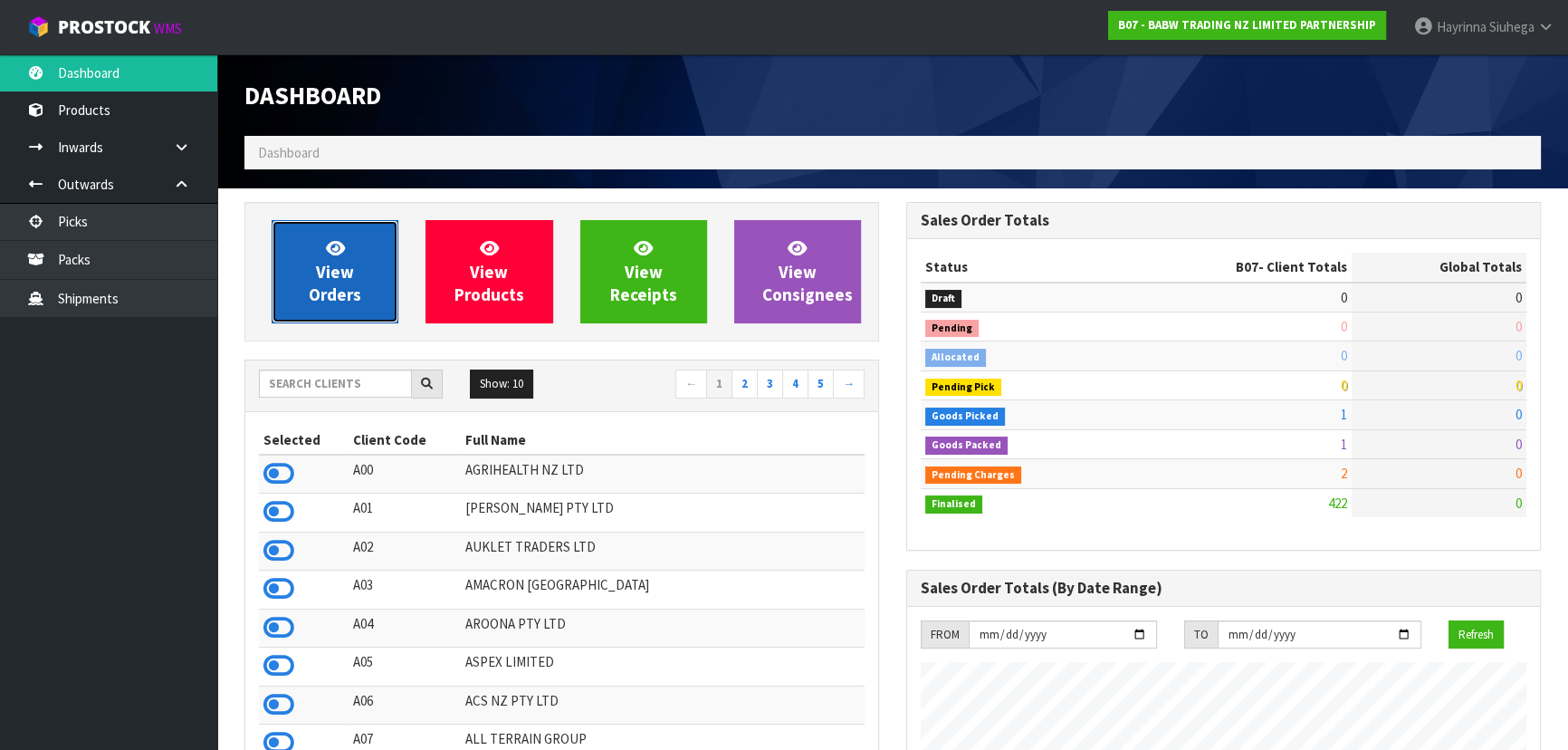
click at [334, 252] on icon at bounding box center [335, 247] width 19 height 17
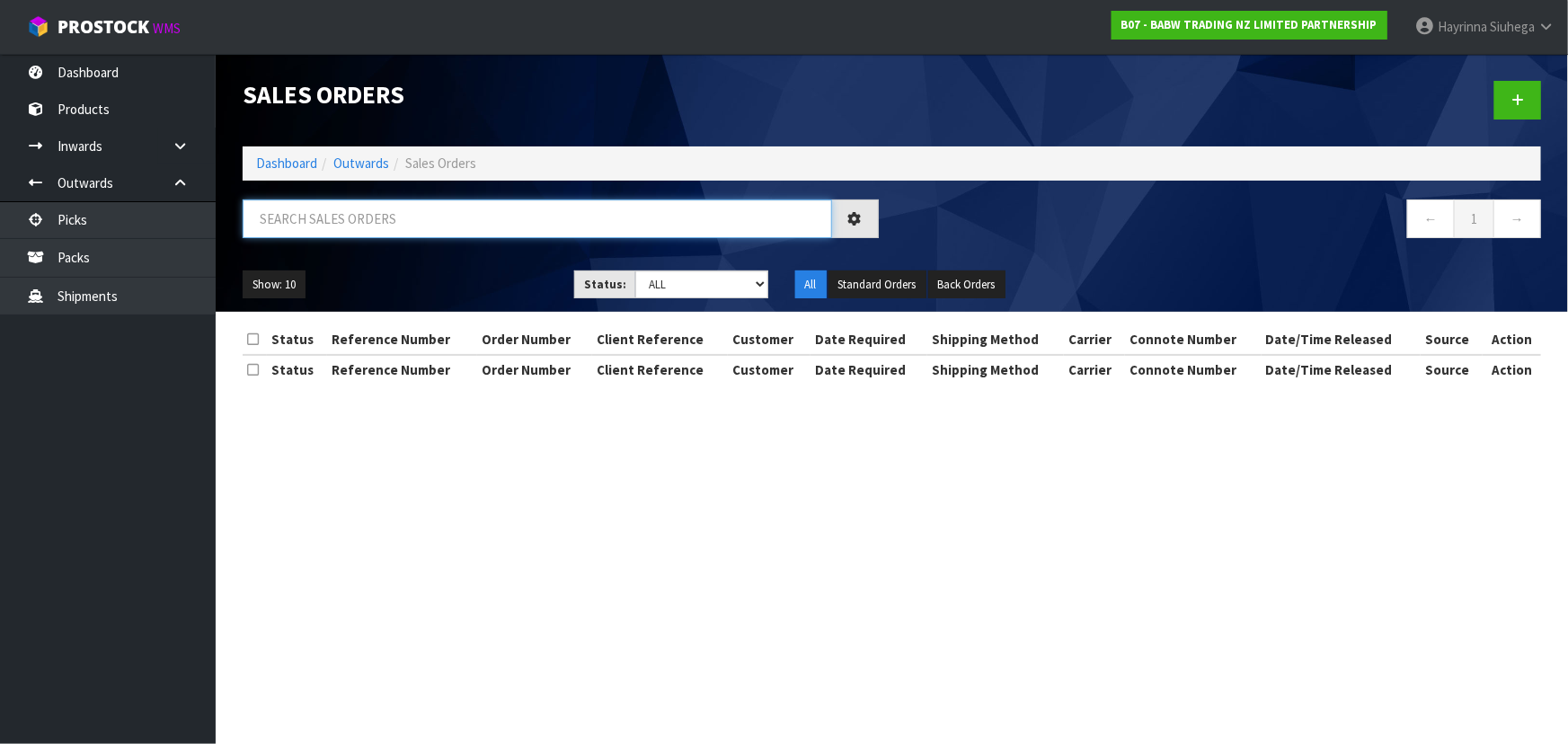
click at [343, 223] on input "text" at bounding box center [537, 218] width 589 height 39
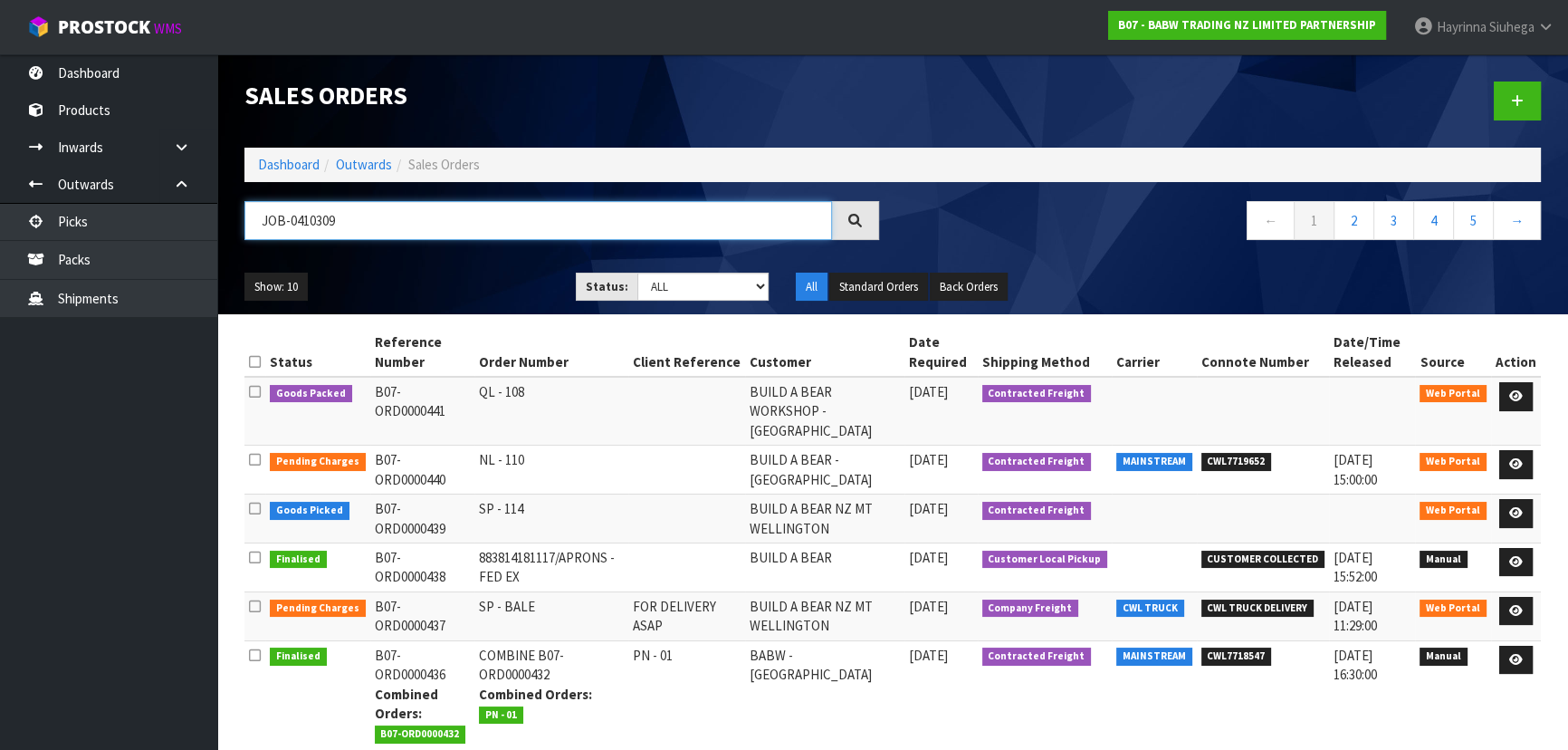
type input "JOB-0410309"
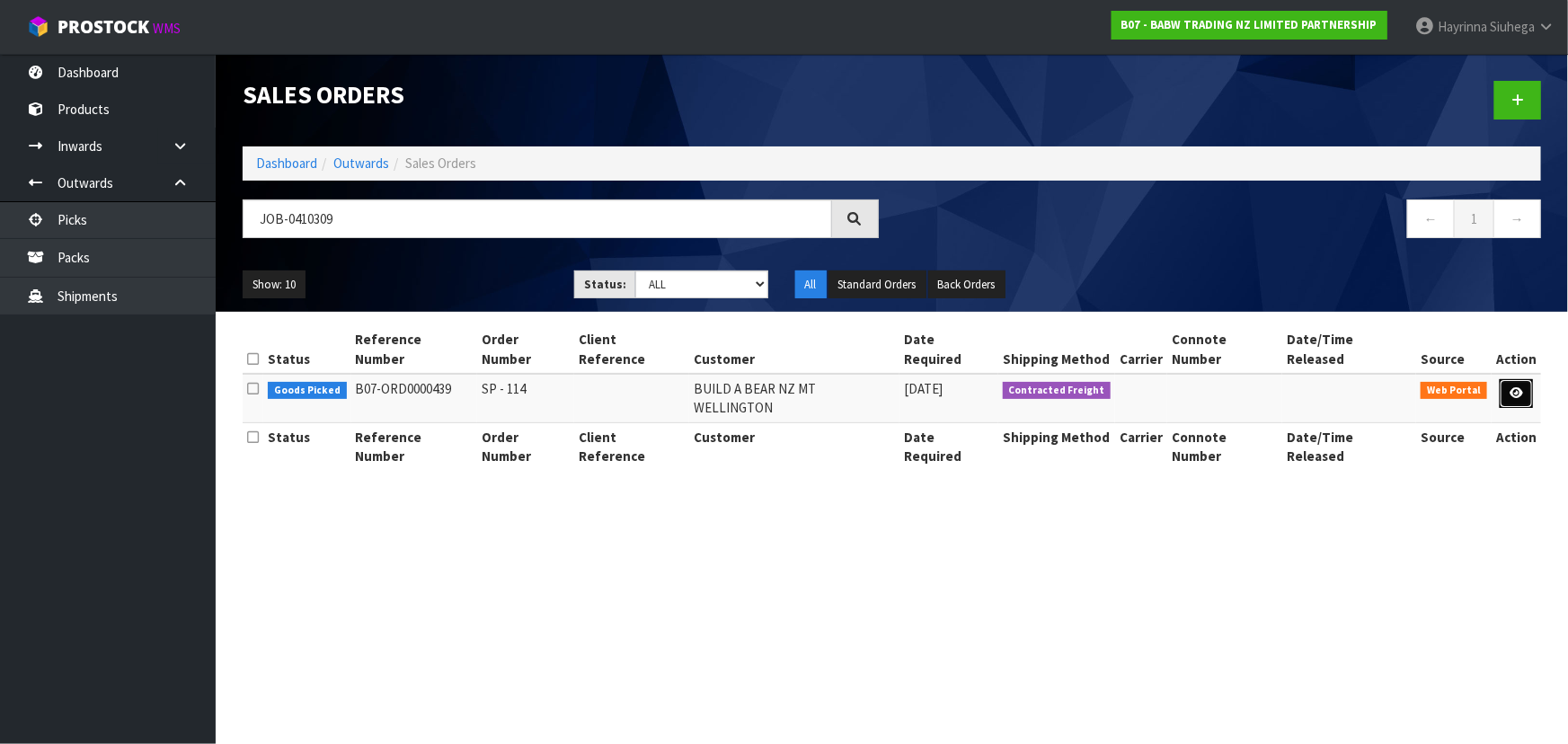
click at [1509, 379] on link at bounding box center [1516, 394] width 33 height 29
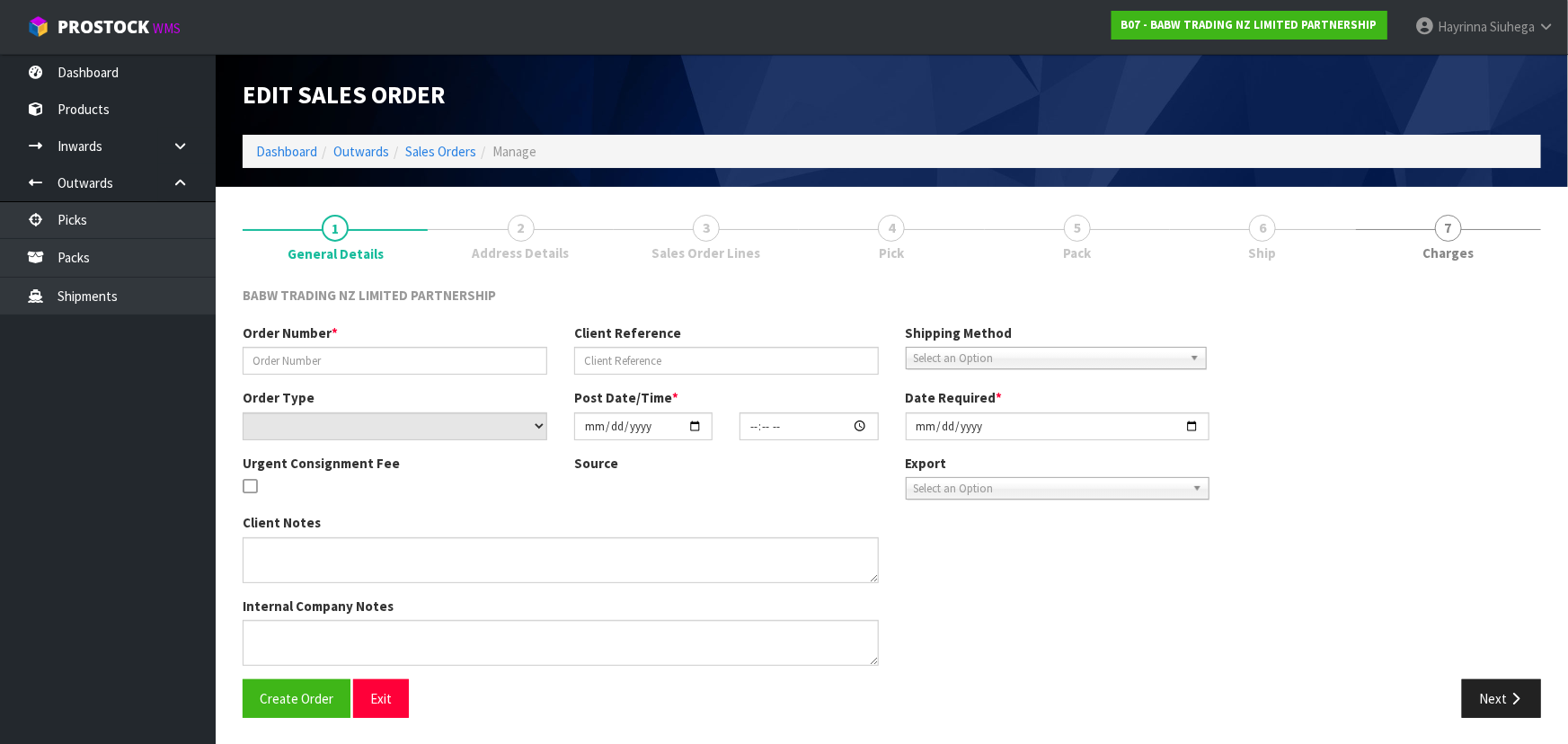
type input "SP - 114"
select select "number:0"
type input "[DATE]"
type input "14:35:00.000"
type input "[DATE]"
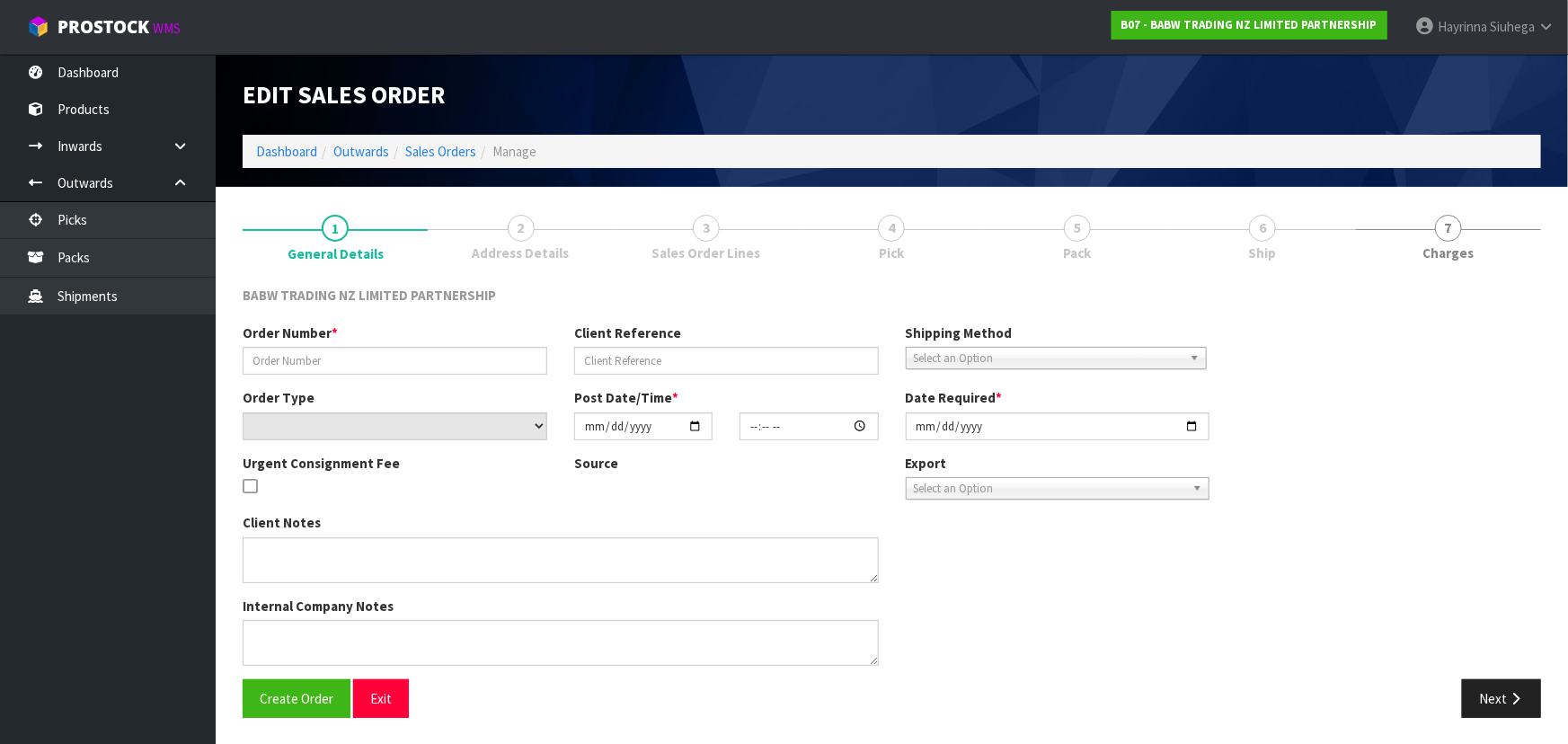
type textarea "CALL/MESSGAE AFTERNOON PRIOR TO MORNING DELIVERY - FRANKI 0273810540, TO MAKE S…"
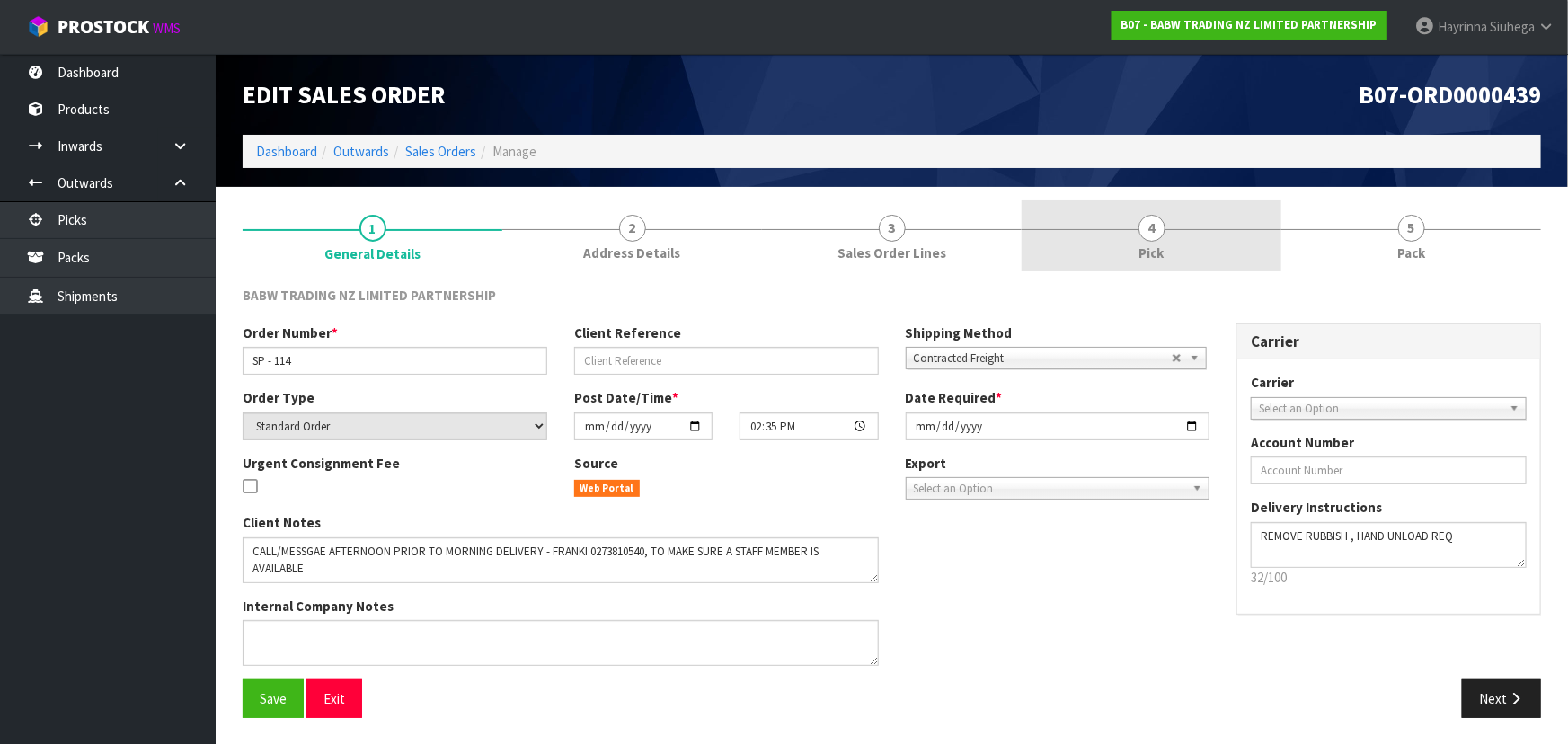
click at [1192, 216] on link "4 Pick" at bounding box center [1152, 235] width 260 height 71
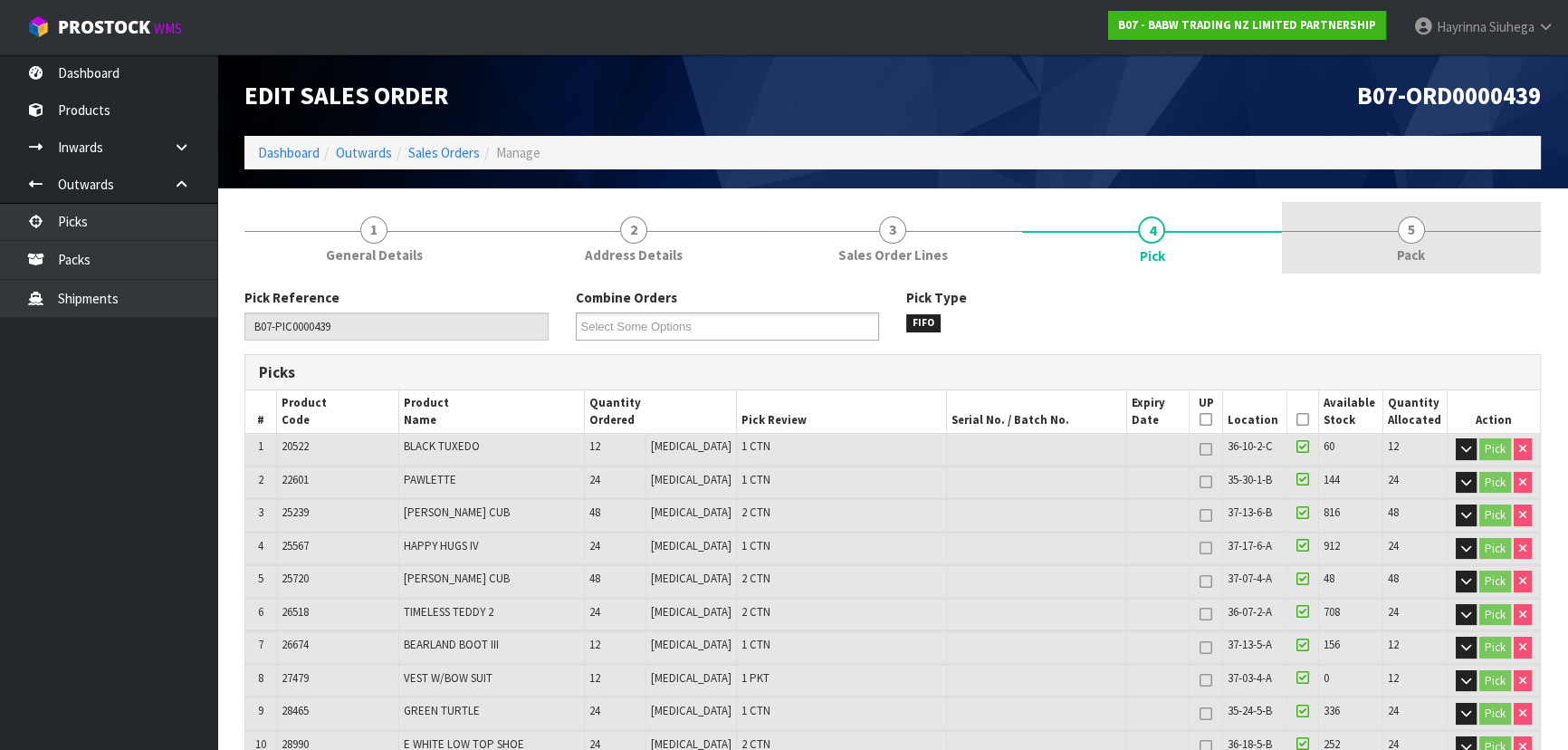
click at [1414, 255] on span "Pack" at bounding box center [1410, 254] width 28 height 19
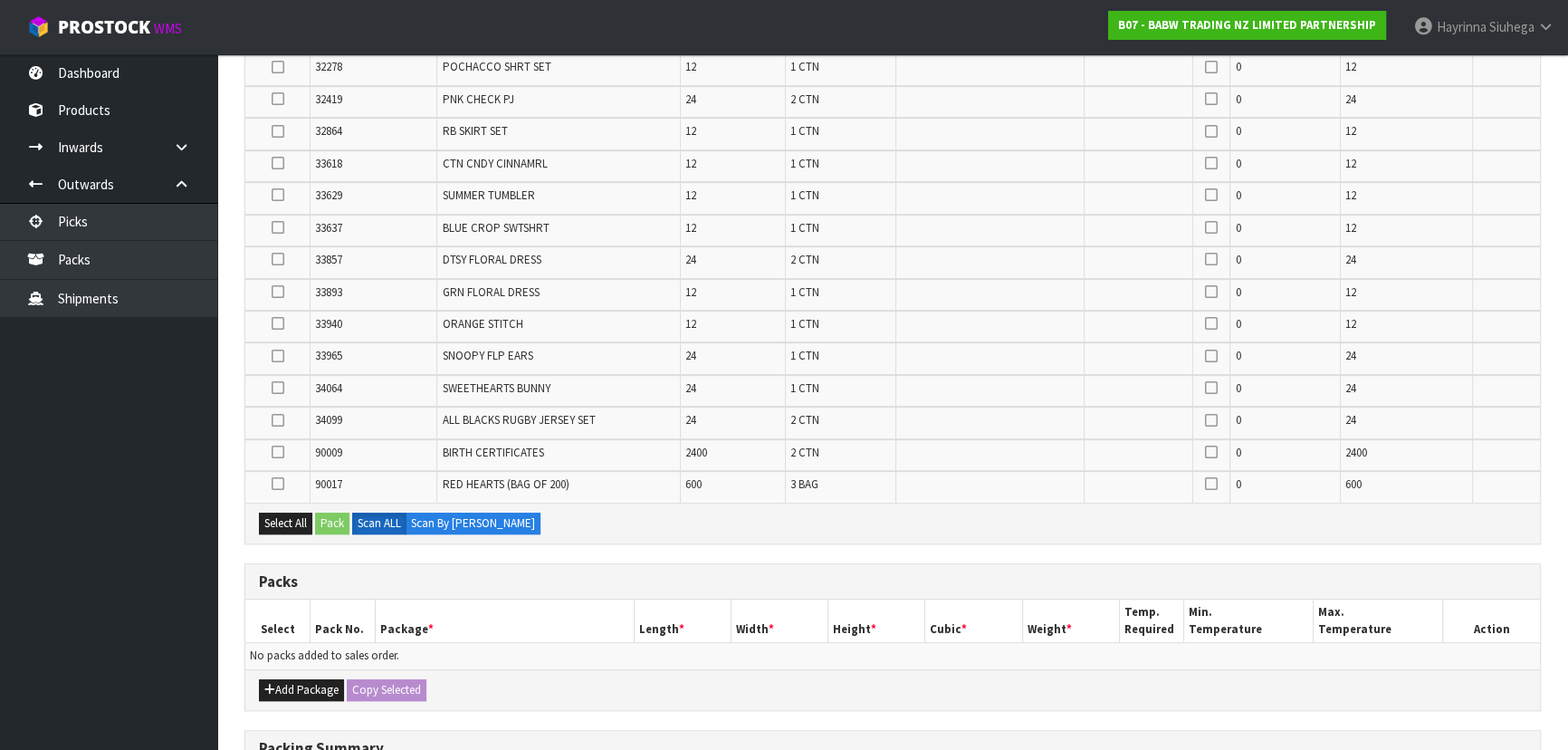
scroll to position [1355, 0]
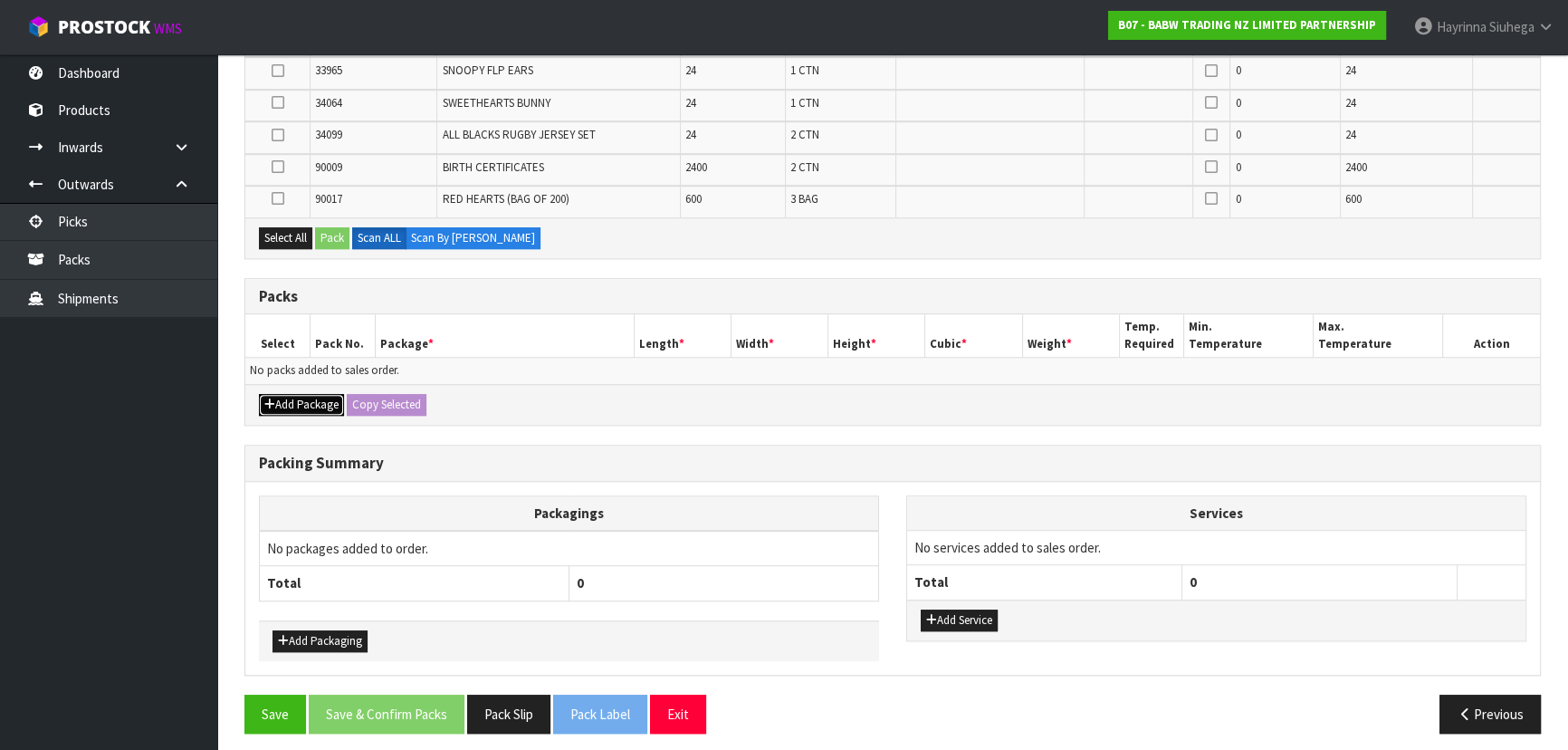
click at [330, 400] on button "Add Package" at bounding box center [301, 405] width 85 height 22
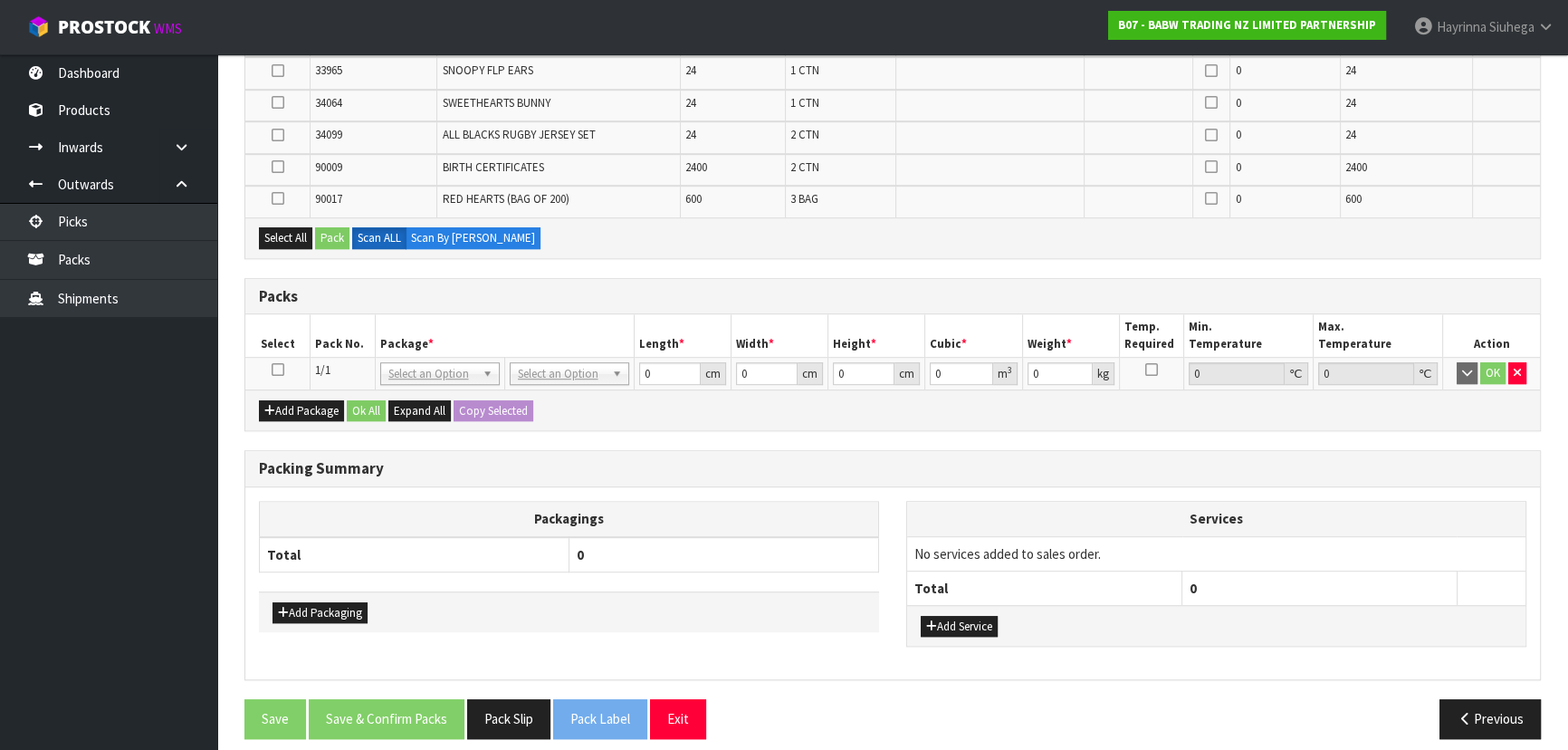
click at [282, 370] on icon at bounding box center [278, 370] width 13 height 1
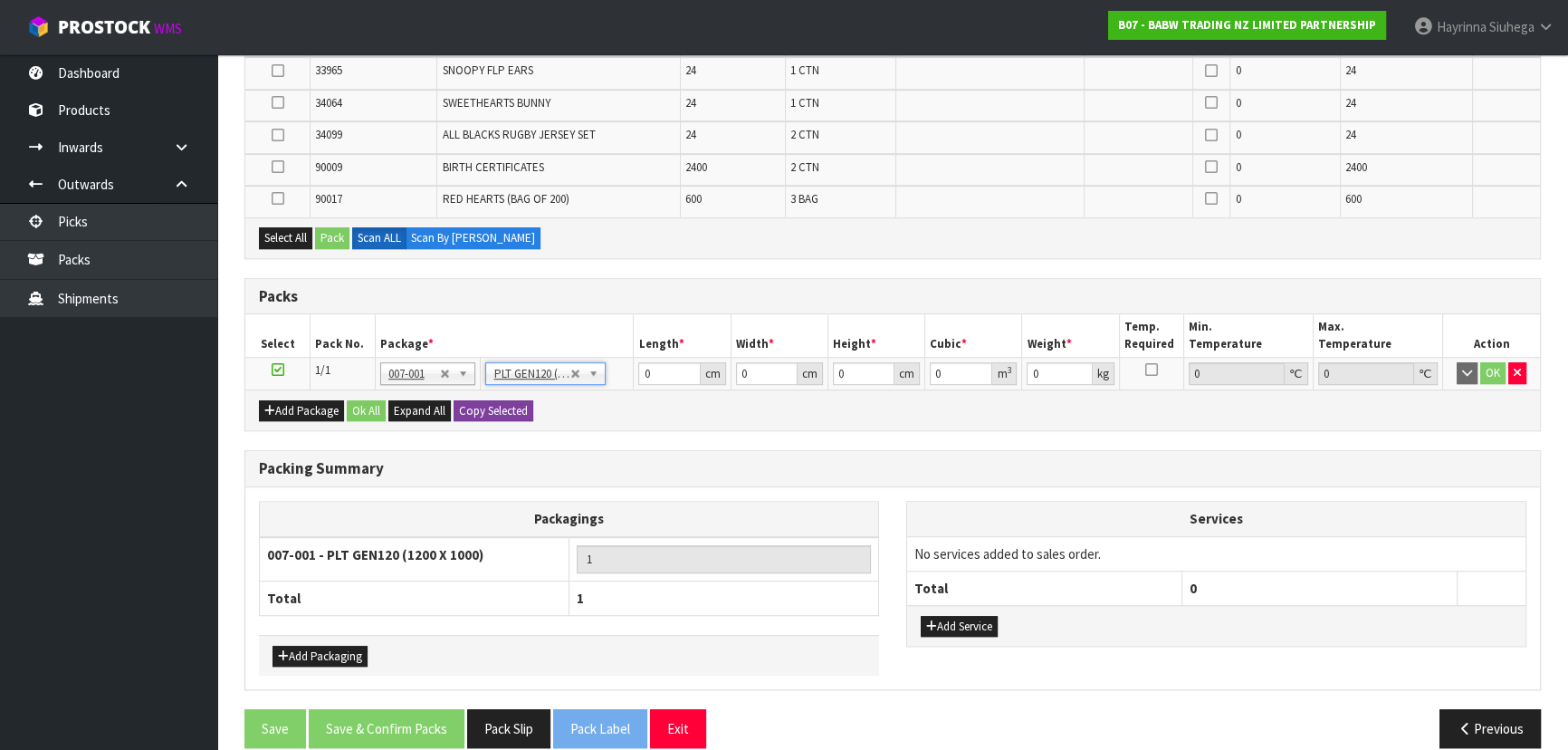
type input "120"
type input "100"
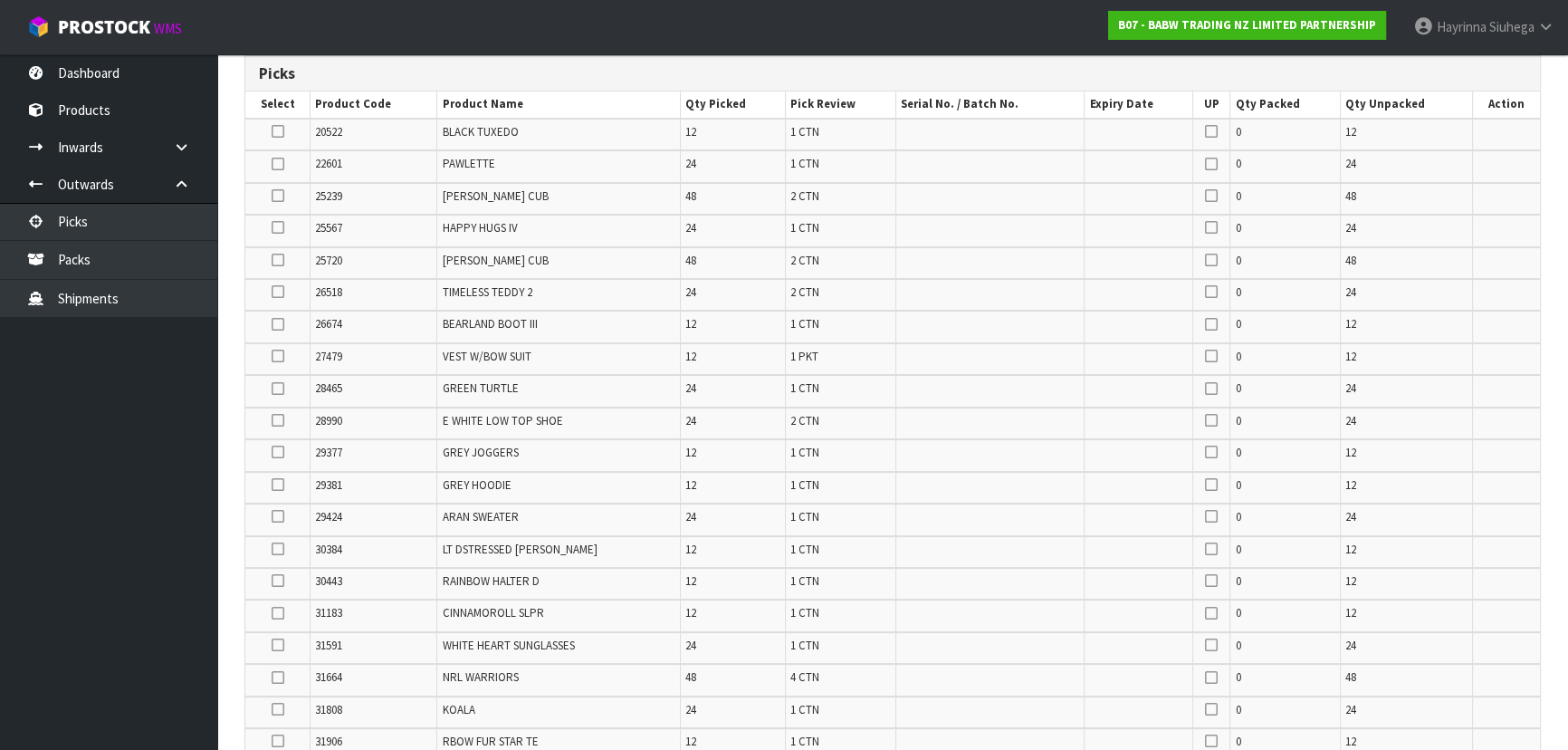
scroll to position [0, 0]
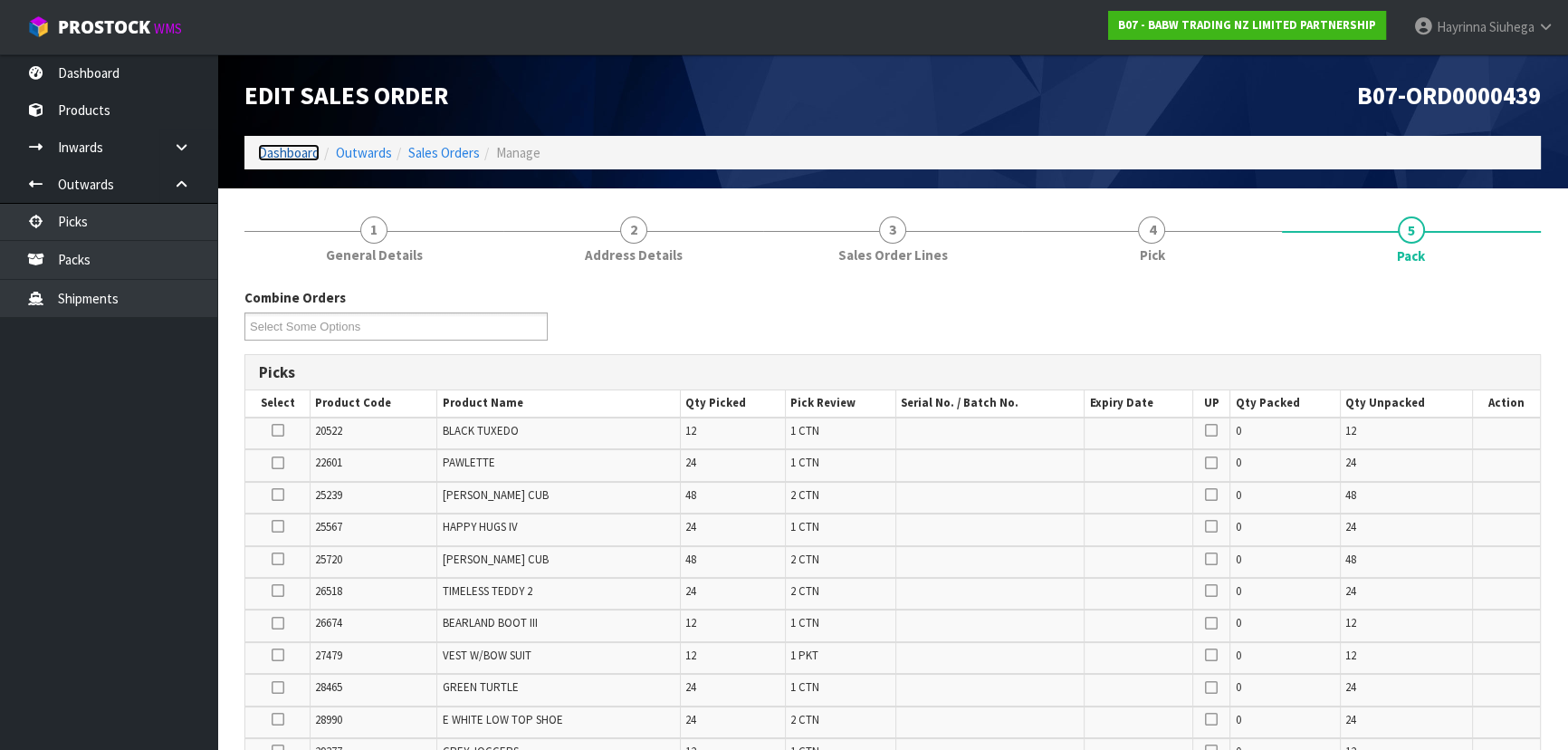
click at [294, 155] on link "Dashboard" at bounding box center [289, 153] width 62 height 17
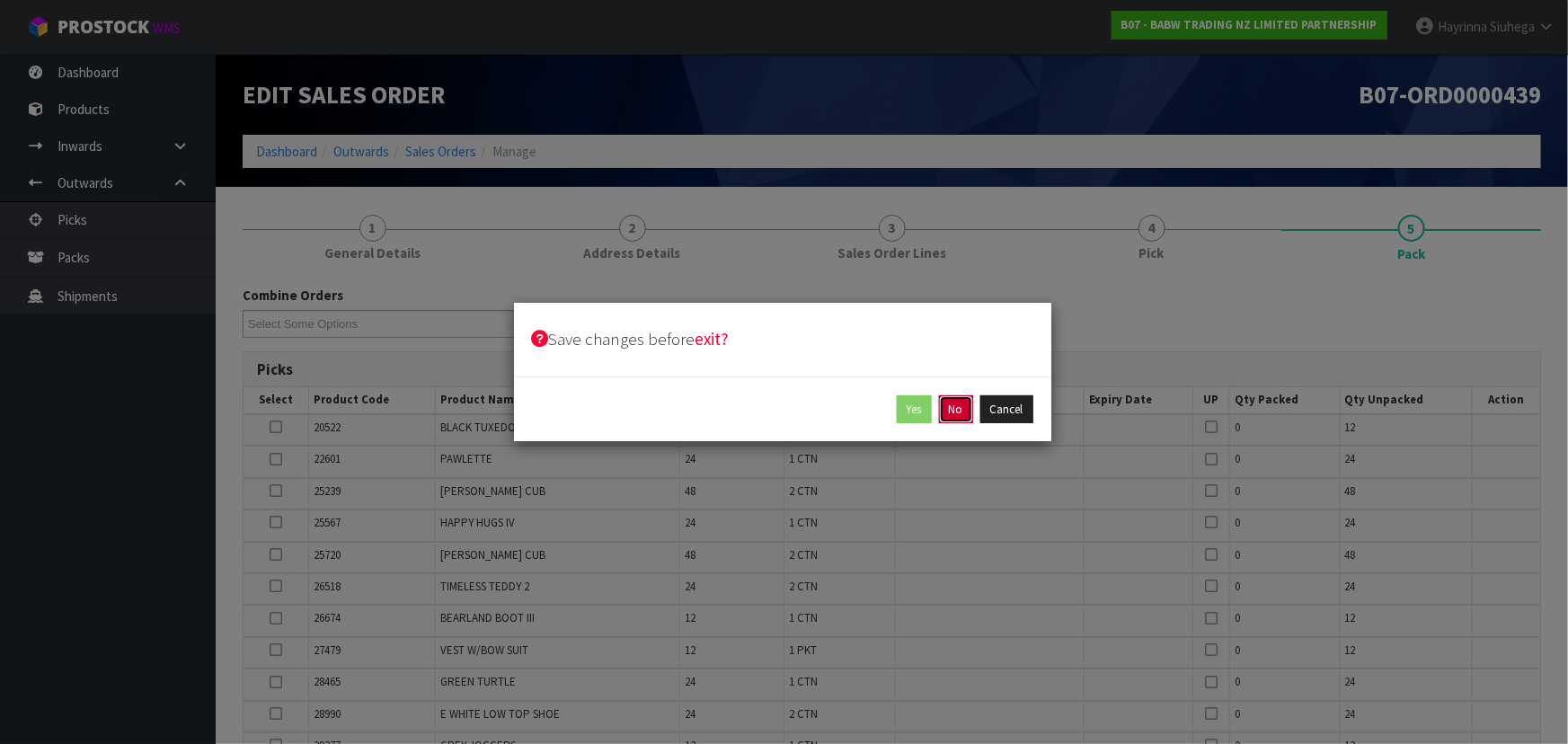
click at [953, 401] on button "No" at bounding box center [956, 410] width 34 height 29
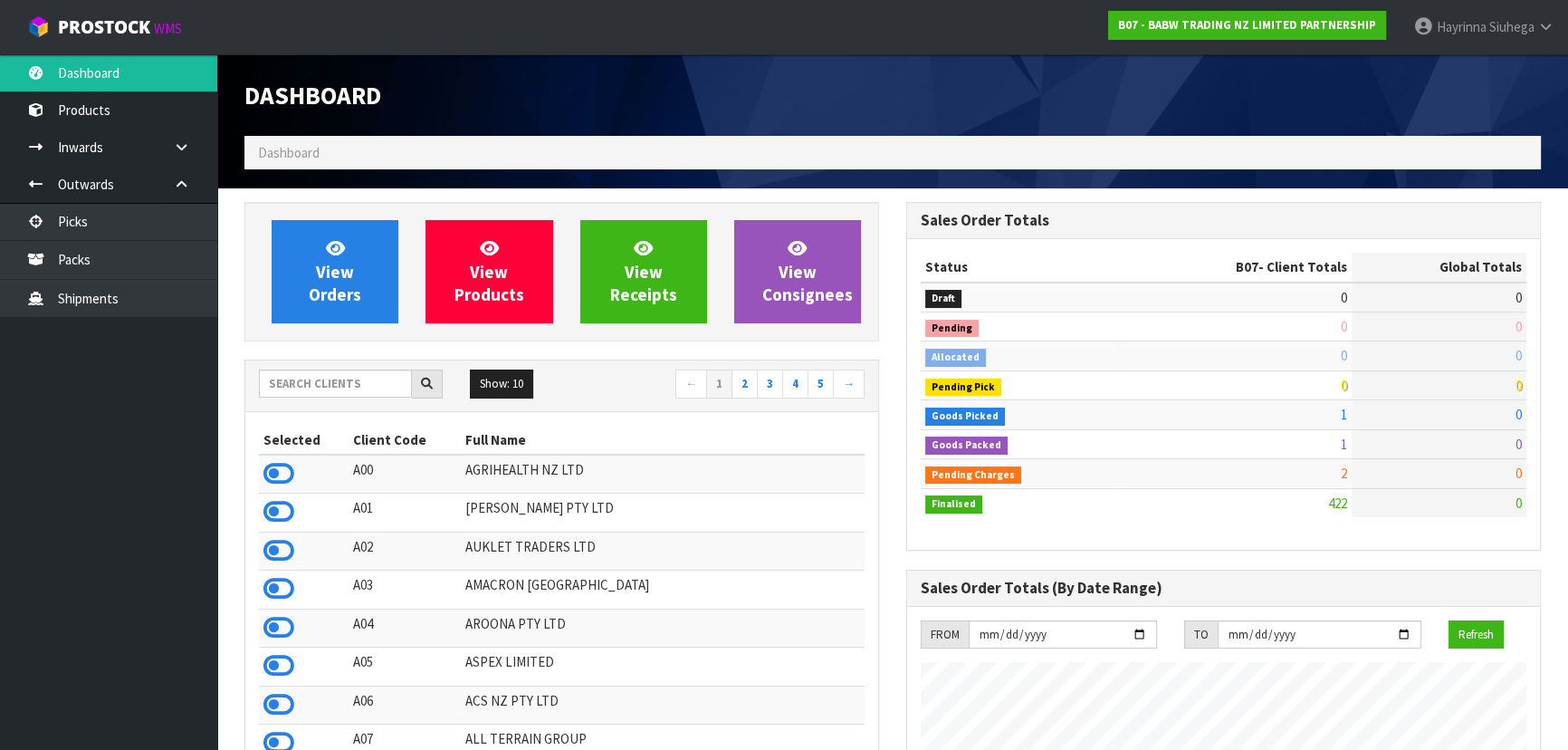
scroll to position [1368, 661]
click at [385, 383] on input "text" at bounding box center [335, 383] width 153 height 28
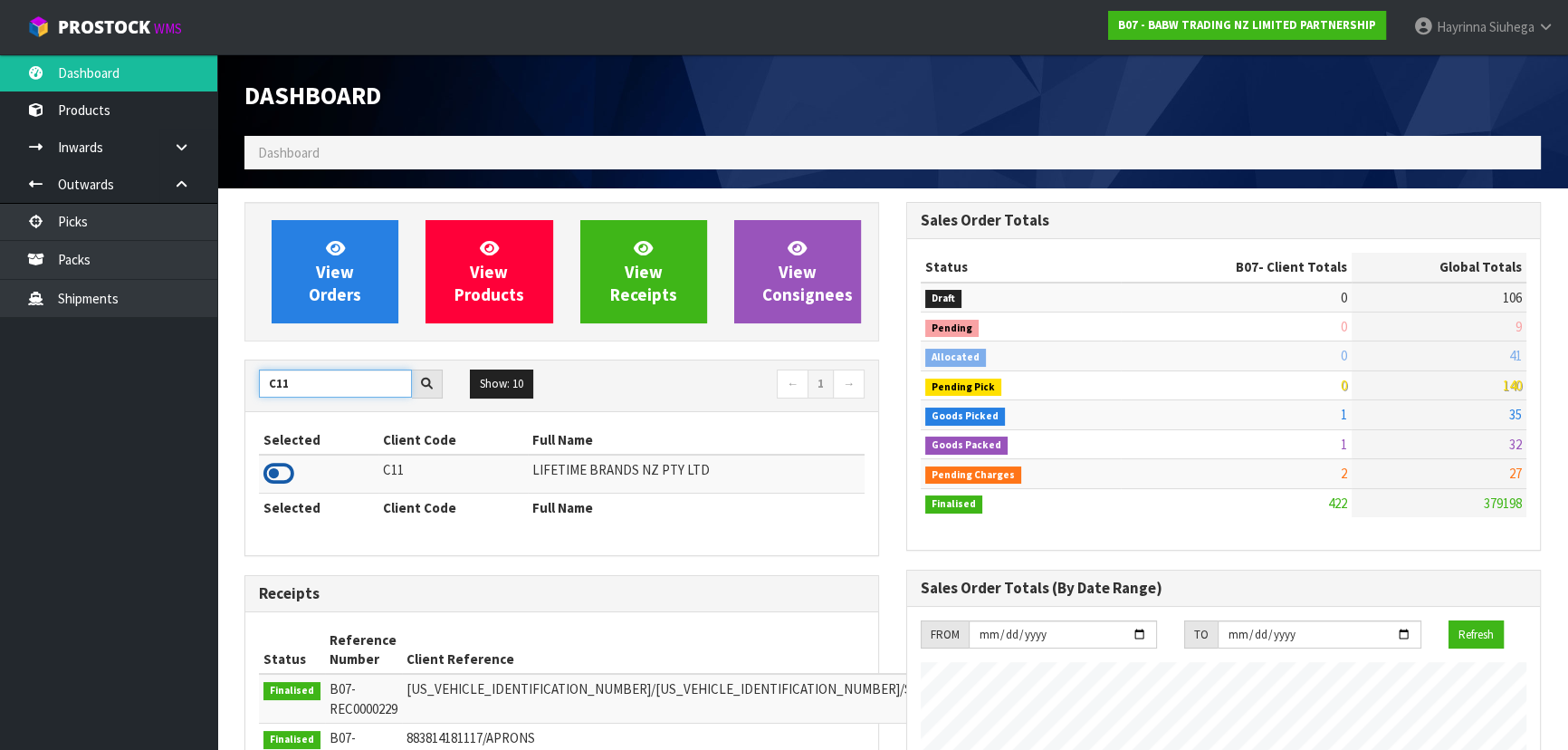
type input "C11"
click at [287, 469] on icon at bounding box center [279, 473] width 31 height 27
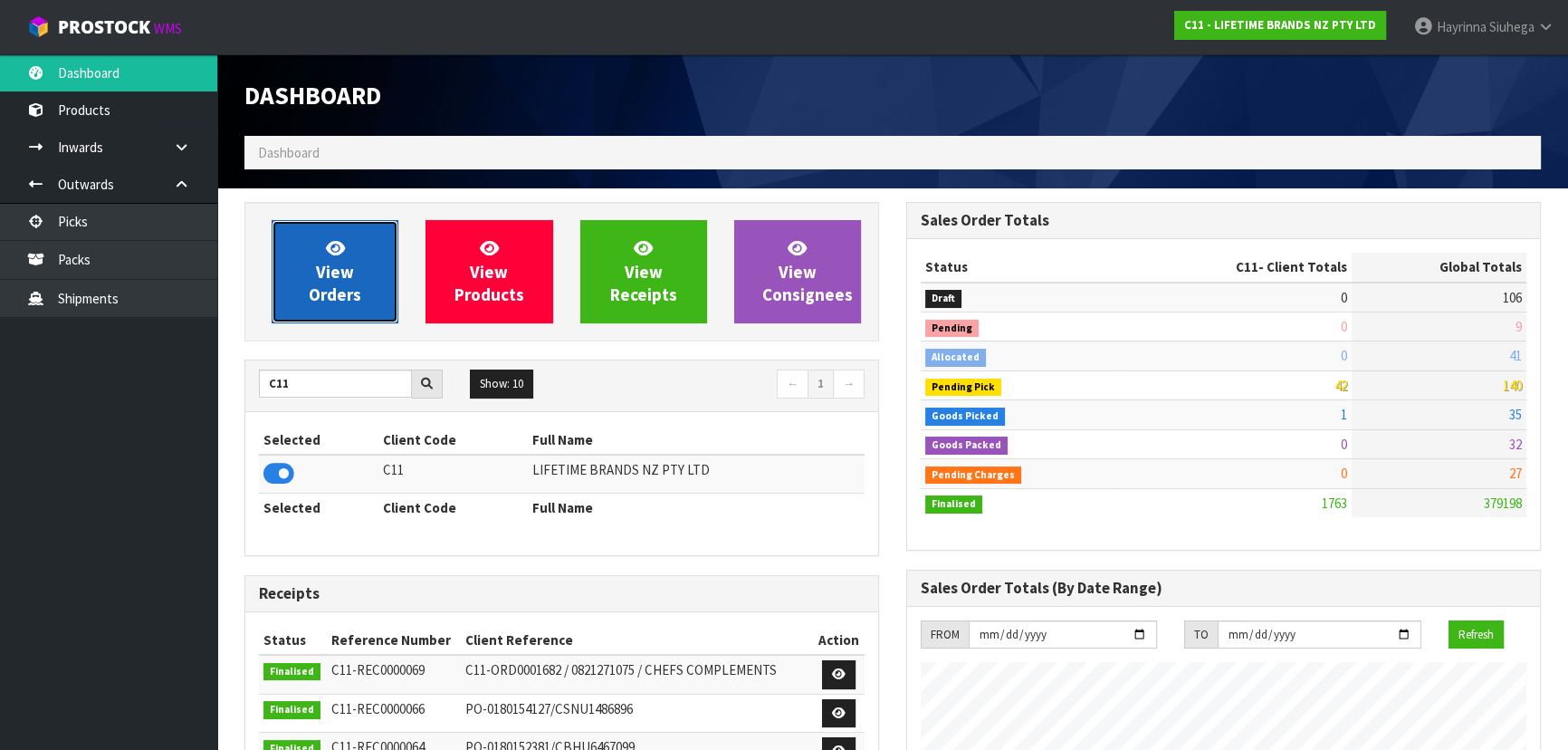
click at [330, 285] on span "View Orders" at bounding box center [335, 271] width 53 height 68
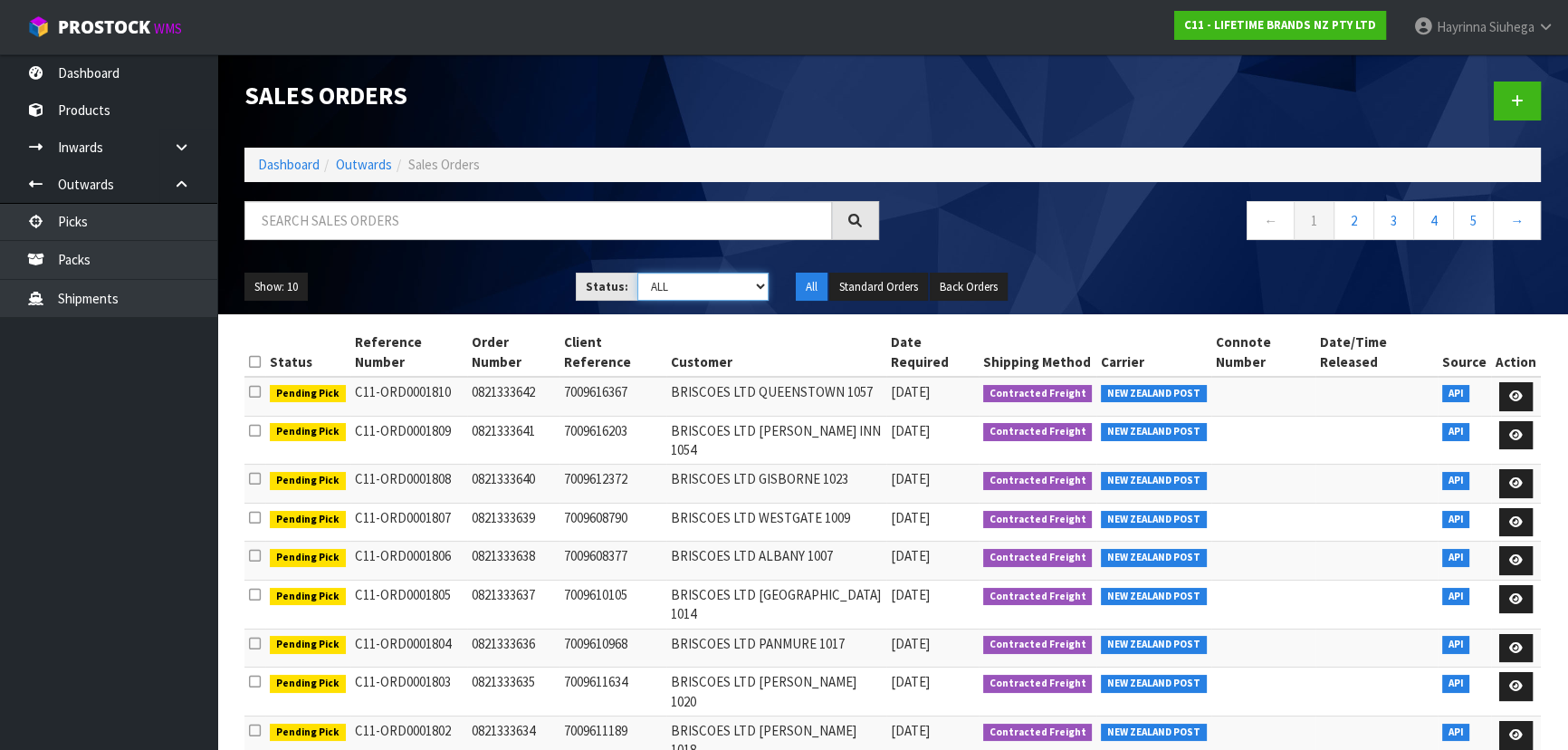
click at [682, 299] on select "Draft Pending Allocated Pending Pick Goods Picked Goods Packed Pending Charges …" at bounding box center [704, 286] width 133 height 28
select select "string:3"
click at [637, 272] on select "Draft Pending Allocated Pending Pick Goods Picked Goods Packed Pending Charges …" at bounding box center [704, 286] width 133 height 28
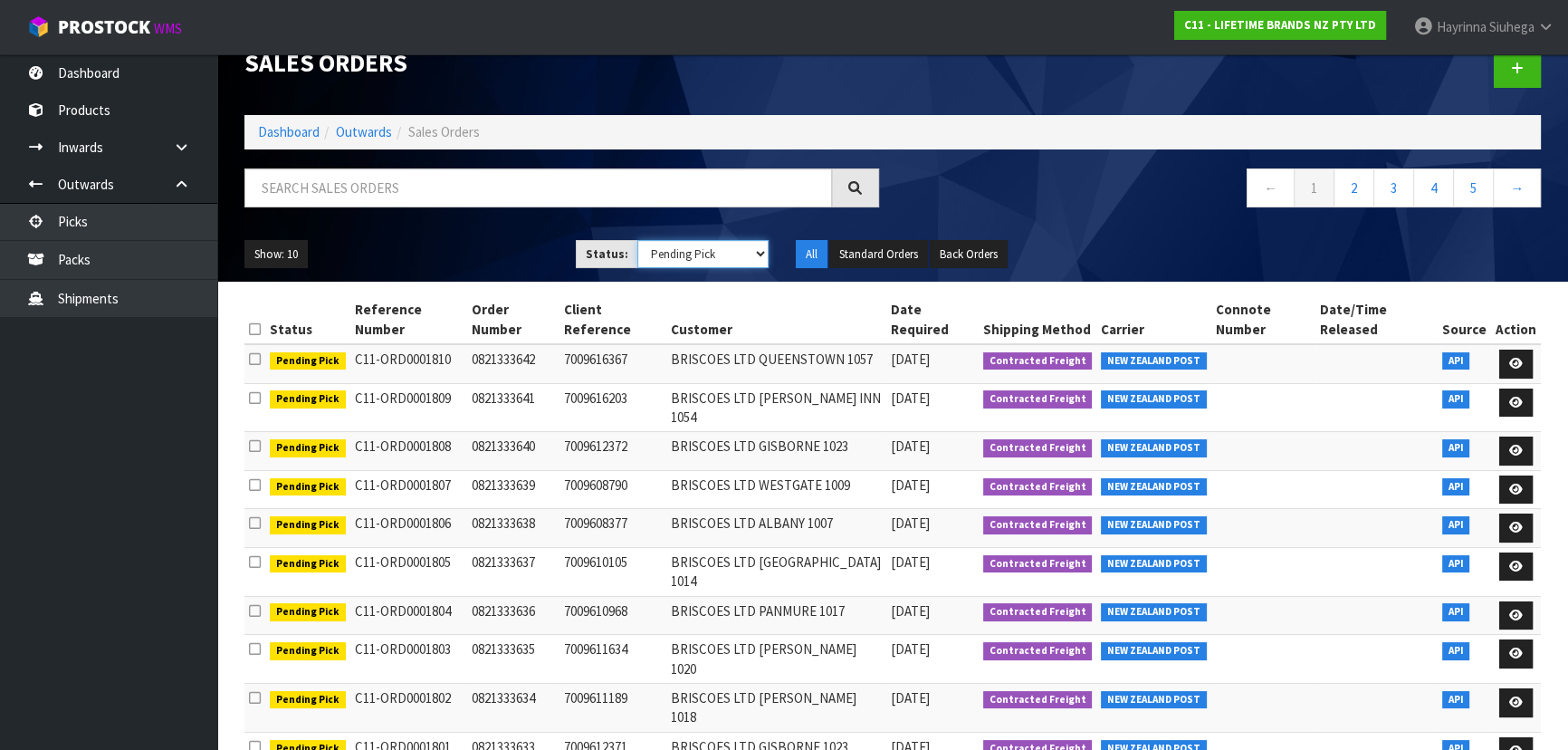
scroll to position [51, 0]
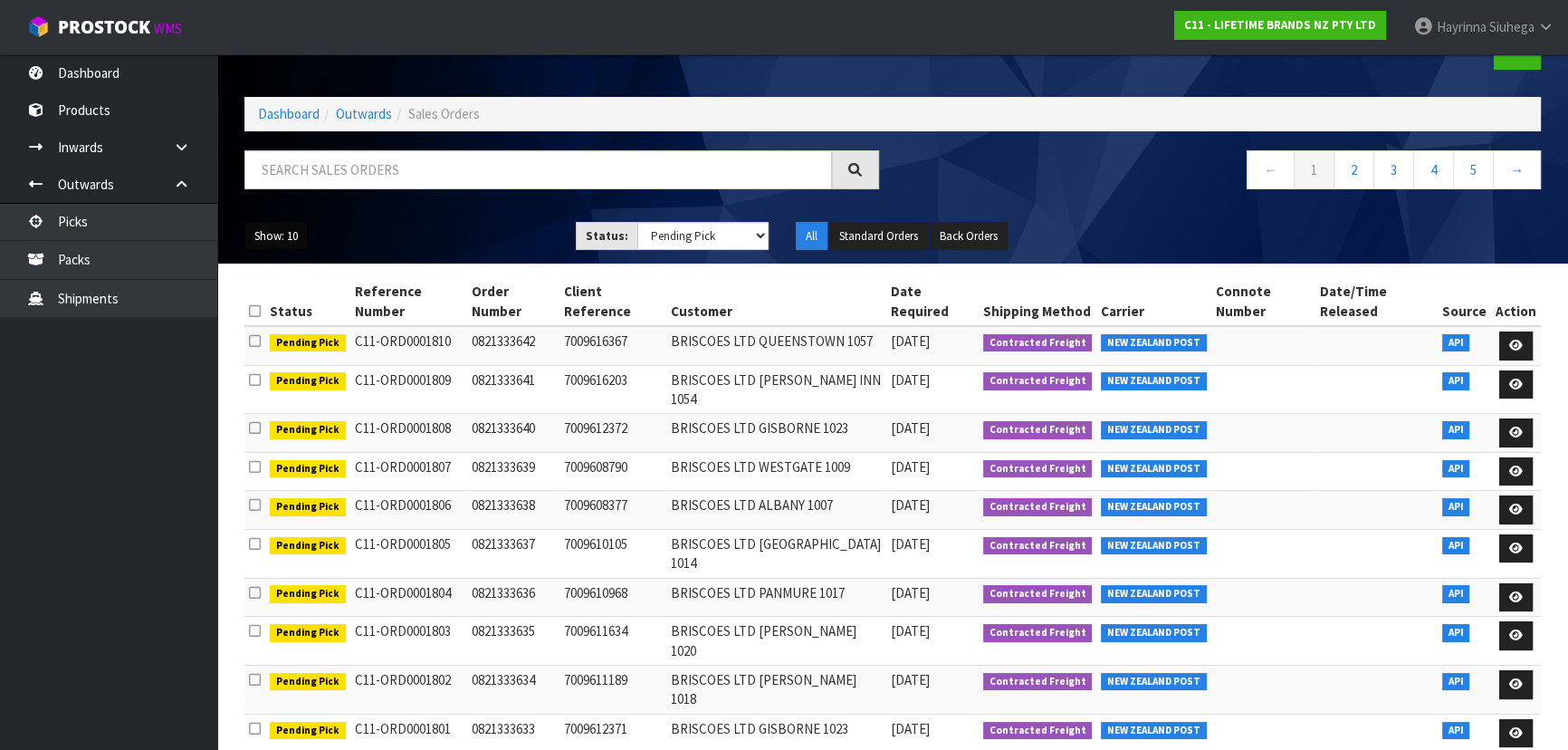
click at [291, 231] on button "Show: 10" at bounding box center [276, 236] width 64 height 29
click at [278, 334] on link "50" at bounding box center [317, 343] width 143 height 25
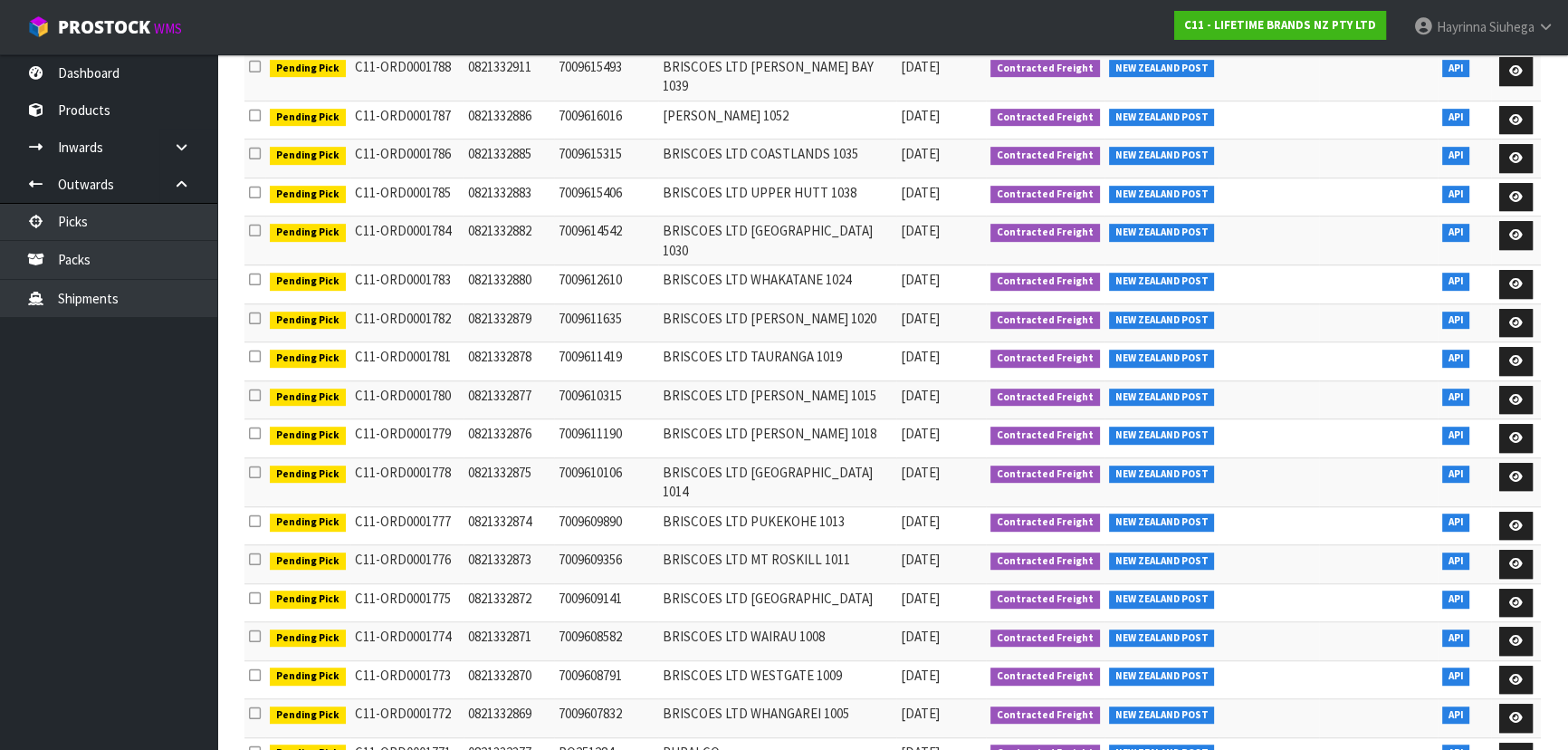
scroll to position [1345, 0]
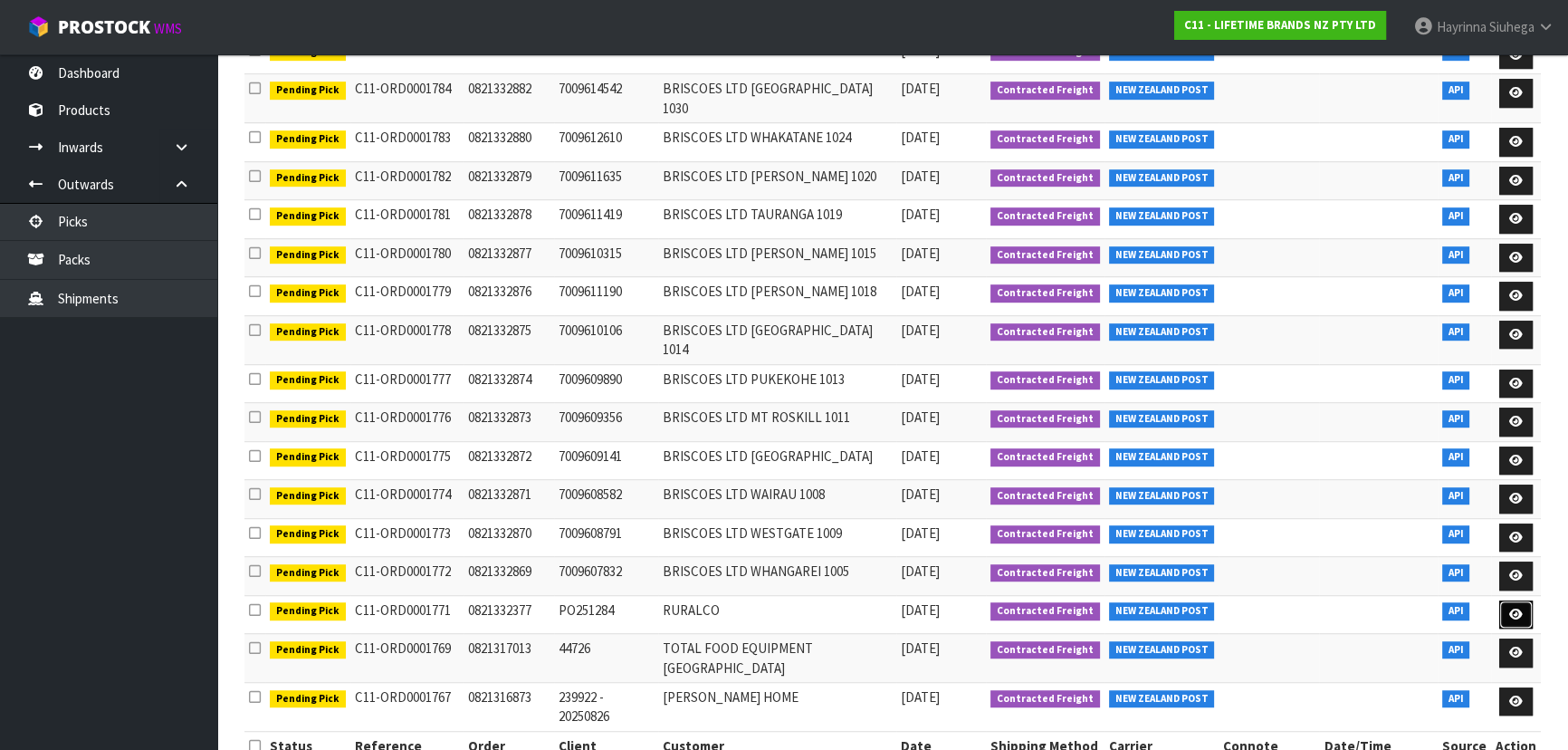
click at [1514, 608] on icon at bounding box center [1515, 614] width 14 height 12
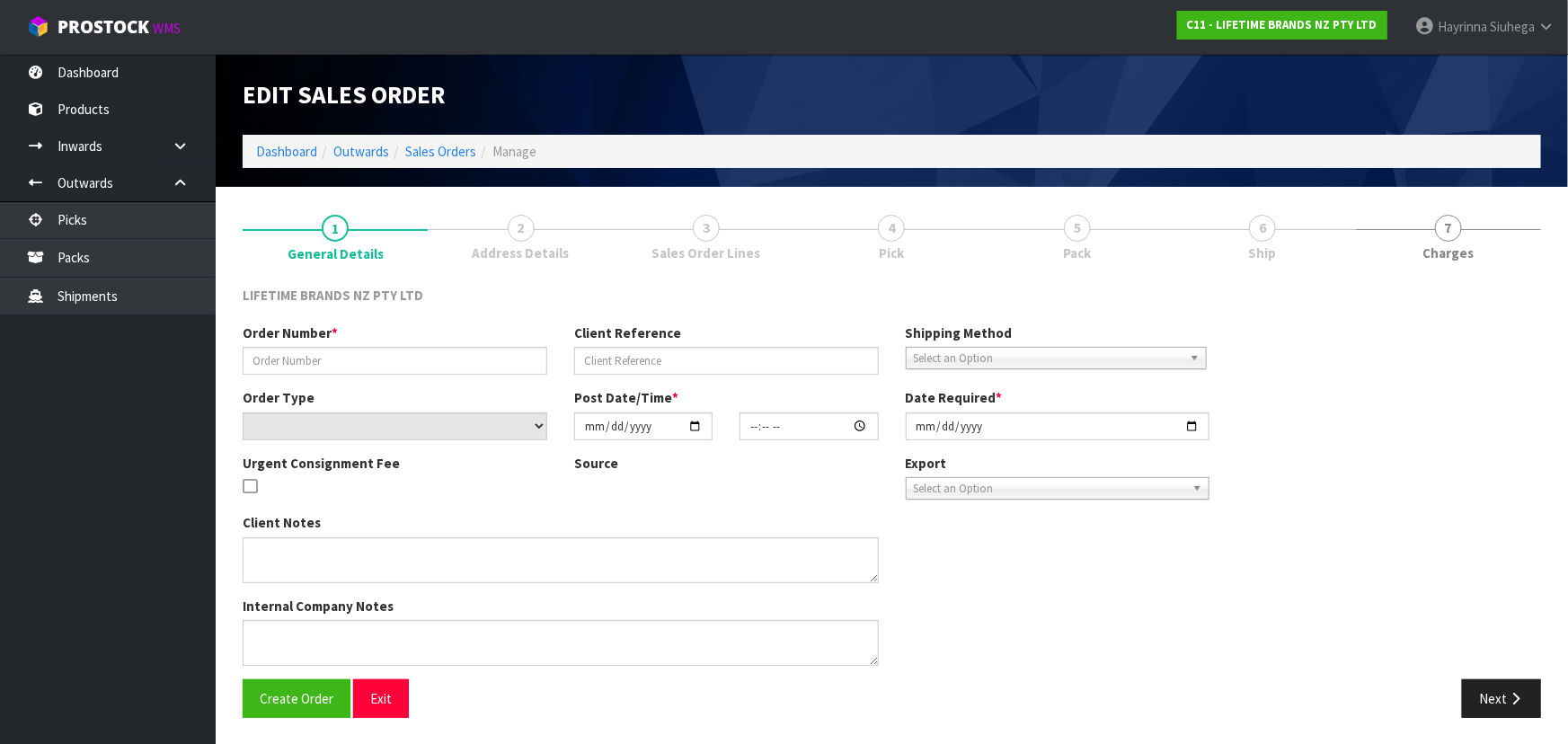
type input "0821332377"
type input "PO251284"
select select "number:0"
type input "[DATE]"
type input "08:28:42.000"
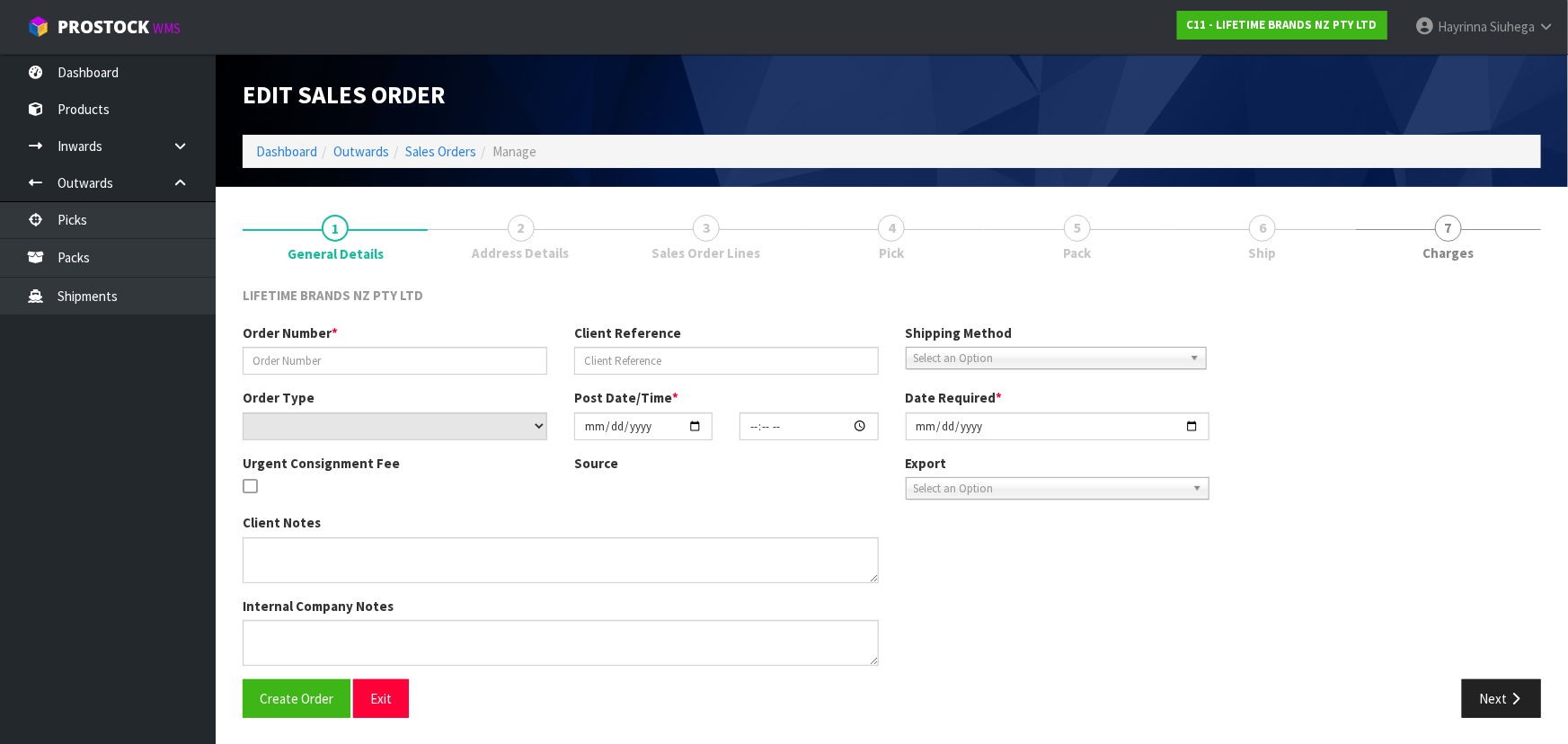
type input "[DATE]"
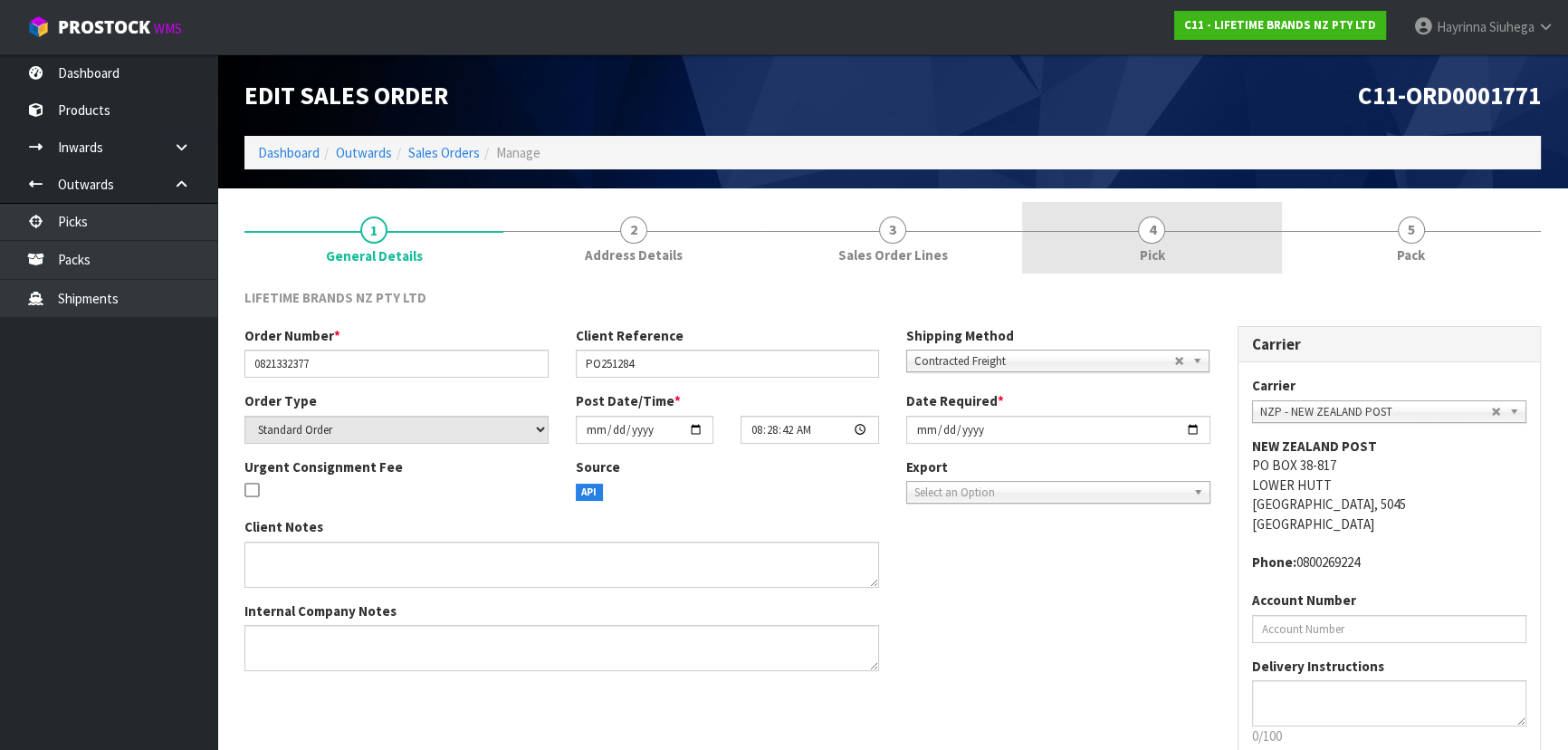
click at [1246, 225] on link "4 Pick" at bounding box center [1151, 237] width 259 height 72
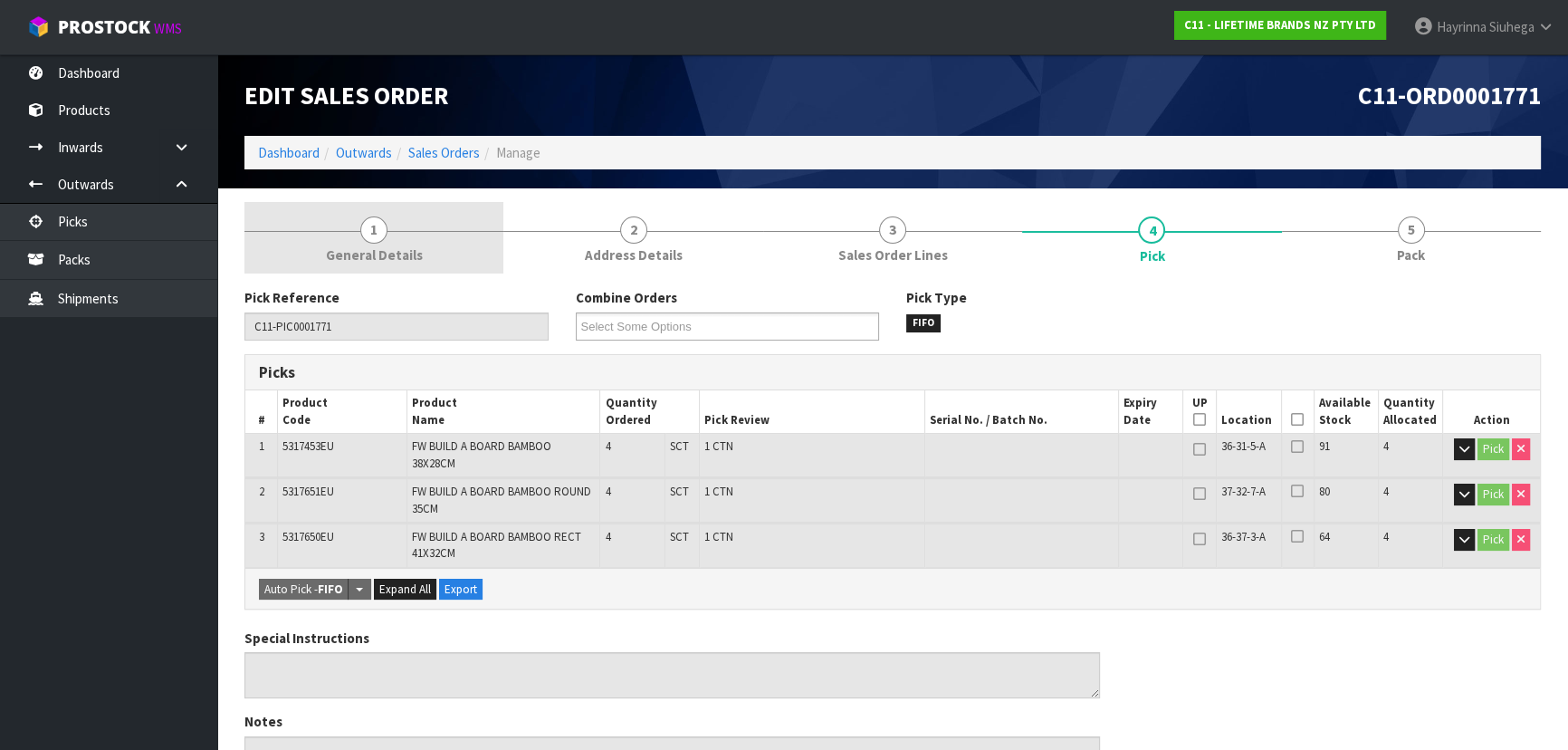
click at [436, 234] on link "1 General Details" at bounding box center [373, 237] width 259 height 72
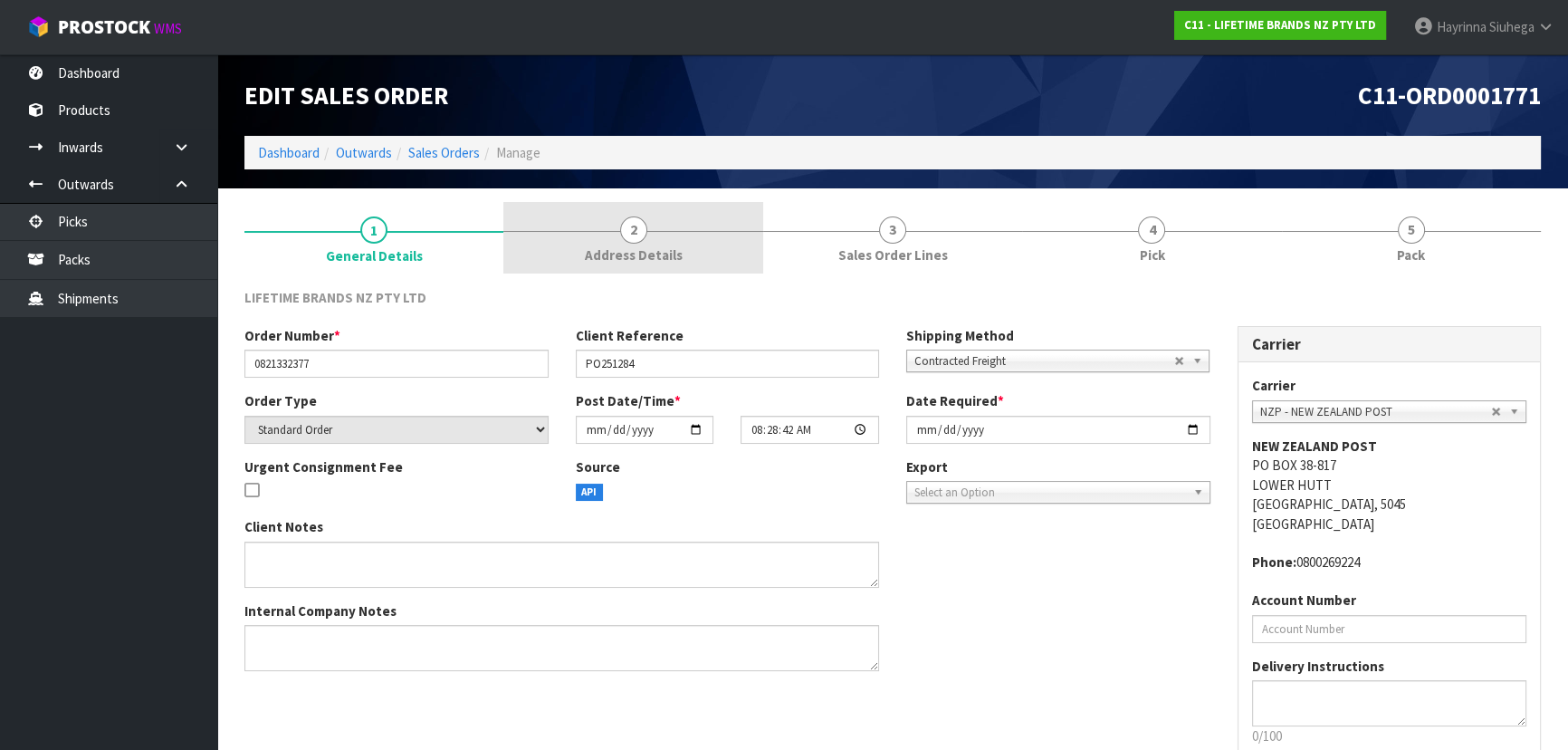
click at [608, 225] on link "2 Address Details" at bounding box center [632, 237] width 259 height 72
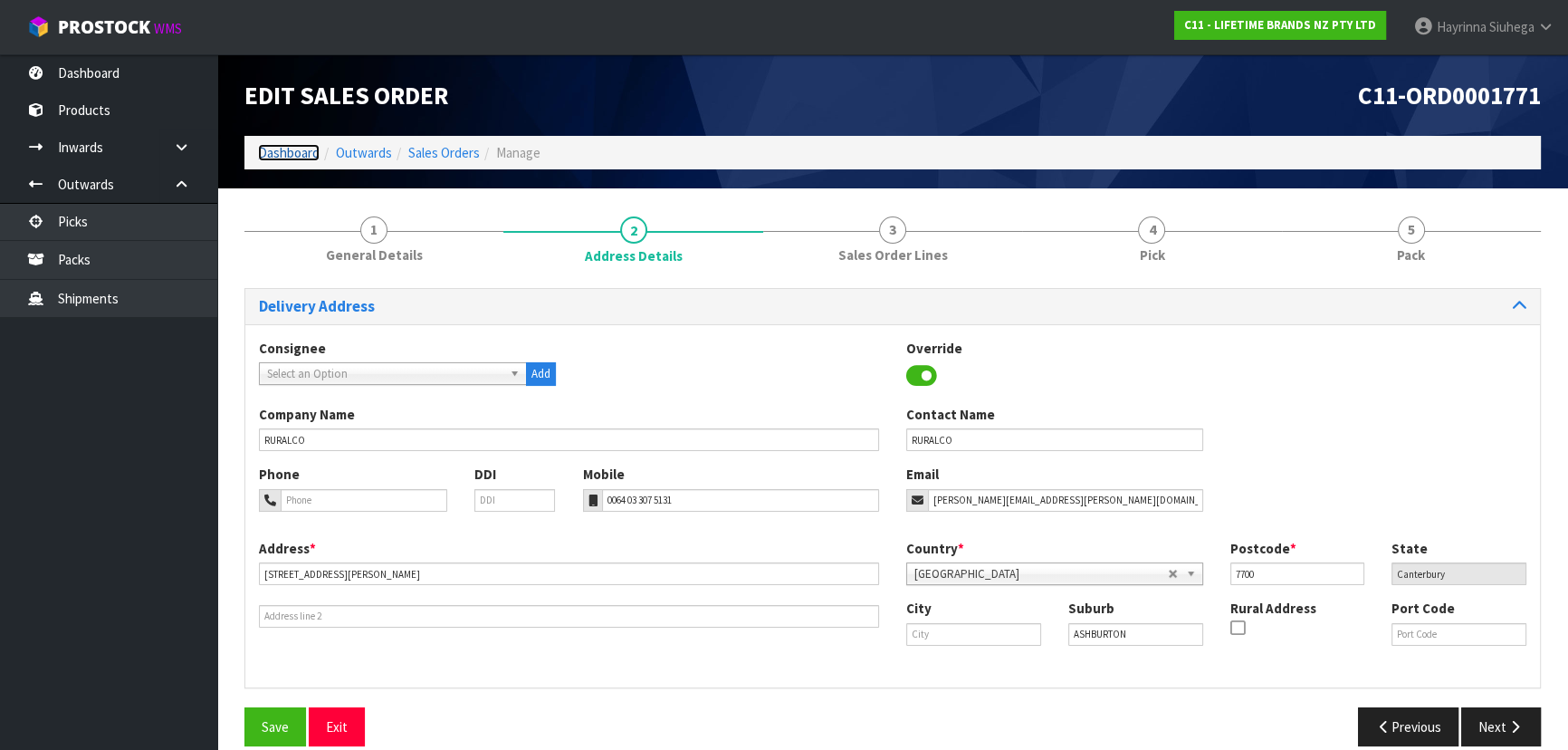
click at [279, 149] on link "Dashboard" at bounding box center [289, 153] width 62 height 17
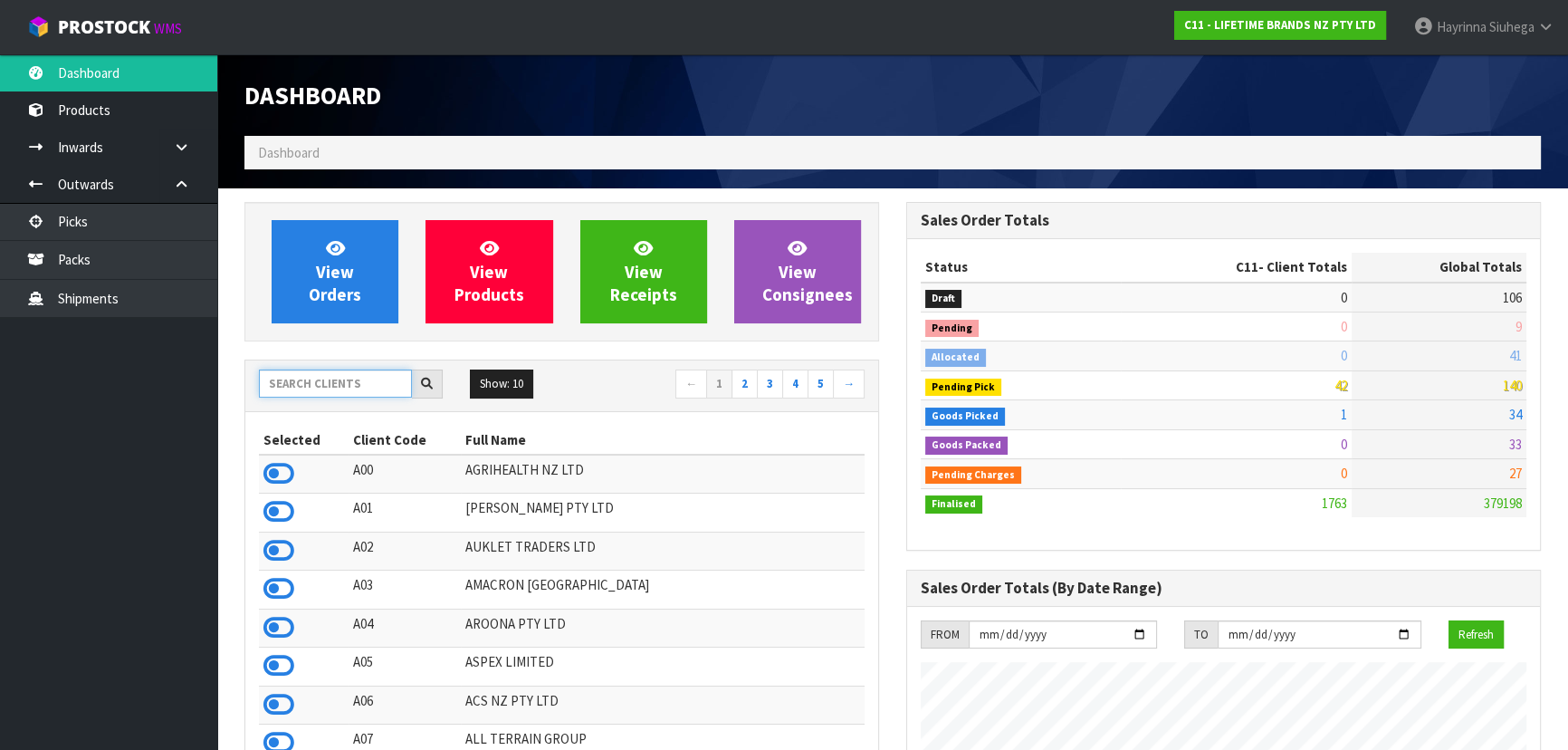
click at [349, 384] on input "text" at bounding box center [335, 383] width 153 height 28
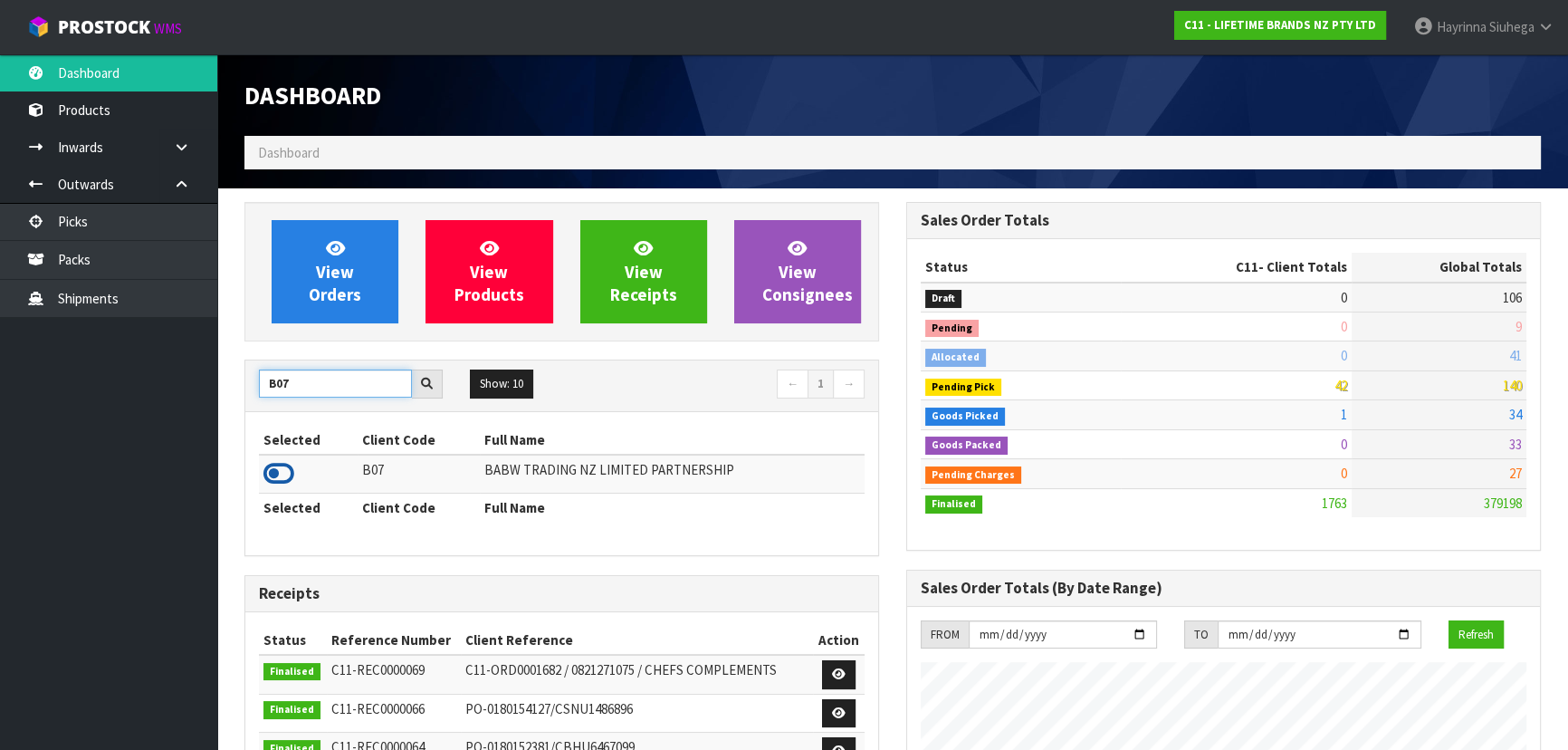
type input "B07"
click at [280, 470] on icon at bounding box center [279, 473] width 31 height 27
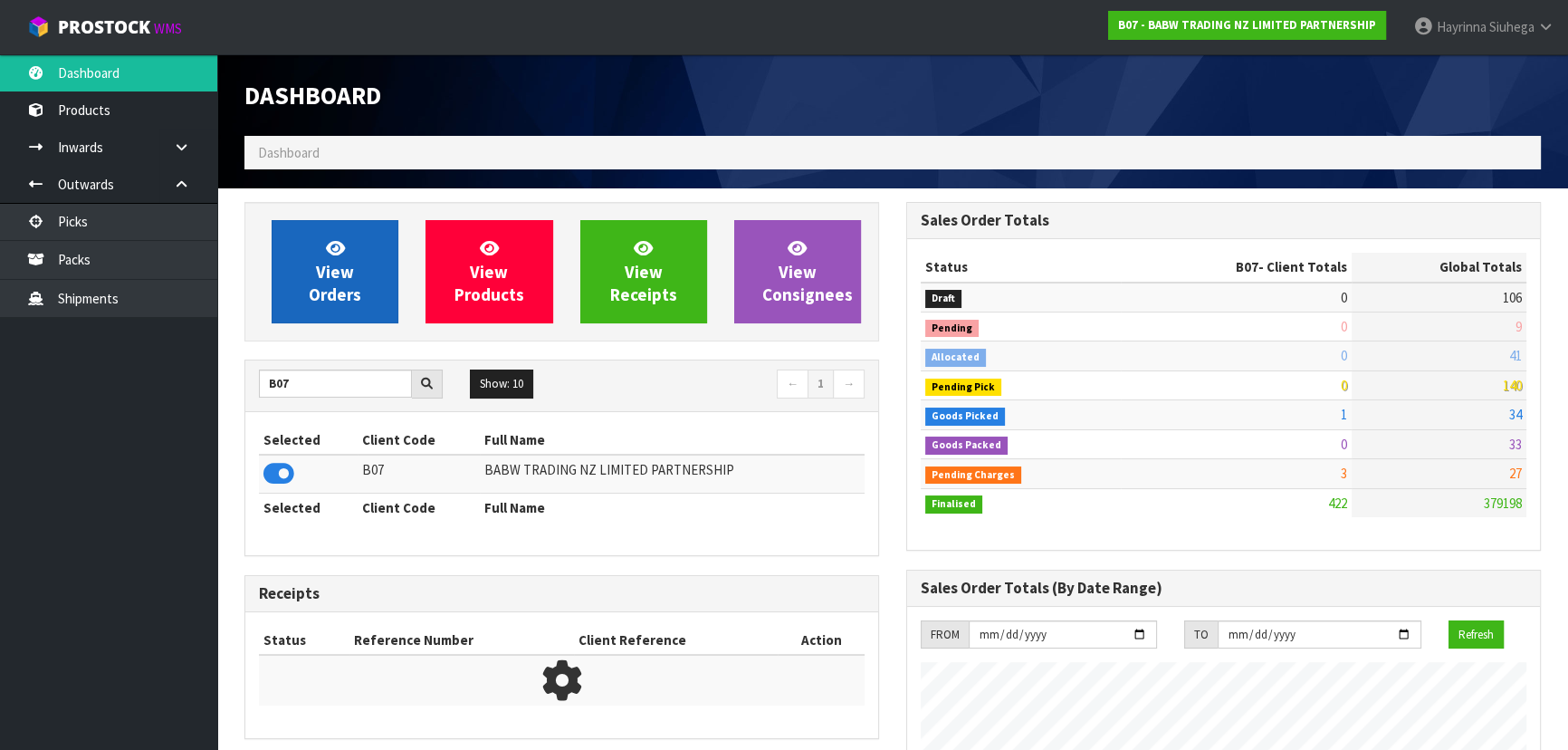
scroll to position [1368, 661]
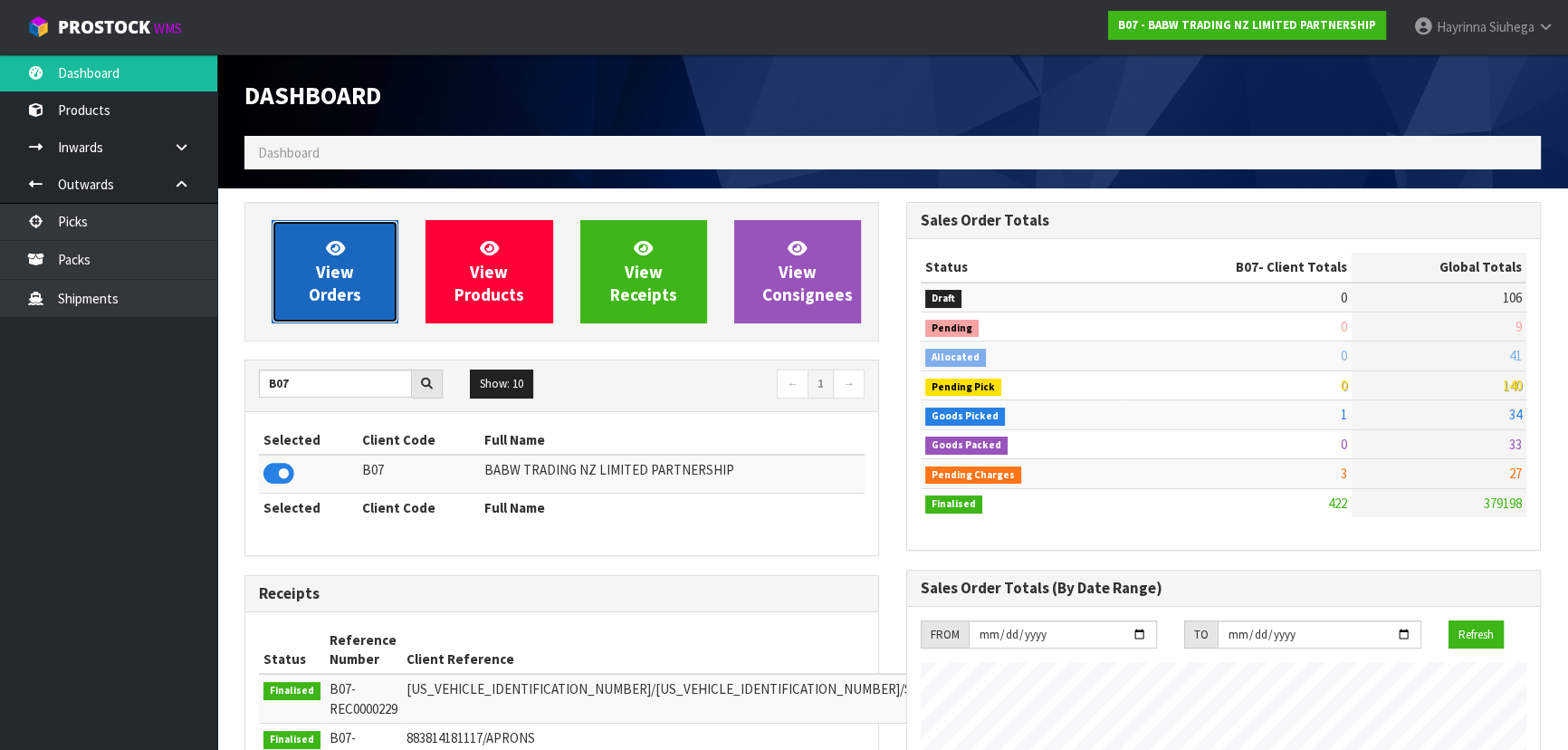
click at [314, 255] on link "View Orders" at bounding box center [335, 271] width 127 height 104
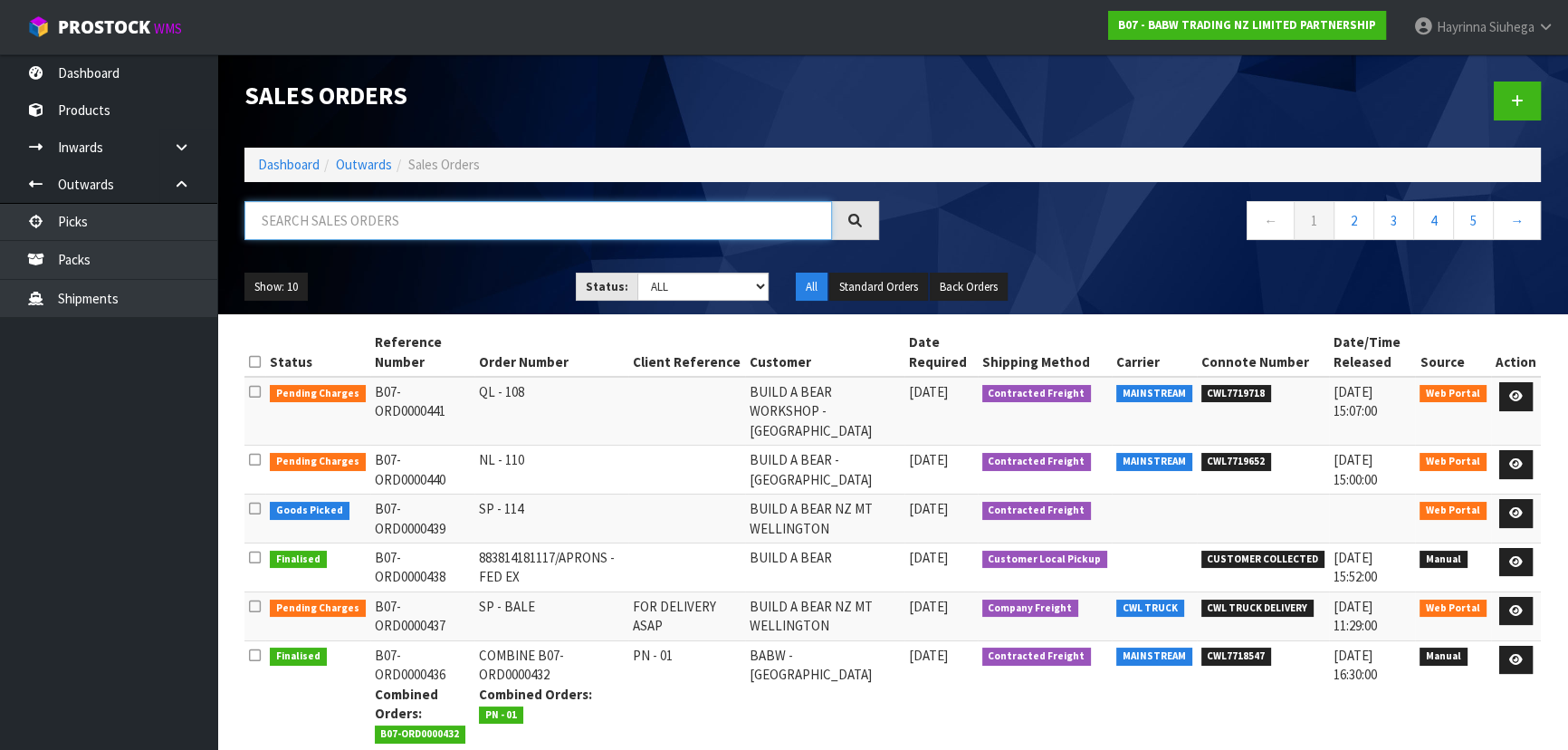
click at [358, 225] on input "text" at bounding box center [537, 220] width 587 height 39
type input "JOB-0410309"
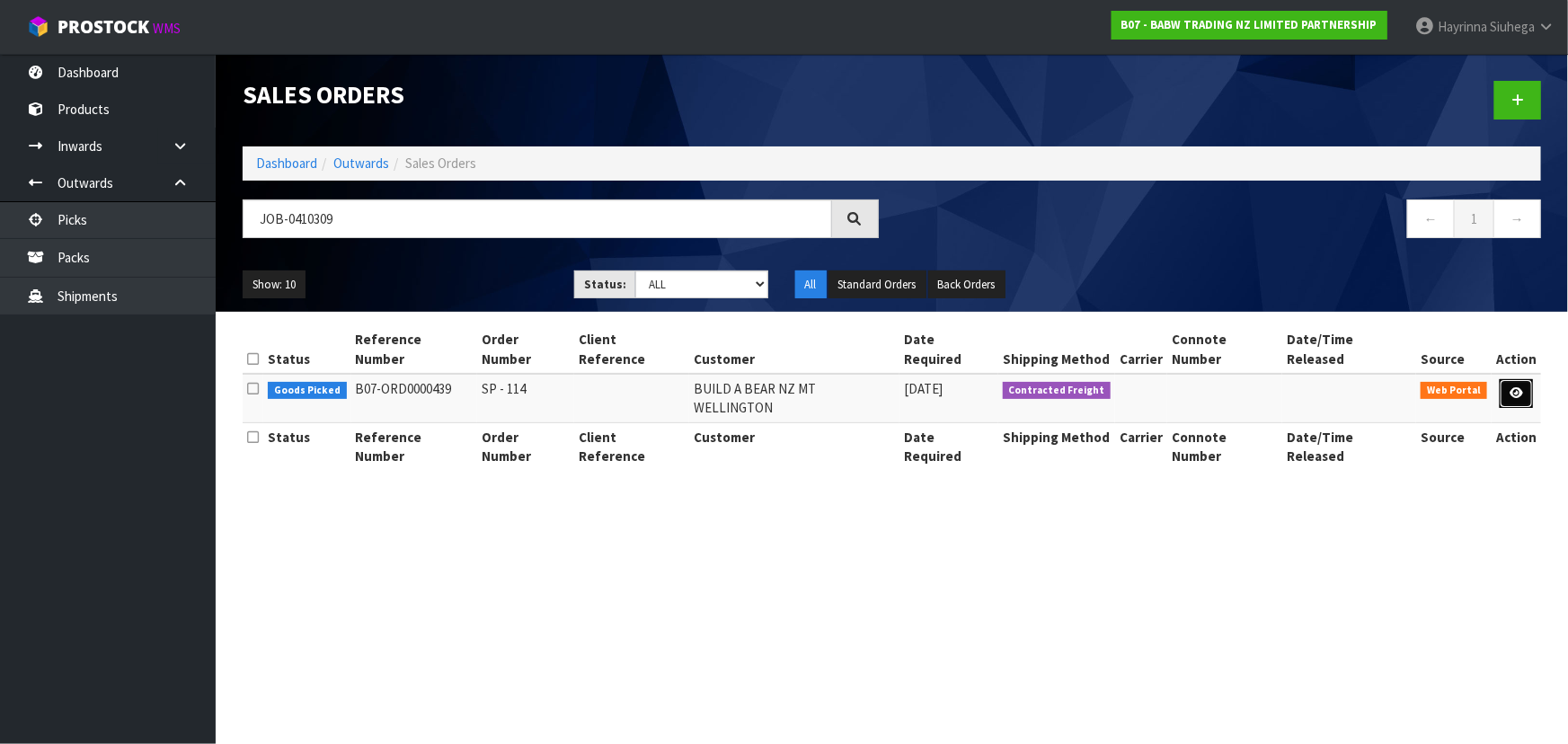
click at [1510, 387] on icon at bounding box center [1516, 393] width 14 height 12
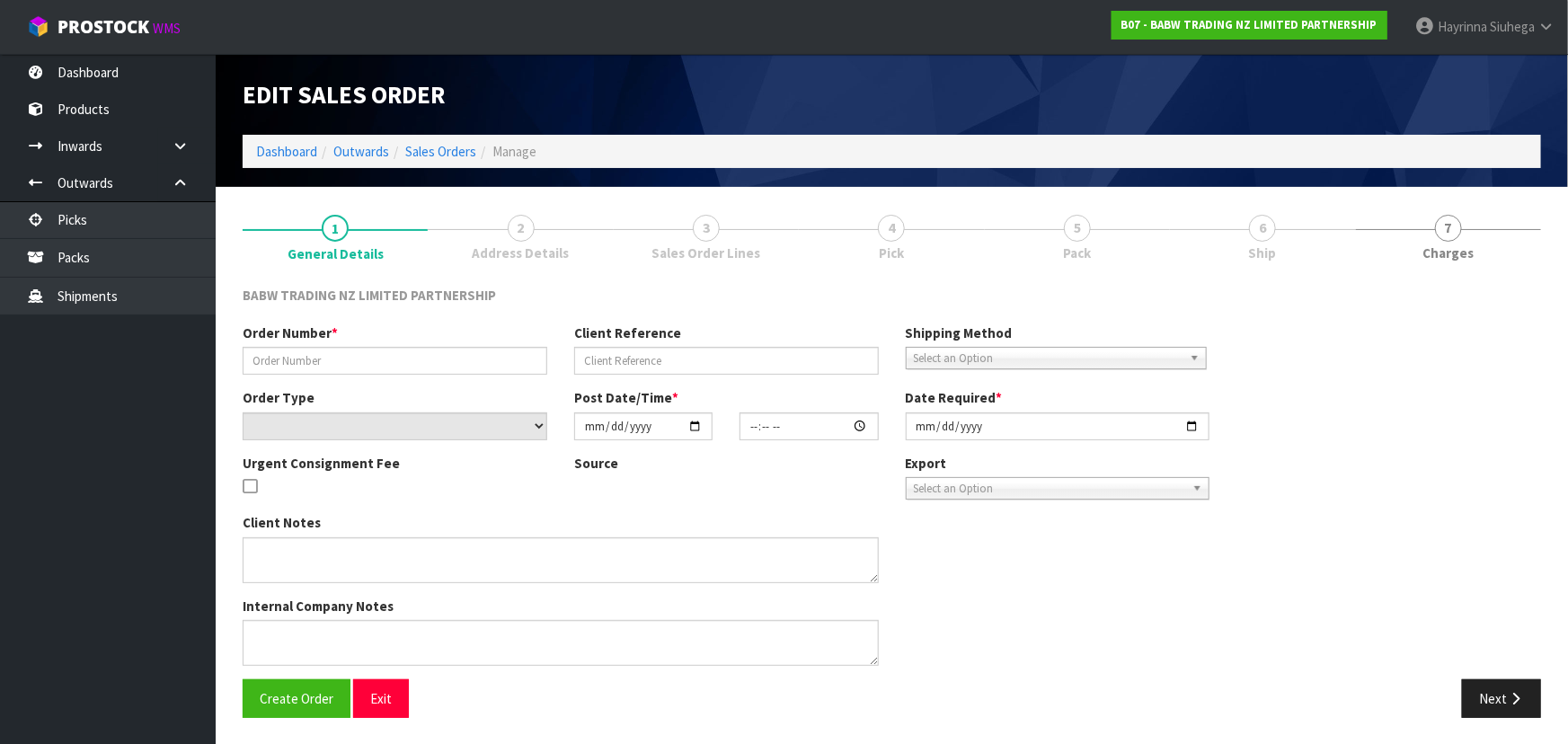
type input "SP - 114"
select select "number:0"
type input "[DATE]"
type input "14:35:00.000"
type input "[DATE]"
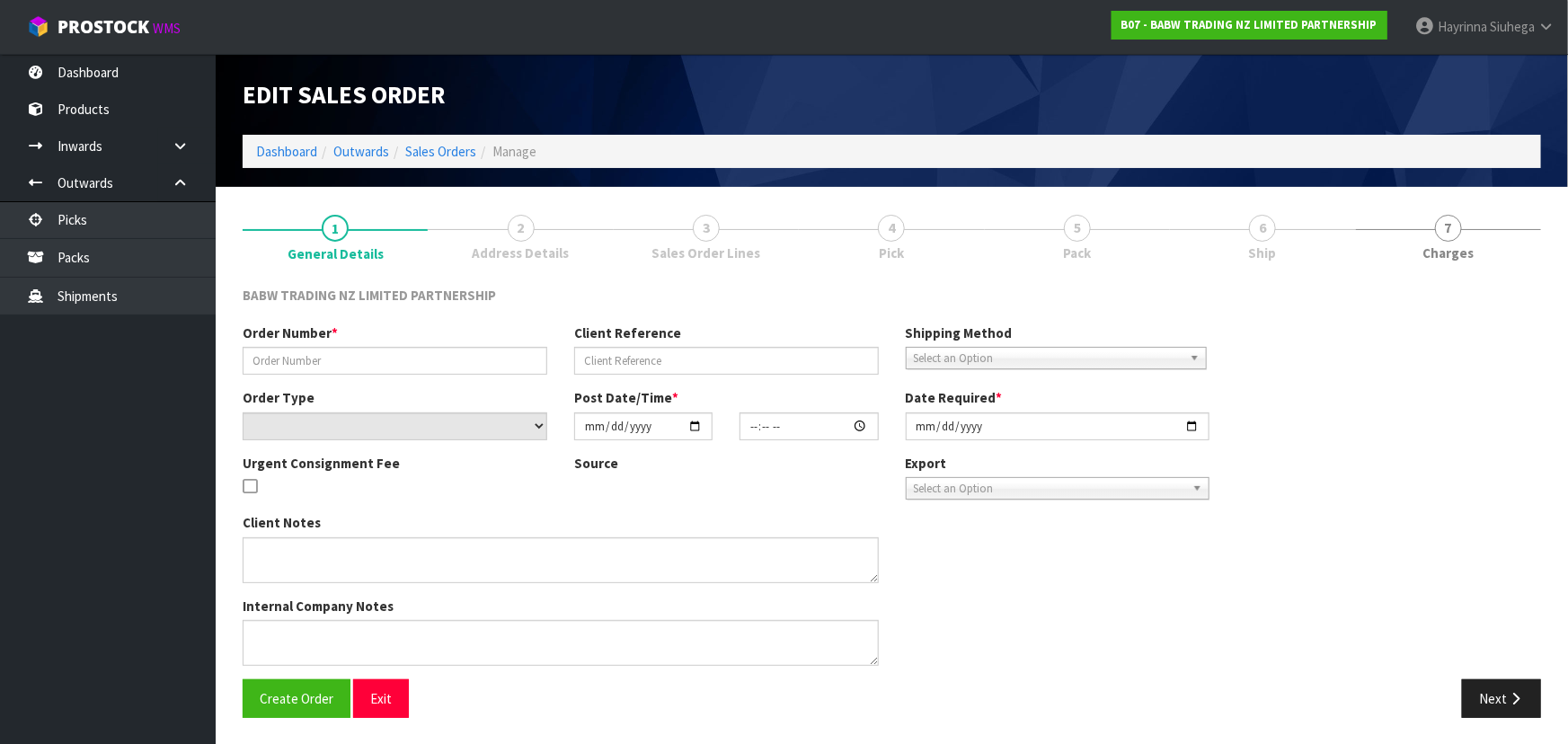
type textarea "CALL/MESSGAE AFTERNOON PRIOR TO MORNING DELIVERY - FRANKI 0273810540, TO MAKE S…"
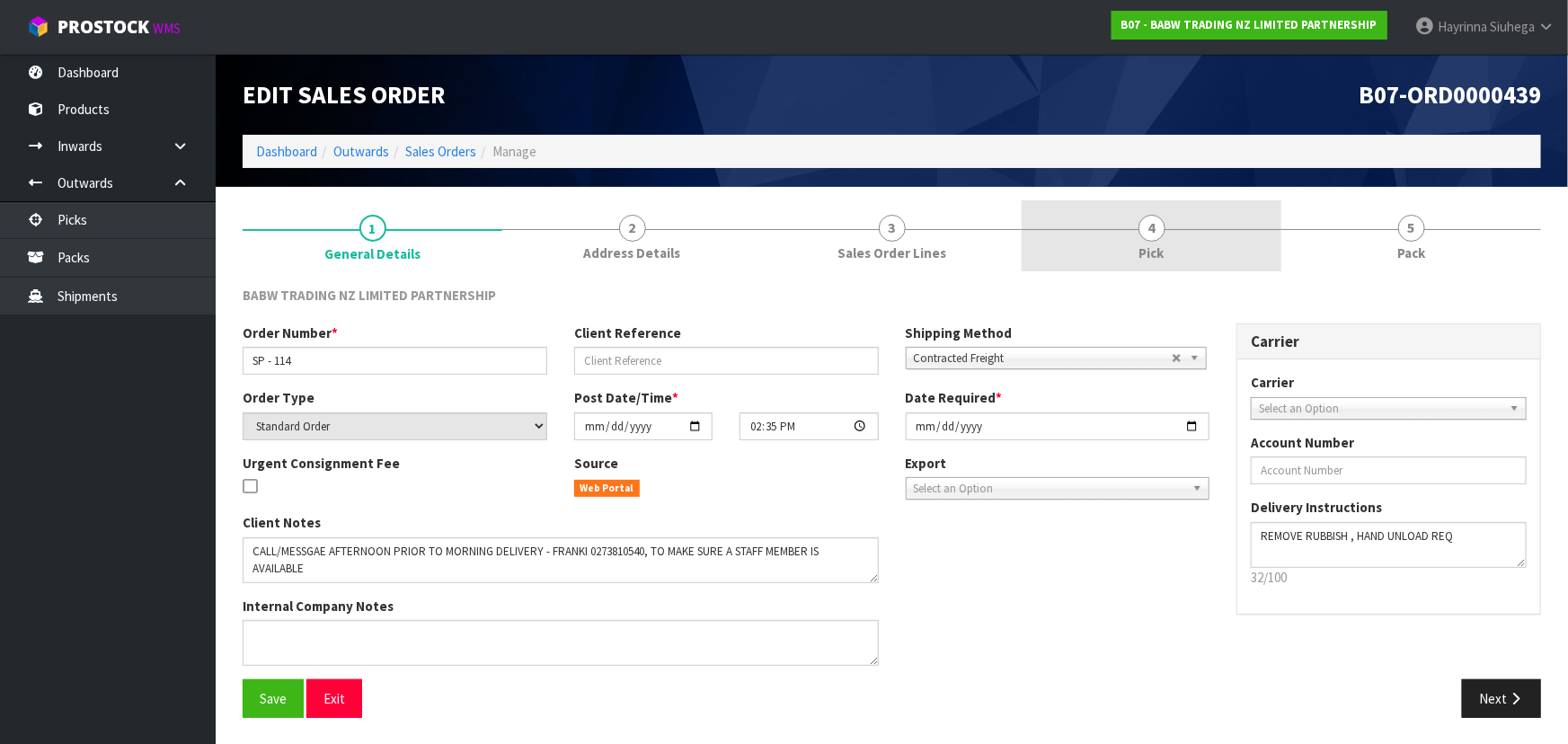
click at [1247, 242] on link "4 Pick" at bounding box center [1152, 235] width 260 height 71
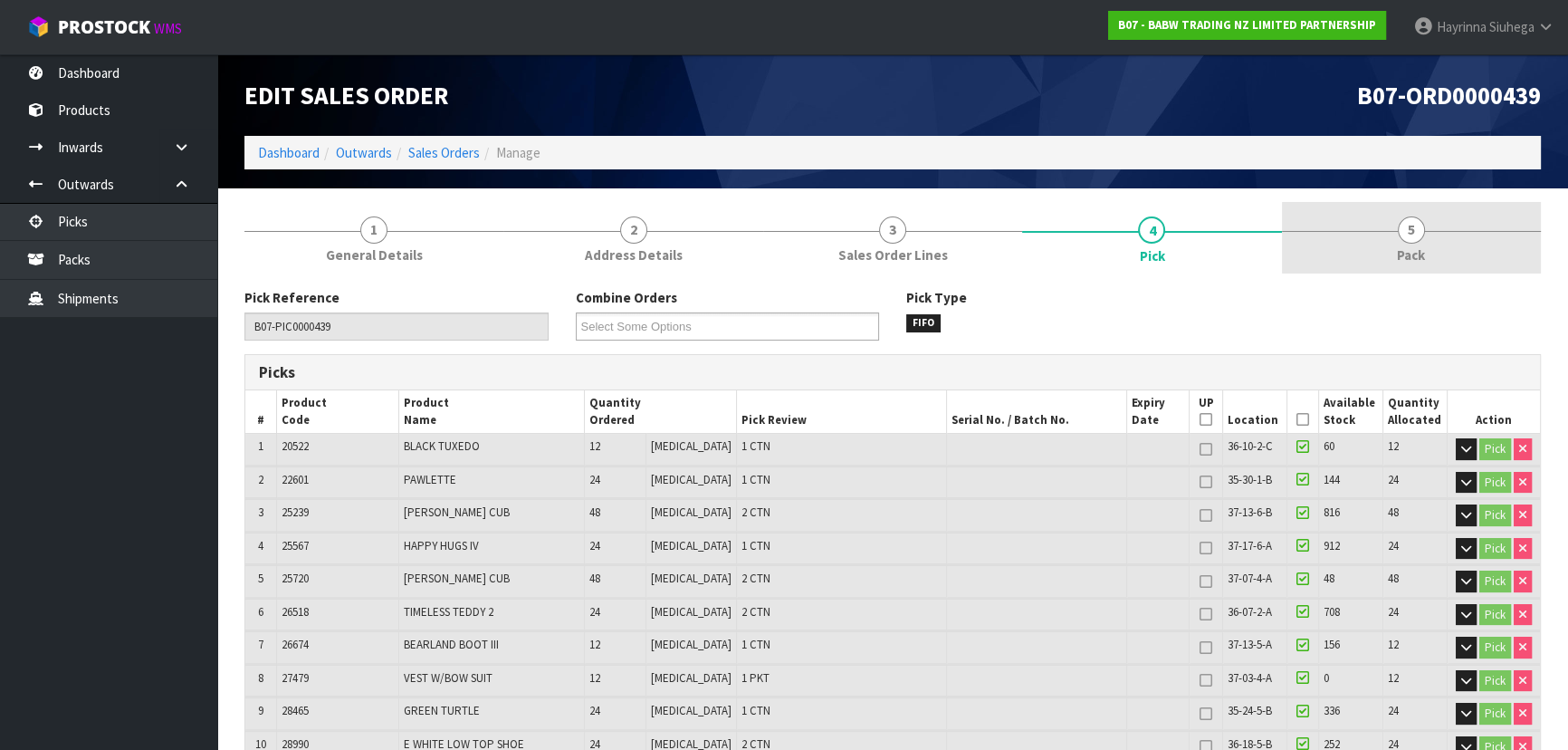
click at [1417, 228] on span "5" at bounding box center [1411, 230] width 27 height 27
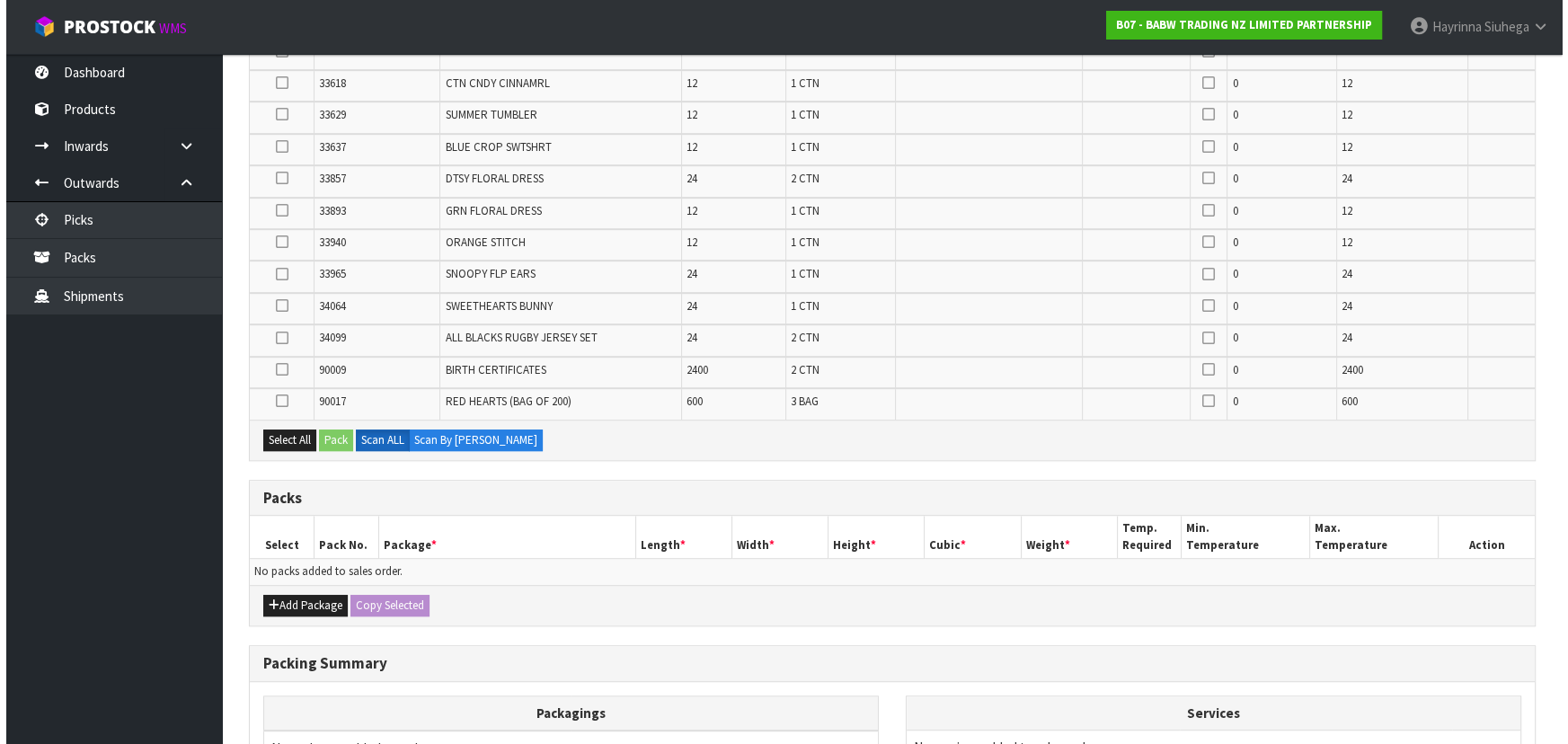
scroll to position [1224, 0]
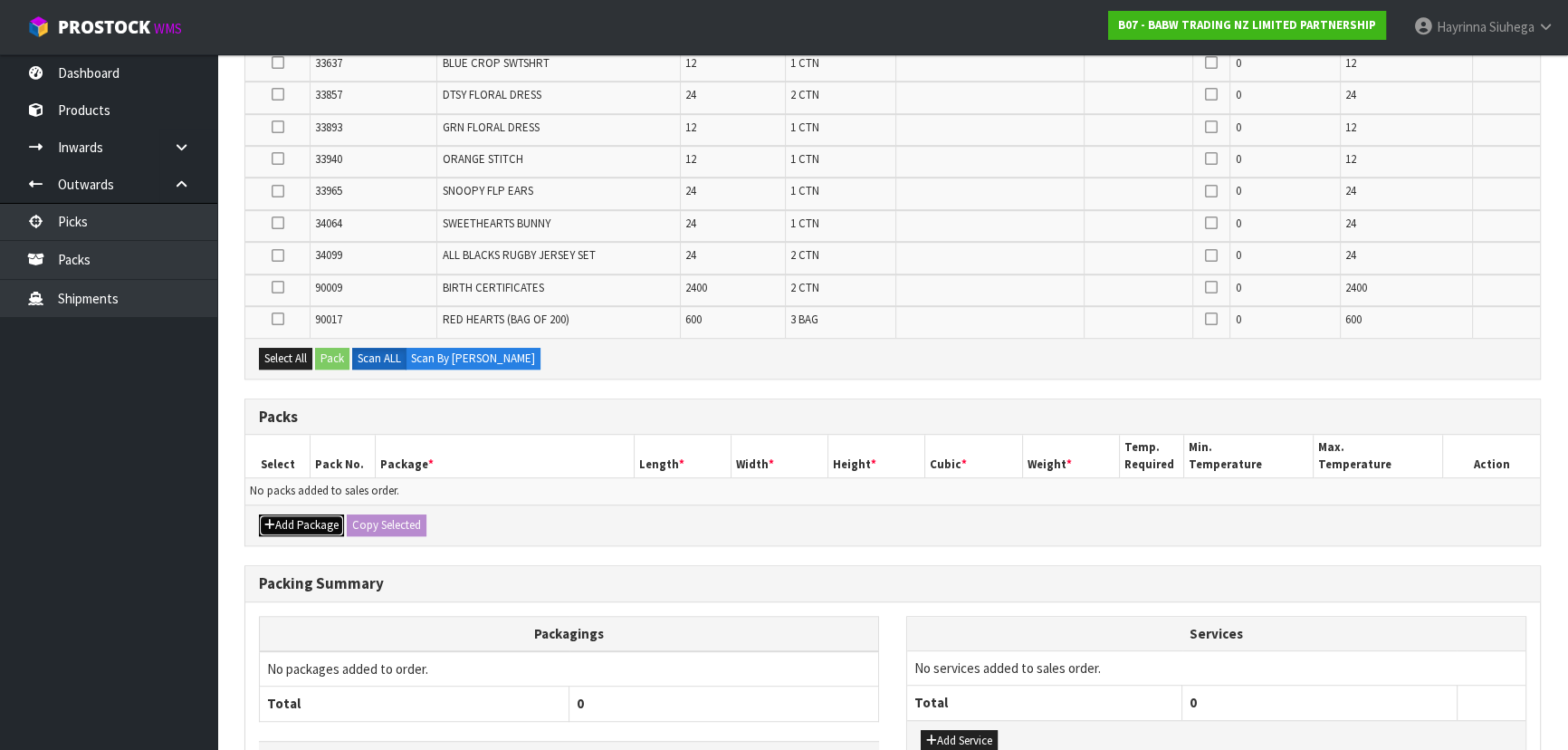
click at [308, 518] on button "Add Package" at bounding box center [301, 525] width 85 height 22
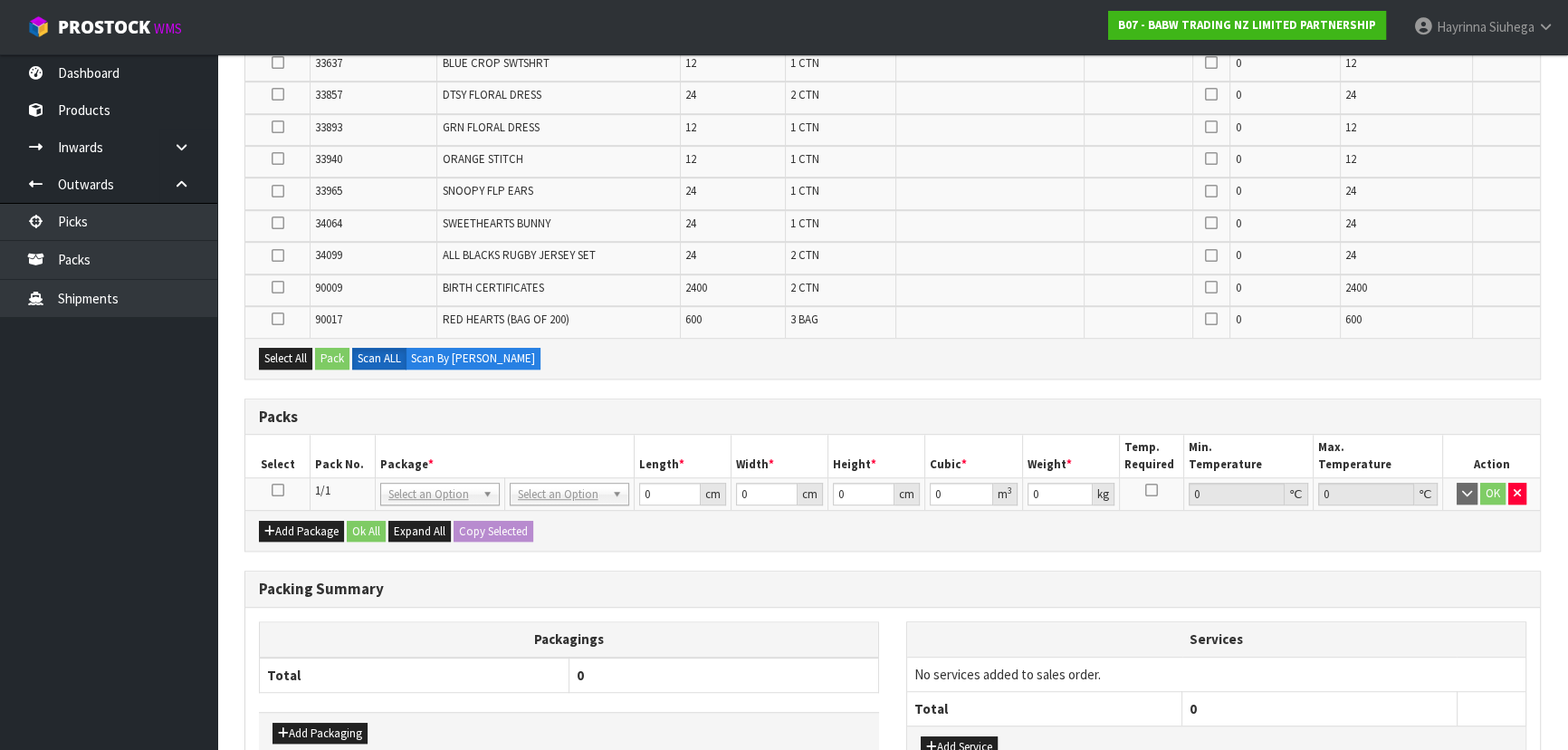
click at [274, 489] on icon at bounding box center [278, 489] width 13 height 1
click at [296, 348] on button "Select All" at bounding box center [285, 359] width 54 height 22
click at [326, 348] on button "Pack" at bounding box center [332, 359] width 35 height 22
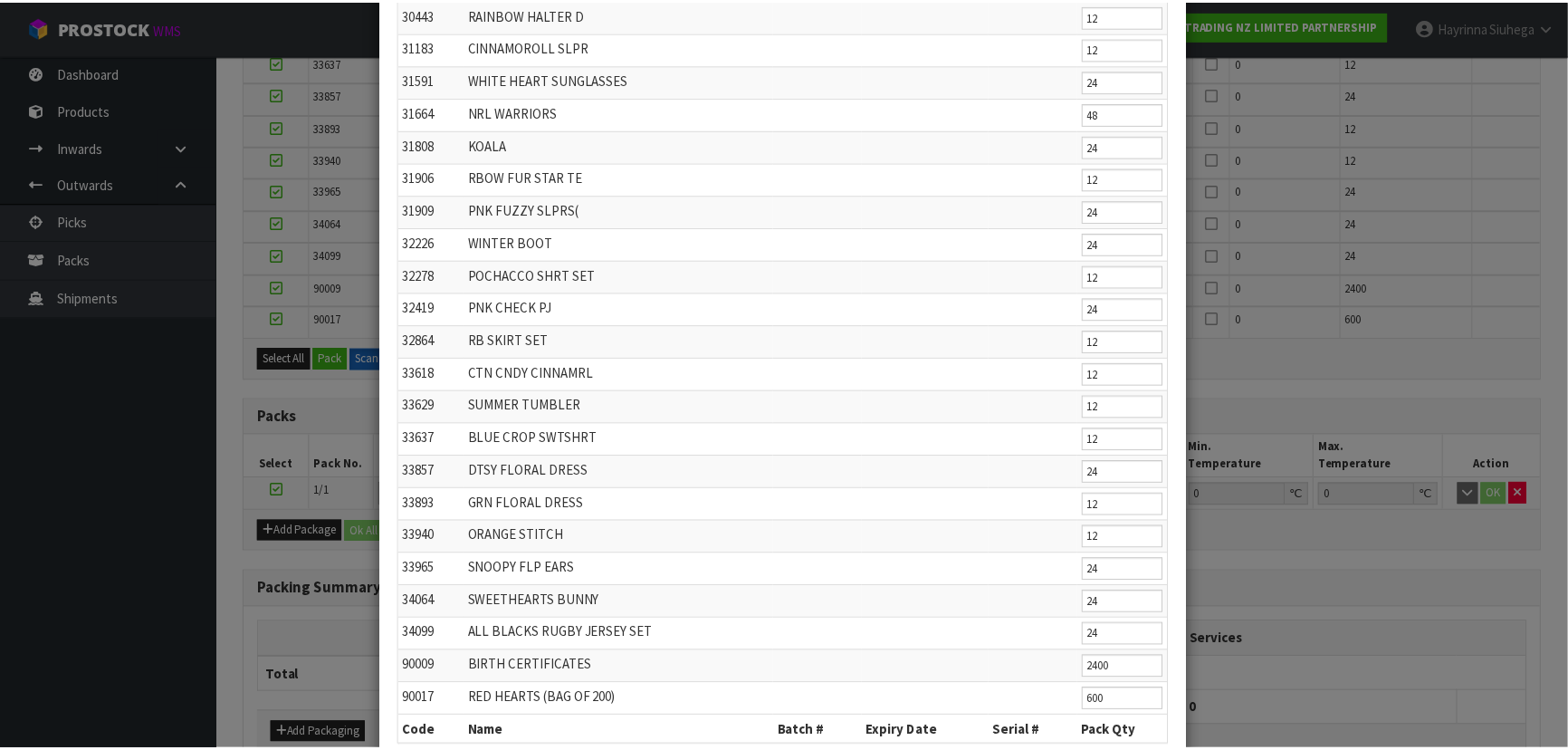
scroll to position [719, 0]
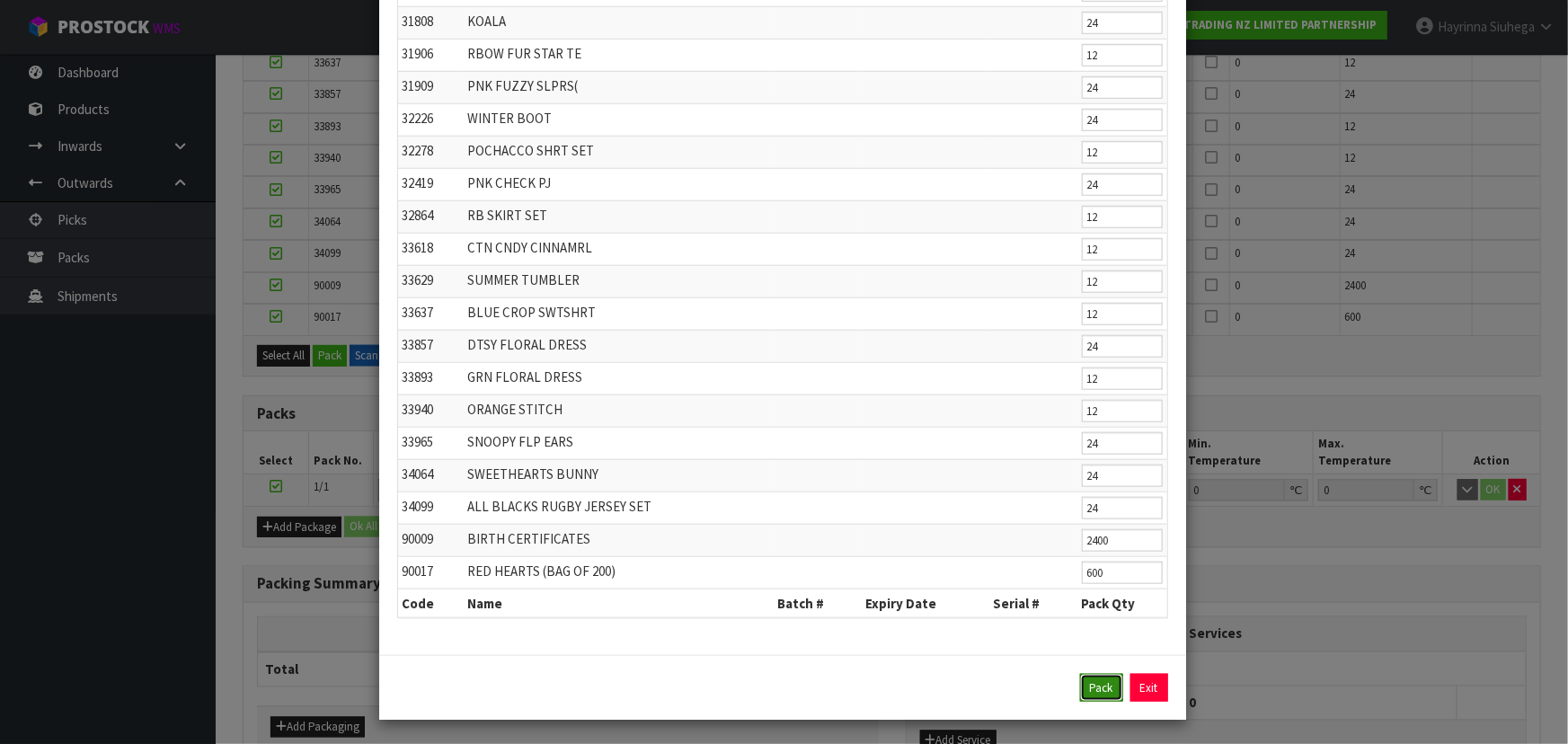
click at [1099, 683] on button "Pack" at bounding box center [1101, 688] width 43 height 29
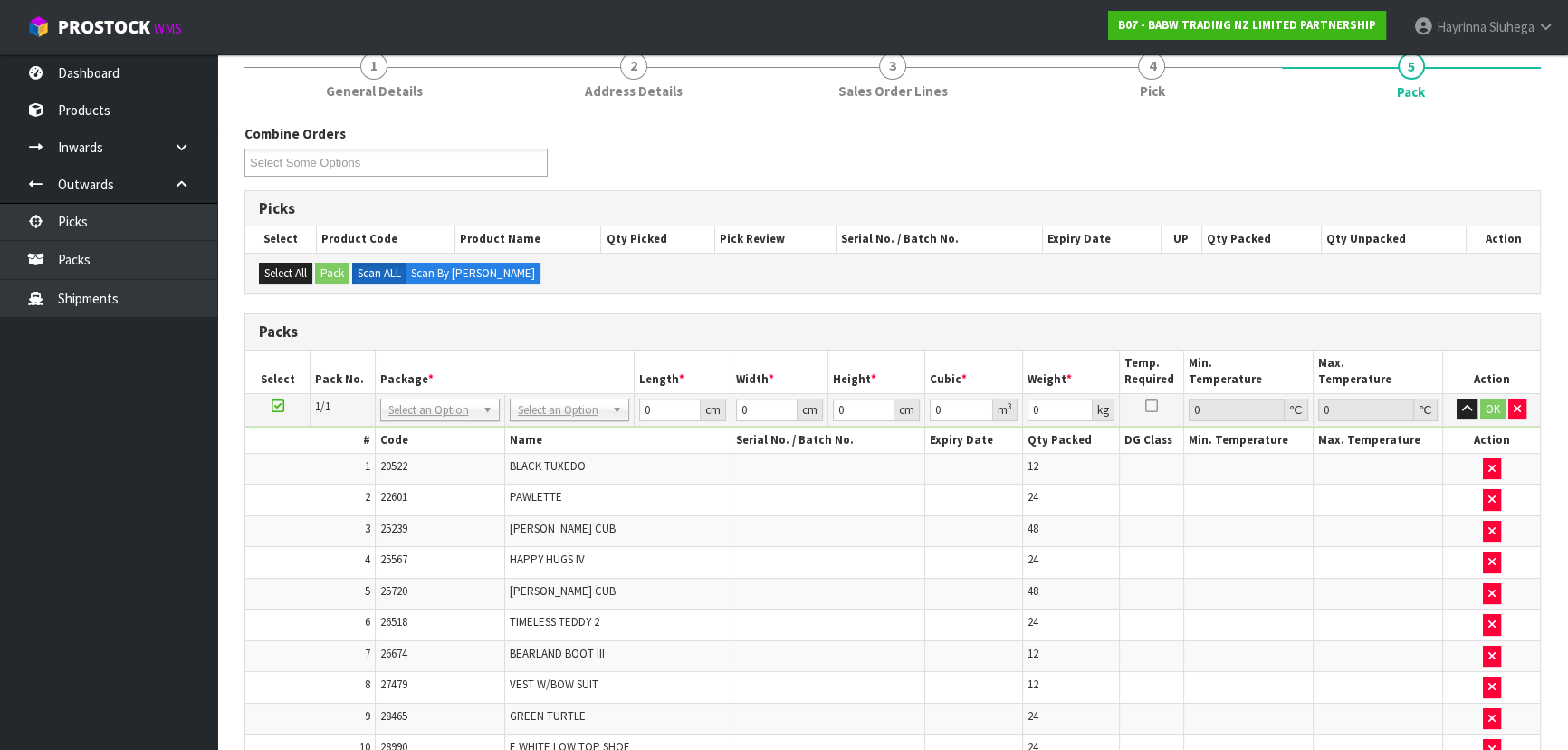
scroll to position [0, 0]
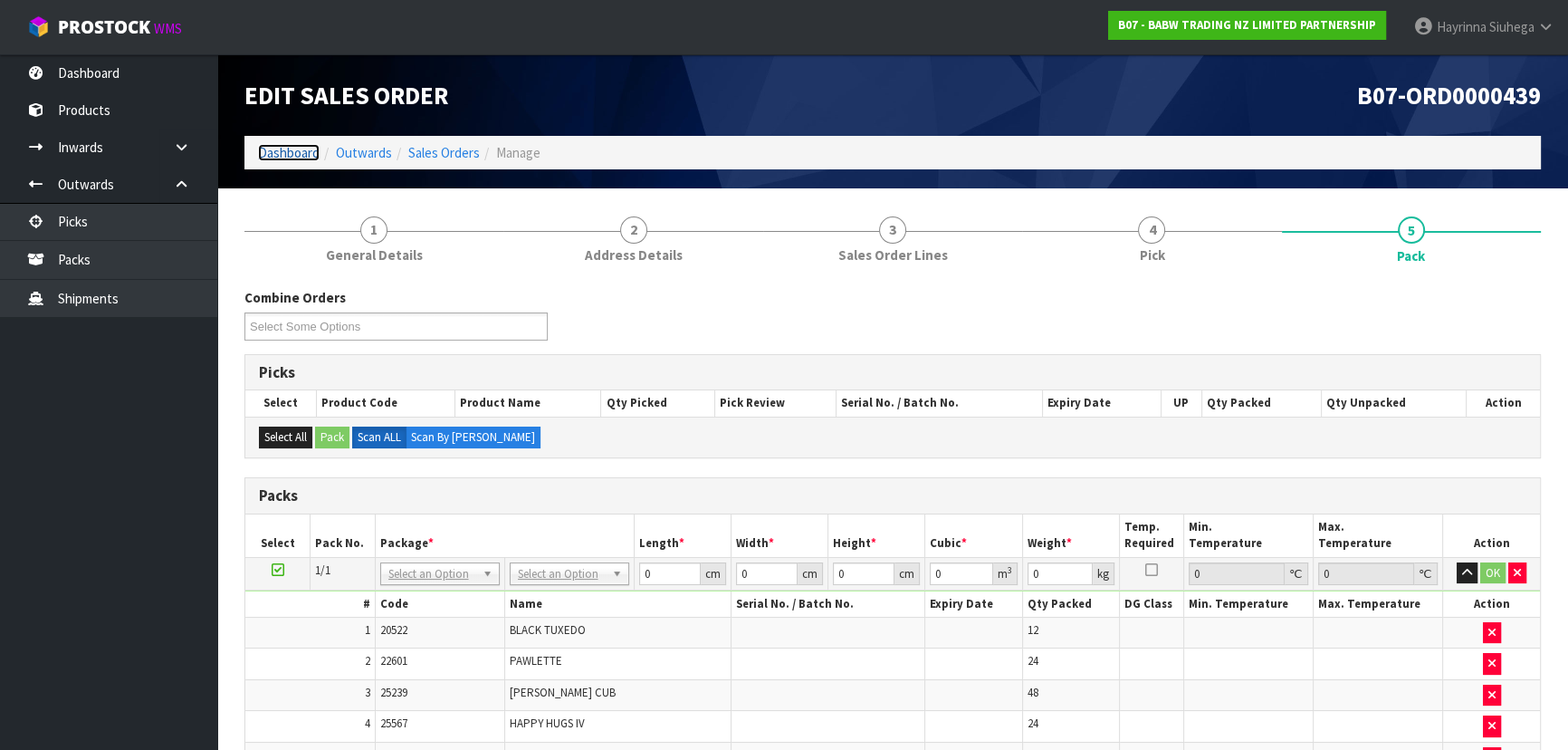
click at [298, 151] on link "Dashboard" at bounding box center [289, 153] width 62 height 17
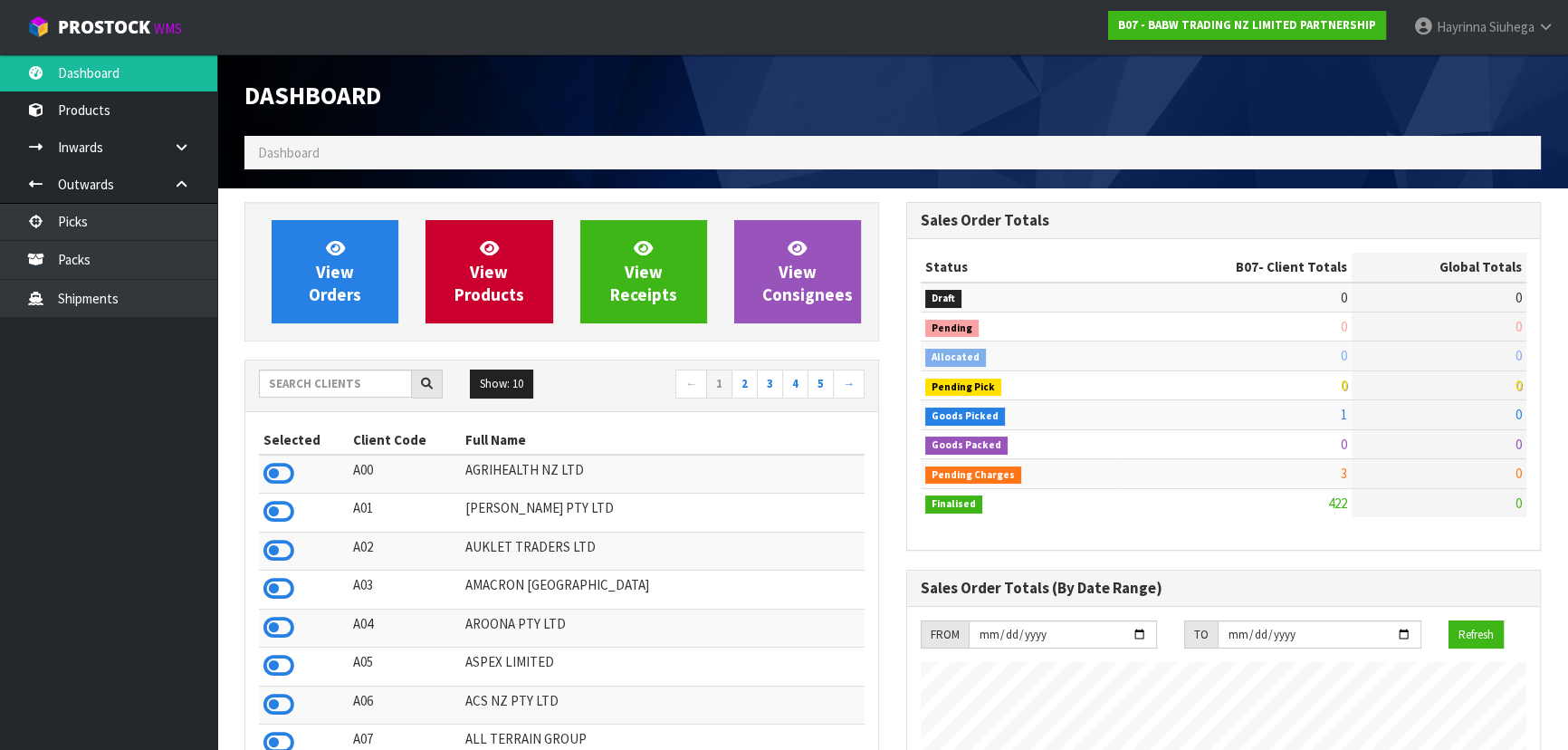
scroll to position [1368, 661]
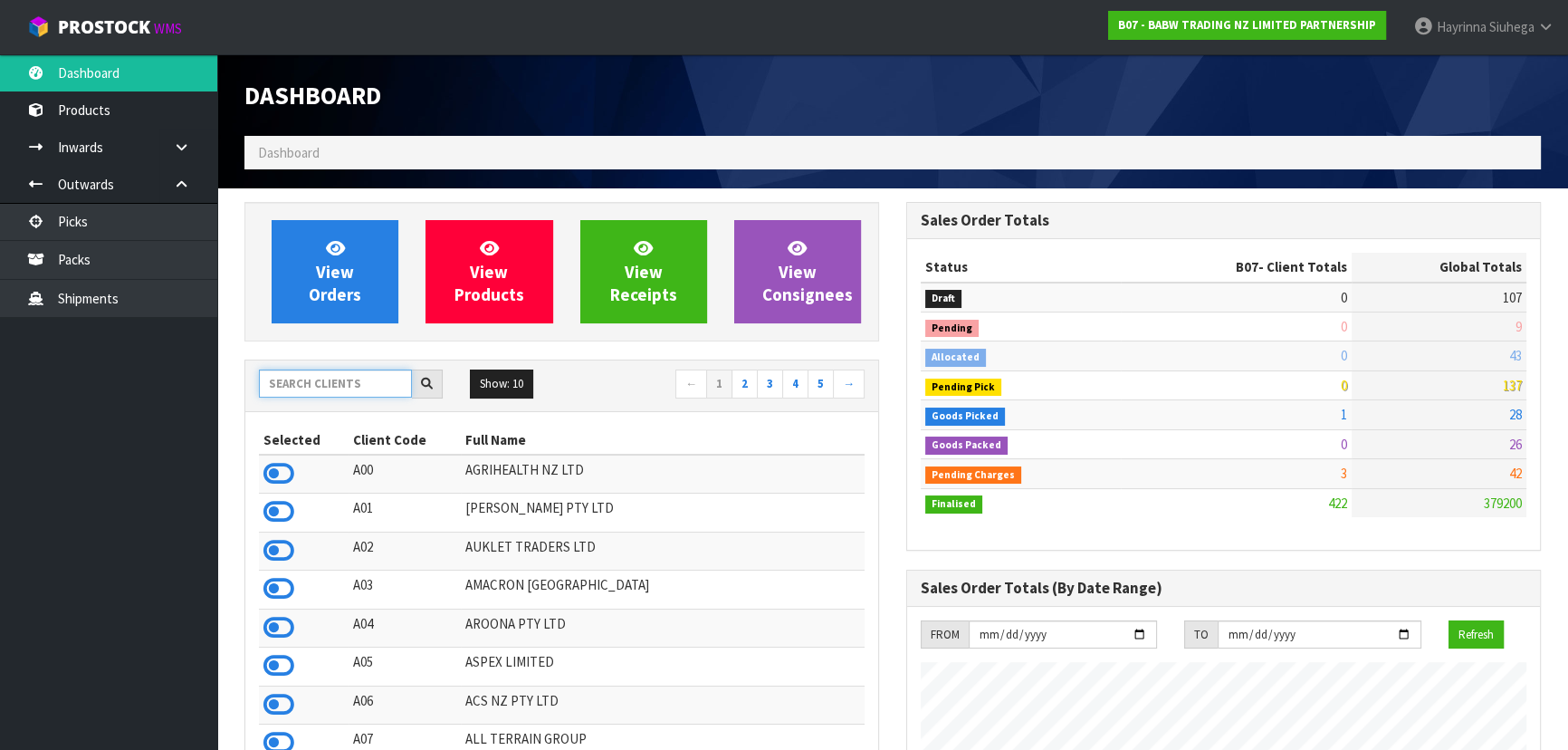
click at [377, 391] on input "text" at bounding box center [335, 383] width 153 height 28
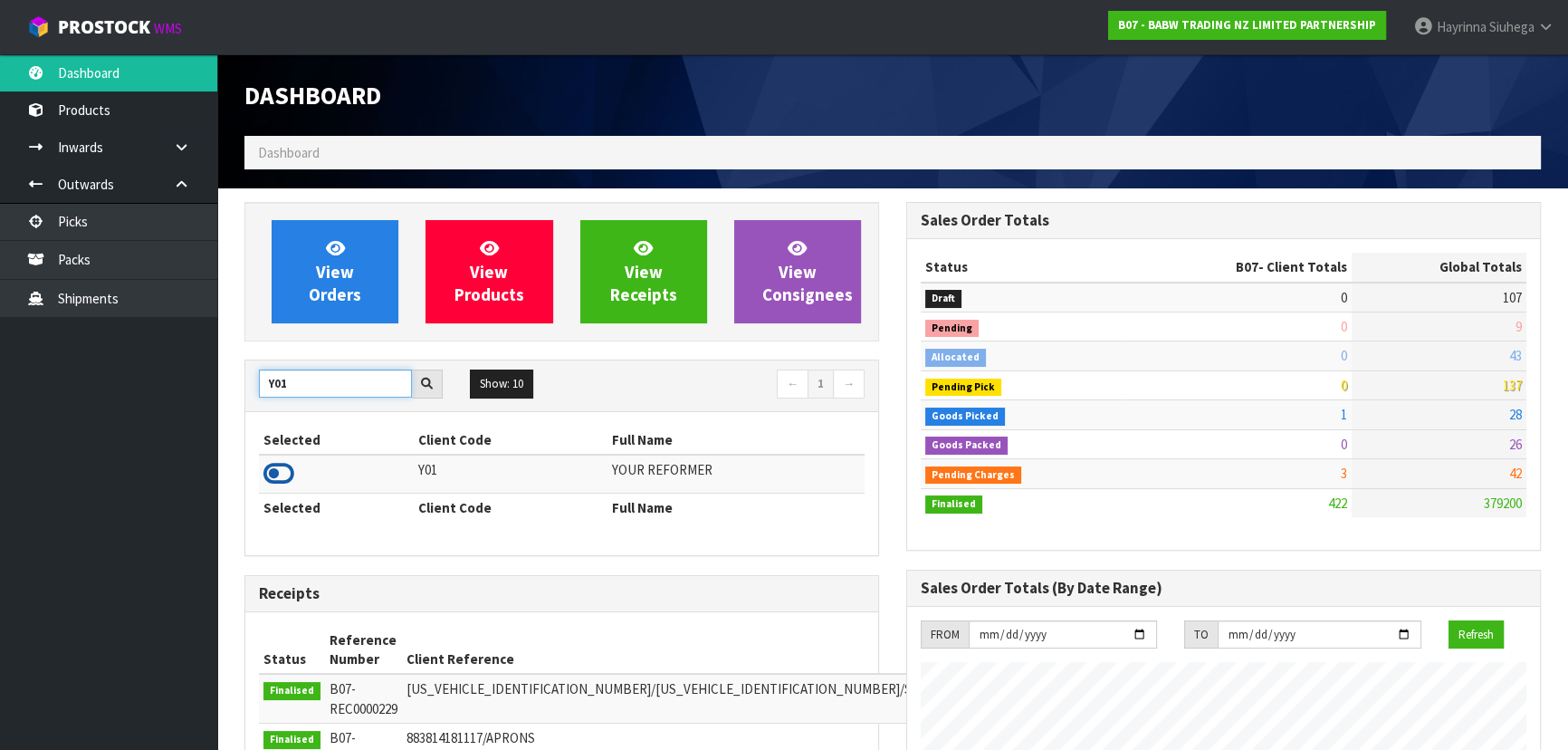
type input "Y01"
click at [281, 468] on icon at bounding box center [279, 473] width 31 height 27
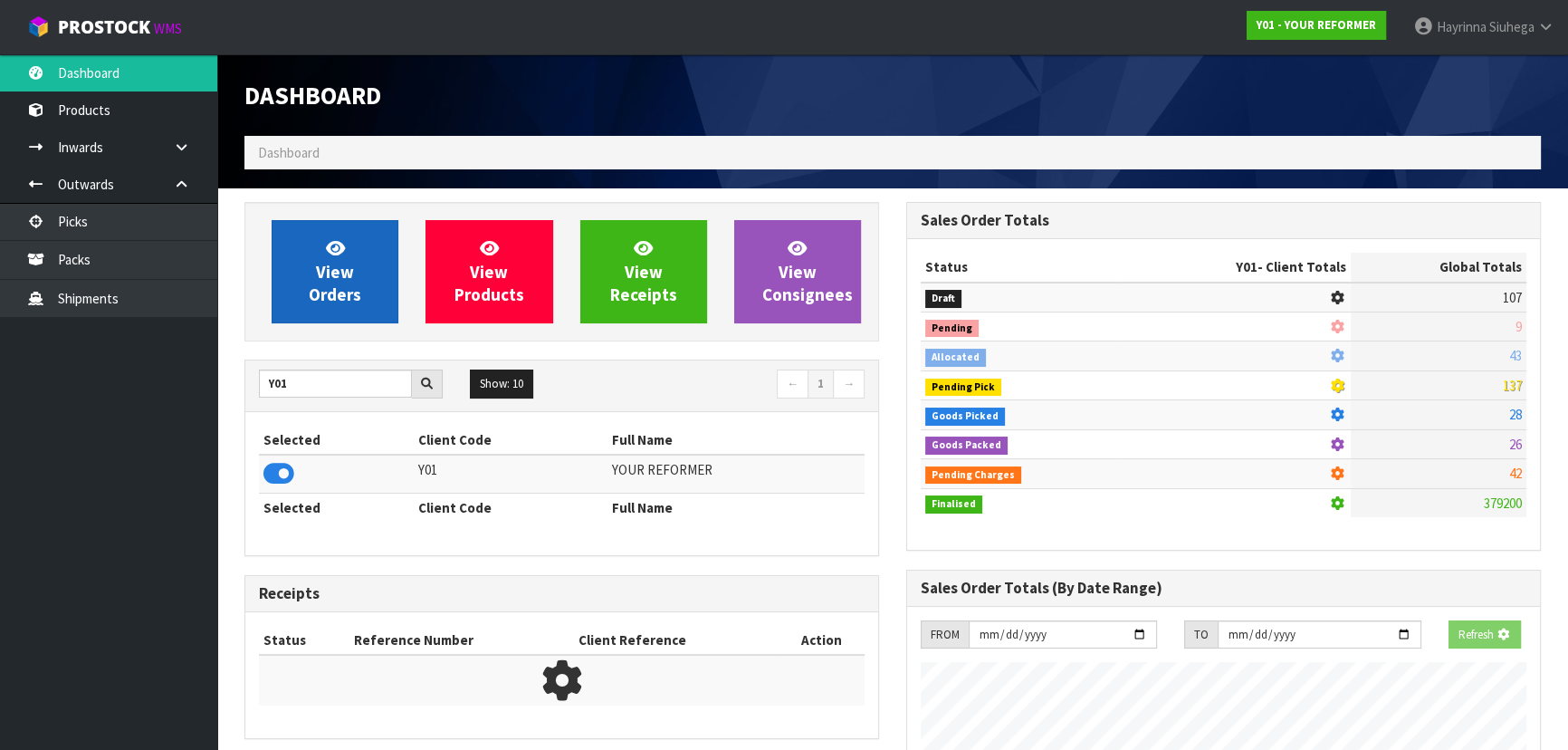
scroll to position [1127, 661]
click at [312, 271] on link "View Orders" at bounding box center [335, 271] width 127 height 104
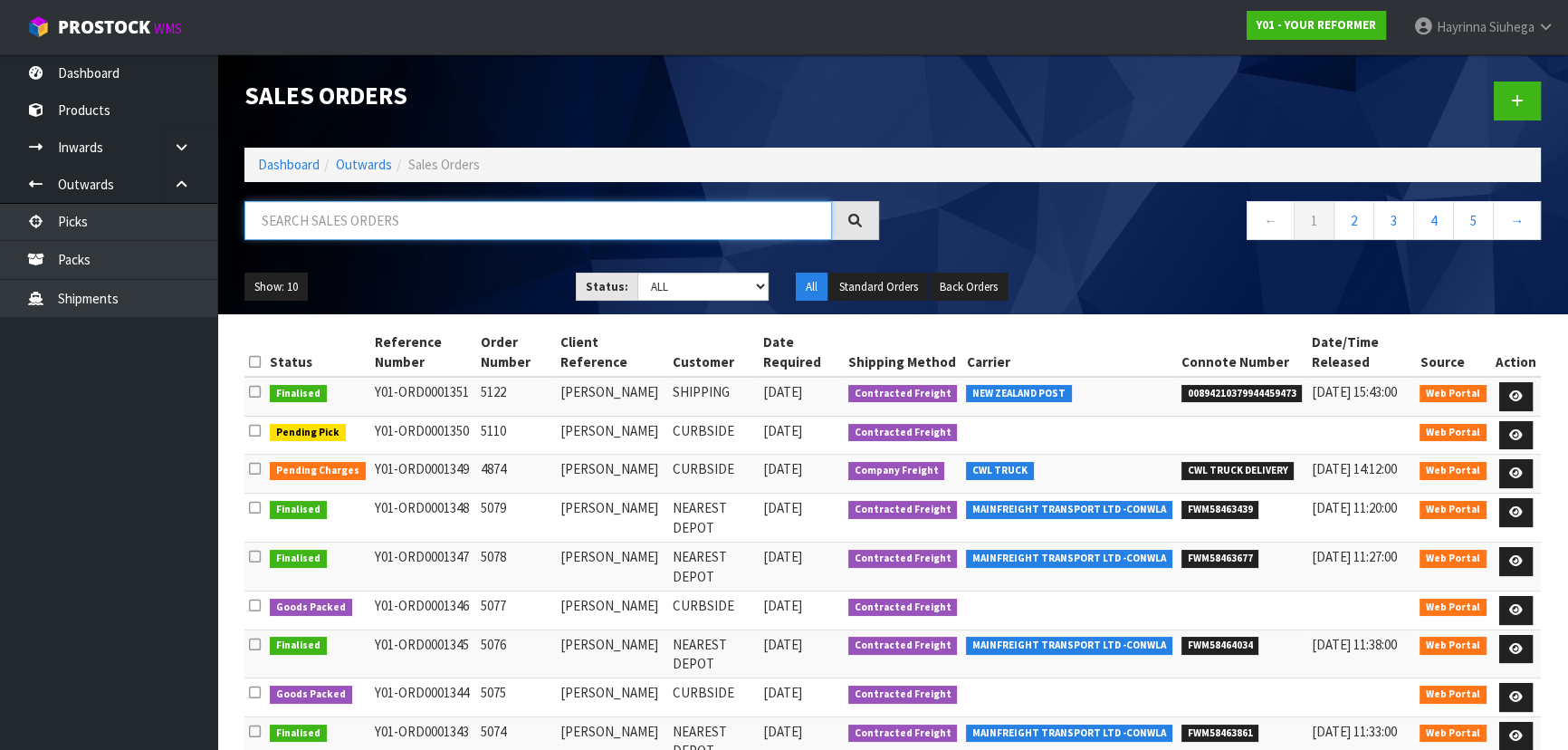
click at [444, 228] on input "text" at bounding box center [537, 220] width 587 height 39
type input "1350"
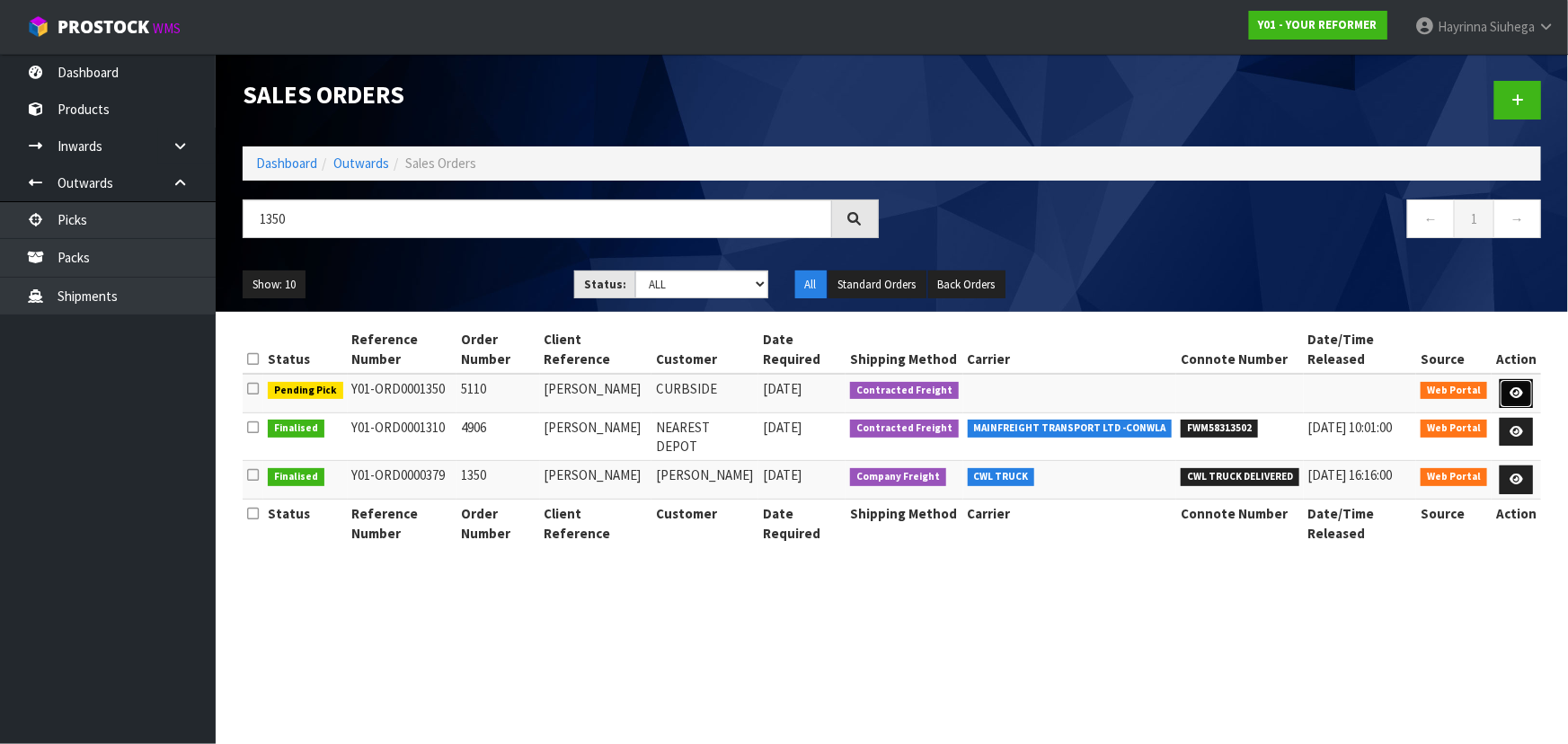
click at [1512, 383] on link at bounding box center [1516, 394] width 33 height 29
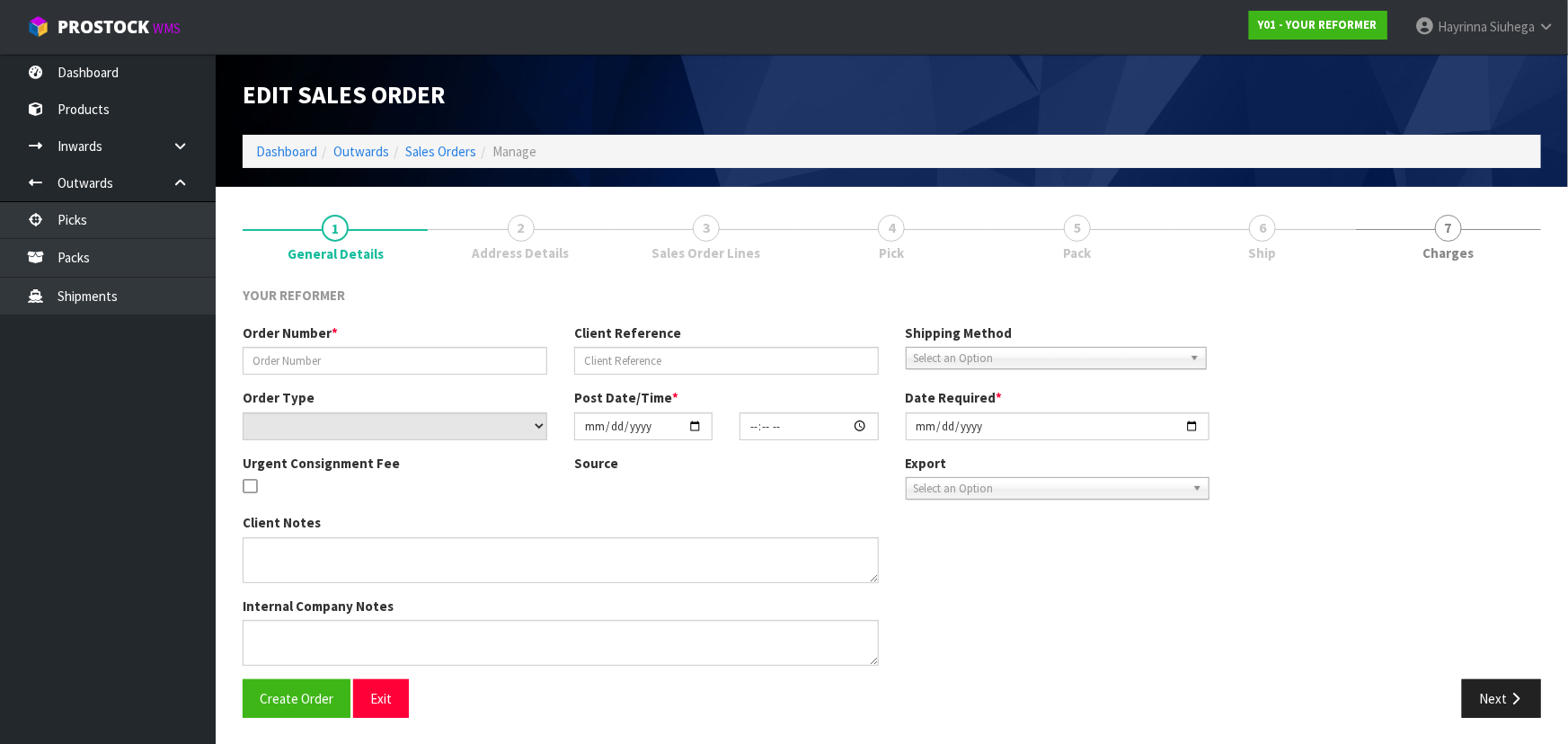
type input "5110"
type input "KATE HENSHAW"
select select "number:0"
type input "[DATE]"
type input "13:05:00.000"
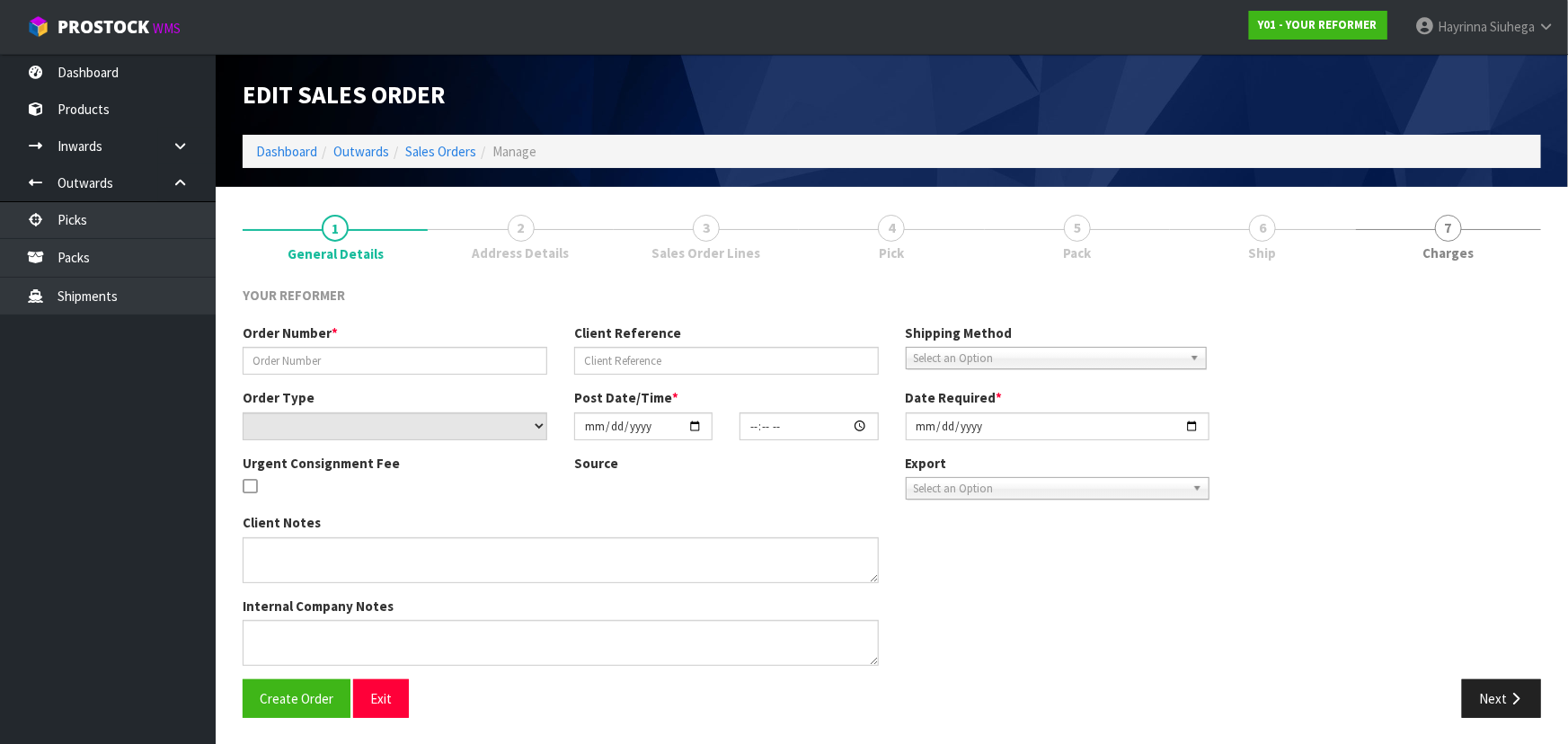
type input "[DATE]"
type textarea "KATE HENSHAW 67 ELIZABETH AVENUE SEED AND FIELD SERVICES CAN RAKAIA 7710 NEW ZE…"
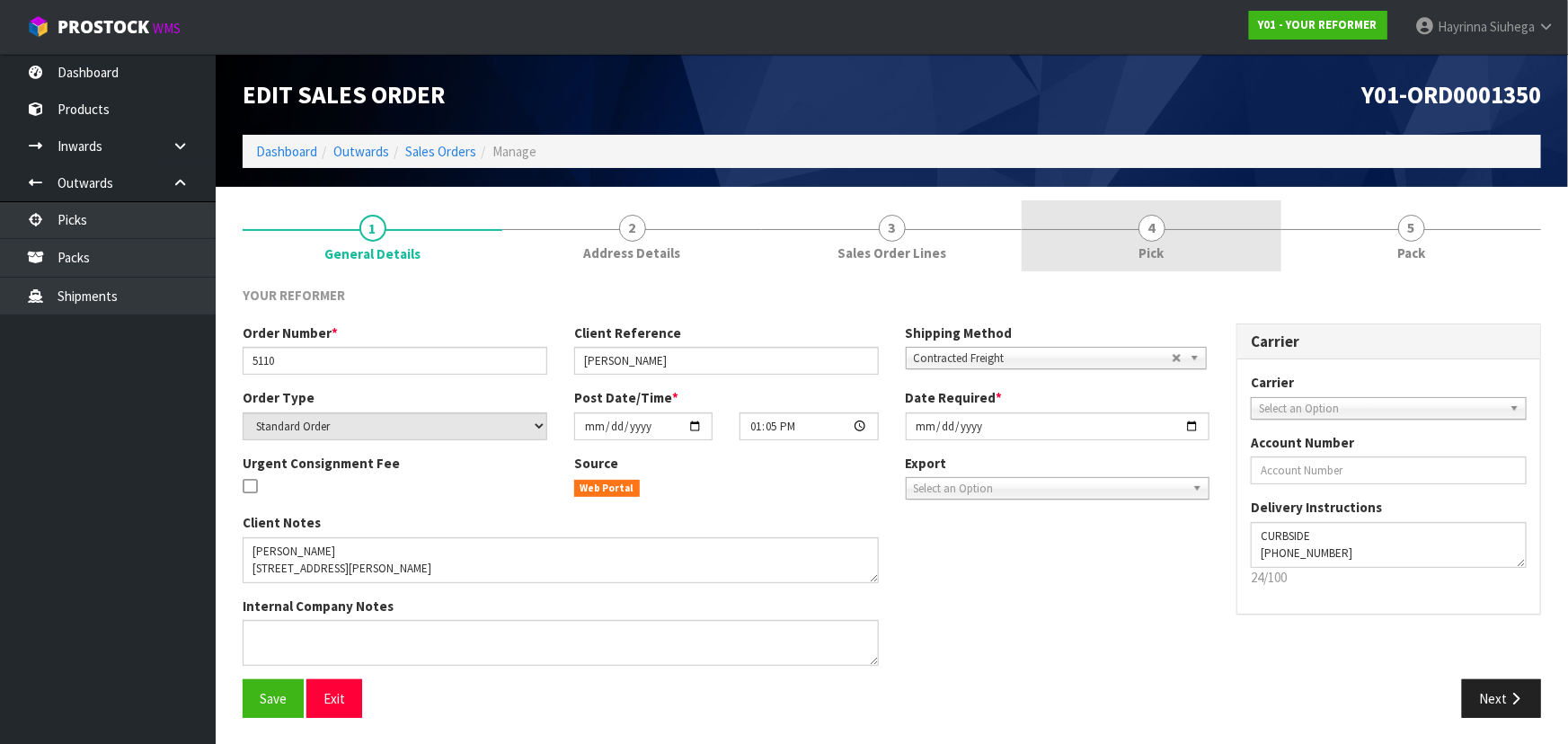
click at [1205, 233] on link "4 Pick" at bounding box center [1152, 235] width 260 height 71
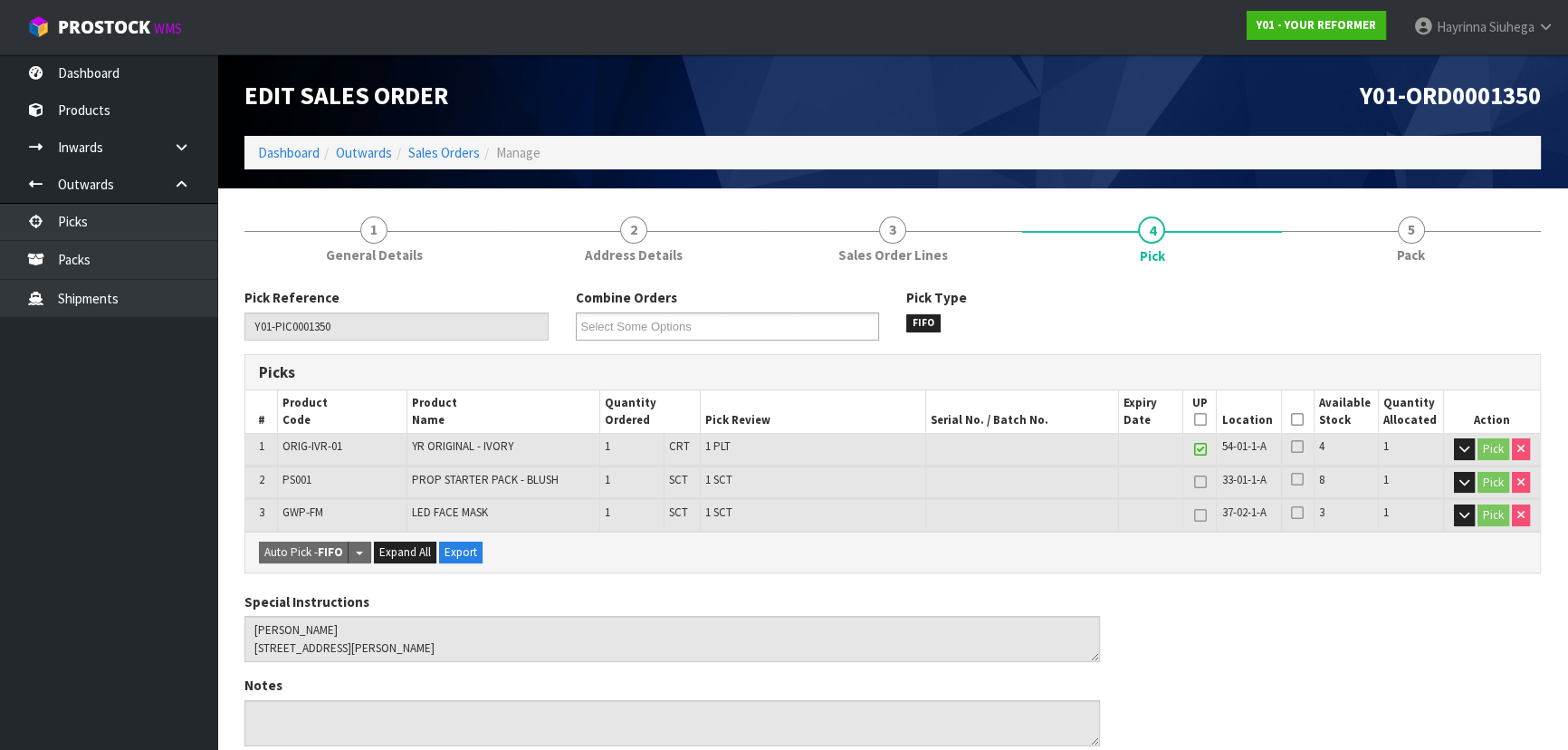
click at [1296, 420] on icon at bounding box center [1297, 419] width 13 height 1
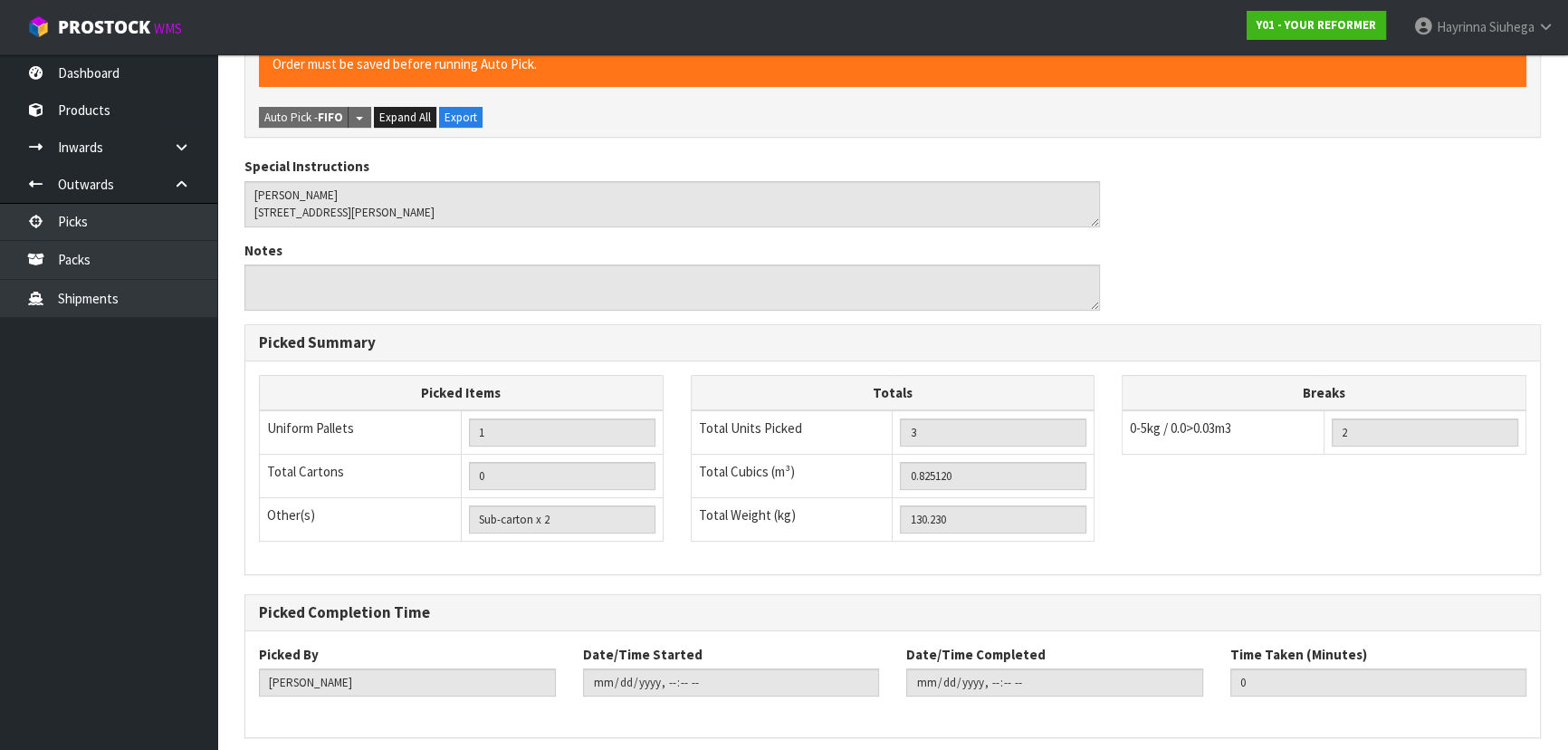
scroll to position [570, 0]
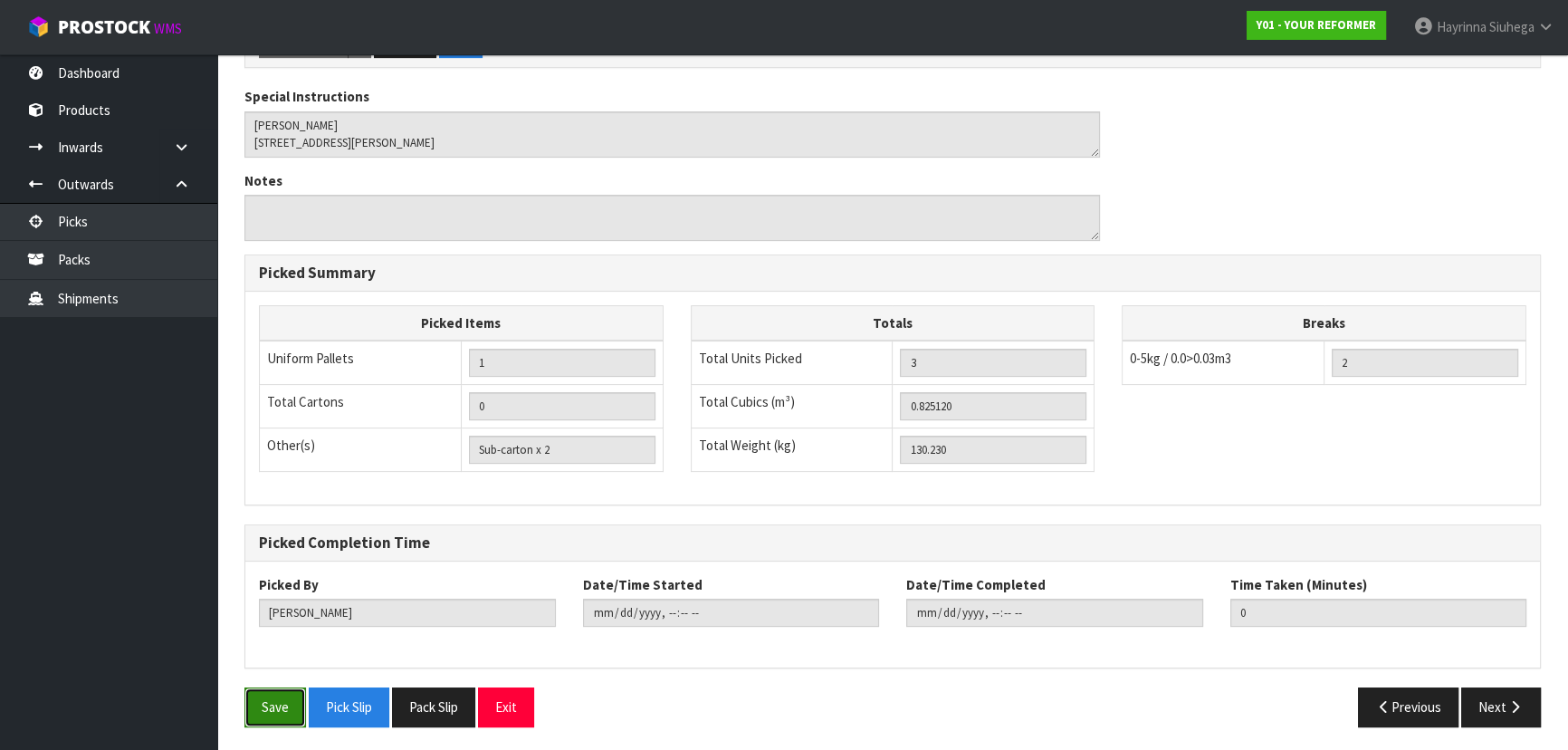
click at [282, 696] on button "Save" at bounding box center [275, 706] width 62 height 39
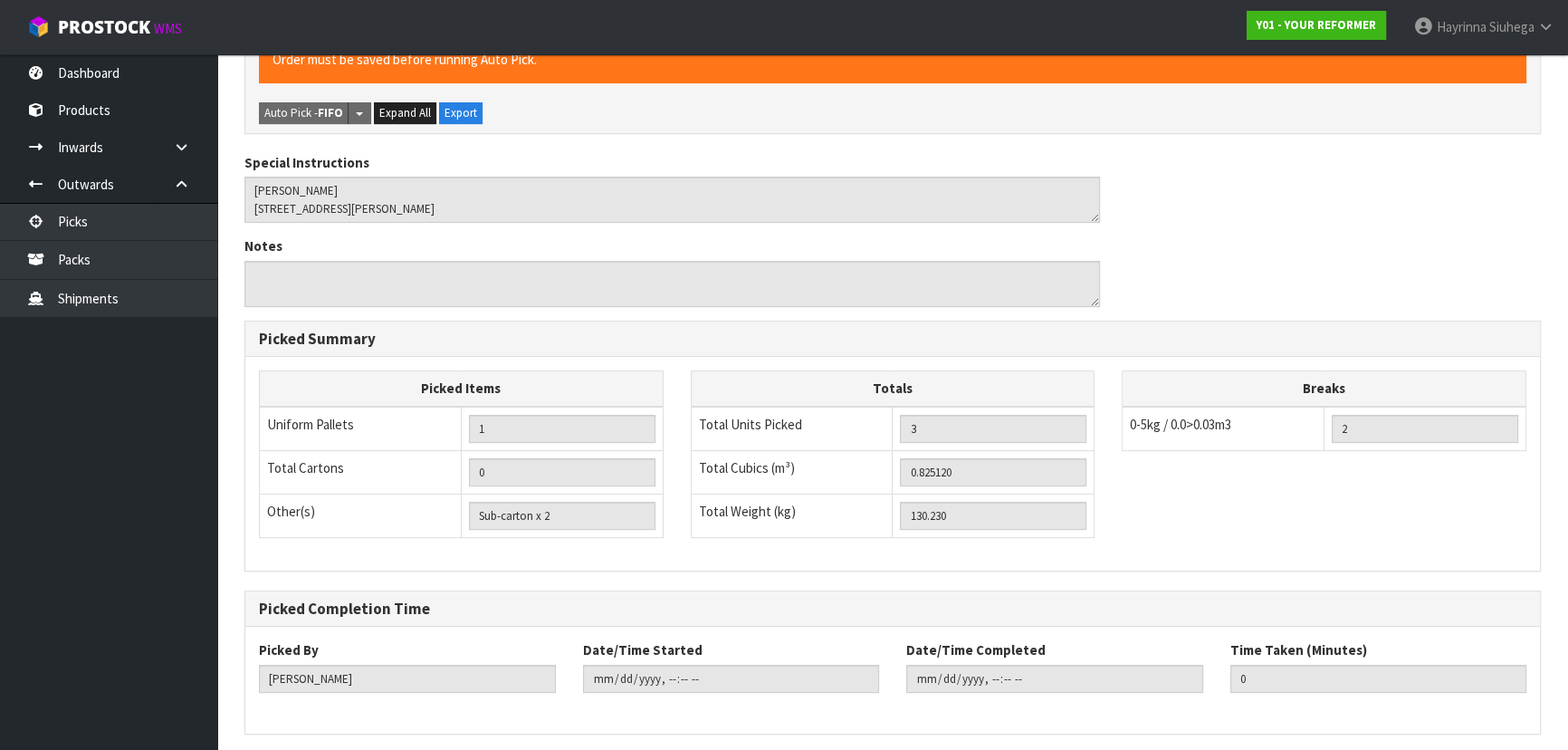
scroll to position [0, 0]
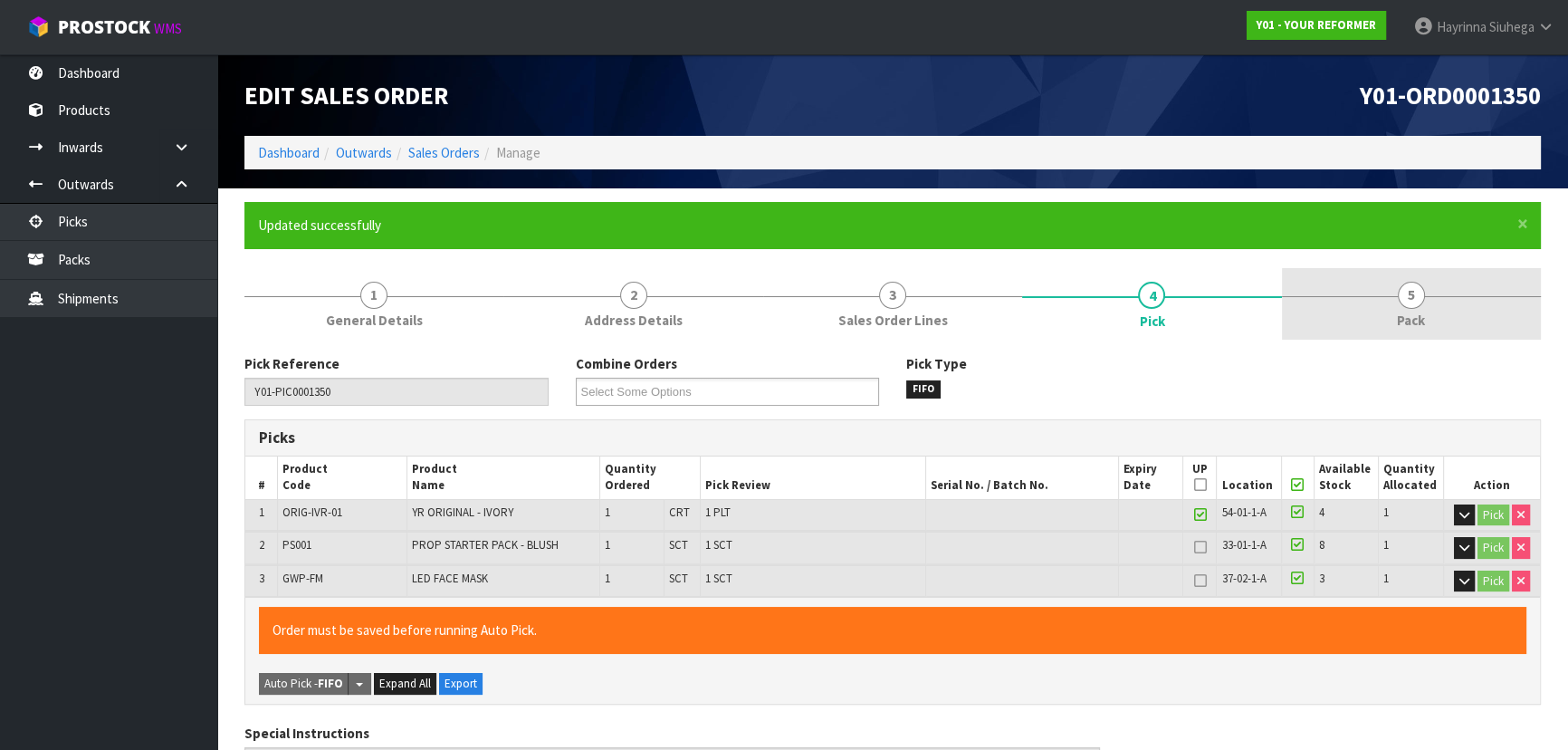
type input "[PERSON_NAME]"
type input "2025-09-01T15:31:10"
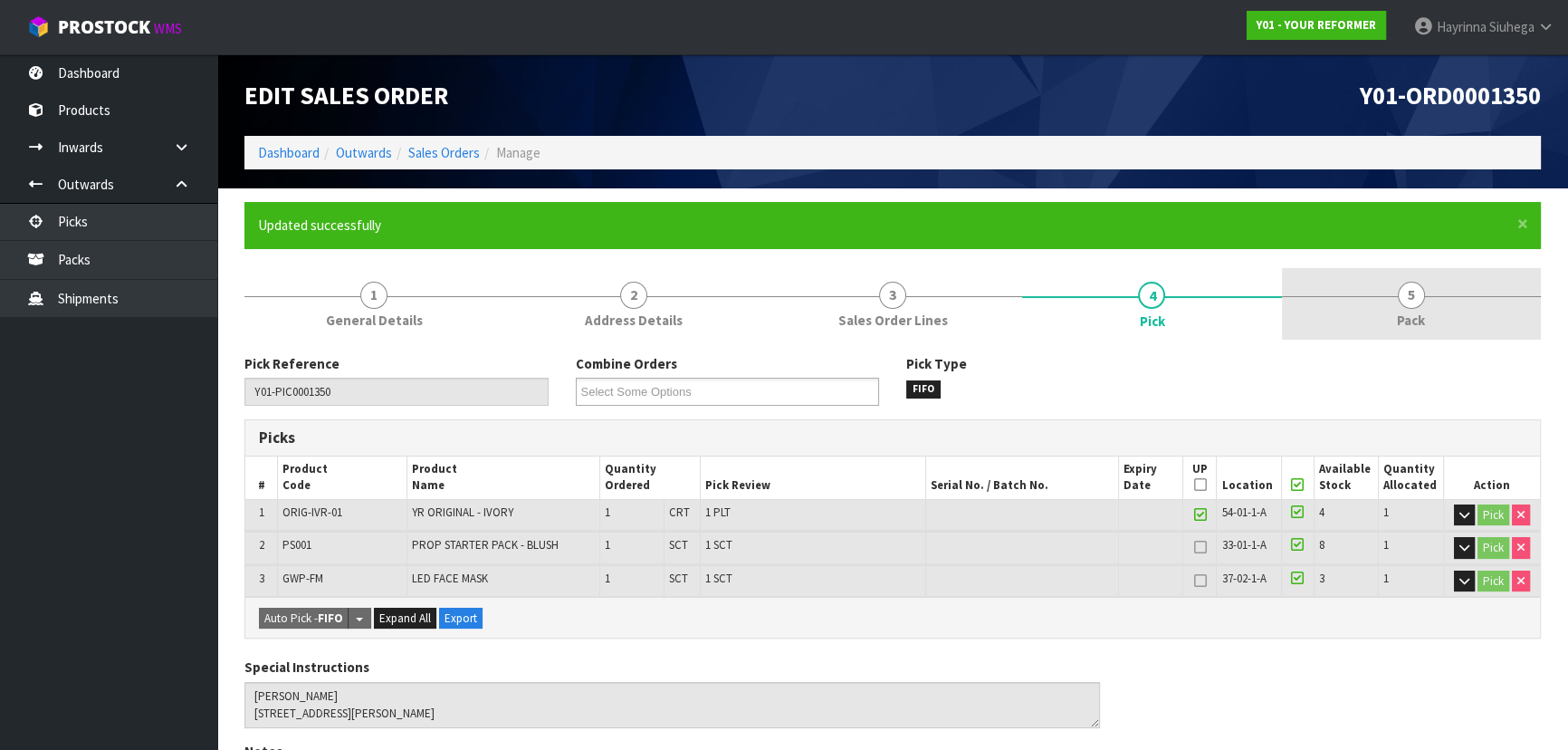
click at [1410, 307] on span "5" at bounding box center [1411, 295] width 27 height 27
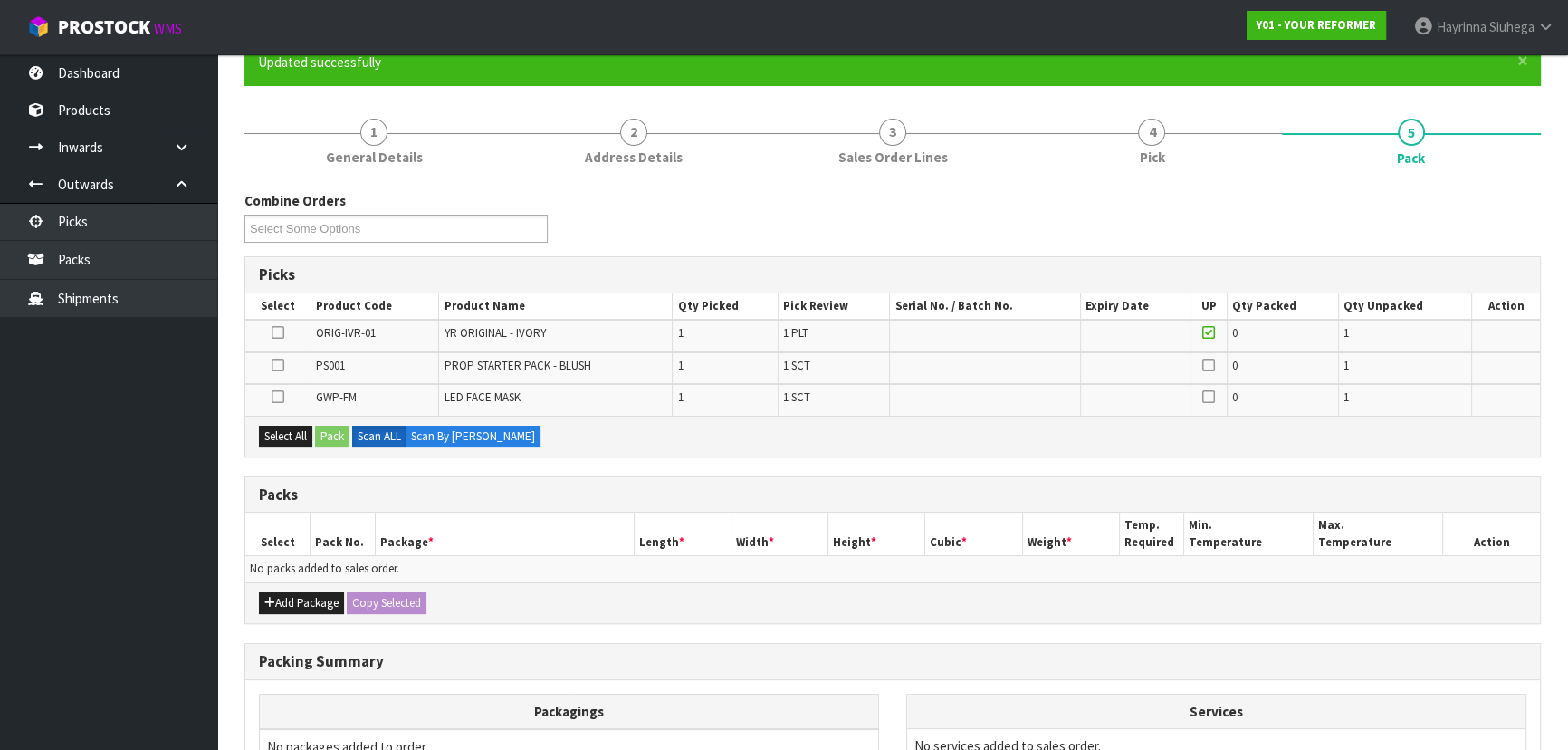
scroll to position [163, 0]
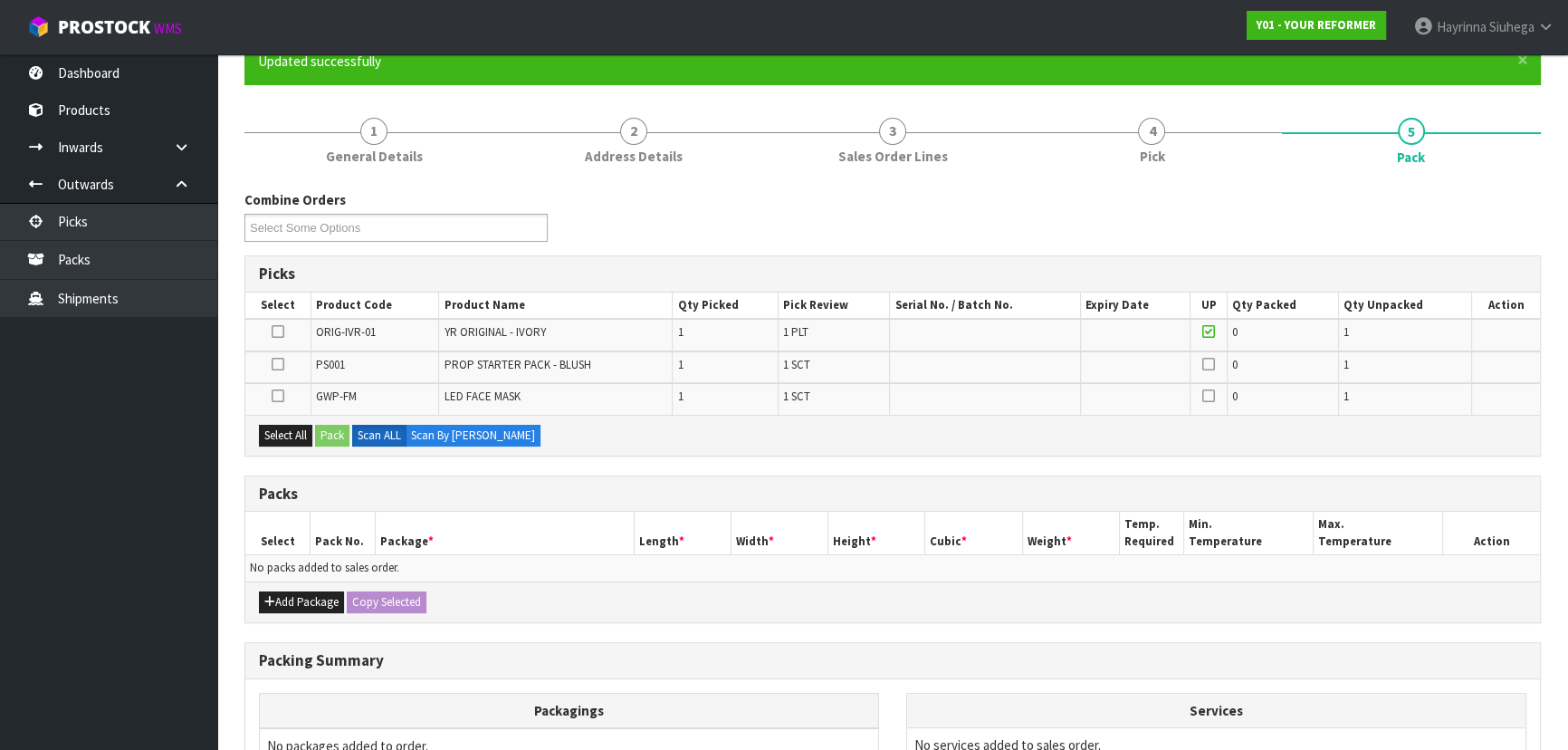
click at [280, 332] on icon at bounding box center [278, 331] width 13 height 1
click at [0, 0] on input "checkbox" at bounding box center [0, 0] width 0 height 0
click at [339, 427] on button "Pack" at bounding box center [332, 436] width 35 height 22
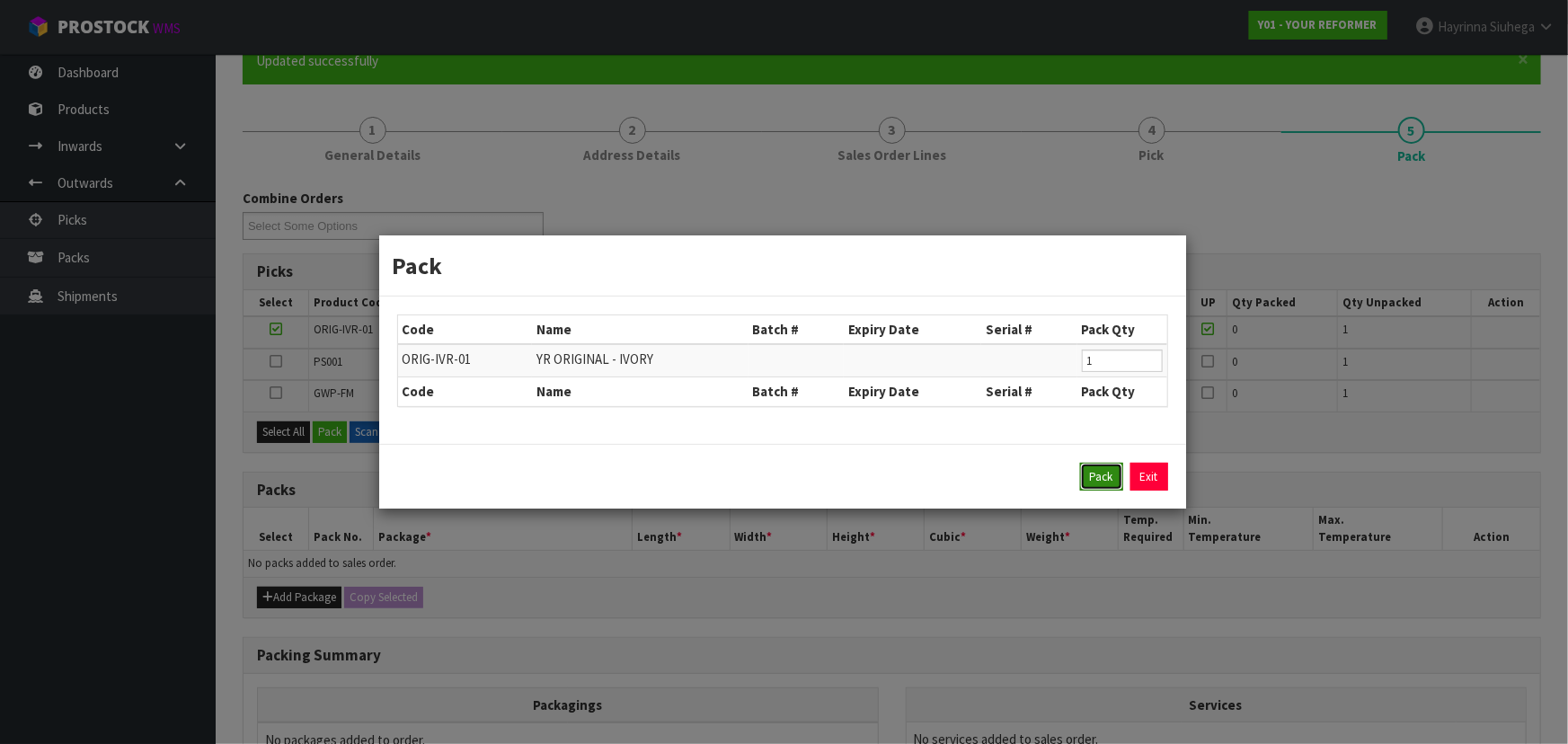
click at [1103, 479] on button "Pack" at bounding box center [1101, 476] width 43 height 29
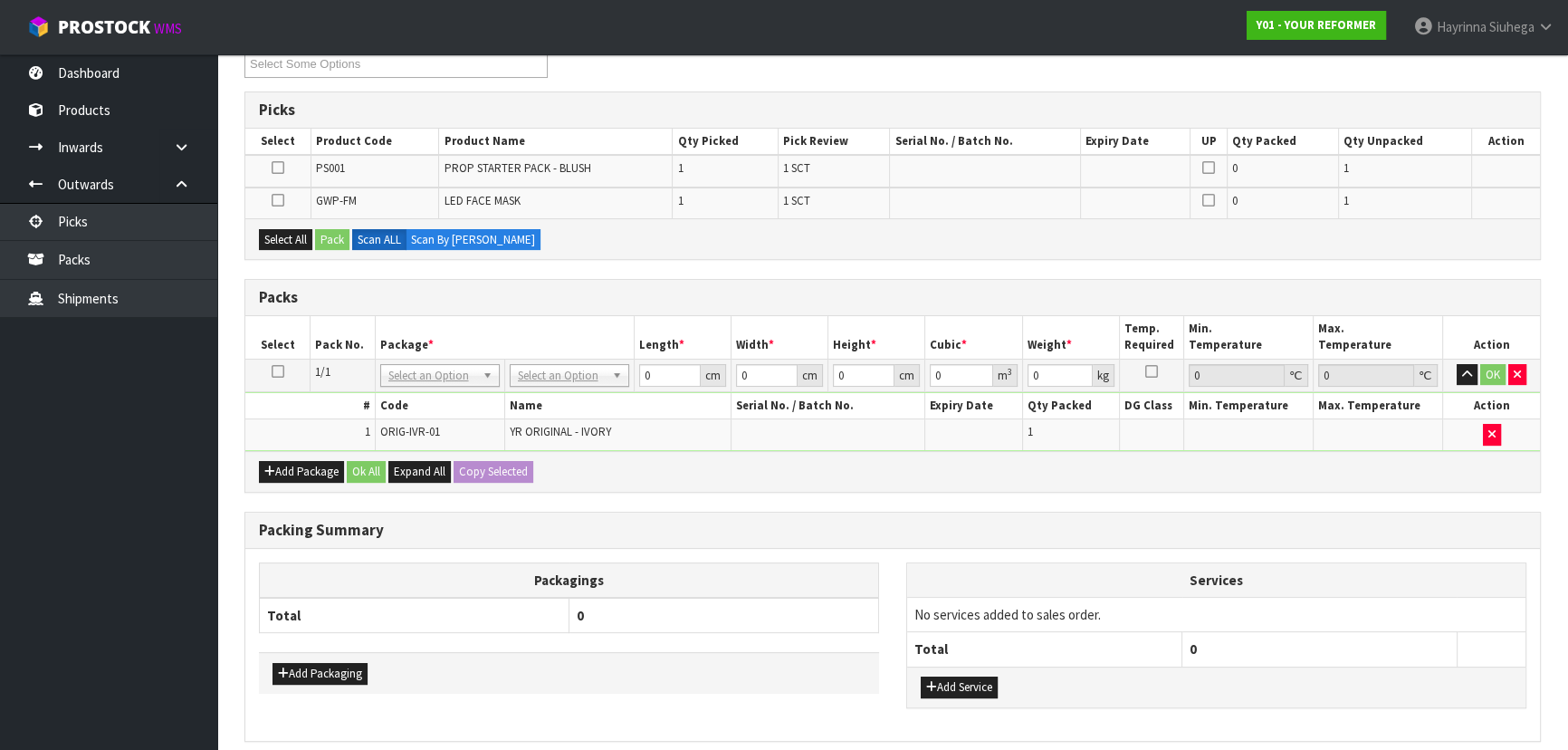
scroll to position [329, 0]
click at [289, 467] on button "Add Package" at bounding box center [301, 470] width 85 height 22
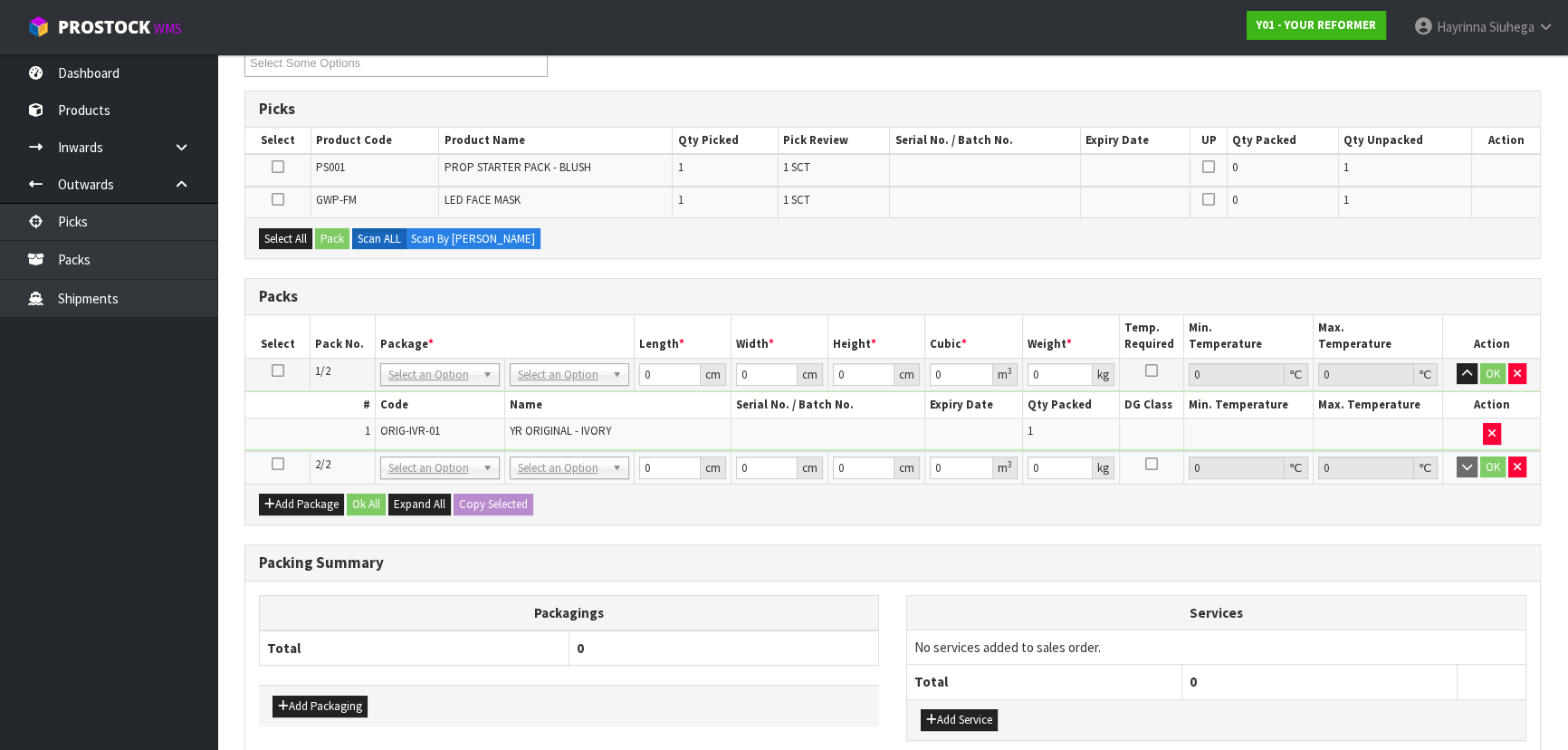
click at [281, 463] on icon at bounding box center [278, 463] width 13 height 1
click at [300, 241] on button "Select All" at bounding box center [285, 239] width 54 height 22
click at [329, 239] on button "Pack" at bounding box center [332, 239] width 35 height 22
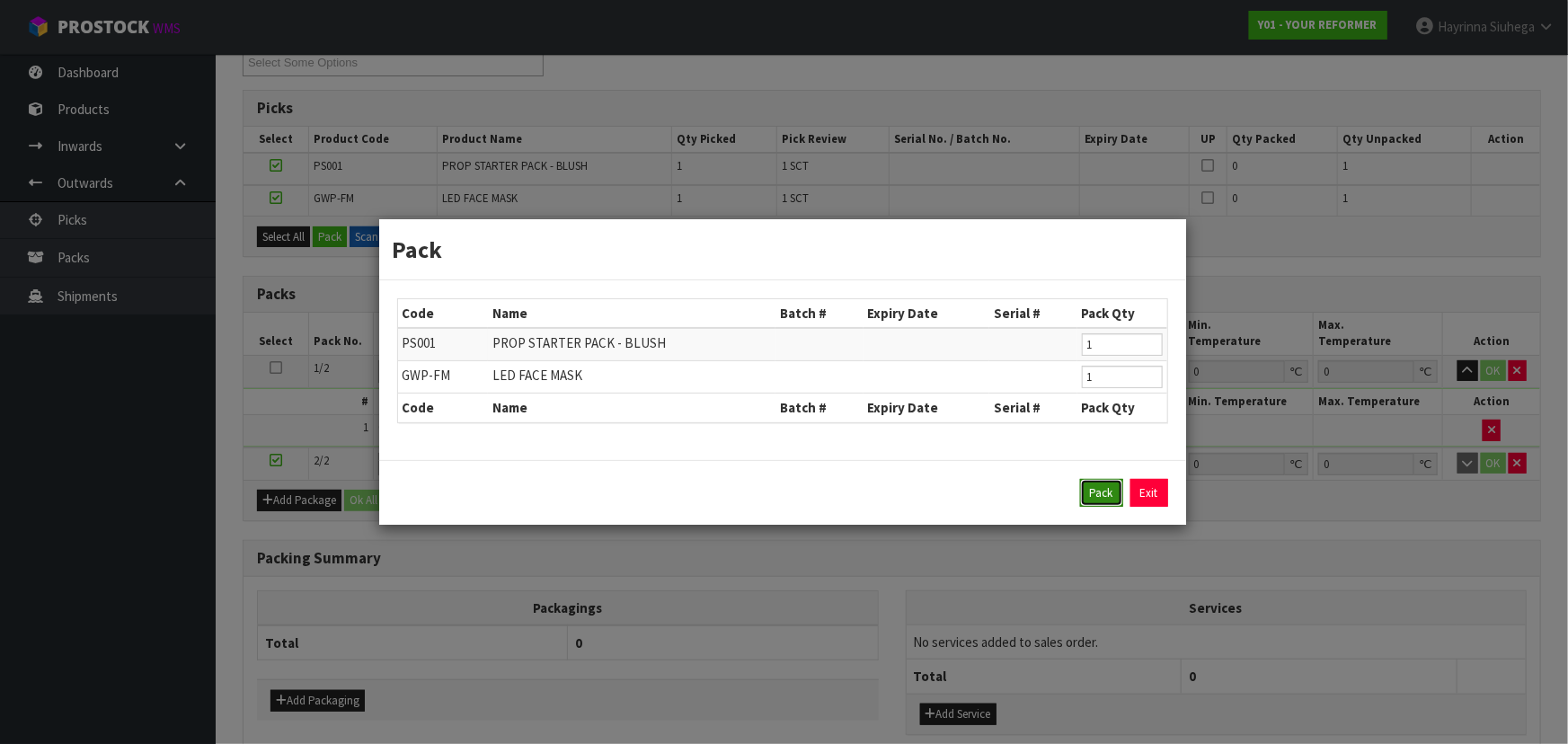
click at [1091, 491] on button "Pack" at bounding box center [1101, 493] width 43 height 29
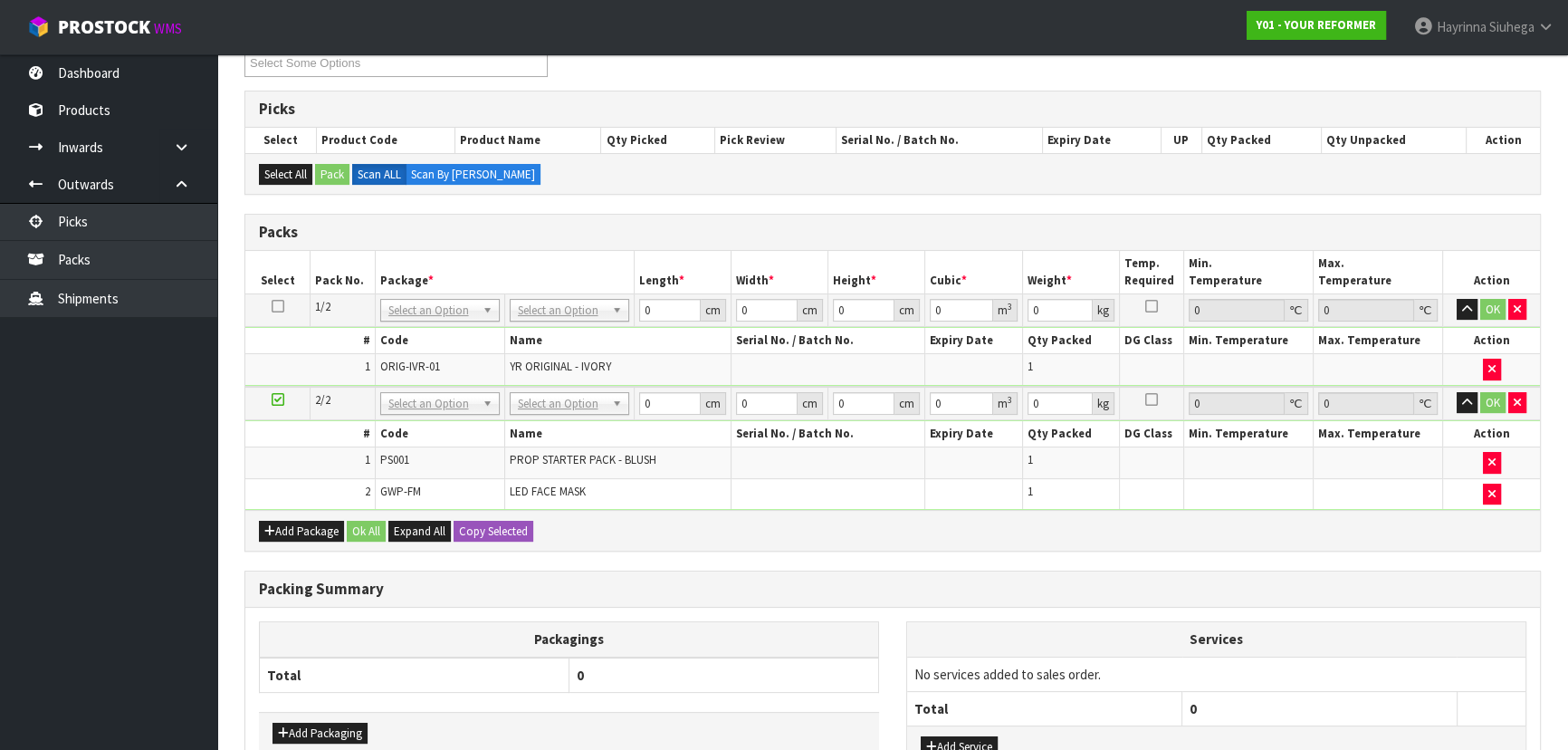
drag, startPoint x: 547, startPoint y: 308, endPoint x: 552, endPoint y: 322, distance: 14.9
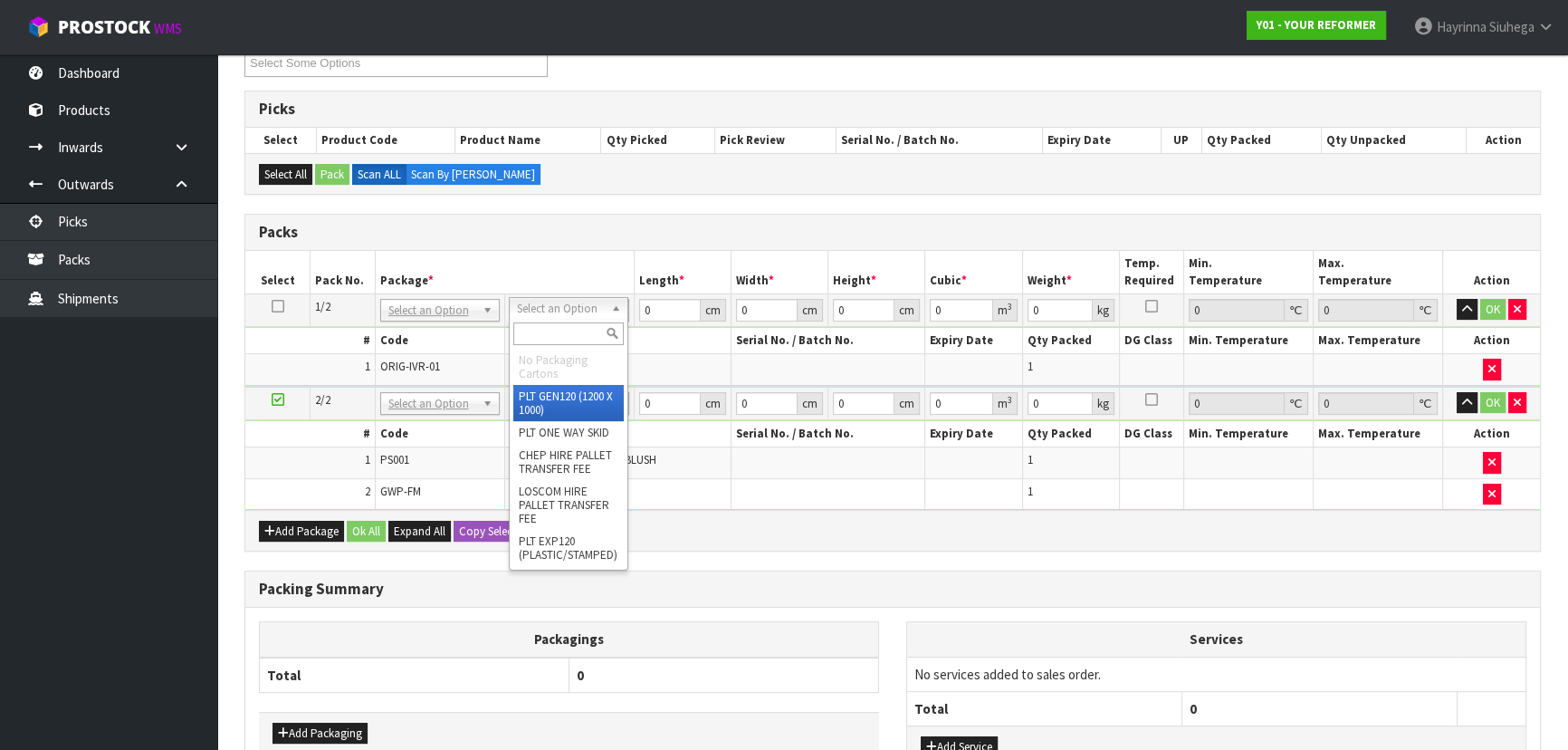
click at [552, 324] on input "text" at bounding box center [568, 333] width 111 height 23
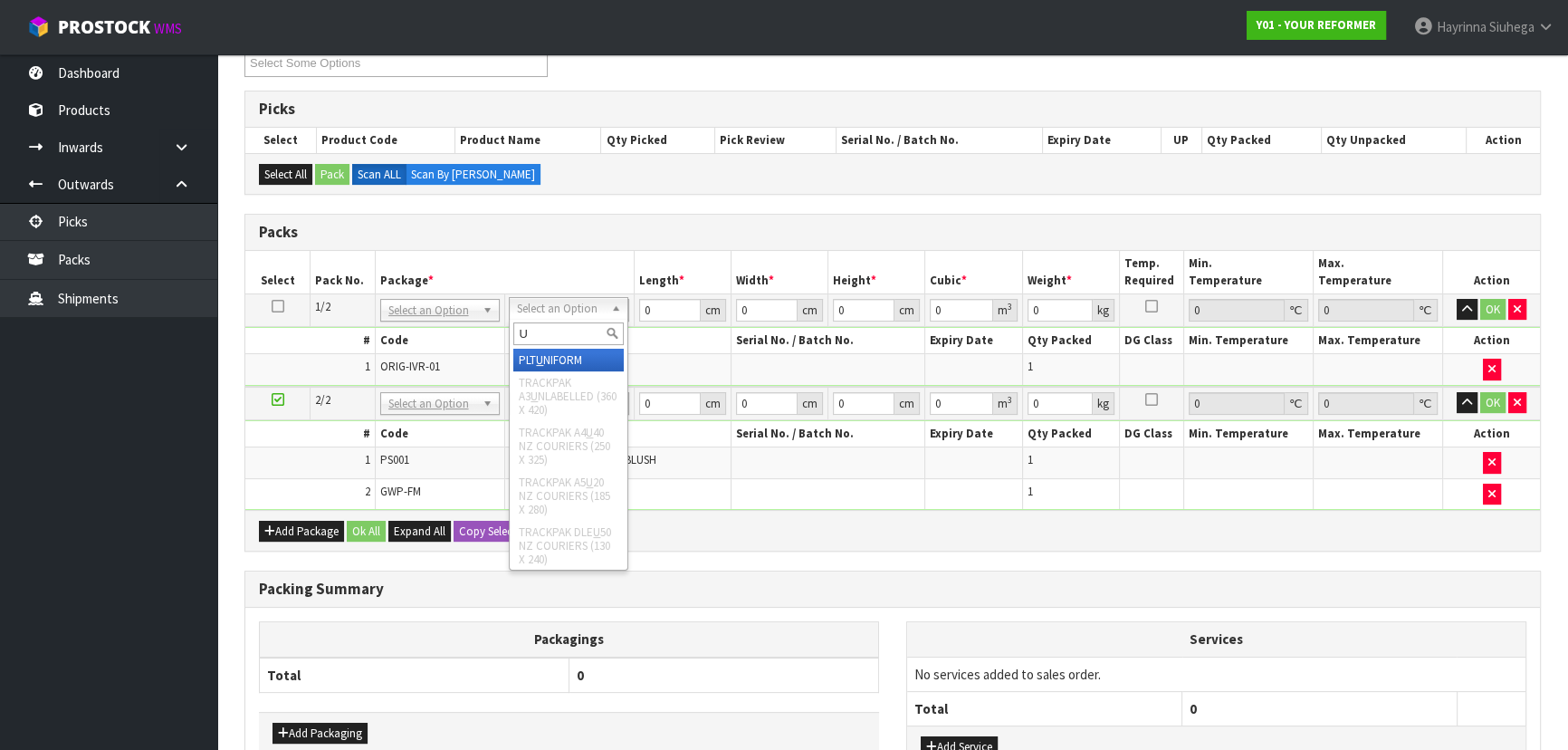
type input "U"
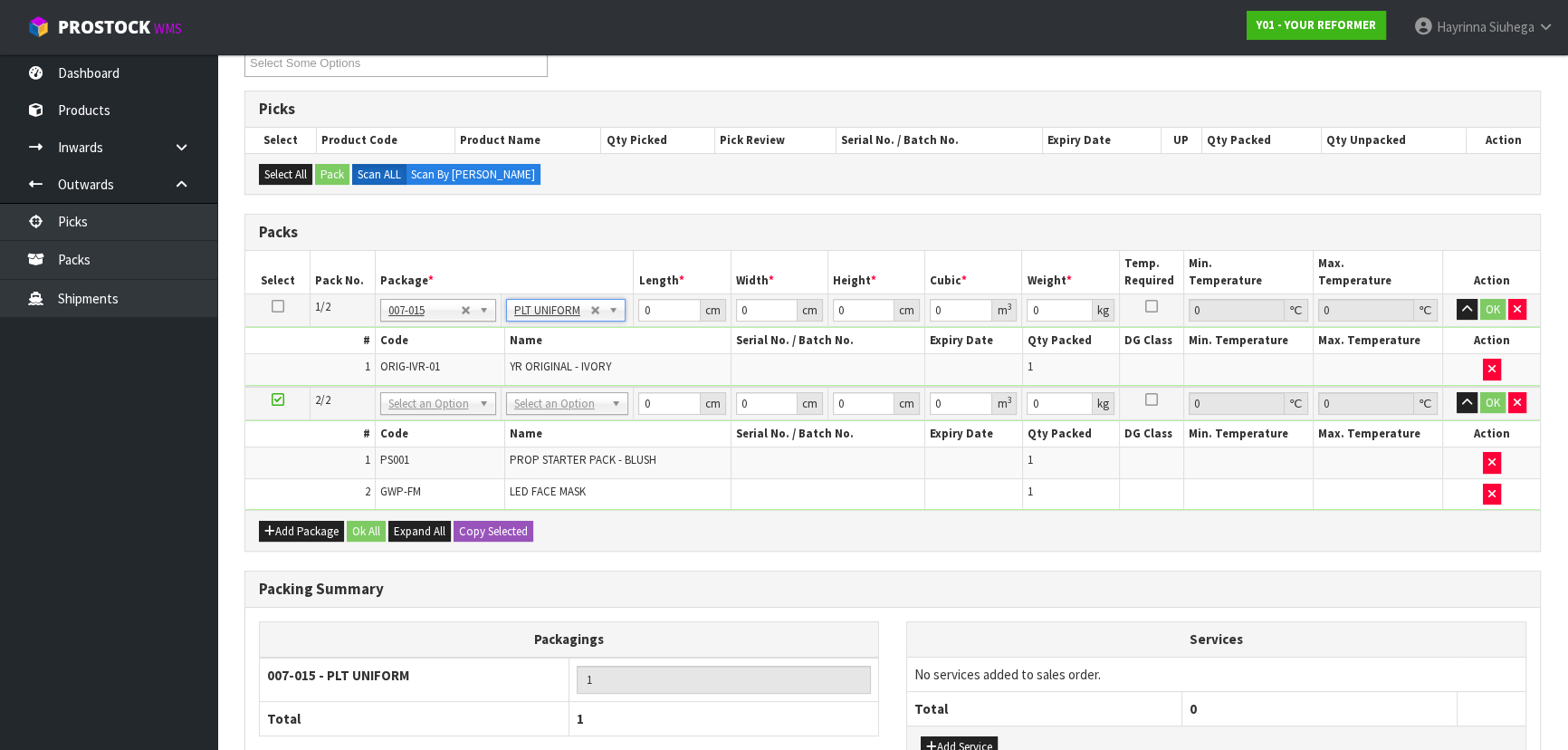
type input "126"
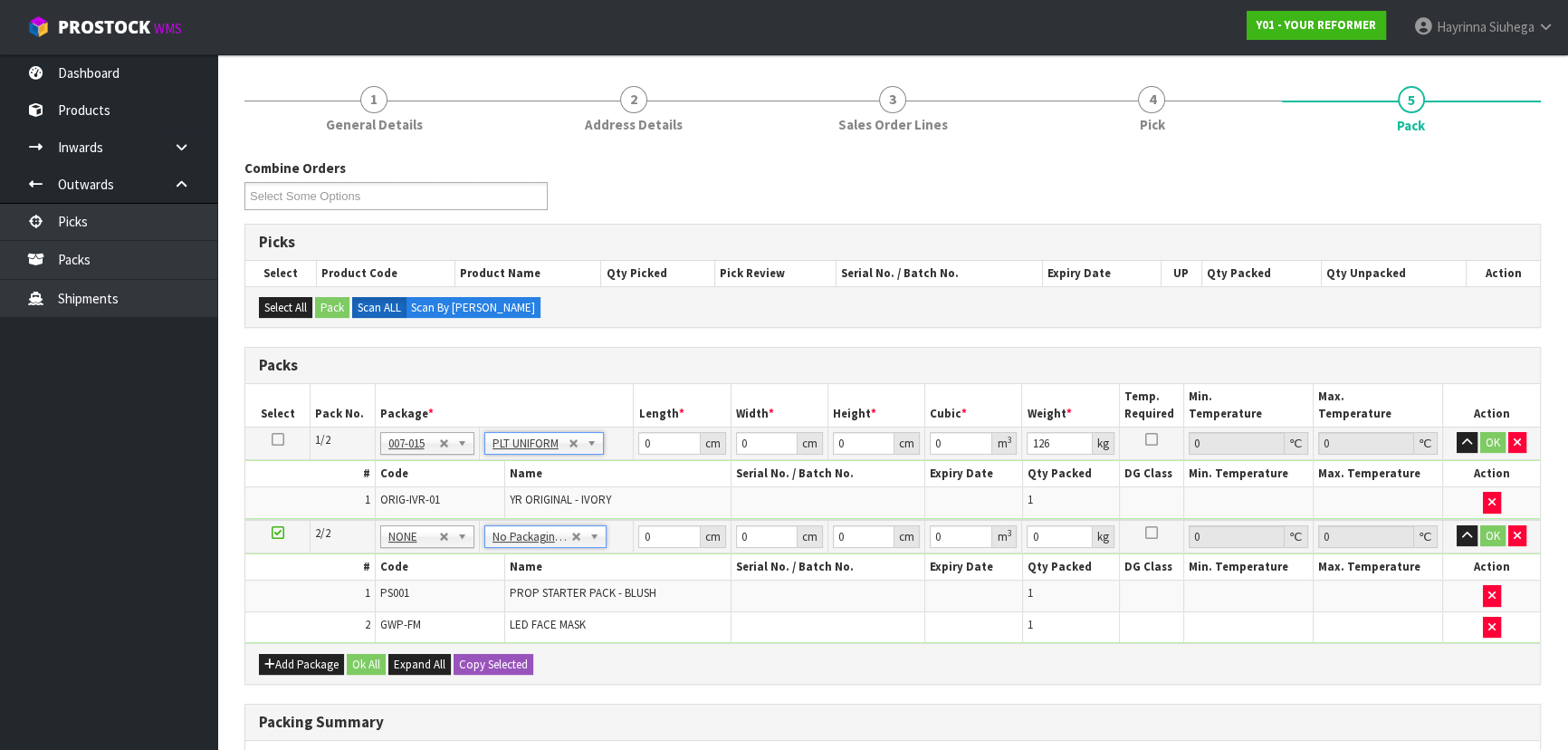
scroll to position [163, 0]
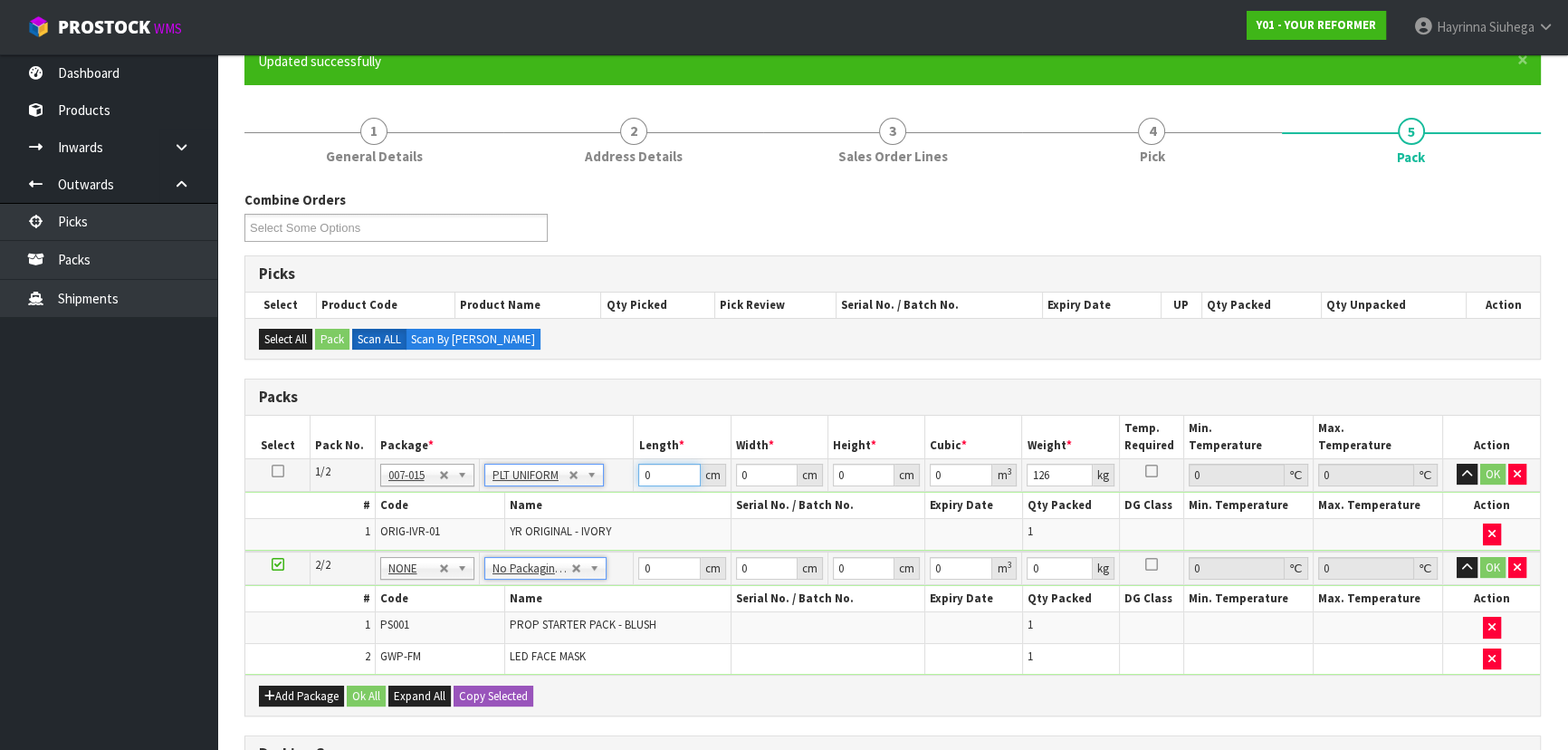
click at [644, 474] on input "0" at bounding box center [669, 474] width 62 height 23
type input "260"
type input "73"
type input "4"
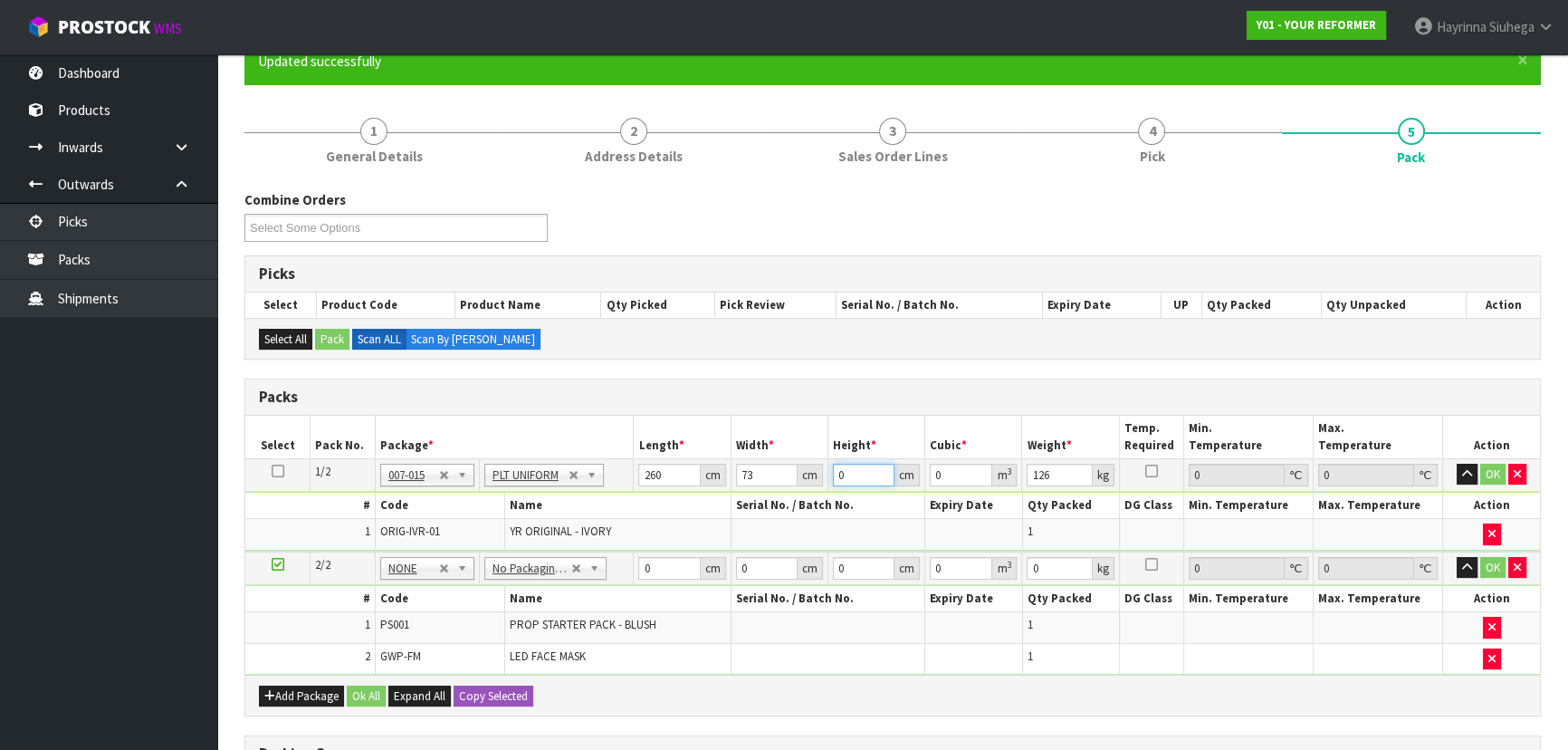
type input "0.07592"
type input "41"
type input "0.77818"
type input "41"
type input "127"
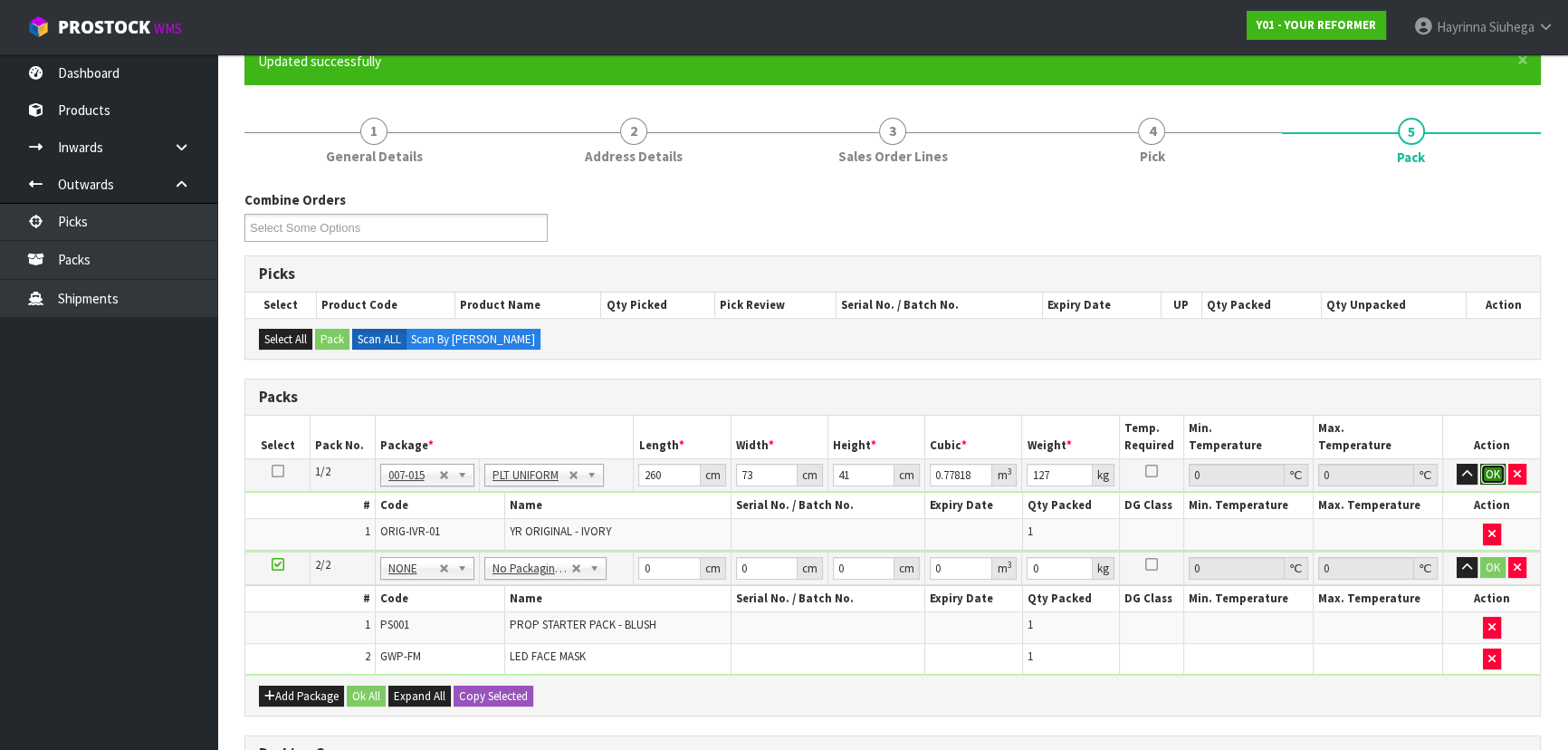
click button "OK" at bounding box center [1493, 474] width 25 height 22
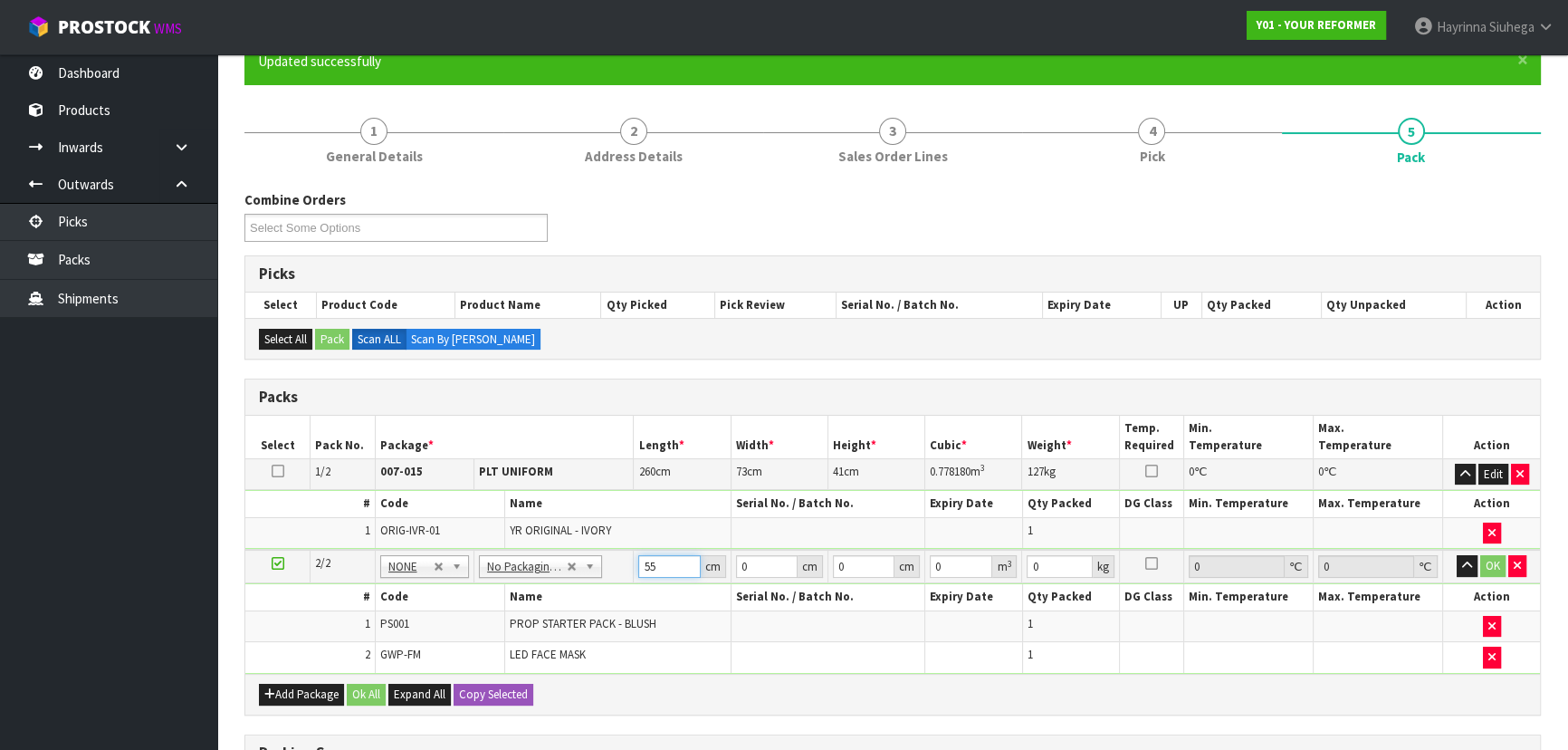
type input "55"
type input "41"
type input "1"
type input "0.002255"
type input "14"
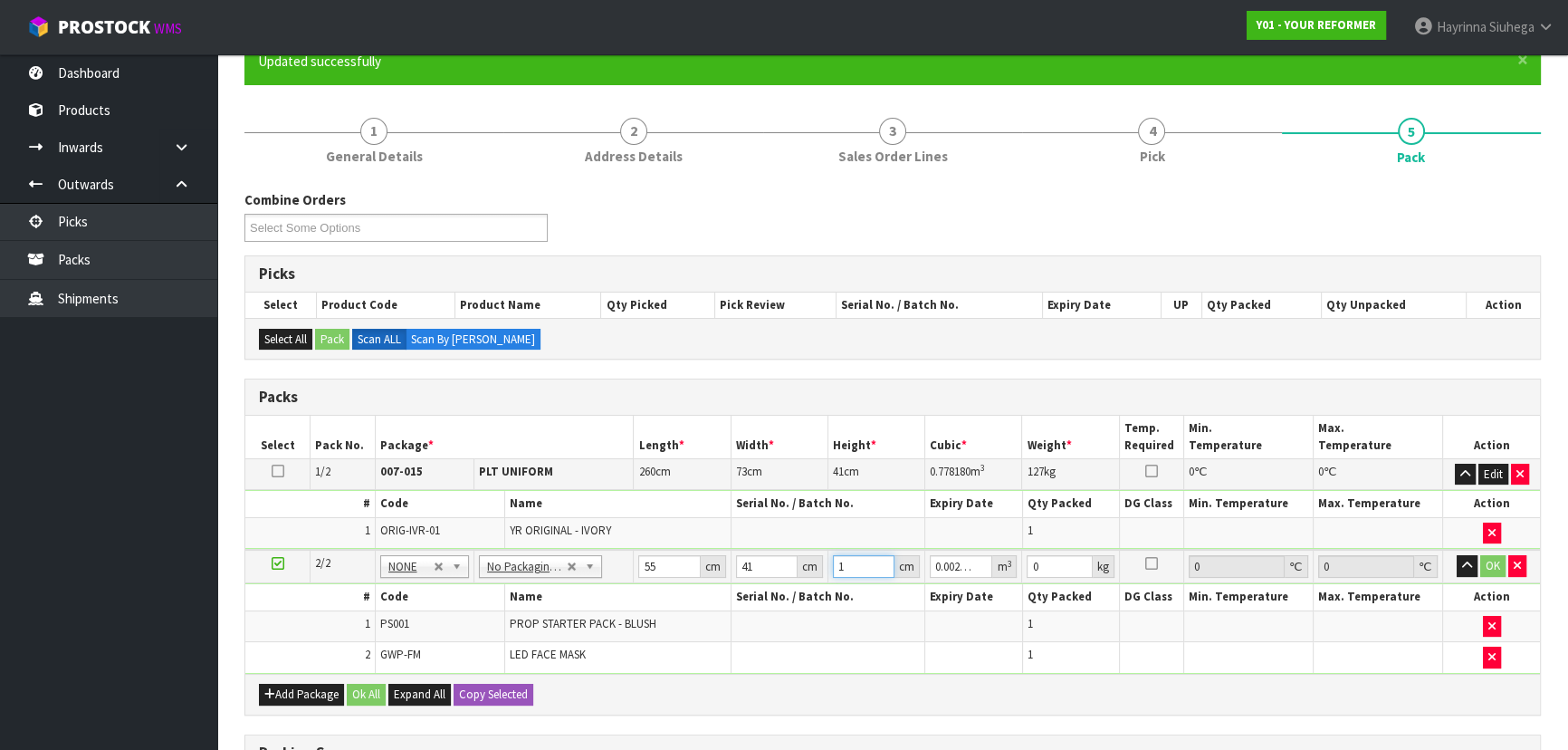
type input "0.03157"
type input "14"
type input "6"
click button "OK" at bounding box center [1493, 566] width 25 height 22
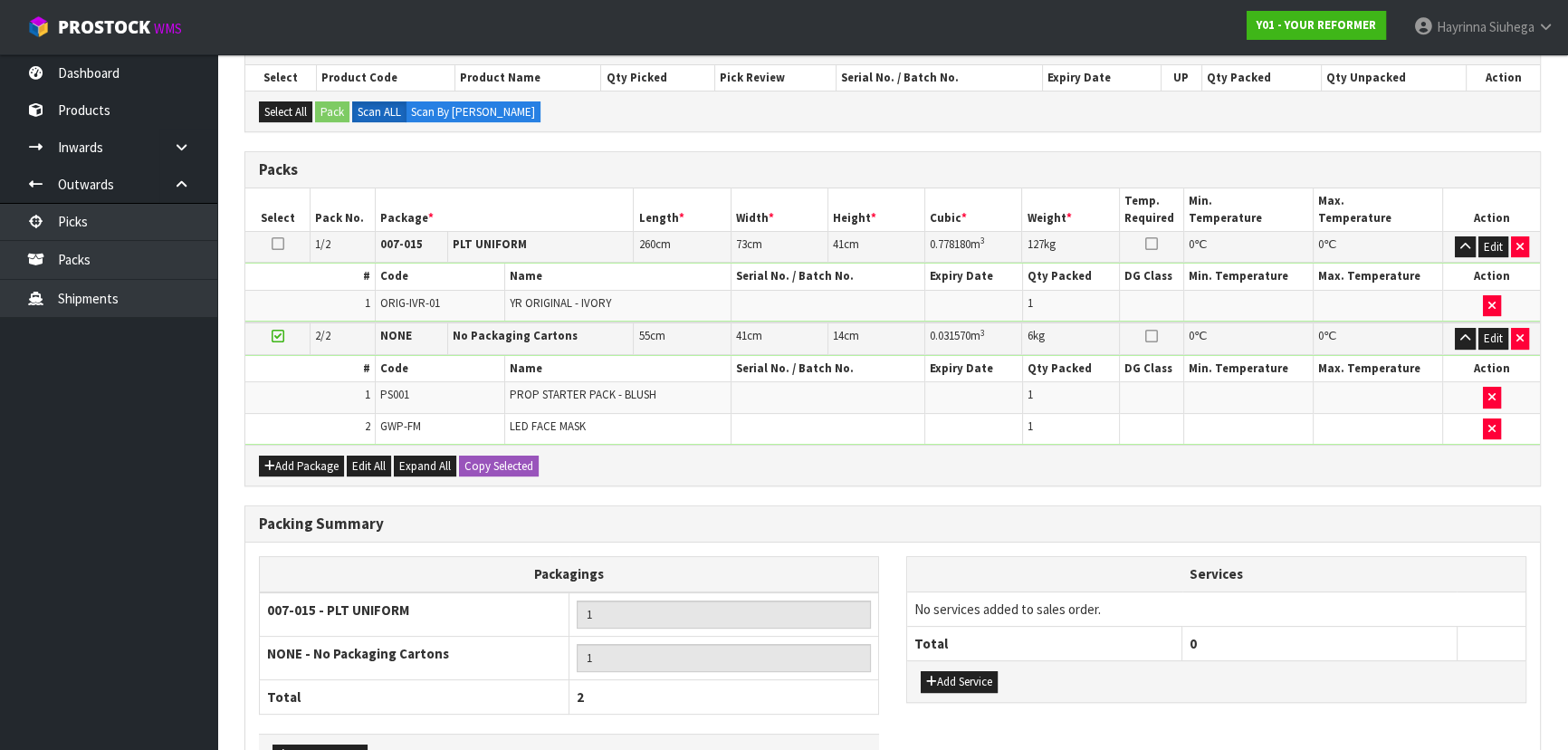
scroll to position [508, 0]
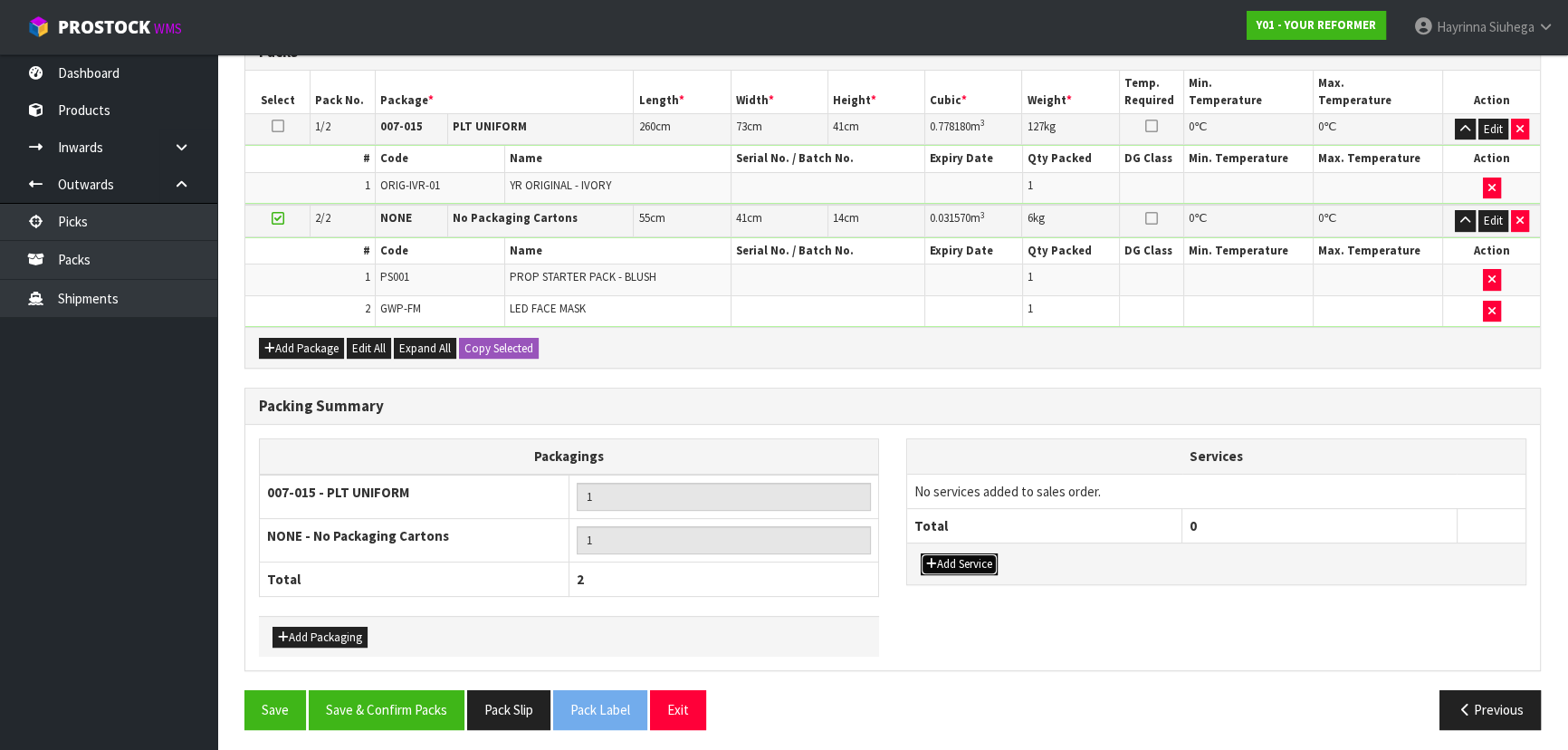
click at [977, 561] on button "Add Service" at bounding box center [959, 564] width 77 height 22
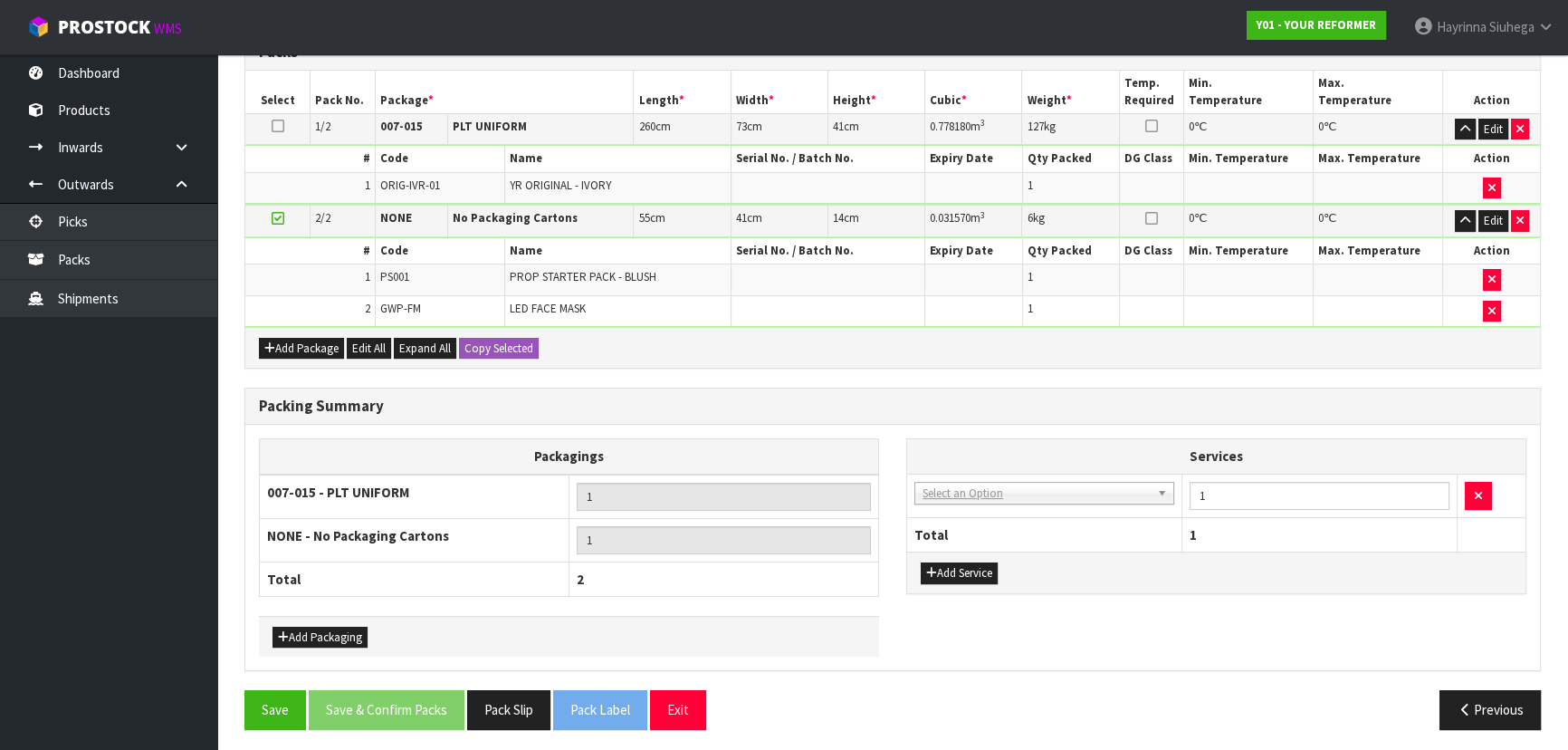
click at [999, 501] on td "003-036 - EXTERNAL PLANT HIRE 008-035 - OUTWARD HDLG+/HOIST LIFT ON/OFF 008-036…" at bounding box center [1044, 495] width 275 height 44
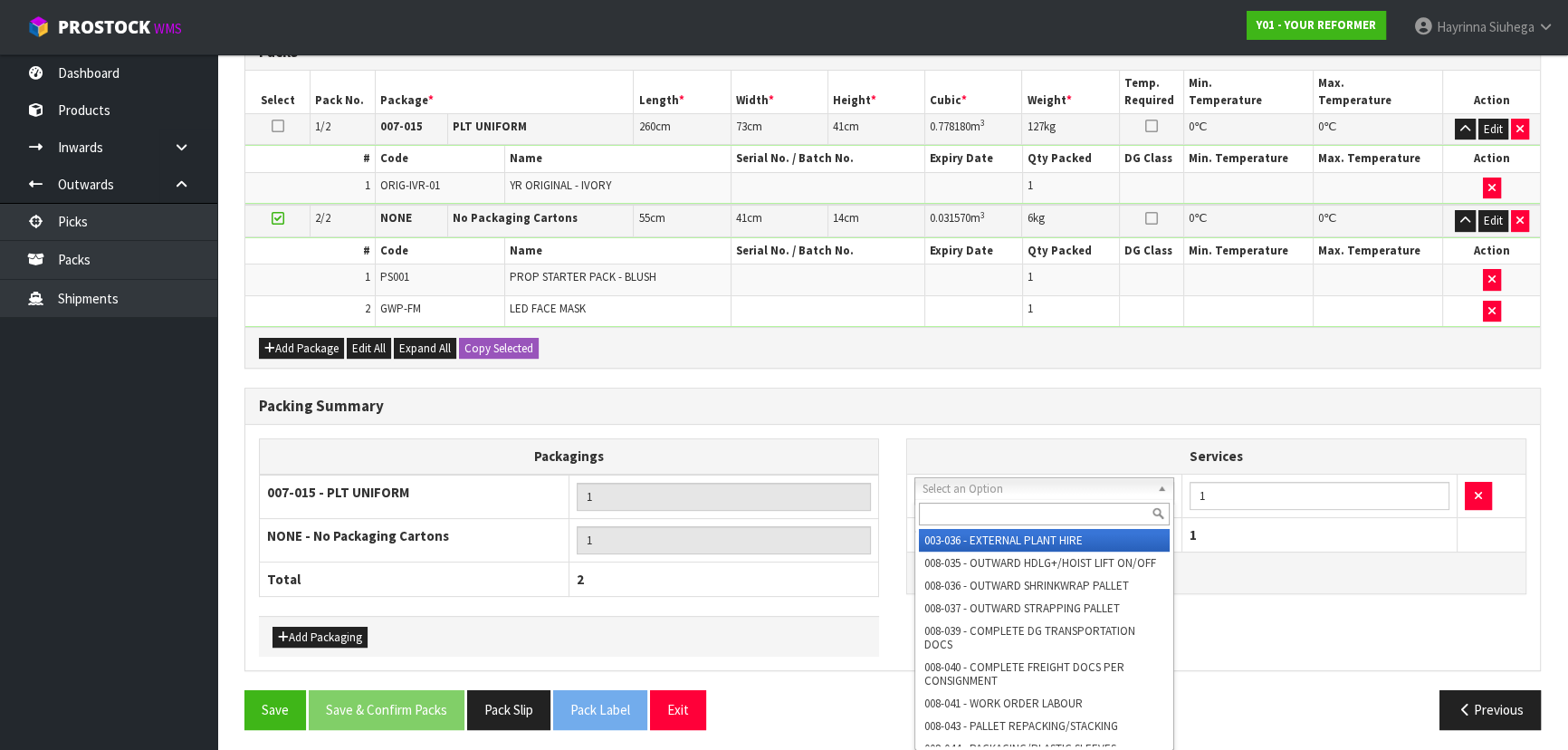
click at [1001, 522] on input "text" at bounding box center [1044, 513] width 251 height 23
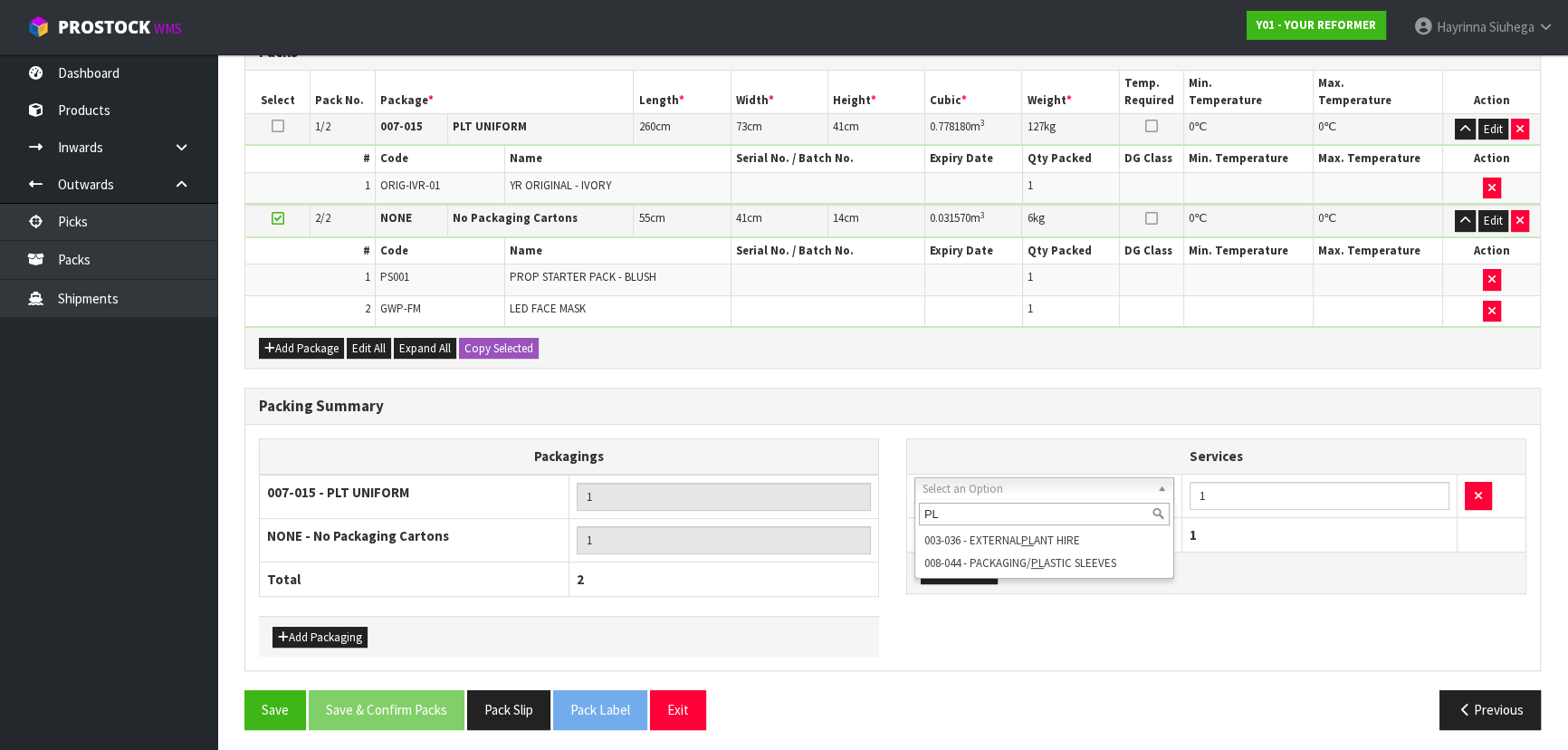
type input "PL"
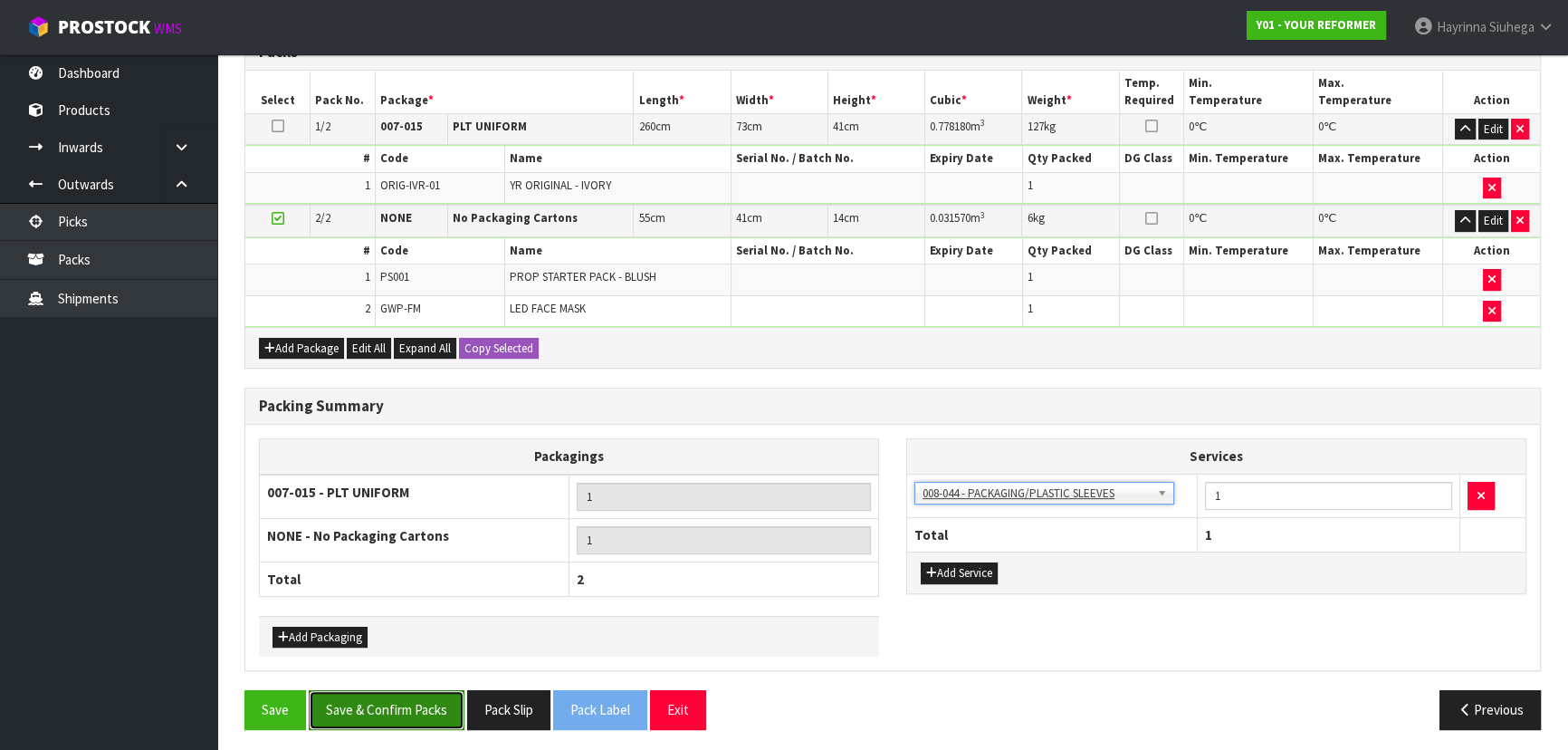
click at [444, 694] on button "Save & Confirm Packs" at bounding box center [386, 709] width 155 height 39
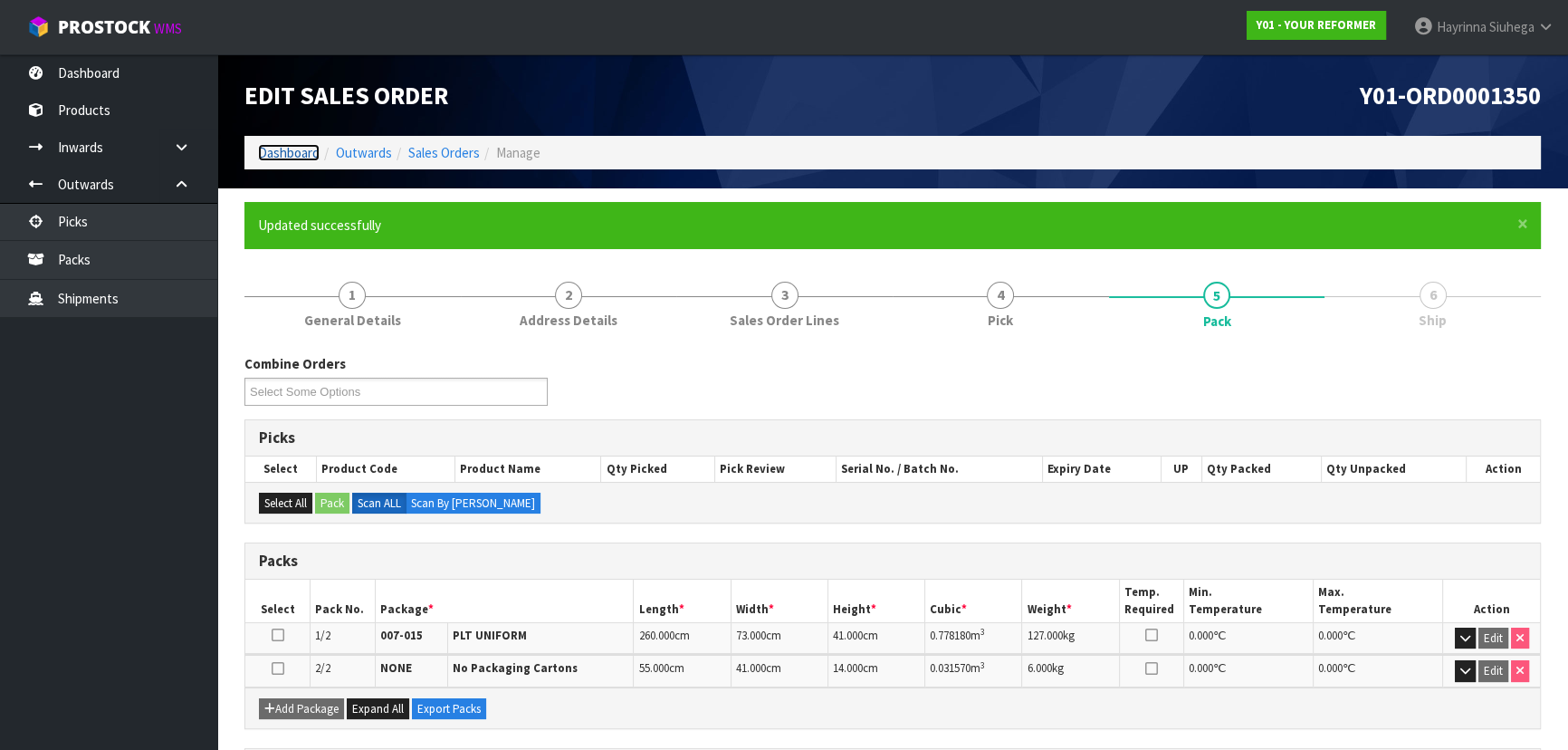
click at [296, 146] on link "Dashboard" at bounding box center [289, 153] width 62 height 17
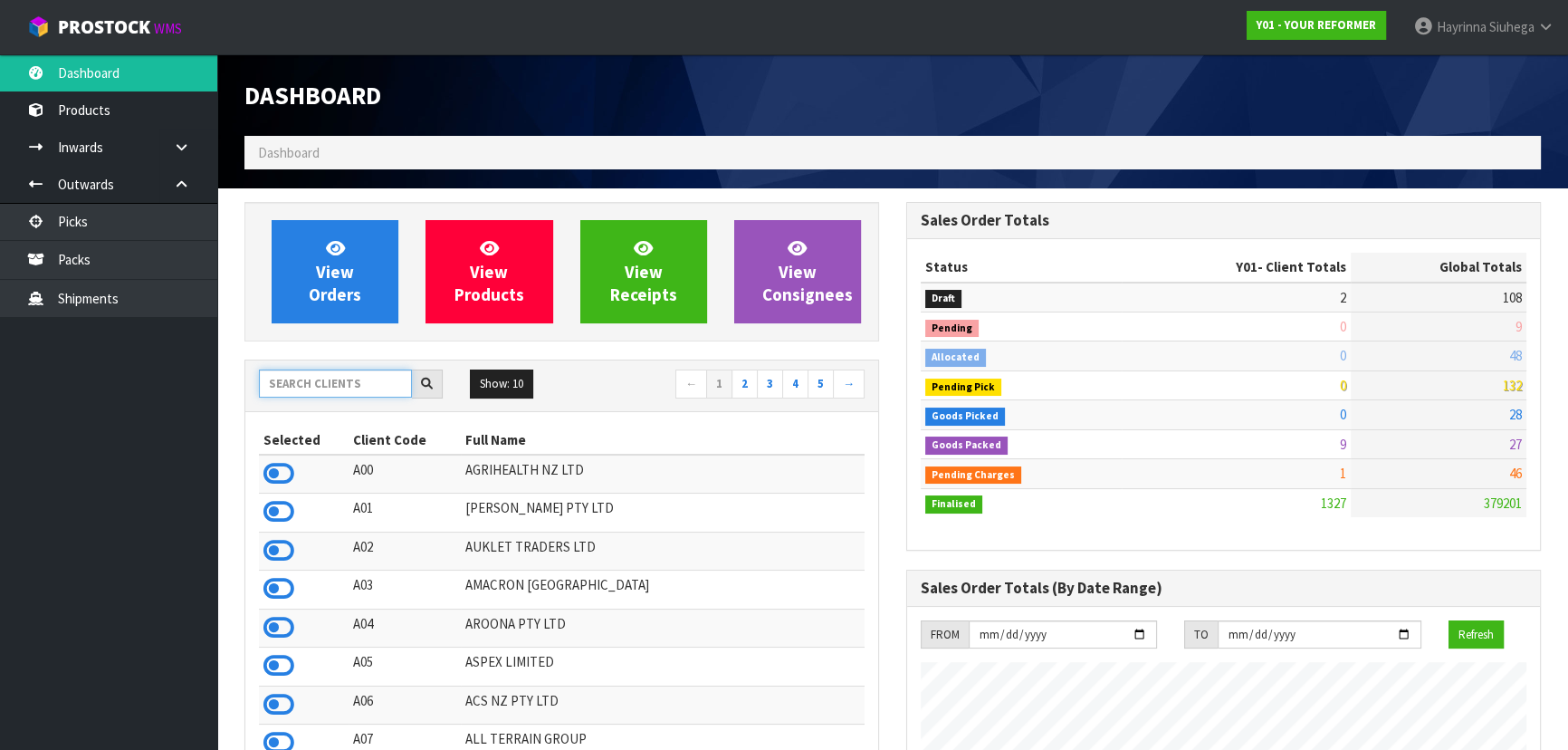
click at [335, 377] on input "text" at bounding box center [335, 383] width 153 height 28
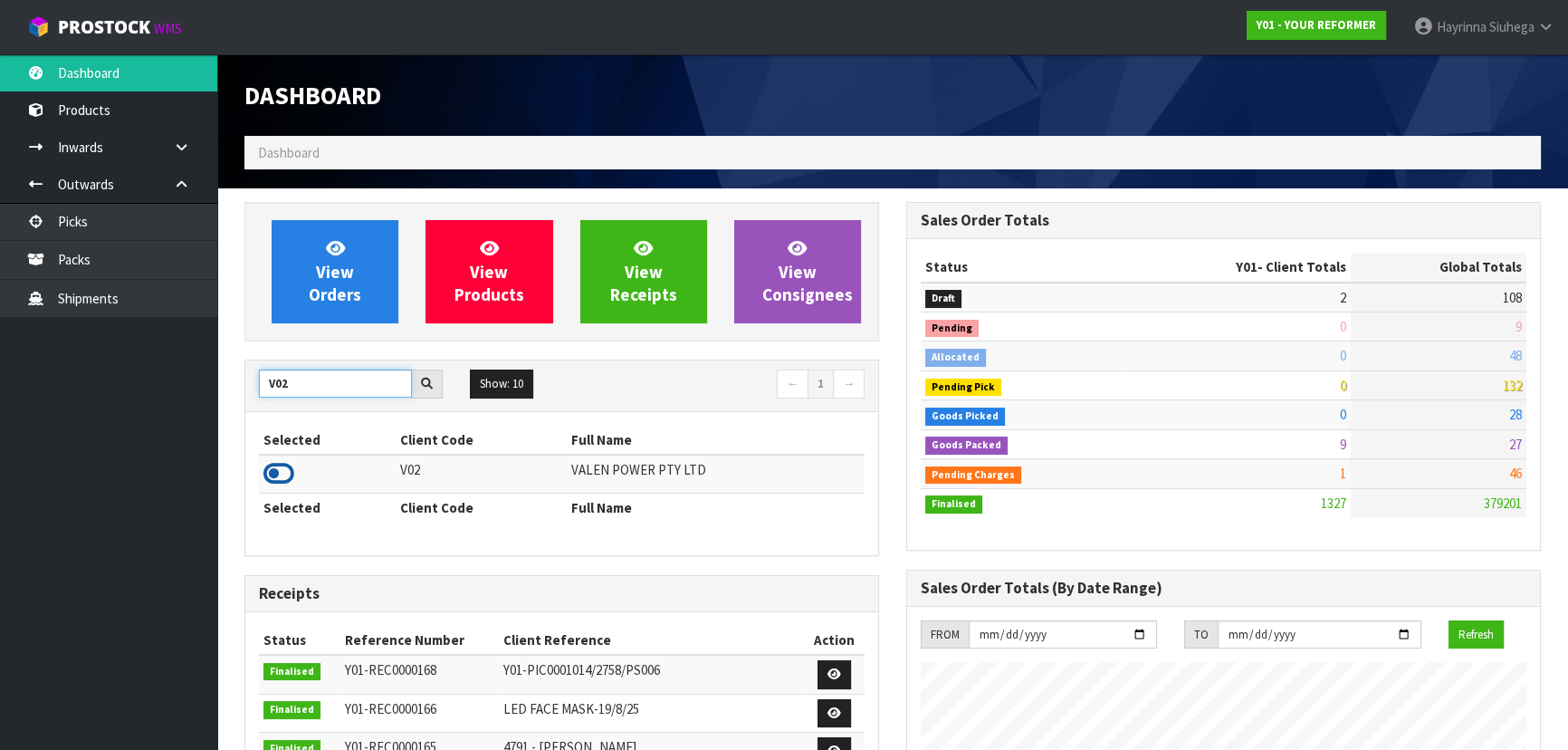
type input "V02"
click at [274, 469] on icon at bounding box center [279, 473] width 31 height 27
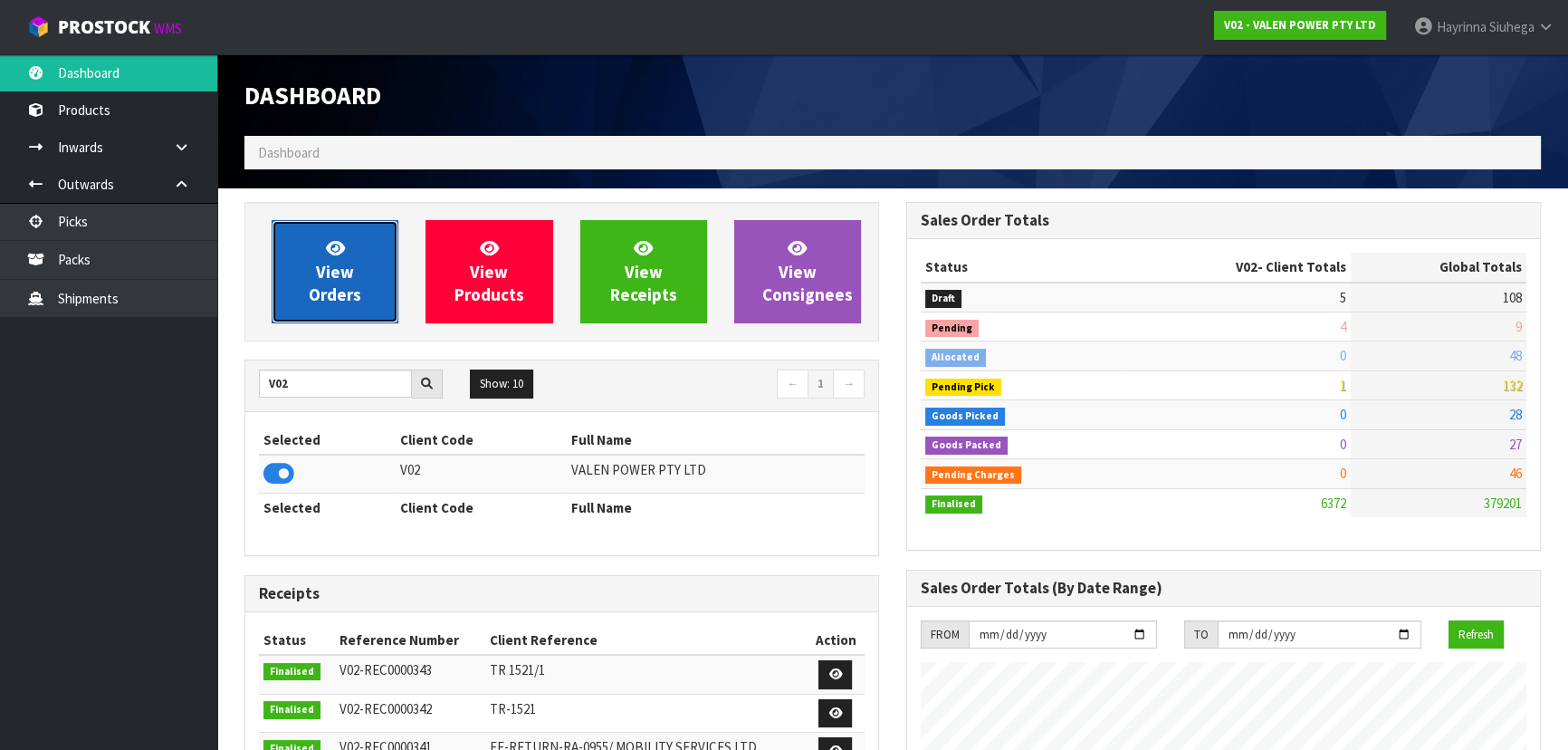
click at [342, 298] on span "View Orders" at bounding box center [335, 271] width 53 height 68
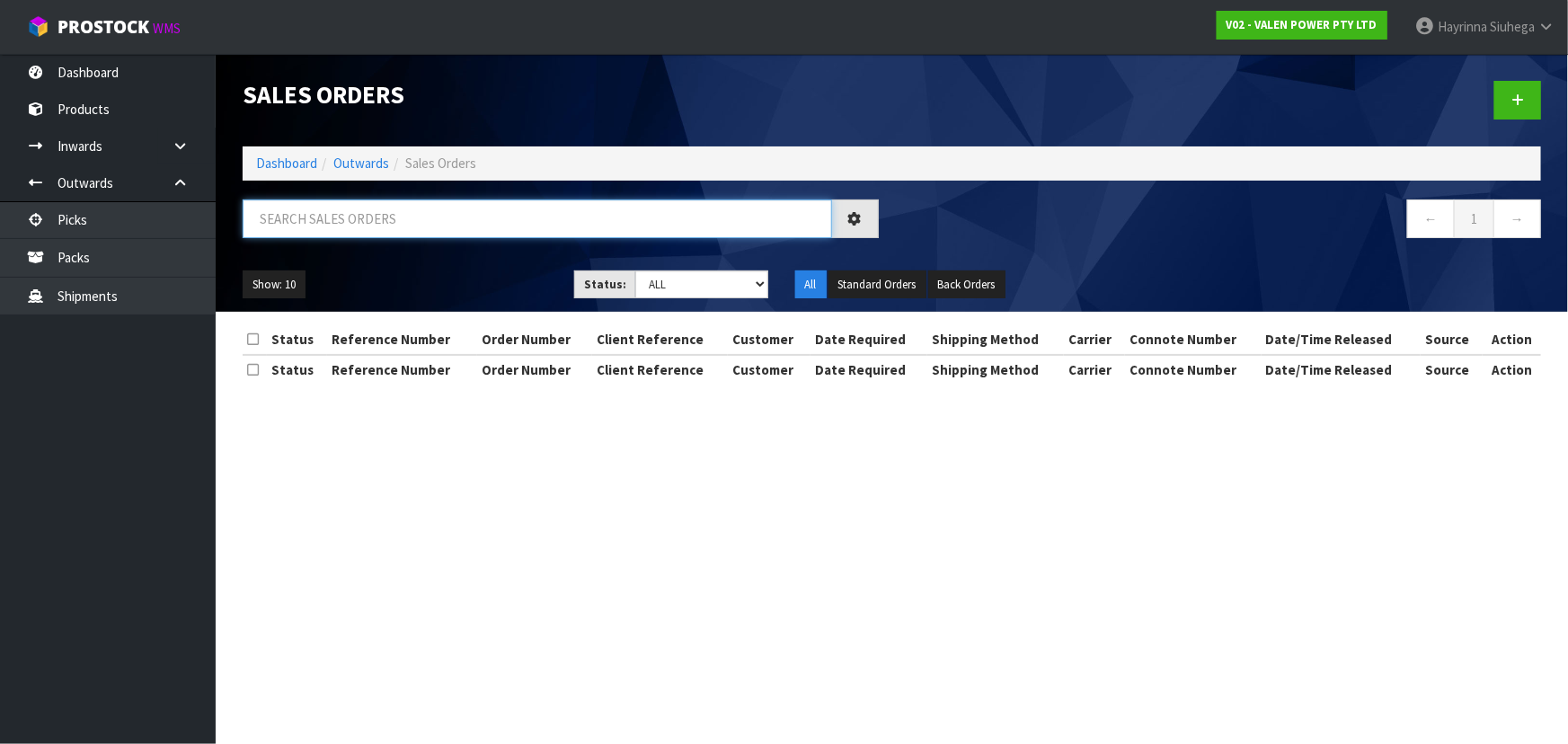
click at [378, 231] on input "text" at bounding box center [537, 218] width 589 height 39
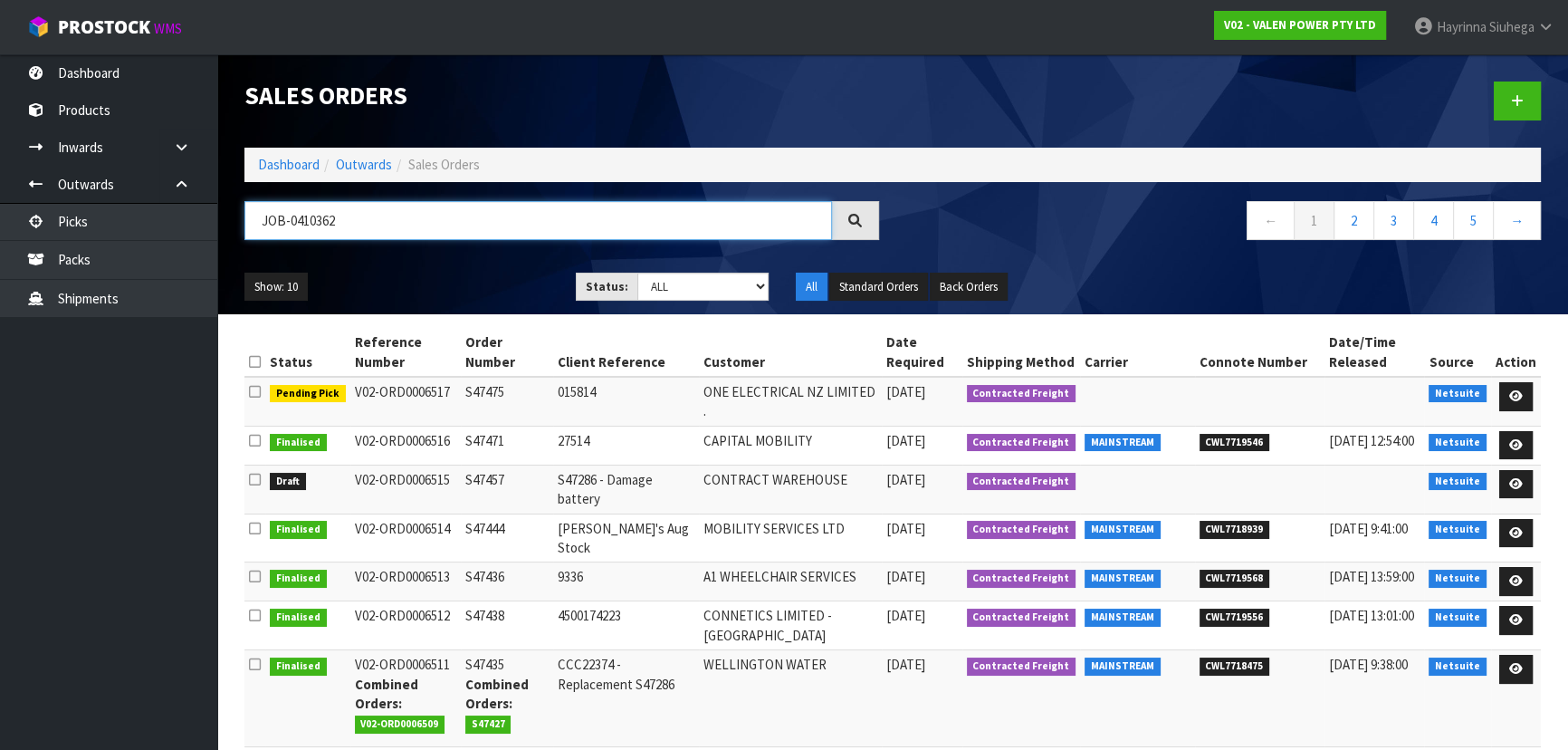
type input "JOB-0410362"
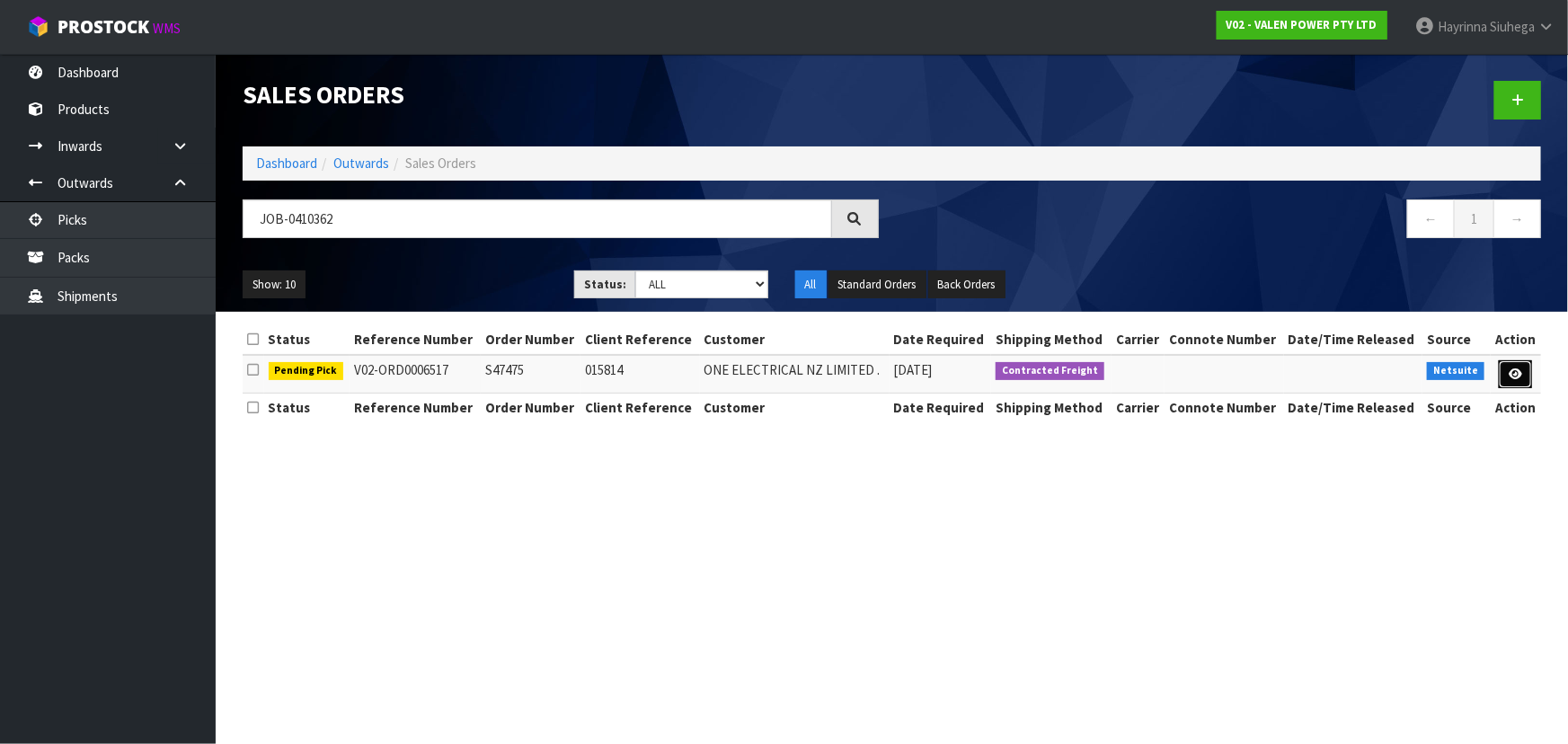
click at [1523, 369] on link at bounding box center [1515, 375] width 33 height 29
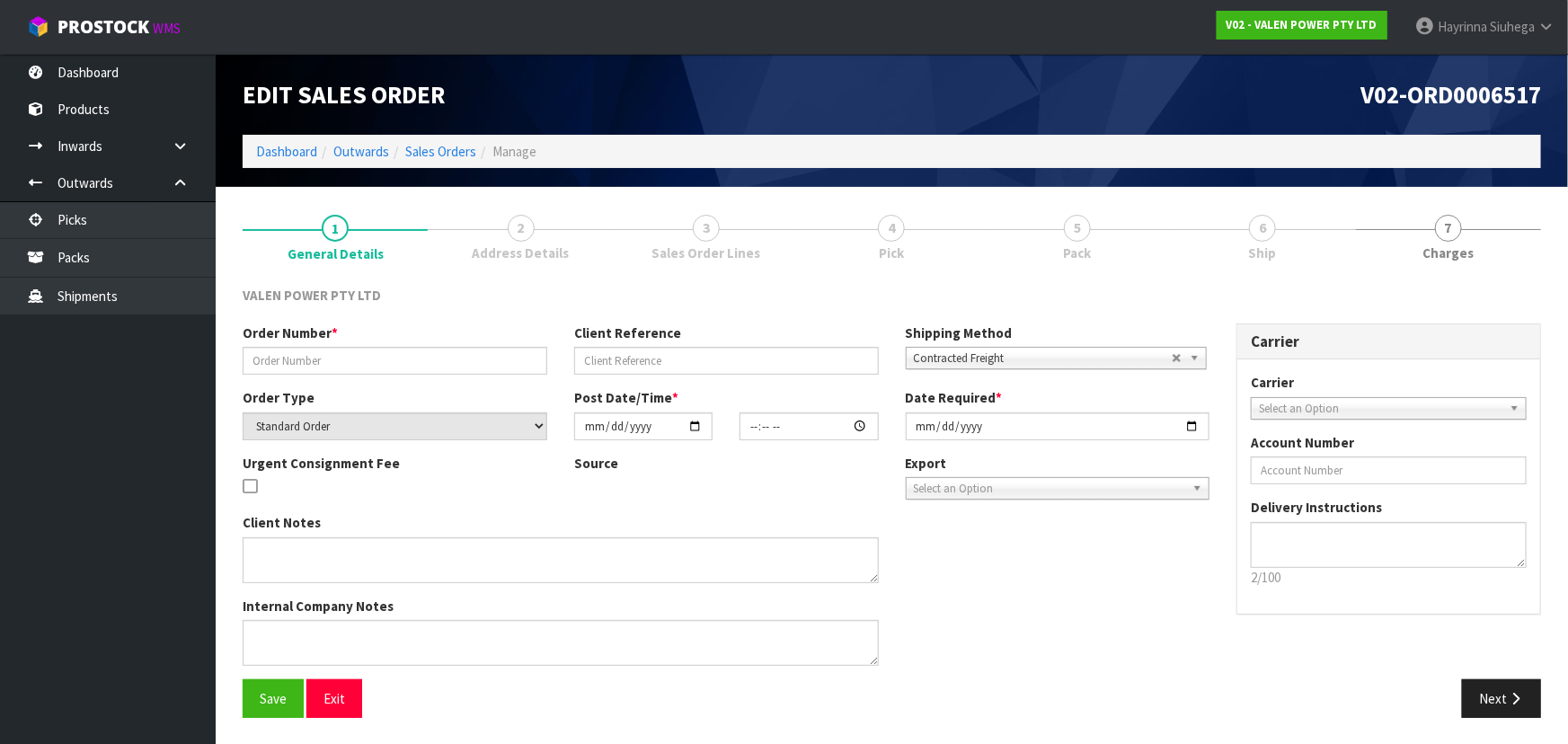
type input "S47475"
type input "015814"
select select "number:0"
type input "[DATE]"
type input "12:15:07.000"
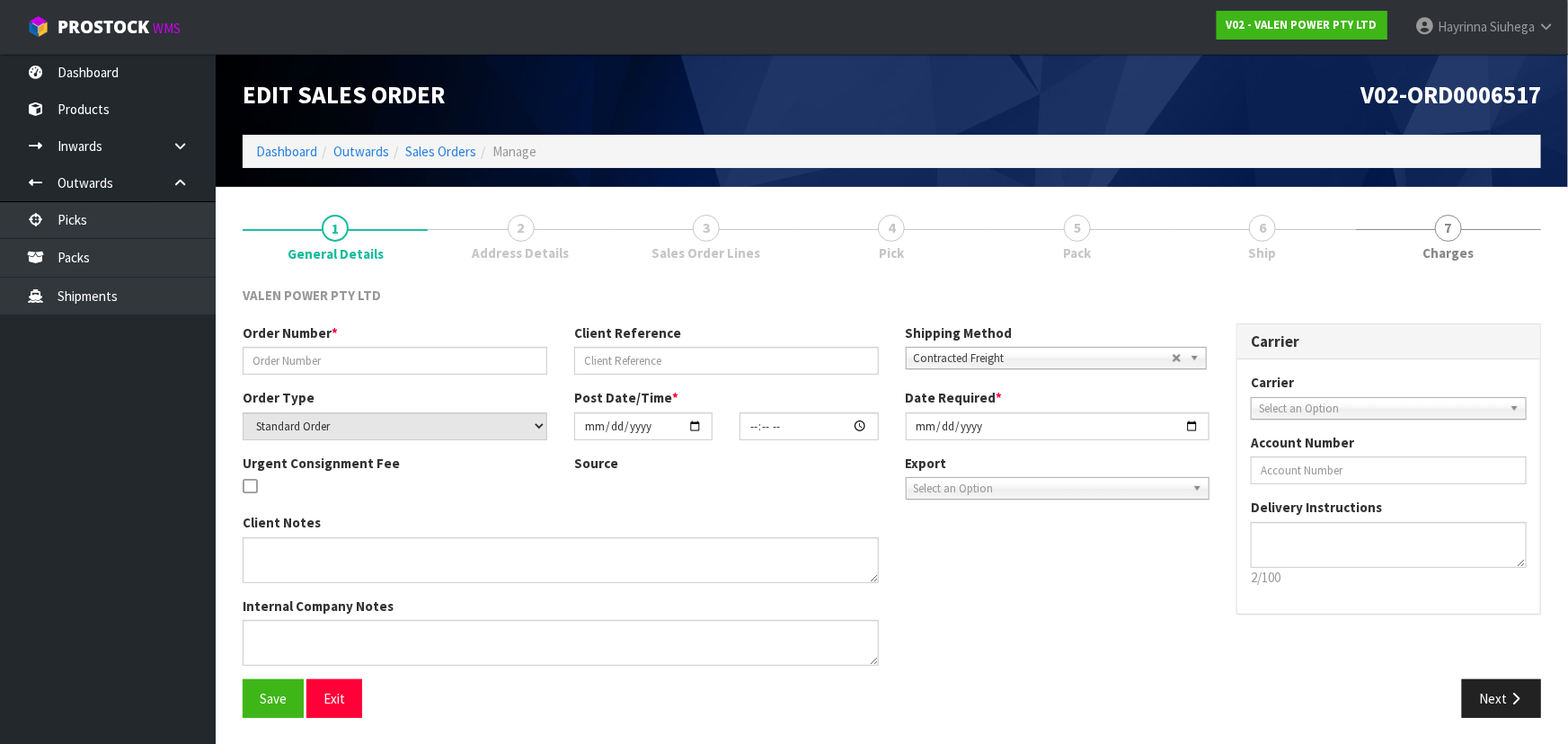
type input "[DATE]"
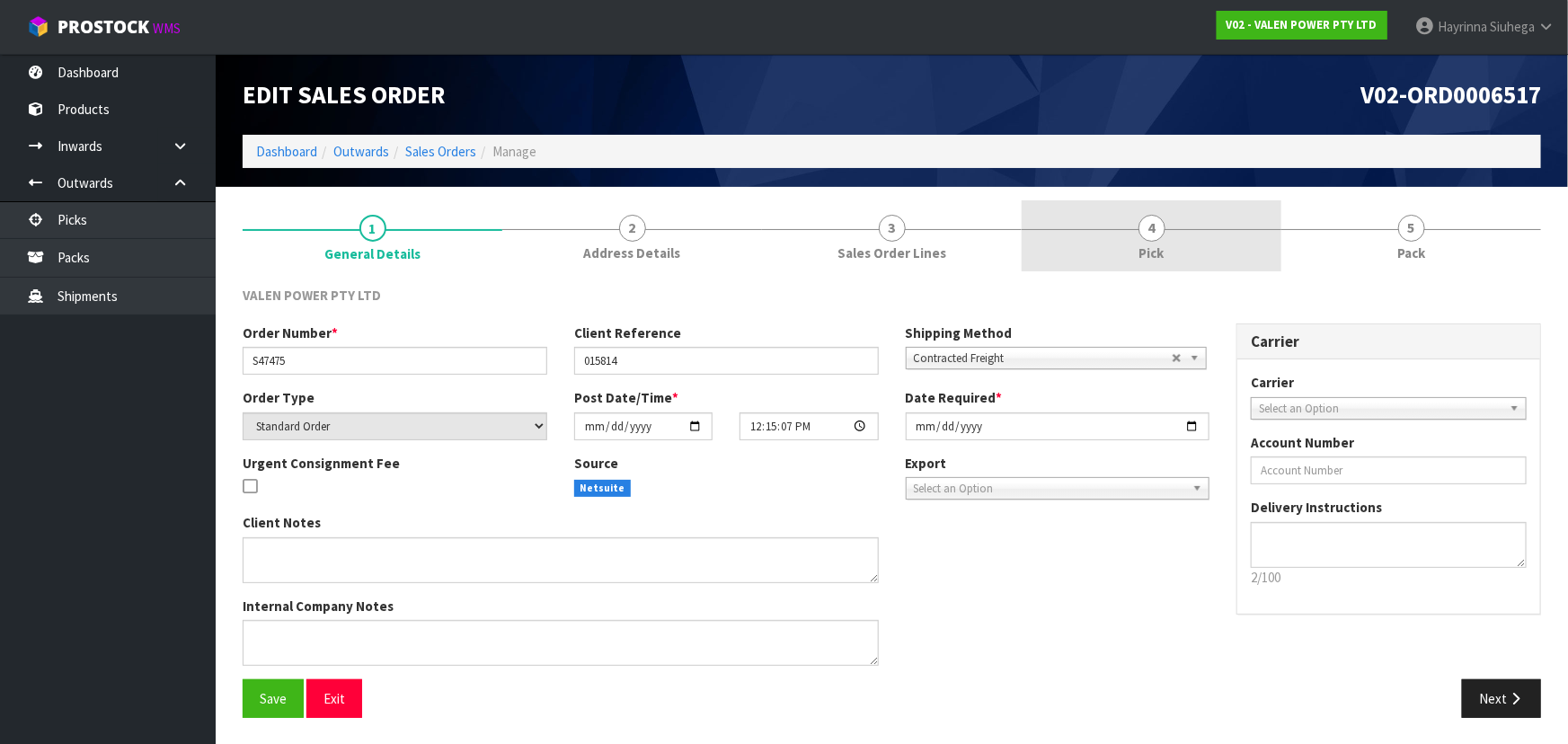
click at [1213, 241] on link "4 Pick" at bounding box center [1152, 235] width 260 height 71
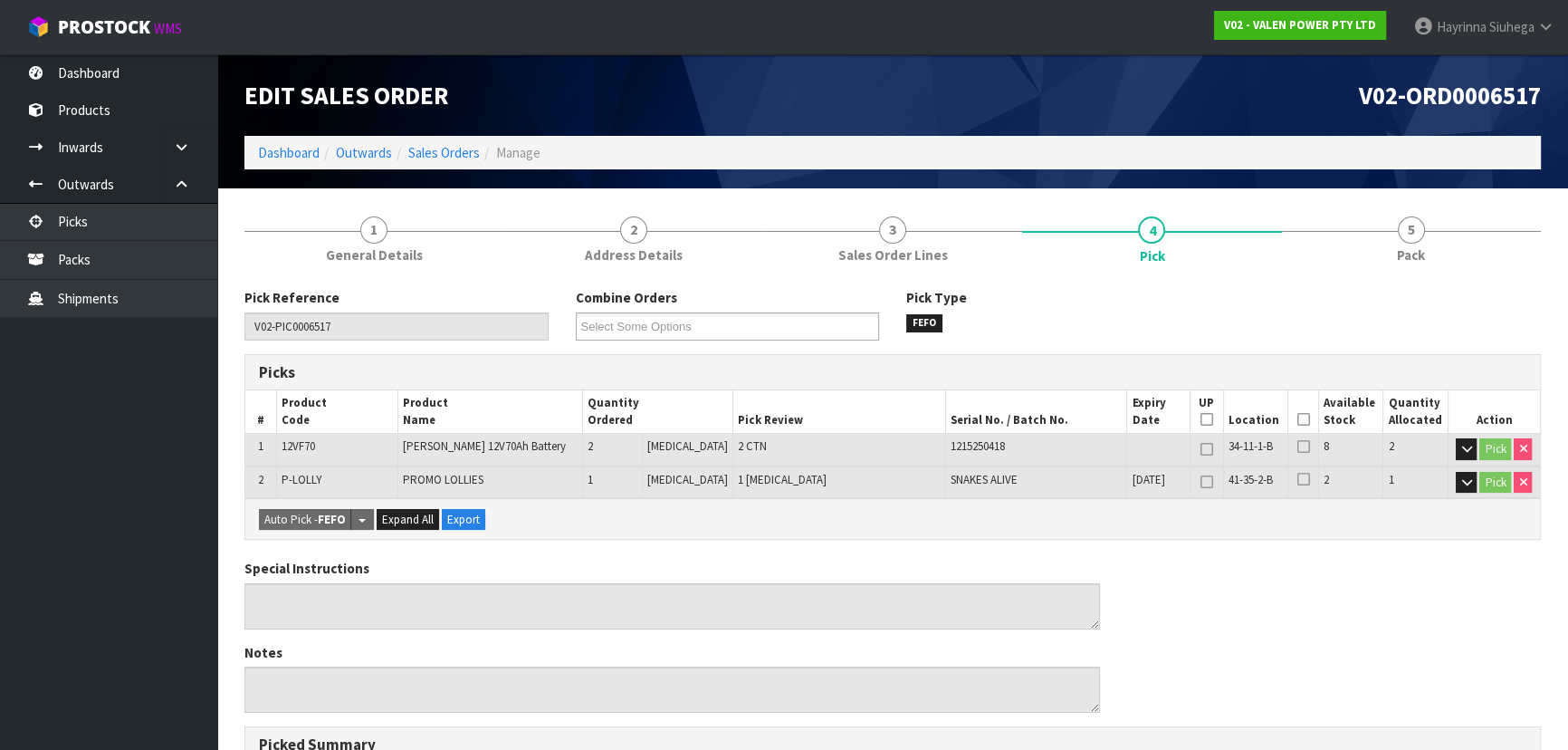
click at [1299, 419] on icon at bounding box center [1303, 419] width 13 height 1
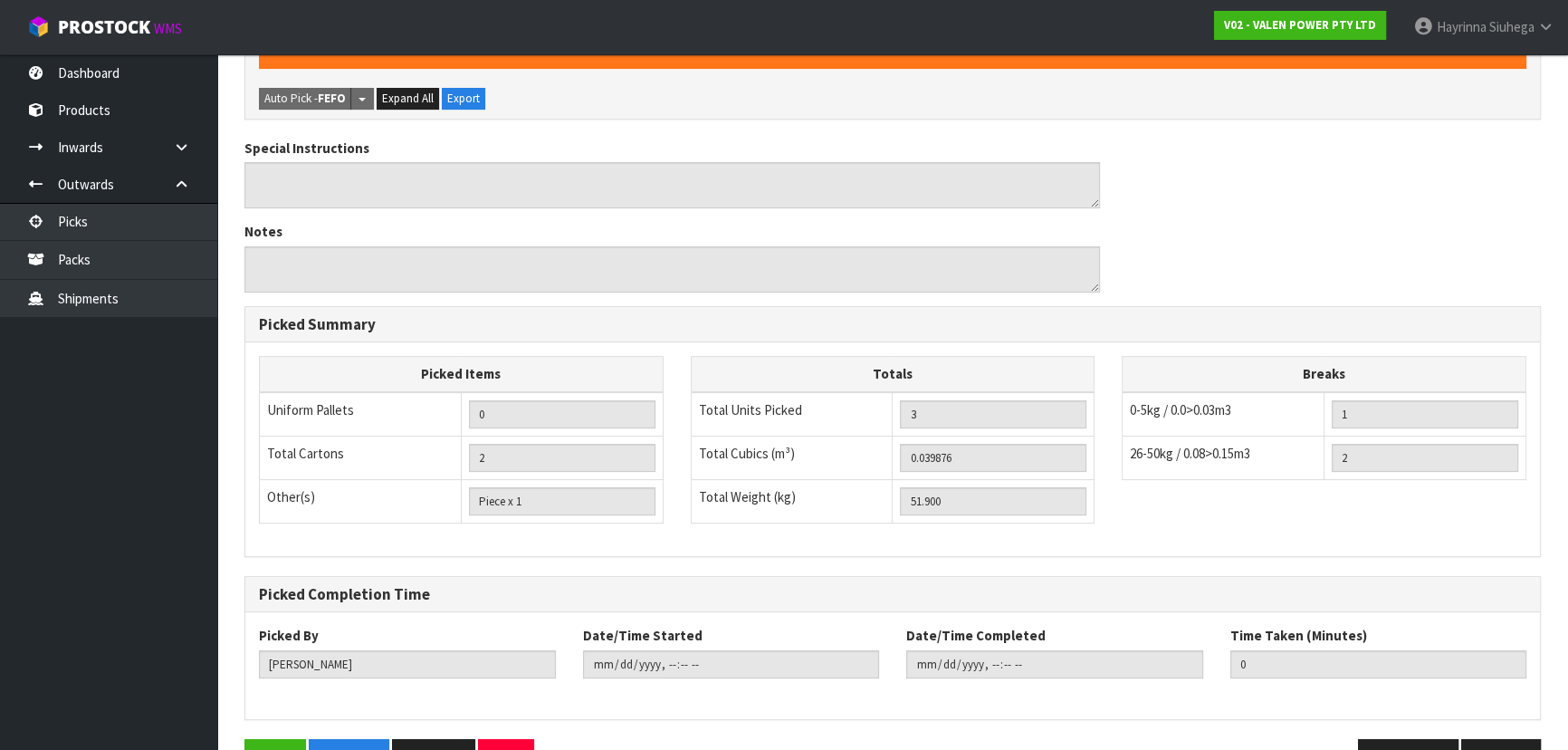
scroll to position [538, 0]
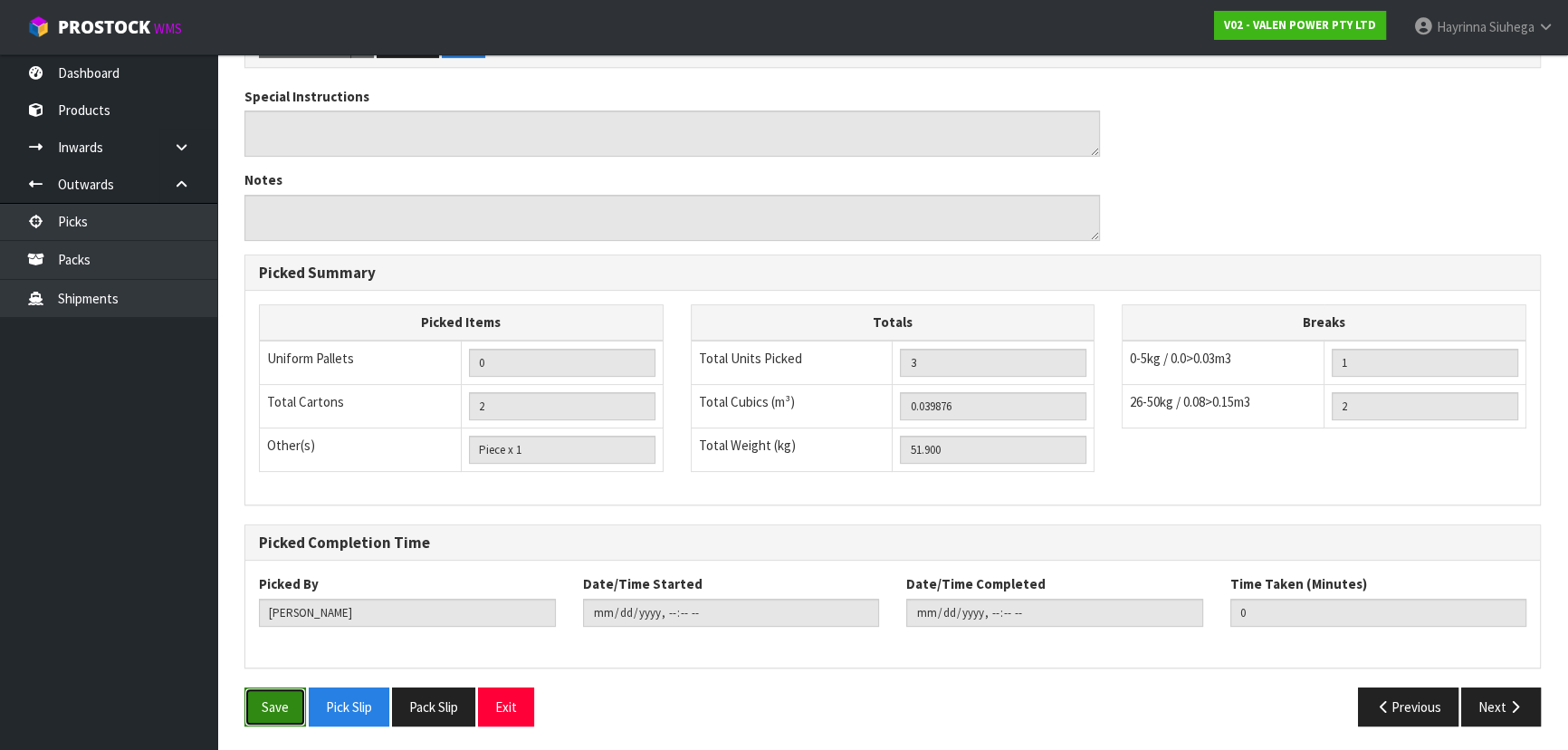
click at [285, 696] on button "Save" at bounding box center [275, 706] width 62 height 39
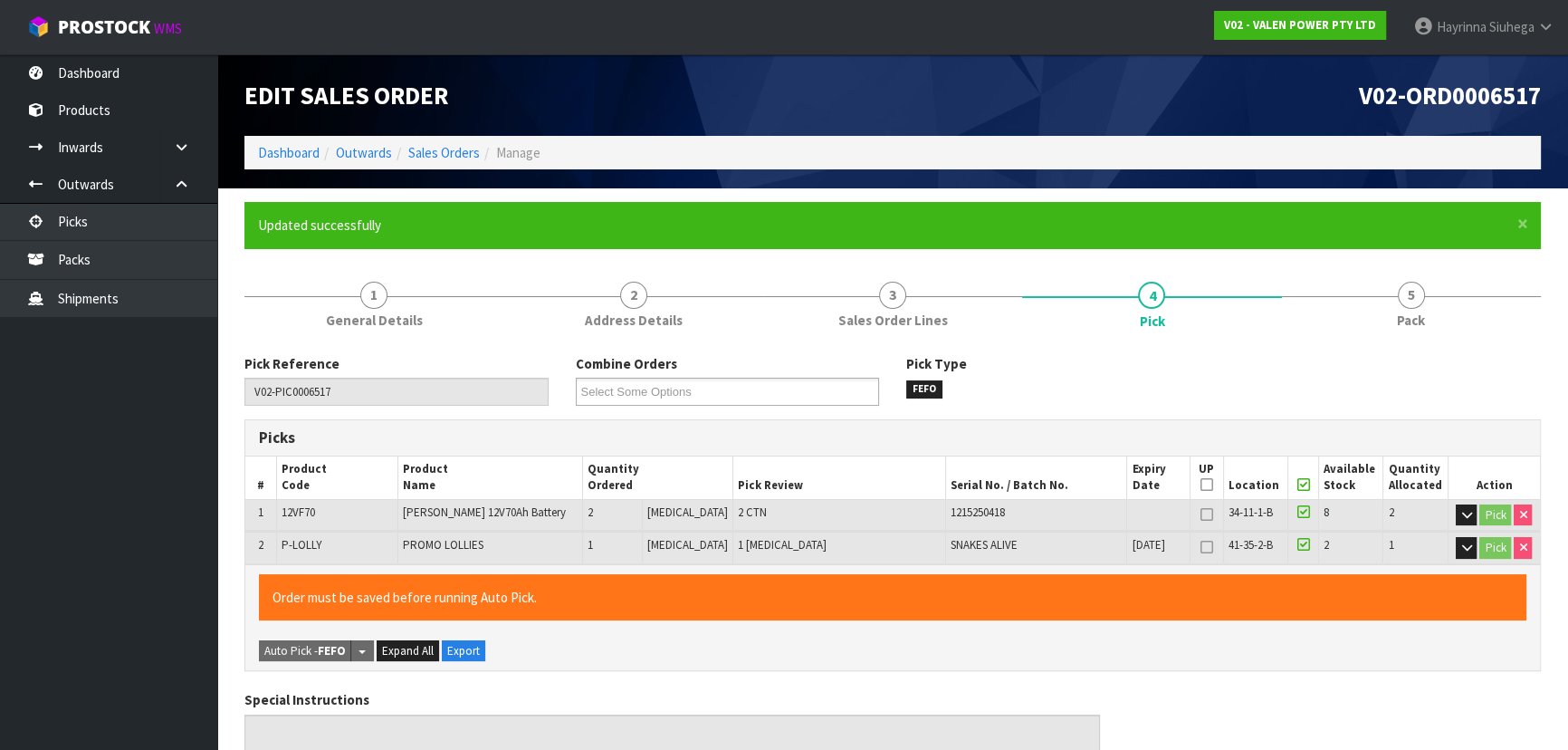
type input "[PERSON_NAME]"
type input "2025-09-01T15:49:17"
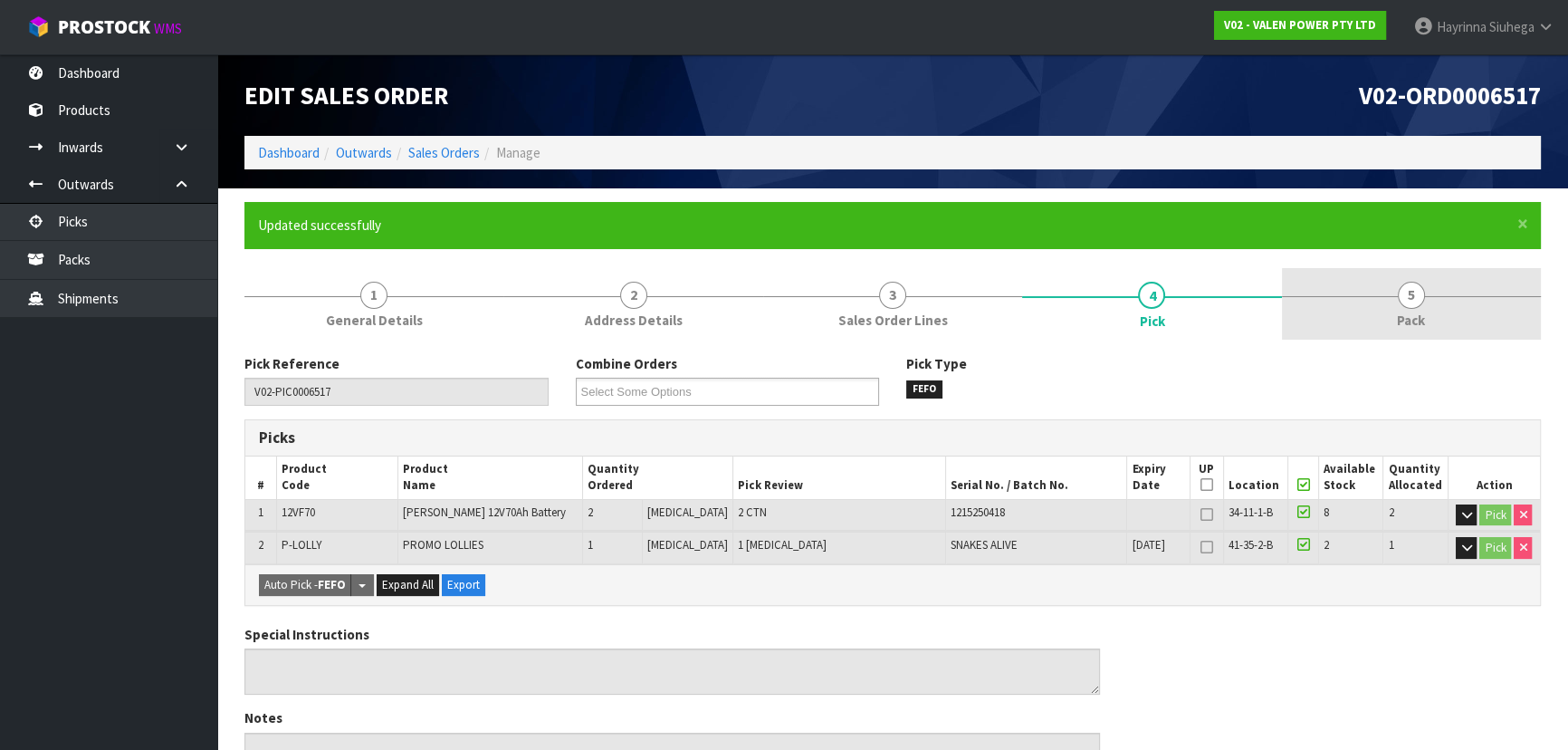
click at [1472, 318] on link "5 Pack" at bounding box center [1411, 303] width 259 height 72
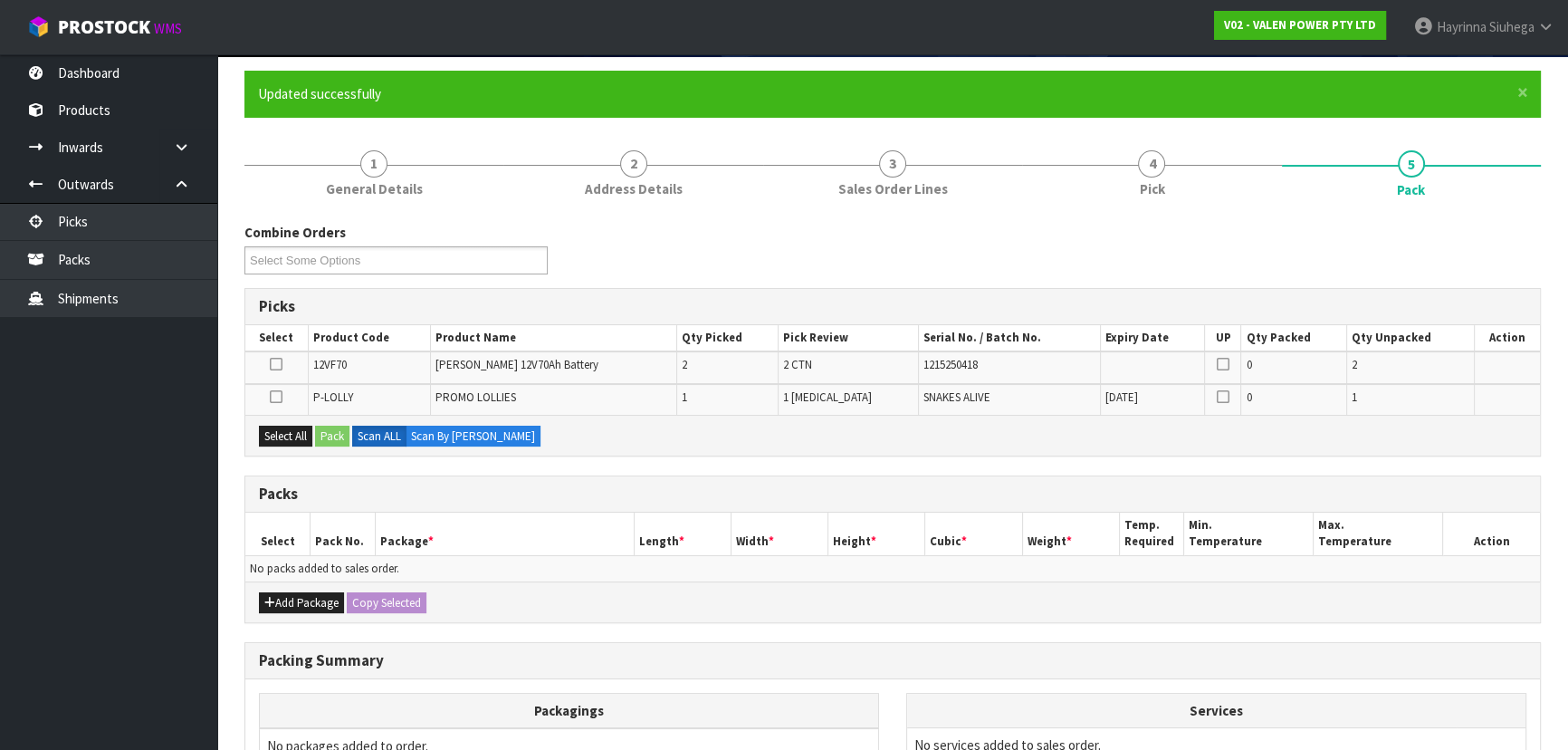
scroll to position [246, 0]
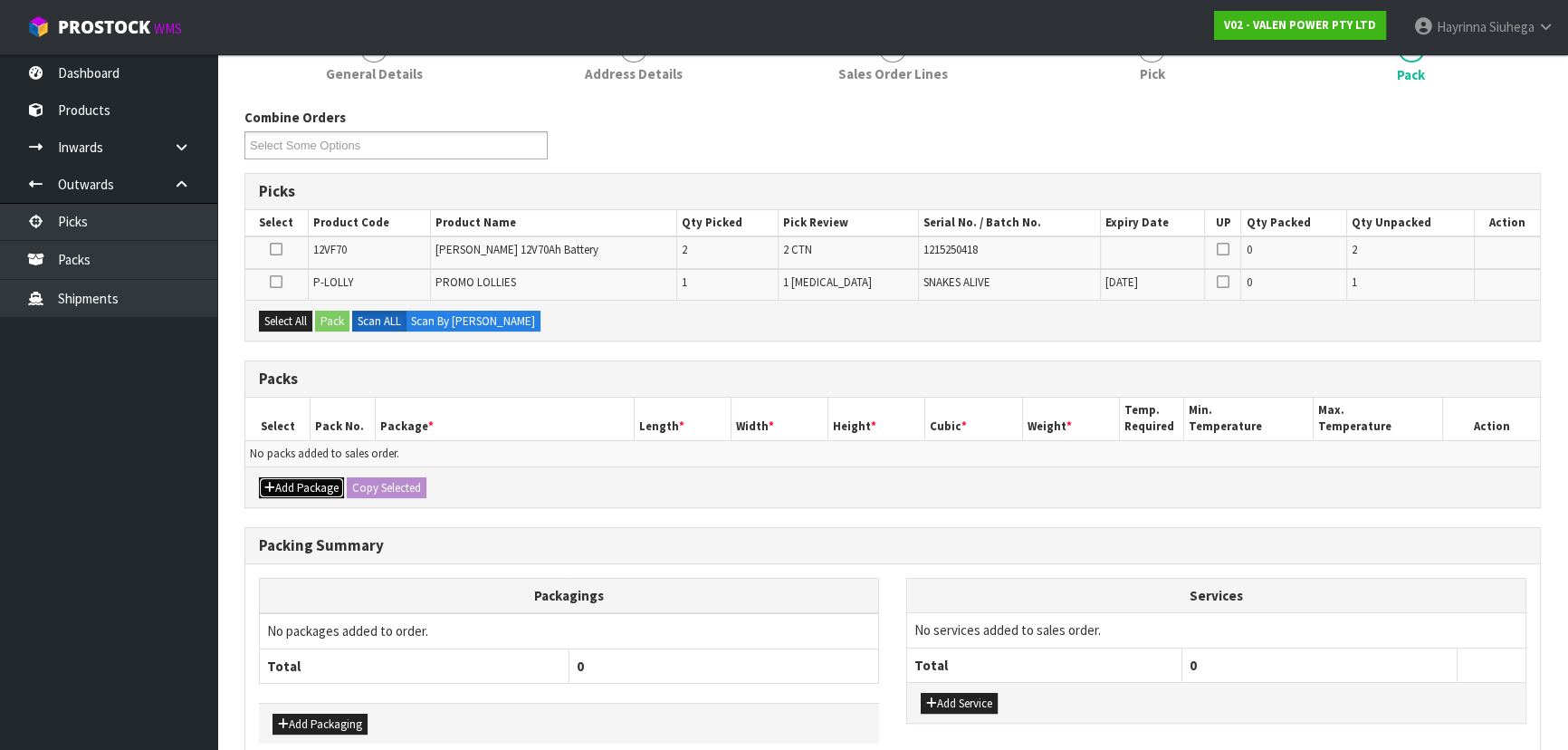
click at [285, 492] on button "Add Package" at bounding box center [301, 488] width 85 height 22
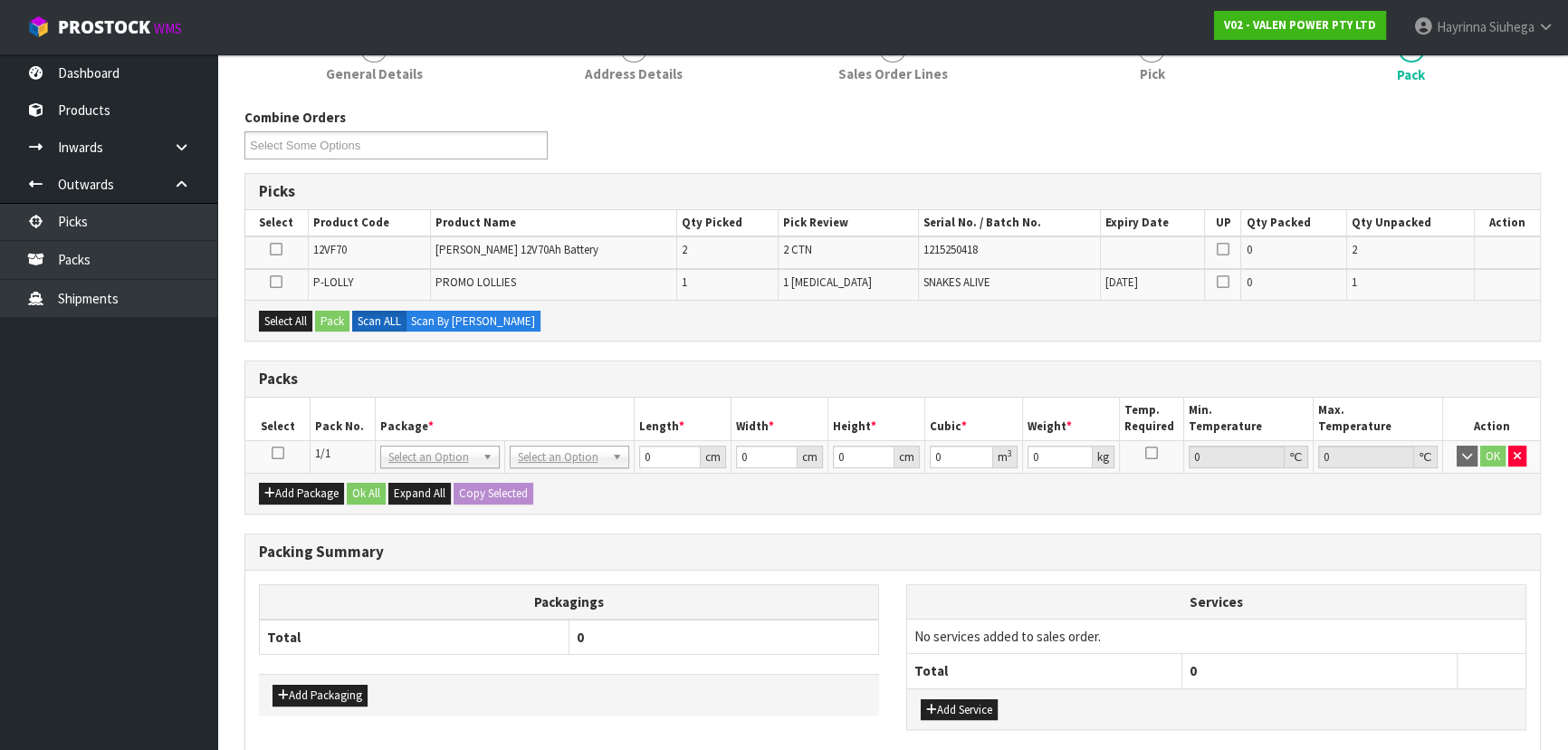
click at [281, 453] on icon at bounding box center [278, 453] width 13 height 1
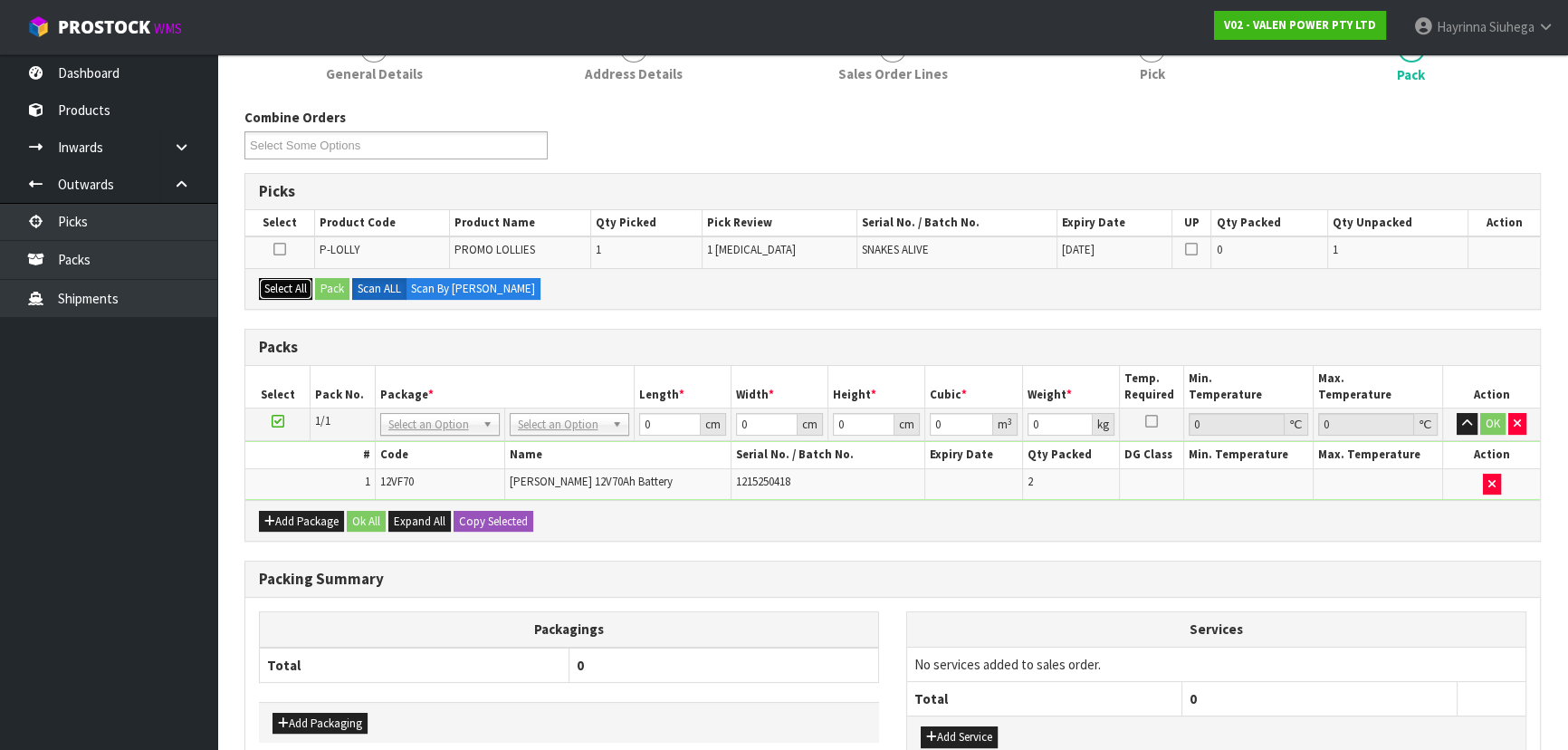
click at [300, 280] on button "Select All" at bounding box center [285, 289] width 54 height 22
click at [344, 280] on button "Pack" at bounding box center [332, 289] width 35 height 22
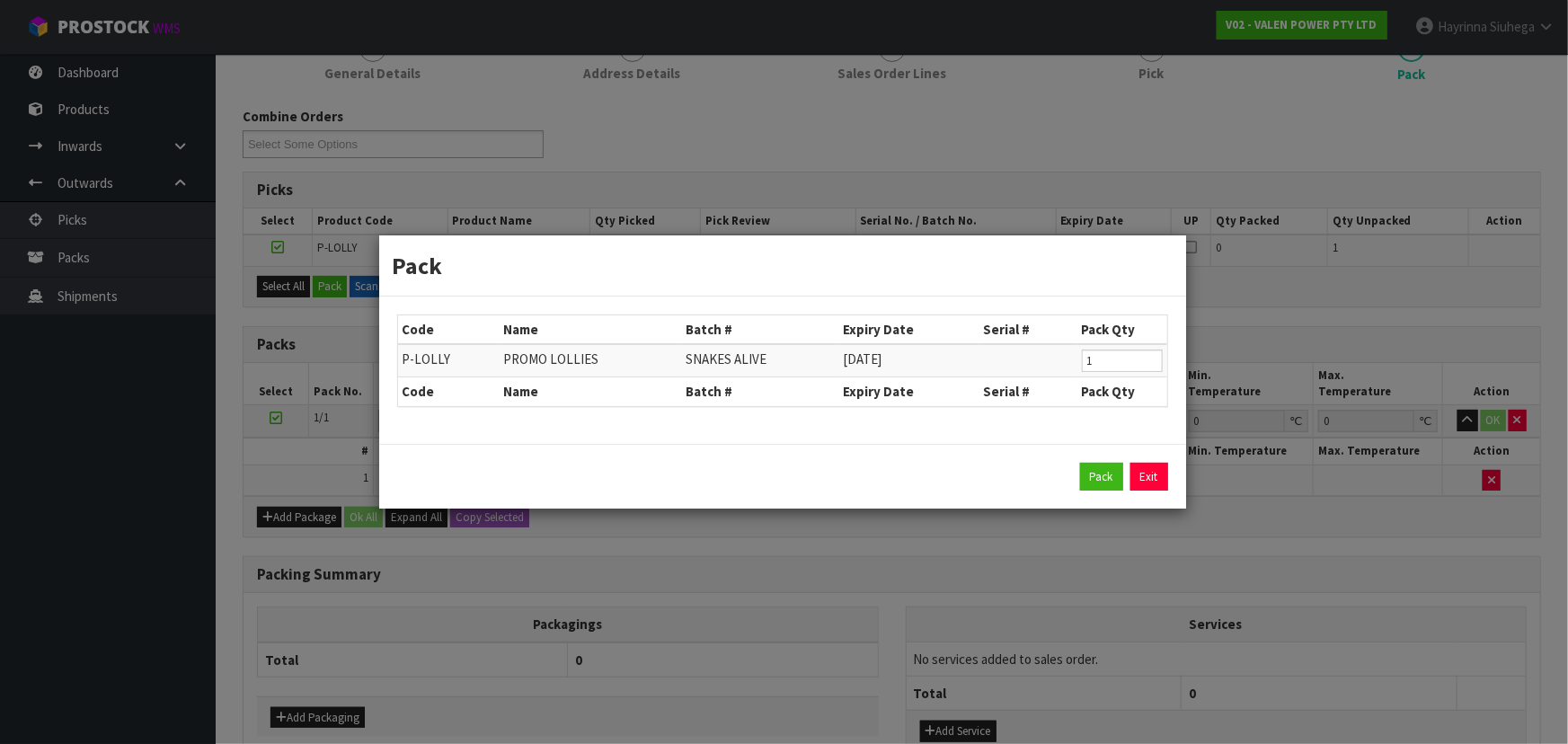
click at [1078, 473] on div "Pack Exit" at bounding box center [782, 476] width 770 height 29
click at [1099, 476] on button "Pack" at bounding box center [1101, 476] width 43 height 29
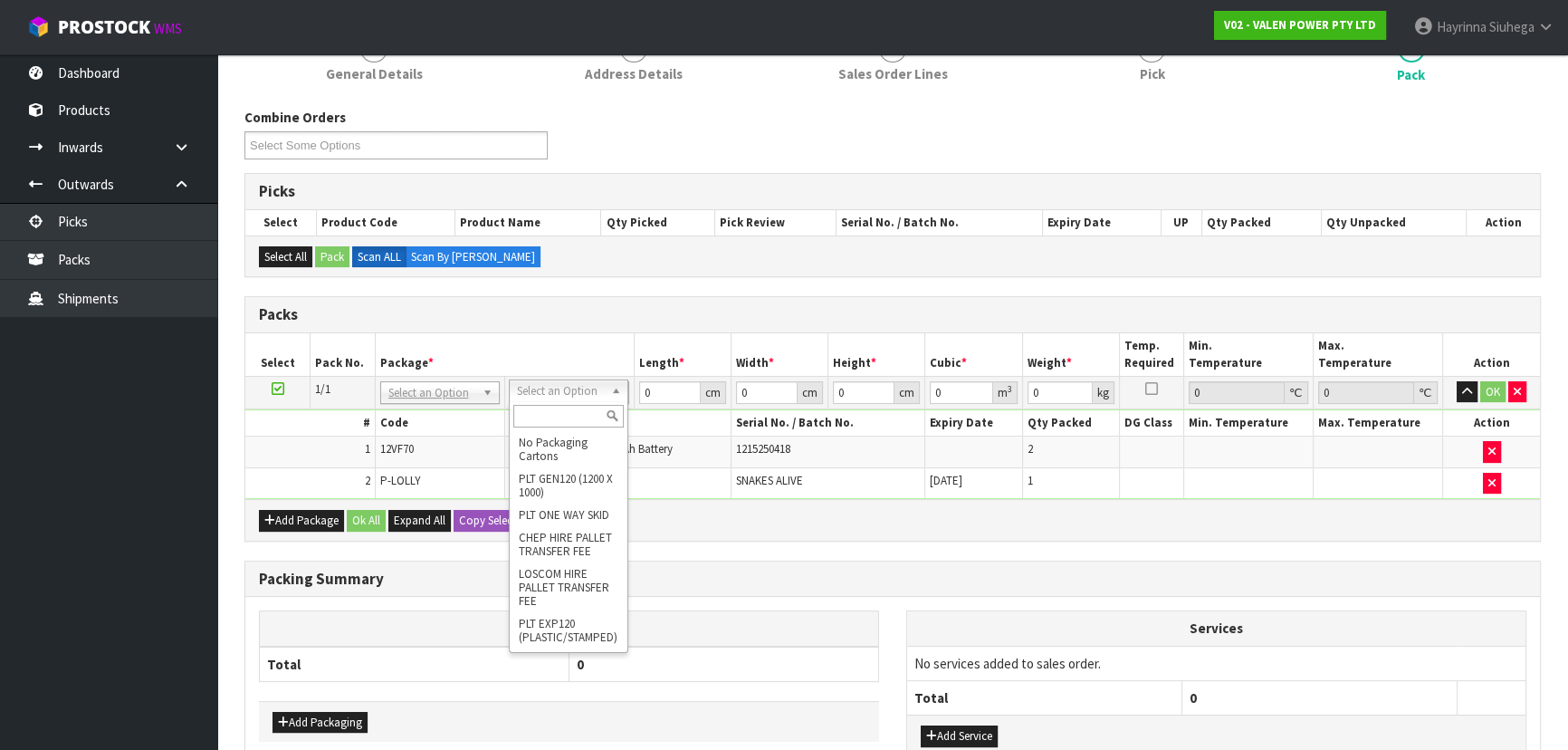
click at [562, 422] on input "text" at bounding box center [568, 416] width 111 height 23
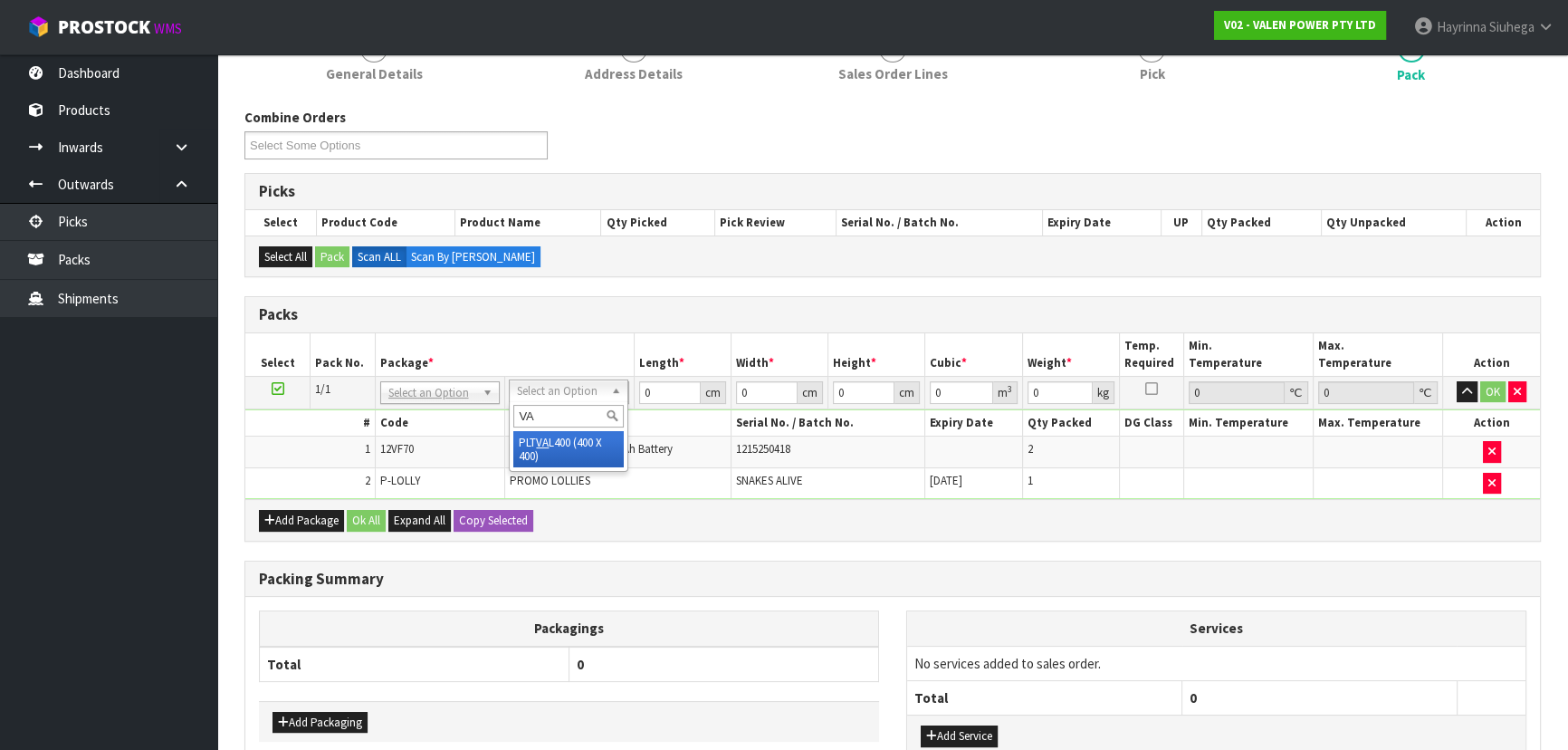
type input "VA"
type input "40"
type input "55.9"
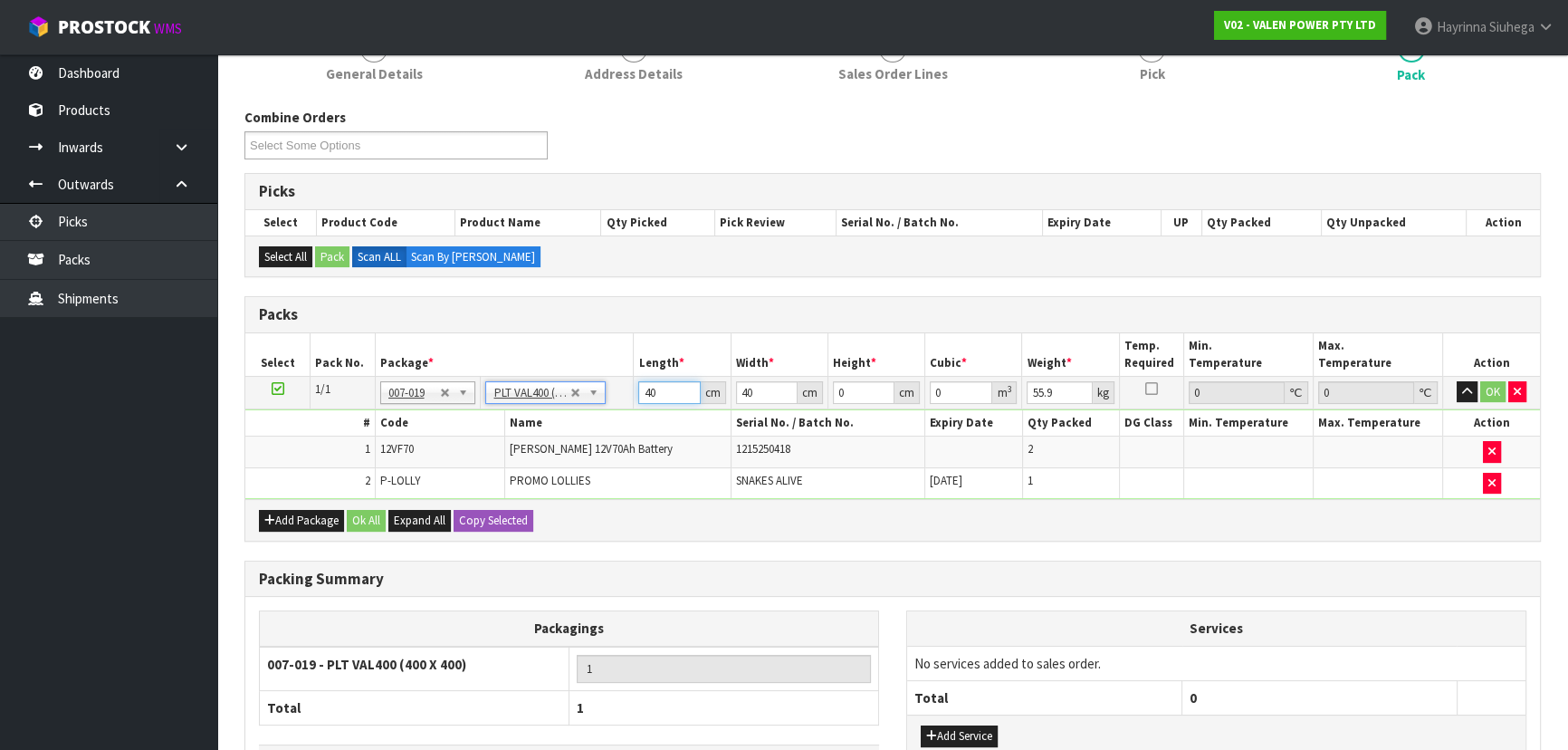
click at [641, 393] on input "40" at bounding box center [669, 392] width 62 height 23
type input "59"
type input "41"
type input "3"
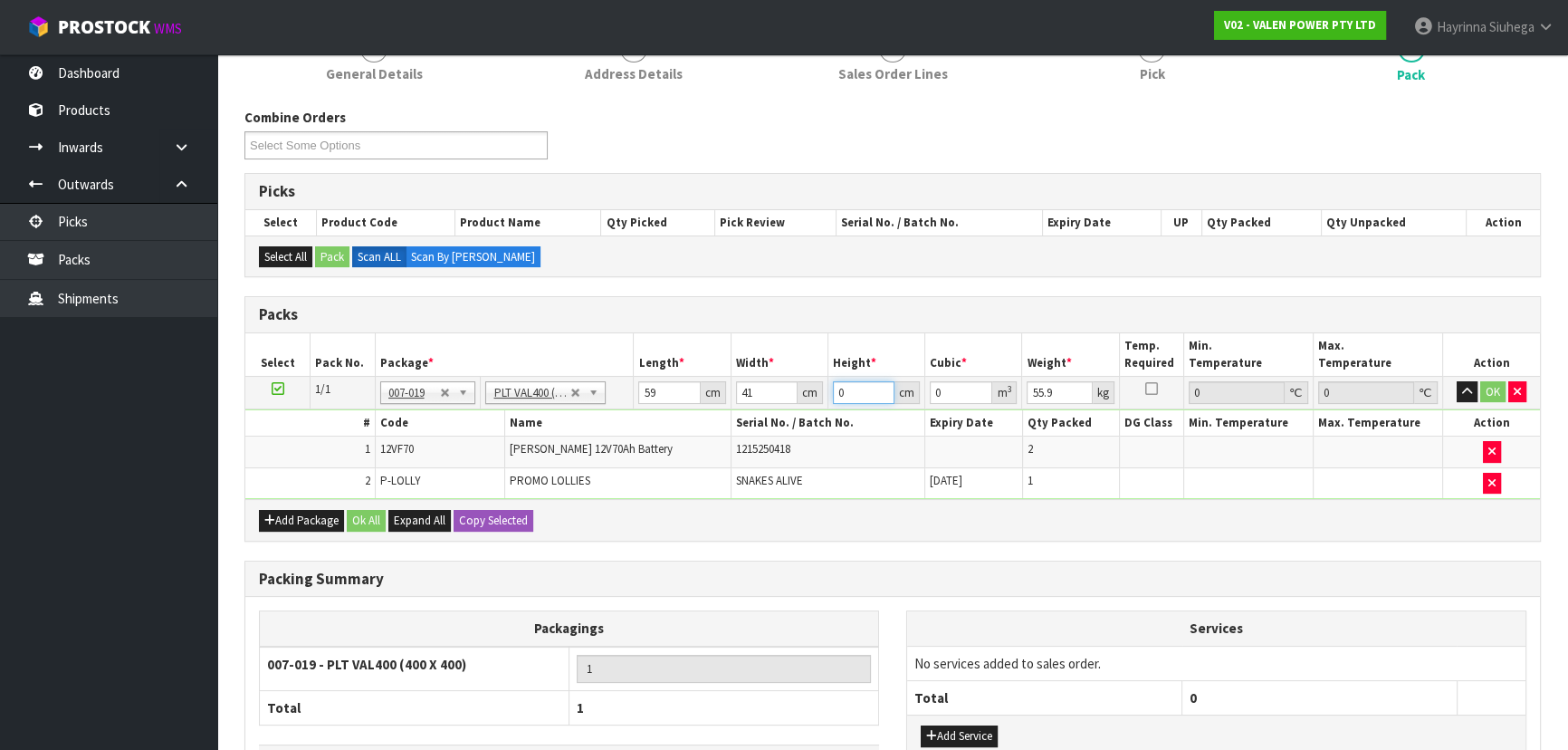
type input "0.007257"
type input "34"
type input "0.082246"
type input "34"
type input "54"
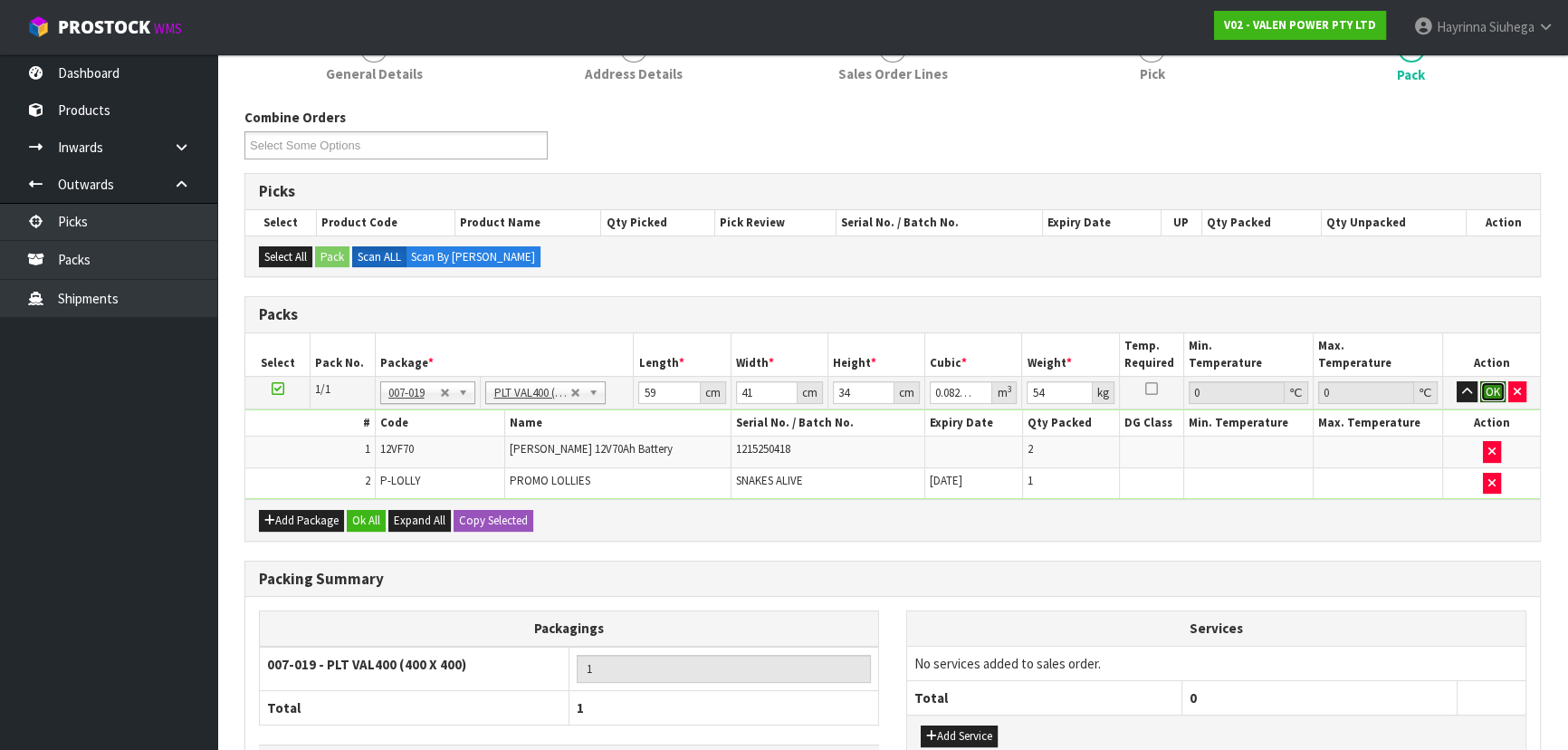
click button "OK" at bounding box center [1493, 392] width 25 height 22
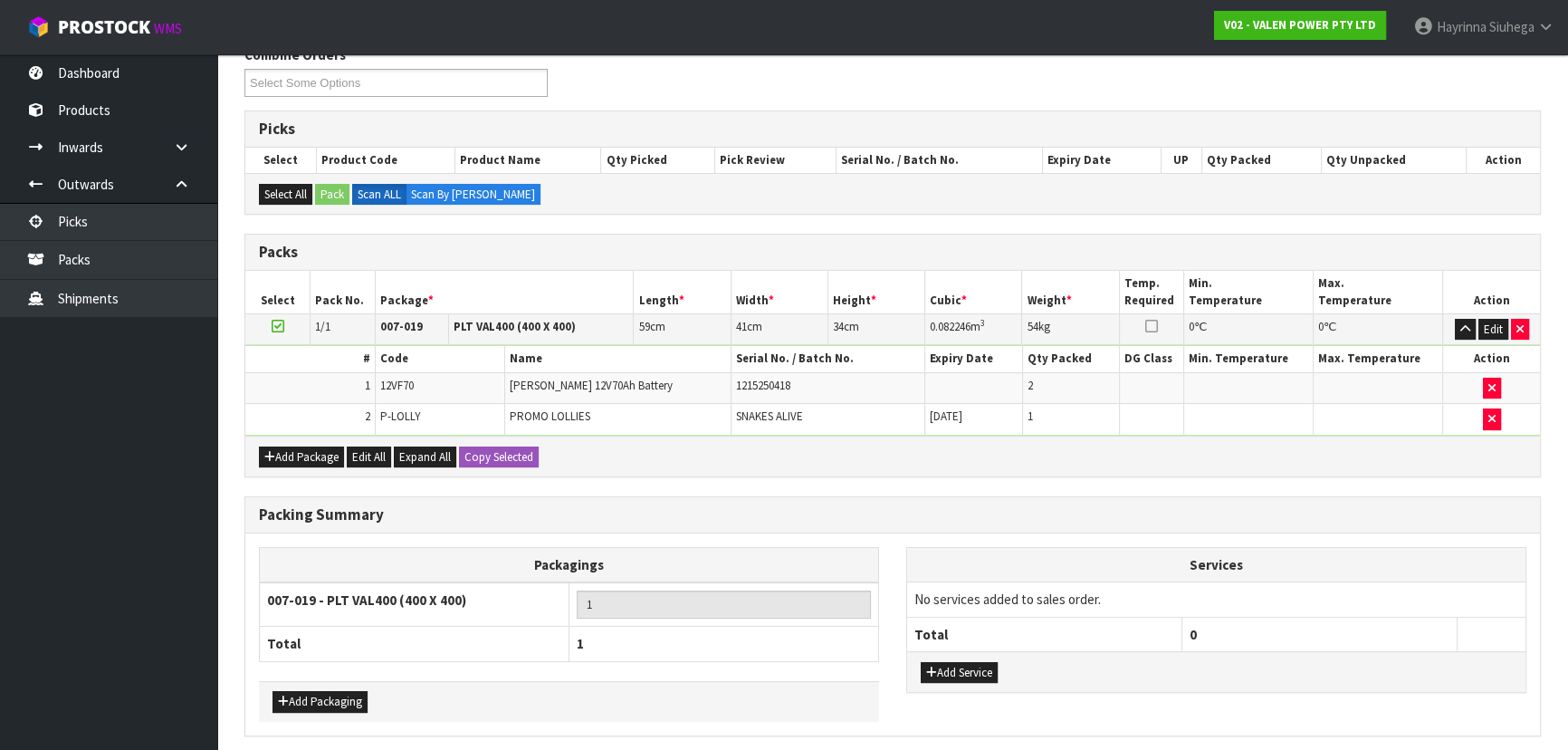
scroll to position [375, 0]
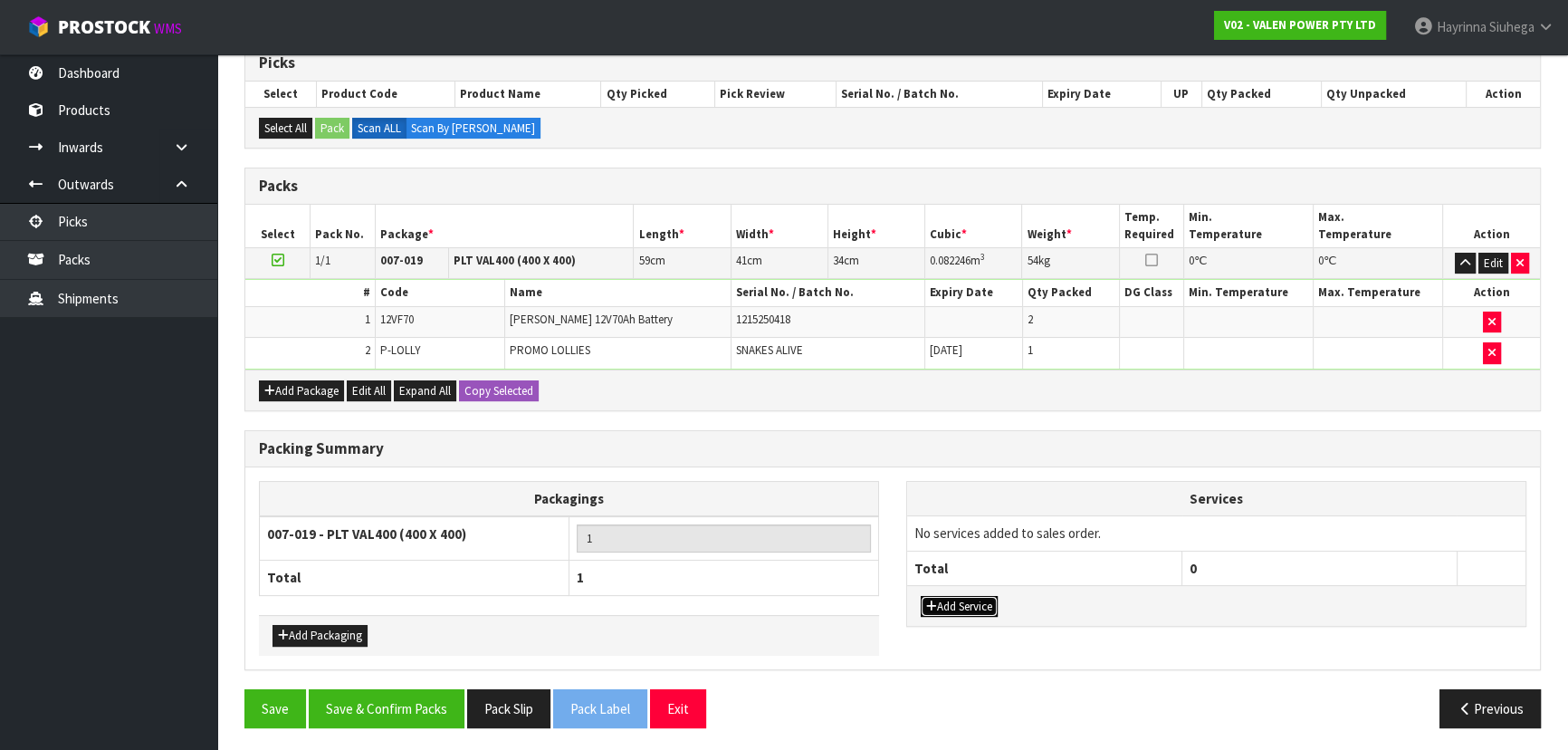
click at [980, 607] on button "Add Service" at bounding box center [959, 607] width 77 height 22
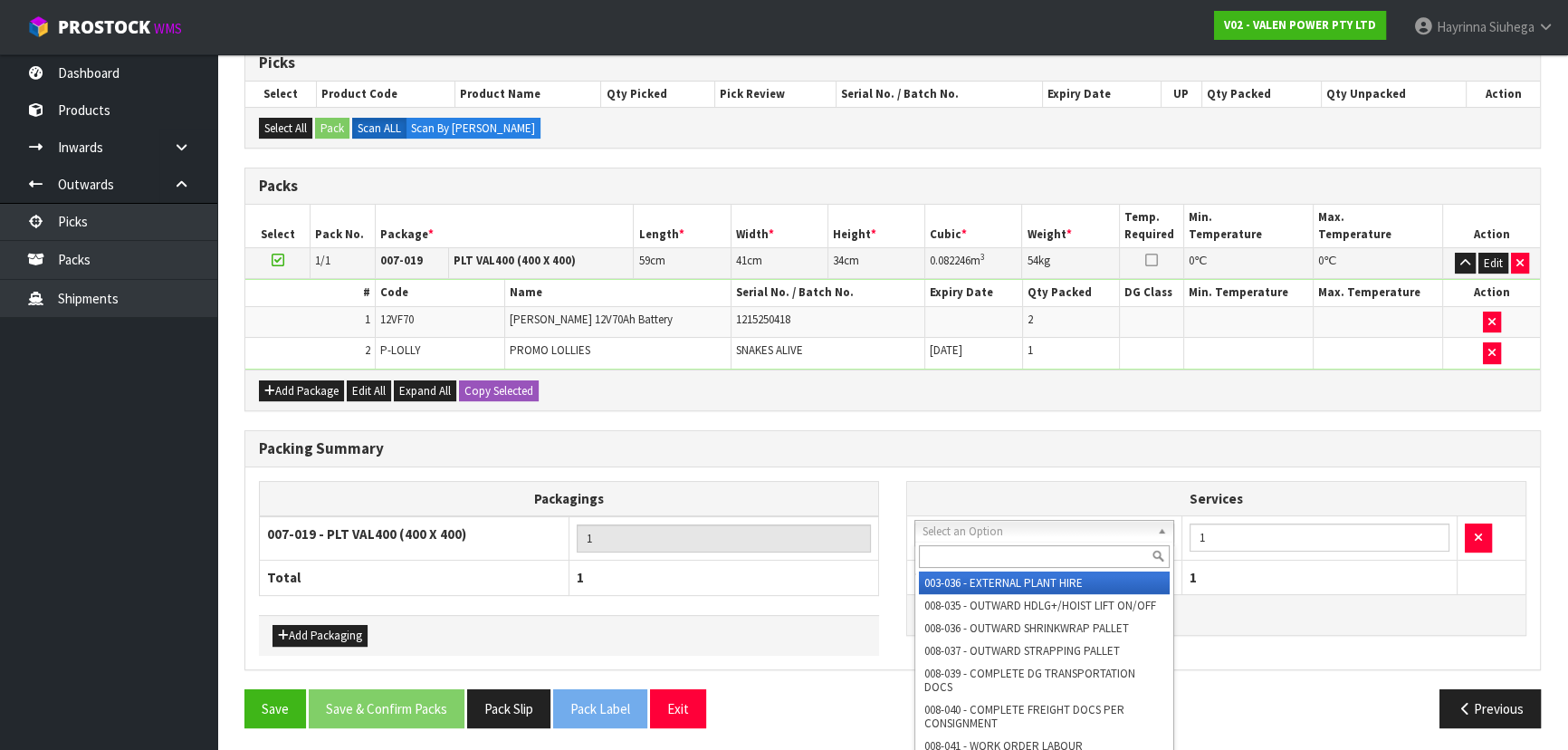
click at [979, 545] on input "text" at bounding box center [1044, 556] width 251 height 23
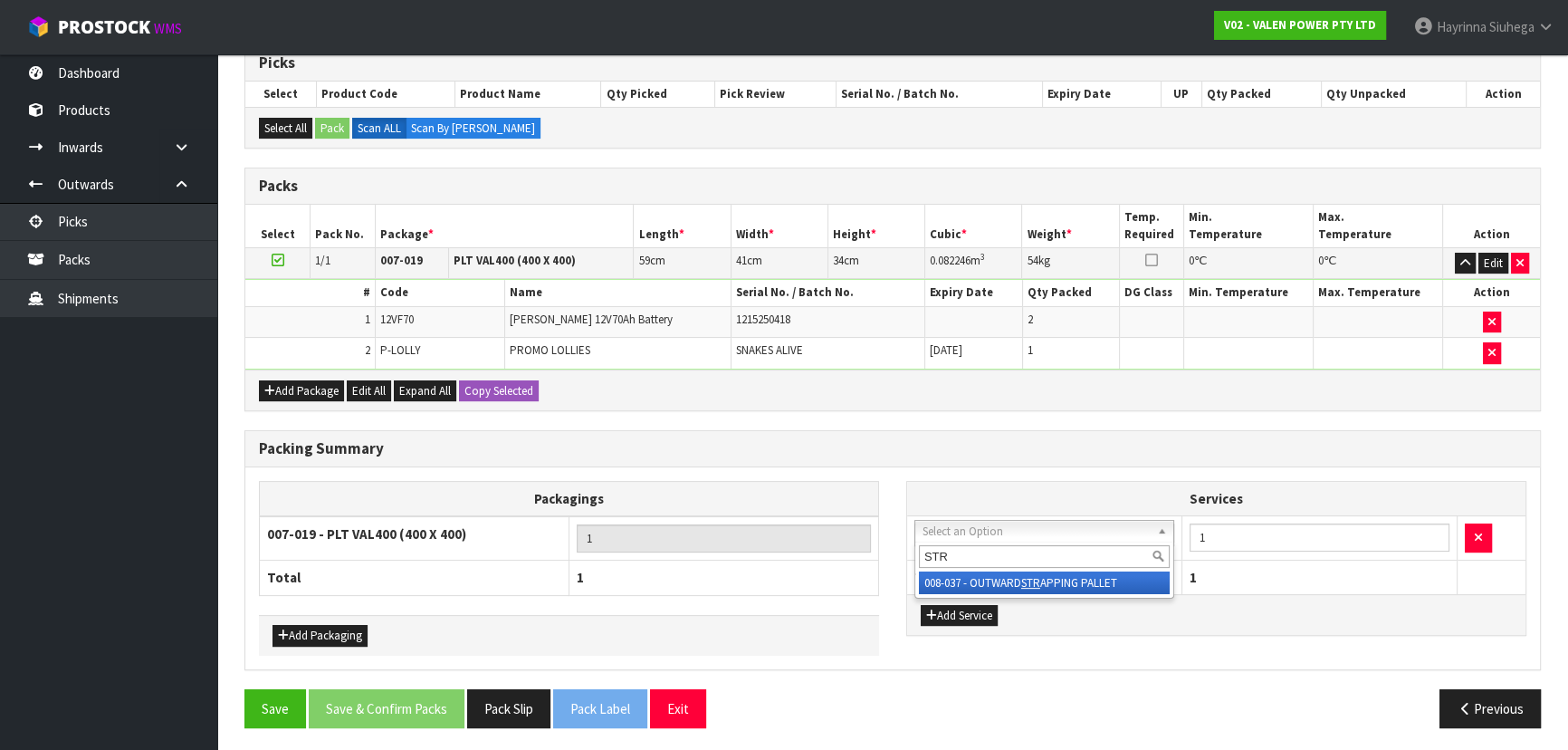
type input "STR"
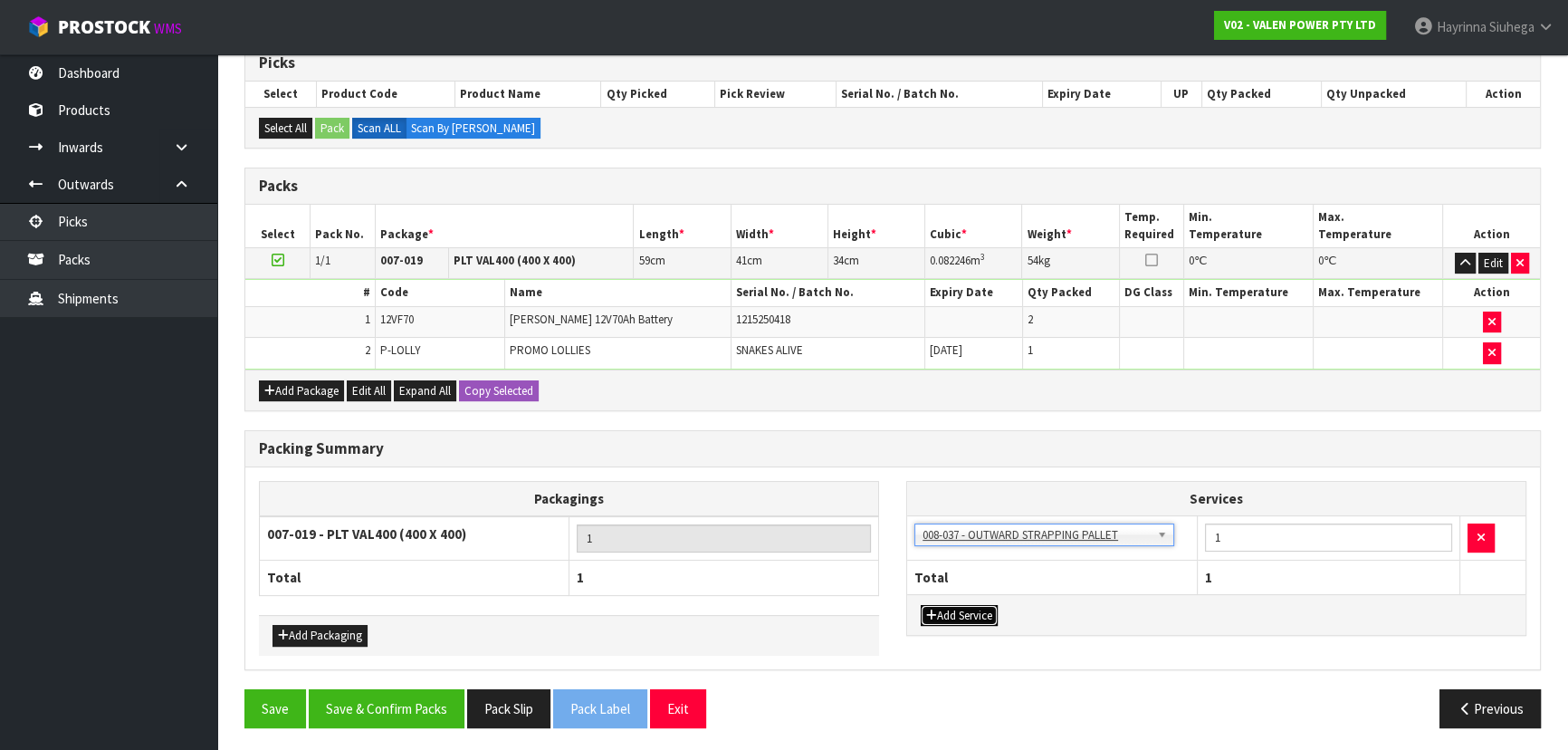
click at [958, 606] on button "Add Service" at bounding box center [959, 616] width 77 height 22
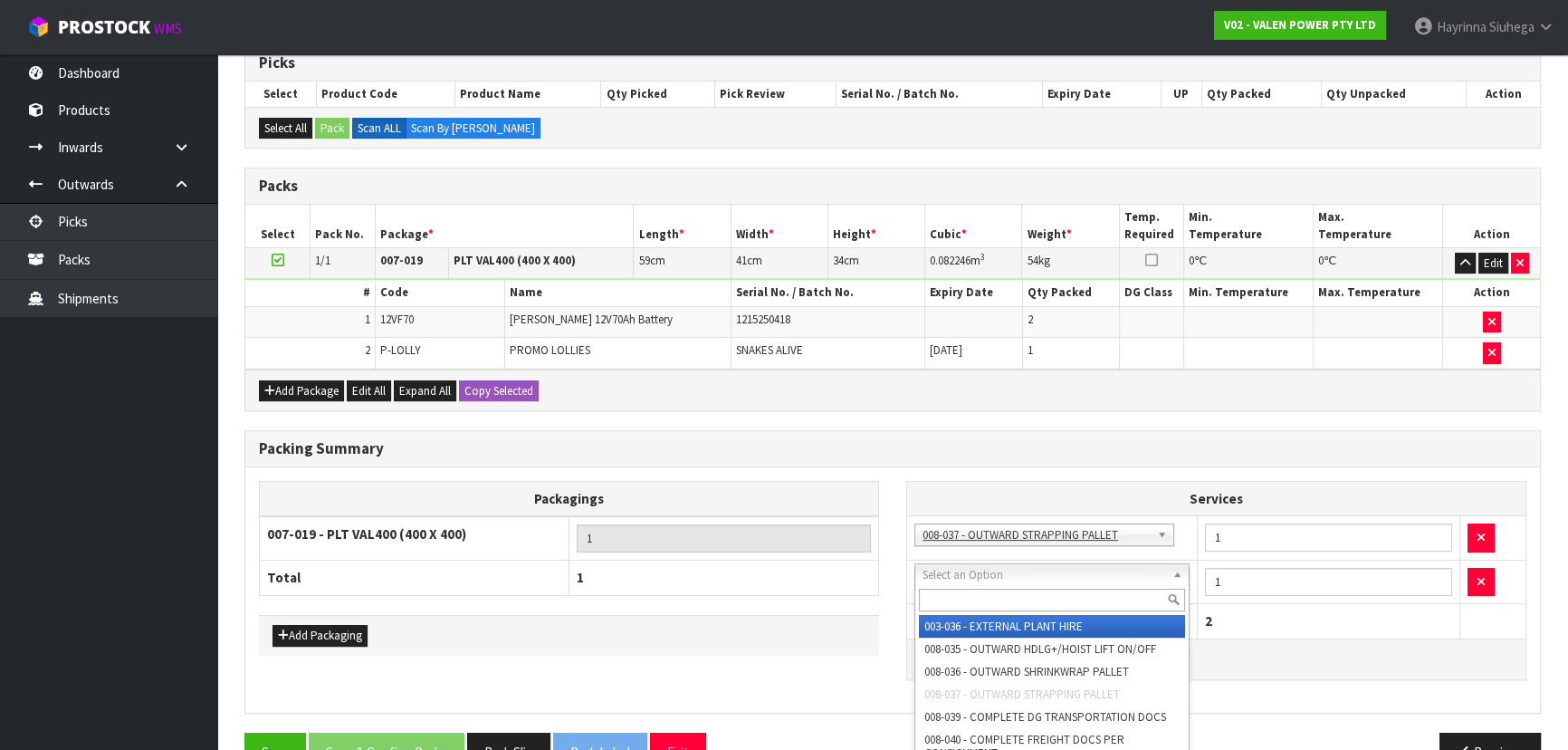
click at [976, 603] on input "text" at bounding box center [1051, 599] width 266 height 23
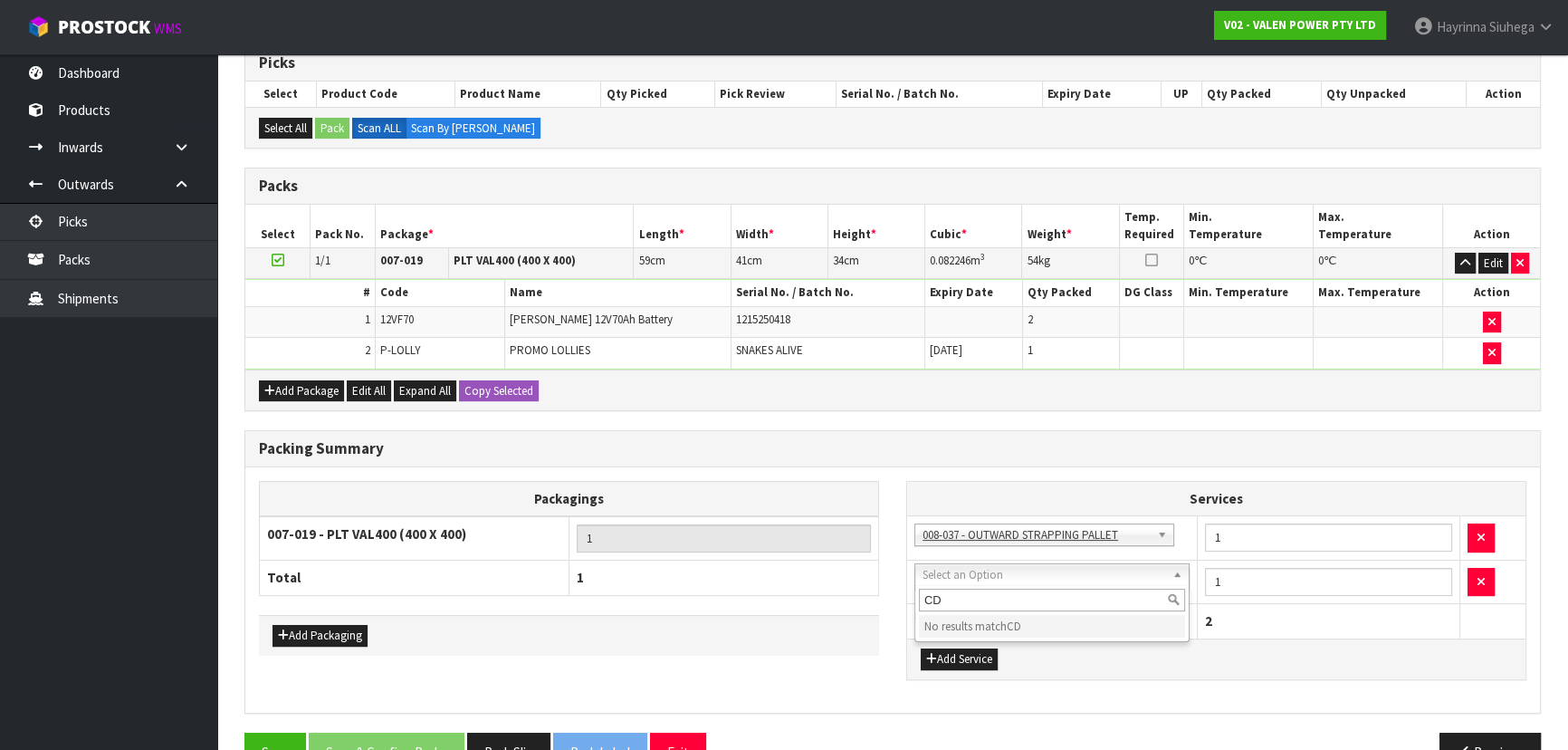
type input "C"
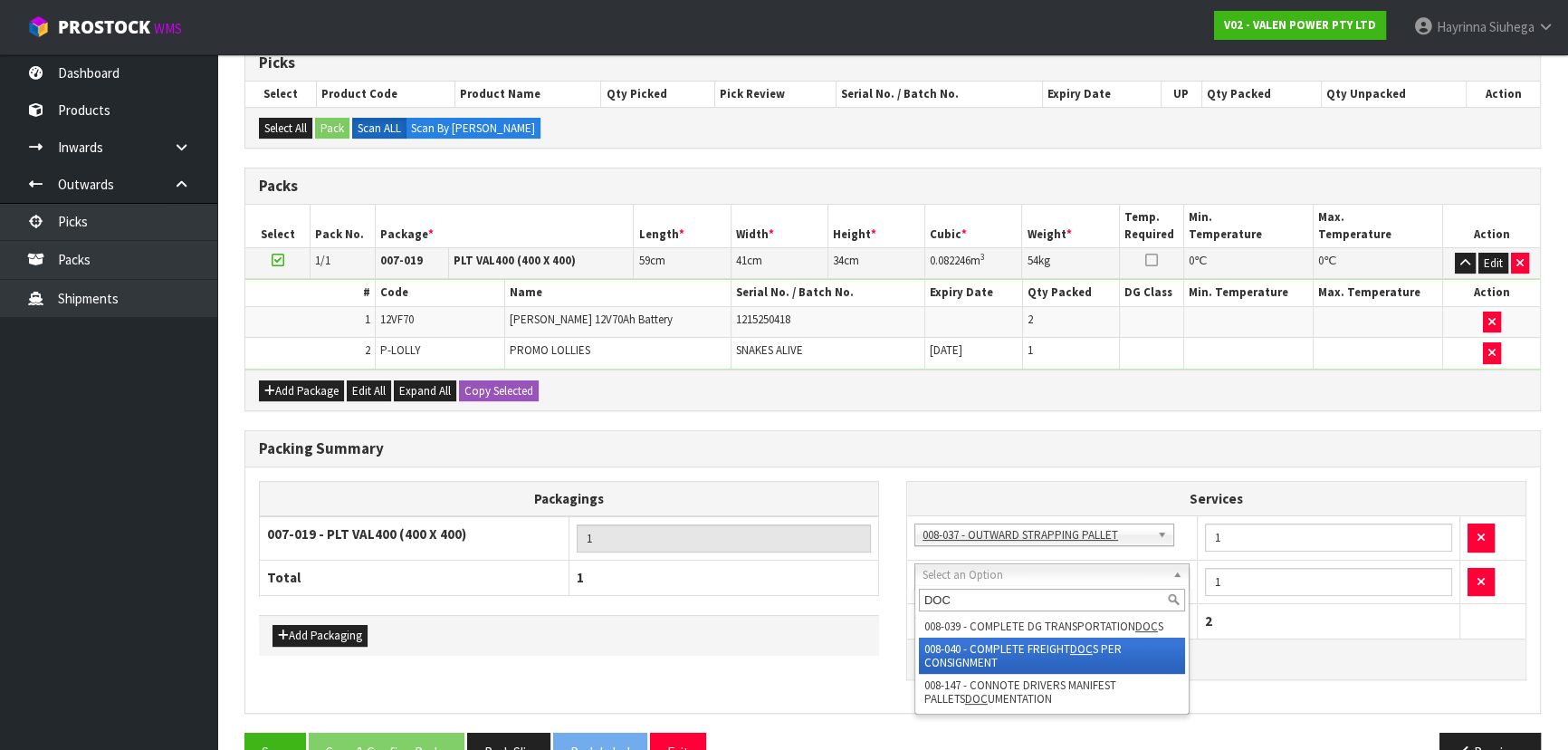
type input "DOC"
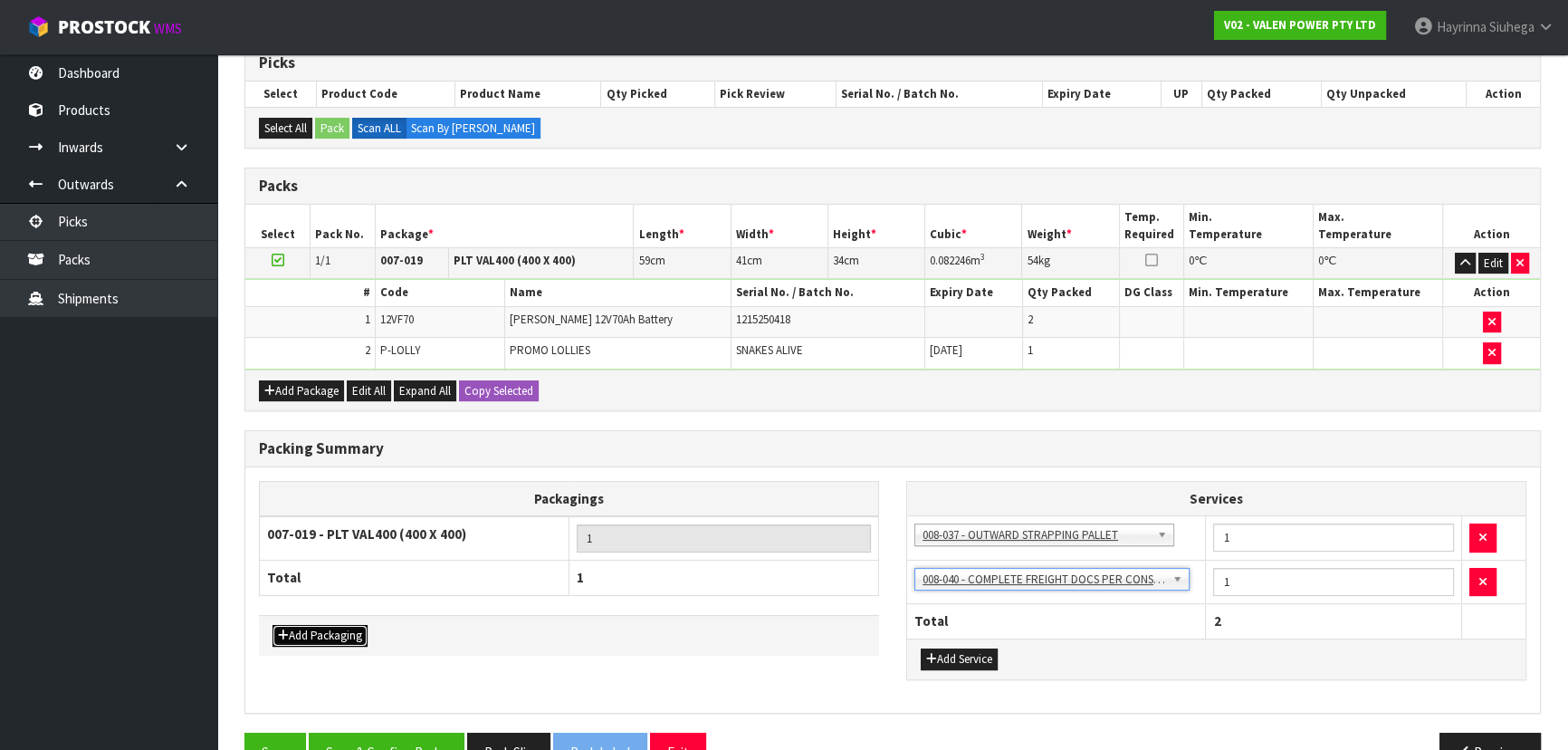
click at [313, 631] on button "Add Packaging" at bounding box center [320, 636] width 95 height 22
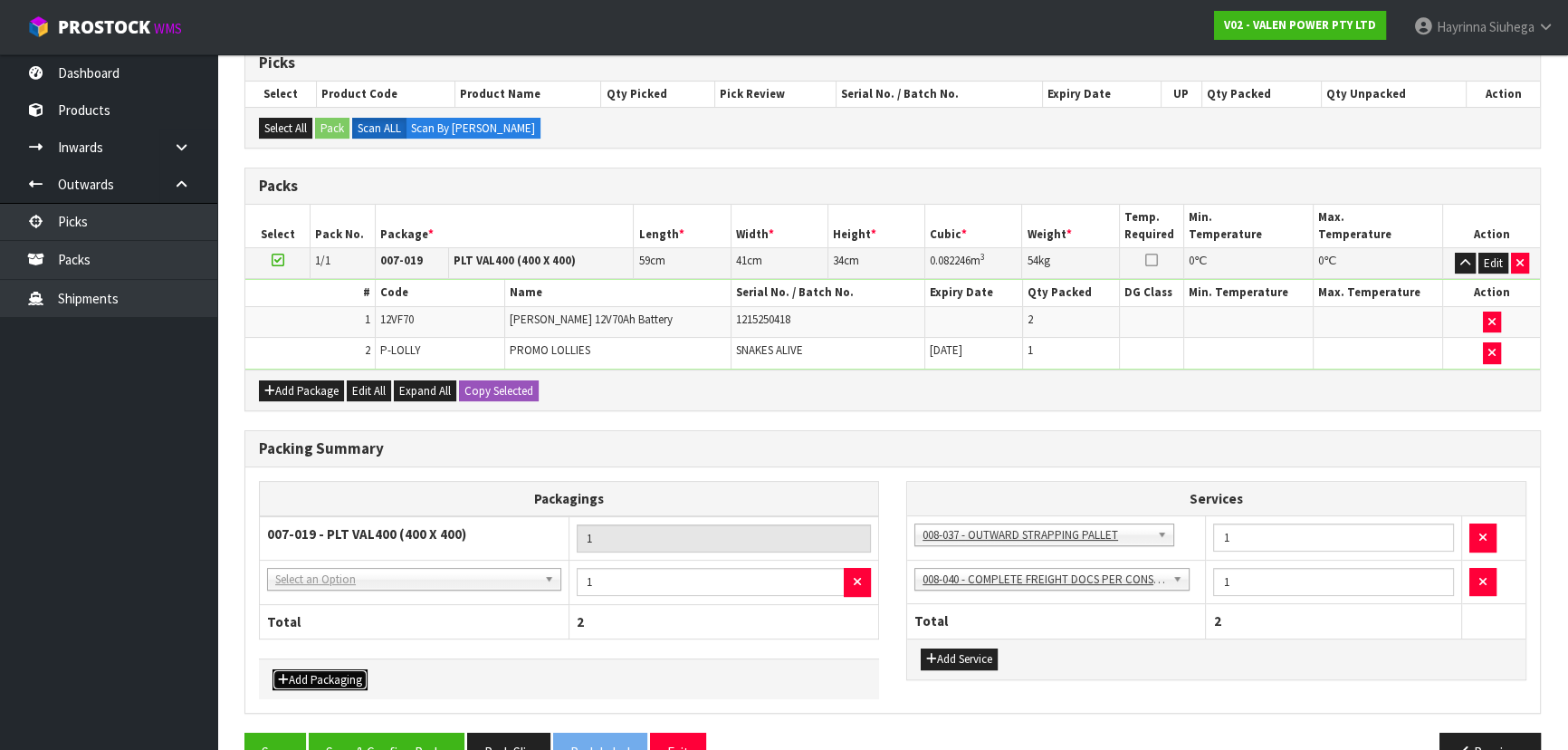
drag, startPoint x: 388, startPoint y: 577, endPoint x: 393, endPoint y: 591, distance: 14.9
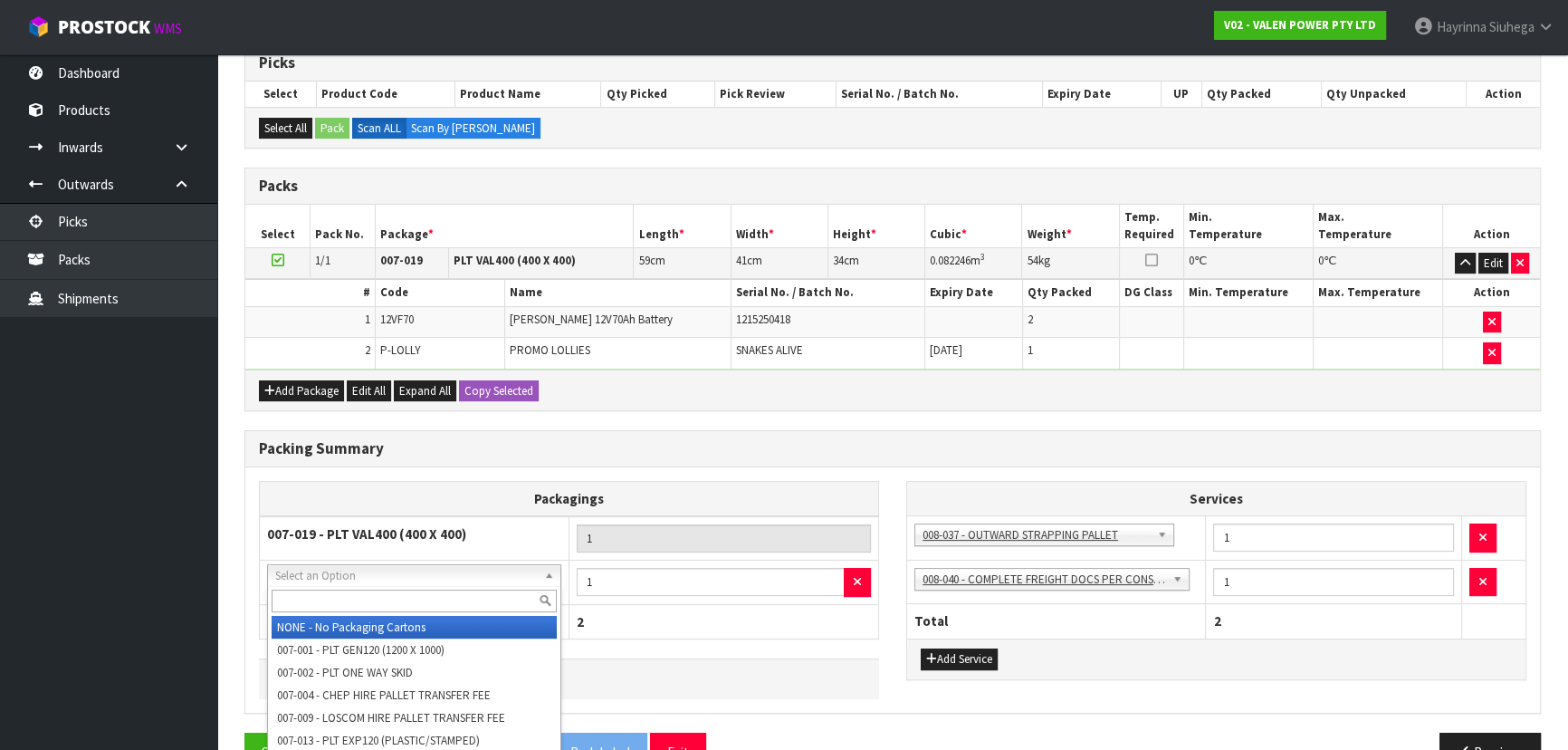
click at [391, 607] on input "text" at bounding box center [414, 600] width 285 height 23
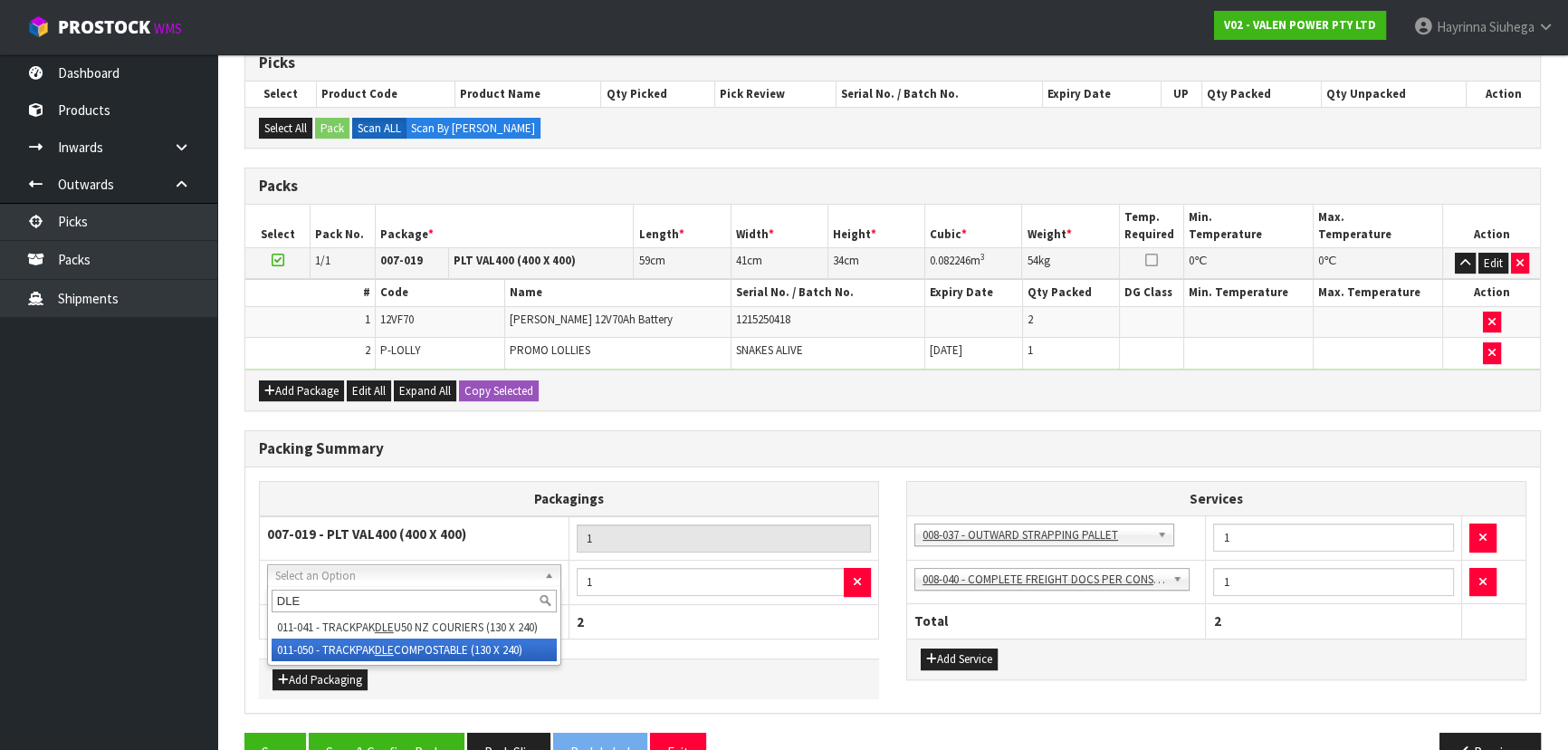
type input "DLE"
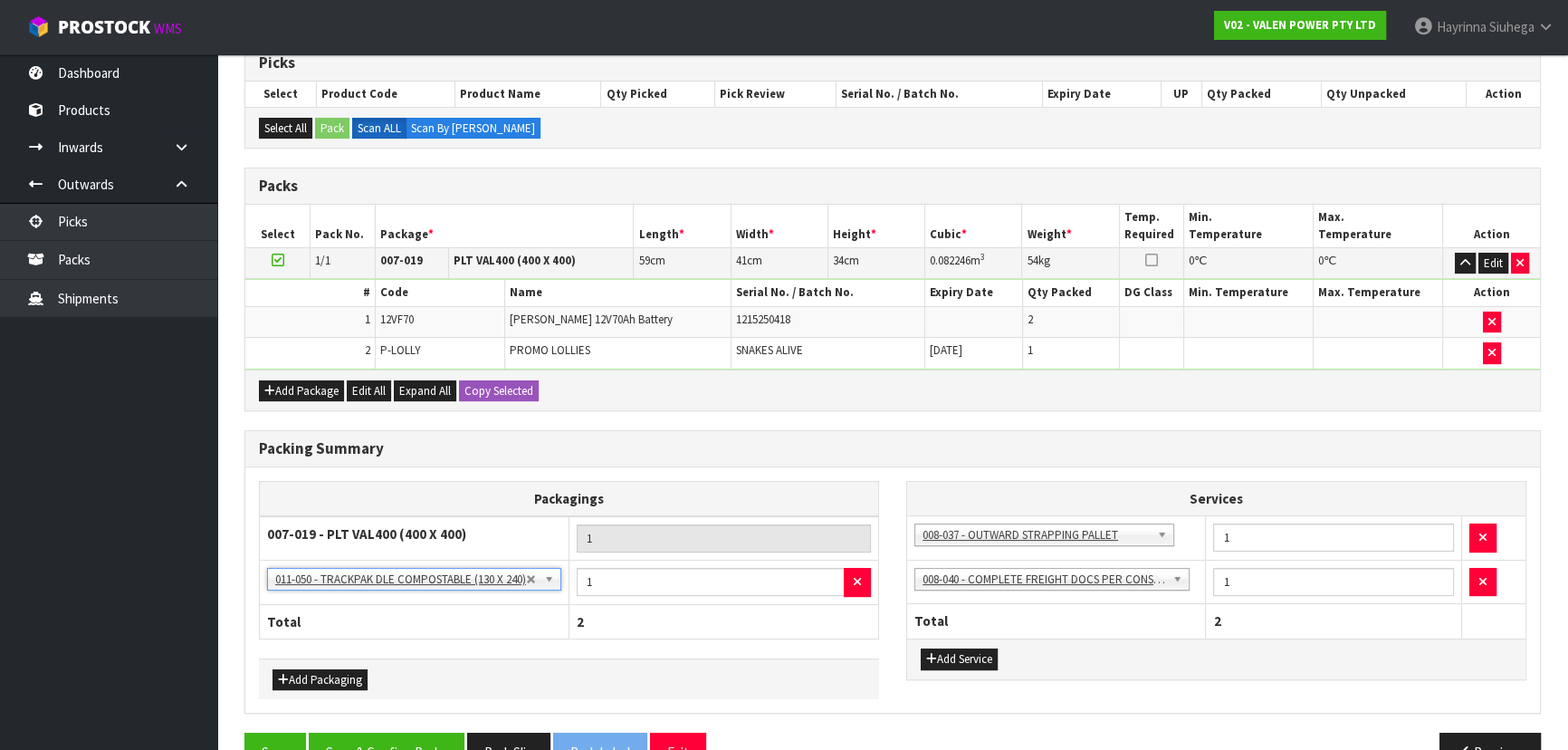
scroll to position [419, 0]
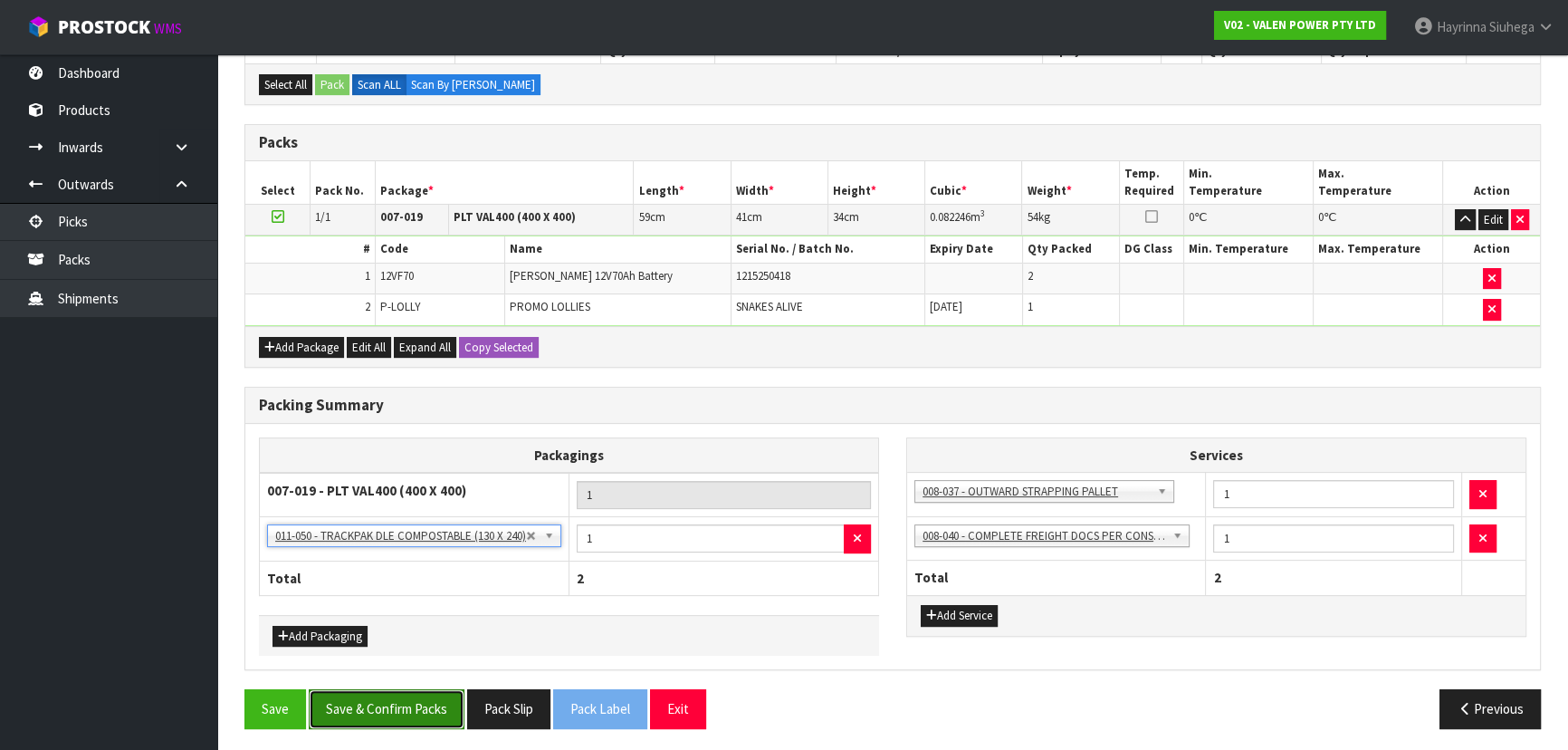
click at [409, 705] on button "Save & Confirm Packs" at bounding box center [386, 708] width 155 height 39
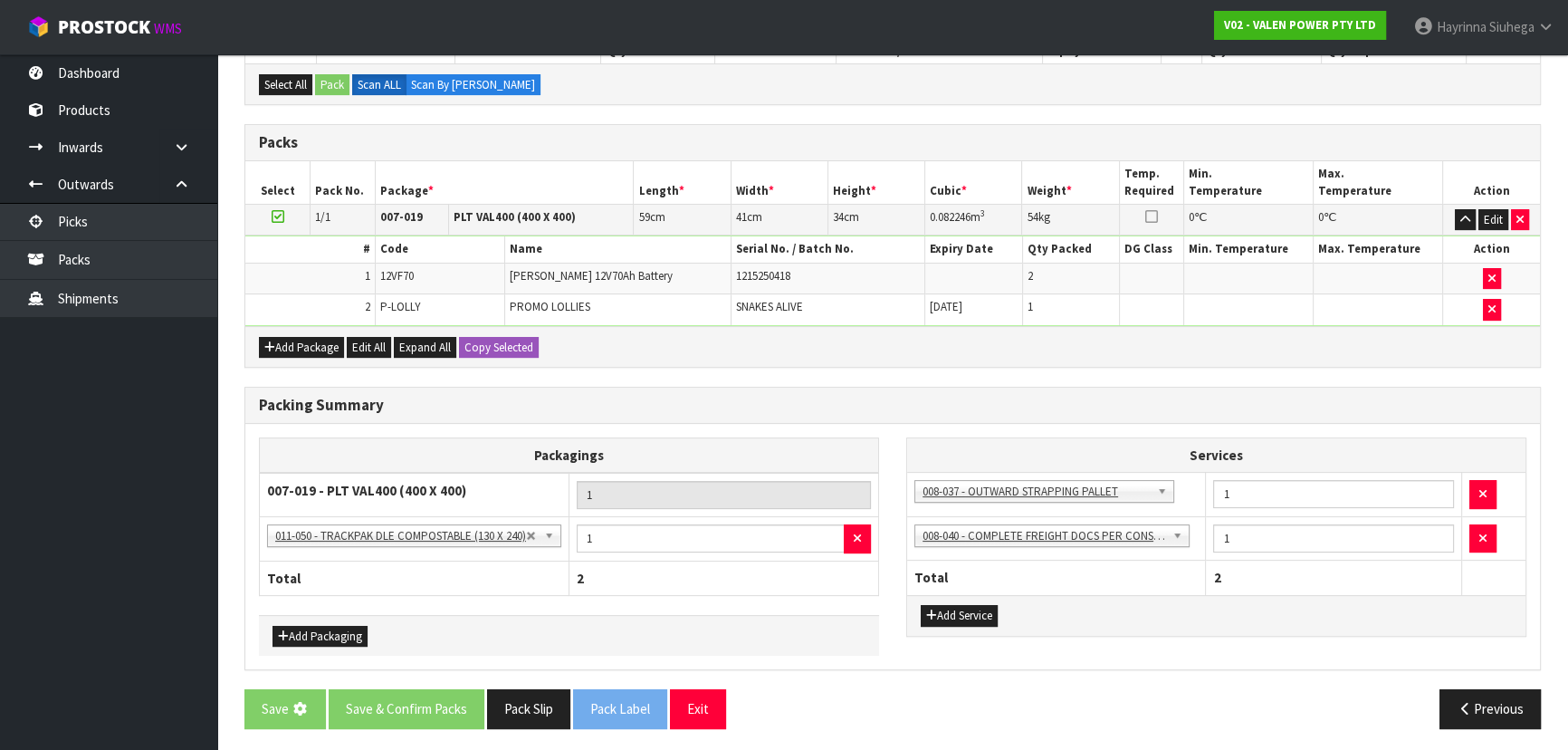
scroll to position [0, 0]
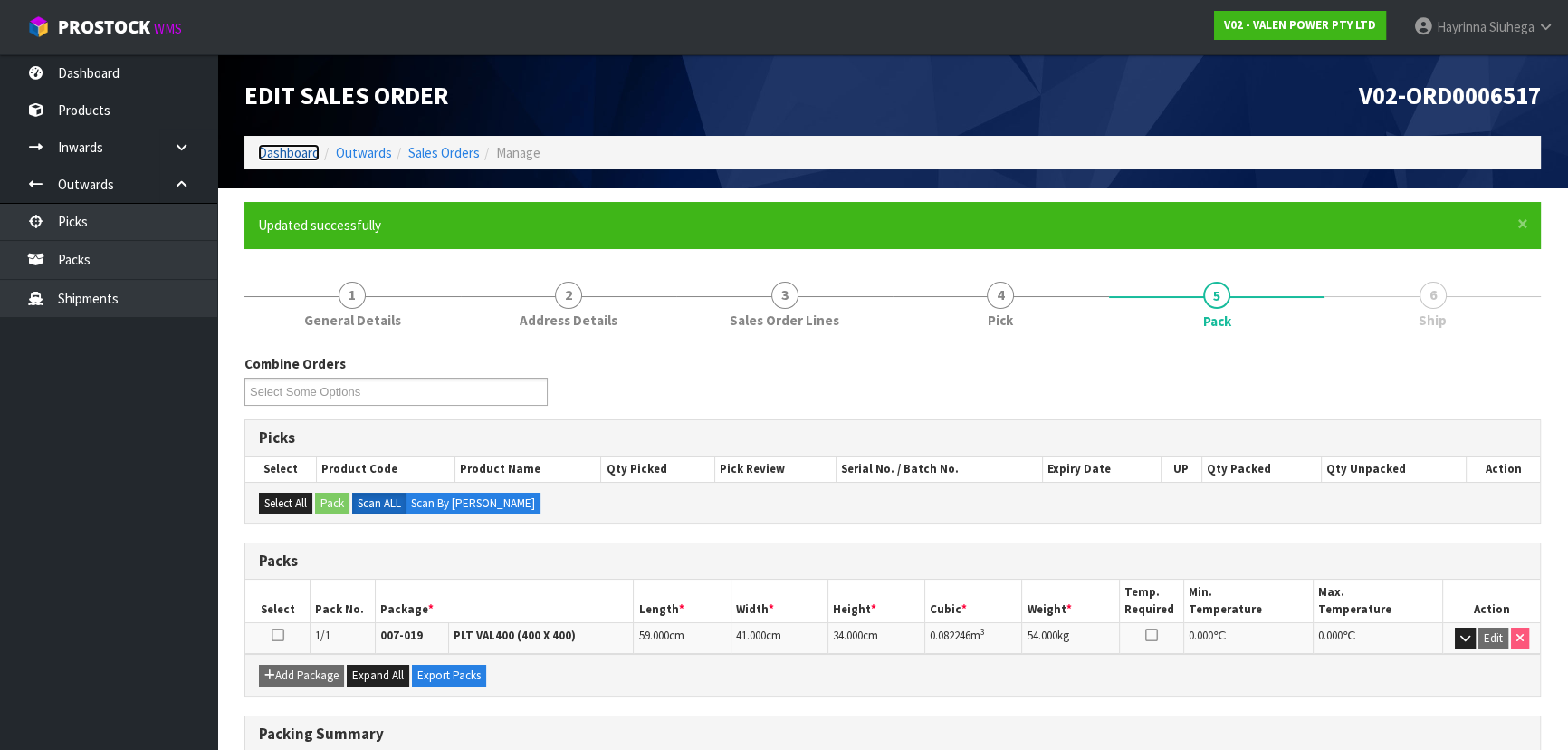
click at [300, 153] on link "Dashboard" at bounding box center [289, 153] width 62 height 17
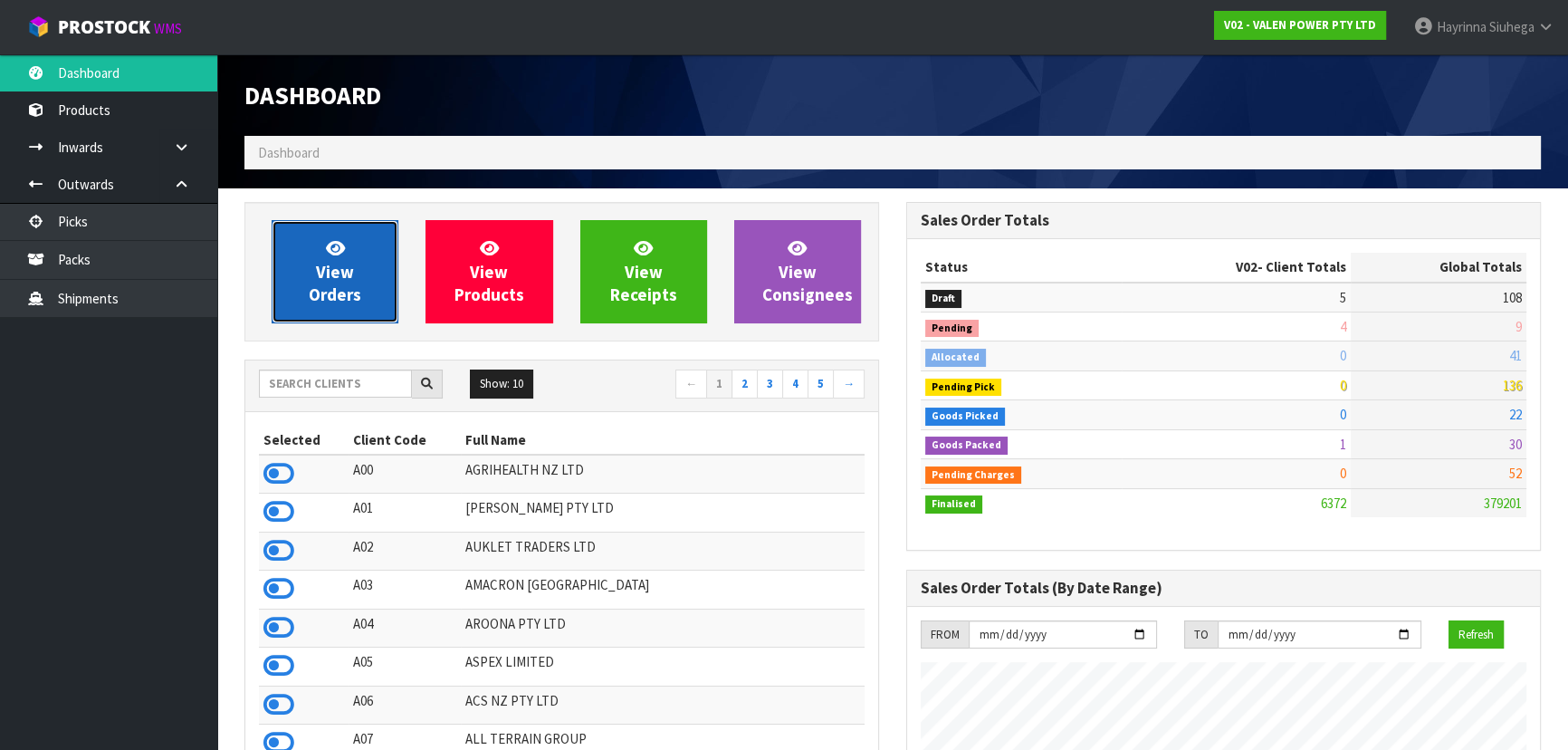
click at [353, 286] on span "View Orders" at bounding box center [335, 271] width 53 height 68
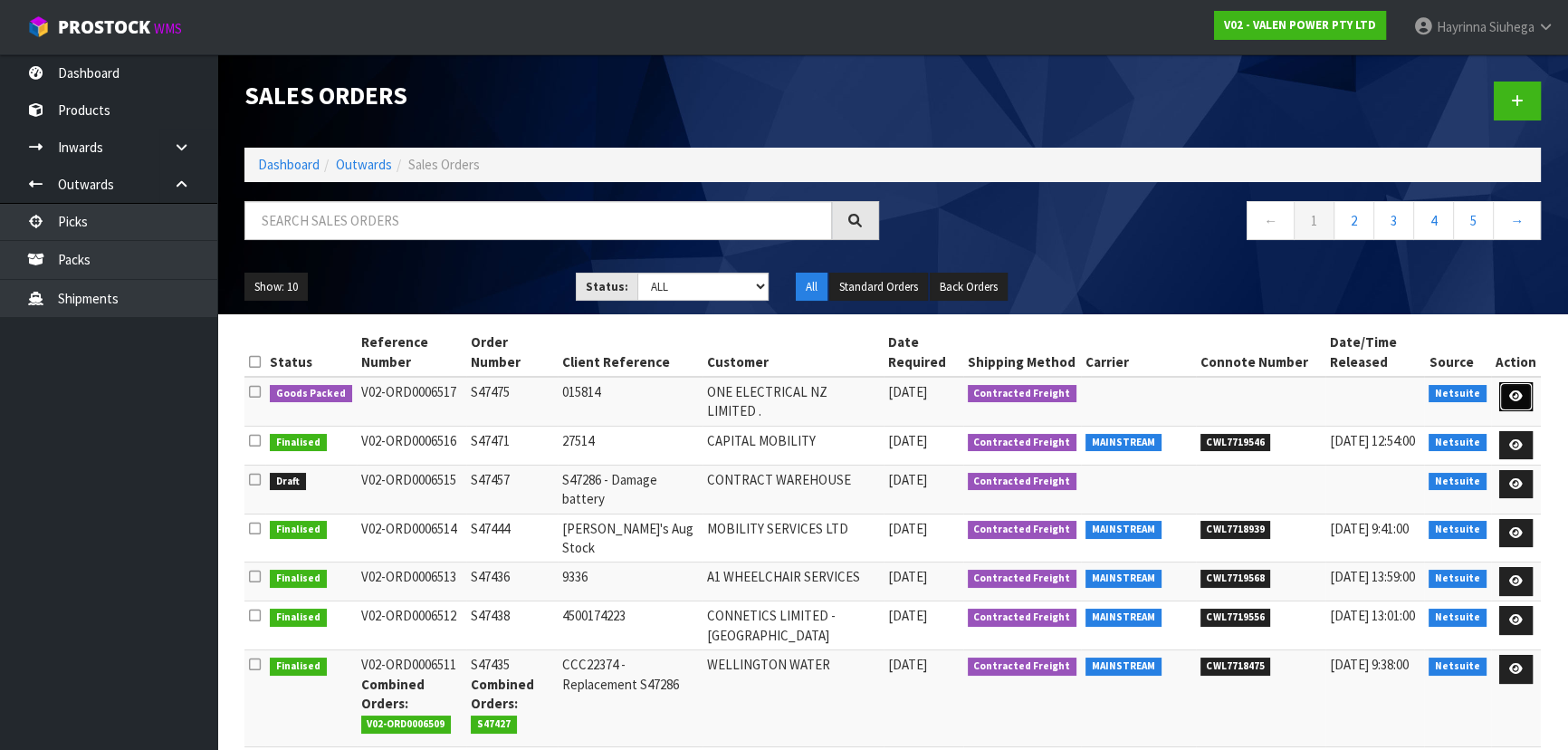
click at [1512, 390] on icon at bounding box center [1515, 396] width 14 height 12
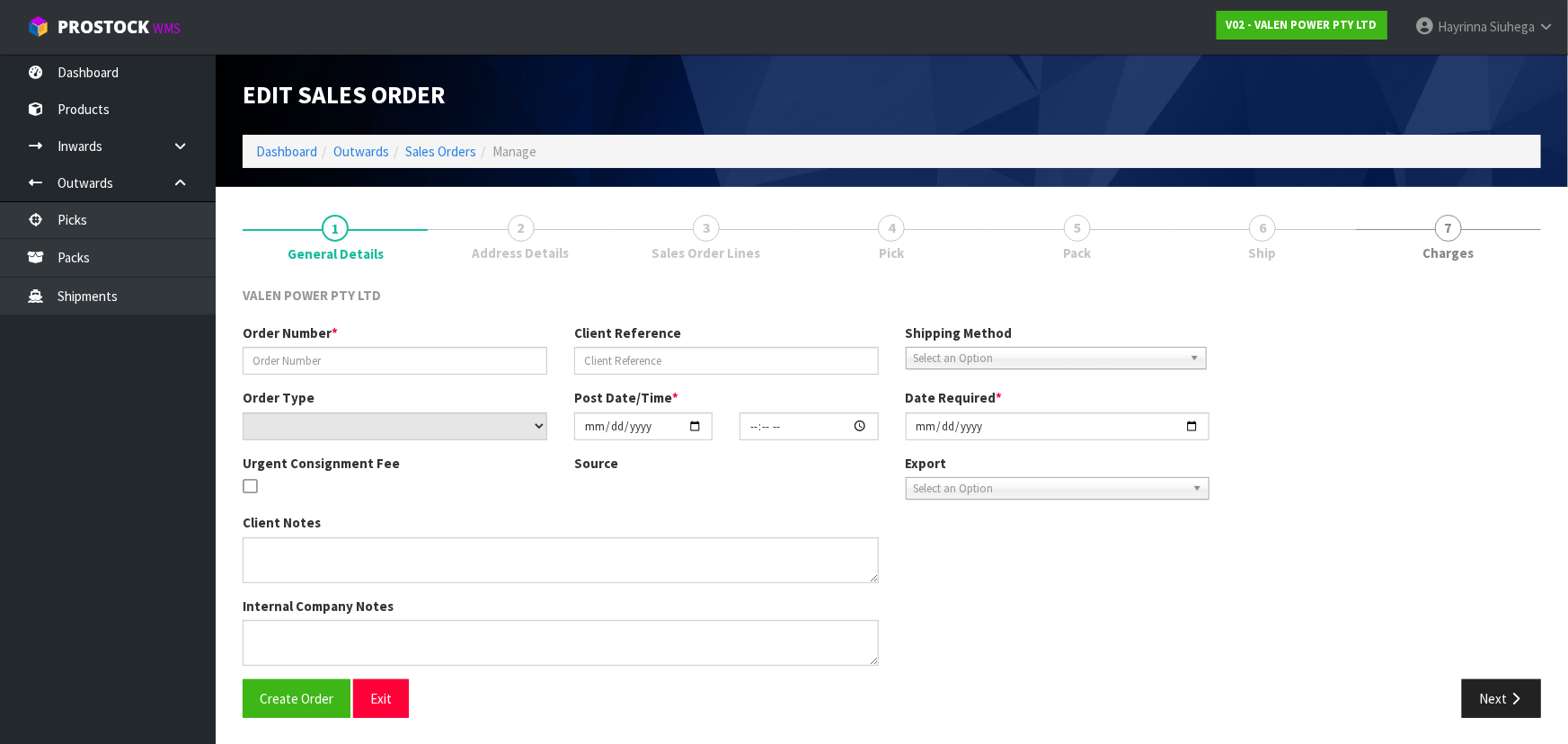
type input "S47475"
type input "015814"
select select "number:0"
type input "[DATE]"
type input "12:15:07.000"
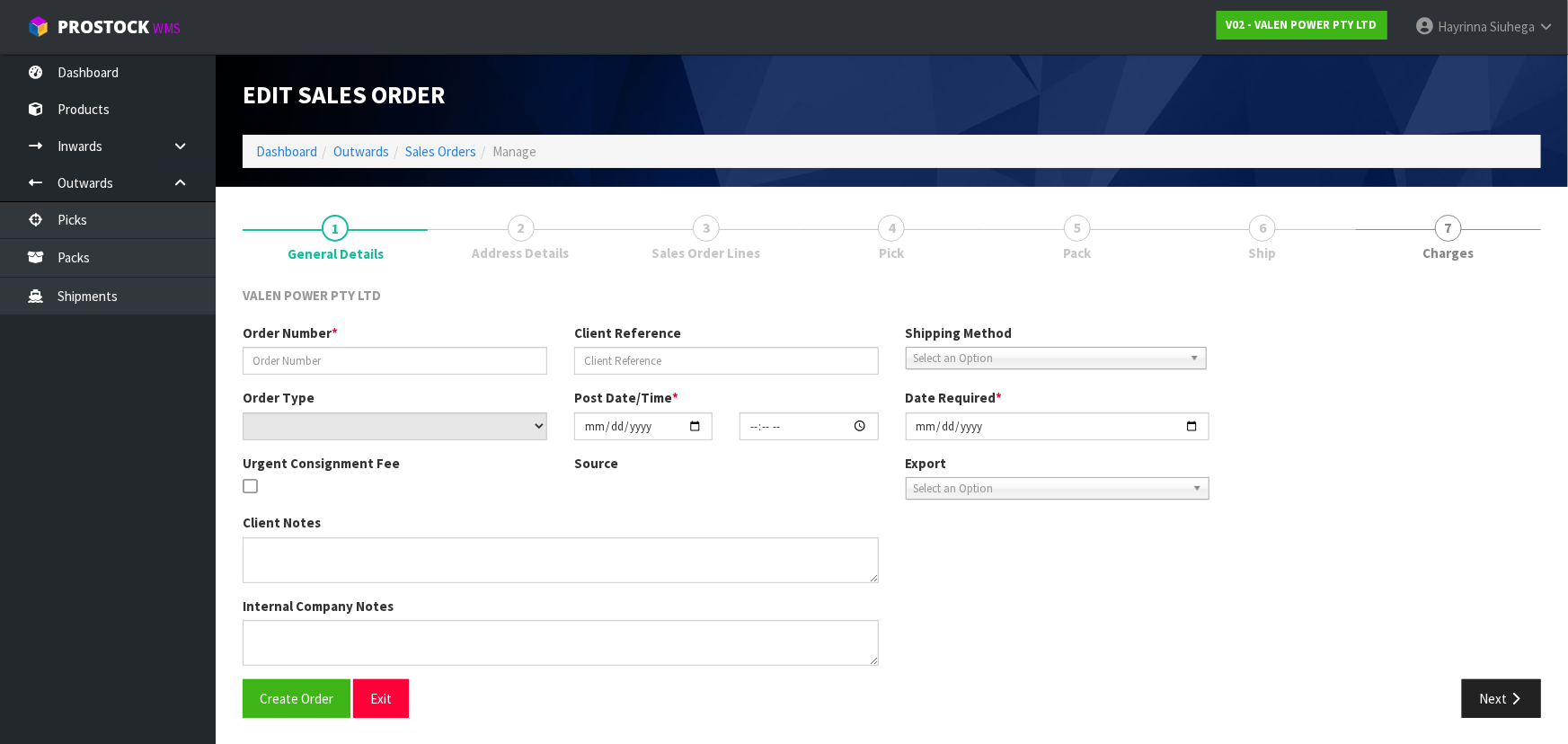
type input "[DATE]"
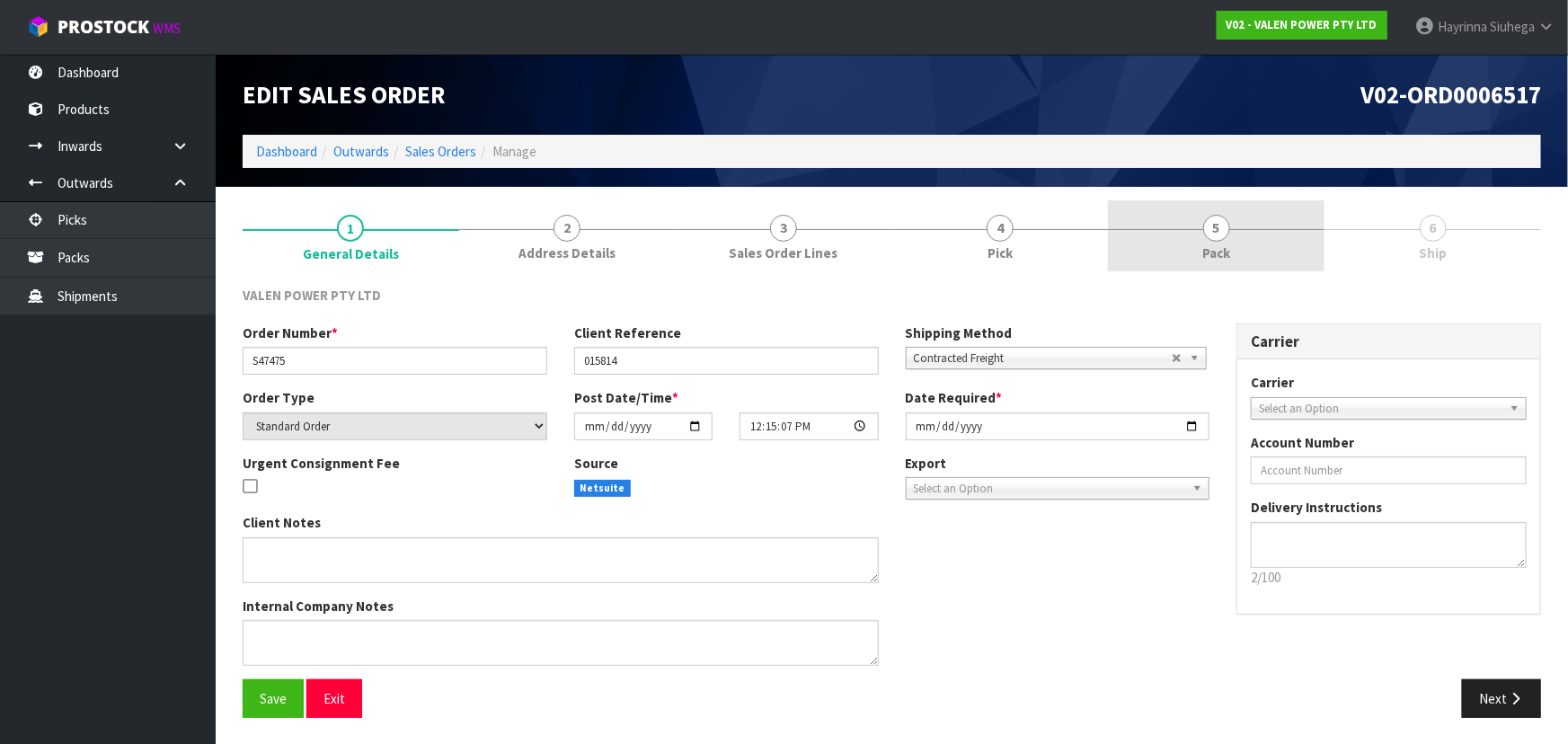
click at [1227, 258] on span "Pack" at bounding box center [1216, 252] width 28 height 19
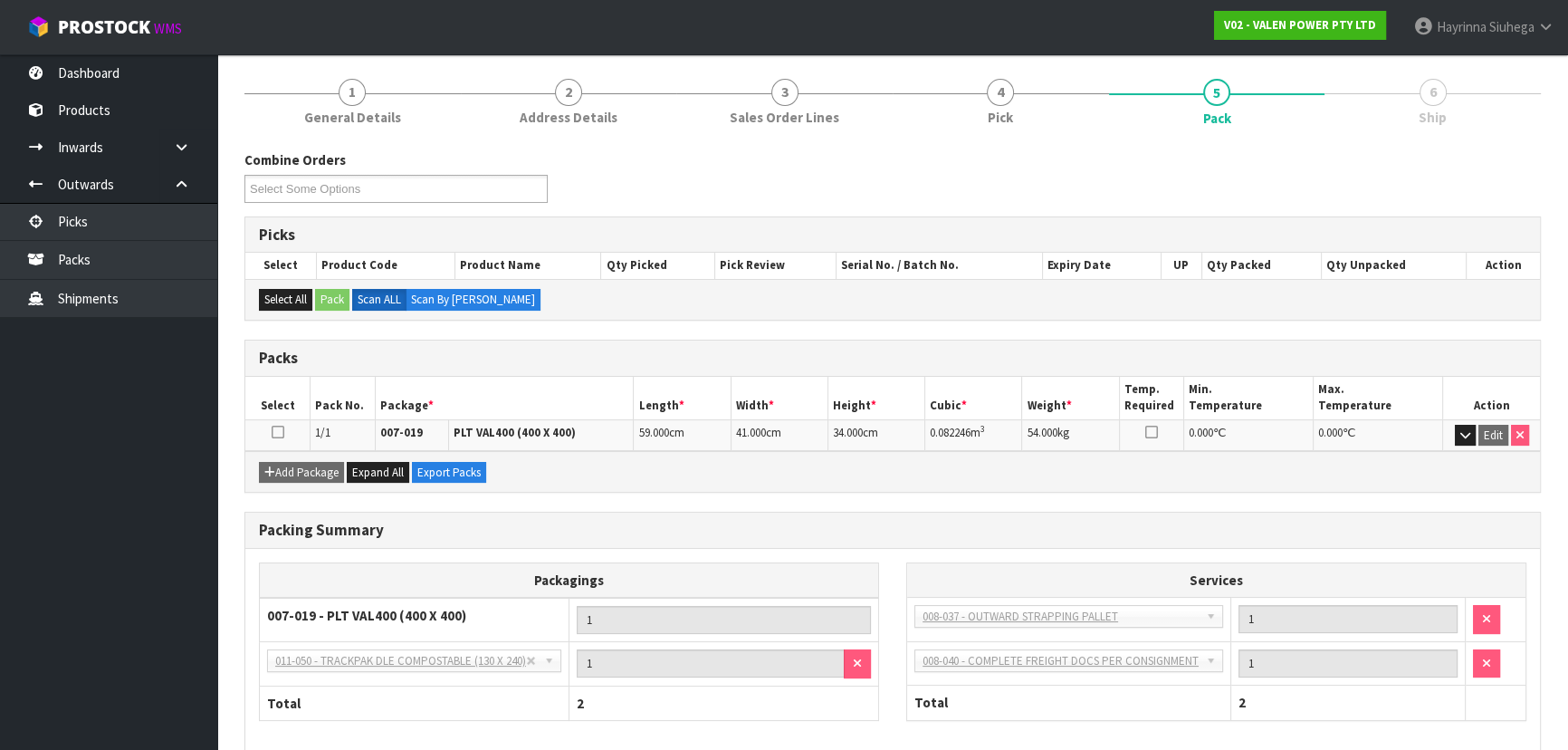
scroll to position [223, 0]
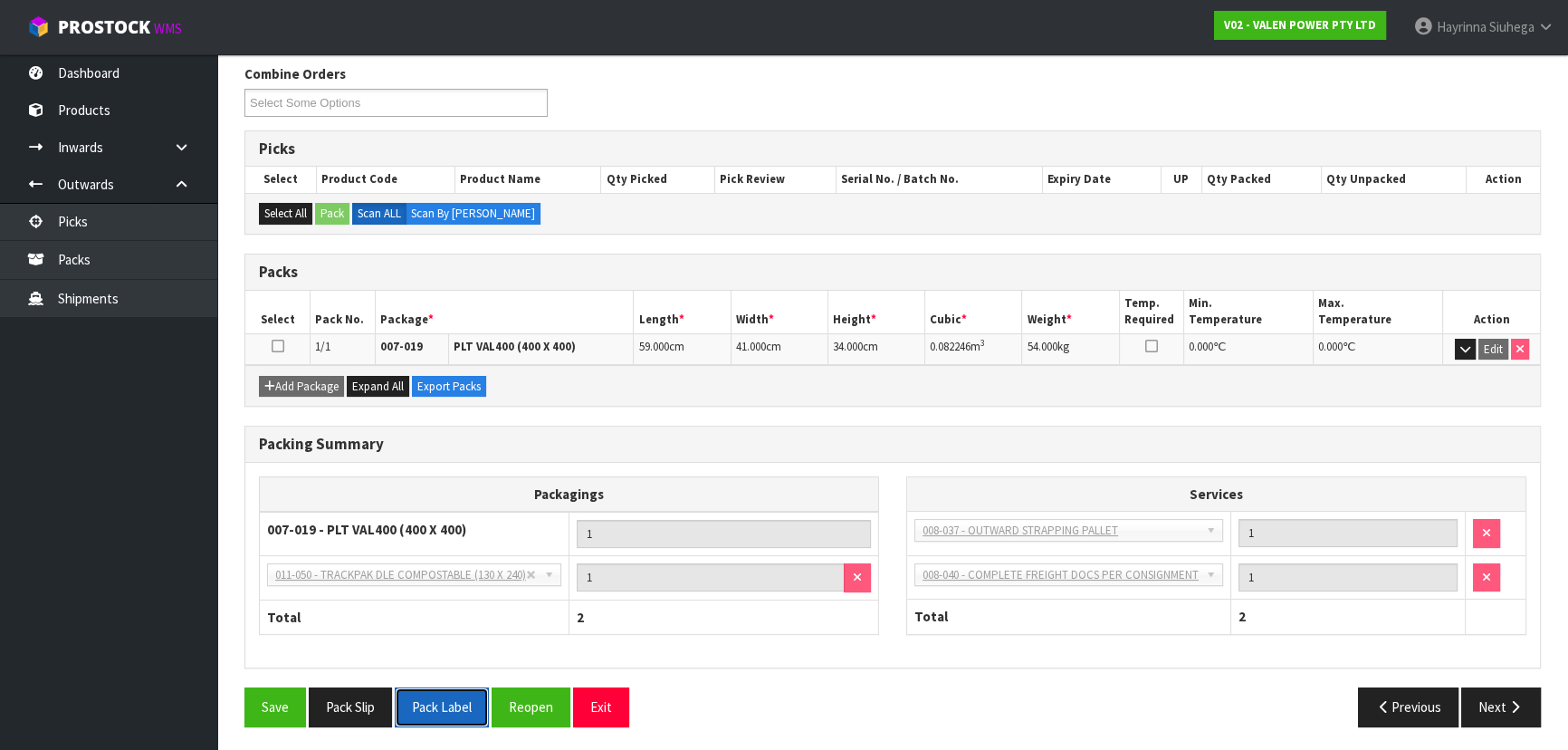
click at [445, 696] on button "Pack Label" at bounding box center [442, 706] width 94 height 39
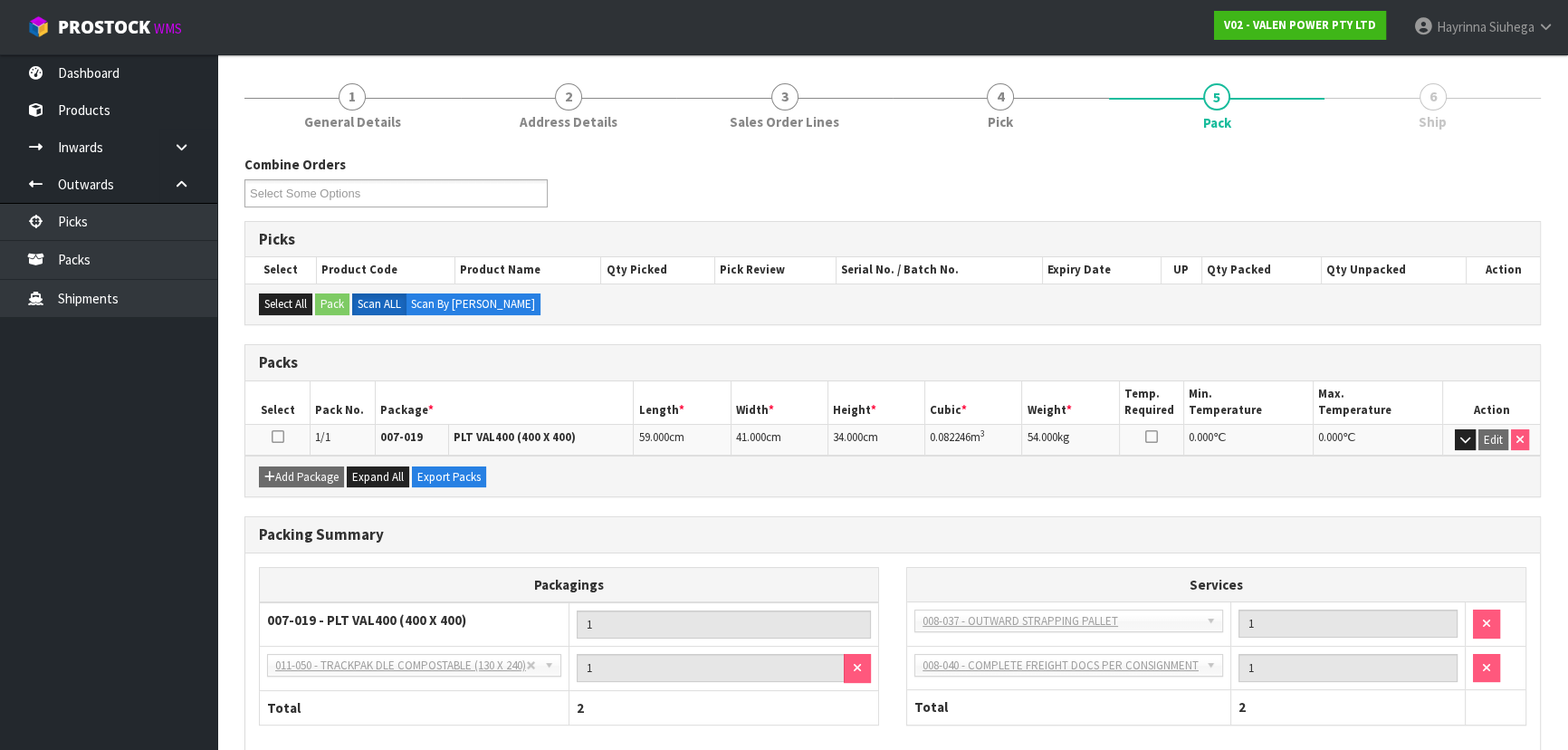
scroll to position [0, 0]
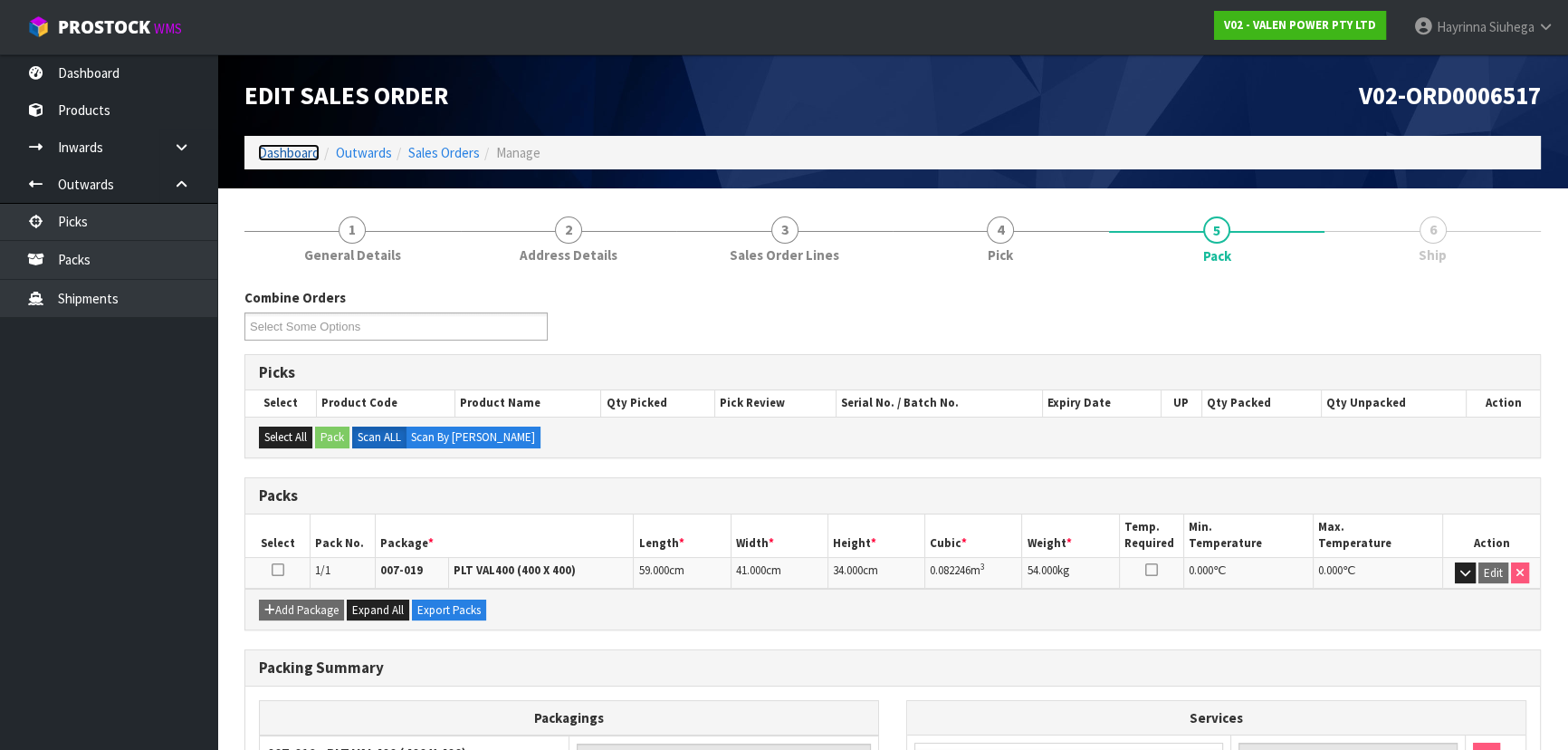
click at [288, 149] on link "Dashboard" at bounding box center [289, 153] width 62 height 17
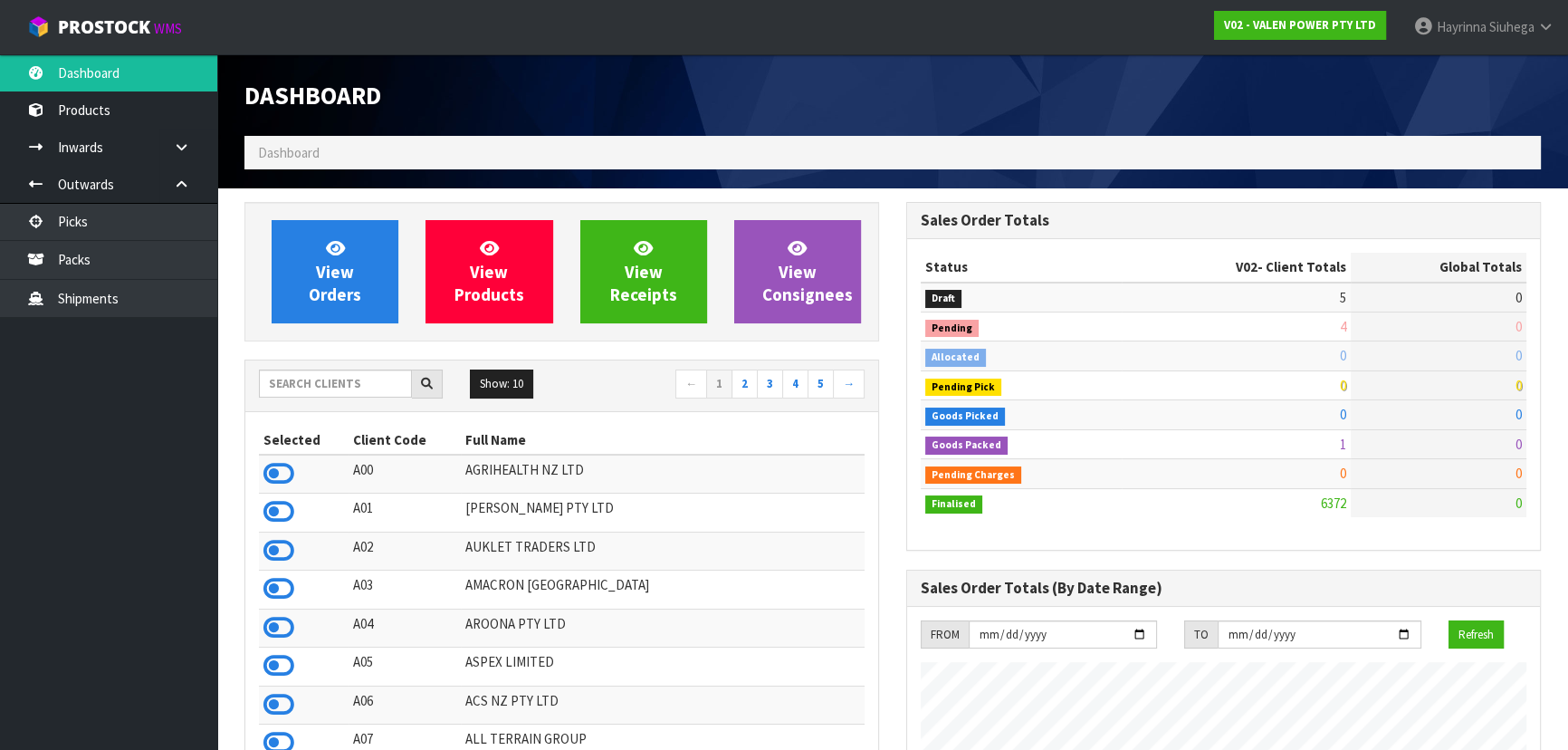
scroll to position [1368, 661]
click at [333, 372] on input "text" at bounding box center [335, 383] width 153 height 28
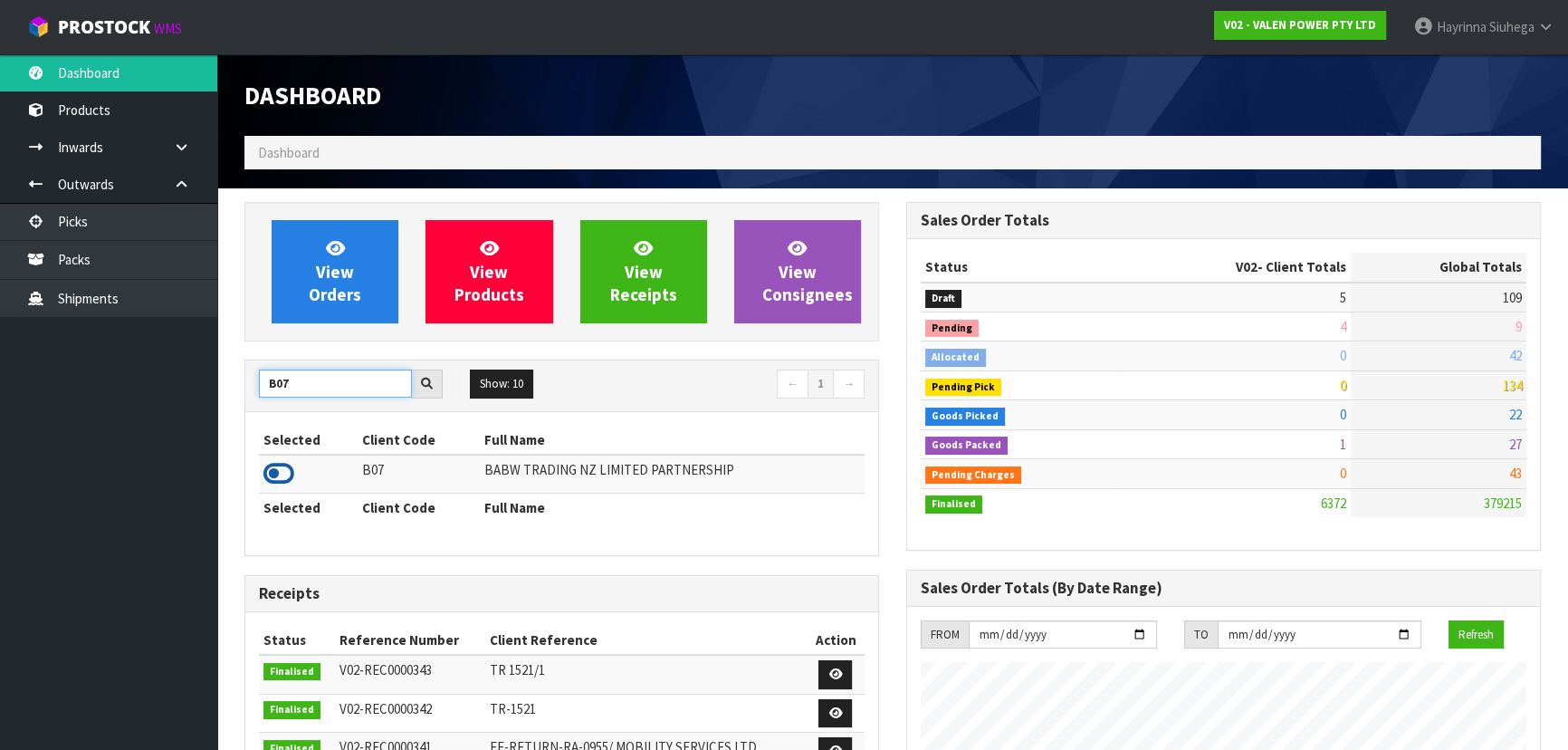
type input "B07"
click at [271, 467] on icon at bounding box center [279, 473] width 31 height 27
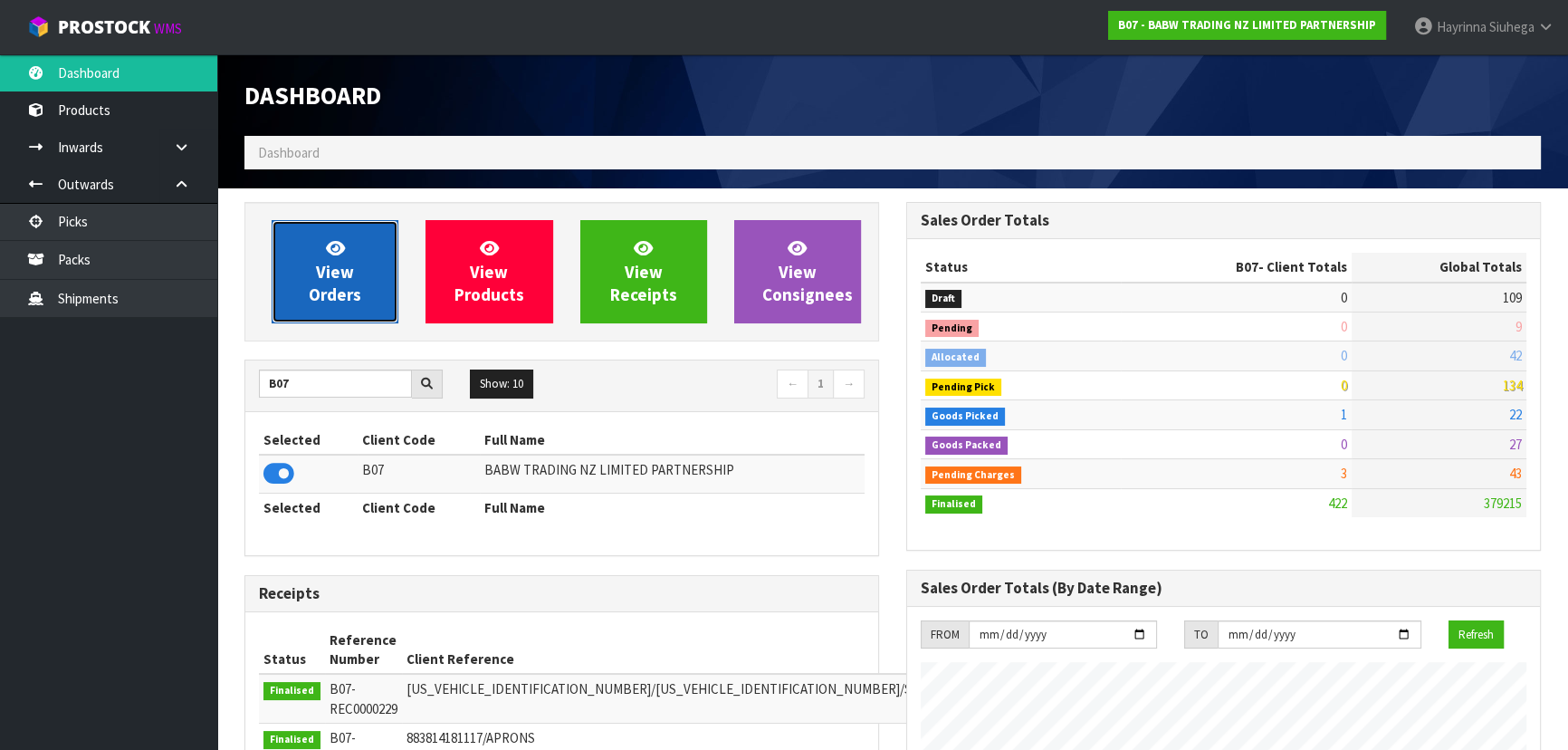
click at [334, 273] on span "View Orders" at bounding box center [335, 271] width 53 height 68
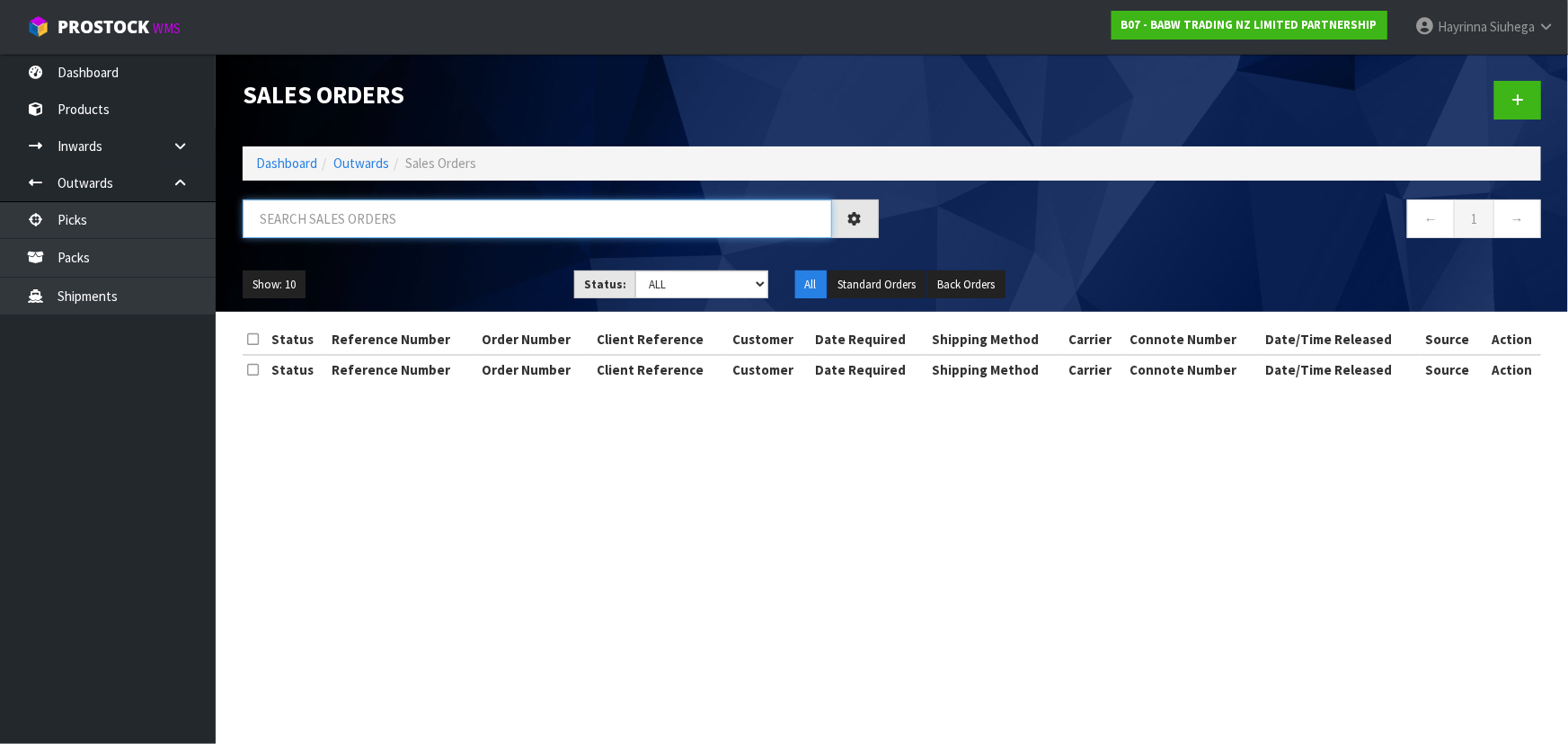
click at [385, 225] on input "text" at bounding box center [537, 218] width 589 height 39
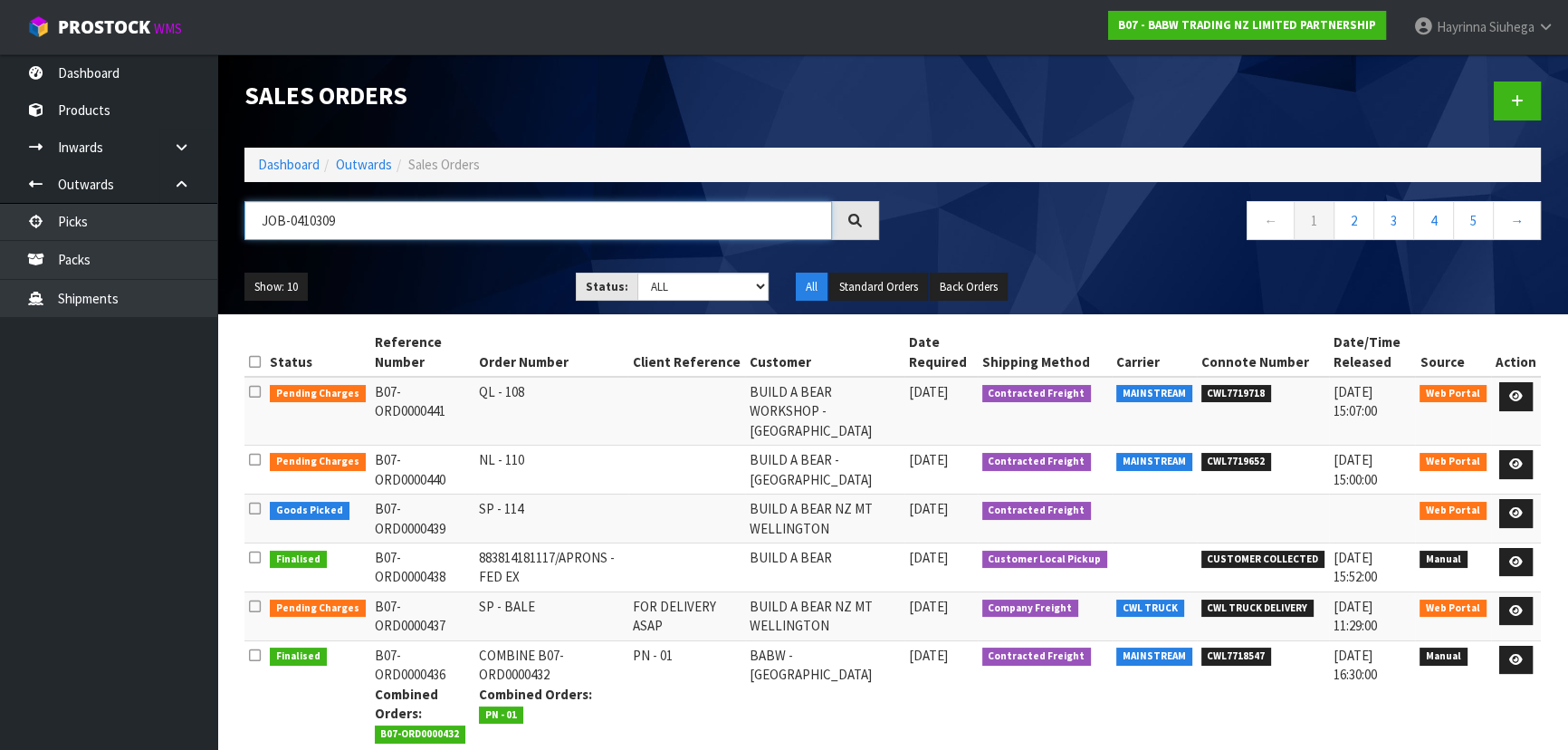
type input "JOB-0410309"
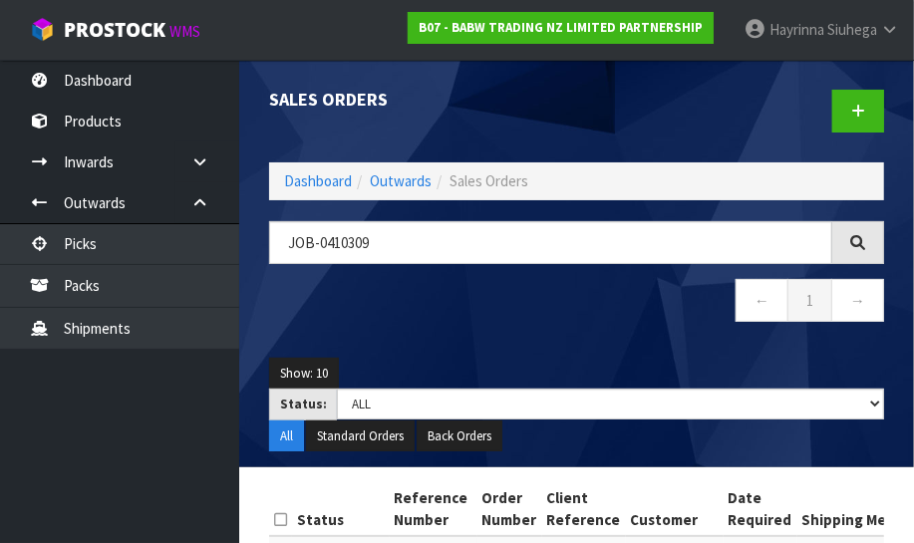
click at [801, 371] on ul "Show: 10 5 10 25 50" at bounding box center [576, 374] width 615 height 32
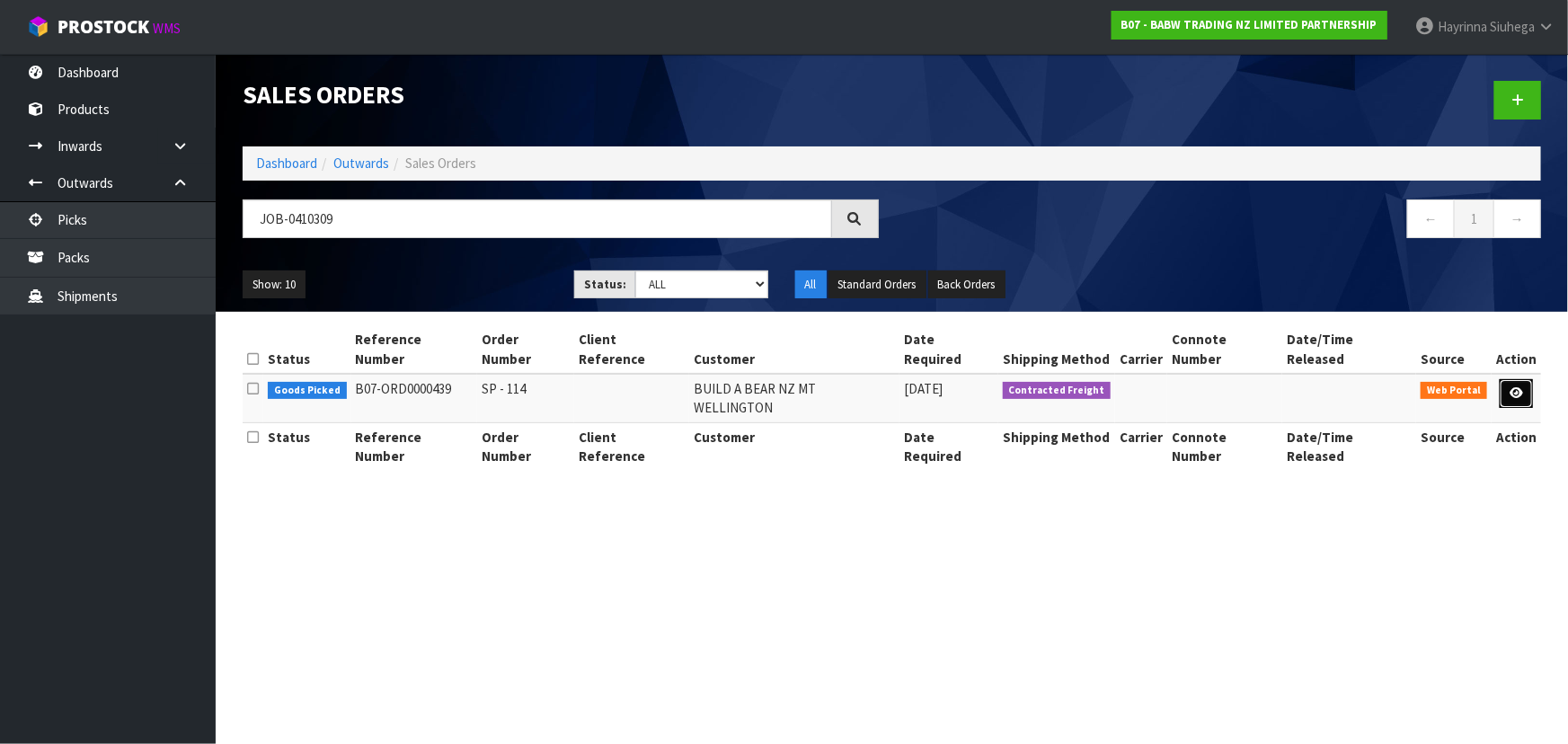
click at [1521, 380] on link at bounding box center [1516, 394] width 33 height 29
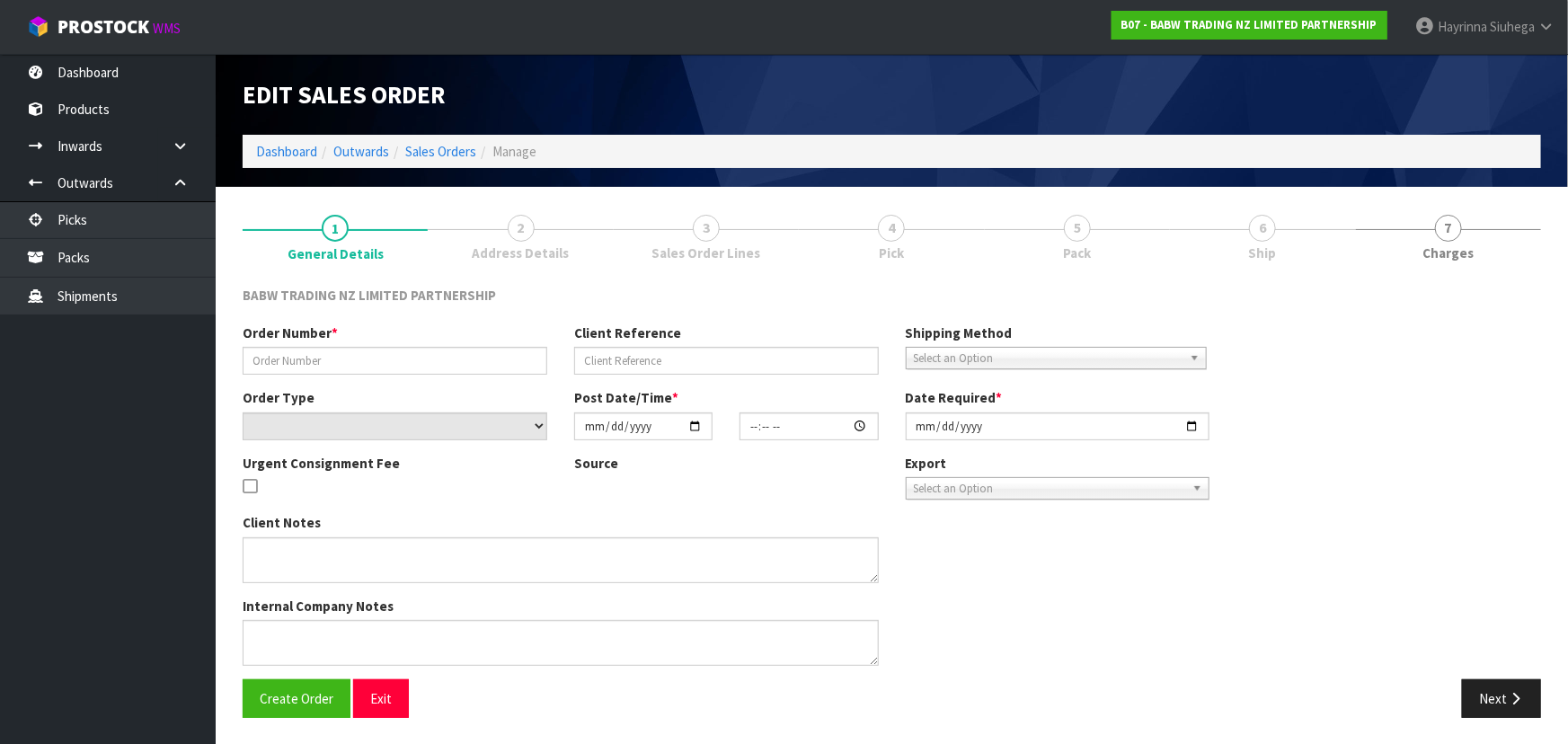
type input "SP - 114"
select select "number:0"
type input "[DATE]"
type input "14:35:00.000"
type input "[DATE]"
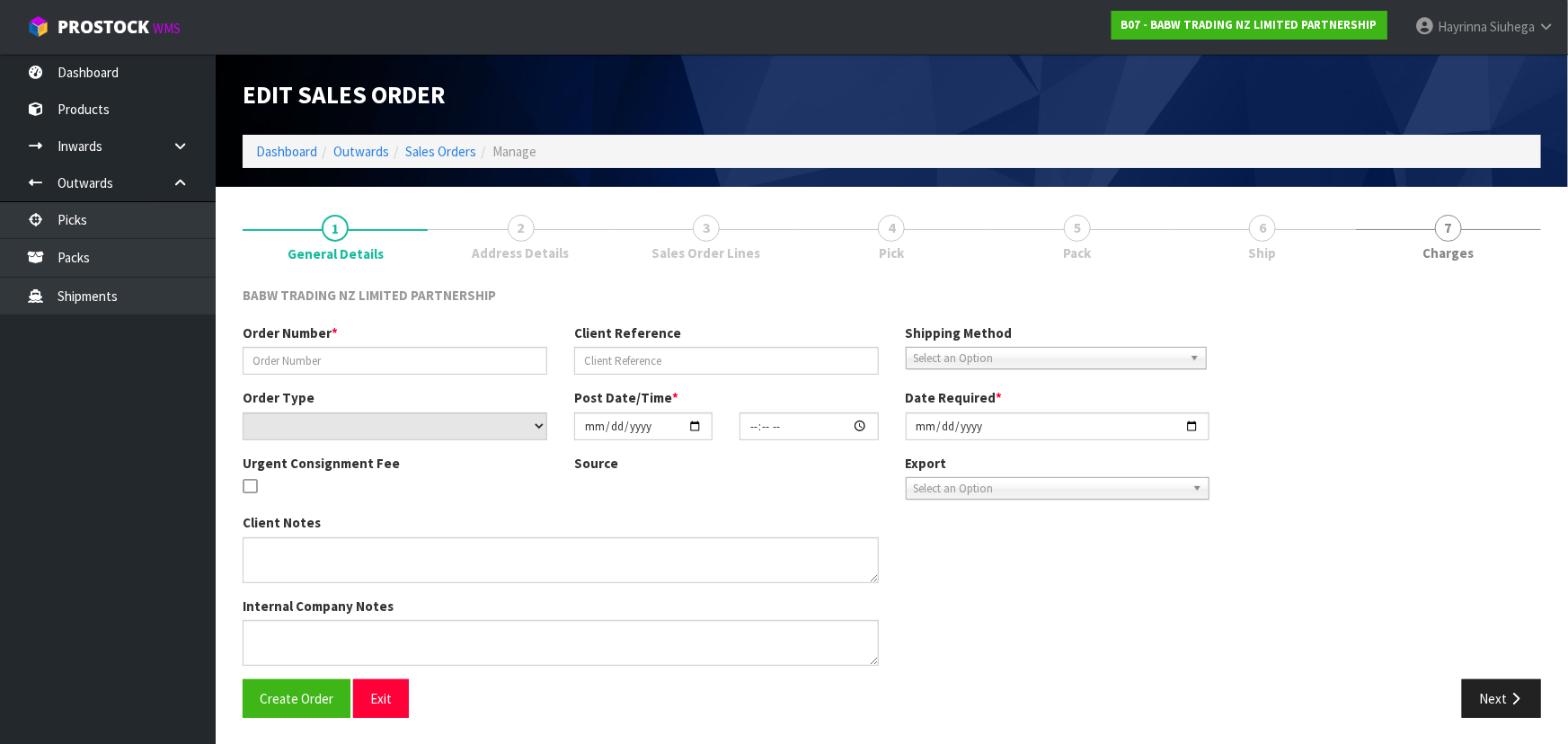
type textarea "CALL/MESSGAE AFTERNOON PRIOR TO MORNING DELIVERY - FRANKI 0273810540, TO MAKE S…"
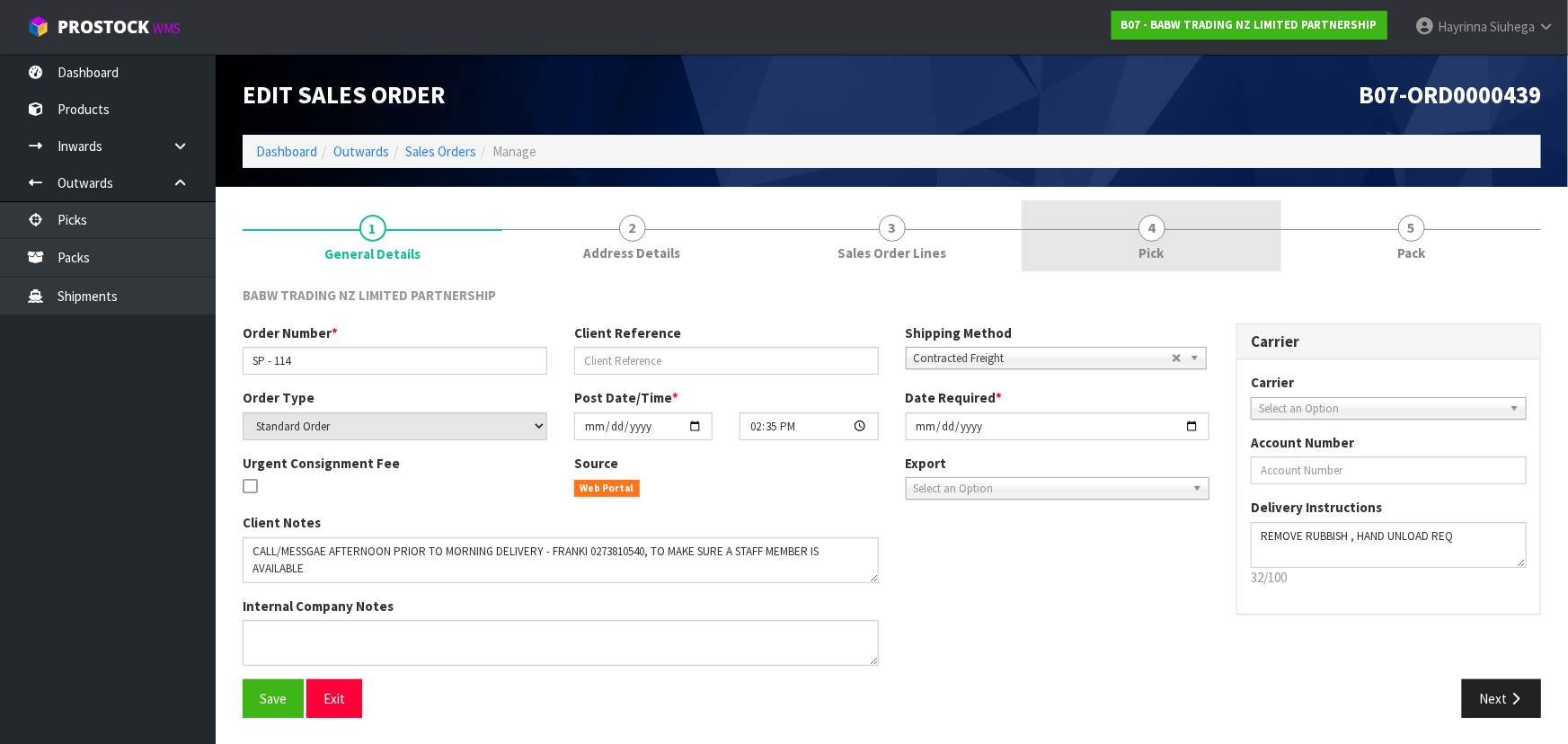
click at [1219, 240] on link "4 Pick" at bounding box center [1152, 235] width 260 height 71
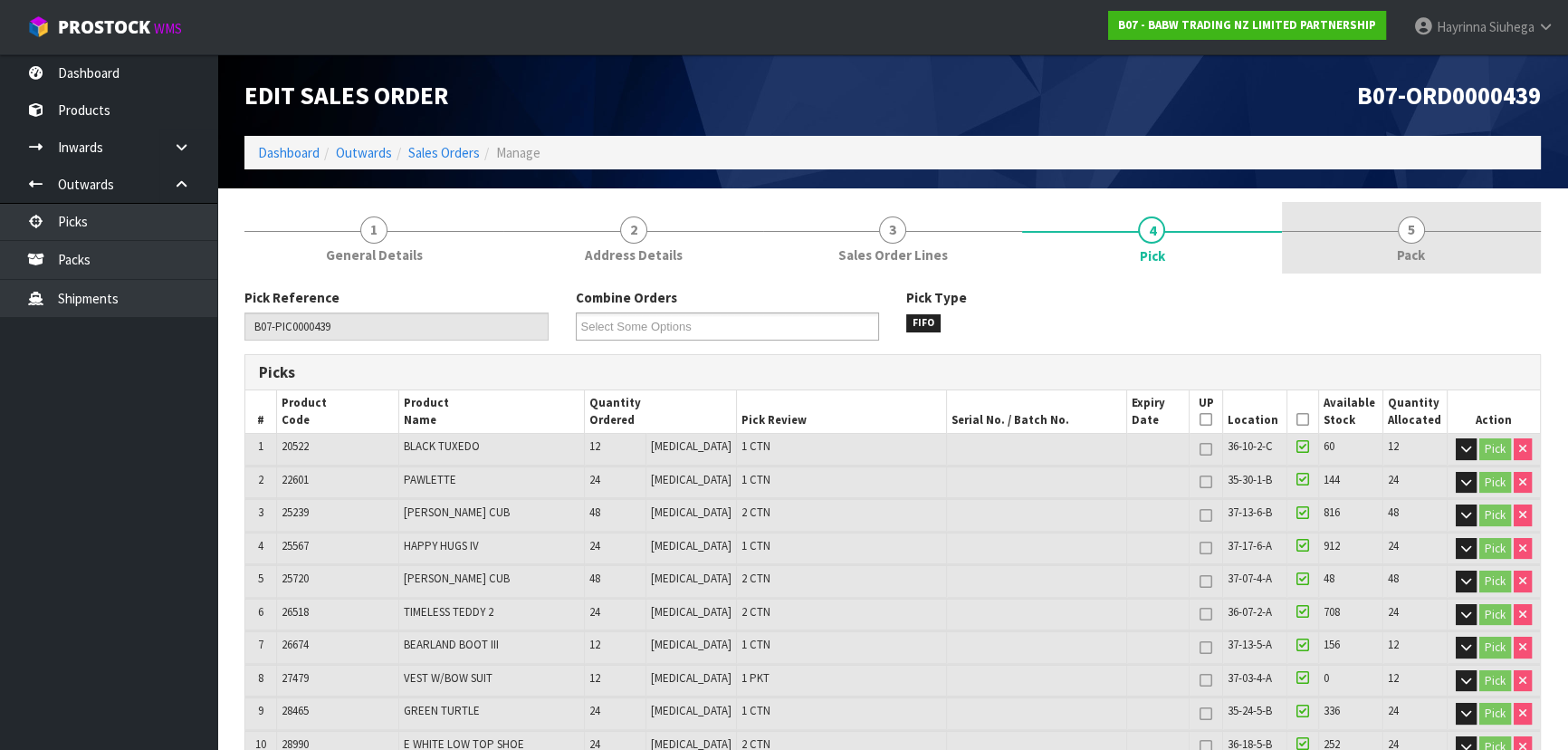
drag, startPoint x: 1394, startPoint y: 232, endPoint x: 1368, endPoint y: 239, distance: 26.9
click at [1394, 232] on link "5 Pack" at bounding box center [1411, 237] width 259 height 72
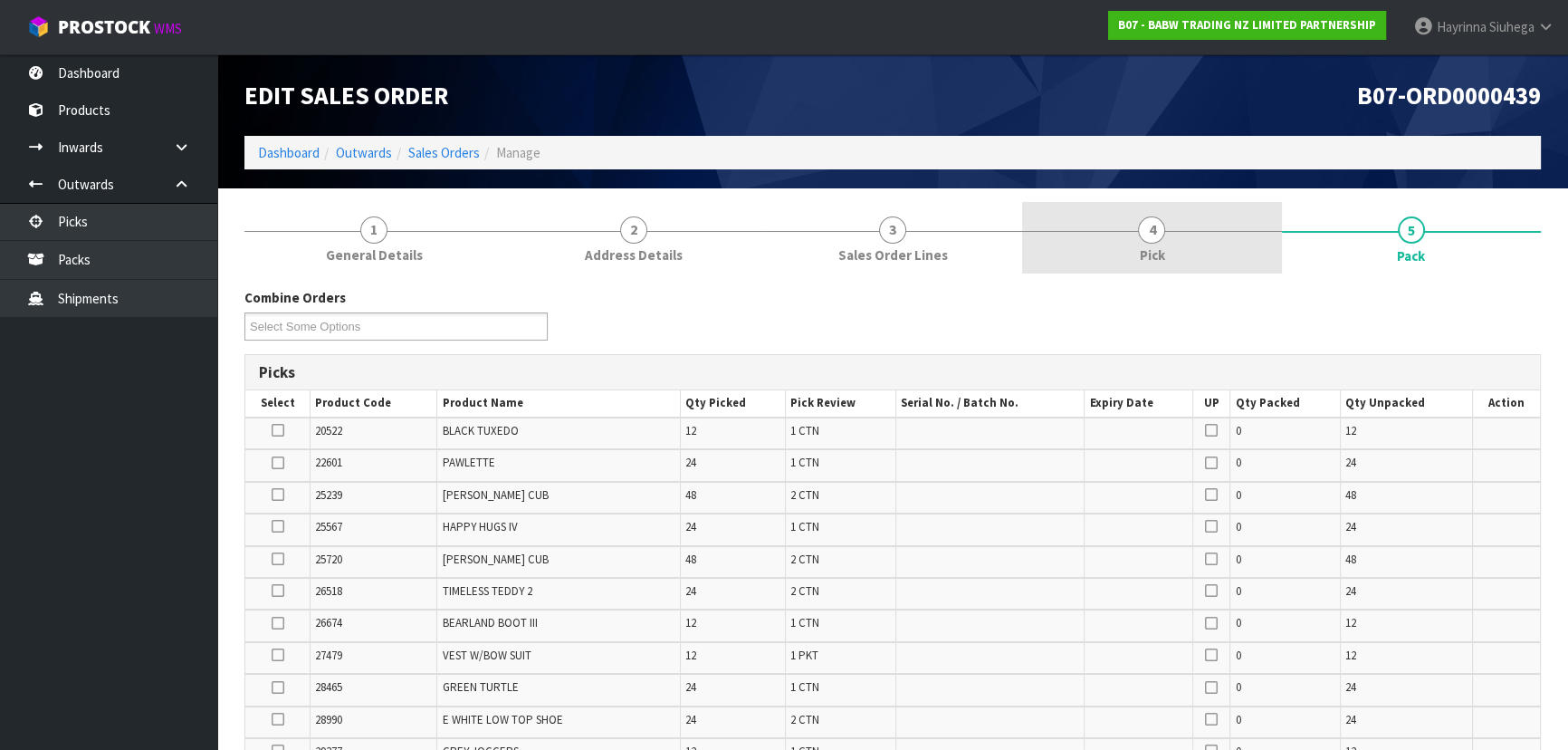
click at [1222, 225] on link "4 Pick" at bounding box center [1151, 237] width 259 height 72
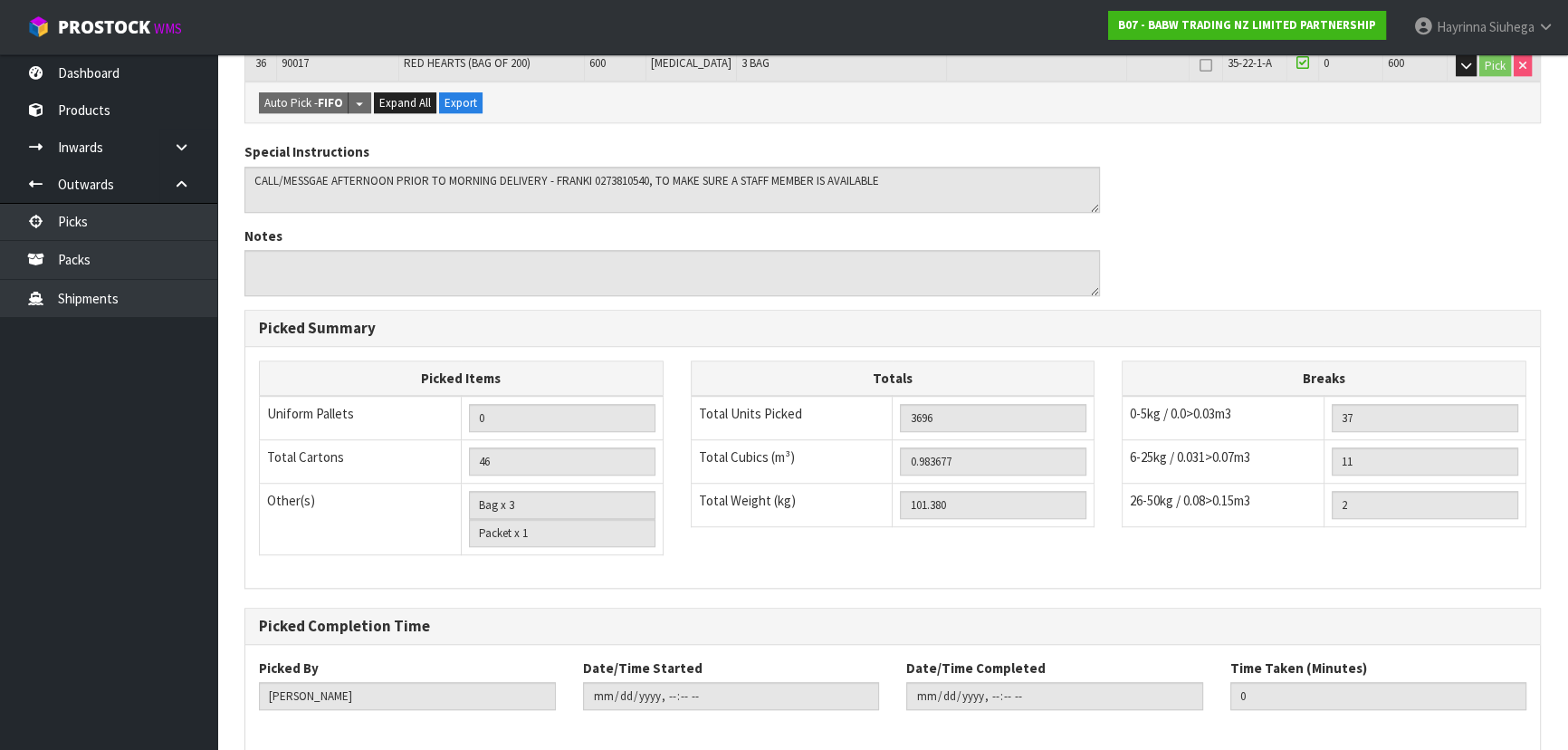
scroll to position [1609, 0]
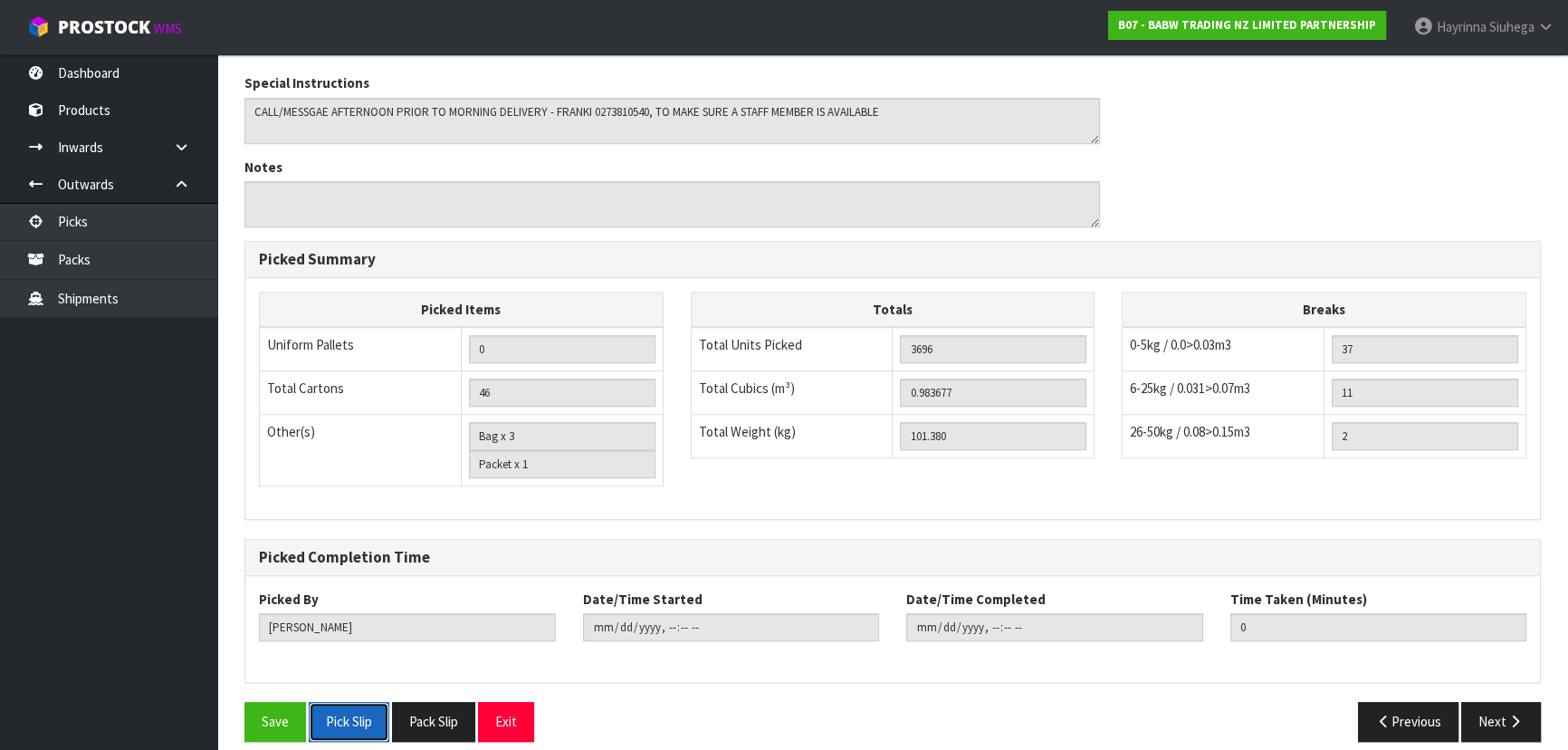
click at [342, 703] on button "Pick Slip" at bounding box center [349, 721] width 81 height 39
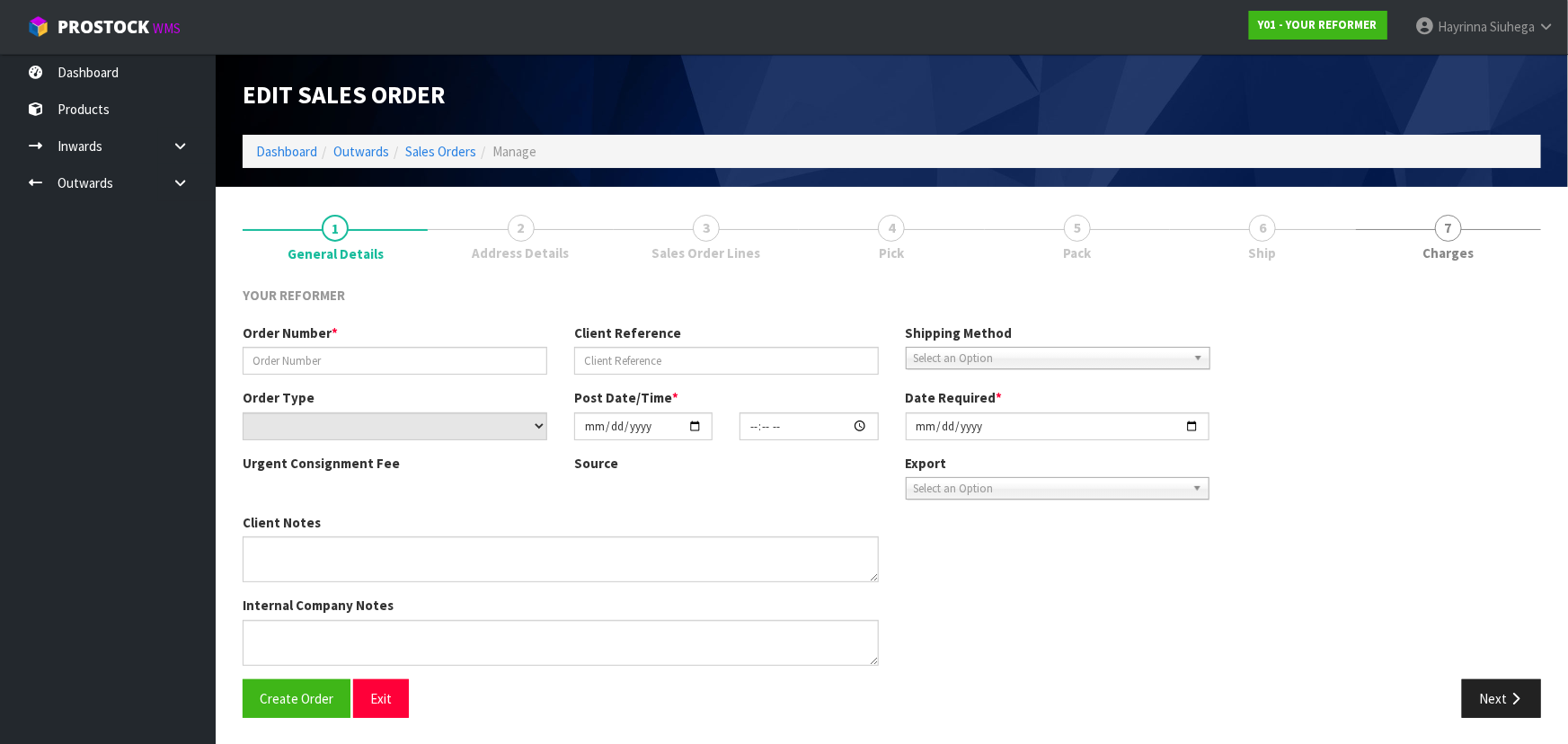
type input "5110"
type input "[PERSON_NAME]"
select select "number:0"
type input "[DATE]"
type input "13:05:00.000"
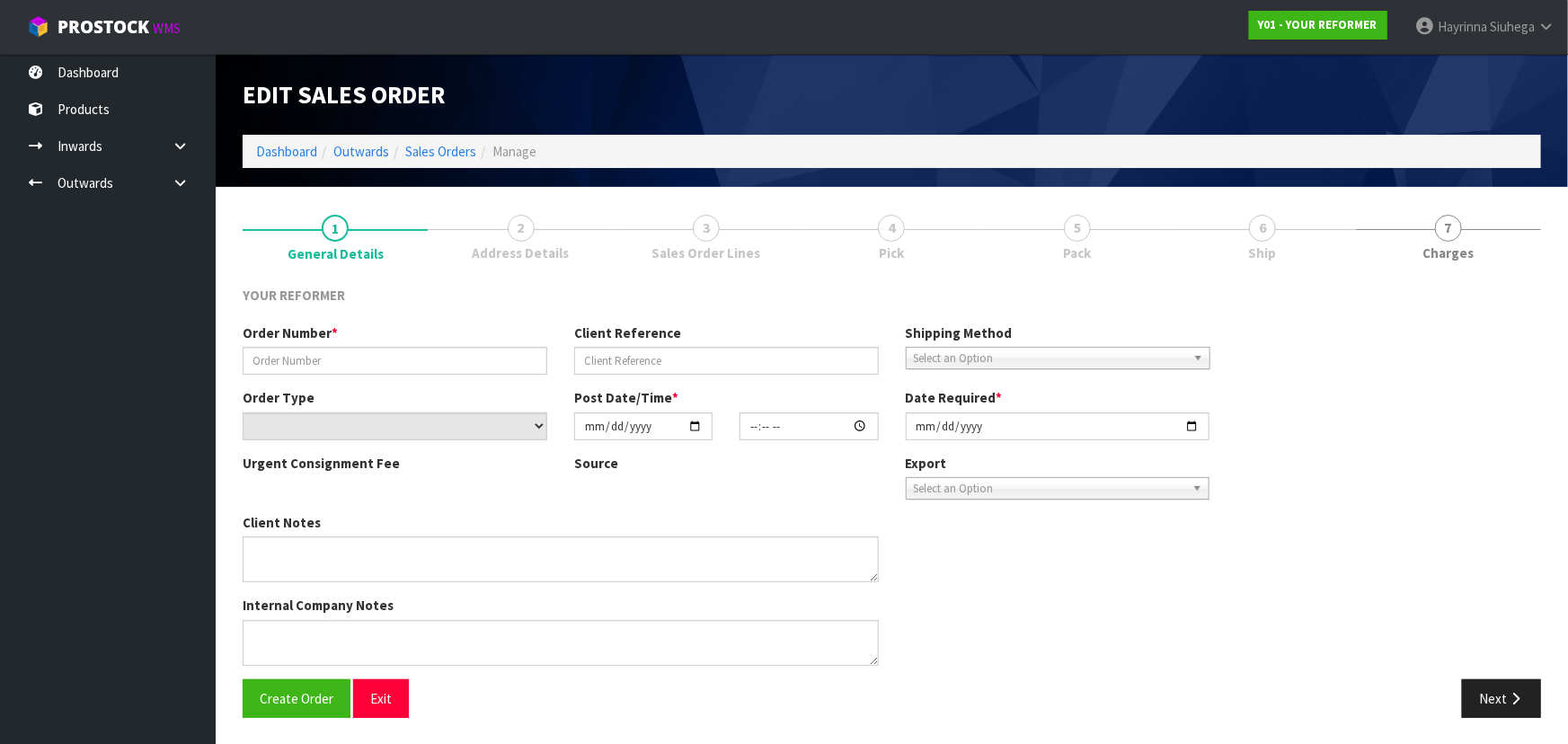
type input "[DATE]"
type textarea "[PERSON_NAME] [STREET_ADDRESS][PERSON_NAME] SEED AND FIELD SERVICES CAN RAKAIA …"
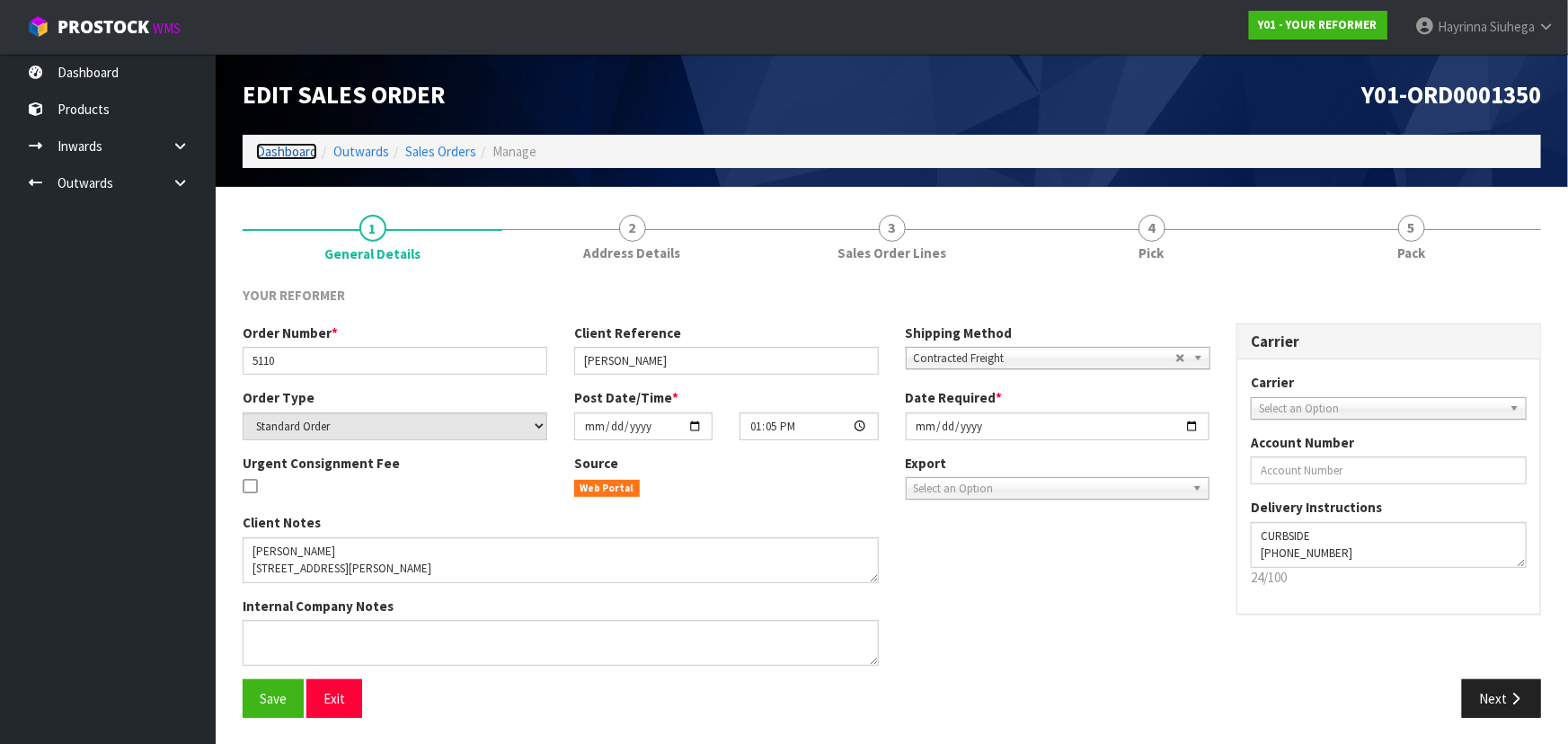
click at [296, 153] on link "Dashboard" at bounding box center [287, 151] width 61 height 17
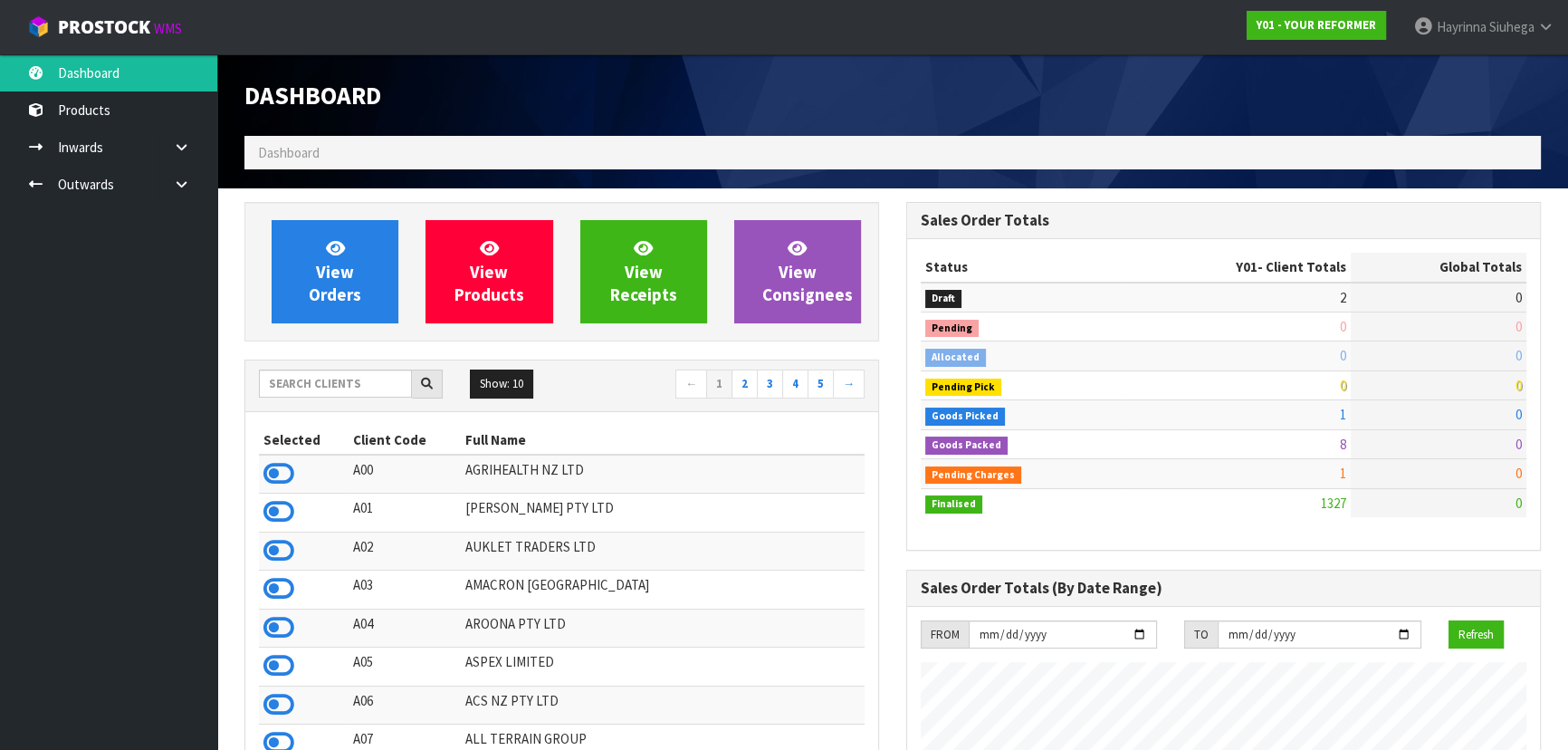
scroll to position [1368, 661]
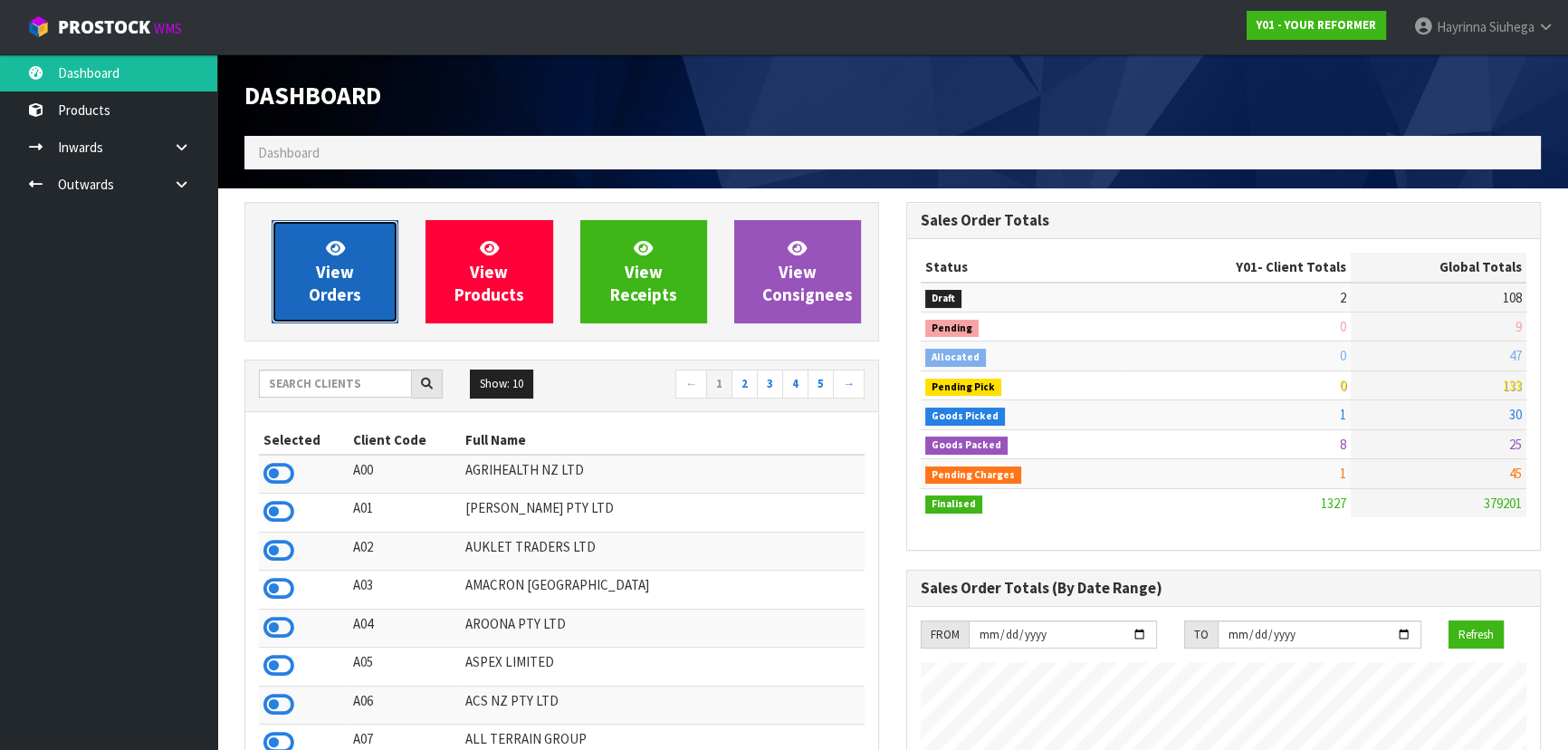
click at [335, 279] on span "View Orders" at bounding box center [335, 271] width 53 height 68
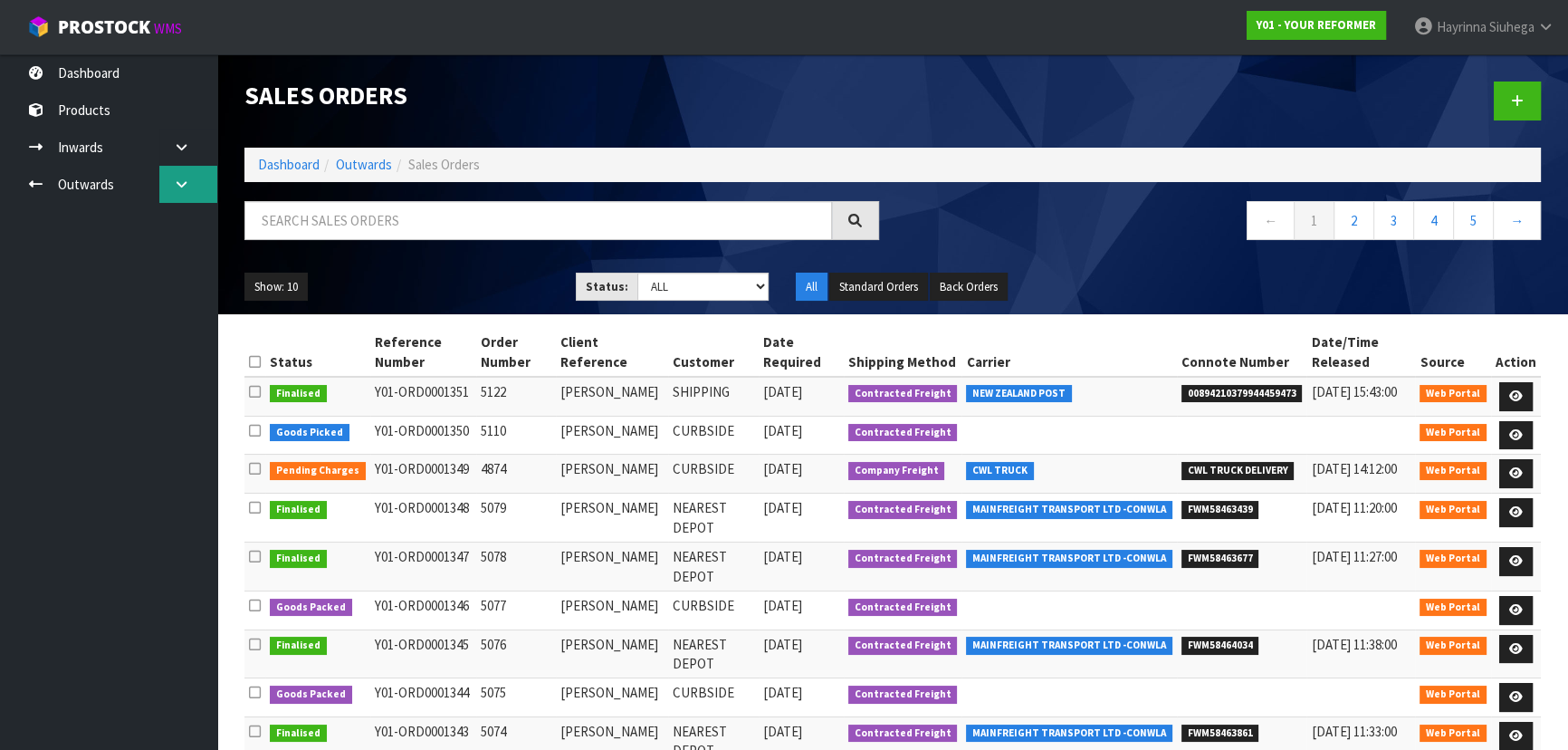
click at [191, 189] on link at bounding box center [188, 183] width 58 height 37
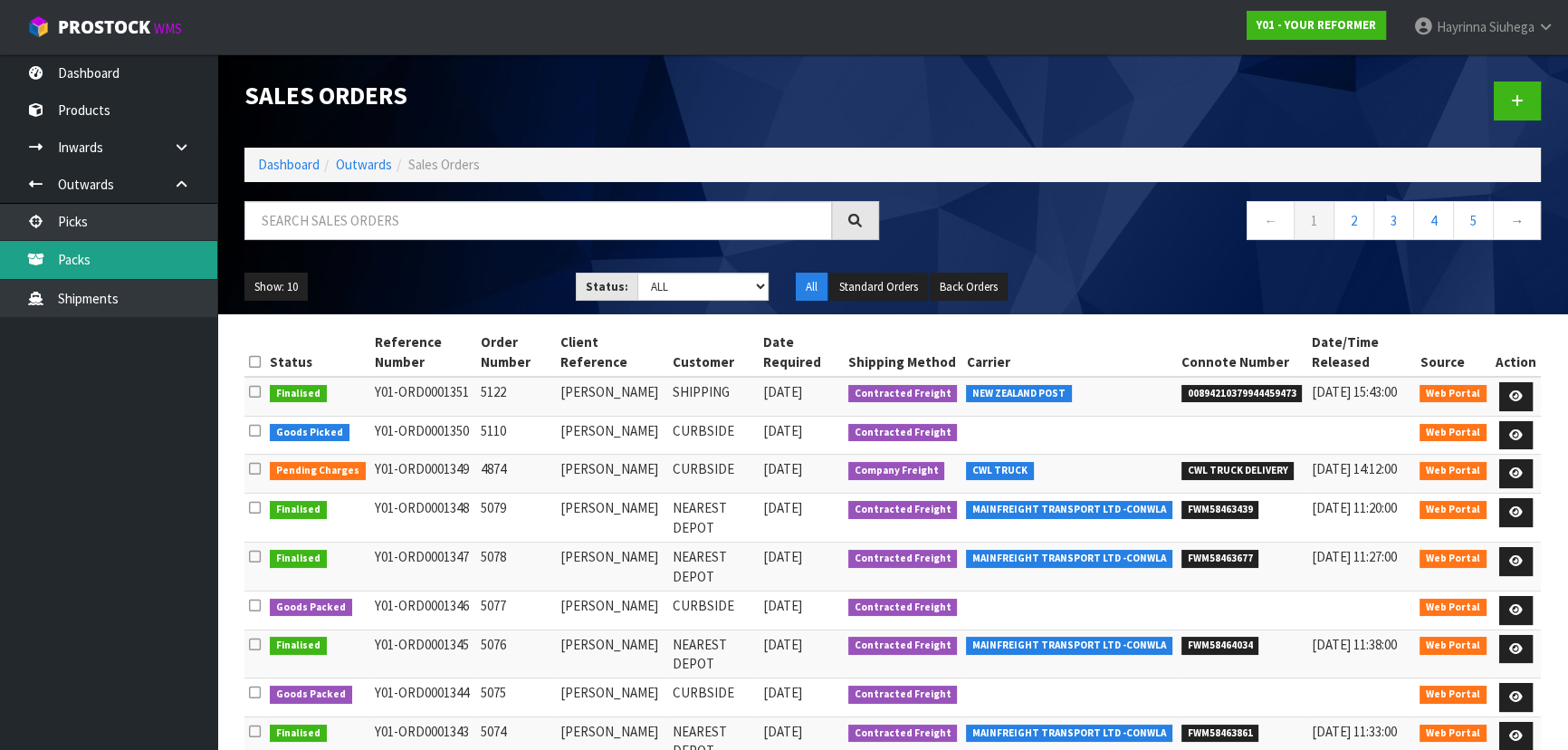
click at [148, 256] on link "Packs" at bounding box center [108, 259] width 217 height 37
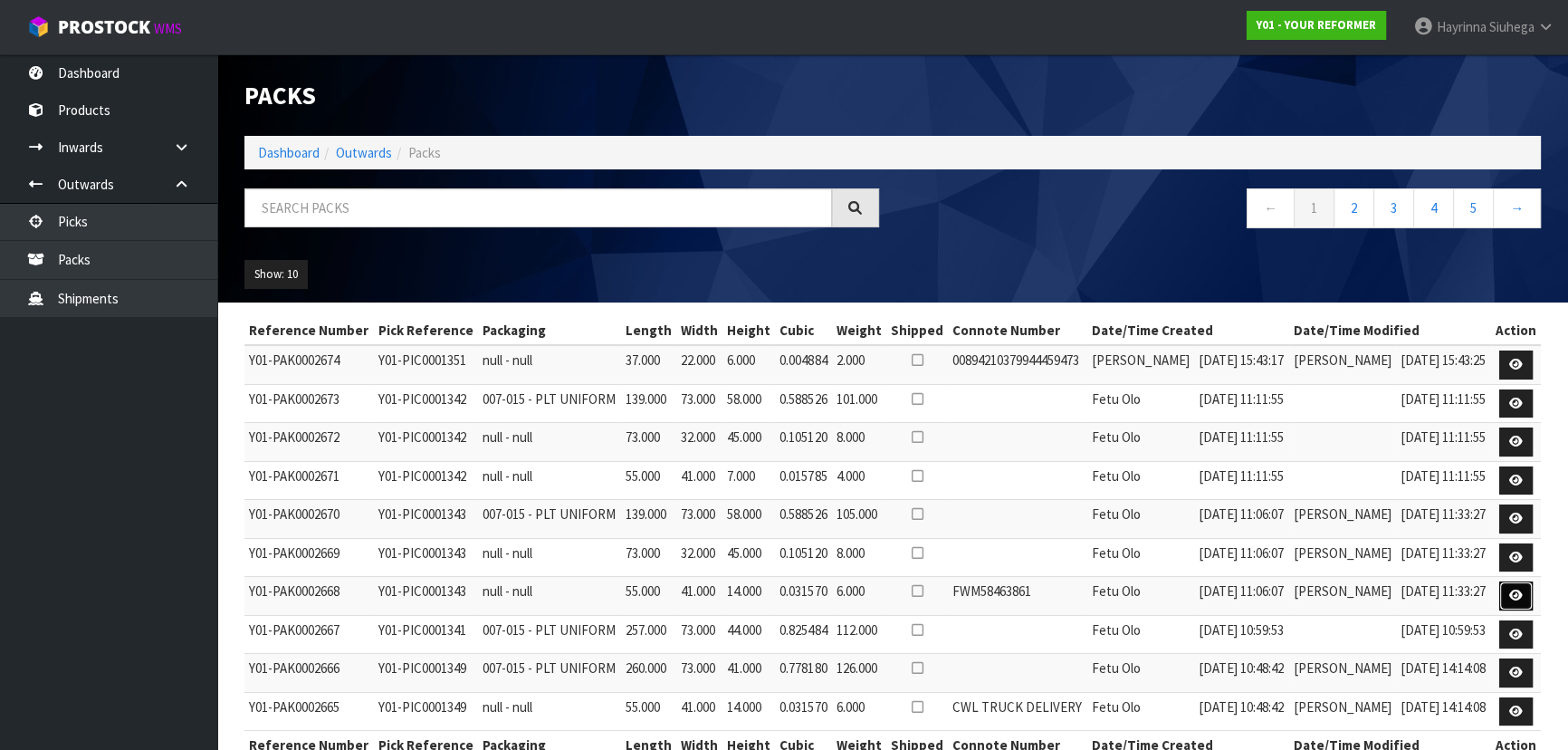
click at [1507, 610] on link at bounding box center [1515, 596] width 34 height 29
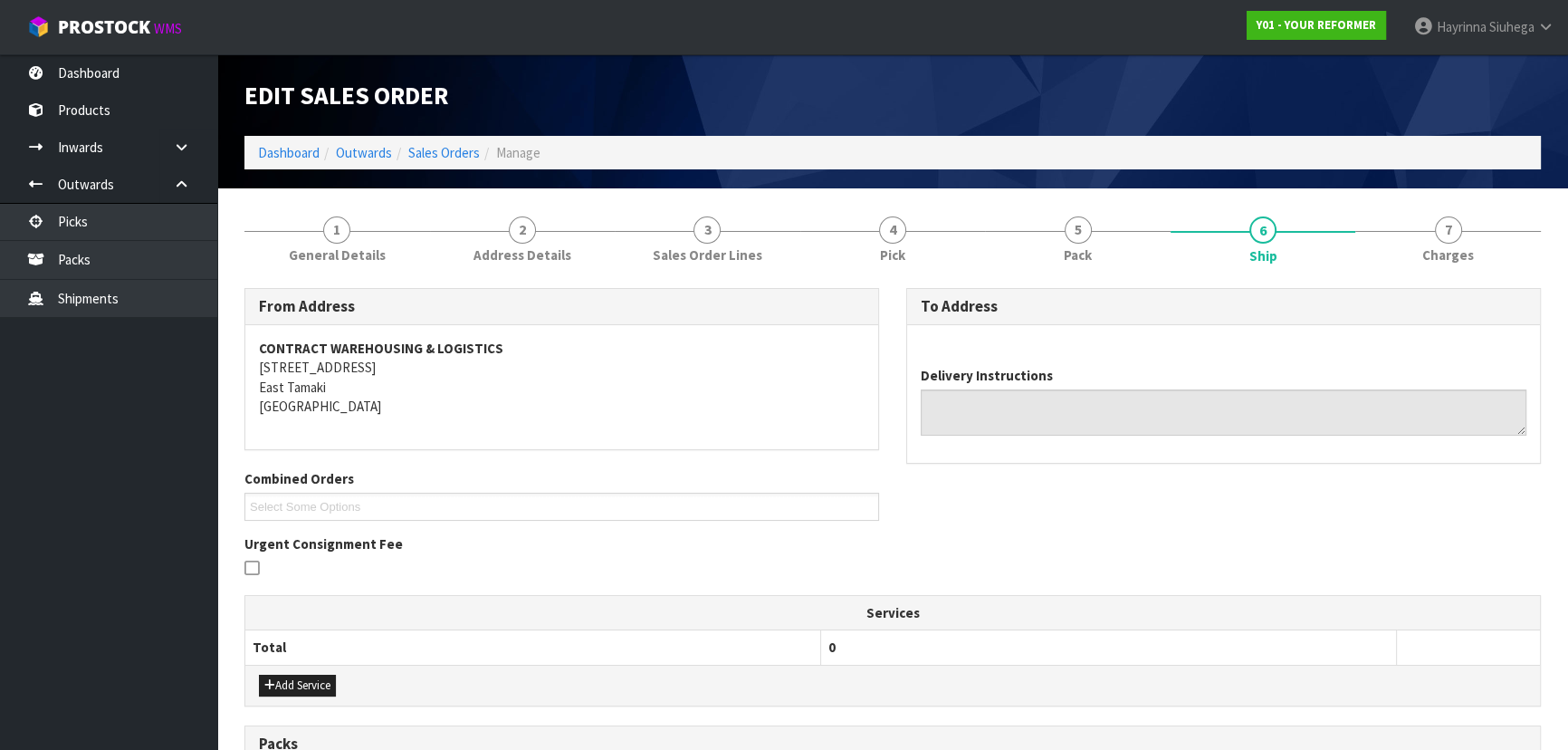
type textarea "NEAREST DEPOT +64 27 204 4425"
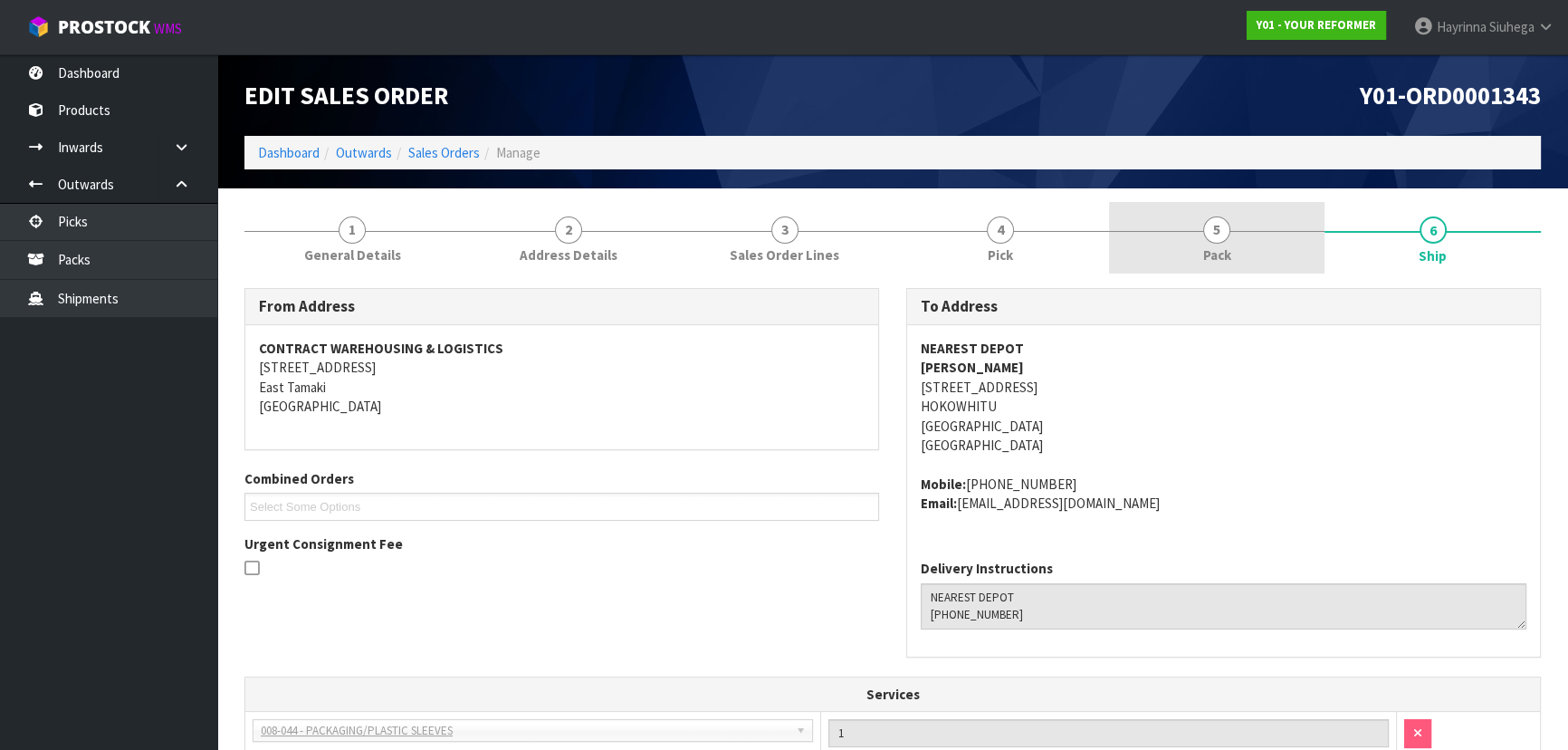
click at [1222, 245] on span "Pack" at bounding box center [1217, 254] width 28 height 19
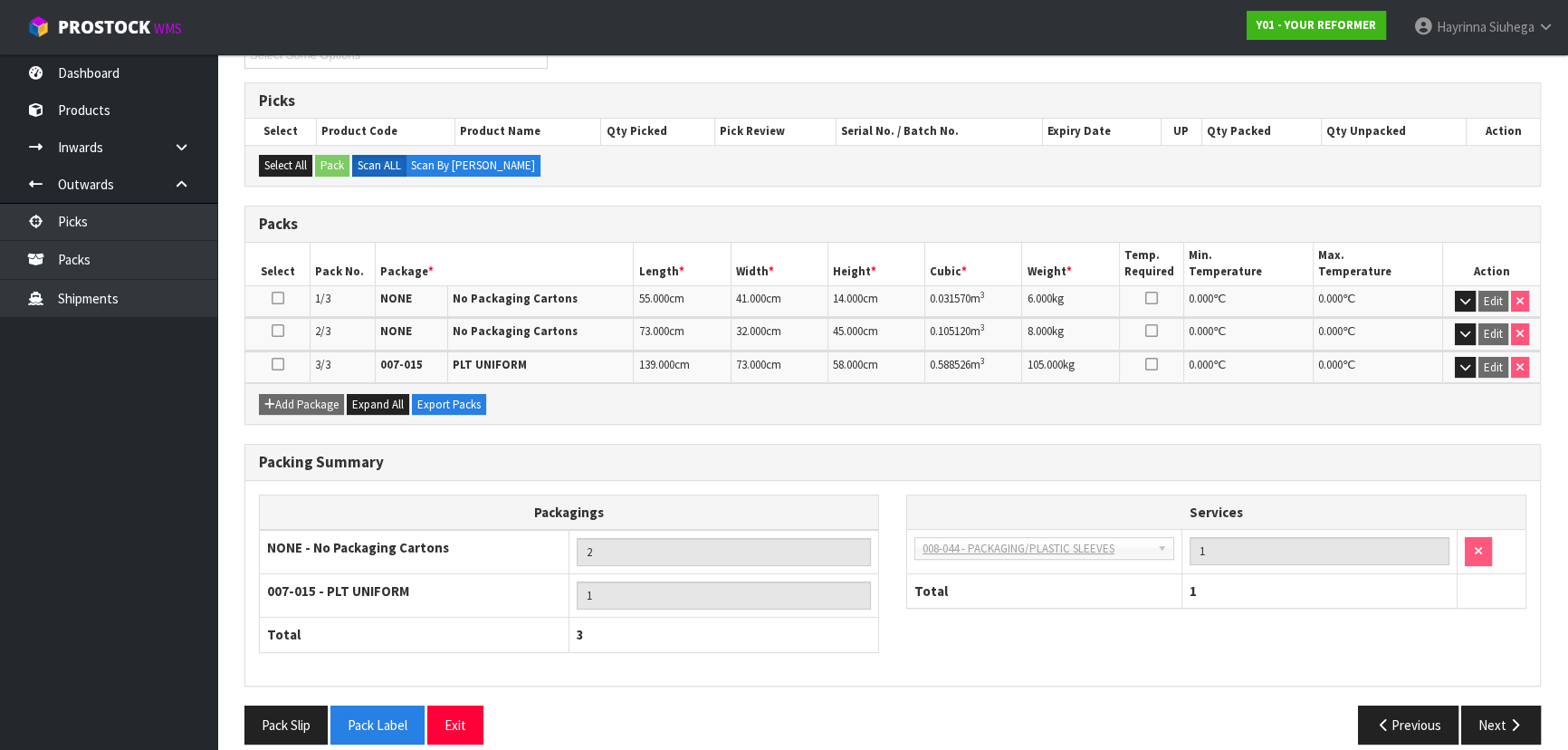
scroll to position [289, 0]
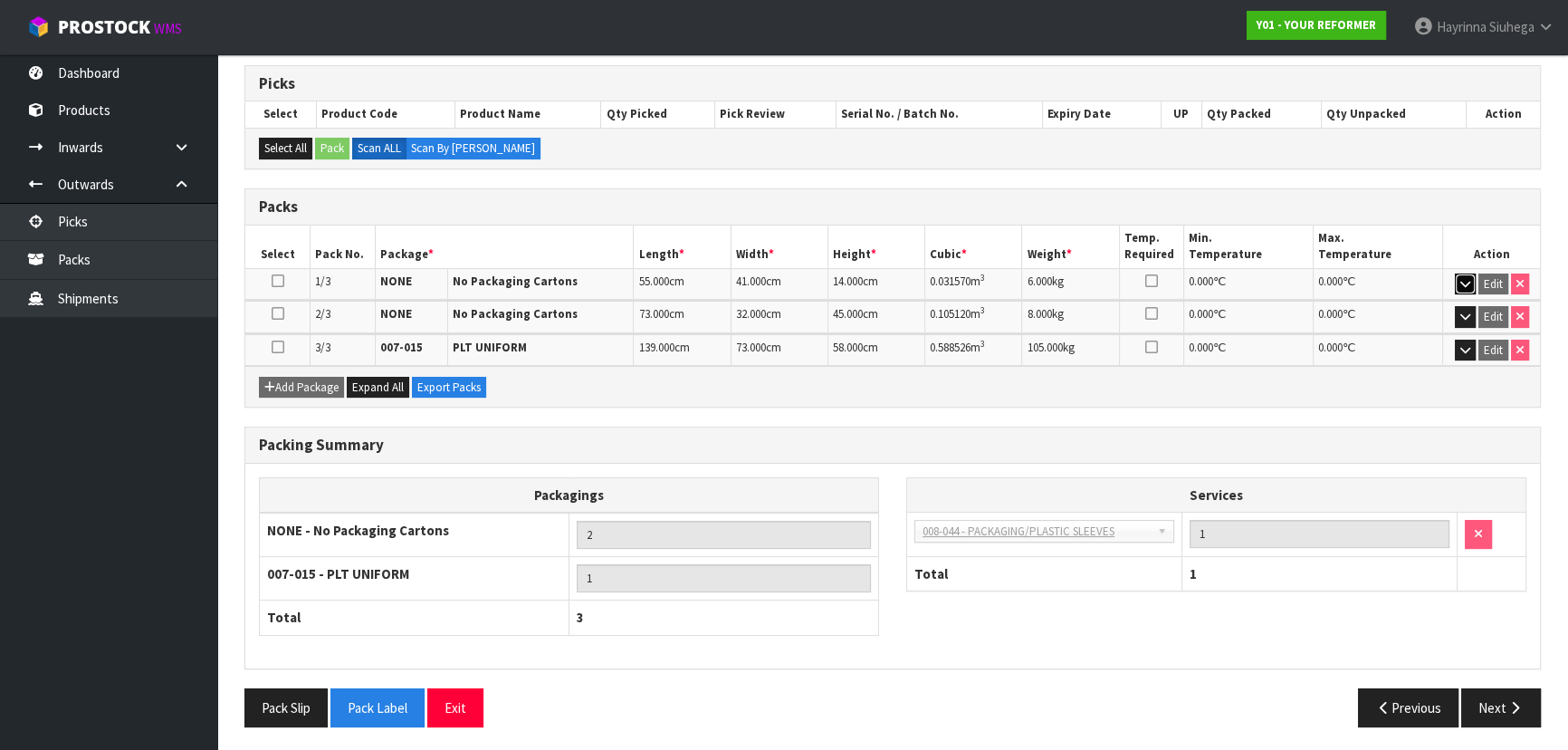
click at [1460, 281] on icon "button" at bounding box center [1464, 283] width 10 height 12
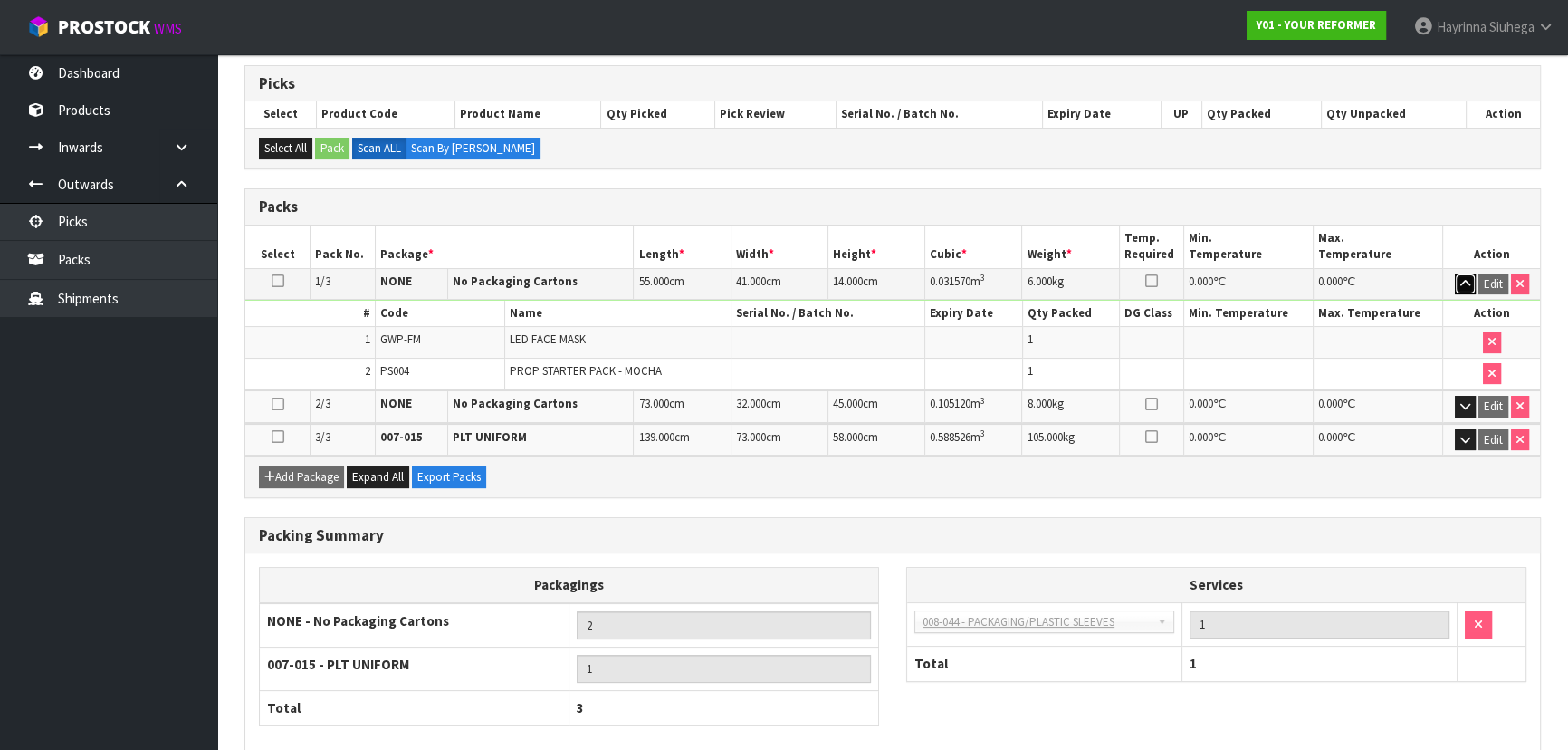
click at [1466, 281] on icon "button" at bounding box center [1464, 283] width 10 height 12
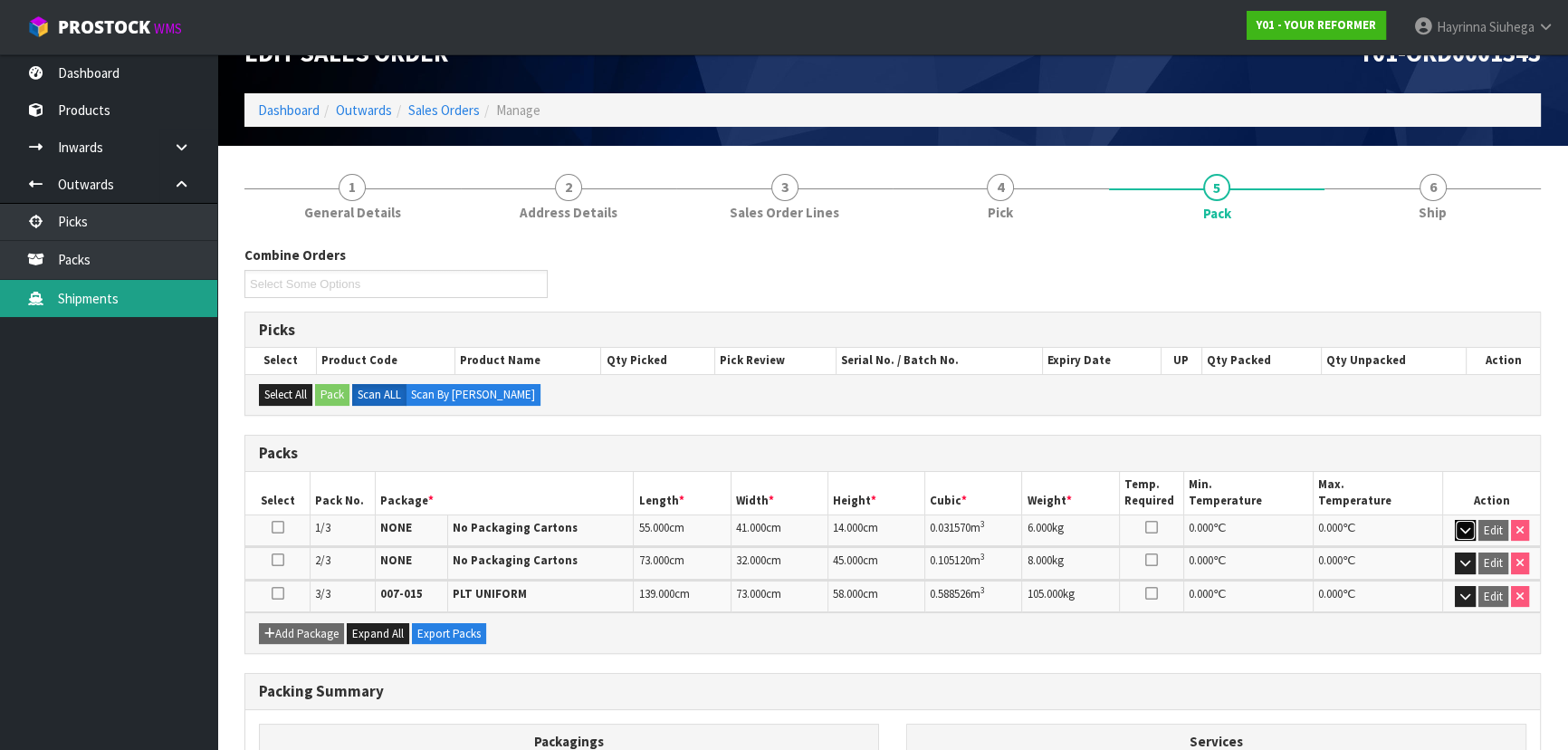
scroll to position [42, 0]
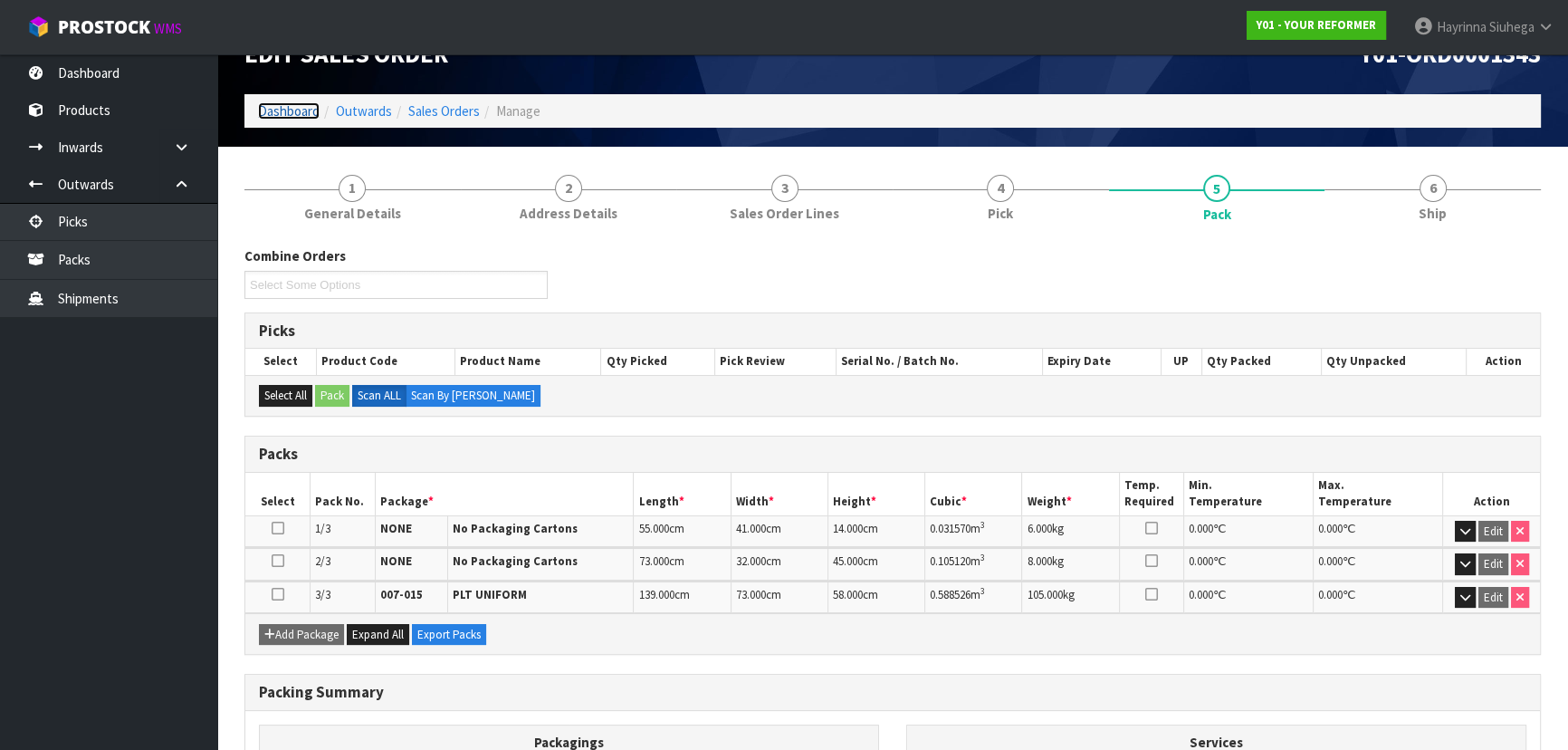
click at [290, 104] on link "Dashboard" at bounding box center [289, 111] width 62 height 17
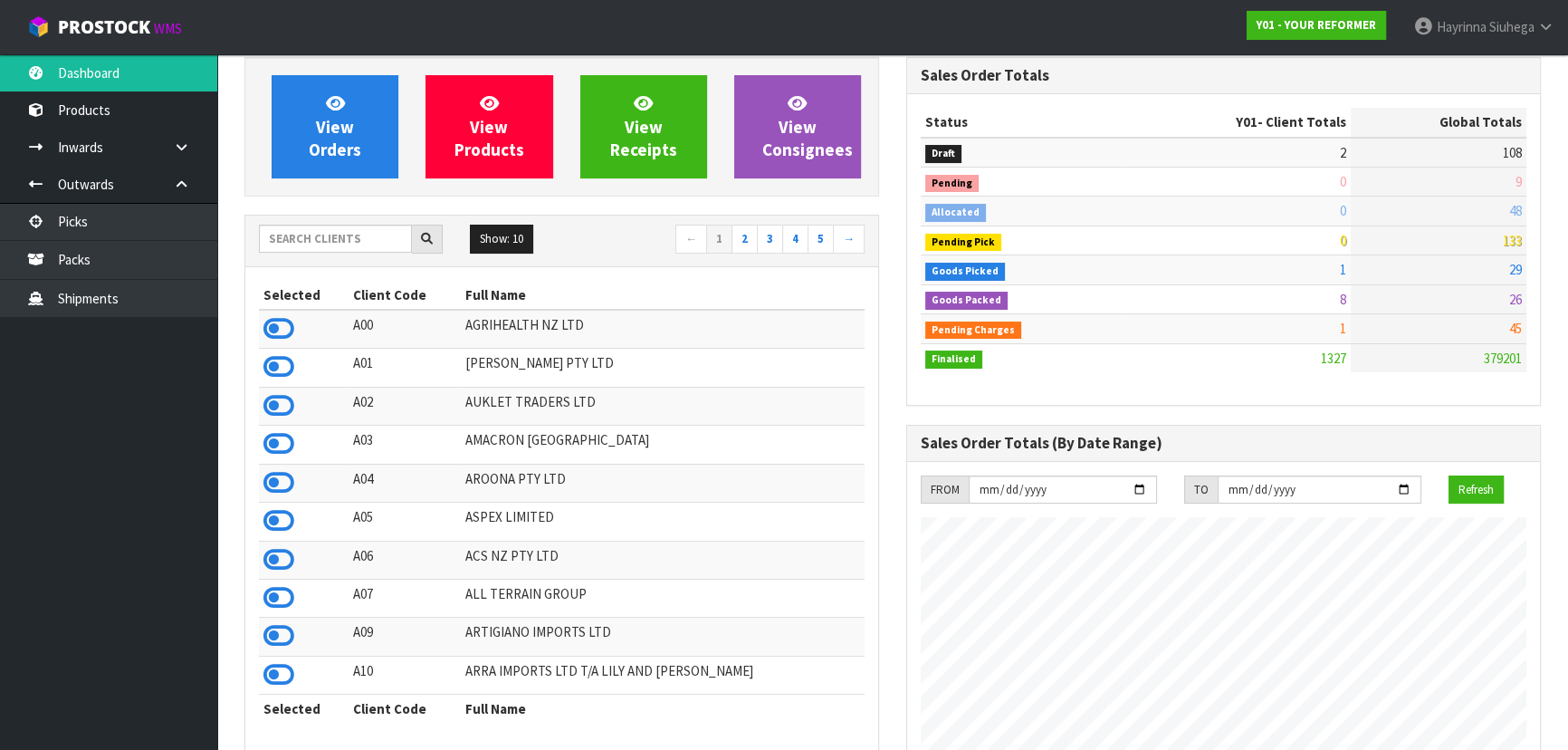
scroll to position [127, 0]
